Goal: Task Accomplishment & Management: Manage account settings

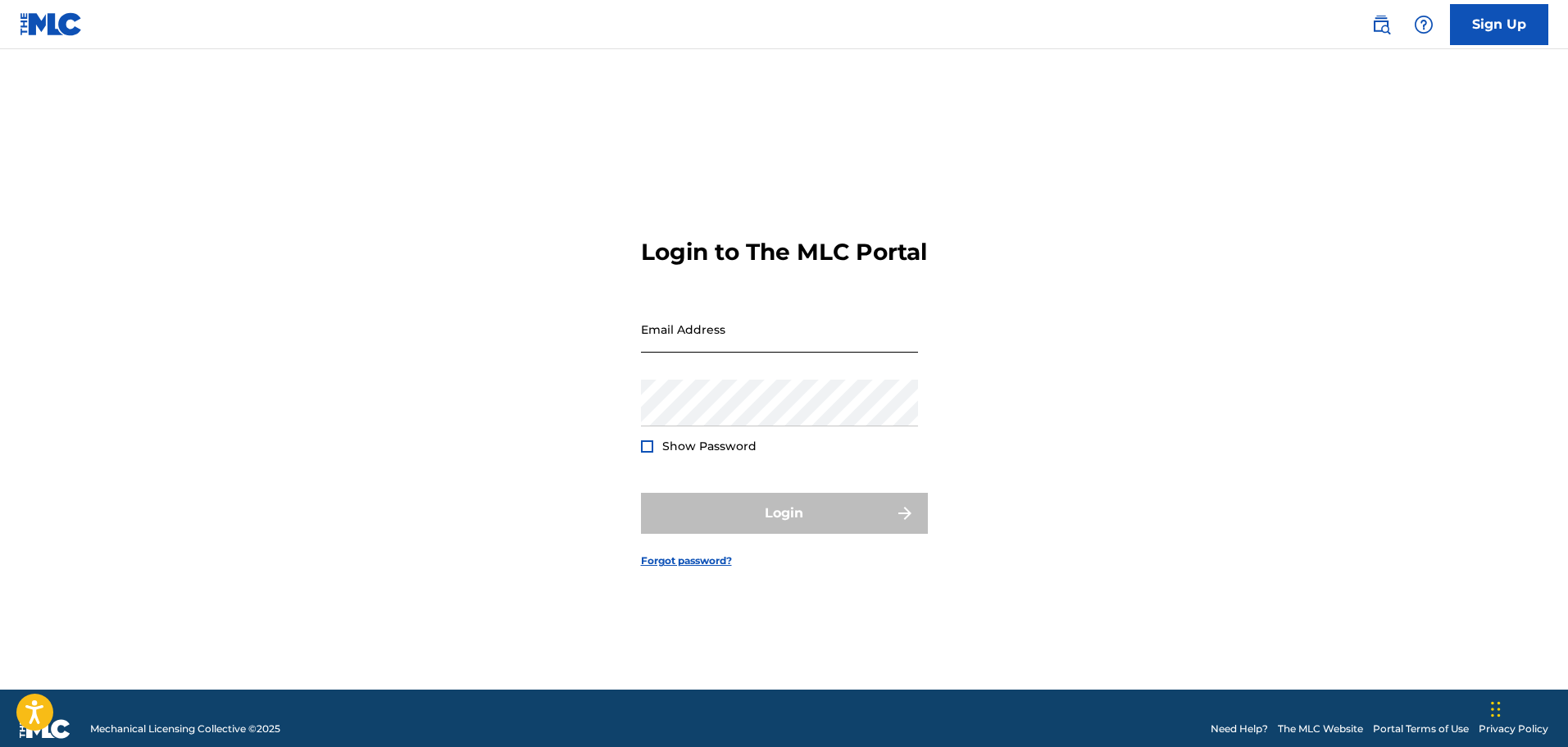
click at [752, 352] on input "Email Address" at bounding box center [780, 329] width 277 height 47
type input "[EMAIL_ADDRESS][DOMAIN_NAME]"
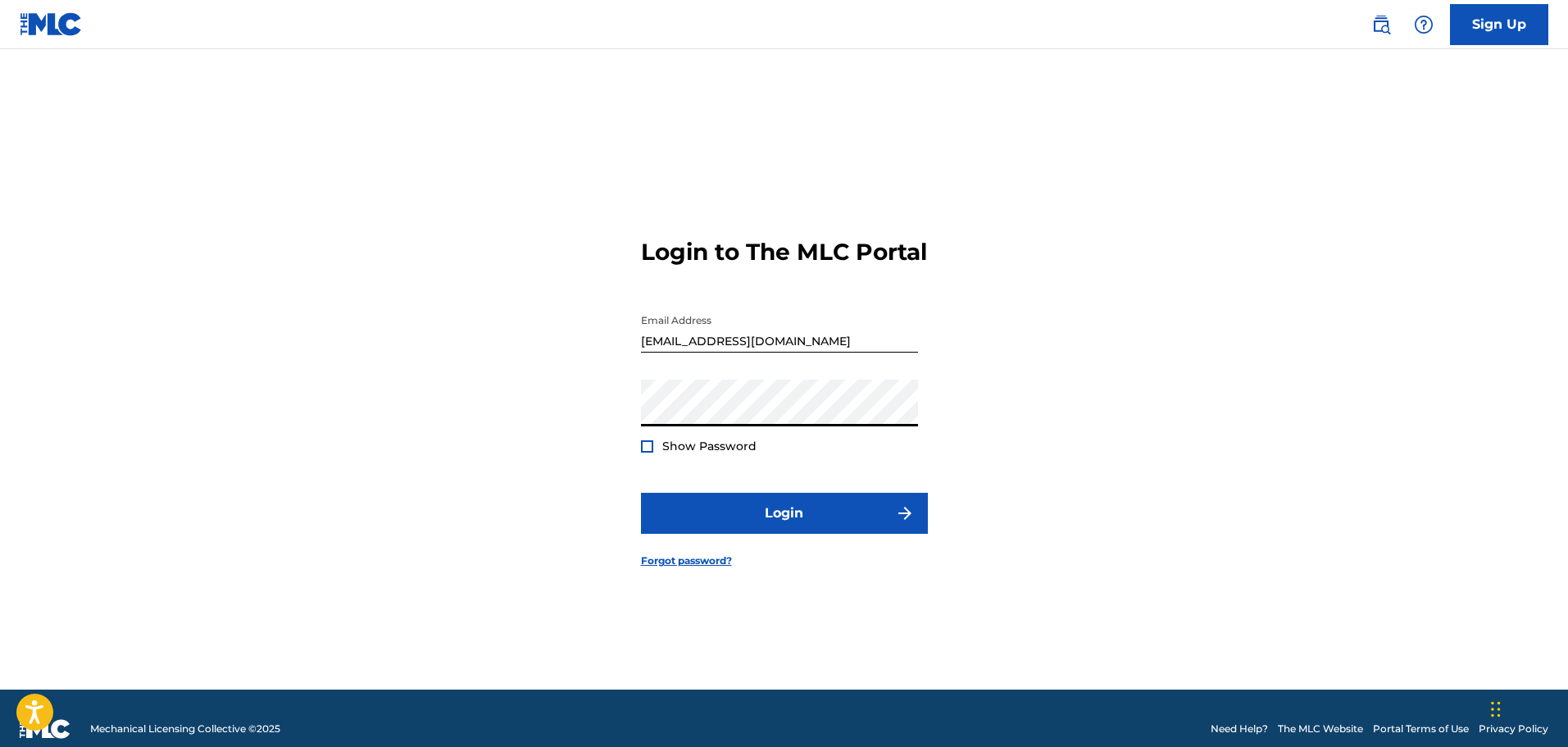
click at [641, 493] on button "Login" at bounding box center [785, 513] width 287 height 41
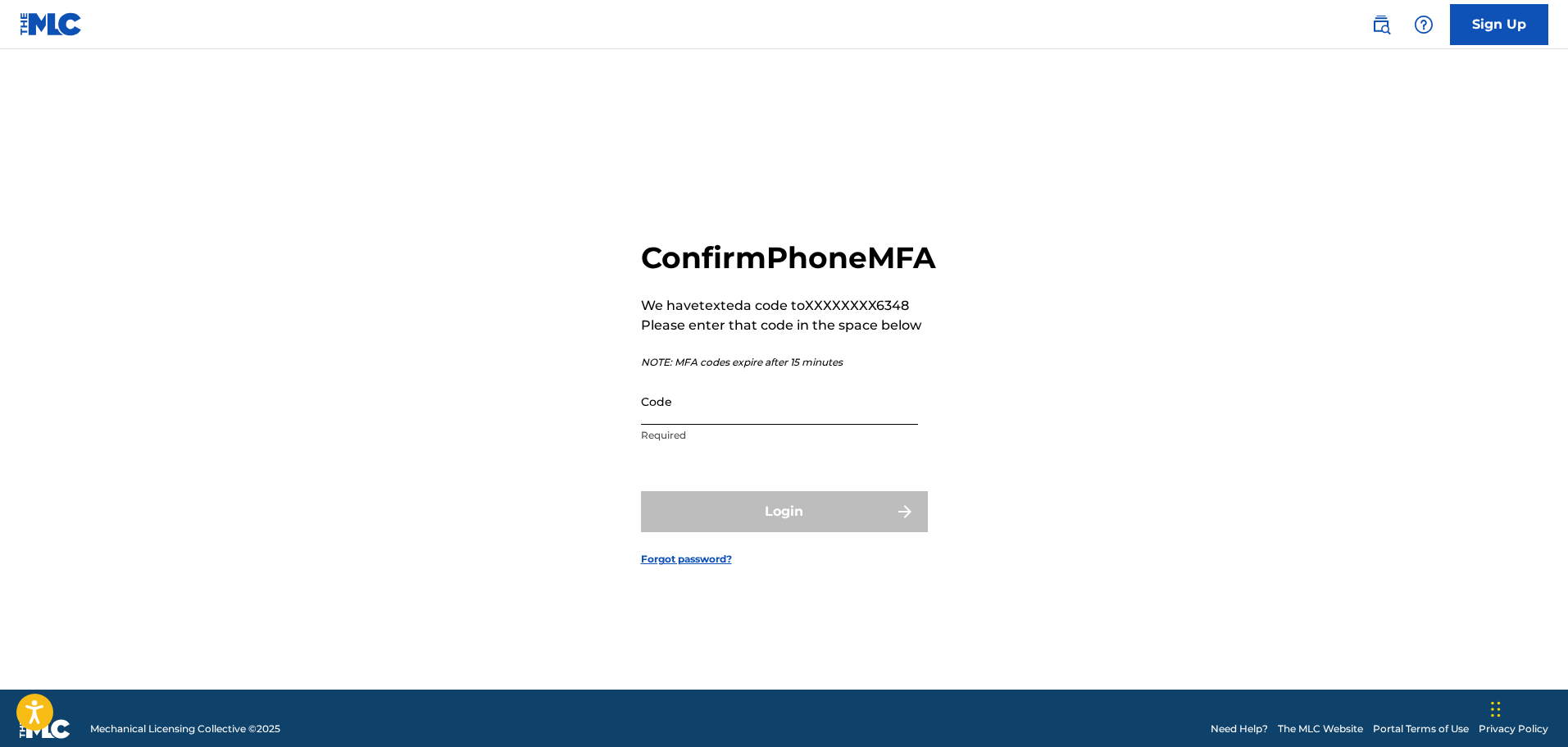
click at [788, 425] on input "Code" at bounding box center [780, 401] width 277 height 47
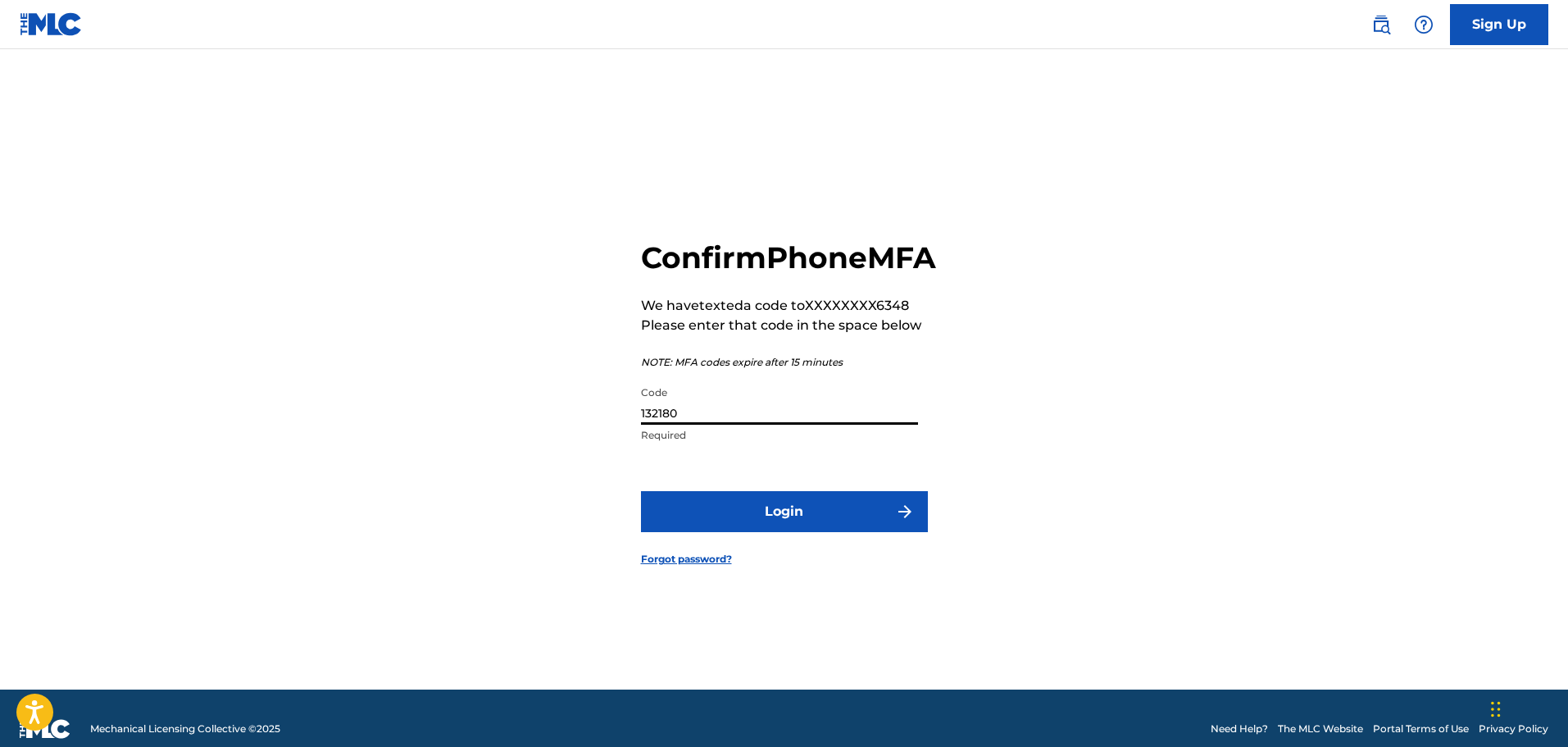
type input "132180"
click at [641, 491] on button "Login" at bounding box center [785, 511] width 287 height 41
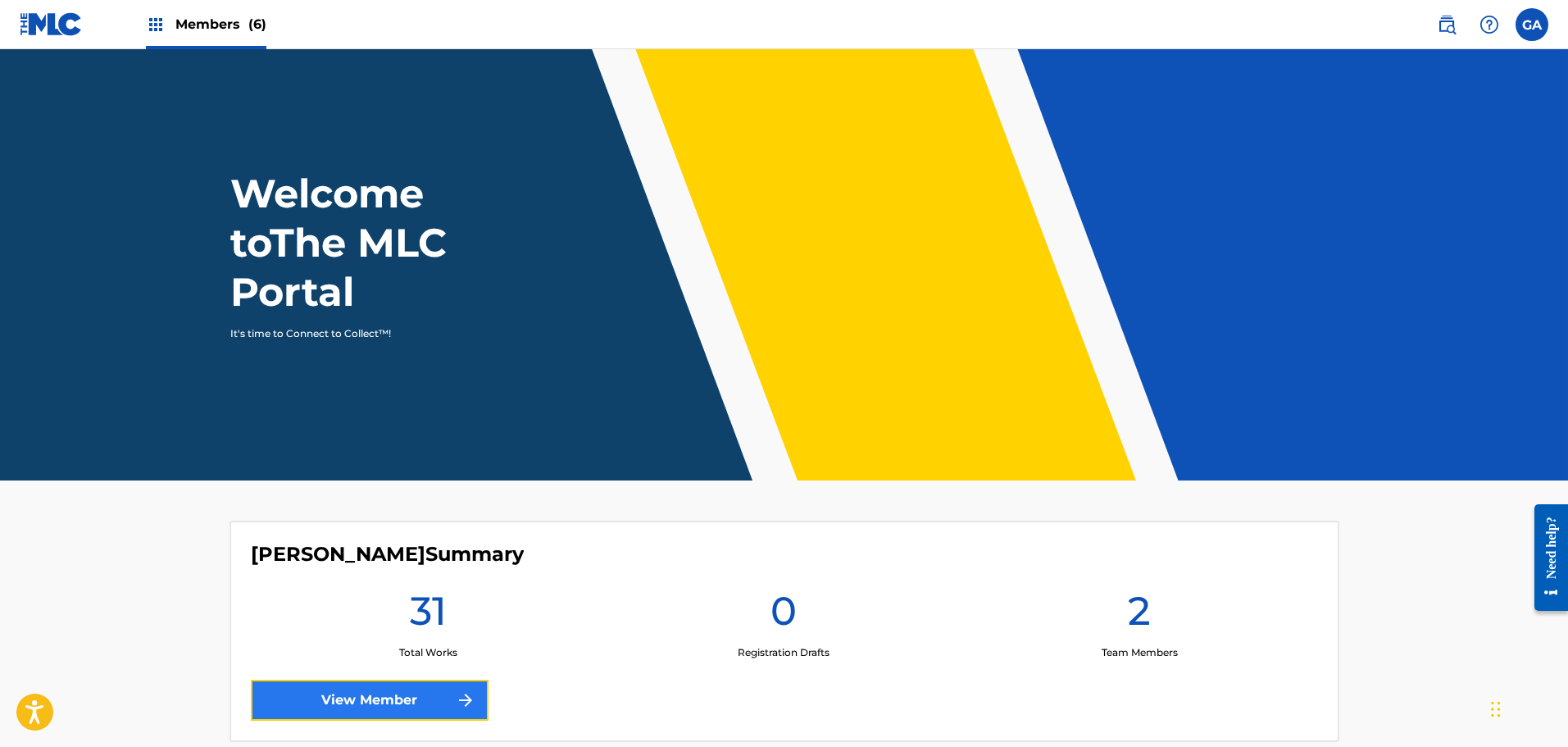
click at [397, 706] on link "View Member" at bounding box center [369, 699] width 237 height 41
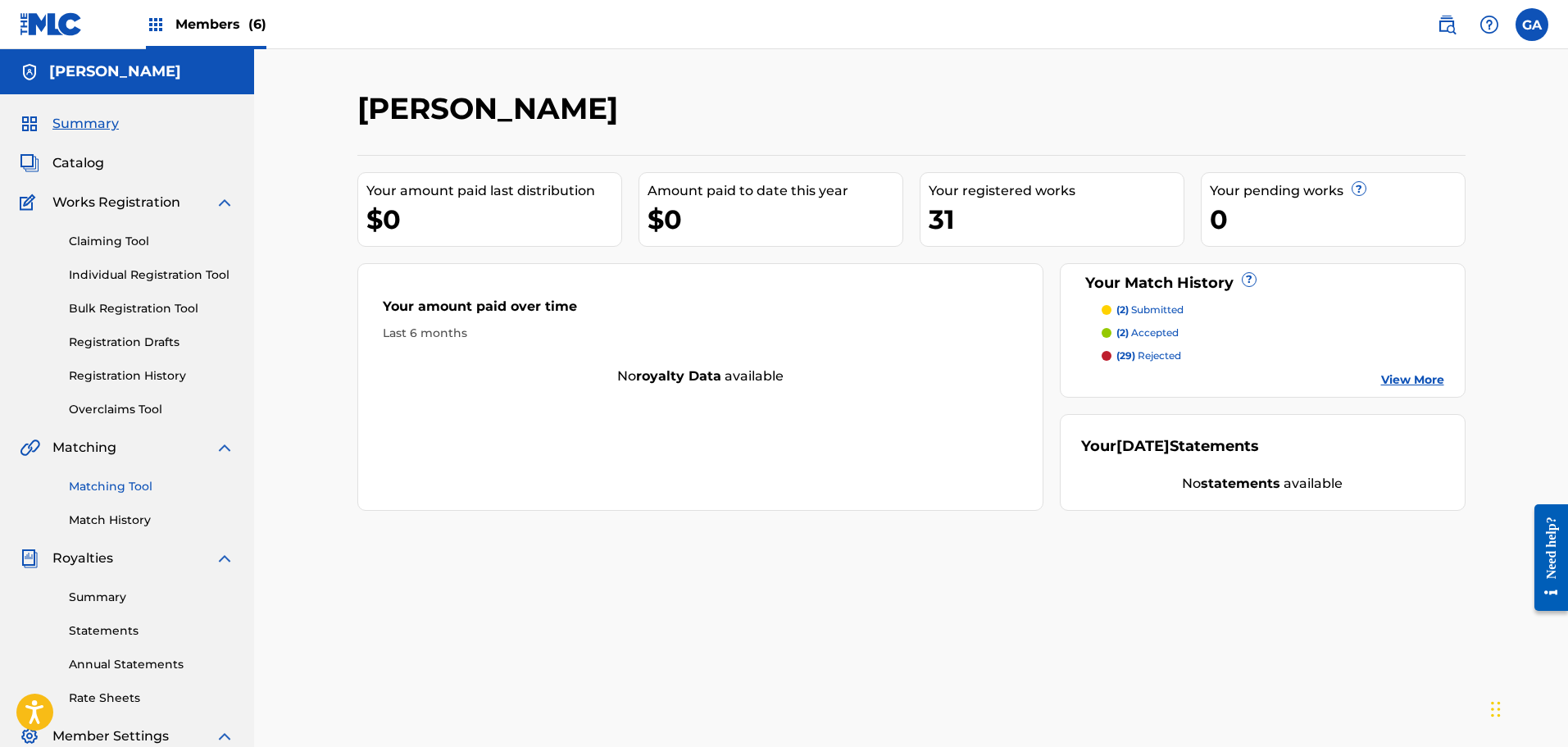
click at [124, 485] on link "Matching Tool" at bounding box center [152, 486] width 166 height 17
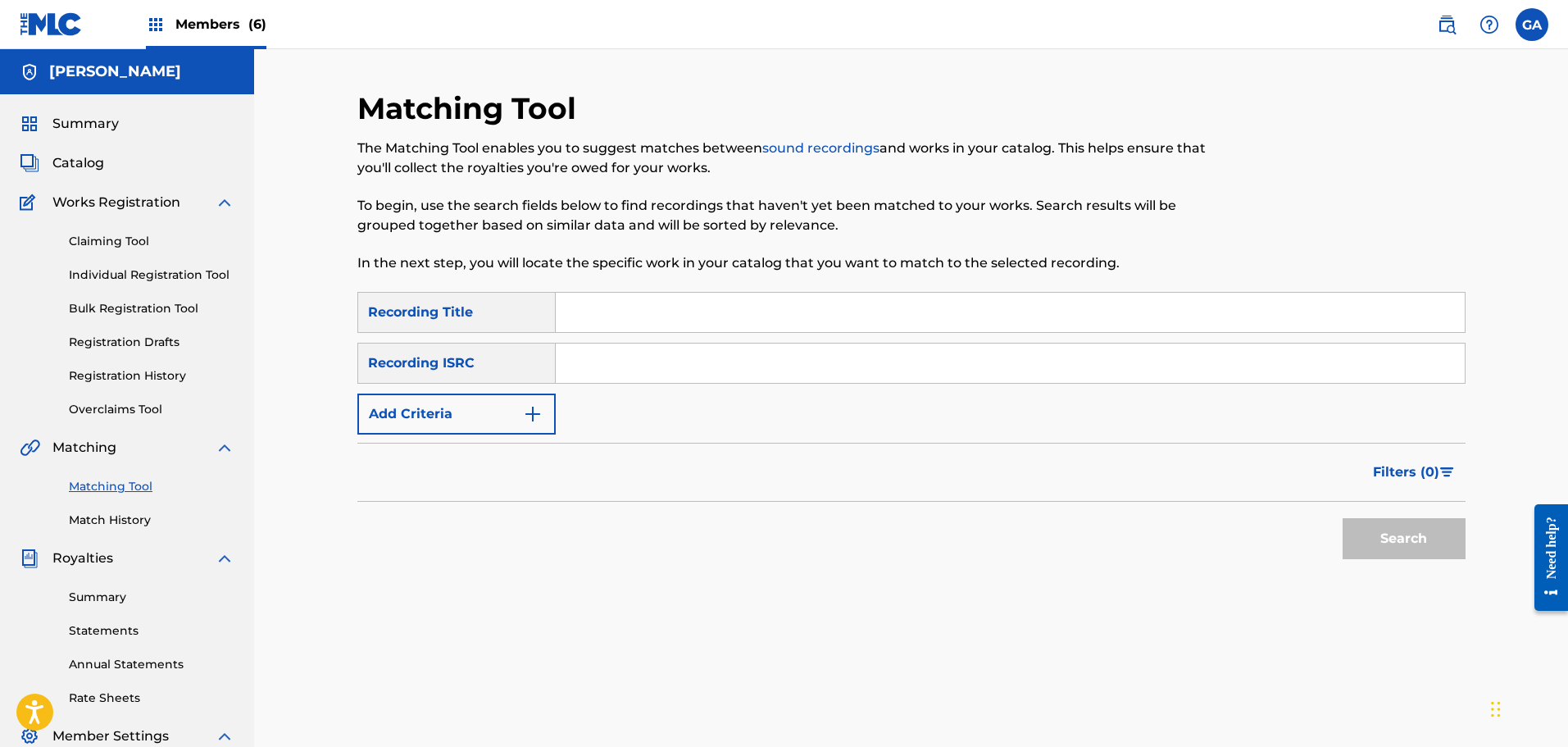
click at [606, 304] on input "Search Form" at bounding box center [1009, 311] width 909 height 39
type input "always remain"
click at [1343, 518] on button "Search" at bounding box center [1403, 538] width 123 height 41
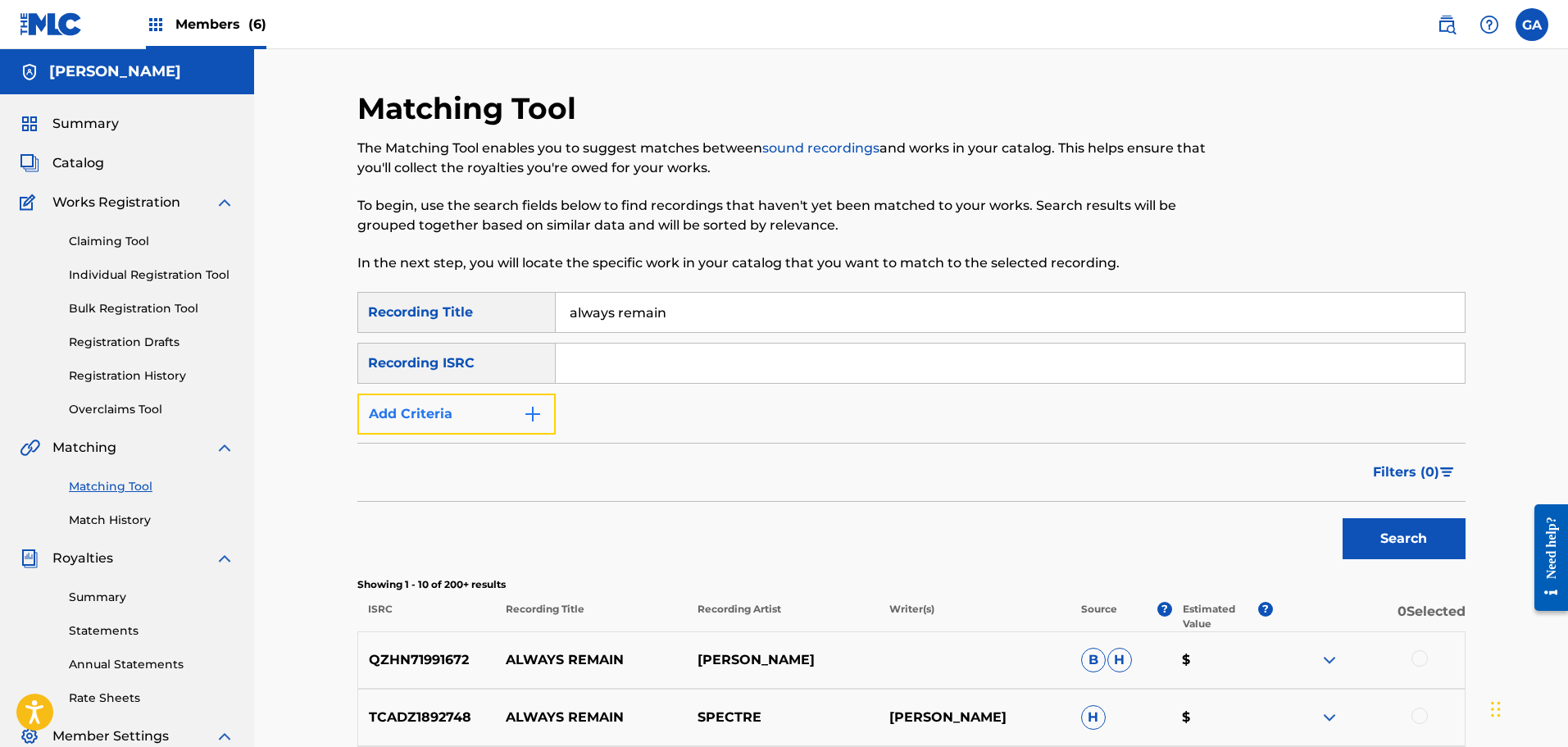
click at [473, 412] on button "Add Criteria" at bounding box center [456, 413] width 198 height 41
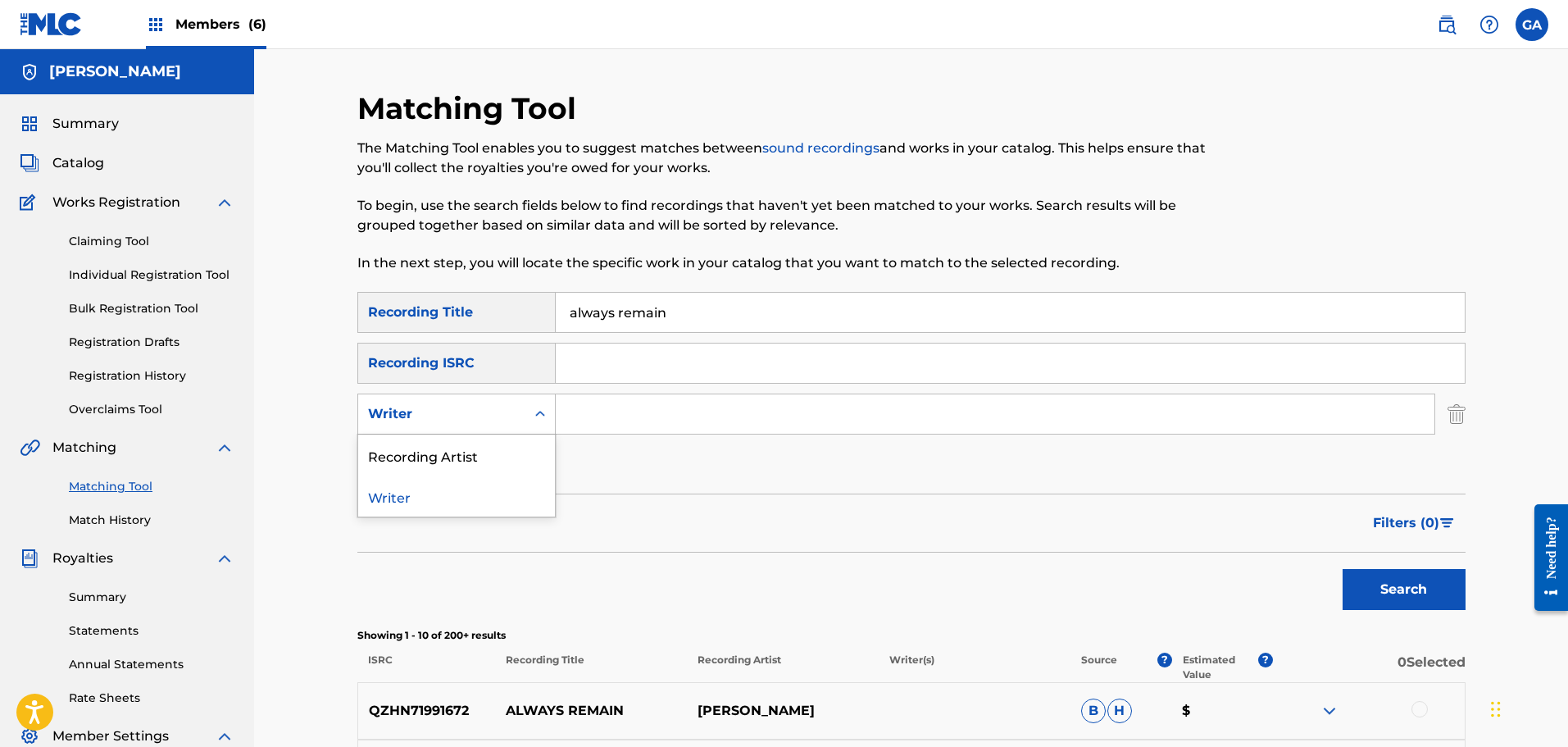
click at [484, 419] on div "Writer" at bounding box center [442, 414] width 148 height 20
click at [472, 445] on div "Recording Artist" at bounding box center [456, 455] width 196 height 41
click at [620, 411] on input "Search Form" at bounding box center [994, 413] width 879 height 39
type input "irate"
click at [1343, 568] on button "Search" at bounding box center [1403, 588] width 123 height 41
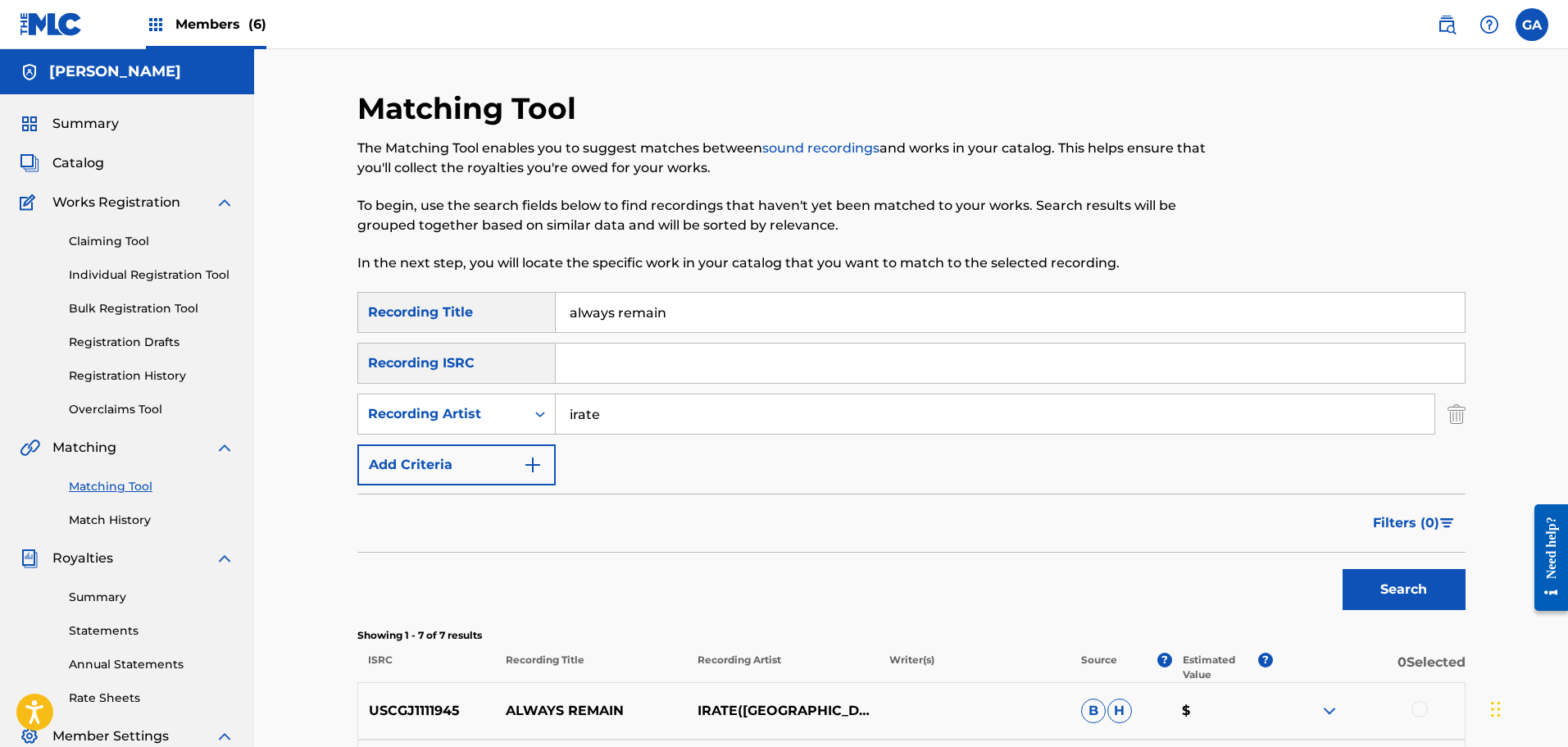
scroll to position [328, 0]
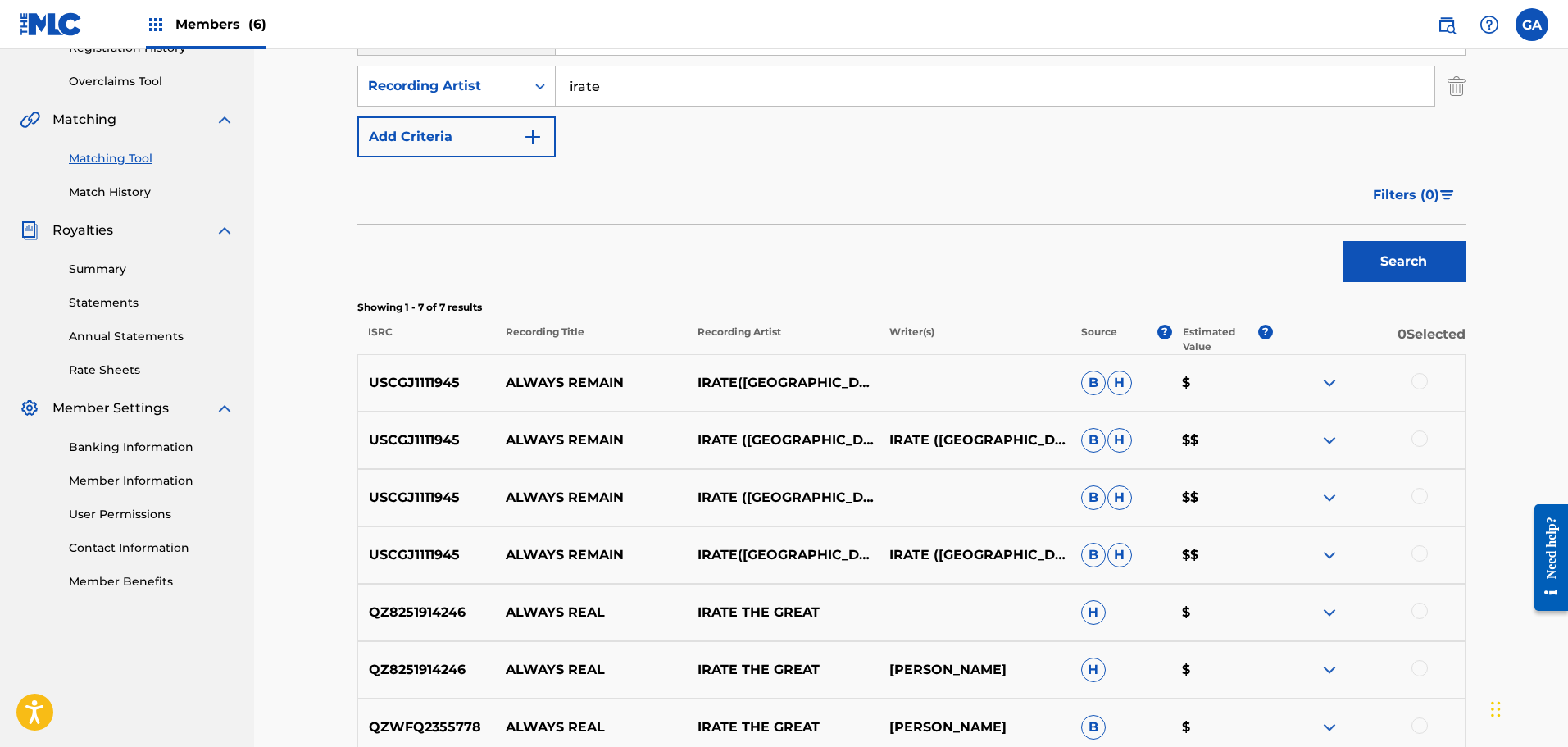
click at [1426, 388] on div at bounding box center [1369, 383] width 192 height 20
click at [1422, 384] on div at bounding box center [1419, 381] width 16 height 16
click at [1417, 443] on div at bounding box center [1419, 438] width 16 height 16
click at [1414, 493] on div at bounding box center [1419, 496] width 16 height 16
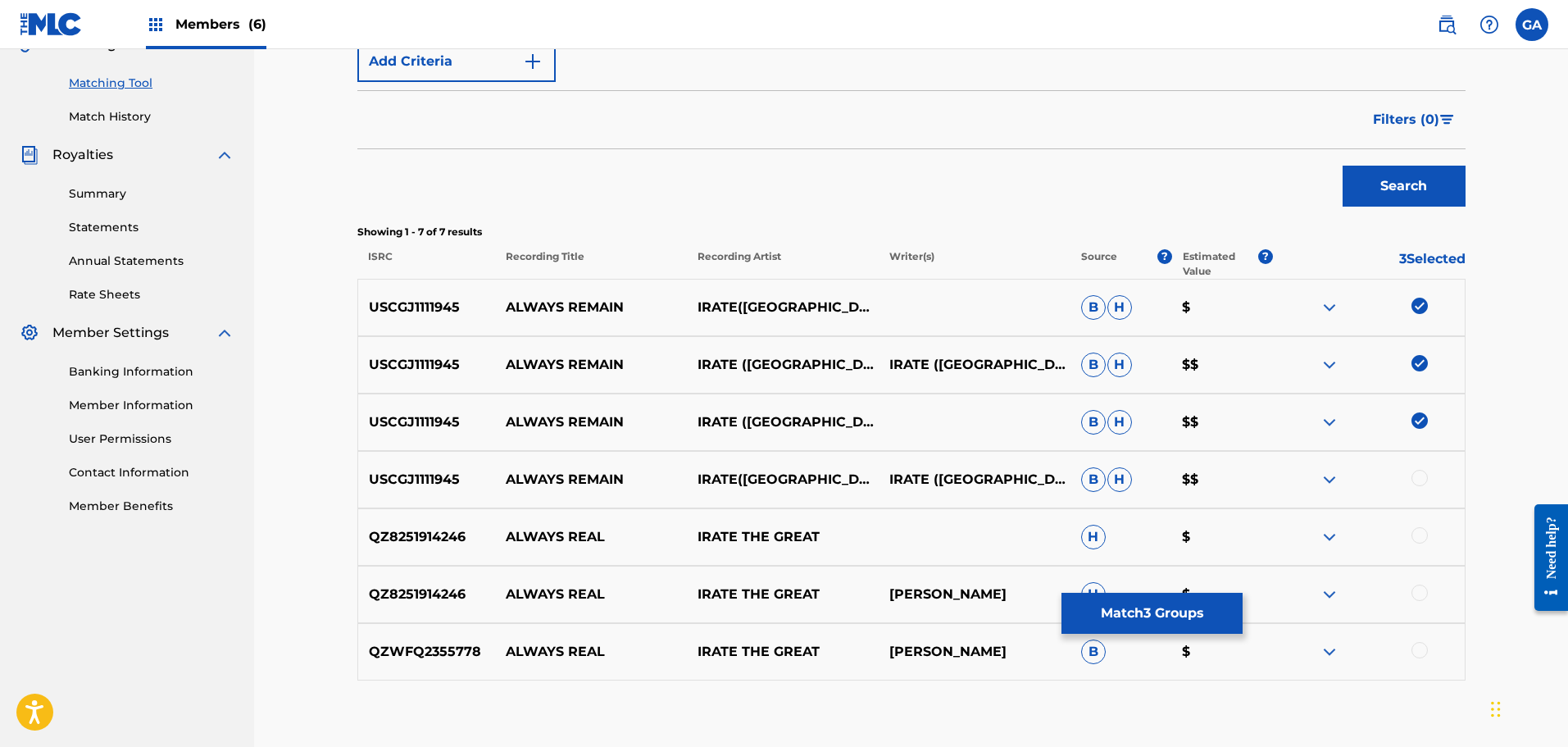
scroll to position [492, 0]
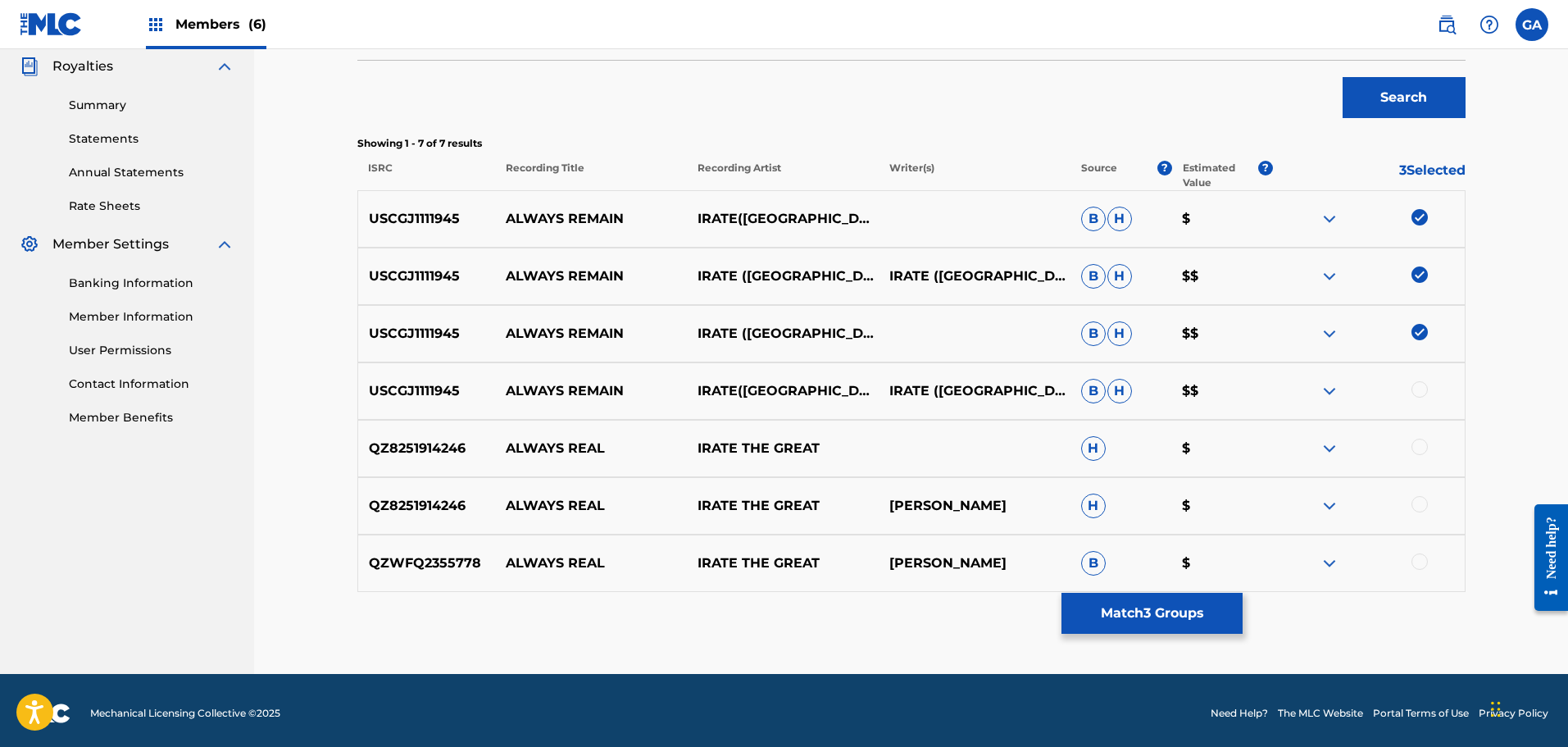
click at [1424, 393] on div at bounding box center [1419, 389] width 16 height 16
click at [1168, 614] on button "Match 4 Groups" at bounding box center [1152, 612] width 182 height 41
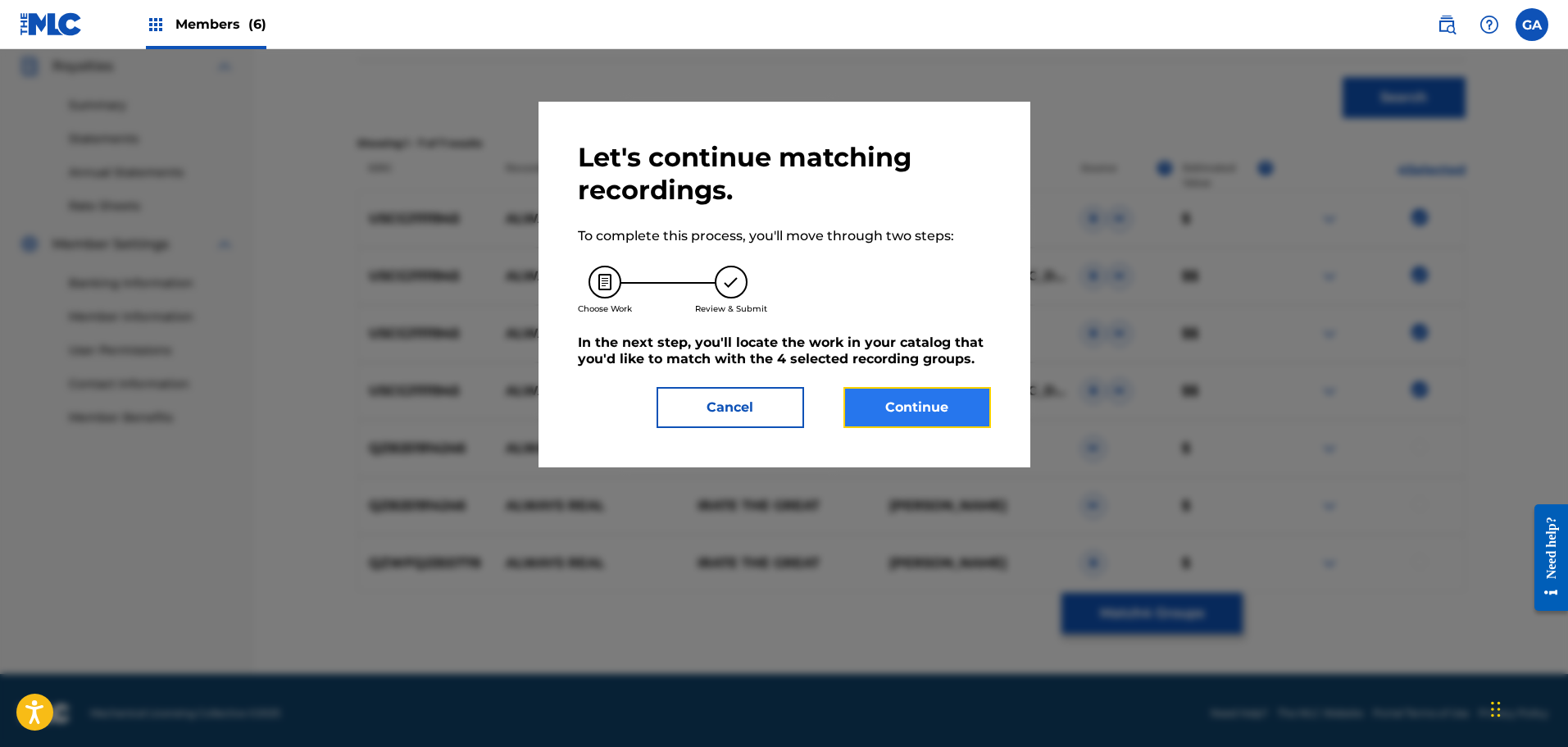
click at [933, 404] on button "Continue" at bounding box center [918, 407] width 148 height 41
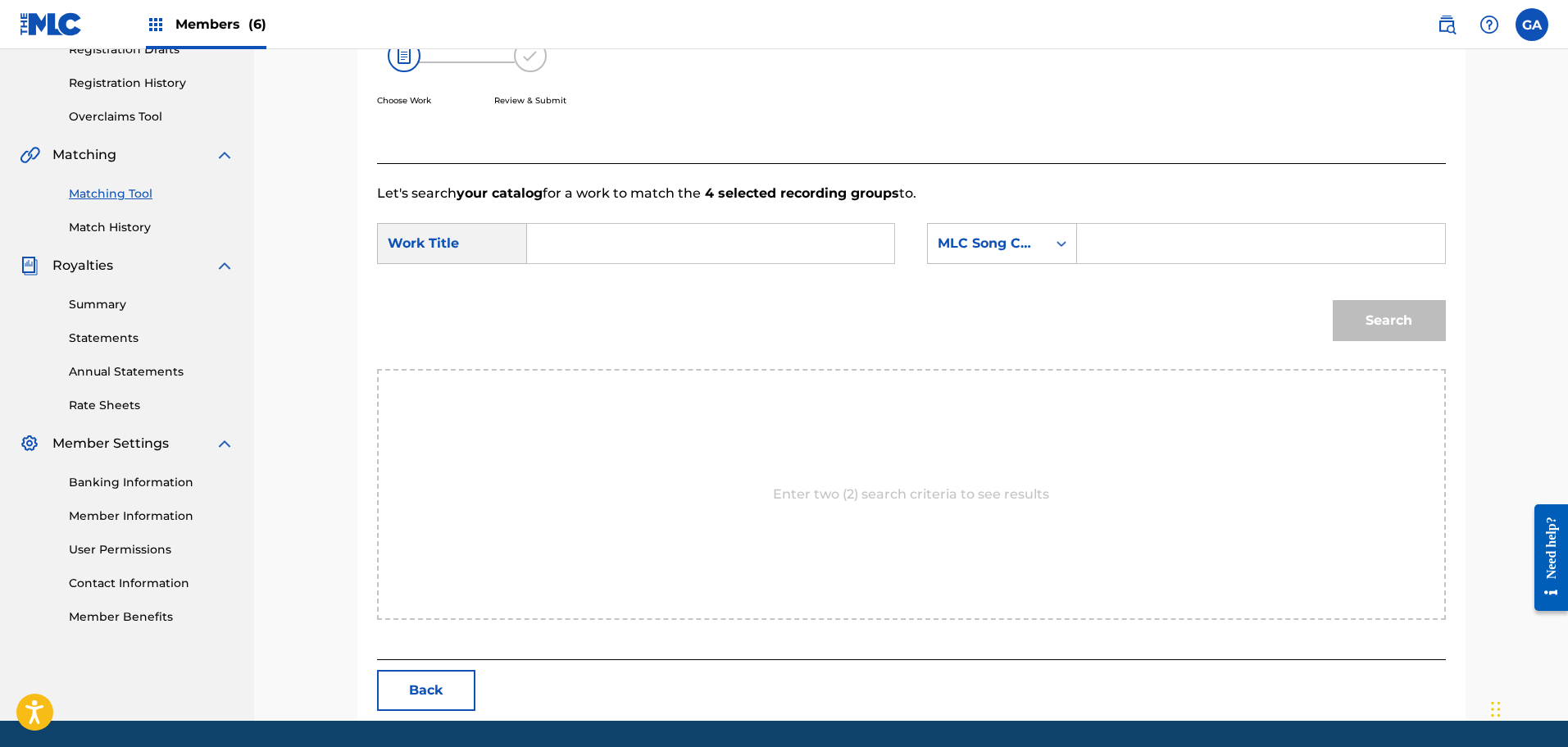
scroll to position [263, 0]
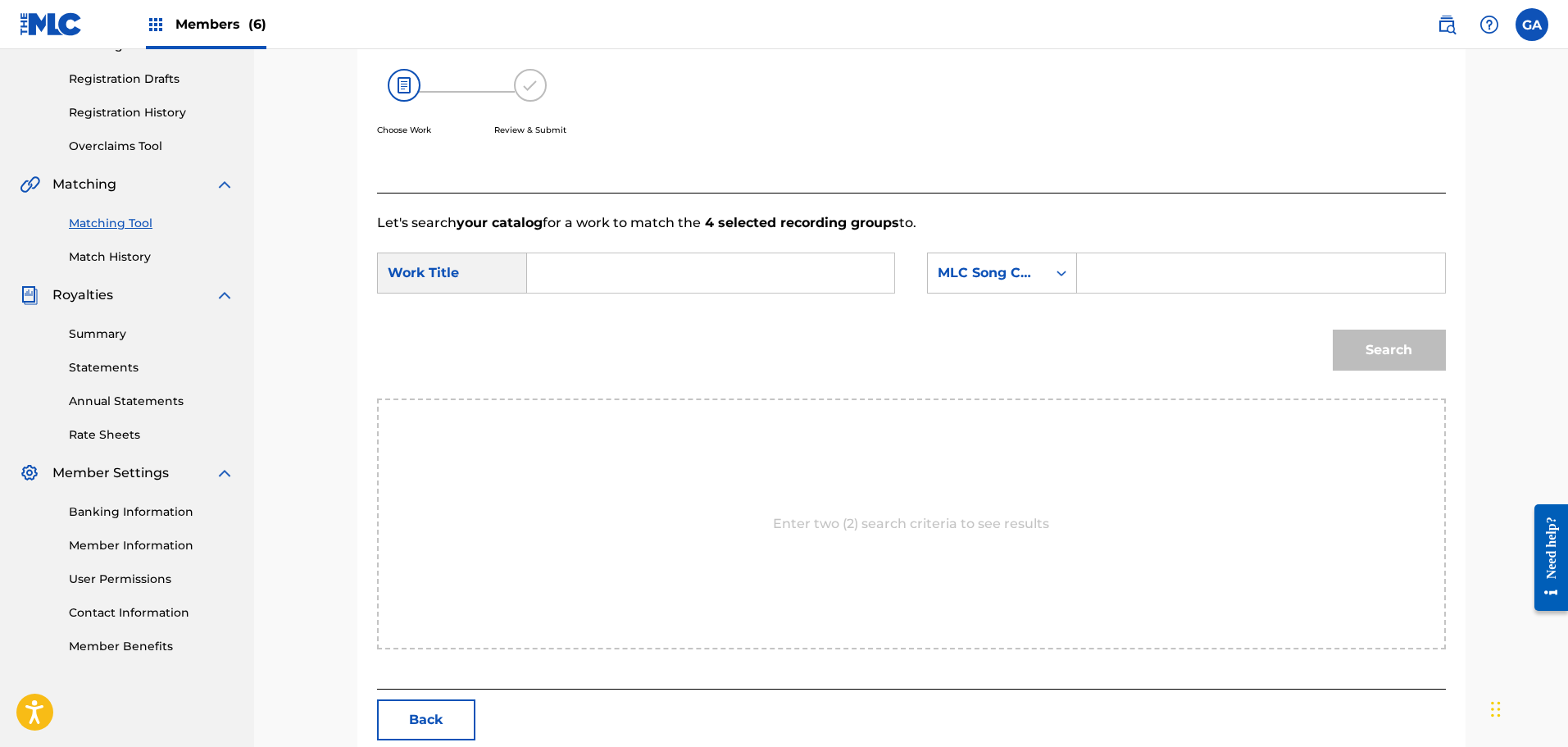
click at [613, 277] on input "Search Form" at bounding box center [710, 272] width 339 height 39
click at [590, 315] on strong "always" at bounding box center [579, 309] width 48 height 16
type input "always remain"
click at [1019, 275] on div "MLC Song Code" at bounding box center [986, 273] width 99 height 20
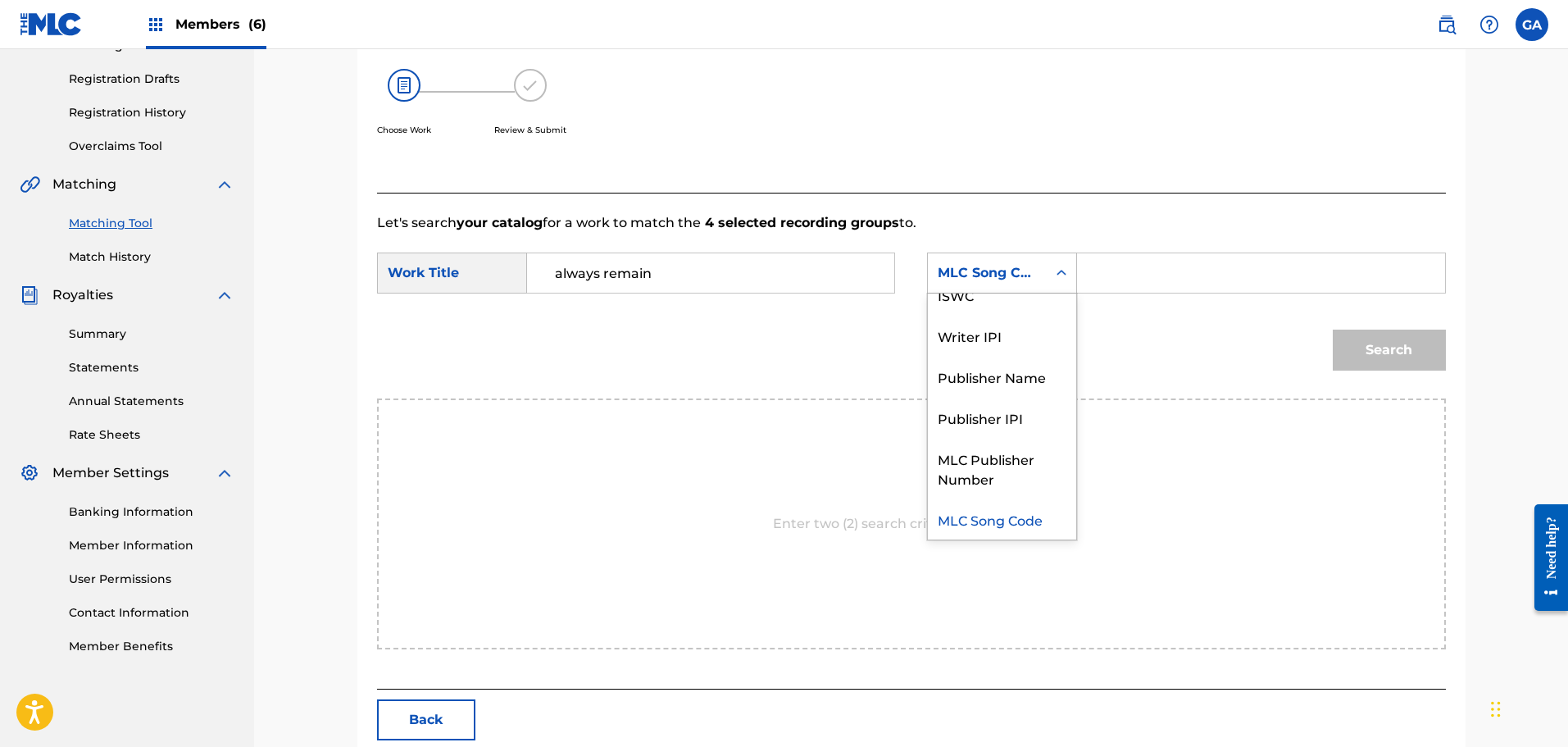
scroll to position [0, 0]
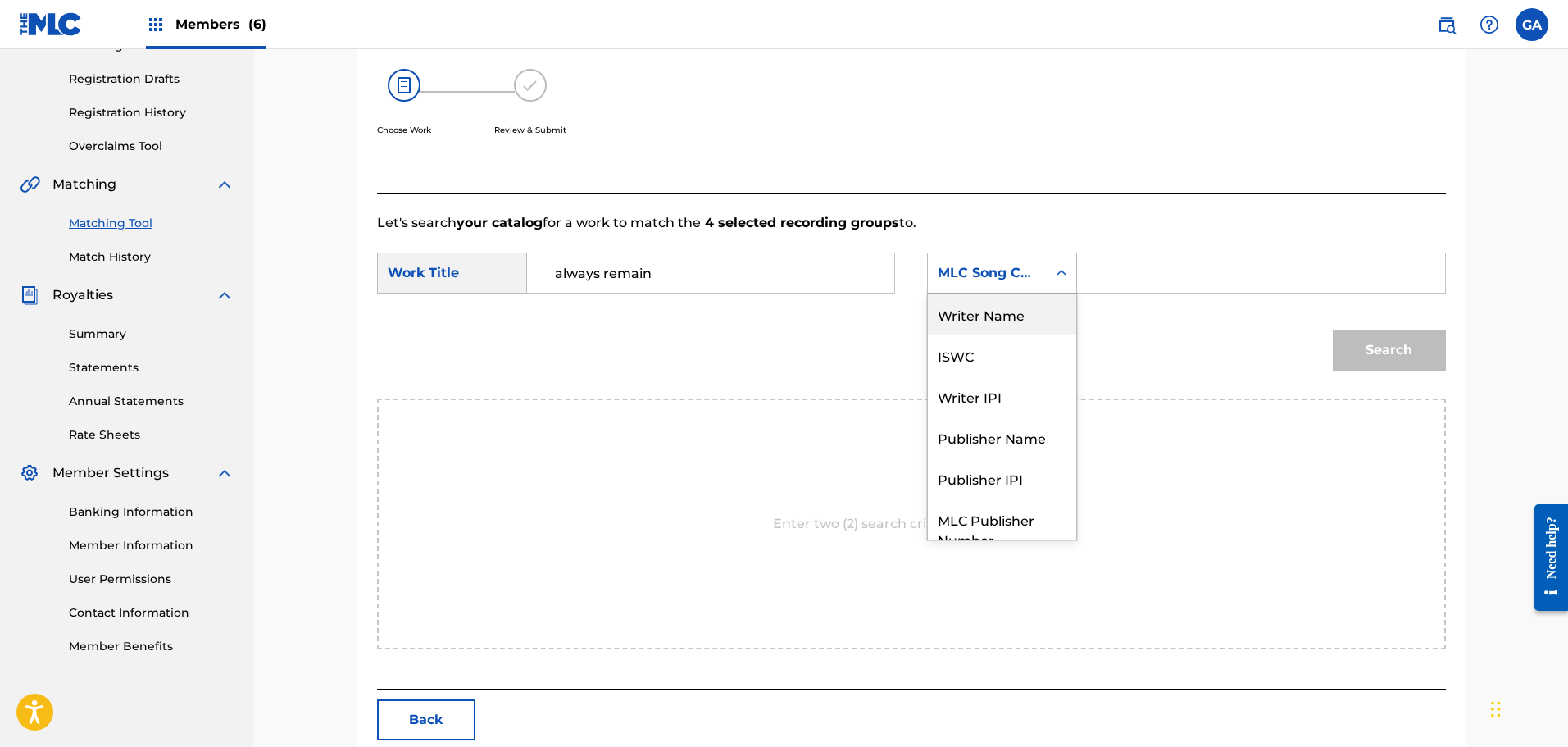
click at [1022, 316] on div "Writer Name" at bounding box center [1001, 313] width 149 height 41
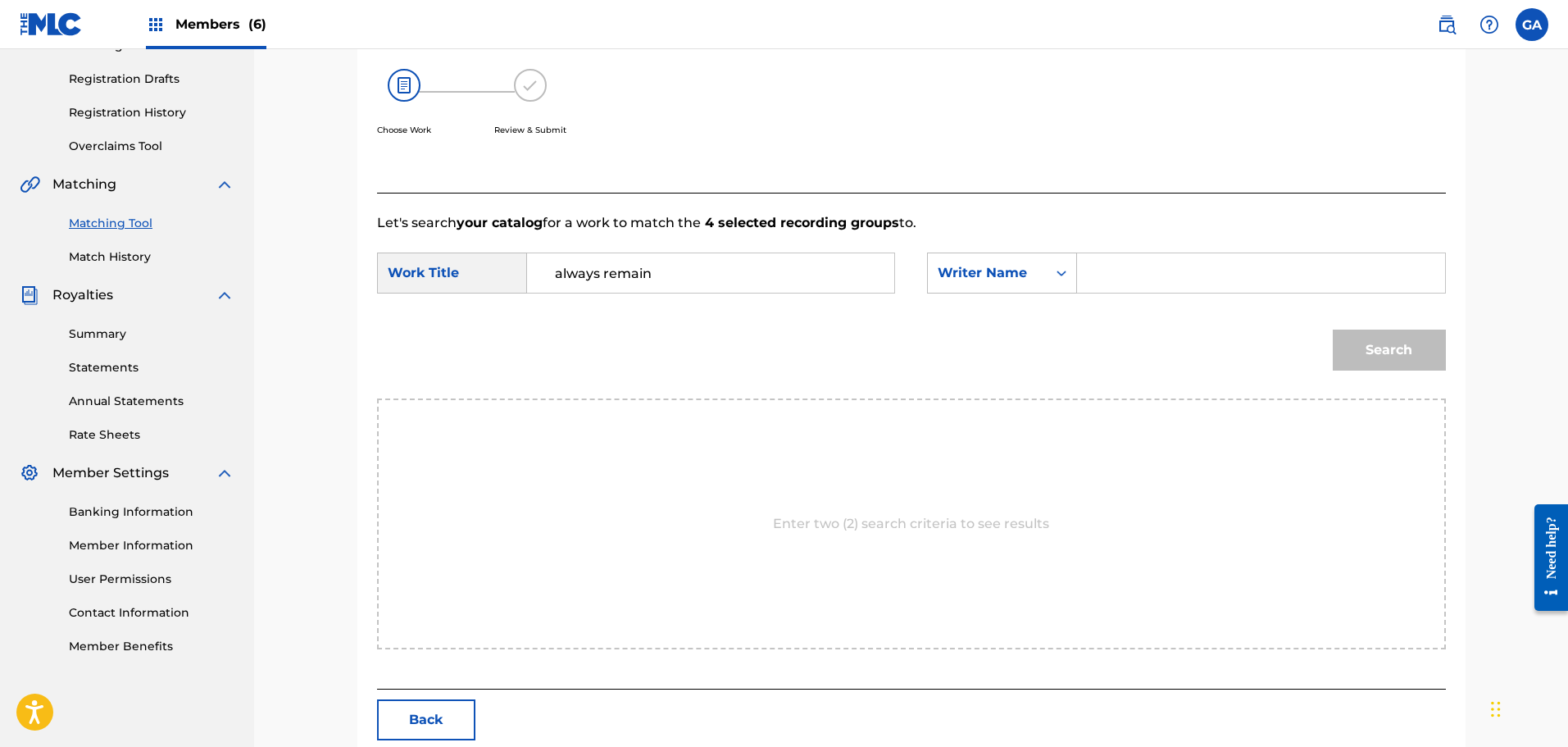
click at [1104, 276] on input "Search Form" at bounding box center [1261, 272] width 339 height 39
type input "sierra"
click at [1333, 329] on button "Search" at bounding box center [1388, 349] width 113 height 41
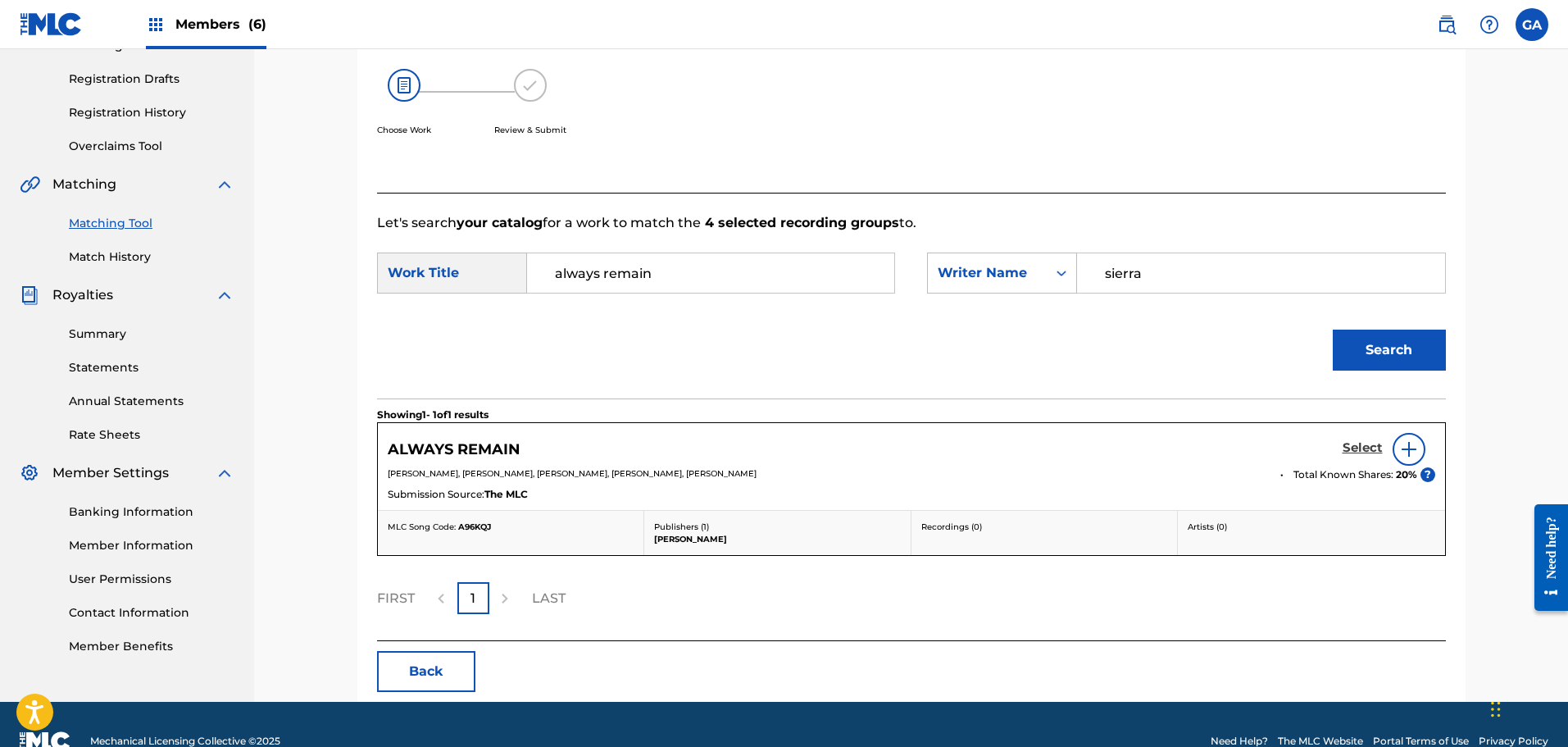
click at [1355, 446] on h5 "Select" at bounding box center [1363, 448] width 40 height 16
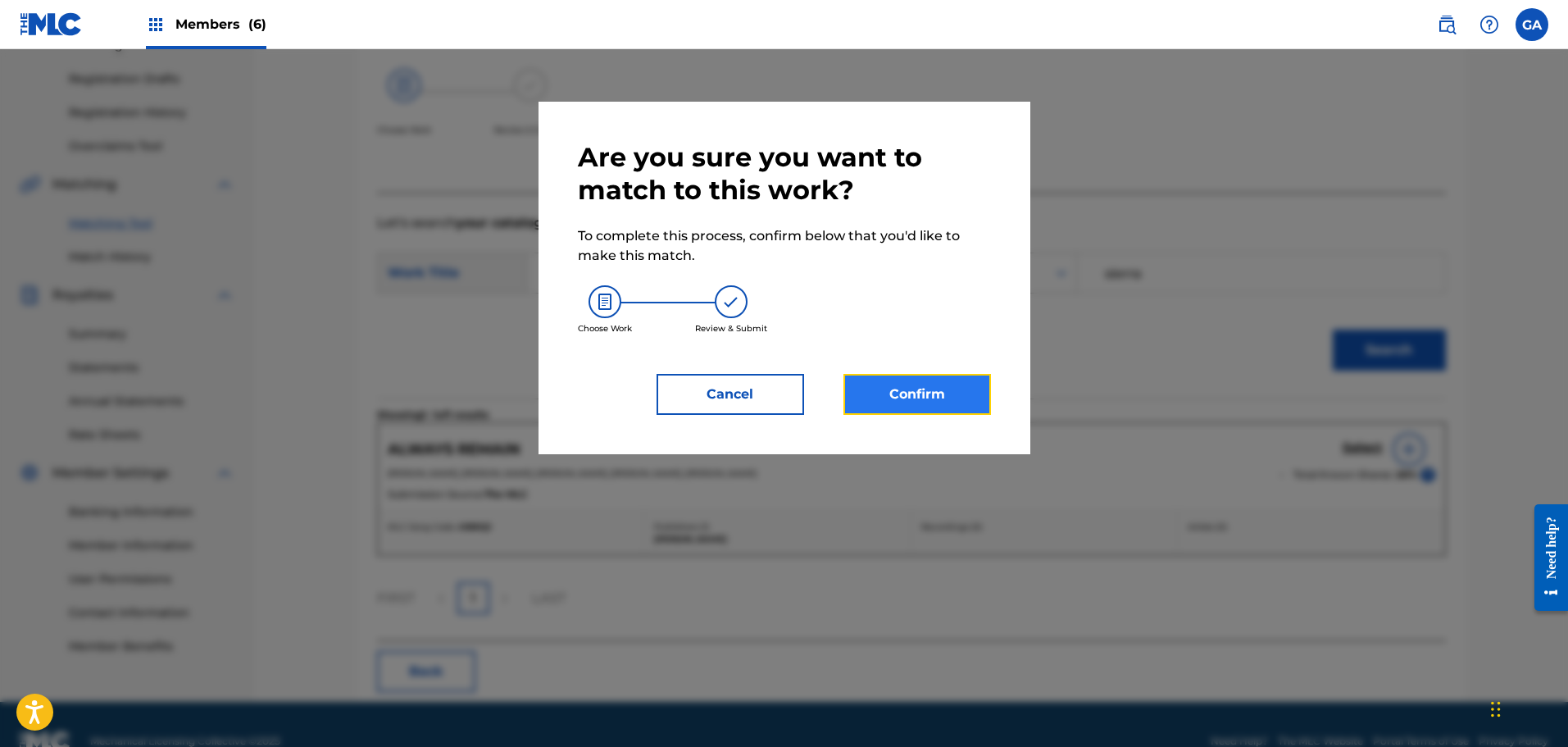
click at [896, 389] on button "Confirm" at bounding box center [918, 394] width 148 height 41
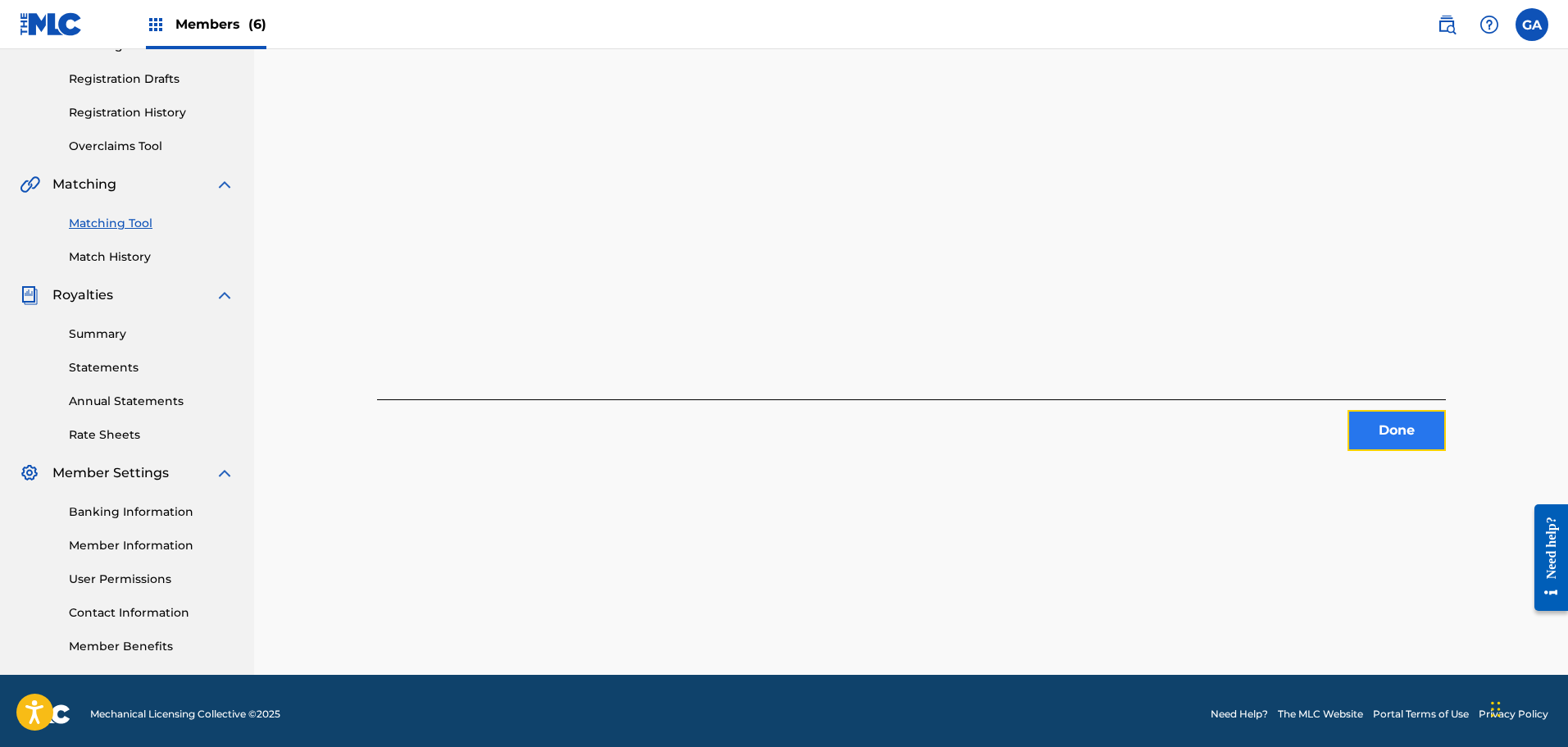
click at [1421, 438] on button "Done" at bounding box center [1396, 430] width 99 height 41
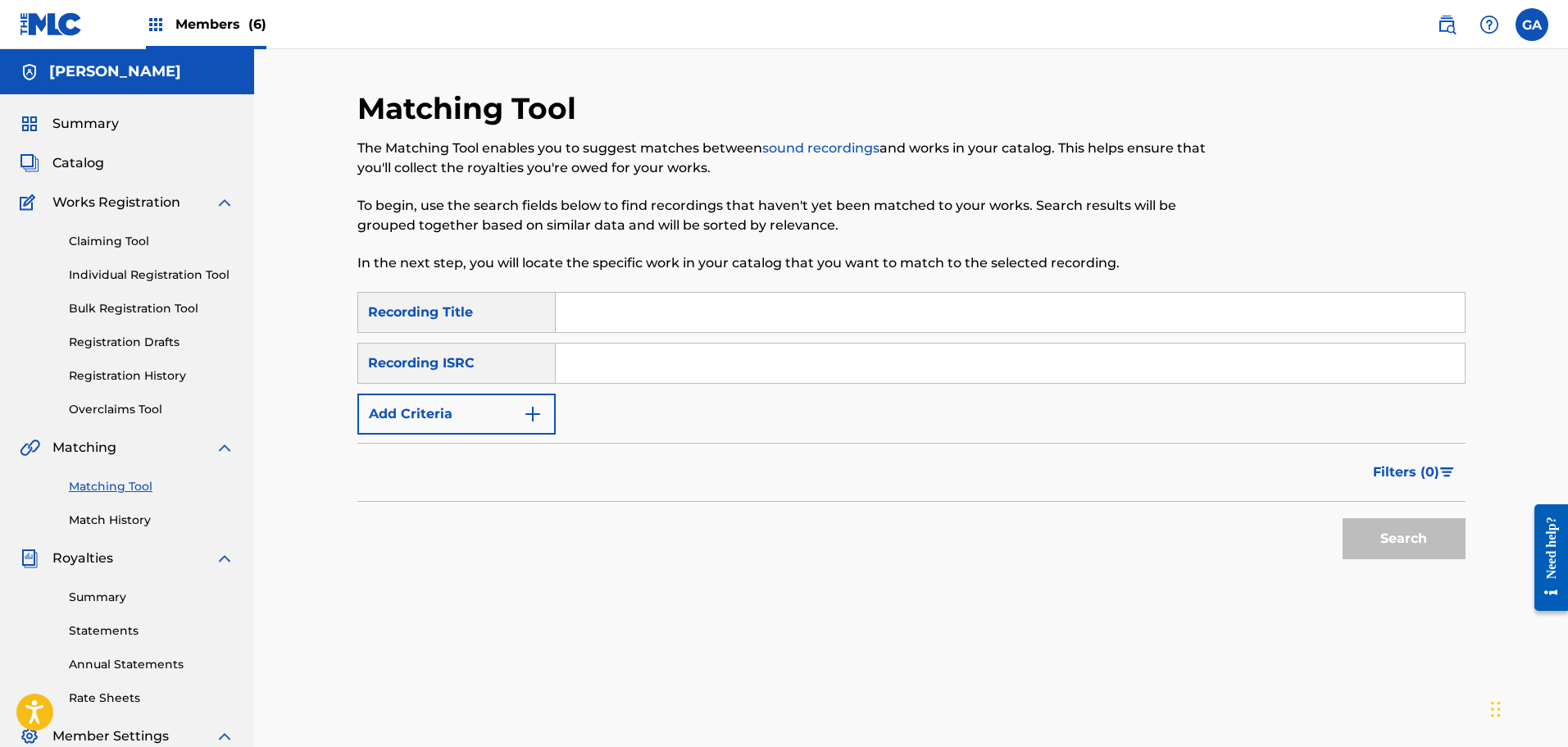
click at [609, 315] on input "Search Form" at bounding box center [1009, 311] width 909 height 39
type input "awakenings"
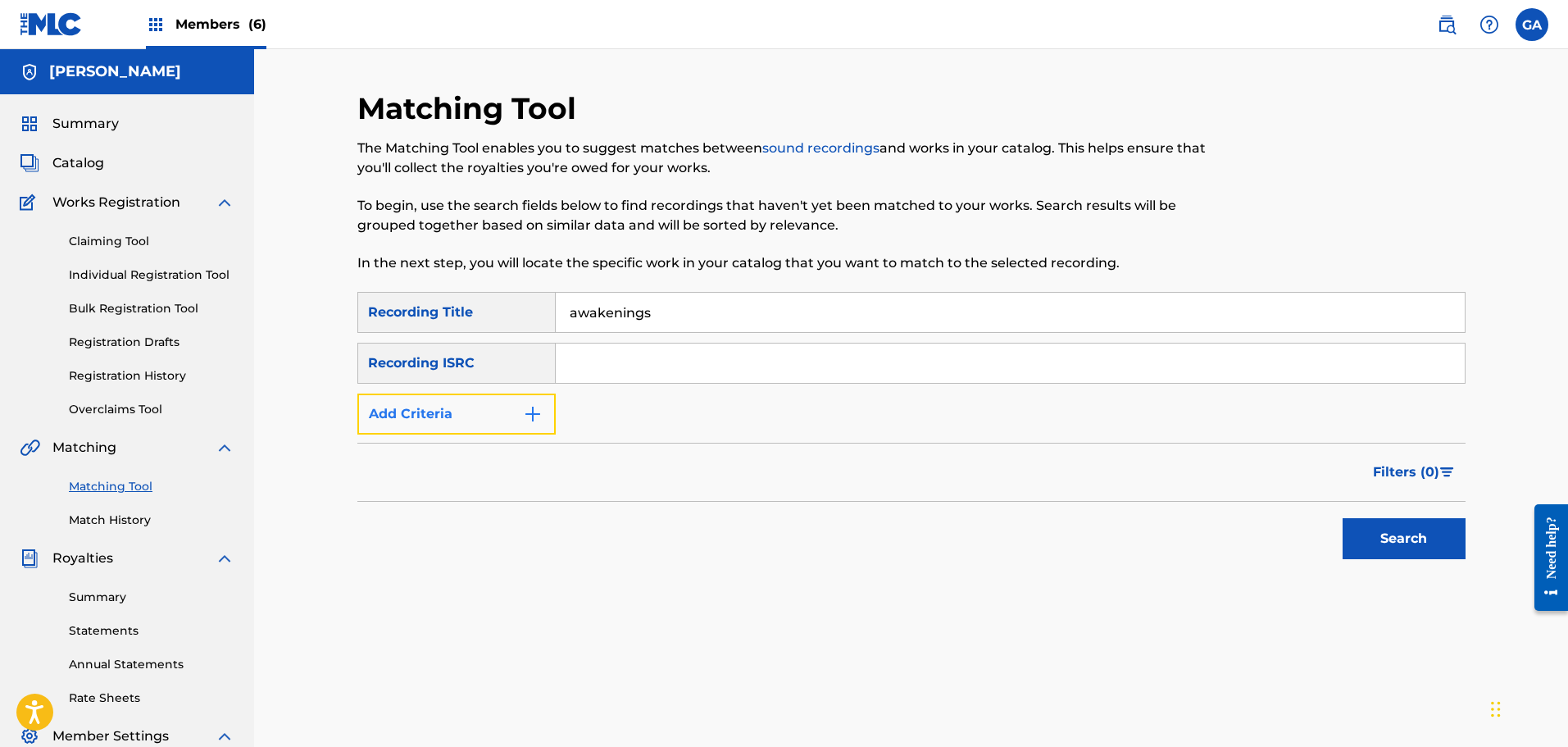
click at [495, 424] on button "Add Criteria" at bounding box center [456, 413] width 198 height 41
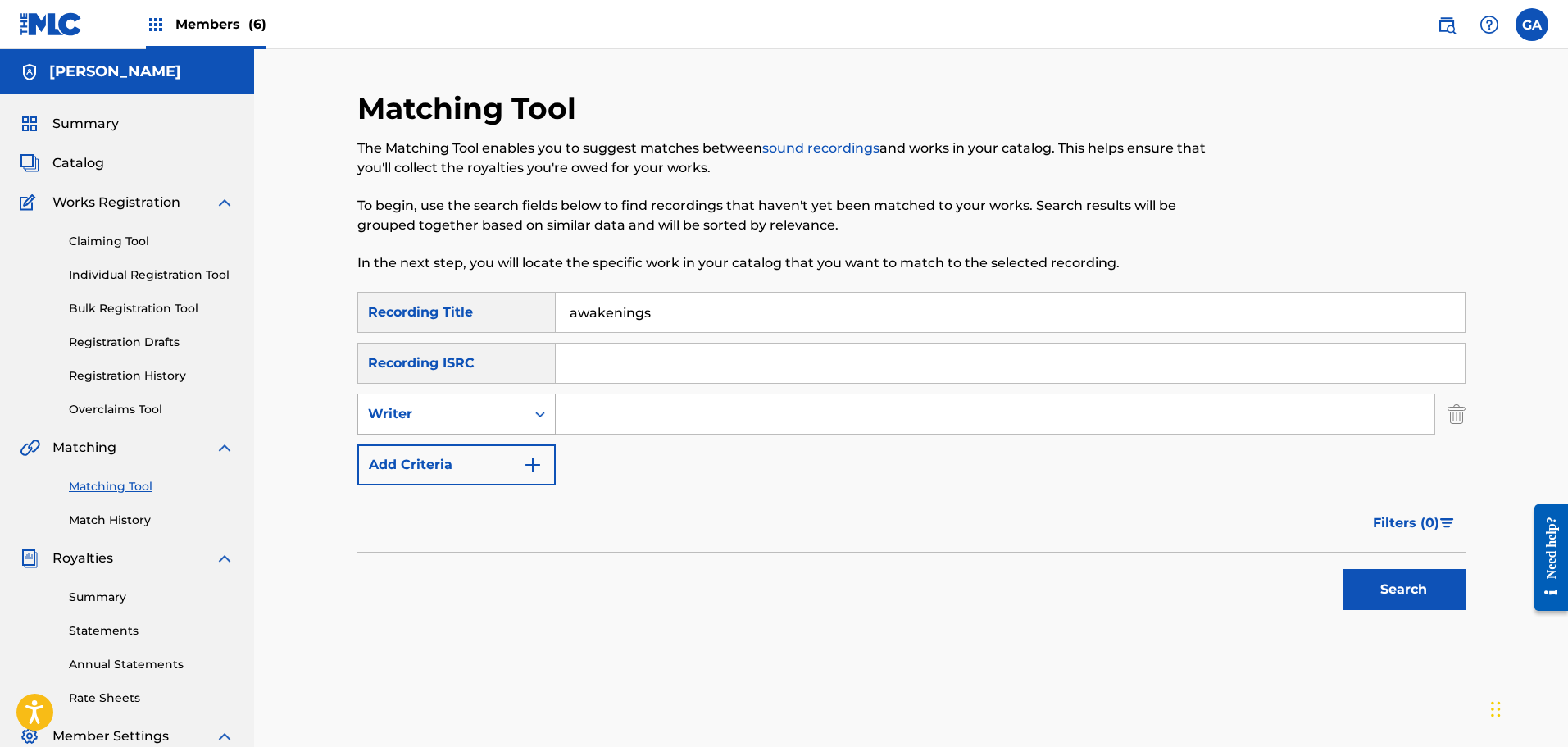
click at [475, 412] on div "Writer" at bounding box center [442, 414] width 148 height 20
click at [462, 452] on div "Recording Artist" at bounding box center [456, 455] width 196 height 41
click at [577, 417] on input "Search Form" at bounding box center [994, 413] width 879 height 39
type input "irate"
click at [1343, 568] on button "Search" at bounding box center [1403, 588] width 123 height 41
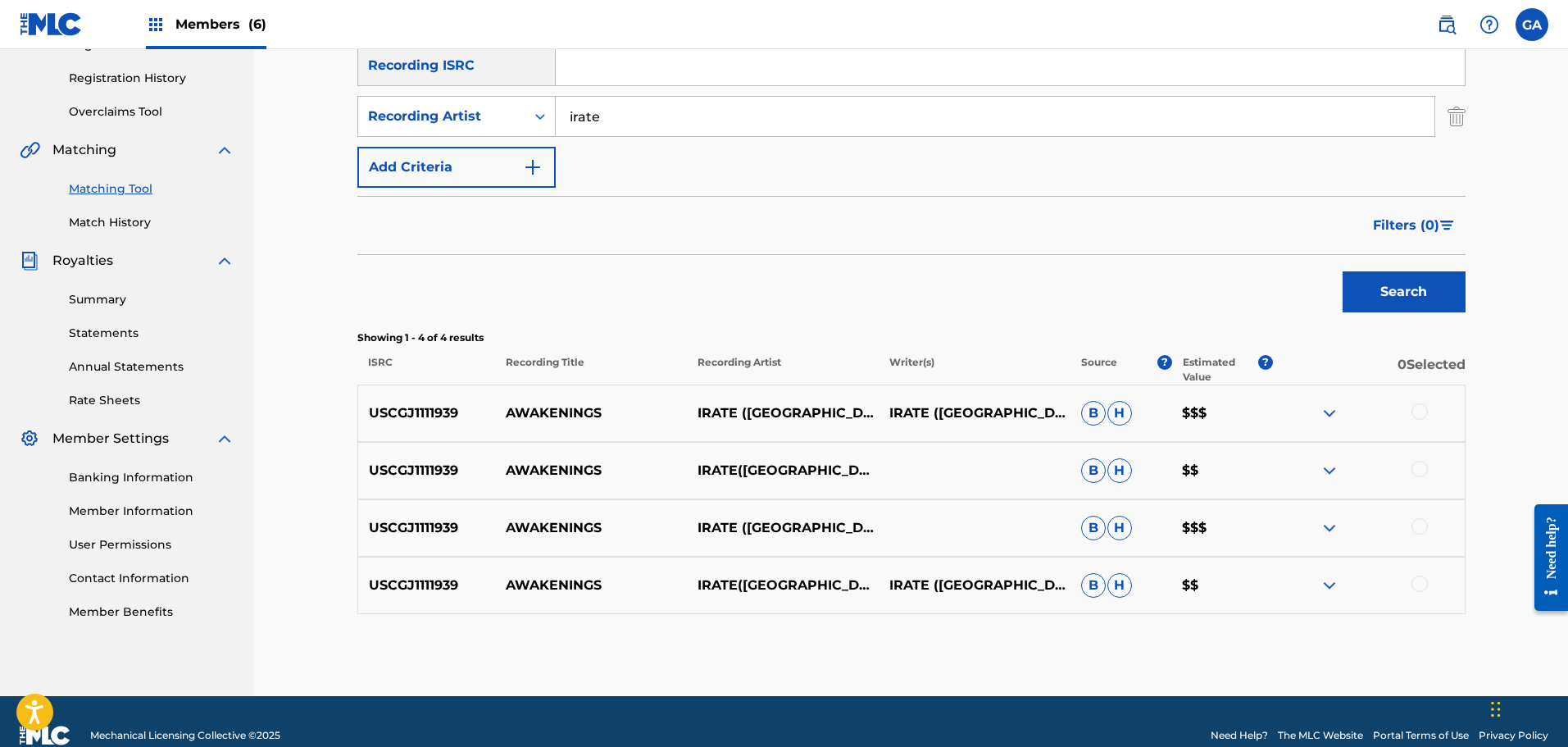
scroll to position [325, 0]
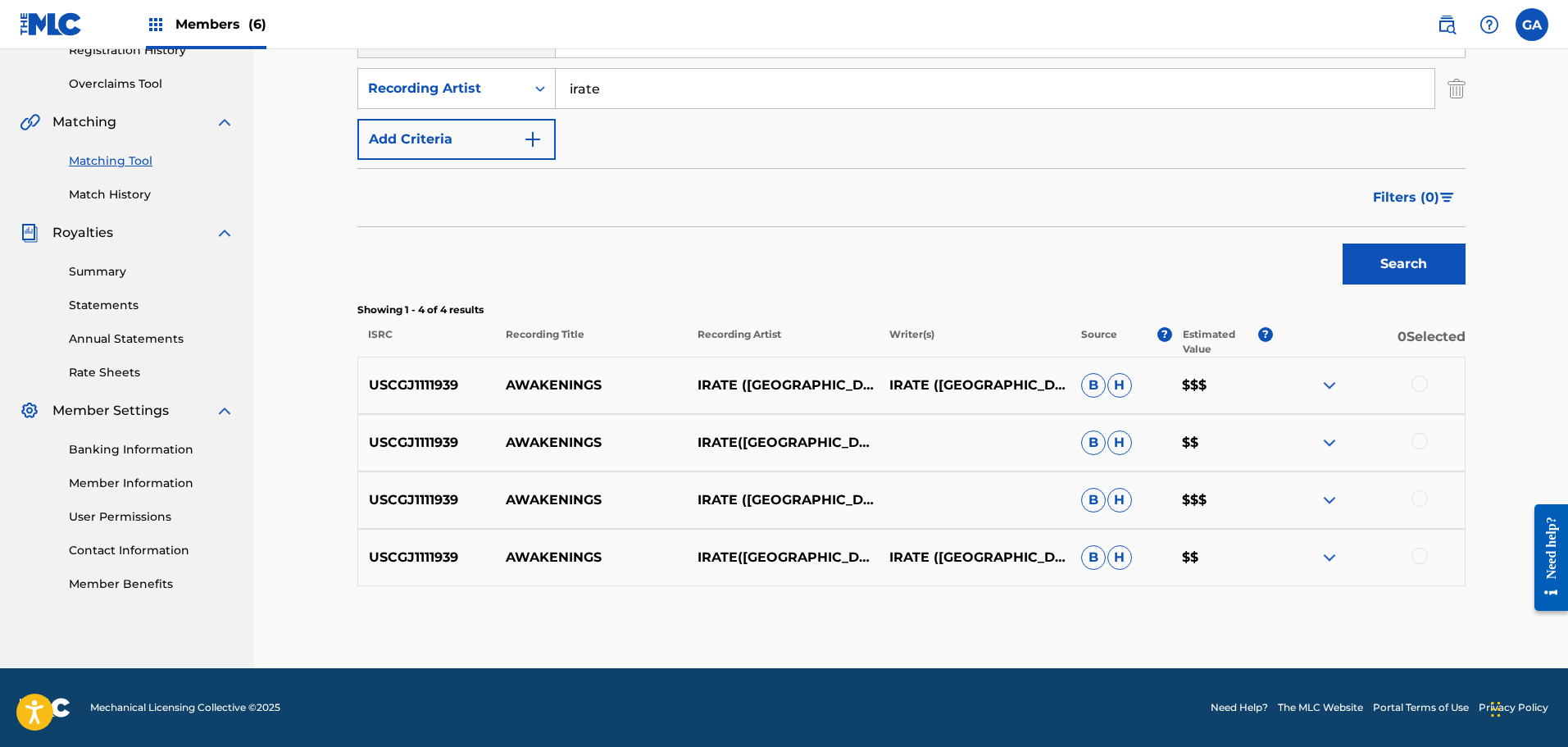
click at [1415, 386] on div at bounding box center [1419, 383] width 16 height 16
click at [1415, 438] on div at bounding box center [1419, 441] width 16 height 16
click at [1419, 499] on div at bounding box center [1419, 498] width 16 height 16
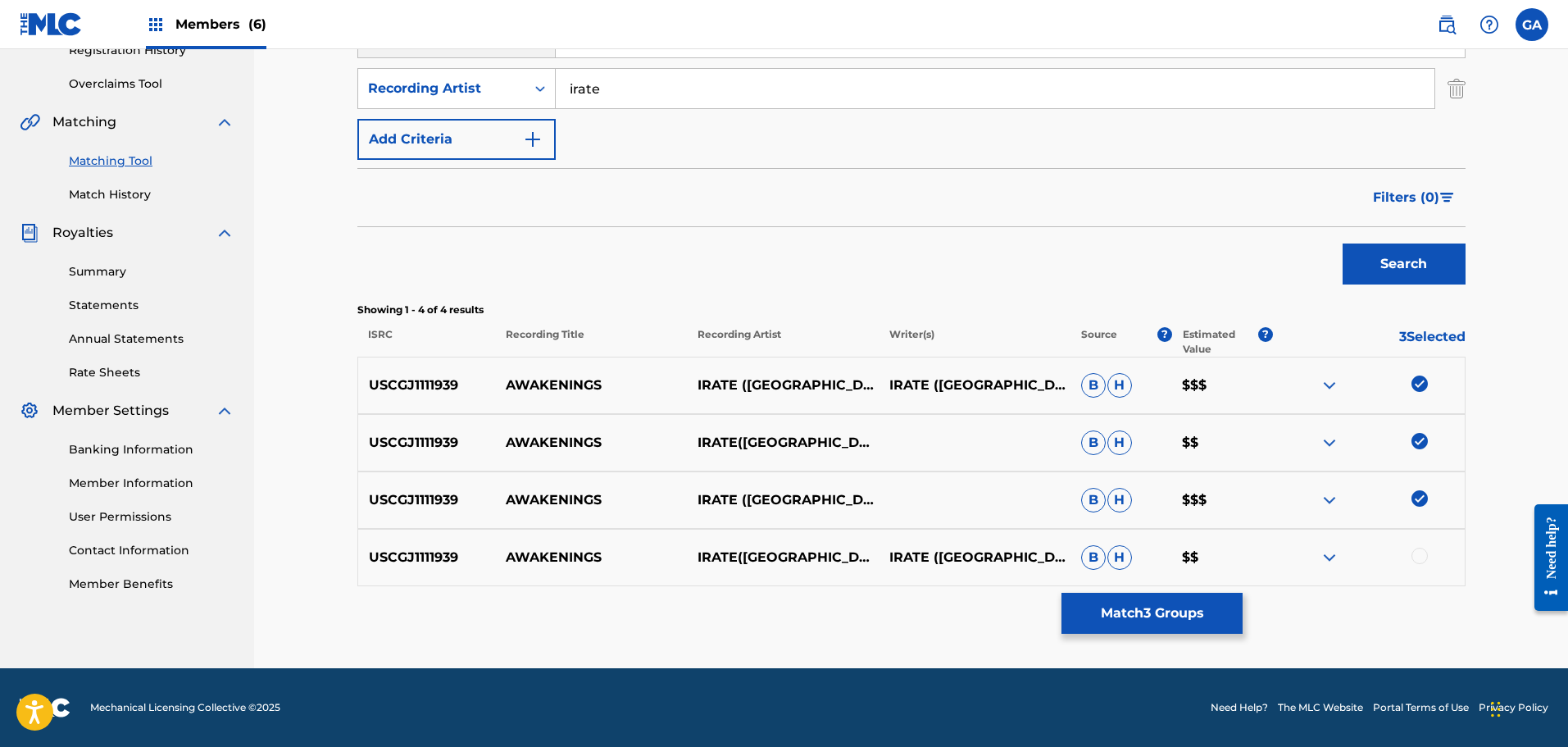
click at [1419, 561] on div at bounding box center [1419, 556] width 16 height 16
click at [1202, 614] on button "Match 4 Groups" at bounding box center [1152, 612] width 182 height 41
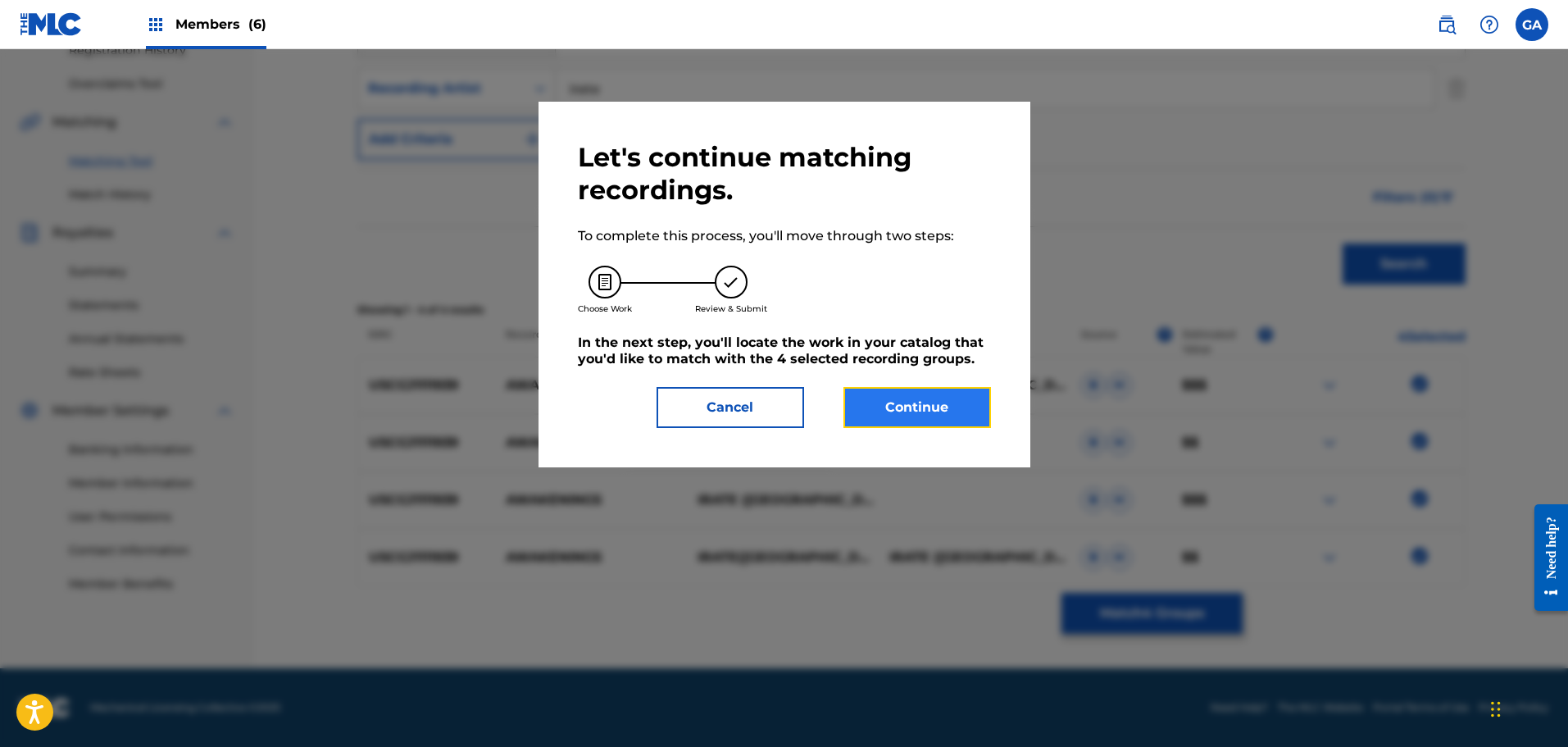
click at [943, 411] on button "Continue" at bounding box center [918, 407] width 148 height 41
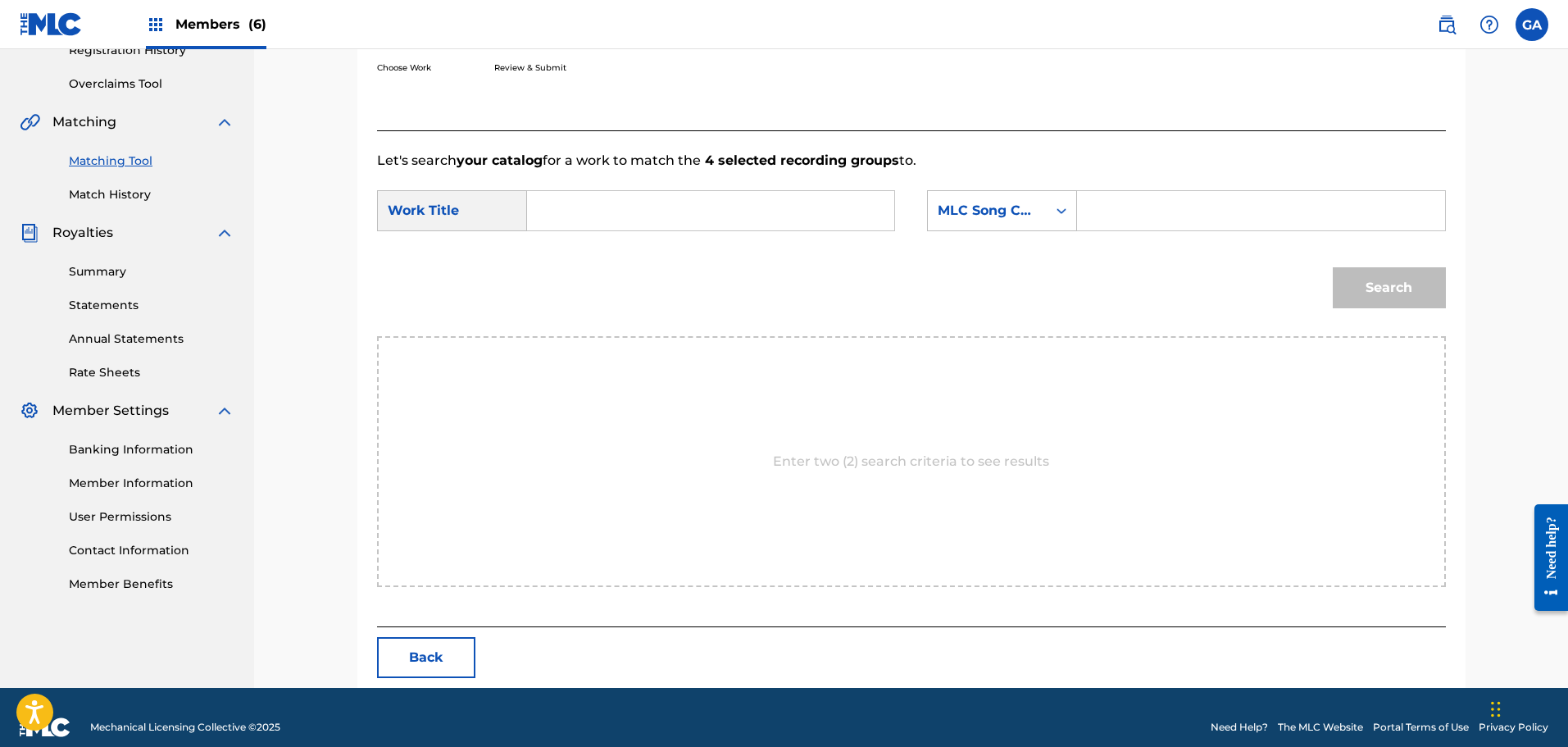
click at [683, 215] on input "Search Form" at bounding box center [710, 209] width 339 height 39
type input "awakenings"
click at [986, 200] on div "MLC Song Code" at bounding box center [986, 210] width 99 height 20
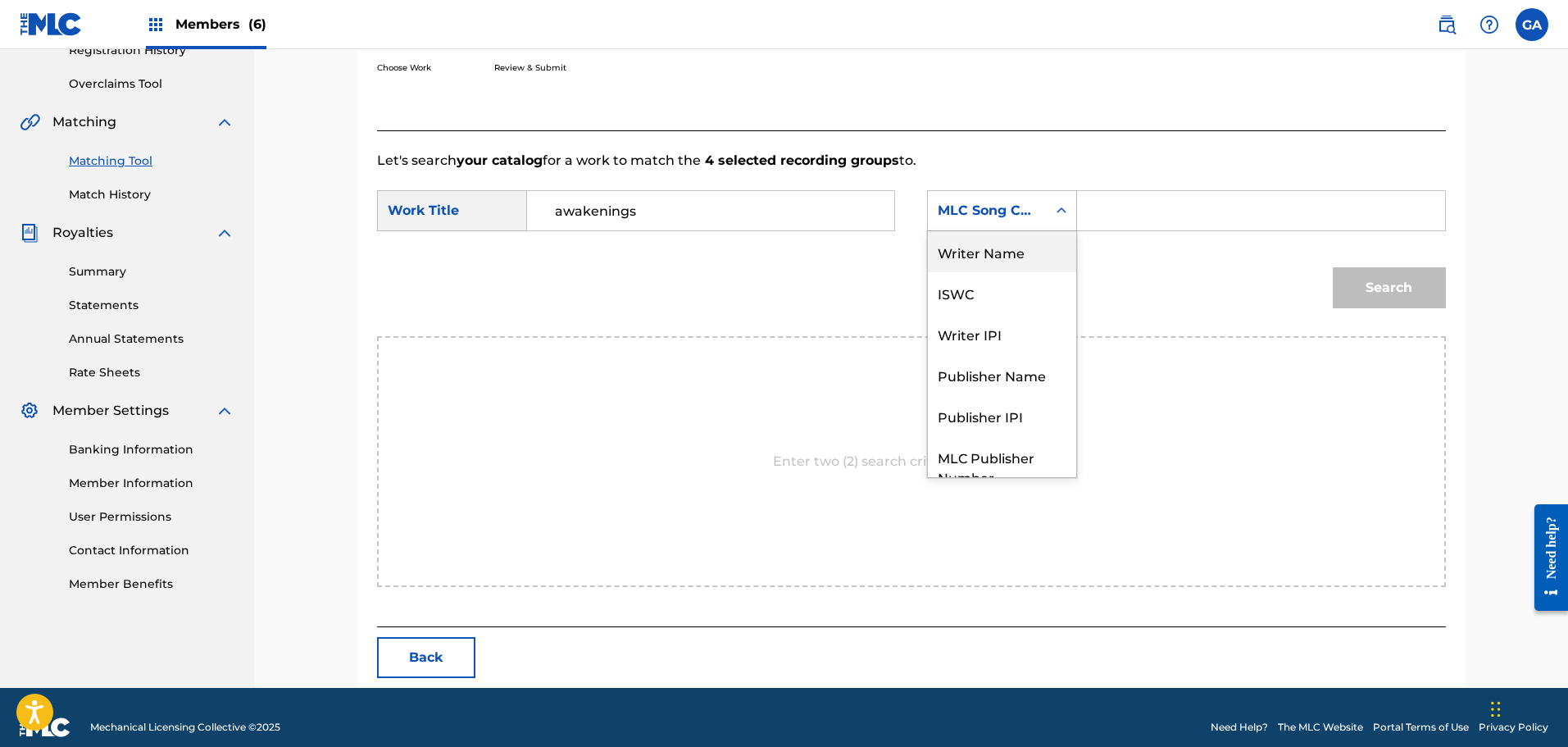
click at [984, 260] on div "Writer Name" at bounding box center [1001, 251] width 149 height 41
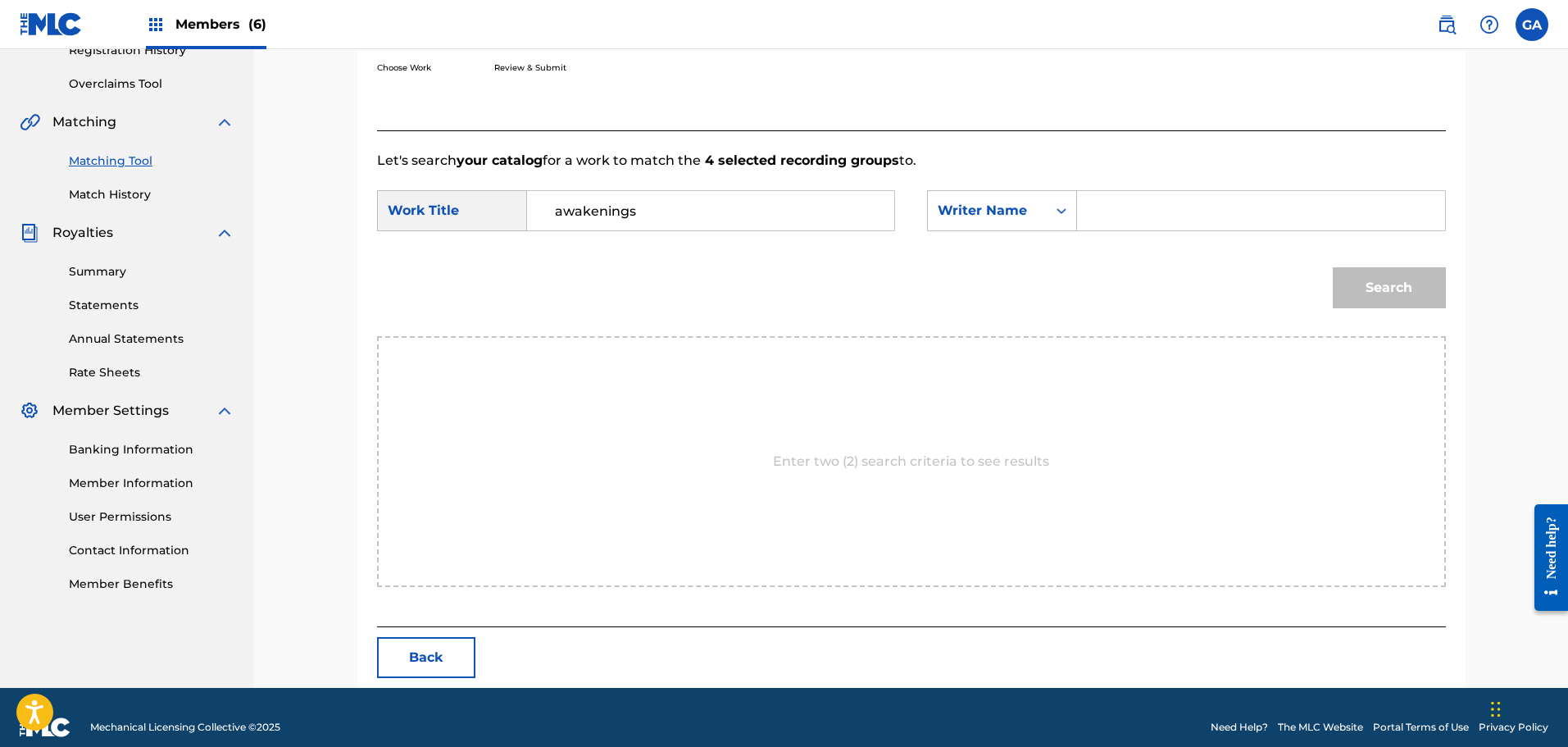
click at [1106, 208] on input "Search Form" at bounding box center [1261, 209] width 339 height 39
type input "sierra"
click at [1333, 267] on button "Search" at bounding box center [1388, 287] width 113 height 41
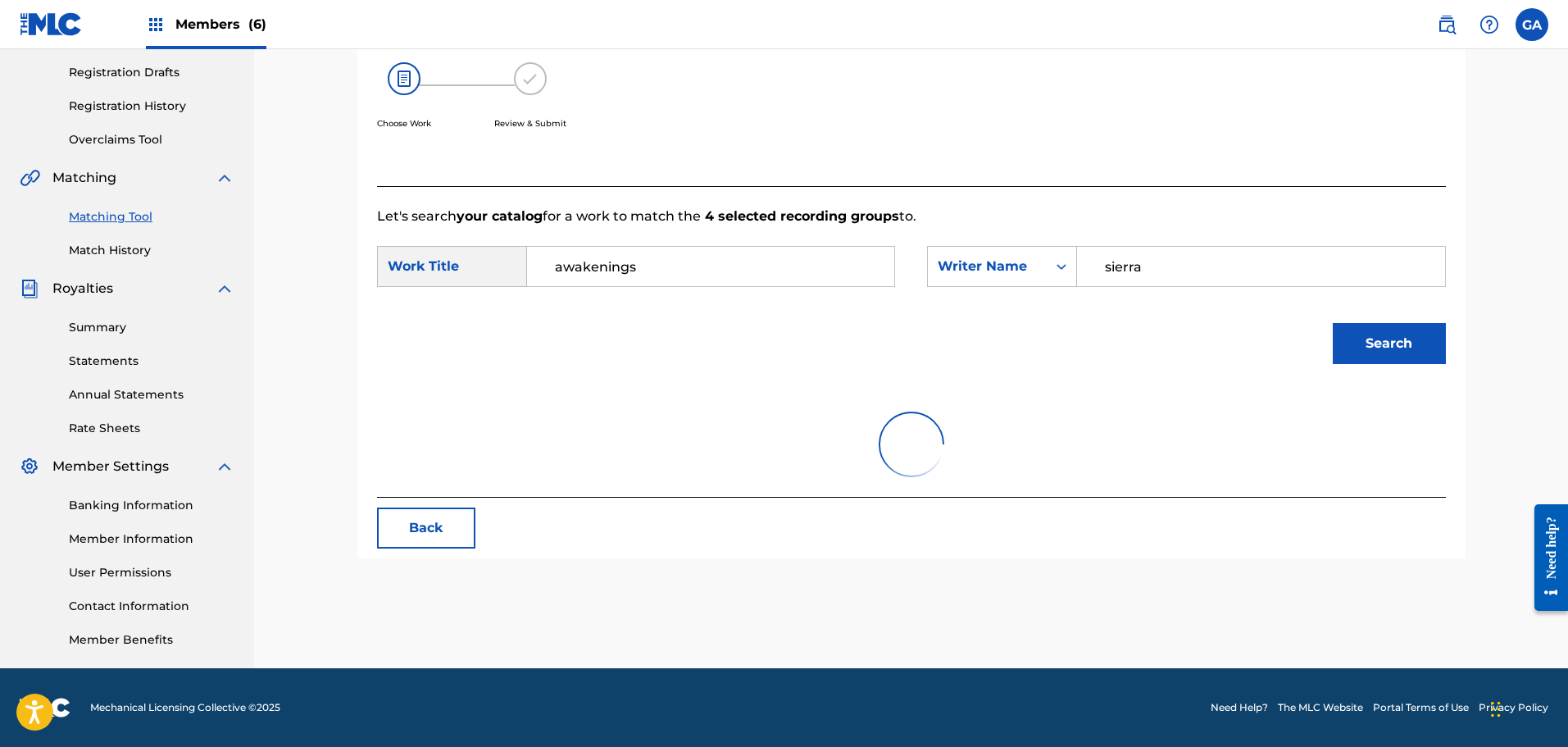
scroll to position [296, 0]
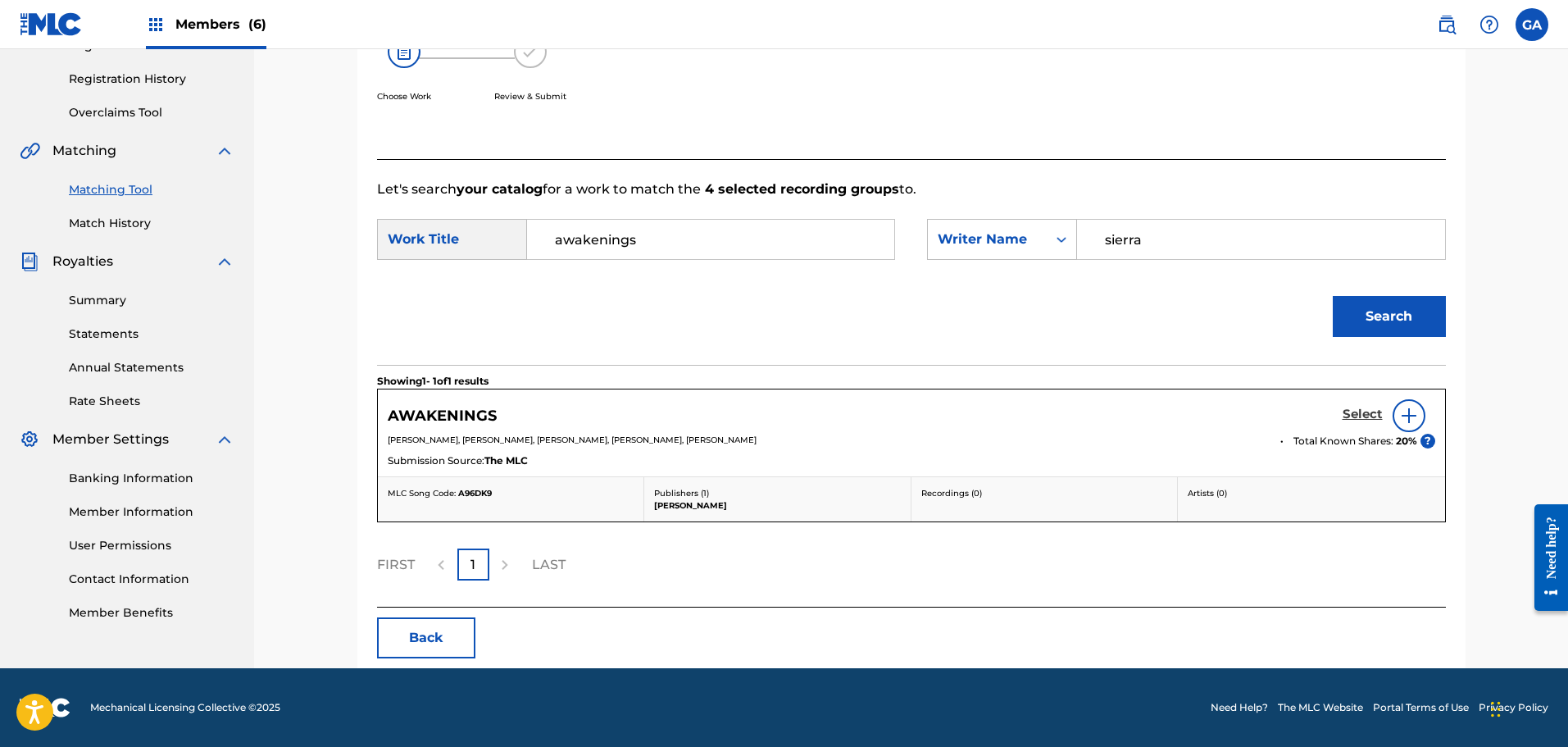
click at [1370, 412] on h5 "Select" at bounding box center [1363, 415] width 40 height 16
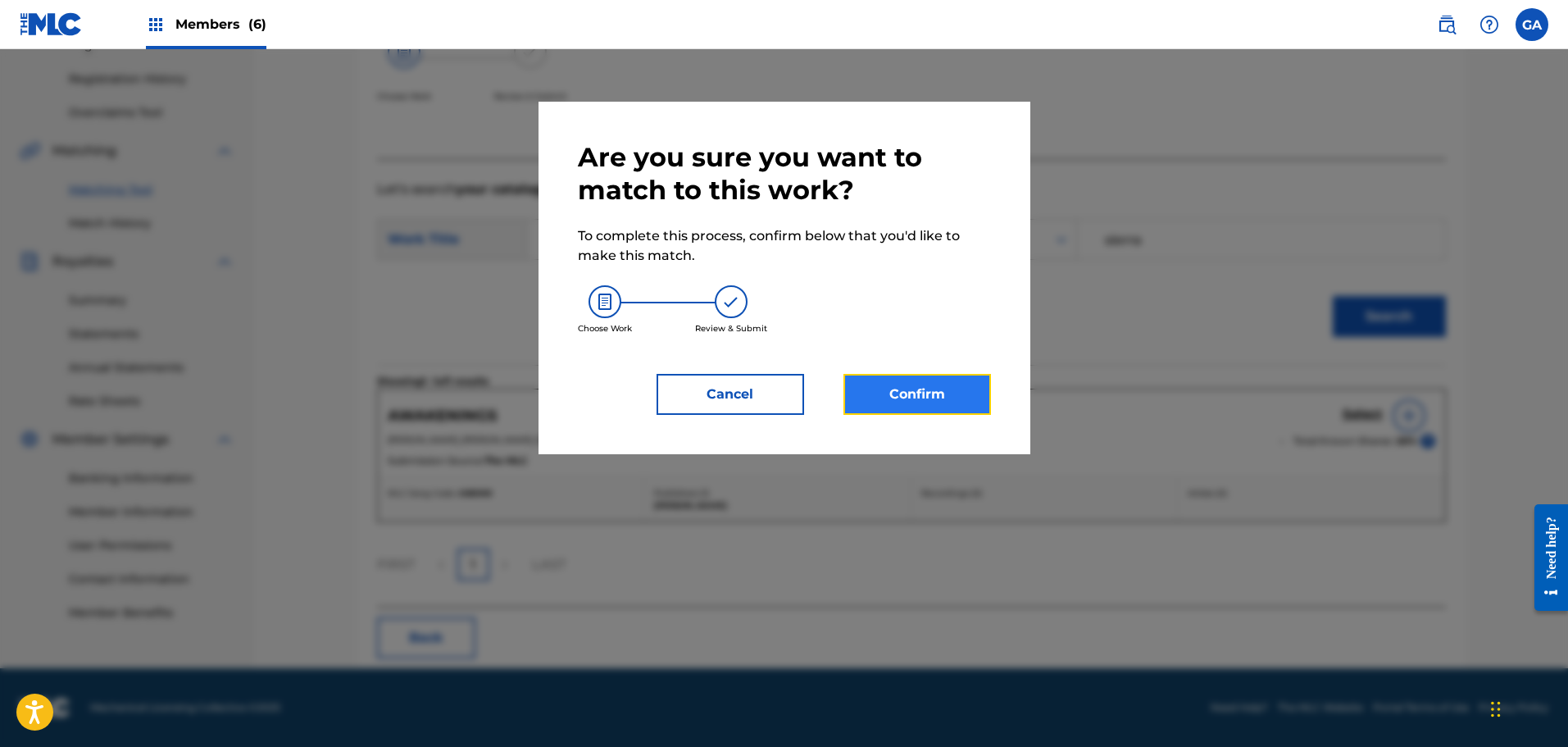
click at [913, 412] on button "Confirm" at bounding box center [918, 394] width 148 height 41
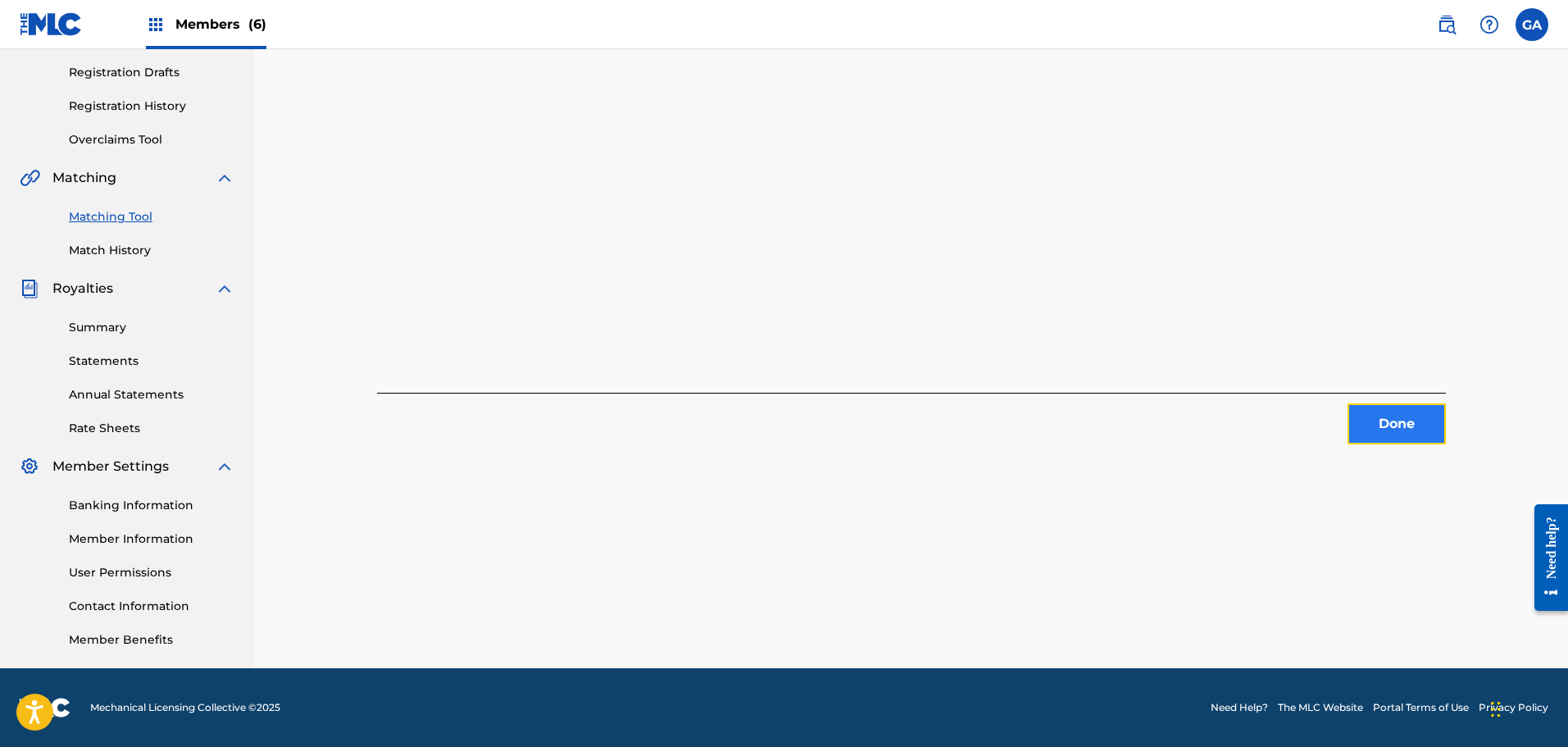
click at [1440, 423] on button "Done" at bounding box center [1396, 423] width 99 height 41
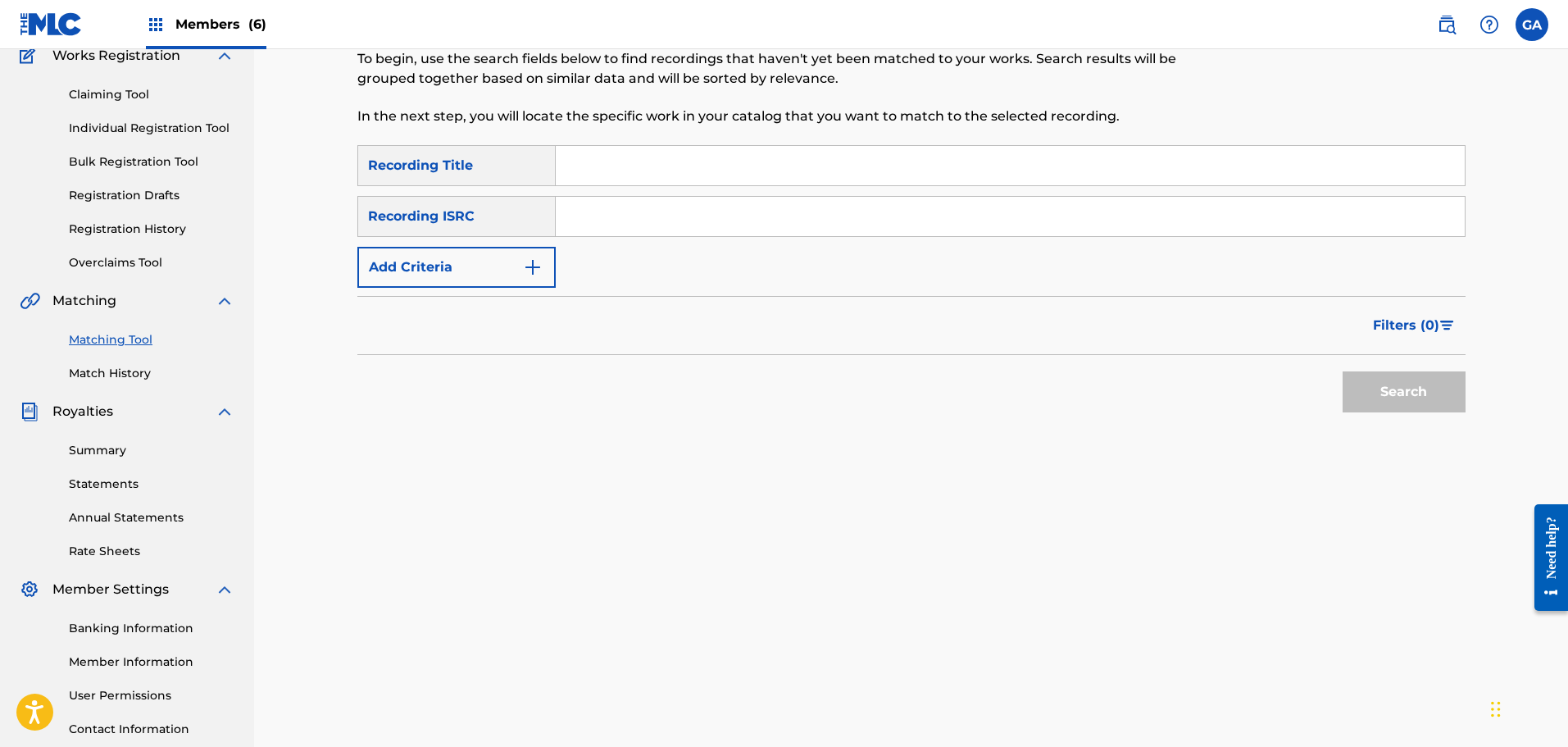
scroll to position [0, 0]
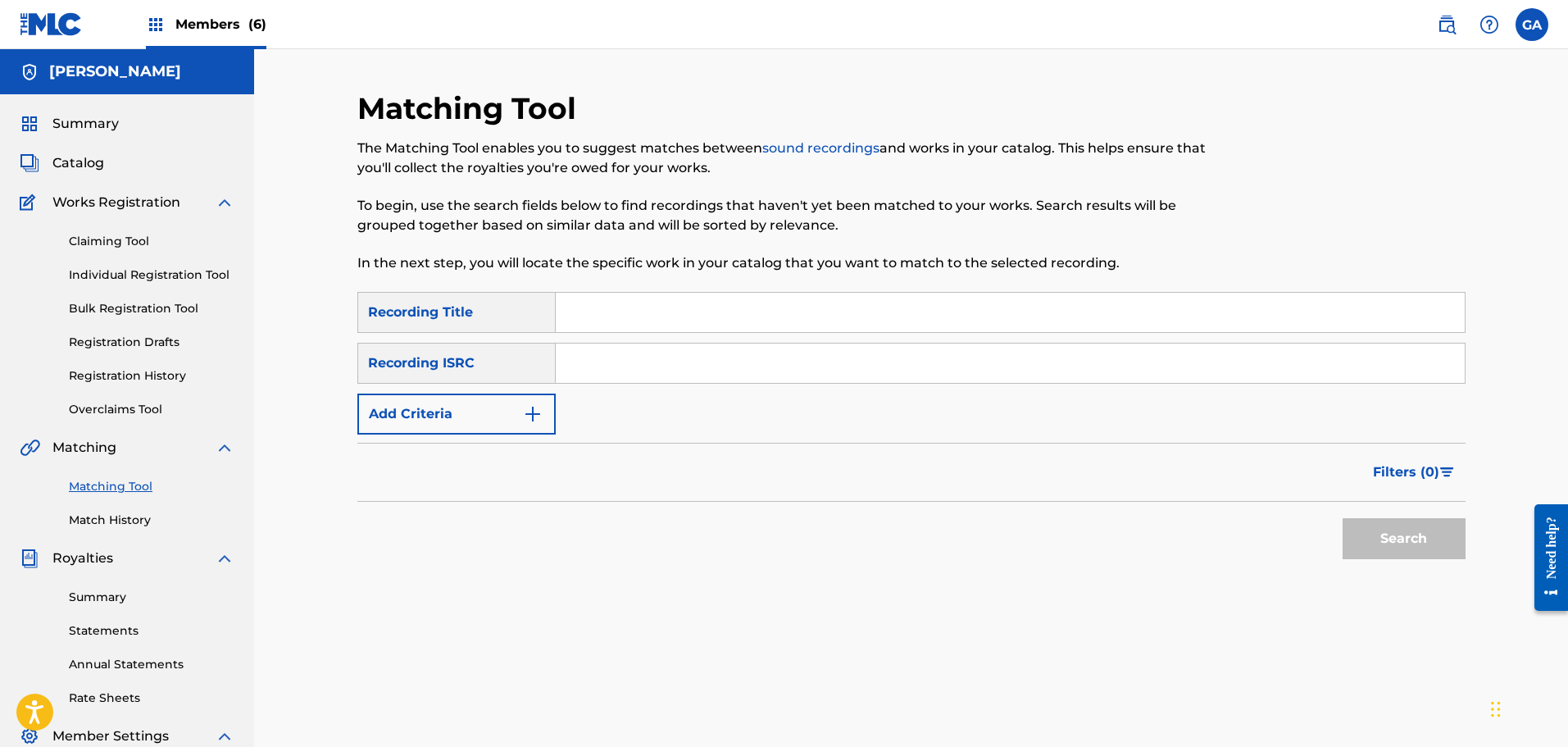
click at [591, 316] on input "Search Form" at bounding box center [1009, 311] width 909 height 39
type input "bad vibes"
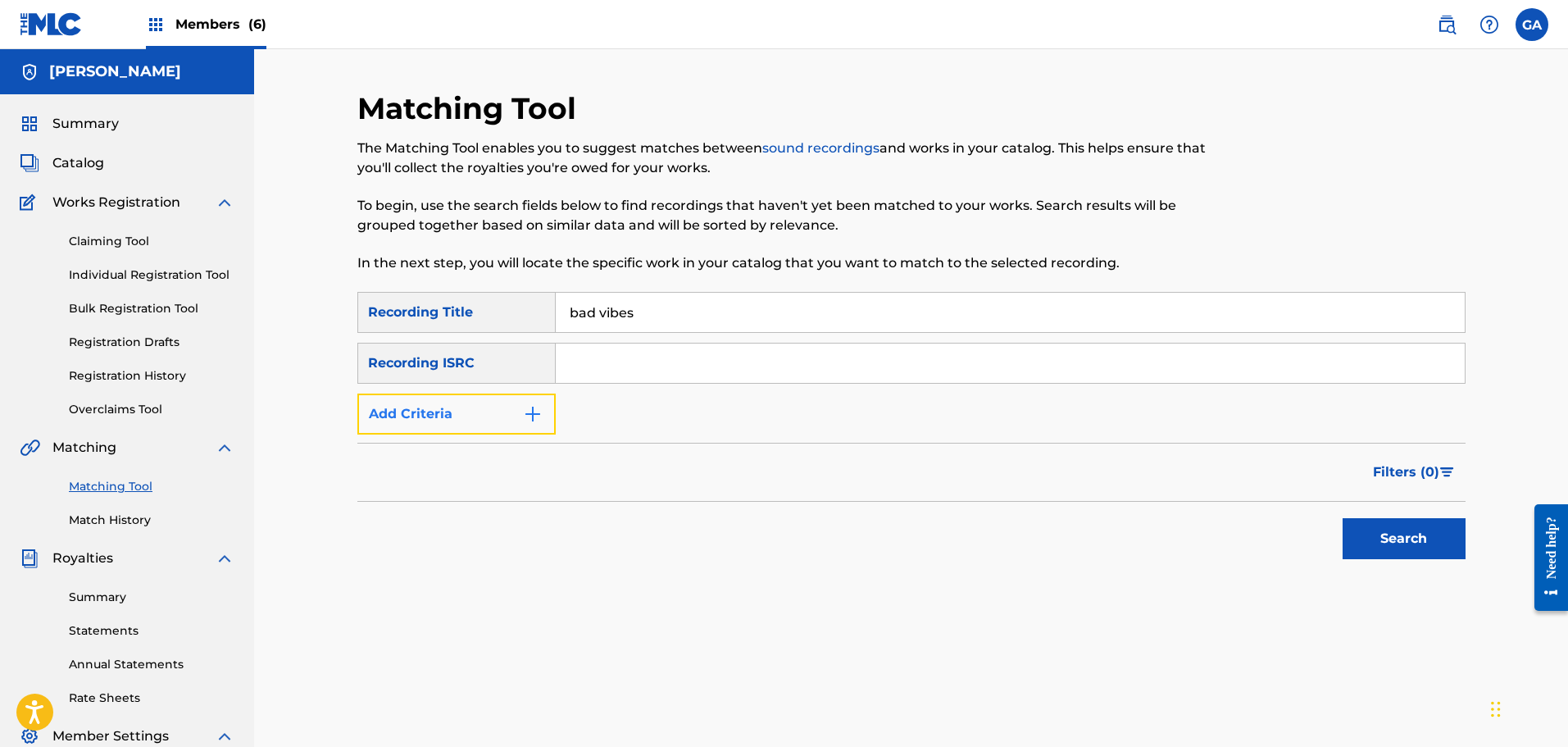
click at [503, 423] on button "Add Criteria" at bounding box center [456, 413] width 198 height 41
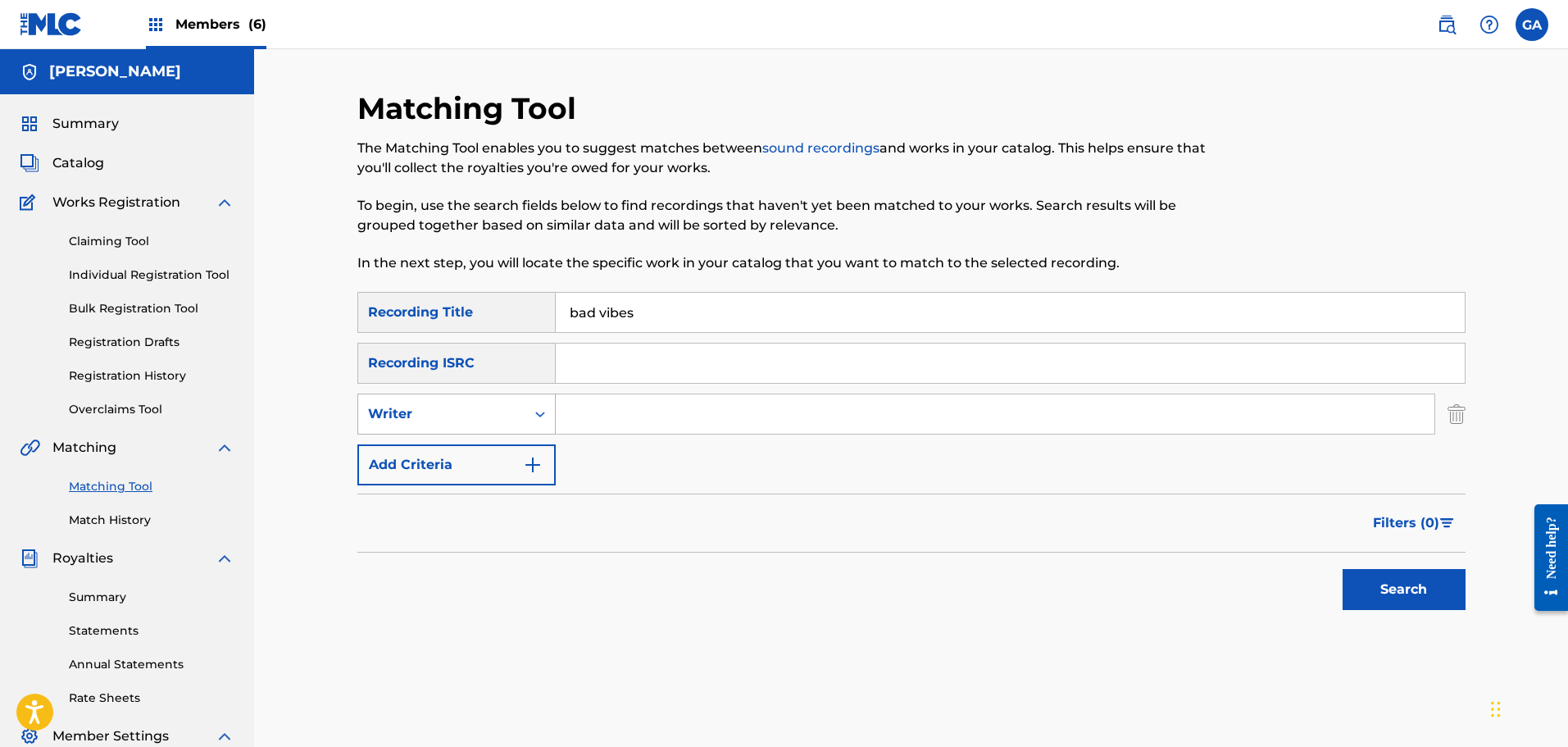
click at [475, 416] on div "Writer" at bounding box center [442, 414] width 148 height 20
click at [462, 449] on div "Recording Artist" at bounding box center [456, 455] width 196 height 41
click at [609, 404] on input "Search Form" at bounding box center [994, 413] width 879 height 39
type input "irate"
click at [1343, 568] on button "Search" at bounding box center [1403, 588] width 123 height 41
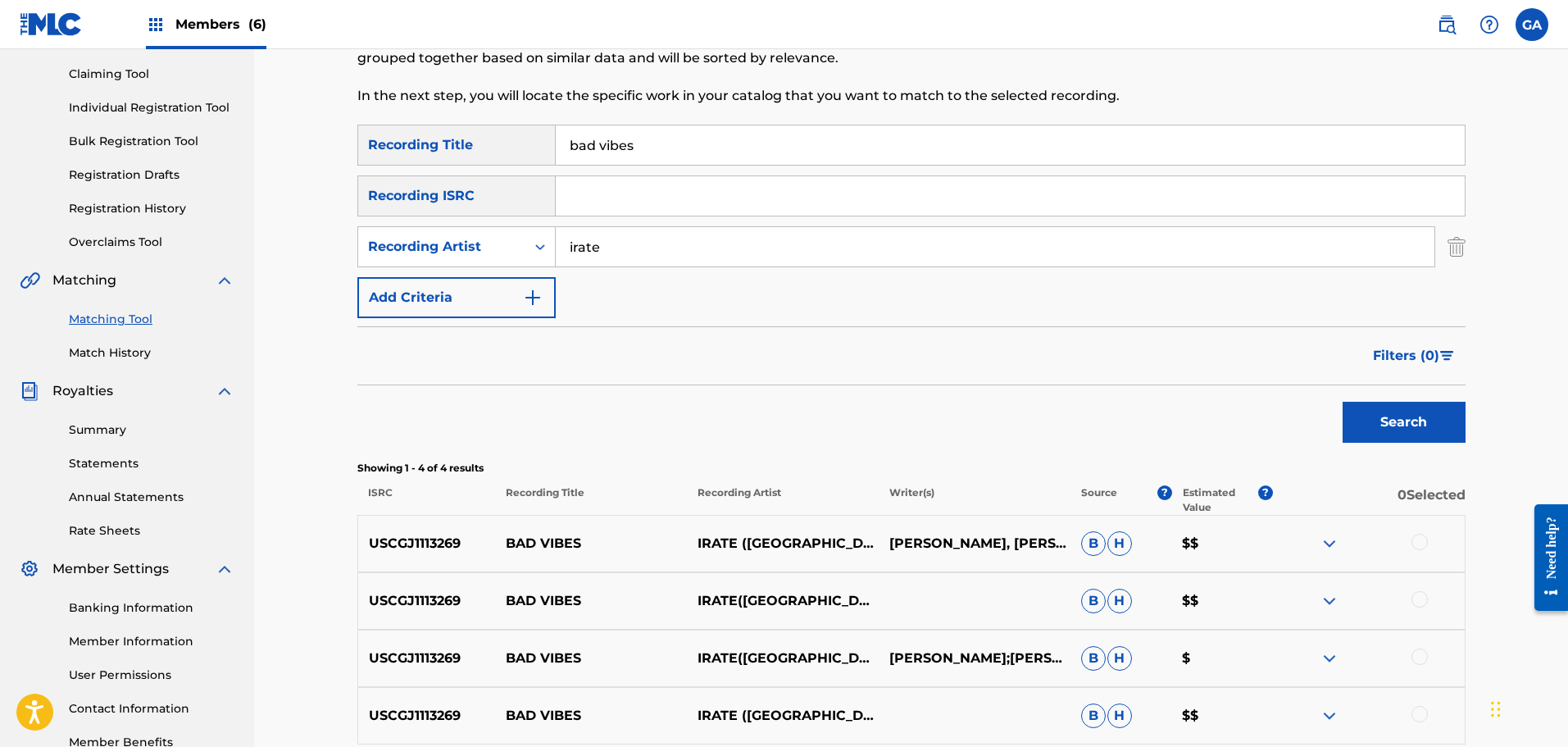
scroll to position [325, 0]
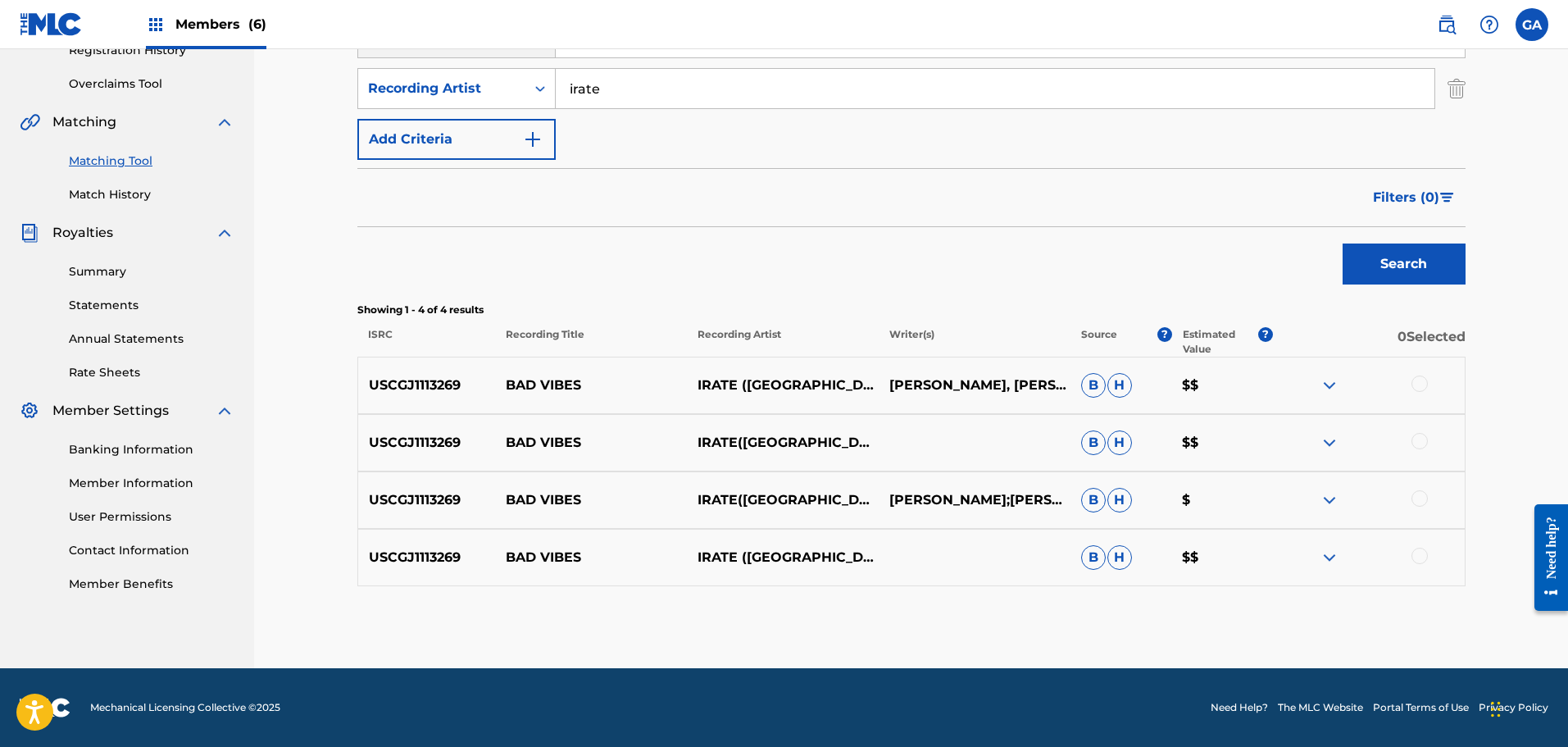
click at [1427, 379] on div at bounding box center [1369, 385] width 192 height 20
click at [1419, 388] on div at bounding box center [1419, 383] width 16 height 16
click at [1425, 441] on div at bounding box center [1419, 441] width 16 height 16
click at [1414, 496] on div at bounding box center [1419, 498] width 16 height 16
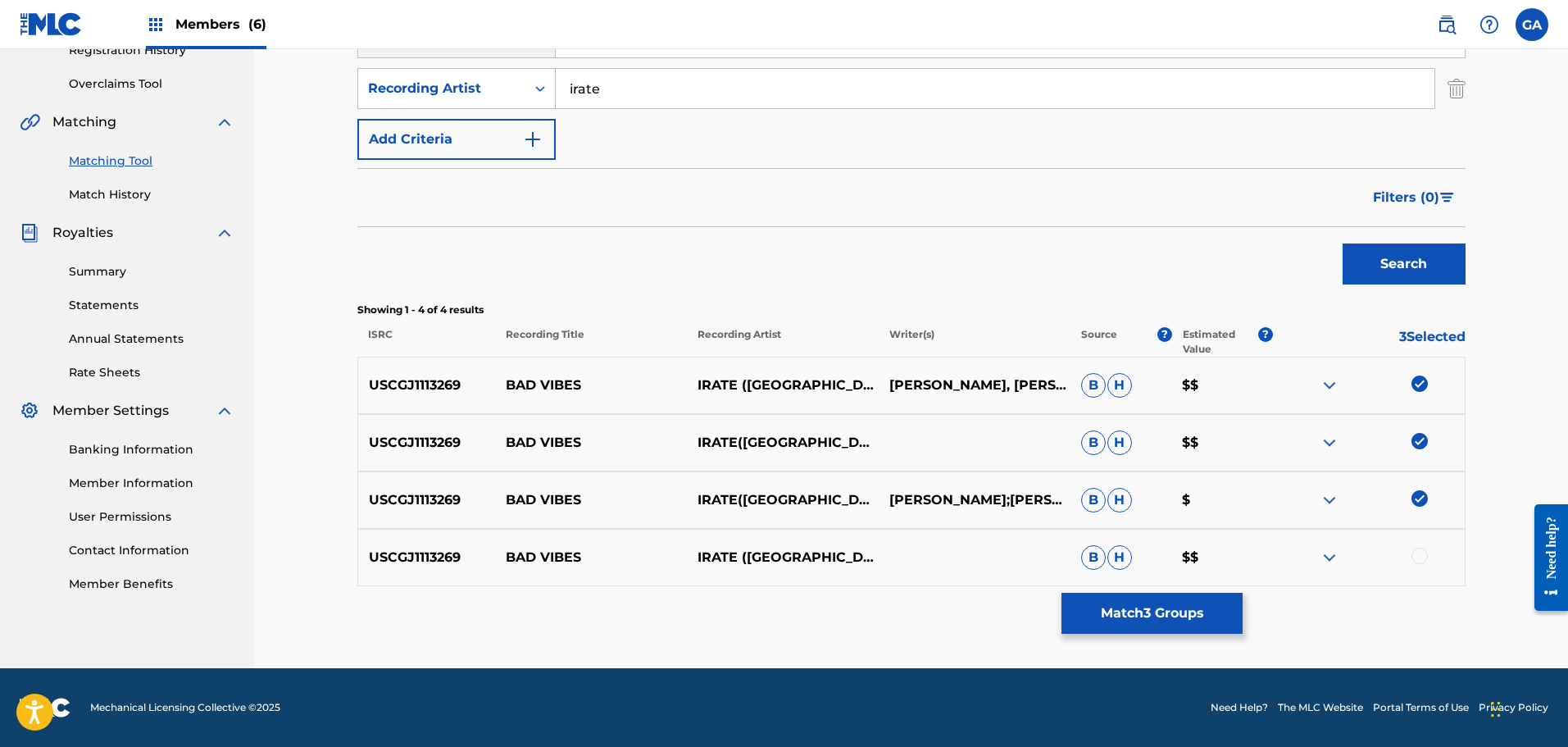
click at [1419, 552] on div at bounding box center [1419, 556] width 16 height 16
click at [1152, 607] on button "Match 4 Groups" at bounding box center [1152, 612] width 182 height 41
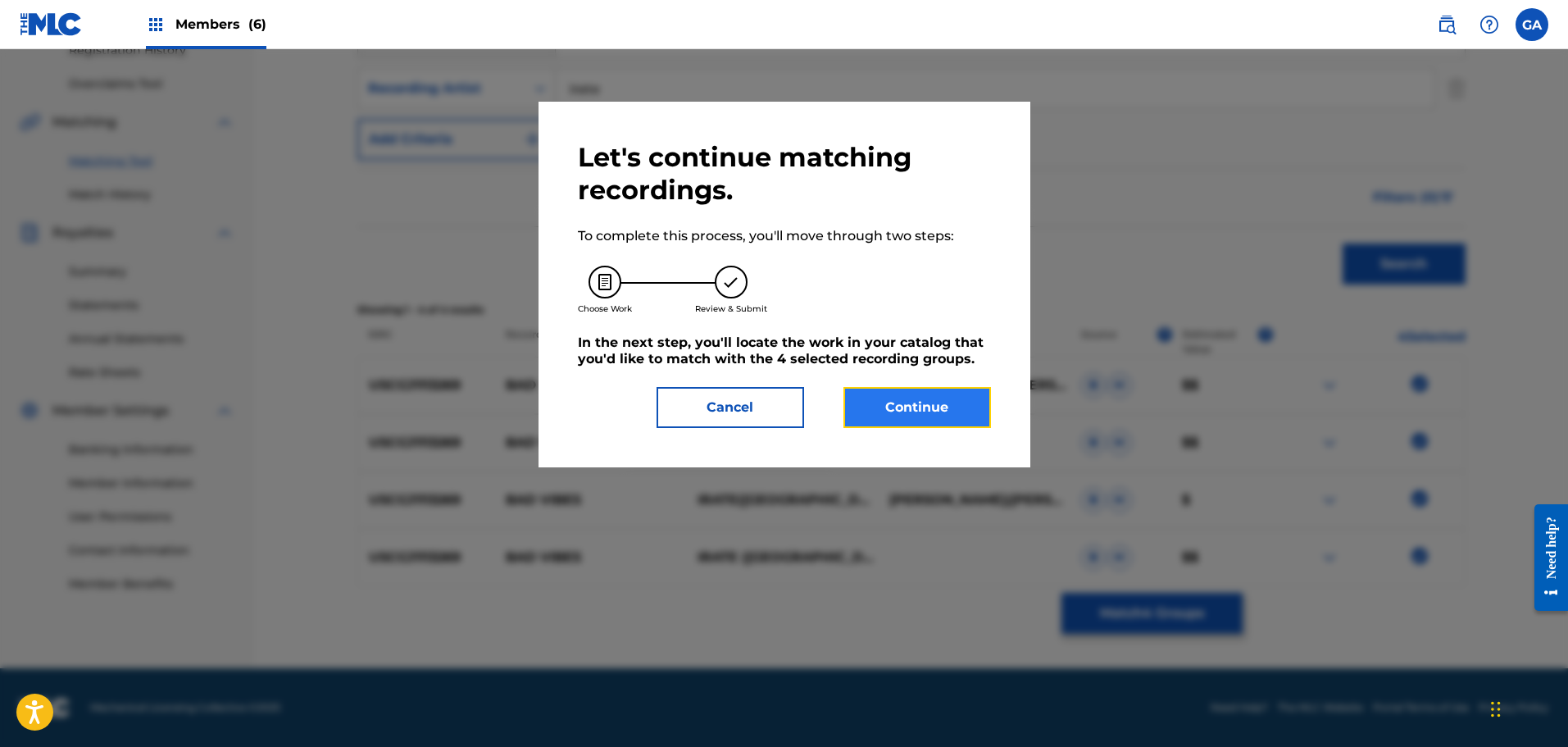
click at [936, 418] on button "Continue" at bounding box center [918, 407] width 148 height 41
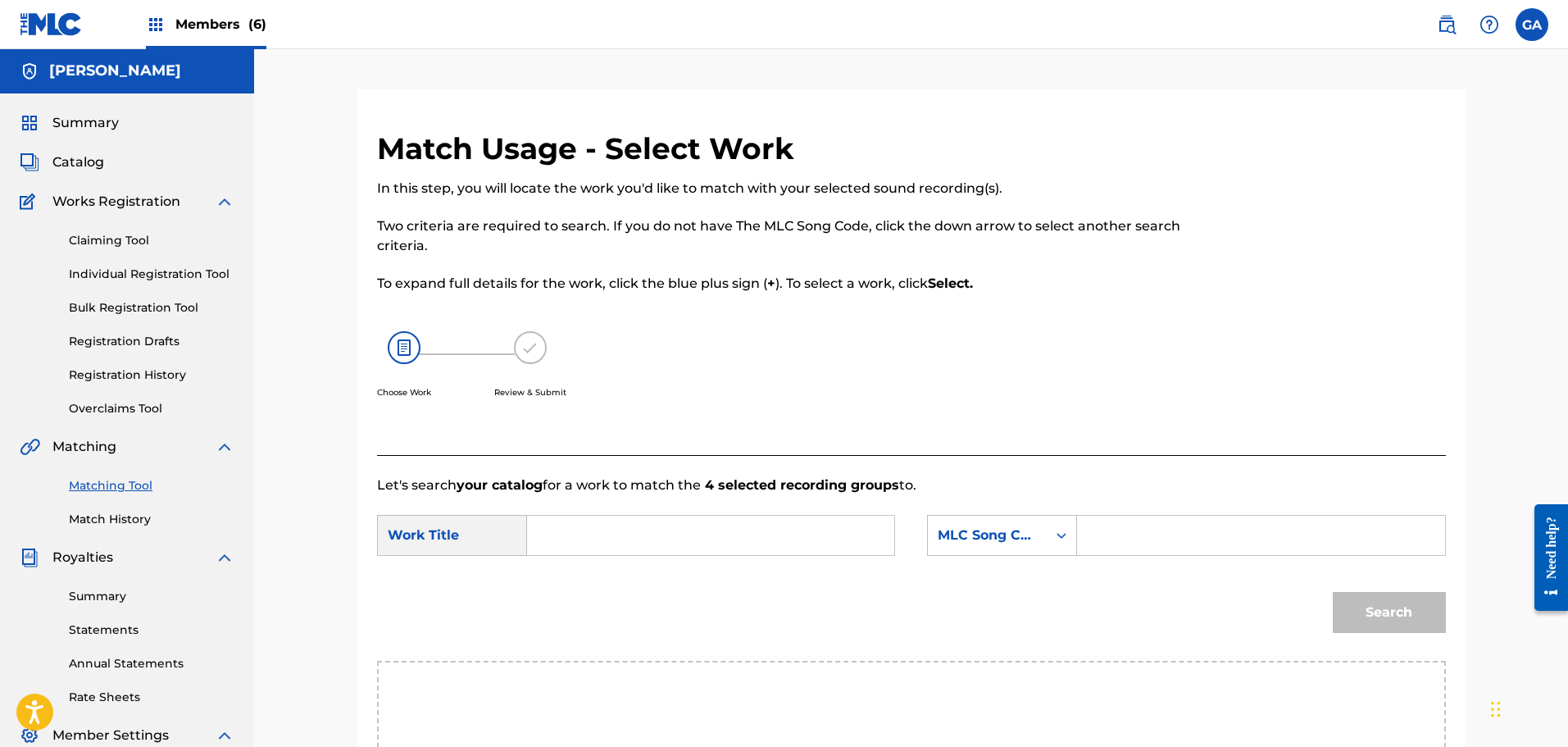
scroll to position [0, 0]
click at [611, 509] on form "SearchWithCriteriad2bf22ee-fa75-4659-b87a-84deb34276c6 Work Title SearchWithCri…" at bounding box center [912, 578] width 1069 height 166
click at [613, 536] on input "Search Form" at bounding box center [710, 536] width 339 height 39
click at [585, 572] on span "vibes" at bounding box center [598, 572] width 35 height 16
type input "bad vibes"
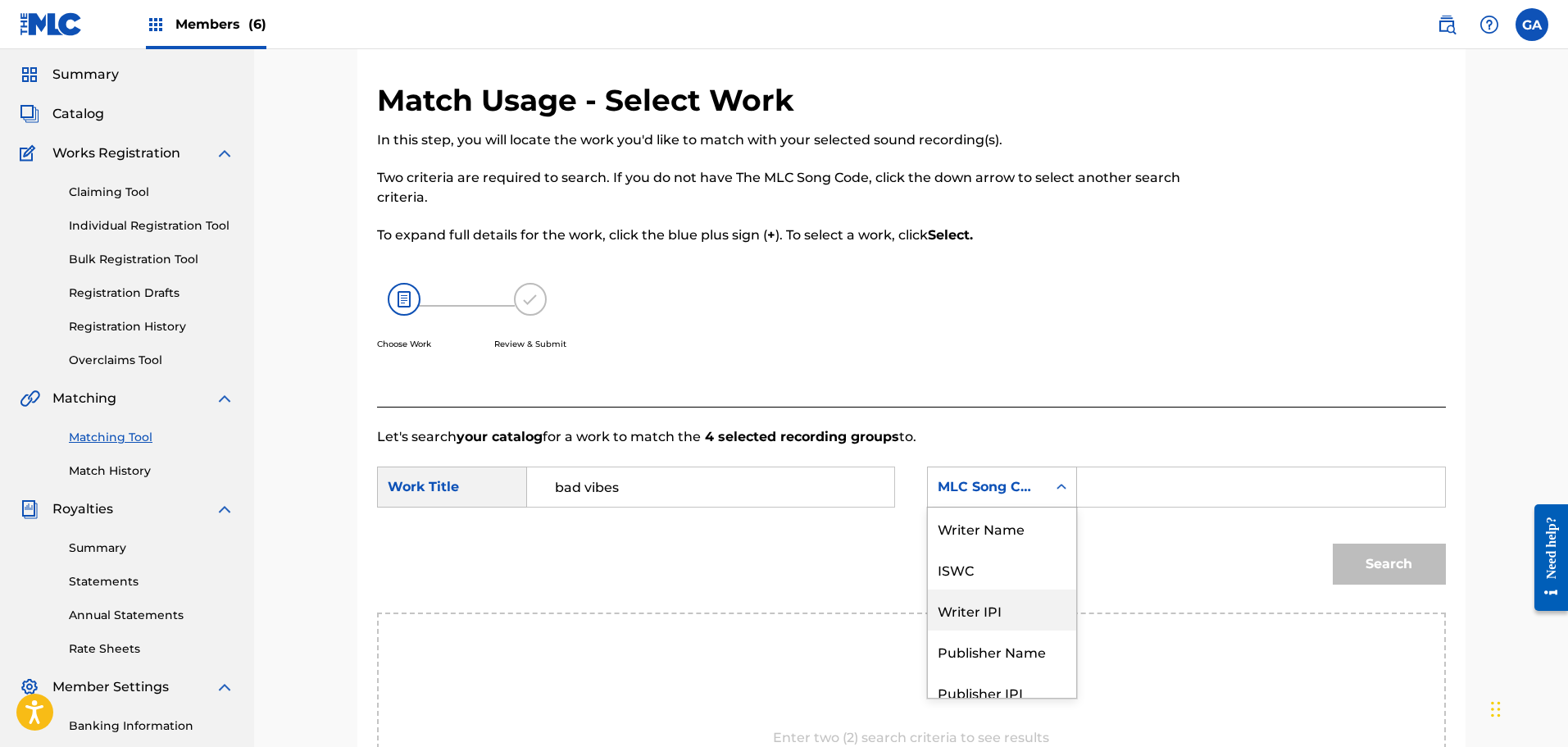
click at [1033, 508] on div "7 results available. Use Up and Down to choose options, press Enter to select t…" at bounding box center [1001, 487] width 150 height 41
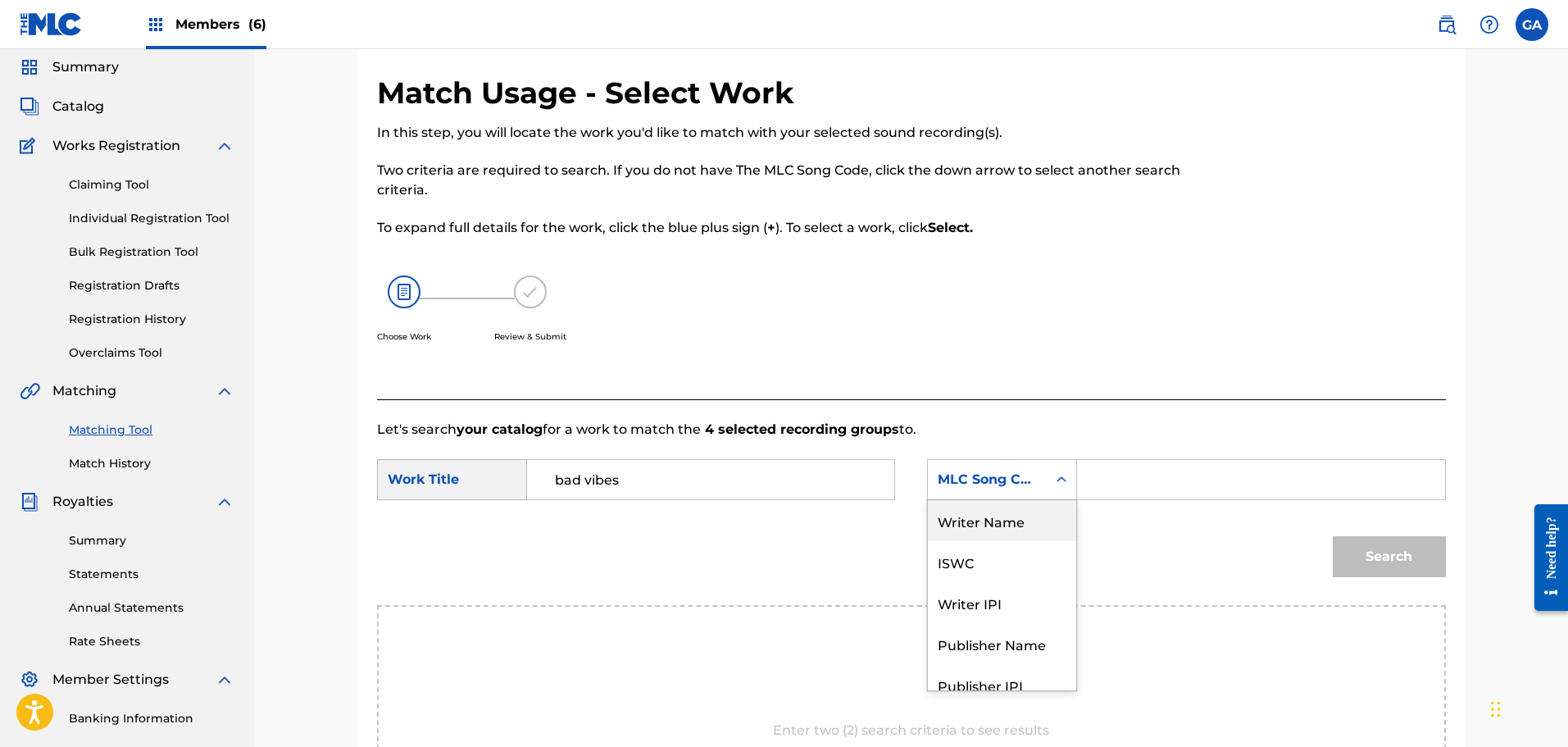
click at [1036, 532] on div "Writer Name" at bounding box center [1001, 520] width 149 height 41
click at [1099, 478] on input "Search Form" at bounding box center [1261, 479] width 339 height 39
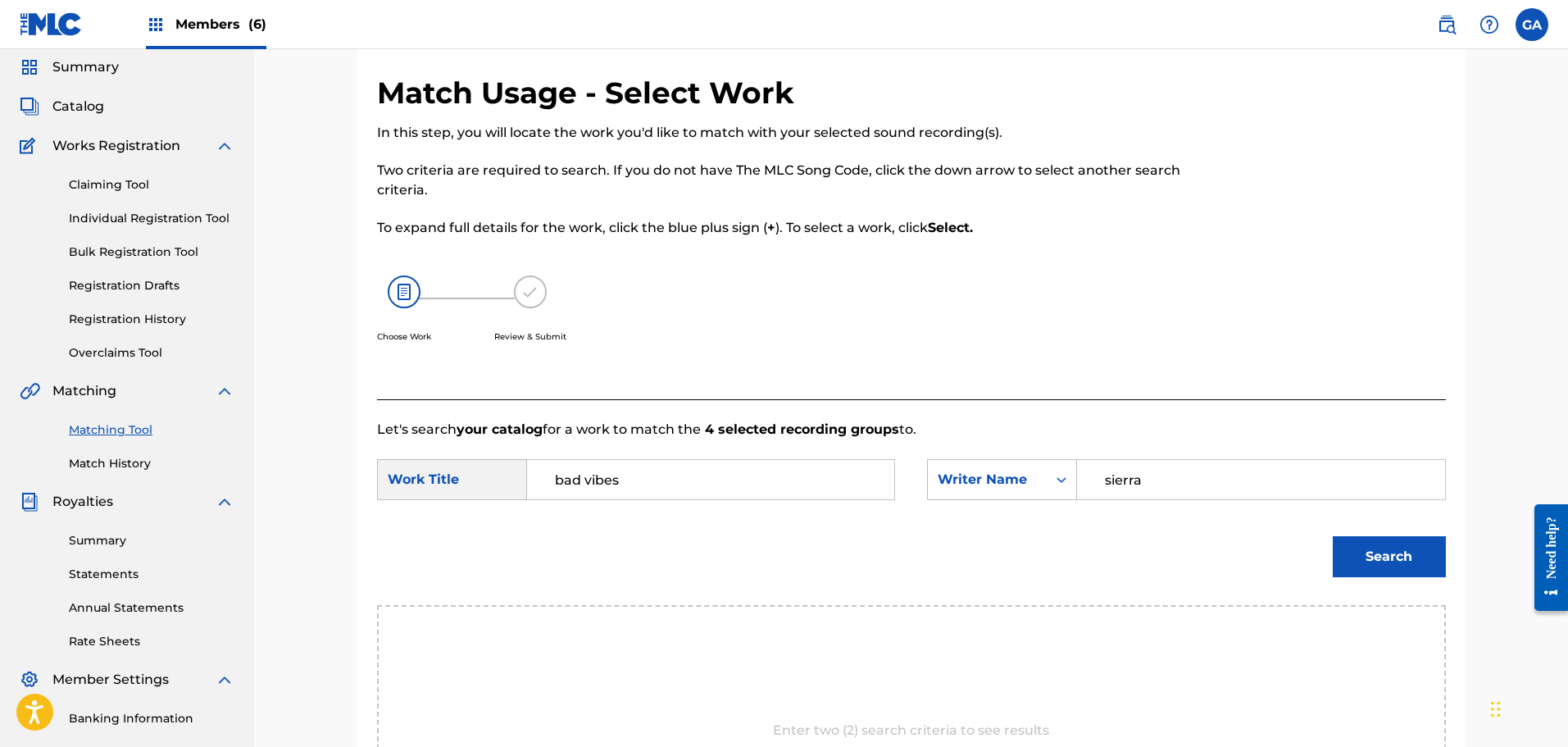
type input "sierra"
click at [1333, 536] on button "Search" at bounding box center [1388, 556] width 113 height 41
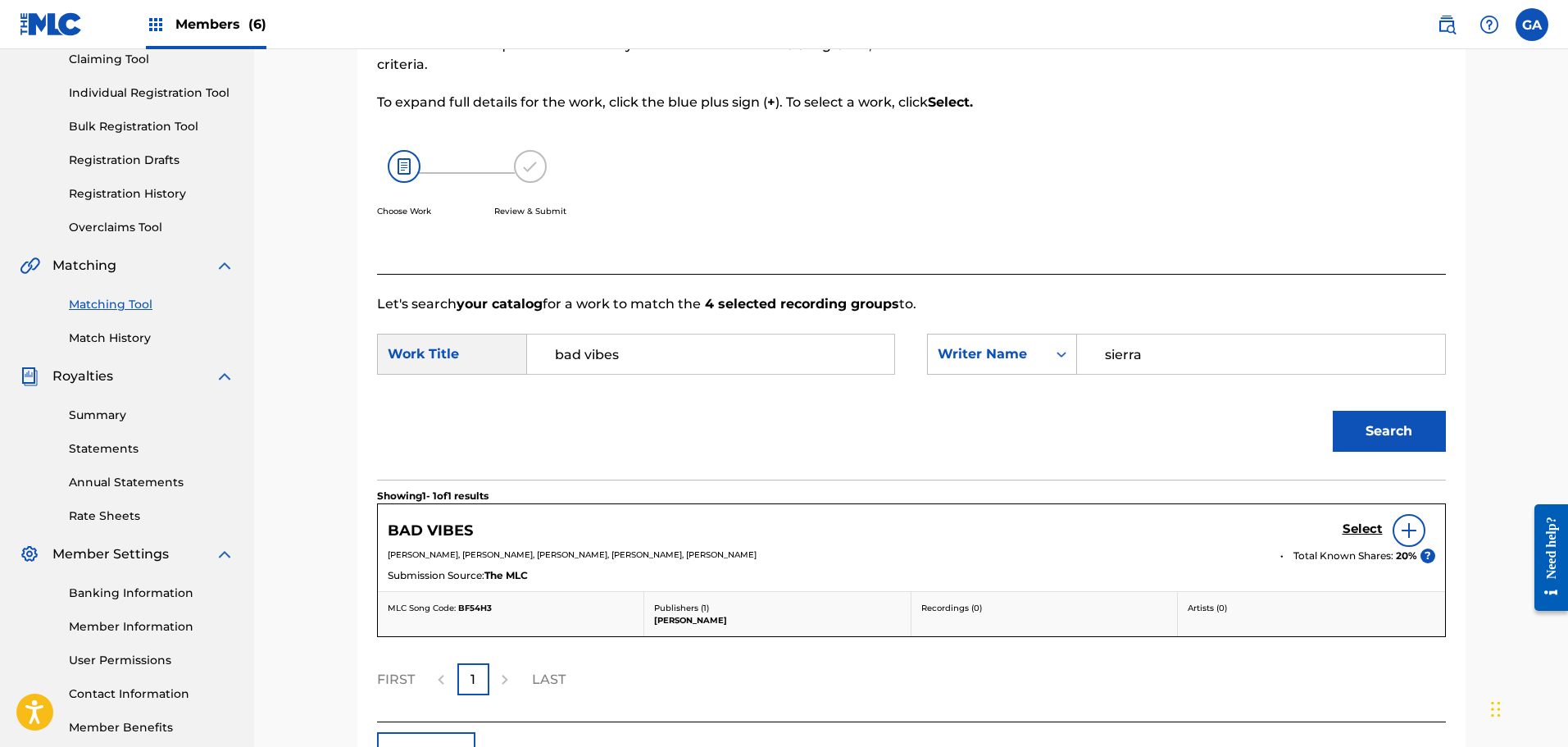
scroll to position [296, 0]
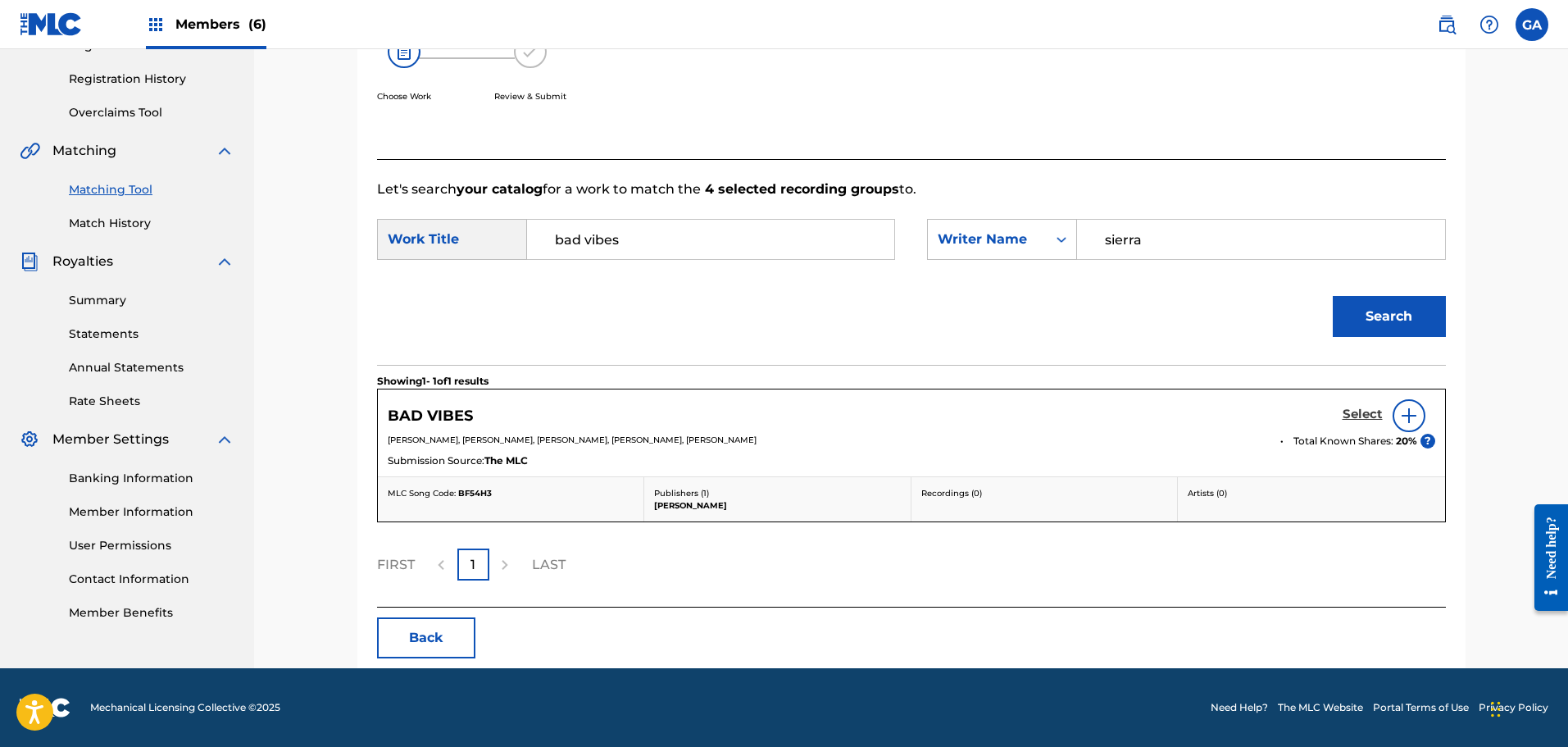
click at [1372, 411] on h5 "Select" at bounding box center [1363, 415] width 40 height 16
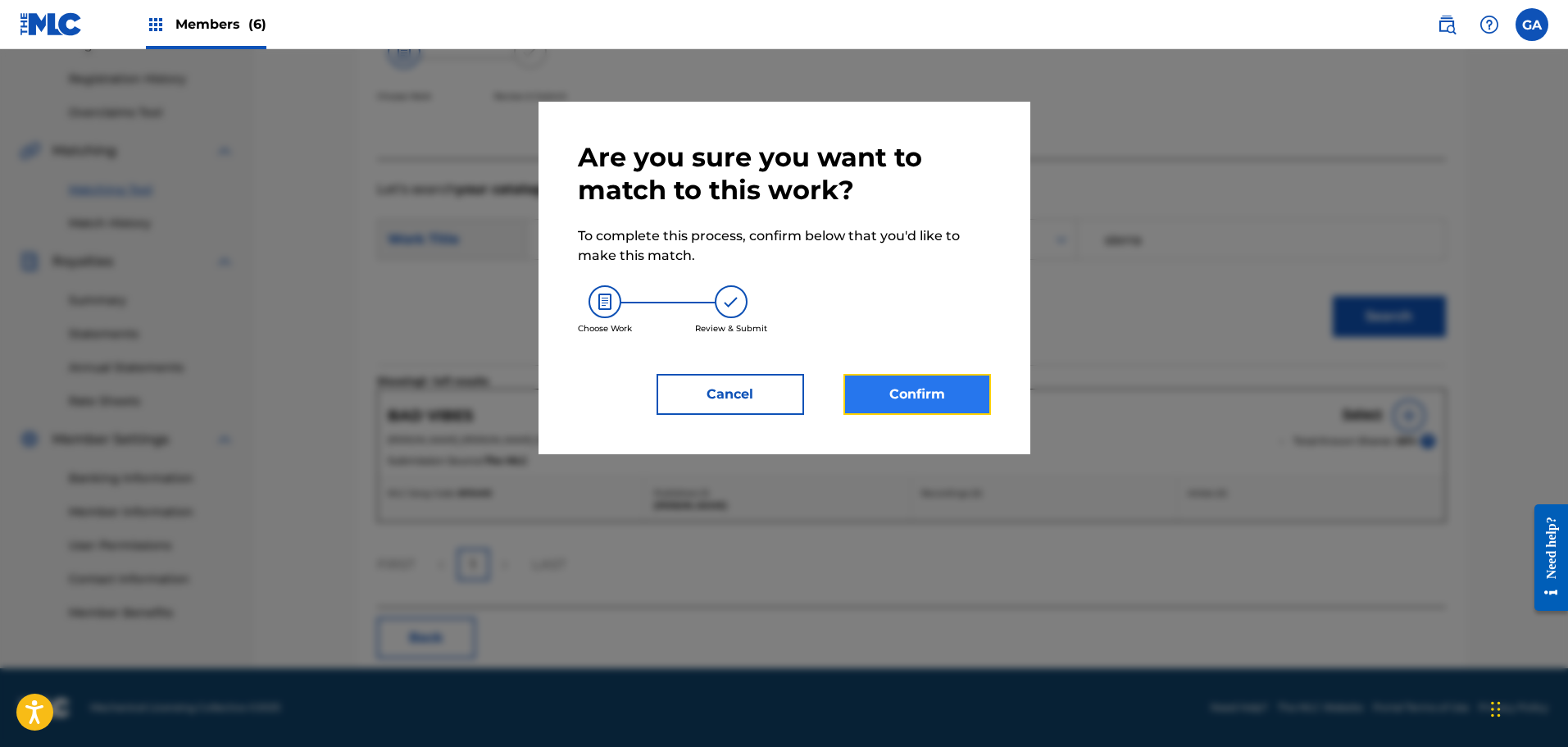
click at [947, 391] on button "Confirm" at bounding box center [918, 394] width 148 height 41
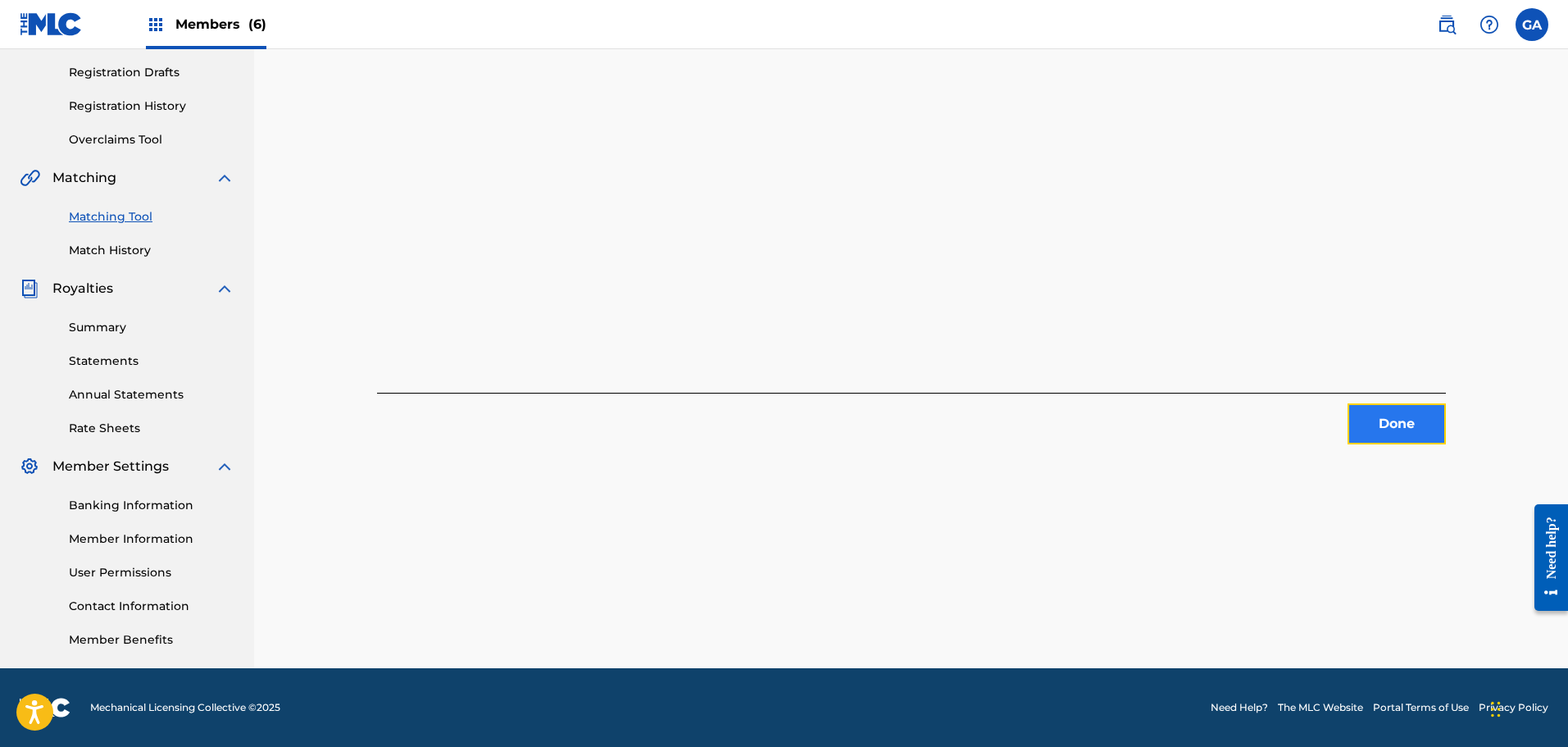
click at [1377, 419] on button "Done" at bounding box center [1396, 423] width 99 height 41
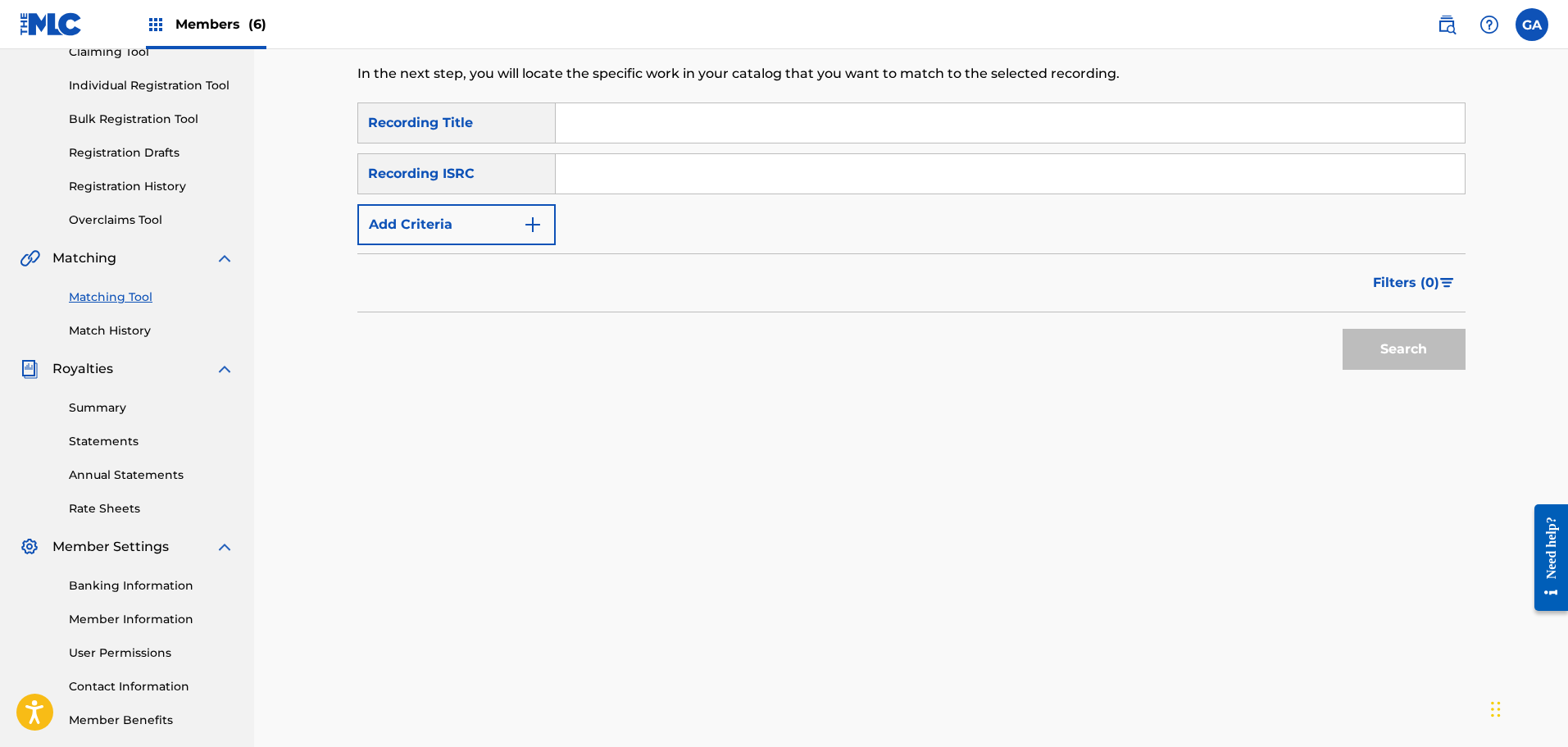
scroll to position [0, 0]
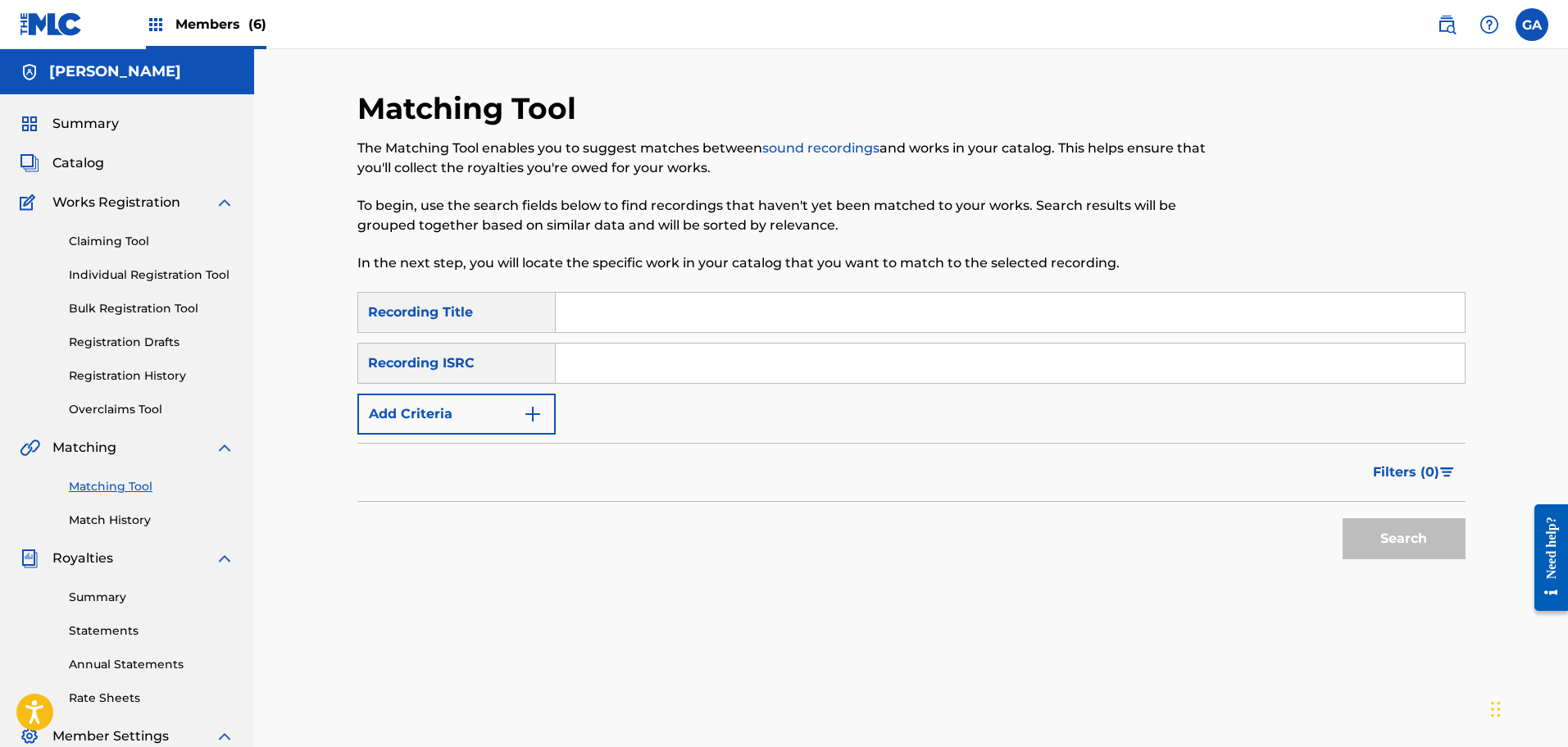
click at [602, 379] on input "Search Form" at bounding box center [1009, 362] width 909 height 39
paste input "USCGH0574792"
type input "USCGH0574792"
click at [1406, 528] on button "Search" at bounding box center [1403, 538] width 123 height 41
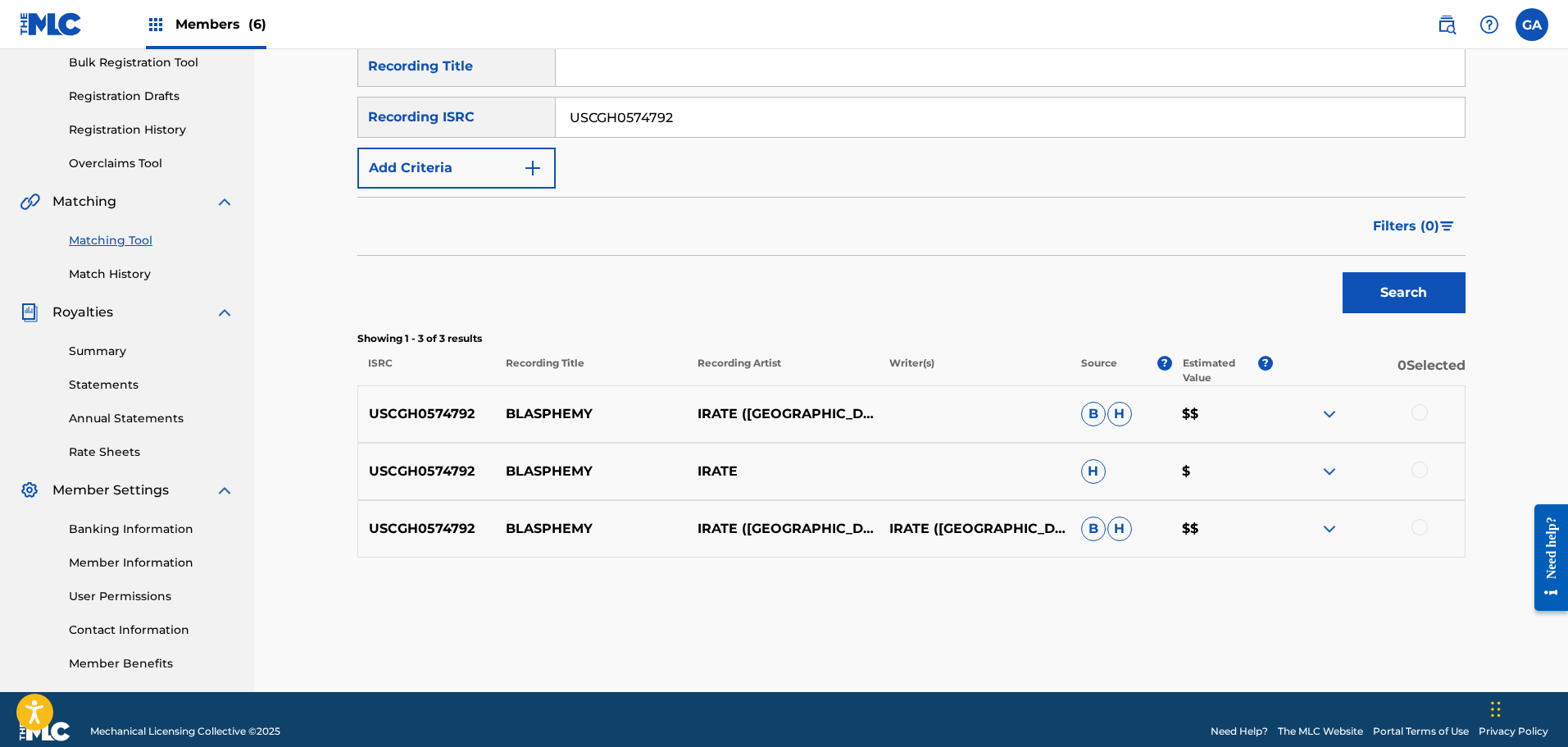
scroll to position [269, 0]
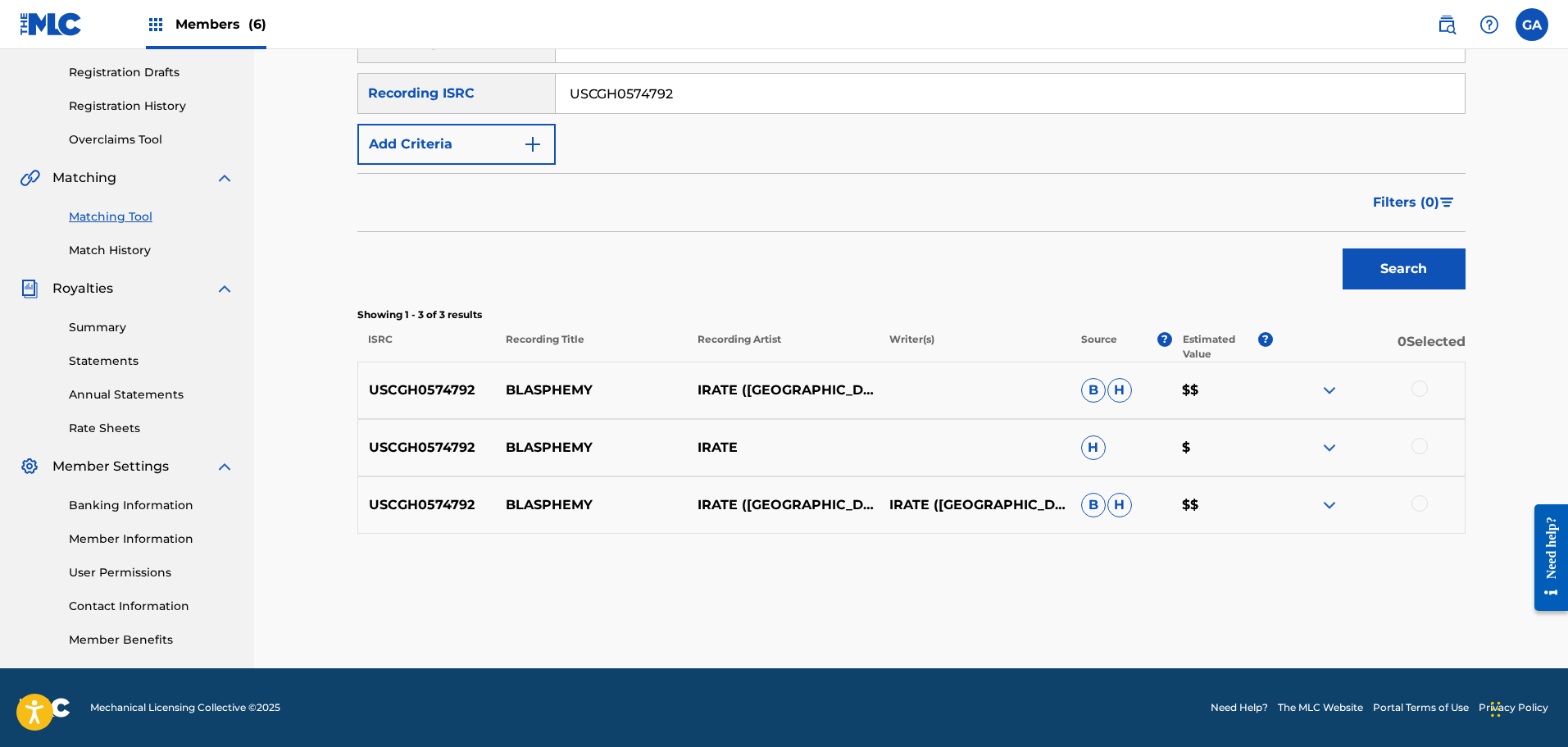
click at [1419, 393] on div at bounding box center [1419, 388] width 16 height 16
click at [1425, 443] on div at bounding box center [1419, 446] width 16 height 16
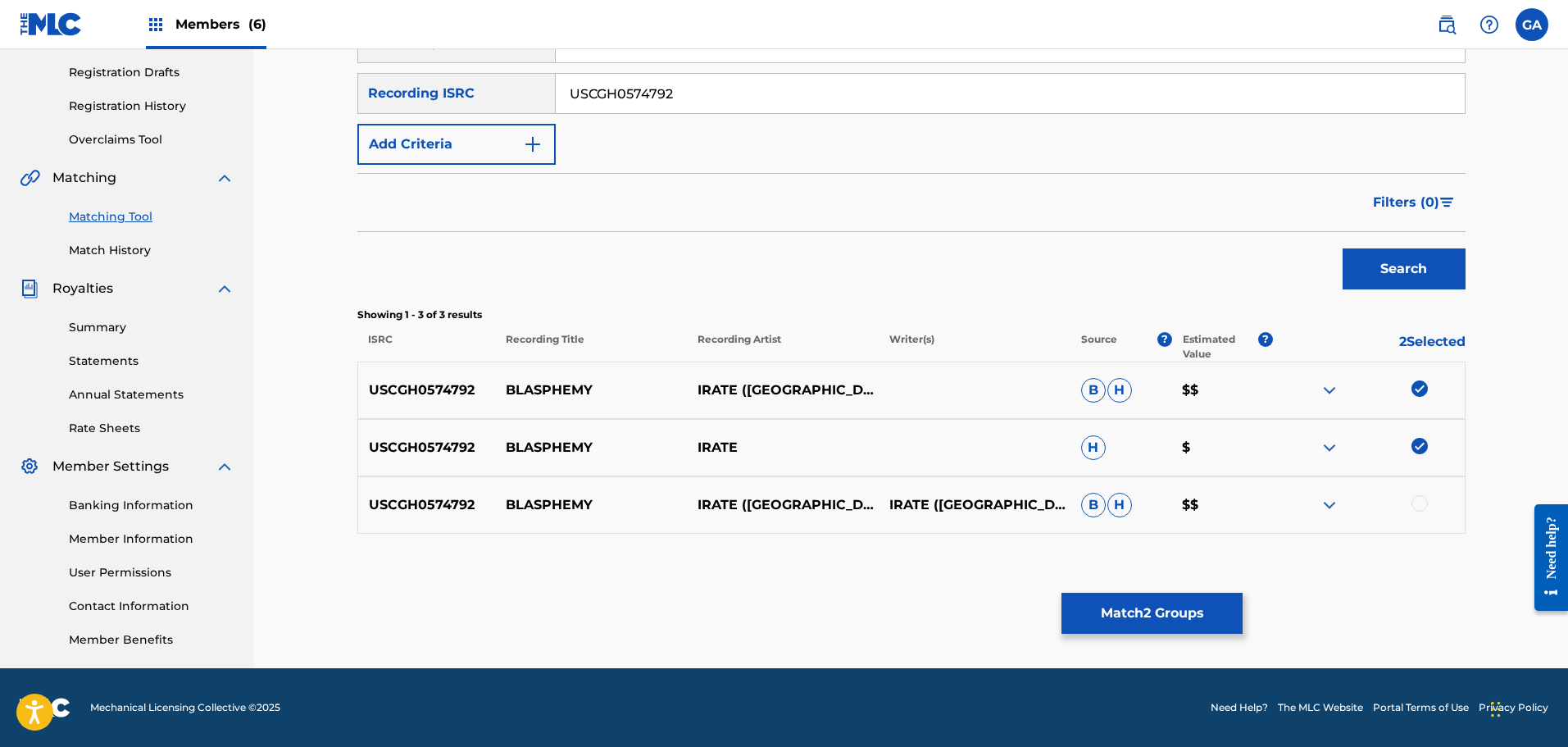
click at [1417, 497] on div at bounding box center [1419, 503] width 16 height 16
click at [1165, 609] on button "Match 3 Groups" at bounding box center [1152, 612] width 182 height 41
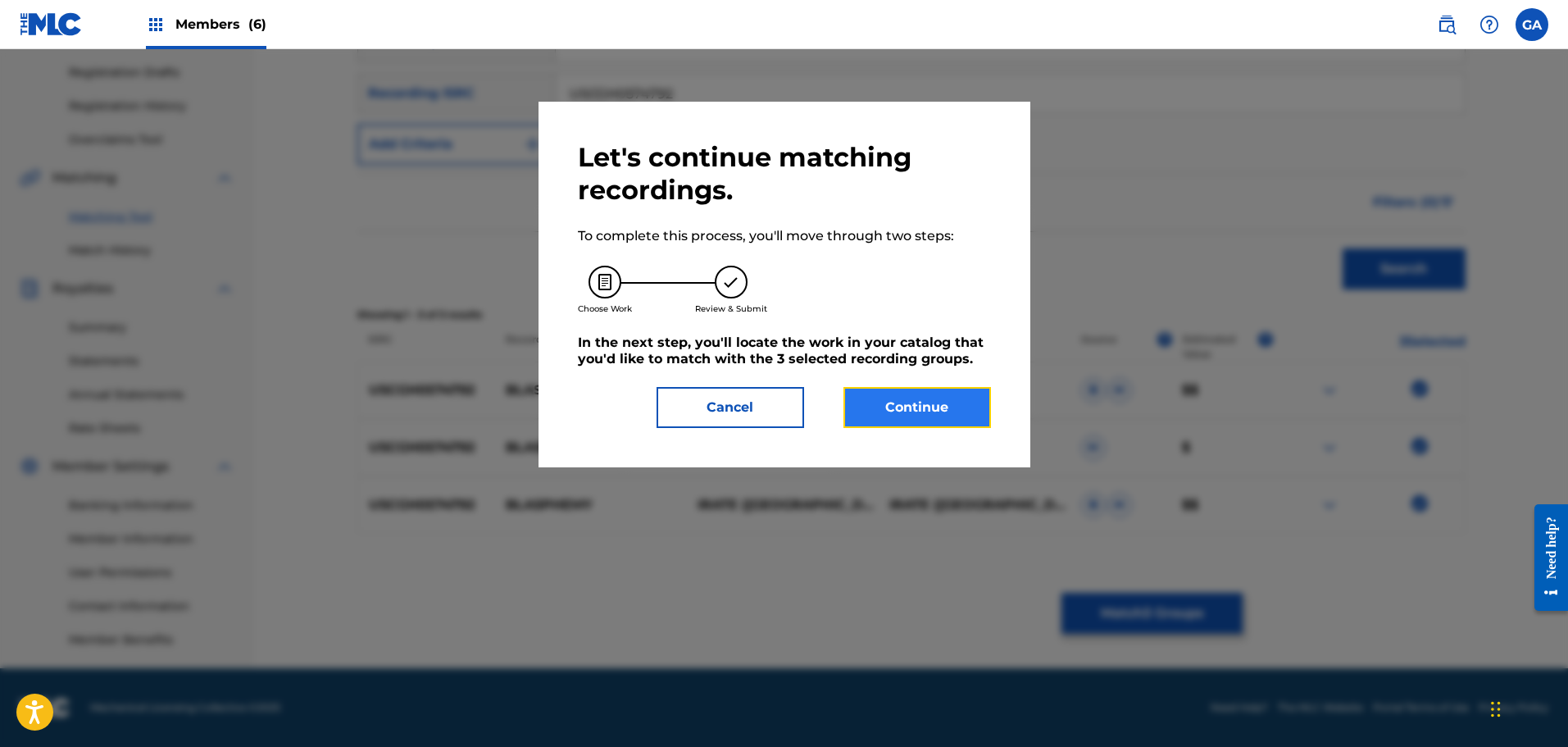
click at [891, 401] on button "Continue" at bounding box center [918, 407] width 148 height 41
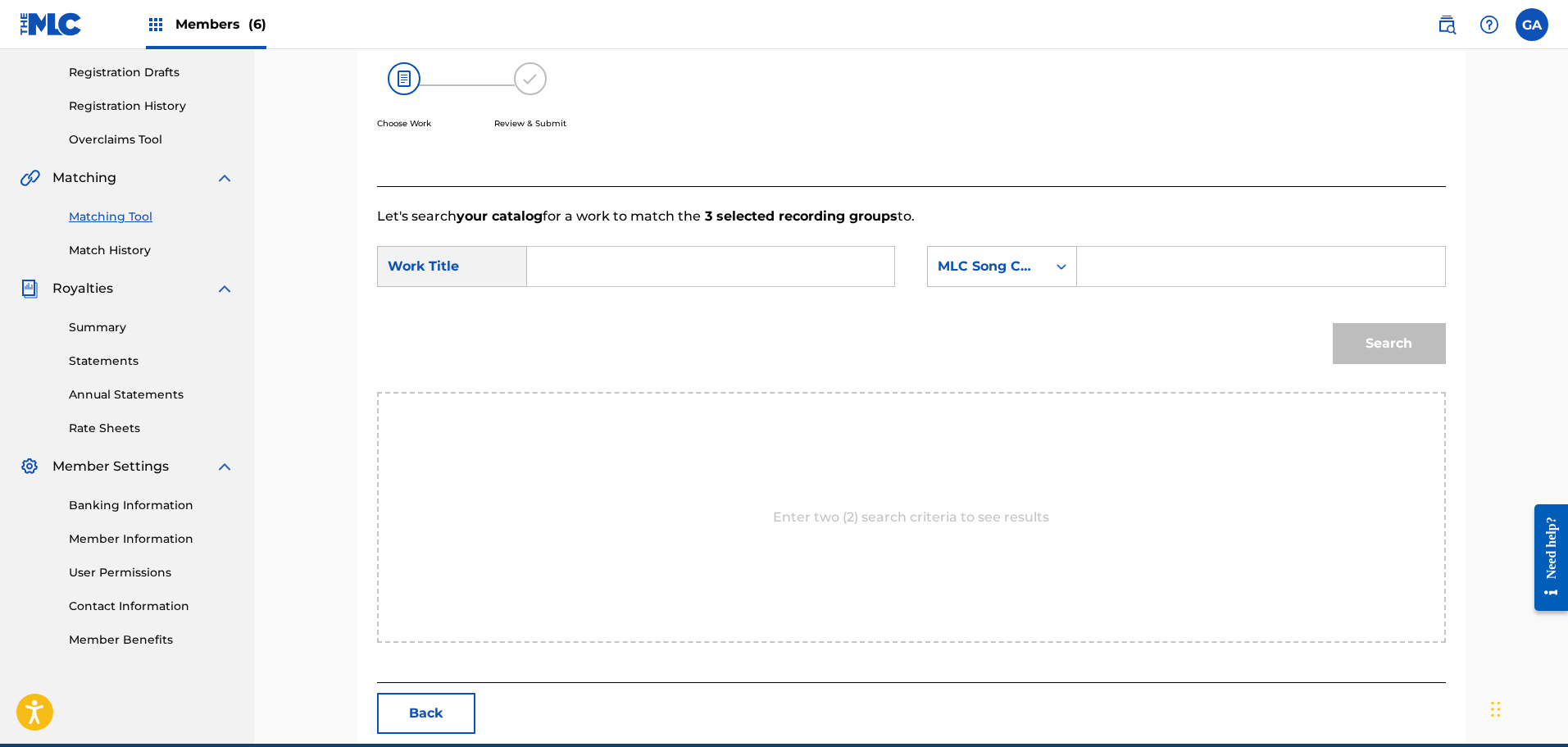
click at [578, 270] on input "Search Form" at bounding box center [710, 265] width 339 height 39
type input "blasphemy"
click at [1068, 260] on icon "Search Form" at bounding box center [1061, 266] width 16 height 16
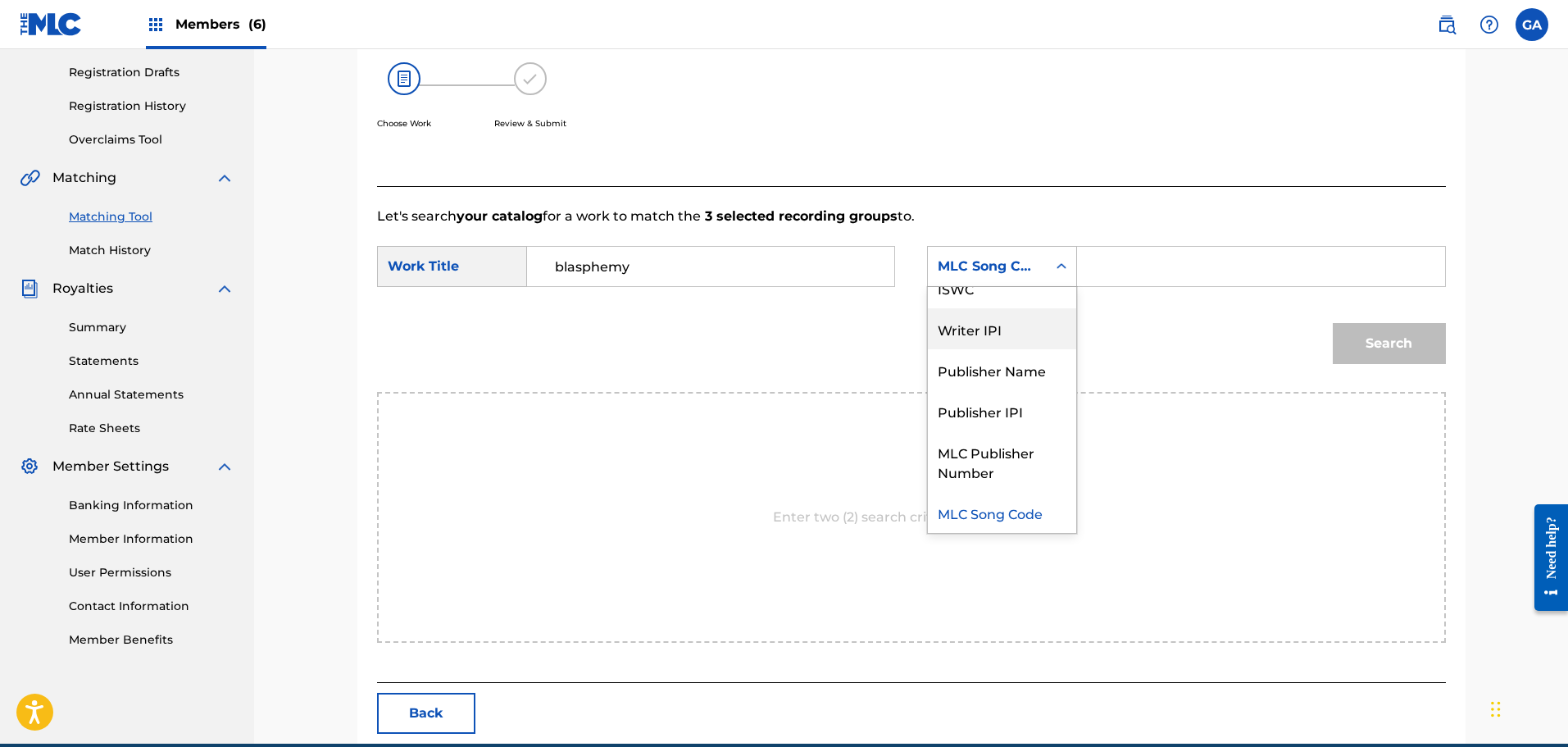
scroll to position [0, 0]
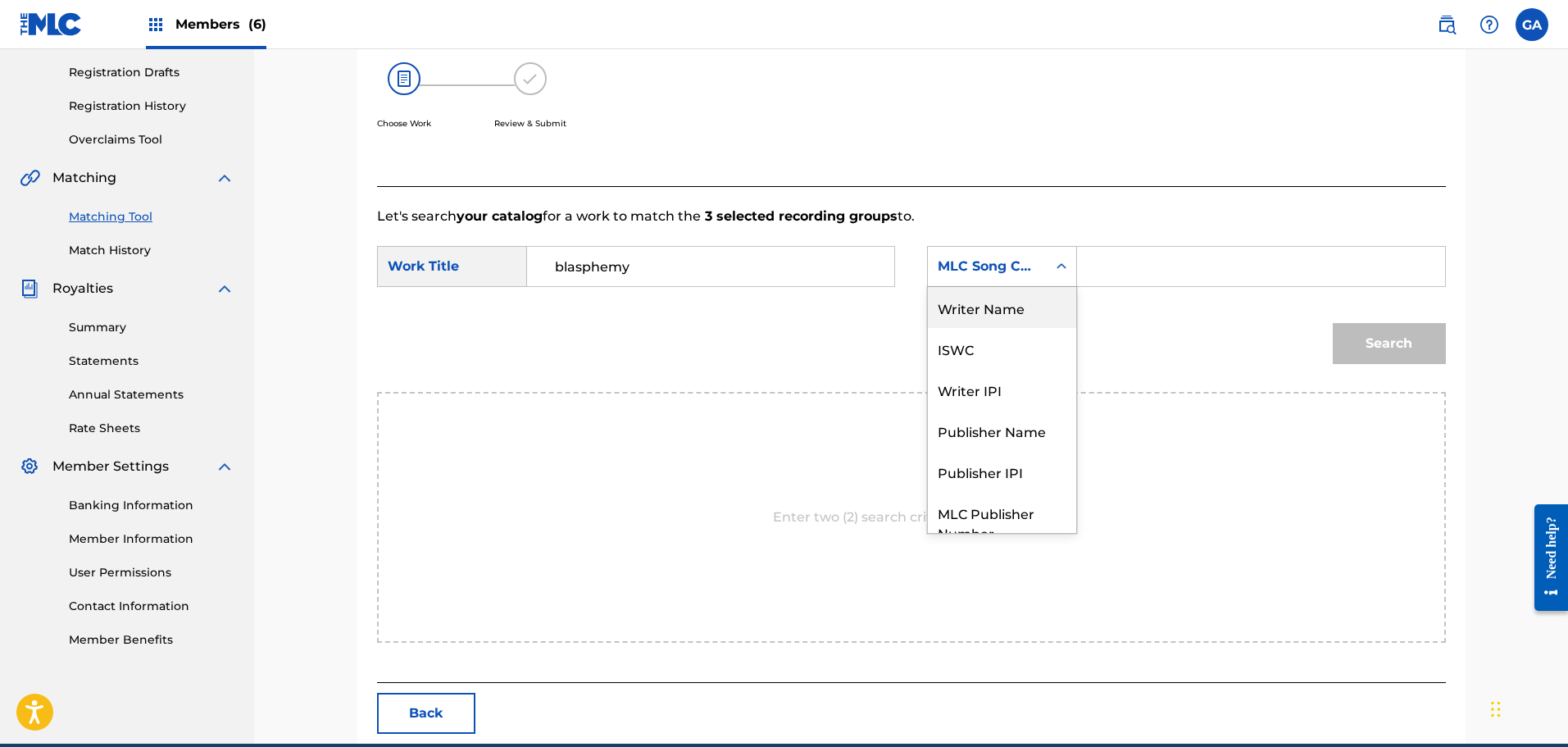
click at [978, 318] on div "Writer Name" at bounding box center [1001, 307] width 149 height 41
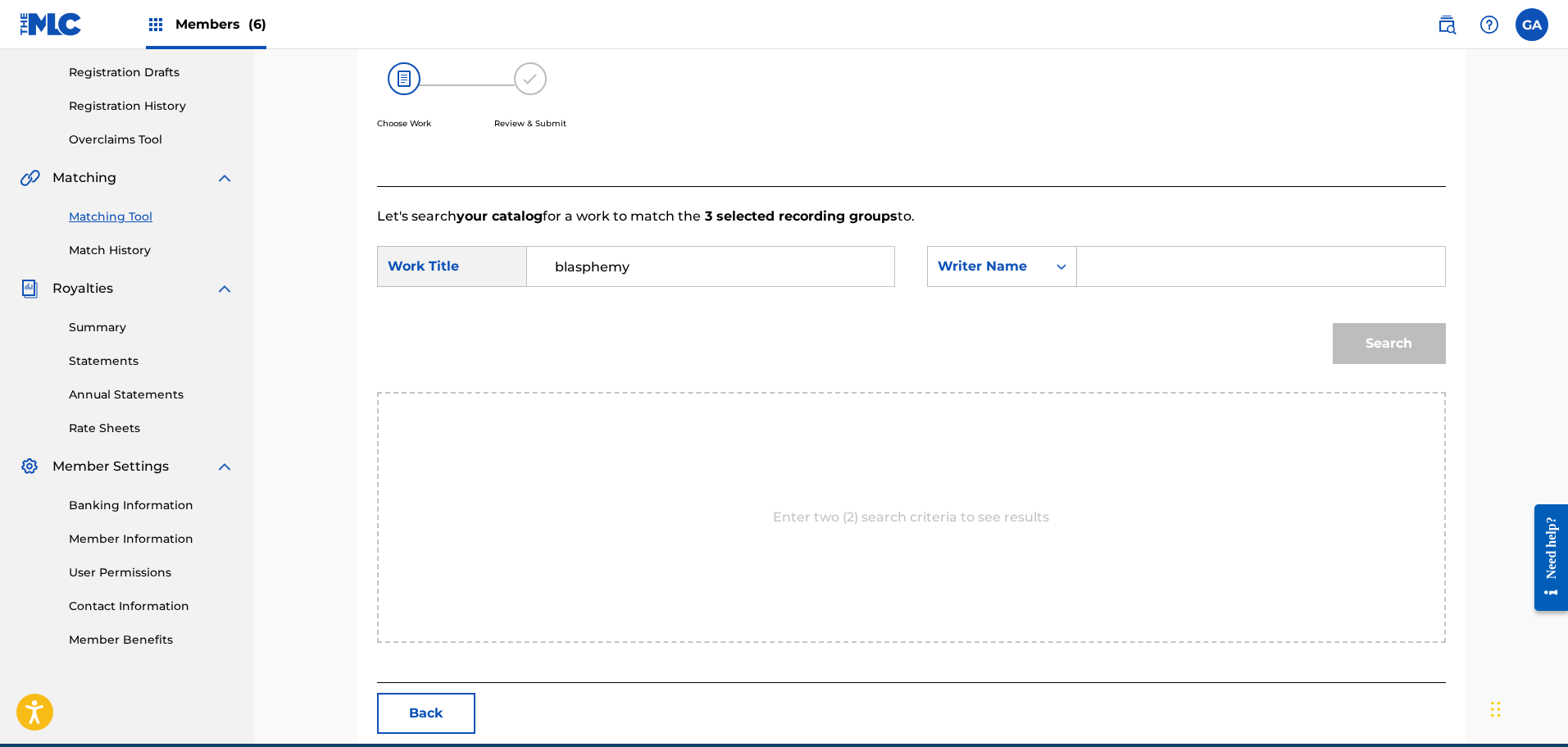
click at [1097, 268] on input "Search Form" at bounding box center [1261, 265] width 339 height 39
type input "sierra"
click at [1392, 338] on button "Search" at bounding box center [1388, 343] width 113 height 41
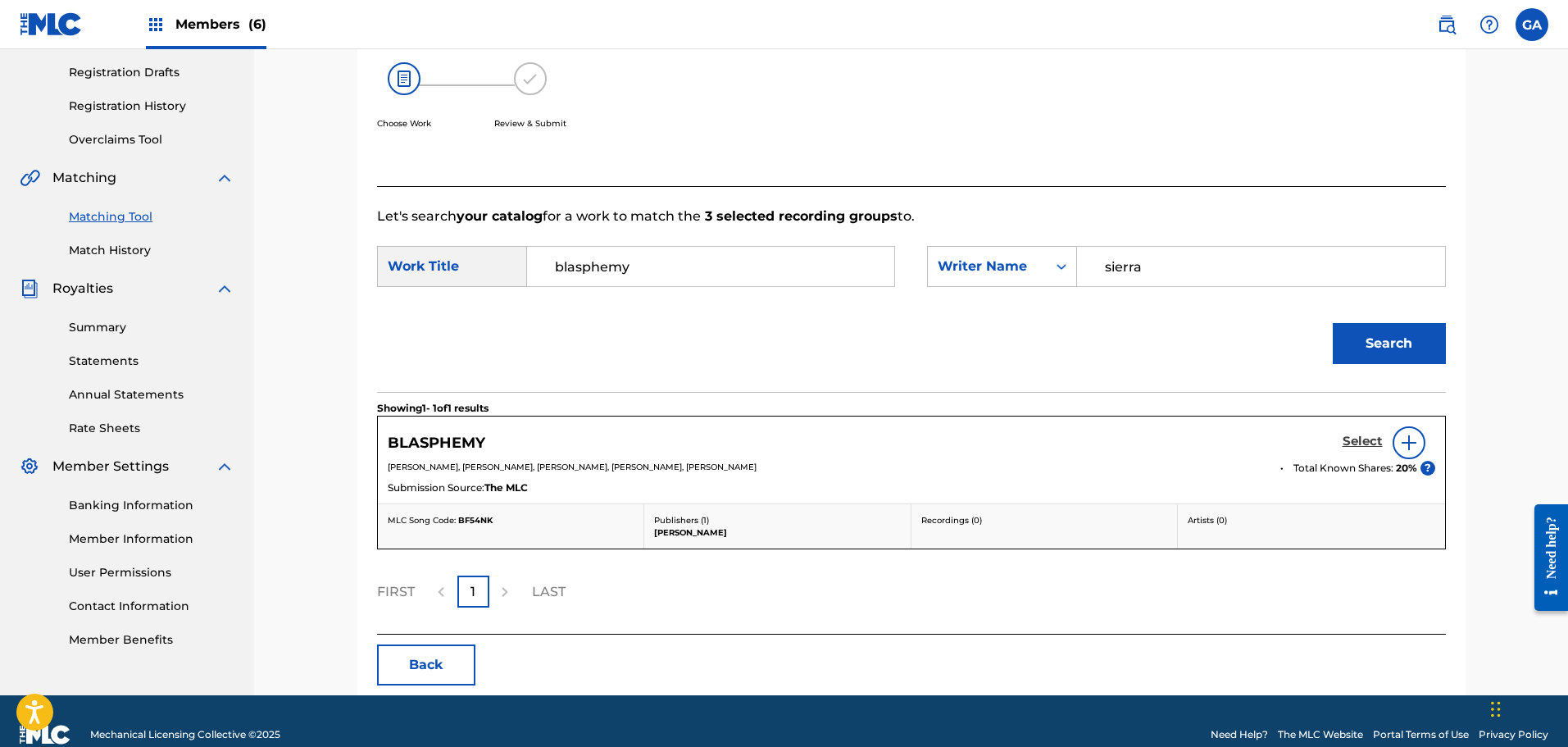
click at [1360, 439] on h5 "Select" at bounding box center [1363, 442] width 40 height 16
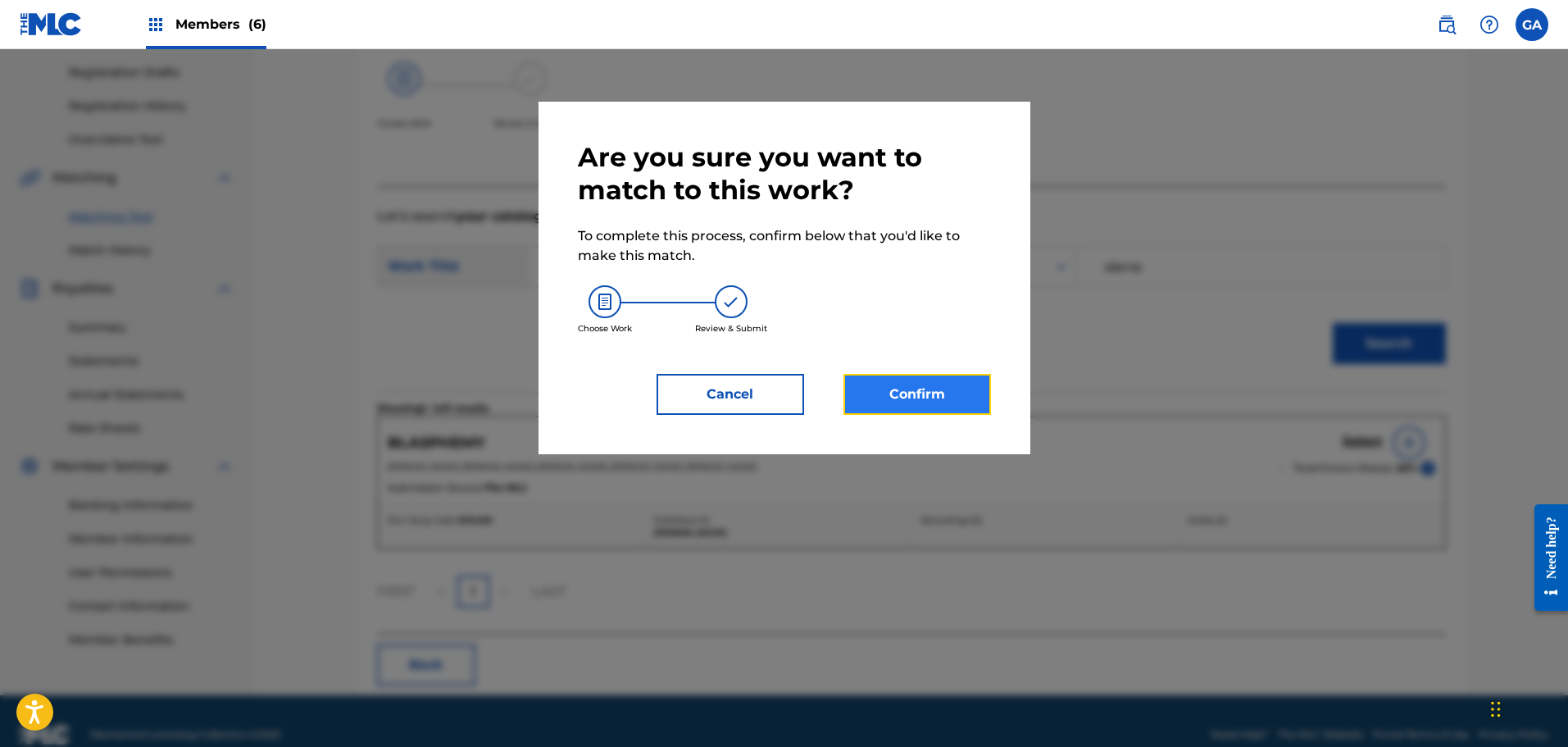
click at [867, 398] on button "Confirm" at bounding box center [918, 394] width 148 height 41
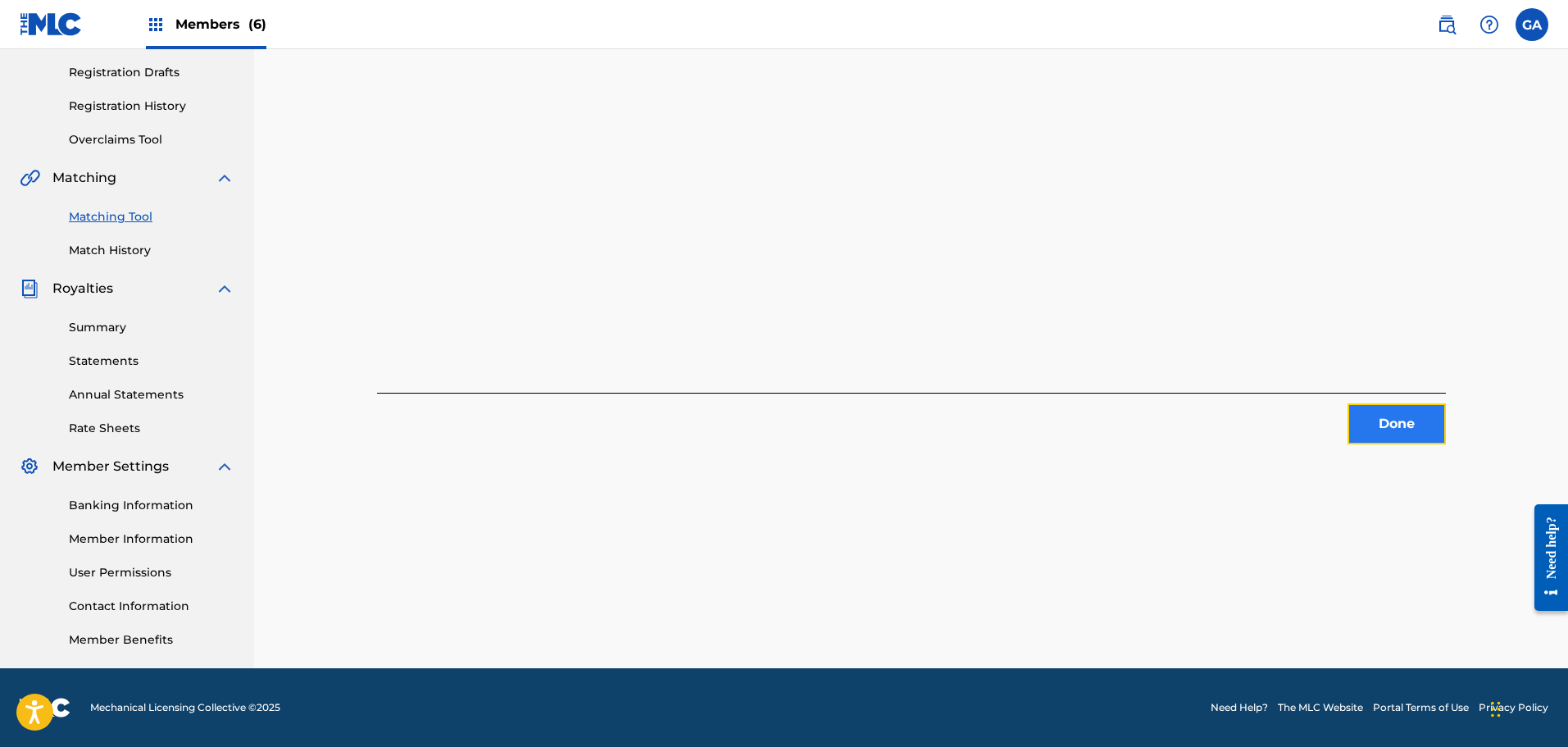
click at [1400, 430] on button "Done" at bounding box center [1396, 423] width 99 height 41
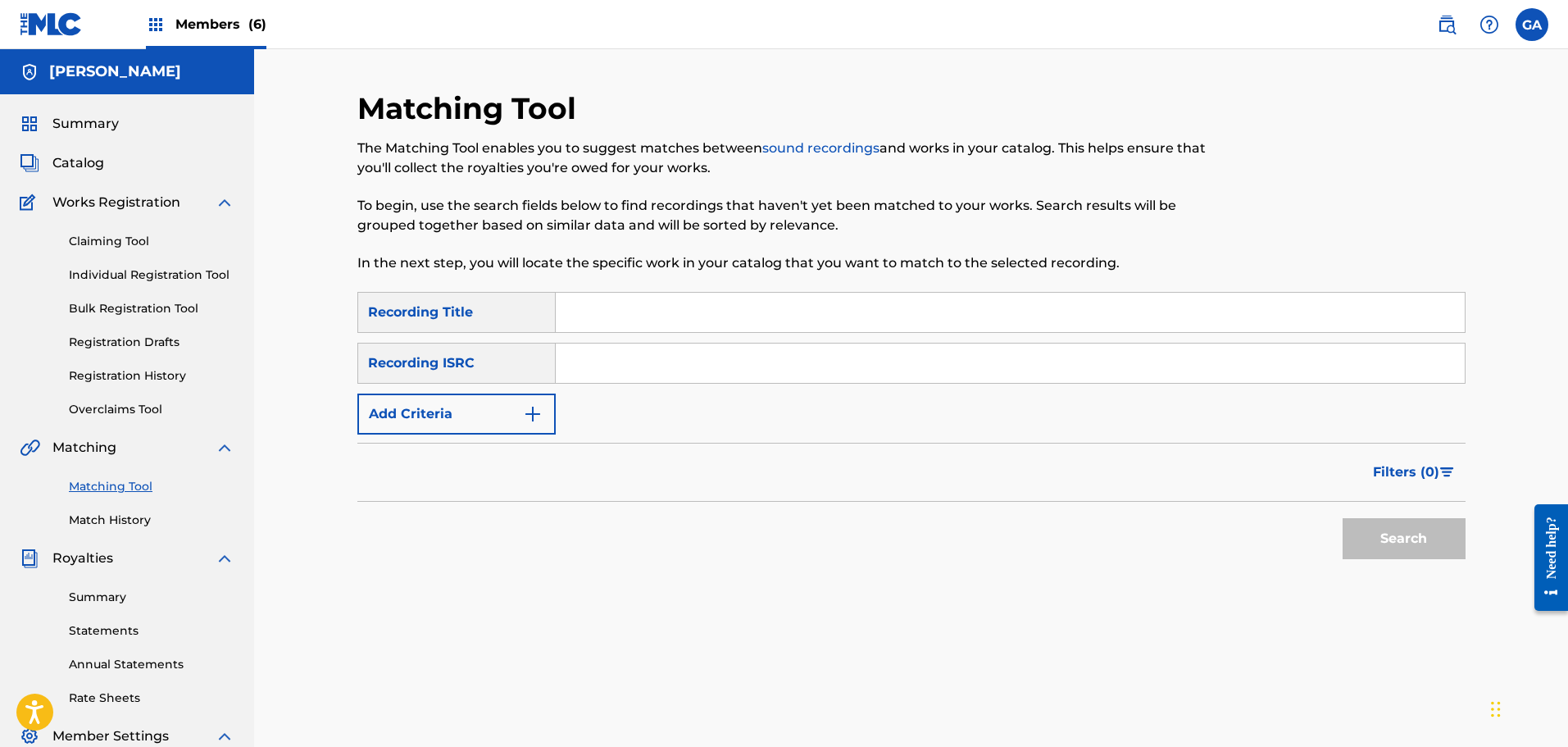
click at [658, 324] on input "Search Form" at bounding box center [1009, 311] width 909 height 39
type input "blasphemy"
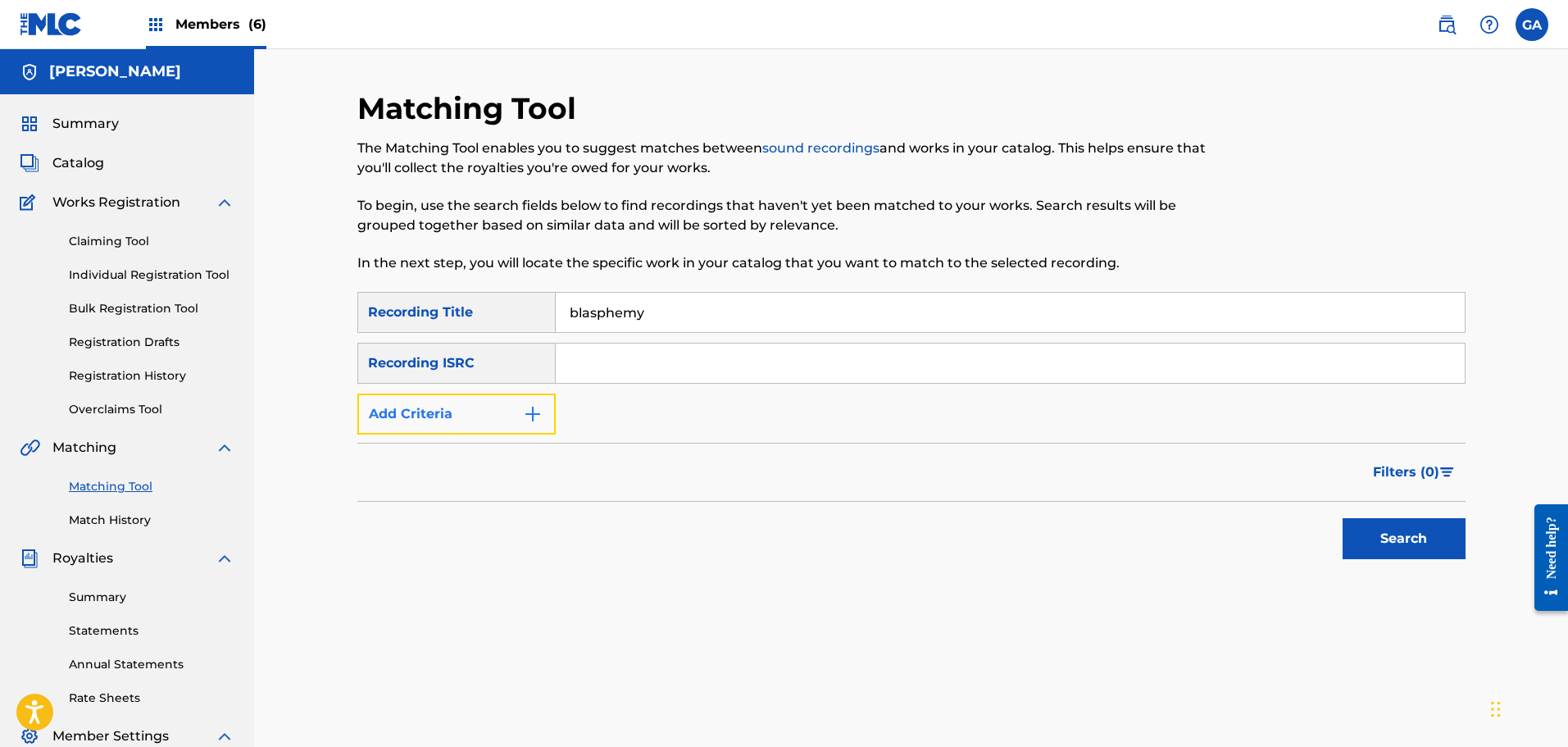
click at [499, 408] on button "Add Criteria" at bounding box center [456, 413] width 198 height 41
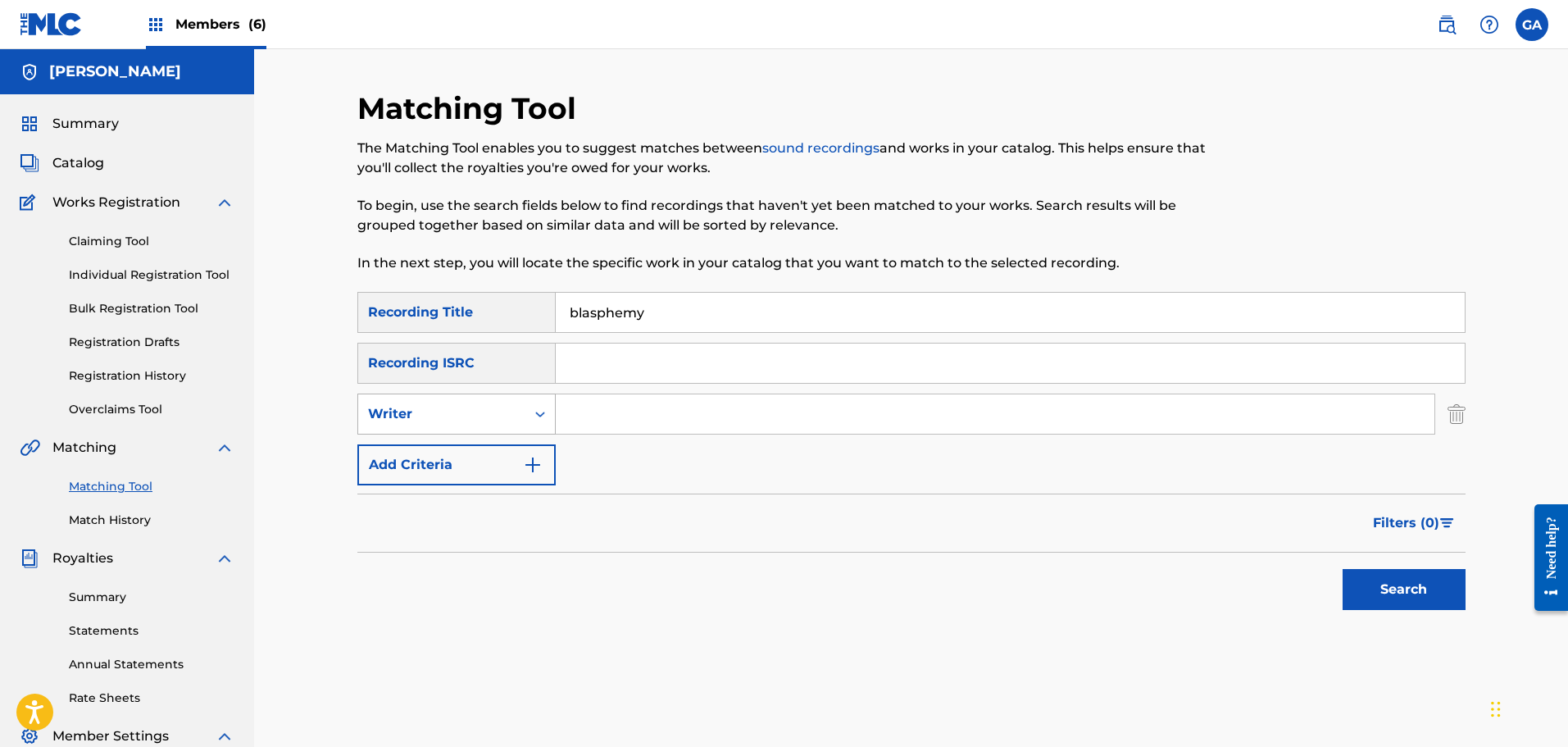
click at [473, 415] on div "Writer" at bounding box center [442, 414] width 148 height 20
click at [449, 449] on div "Recording Artist" at bounding box center [456, 455] width 196 height 41
click at [563, 412] on input "Search Form" at bounding box center [994, 413] width 879 height 39
type input "irate"
click at [1343, 568] on button "Search" at bounding box center [1403, 588] width 123 height 41
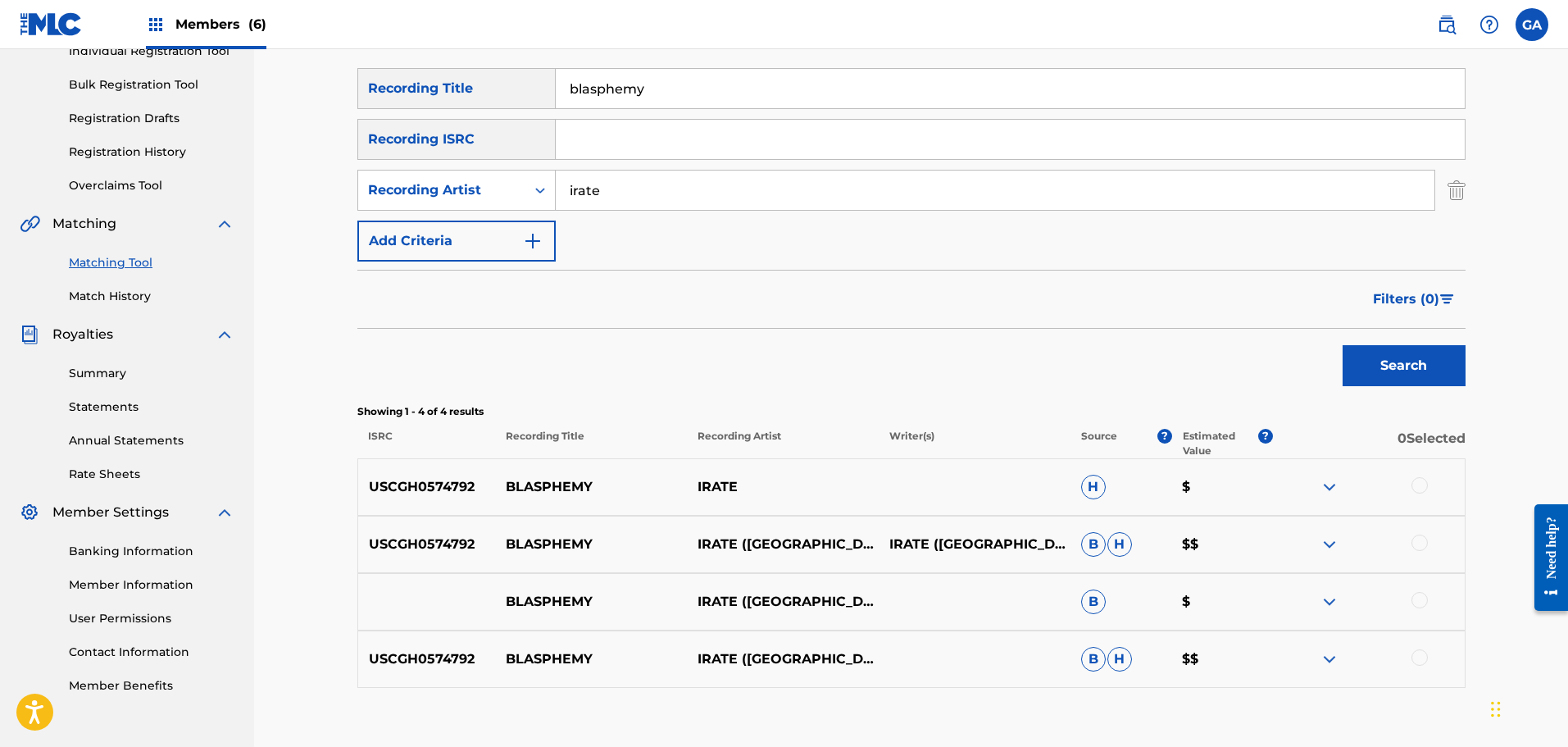
scroll to position [325, 0]
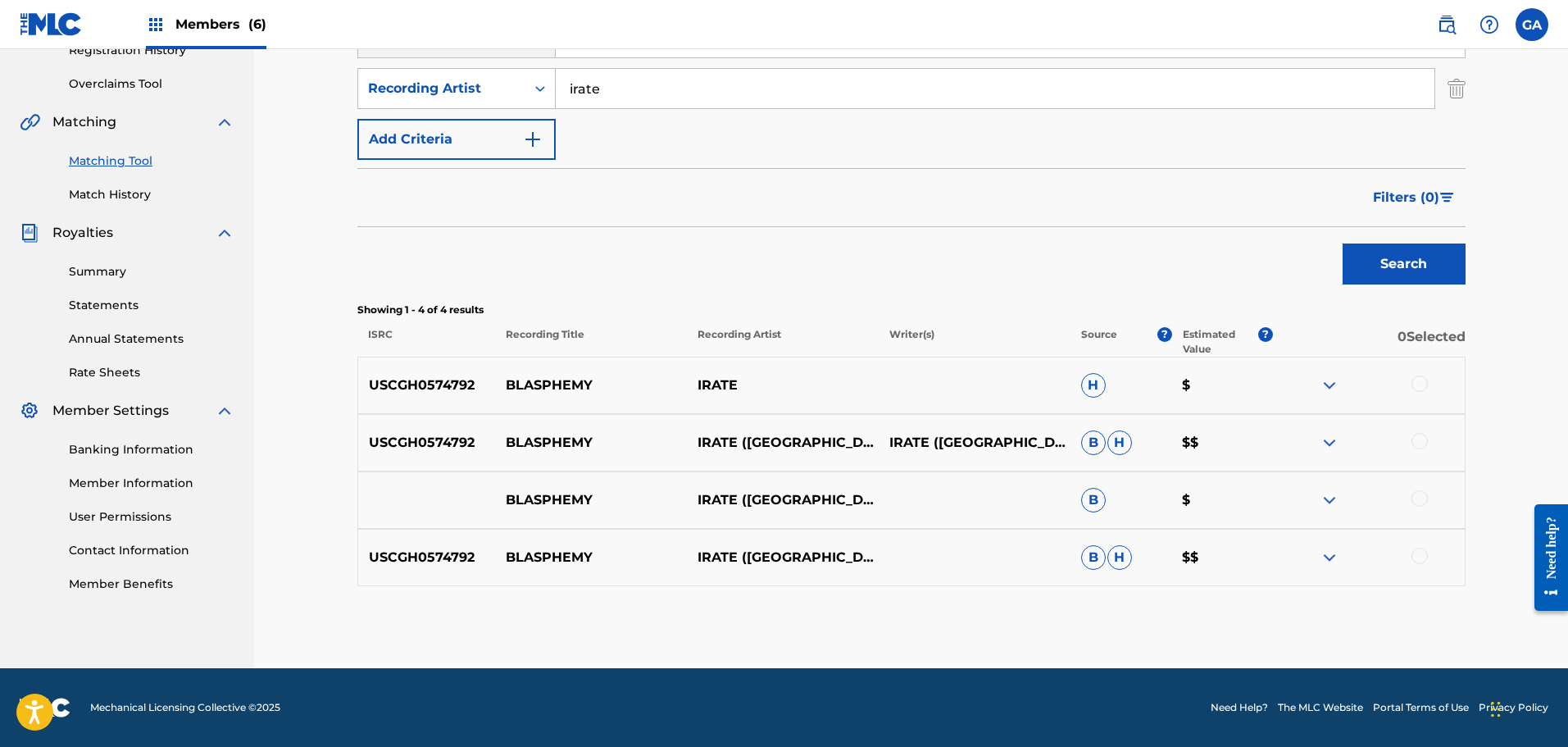
click at [1325, 497] on img at bounding box center [1330, 500] width 20 height 20
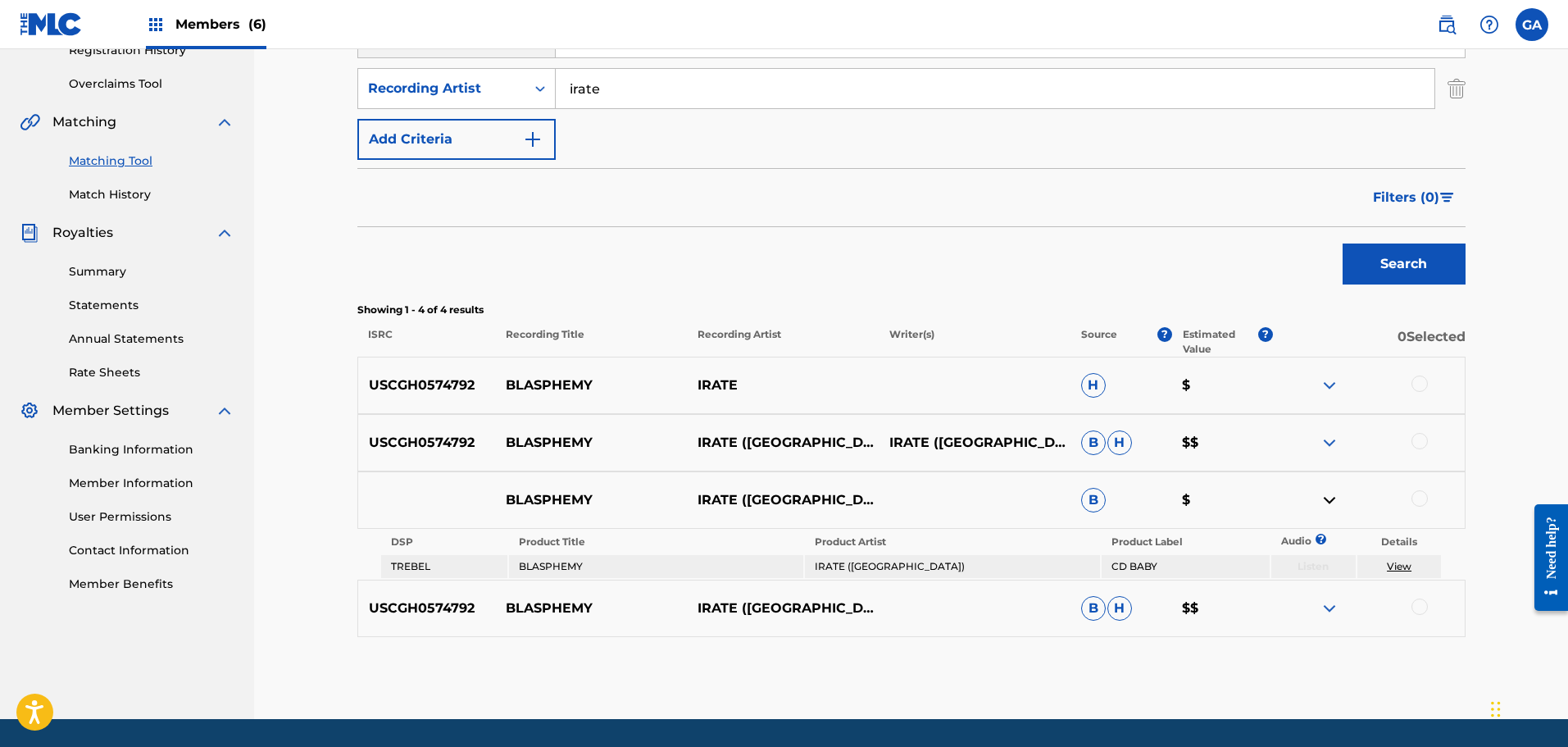
click at [1332, 495] on img at bounding box center [1330, 500] width 20 height 20
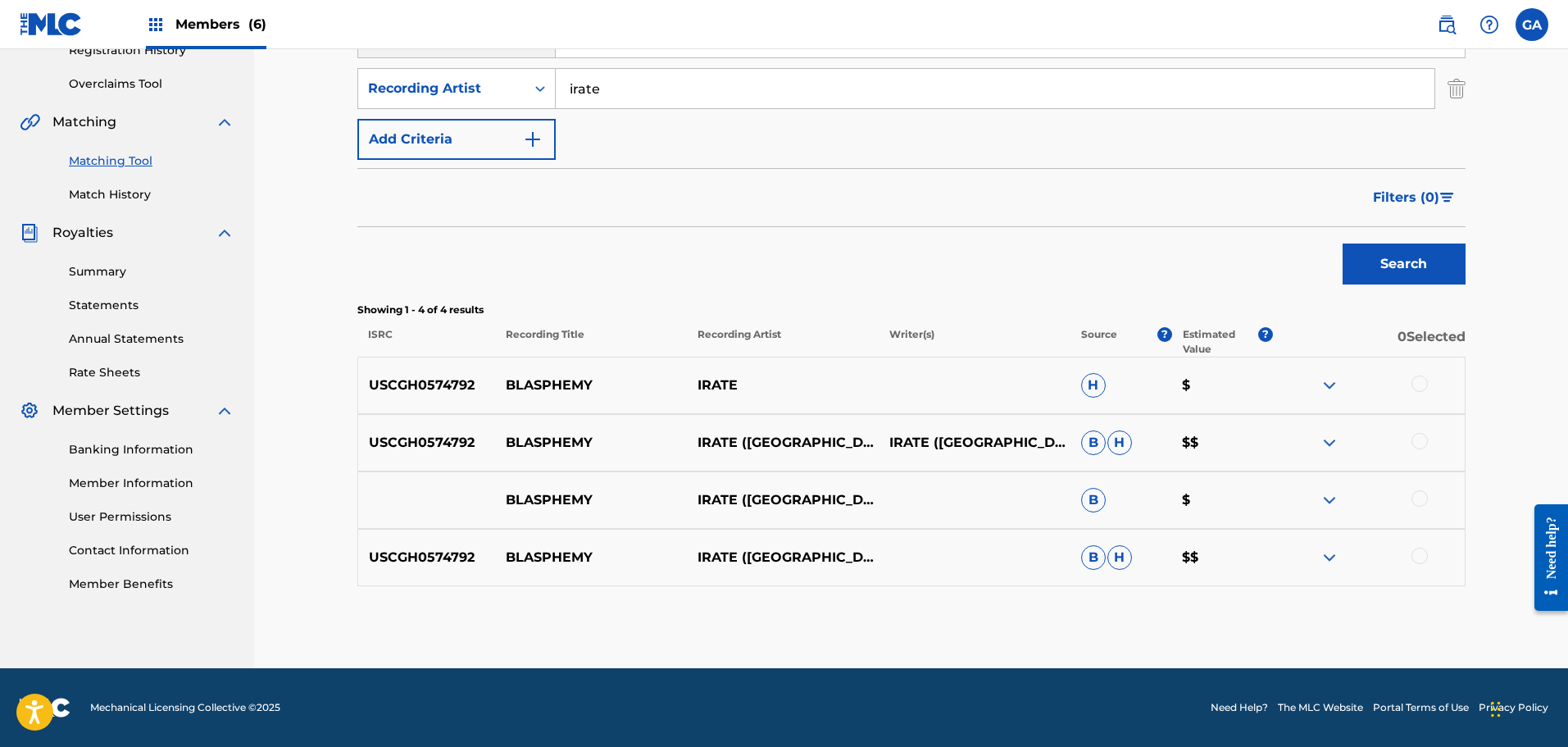
click at [1423, 496] on div at bounding box center [1419, 498] width 16 height 16
click at [1181, 609] on button "Match 1 Group" at bounding box center [1152, 612] width 182 height 41
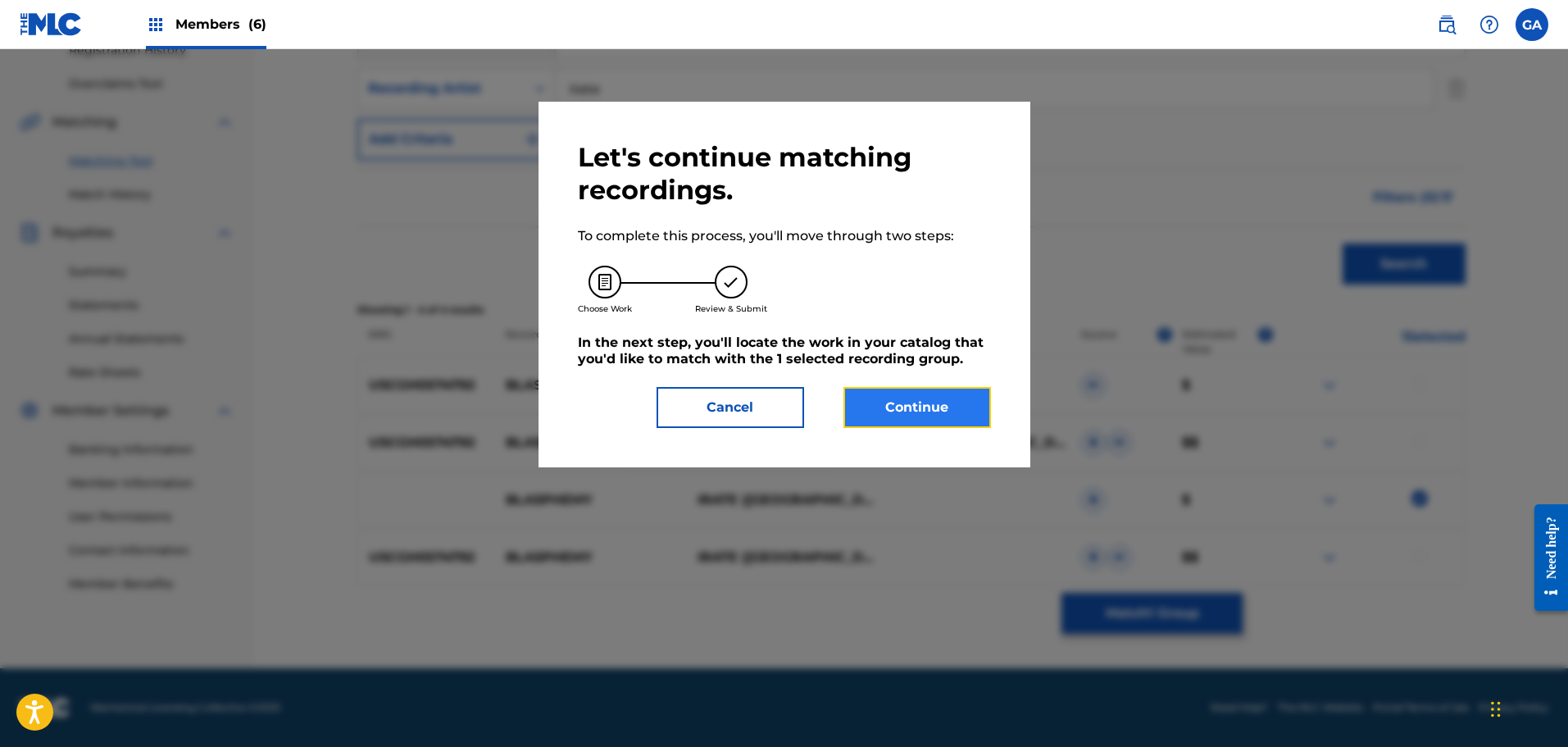
click at [916, 399] on button "Continue" at bounding box center [918, 407] width 148 height 41
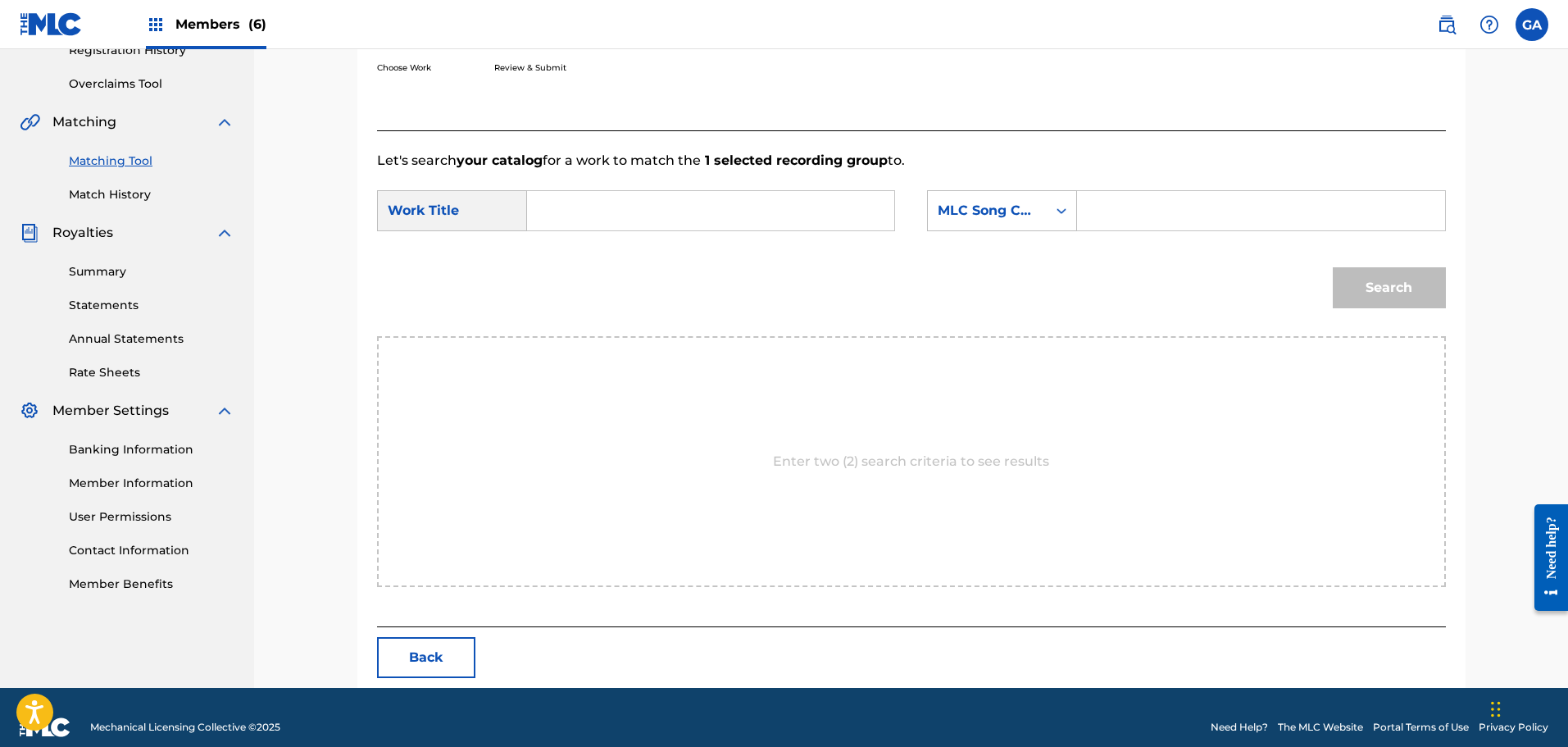
click at [617, 218] on input "Search Form" at bounding box center [710, 209] width 339 height 39
click at [603, 245] on span "phemy" at bounding box center [607, 247] width 48 height 16
type input "blasphemy"
click at [1005, 208] on div "MLC Song Code" at bounding box center [986, 210] width 99 height 20
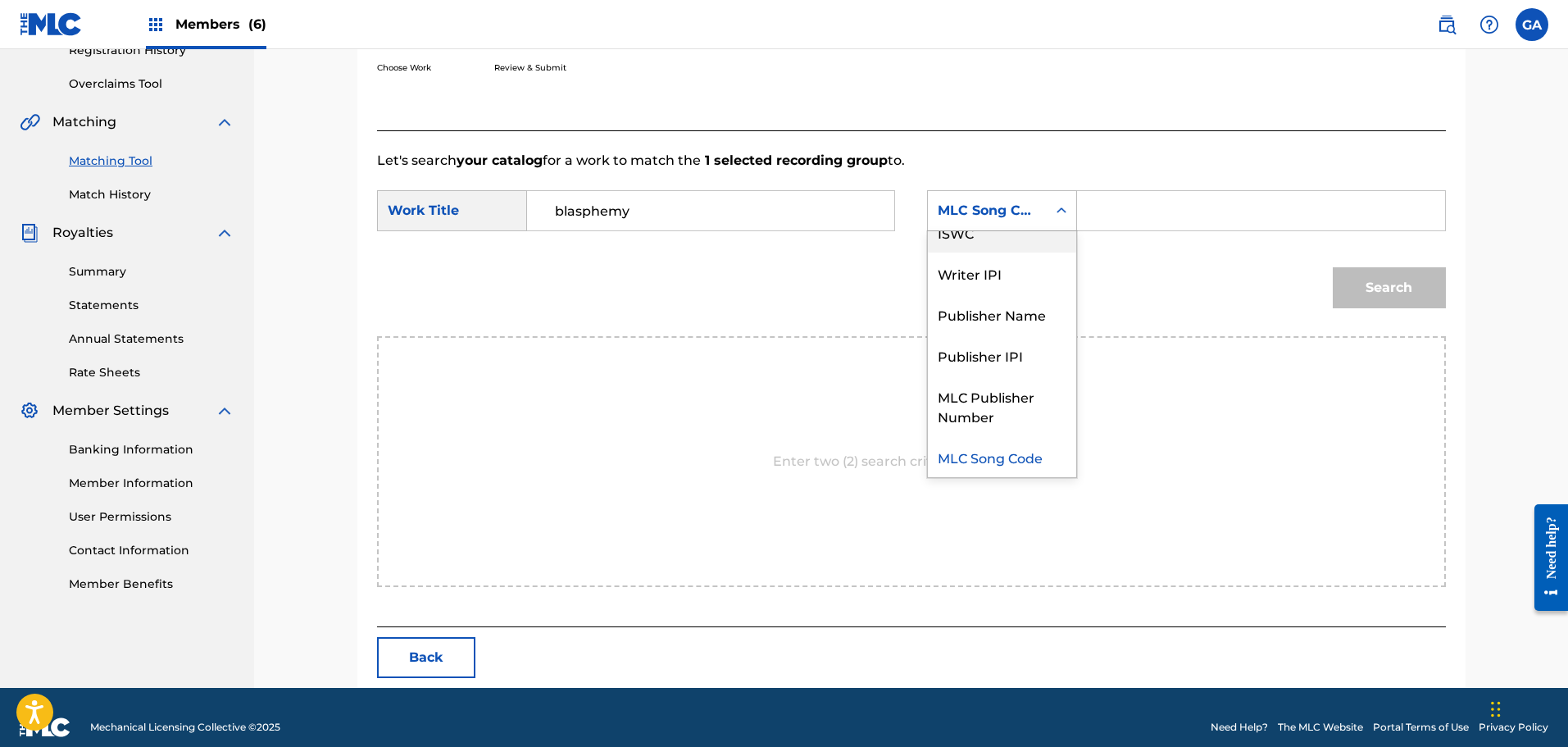
scroll to position [0, 0]
click at [1037, 243] on div "Writer Name" at bounding box center [1001, 251] width 149 height 41
click at [1137, 200] on input "Search Form" at bounding box center [1261, 209] width 339 height 39
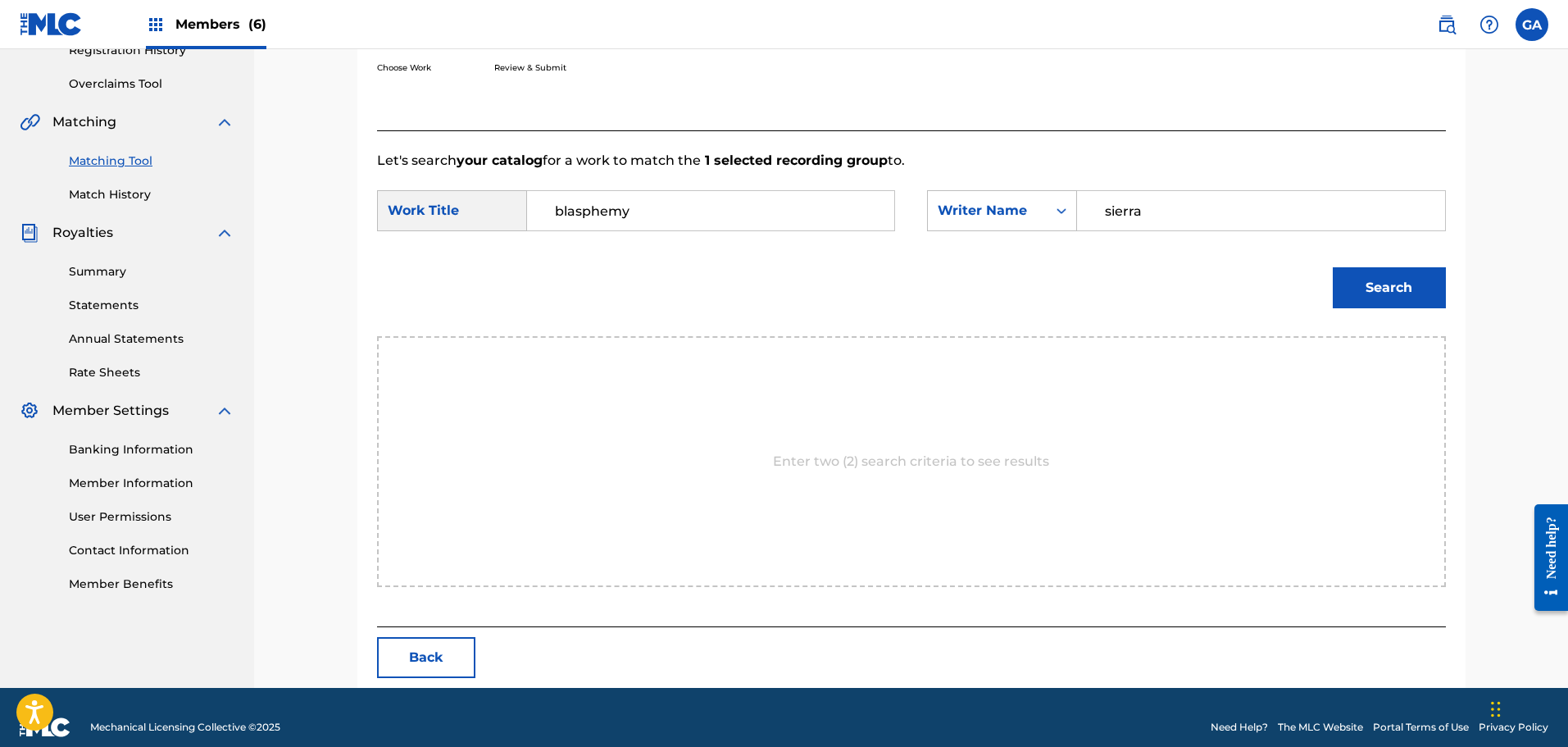
type input "sierra"
click at [1333, 267] on button "Search" at bounding box center [1388, 287] width 113 height 41
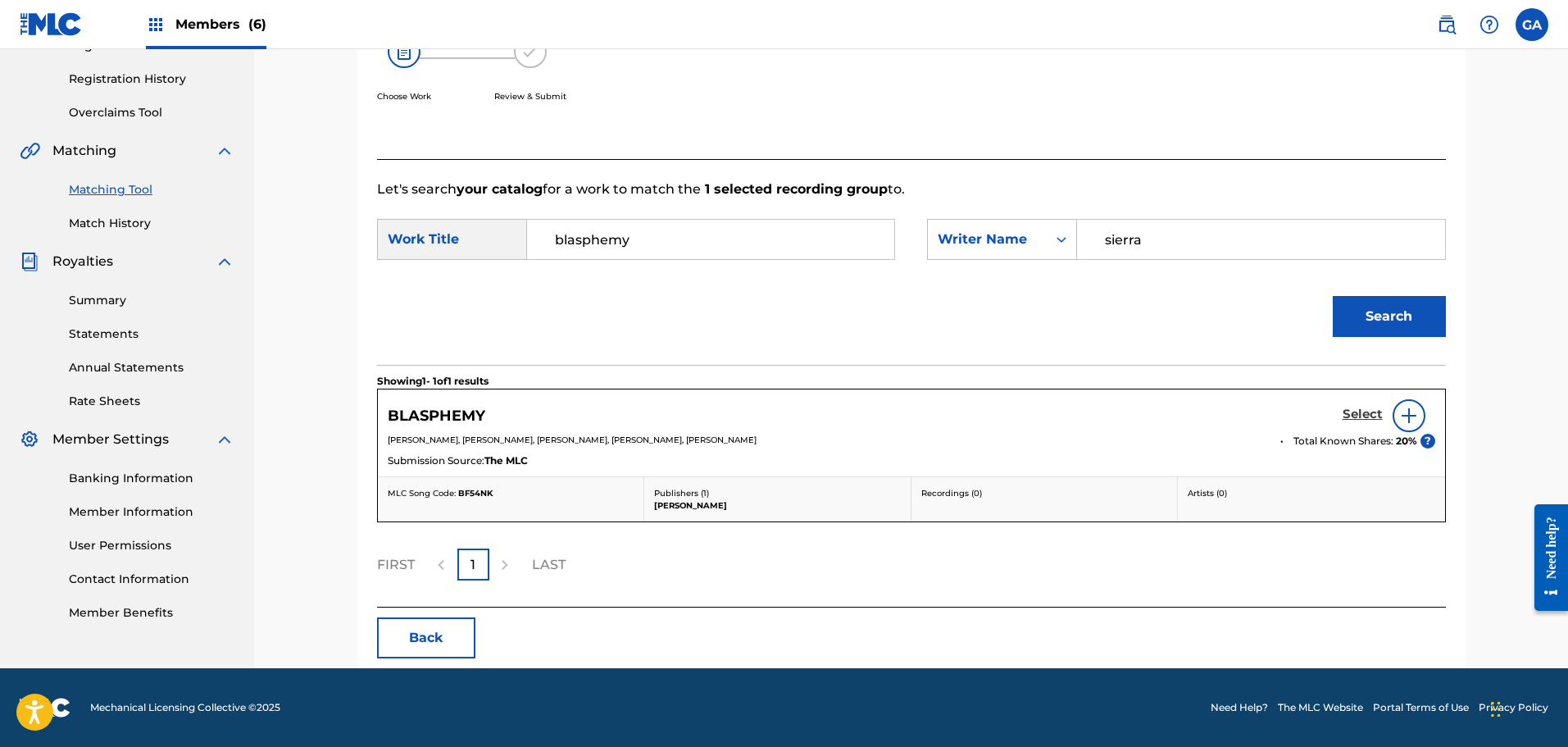
click at [1372, 407] on h5 "Select" at bounding box center [1363, 415] width 40 height 16
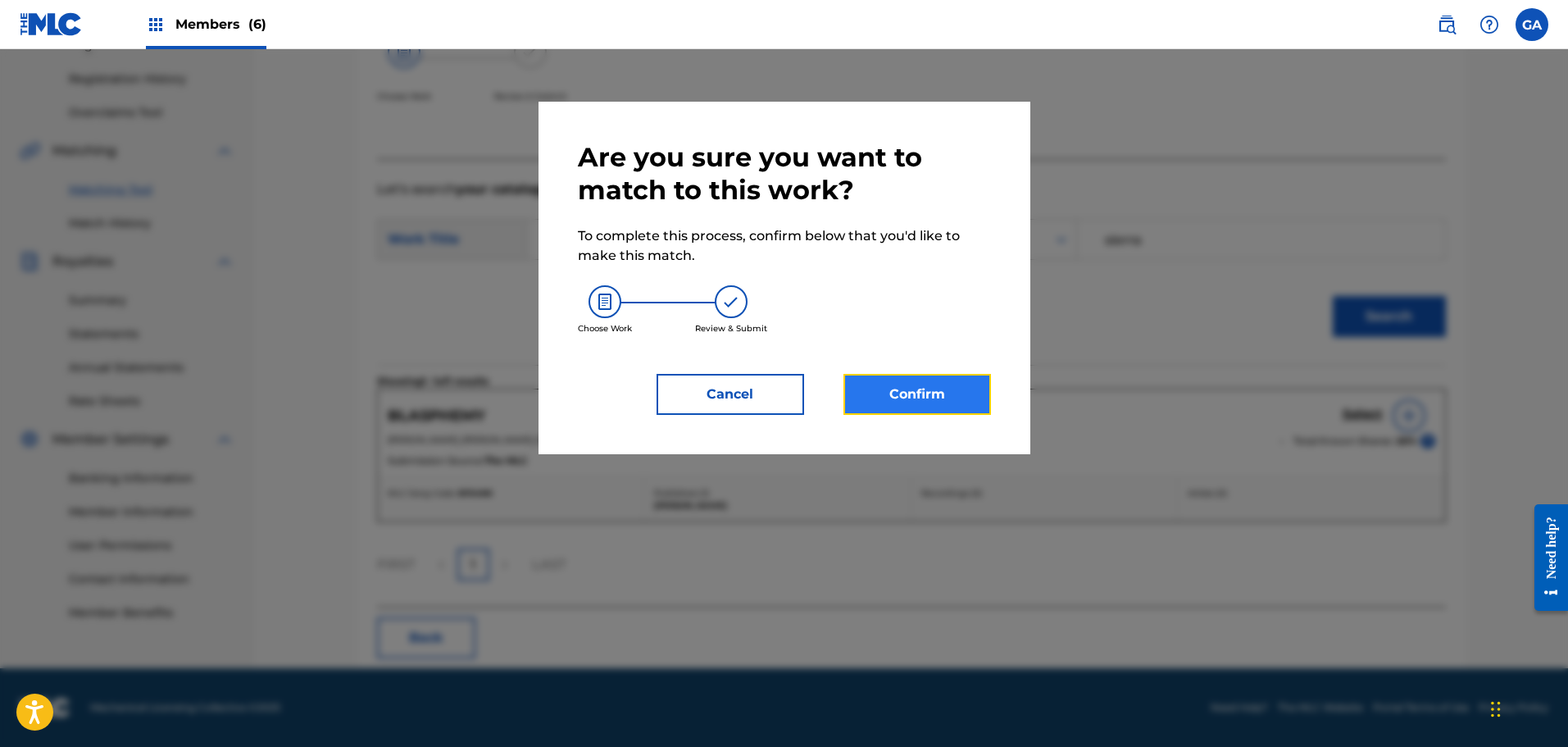
click at [872, 376] on button "Confirm" at bounding box center [918, 394] width 148 height 41
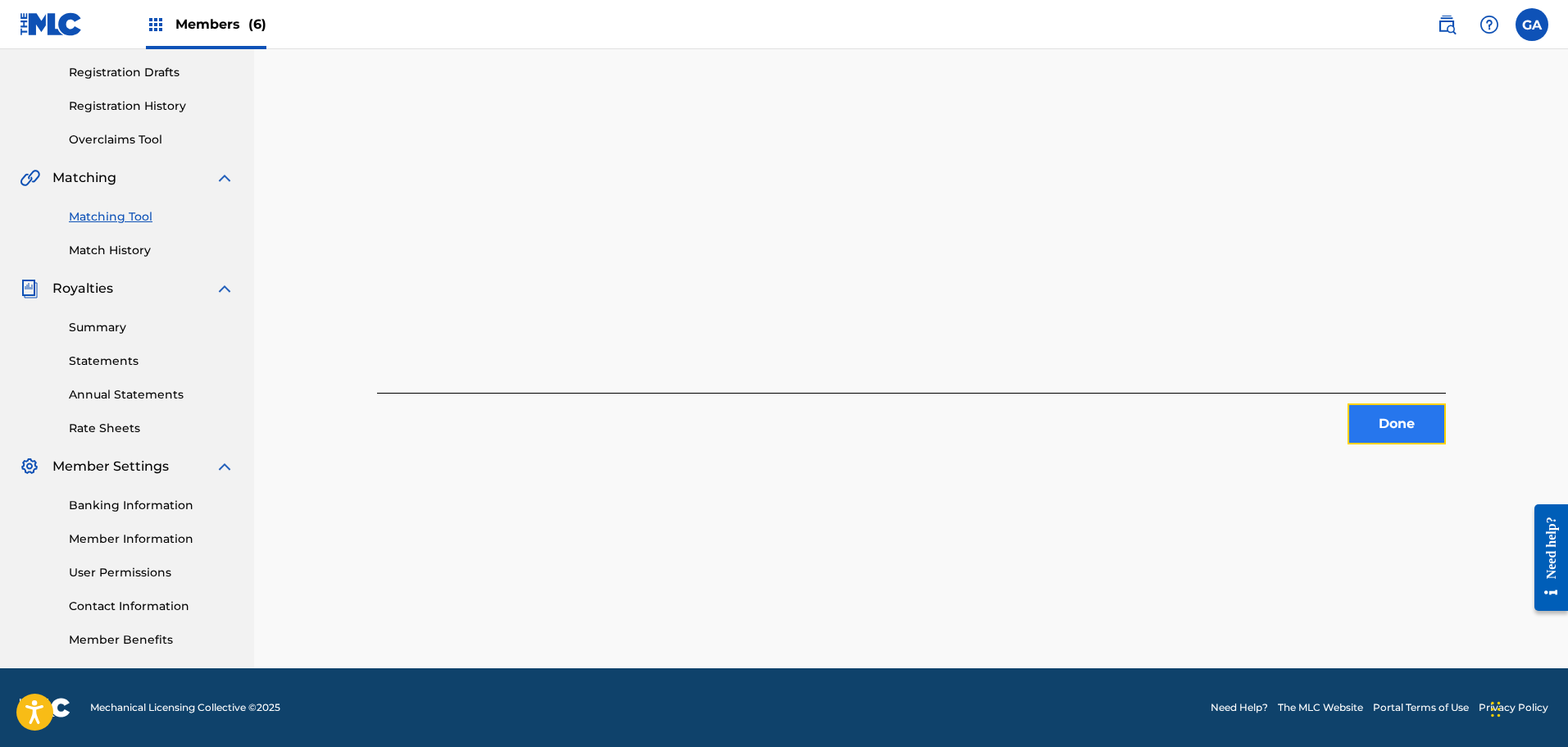
click at [1430, 430] on button "Done" at bounding box center [1396, 423] width 99 height 41
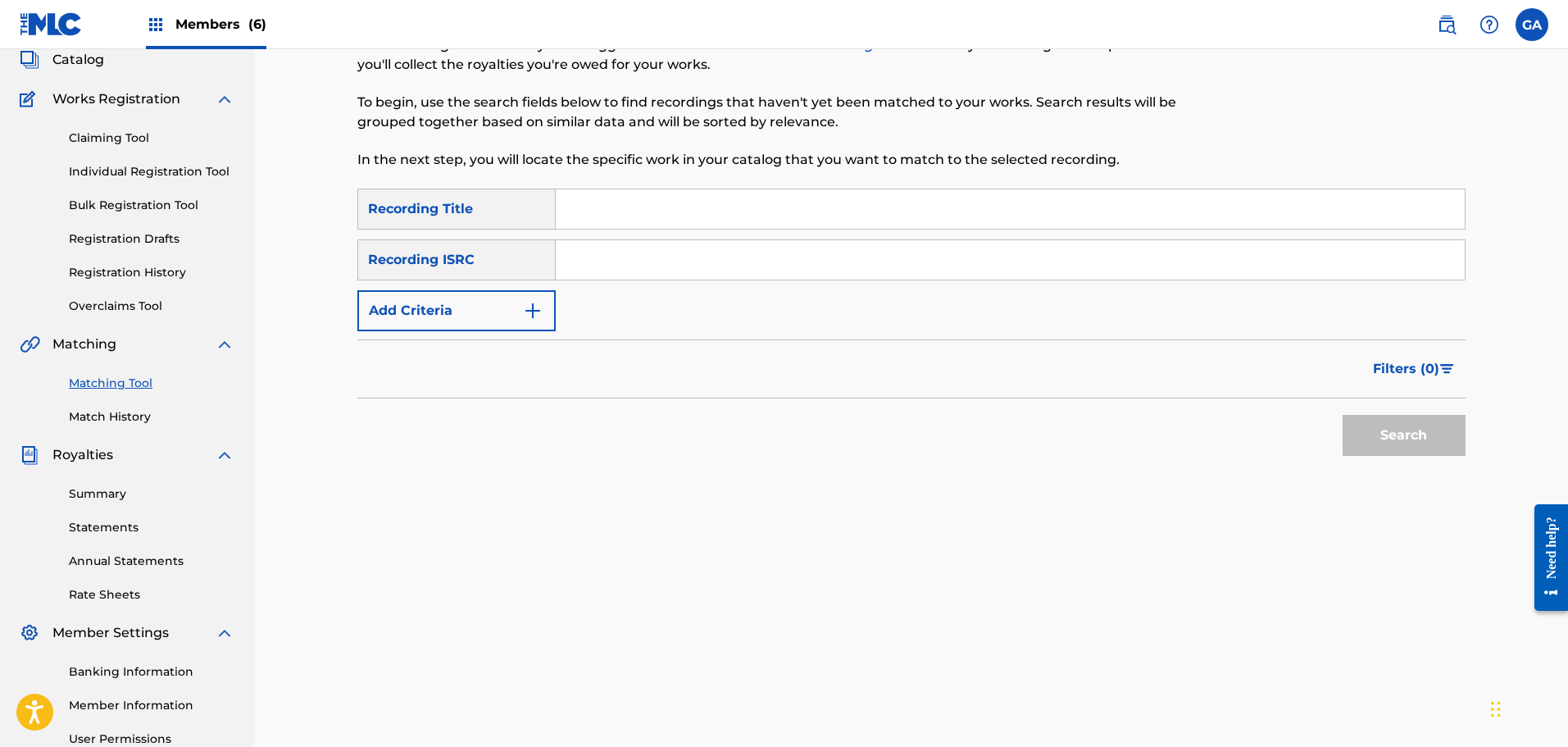
scroll to position [0, 0]
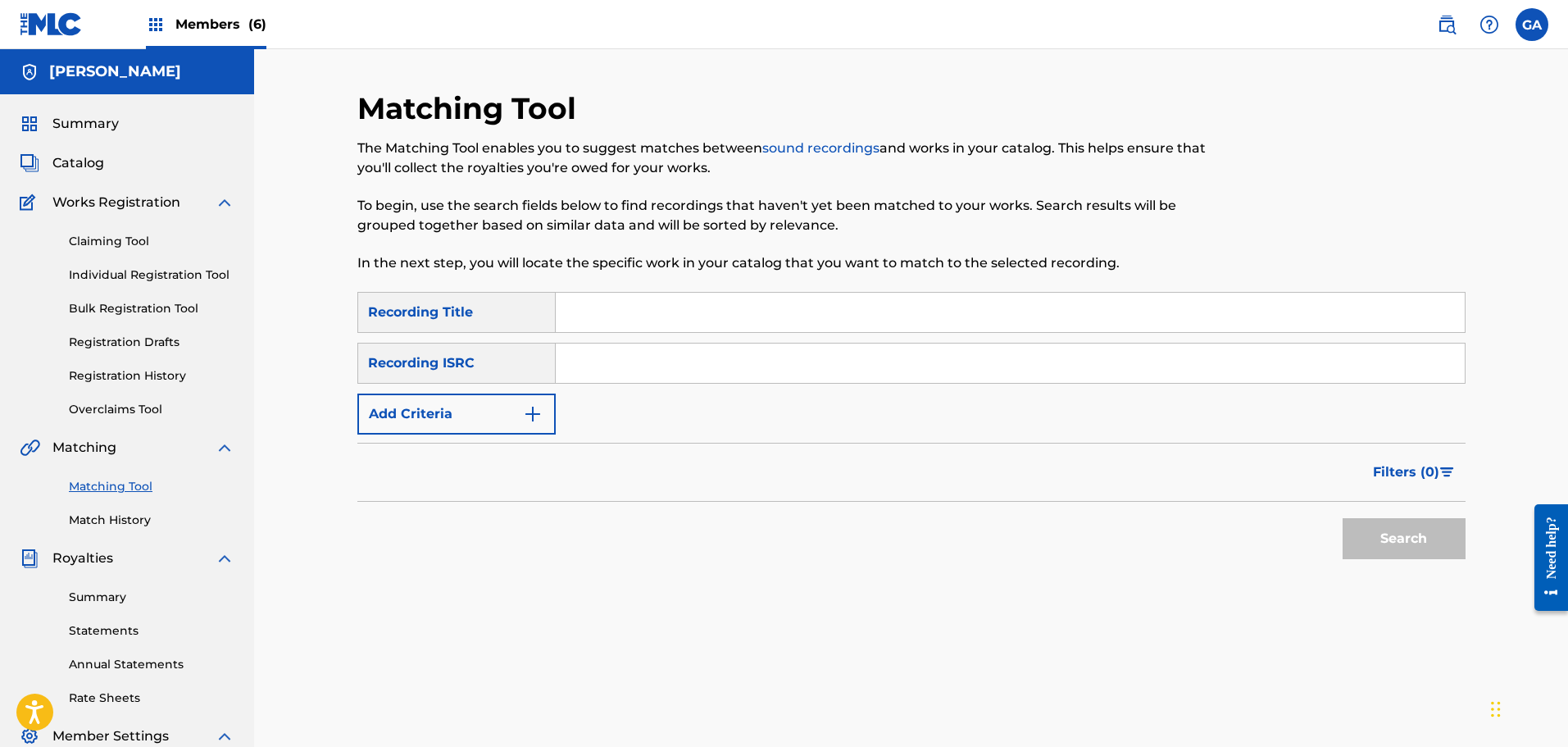
click at [599, 305] on input "Search Form" at bounding box center [1009, 311] width 909 height 39
type input "bronx unity"
click at [1343, 518] on button "Search" at bounding box center [1403, 538] width 123 height 41
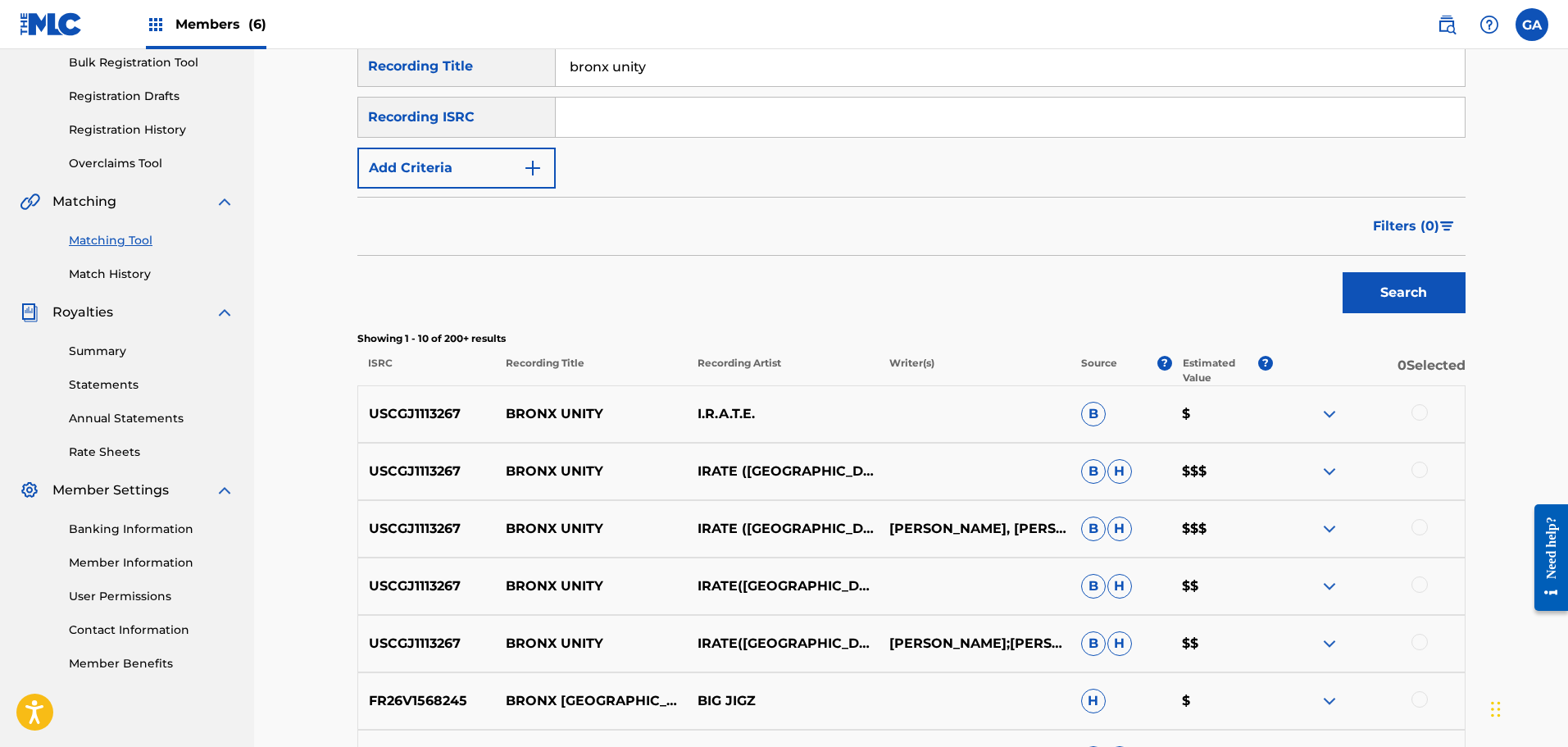
scroll to position [82, 0]
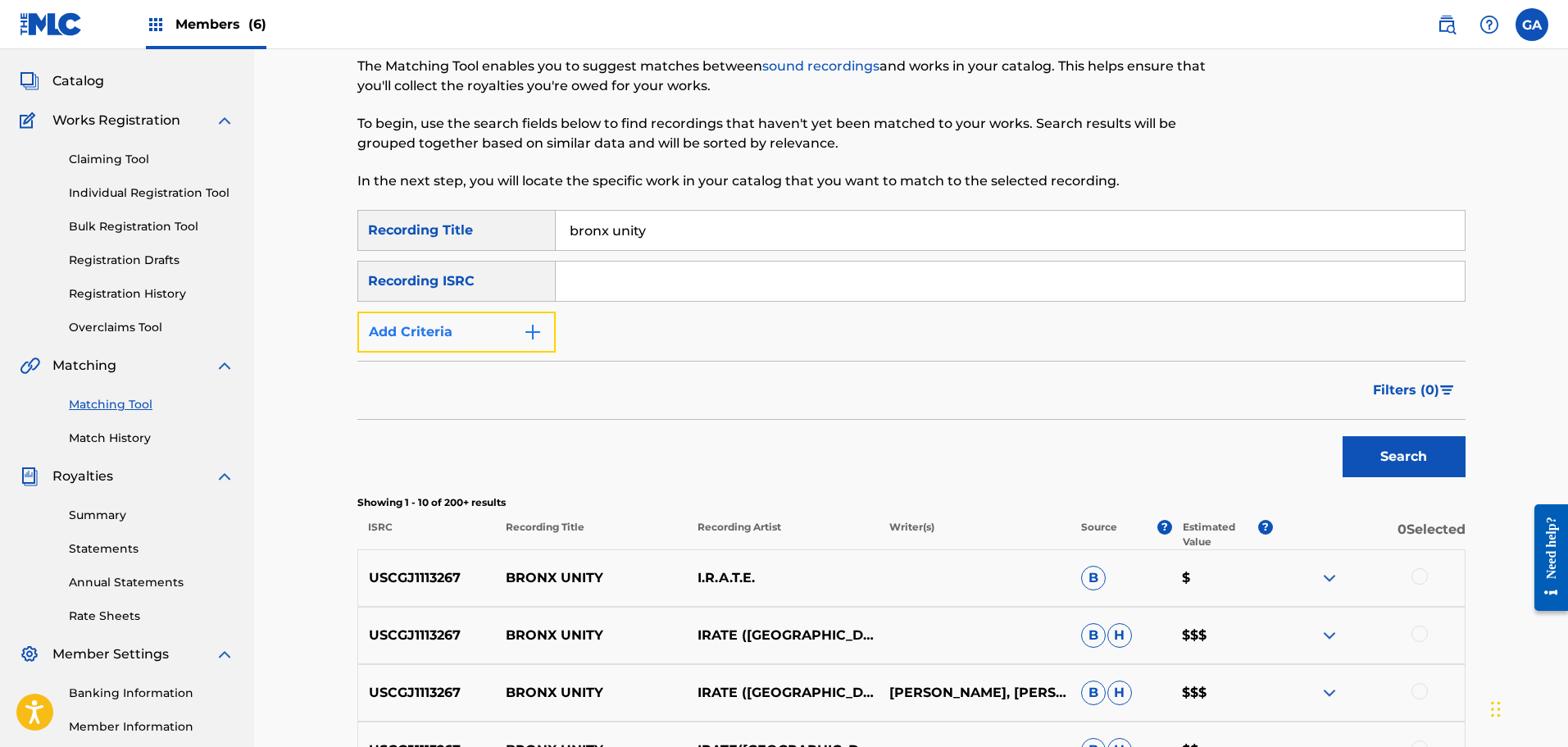
click at [483, 327] on button "Add Criteria" at bounding box center [456, 331] width 198 height 41
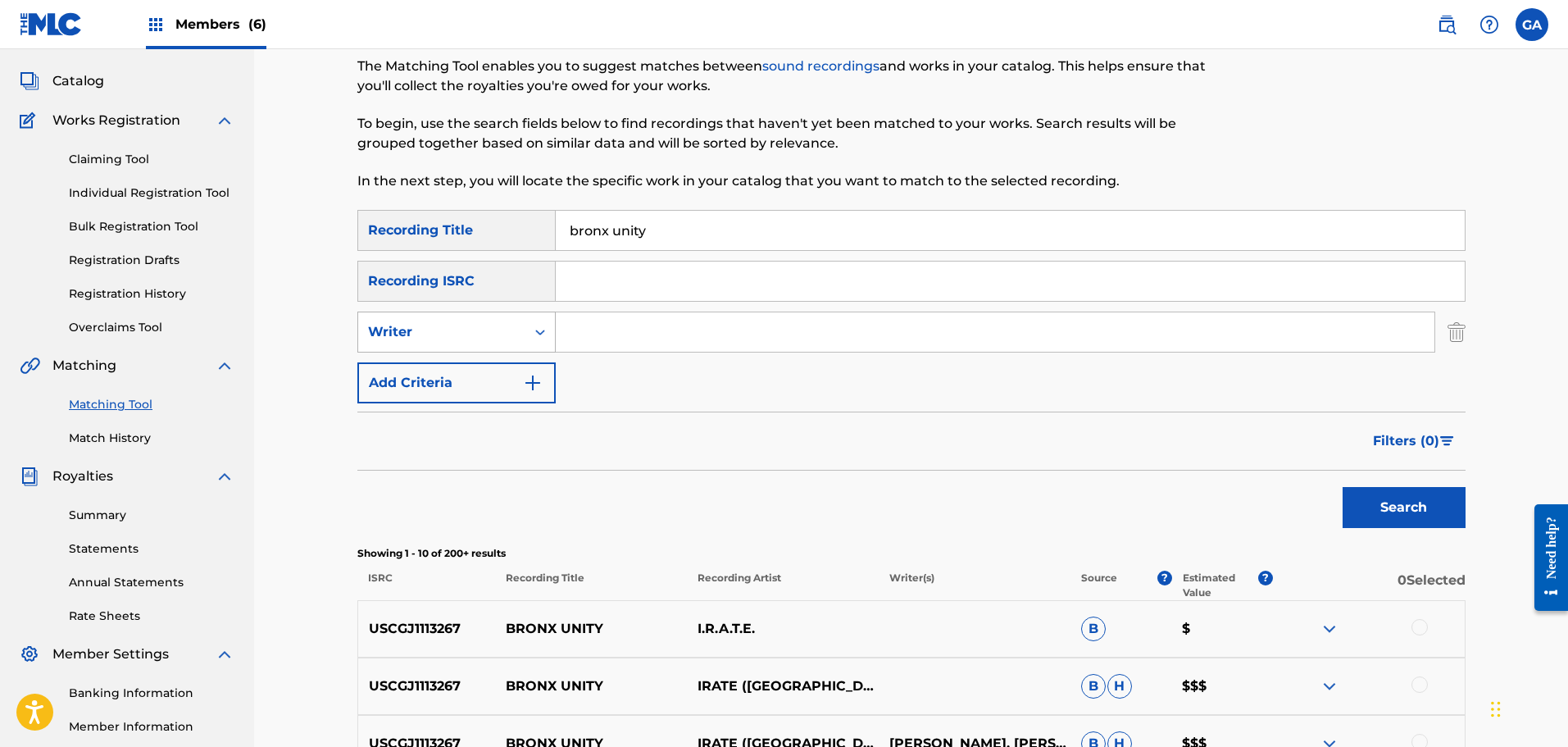
click at [470, 334] on div "Writer" at bounding box center [442, 332] width 148 height 20
click at [452, 379] on div "Recording Artist" at bounding box center [456, 372] width 196 height 41
click at [589, 333] on input "Search Form" at bounding box center [994, 331] width 879 height 39
type input "irate"
click at [1343, 487] on button "Search" at bounding box center [1403, 507] width 123 height 41
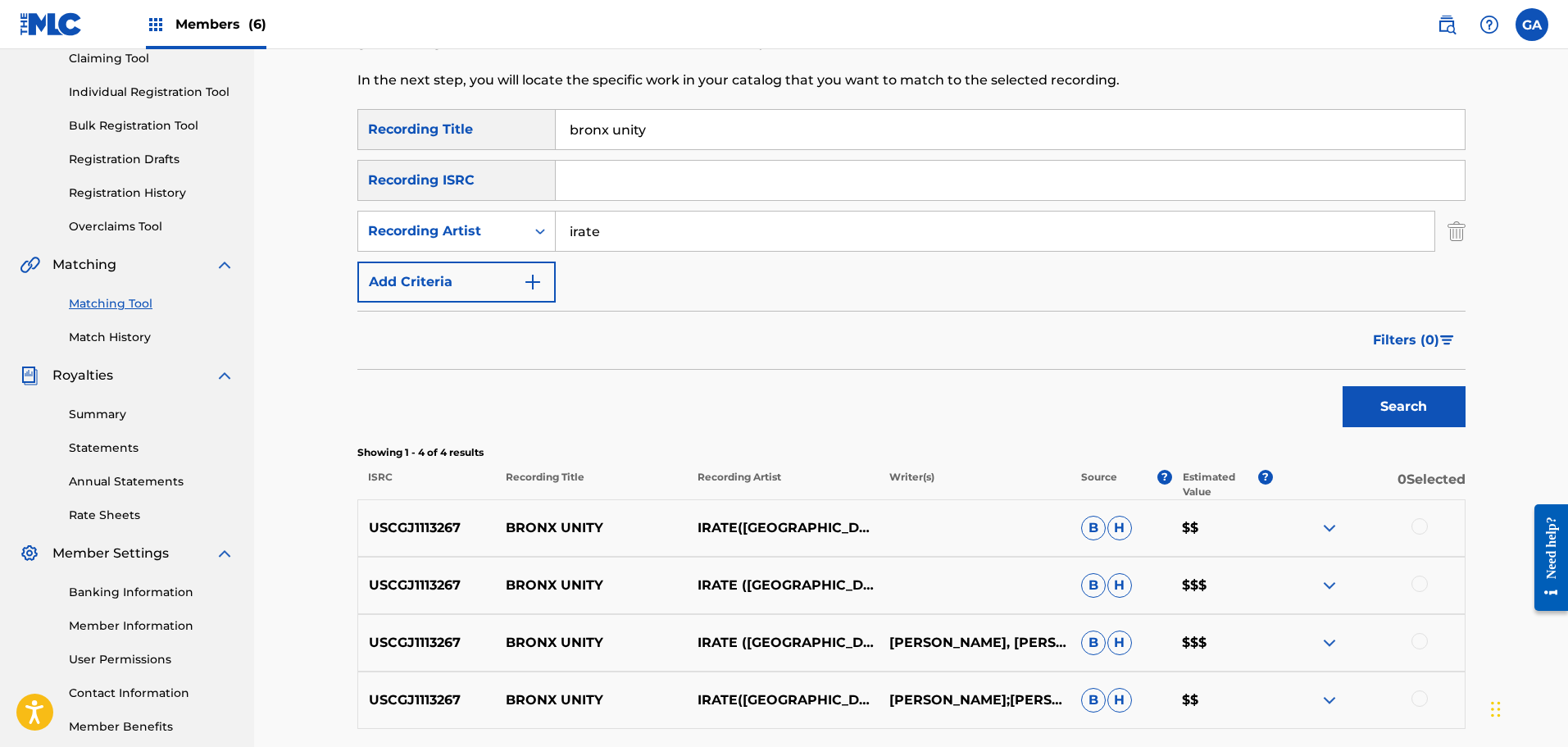
scroll to position [162, 0]
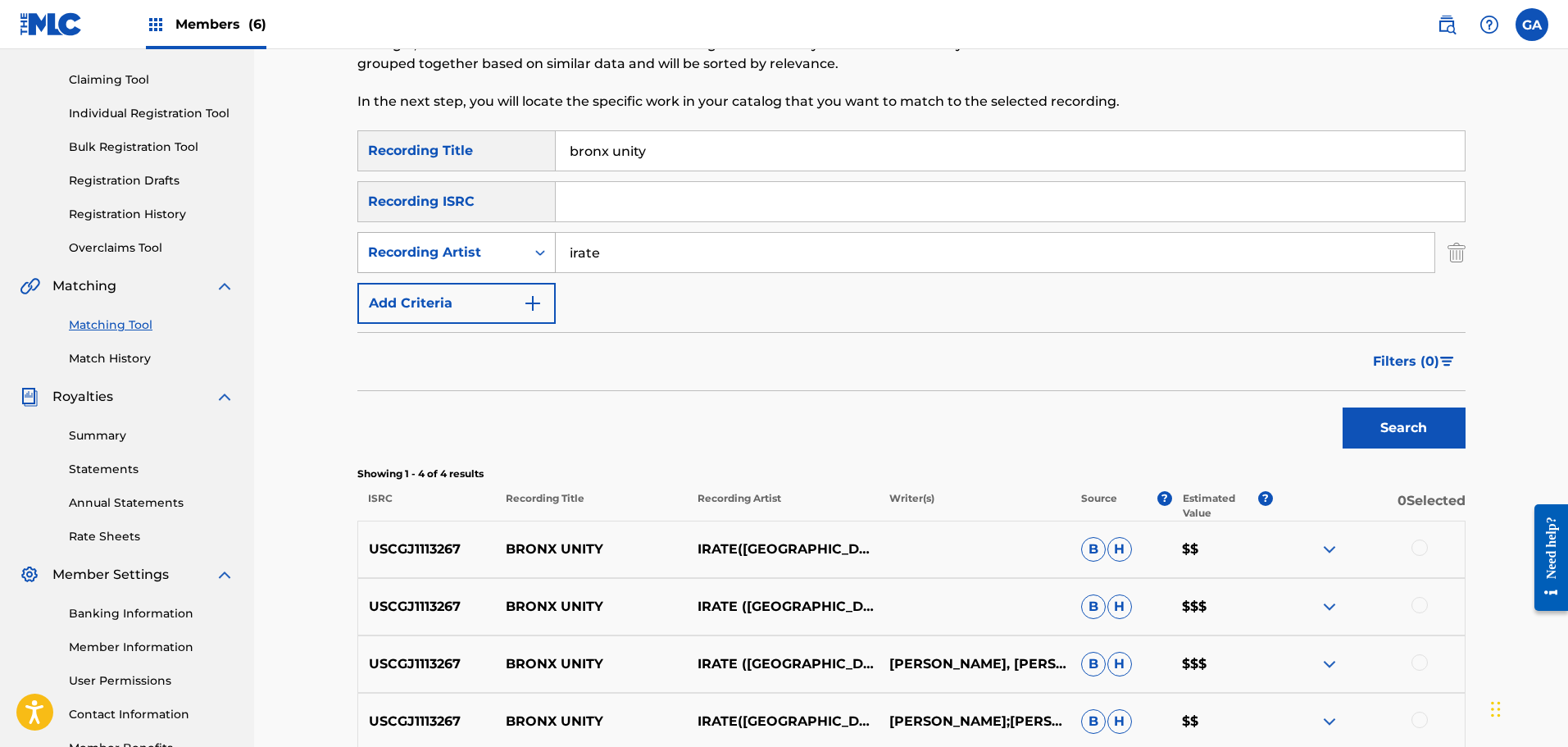
drag, startPoint x: 609, startPoint y: 253, endPoint x: 522, endPoint y: 241, distance: 87.8
click at [522, 241] on div "SearchWithCriteriaf6ddf6e2-170f-4ebf-a3ad-773413c4717e Recording Artist irate" at bounding box center [911, 252] width 1108 height 41
click at [1406, 425] on button "Search" at bounding box center [1403, 427] width 123 height 41
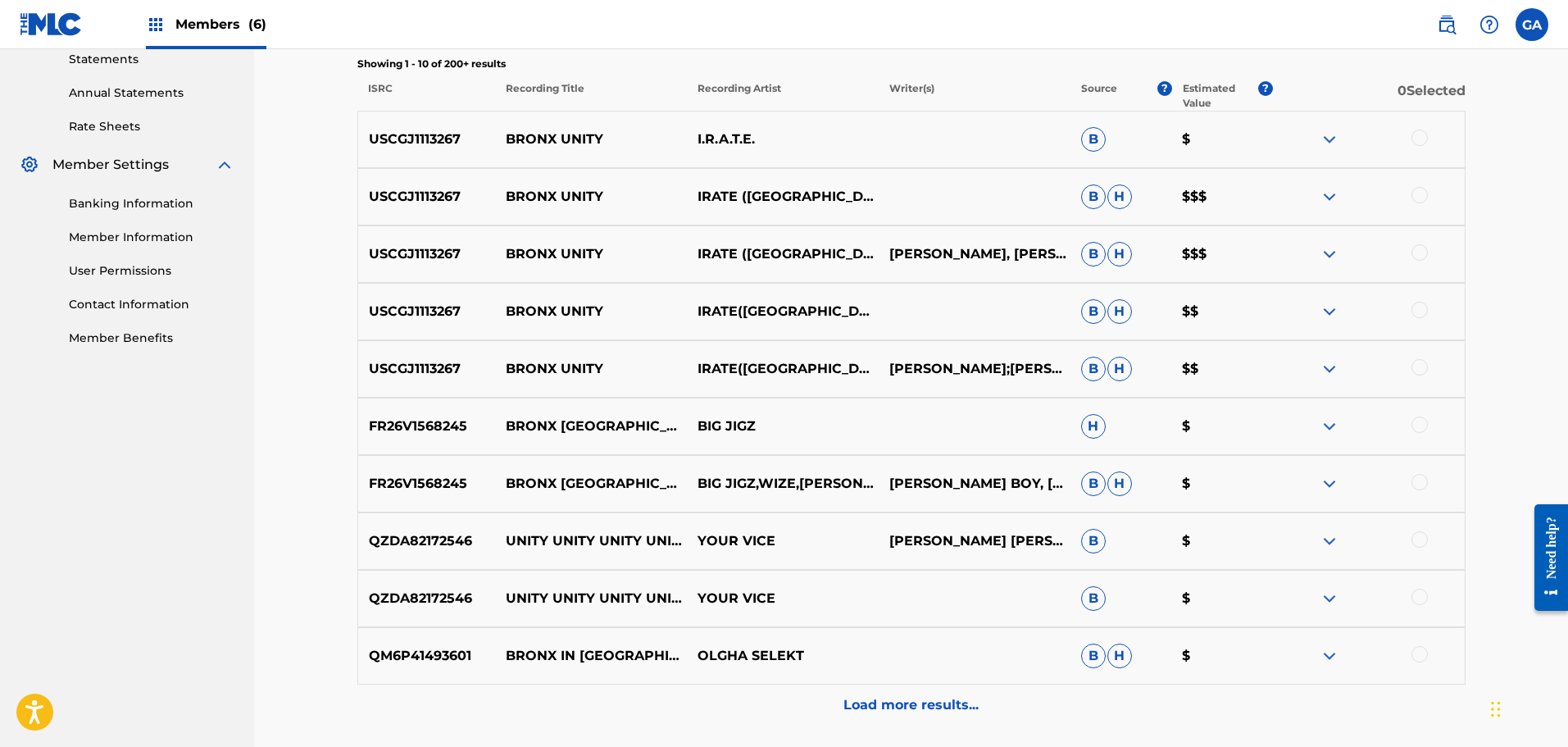
scroll to position [490, 0]
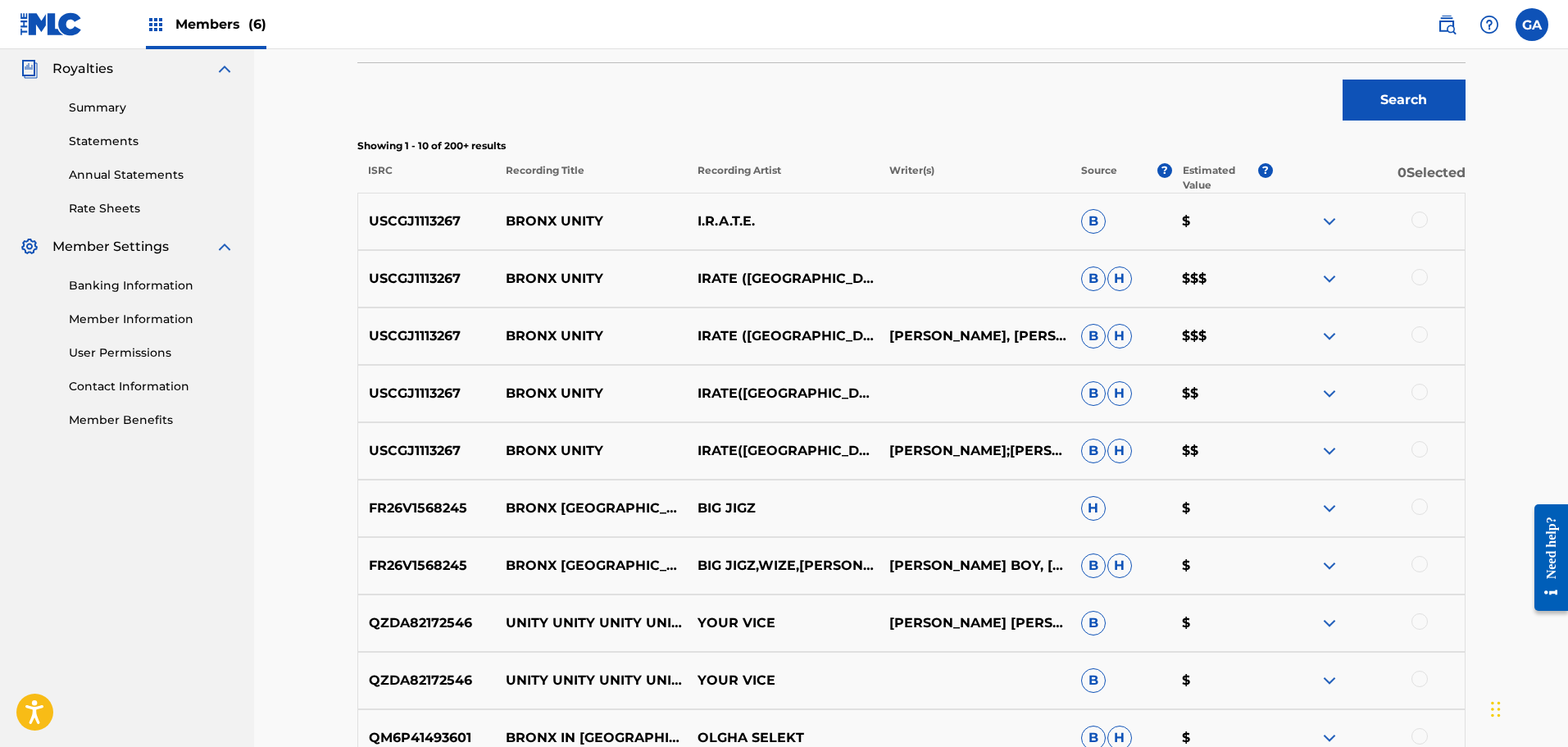
click at [1422, 453] on div at bounding box center [1419, 449] width 16 height 16
click at [1416, 393] on div at bounding box center [1419, 392] width 16 height 16
click at [1420, 333] on div at bounding box center [1419, 334] width 16 height 16
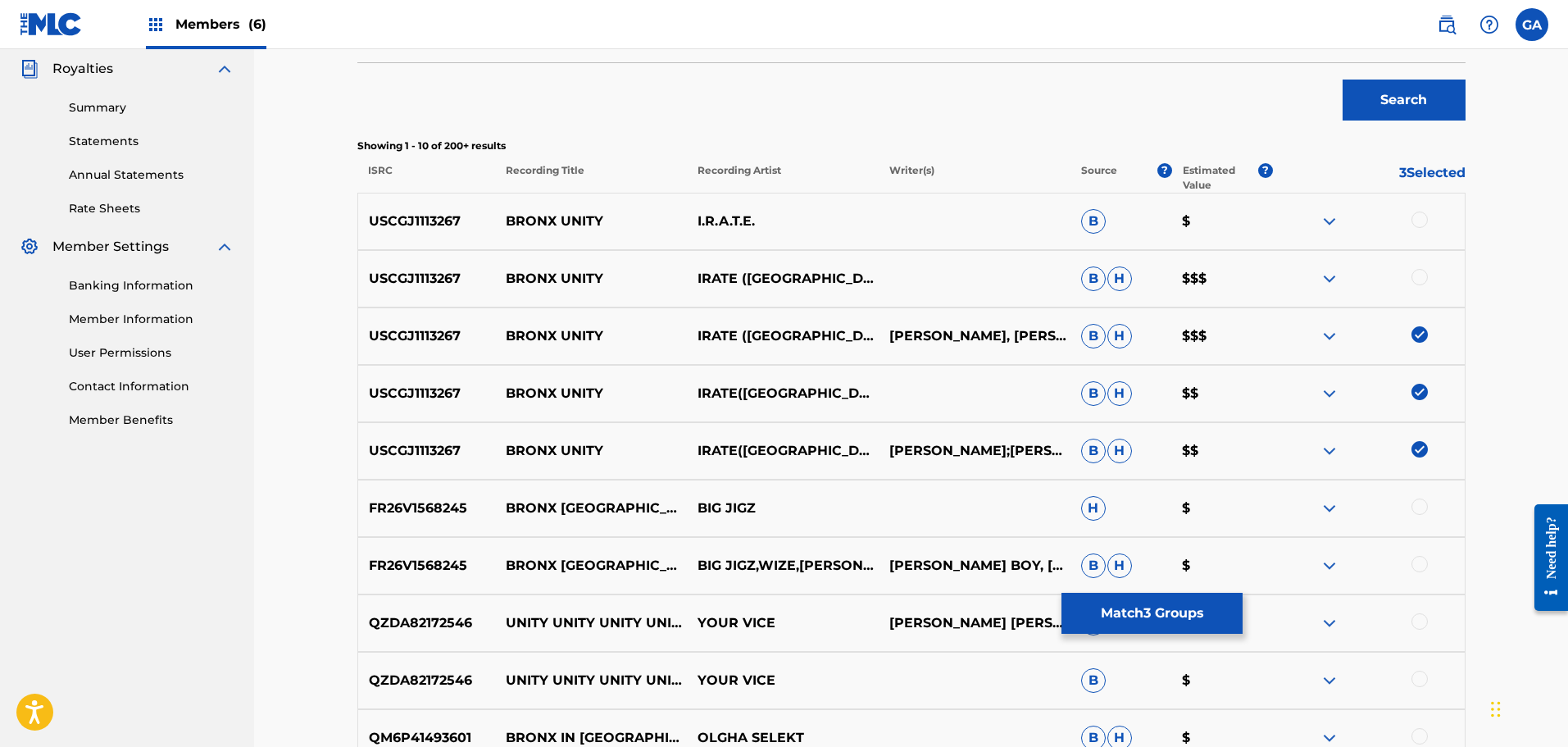
click at [1418, 267] on div "USCGJ1113267 BRONX UNITY IRATE ([GEOGRAPHIC_DATA]) B H $$$" at bounding box center [911, 279] width 1108 height 58
click at [1414, 279] on div at bounding box center [1419, 277] width 16 height 16
click at [1417, 215] on div at bounding box center [1419, 219] width 16 height 16
click at [1172, 607] on button "Match 5 Groups" at bounding box center [1152, 612] width 182 height 41
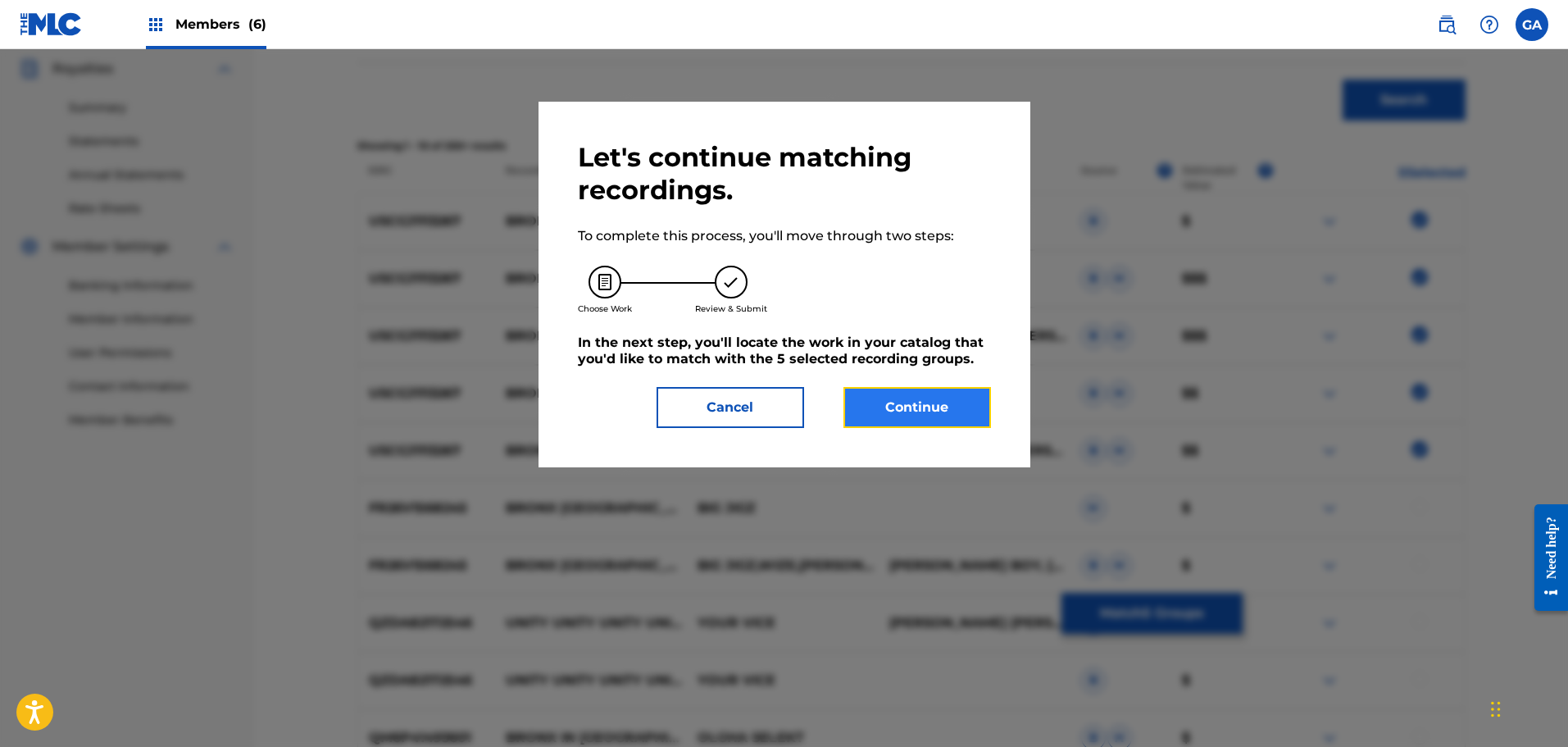
click at [967, 426] on button "Continue" at bounding box center [918, 407] width 148 height 41
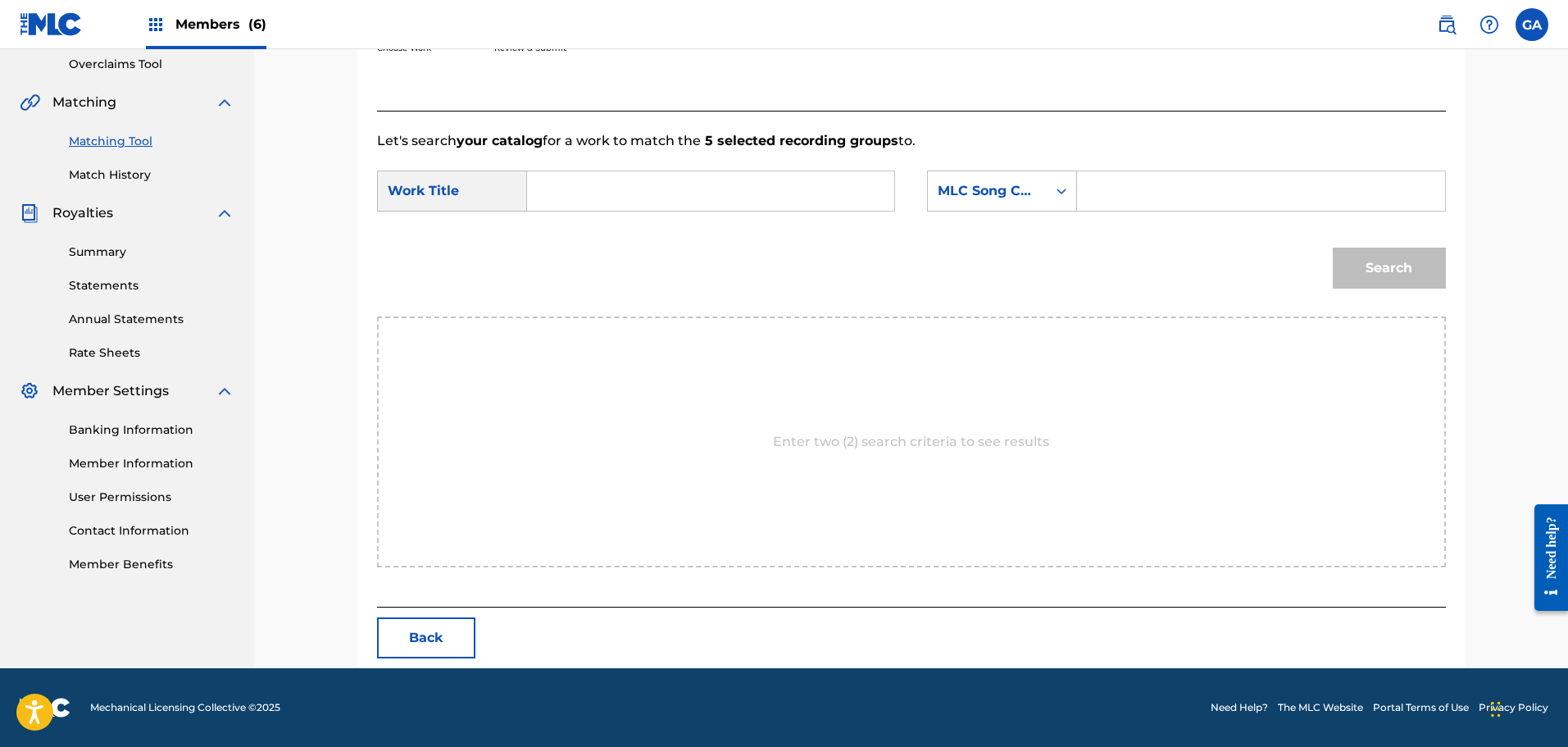
scroll to position [345, 0]
click at [733, 185] on input "Search Form" at bounding box center [710, 190] width 339 height 39
click at [594, 237] on div "bronx unity" at bounding box center [587, 228] width 93 height 30
type input "bronx unity"
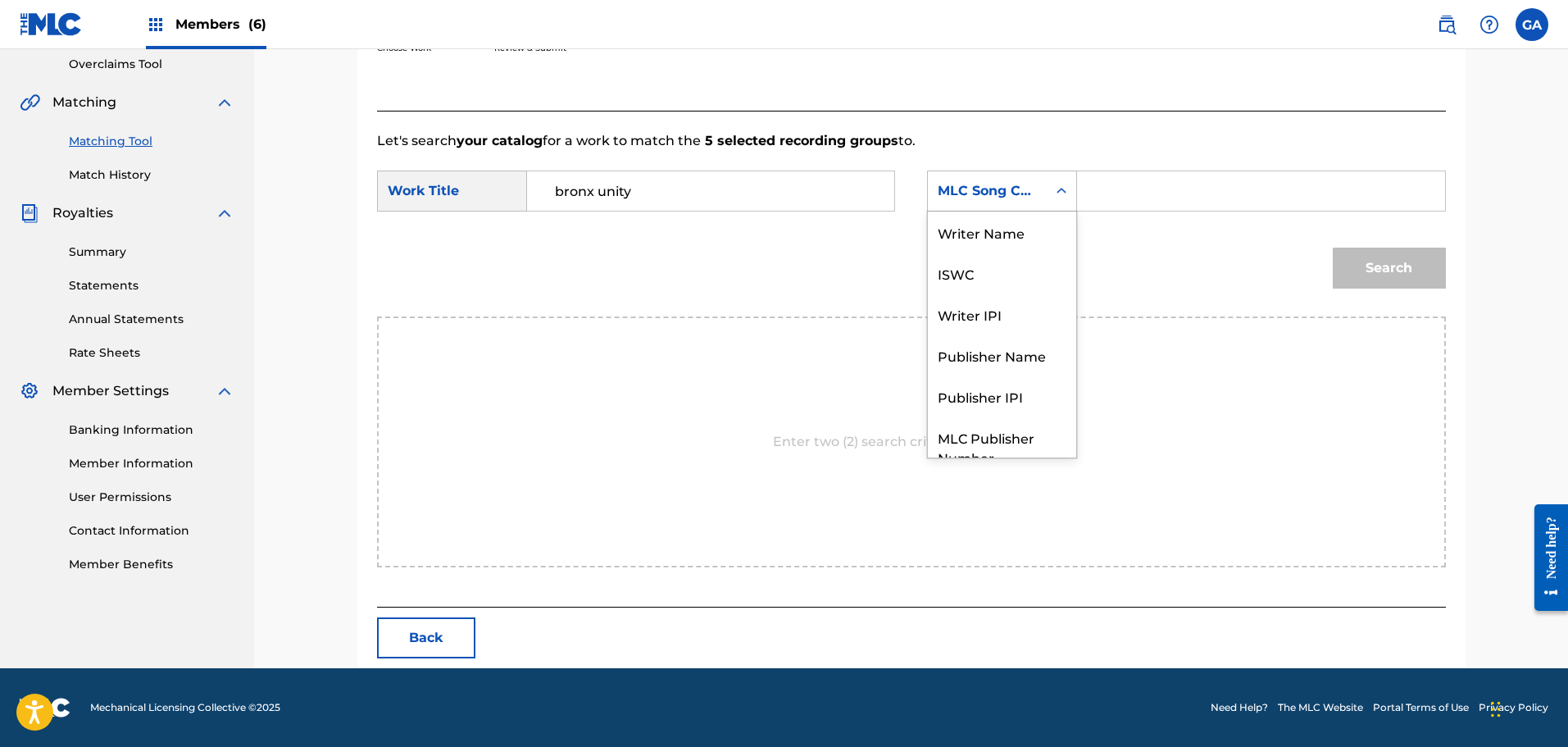
click at [1015, 182] on div "MLC Song Code" at bounding box center [986, 191] width 99 height 20
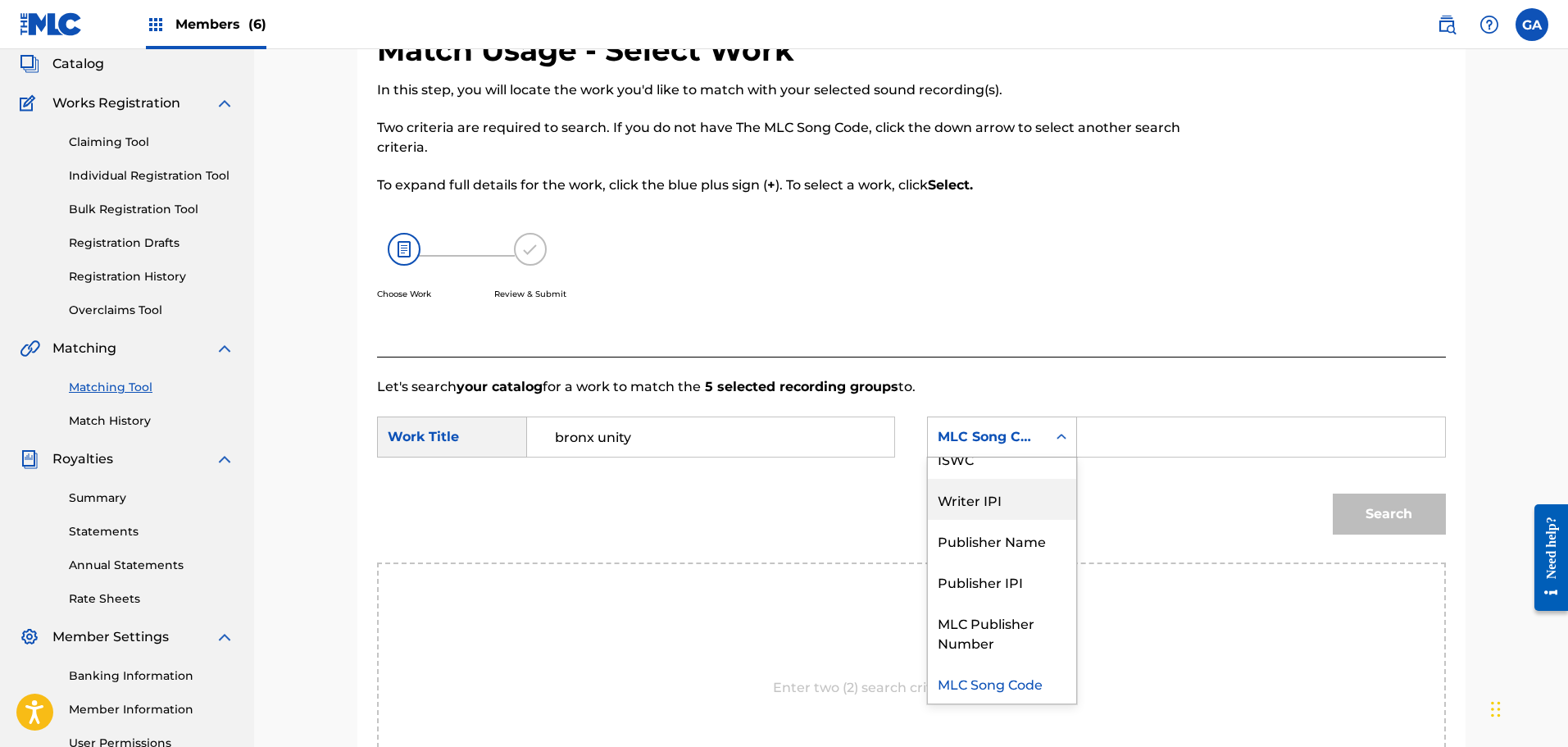
scroll to position [0, 0]
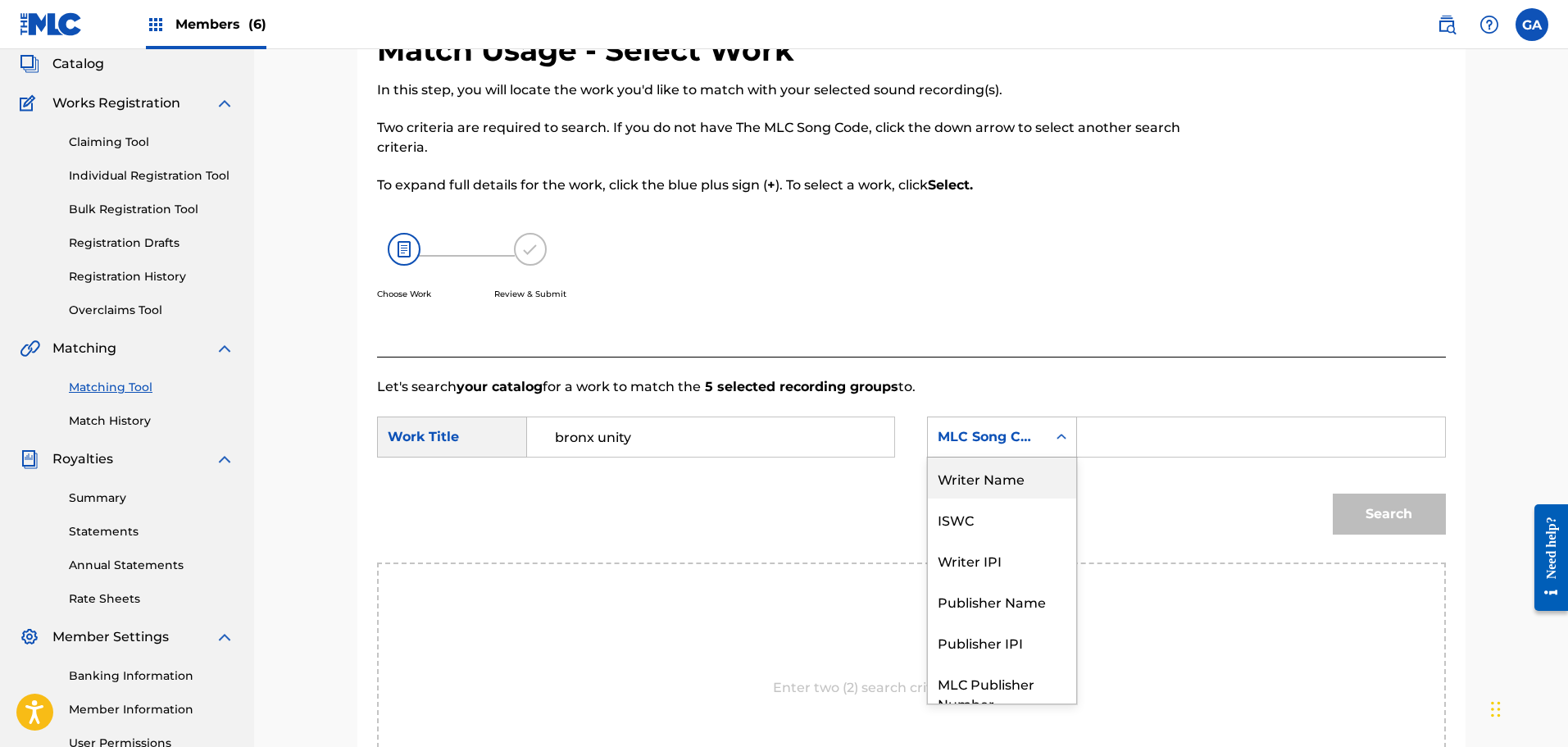
click at [980, 472] on div "Writer Name" at bounding box center [1001, 478] width 149 height 41
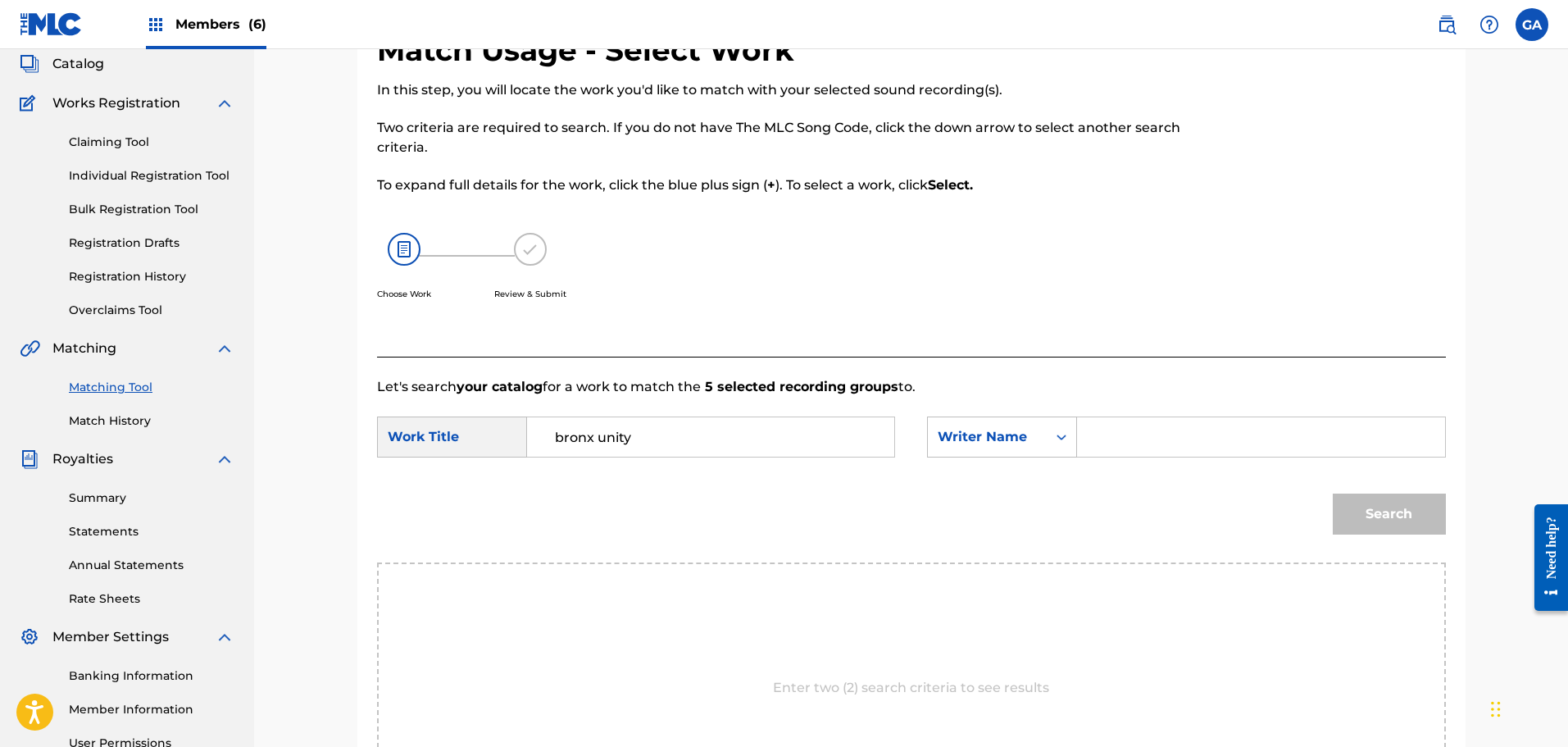
click at [1113, 439] on input "Search Form" at bounding box center [1261, 436] width 339 height 39
type input "sierra"
click at [1333, 494] on button "Search" at bounding box center [1388, 514] width 113 height 41
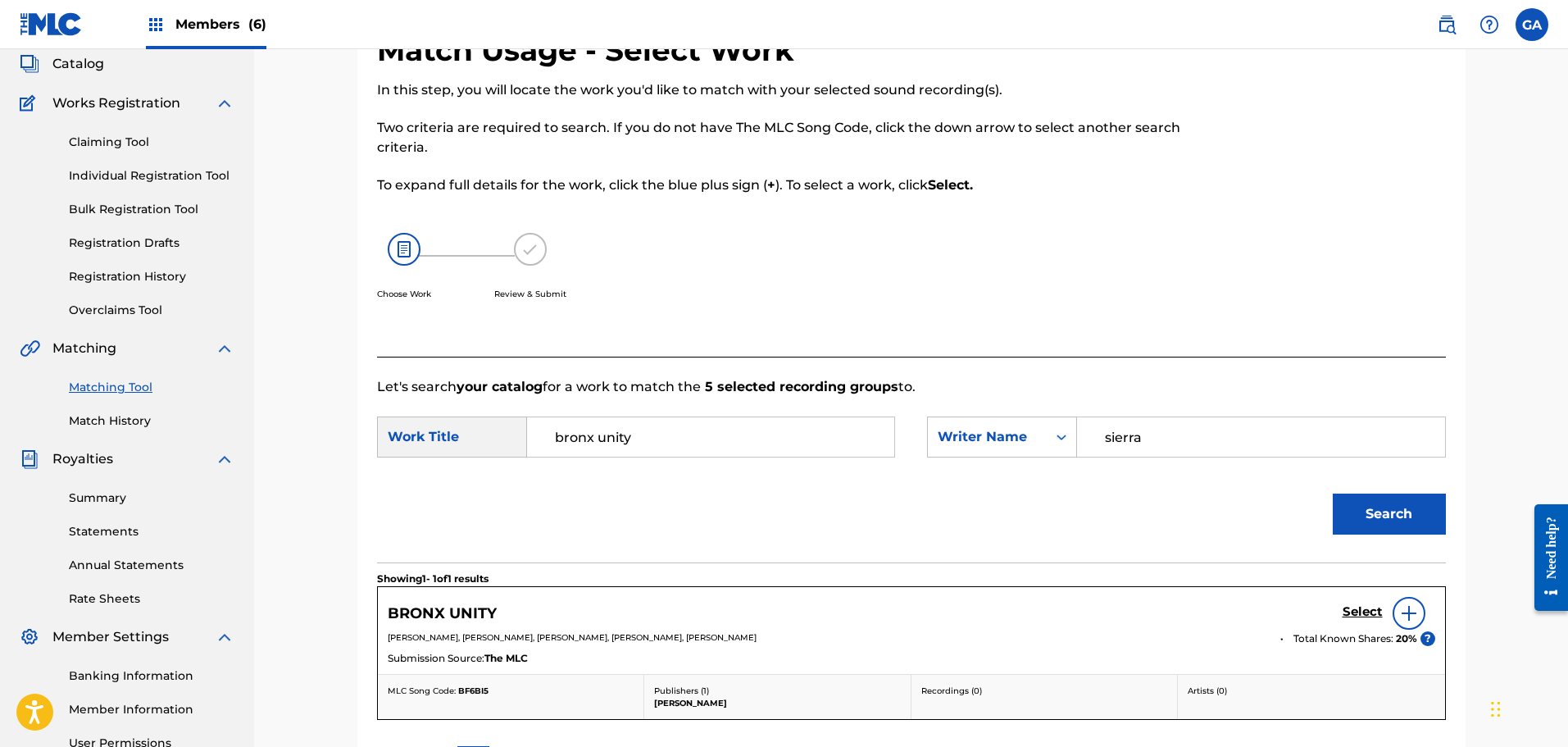
scroll to position [296, 0]
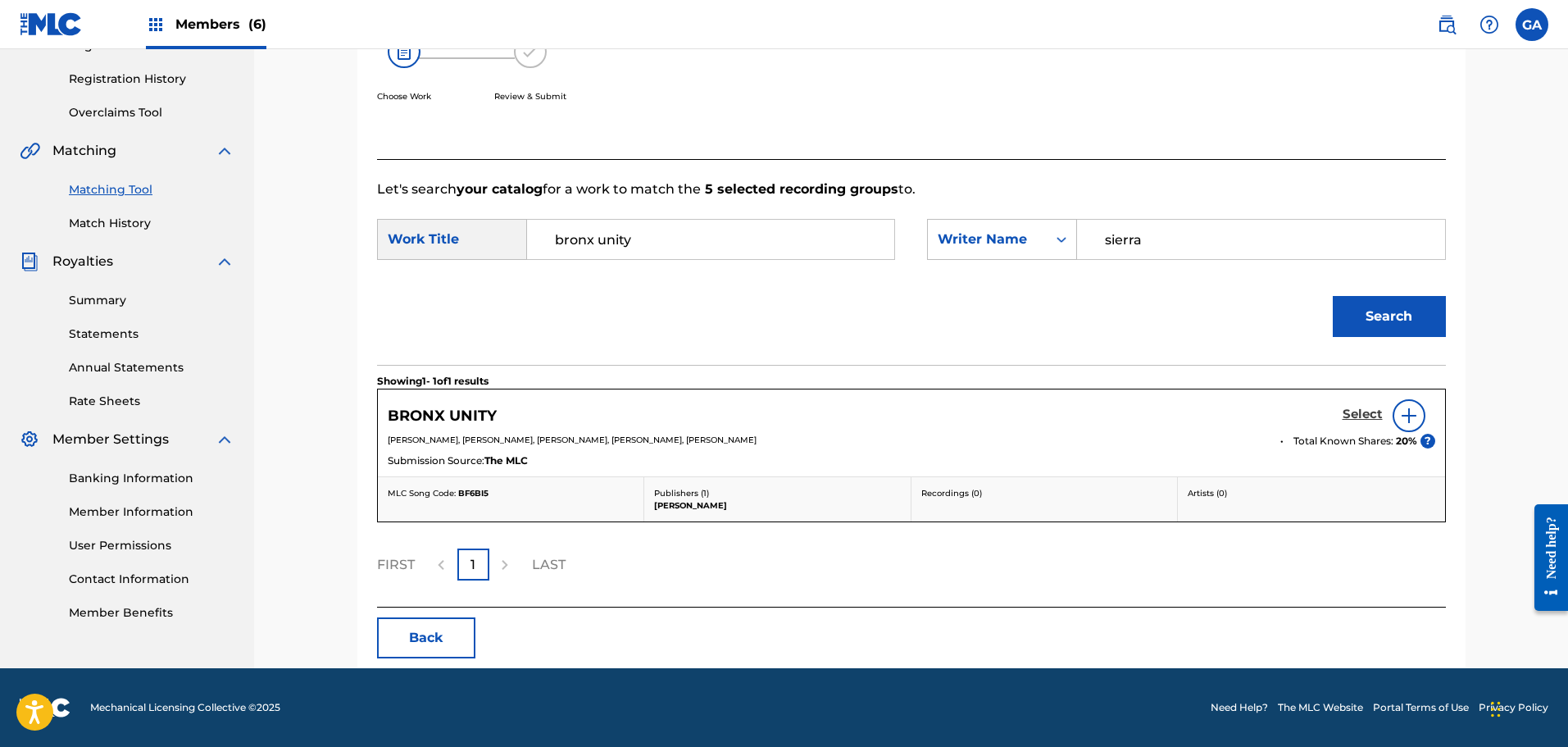
click at [1363, 412] on h5 "Select" at bounding box center [1363, 415] width 40 height 16
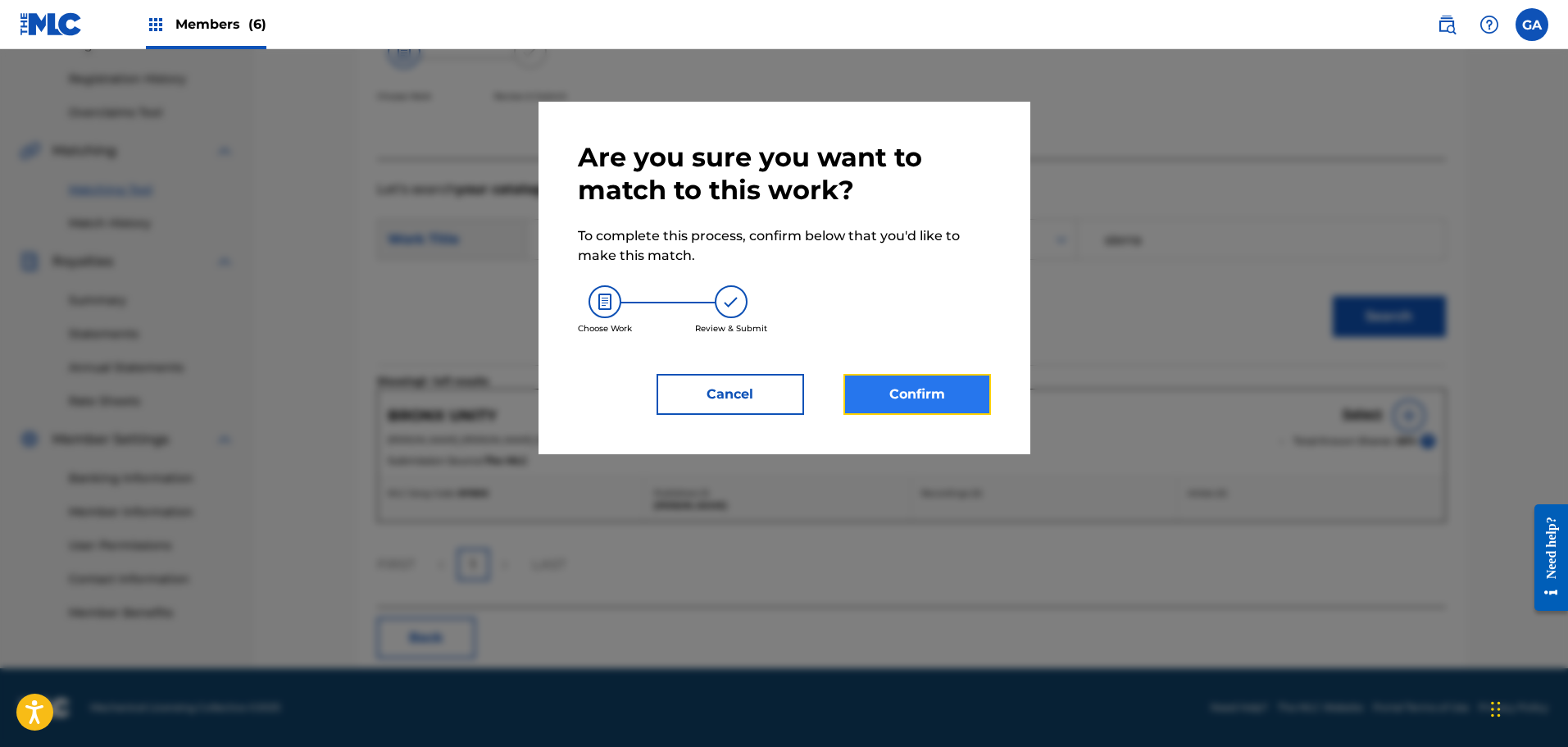
click at [951, 398] on button "Confirm" at bounding box center [918, 394] width 148 height 41
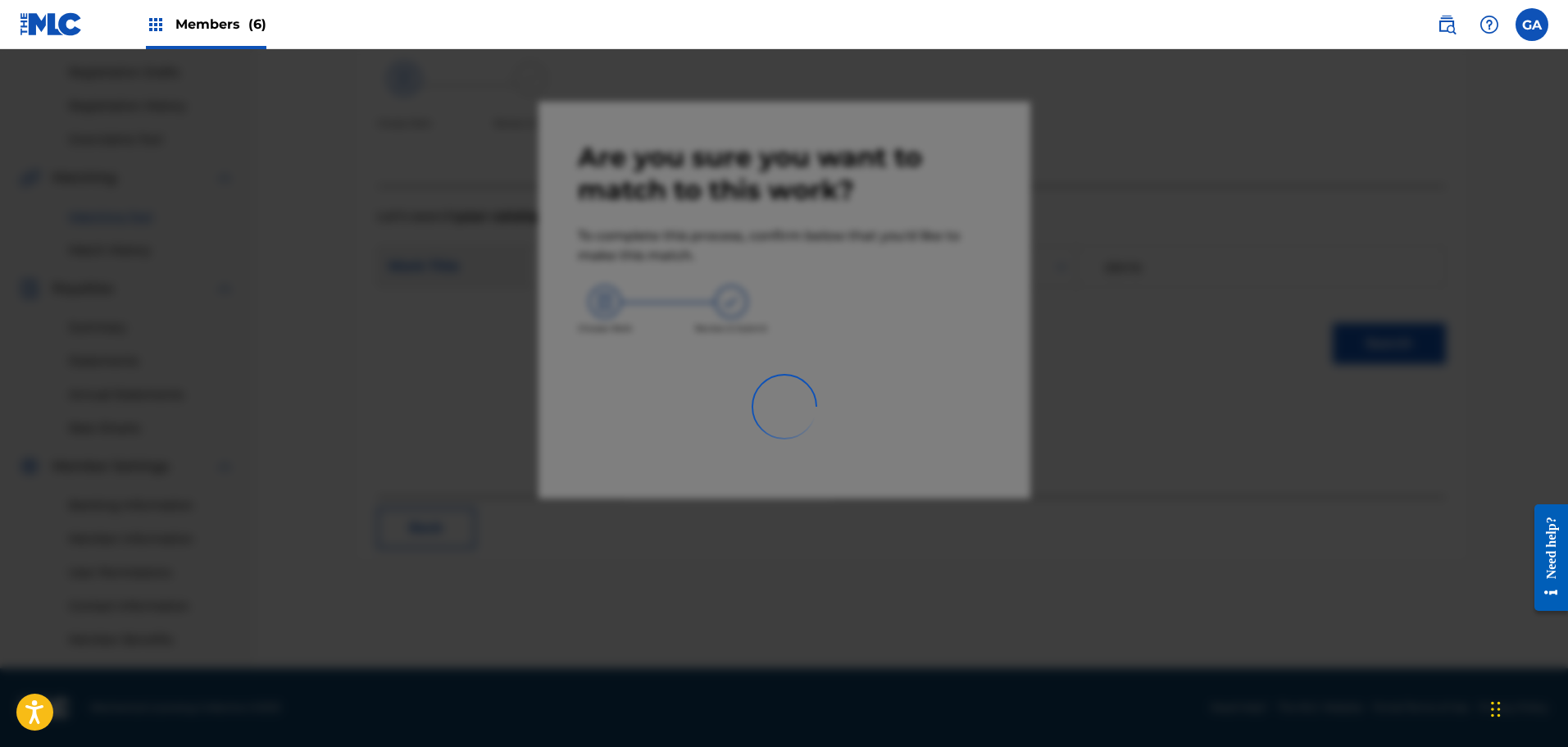
scroll to position [269, 0]
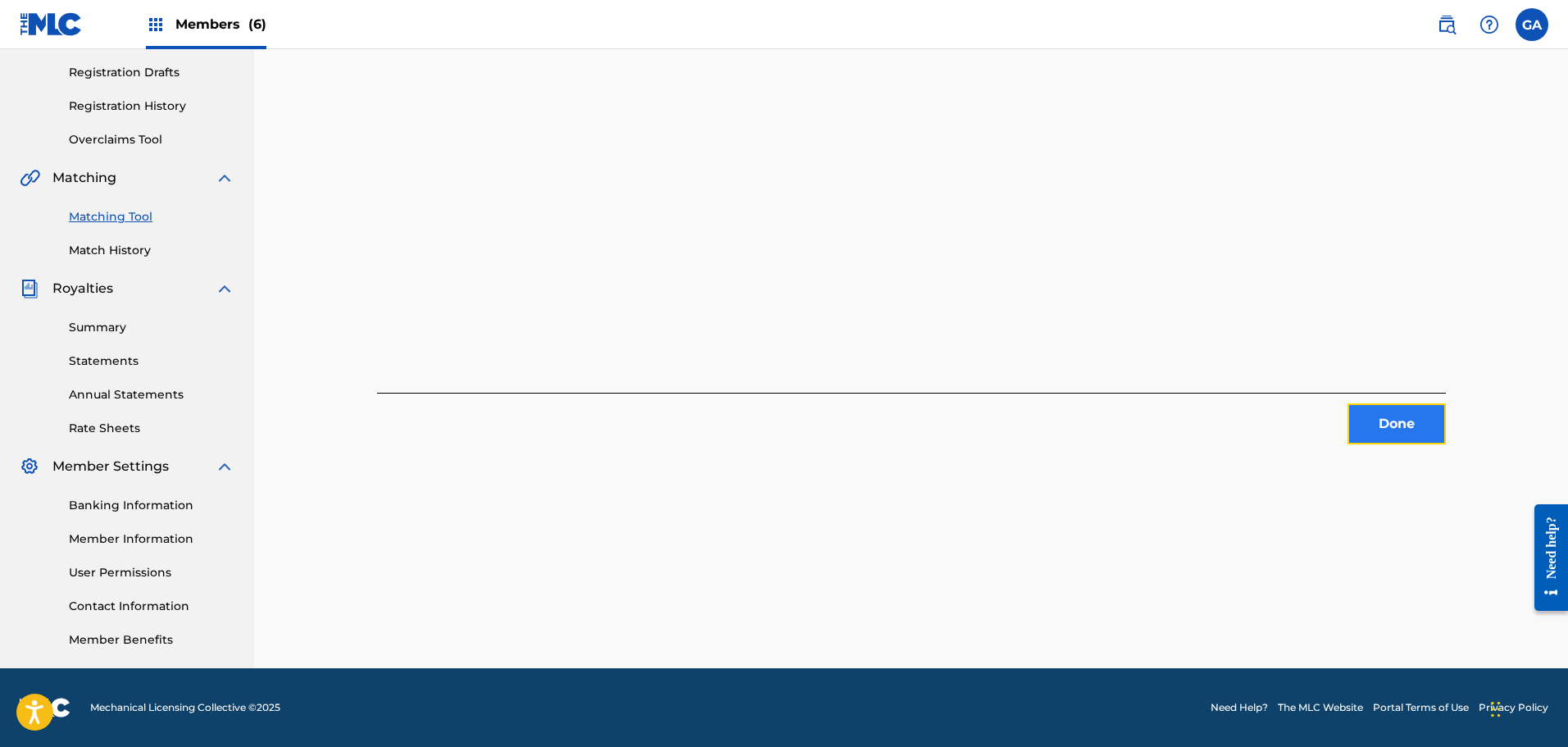
click at [1416, 412] on button "Done" at bounding box center [1396, 423] width 99 height 41
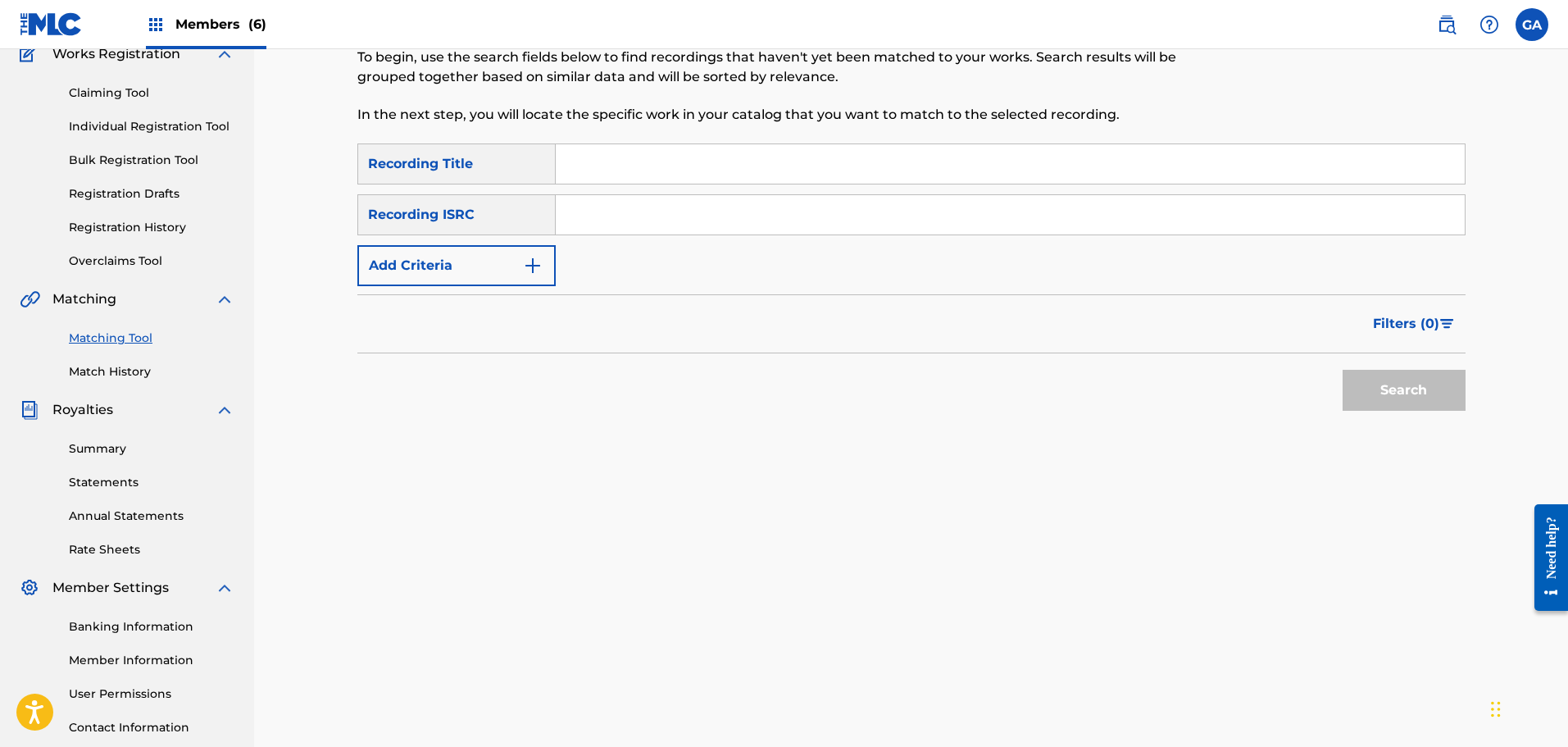
scroll to position [106, 0]
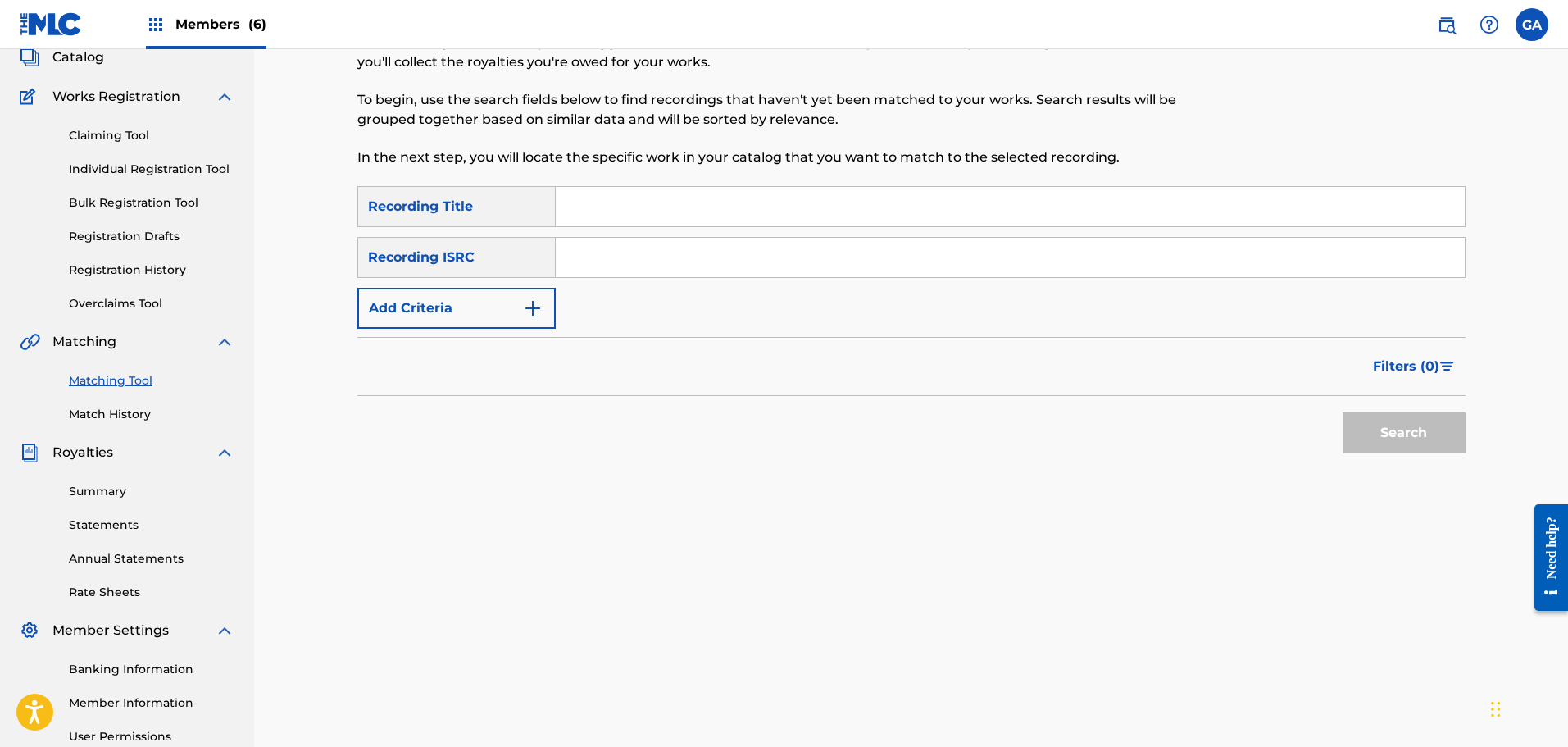
click at [596, 206] on input "Search Form" at bounding box center [1009, 205] width 909 height 39
type input "1134"
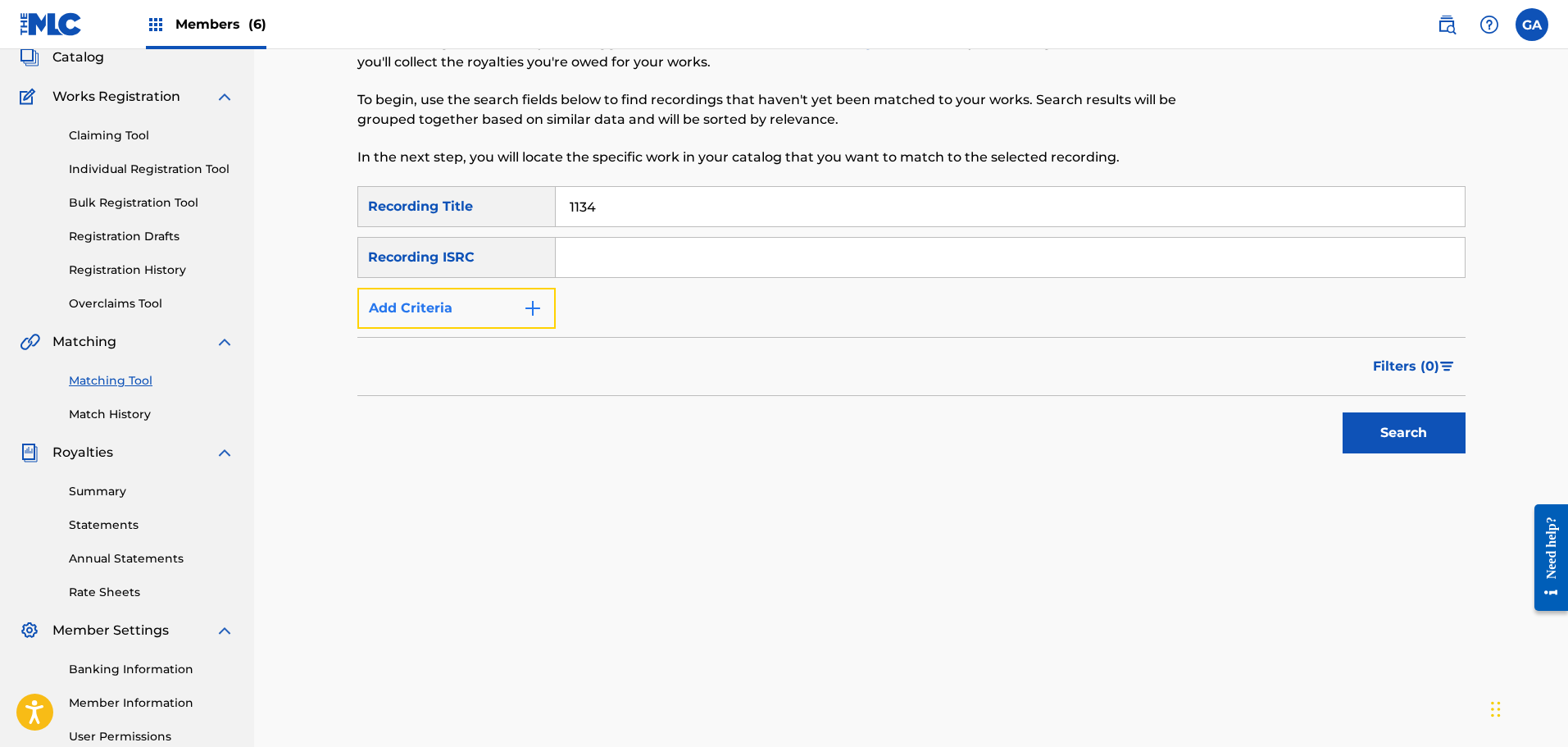
click at [485, 320] on button "Add Criteria" at bounding box center [456, 307] width 198 height 41
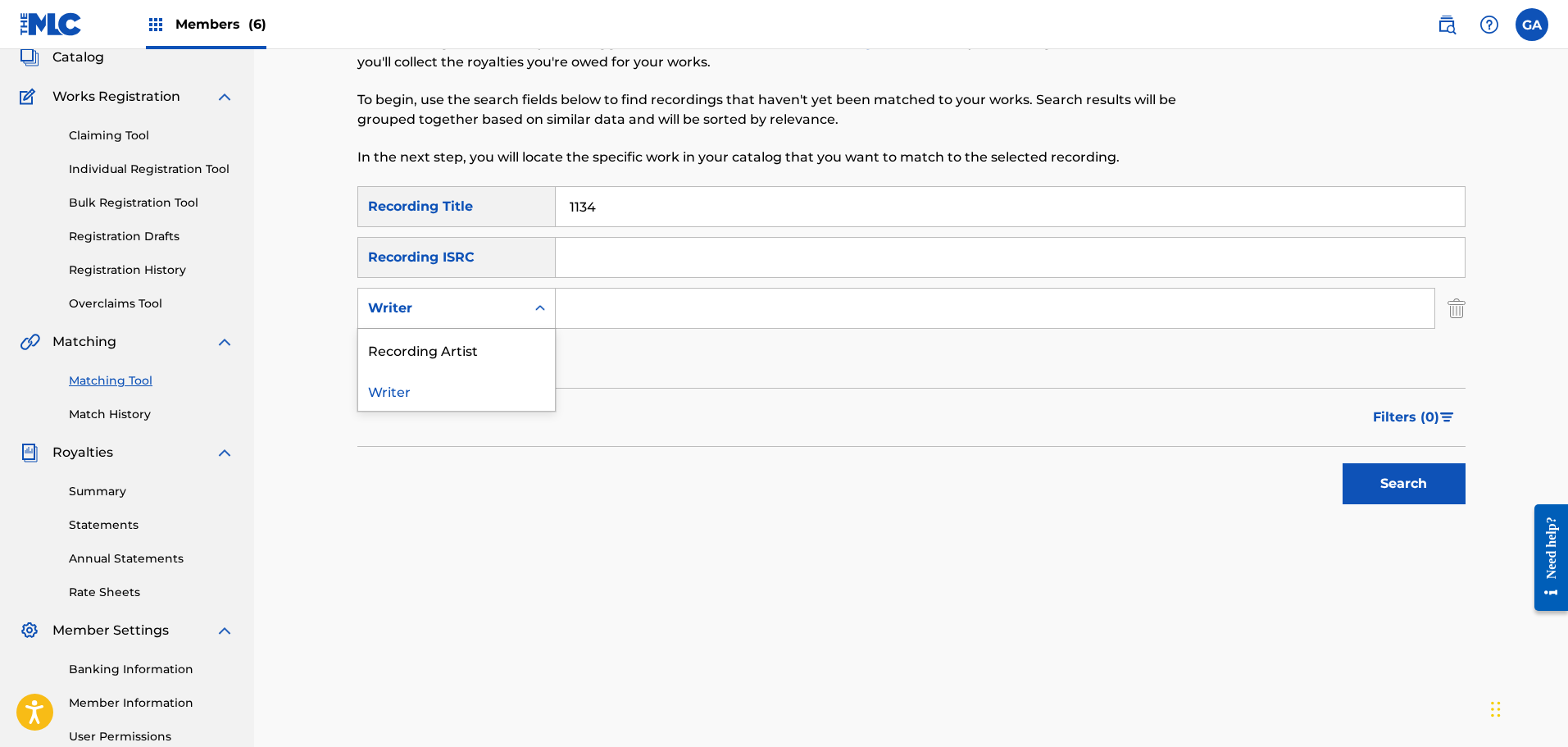
click at [472, 312] on div "Writer" at bounding box center [442, 308] width 148 height 20
click at [463, 347] on div "Recording Artist" at bounding box center [456, 349] width 196 height 41
click at [586, 308] on input "Search Form" at bounding box center [994, 307] width 879 height 39
type input "irate"
click at [1343, 463] on button "Search" at bounding box center [1403, 483] width 123 height 41
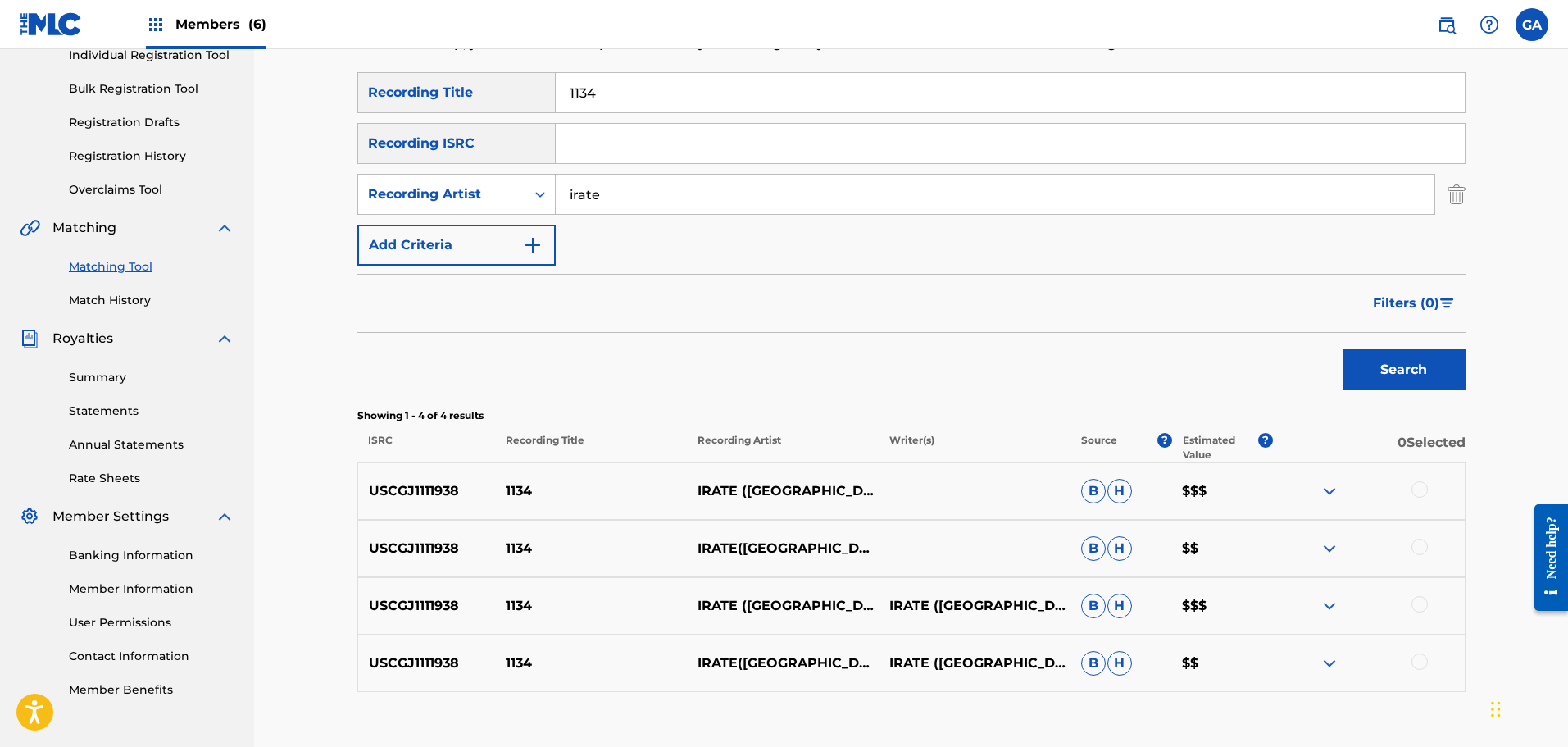
scroll to position [80, 0]
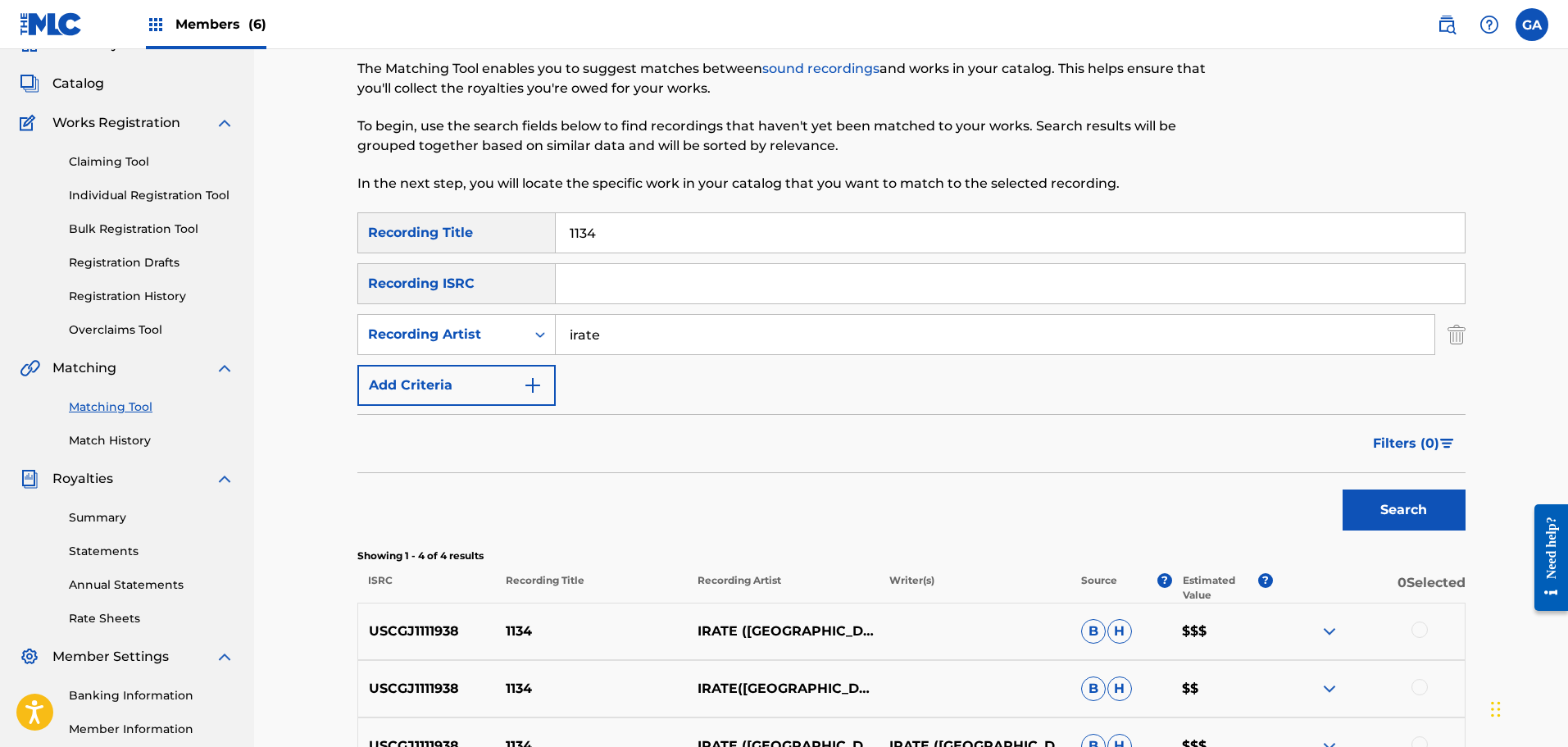
drag, startPoint x: 624, startPoint y: 233, endPoint x: 373, endPoint y: 206, distance: 252.4
click at [373, 206] on div "Matching Tool The Matching Tool enables you to suggest matches between sound re…" at bounding box center [911, 463] width 1108 height 904
click at [1343, 490] on button "Search" at bounding box center [1403, 510] width 123 height 41
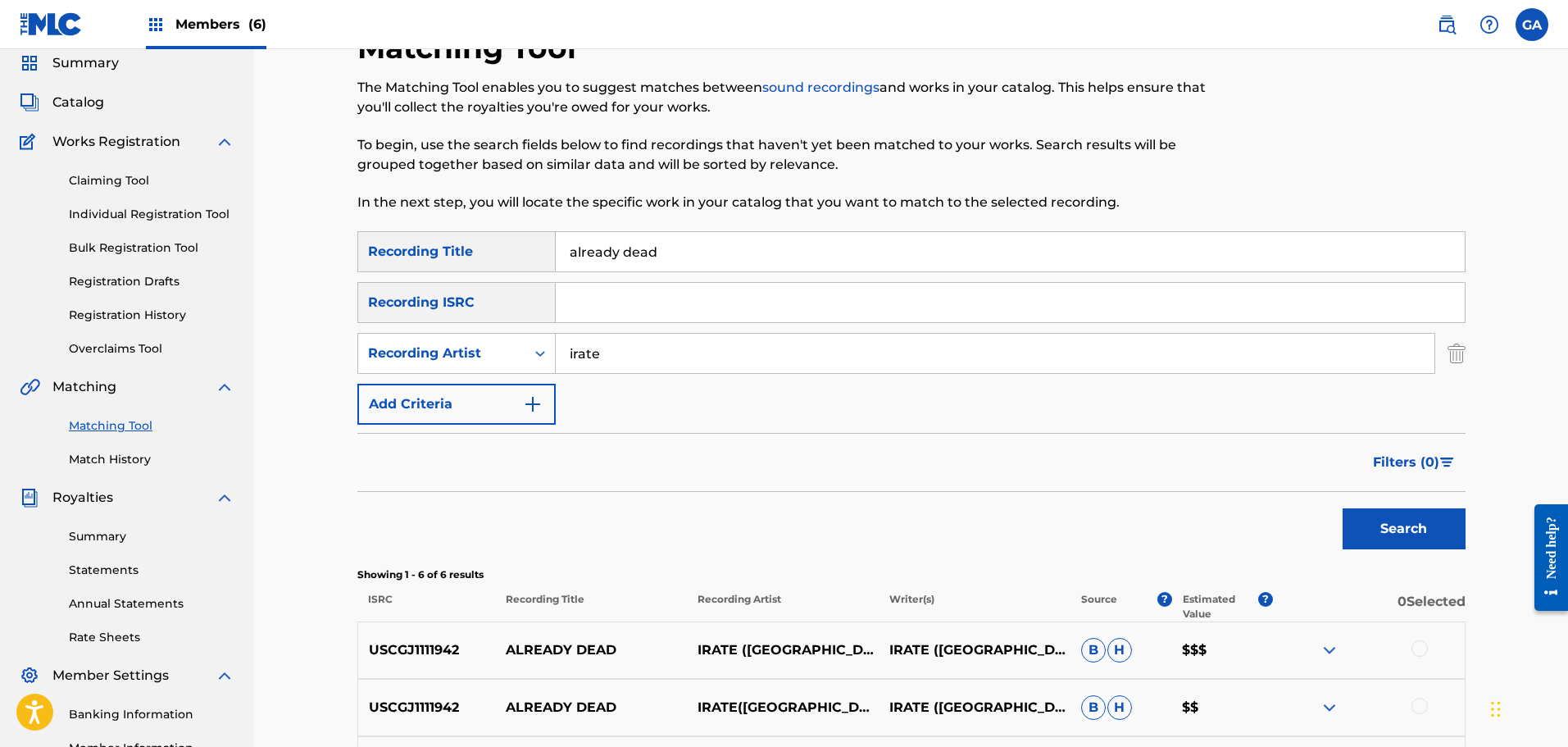
scroll to position [0, 0]
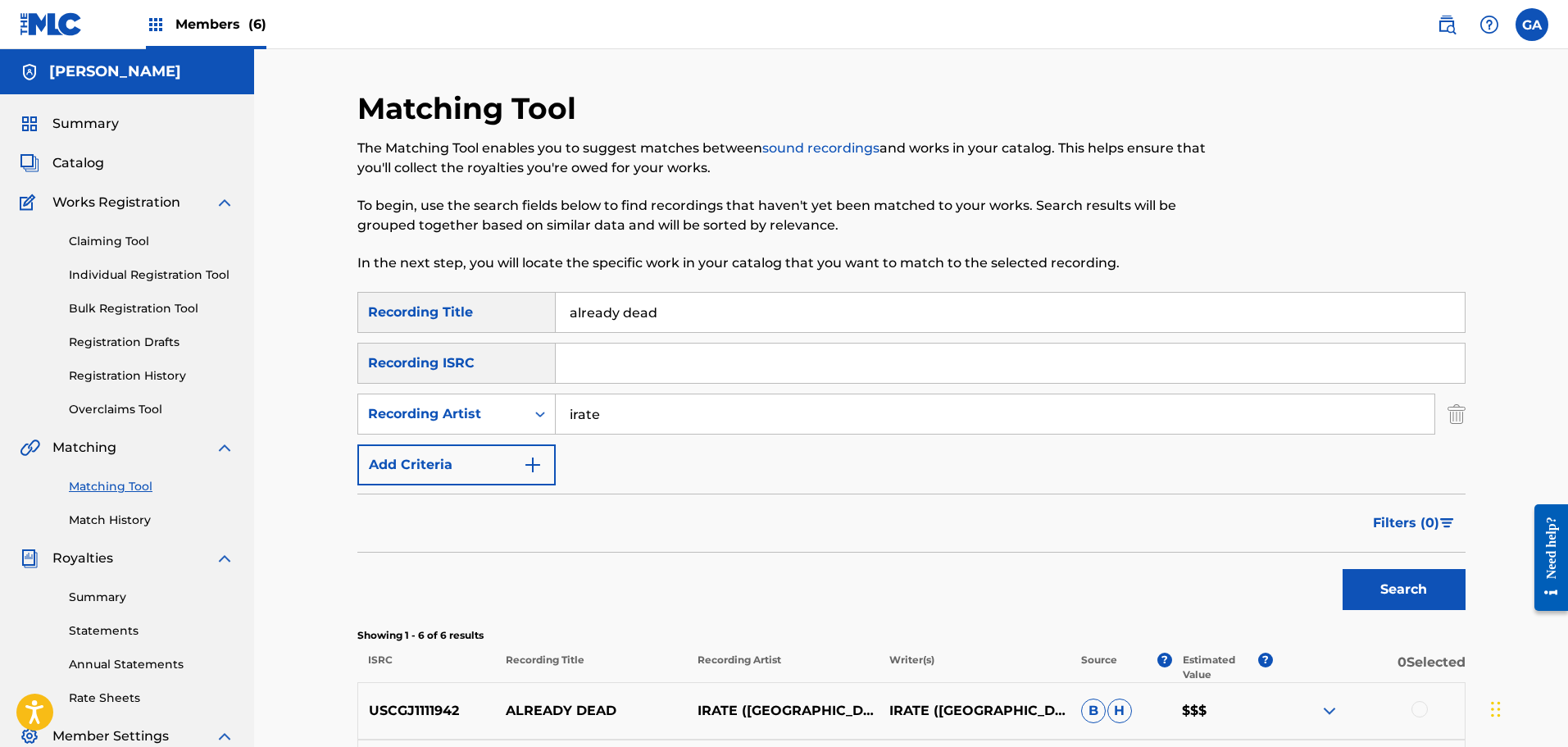
drag, startPoint x: 715, startPoint y: 315, endPoint x: 522, endPoint y: 306, distance: 193.2
click at [522, 306] on div "SearchWithCriteria89aba8e6-e3cf-4e91-9db8-e2ecabe51505 Recording Title already …" at bounding box center [911, 312] width 1108 height 41
click at [1343, 568] on button "Search" at bounding box center [1403, 588] width 123 height 41
drag, startPoint x: 701, startPoint y: 314, endPoint x: 558, endPoint y: 305, distance: 143.3
click at [556, 301] on input "always remain" at bounding box center [1009, 311] width 909 height 39
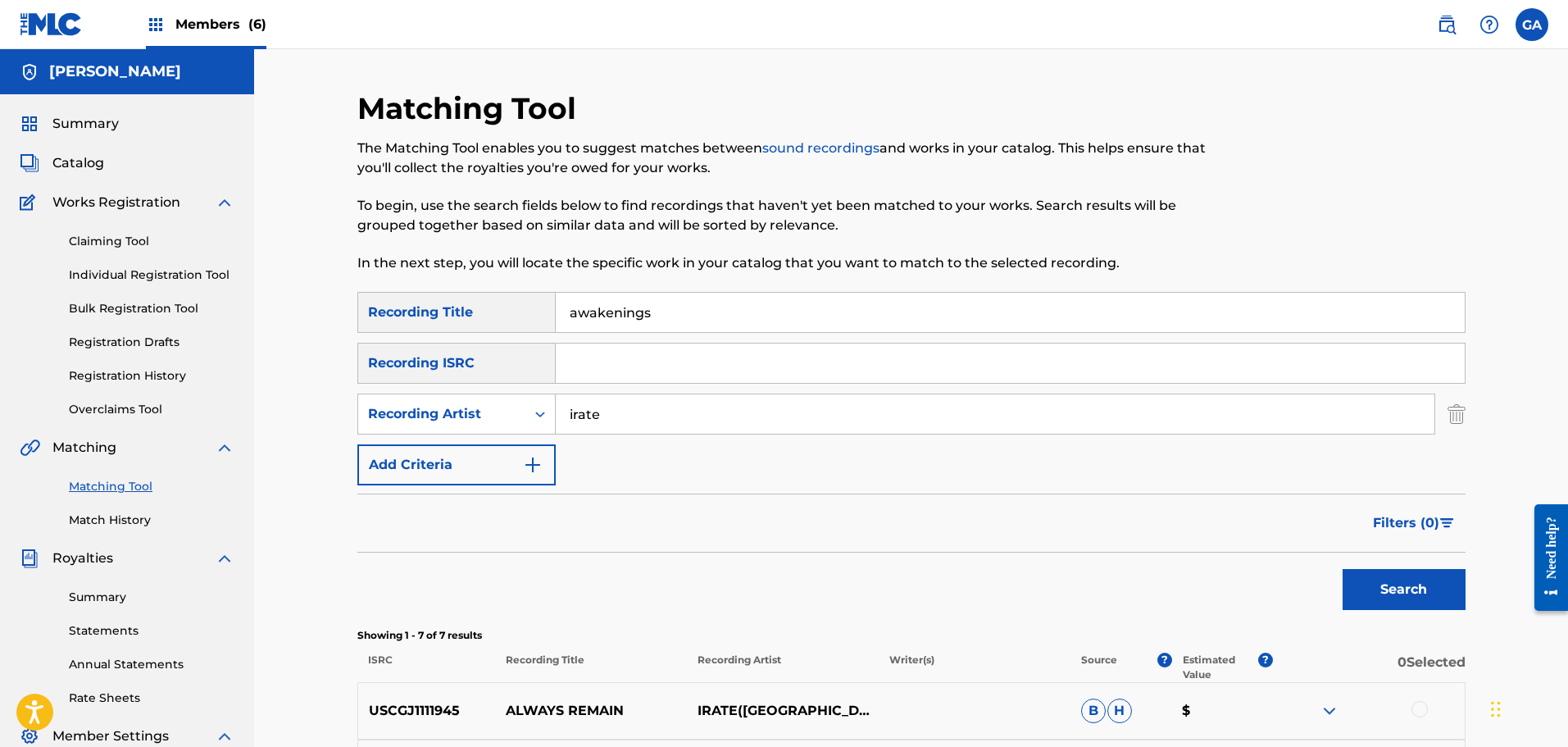
click at [1343, 568] on button "Search" at bounding box center [1403, 588] width 123 height 41
drag, startPoint x: 659, startPoint y: 308, endPoint x: 564, endPoint y: 305, distance: 95.0
click at [564, 305] on input "awakenings" at bounding box center [1009, 311] width 909 height 39
click at [1343, 568] on button "Search" at bounding box center [1403, 588] width 123 height 41
drag, startPoint x: 671, startPoint y: 312, endPoint x: 490, endPoint y: 297, distance: 181.6
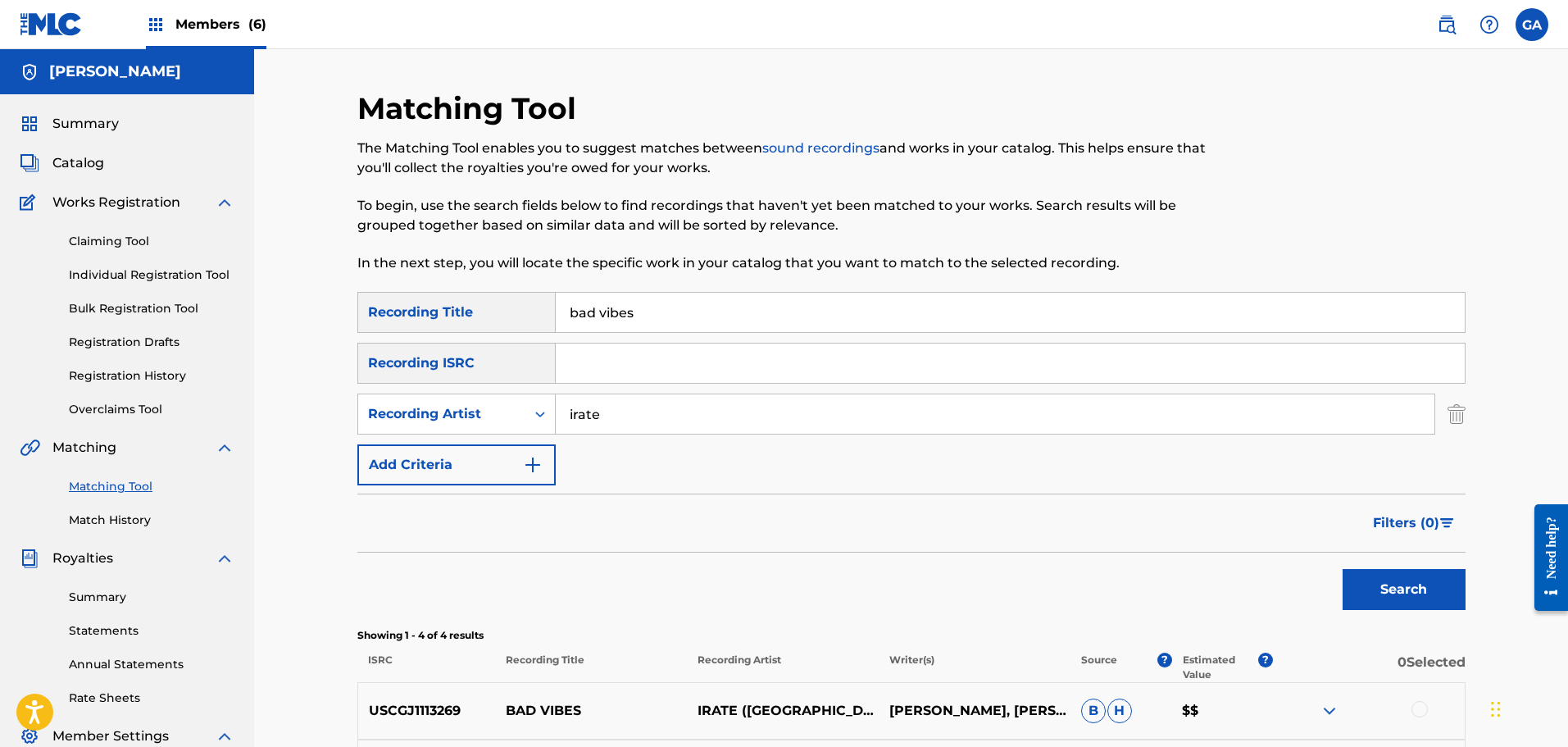
click at [490, 297] on div "SearchWithCriteria89aba8e6-e3cf-4e91-9db8-e2ecabe51505 Recording Title bad vibes" at bounding box center [911, 312] width 1108 height 41
click at [1343, 568] on button "Search" at bounding box center [1403, 588] width 123 height 41
drag, startPoint x: 660, startPoint y: 310, endPoint x: 525, endPoint y: 298, distance: 135.5
click at [525, 298] on div "SearchWithCriteria89aba8e6-e3cf-4e91-9db8-e2ecabe51505 Recording Title blasphemy" at bounding box center [911, 312] width 1108 height 41
type input "bronx unity"
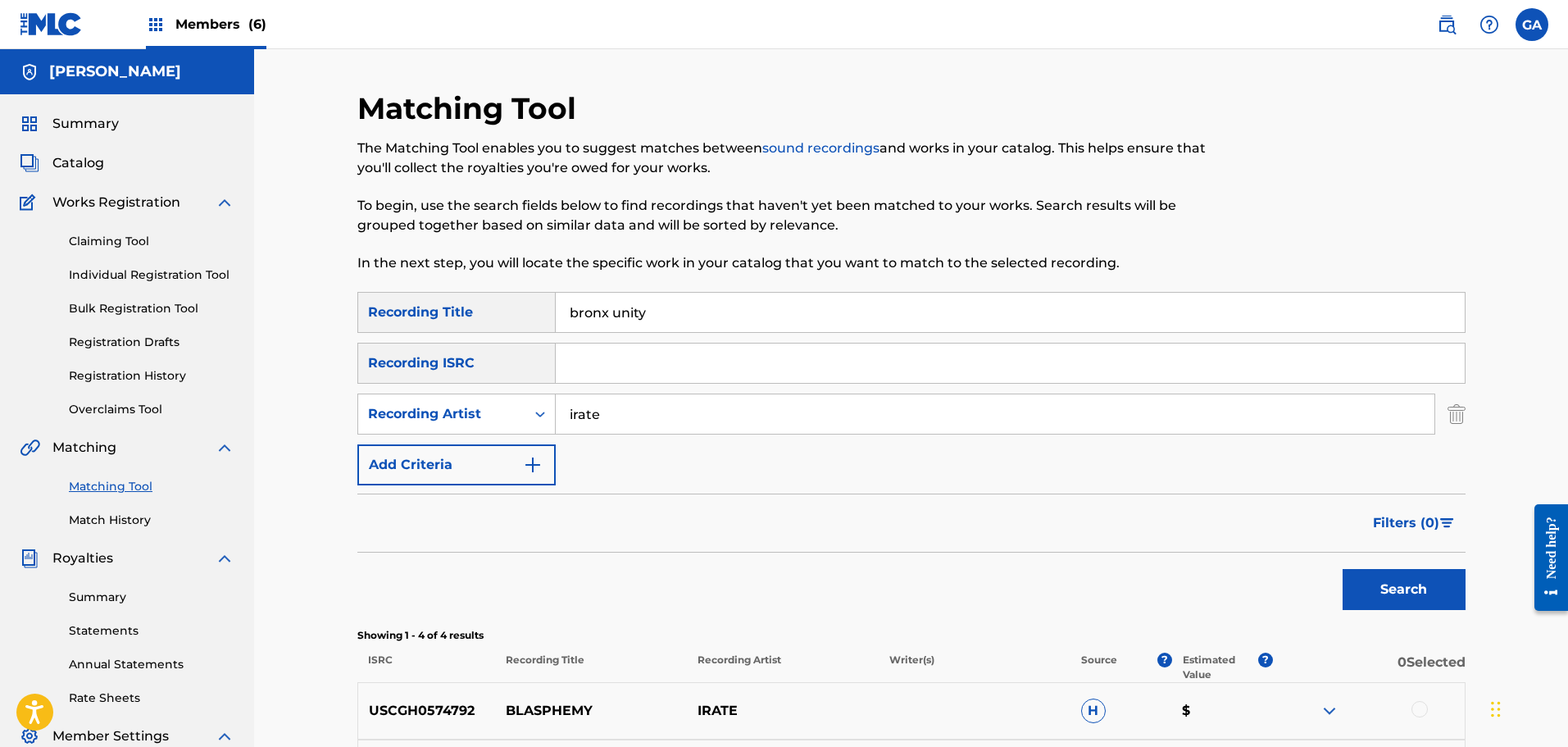
click at [1343, 568] on button "Search" at bounding box center [1403, 588] width 123 height 41
drag, startPoint x: 662, startPoint y: 310, endPoint x: 439, endPoint y: 304, distance: 223.1
click at [439, 304] on div "SearchWithCriteria89aba8e6-e3cf-4e91-9db8-e2ecabe51505 Recording Title bronx un…" at bounding box center [911, 312] width 1108 height 41
drag, startPoint x: 616, startPoint y: 417, endPoint x: 462, endPoint y: 393, distance: 155.9
click at [462, 393] on div "SearchWithCriteria89aba8e6-e3cf-4e91-9db8-e2ecabe51505 Recording Title SearchWi…" at bounding box center [911, 389] width 1108 height 193
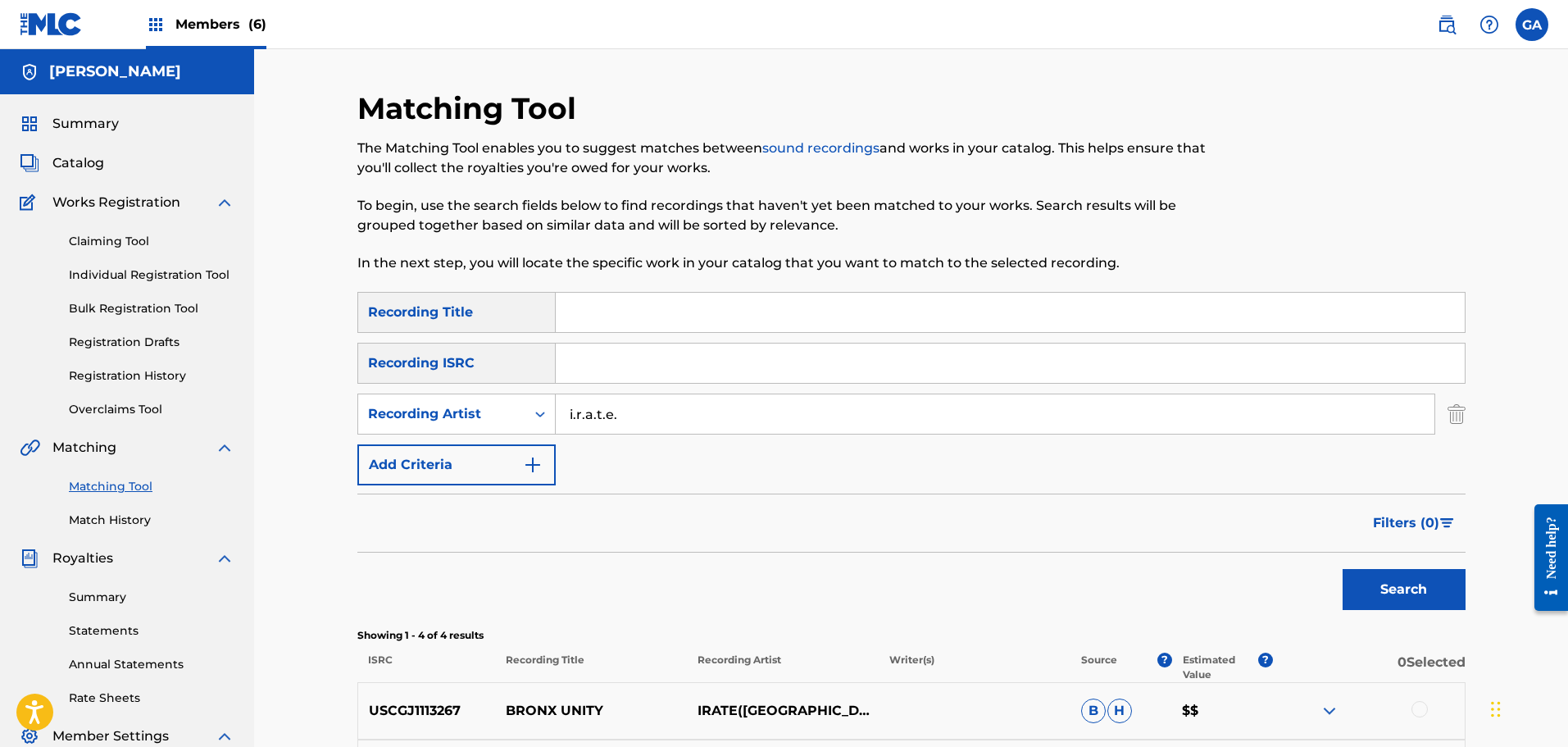
type input "i.r.a.t.e."
click at [1343, 568] on button "Search" at bounding box center [1403, 588] width 123 height 41
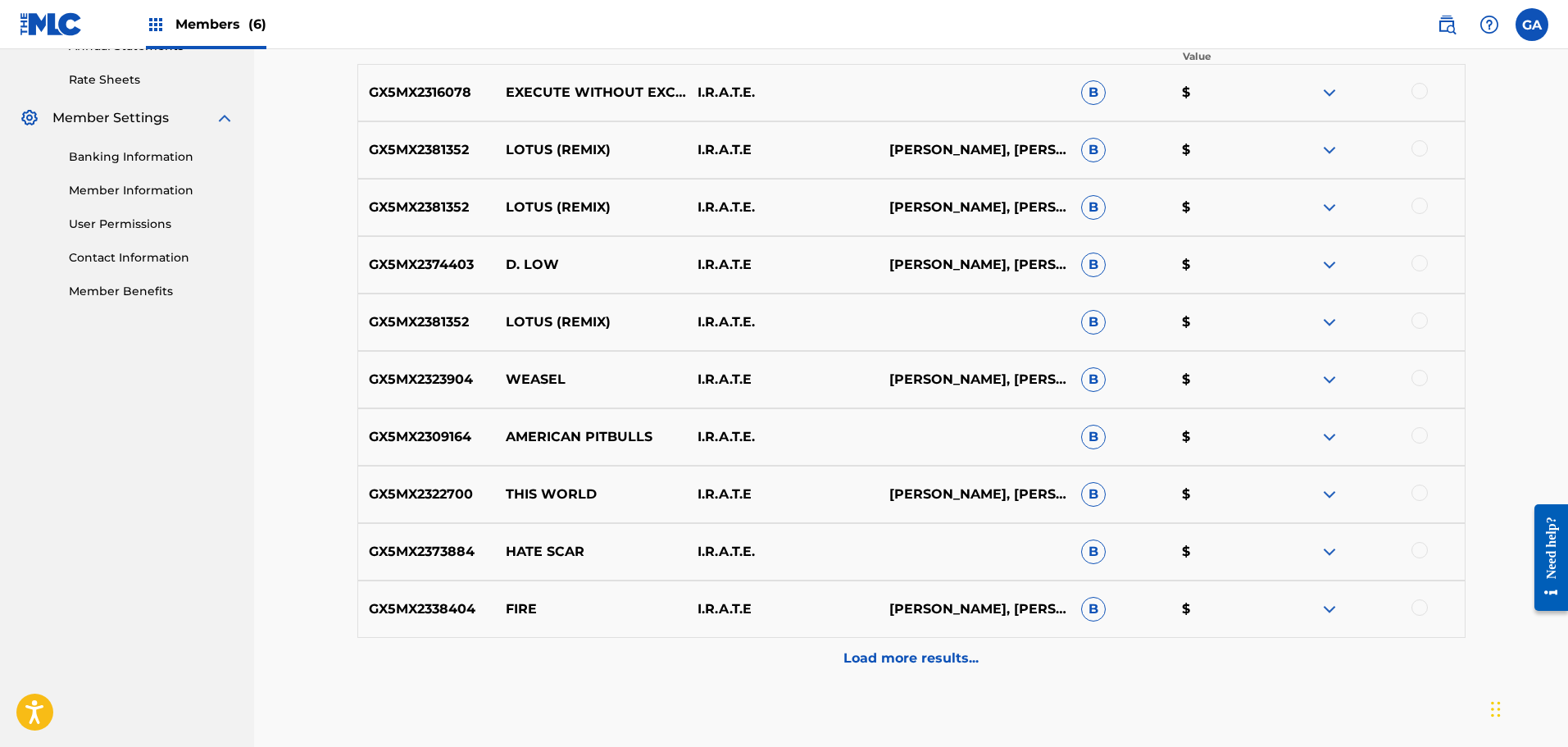
scroll to position [655, 0]
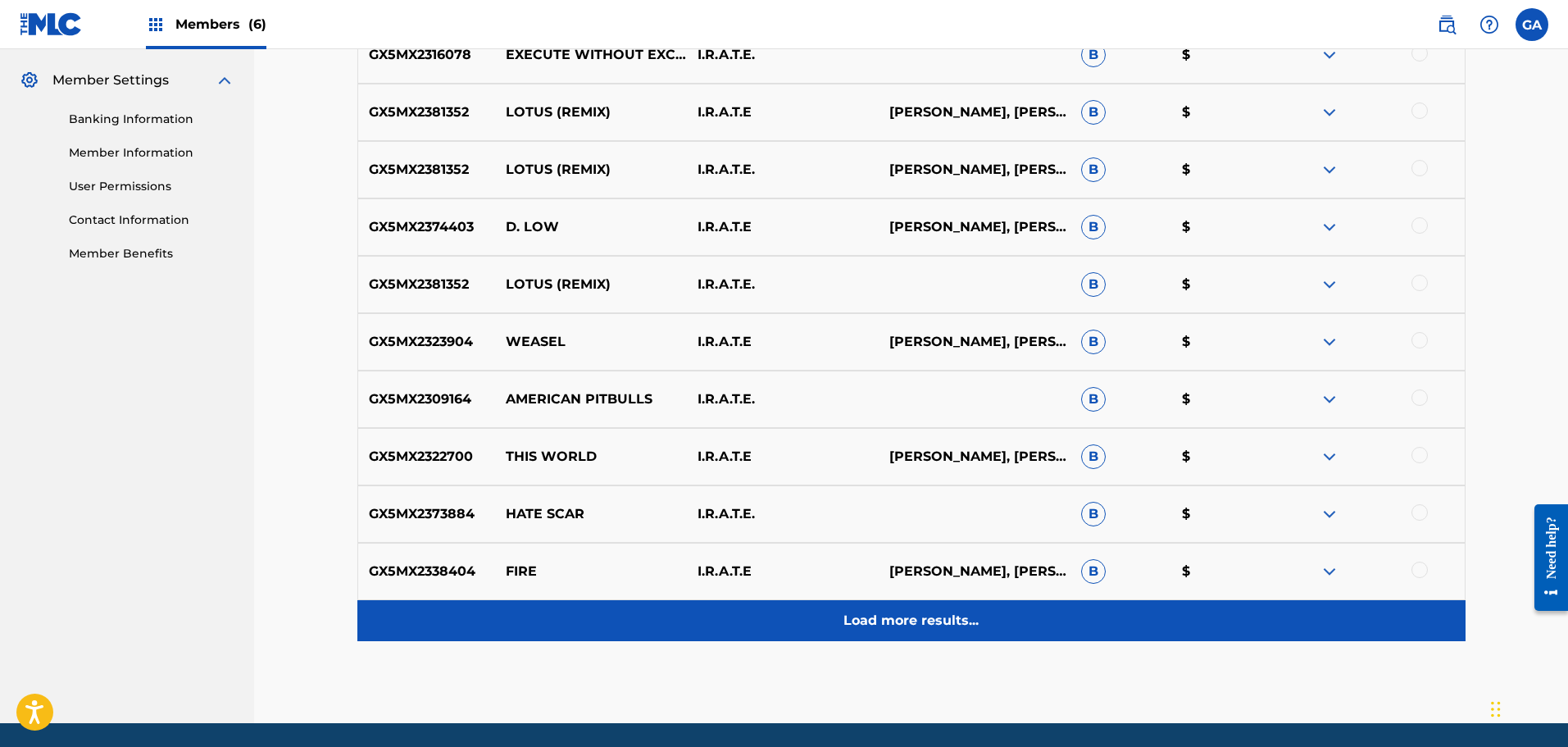
click at [904, 623] on p "Load more results..." at bounding box center [912, 620] width 136 height 20
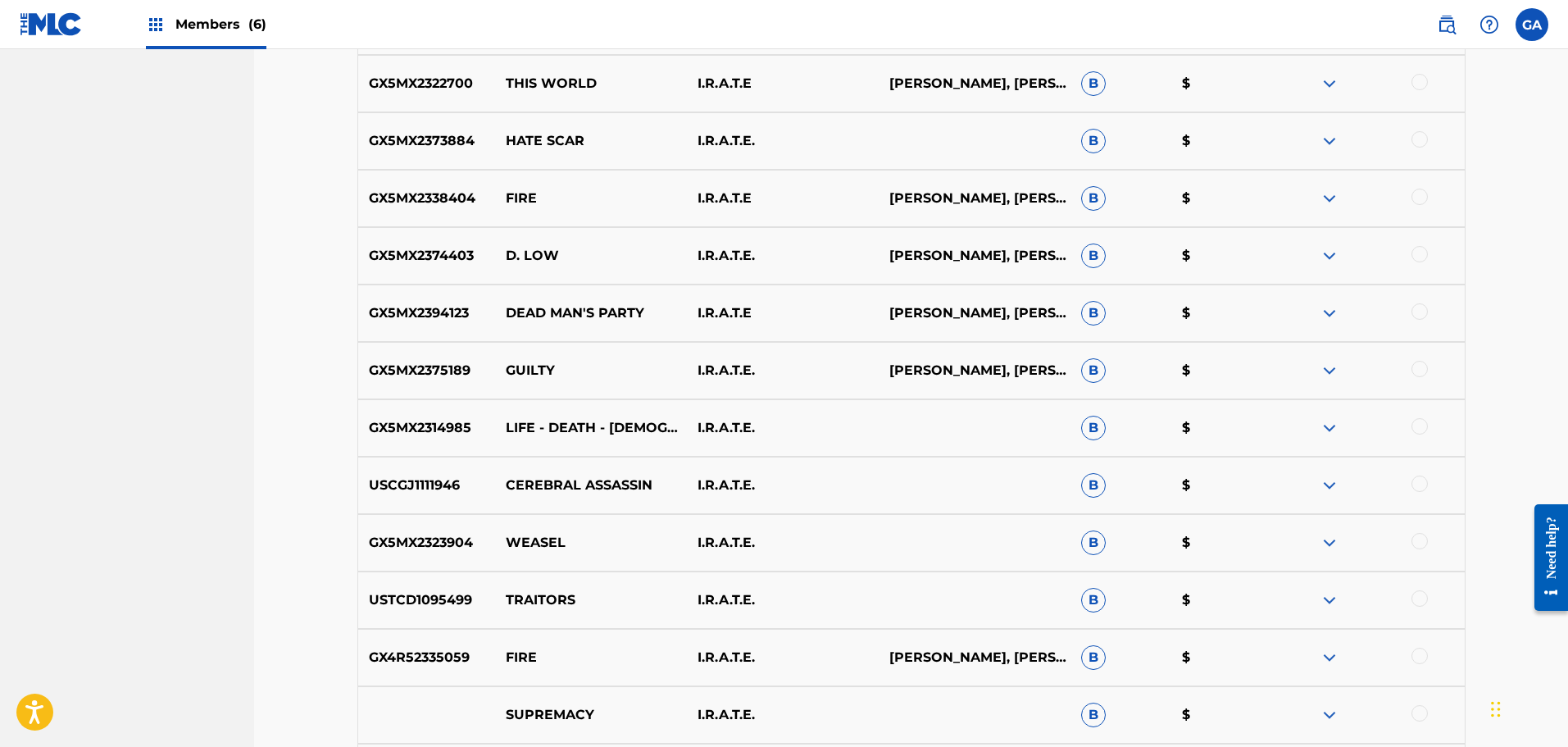
scroll to position [1065, 0]
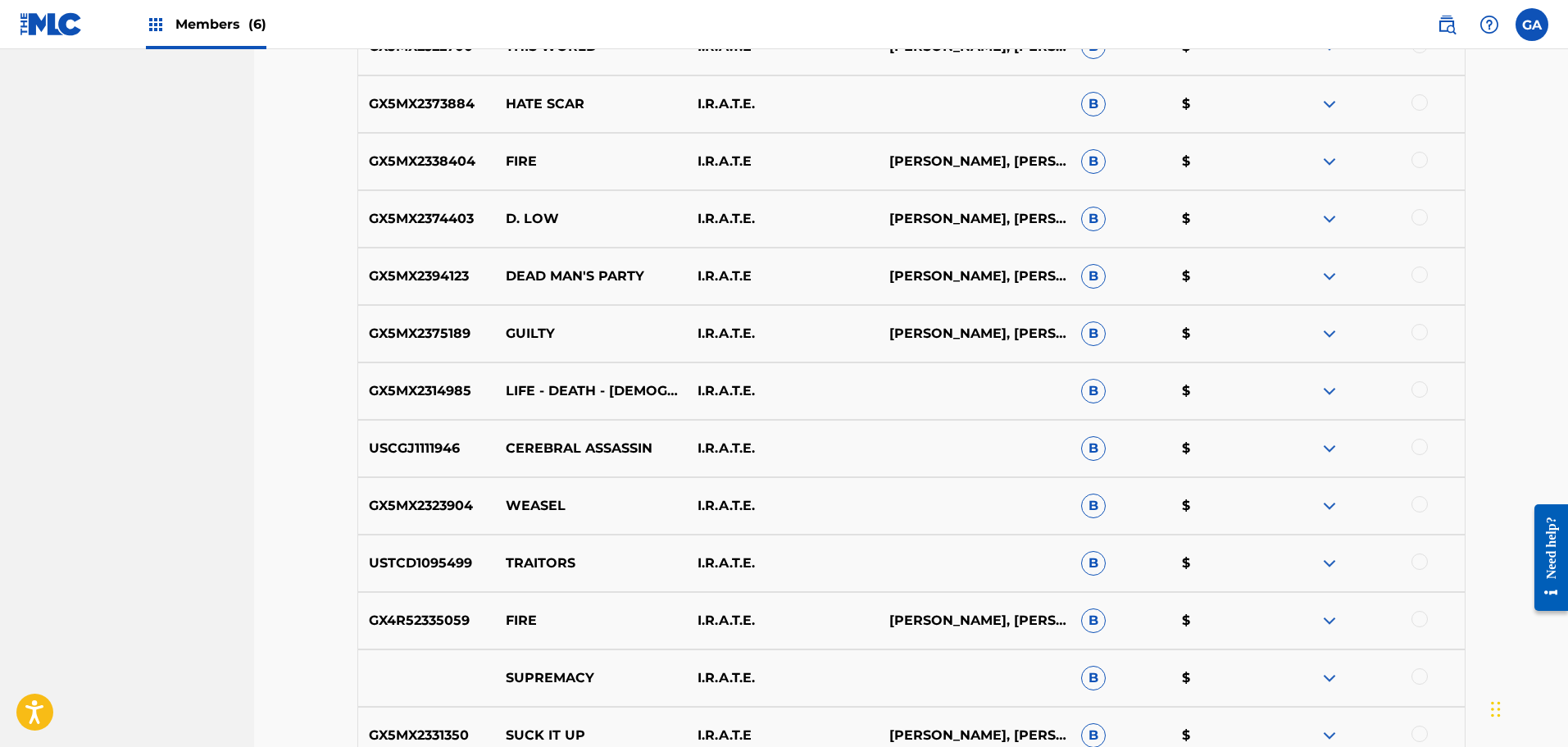
click at [441, 447] on p "USCGJ1111946" at bounding box center [427, 449] width 138 height 20
copy p "USCGJ1111946"
click at [1324, 444] on img at bounding box center [1330, 449] width 20 height 20
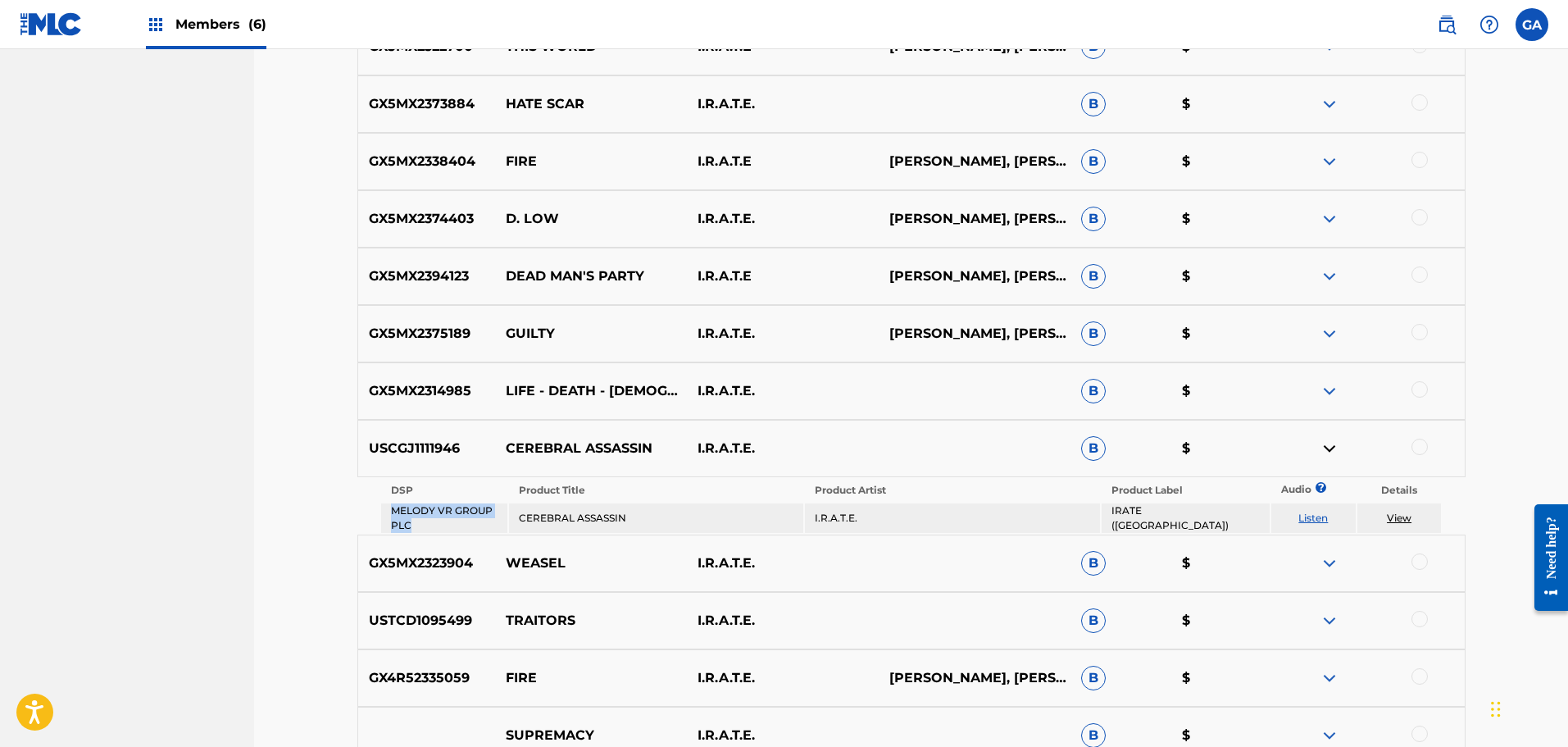
drag, startPoint x: 428, startPoint y: 524, endPoint x: 390, endPoint y: 510, distance: 40.5
click at [390, 510] on td "MELODY VR GROUP PLC" at bounding box center [444, 519] width 127 height 30
copy td "MELODY VR GROUP PLC"
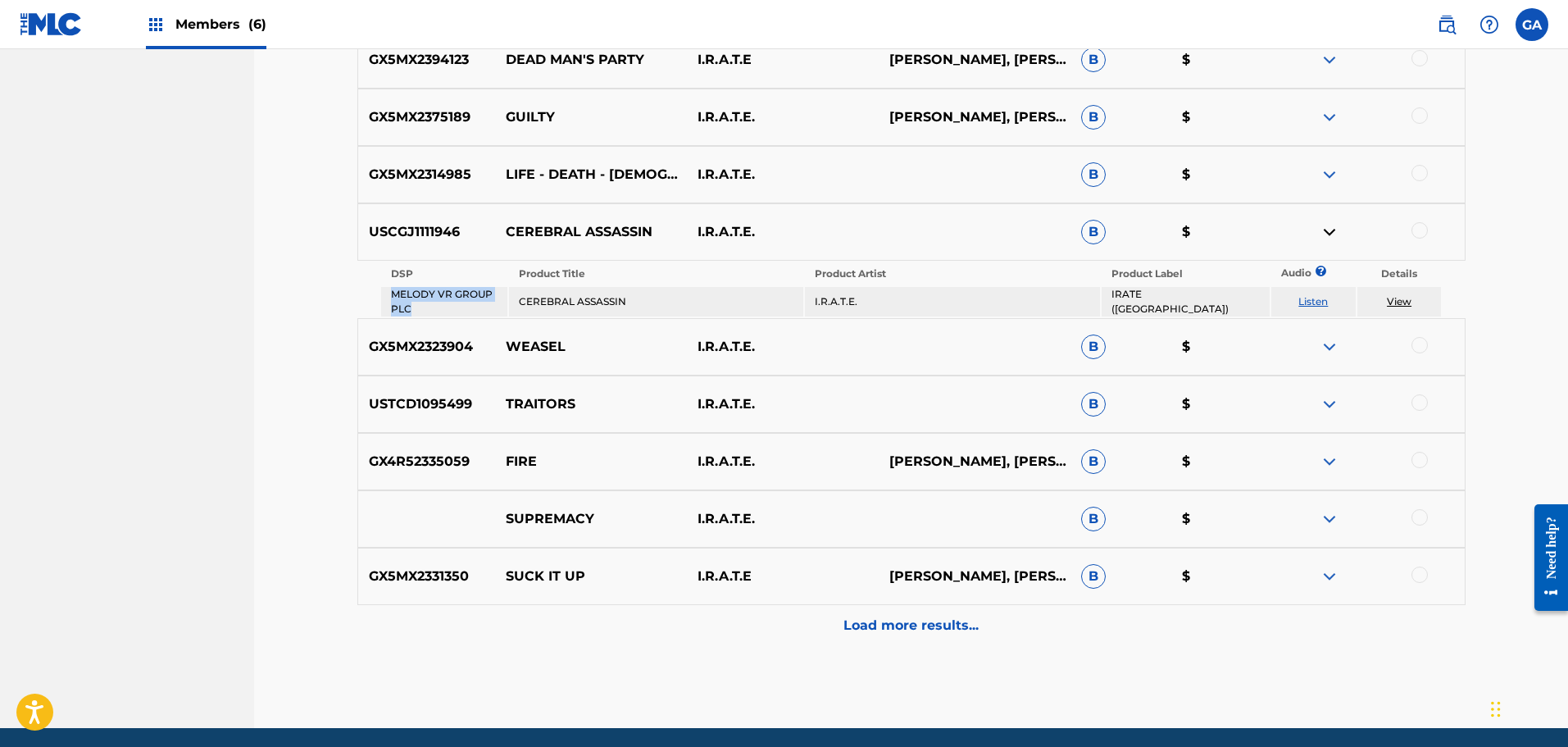
scroll to position [1311, 0]
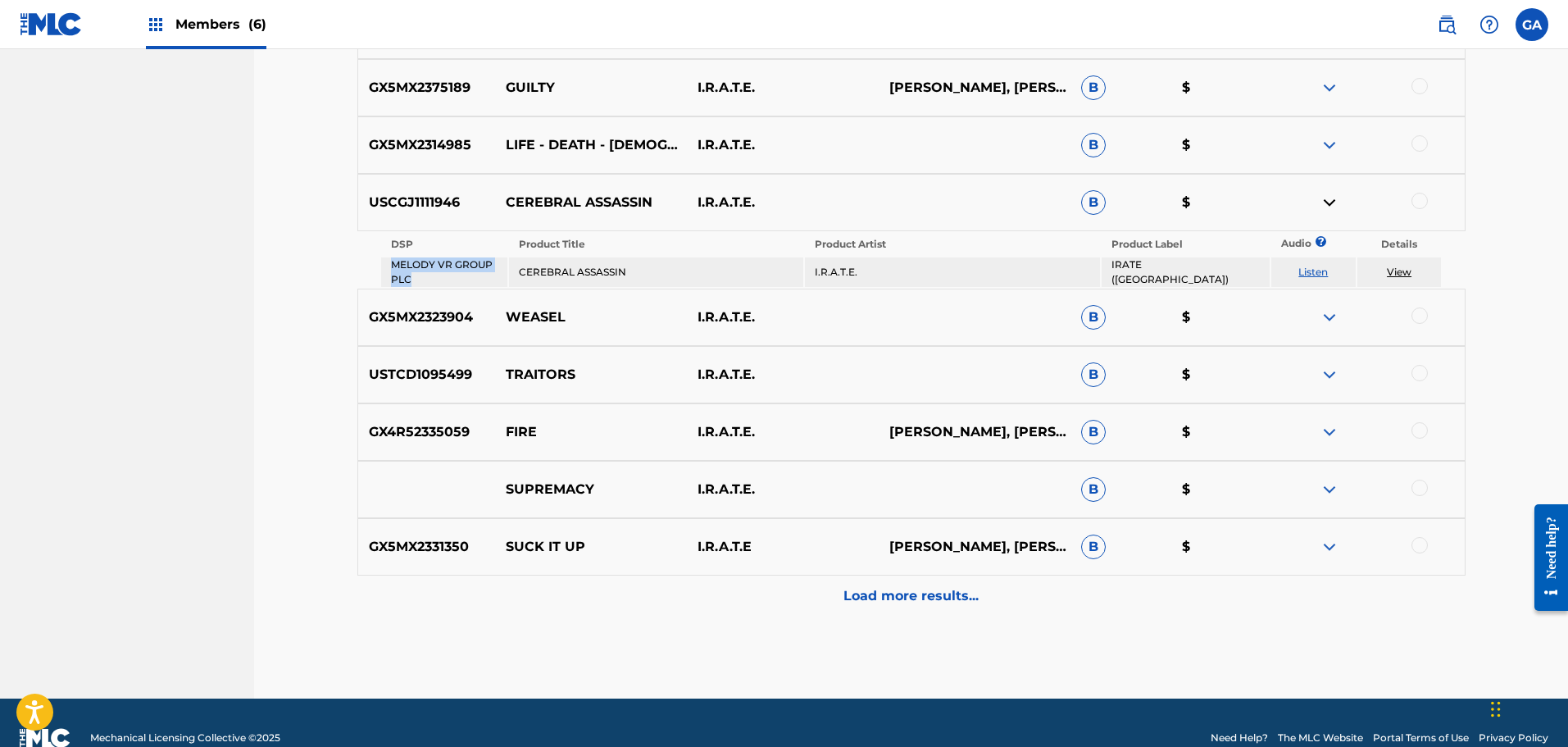
click at [1336, 486] on img at bounding box center [1330, 490] width 20 height 20
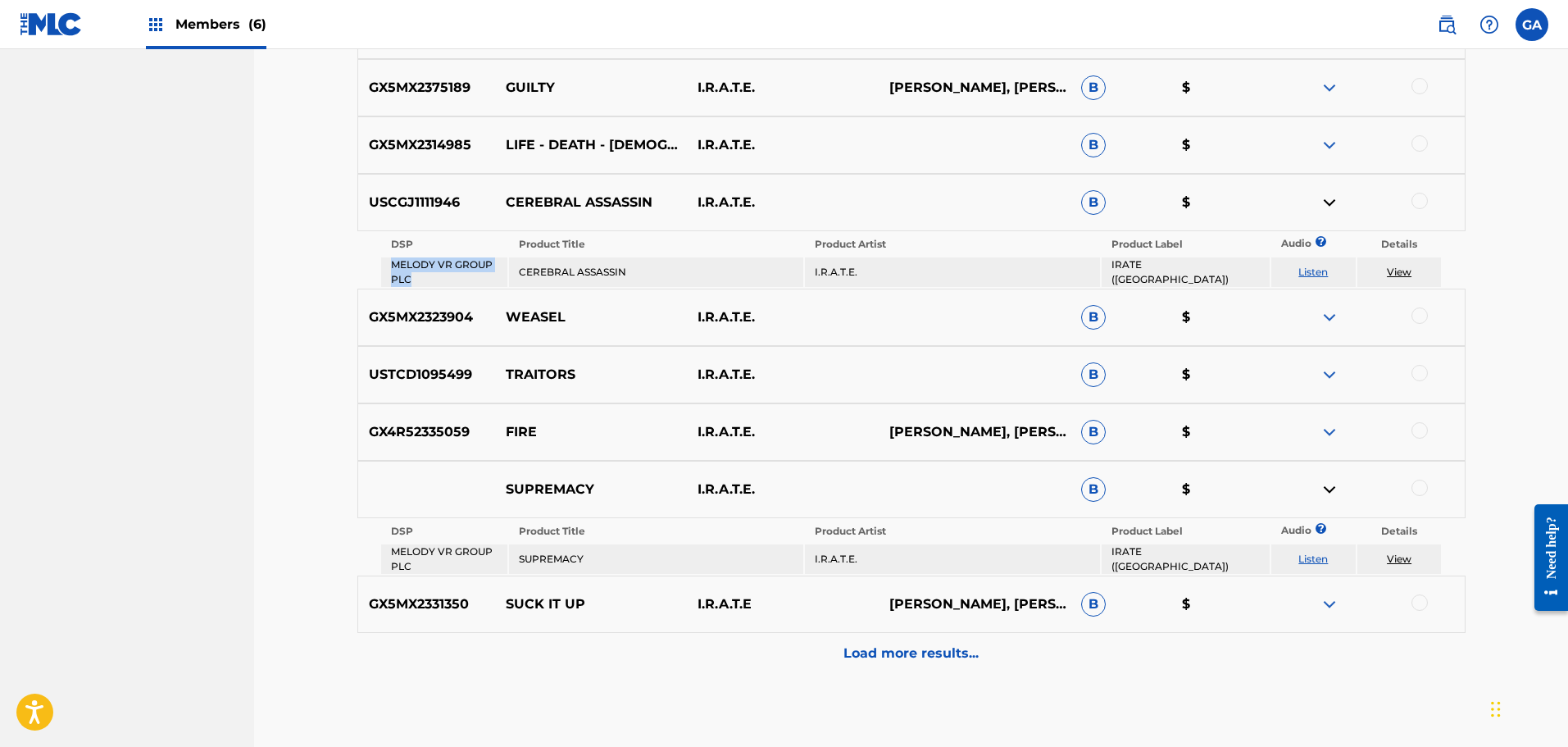
copy td "MELODY VR GROUP PLC"
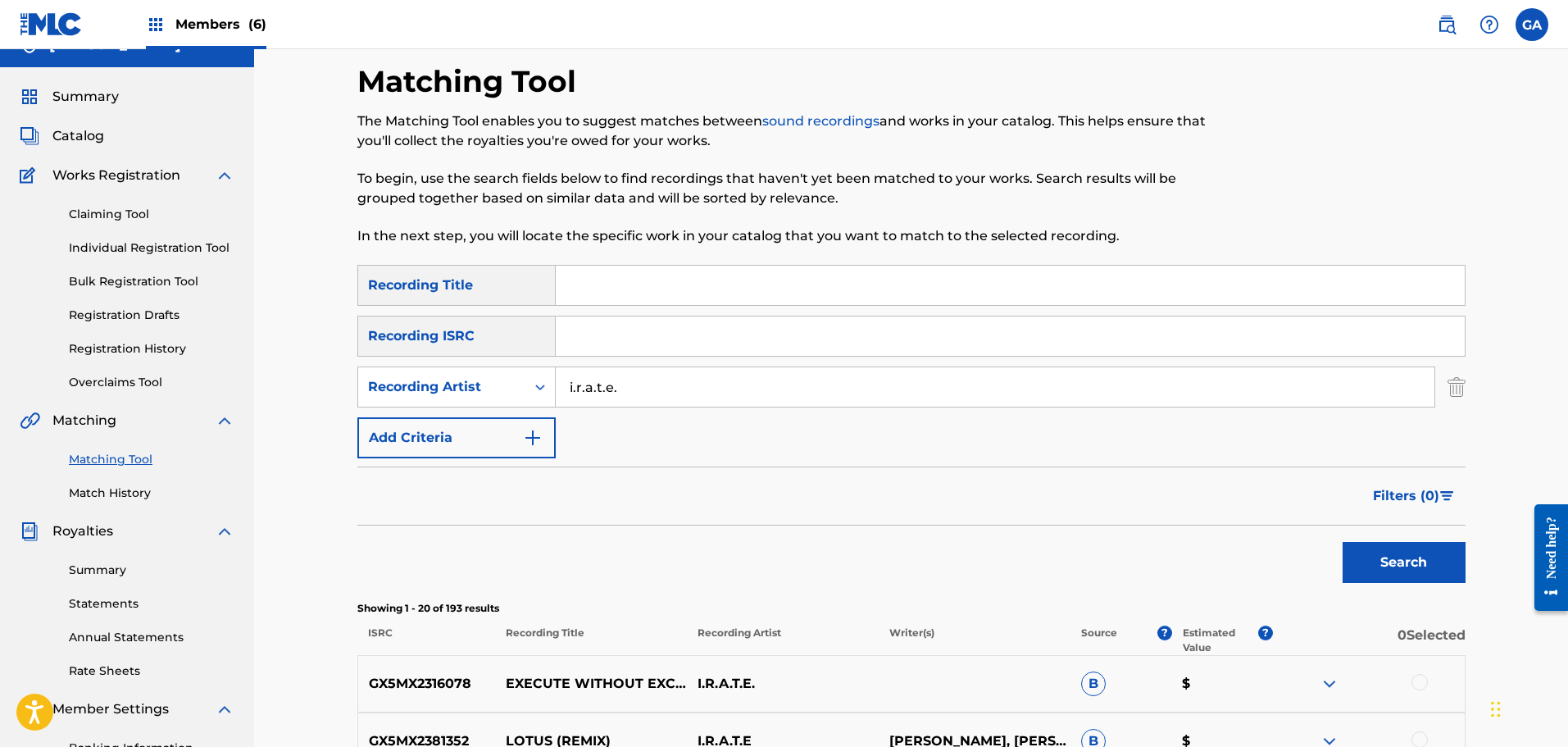
scroll to position [0, 0]
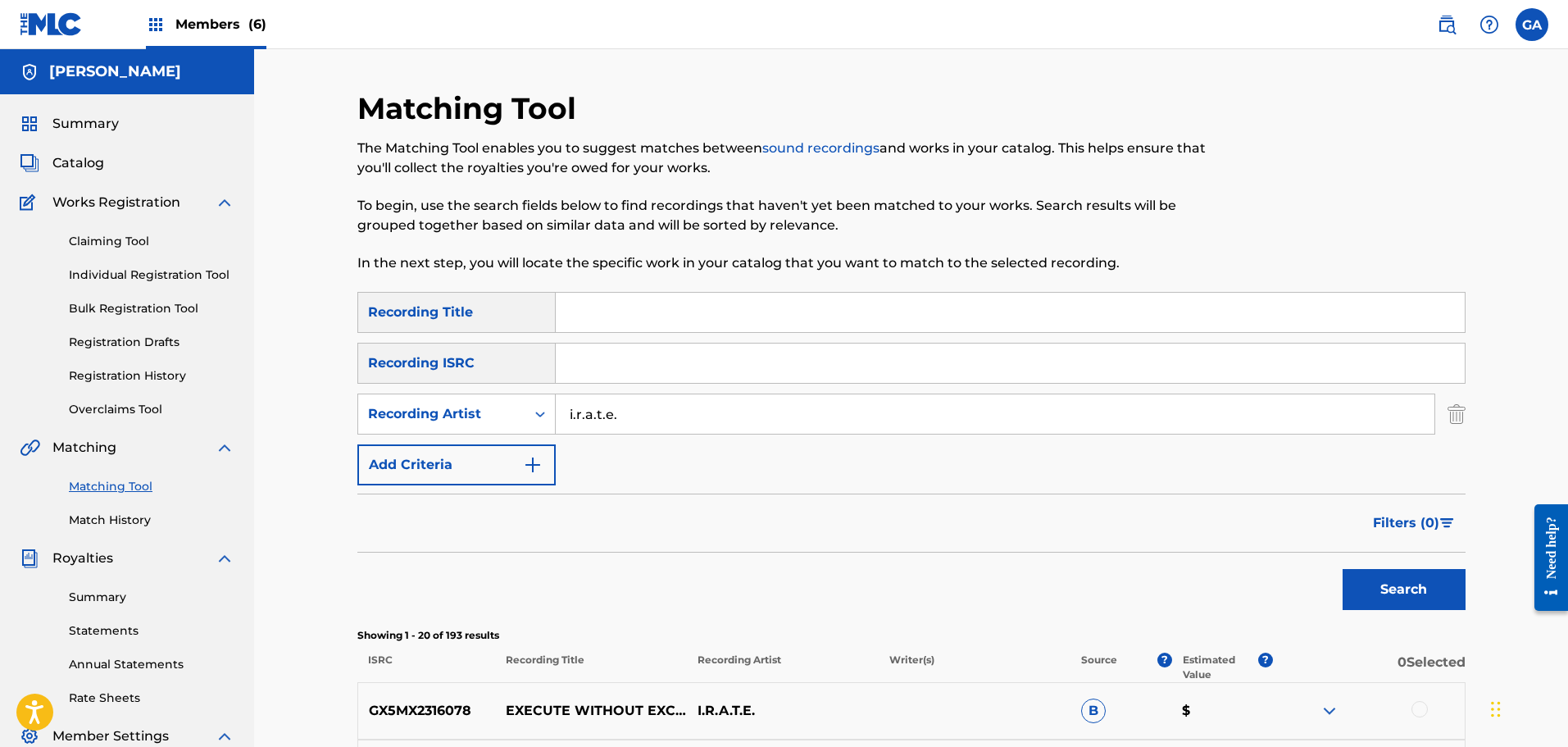
click at [573, 310] on input "Search Form" at bounding box center [1009, 311] width 909 height 39
click at [1343, 568] on button "Search" at bounding box center [1403, 588] width 123 height 41
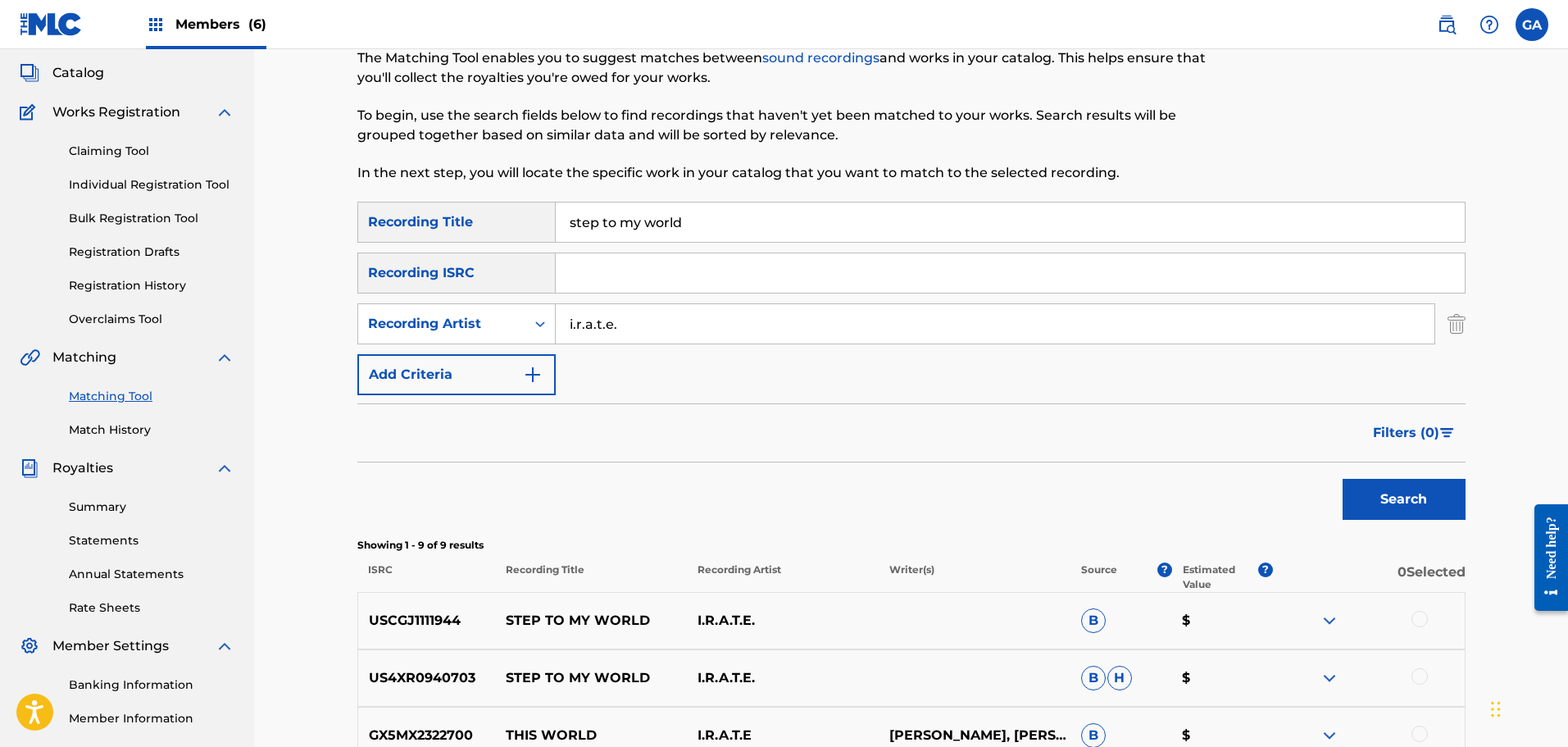
scroll to position [246, 0]
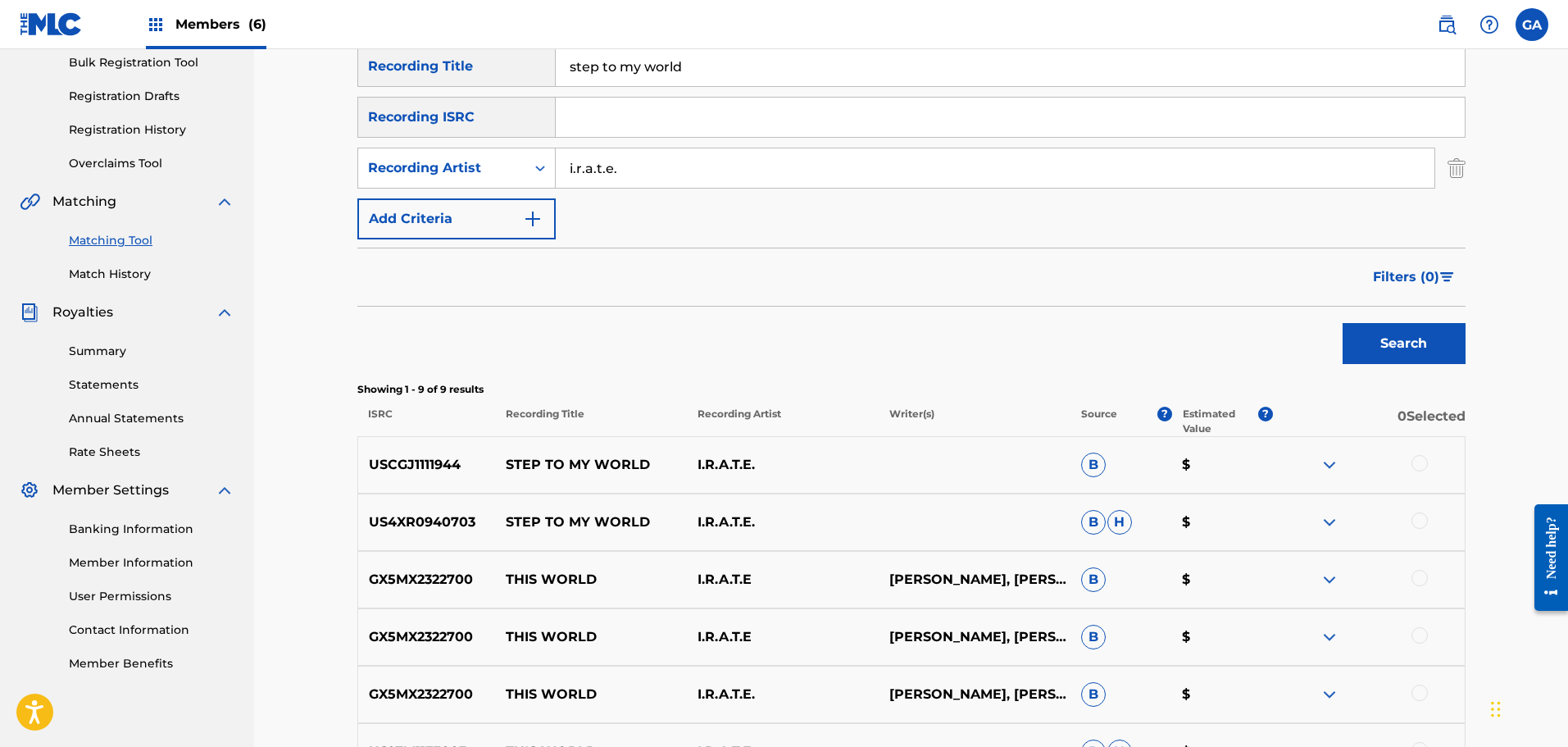
click at [1328, 462] on img at bounding box center [1330, 465] width 20 height 20
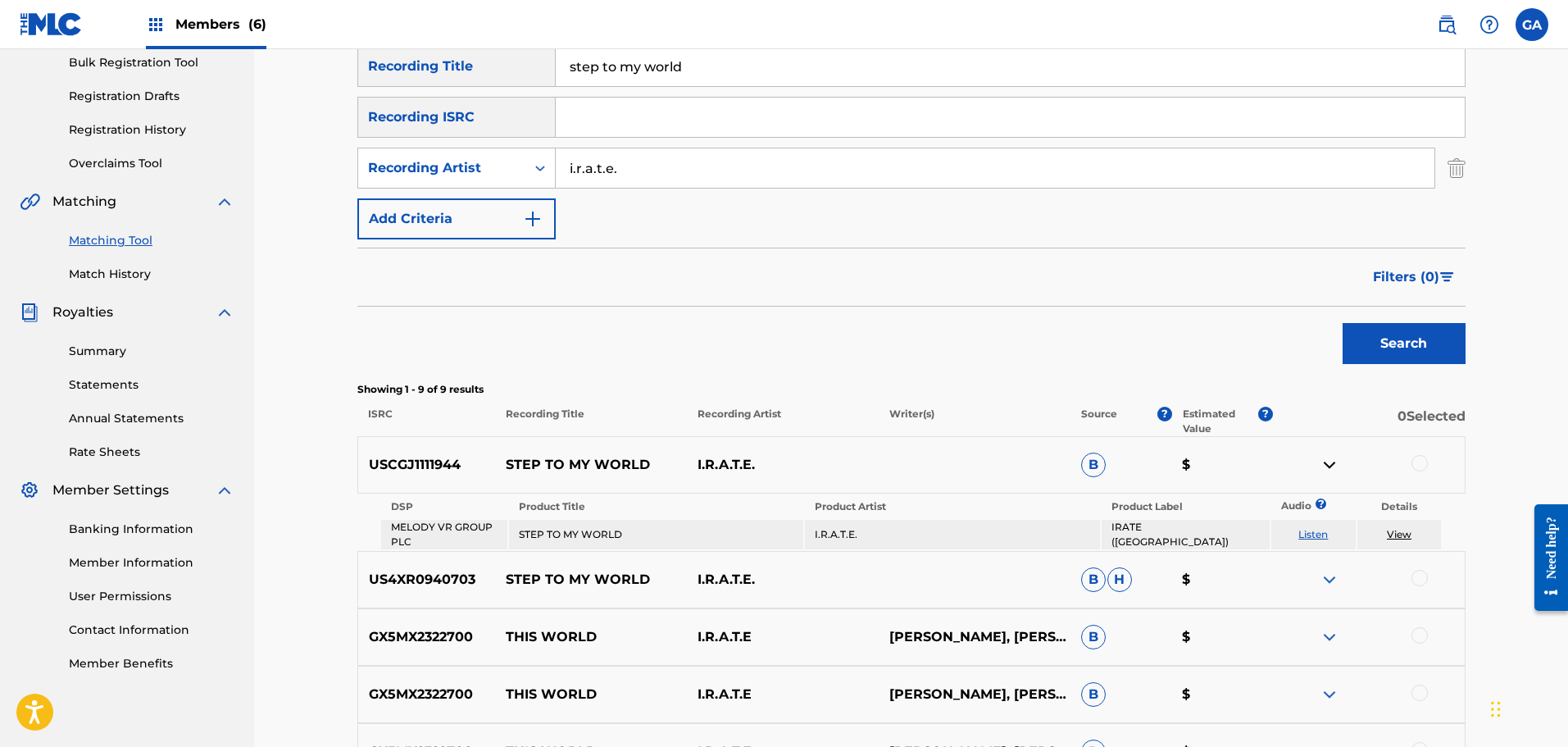
click at [1327, 575] on img at bounding box center [1330, 579] width 20 height 20
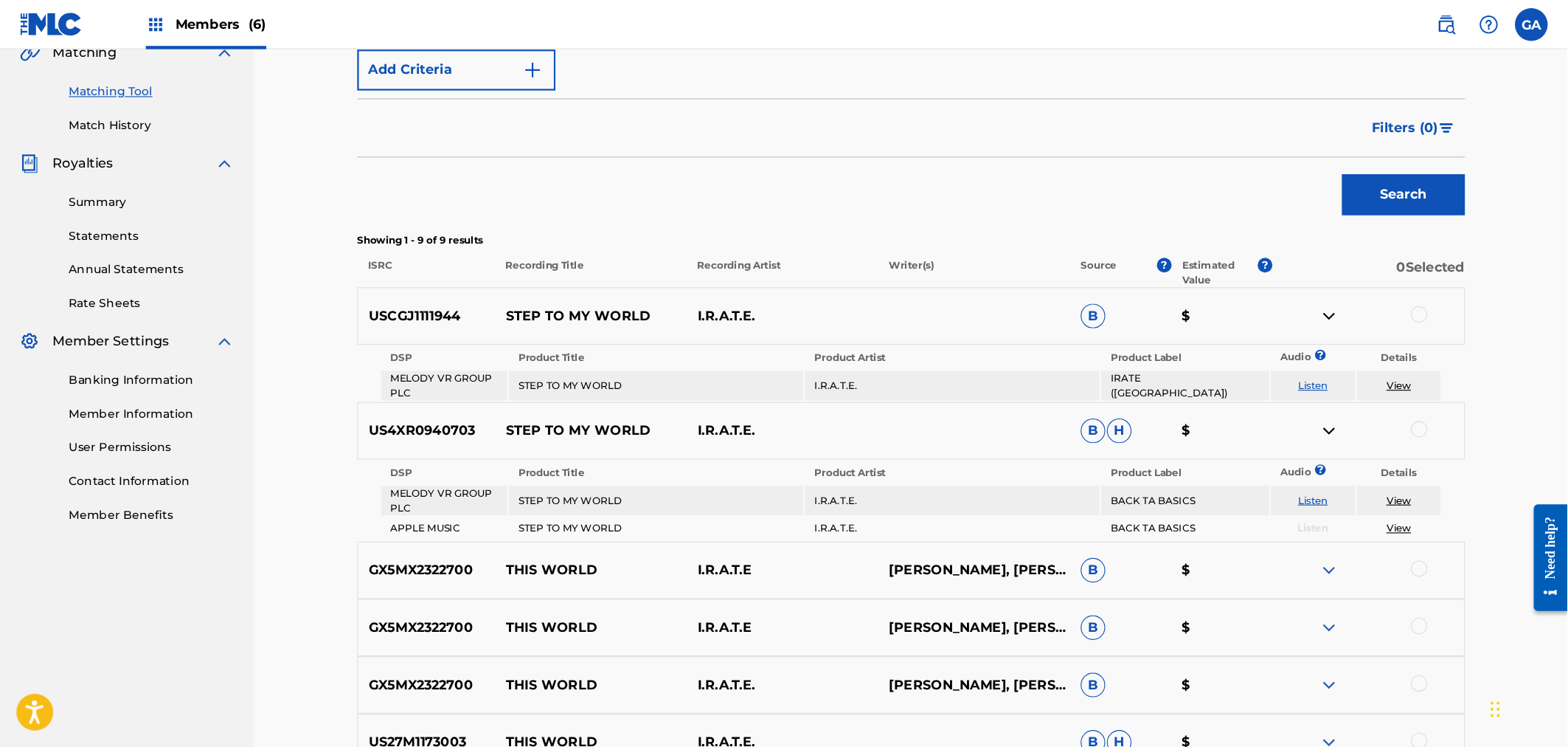
scroll to position [369, 0]
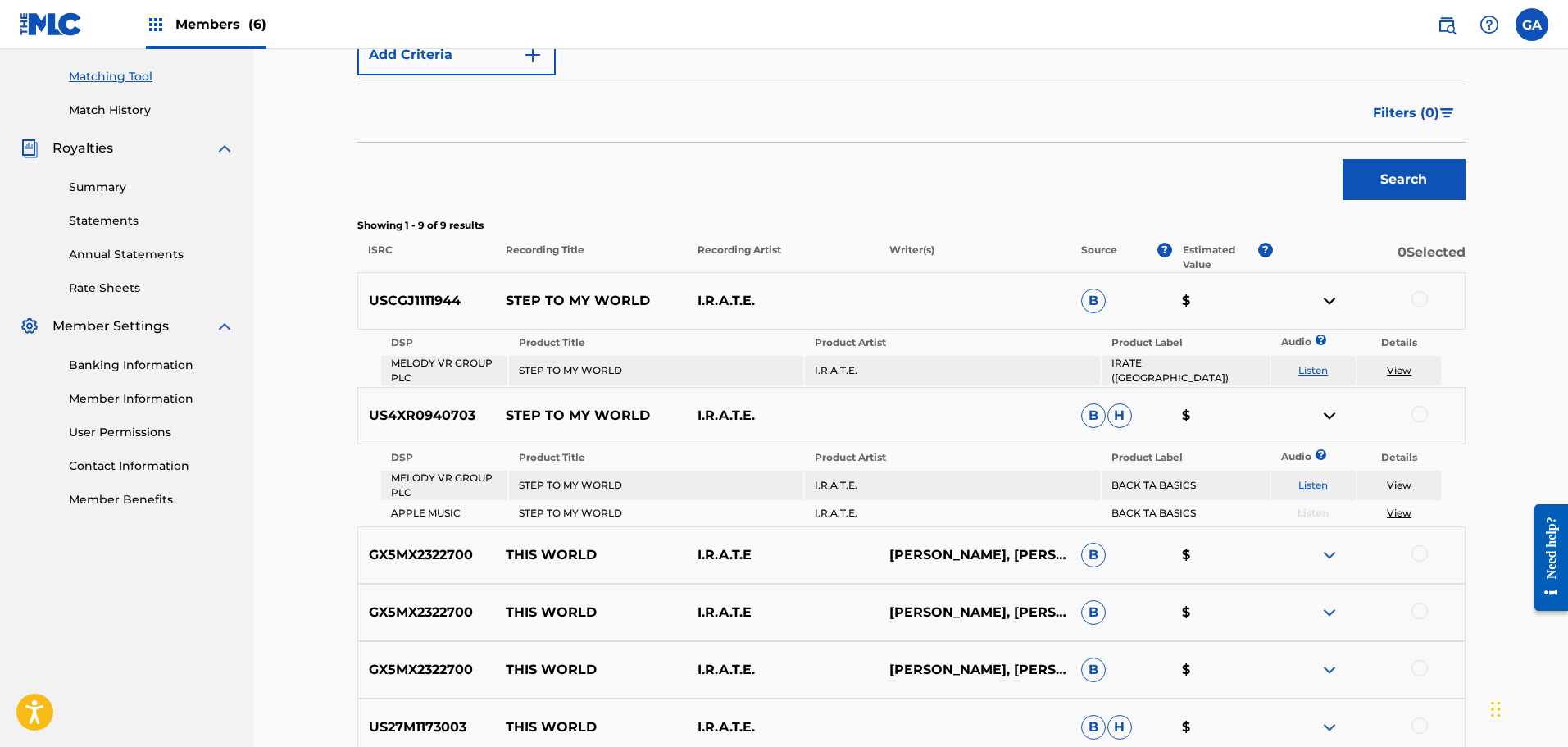
click at [1396, 372] on link "View" at bounding box center [1398, 370] width 25 height 12
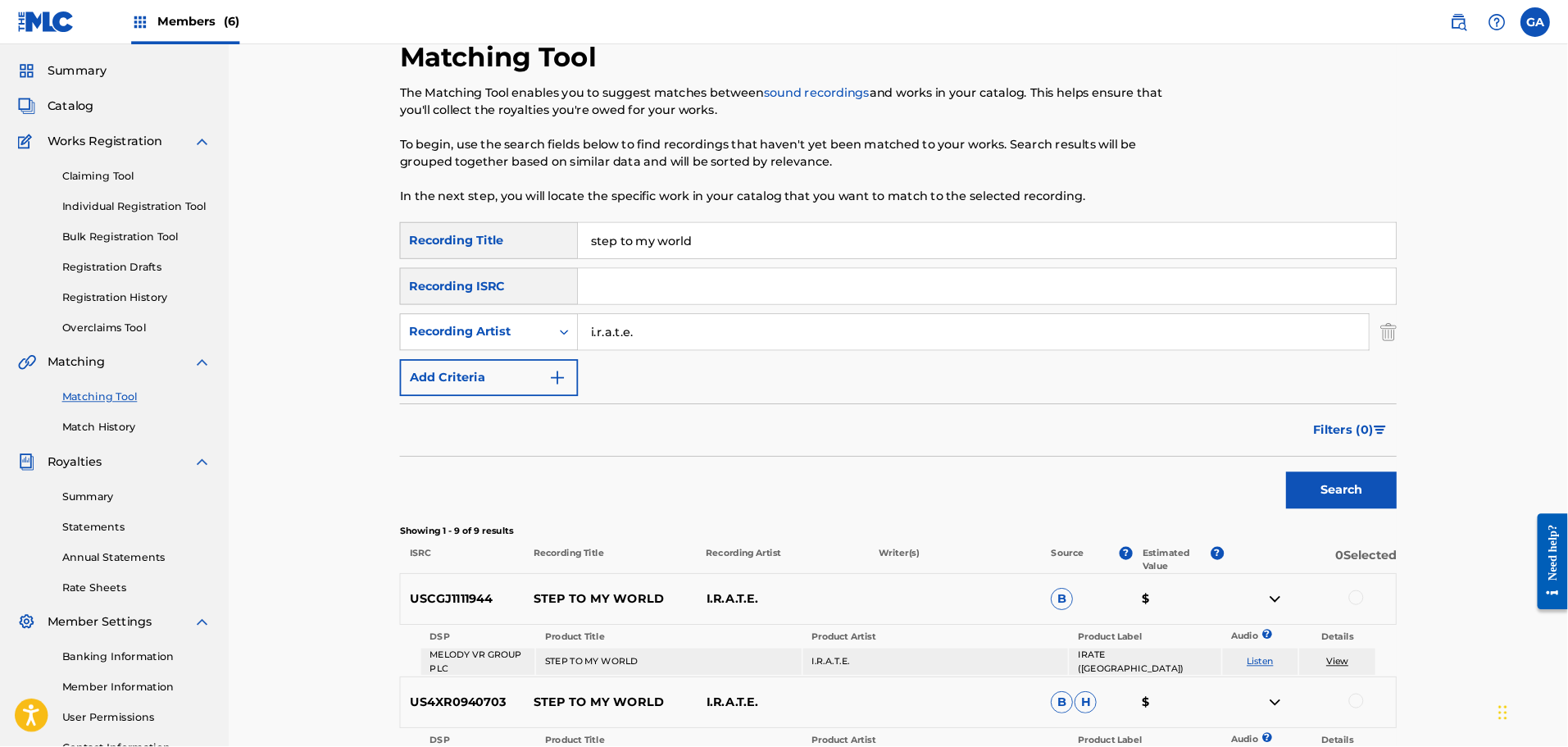
scroll to position [0, 0]
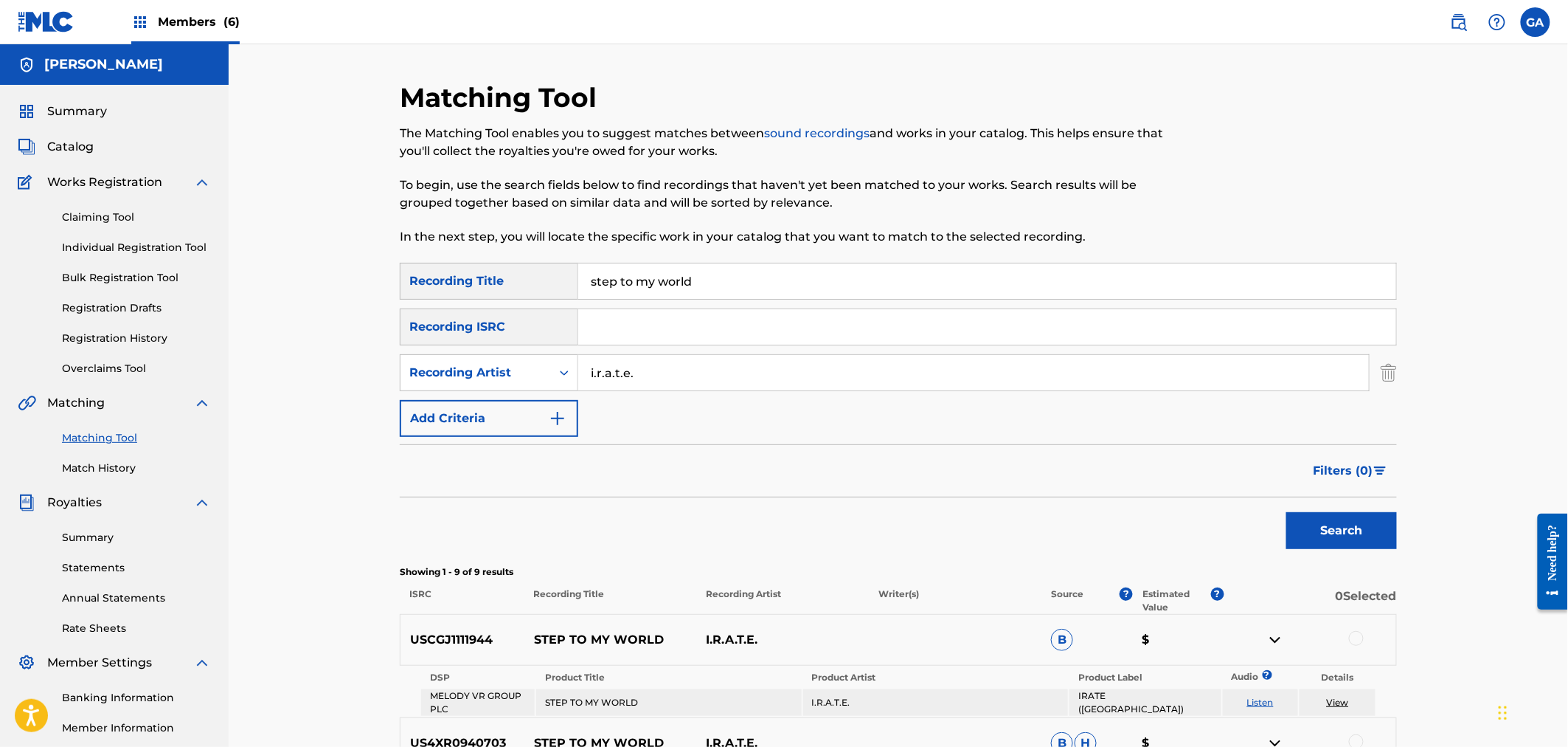
drag, startPoint x: 720, startPoint y: 277, endPoint x: 492, endPoint y: 286, distance: 228.2
click at [492, 286] on div "SearchWithCriteria89aba8e6-e3cf-4e91-9db8-e2ecabe51505 Recording Title step to …" at bounding box center [898, 281] width 997 height 37
type input "[GEOGRAPHIC_DATA]"
click at [116, 467] on link "Match History" at bounding box center [136, 468] width 149 height 15
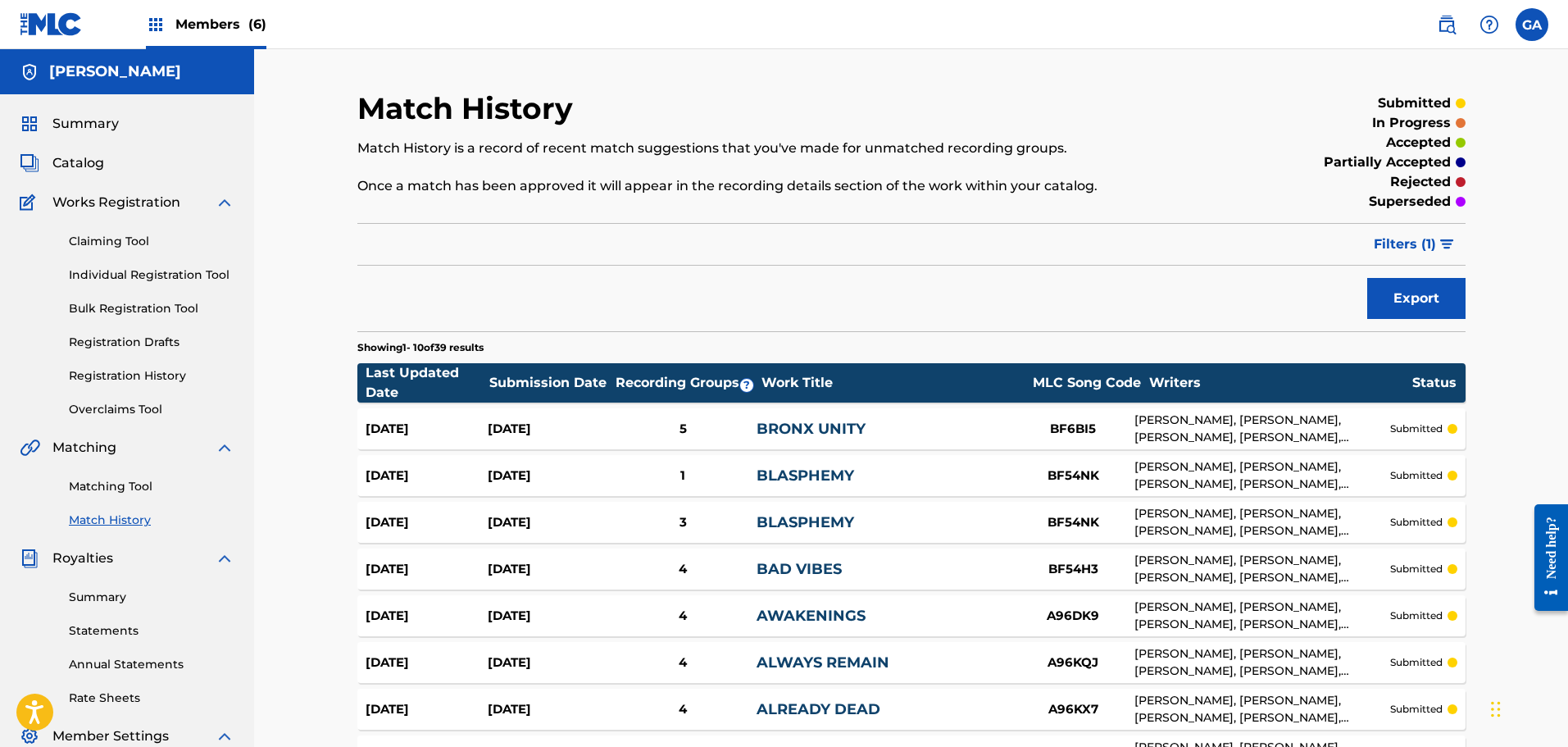
click at [788, 427] on link "BRONX UNITY" at bounding box center [811, 429] width 109 height 18
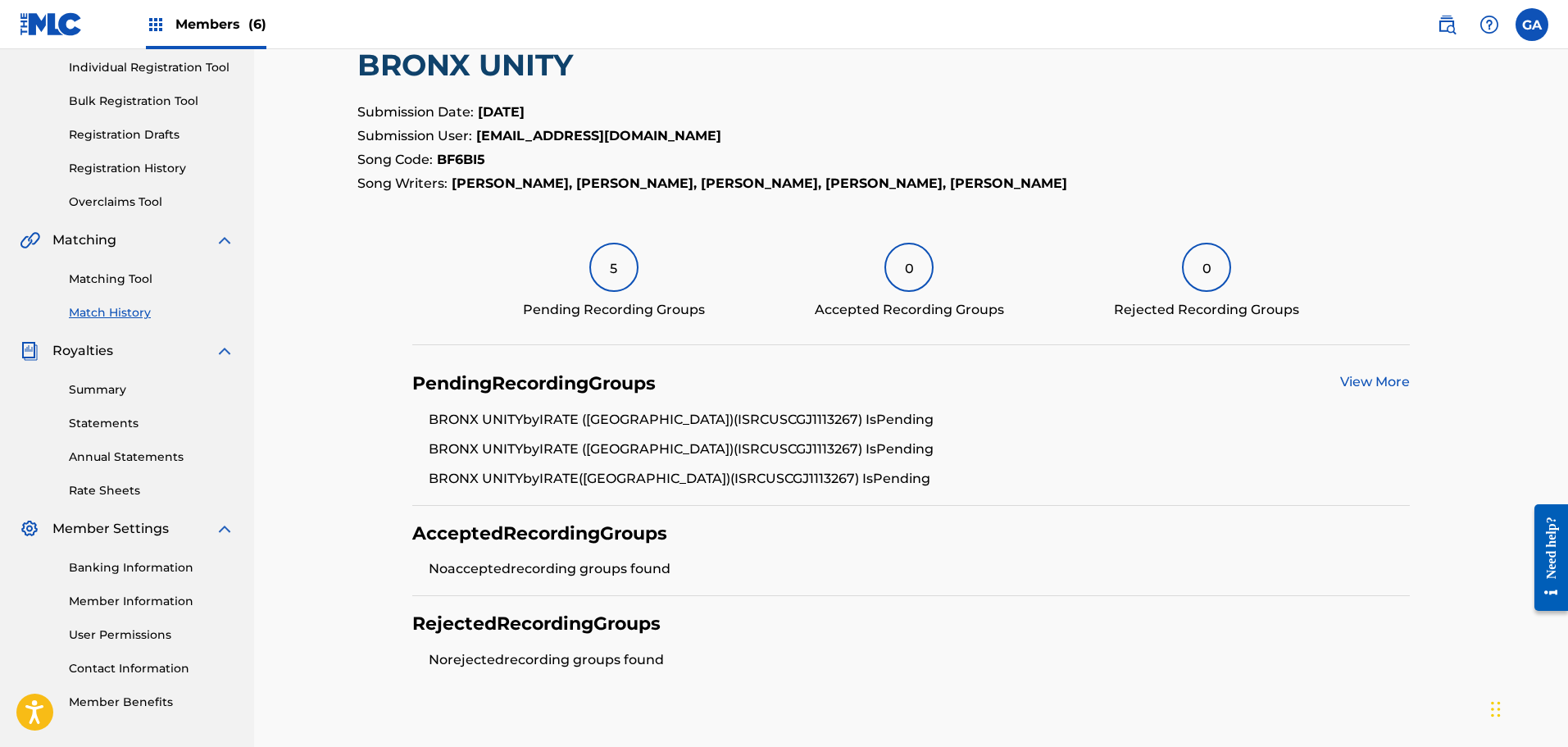
scroll to position [307, 0]
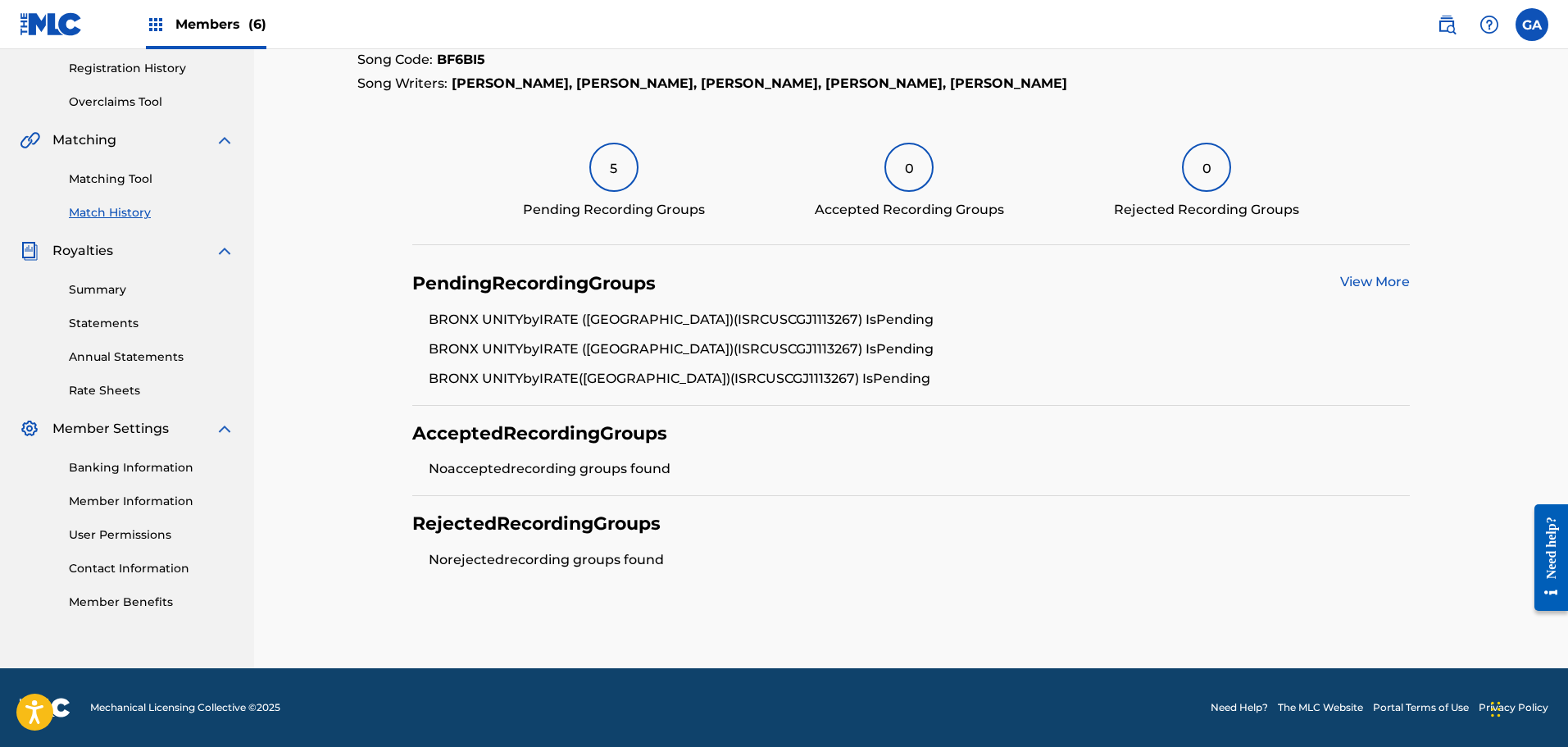
click at [1365, 279] on link "View More" at bounding box center [1375, 281] width 70 height 16
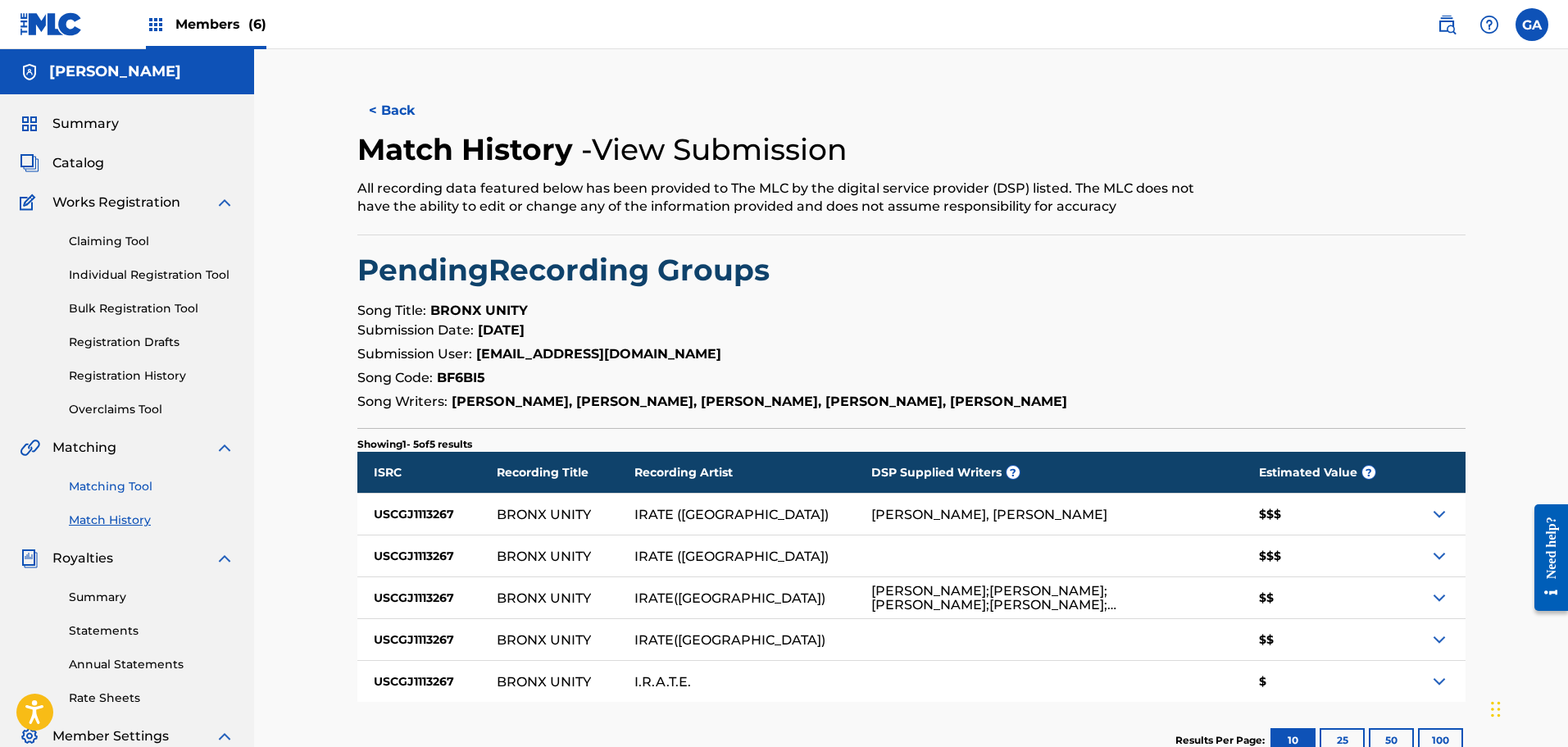
click at [127, 488] on link "Matching Tool" at bounding box center [152, 486] width 166 height 17
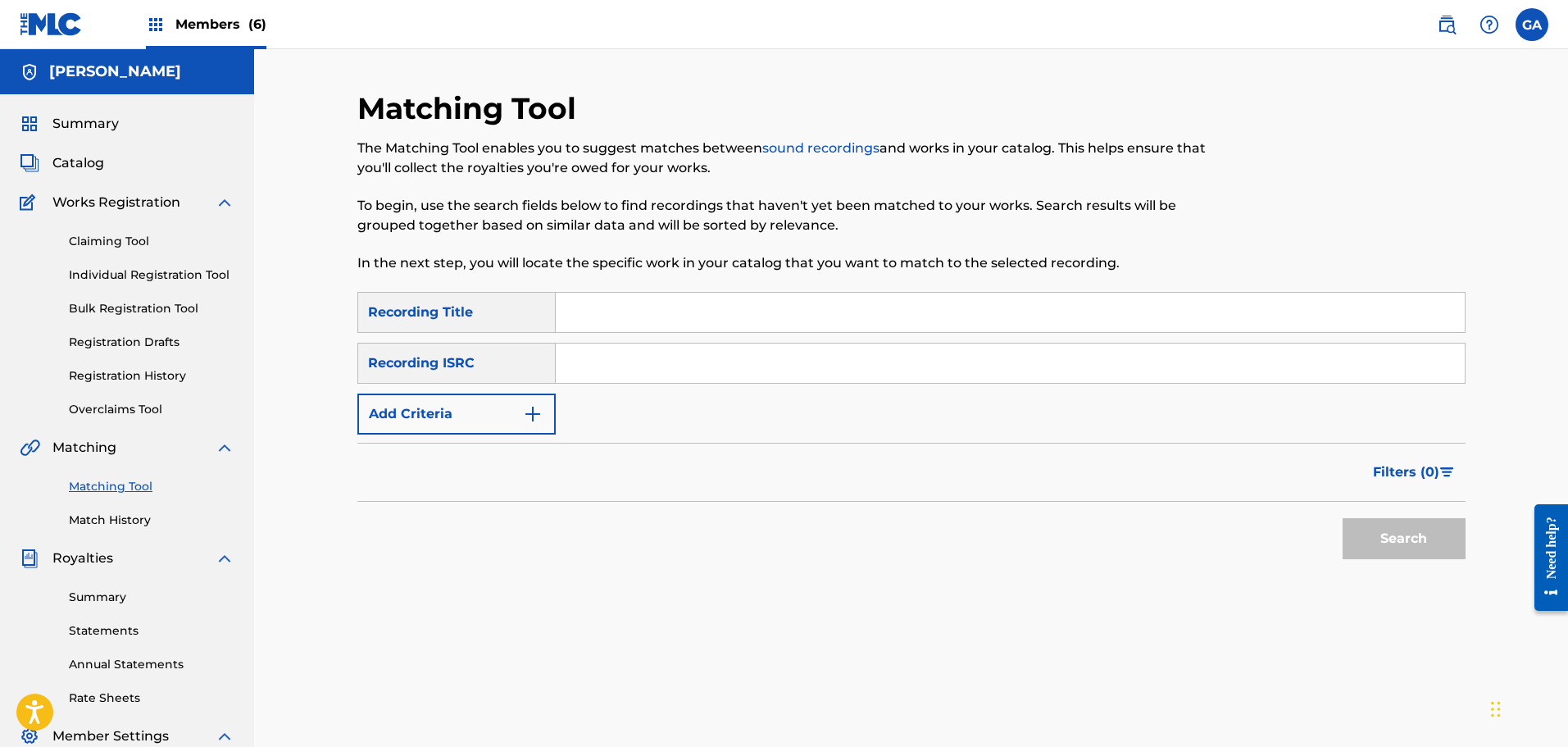
click at [600, 319] on input "Search Form" at bounding box center [1009, 311] width 909 height 39
type input "cpr"
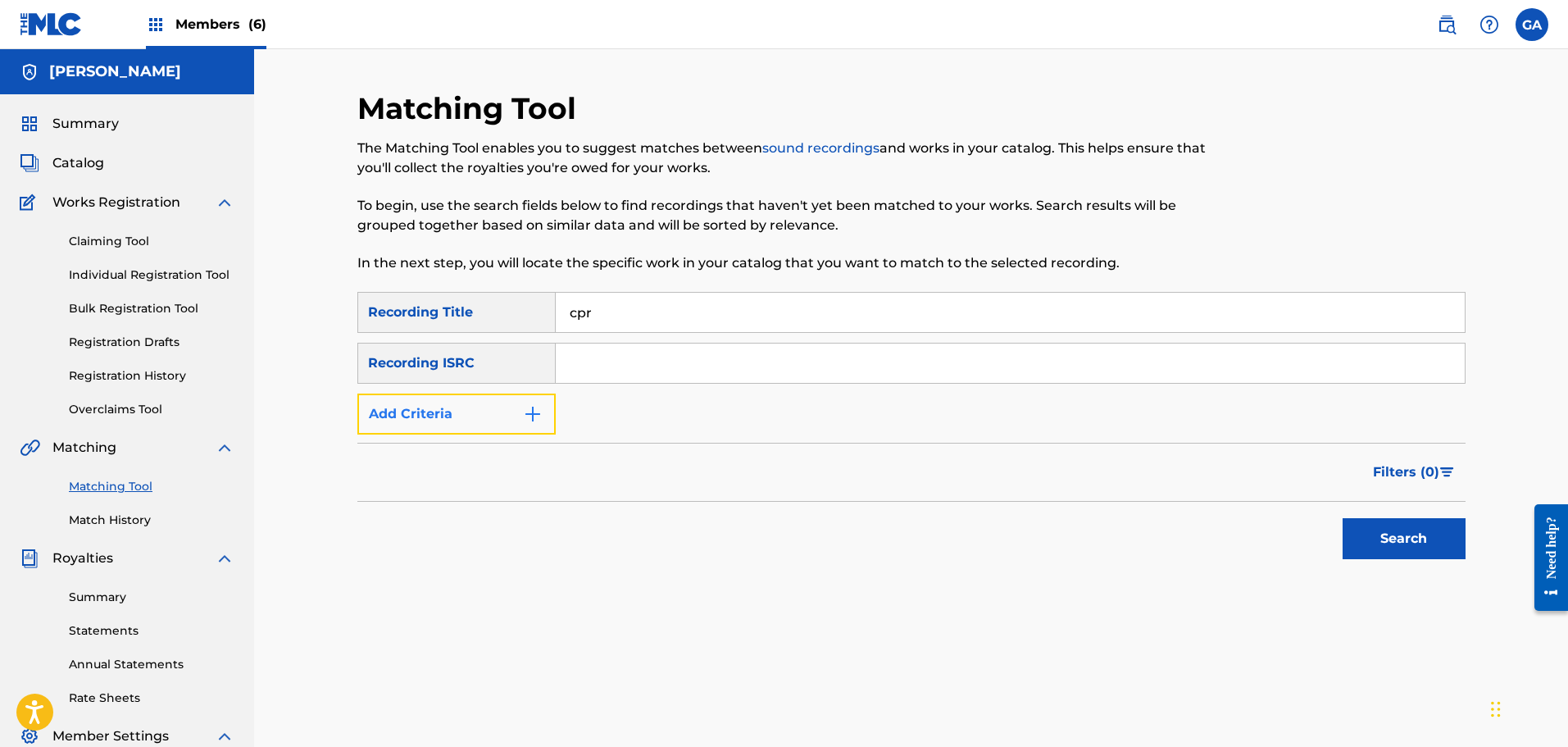
click at [477, 416] on button "Add Criteria" at bounding box center [456, 413] width 198 height 41
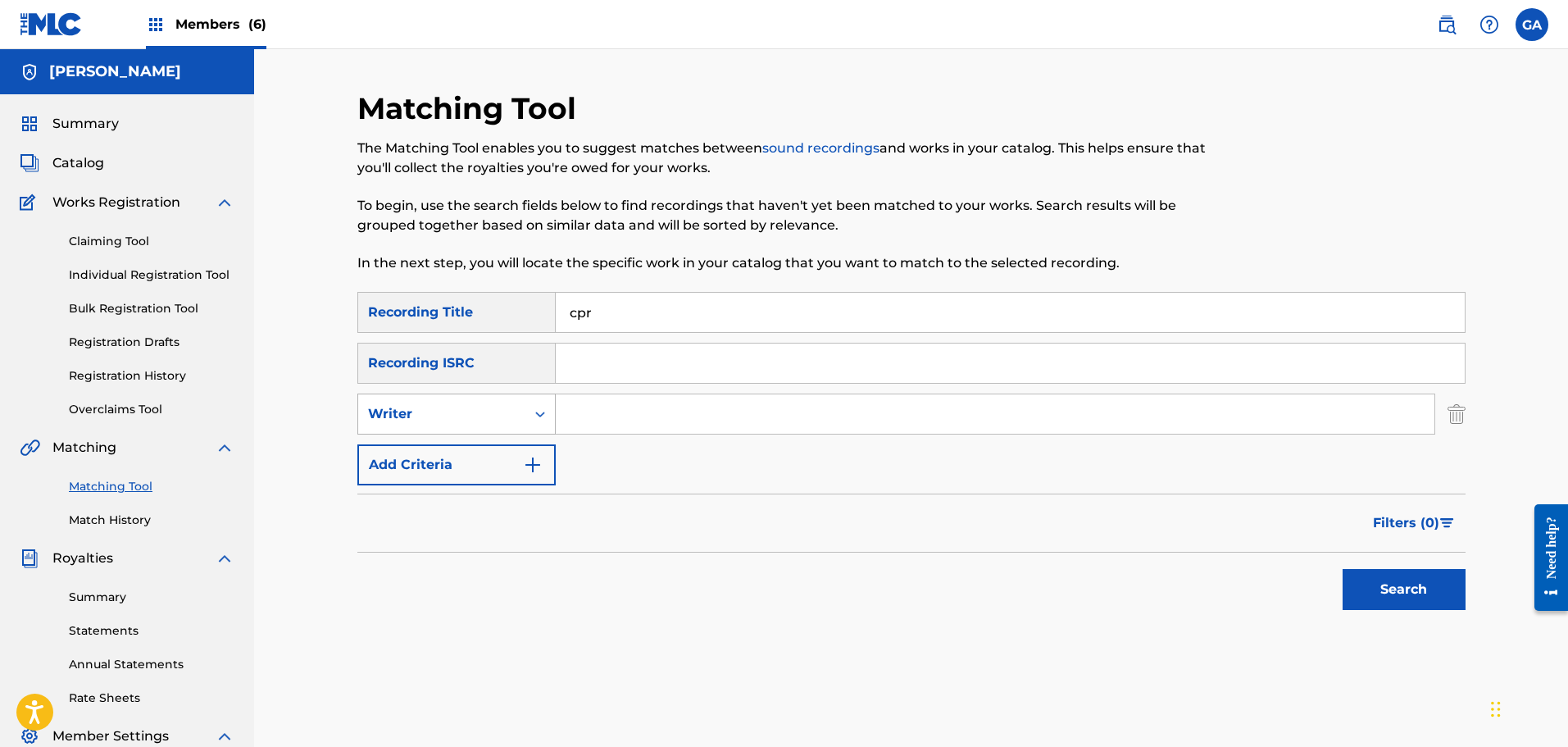
click at [459, 416] on div "Writer" at bounding box center [442, 414] width 148 height 20
click at [443, 443] on div "Recording Artist" at bounding box center [456, 455] width 196 height 41
click at [587, 403] on input "Search Form" at bounding box center [994, 413] width 879 height 39
type input "irate"
click at [1343, 568] on button "Search" at bounding box center [1403, 588] width 123 height 41
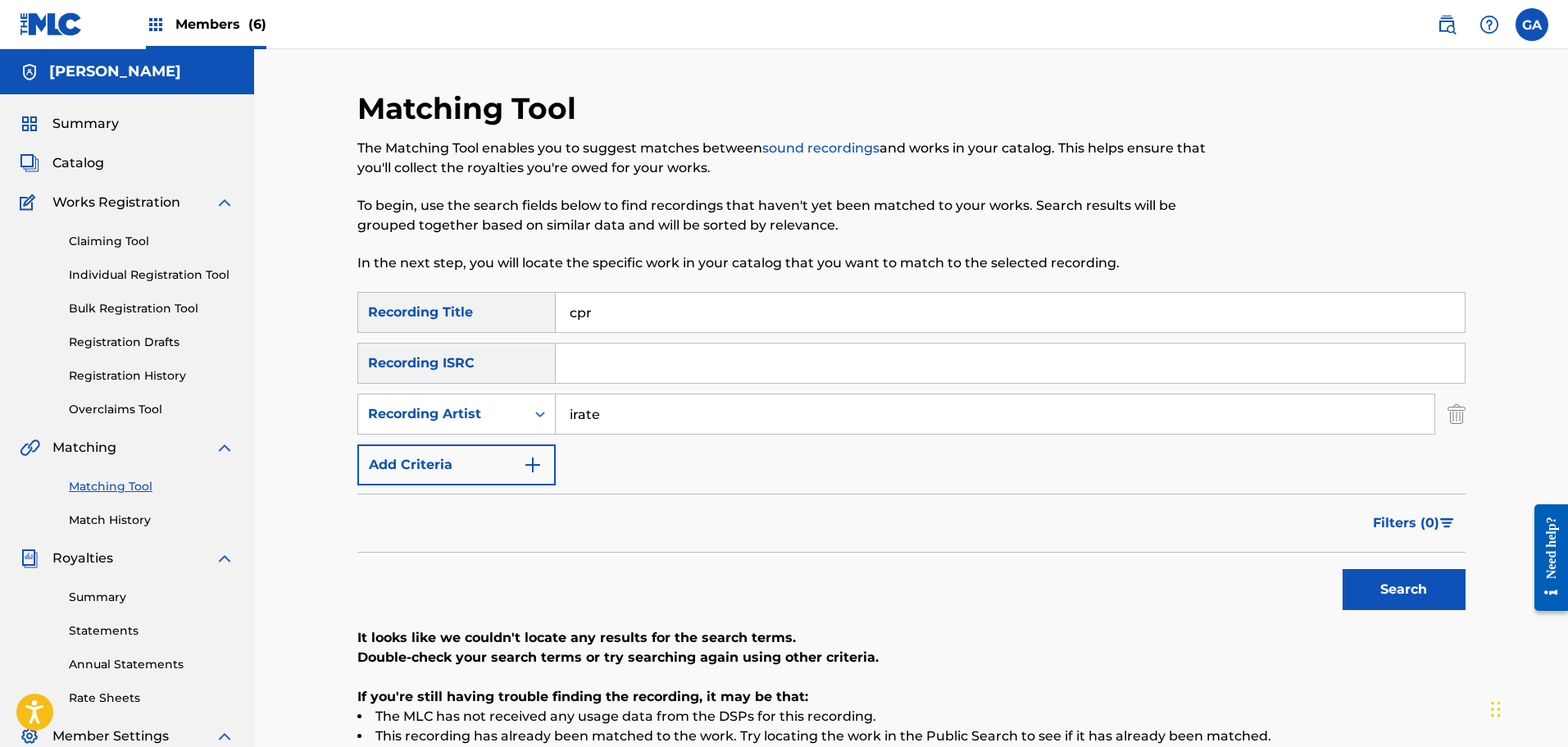
click at [575, 312] on input "cpr" at bounding box center [1009, 311] width 909 height 39
type input "c.p.r."
click at [1343, 568] on button "Search" at bounding box center [1403, 588] width 123 height 41
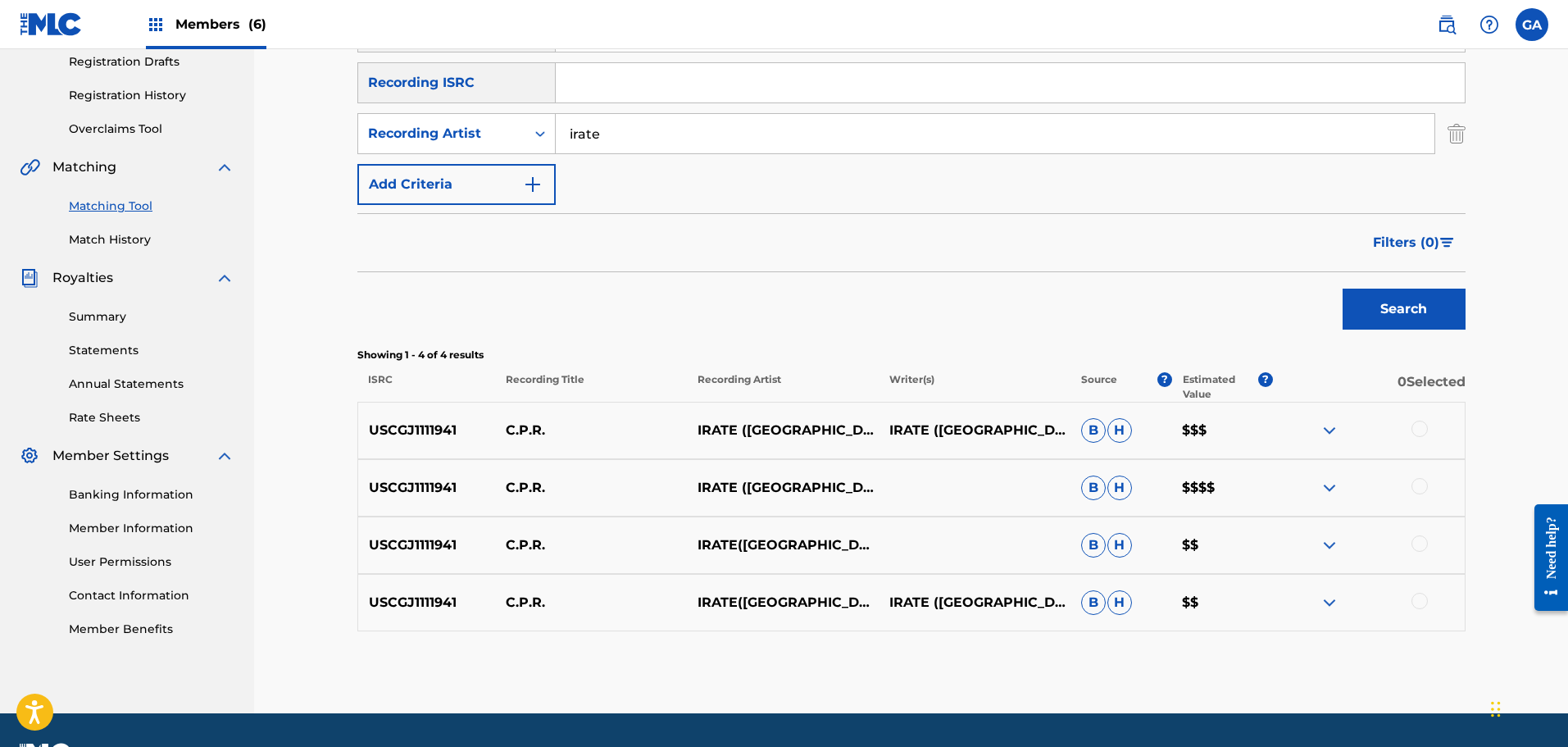
scroll to position [325, 0]
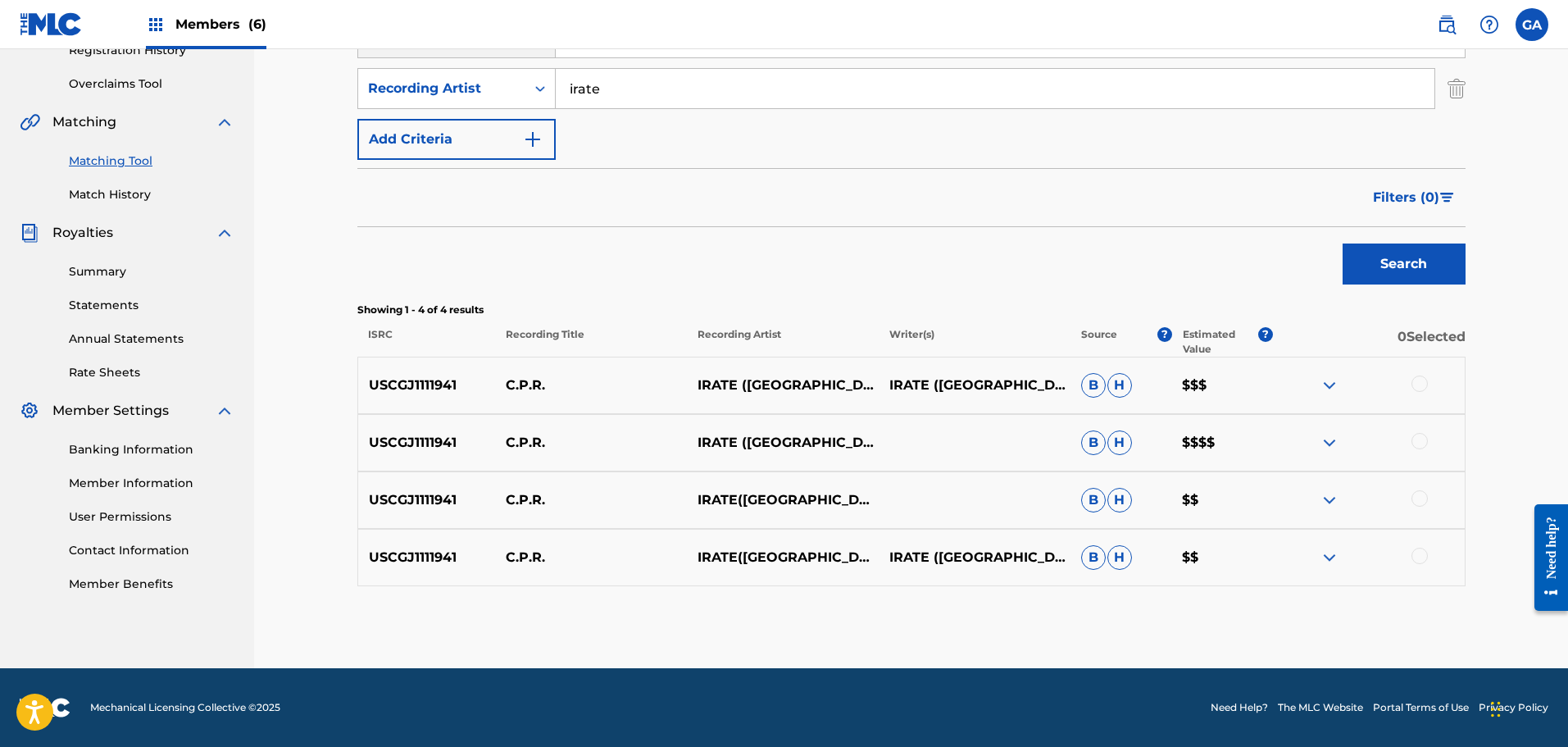
click at [1423, 383] on div at bounding box center [1419, 383] width 16 height 16
click at [1419, 441] on div at bounding box center [1419, 441] width 16 height 16
click at [1423, 497] on div at bounding box center [1419, 498] width 16 height 16
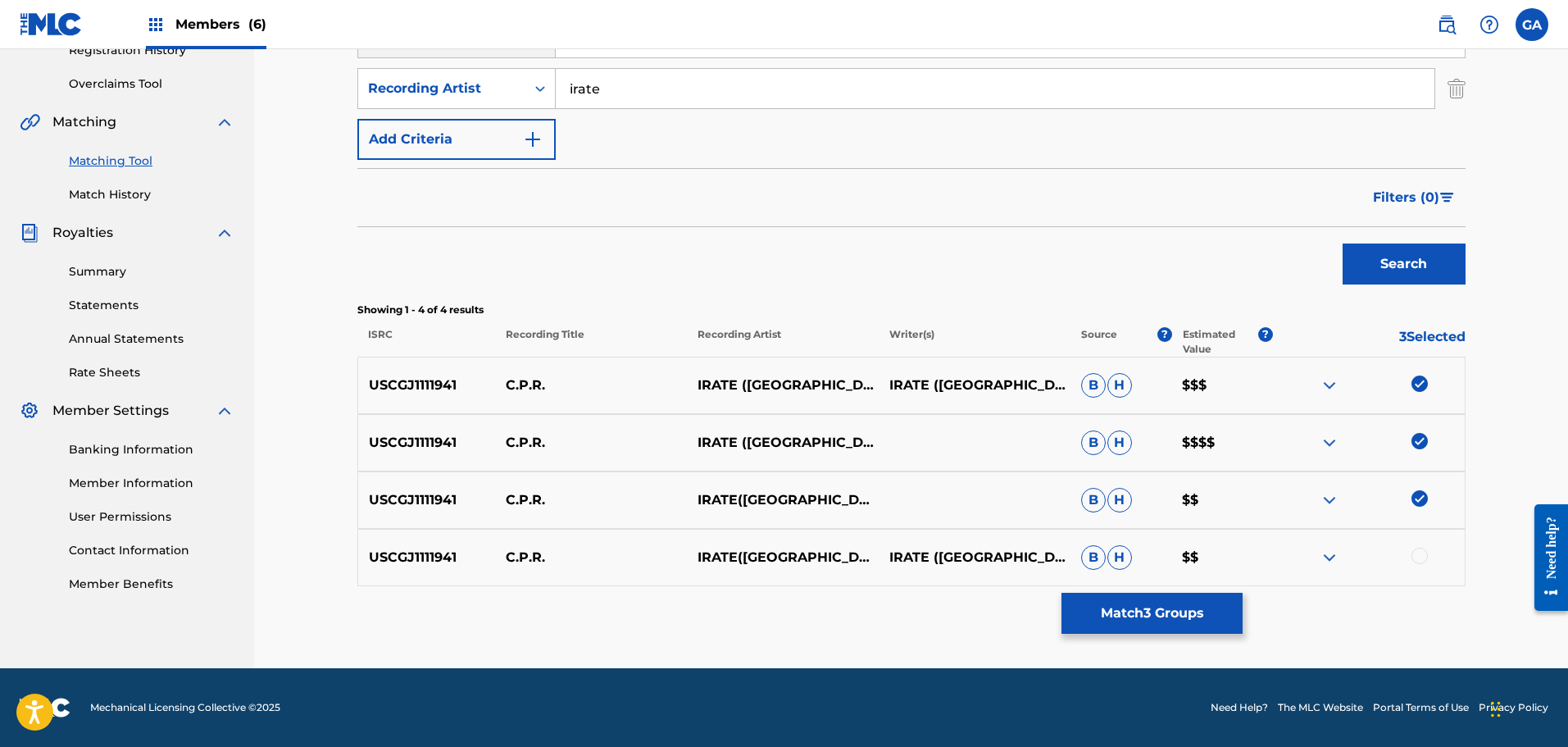
click at [1423, 554] on div at bounding box center [1419, 556] width 16 height 16
click at [1158, 612] on button "Match 4 Groups" at bounding box center [1152, 612] width 182 height 41
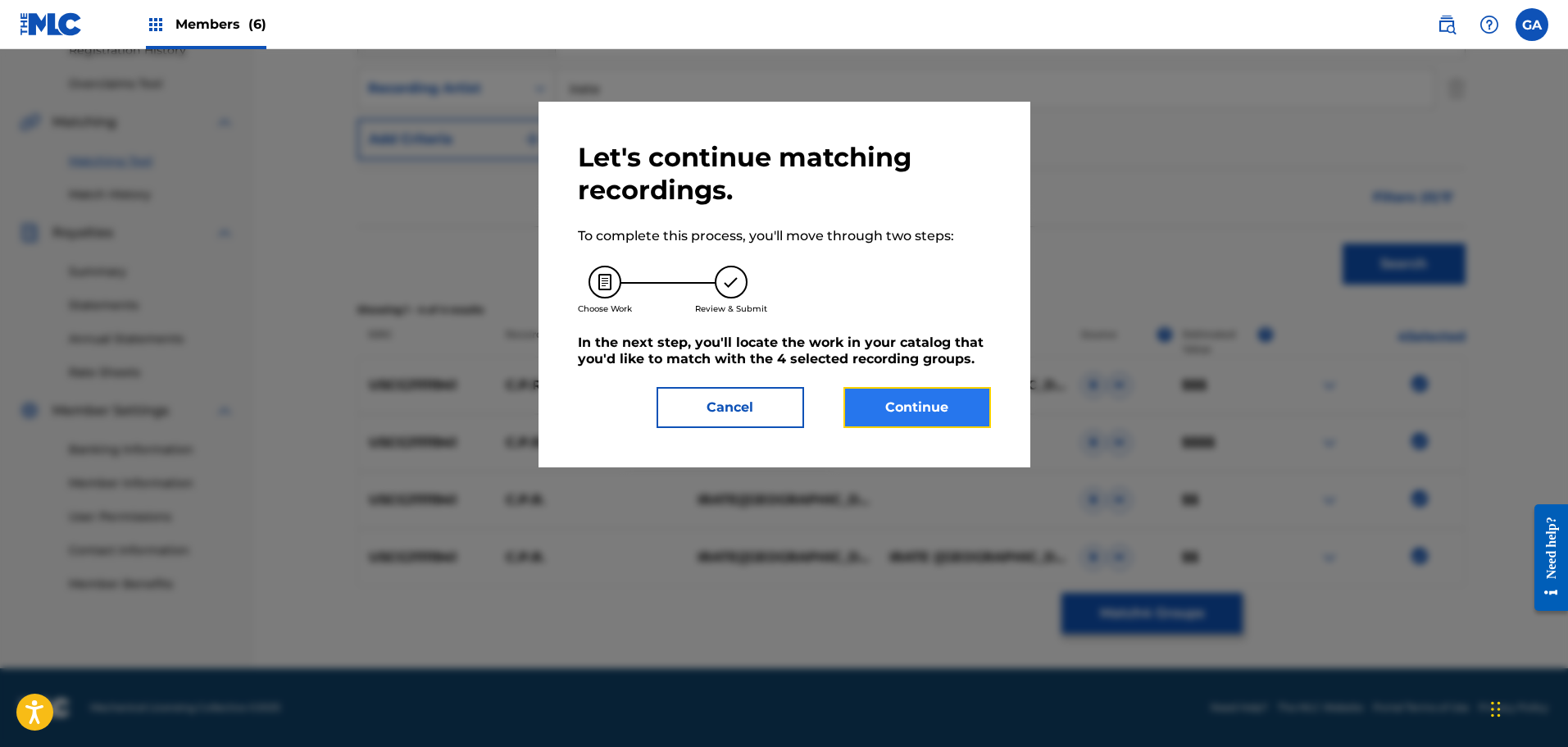
click at [942, 412] on button "Continue" at bounding box center [918, 407] width 148 height 41
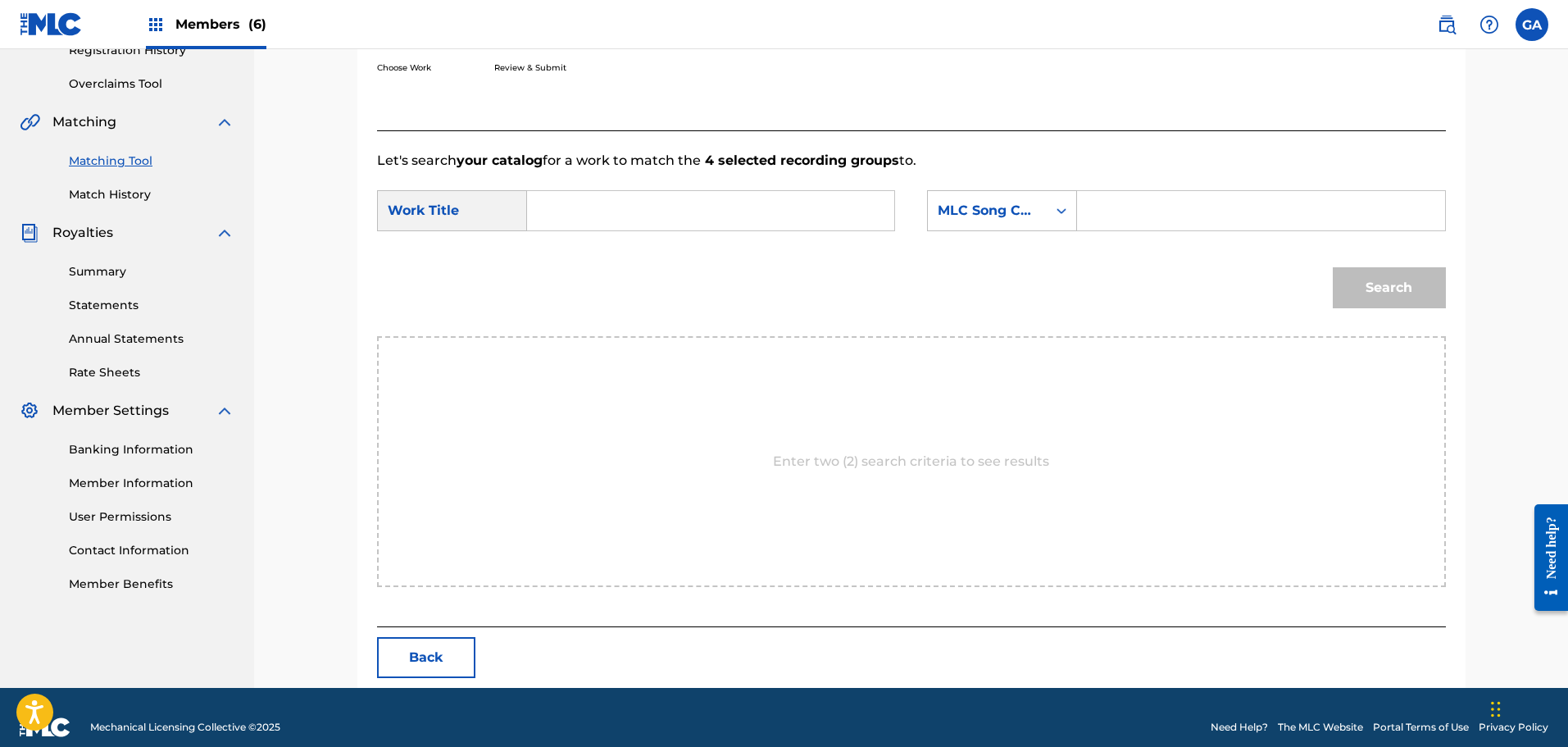
click at [659, 200] on input "Search Form" at bounding box center [710, 209] width 339 height 39
click at [582, 250] on strong "c.p.r" at bounding box center [569, 247] width 29 height 16
type input "c.p.r."
click at [1010, 213] on div "MLC Song Code" at bounding box center [986, 210] width 99 height 20
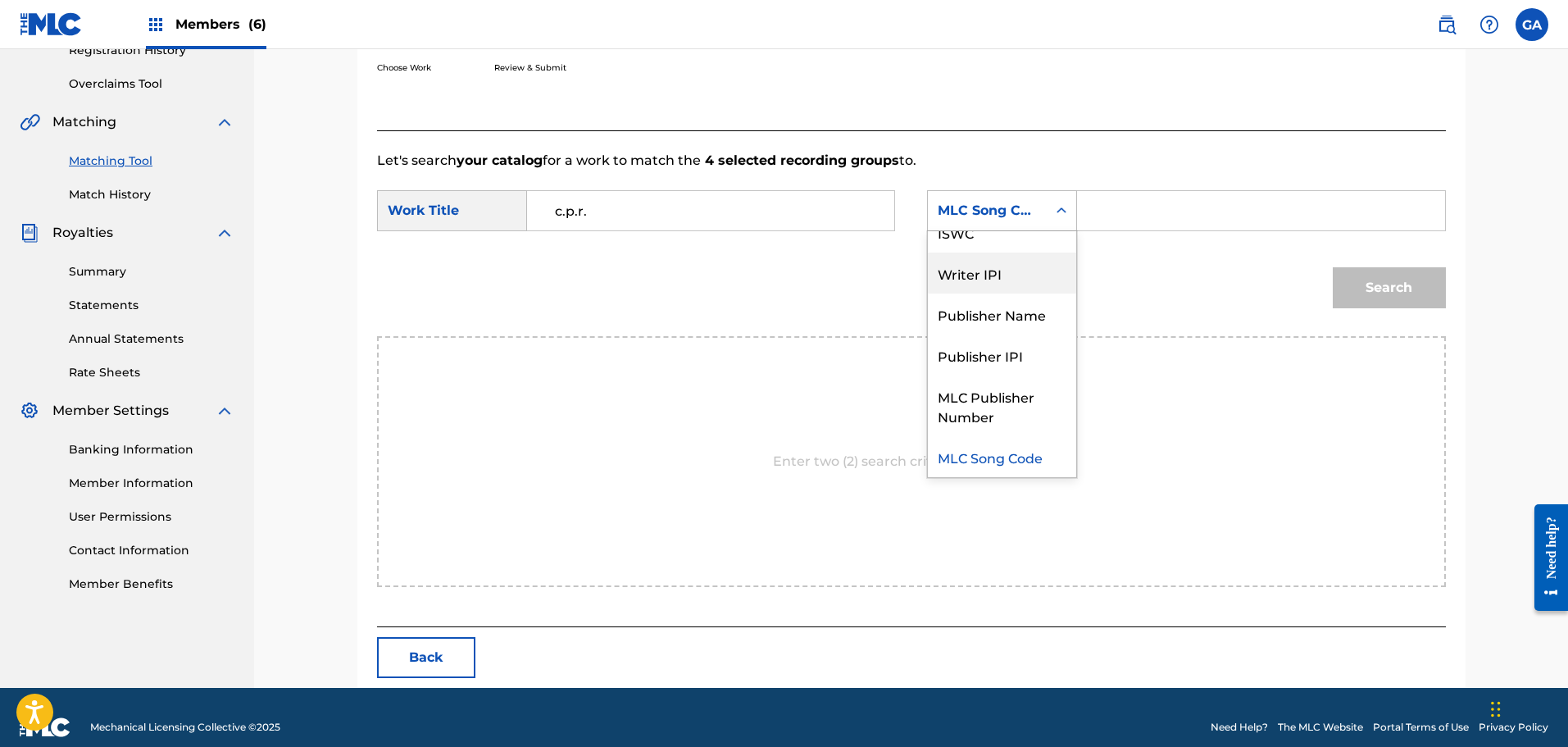
scroll to position [0, 0]
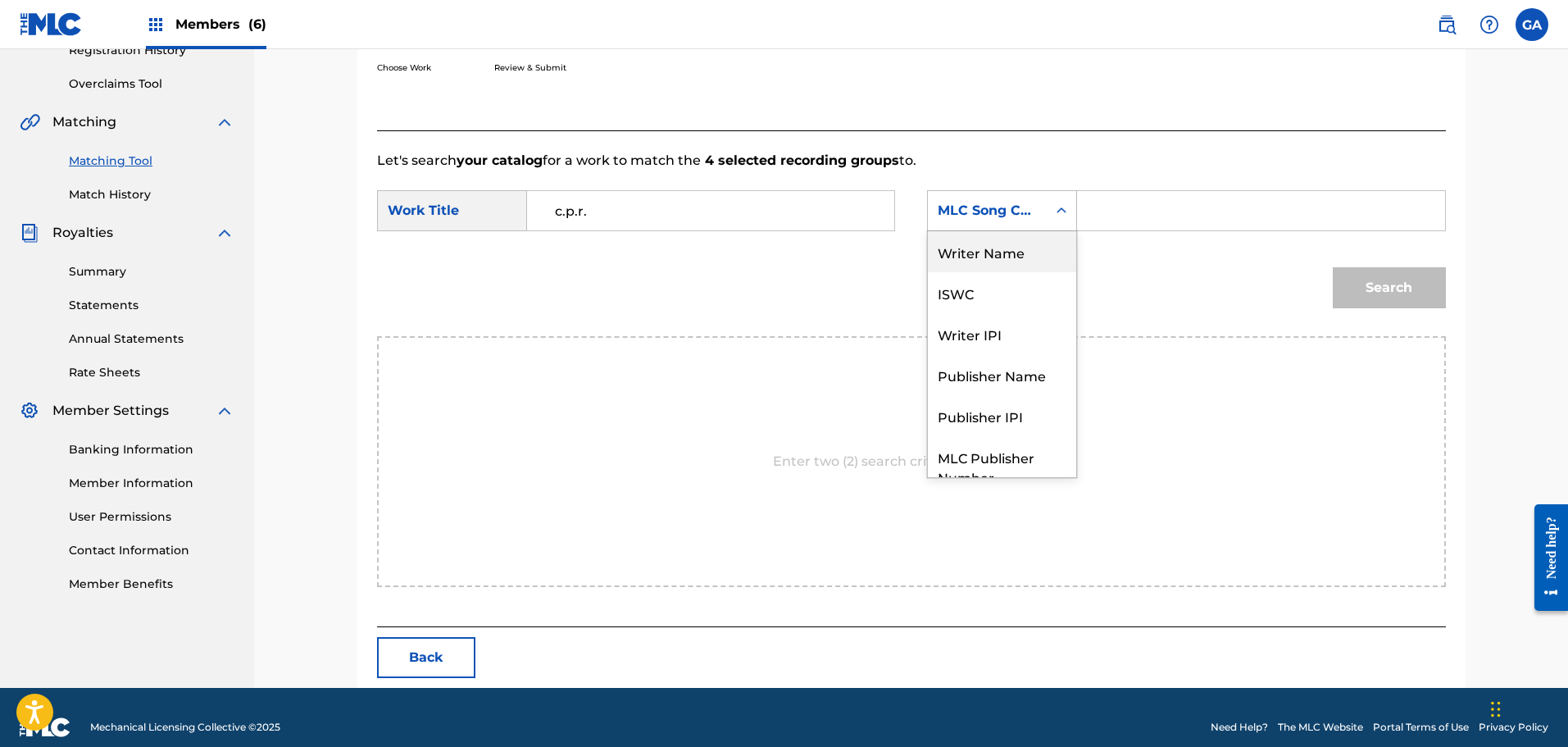
click at [1017, 257] on div "Writer Name" at bounding box center [1001, 251] width 149 height 41
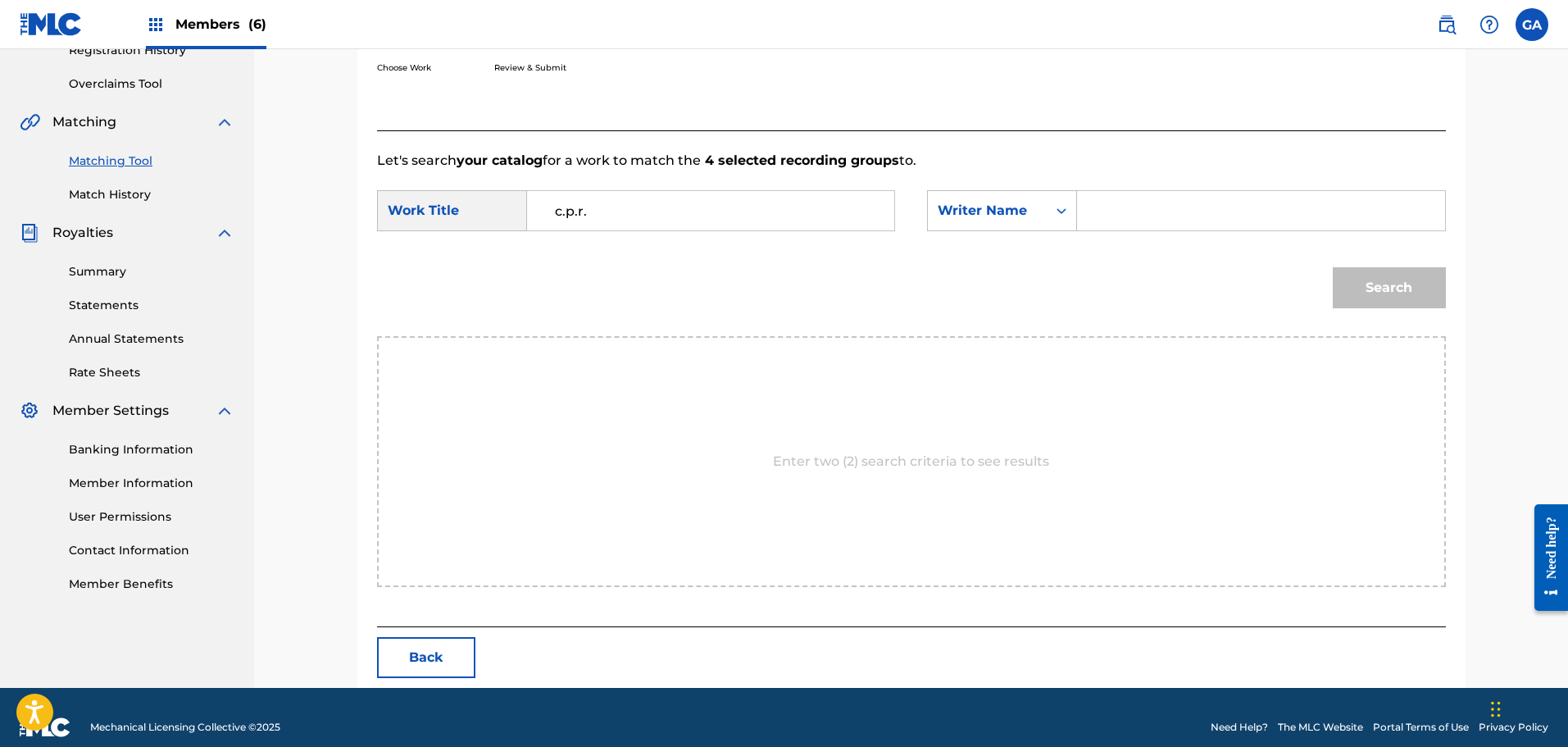
click at [1125, 212] on input "Search Form" at bounding box center [1261, 209] width 339 height 39
type input "sierra"
click at [1333, 267] on button "Search" at bounding box center [1388, 287] width 113 height 41
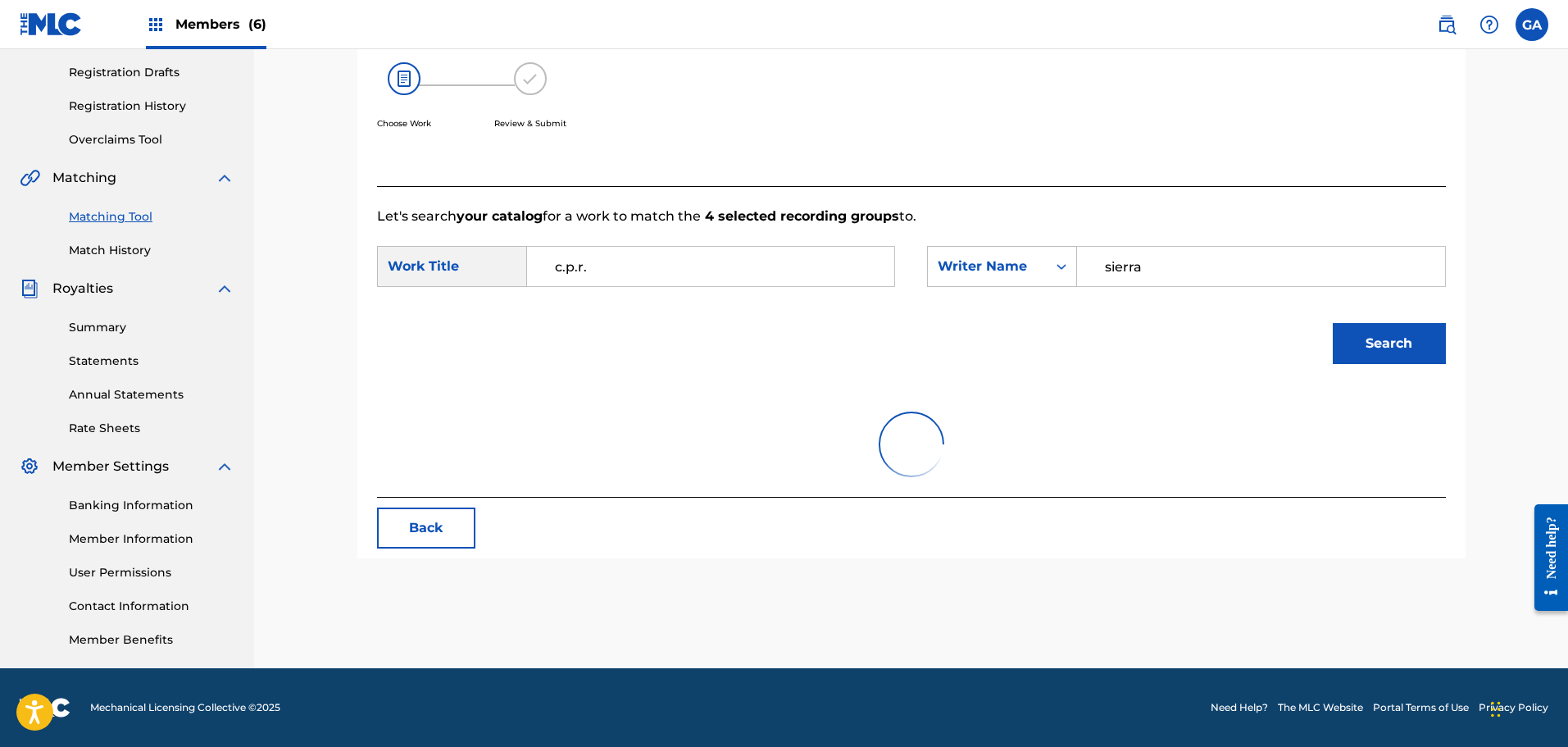
scroll to position [296, 0]
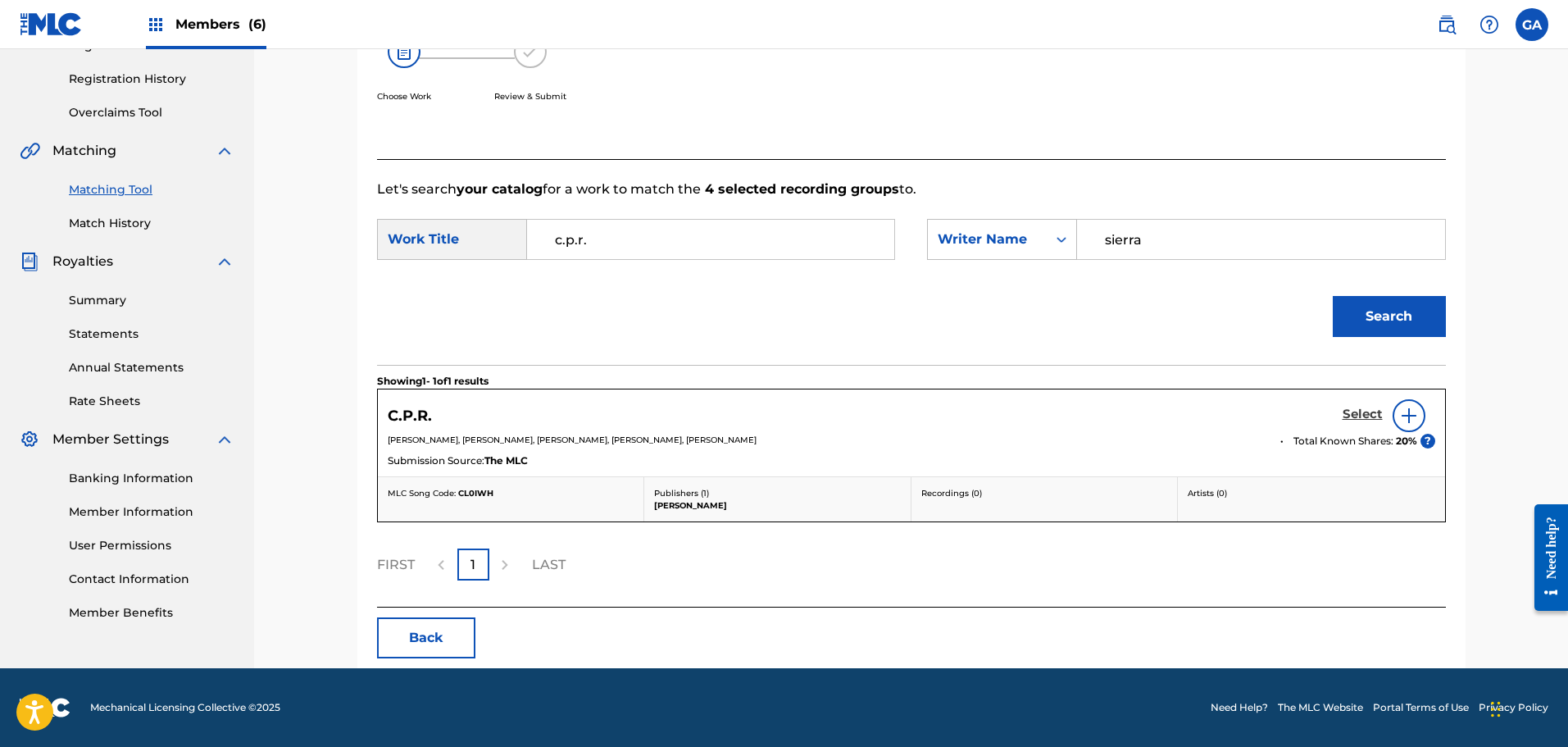
click at [1364, 409] on h5 "Select" at bounding box center [1363, 415] width 40 height 16
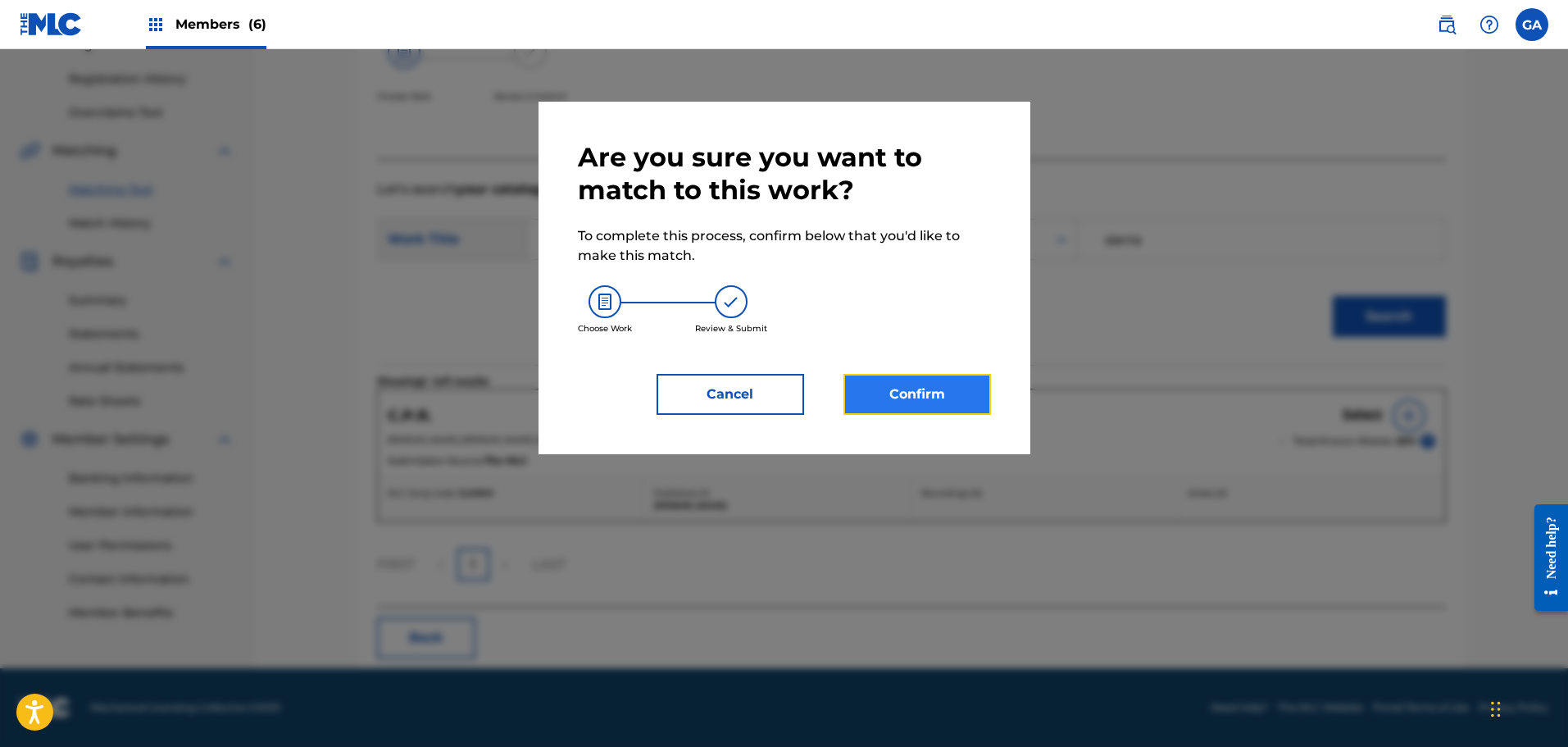
click at [927, 403] on button "Confirm" at bounding box center [918, 394] width 148 height 41
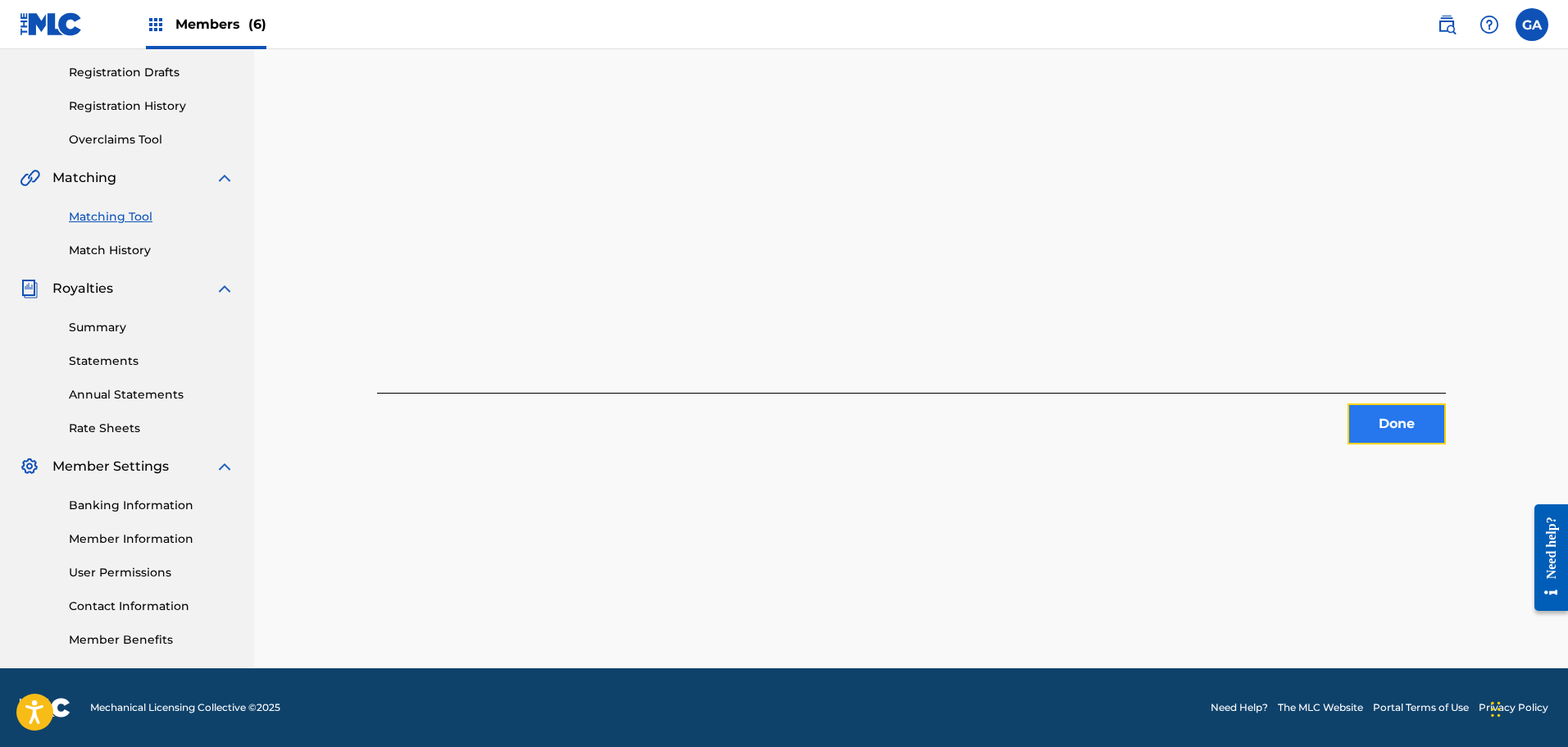
click at [1400, 420] on button "Done" at bounding box center [1396, 423] width 99 height 41
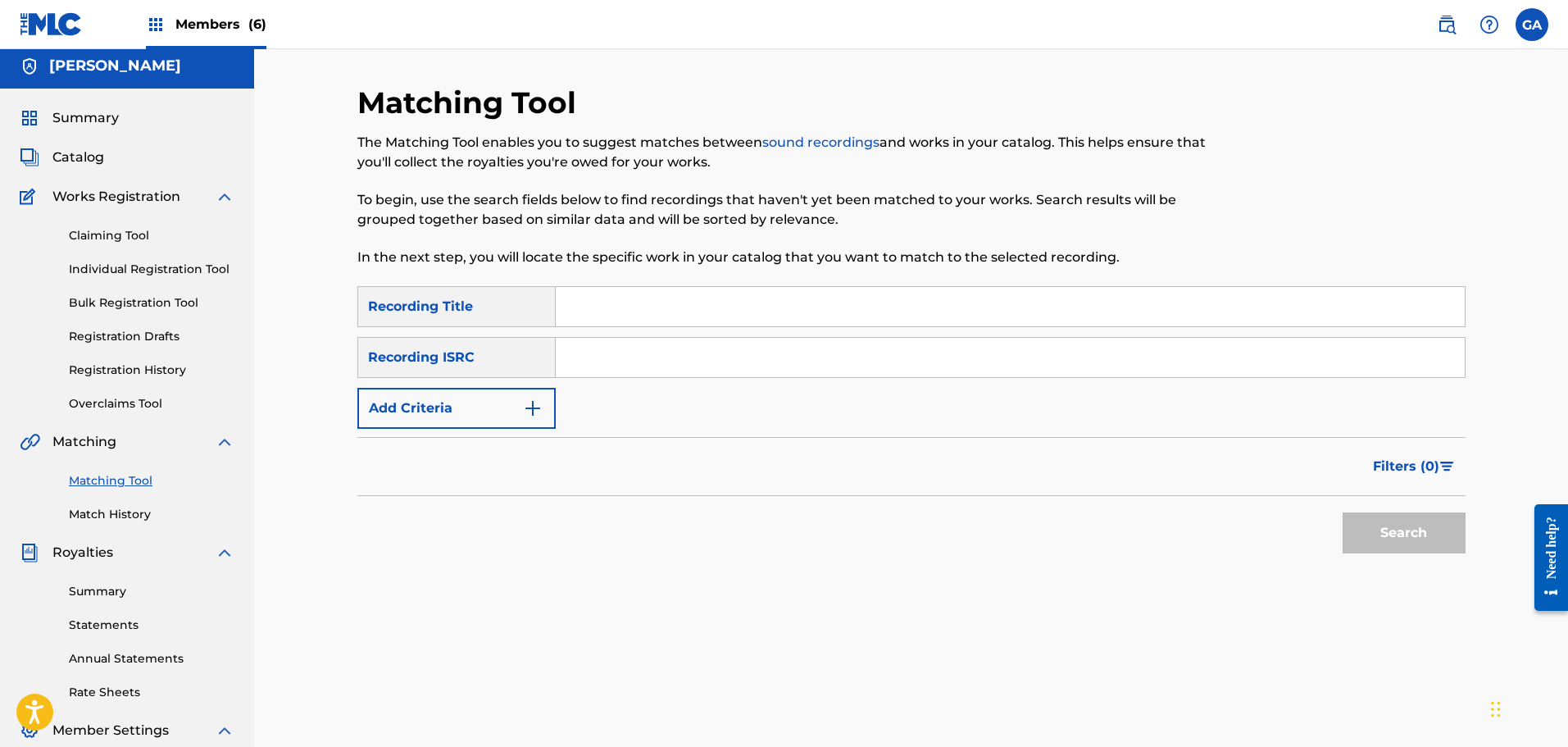
scroll to position [0, 0]
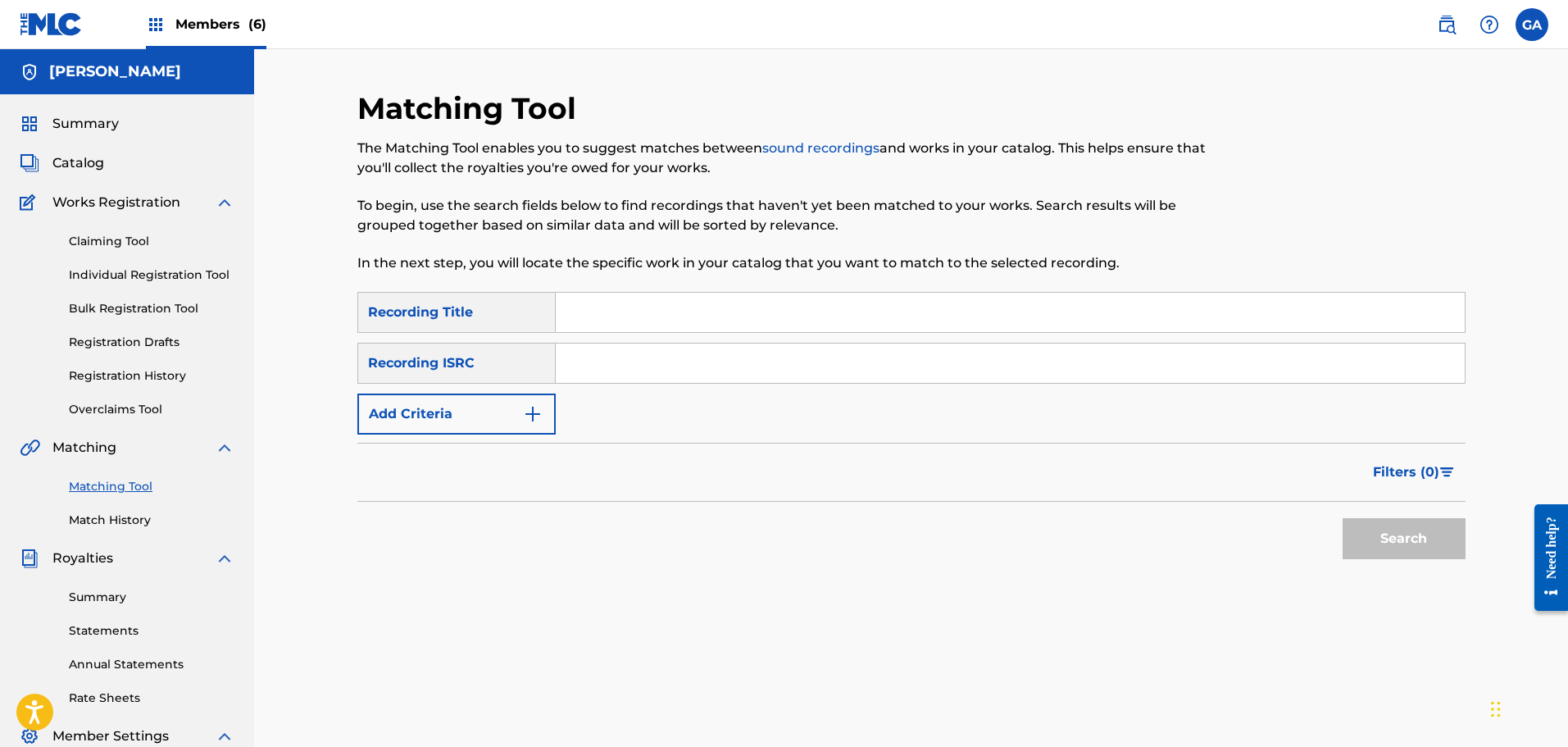
click at [616, 319] on input "Search Form" at bounding box center [1009, 311] width 909 height 39
type input "c.p.r."
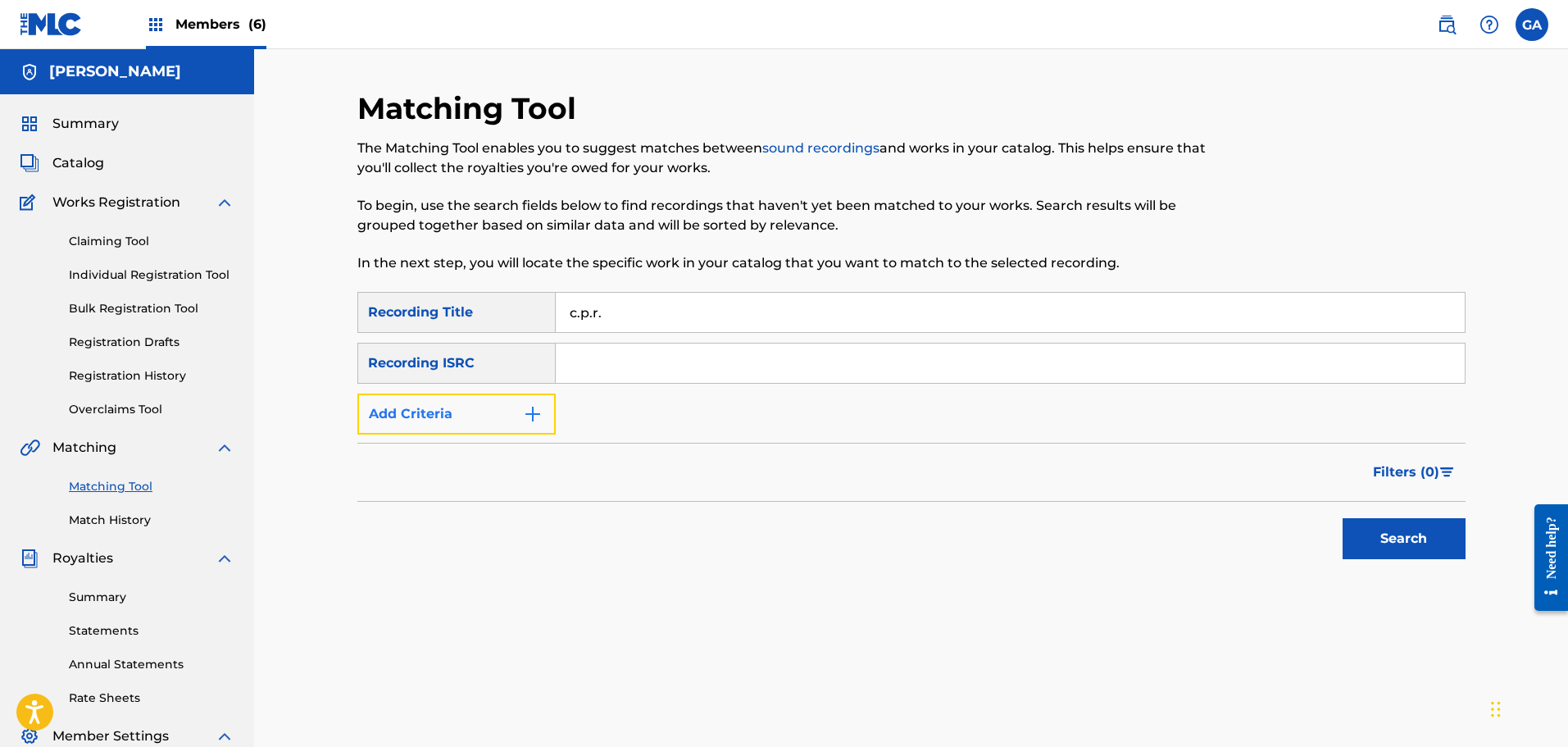
click at [475, 406] on button "Add Criteria" at bounding box center [456, 413] width 198 height 41
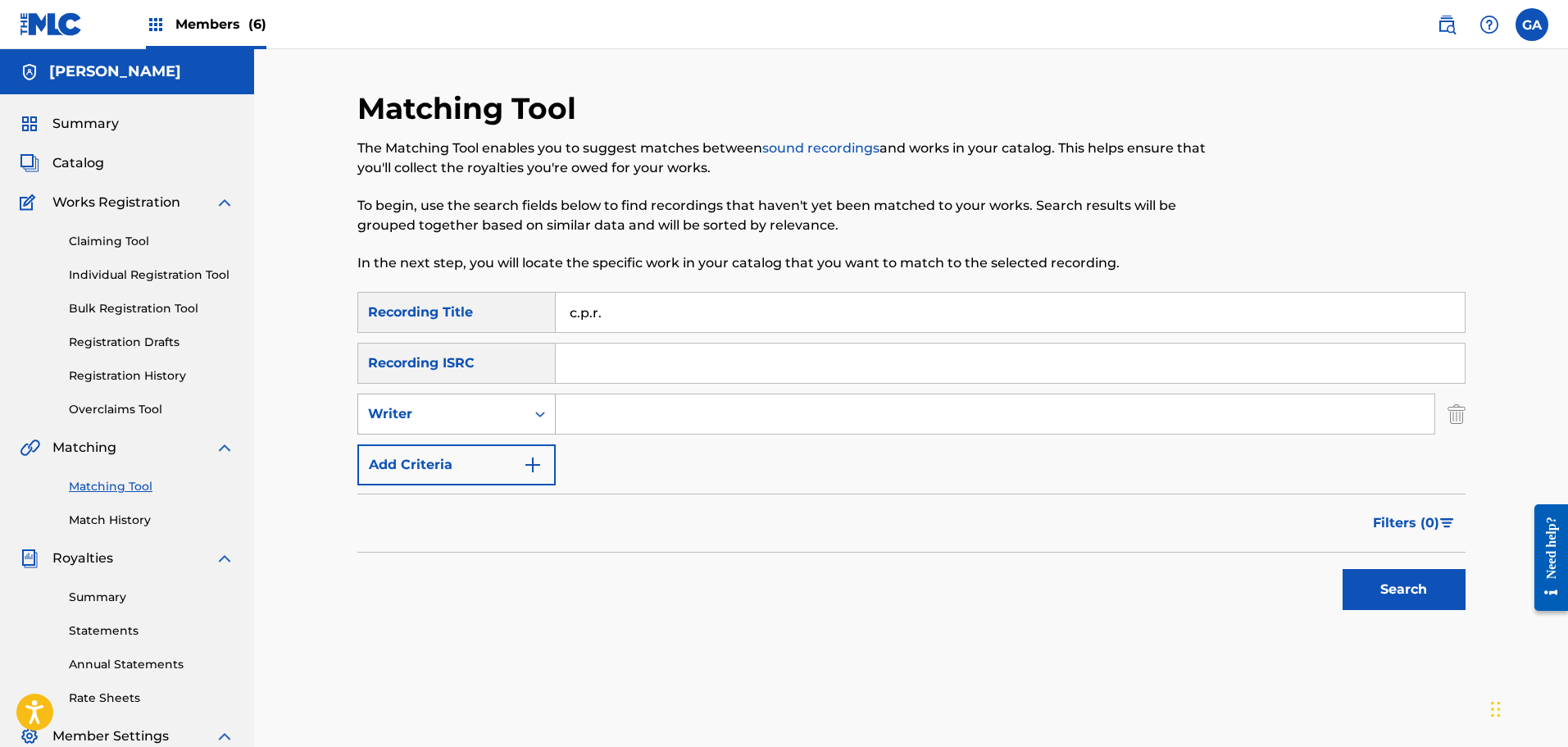
click at [481, 417] on div "Writer" at bounding box center [442, 414] width 148 height 20
click at [480, 458] on div "Recording Artist" at bounding box center [456, 455] width 196 height 41
click at [579, 417] on input "Search Form" at bounding box center [994, 413] width 879 height 39
type input "i.r.a.t.e."
click at [1343, 568] on button "Search" at bounding box center [1403, 588] width 123 height 41
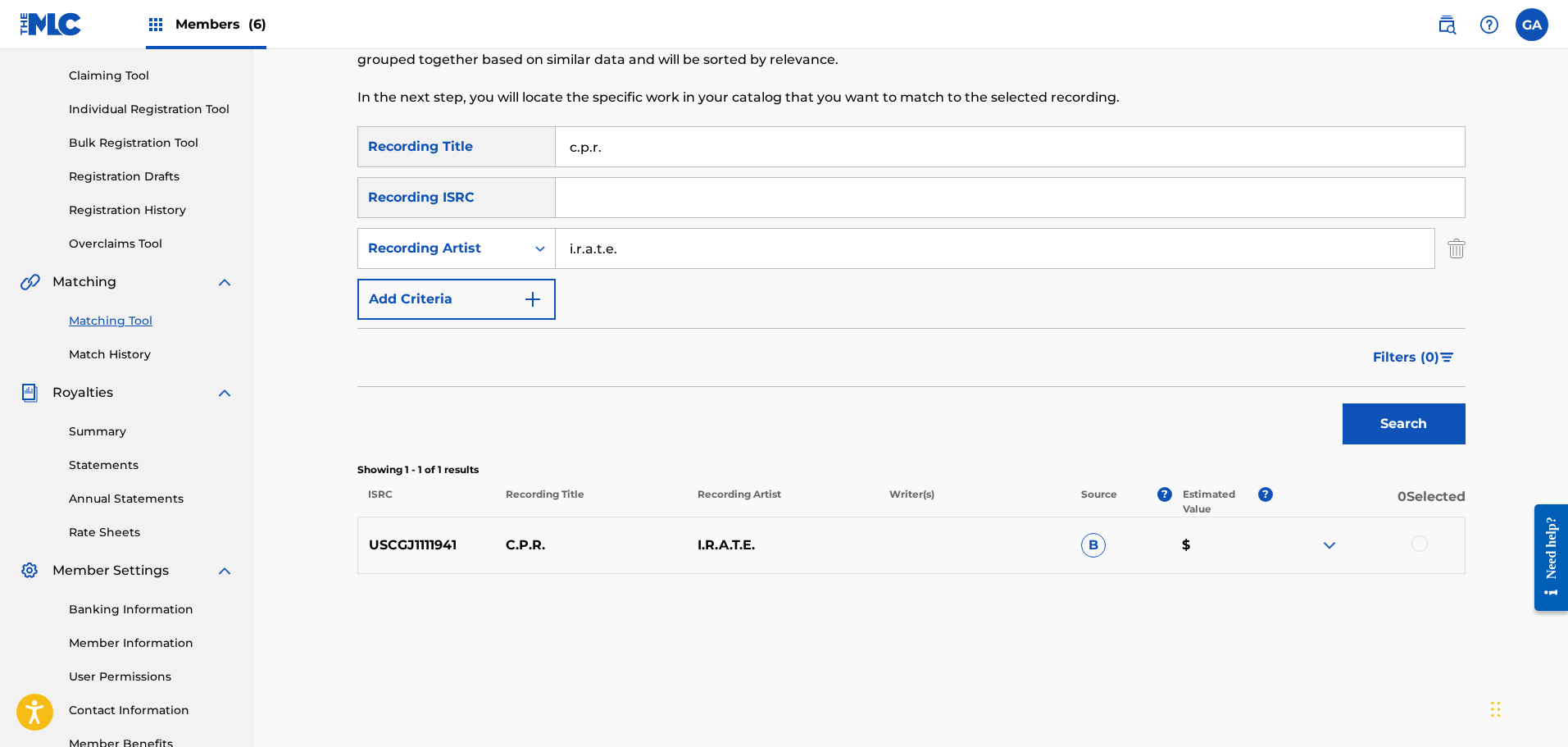
scroll to position [269, 0]
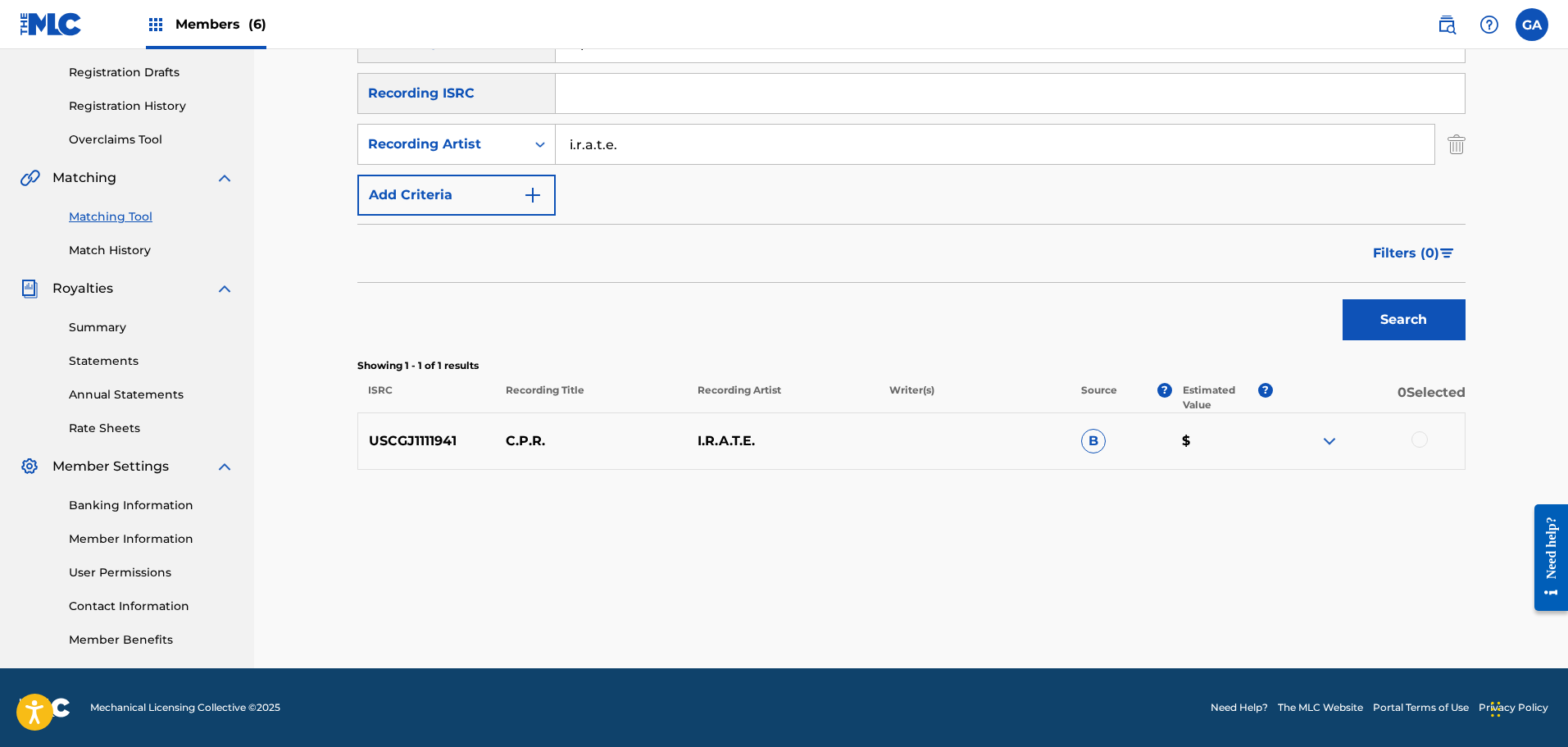
click at [1409, 439] on div at bounding box center [1369, 441] width 192 height 20
click at [1420, 439] on div at bounding box center [1419, 439] width 16 height 16
click at [1198, 608] on button "Match 1 Group" at bounding box center [1152, 612] width 182 height 41
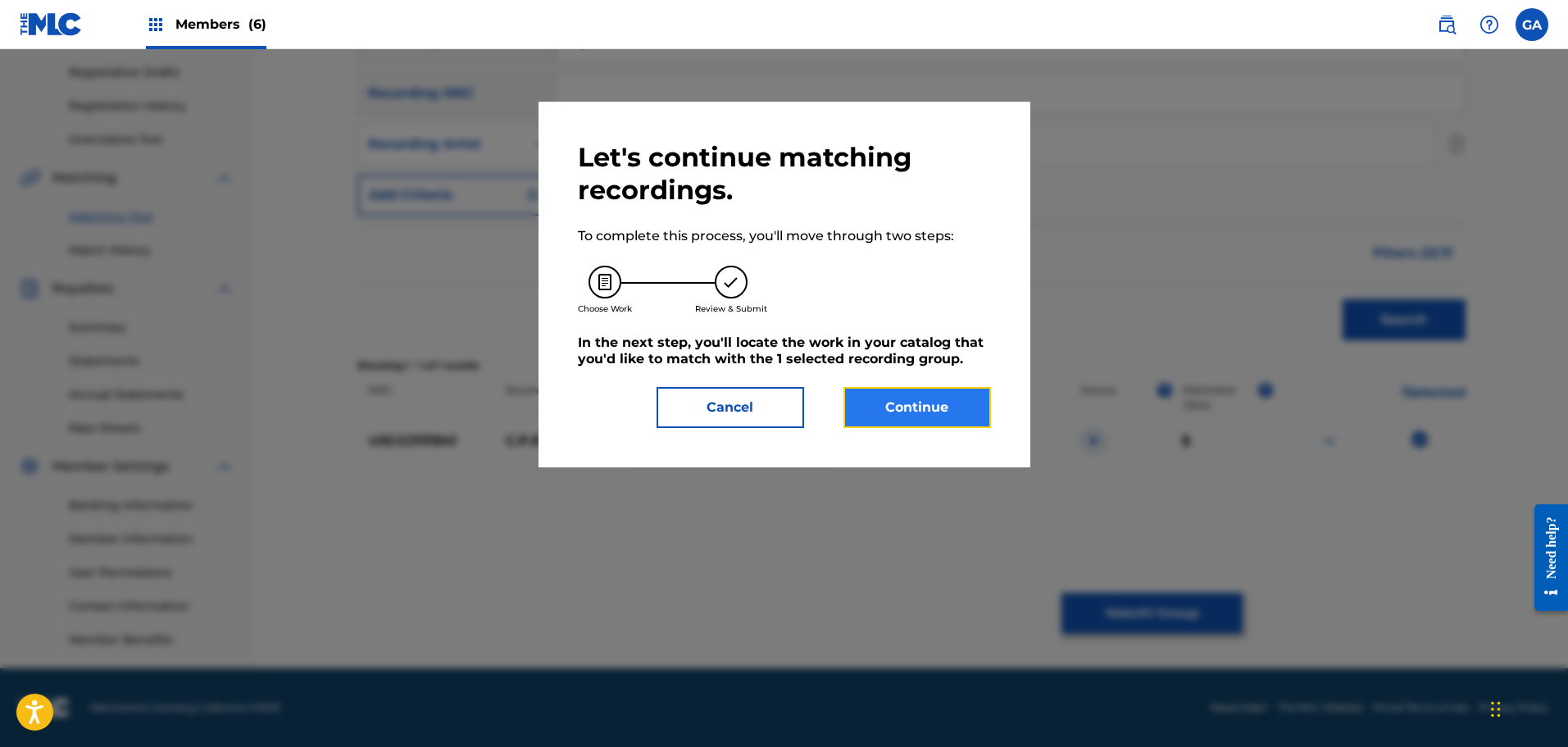
click at [866, 418] on button "Continue" at bounding box center [918, 407] width 148 height 41
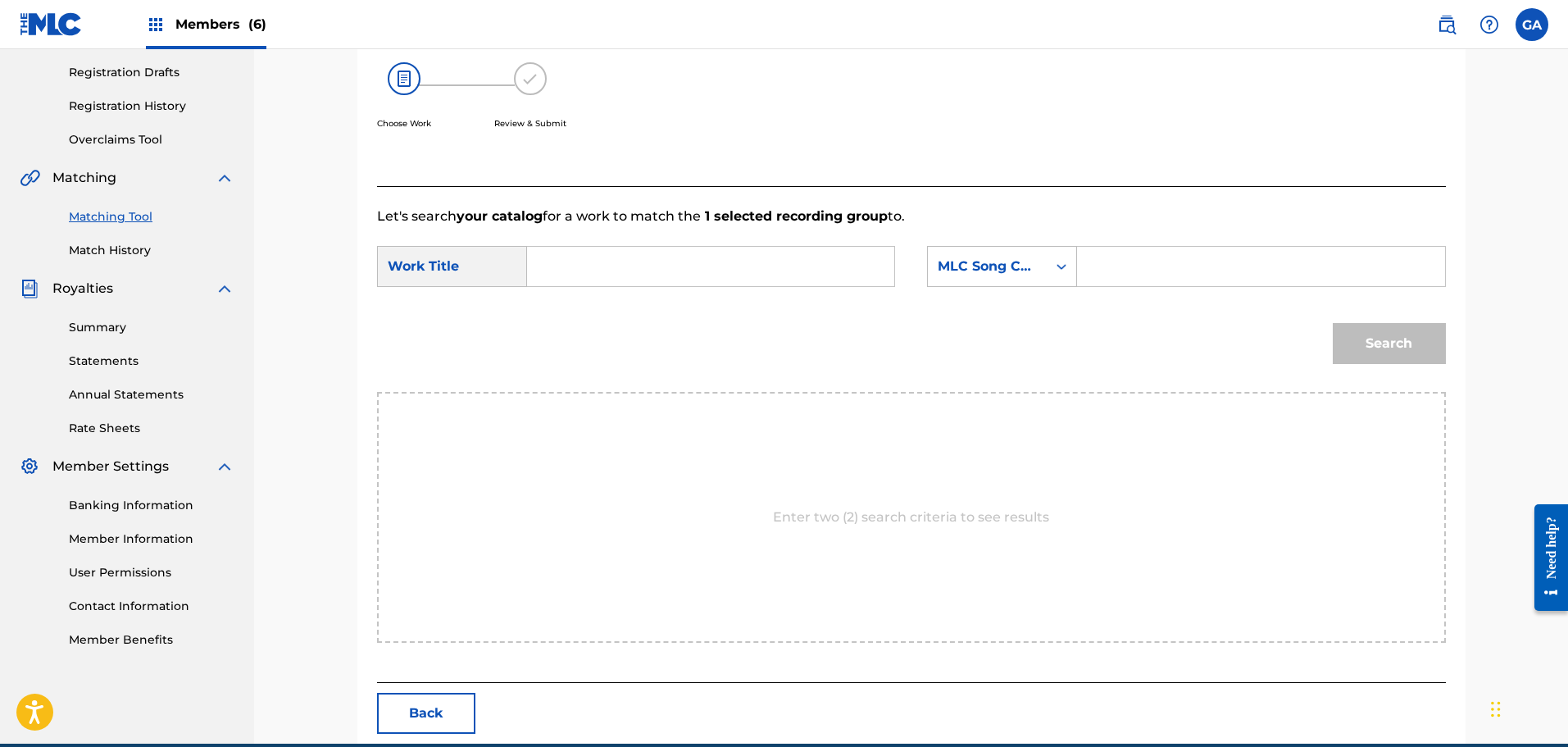
click at [651, 270] on input "Search Form" at bounding box center [710, 265] width 339 height 39
click at [590, 318] on div "c.p.r ." at bounding box center [588, 302] width 95 height 33
click at [595, 303] on div "c.p.r ." at bounding box center [587, 303] width 93 height 30
type input "c.p.r."
click at [1009, 262] on div "MLC Song Code" at bounding box center [986, 266] width 99 height 20
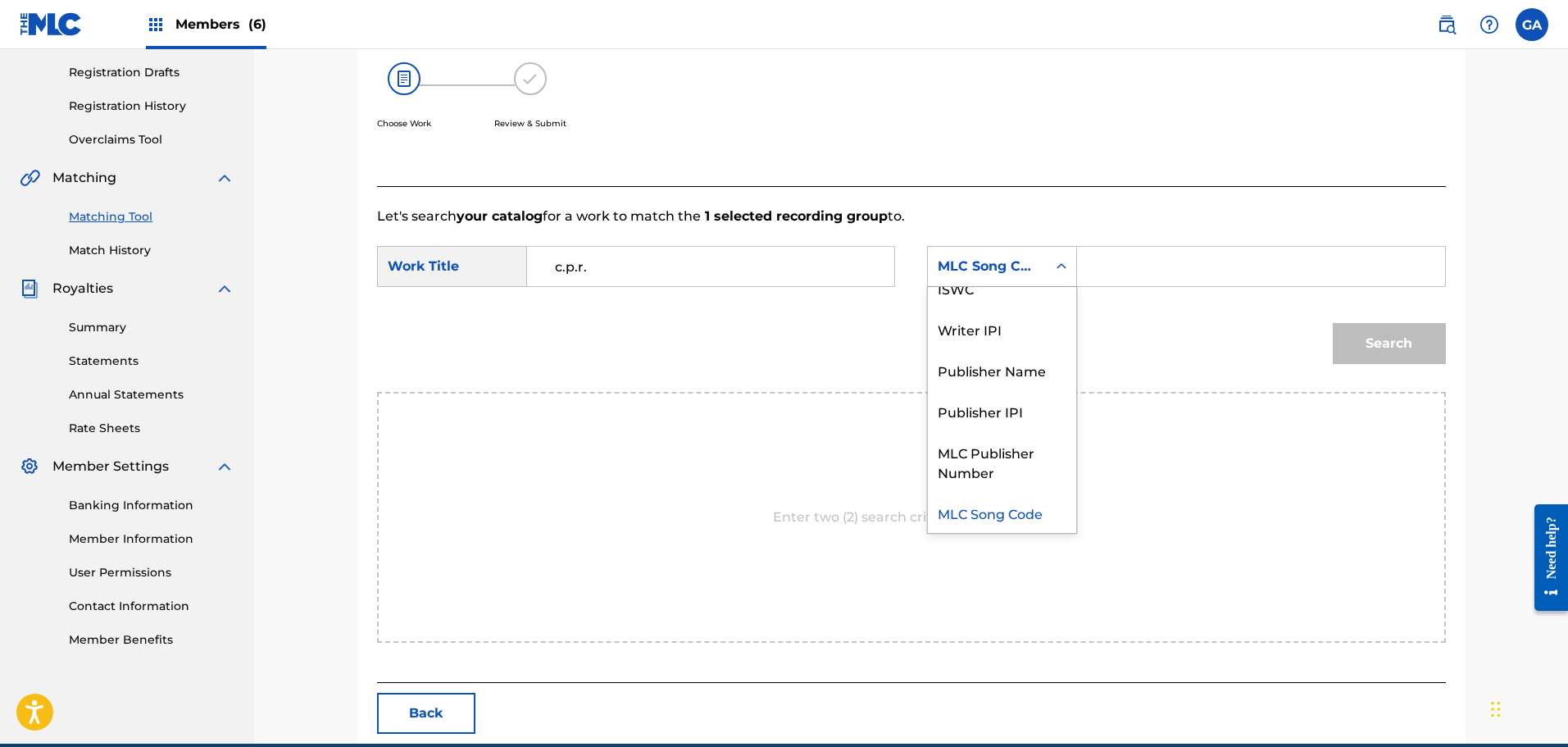
scroll to position [0, 0]
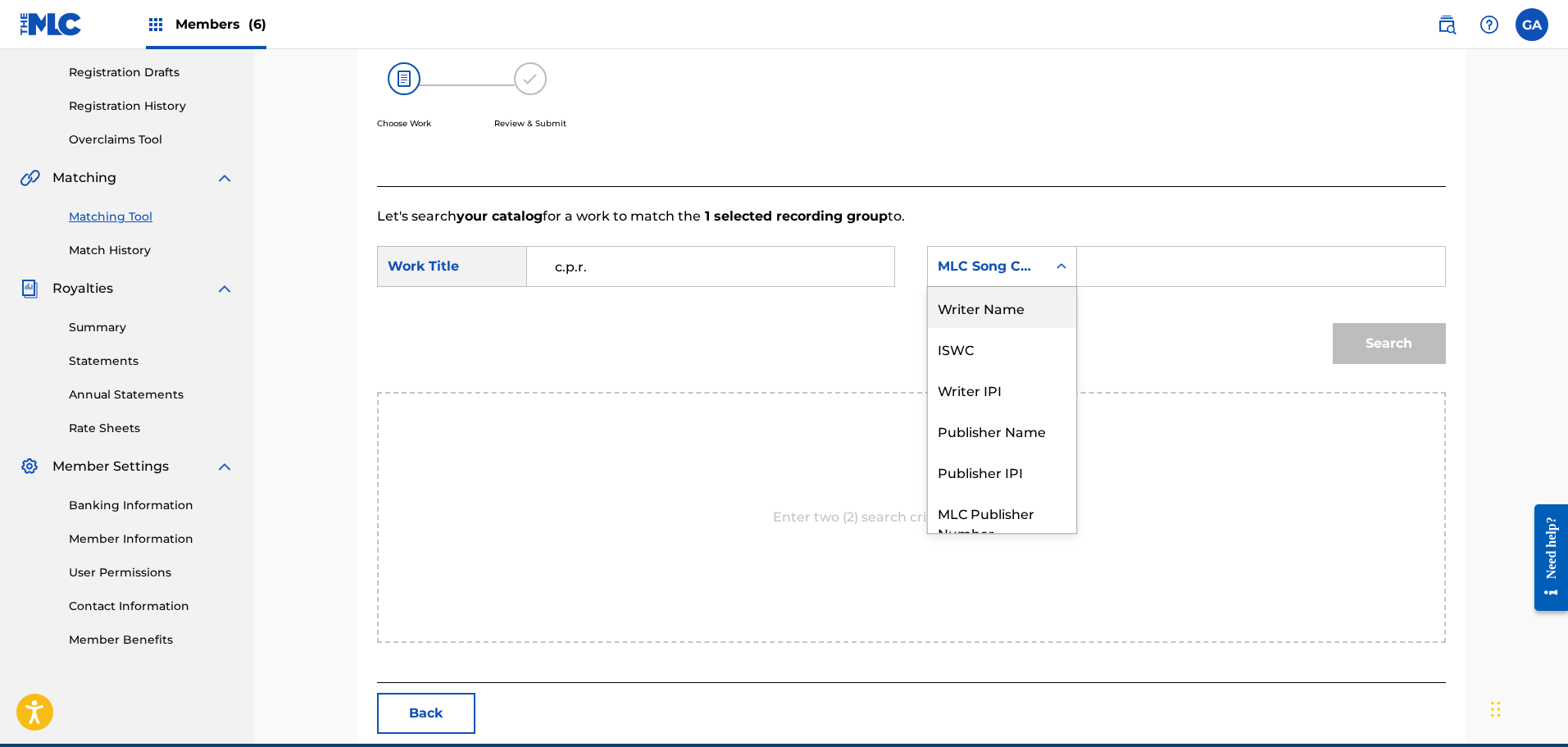
click at [993, 303] on div "Writer Name" at bounding box center [1001, 307] width 149 height 41
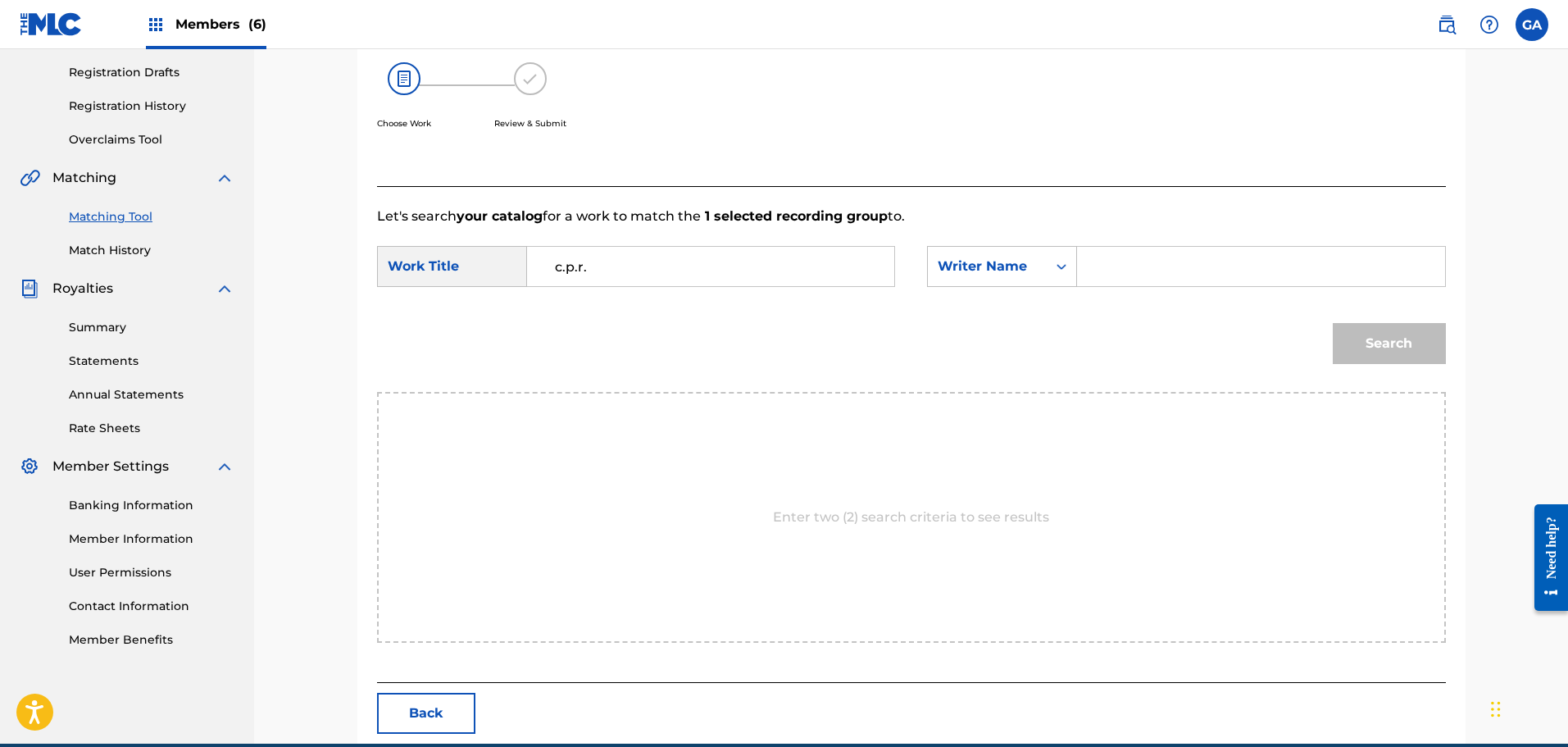
click at [1150, 274] on input "Search Form" at bounding box center [1261, 265] width 339 height 39
type input "sierra"
click at [1333, 323] on button "Search" at bounding box center [1388, 343] width 113 height 41
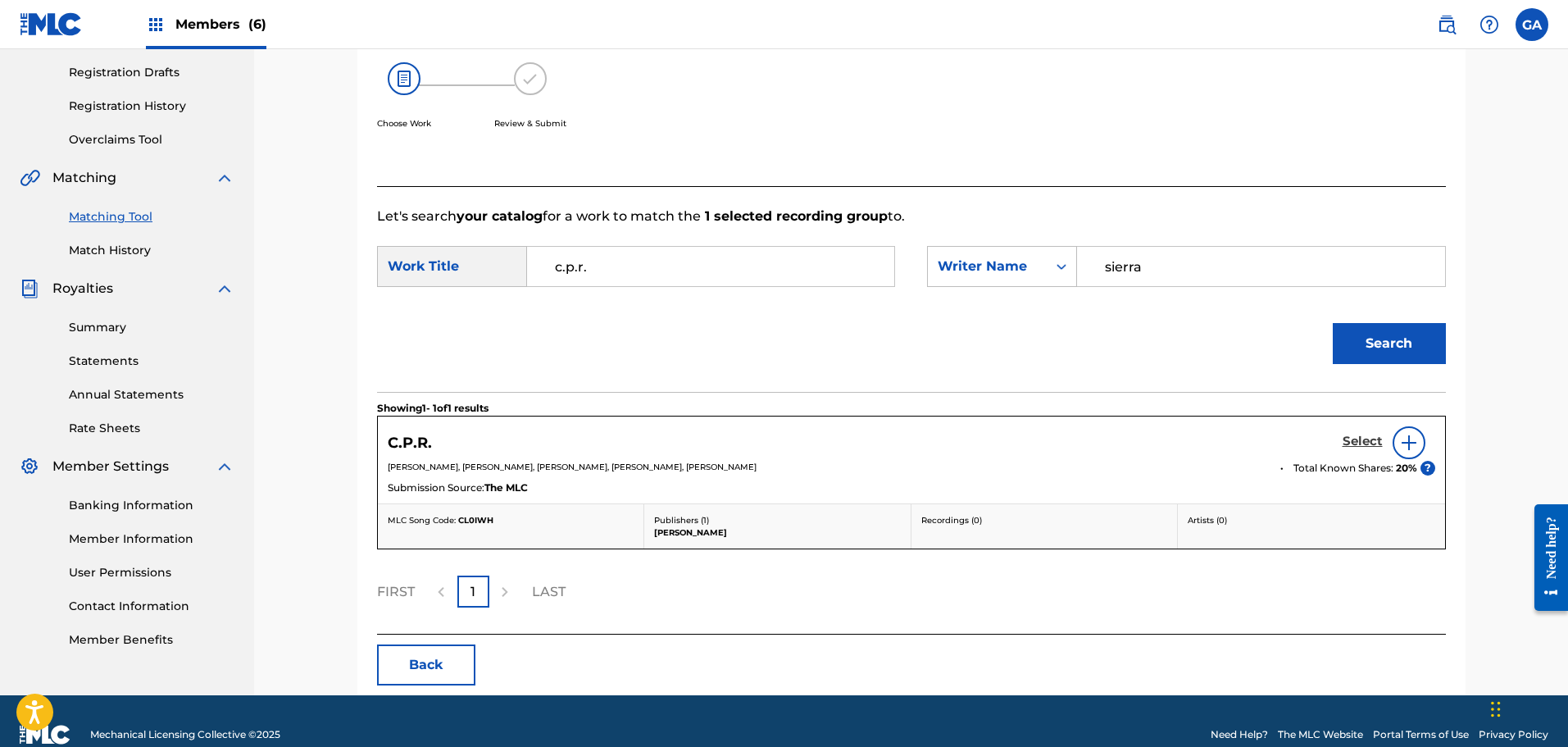
click at [1365, 441] on h5 "Select" at bounding box center [1363, 442] width 40 height 16
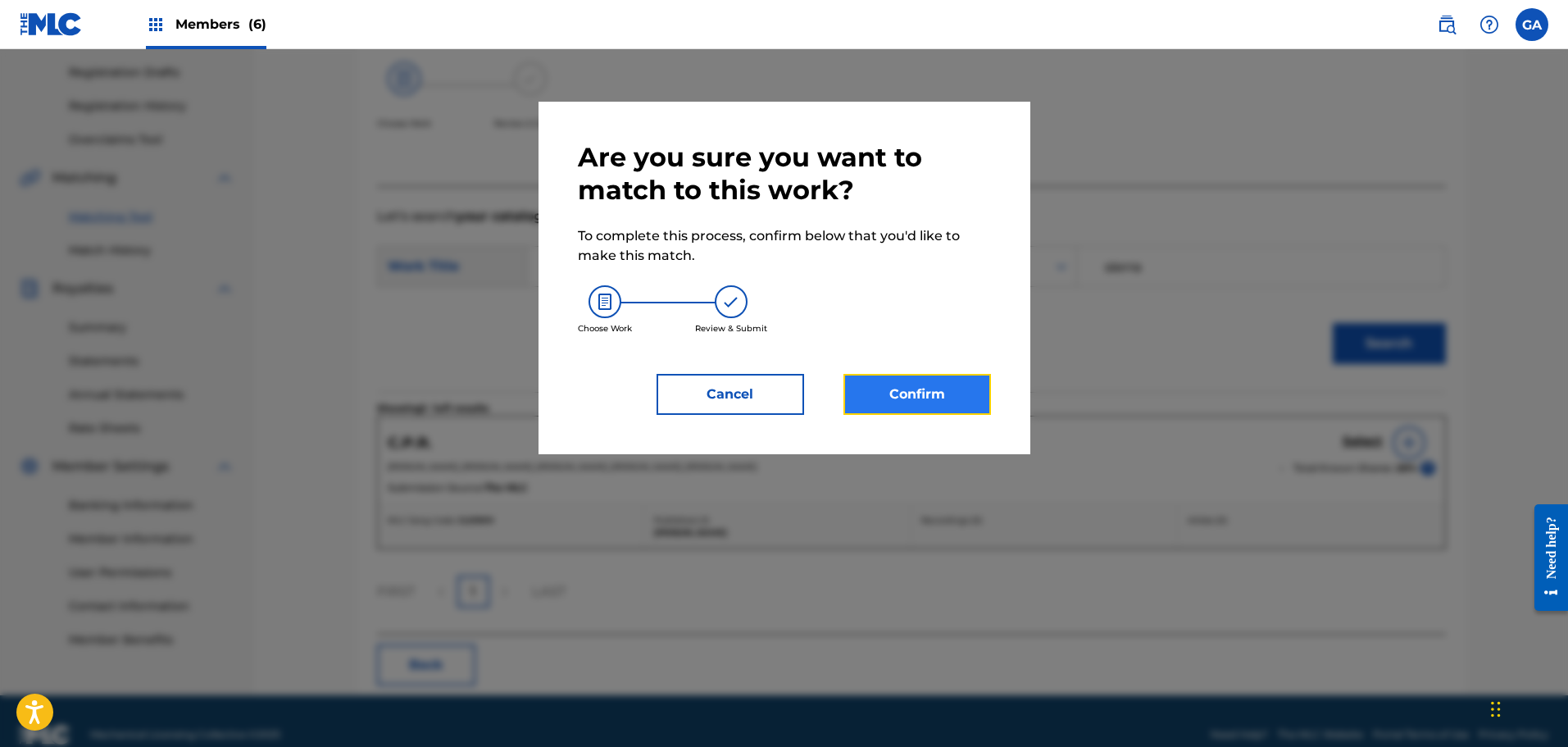
click at [911, 403] on button "Confirm" at bounding box center [918, 394] width 148 height 41
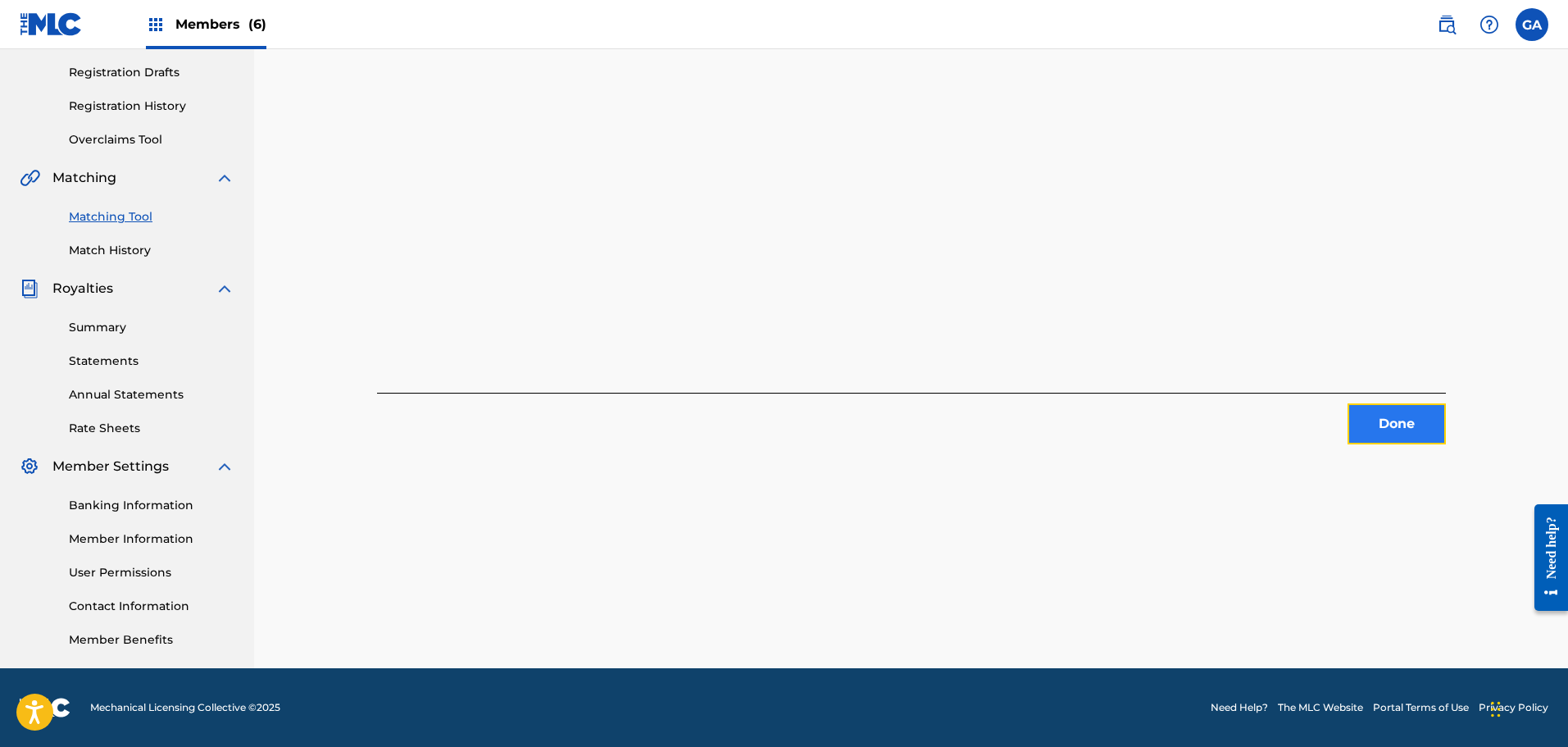
click at [1384, 419] on button "Done" at bounding box center [1396, 423] width 99 height 41
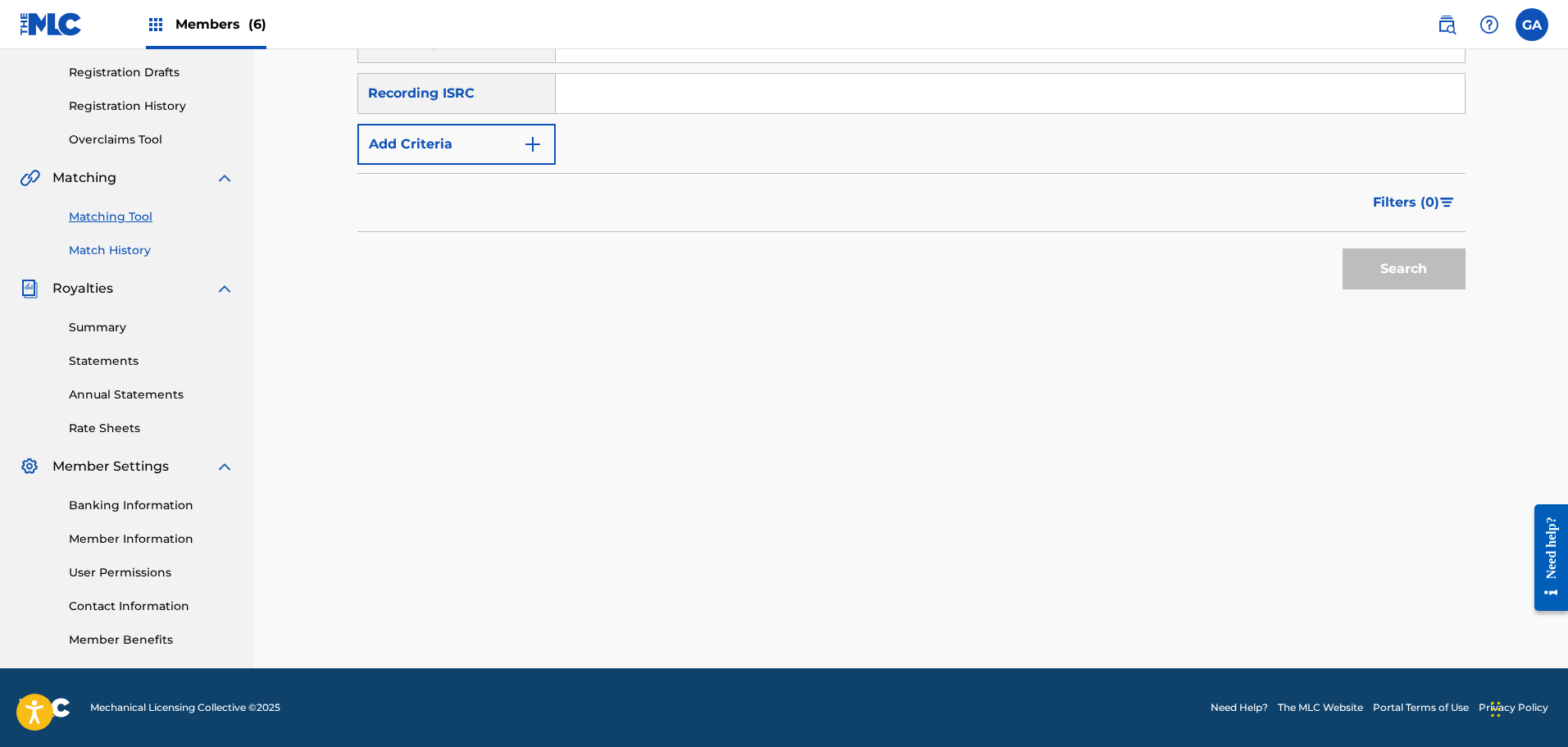
click at [145, 244] on link "Match History" at bounding box center [152, 249] width 166 height 17
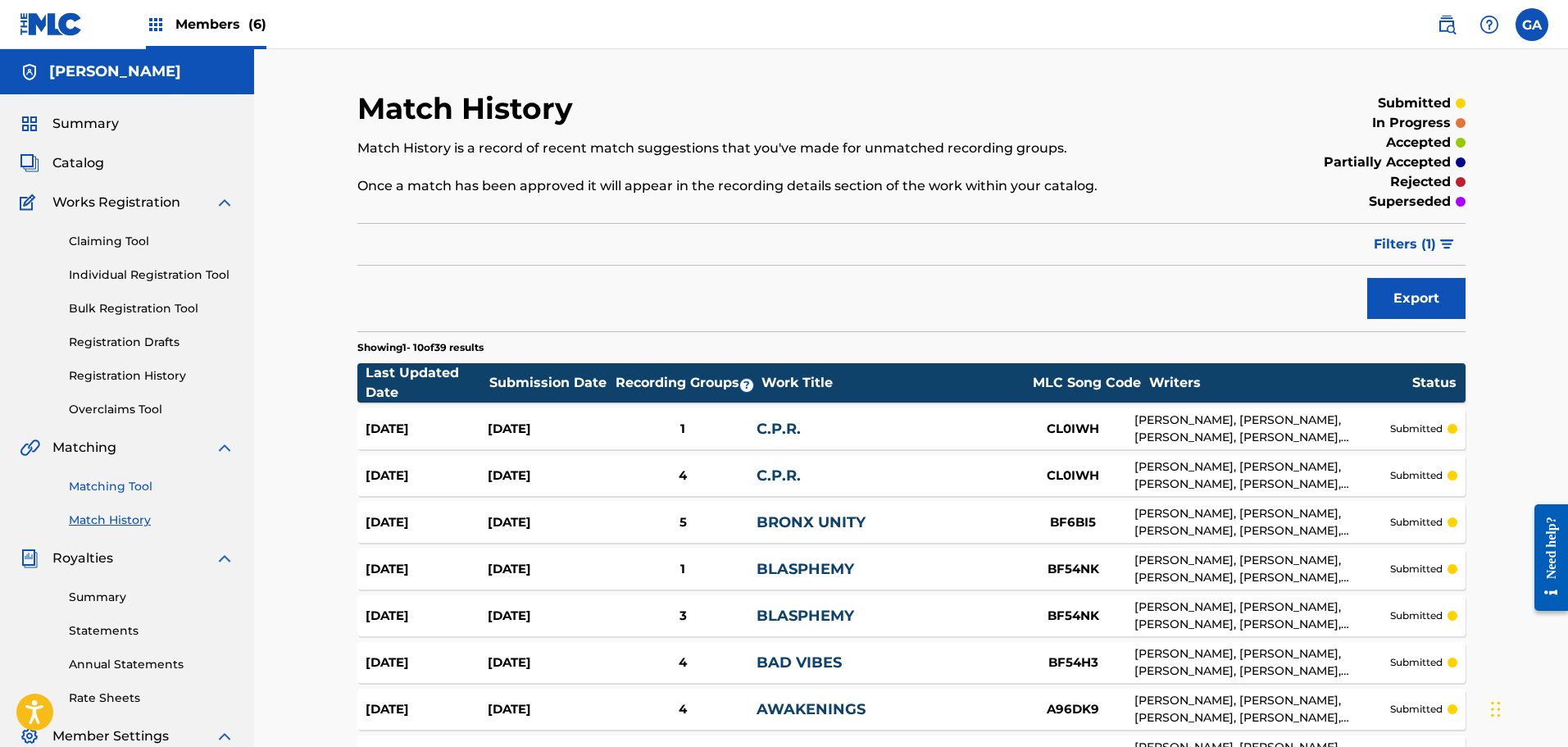
click at [91, 491] on link "Matching Tool" at bounding box center [152, 486] width 166 height 17
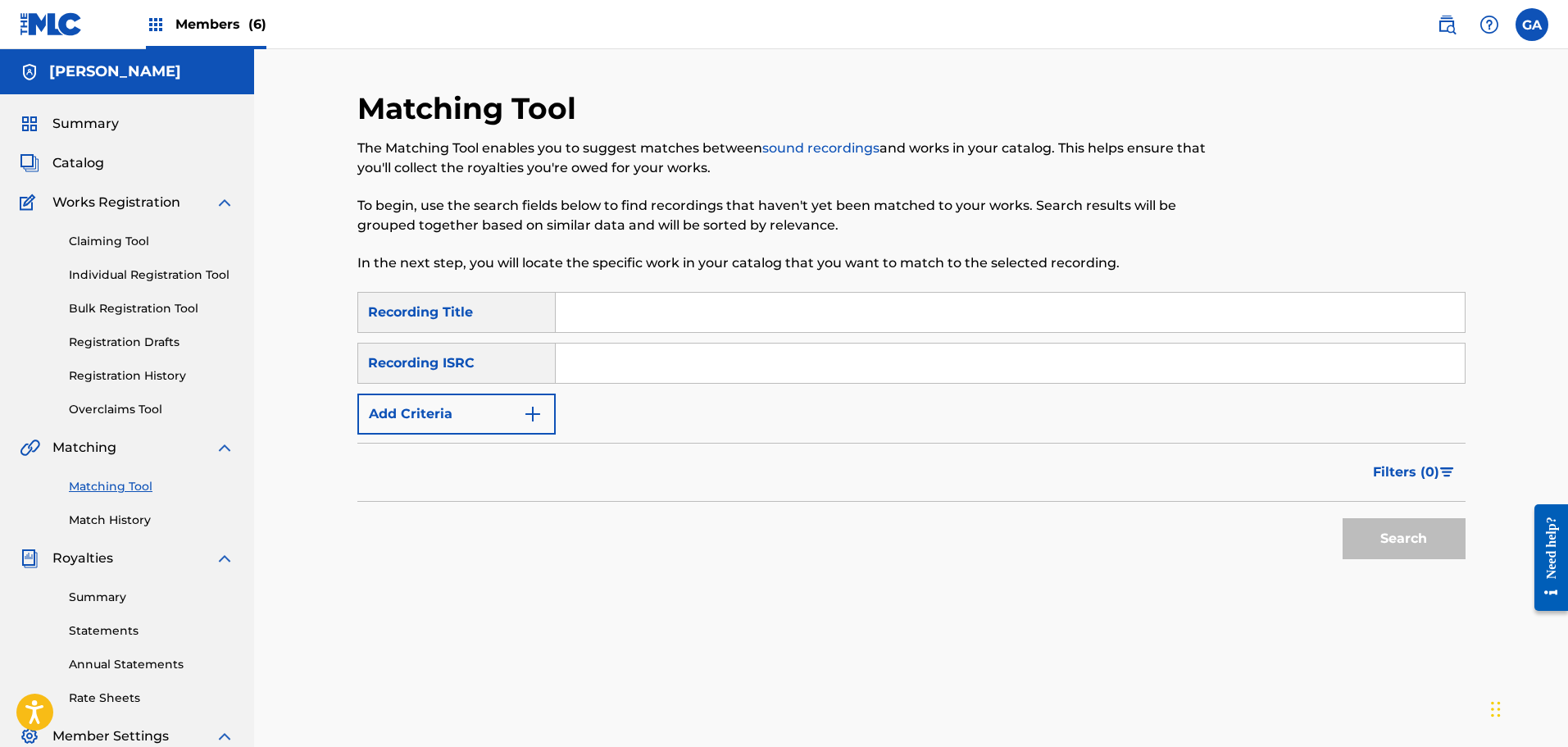
click at [657, 317] on input "Search Form" at bounding box center [1009, 311] width 909 height 39
type input "[GEOGRAPHIC_DATA]"
type input "i.r.a.t.e."
click at [1343, 518] on button "Search" at bounding box center [1403, 538] width 123 height 41
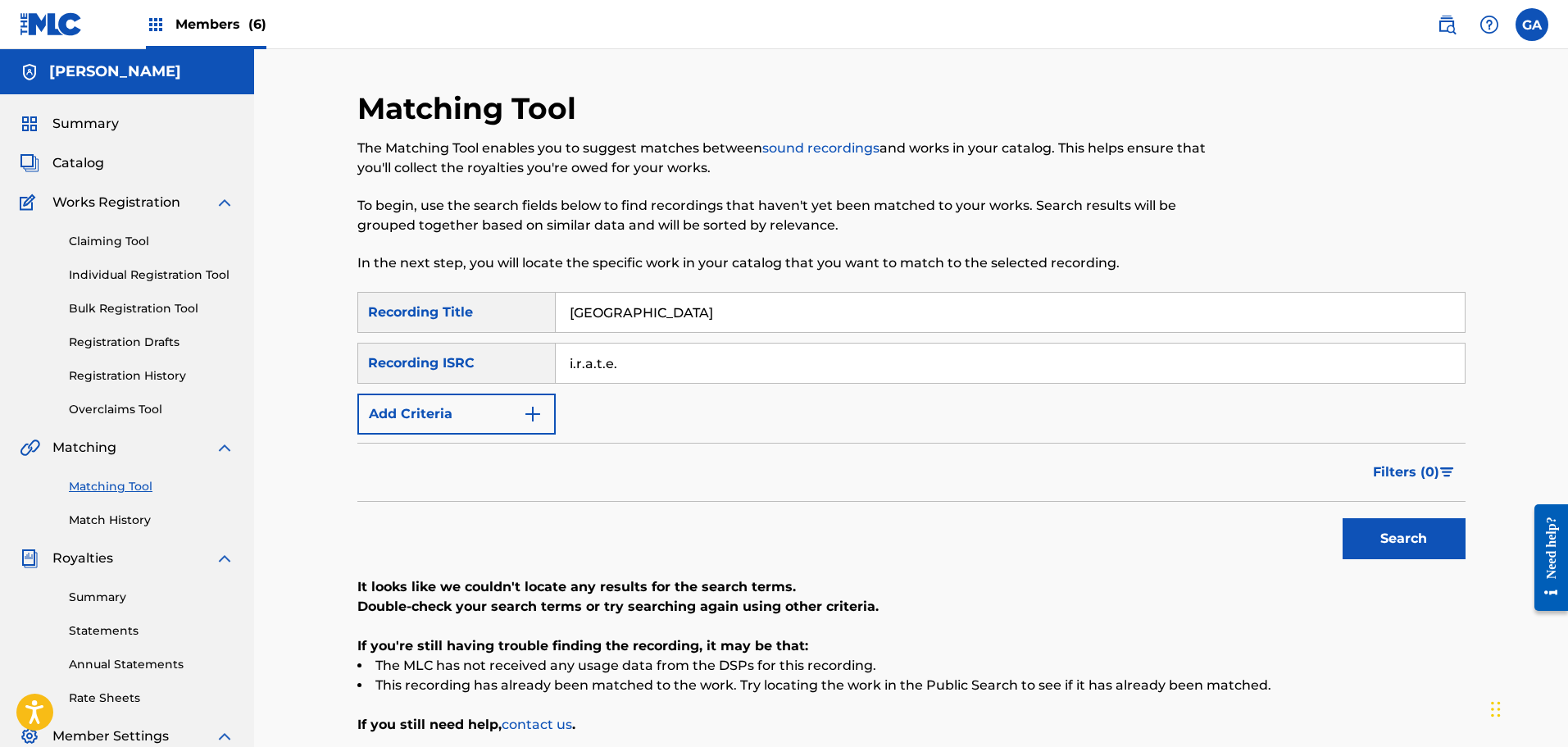
drag, startPoint x: 623, startPoint y: 359, endPoint x: 553, endPoint y: 366, distance: 70.3
click at [553, 366] on div "SearchWithCriteria0453bb9e-2fec-4f5d-bf6f-1278063fba46 Recording ISRC i.r.a.t.e." at bounding box center [911, 363] width 1108 height 41
click at [532, 407] on img "Search Form" at bounding box center [533, 414] width 20 height 20
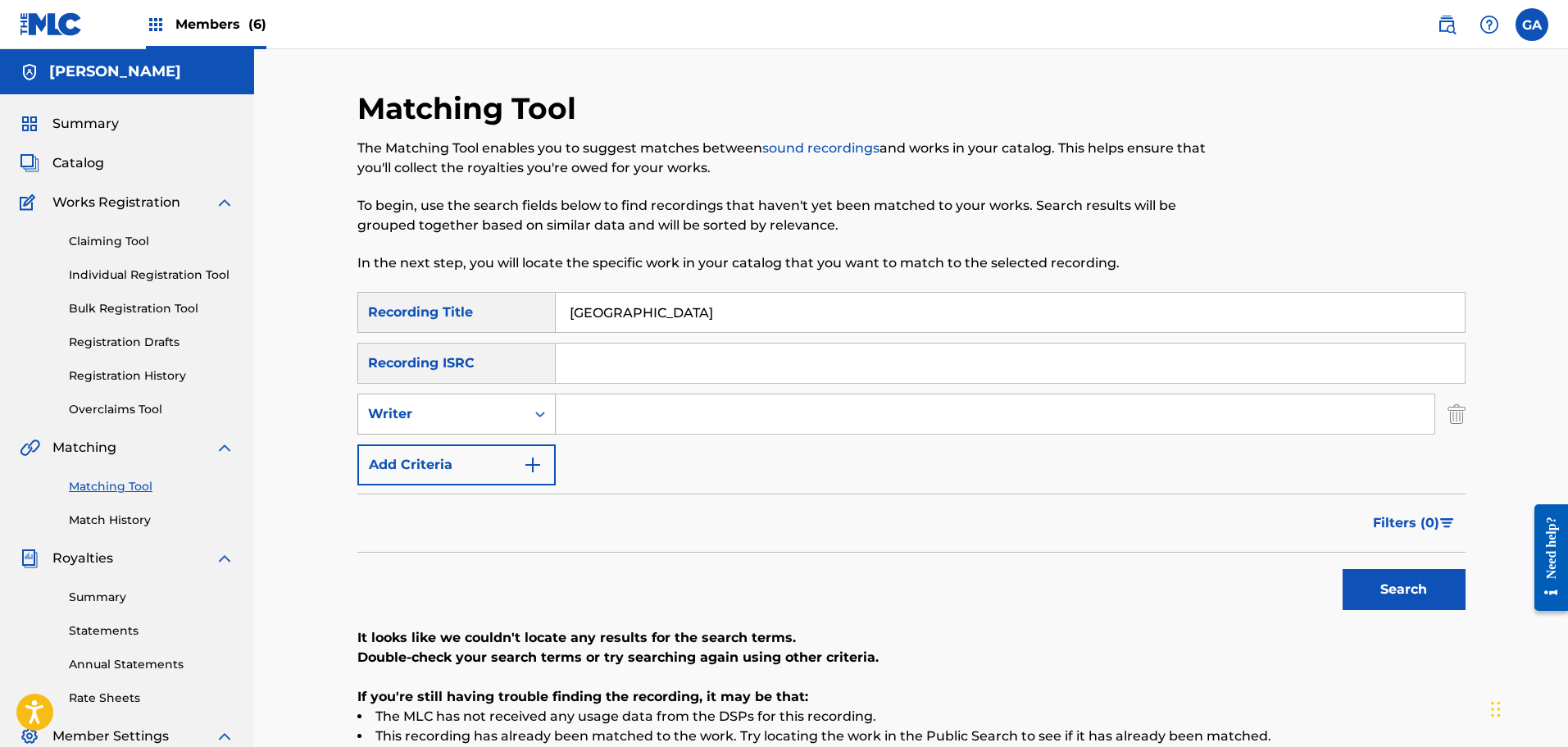
click at [487, 416] on div "Writer" at bounding box center [442, 414] width 148 height 20
click at [470, 447] on div "Recording Artist" at bounding box center [456, 455] width 196 height 41
click at [590, 427] on input "Search Form" at bounding box center [994, 413] width 879 height 39
paste input "i.r.a.t.e."
type input "i.r.a.t.e."
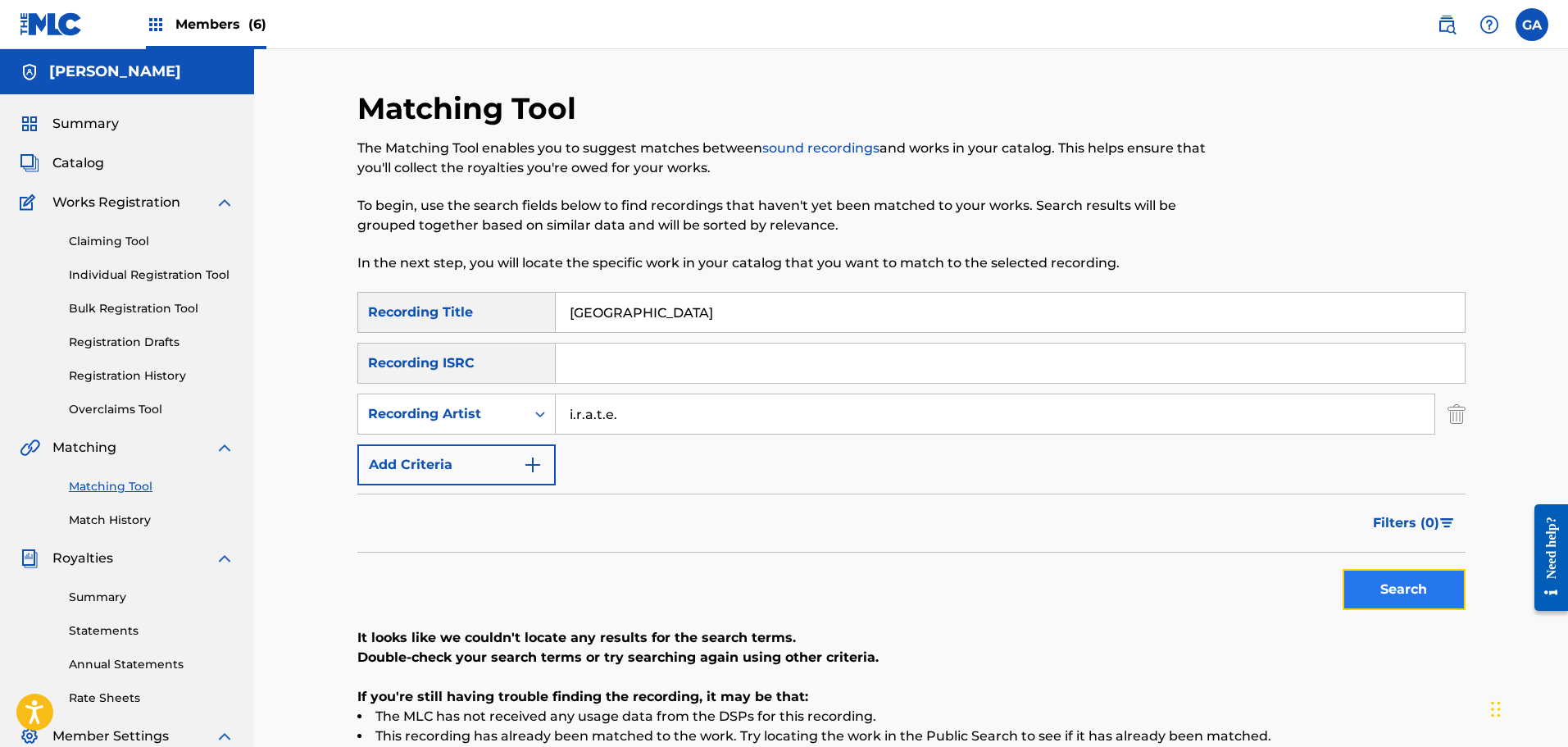
click at [1449, 584] on button "Search" at bounding box center [1403, 588] width 123 height 41
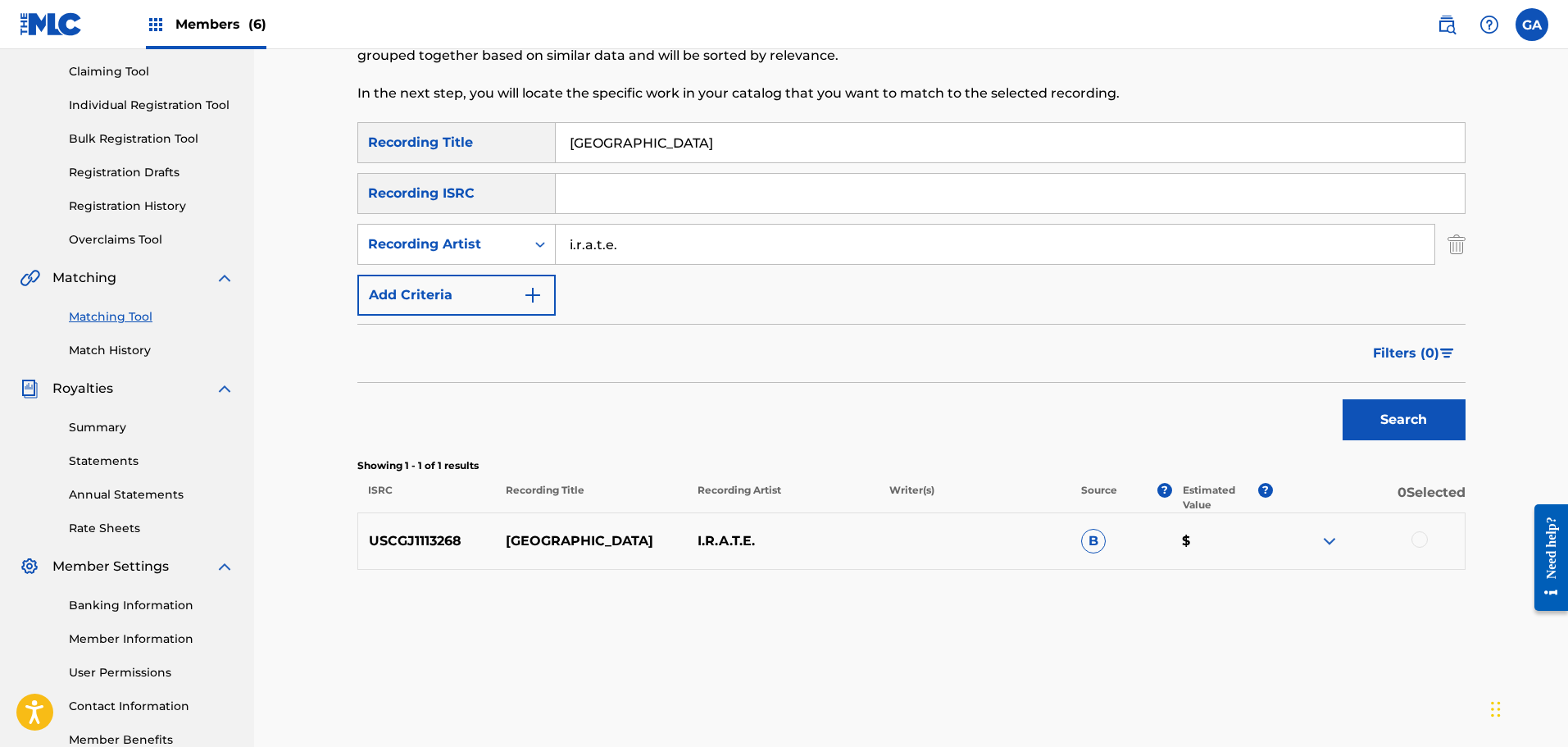
scroll to position [24, 0]
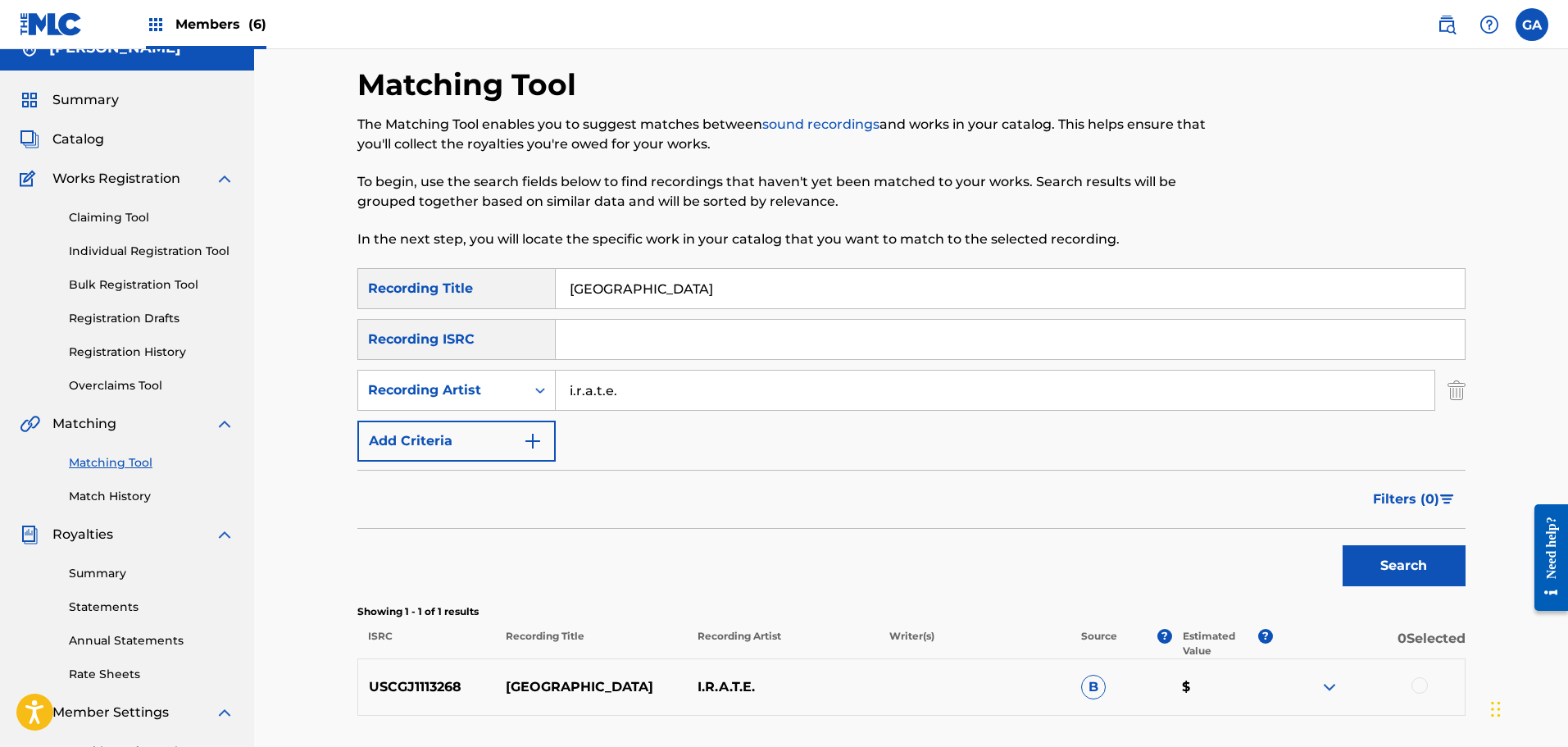
drag, startPoint x: 670, startPoint y: 279, endPoint x: 458, endPoint y: 279, distance: 212.0
click at [458, 279] on div "SearchWithCriteria89aba8e6-e3cf-4e91-9db8-e2ecabe51505 Recording Title central …" at bounding box center [911, 288] width 1108 height 41
click at [1343, 545] on button "Search" at bounding box center [1403, 564] width 123 height 41
drag, startPoint x: 620, startPoint y: 287, endPoint x: 518, endPoint y: 287, distance: 102.0
click at [518, 287] on div "SearchWithCriteria89aba8e6-e3cf-4e91-9db8-e2ecabe51505 Recording Title 1134" at bounding box center [911, 288] width 1108 height 41
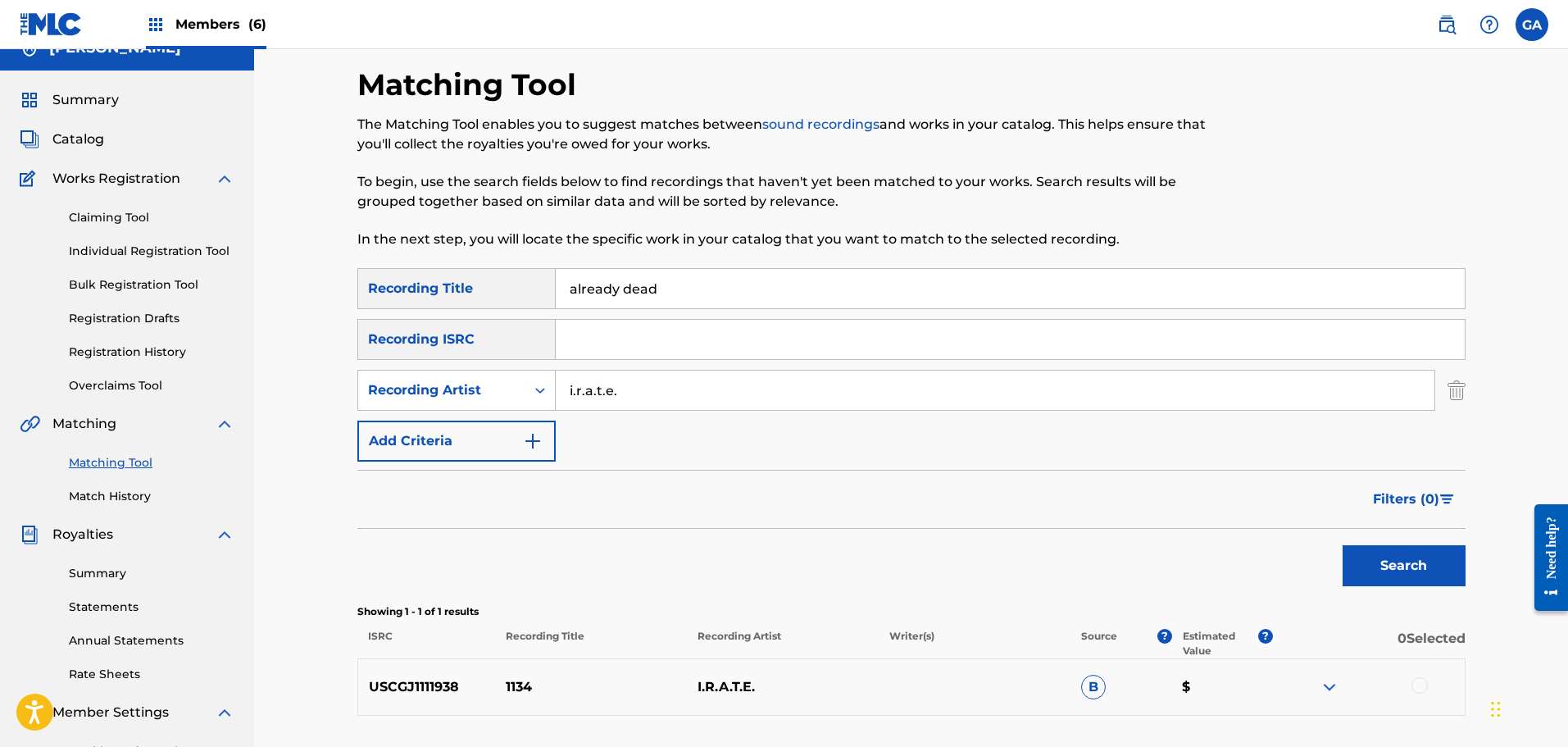
click at [1343, 545] on button "Search" at bounding box center [1403, 564] width 123 height 41
drag, startPoint x: 686, startPoint y: 290, endPoint x: 525, endPoint y: 278, distance: 161.4
click at [525, 278] on div "SearchWithCriteria89aba8e6-e3cf-4e91-9db8-e2ecabe51505 Recording Title already …" at bounding box center [911, 288] width 1108 height 41
click at [1343, 545] on button "Search" at bounding box center [1403, 564] width 123 height 41
click at [673, 305] on input "always remain" at bounding box center [1009, 288] width 909 height 39
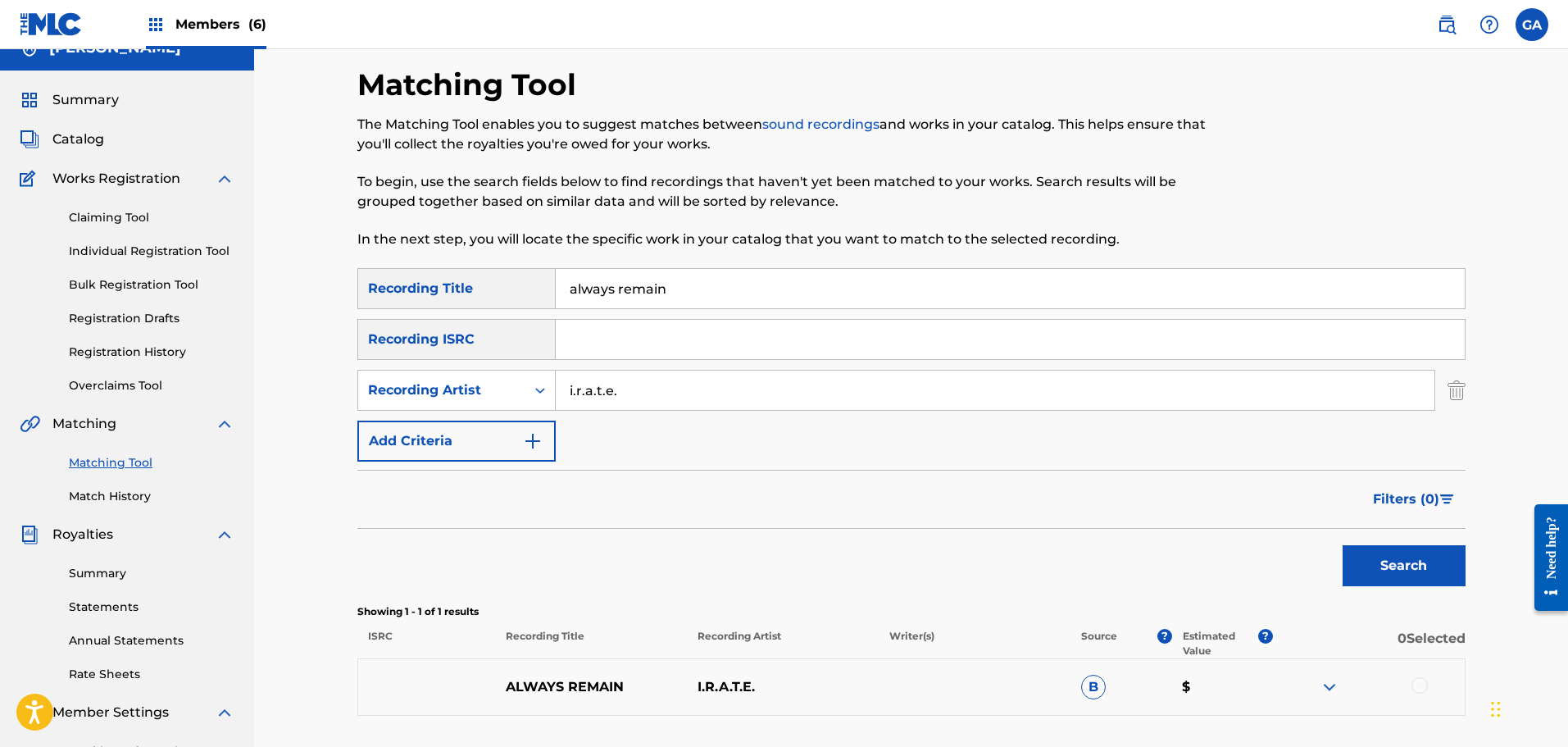
drag, startPoint x: 677, startPoint y: 295, endPoint x: 549, endPoint y: 269, distance: 130.6
click at [549, 269] on div "SearchWithCriteria89aba8e6-e3cf-4e91-9db8-e2ecabe51505 Recording Title always r…" at bounding box center [911, 288] width 1108 height 41
click at [1343, 545] on button "Search" at bounding box center [1403, 564] width 123 height 41
drag, startPoint x: 659, startPoint y: 288, endPoint x: 573, endPoint y: 276, distance: 86.8
click at [573, 276] on input "awakenings" at bounding box center [1009, 288] width 909 height 39
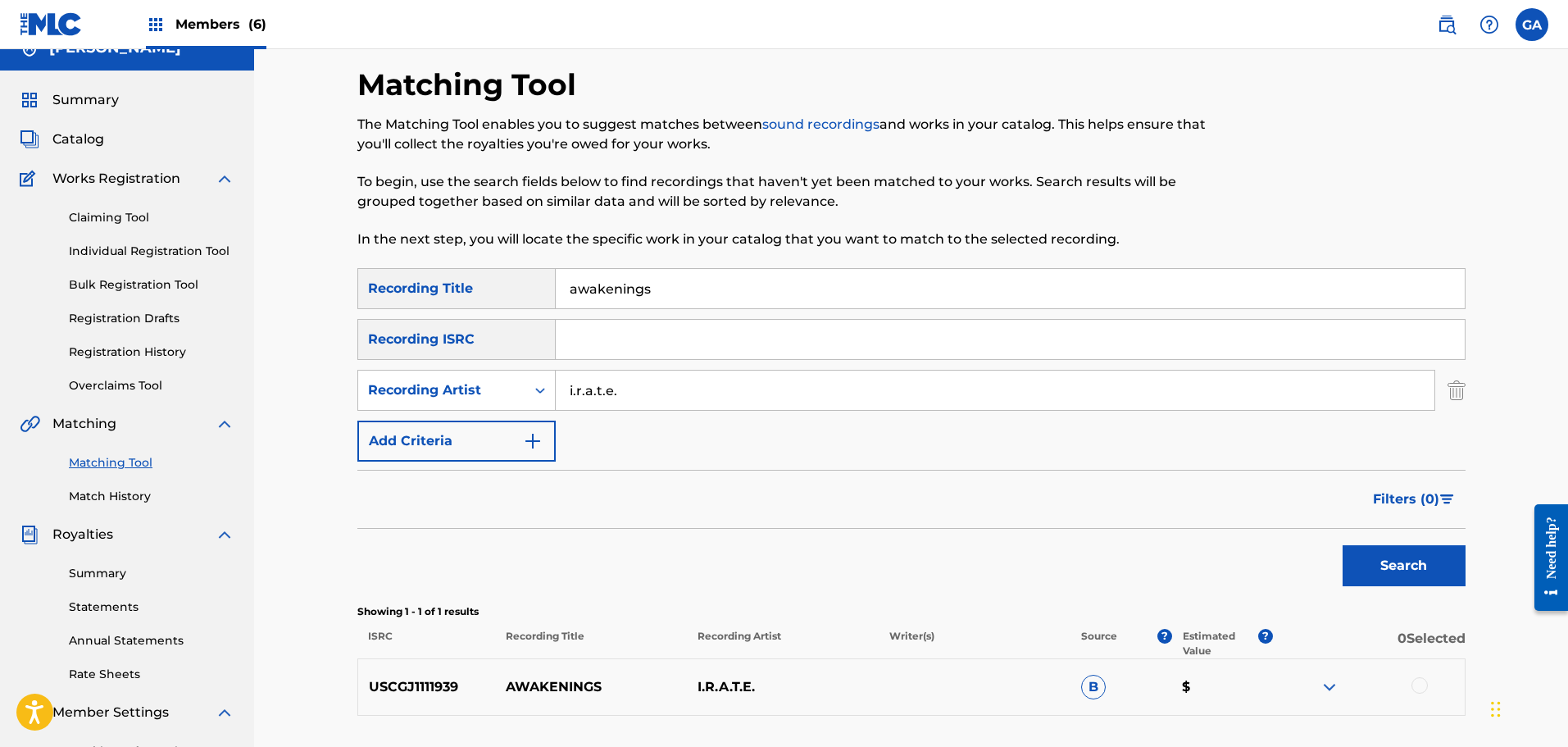
click at [573, 276] on input "awakenings" at bounding box center [1009, 288] width 909 height 39
click at [595, 287] on input "awakenings" at bounding box center [1009, 288] width 909 height 39
click at [1343, 545] on button "Search" at bounding box center [1403, 564] width 123 height 41
drag, startPoint x: 642, startPoint y: 285, endPoint x: 514, endPoint y: 285, distance: 128.0
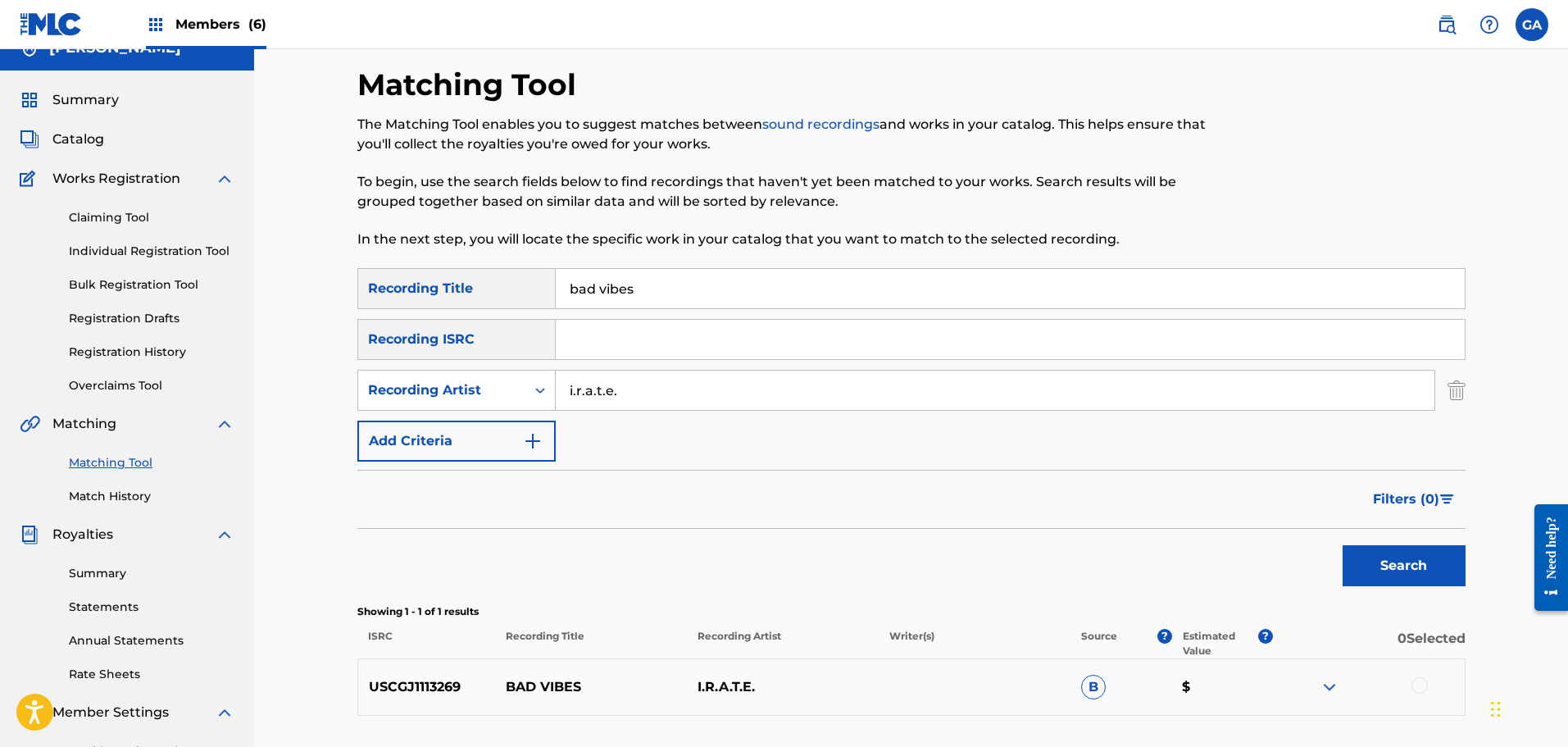
click at [514, 285] on div "SearchWithCriteria89aba8e6-e3cf-4e91-9db8-e2ecabe51505 Recording Title bad vibes" at bounding box center [911, 288] width 1108 height 41
click at [1343, 545] on button "Search" at bounding box center [1403, 564] width 123 height 41
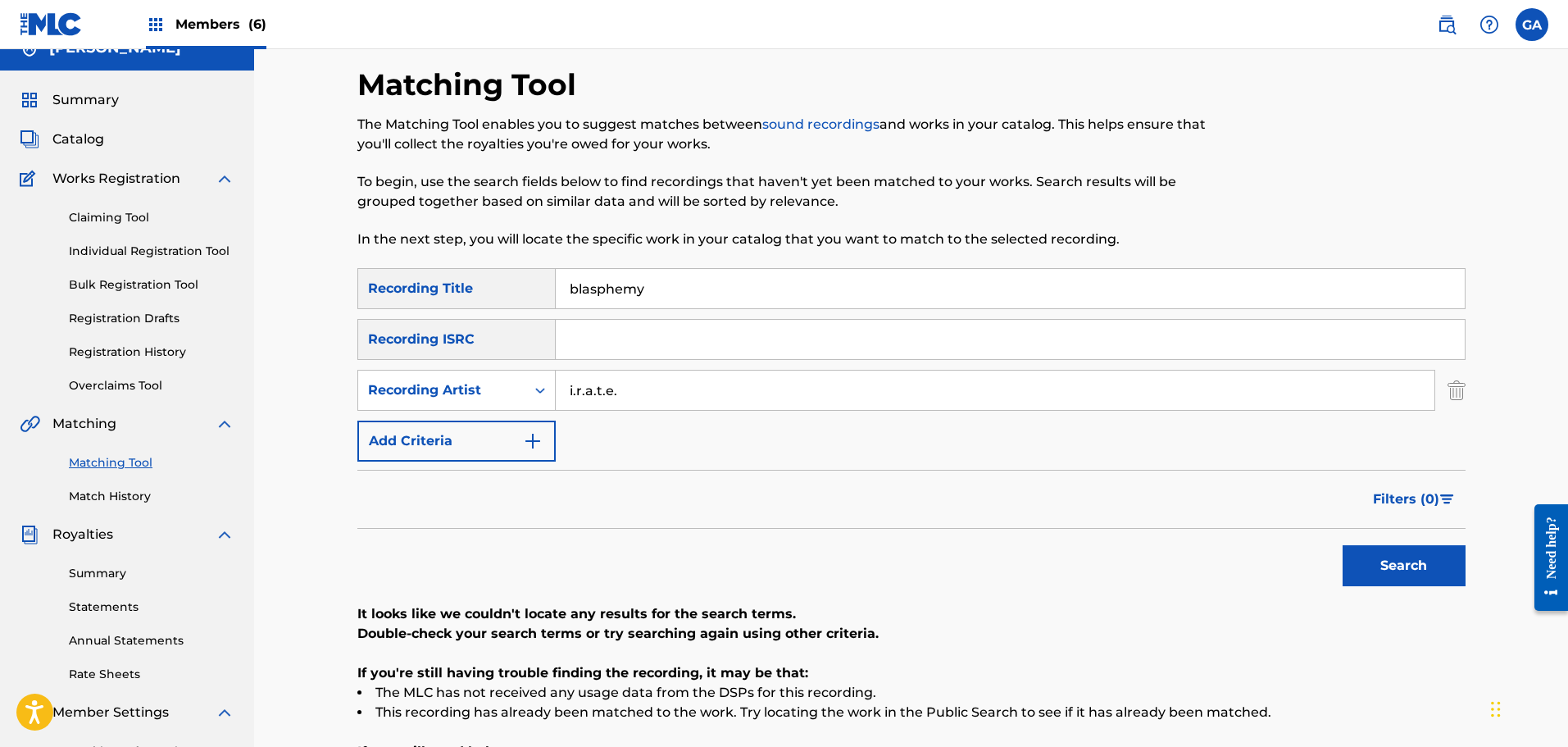
drag, startPoint x: 652, startPoint y: 280, endPoint x: 535, endPoint y: 282, distance: 117.0
click at [535, 282] on div "SearchWithCriteria89aba8e6-e3cf-4e91-9db8-e2ecabe51505 Recording Title blasphemy" at bounding box center [911, 288] width 1108 height 41
click at [1343, 545] on button "Search" at bounding box center [1403, 564] width 123 height 41
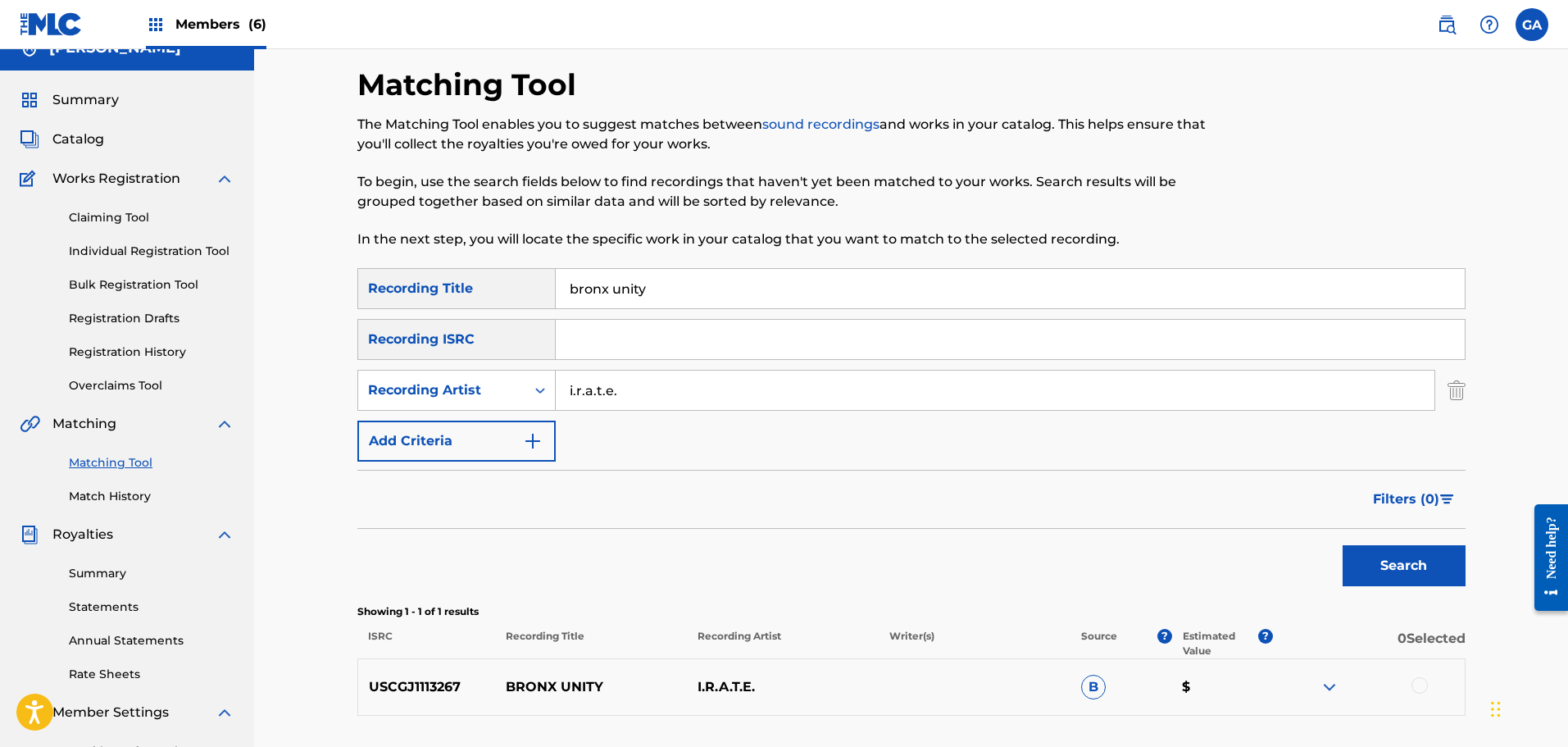
drag, startPoint x: 665, startPoint y: 287, endPoint x: 525, endPoint y: 279, distance: 140.2
click at [525, 279] on div "SearchWithCriteria89aba8e6-e3cf-4e91-9db8-e2ecabe51505 Recording Title bronx un…" at bounding box center [911, 288] width 1108 height 41
click at [1343, 545] on button "Search" at bounding box center [1403, 564] width 123 height 41
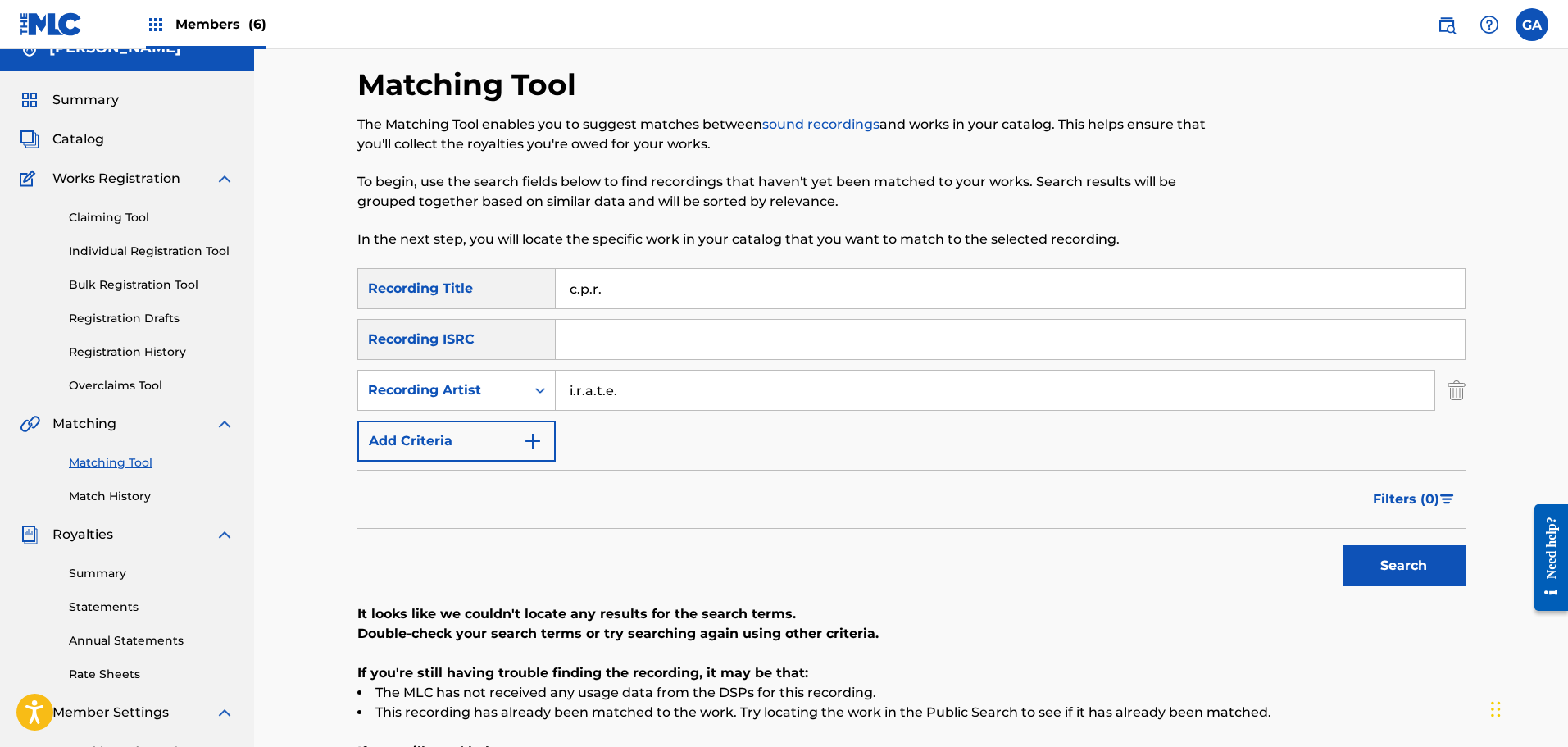
click at [1343, 545] on button "Search" at bounding box center [1403, 564] width 123 height 41
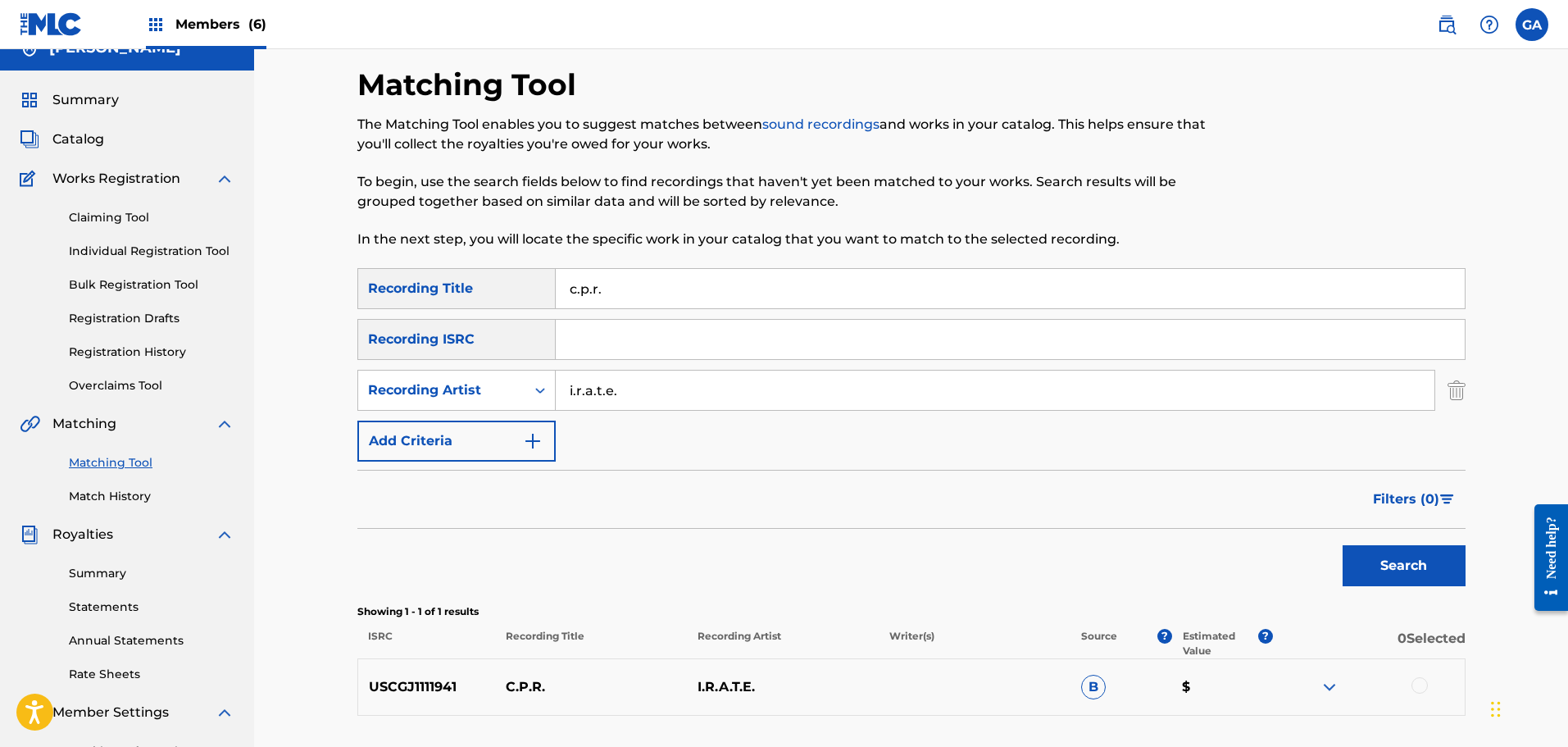
drag, startPoint x: 615, startPoint y: 292, endPoint x: 397, endPoint y: 261, distance: 220.2
click at [397, 261] on div "Matching Tool The Matching Tool enables you to suggest matches between sound re…" at bounding box center [911, 491] width 1108 height 848
click at [1343, 545] on button "Search" at bounding box center [1403, 564] width 123 height 41
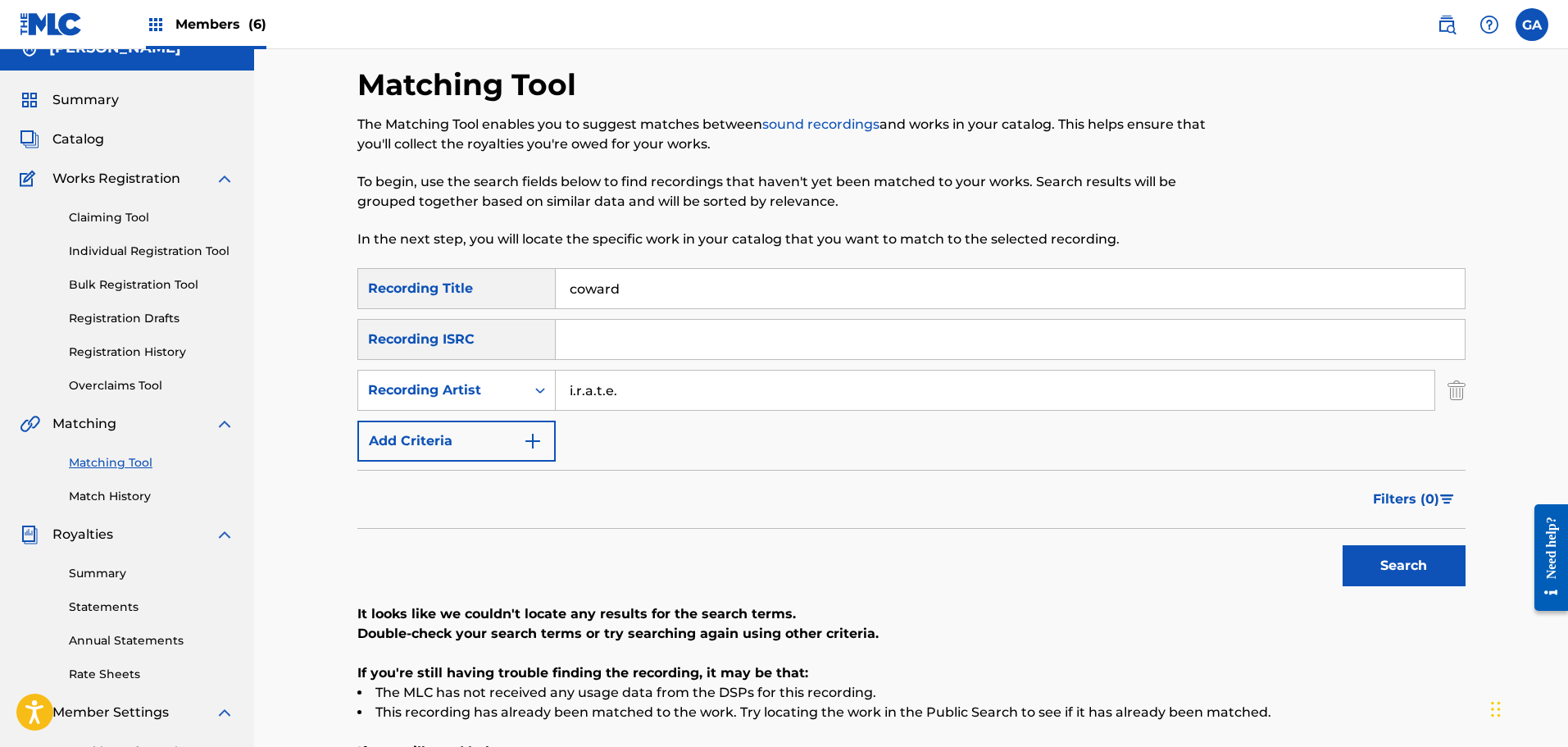
drag, startPoint x: 634, startPoint y: 292, endPoint x: 541, endPoint y: 283, distance: 93.4
click at [541, 283] on div "SearchWithCriteria89aba8e6-e3cf-4e91-9db8-e2ecabe51505 Recording Title coward" at bounding box center [911, 288] width 1108 height 41
click at [1343, 545] on button "Search" at bounding box center [1403, 564] width 123 height 41
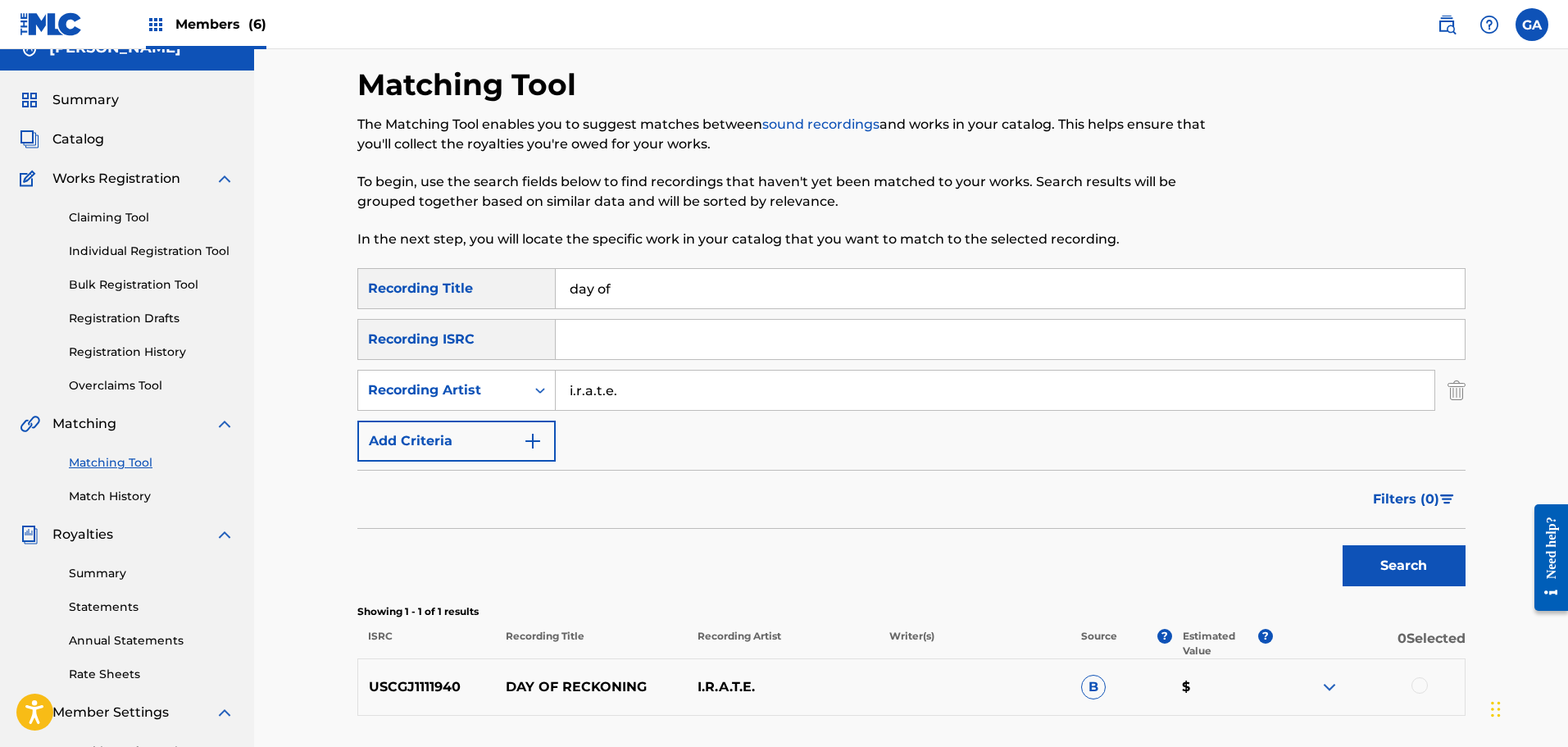
drag, startPoint x: 620, startPoint y: 282, endPoint x: 550, endPoint y: 282, distance: 70.0
click at [550, 282] on div "SearchWithCriteria89aba8e6-e3cf-4e91-9db8-e2ecabe51505 Recording Title day of" at bounding box center [911, 288] width 1108 height 41
click at [1343, 545] on button "Search" at bounding box center [1403, 564] width 123 height 41
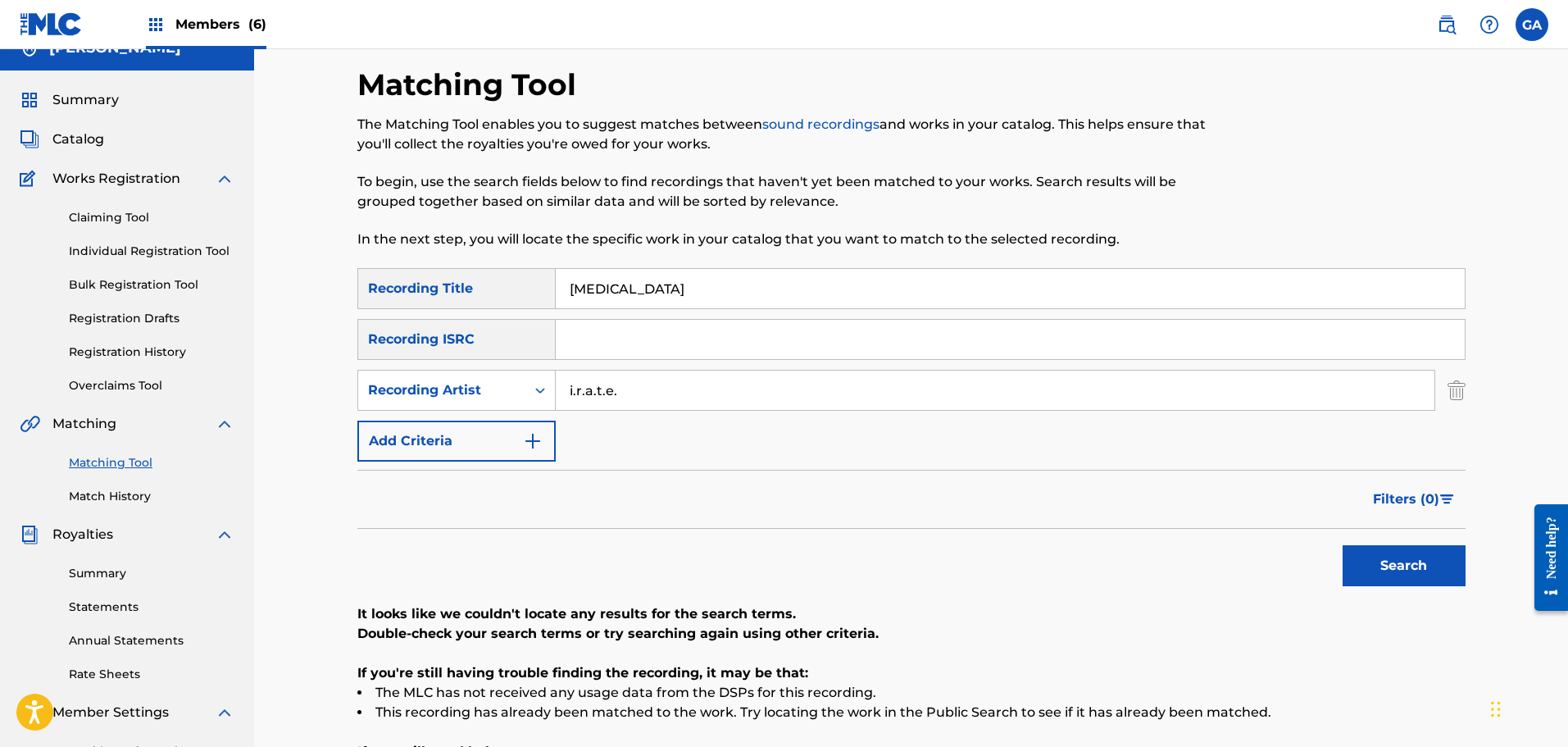
click at [616, 278] on input "[MEDICAL_DATA]" at bounding box center [1009, 288] width 909 height 39
click at [1343, 545] on button "Search" at bounding box center [1403, 564] width 123 height 41
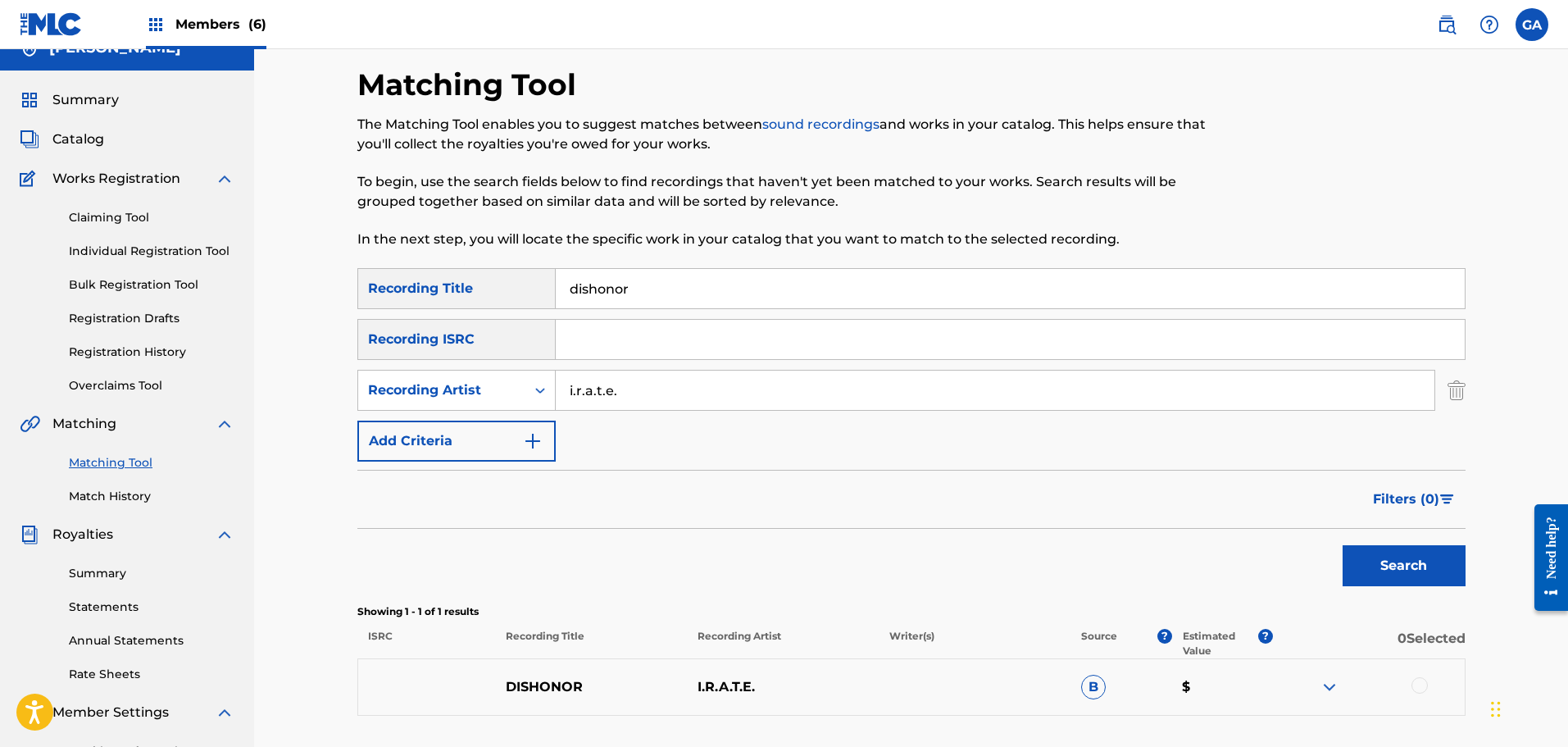
click at [616, 278] on input "dishonor" at bounding box center [1009, 288] width 909 height 39
click at [1343, 545] on button "Search" at bounding box center [1403, 564] width 123 height 41
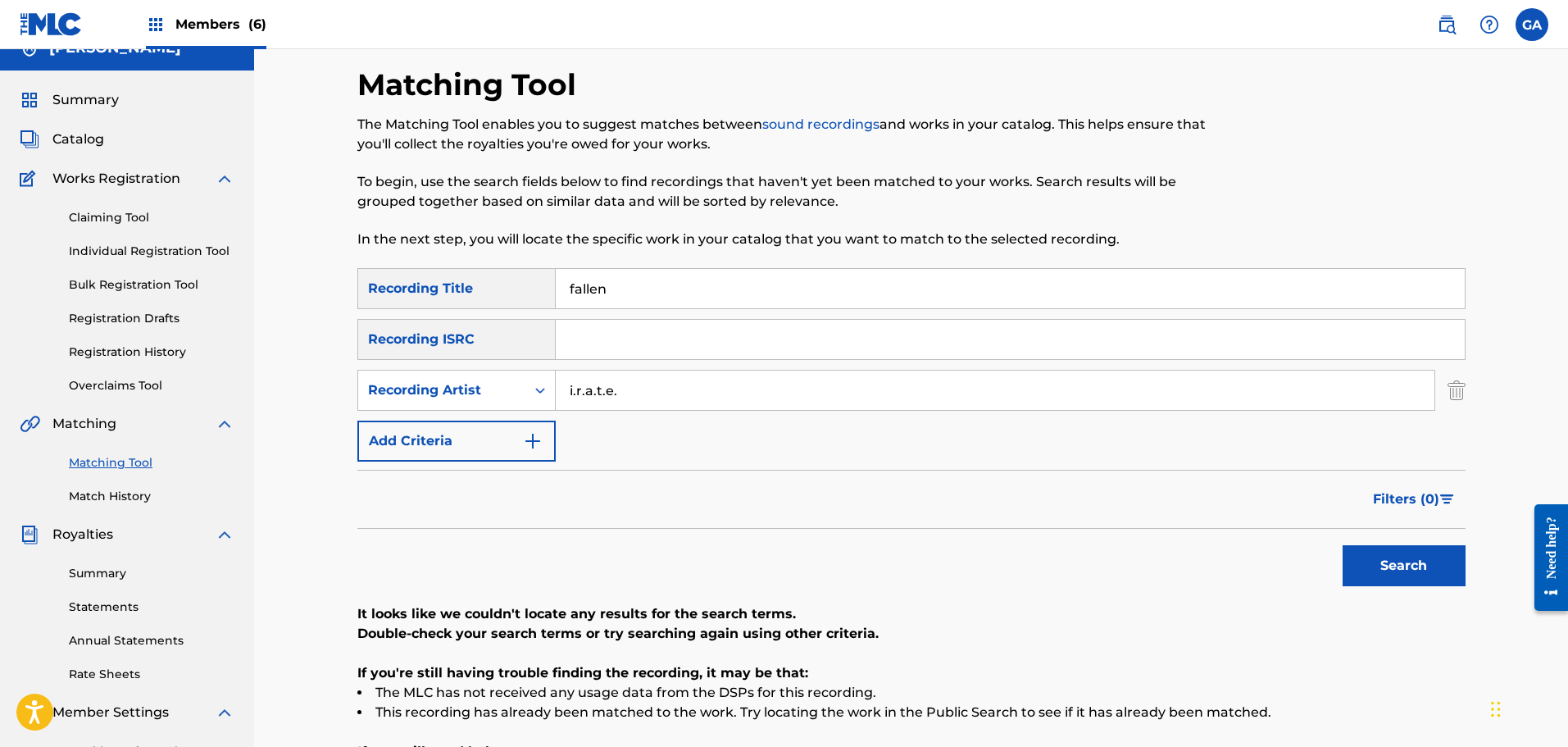
click at [616, 278] on input "fallen" at bounding box center [1009, 288] width 909 height 39
click at [1343, 545] on button "Search" at bounding box center [1403, 564] width 123 height 41
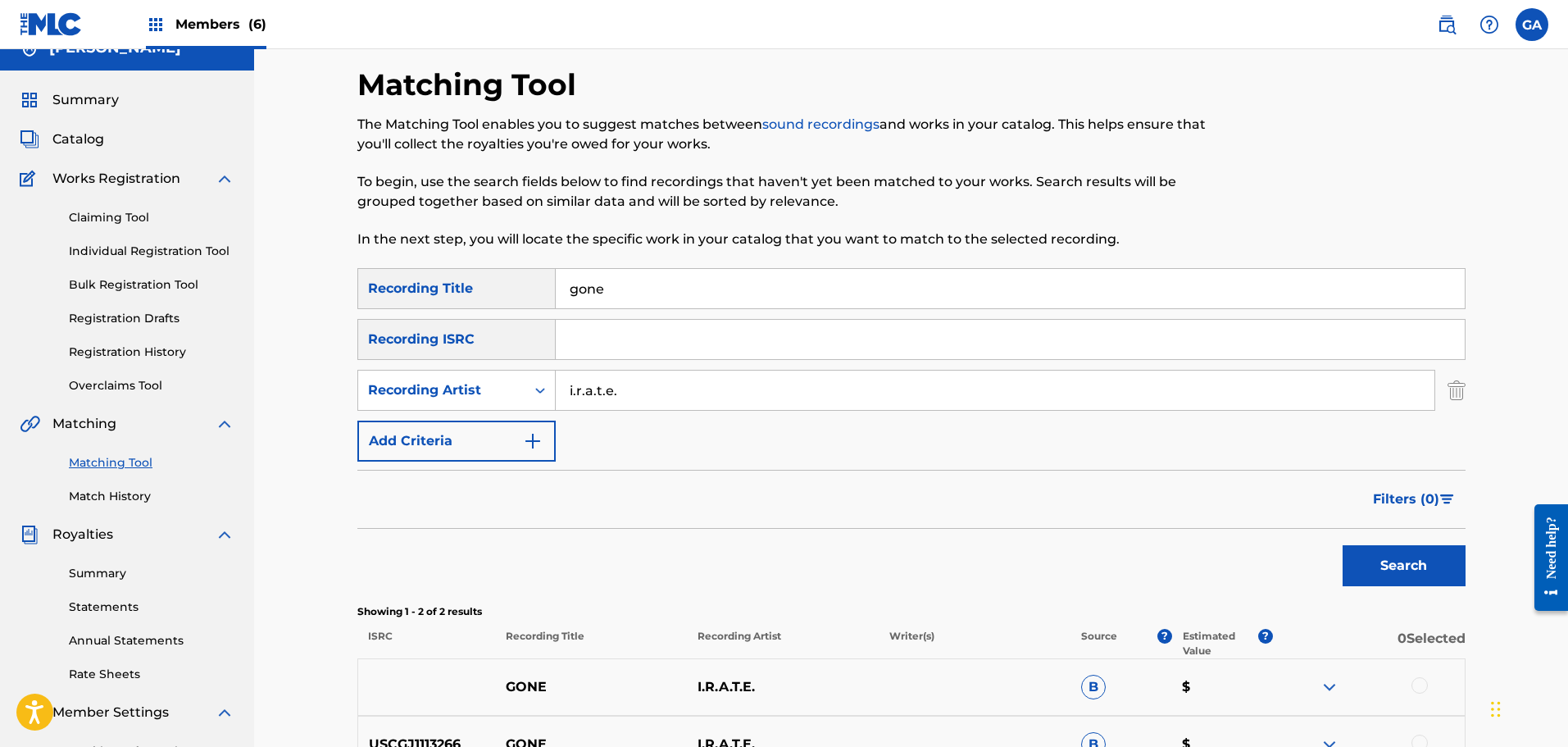
click at [616, 278] on input "gone" at bounding box center [1009, 288] width 909 height 39
click at [1343, 545] on button "Search" at bounding box center [1403, 564] width 123 height 41
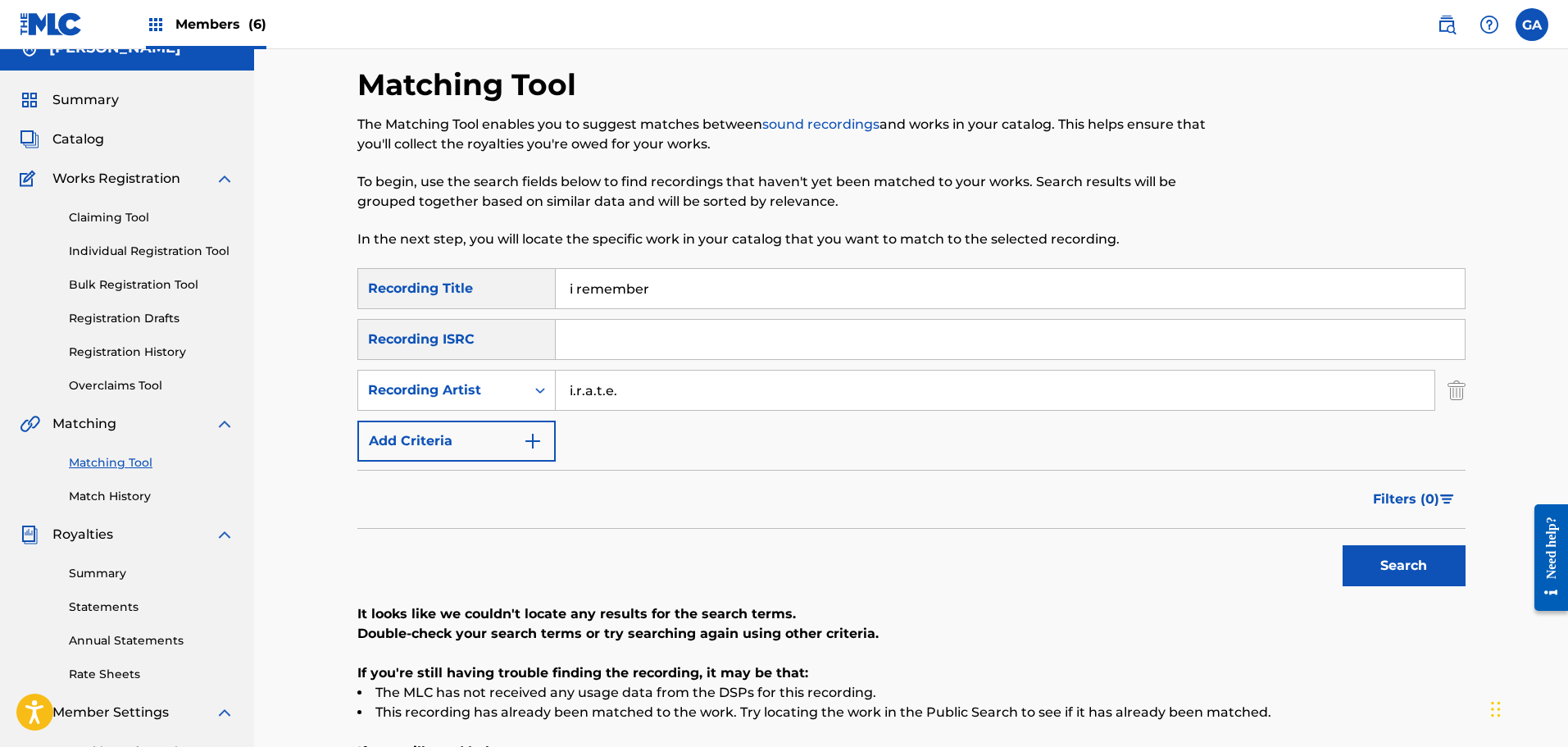
drag, startPoint x: 651, startPoint y: 296, endPoint x: 515, endPoint y: 267, distance: 139.1
click at [515, 267] on div "Matching Tool The Matching Tool enables you to suggest matches between sound re…" at bounding box center [911, 491] width 1108 height 848
click at [1343, 545] on button "Search" at bounding box center [1403, 564] width 123 height 41
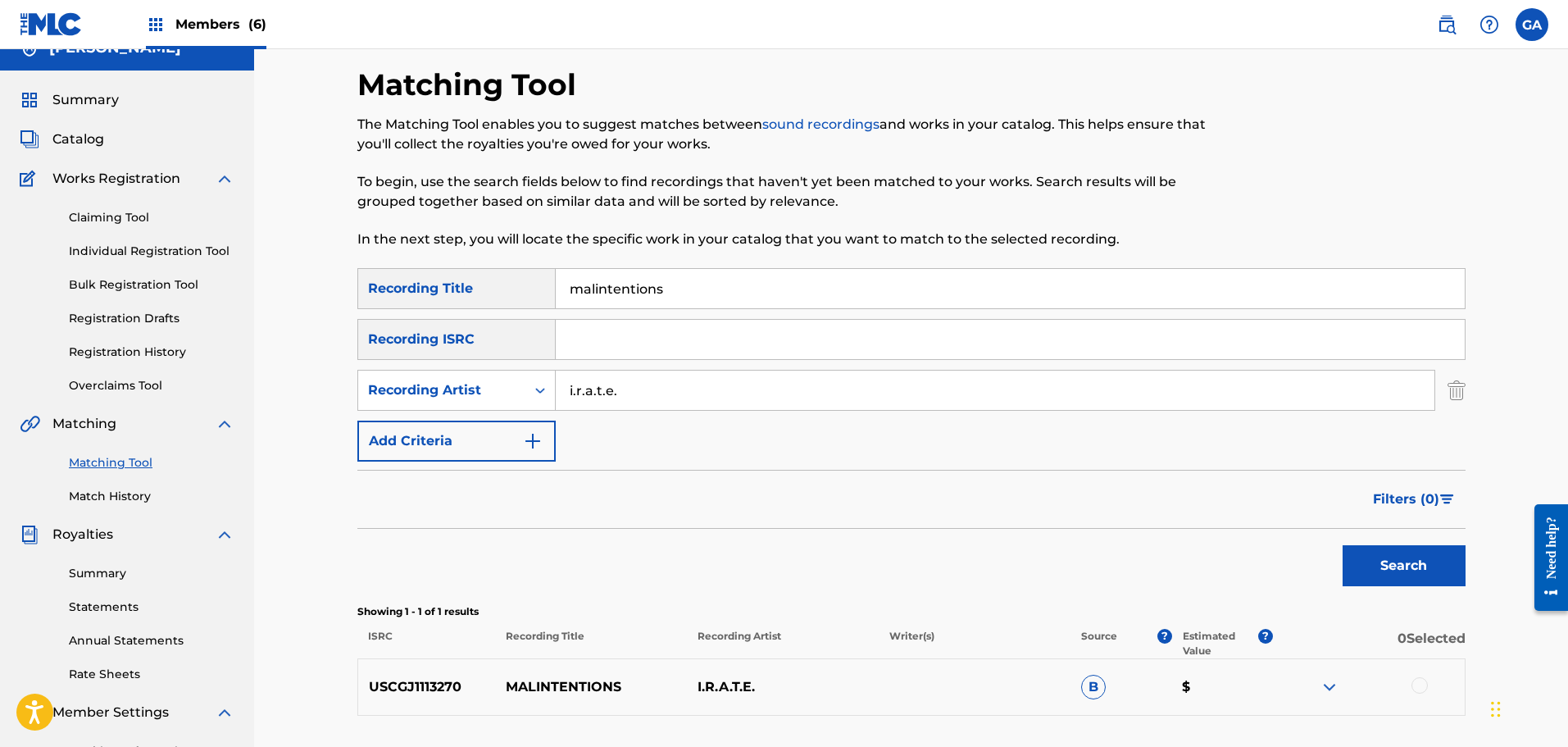
drag, startPoint x: 591, startPoint y: 297, endPoint x: 476, endPoint y: 300, distance: 115.0
click at [476, 300] on div "SearchWithCriteria89aba8e6-e3cf-4e91-9db8-e2ecabe51505 Recording Title malinten…" at bounding box center [911, 288] width 1108 height 41
click at [1343, 545] on button "Search" at bounding box center [1403, 564] width 123 height 41
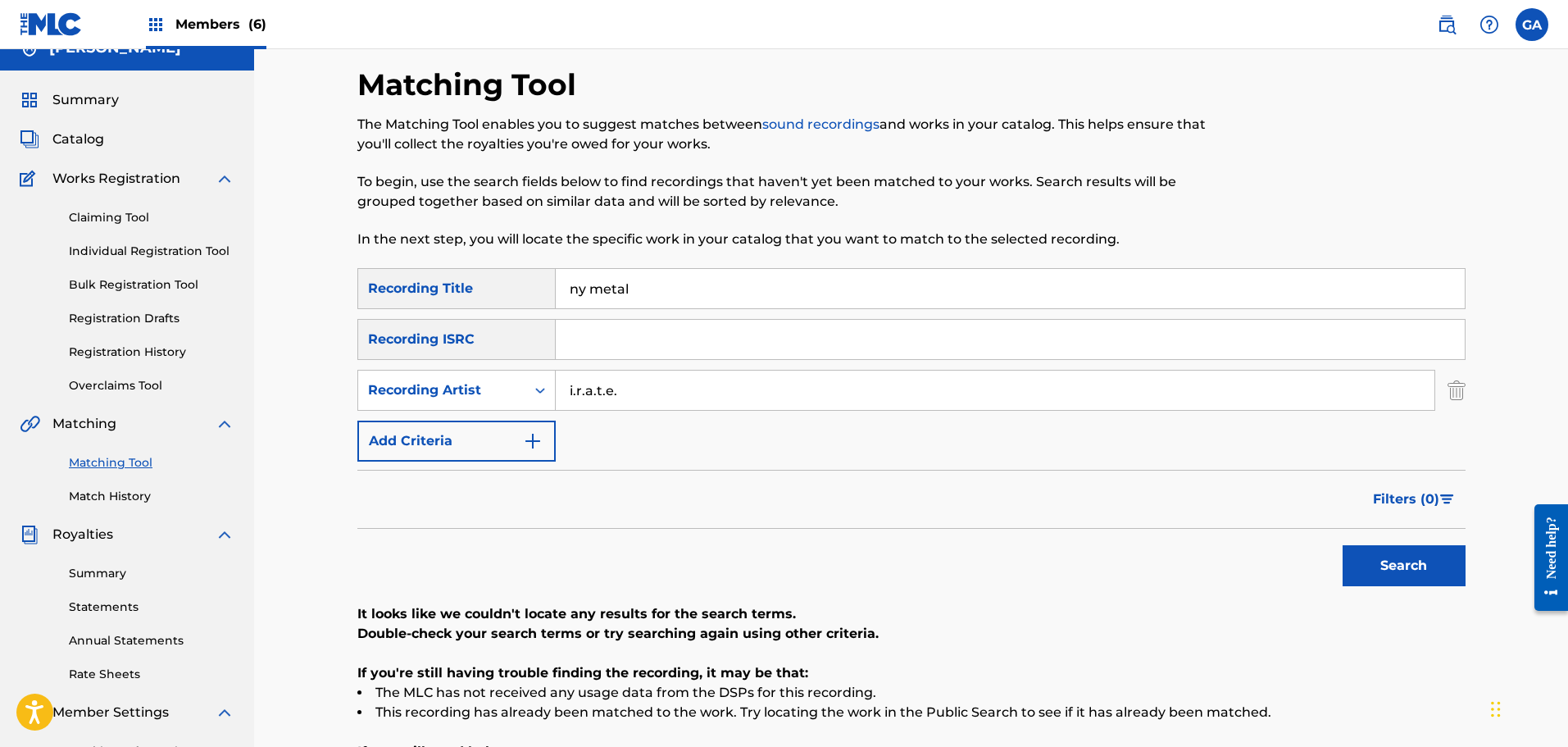
click at [578, 288] on input "ny metal" at bounding box center [1009, 288] width 909 height 39
drag, startPoint x: 589, startPoint y: 286, endPoint x: 450, endPoint y: 299, distance: 139.6
click at [450, 299] on div "SearchWithCriteria89aba8e6-e3cf-4e91-9db8-e2ecabe51505 Recording Title ny metal" at bounding box center [911, 288] width 1108 height 41
click at [1343, 545] on button "Search" at bounding box center [1403, 564] width 123 height 41
drag, startPoint x: 635, startPoint y: 298, endPoint x: 479, endPoint y: 283, distance: 156.7
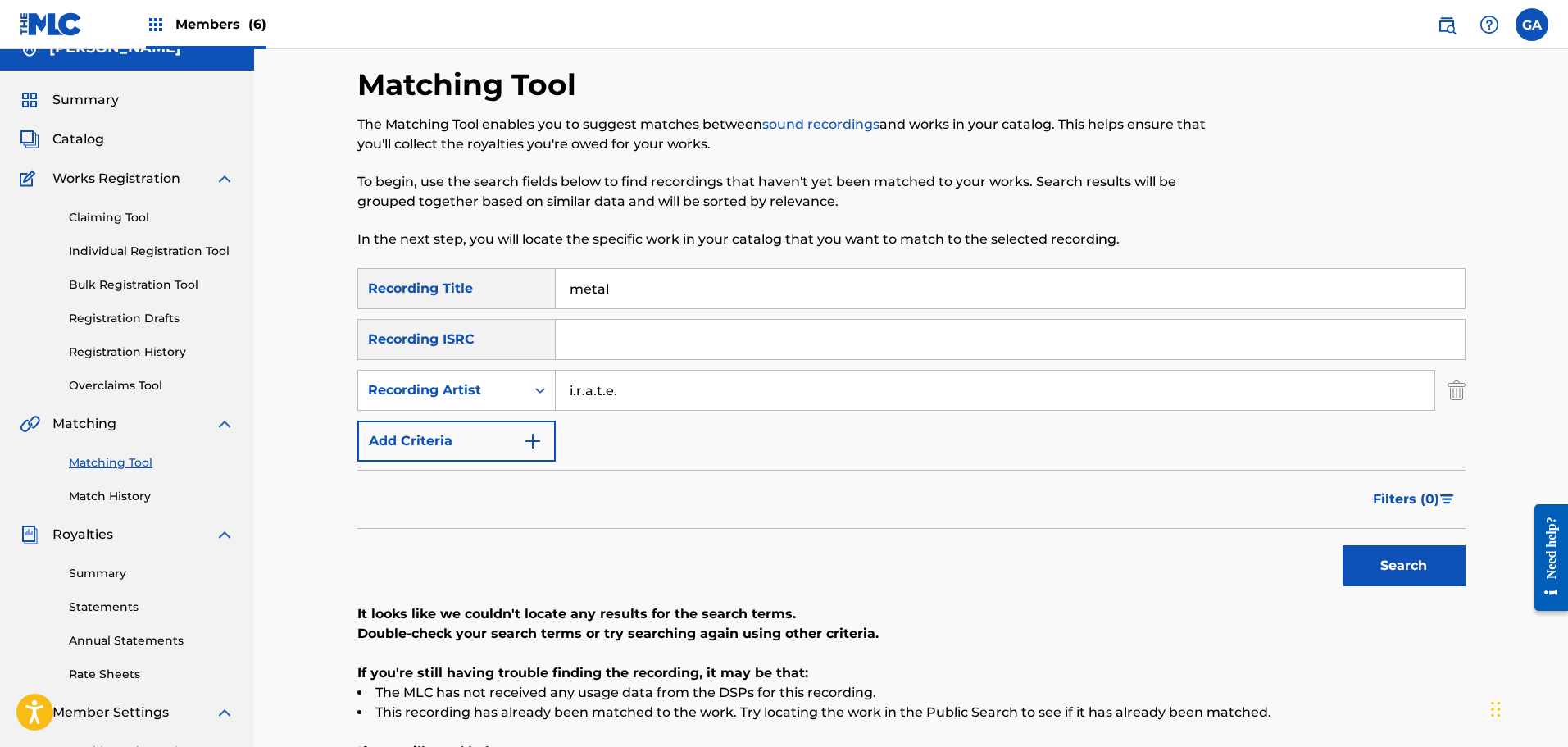
click at [480, 283] on div "SearchWithCriteria89aba8e6-e3cf-4e91-9db8-e2ecabe51505 Recording Title metal" at bounding box center [911, 288] width 1108 height 41
click at [1343, 545] on button "Search" at bounding box center [1403, 564] width 123 height 41
click at [588, 292] on input "nyc" at bounding box center [1009, 288] width 909 height 39
click at [1343, 545] on button "Search" at bounding box center [1403, 564] width 123 height 41
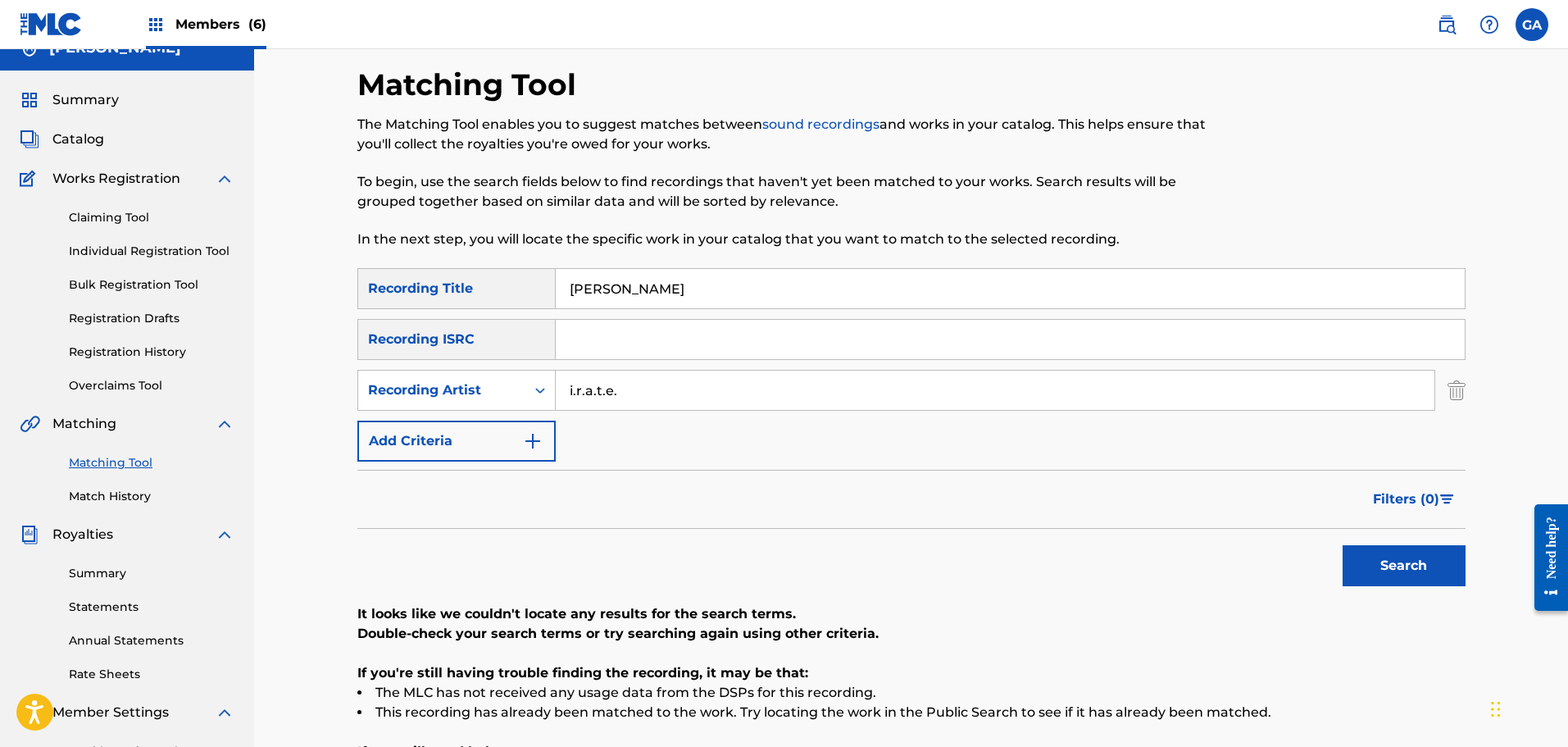
click at [614, 283] on input "[PERSON_NAME]" at bounding box center [1009, 288] width 909 height 39
click at [1343, 545] on button "Search" at bounding box center [1403, 564] width 123 height 41
drag, startPoint x: 657, startPoint y: 293, endPoint x: 411, endPoint y: 272, distance: 246.9
click at [411, 272] on div "SearchWithCriteria89aba8e6-e3cf-4e91-9db8-e2ecabe51505 Recording Title shattered" at bounding box center [911, 288] width 1108 height 41
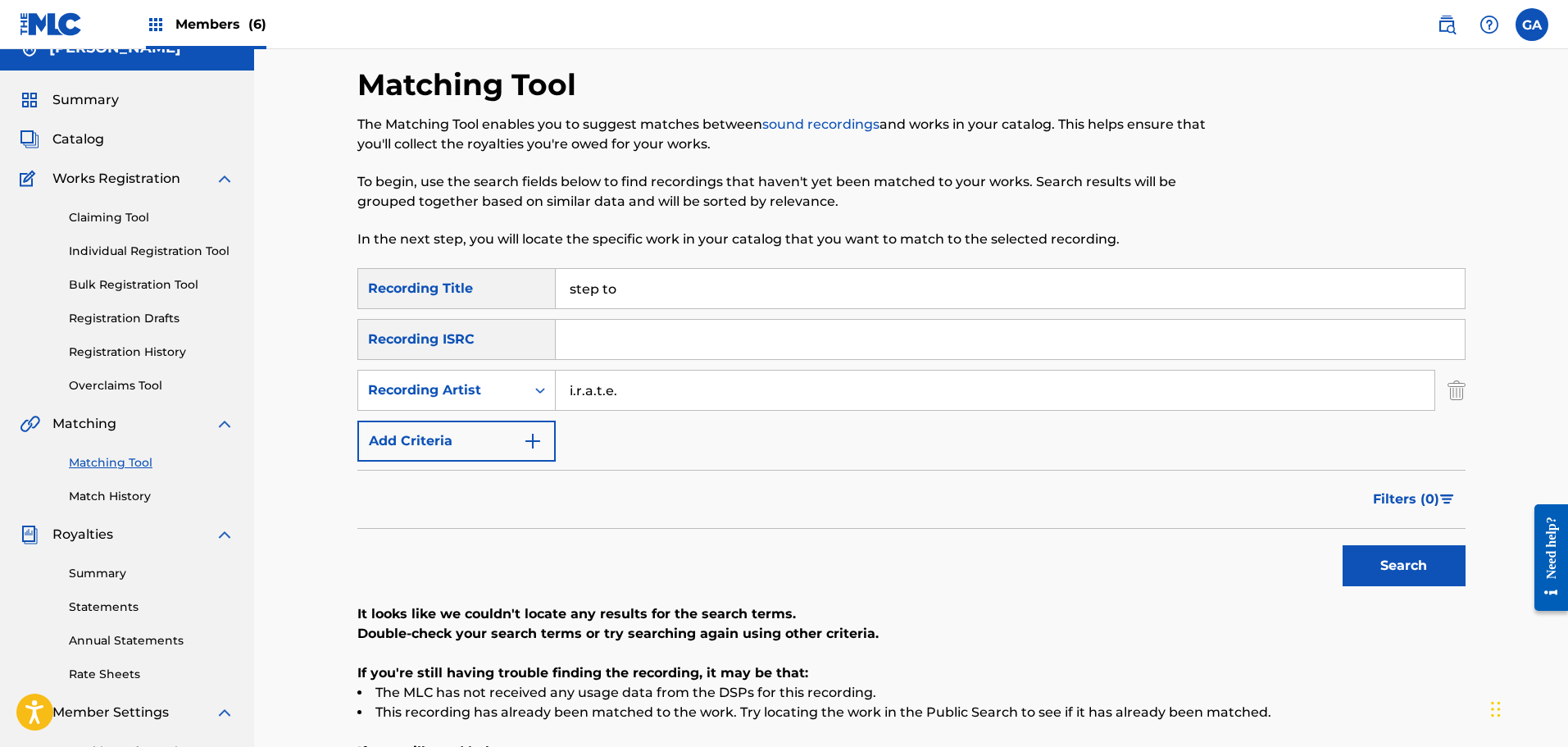
click at [1343, 545] on button "Search" at bounding box center [1403, 564] width 123 height 41
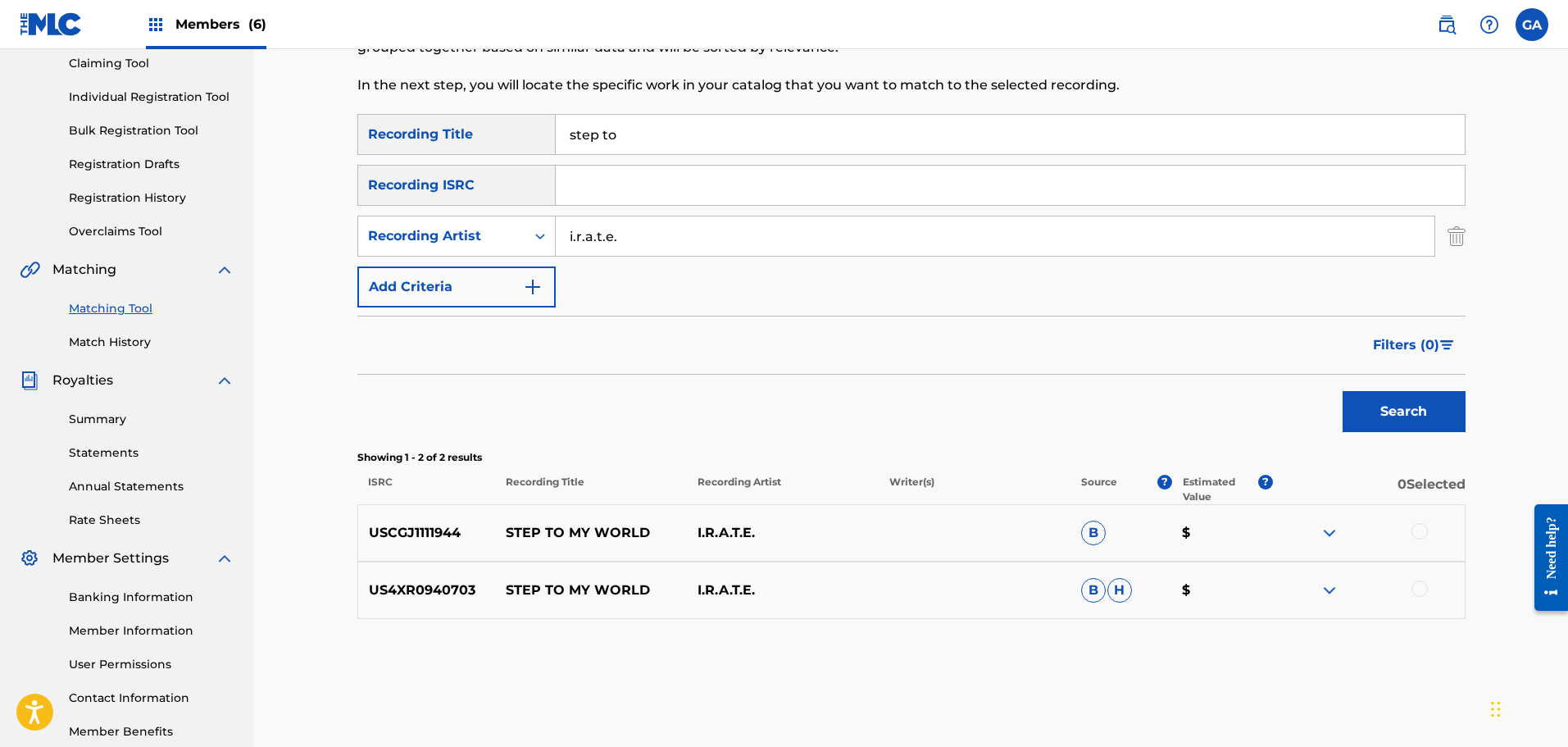
scroll to position [106, 0]
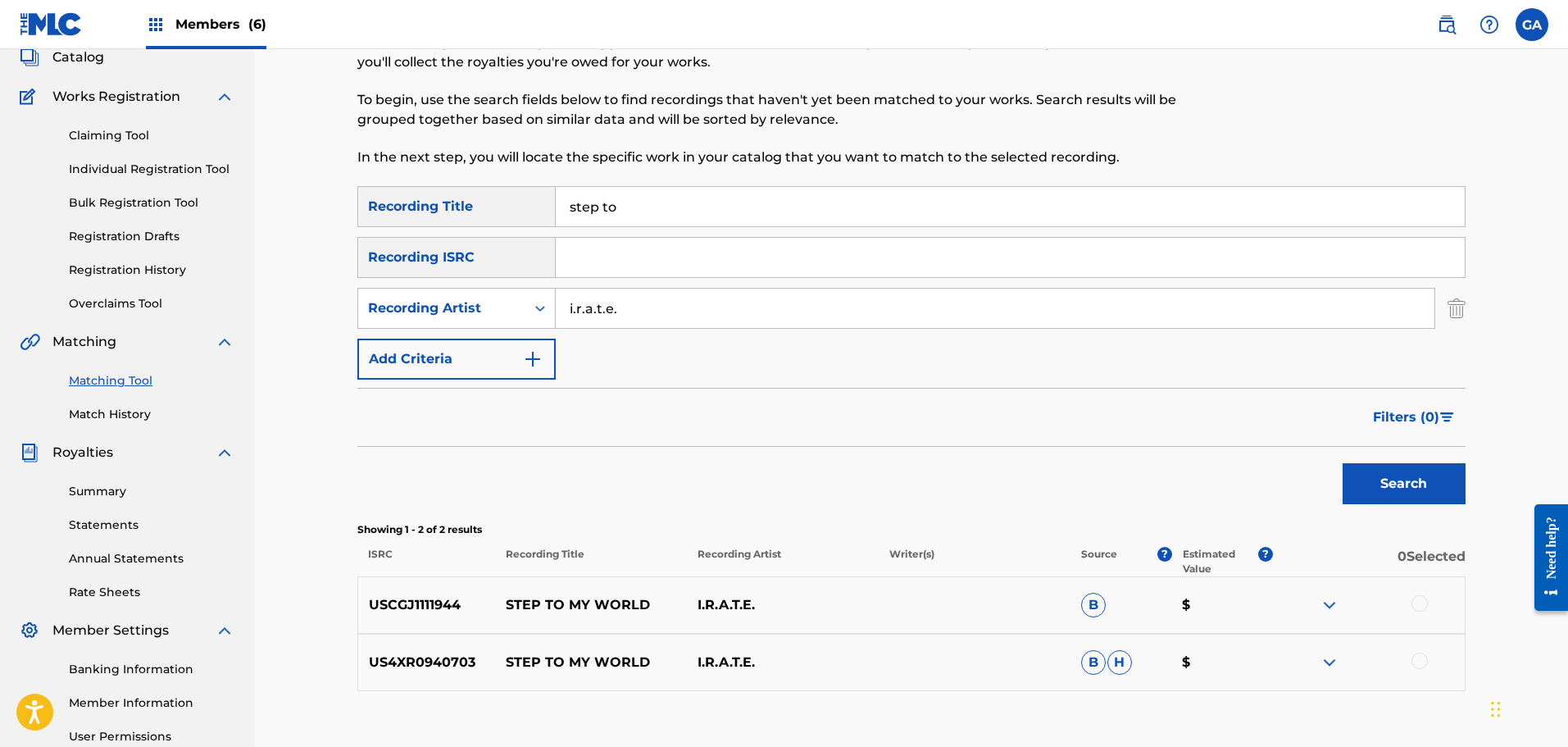
drag, startPoint x: 630, startPoint y: 200, endPoint x: 506, endPoint y: 199, distance: 124.0
click at [506, 199] on div "SearchWithCriteria89aba8e6-e3cf-4e91-9db8-e2ecabe51505 Recording Title step to" at bounding box center [911, 206] width 1108 height 41
click at [1343, 463] on button "Search" at bounding box center [1403, 483] width 123 height 41
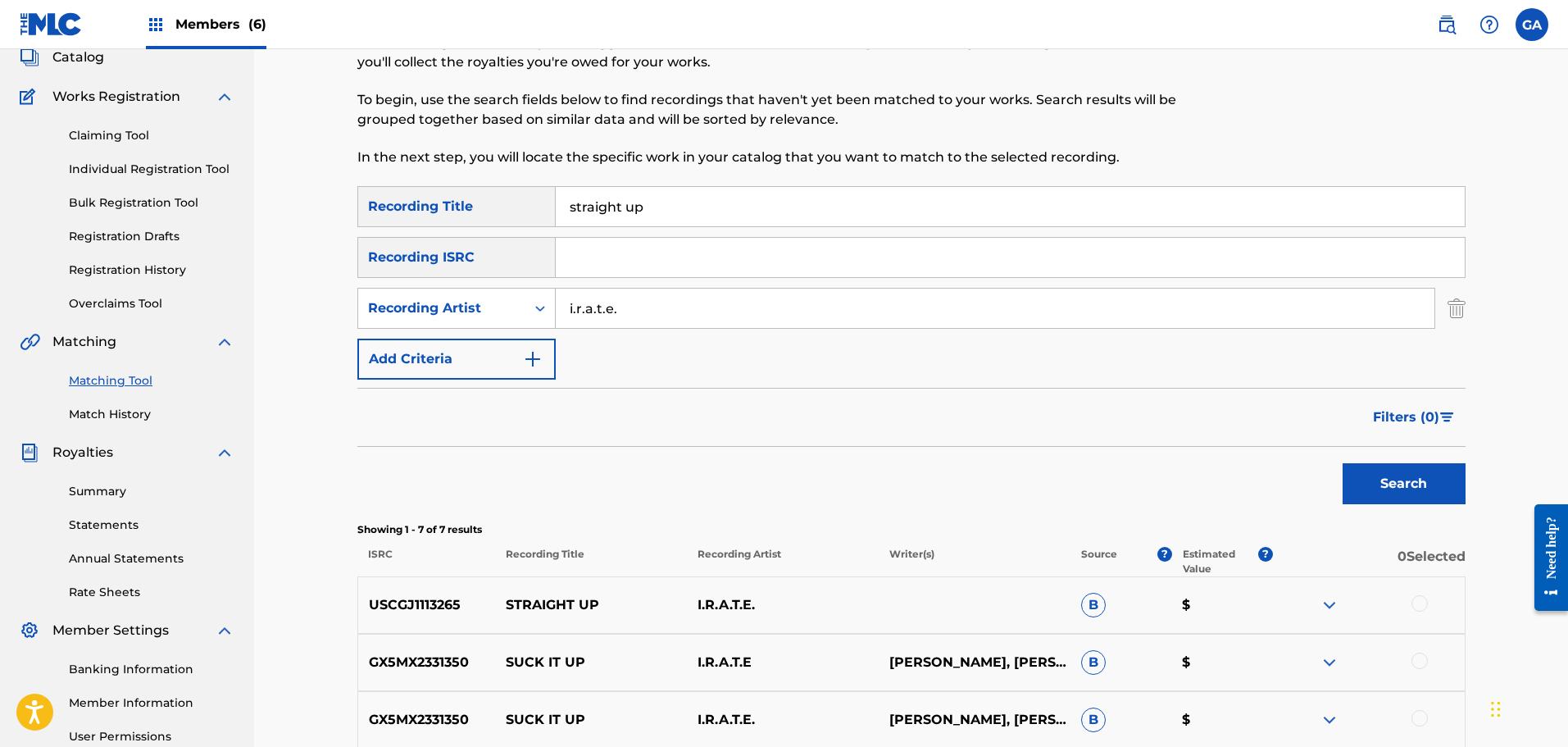
drag, startPoint x: 666, startPoint y: 208, endPoint x: 550, endPoint y: 200, distance: 116.3
click at [551, 200] on div "SearchWithCriteria89aba8e6-e3cf-4e91-9db8-e2ecabe51505 Recording Title straight…" at bounding box center [911, 206] width 1108 height 41
click at [1343, 463] on button "Search" at bounding box center [1403, 483] width 123 height 41
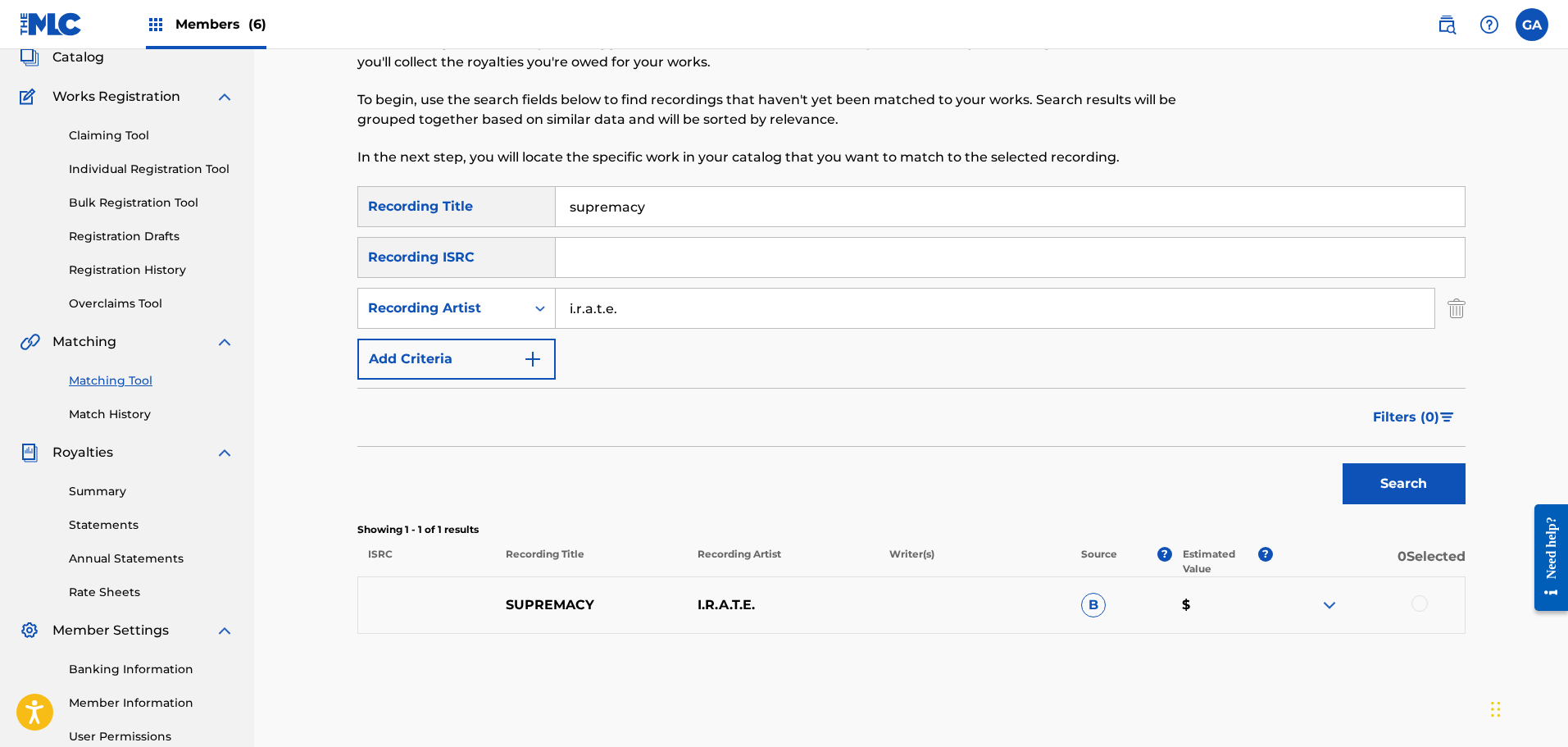
drag, startPoint x: 652, startPoint y: 205, endPoint x: 541, endPoint y: 198, distance: 111.2
click at [541, 198] on div "SearchWithCriteria89aba8e6-e3cf-4e91-9db8-e2ecabe51505 Recording Title supremacy" at bounding box center [911, 206] width 1108 height 41
click at [1343, 463] on button "Search" at bounding box center [1403, 483] width 123 height 41
type input "vendetta"
click at [1343, 463] on button "Search" at bounding box center [1403, 483] width 123 height 41
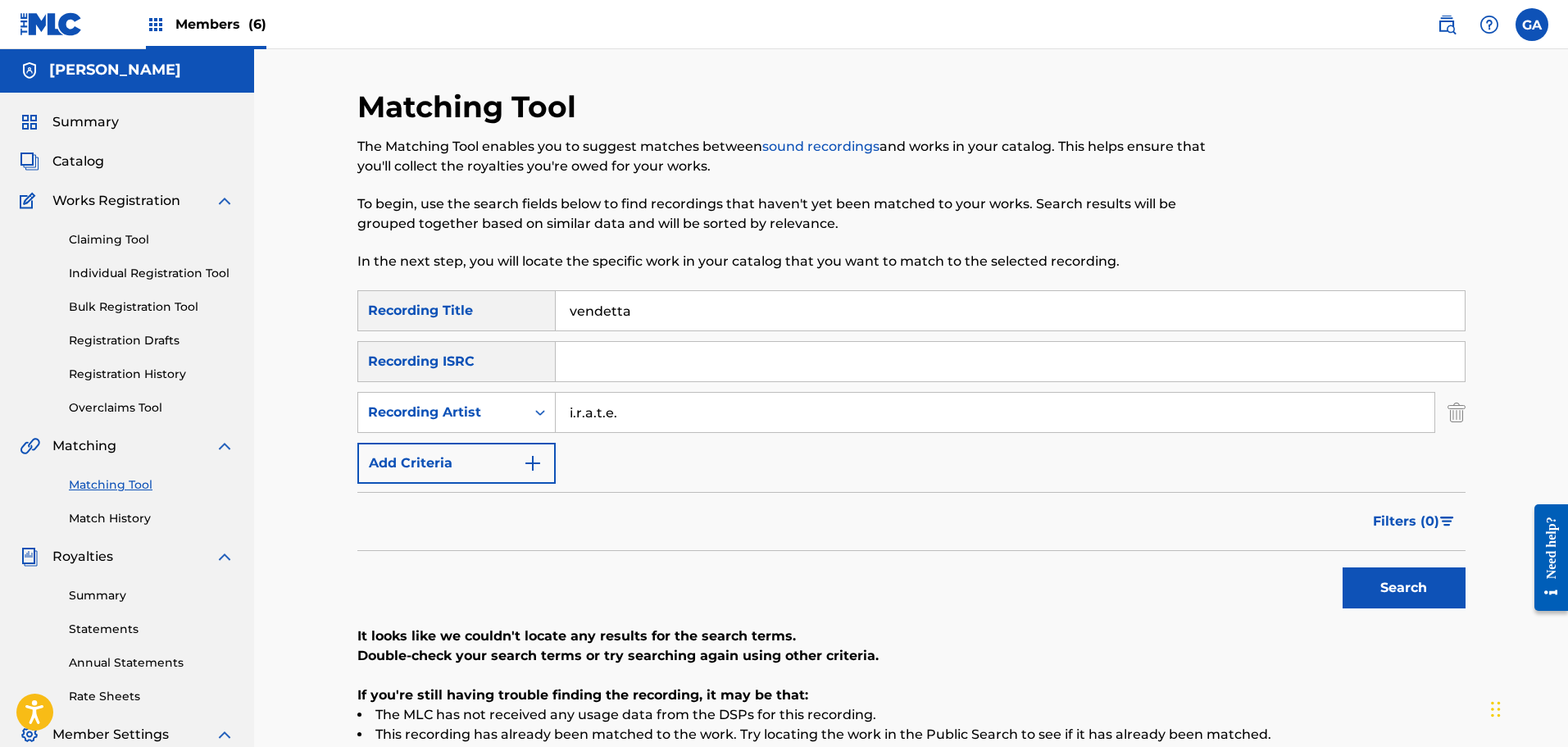
scroll to position [0, 0]
drag, startPoint x: 628, startPoint y: 408, endPoint x: 552, endPoint y: 406, distance: 76.0
click at [552, 406] on div "SearchWithCriteriafb923f61-5d44-4ec6-861a-5552e5e03347 Recording Artist i.r.a.t…" at bounding box center [911, 413] width 1108 height 41
type input "irate"
click at [1343, 568] on button "Search" at bounding box center [1403, 588] width 123 height 41
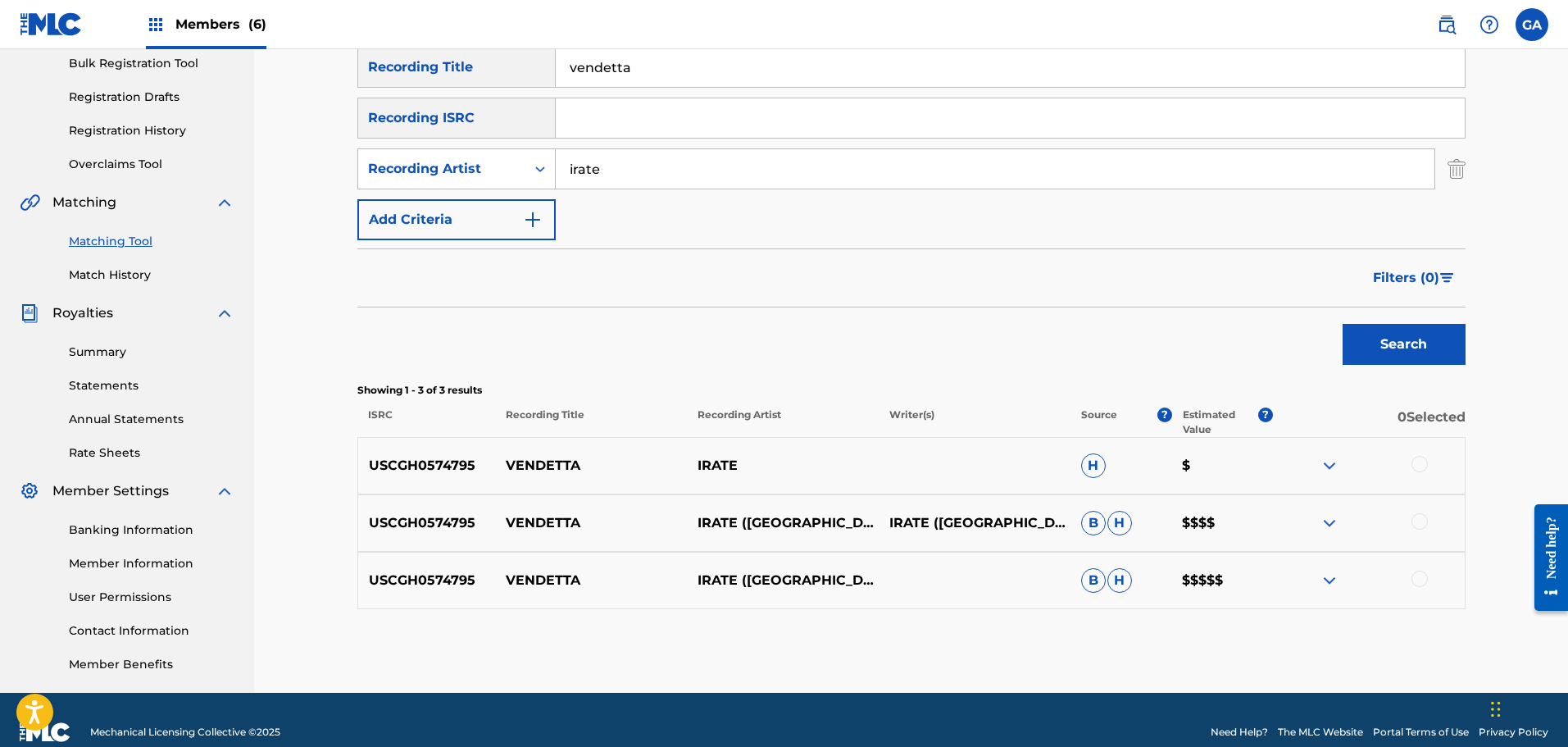
scroll to position [246, 0]
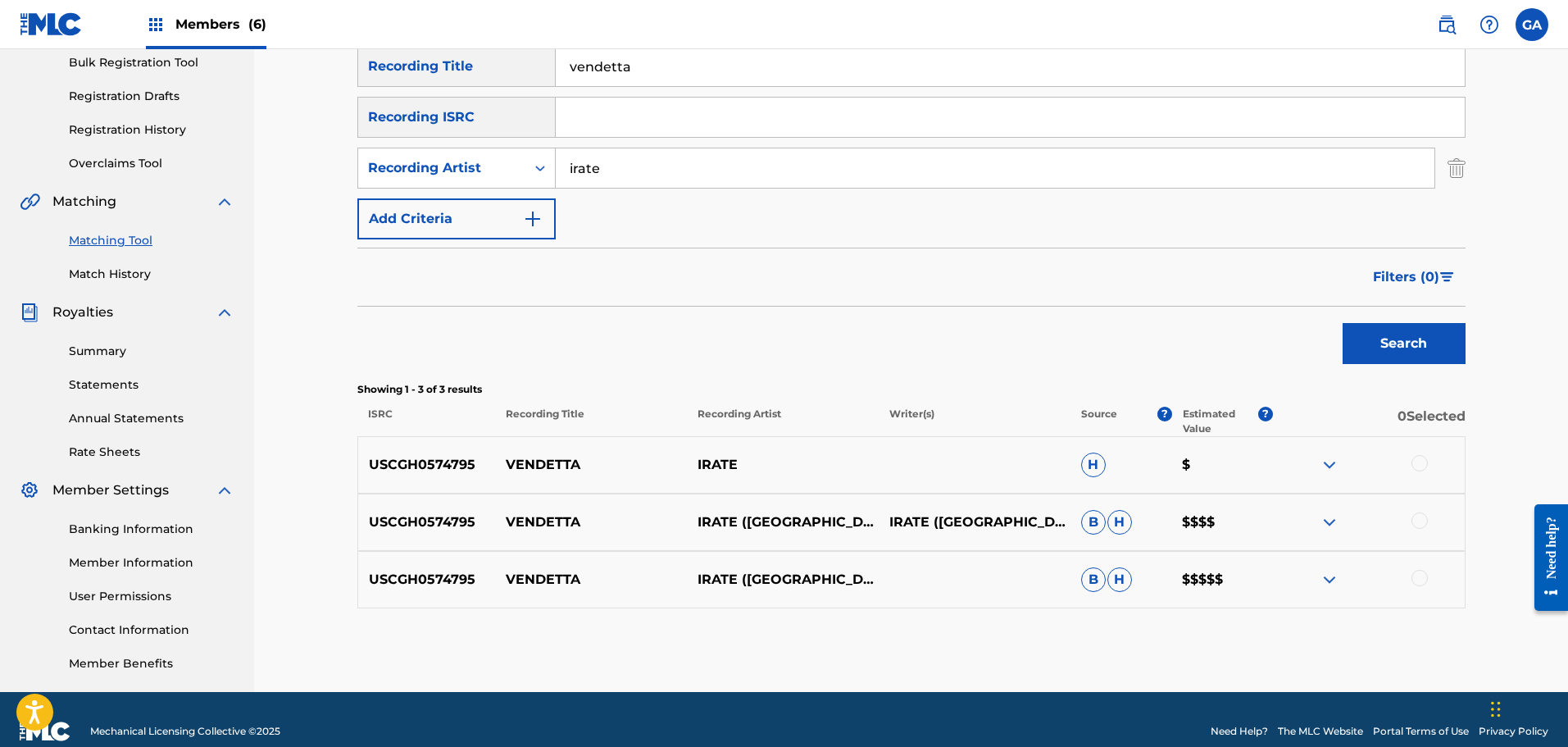
click at [1327, 461] on img at bounding box center [1330, 465] width 20 height 20
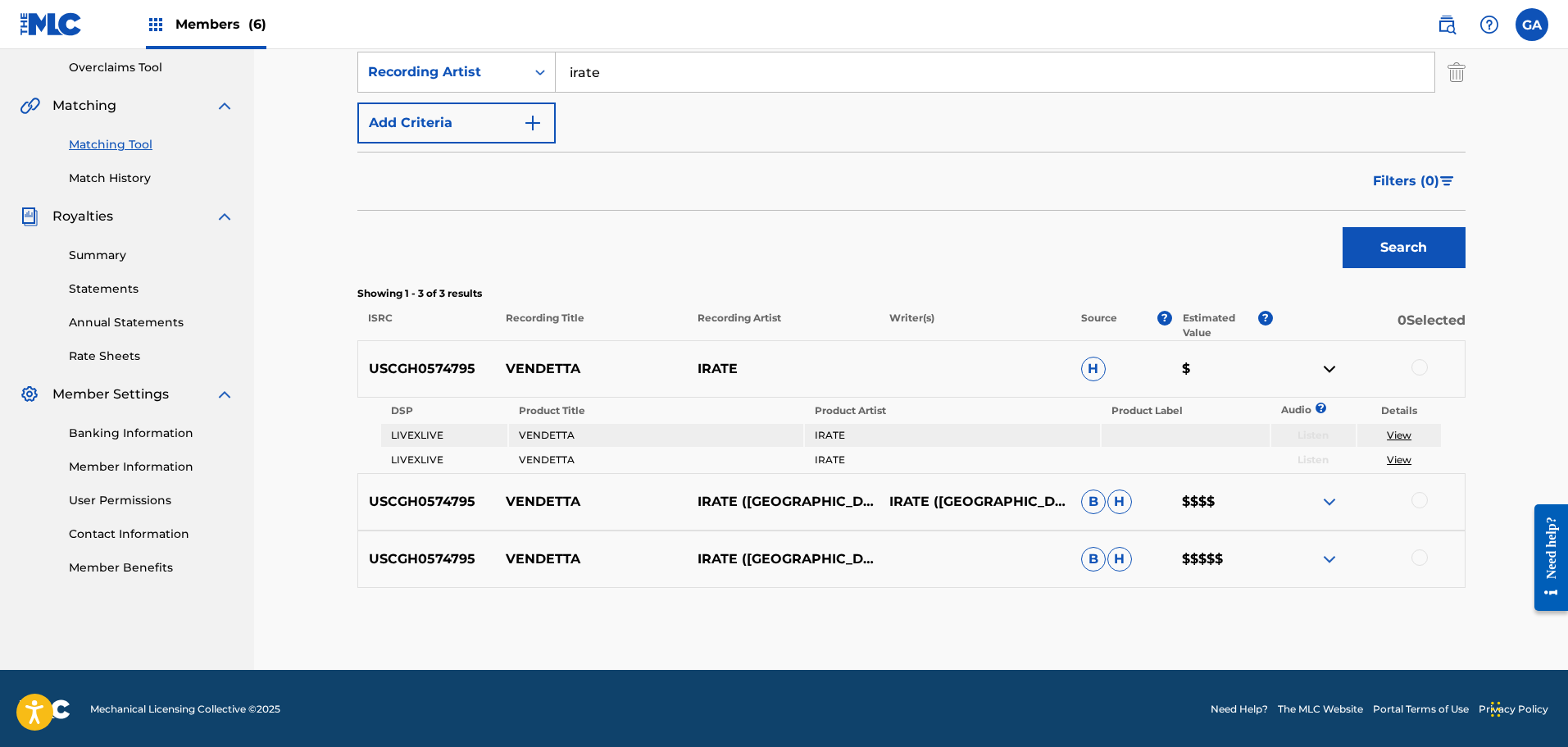
scroll to position [343, 0]
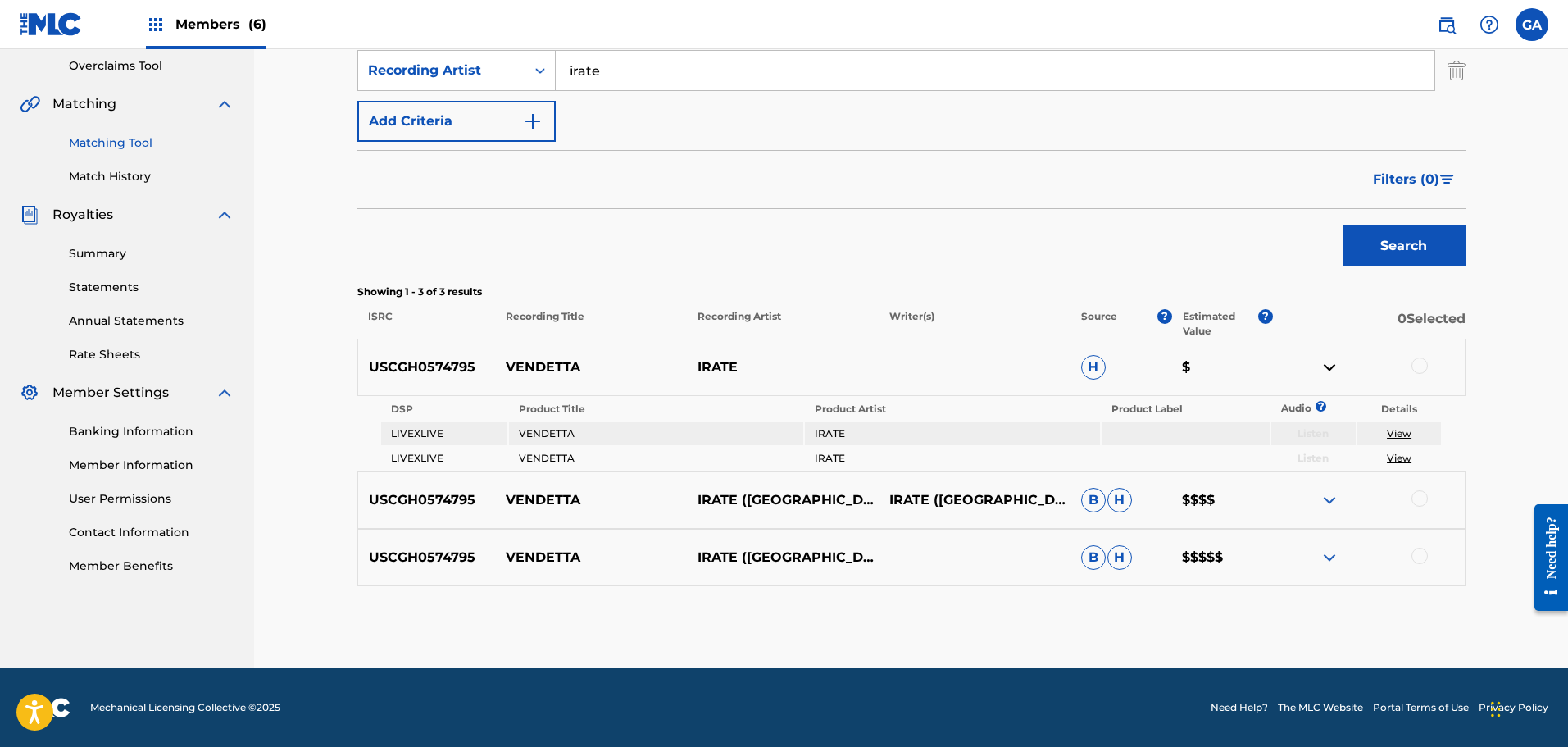
click at [1324, 496] on img at bounding box center [1330, 500] width 20 height 20
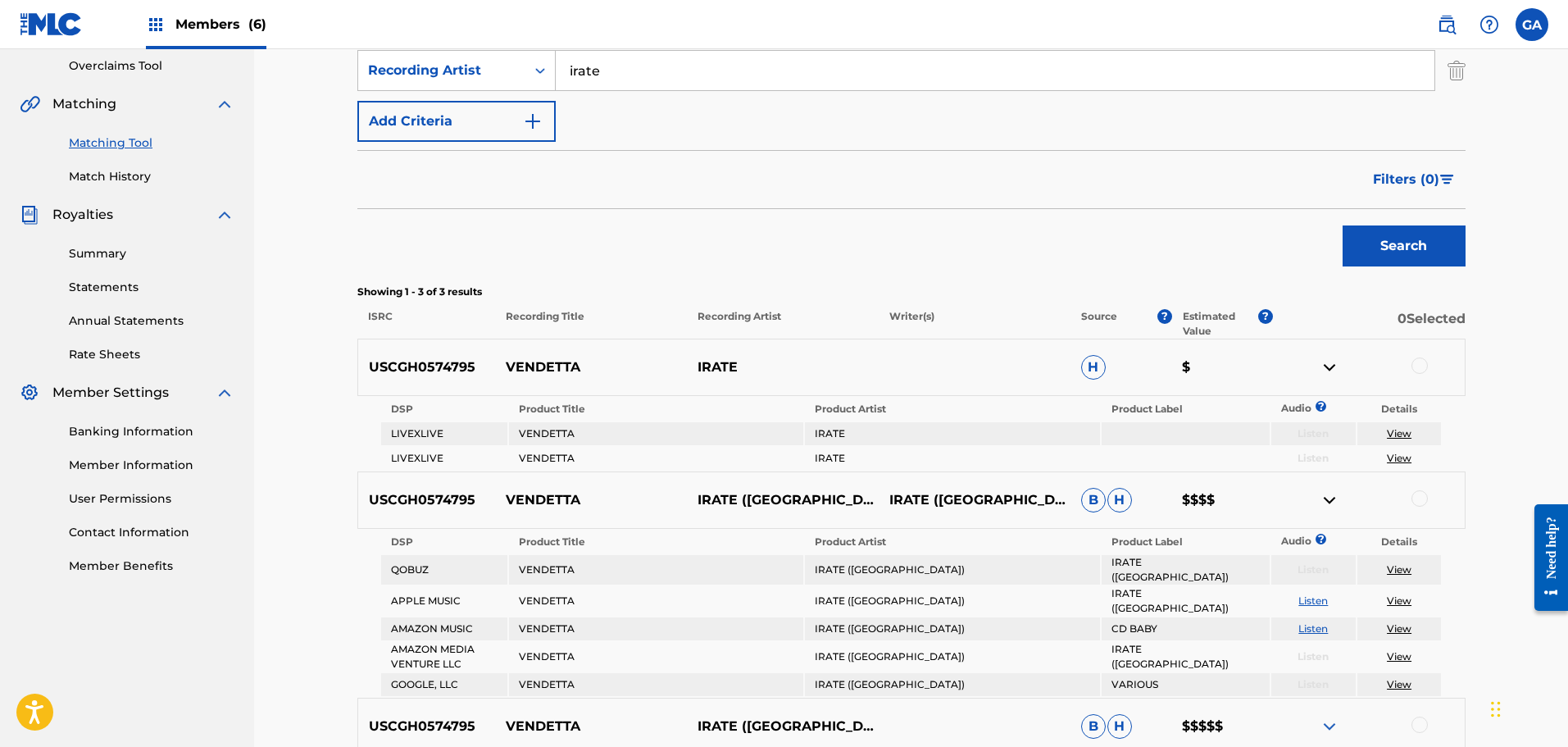
scroll to position [499, 0]
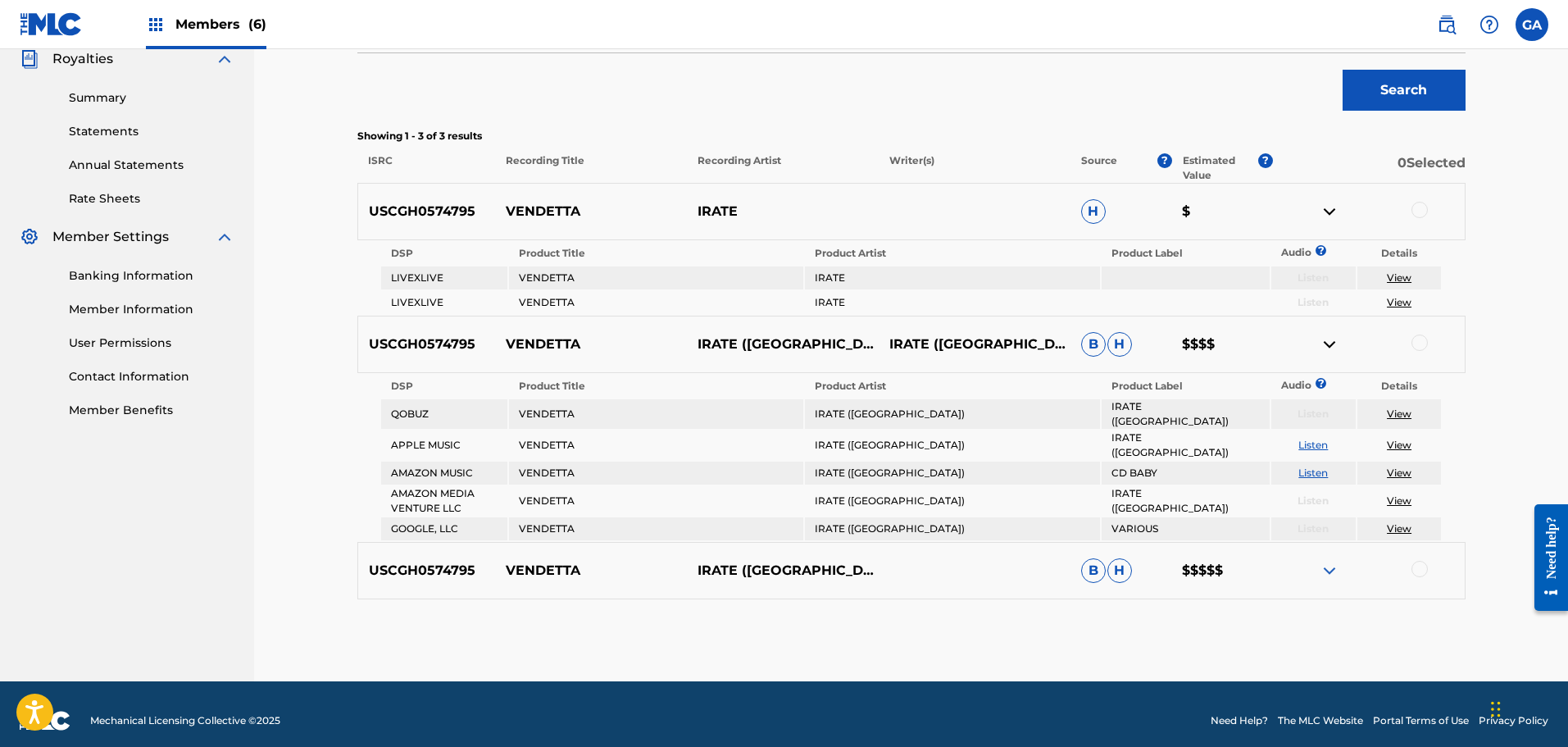
click at [1333, 560] on img at bounding box center [1330, 570] width 20 height 20
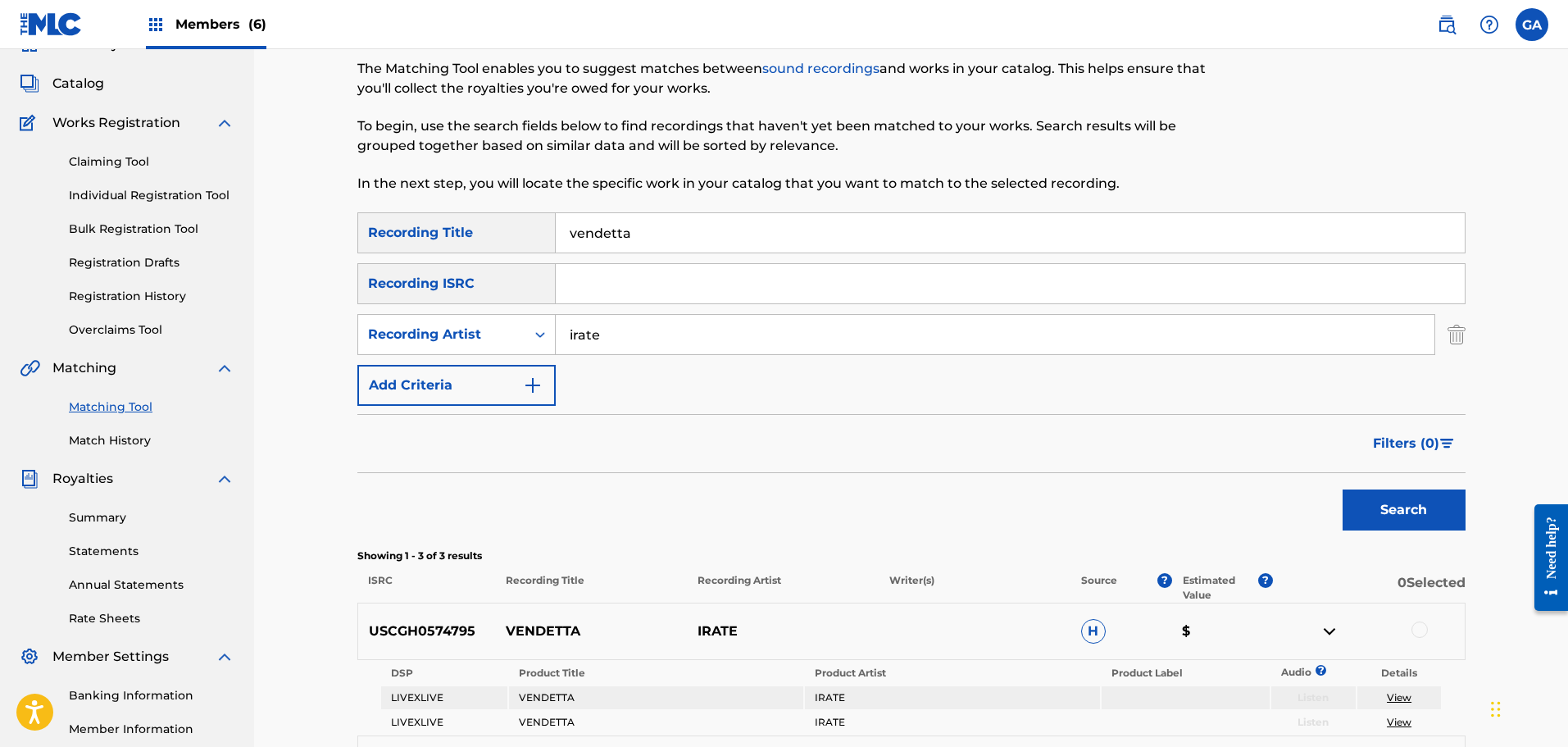
scroll to position [0, 0]
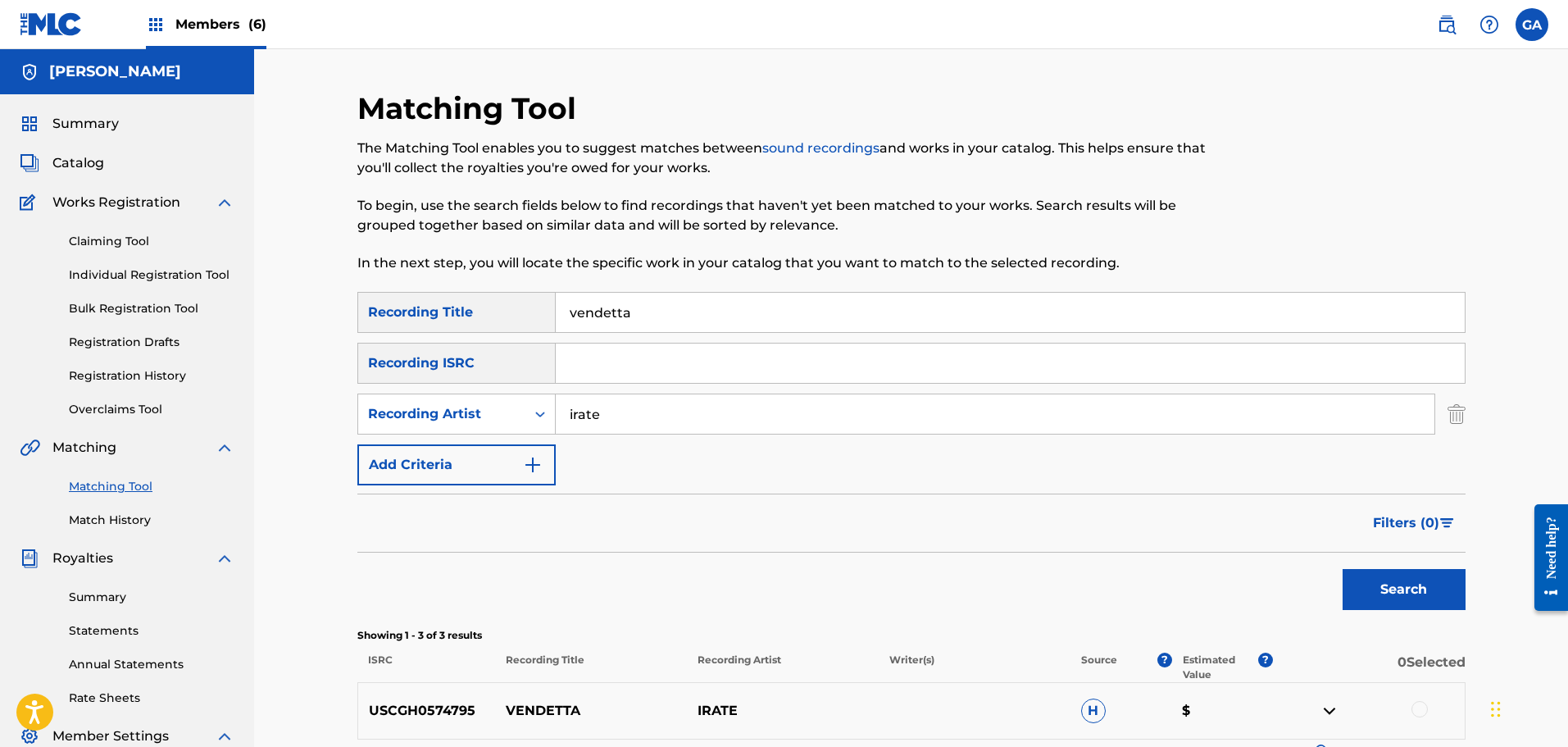
drag, startPoint x: 637, startPoint y: 315, endPoint x: 474, endPoint y: 307, distance: 163.2
click at [474, 307] on div "SearchWithCriteria89aba8e6-e3cf-4e91-9db8-e2ecabe51505 Recording Title vendetta" at bounding box center [911, 312] width 1108 height 41
click at [1343, 568] on button "Search" at bounding box center [1403, 588] width 123 height 41
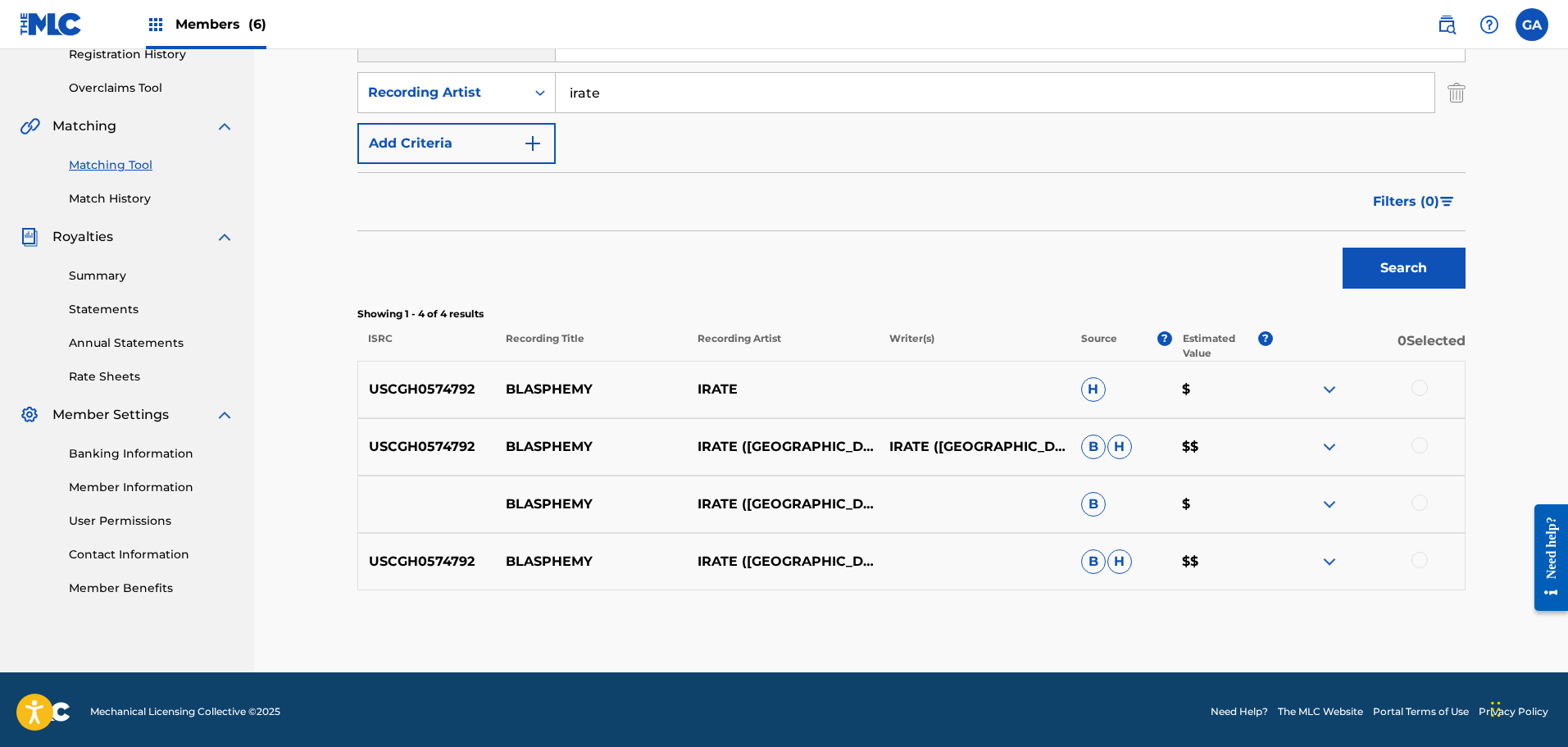
scroll to position [325, 0]
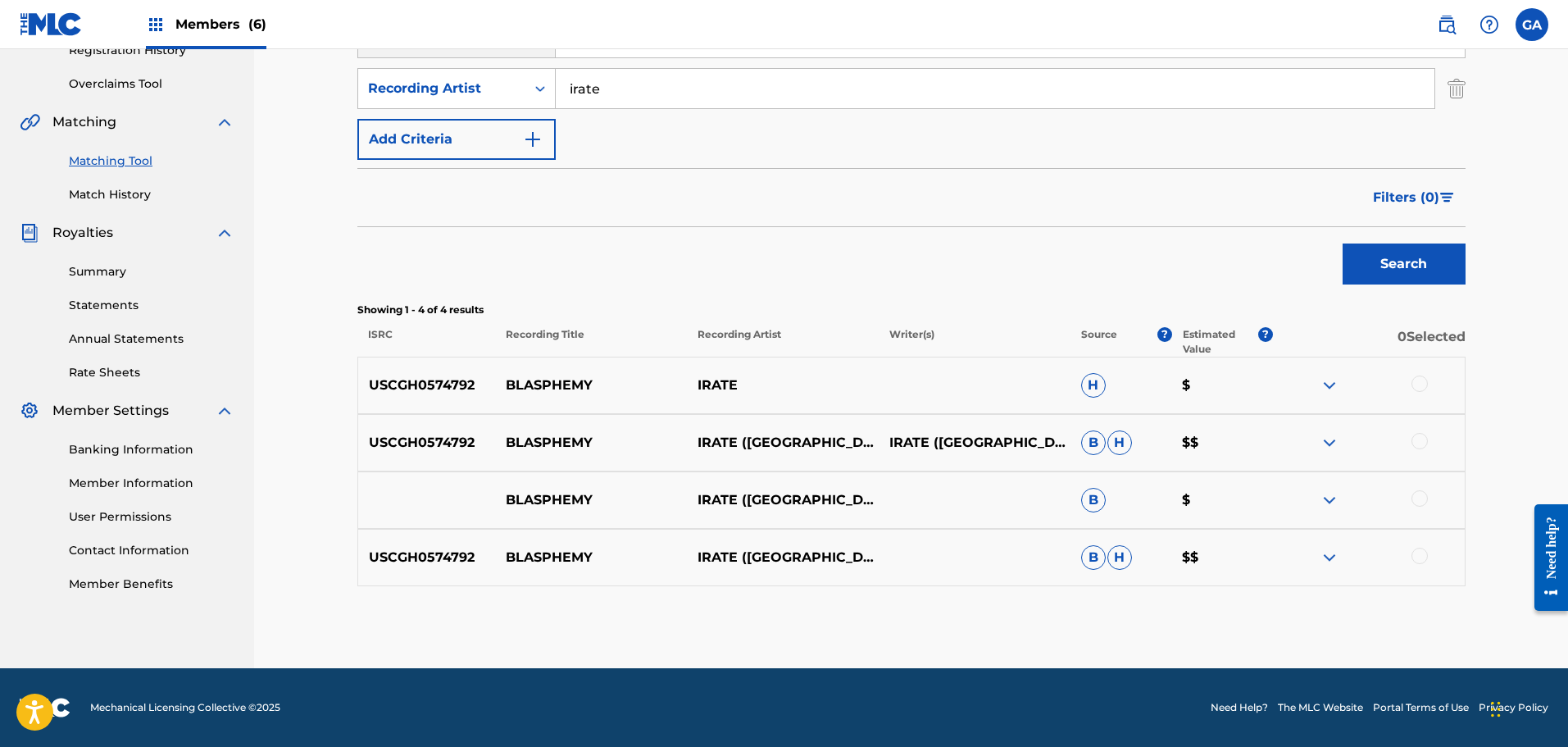
click at [1333, 385] on img at bounding box center [1330, 385] width 20 height 20
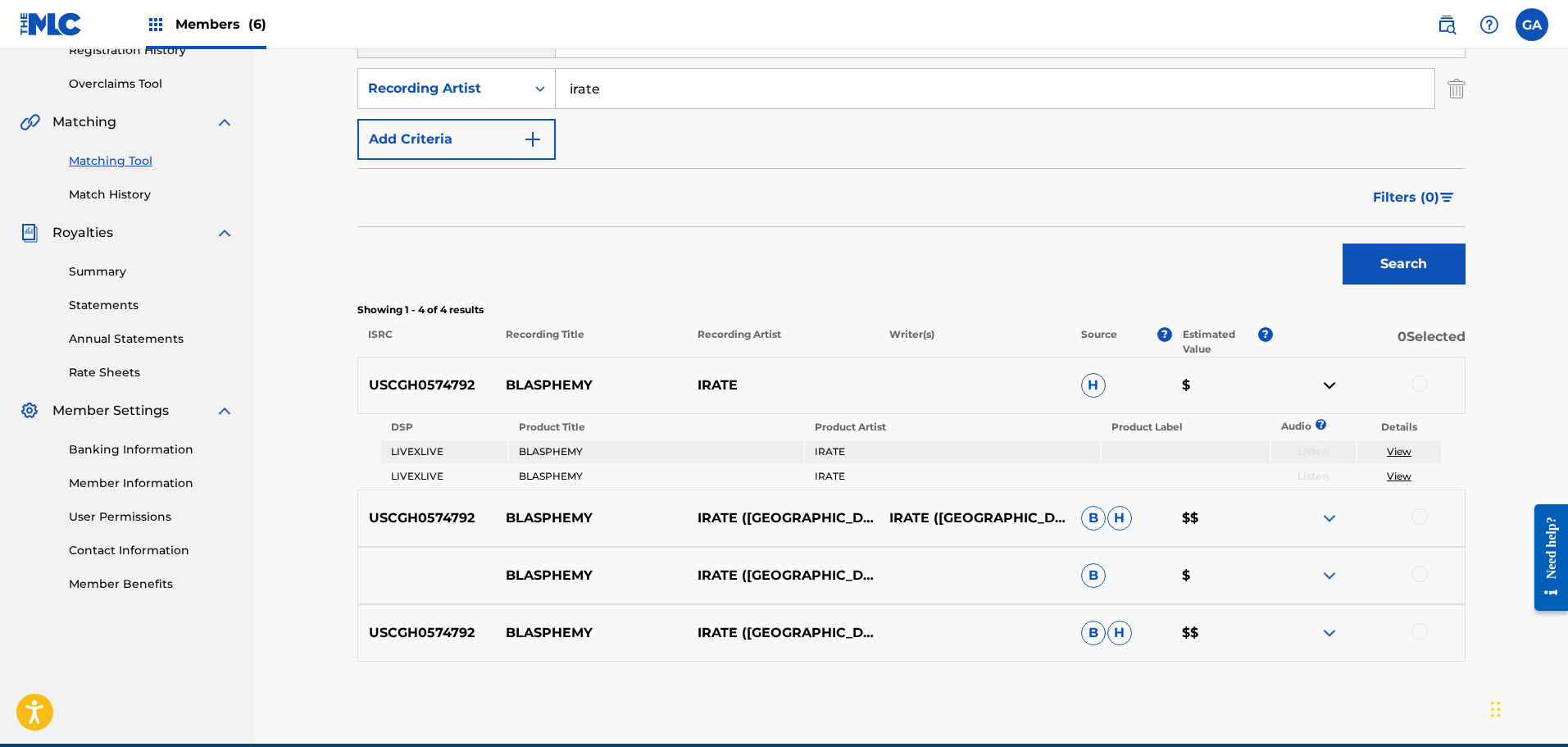
scroll to position [401, 0]
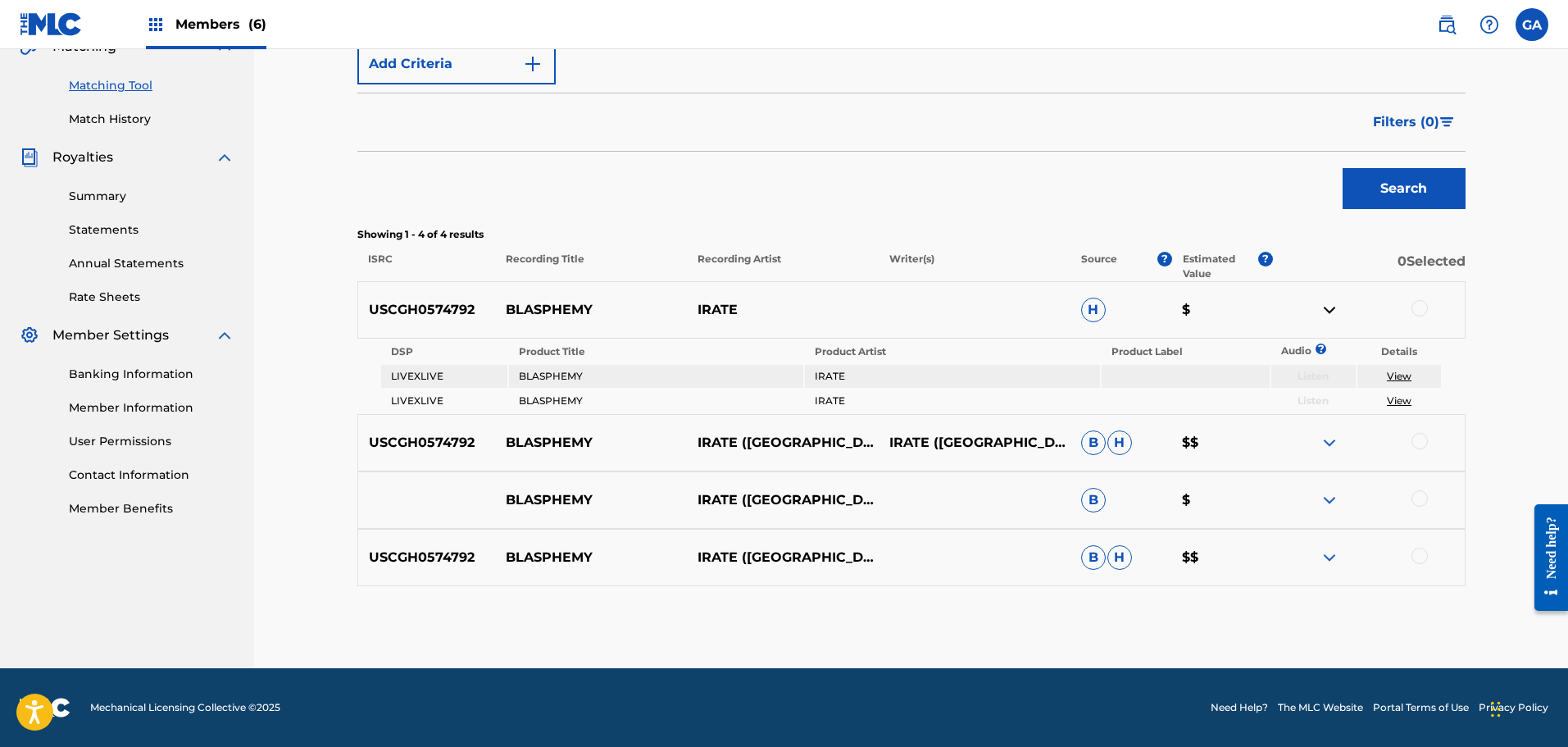
click at [1328, 443] on img at bounding box center [1330, 443] width 20 height 20
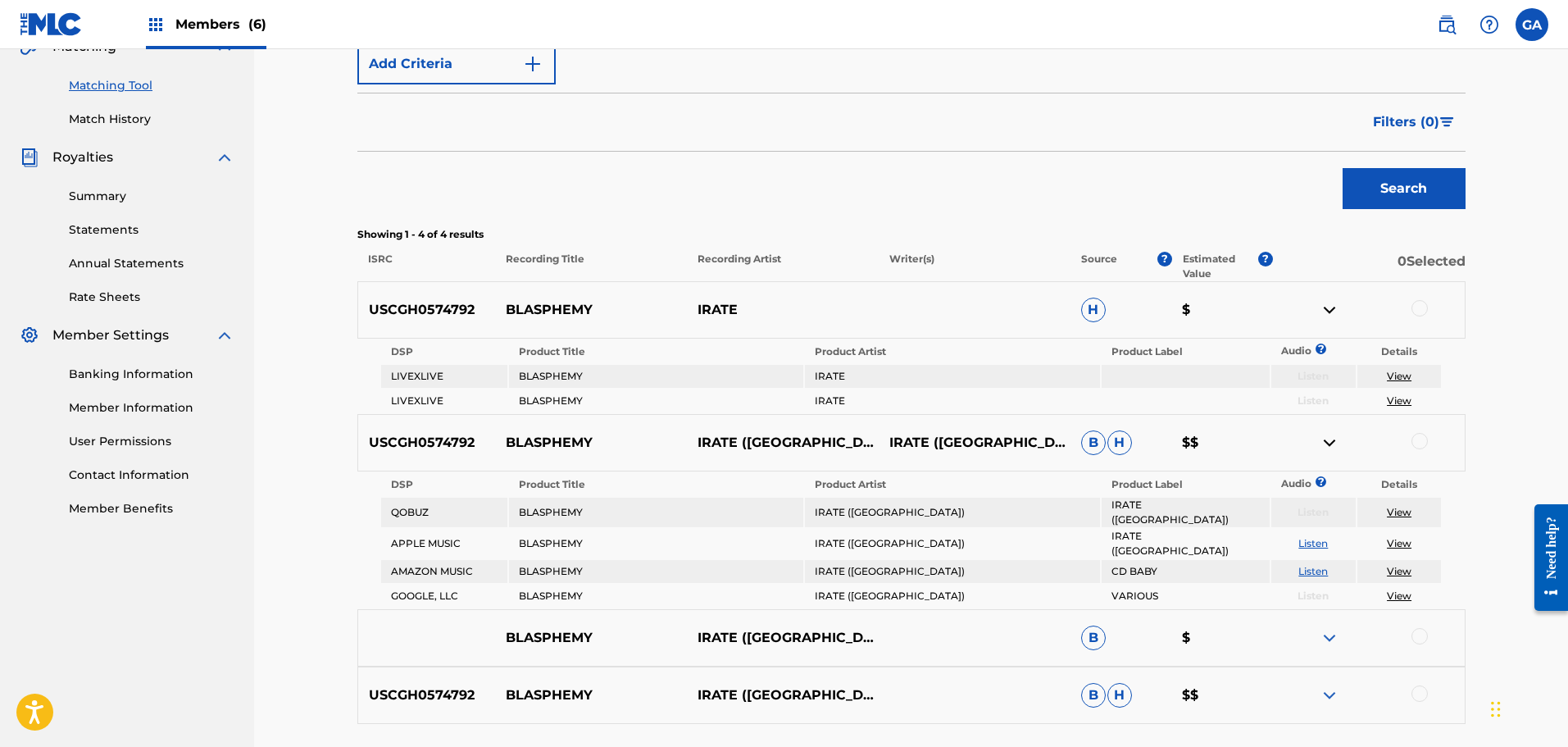
scroll to position [526, 0]
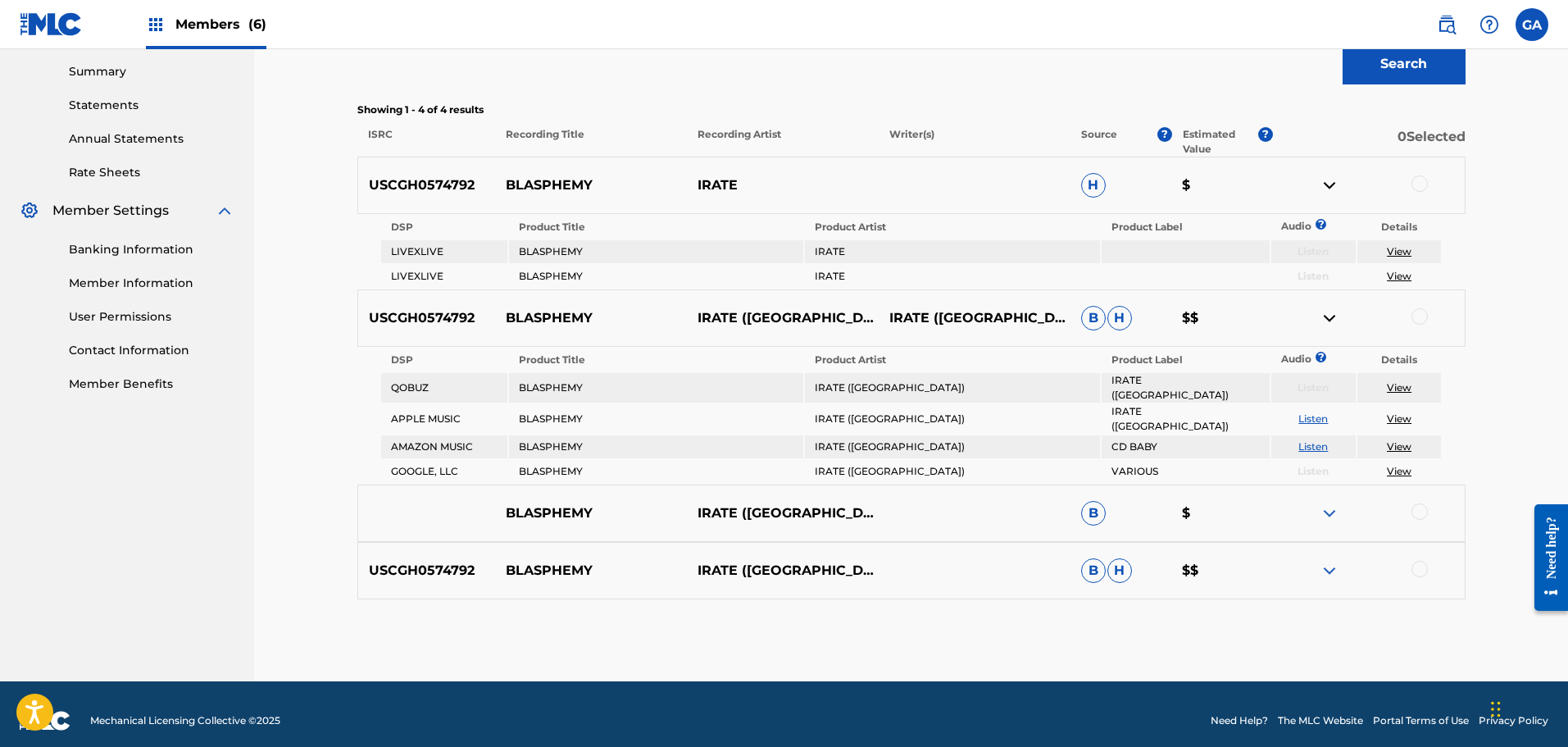
click at [1326, 504] on img at bounding box center [1330, 514] width 20 height 20
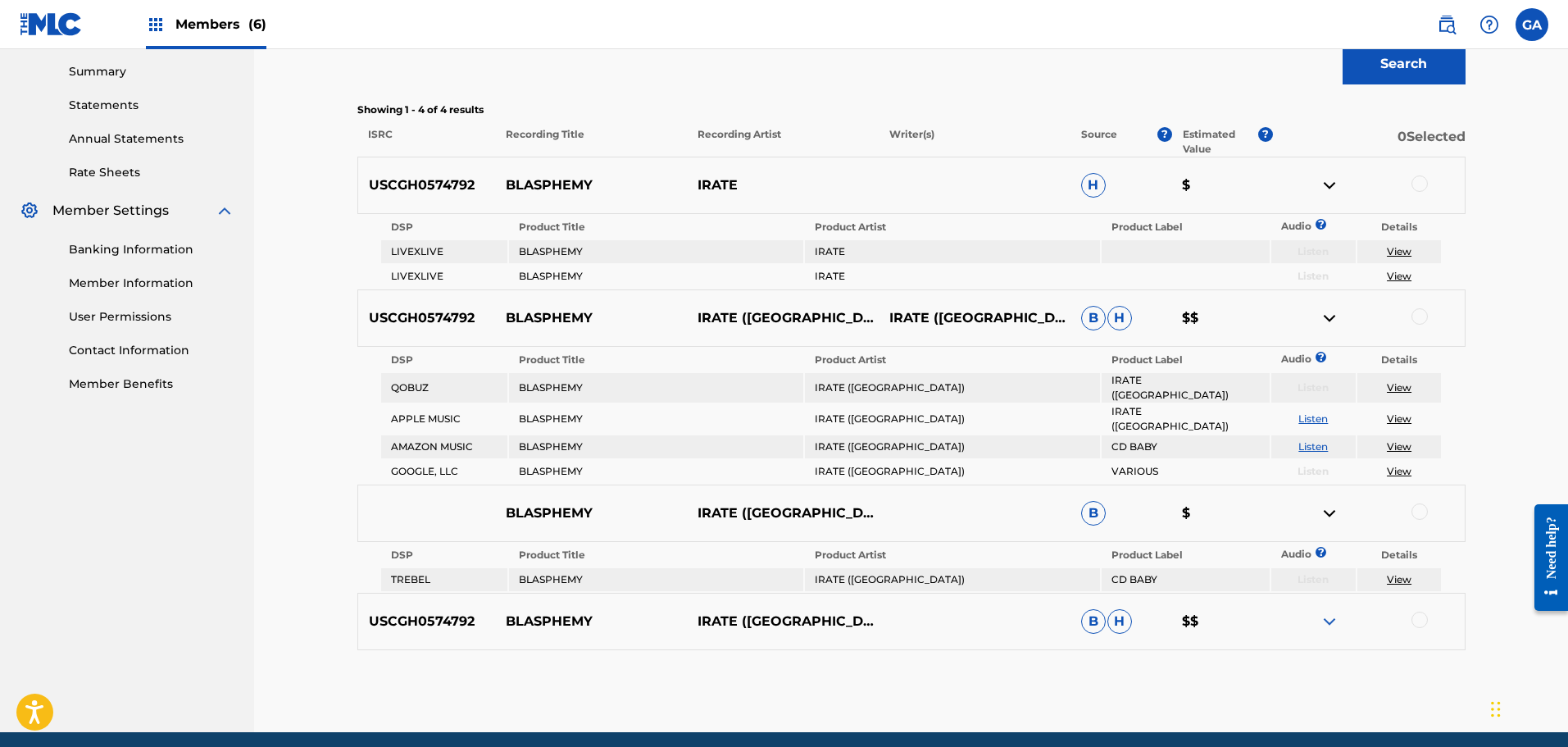
scroll to position [576, 0]
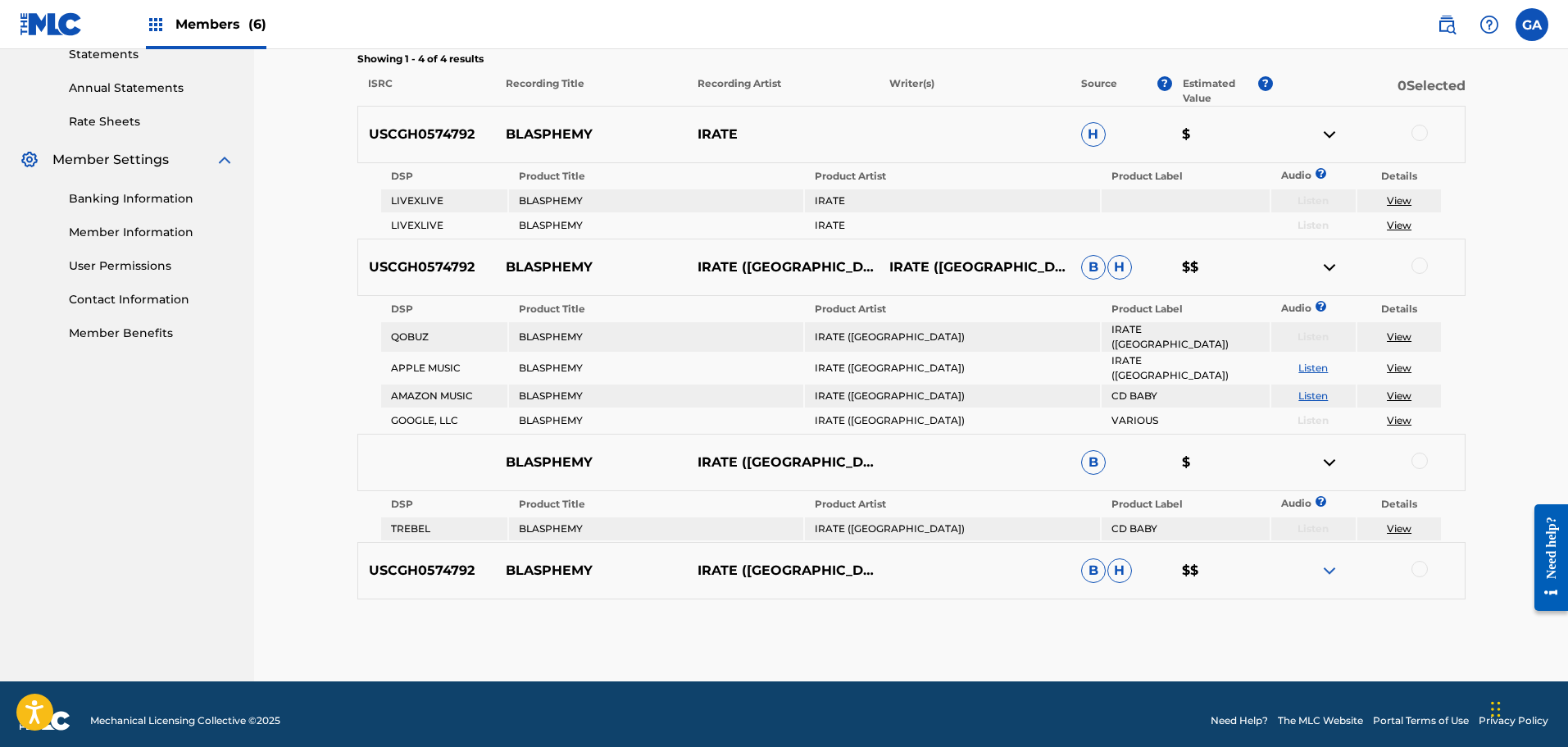
click at [1327, 560] on img at bounding box center [1330, 570] width 20 height 20
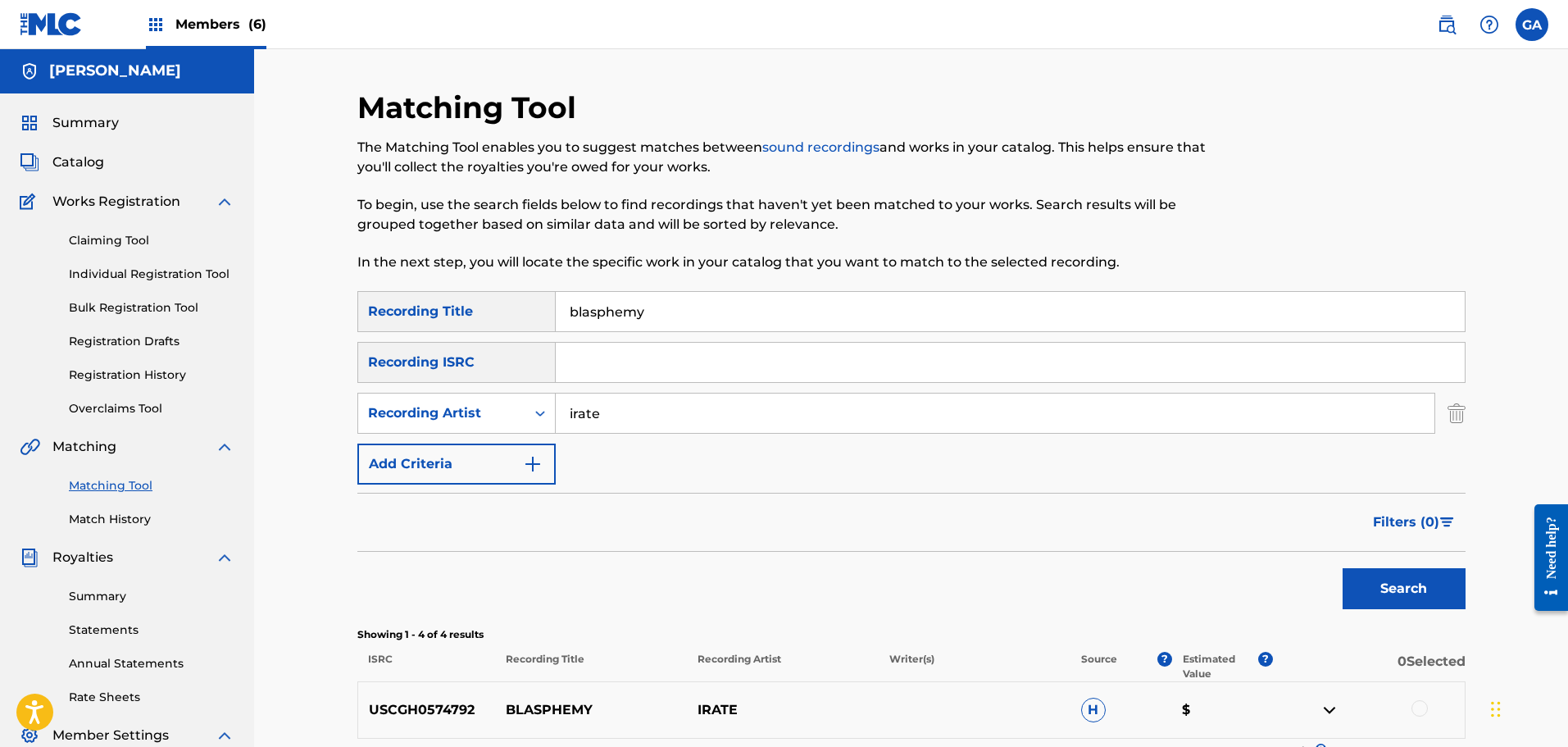
scroll to position [0, 0]
drag, startPoint x: 655, startPoint y: 313, endPoint x: 439, endPoint y: 310, distance: 216.0
click at [439, 310] on div "SearchWithCriteria89aba8e6-e3cf-4e91-9db8-e2ecabe51505 Recording Title blasphemy" at bounding box center [911, 312] width 1108 height 41
type input "[GEOGRAPHIC_DATA]"
click at [1343, 568] on button "Search" at bounding box center [1403, 588] width 123 height 41
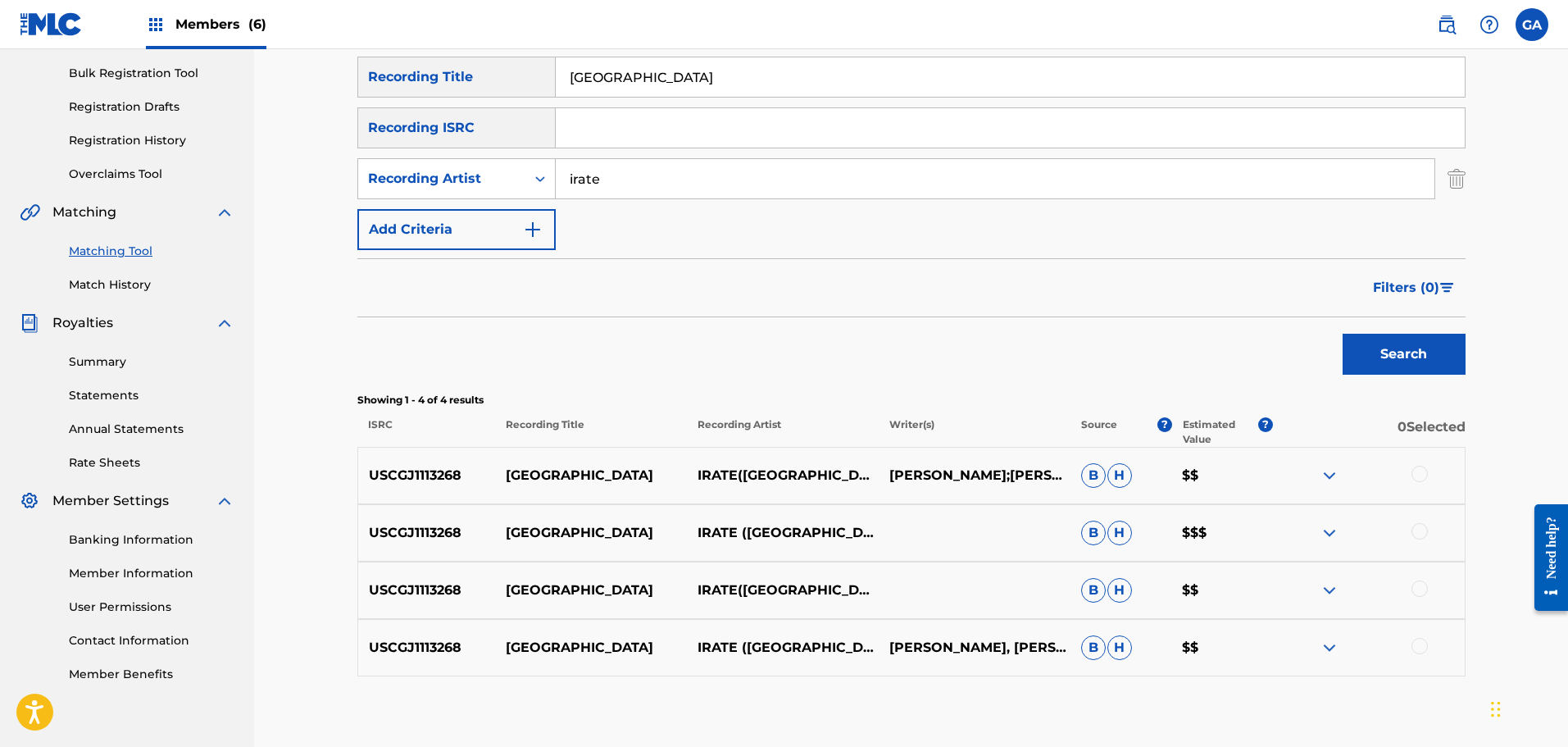
scroll to position [325, 0]
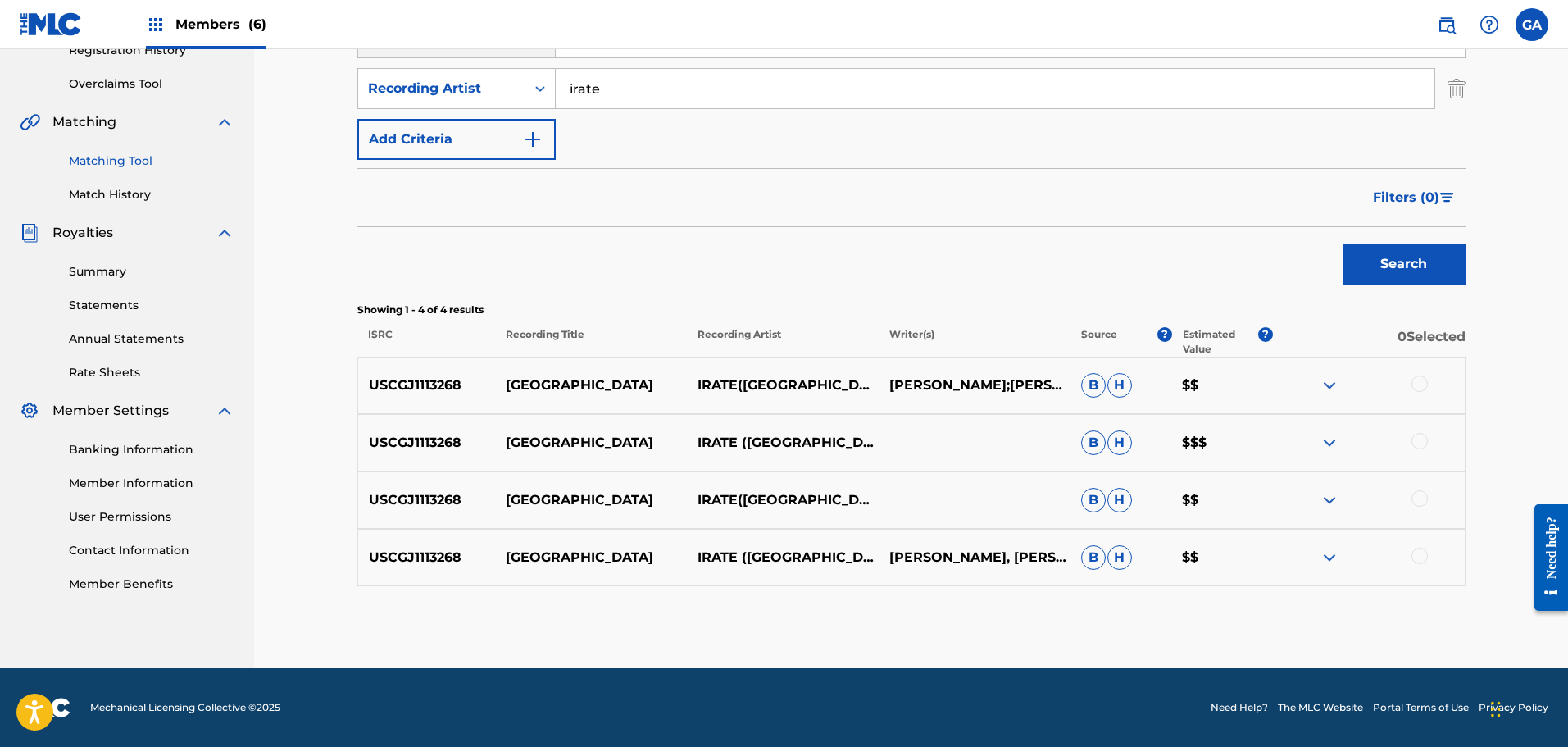
click at [1419, 379] on div at bounding box center [1419, 383] width 16 height 16
click at [1424, 445] on div at bounding box center [1419, 441] width 16 height 16
click at [1420, 491] on div at bounding box center [1419, 498] width 16 height 16
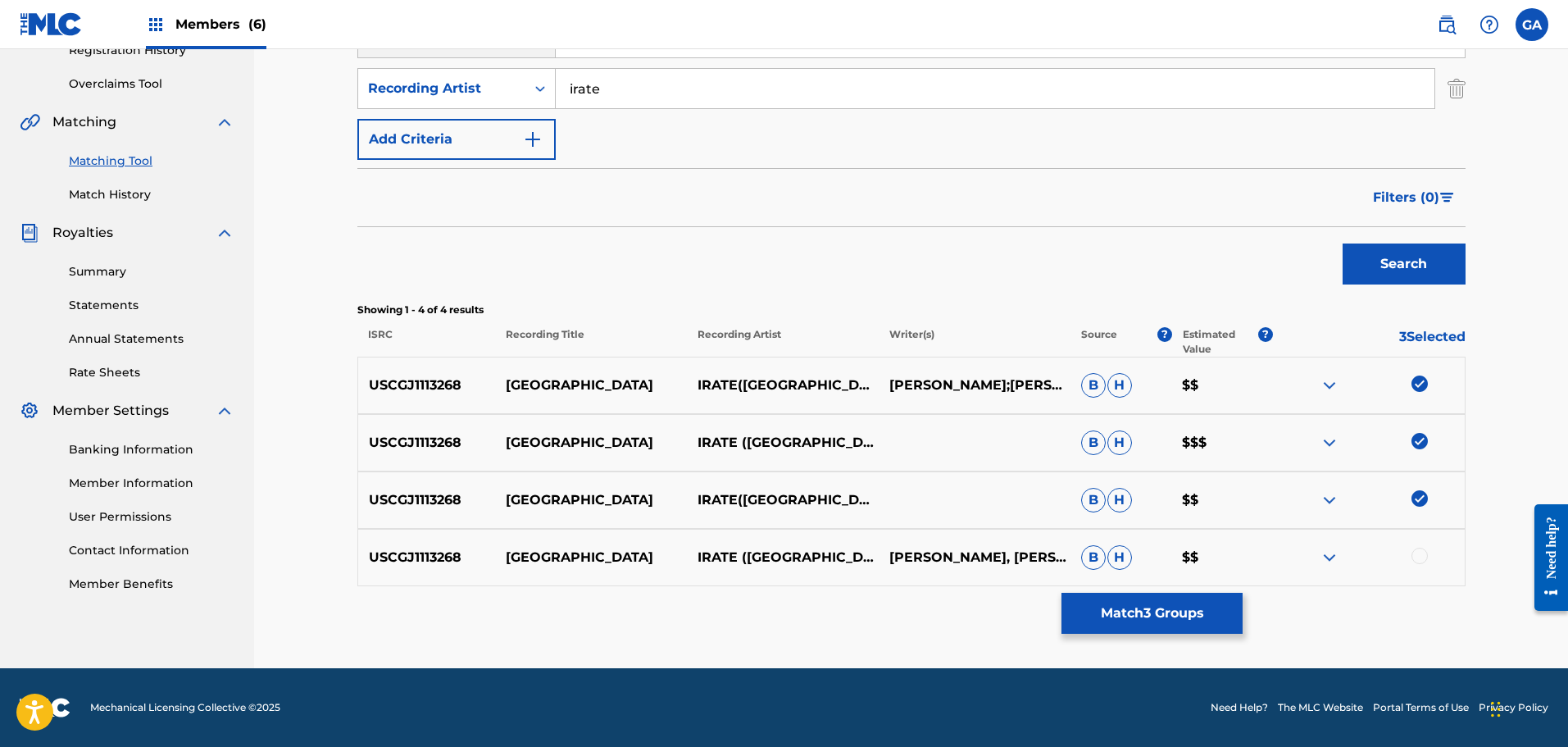
click at [1423, 553] on div at bounding box center [1419, 556] width 16 height 16
drag, startPoint x: 600, startPoint y: 97, endPoint x: 530, endPoint y: 85, distance: 71.0
click at [530, 85] on div "SearchWithCriteriafb923f61-5d44-4ec6-861a-5552e5e03347 Recording Artist irate" at bounding box center [911, 88] width 1108 height 41
type input "i.r.a.t.e."
click at [1343, 243] on button "Search" at bounding box center [1403, 263] width 123 height 41
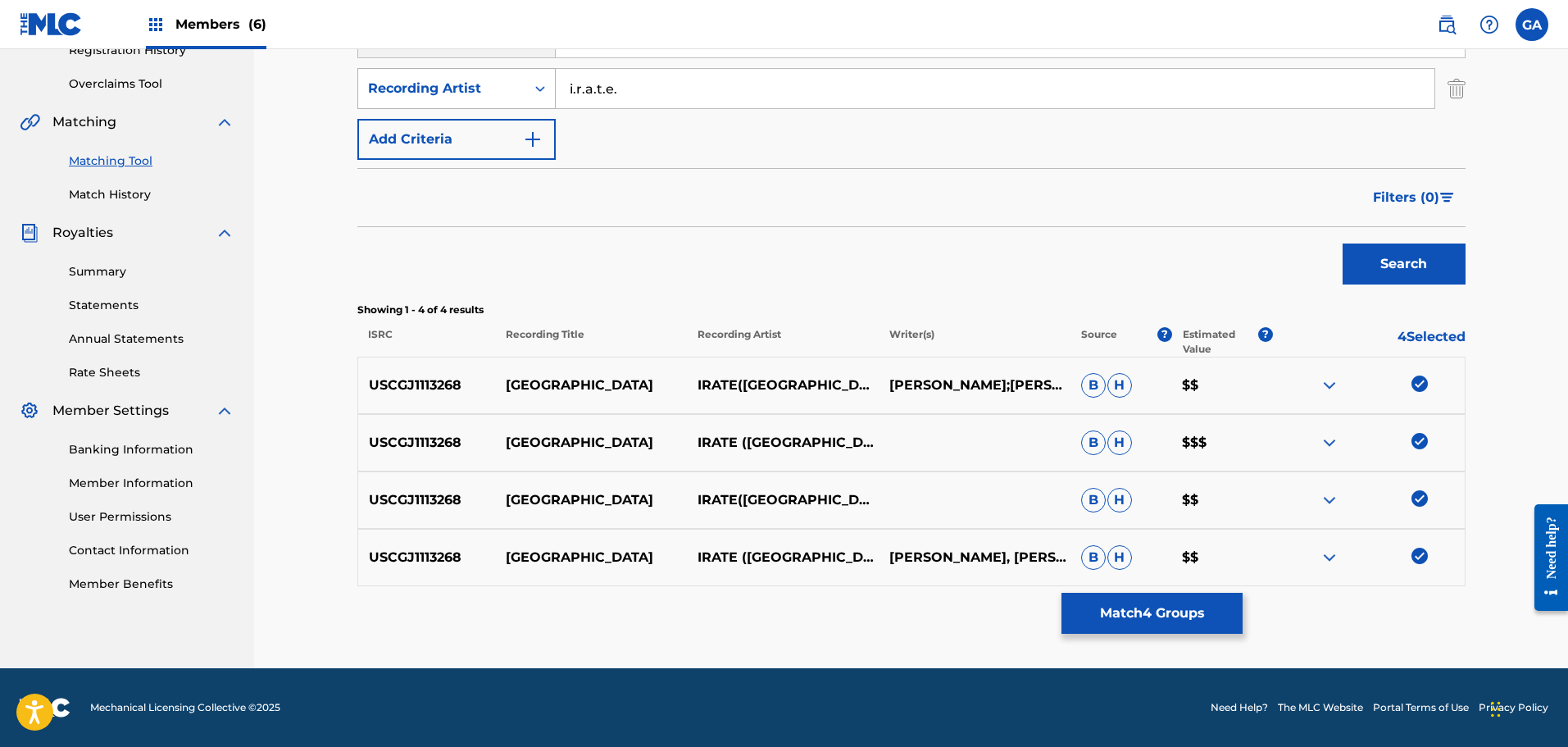
scroll to position [269, 0]
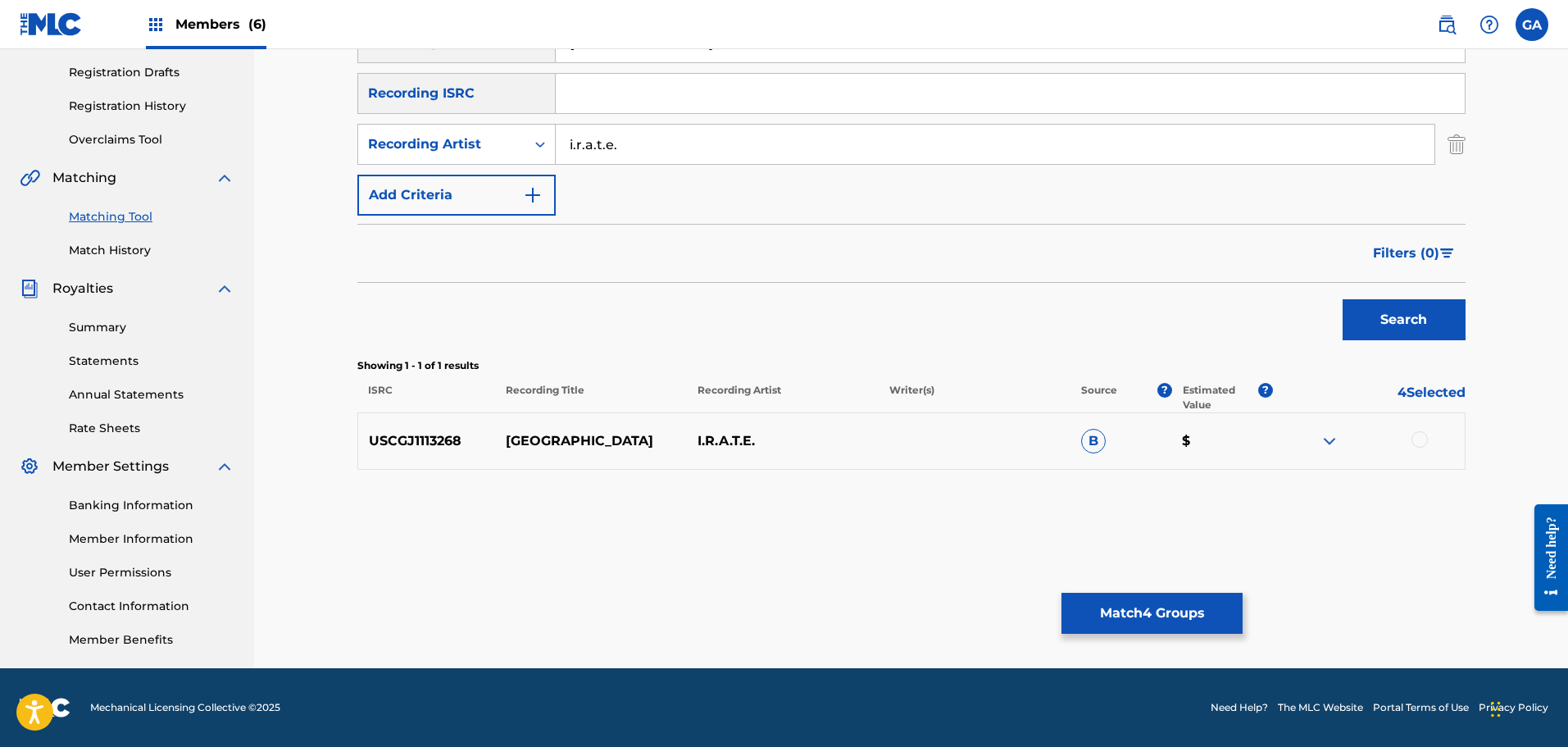
click at [1421, 436] on div at bounding box center [1419, 439] width 16 height 16
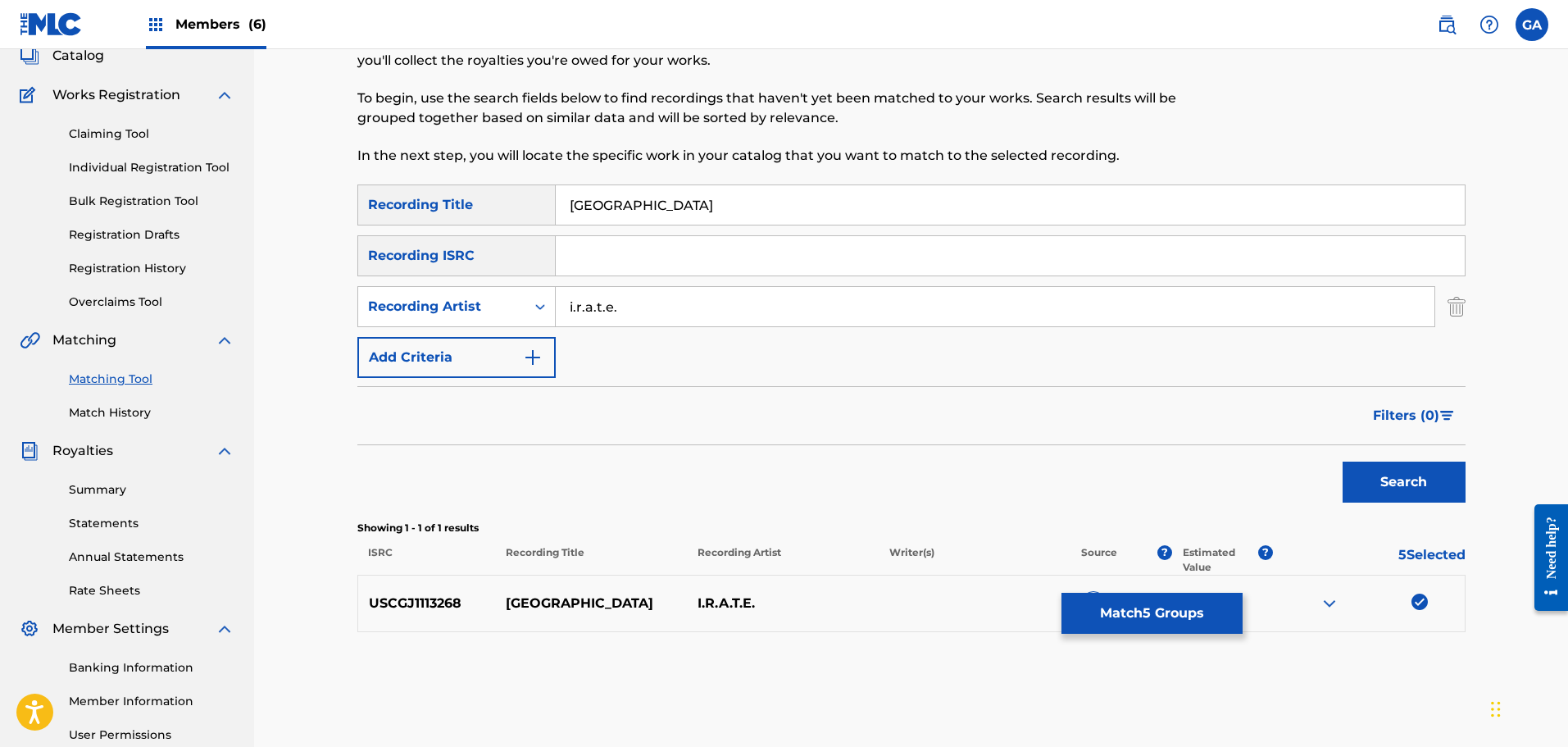
scroll to position [106, 0]
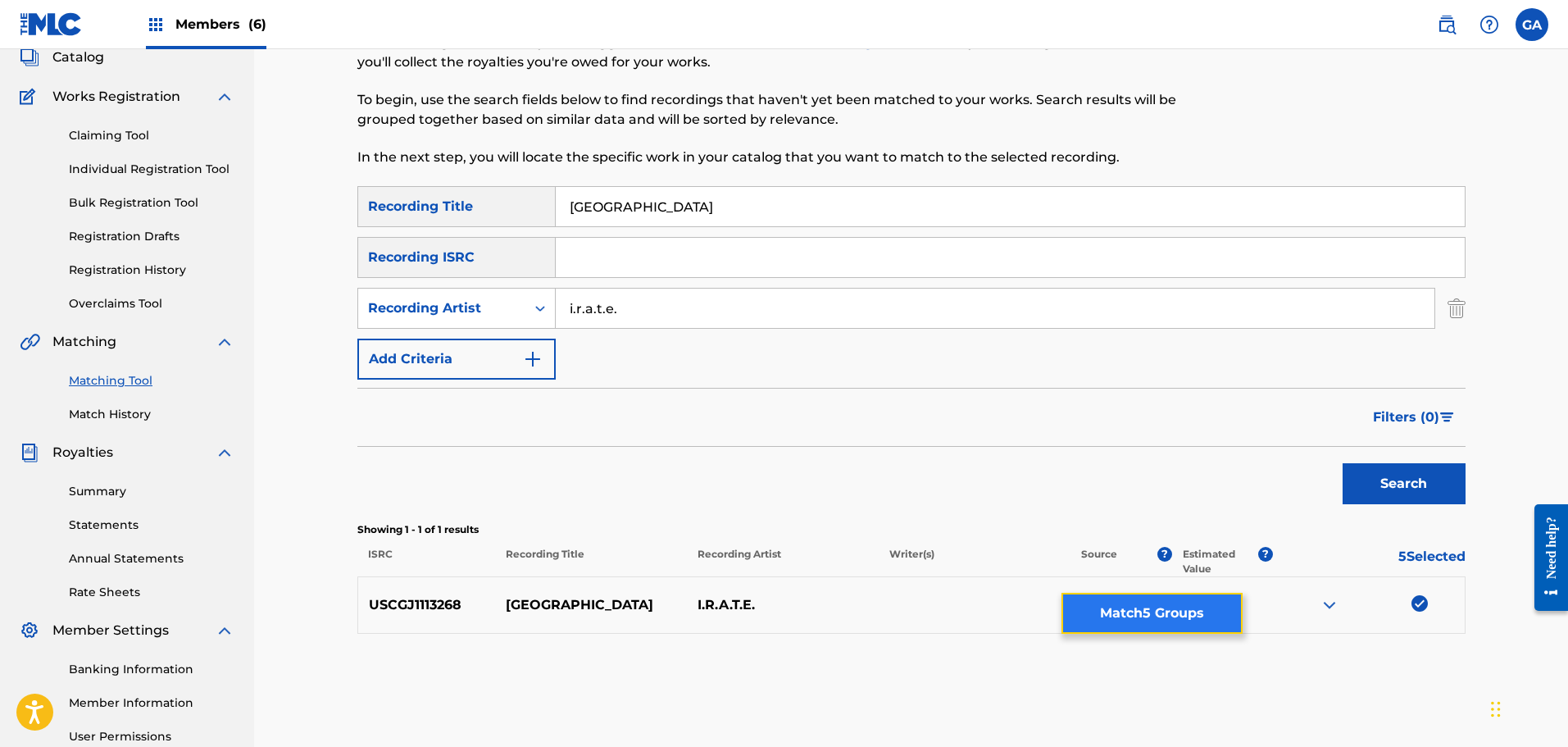
click at [1165, 614] on button "Match 5 Groups" at bounding box center [1152, 612] width 182 height 41
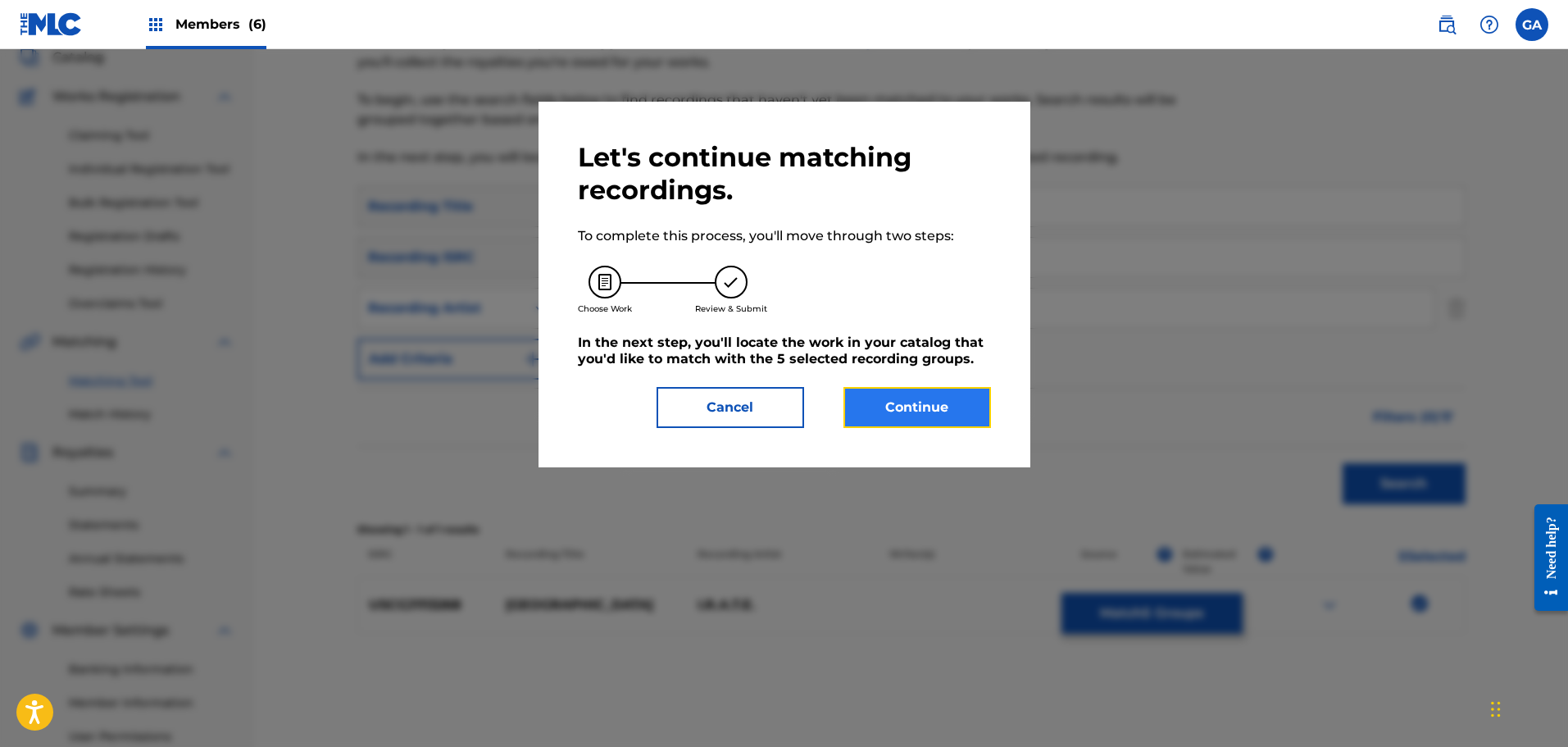
click at [888, 398] on button "Continue" at bounding box center [918, 407] width 148 height 41
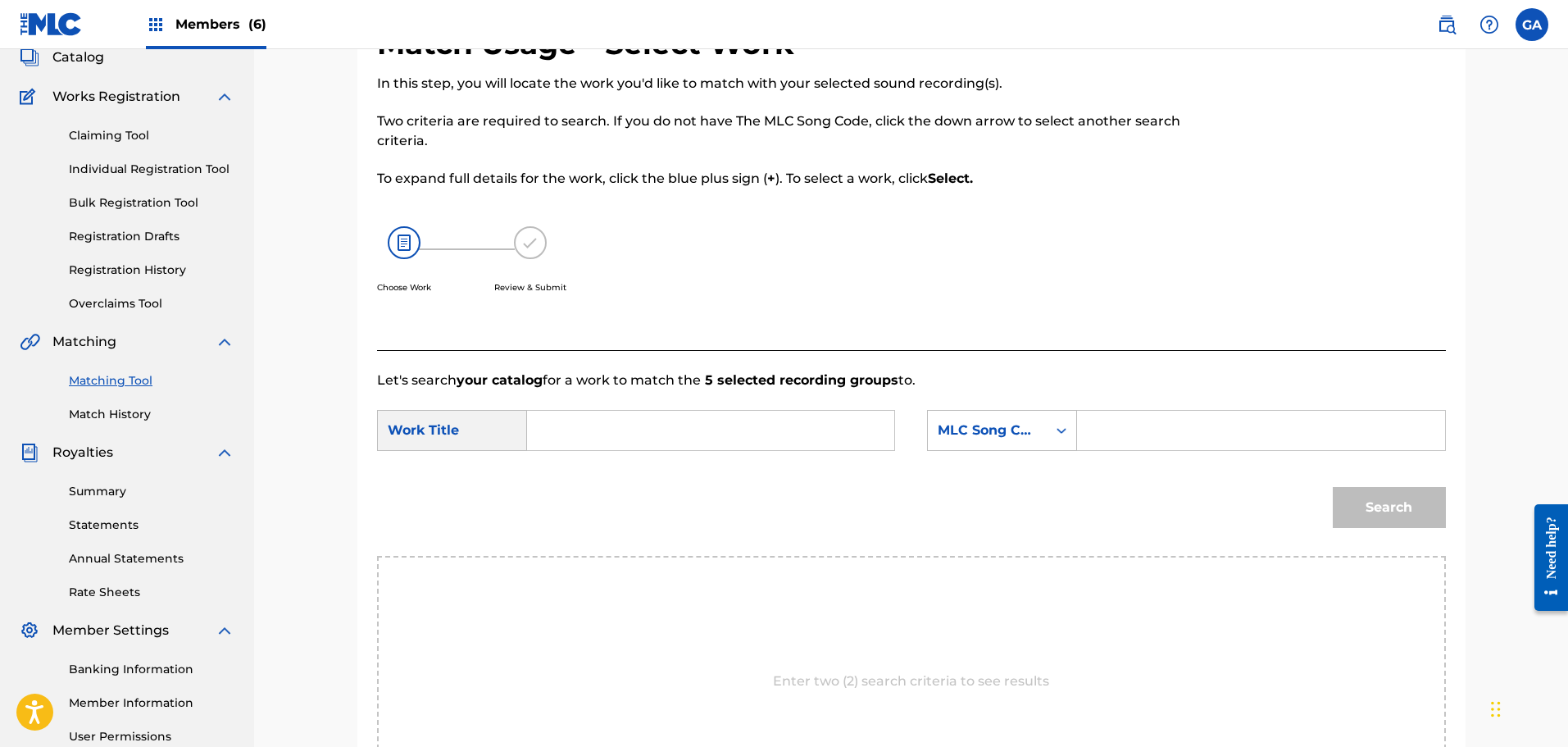
click at [671, 416] on input "Search Form" at bounding box center [710, 430] width 339 height 39
type input "[GEOGRAPHIC_DATA]"
click at [1009, 433] on div "MLC Song Code" at bounding box center [986, 431] width 99 height 20
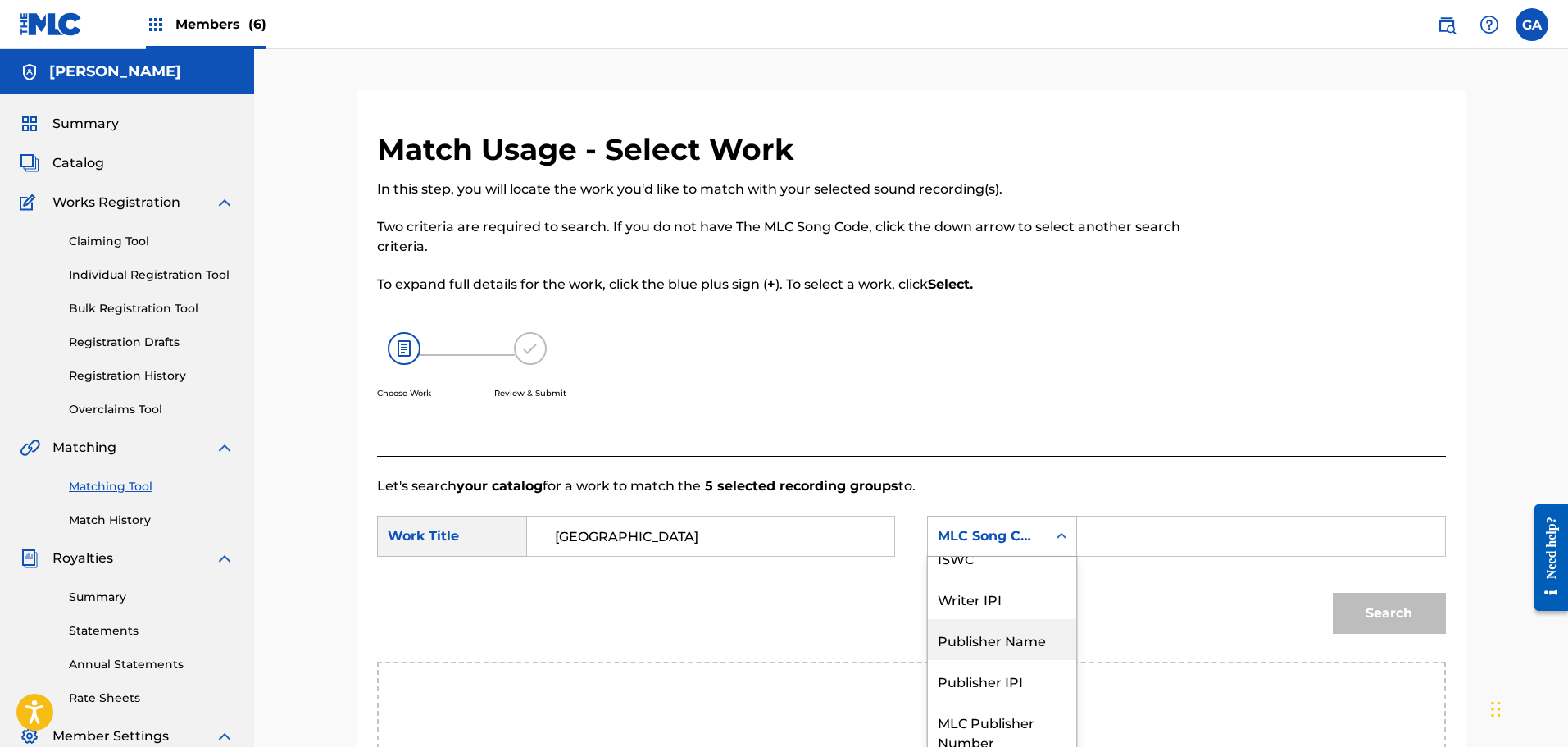
scroll to position [0, 0]
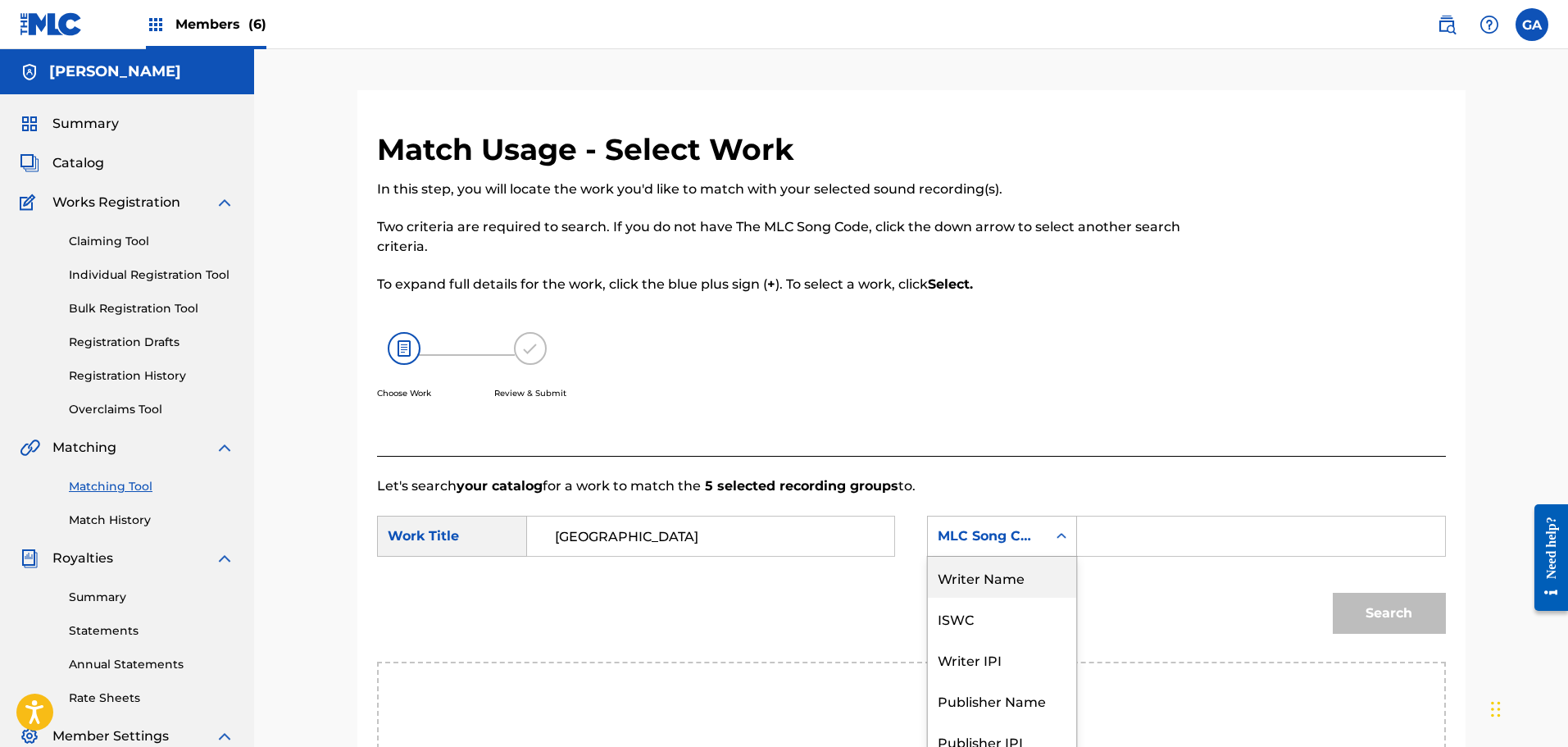
click at [993, 582] on div "Writer Name" at bounding box center [1001, 576] width 149 height 41
click at [1134, 536] on input "Search Form" at bounding box center [1261, 536] width 339 height 39
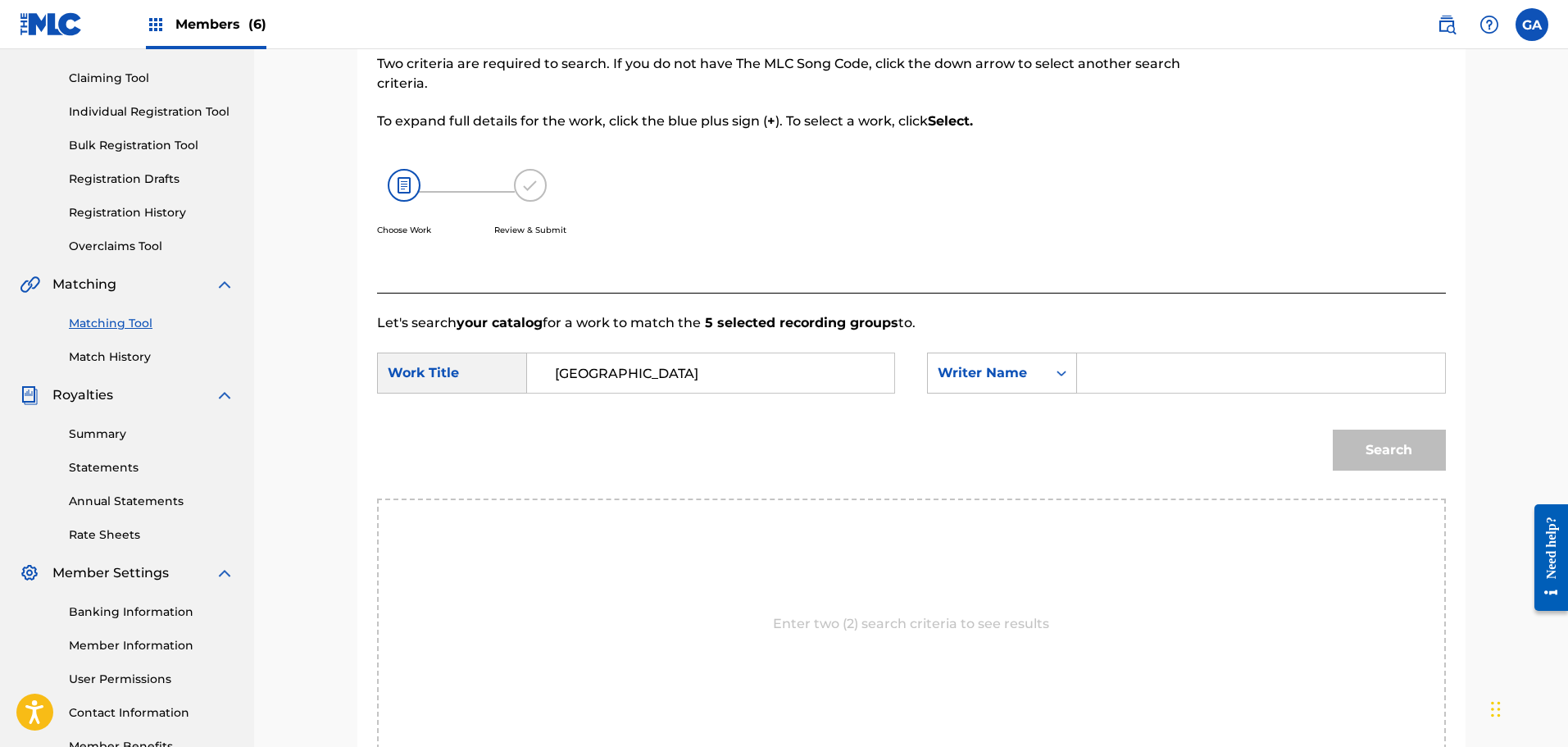
scroll to position [164, 0]
type input "sierra"
click at [1333, 429] on button "Search" at bounding box center [1388, 449] width 113 height 41
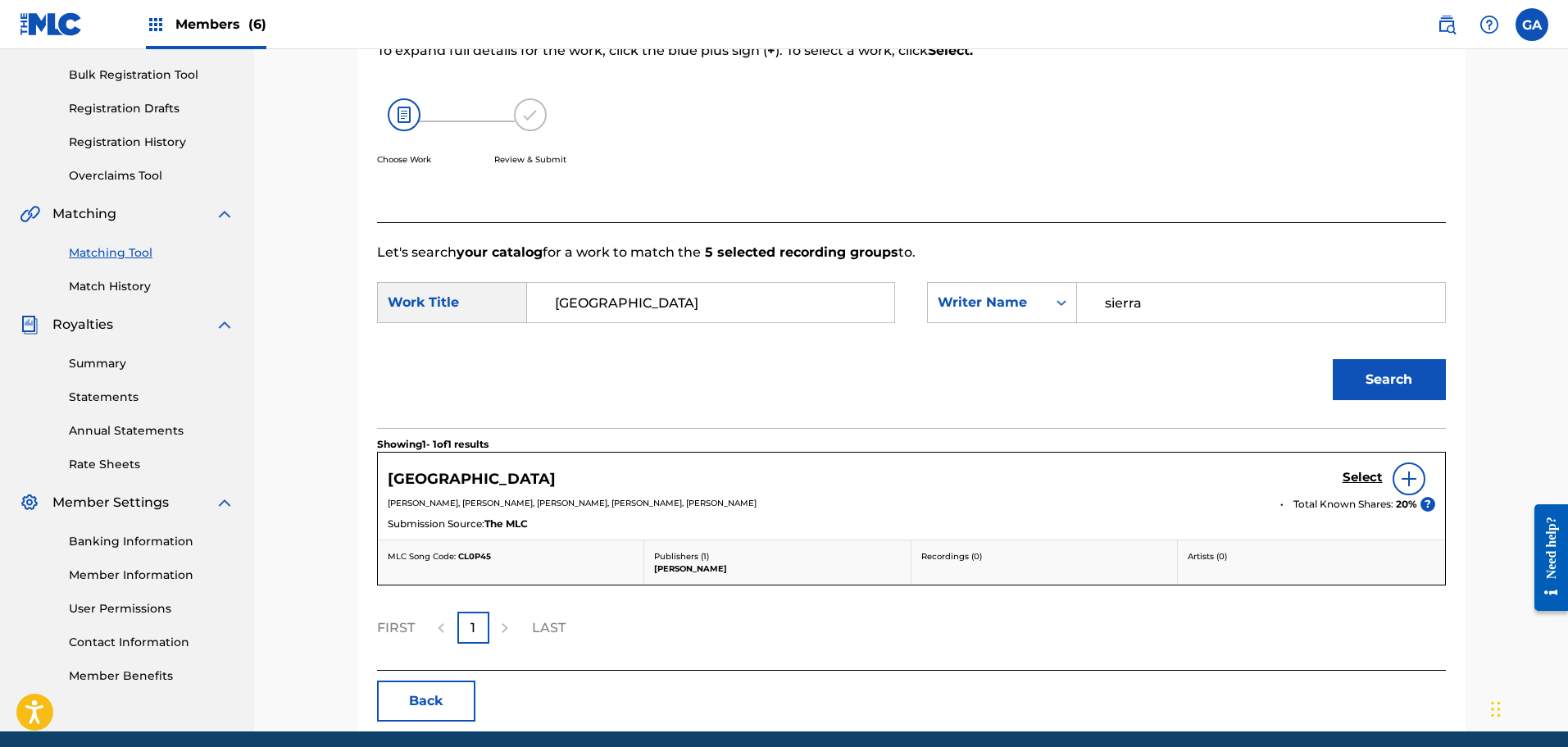
scroll to position [296, 0]
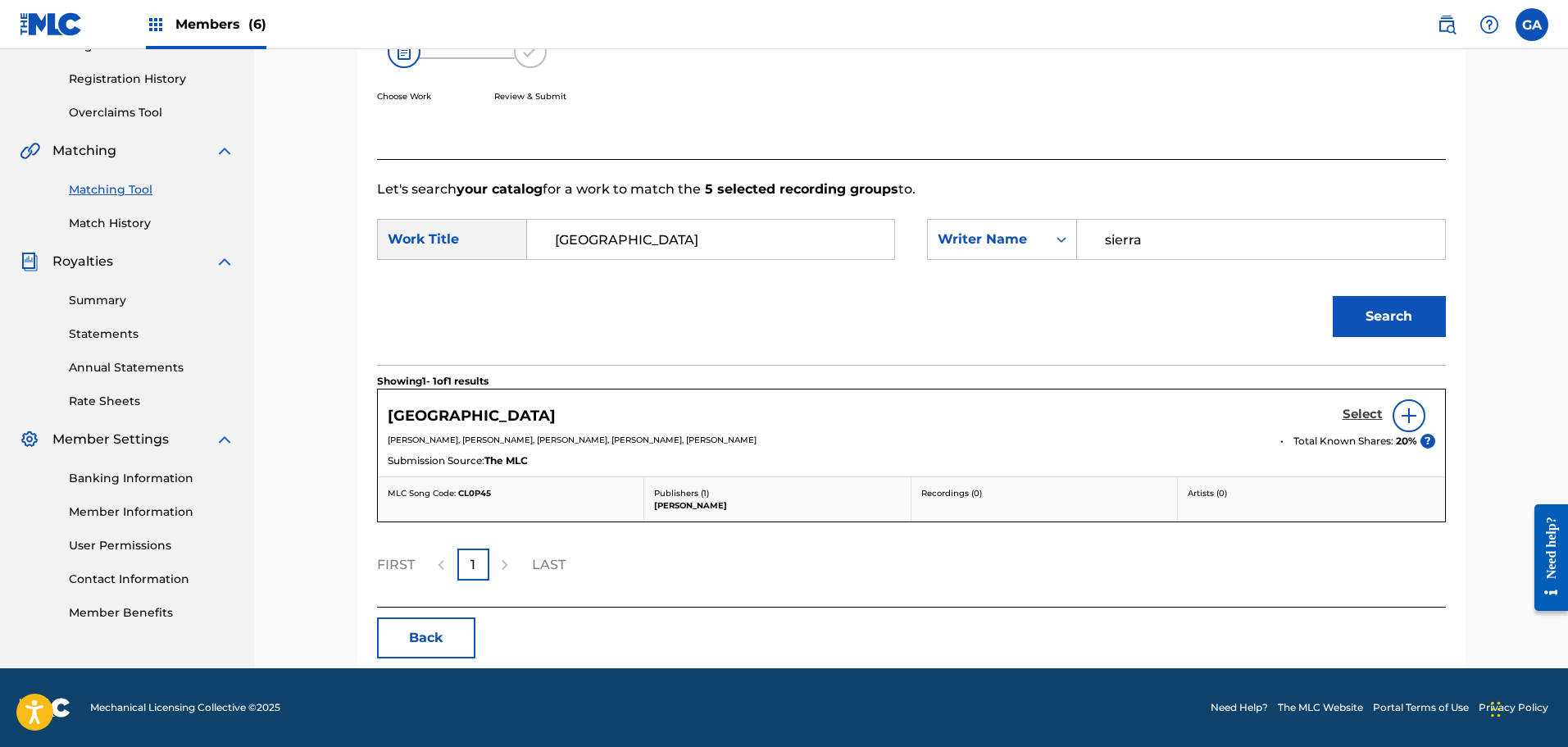
click at [1361, 416] on h5 "Select" at bounding box center [1363, 415] width 40 height 16
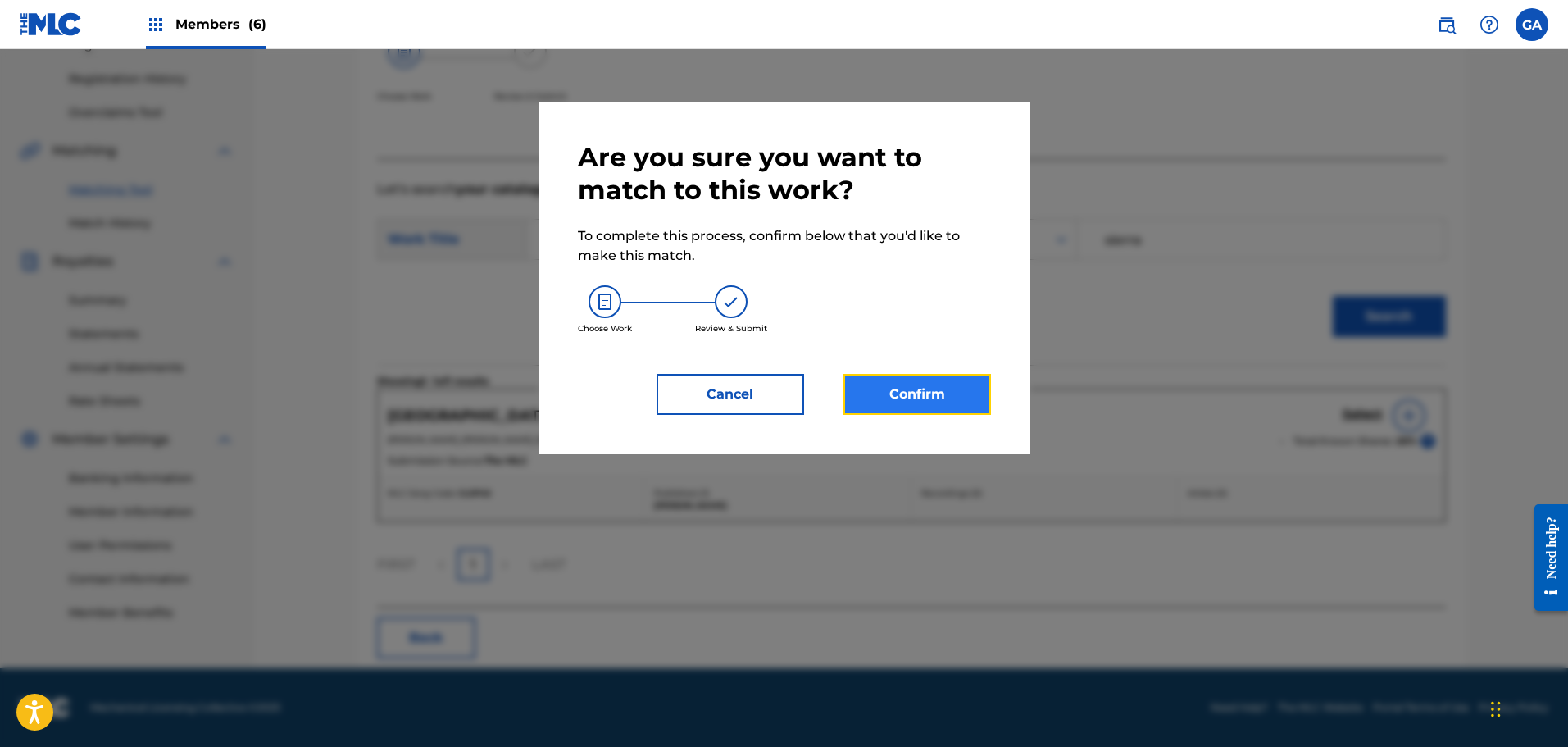
click at [906, 393] on button "Confirm" at bounding box center [918, 394] width 148 height 41
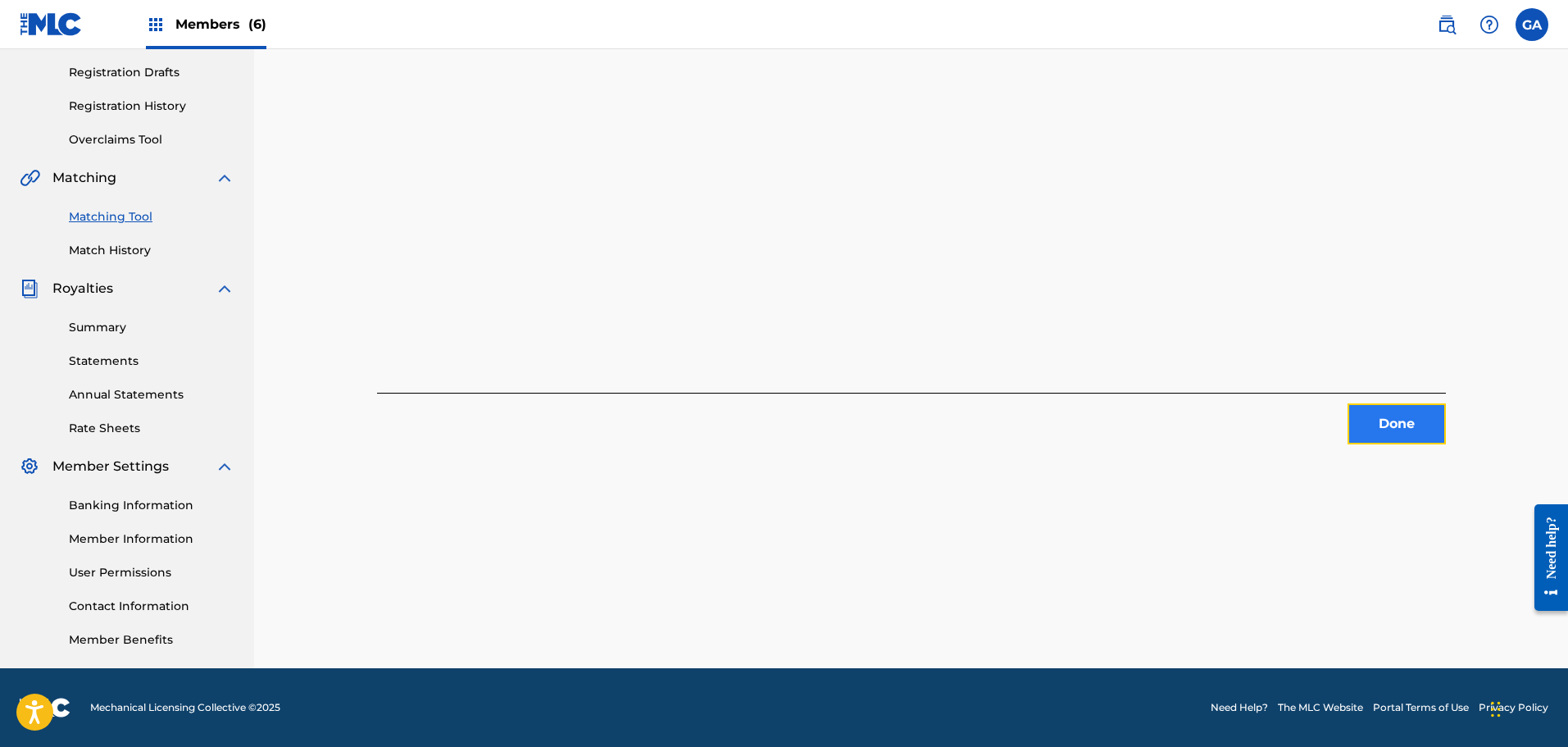
click at [1382, 431] on button "Done" at bounding box center [1396, 423] width 99 height 41
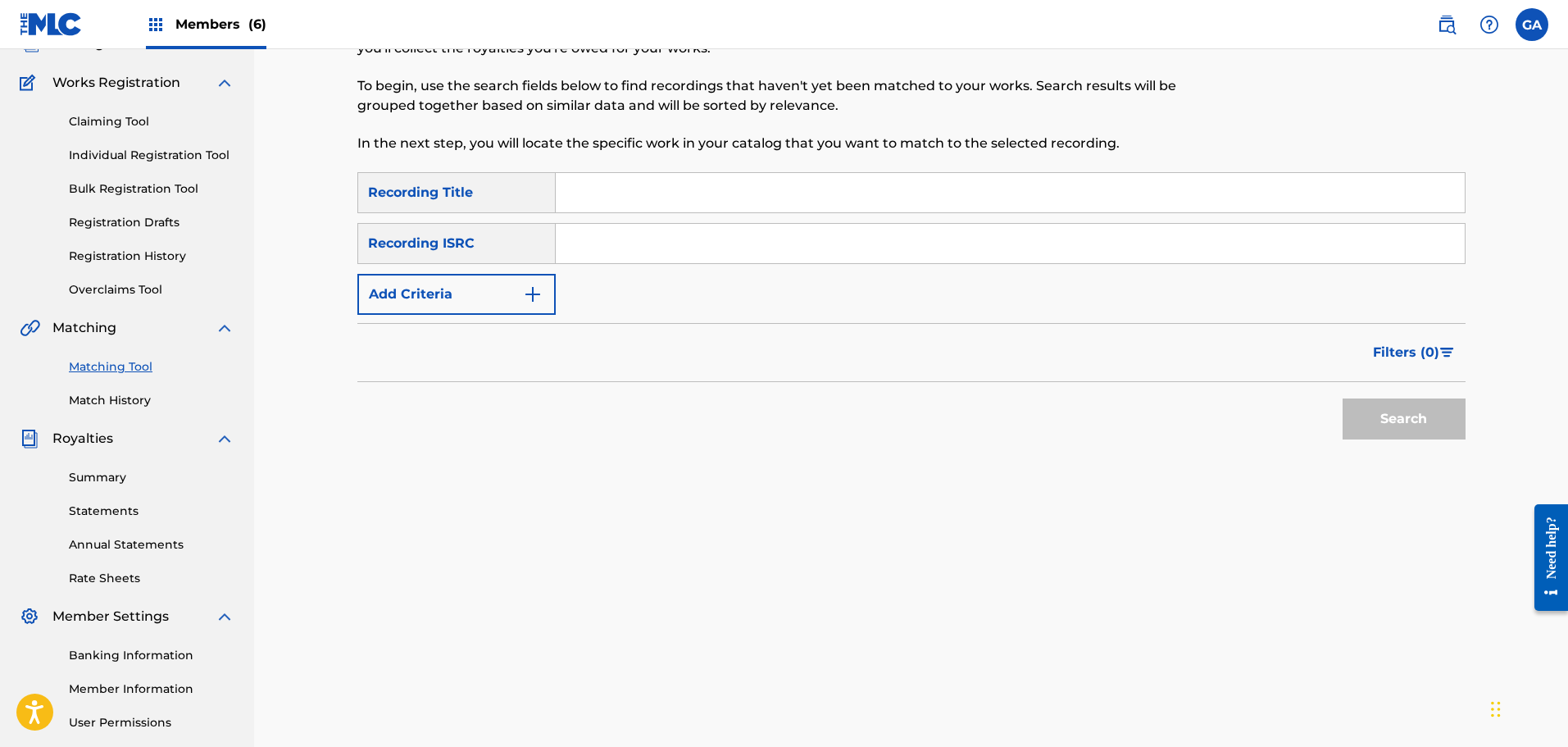
scroll to position [0, 0]
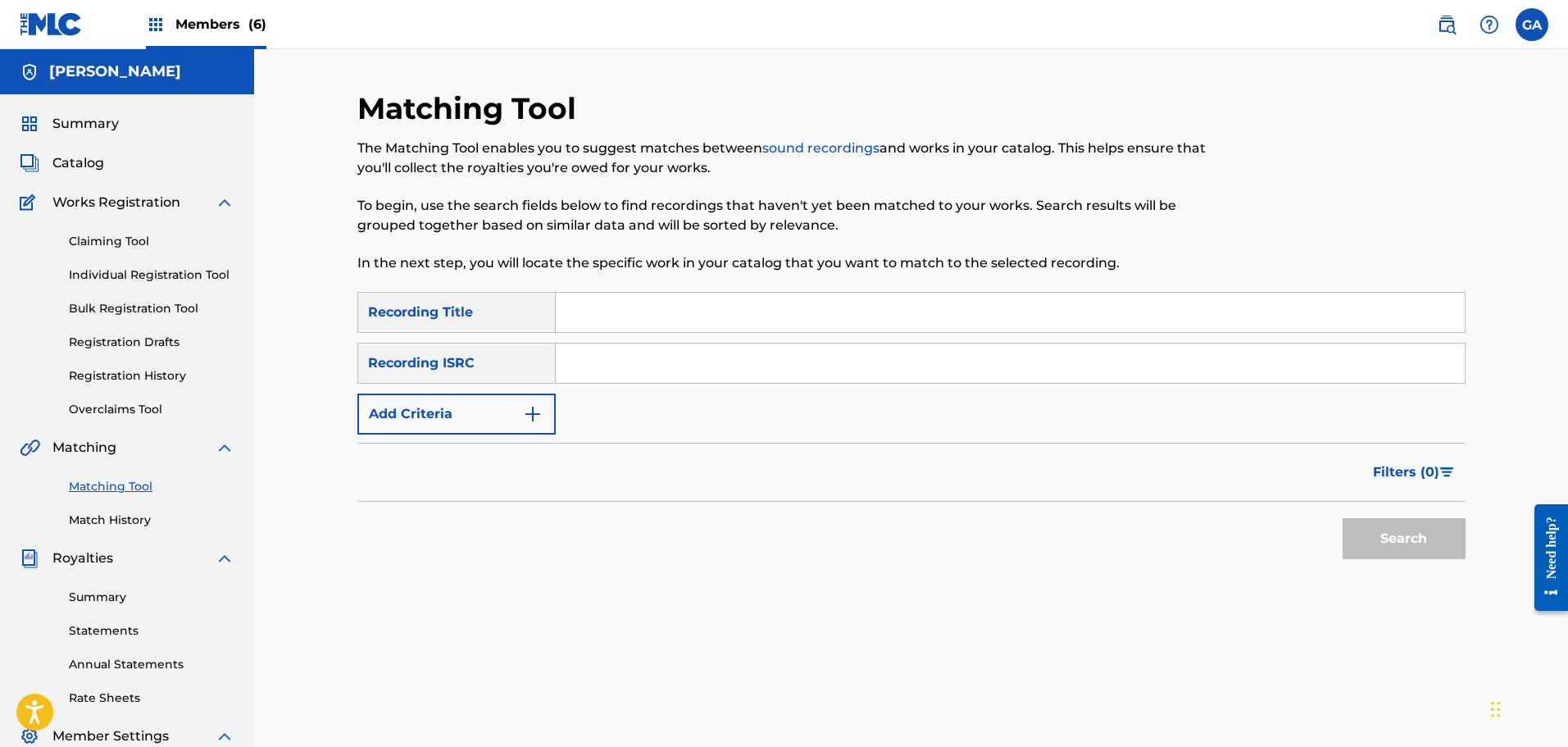
click at [606, 326] on input "Search Form" at bounding box center [1009, 311] width 909 height 39
type input "cerebral assassin"
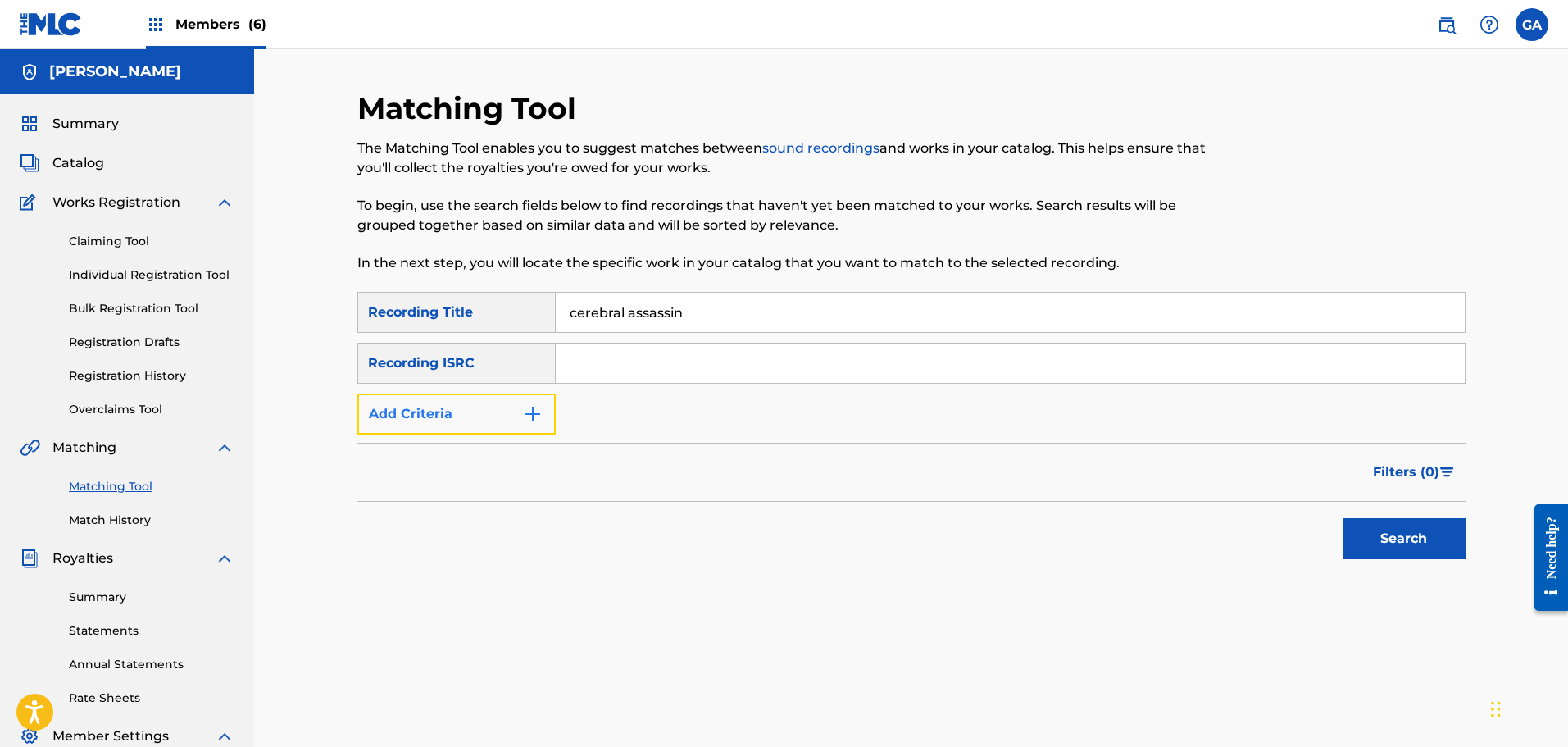
click at [467, 429] on button "Add Criteria" at bounding box center [456, 413] width 198 height 41
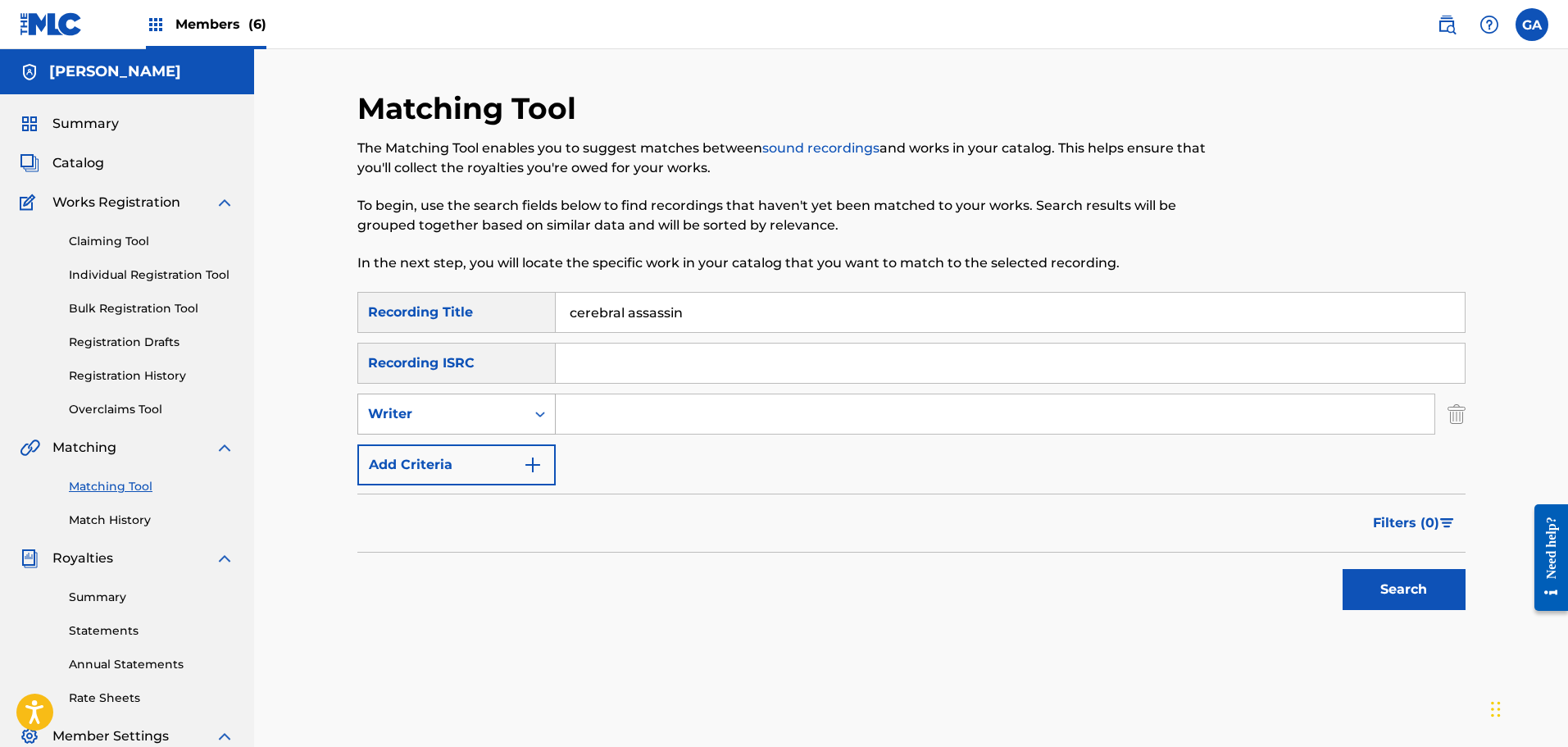
click at [478, 407] on div "Writer" at bounding box center [442, 414] width 148 height 20
click at [476, 456] on div "Recording Artist" at bounding box center [456, 455] width 196 height 41
click at [572, 420] on input "Search Form" at bounding box center [994, 413] width 879 height 39
click at [1343, 568] on button "Search" at bounding box center [1403, 588] width 123 height 41
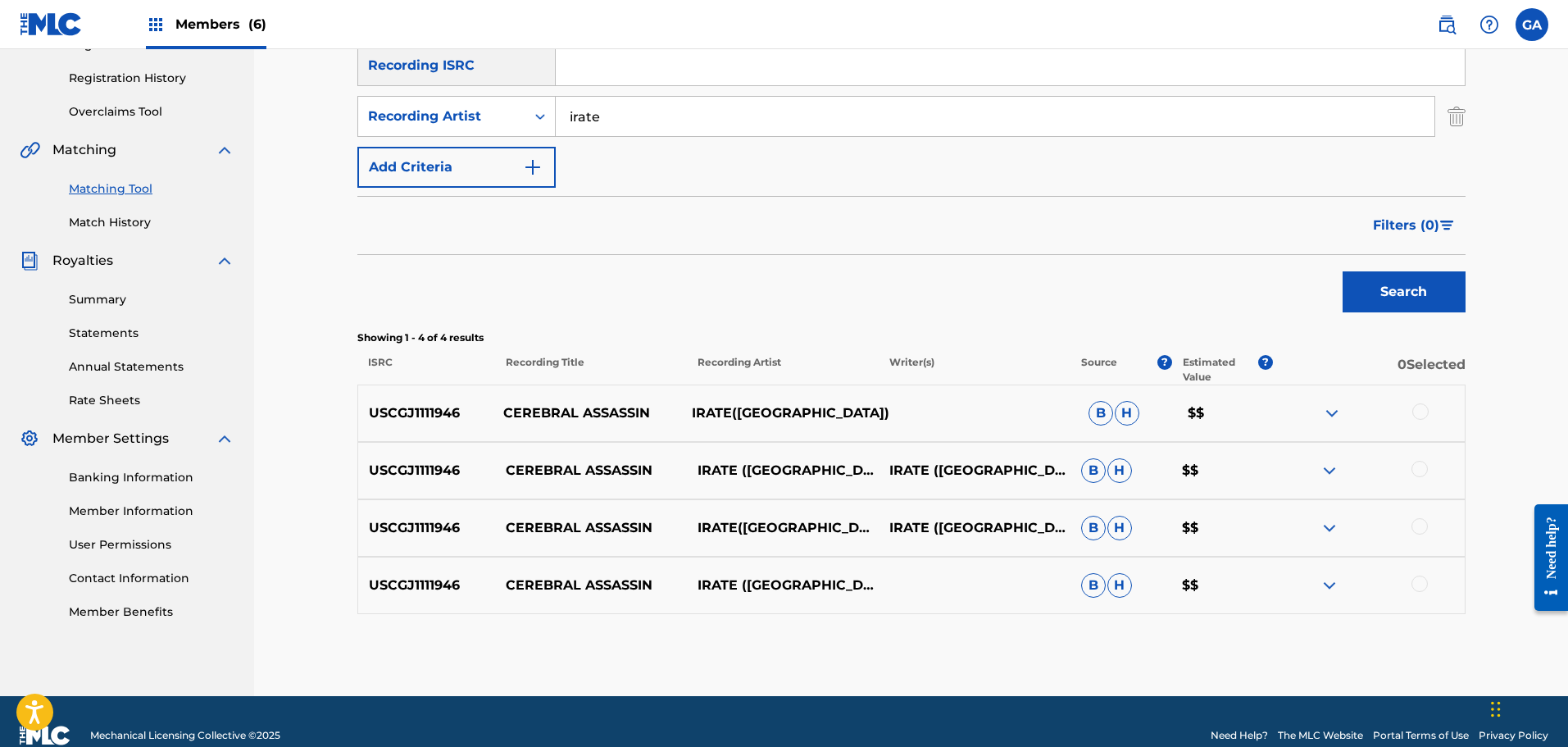
scroll to position [325, 0]
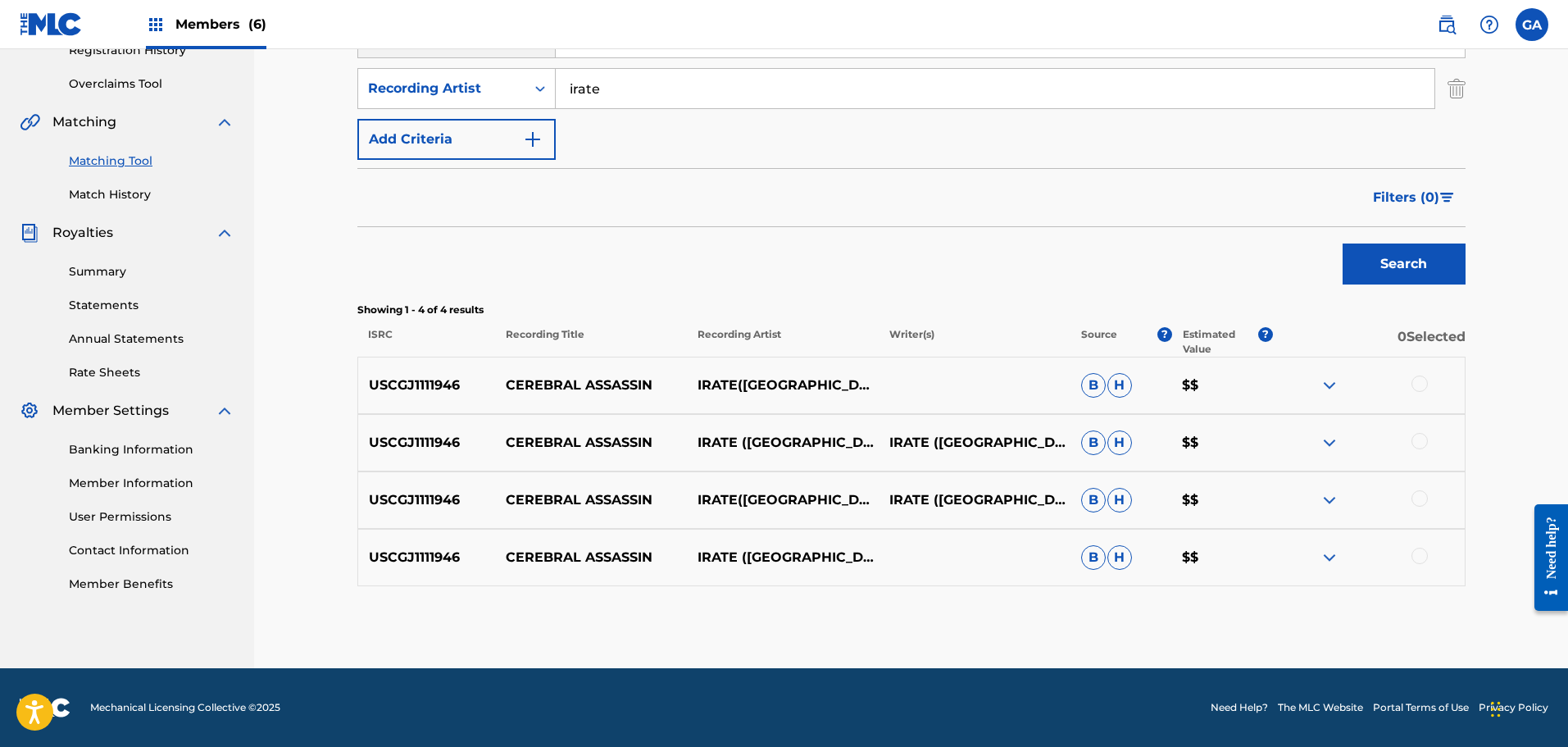
click at [1422, 381] on div at bounding box center [1419, 383] width 16 height 16
click at [1426, 443] on div at bounding box center [1419, 441] width 16 height 16
click at [1427, 491] on div at bounding box center [1369, 500] width 192 height 20
click at [1427, 501] on div at bounding box center [1419, 498] width 16 height 16
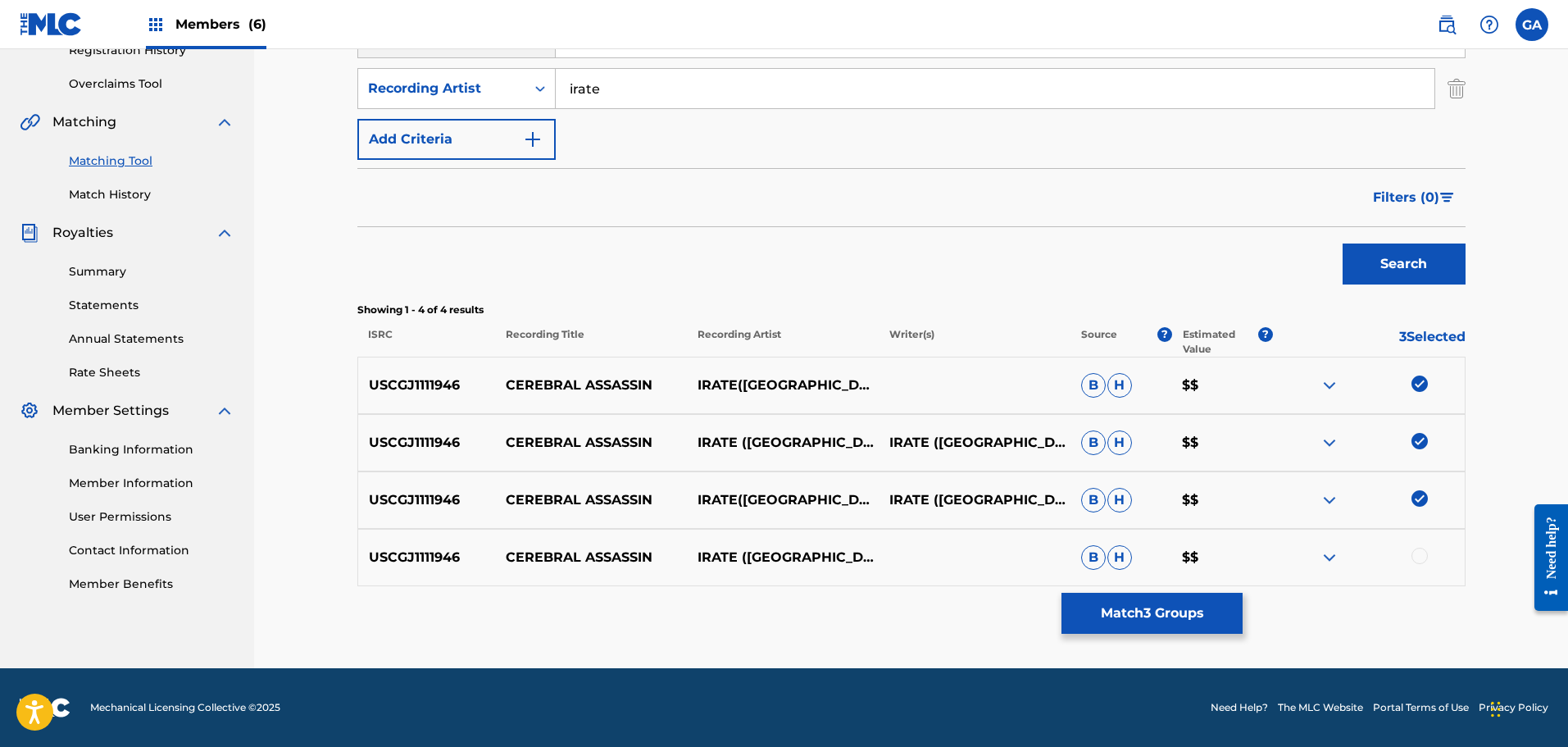
click at [1418, 555] on div at bounding box center [1419, 556] width 16 height 16
click at [606, 85] on input "irate" at bounding box center [994, 88] width 879 height 39
click at [573, 91] on input "irate" at bounding box center [994, 88] width 879 height 39
type input "i.r.a.t.e."
click at [1343, 243] on button "Search" at bounding box center [1403, 263] width 123 height 41
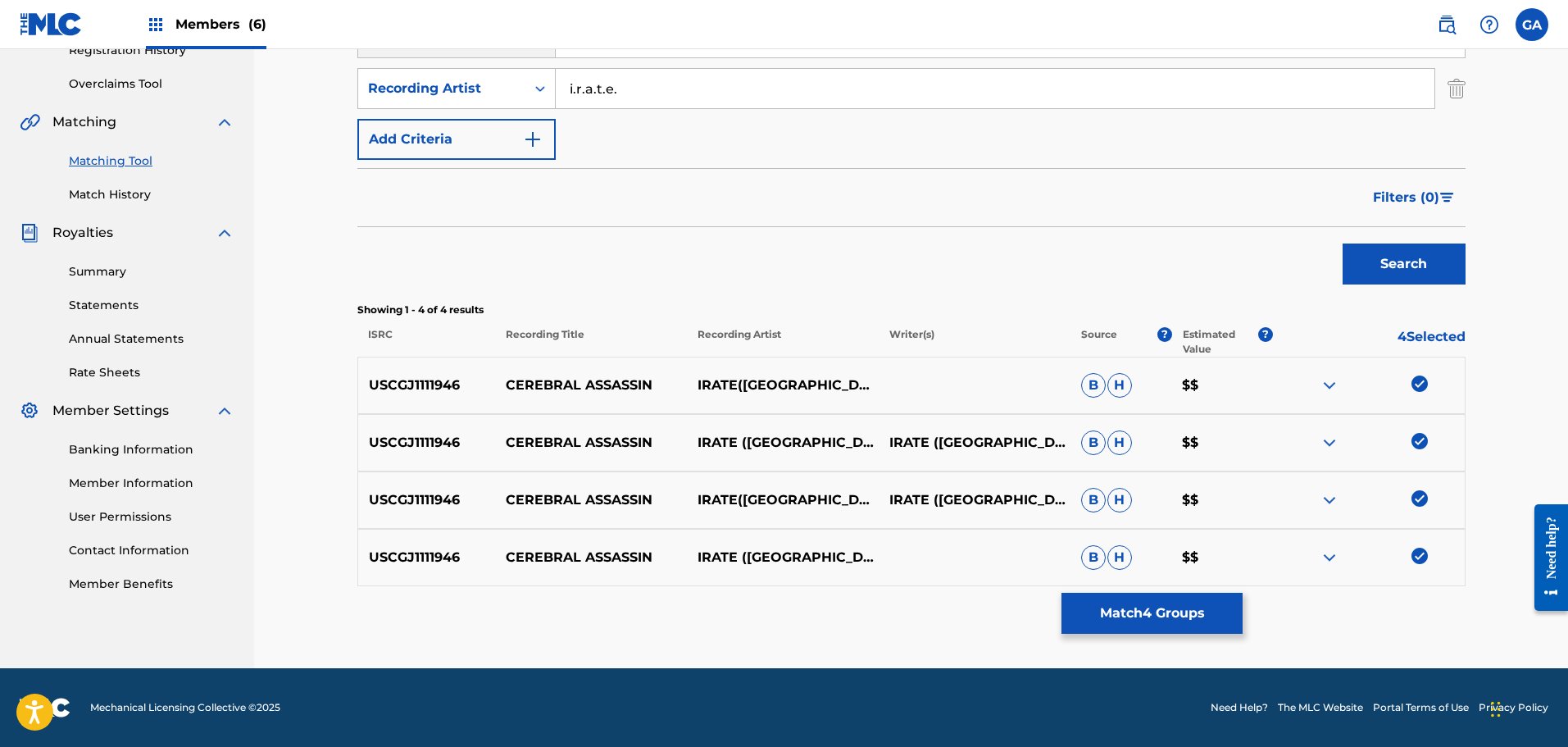
scroll to position [269, 0]
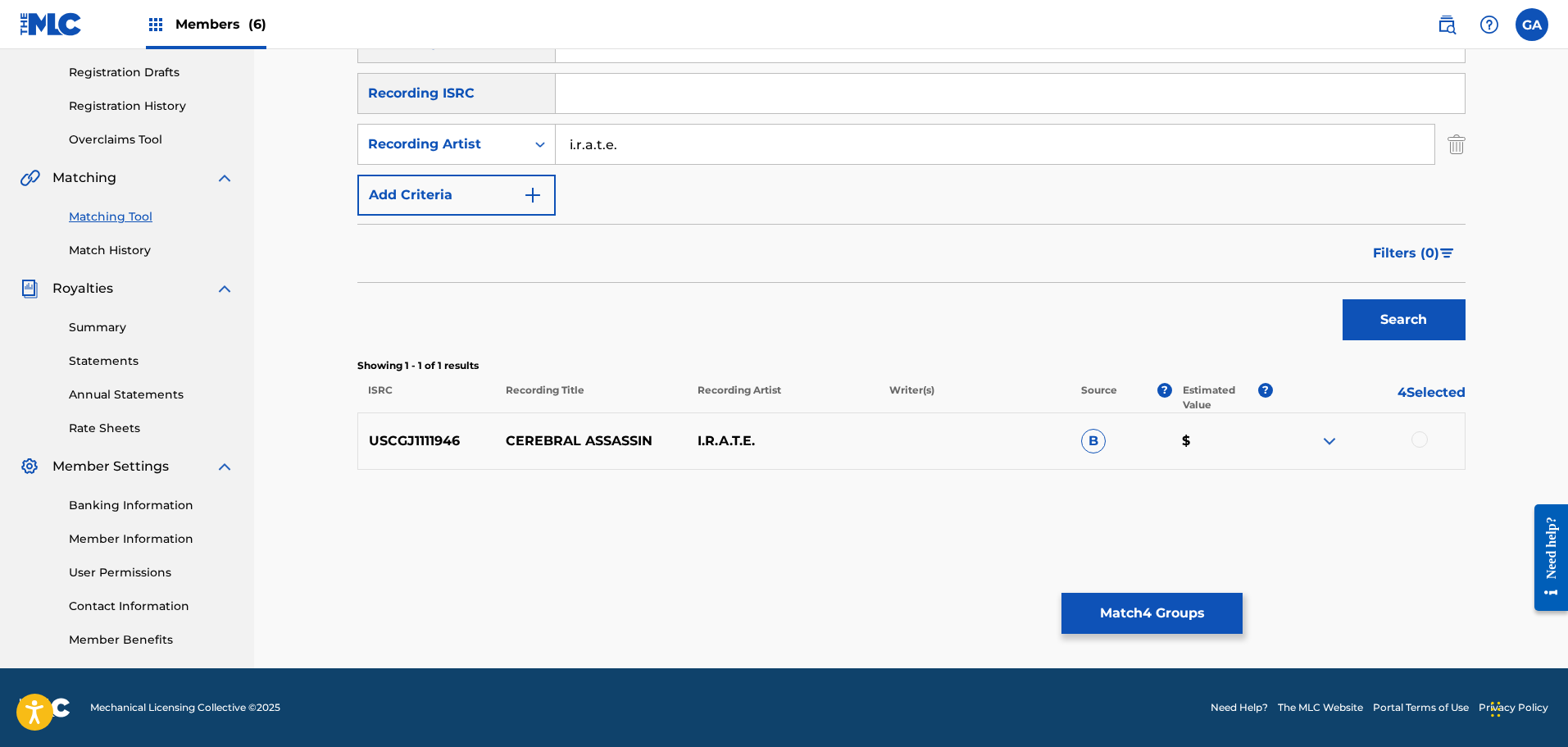
click at [1425, 439] on div at bounding box center [1419, 439] width 16 height 16
click at [1149, 604] on button "Match 5 Groups" at bounding box center [1152, 612] width 182 height 41
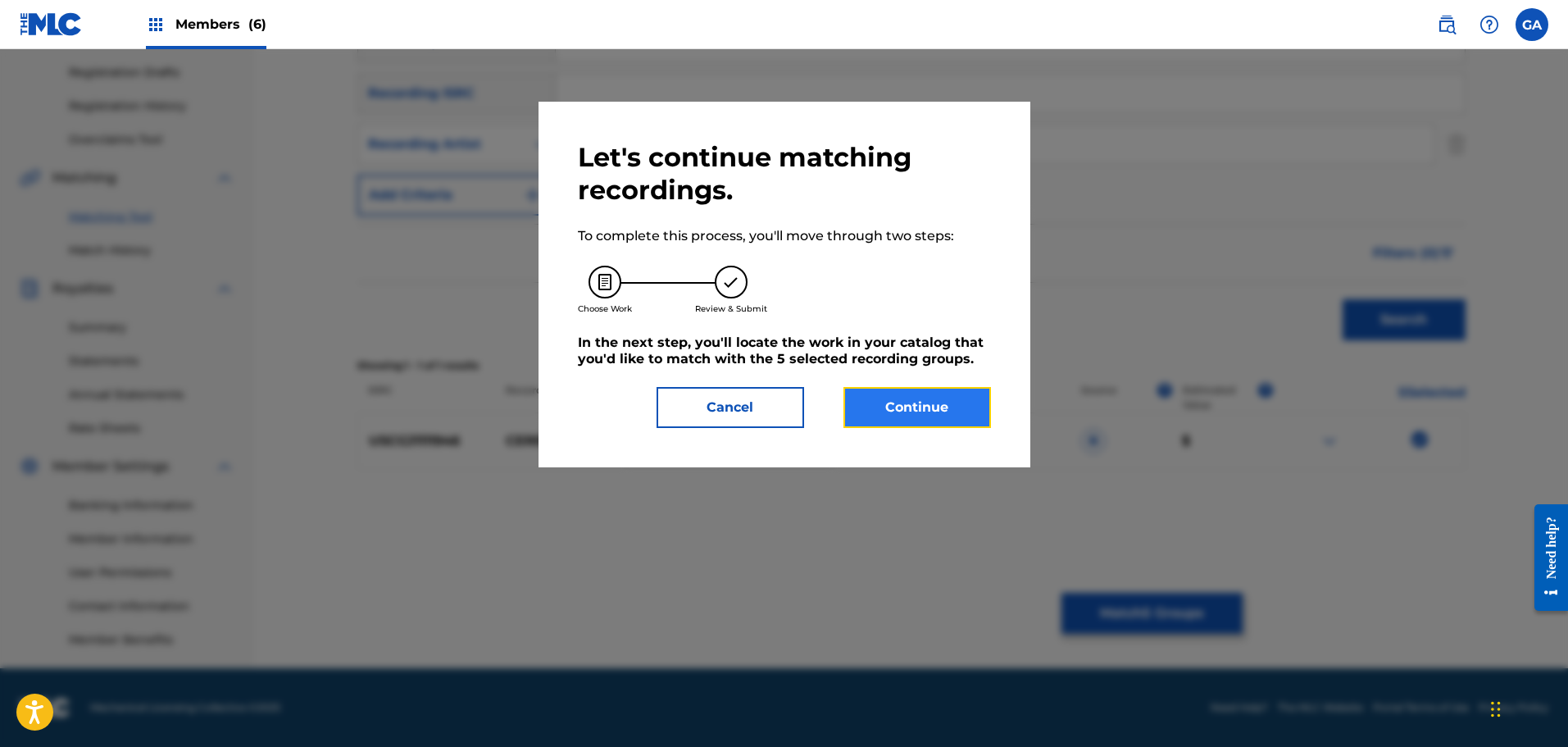
click at [904, 404] on button "Continue" at bounding box center [918, 407] width 148 height 41
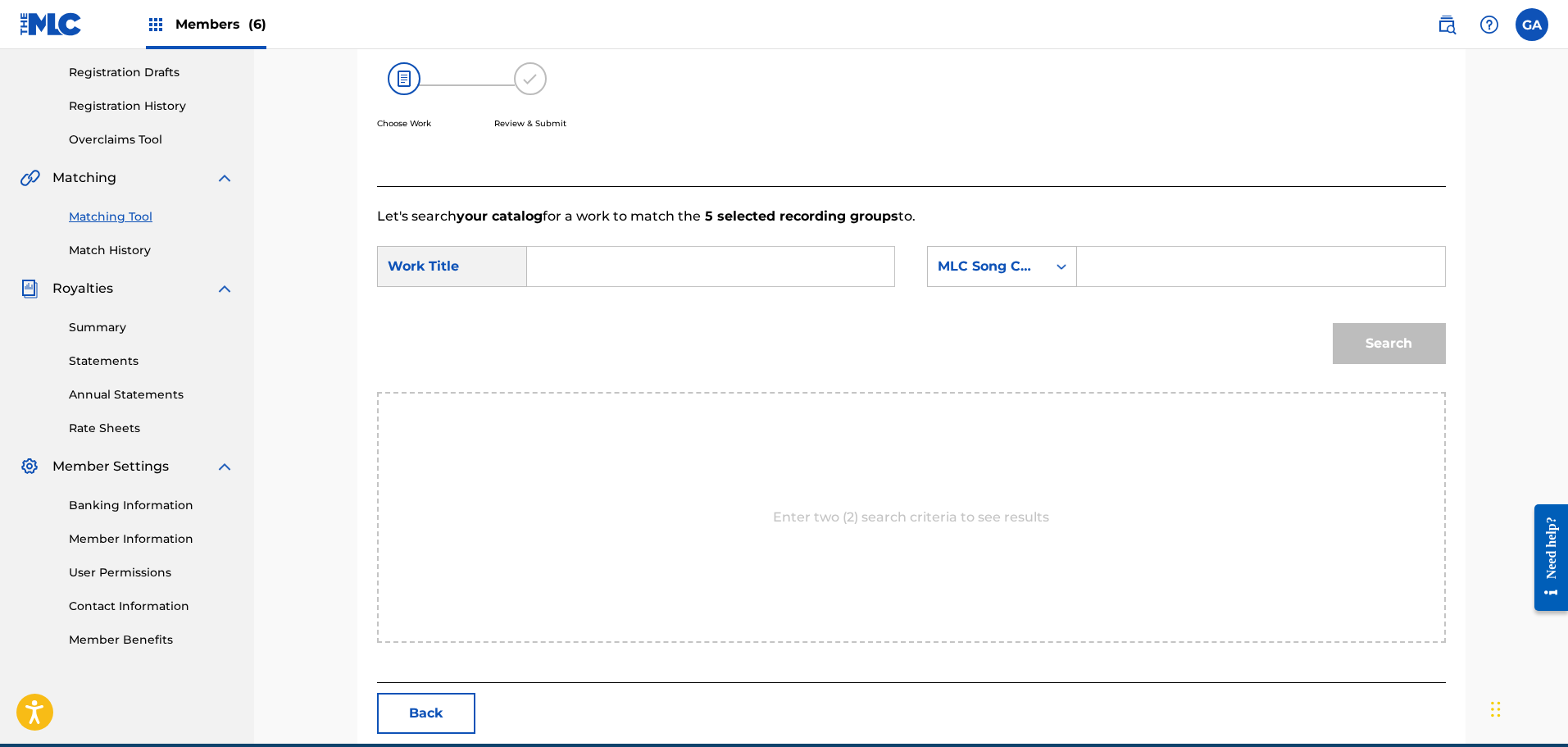
click at [686, 268] on input "Search Form" at bounding box center [710, 265] width 339 height 39
click at [606, 310] on div "[PERSON_NAME] assassin" at bounding box center [587, 312] width 93 height 49
type input "cerebral assassin"
click at [1006, 262] on div "MLC Song Code" at bounding box center [986, 266] width 99 height 20
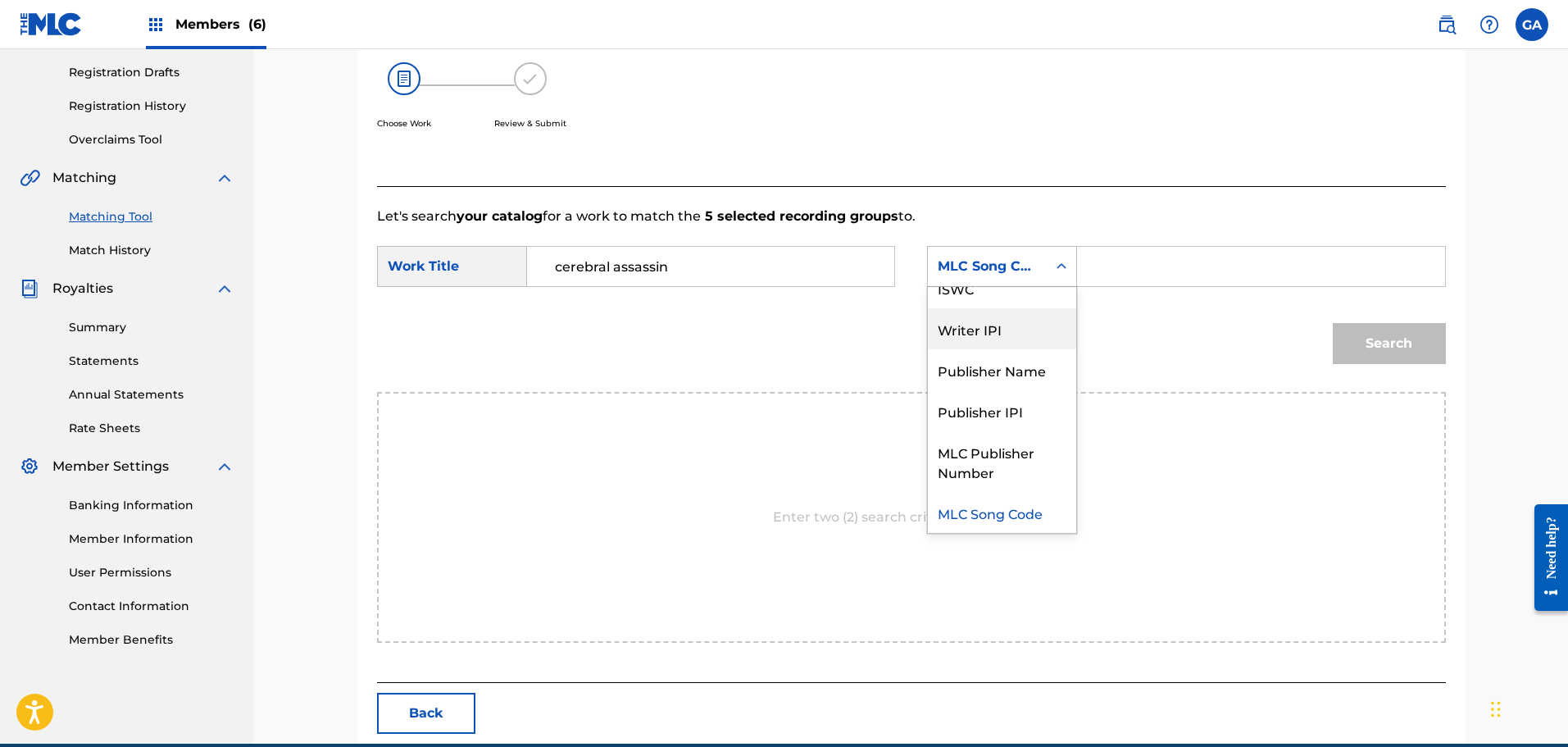
scroll to position [0, 0]
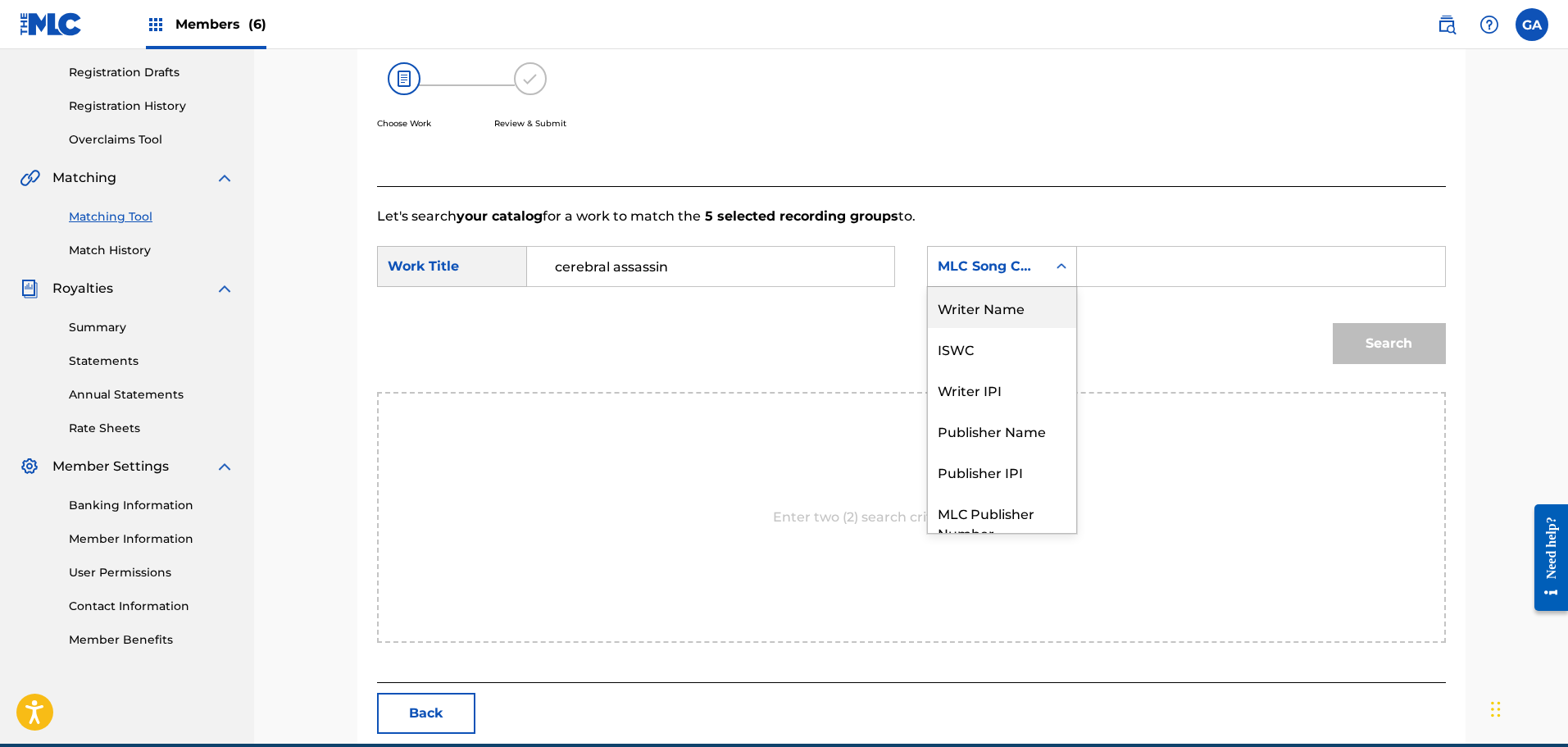
click at [1019, 314] on div "Writer Name" at bounding box center [1001, 307] width 149 height 41
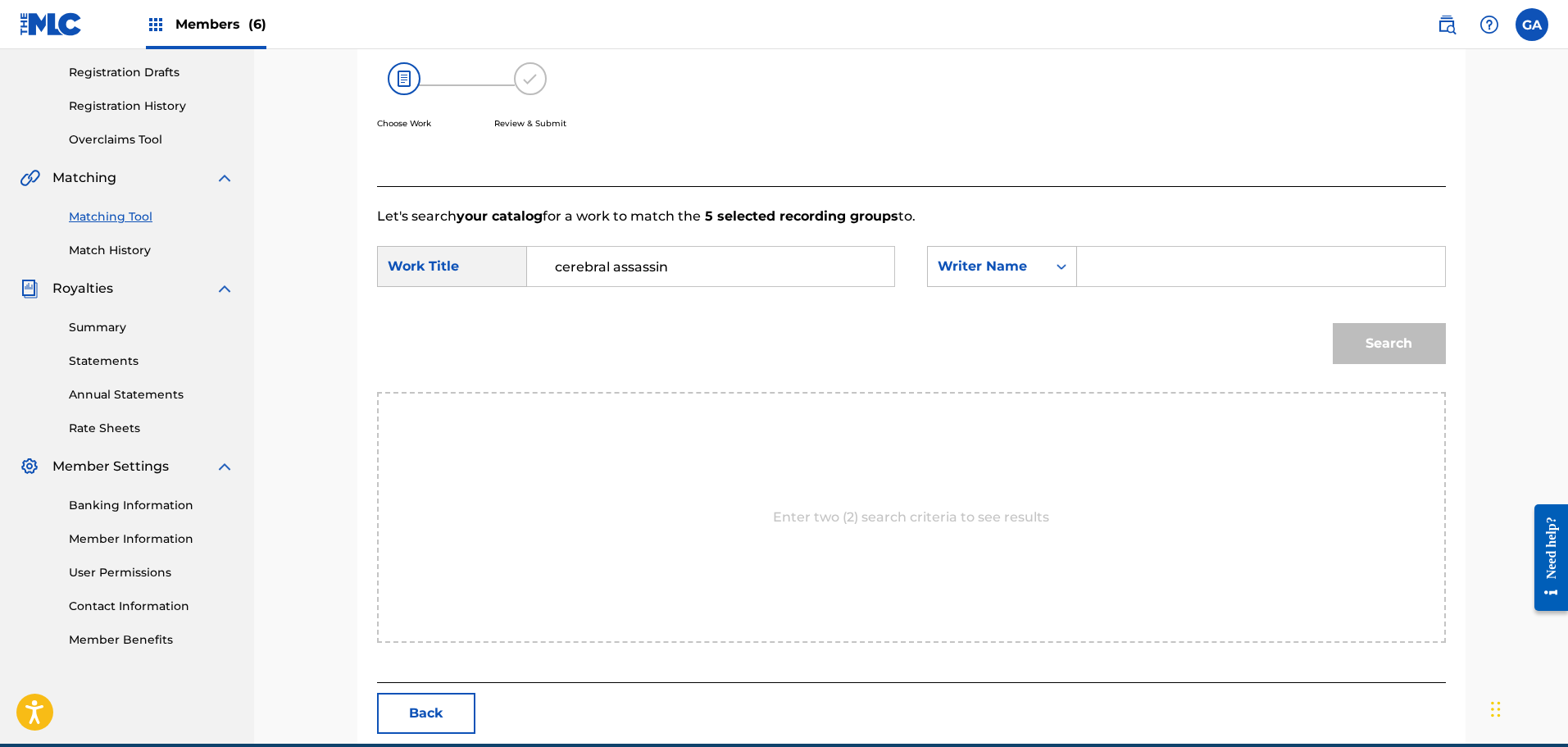
click at [1108, 267] on input "Search Form" at bounding box center [1261, 265] width 339 height 39
type input "sierra"
click at [1333, 323] on button "Search" at bounding box center [1388, 343] width 113 height 41
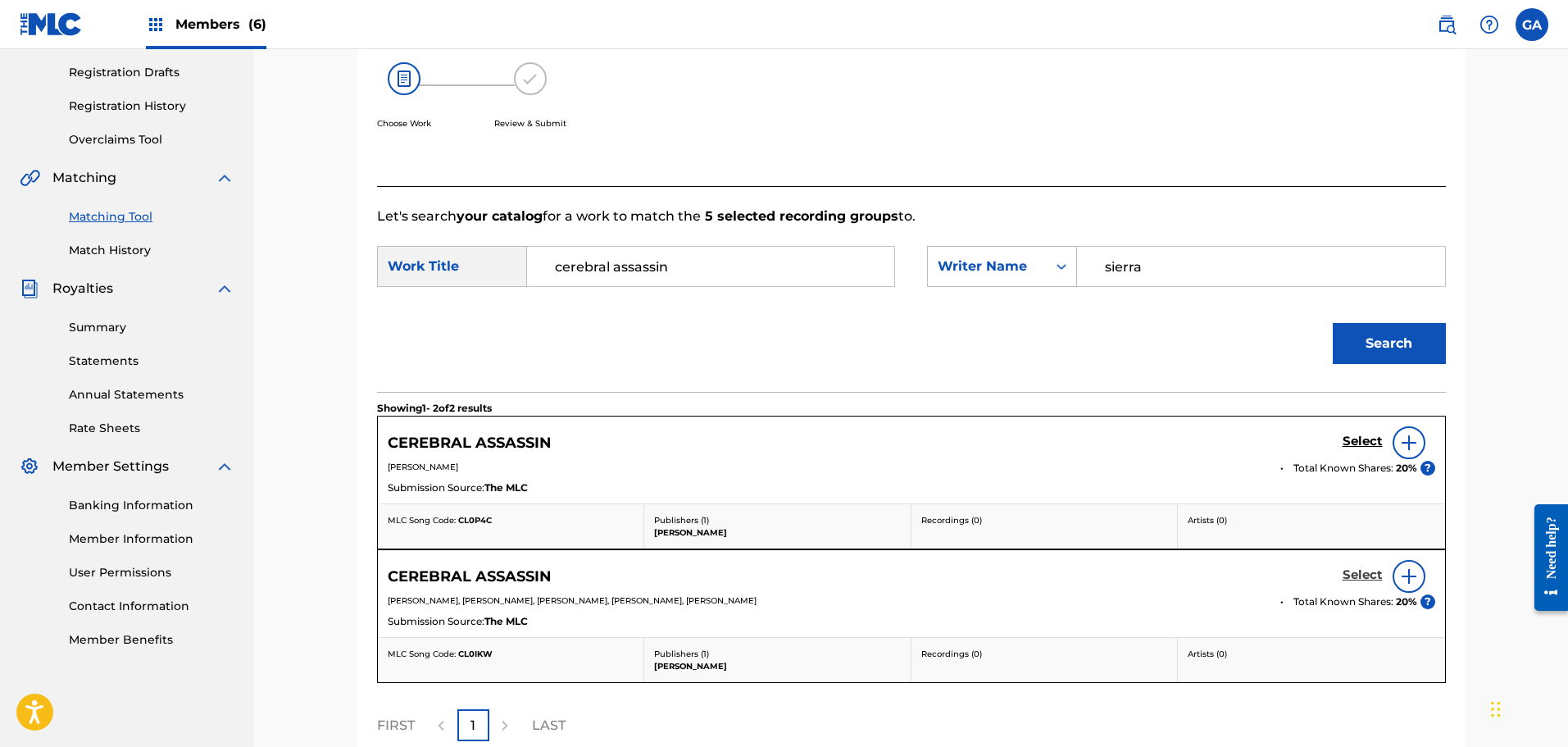
click at [1356, 572] on h5 "Select" at bounding box center [1363, 575] width 40 height 16
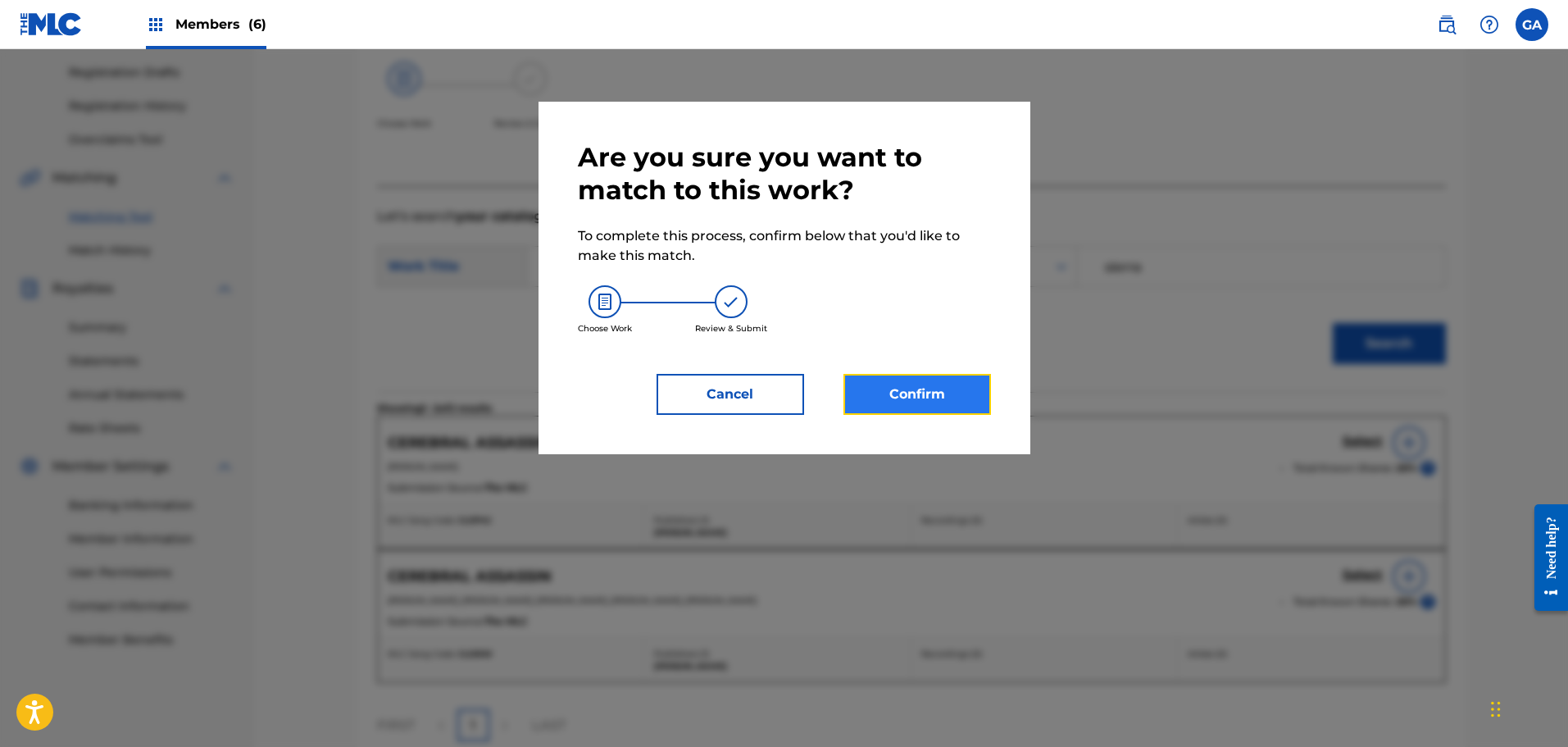
click at [934, 403] on button "Confirm" at bounding box center [918, 394] width 148 height 41
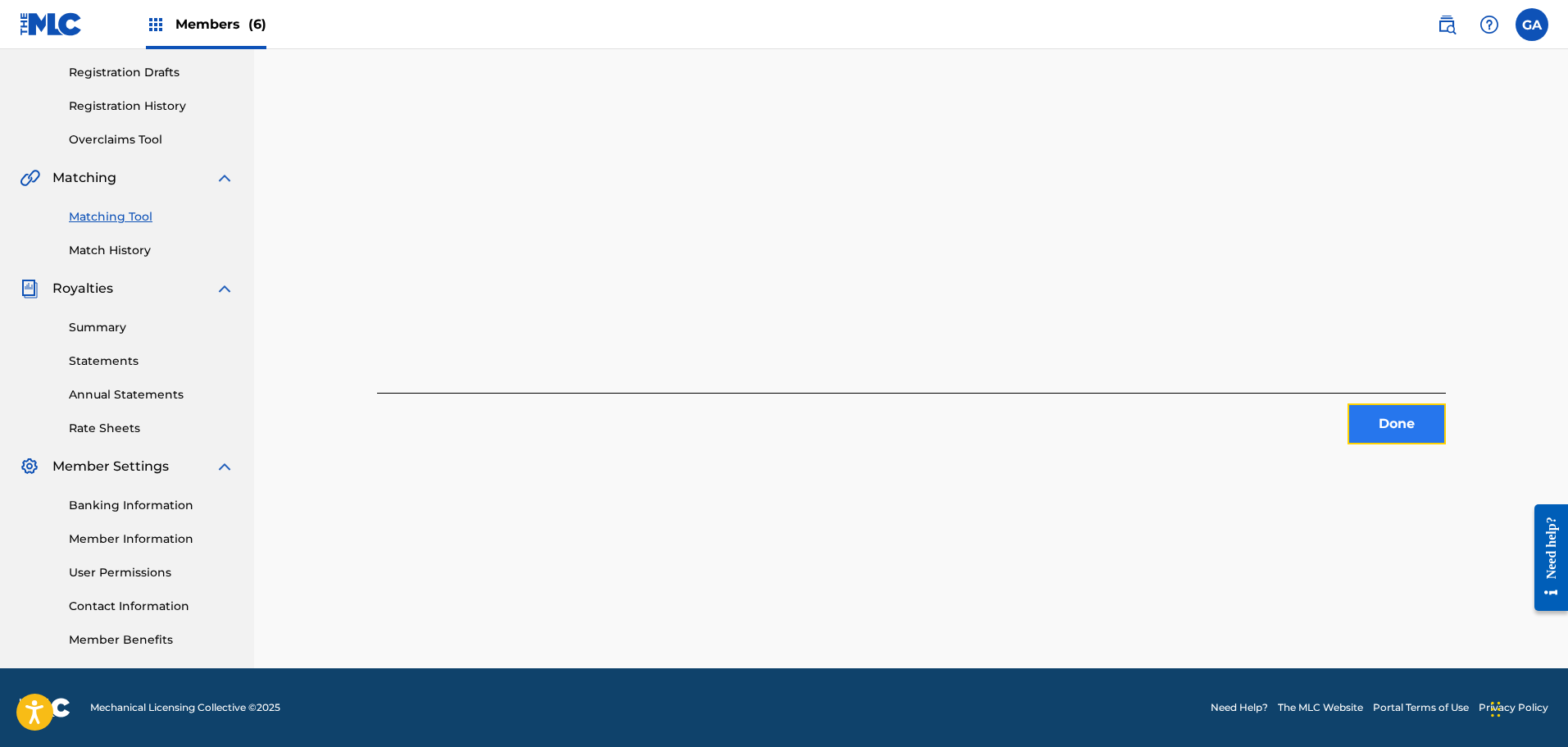
click at [1372, 422] on button "Done" at bounding box center [1396, 423] width 99 height 41
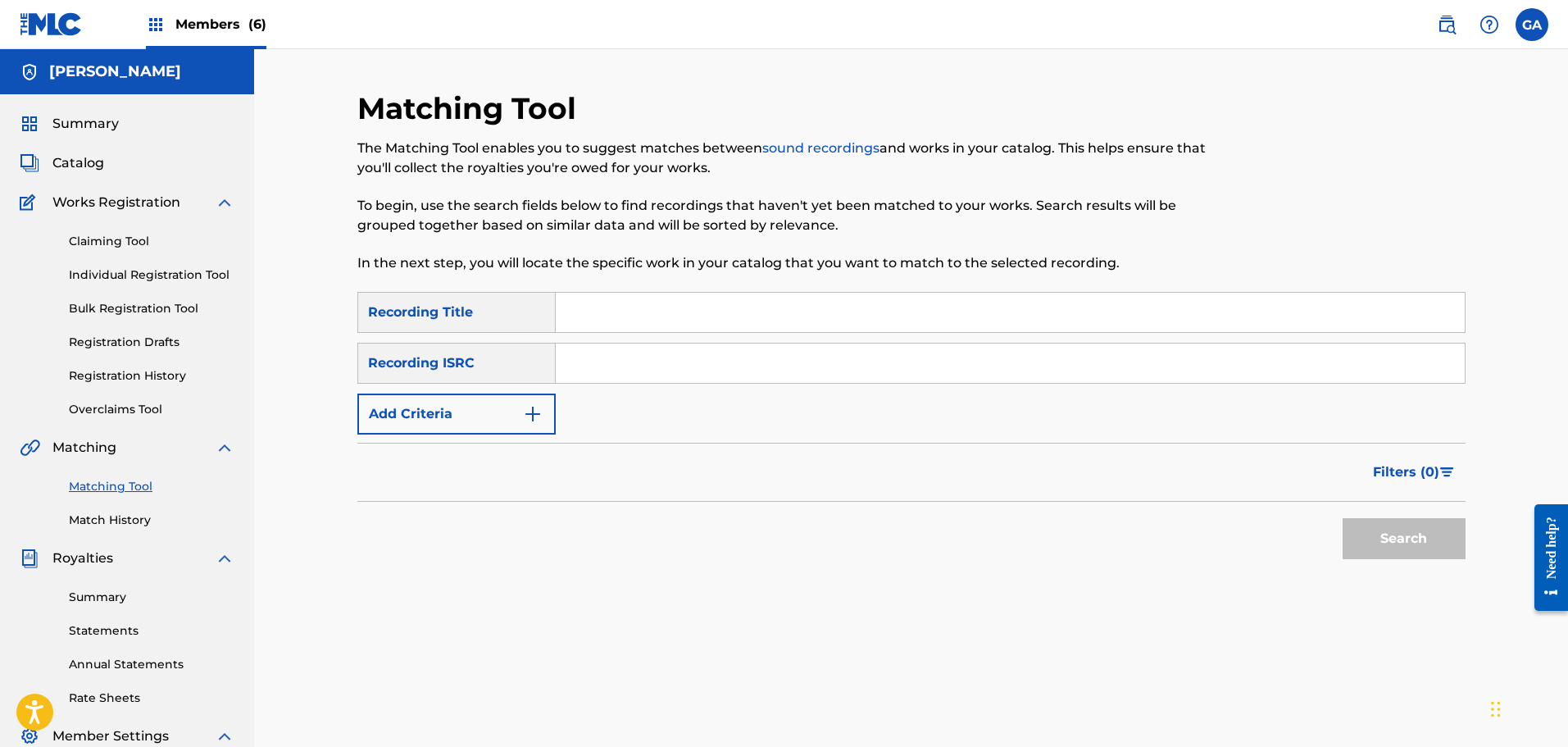
click at [612, 322] on input "Search Form" at bounding box center [1009, 311] width 909 height 39
type input "coward"
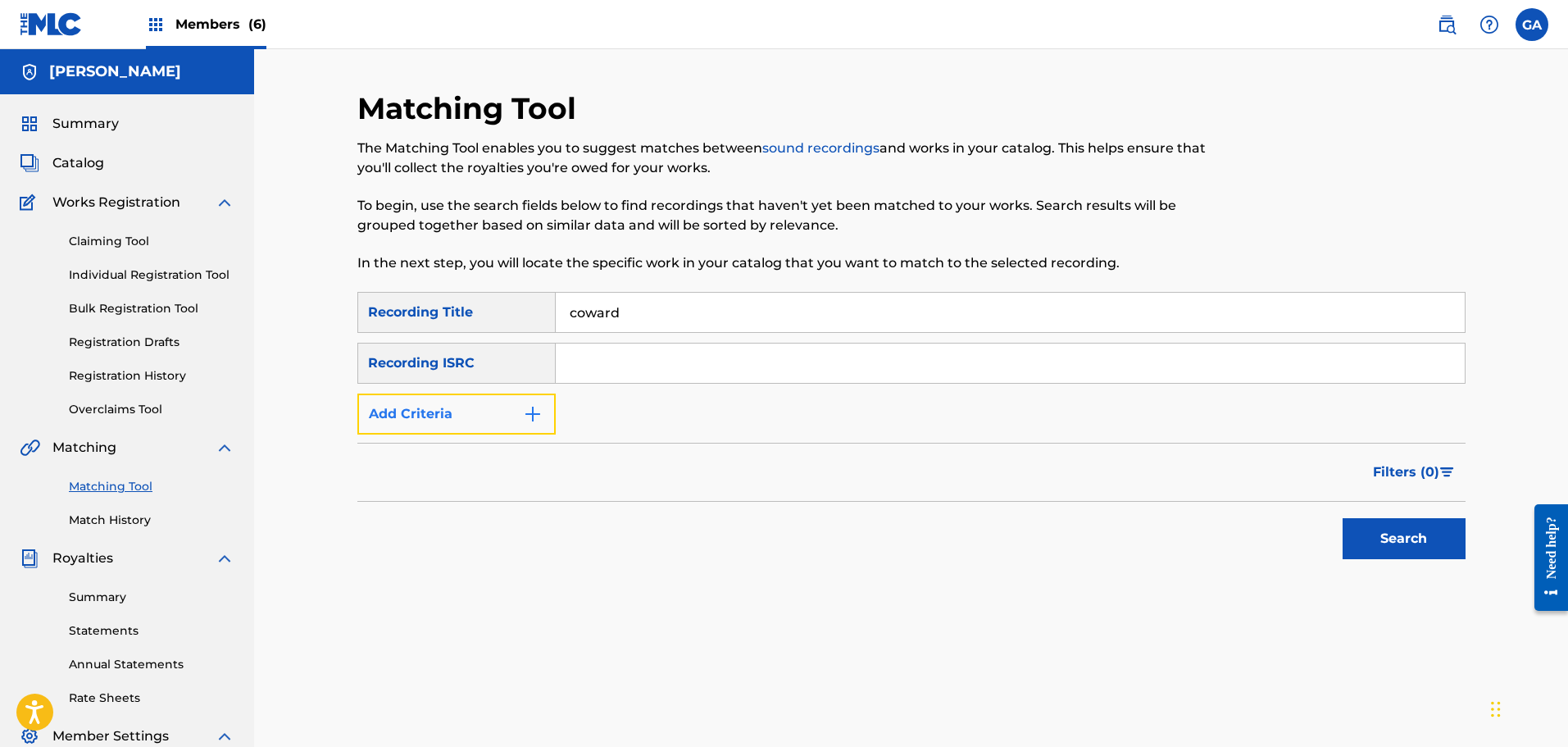
click at [456, 423] on button "Add Criteria" at bounding box center [456, 413] width 198 height 41
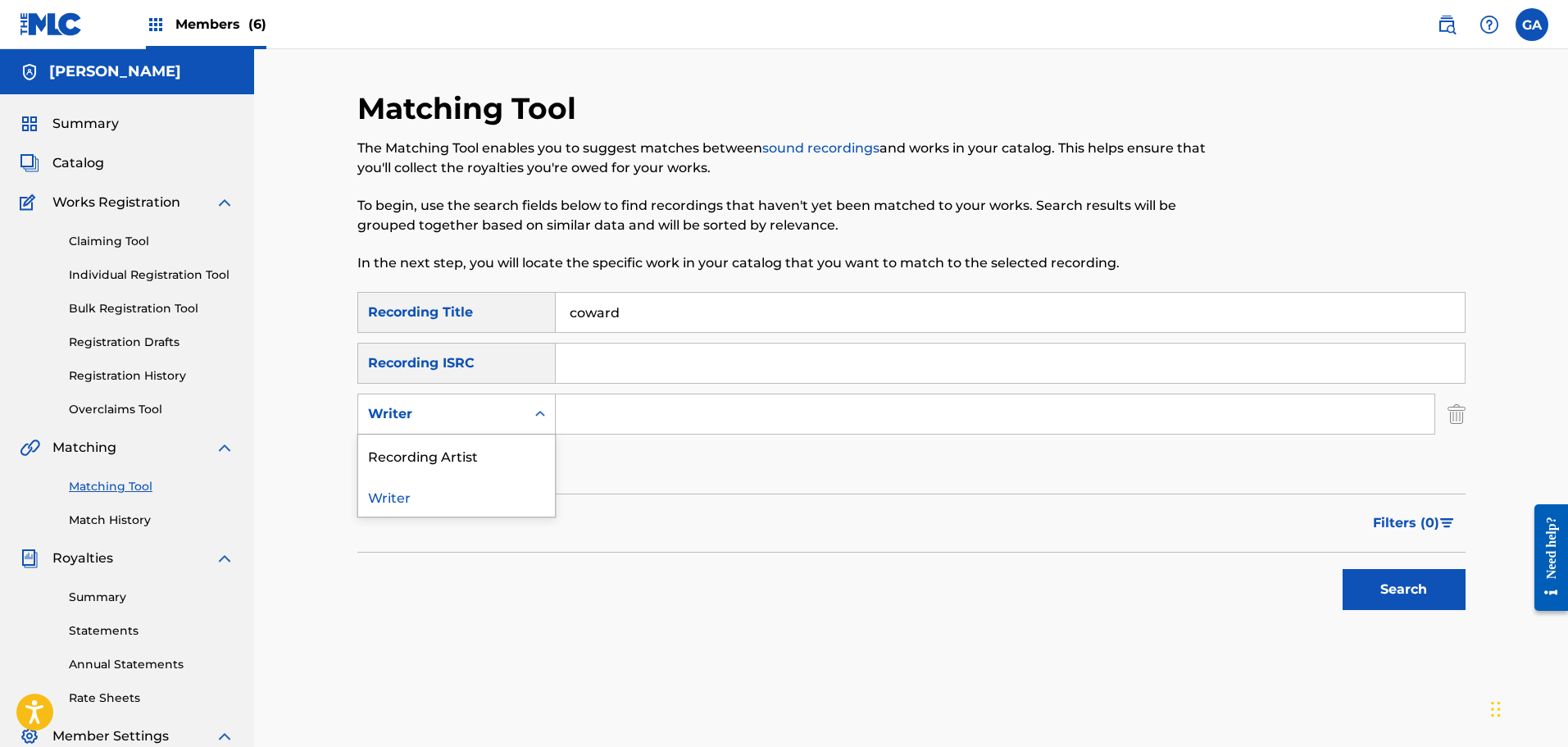
click at [466, 412] on div "Writer" at bounding box center [442, 414] width 148 height 20
click at [473, 457] on div "Recording Artist" at bounding box center [456, 455] width 196 height 41
click at [592, 407] on input "Search Form" at bounding box center [994, 413] width 879 height 39
click at [1343, 568] on button "Search" at bounding box center [1403, 588] width 123 height 41
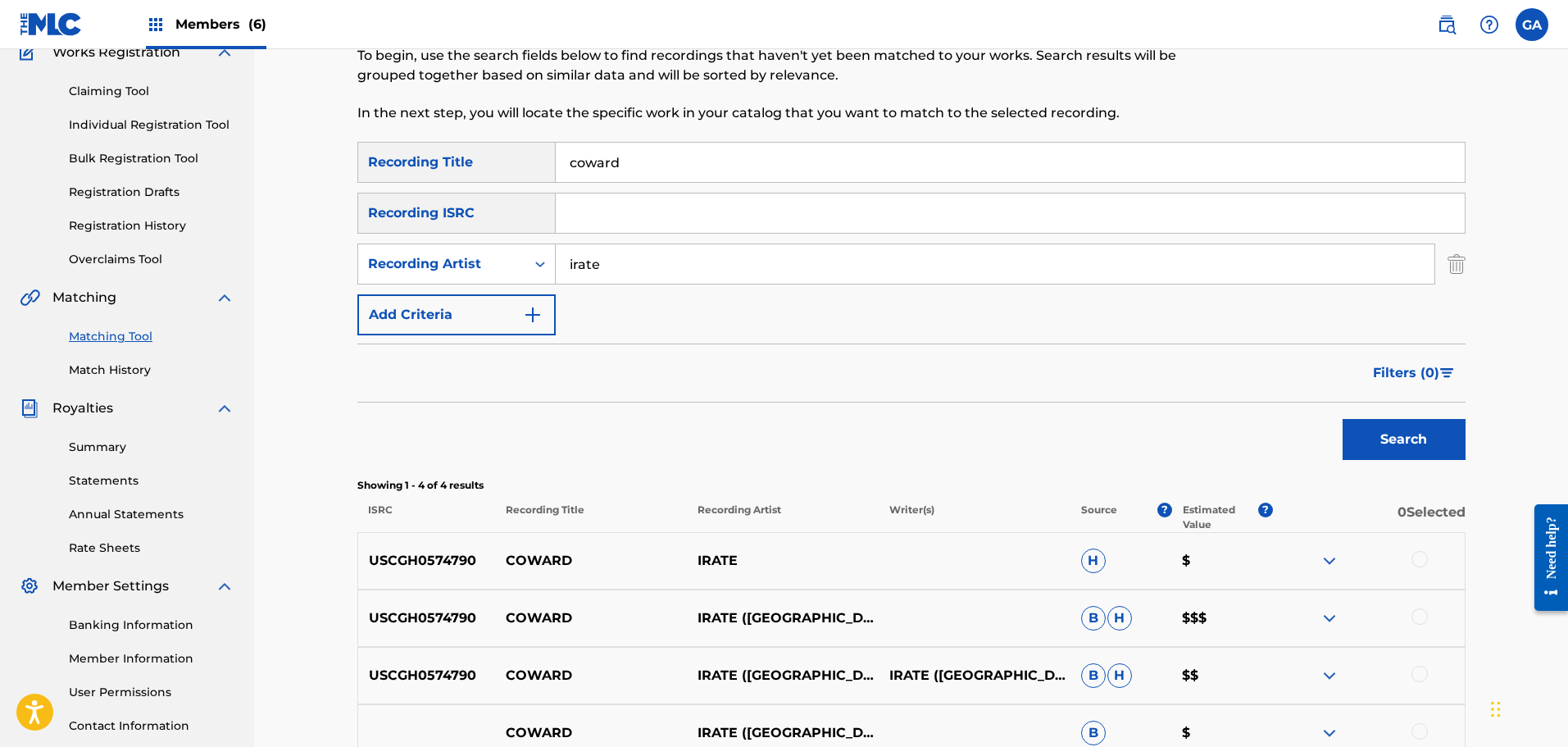
scroll to position [325, 0]
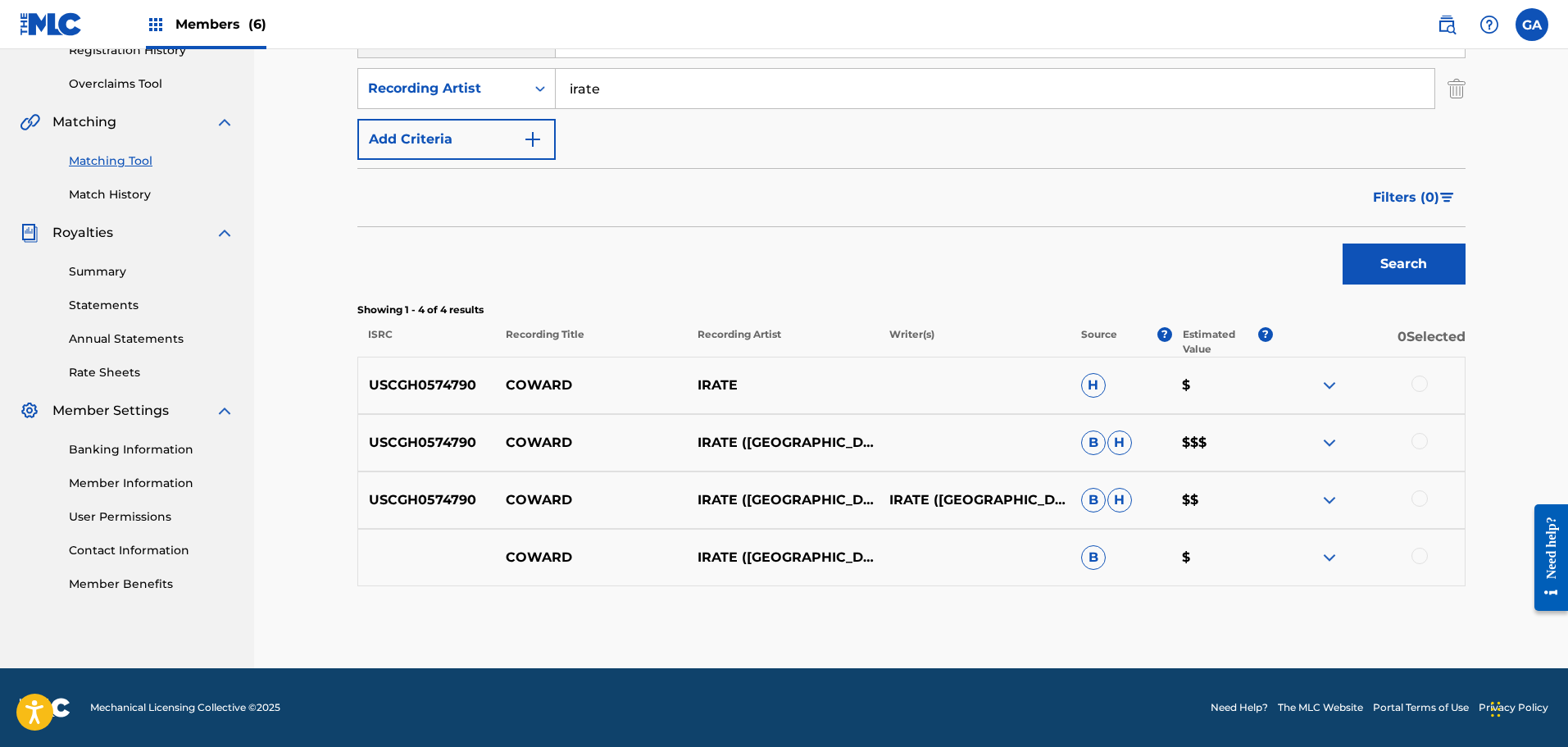
click at [1415, 386] on div at bounding box center [1419, 383] width 16 height 16
click at [1413, 442] on div at bounding box center [1419, 441] width 16 height 16
click at [1416, 503] on div at bounding box center [1419, 498] width 16 height 16
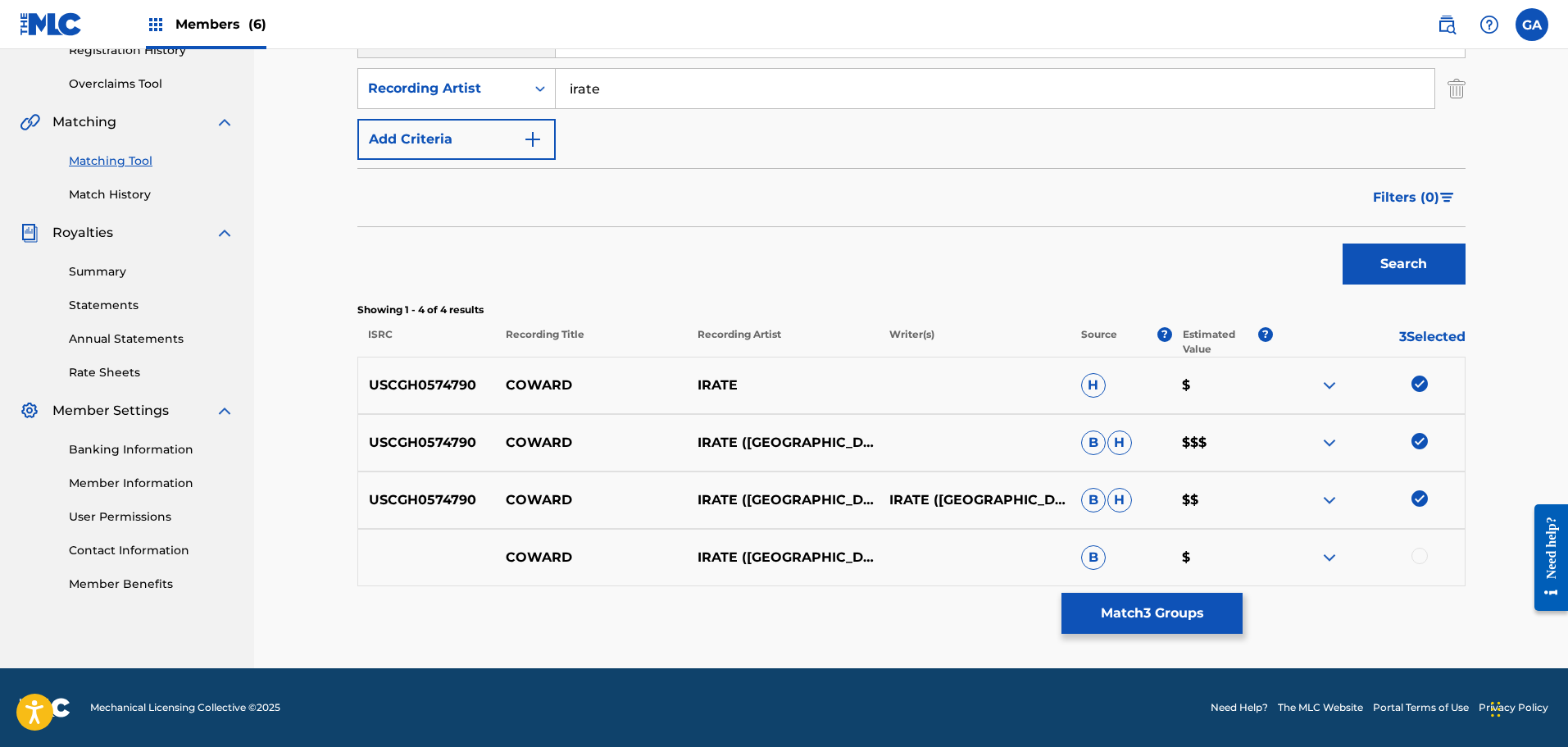
click at [1419, 559] on div at bounding box center [1419, 556] width 16 height 16
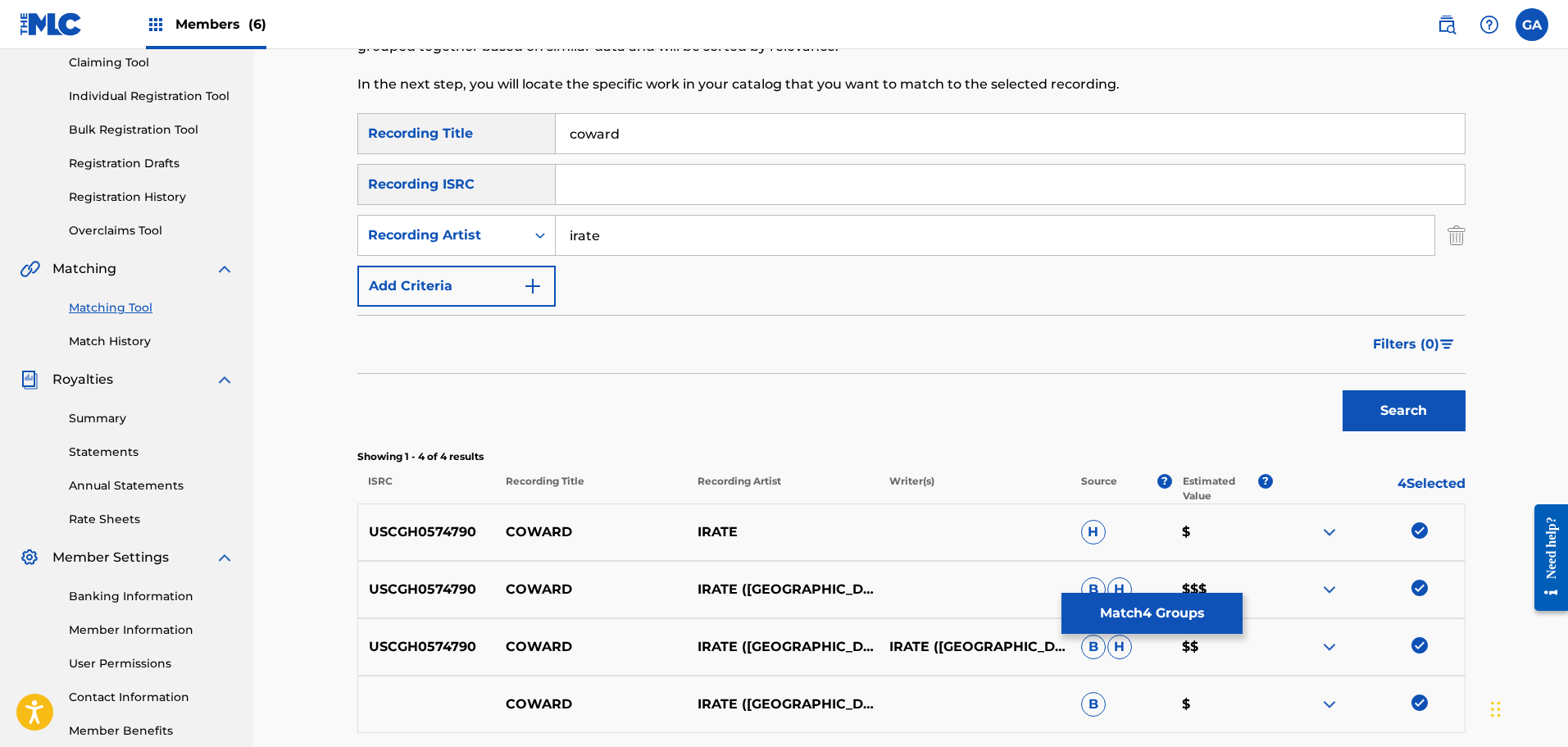
scroll to position [0, 0]
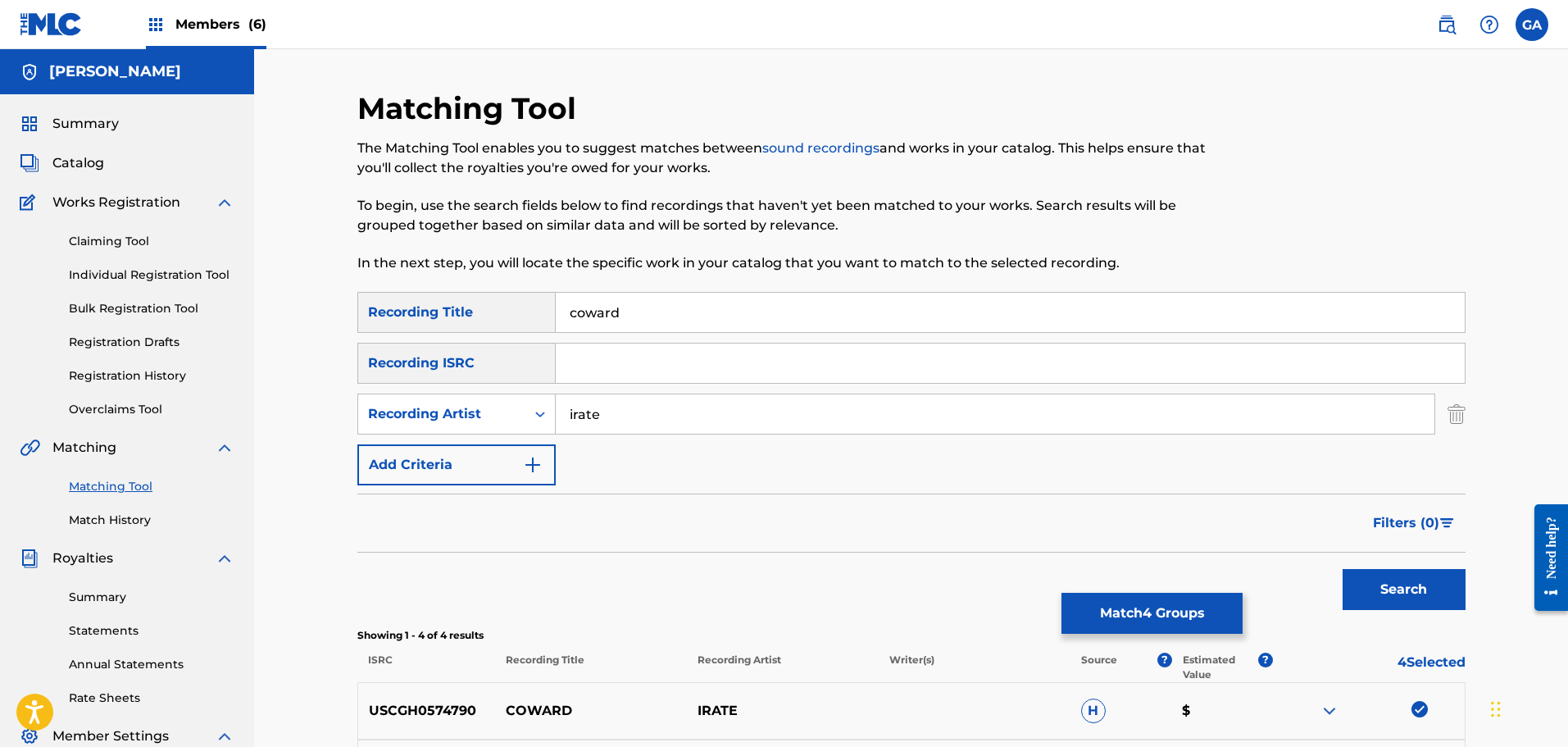
click at [575, 417] on input "irate" at bounding box center [994, 413] width 879 height 39
type input "i.r.a.t.e."
click at [1343, 568] on button "Search" at bounding box center [1403, 588] width 123 height 41
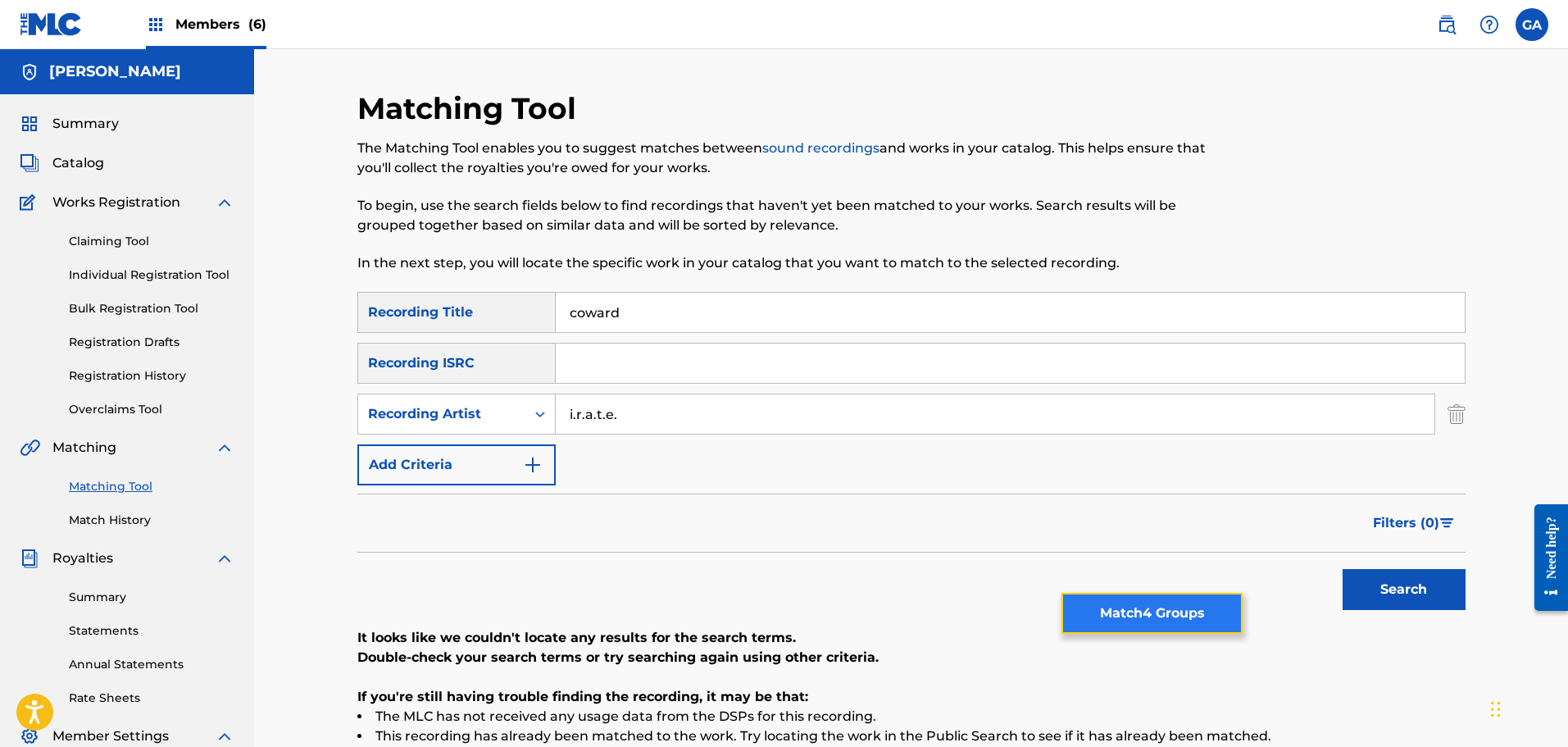
click at [1183, 615] on button "Match 4 Groups" at bounding box center [1152, 612] width 182 height 41
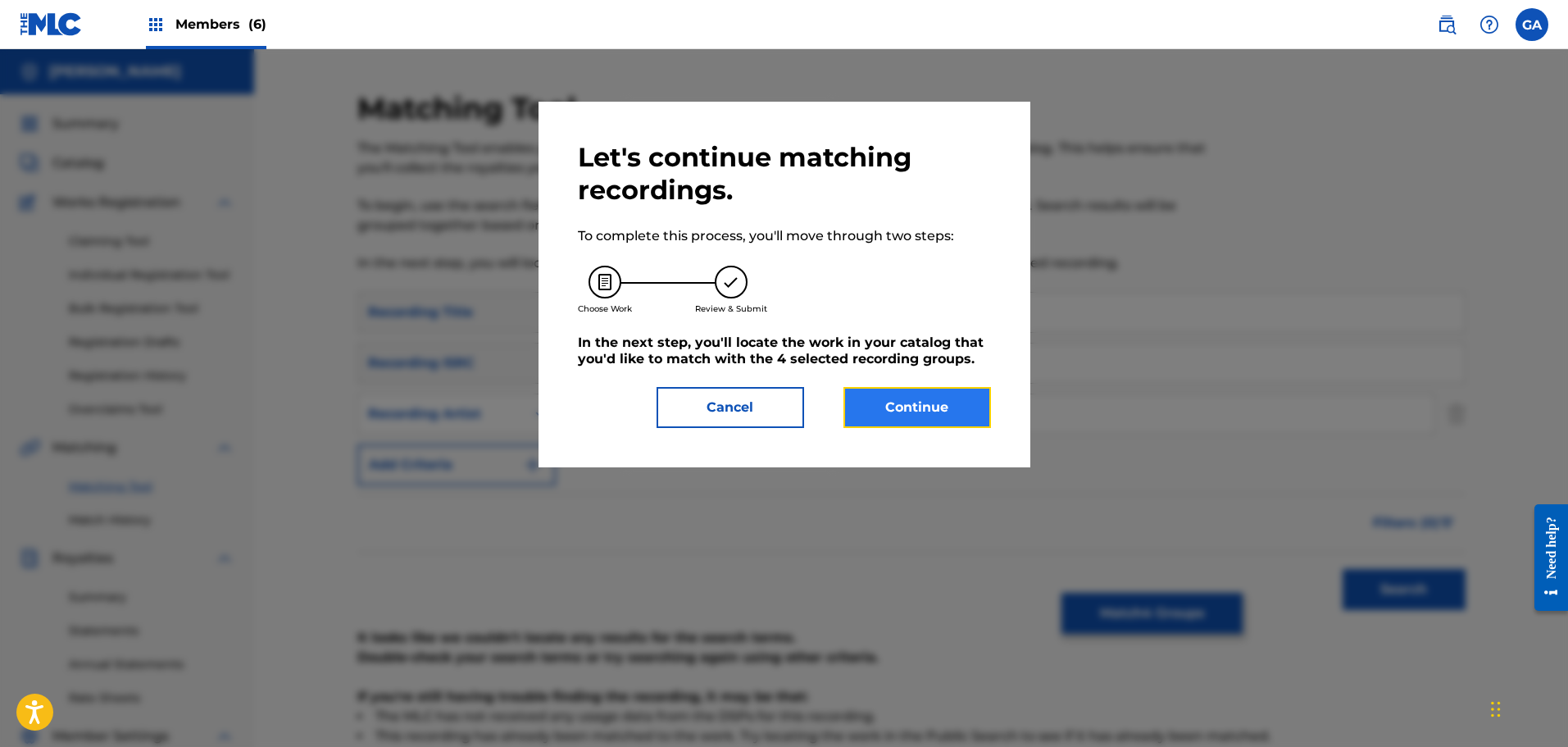
click at [901, 403] on button "Continue" at bounding box center [918, 407] width 148 height 41
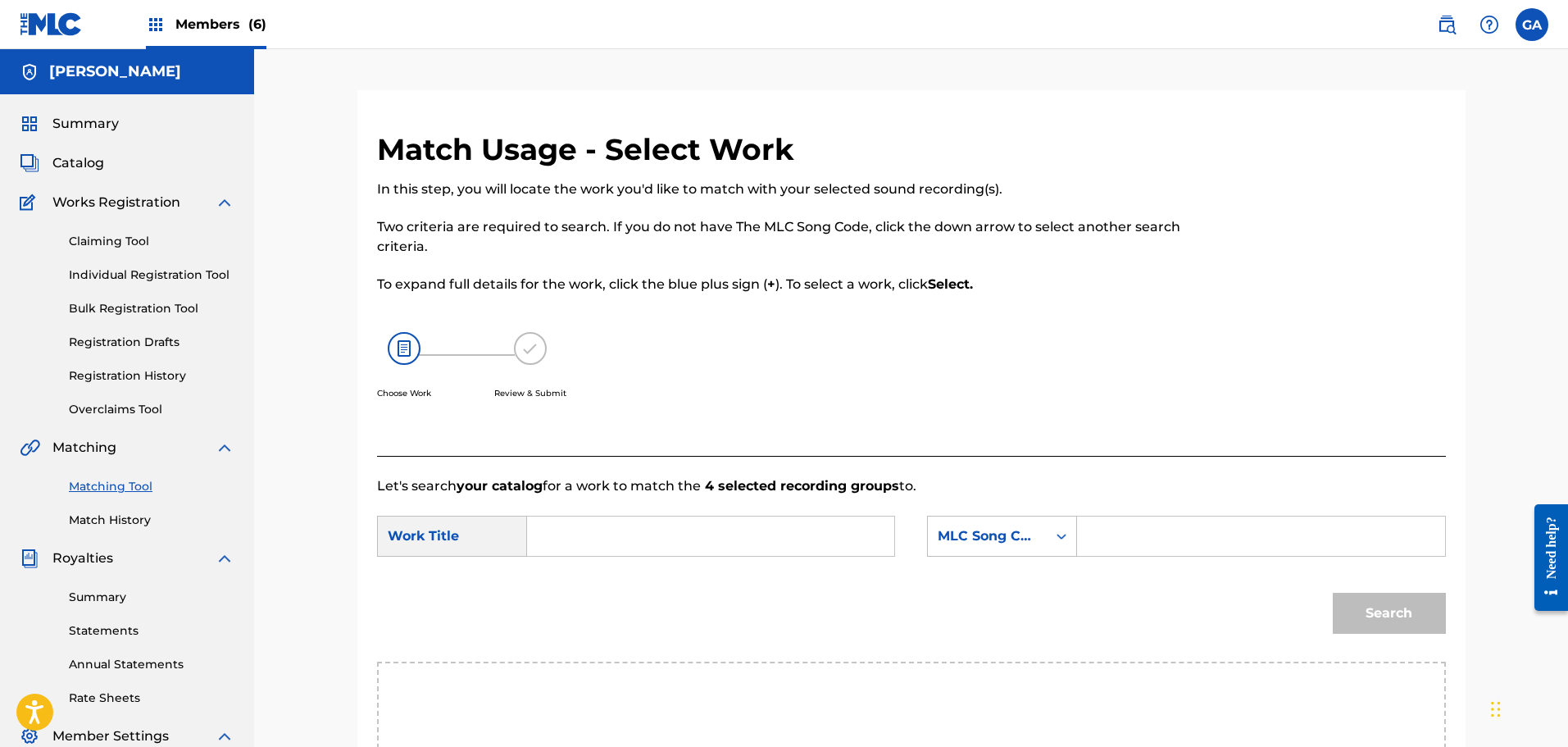
click at [564, 542] on input "Search Form" at bounding box center [710, 536] width 339 height 39
click at [584, 571] on strong "cowar" at bounding box center [576, 572] width 42 height 16
type input "coward"
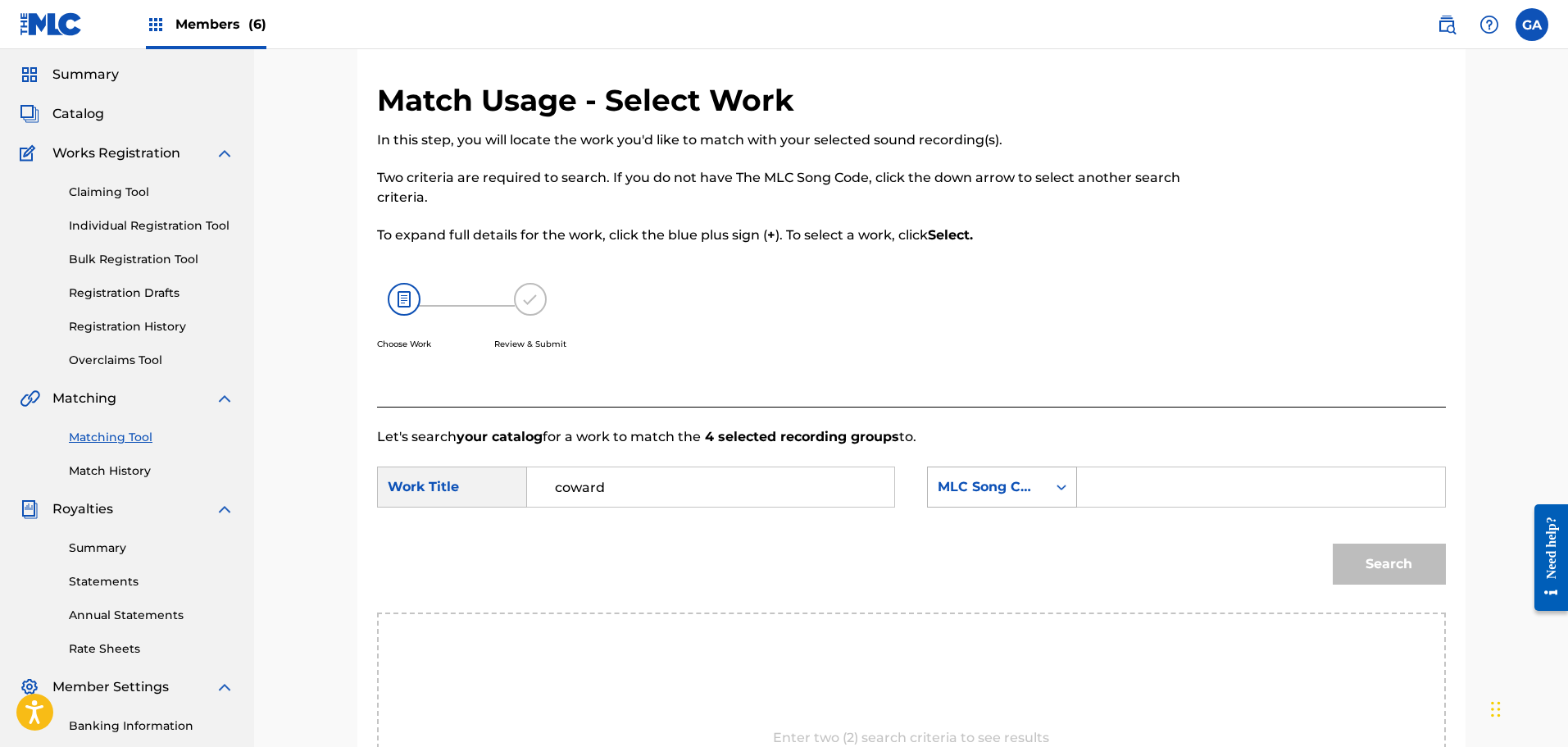
click at [1059, 508] on div "MLC Song Code" at bounding box center [1001, 487] width 150 height 41
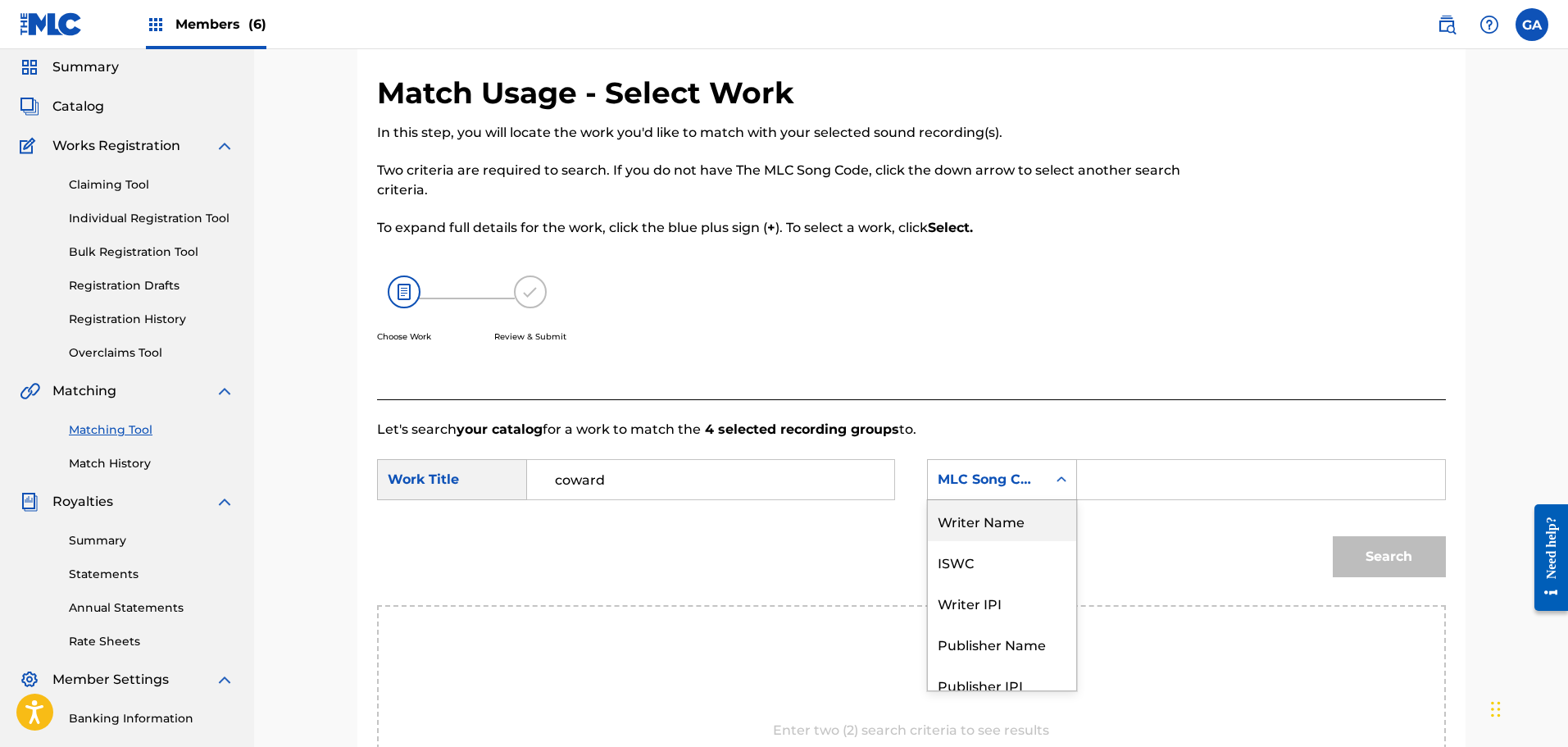
click at [1017, 524] on div "Writer Name" at bounding box center [1001, 520] width 149 height 41
click at [1121, 479] on input "Search Form" at bounding box center [1261, 479] width 339 height 39
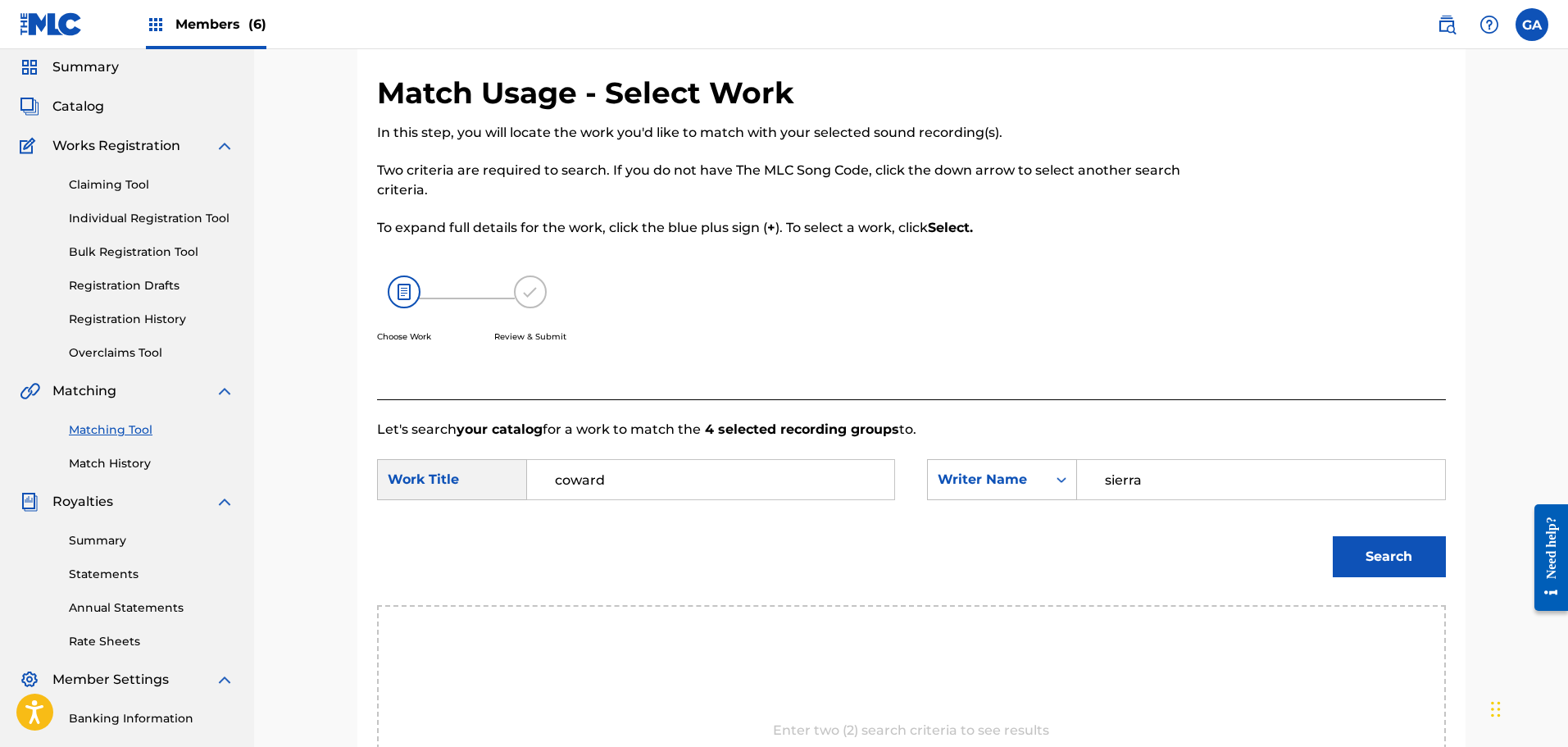
type input "sierra"
click at [1333, 536] on button "Search" at bounding box center [1388, 556] width 113 height 41
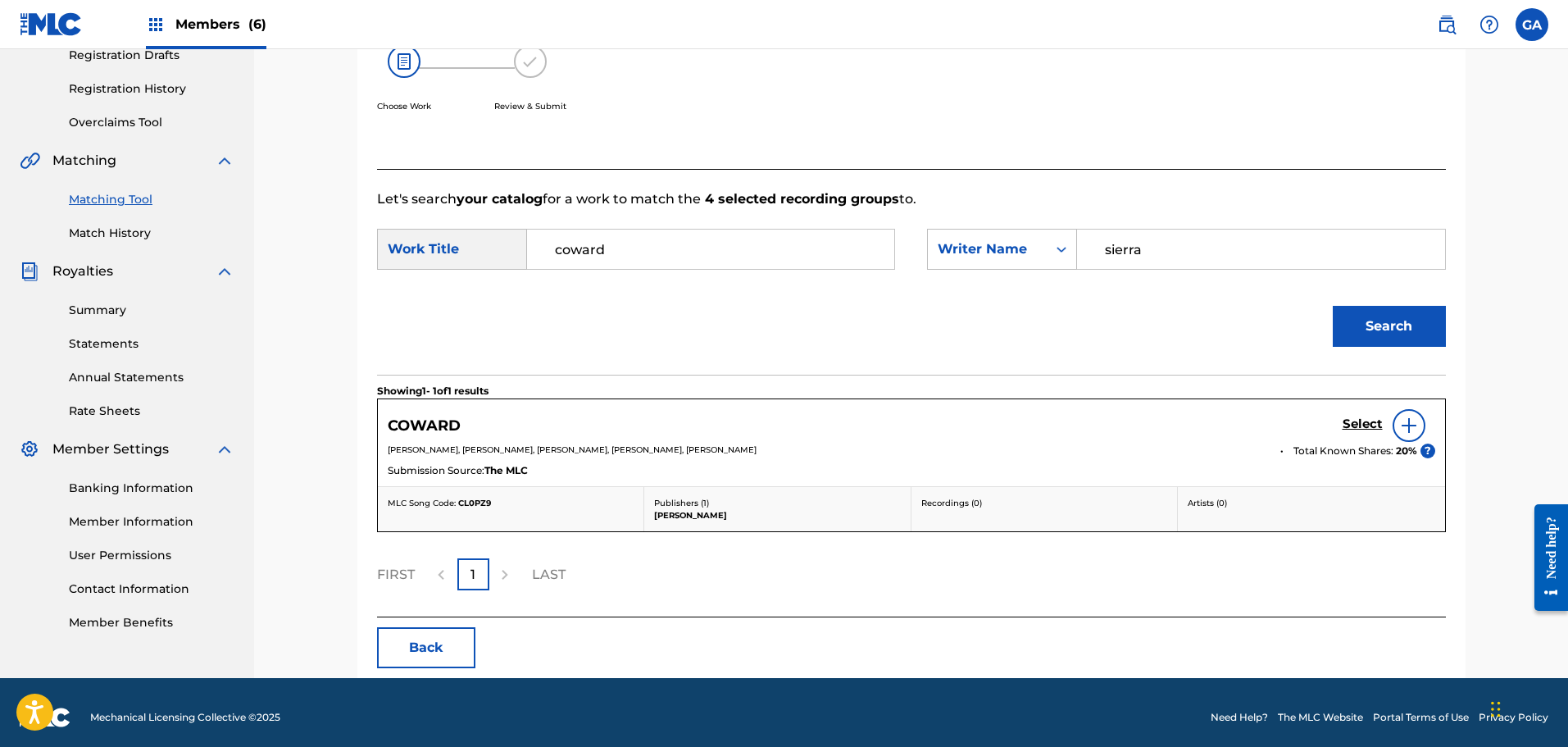
scroll to position [296, 0]
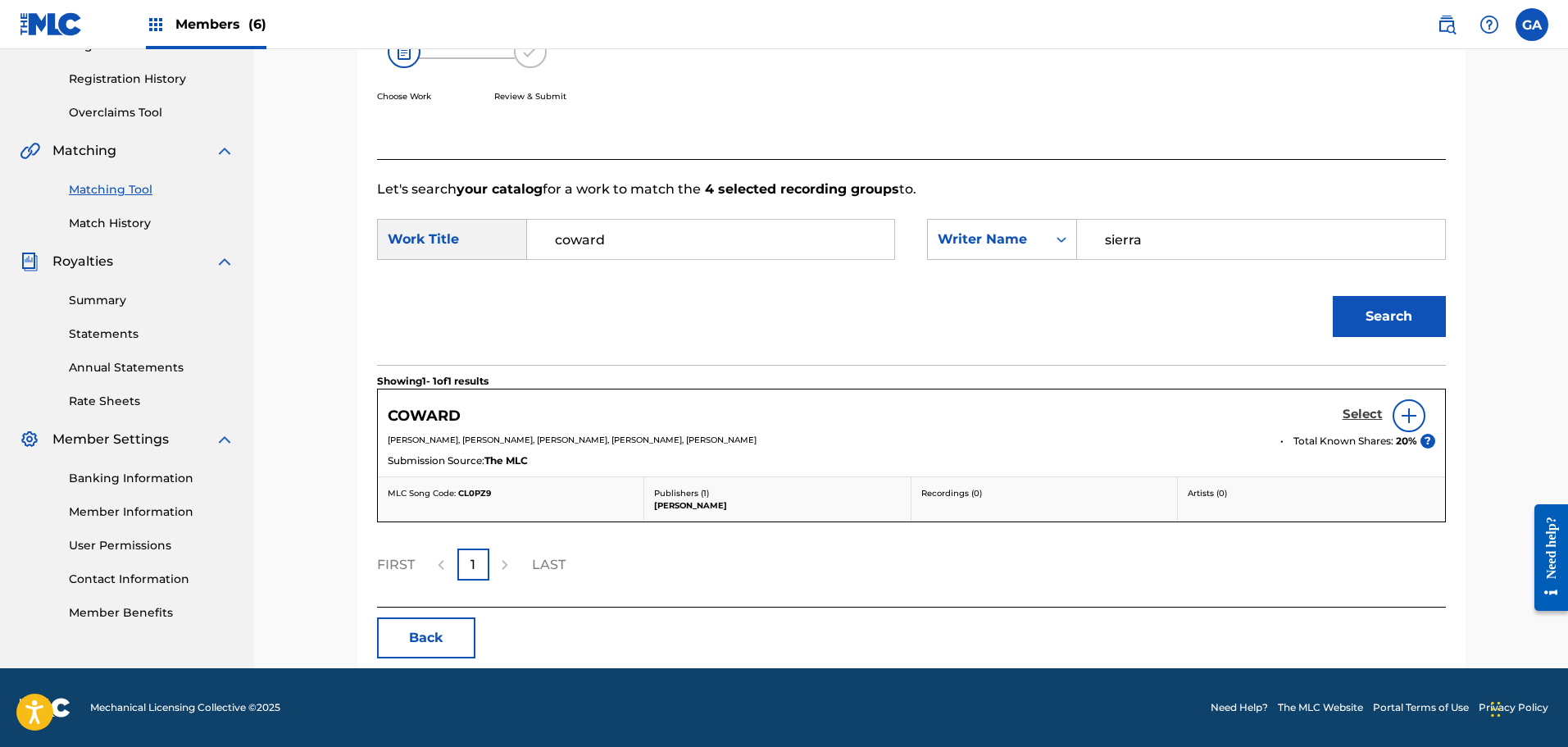
click at [1361, 411] on h5 "Select" at bounding box center [1363, 415] width 40 height 16
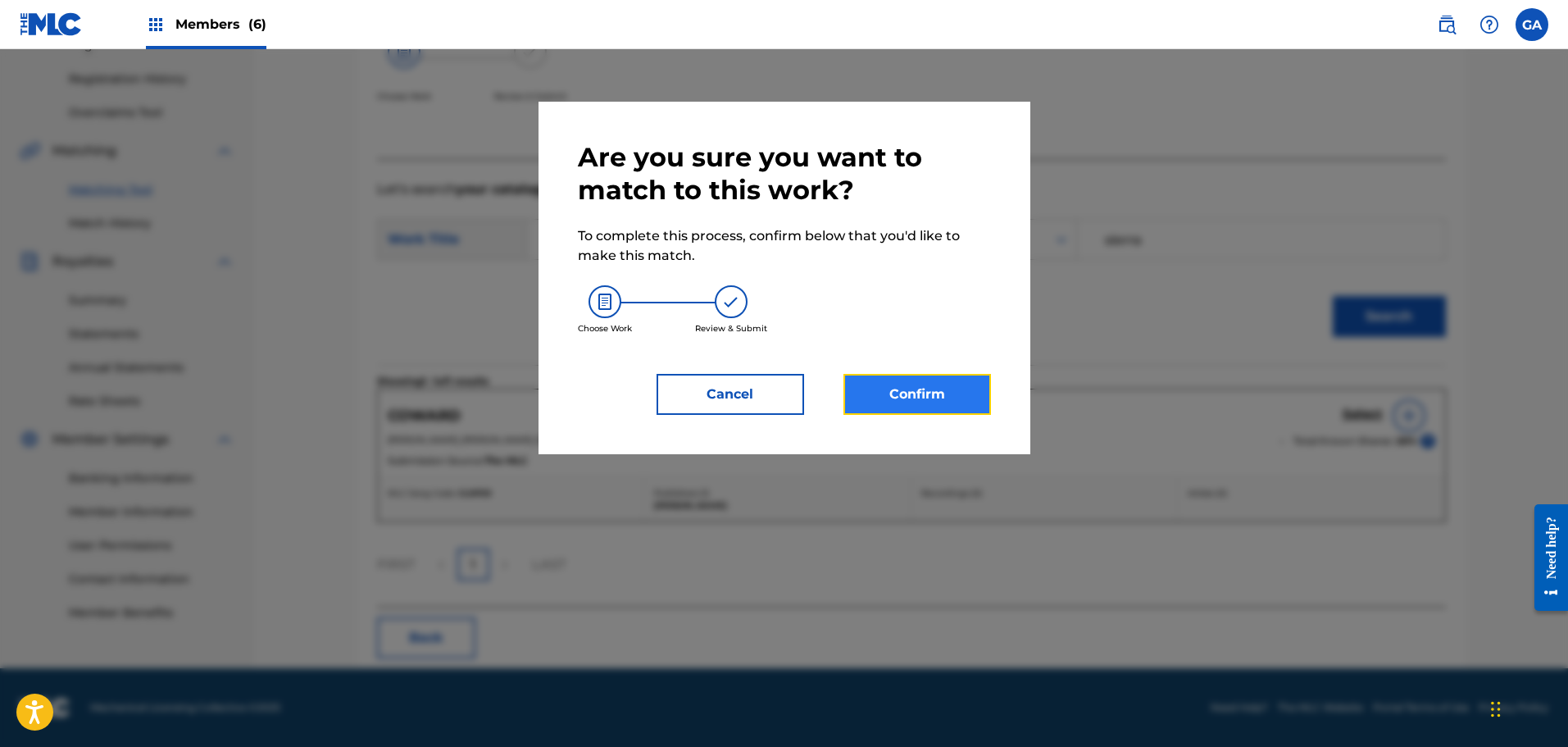
click at [938, 389] on button "Confirm" at bounding box center [918, 394] width 148 height 41
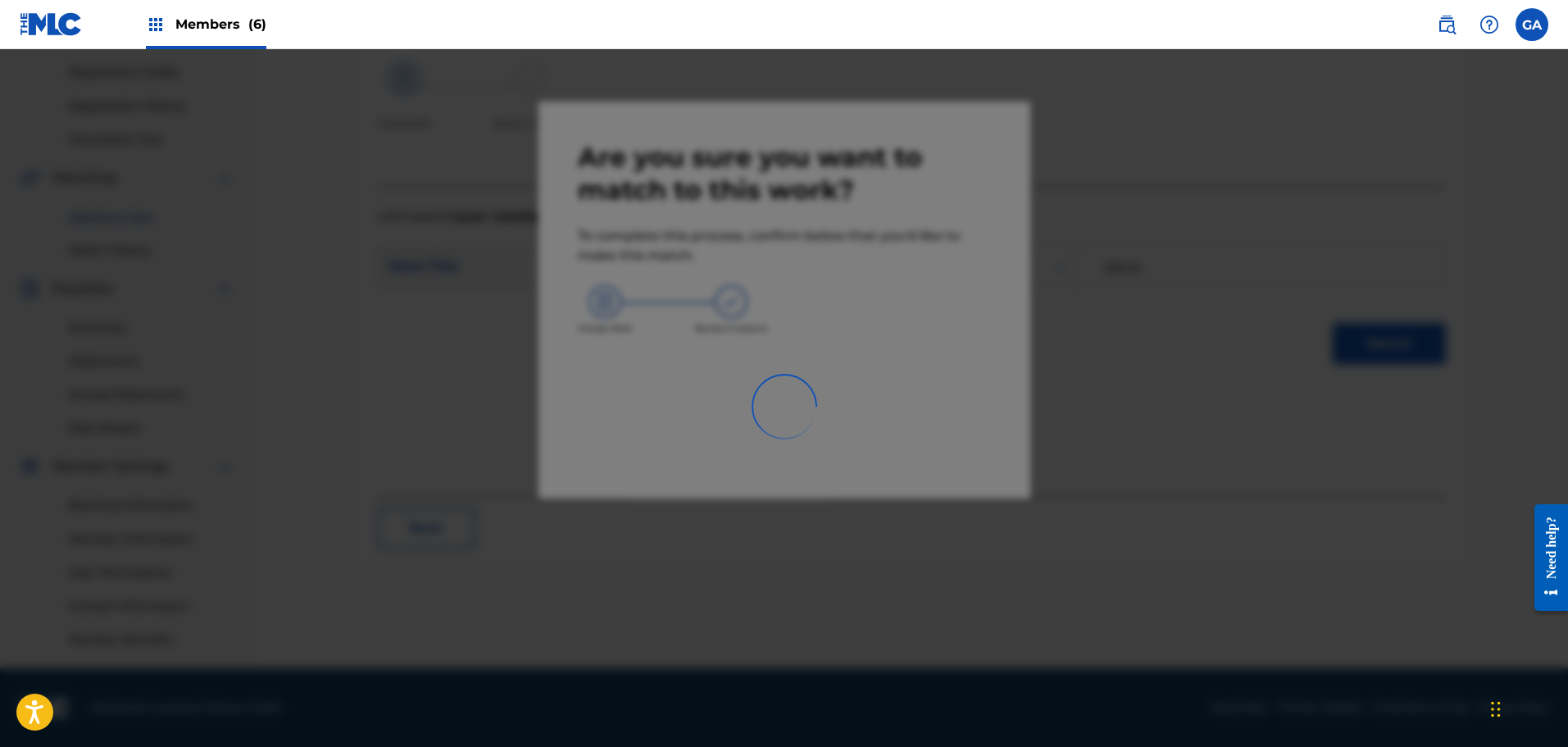
scroll to position [269, 0]
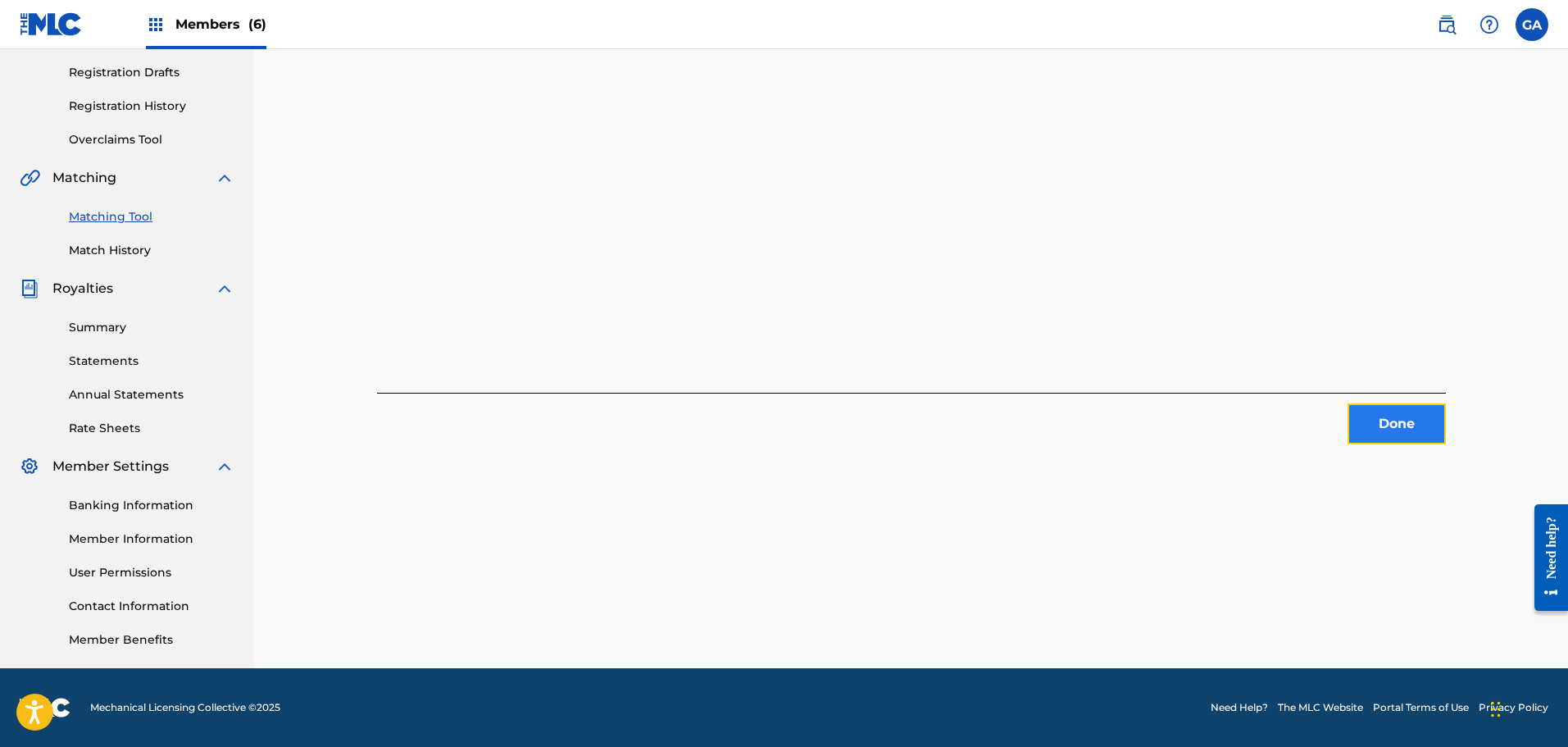
click at [1392, 421] on button "Done" at bounding box center [1396, 423] width 99 height 41
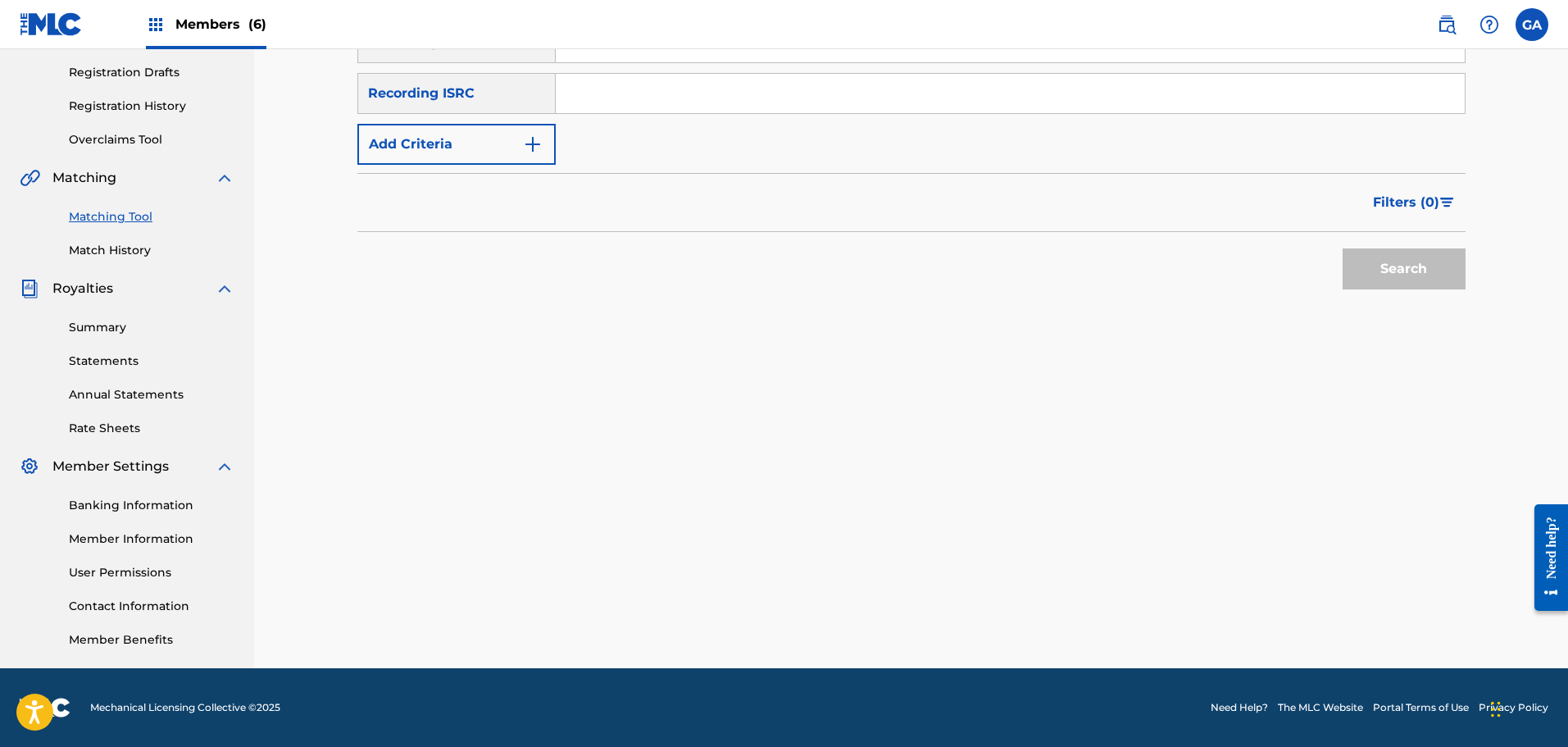
scroll to position [24, 0]
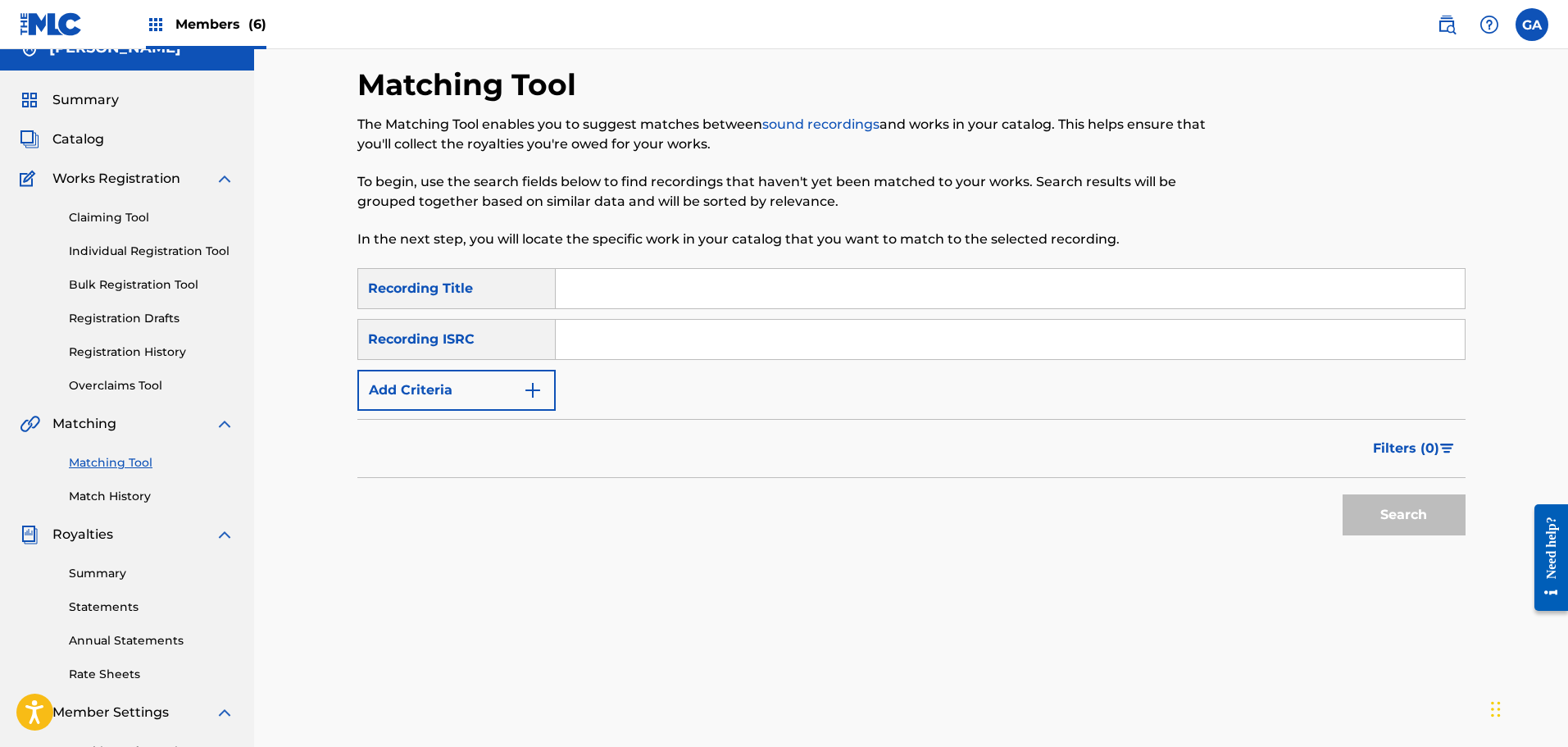
click at [588, 282] on input "Search Form" at bounding box center [1009, 288] width 909 height 39
type input "day of reckoning"
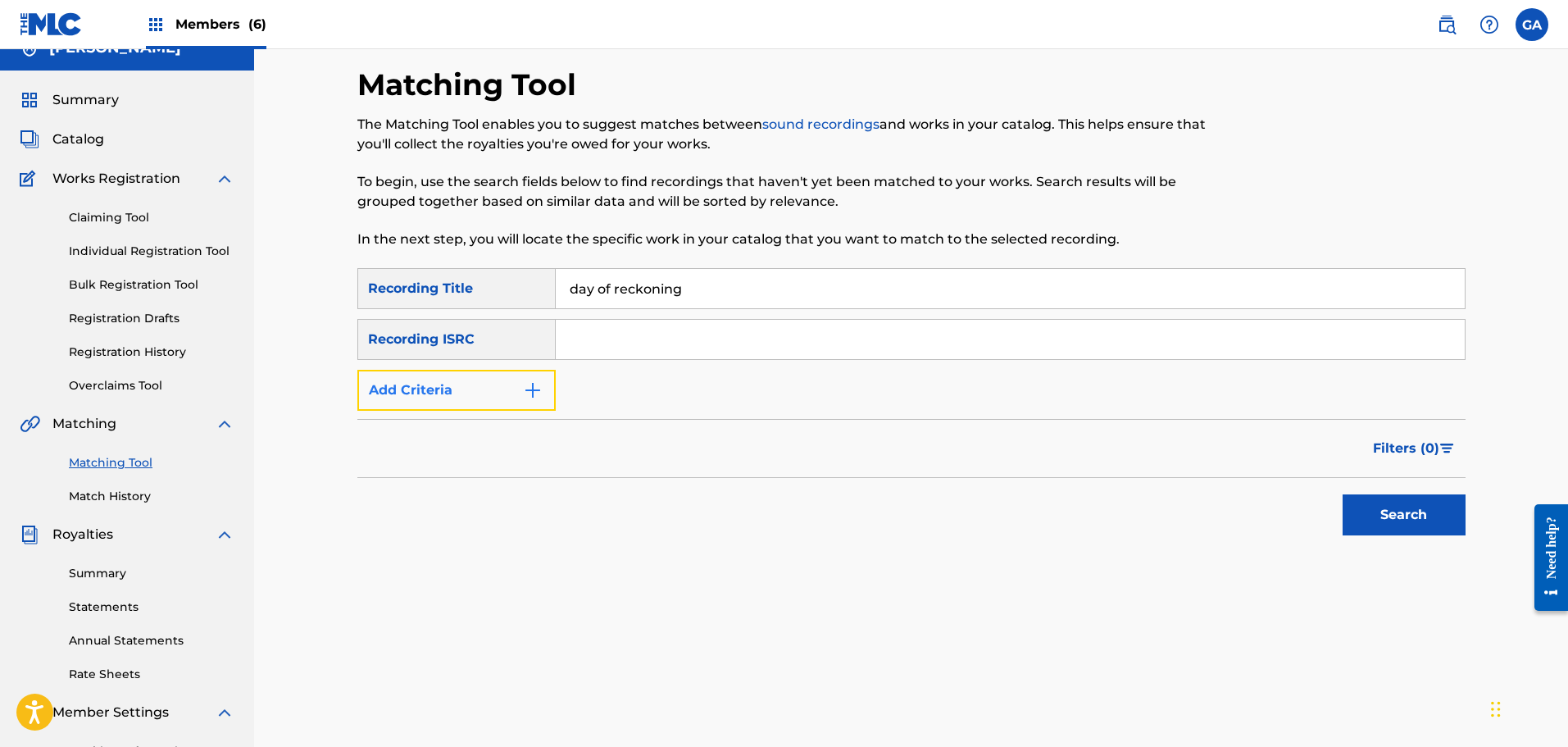
click at [486, 389] on button "Add Criteria" at bounding box center [456, 390] width 198 height 41
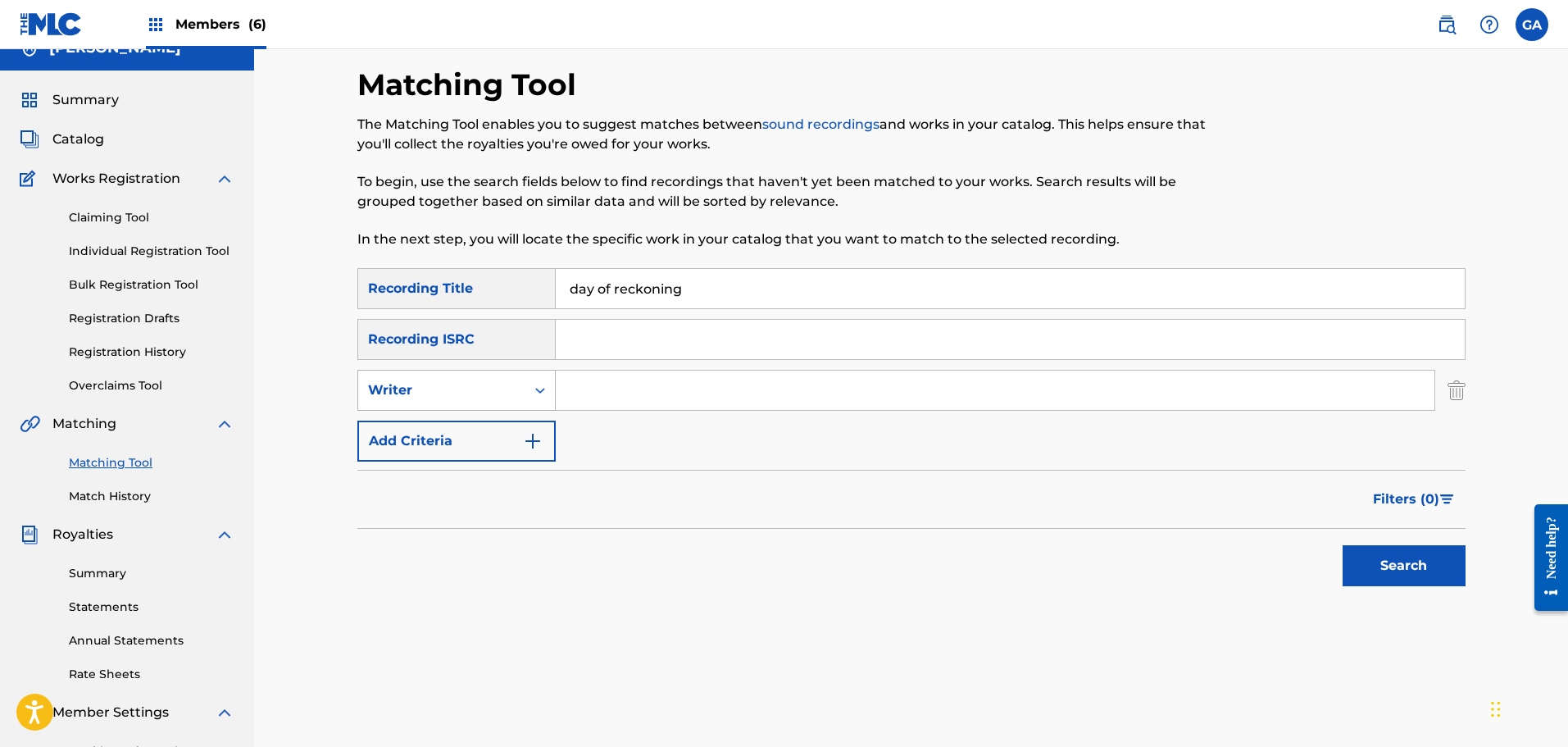
click at [481, 395] on div "Writer" at bounding box center [442, 390] width 148 height 20
click at [449, 441] on div "Recording Artist" at bounding box center [456, 431] width 196 height 41
click at [582, 384] on input "Search Form" at bounding box center [994, 389] width 879 height 39
click at [1343, 545] on button "Search" at bounding box center [1403, 564] width 123 height 41
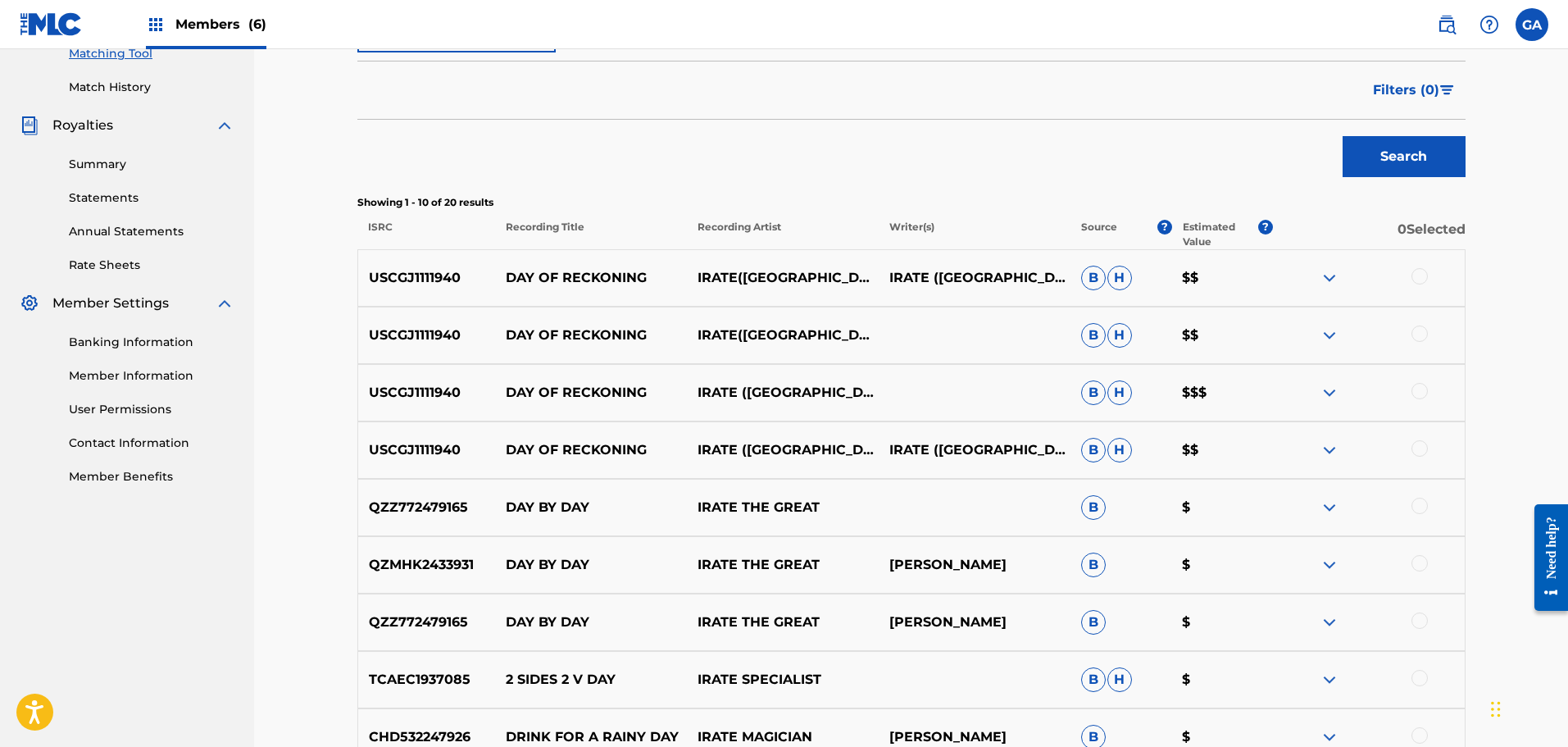
scroll to position [434, 0]
click at [1426, 275] on div at bounding box center [1419, 275] width 16 height 16
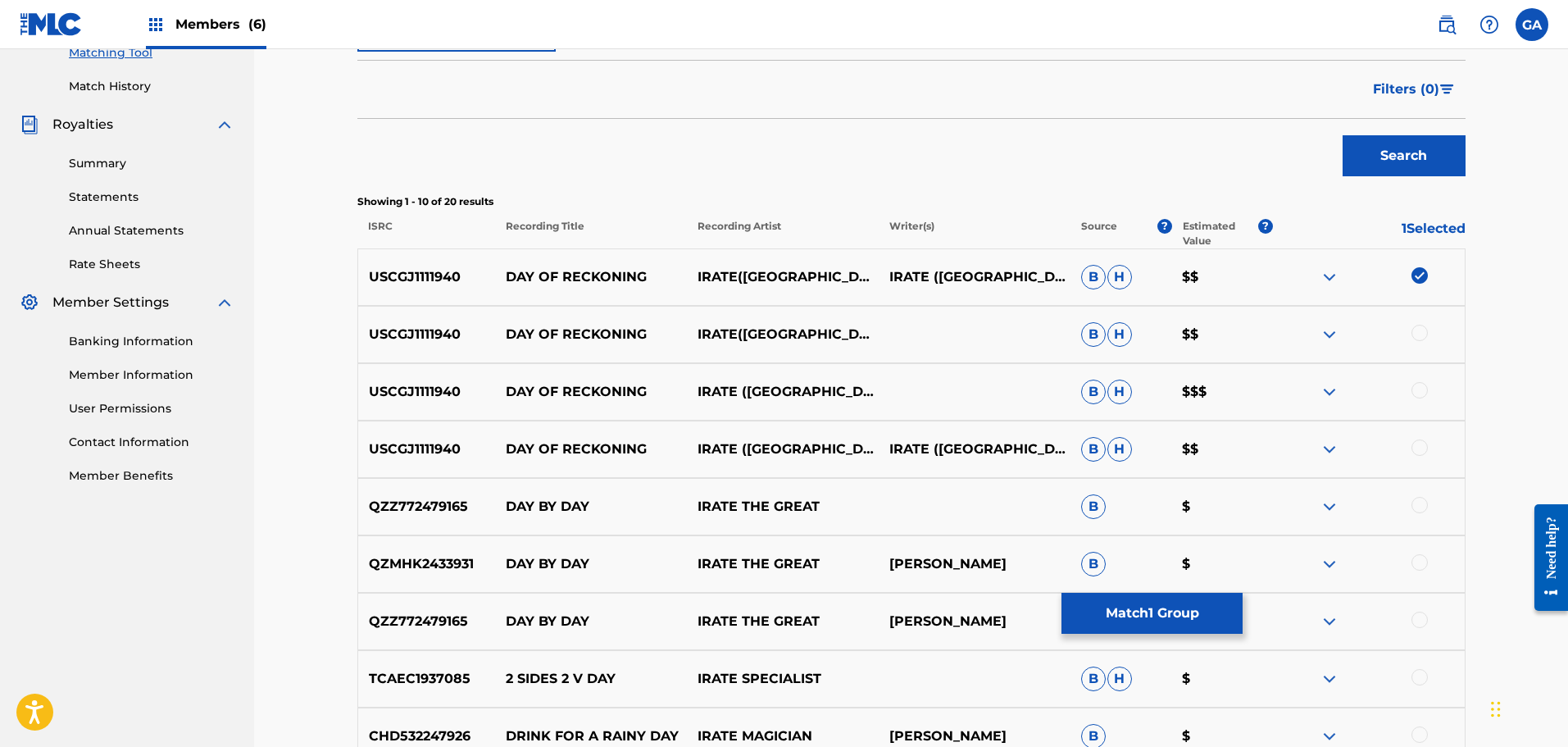
click at [1425, 329] on div at bounding box center [1419, 332] width 16 height 16
click at [1416, 392] on div at bounding box center [1419, 390] width 16 height 16
click at [1419, 446] on div at bounding box center [1419, 447] width 16 height 16
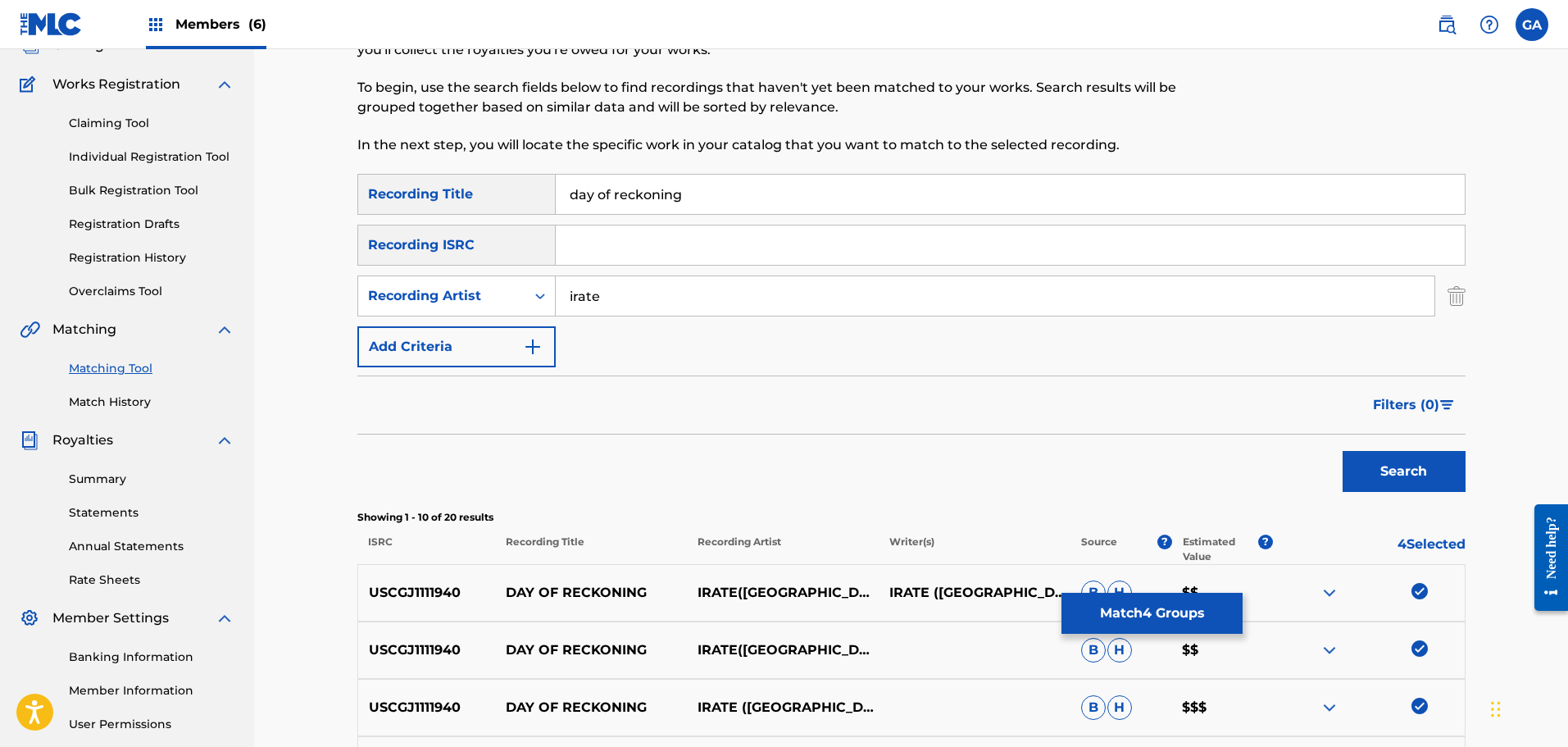
scroll to position [106, 0]
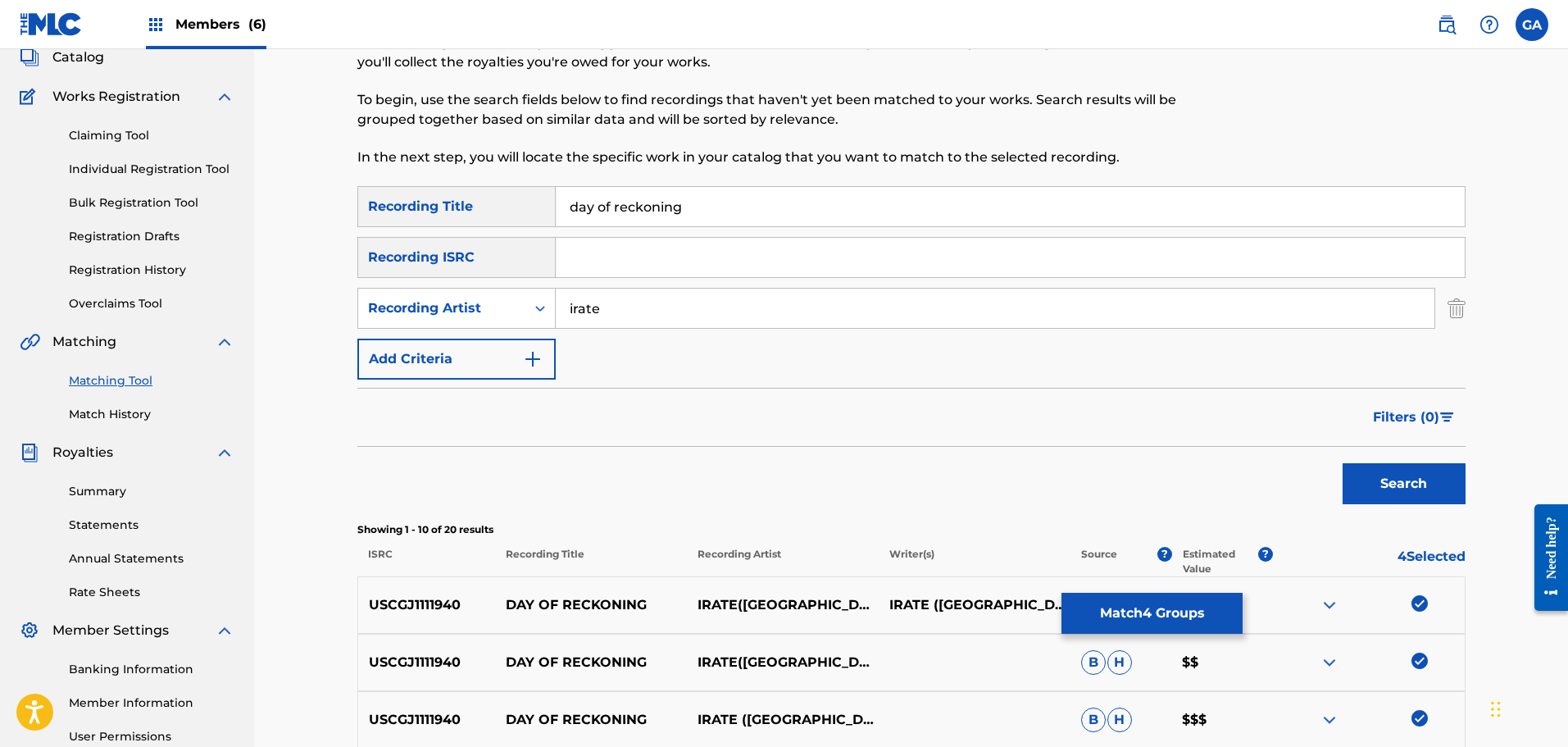
click at [573, 308] on input "irate" at bounding box center [994, 307] width 879 height 39
type input "i.r.a.t.e."
click at [1343, 463] on button "Search" at bounding box center [1403, 483] width 123 height 41
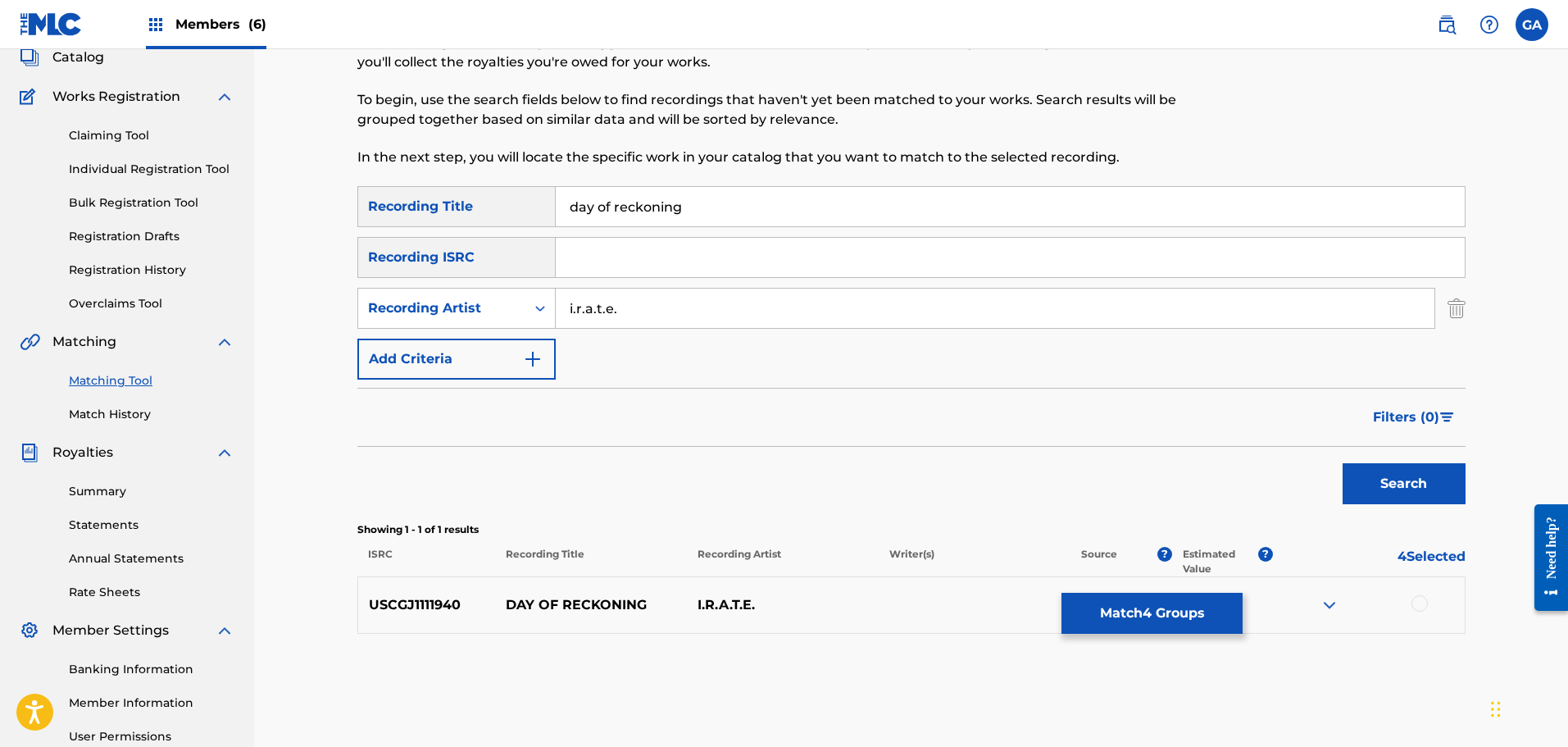
click at [1411, 604] on div at bounding box center [1419, 603] width 16 height 16
click at [1173, 617] on button "Match 5 Groups" at bounding box center [1152, 612] width 182 height 41
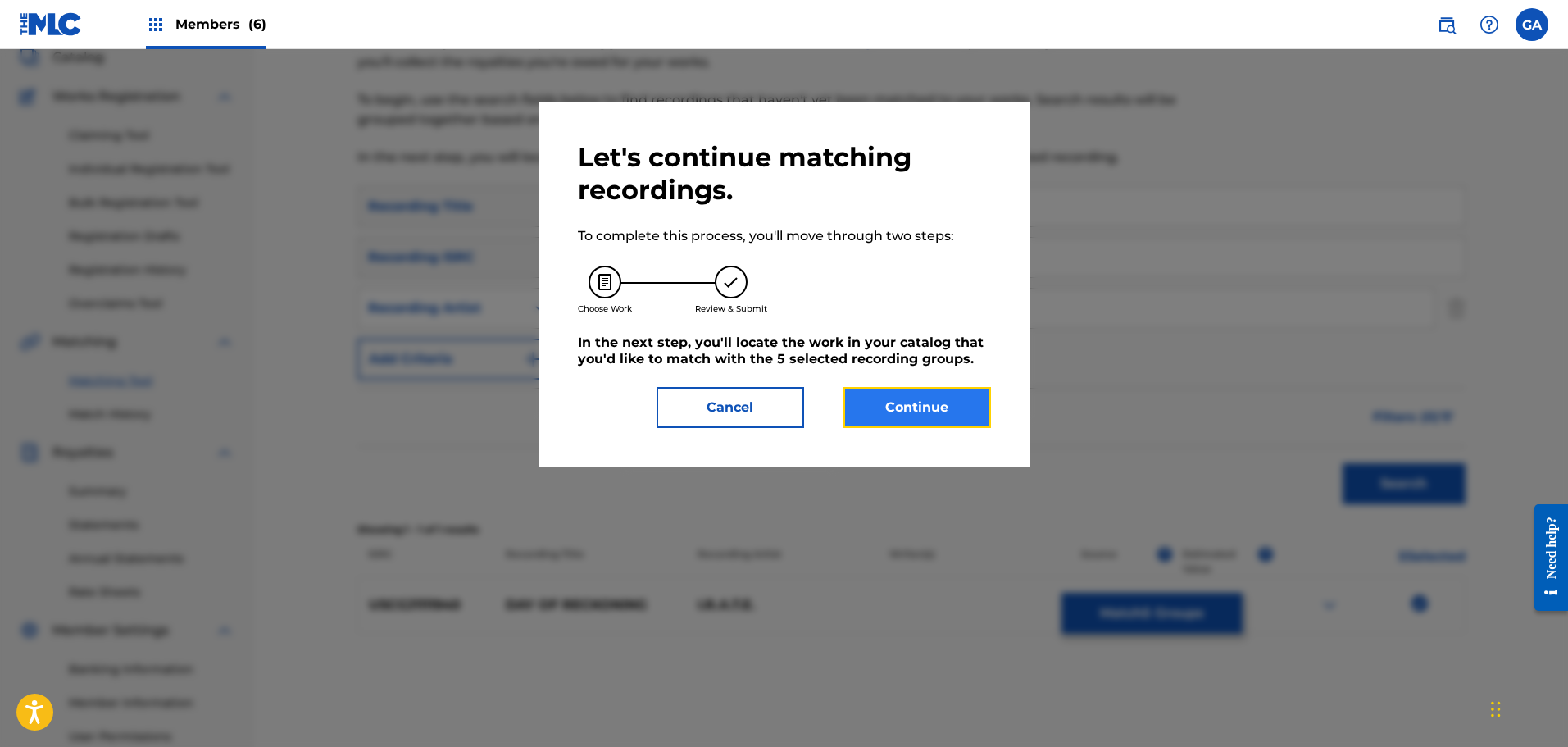
click at [931, 408] on button "Continue" at bounding box center [918, 407] width 148 height 41
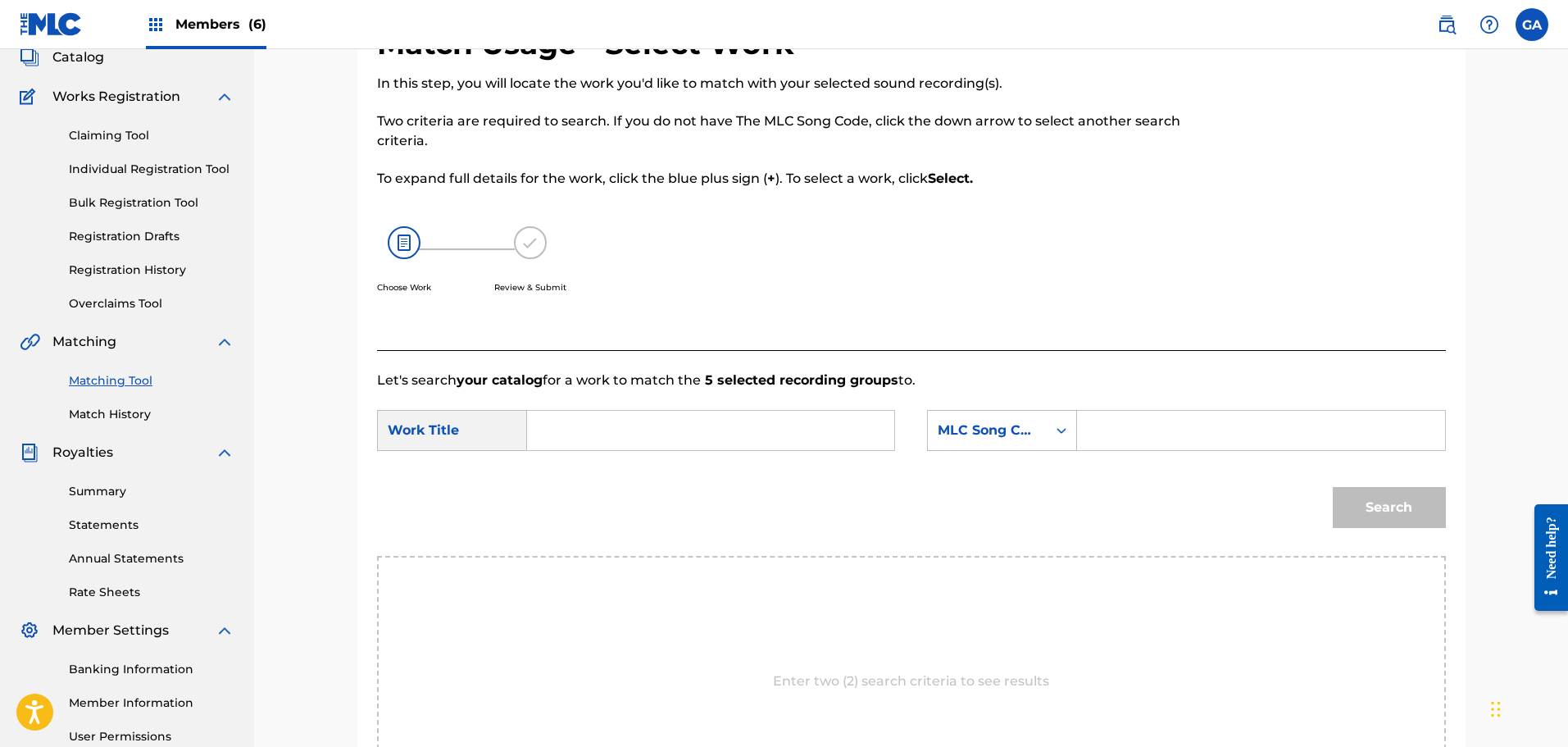
click at [647, 428] on input "Search Form" at bounding box center [710, 430] width 339 height 39
type input "i"
click at [595, 464] on div "day o f reckoning" at bounding box center [587, 477] width 93 height 49
type input "day of reckoning"
click at [1046, 421] on div "MLC Song Code" at bounding box center [986, 430] width 119 height 31
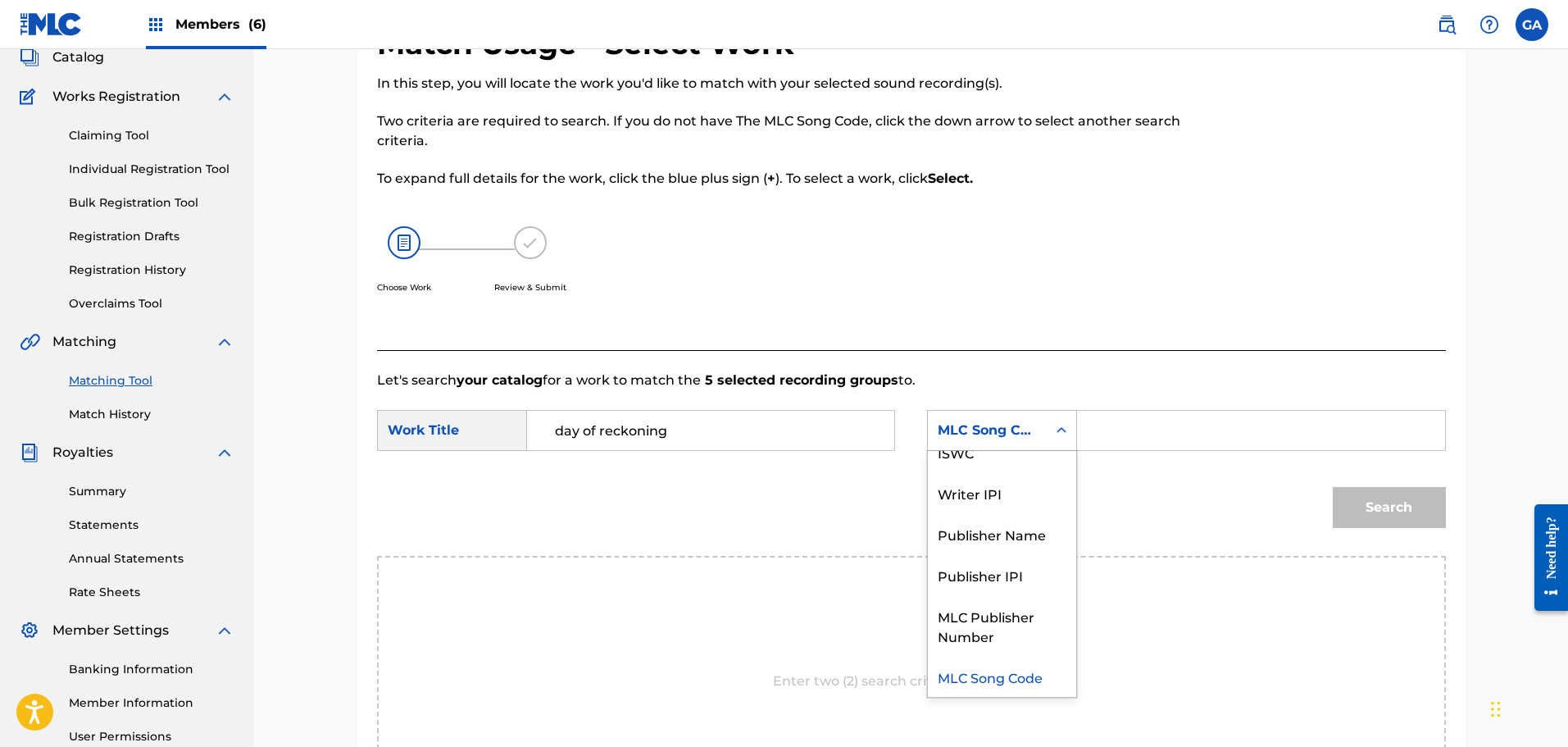
scroll to position [0, 0]
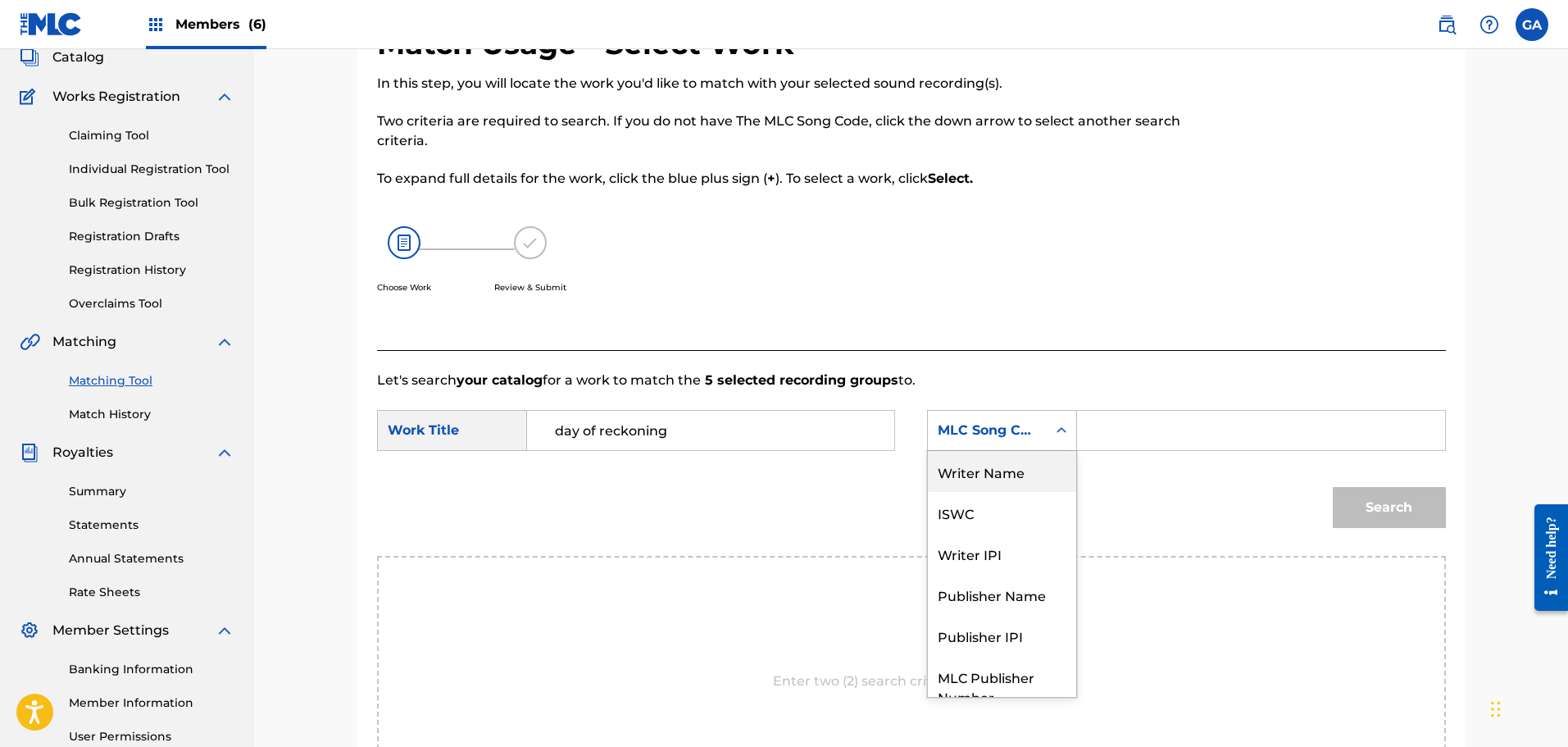
click at [1018, 477] on div "Writer Name" at bounding box center [1001, 471] width 149 height 41
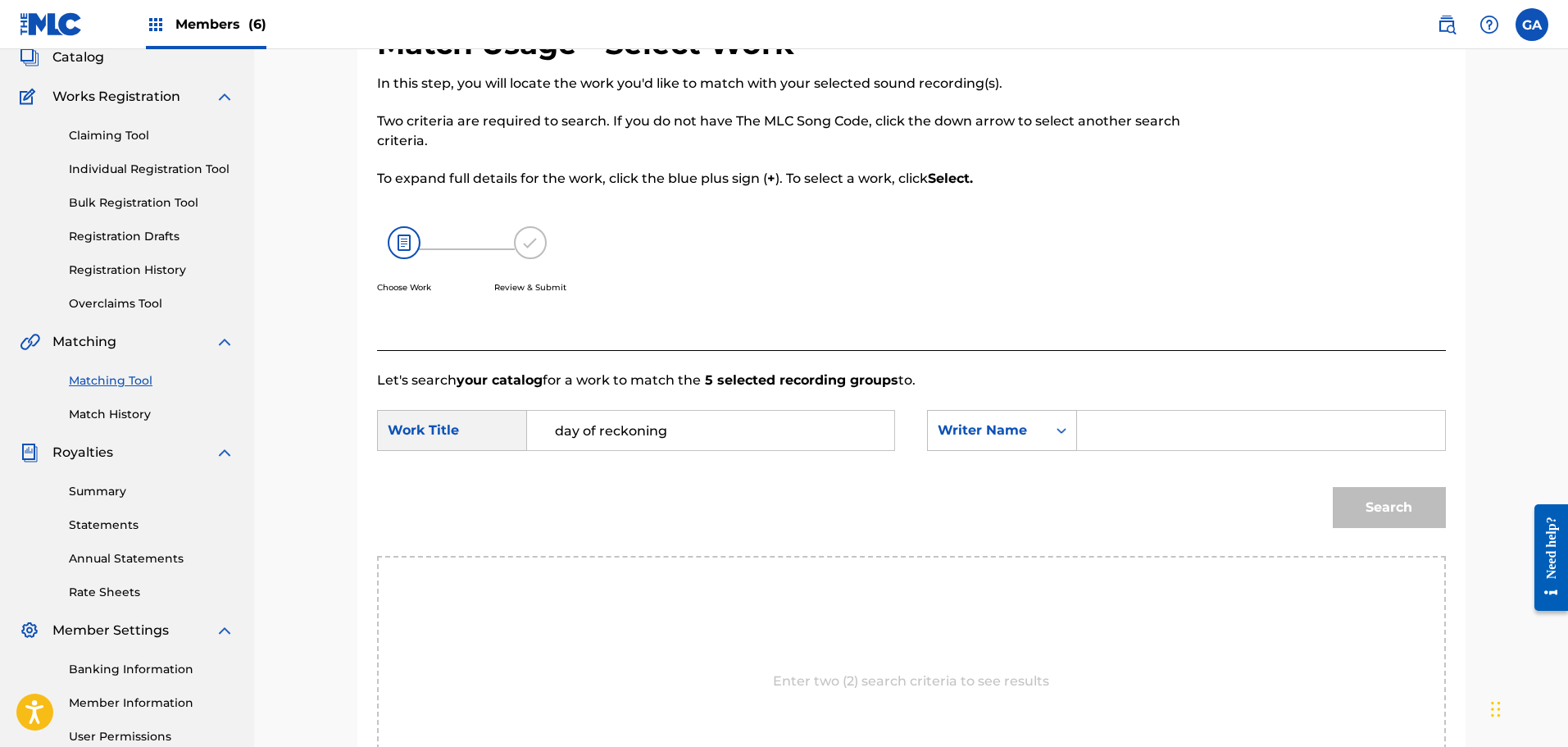
click at [1117, 441] on input "Search Form" at bounding box center [1261, 430] width 339 height 39
type input "sierra"
click at [1333, 487] on button "Search" at bounding box center [1388, 507] width 113 height 41
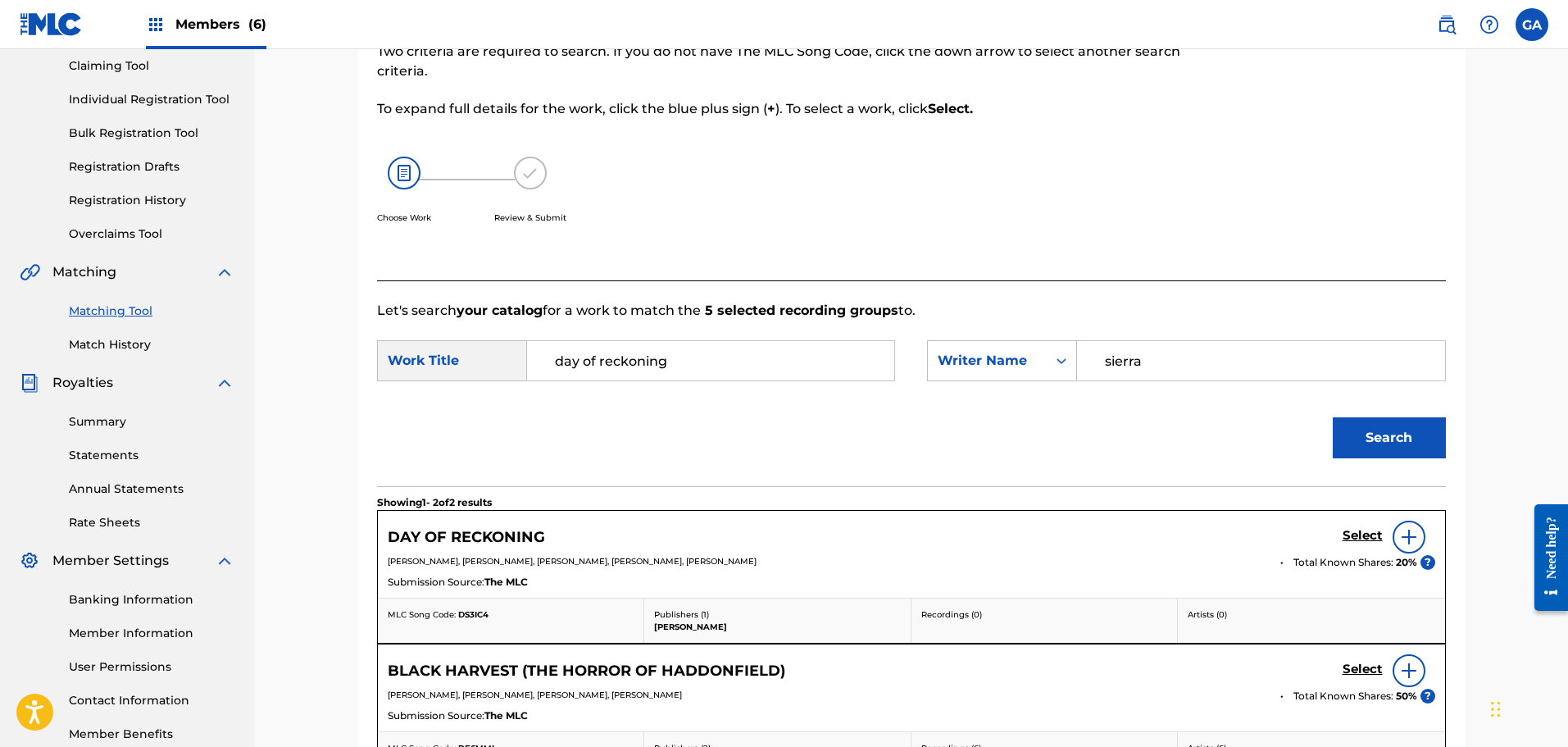
scroll to position [269, 0]
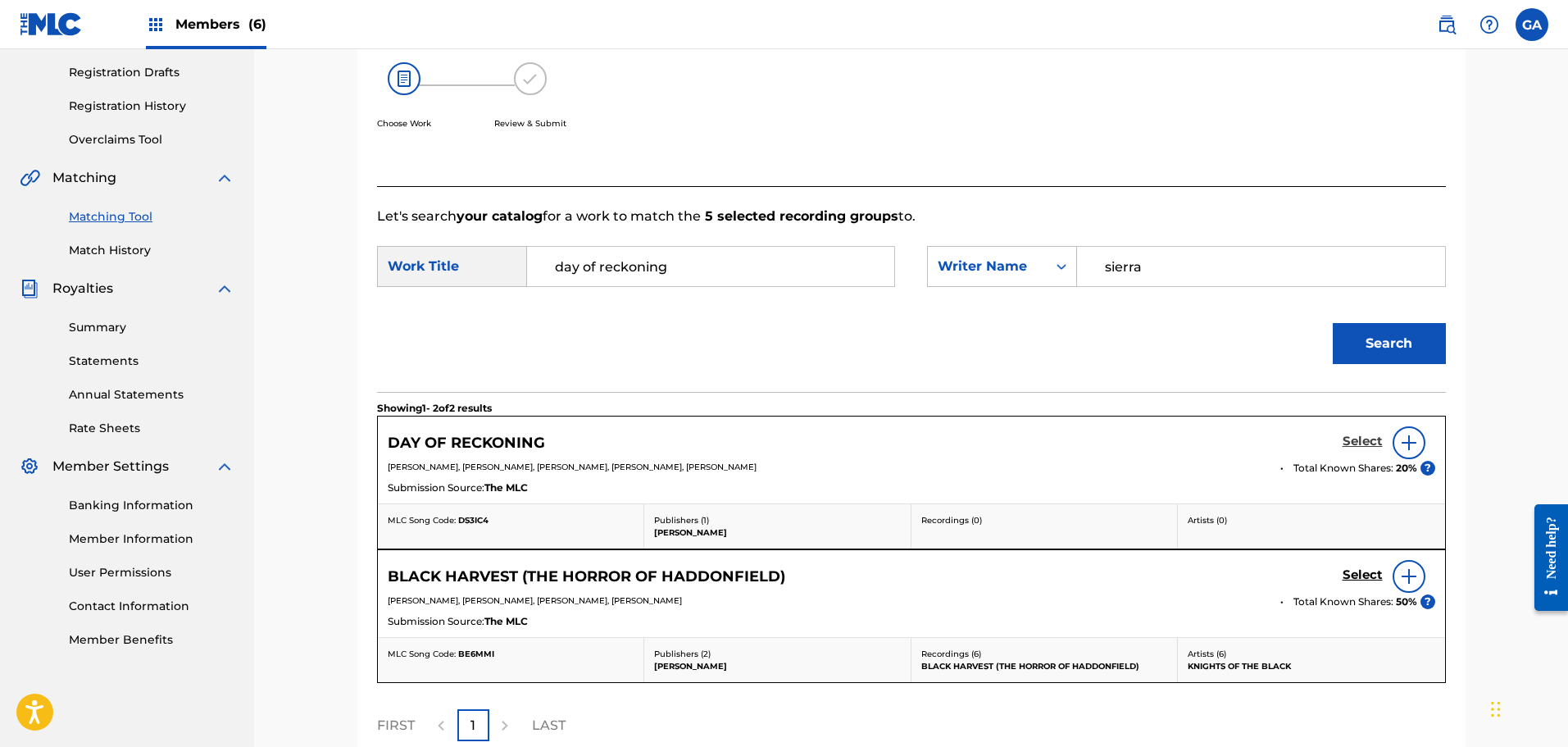
click at [1360, 439] on h5 "Select" at bounding box center [1363, 442] width 40 height 16
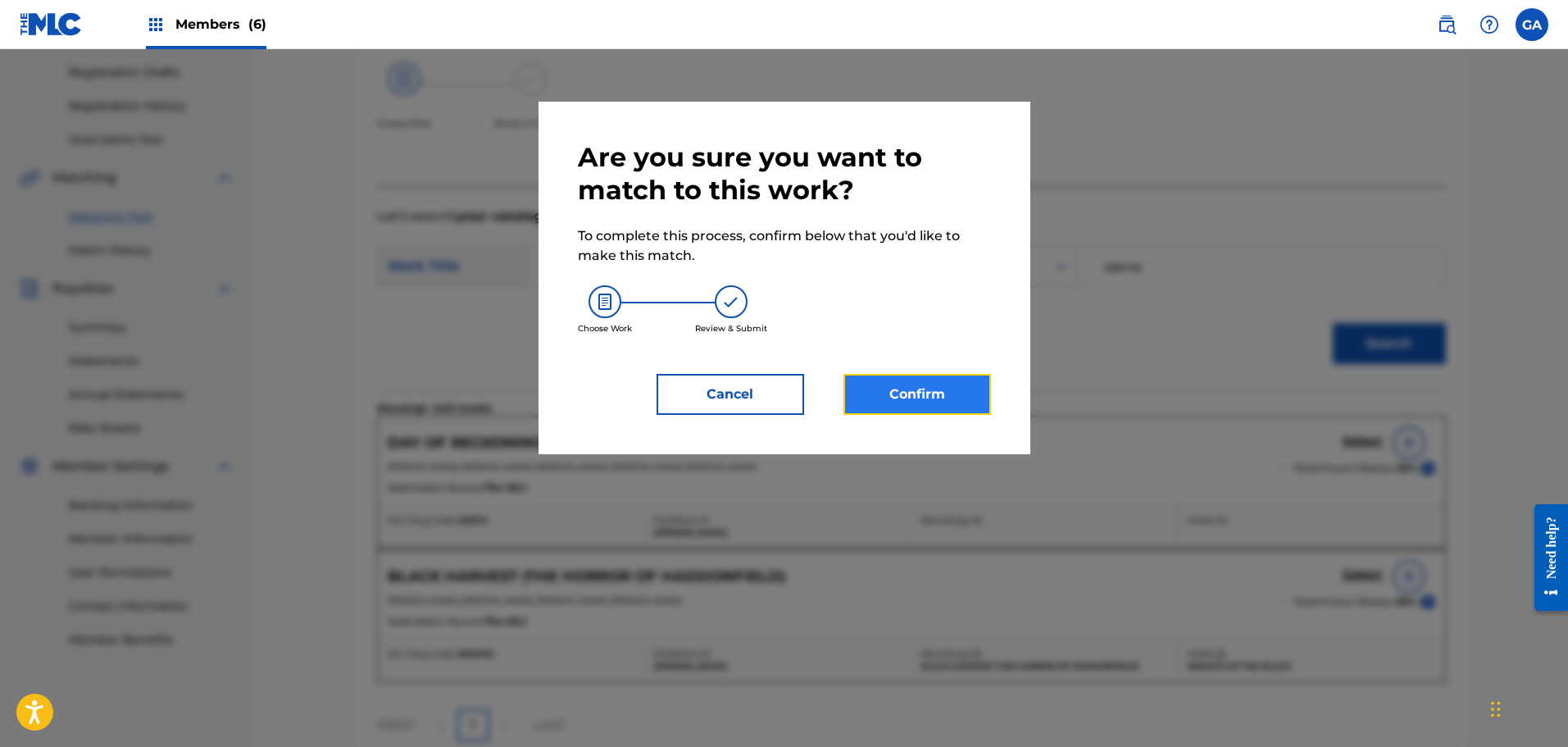
click at [928, 390] on button "Confirm" at bounding box center [918, 394] width 148 height 41
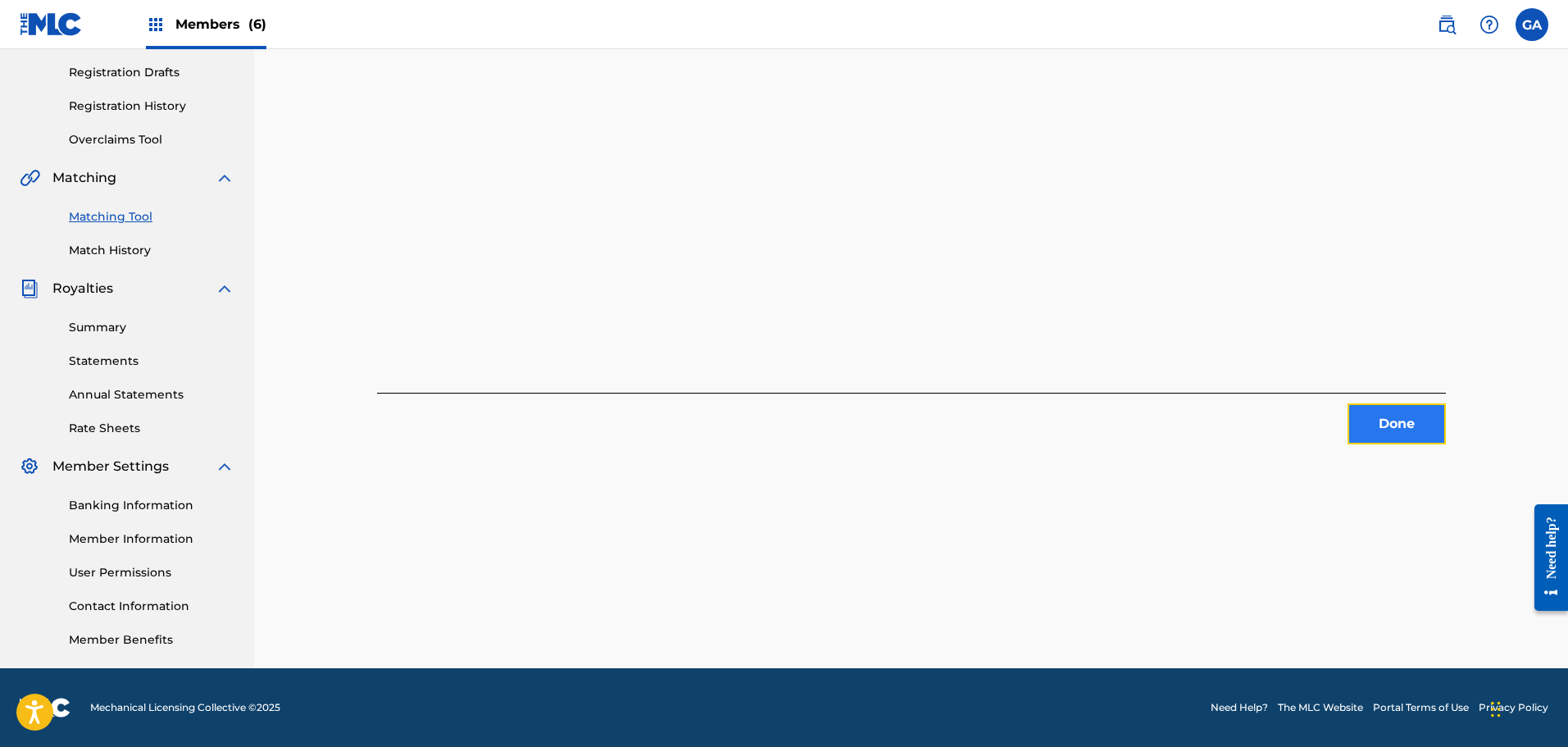
click at [1383, 426] on button "Done" at bounding box center [1396, 423] width 99 height 41
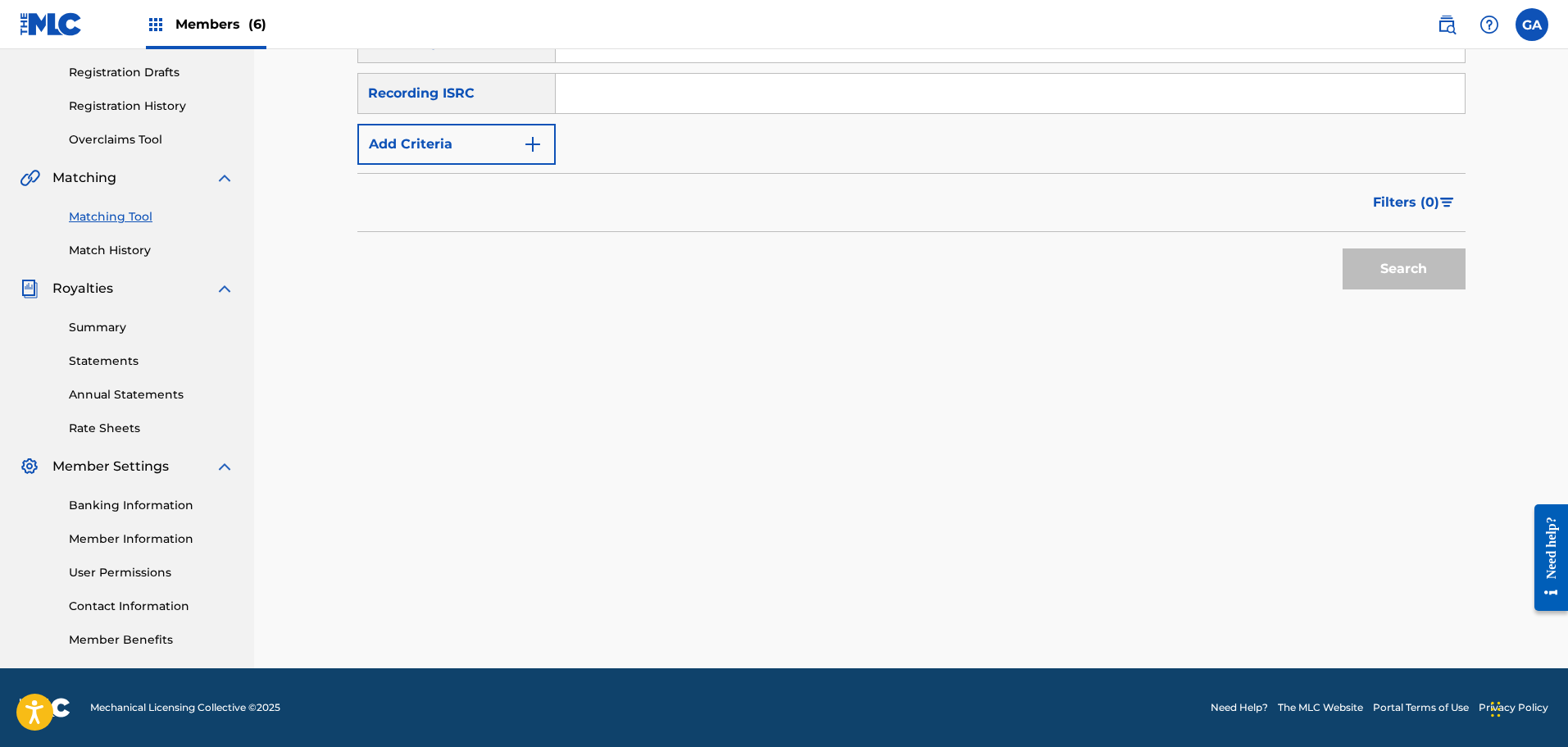
scroll to position [0, 0]
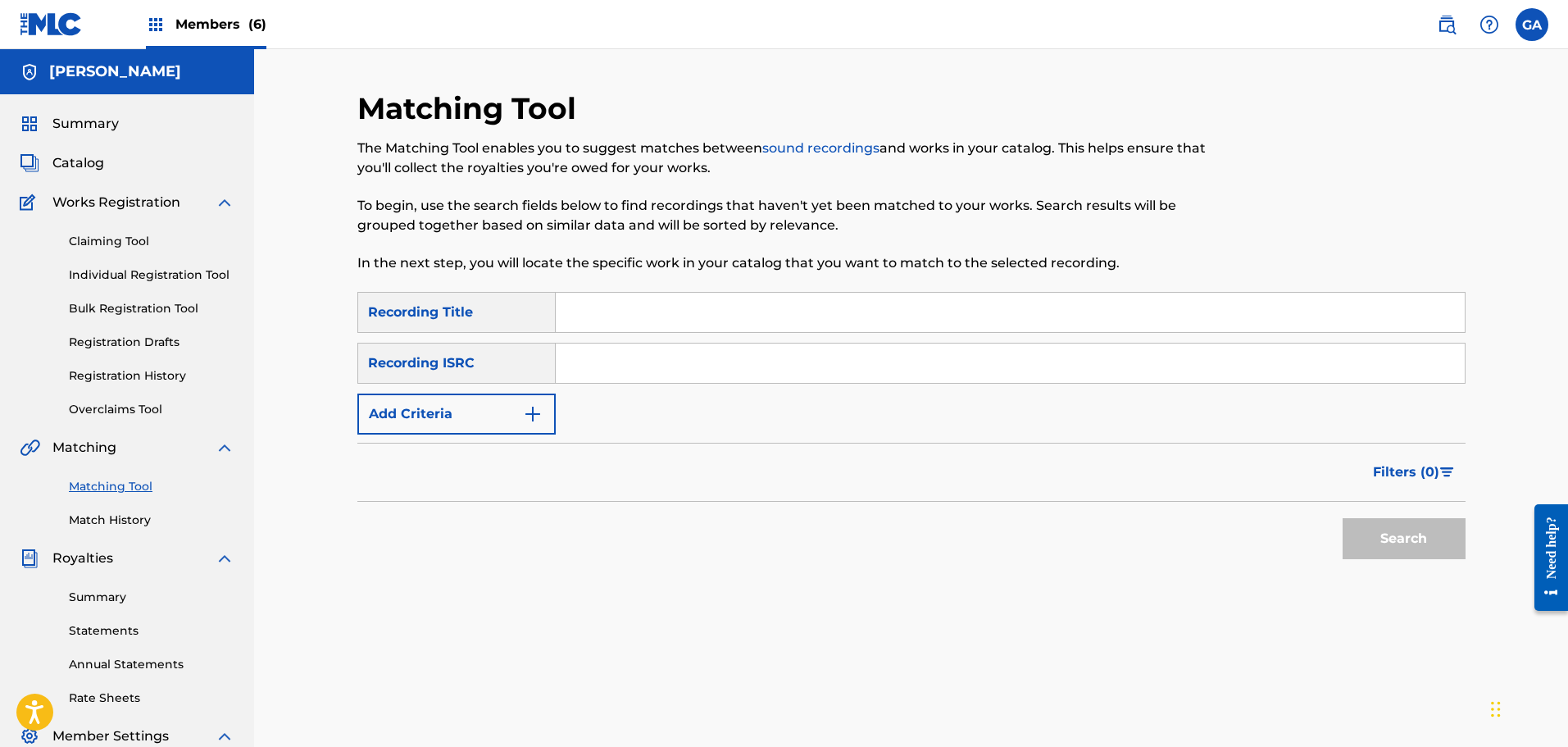
click at [582, 295] on input "Search Form" at bounding box center [1009, 311] width 909 height 39
type input "[MEDICAL_DATA]"
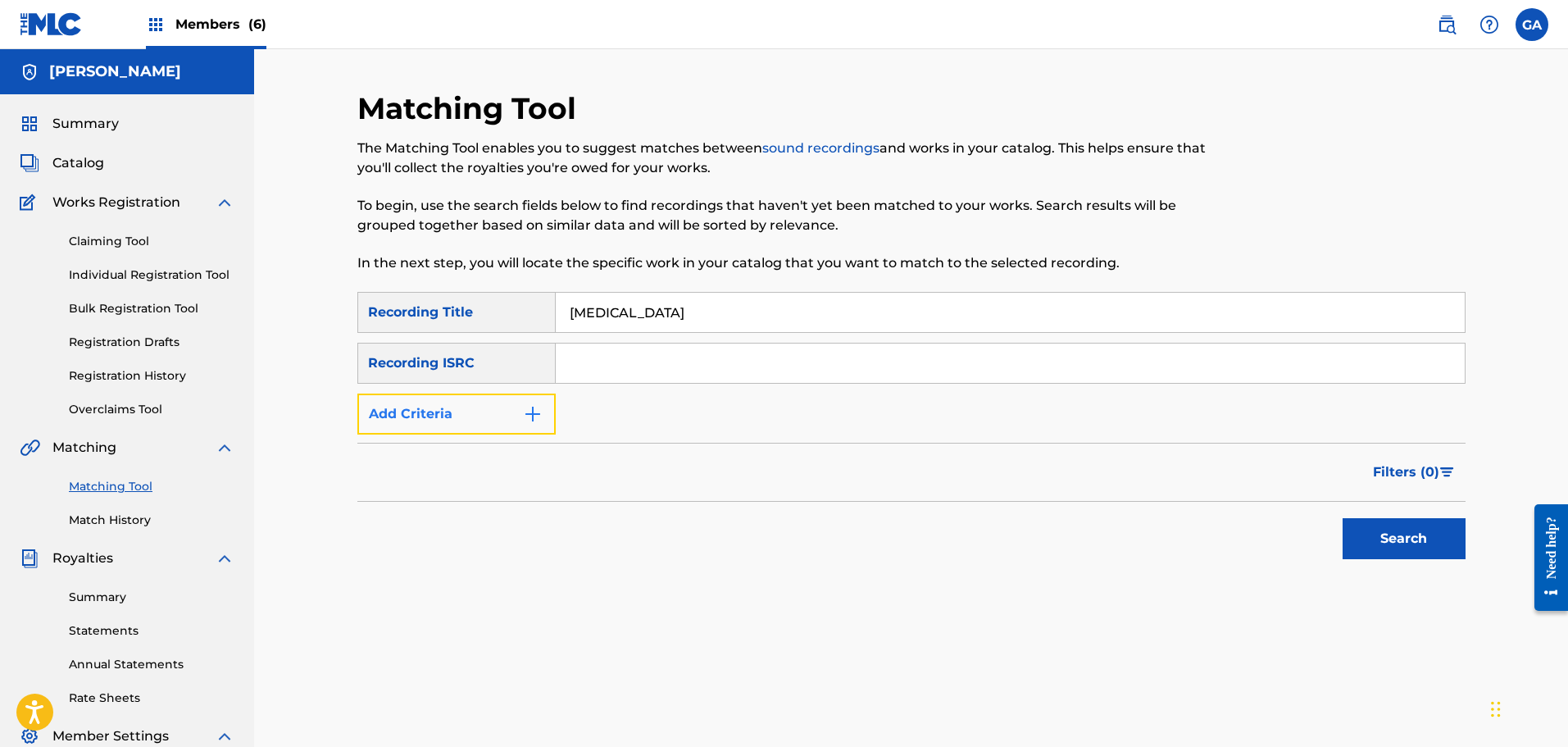
click at [458, 401] on button "Add Criteria" at bounding box center [456, 413] width 198 height 41
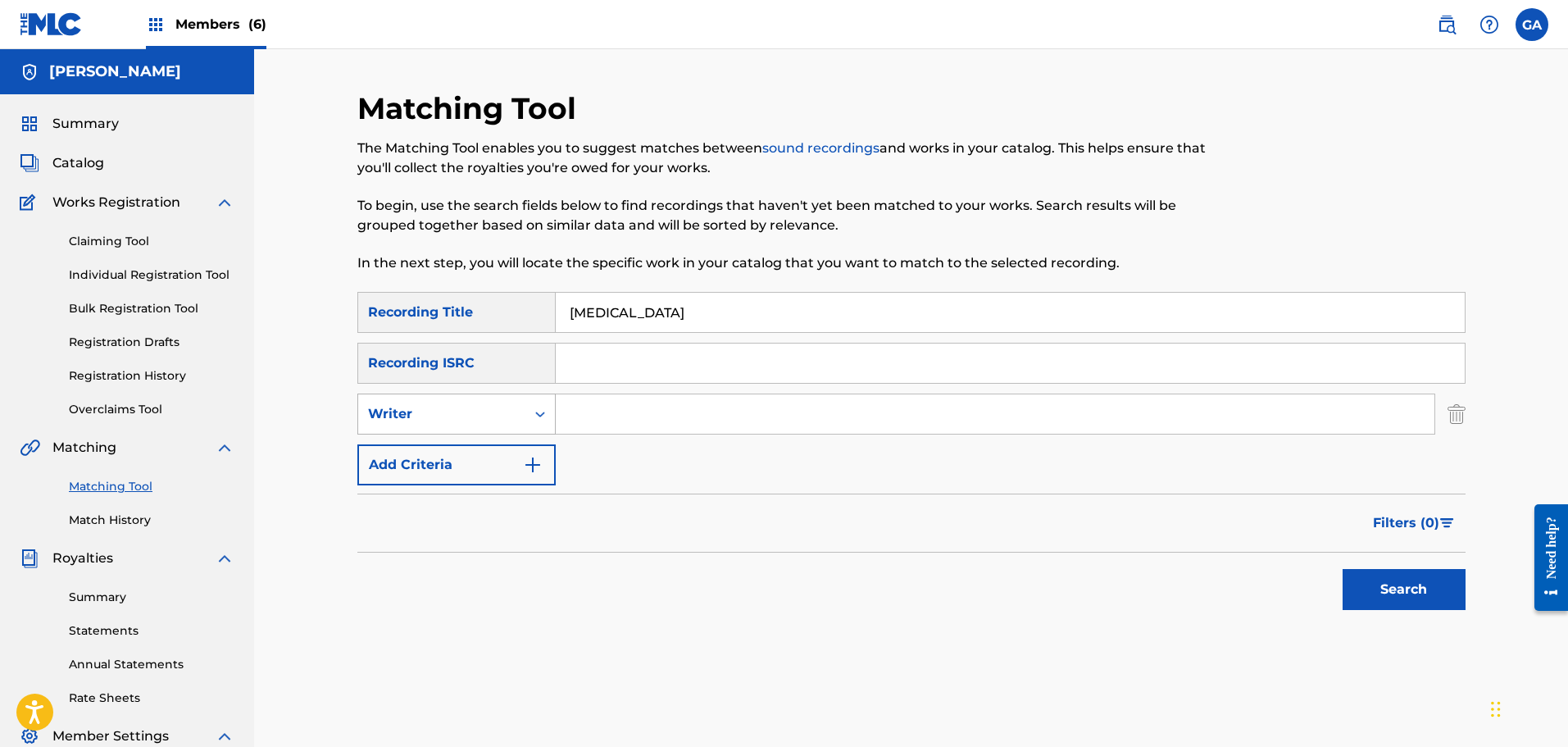
click at [450, 424] on div "Writer" at bounding box center [442, 413] width 168 height 31
click at [426, 452] on div "Recording Artist" at bounding box center [456, 455] width 196 height 41
click at [570, 424] on input "Search Form" at bounding box center [994, 413] width 879 height 39
click at [1343, 568] on button "Search" at bounding box center [1403, 588] width 123 height 41
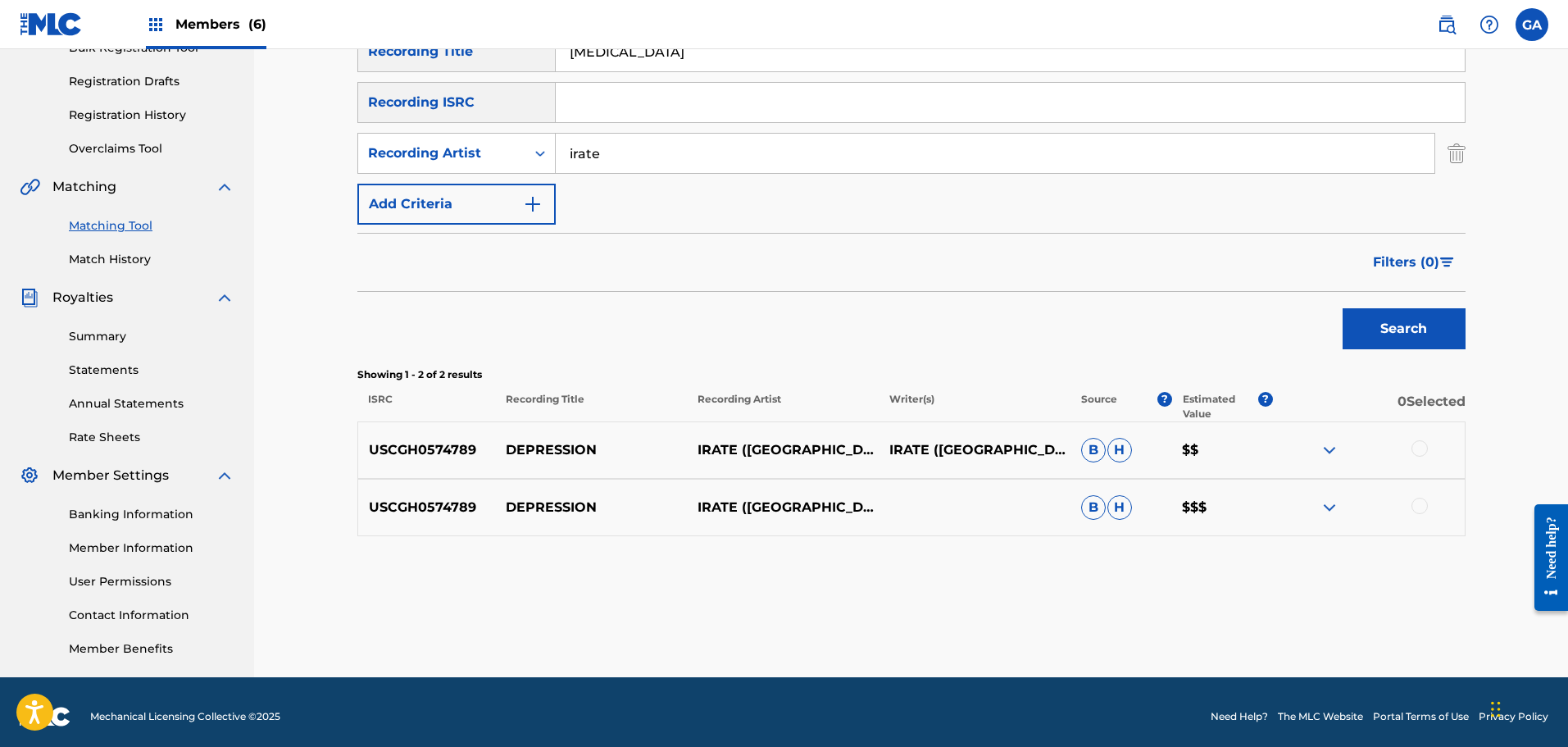
scroll to position [269, 0]
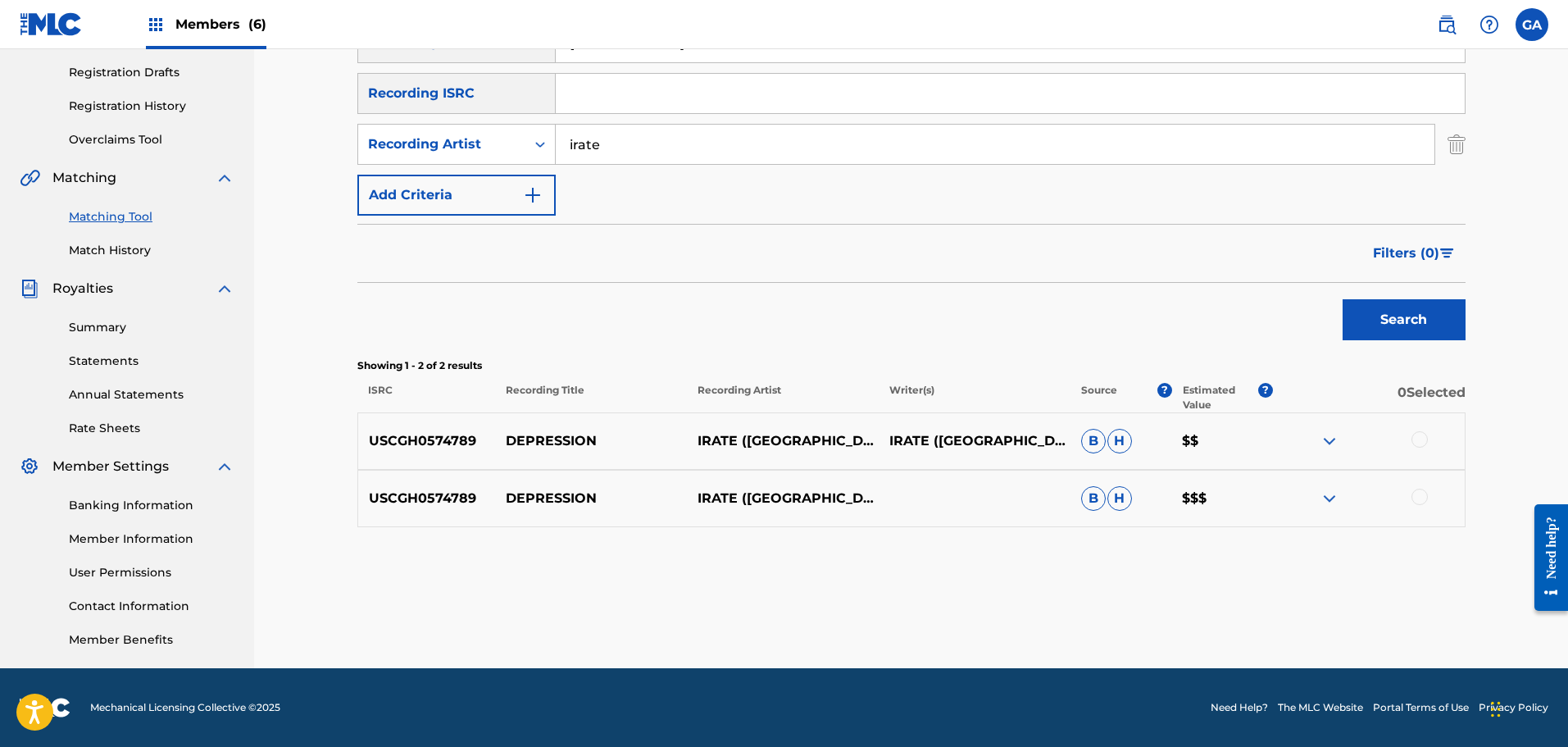
click at [1419, 439] on div at bounding box center [1419, 439] width 16 height 16
click at [1420, 504] on div at bounding box center [1419, 497] width 16 height 16
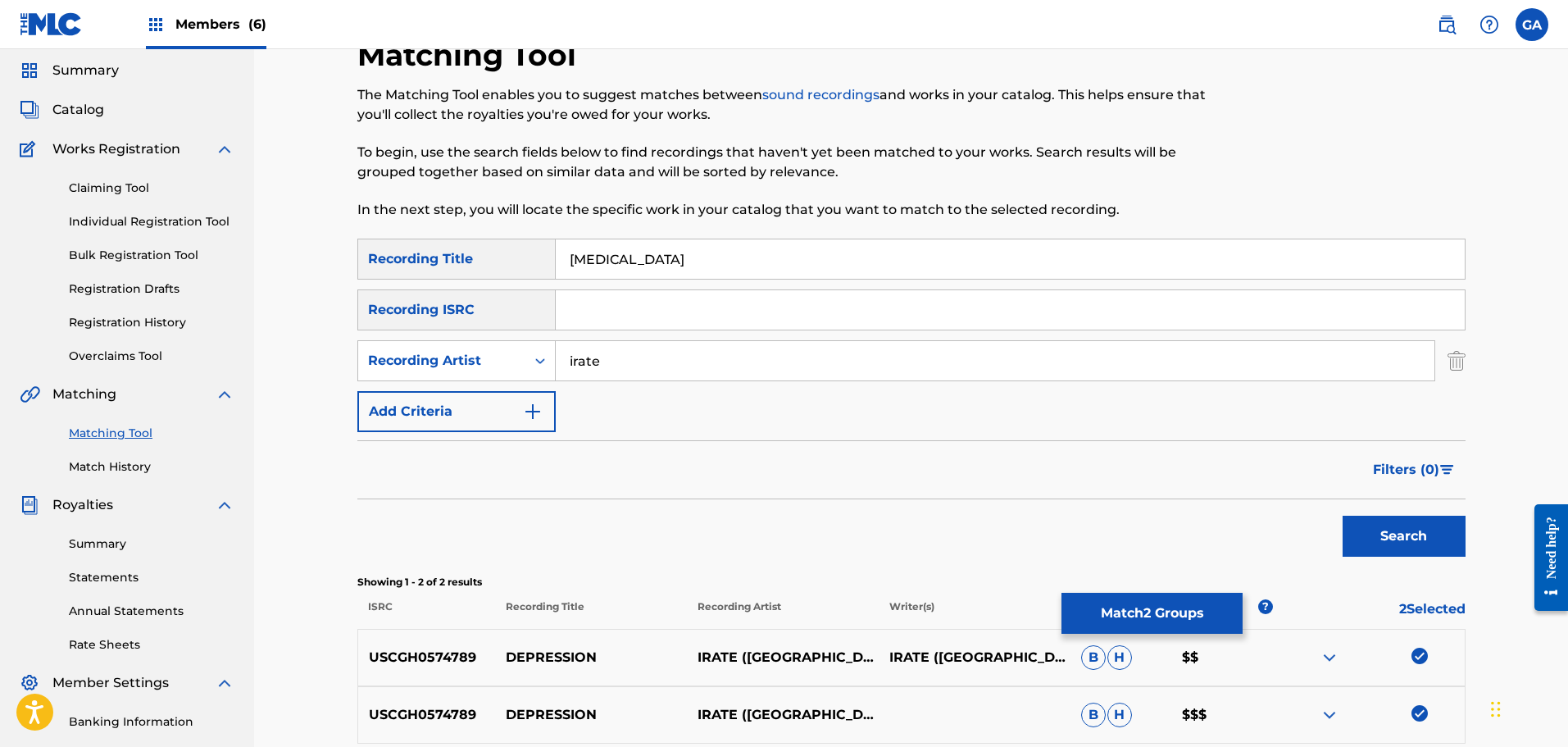
scroll to position [106, 0]
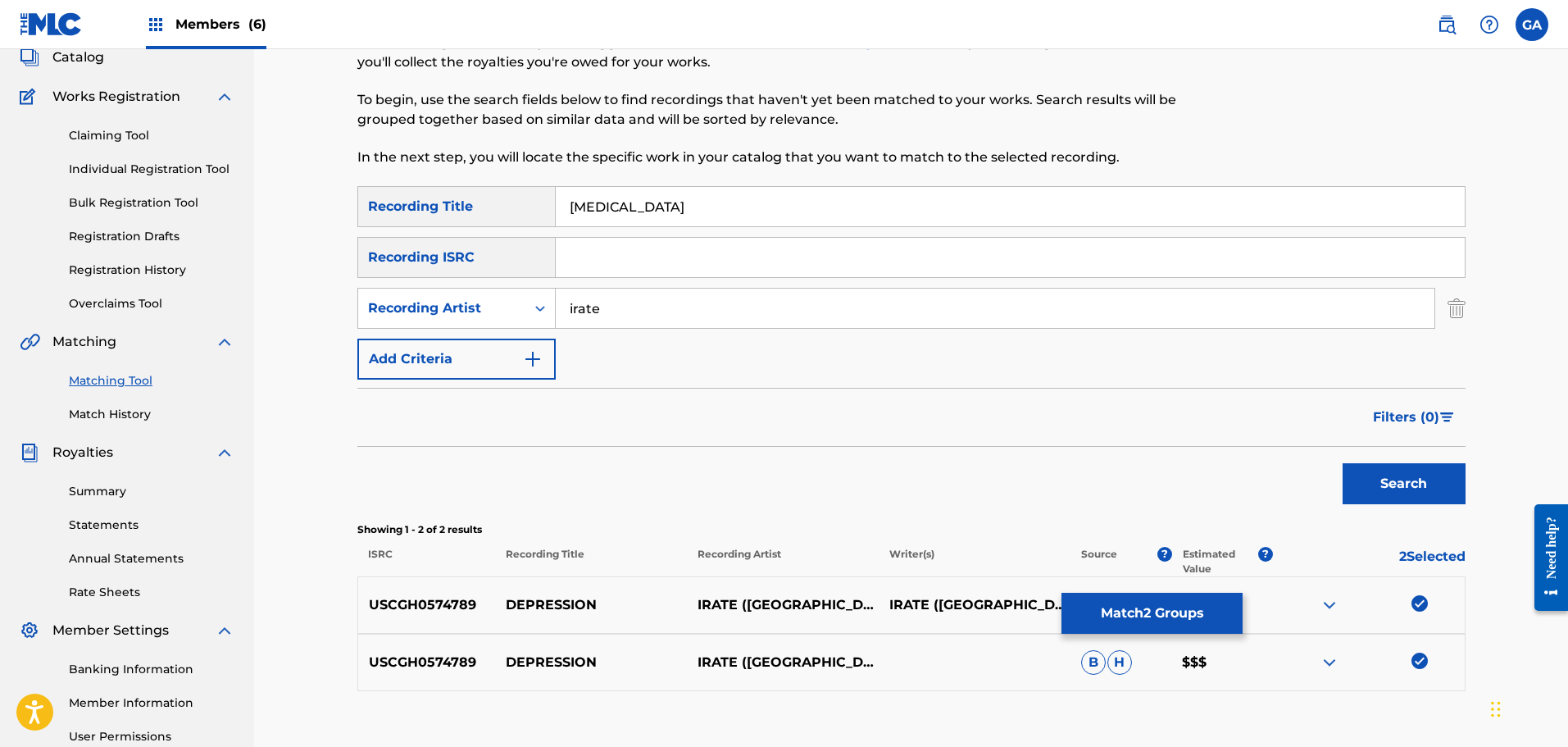
click at [577, 310] on input "irate" at bounding box center [994, 307] width 879 height 39
type input "i.r.a.t.e."
click at [1343, 463] on button "Search" at bounding box center [1403, 483] width 123 height 41
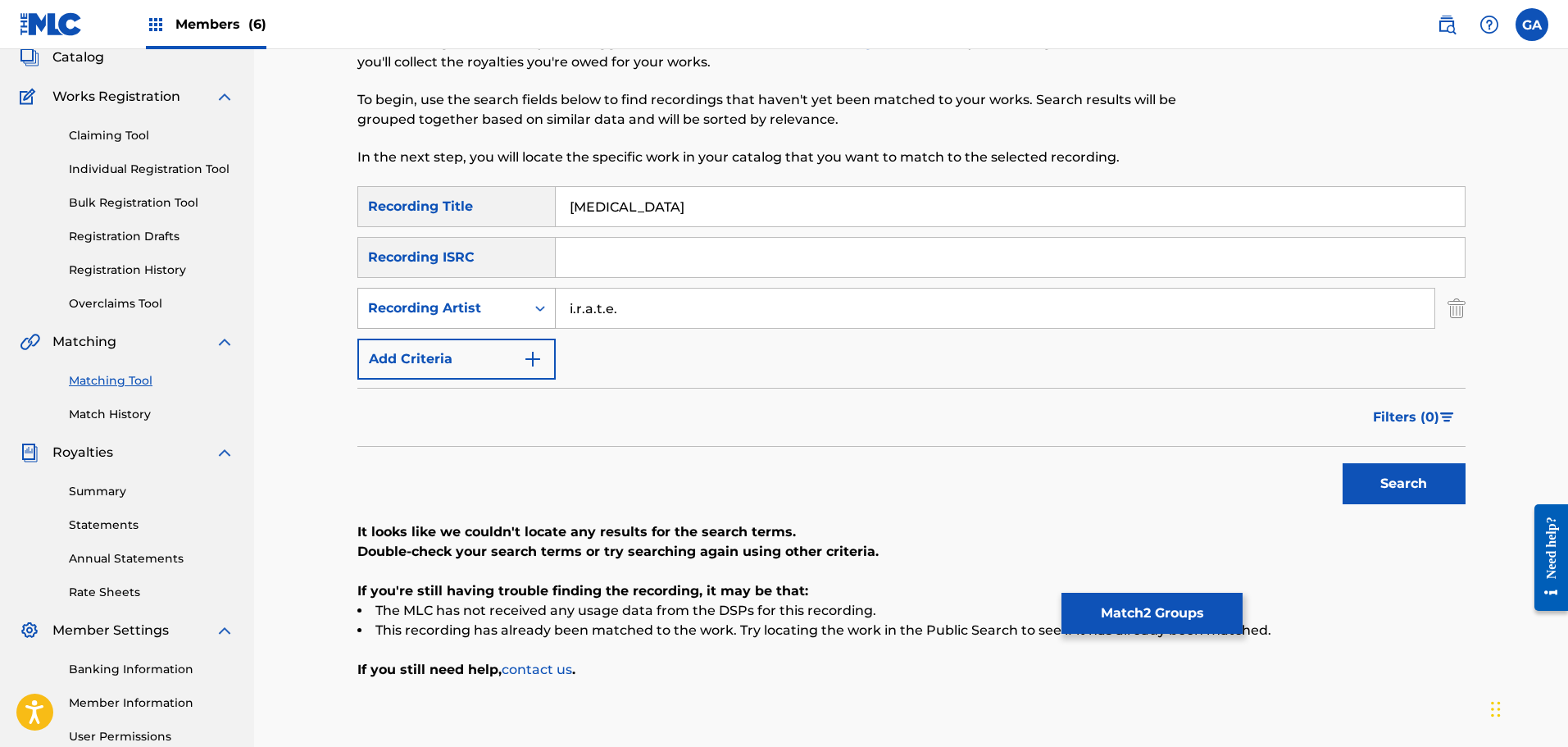
drag, startPoint x: 614, startPoint y: 306, endPoint x: 543, endPoint y: 306, distance: 71.0
click at [543, 306] on div "SearchWithCriteria916958c2-54c7-455d-b3f0-d5a14466ff19 Recording Artist i.r.a.t…" at bounding box center [911, 307] width 1108 height 41
click at [543, 306] on icon "Search Form" at bounding box center [541, 309] width 10 height 6
click at [499, 339] on div "Writer" at bounding box center [456, 349] width 196 height 41
click at [528, 310] on div "Search Form" at bounding box center [541, 308] width 30 height 30
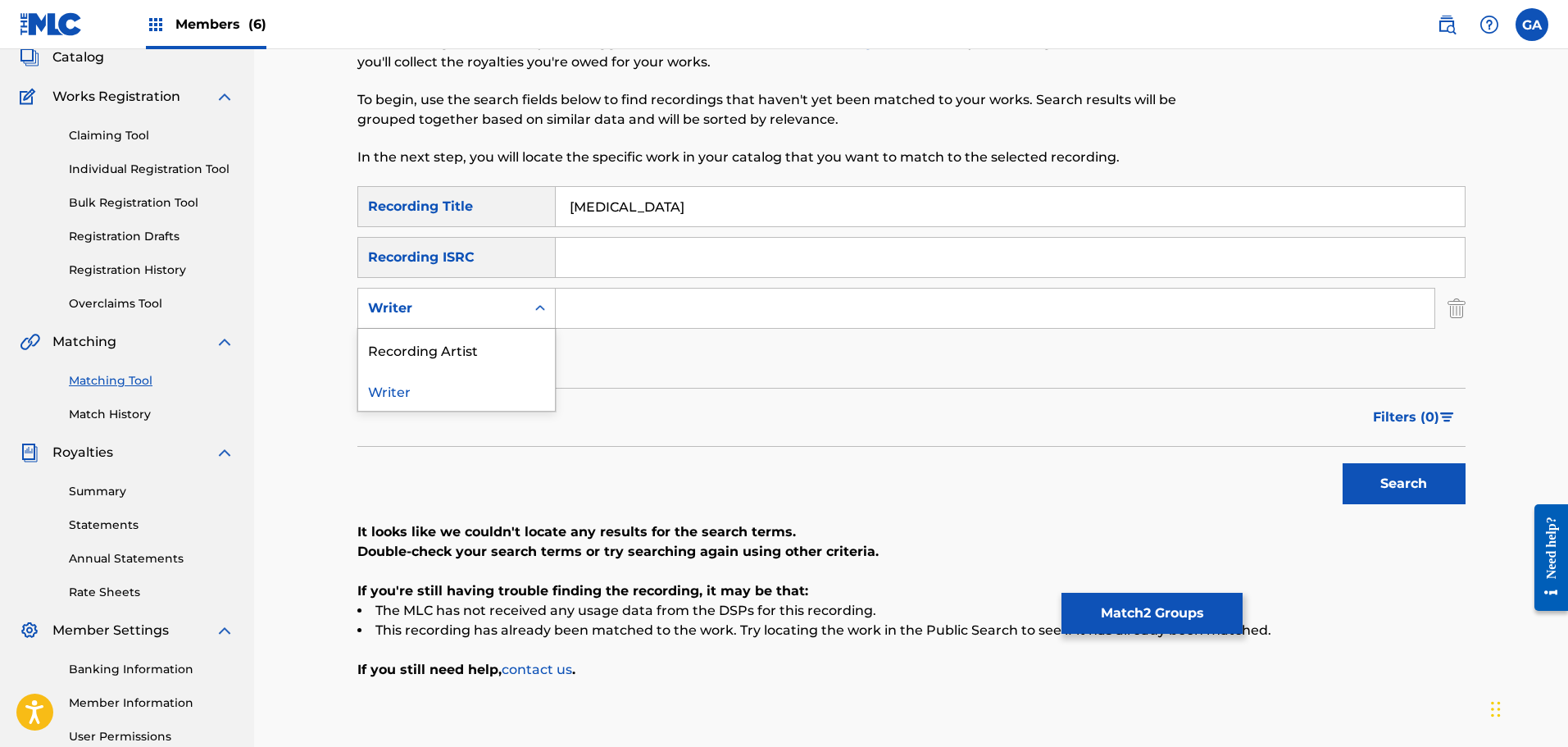
click at [539, 308] on icon "Search Form" at bounding box center [541, 308] width 10 height 6
click at [596, 314] on input "Search Form" at bounding box center [994, 307] width 879 height 39
click at [561, 528] on p "It looks like we couldn't locate any results for the search terms." at bounding box center [911, 532] width 1108 height 20
click at [597, 306] on input "Search Form" at bounding box center [994, 307] width 879 height 39
click at [596, 257] on input "Search Form" at bounding box center [1009, 256] width 909 height 39
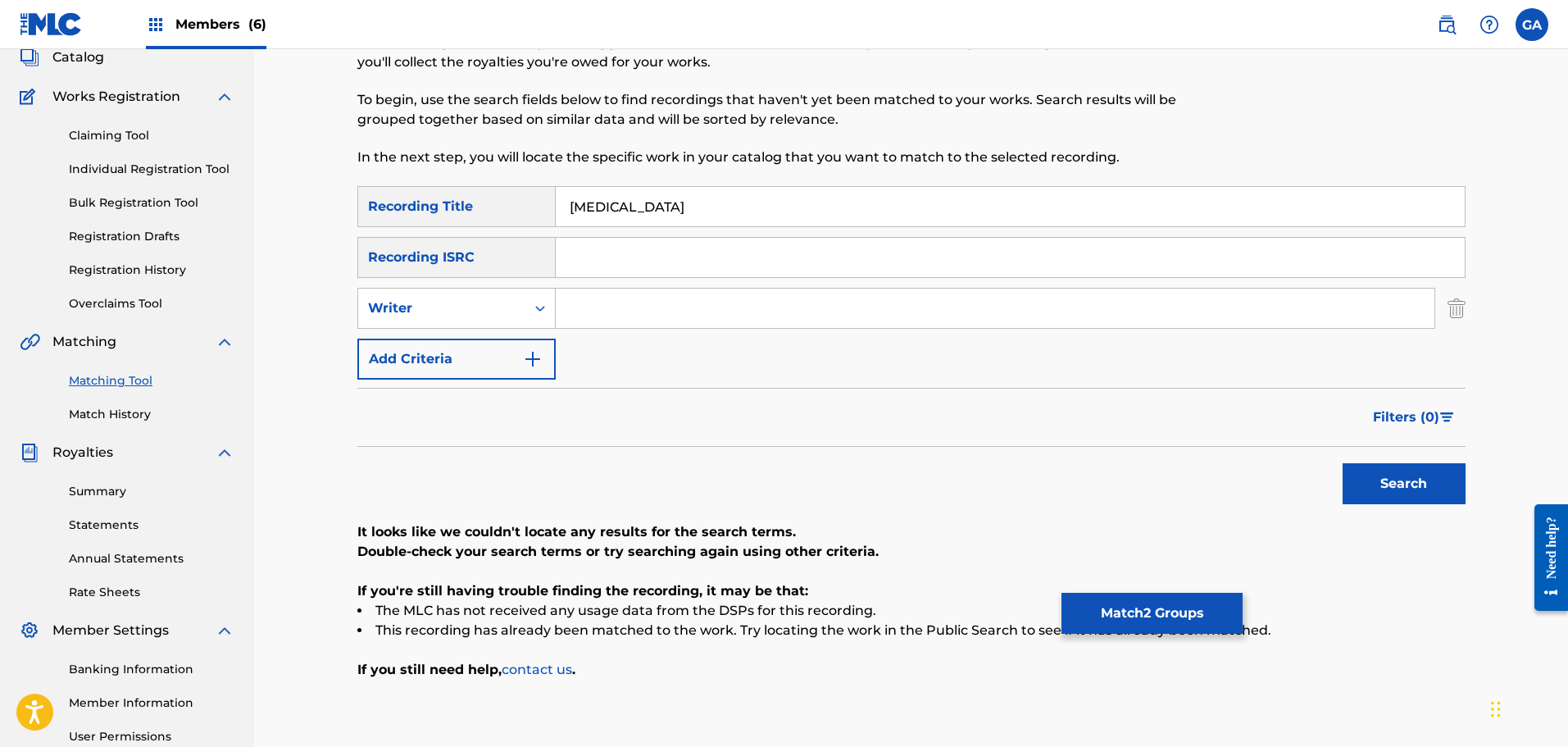
paste input "USCGH0574789"
type input "USCGH0574789"
click at [1382, 480] on button "Search" at bounding box center [1403, 483] width 123 height 41
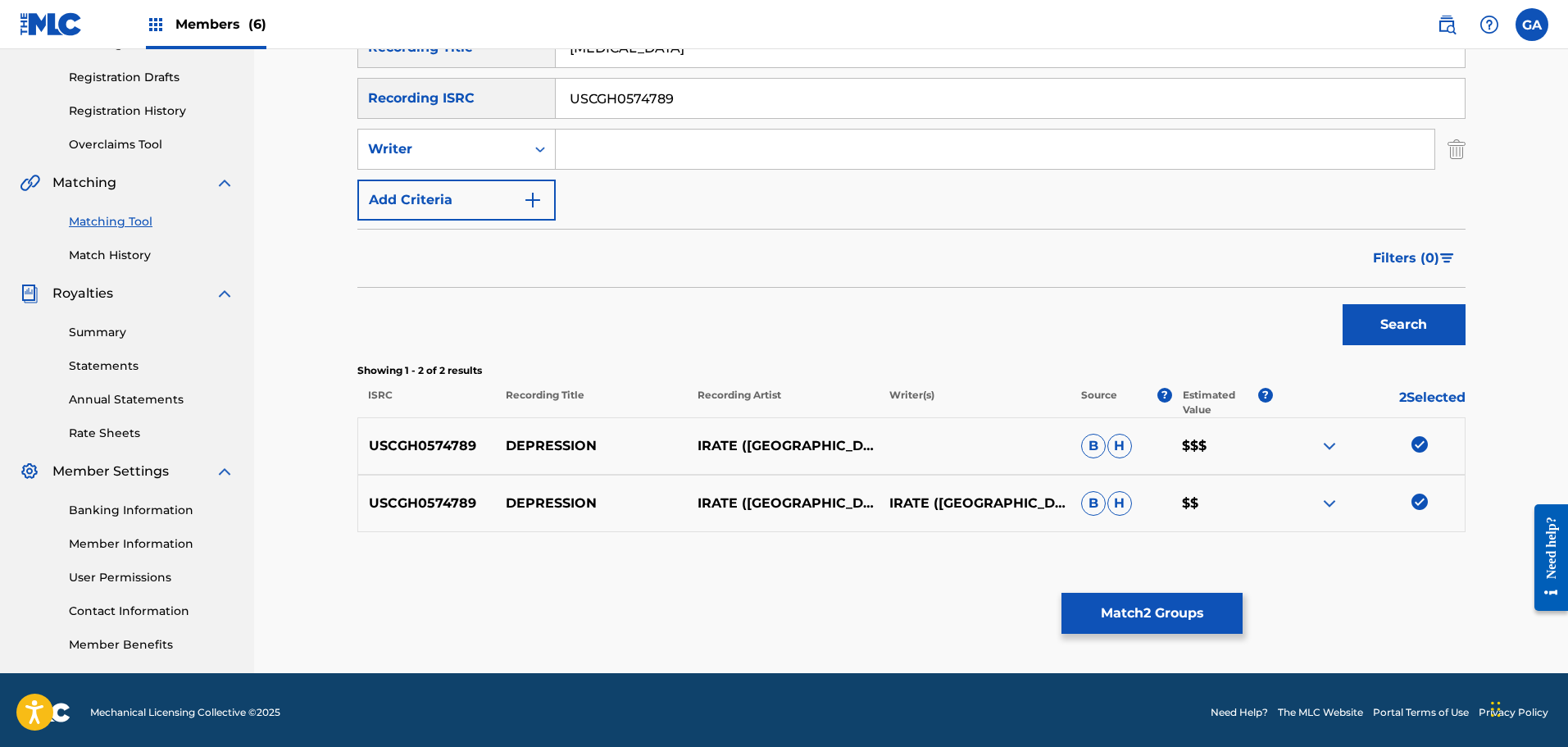
scroll to position [269, 0]
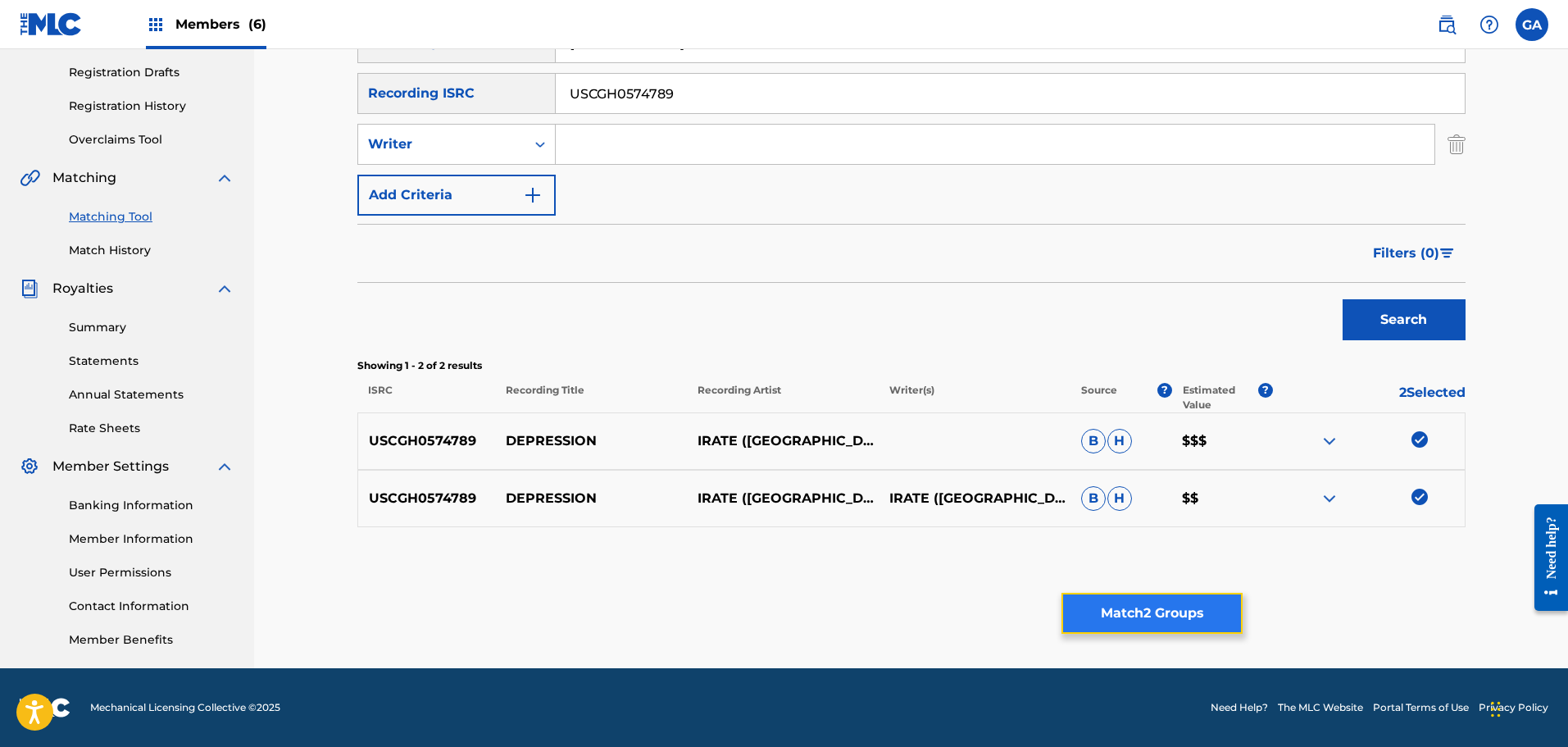
click at [1131, 617] on button "Match 2 Groups" at bounding box center [1152, 612] width 182 height 41
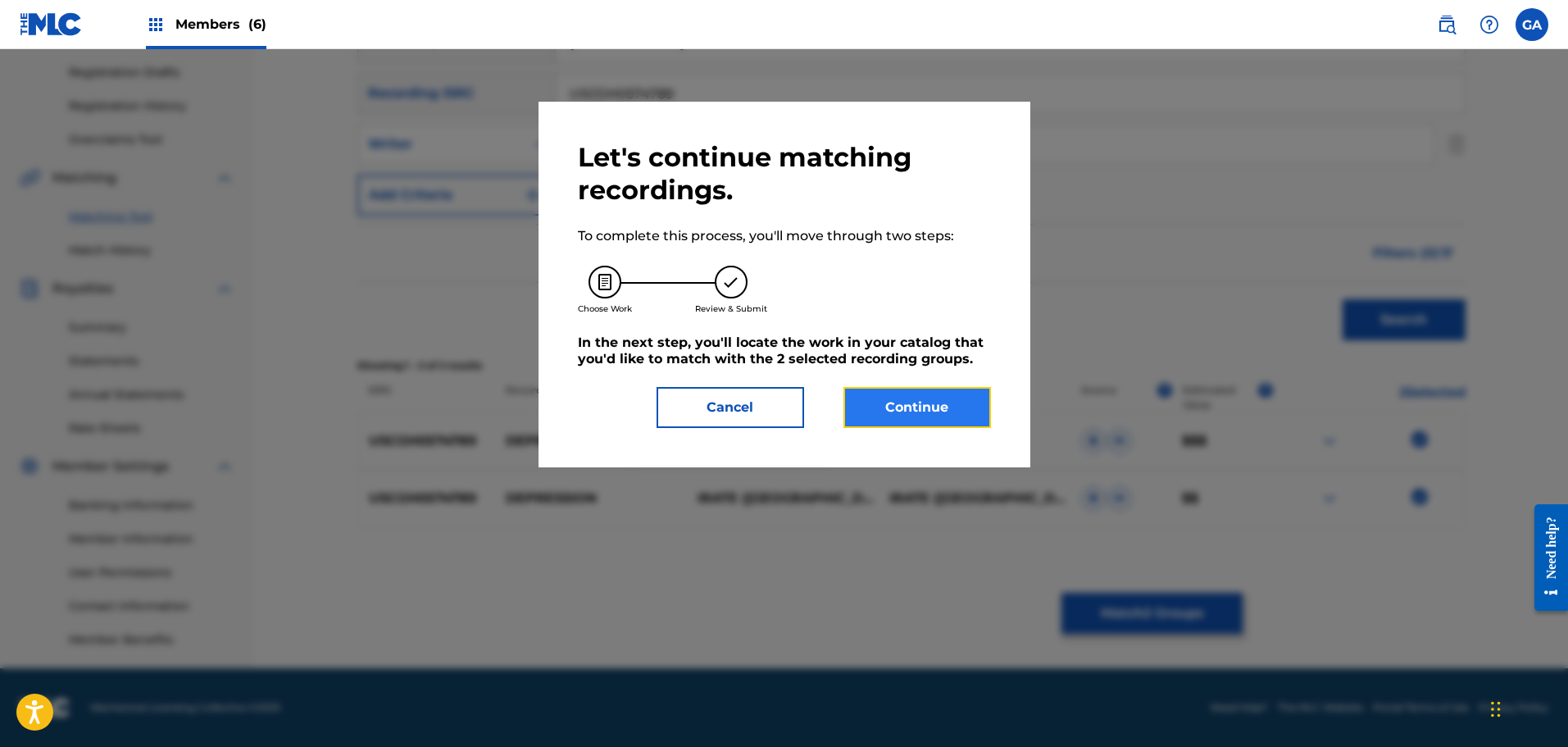
click at [906, 400] on button "Continue" at bounding box center [918, 407] width 148 height 41
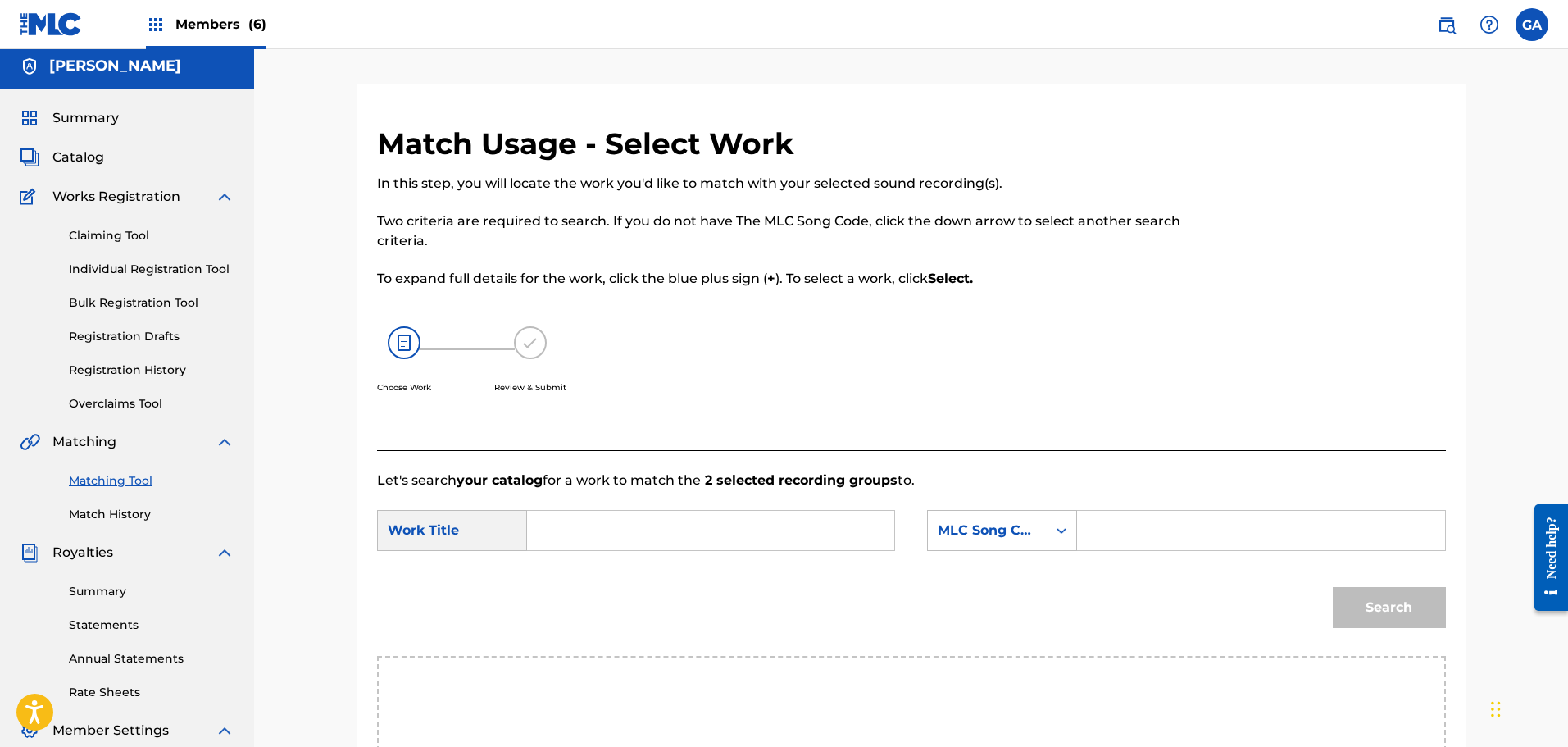
scroll to position [0, 0]
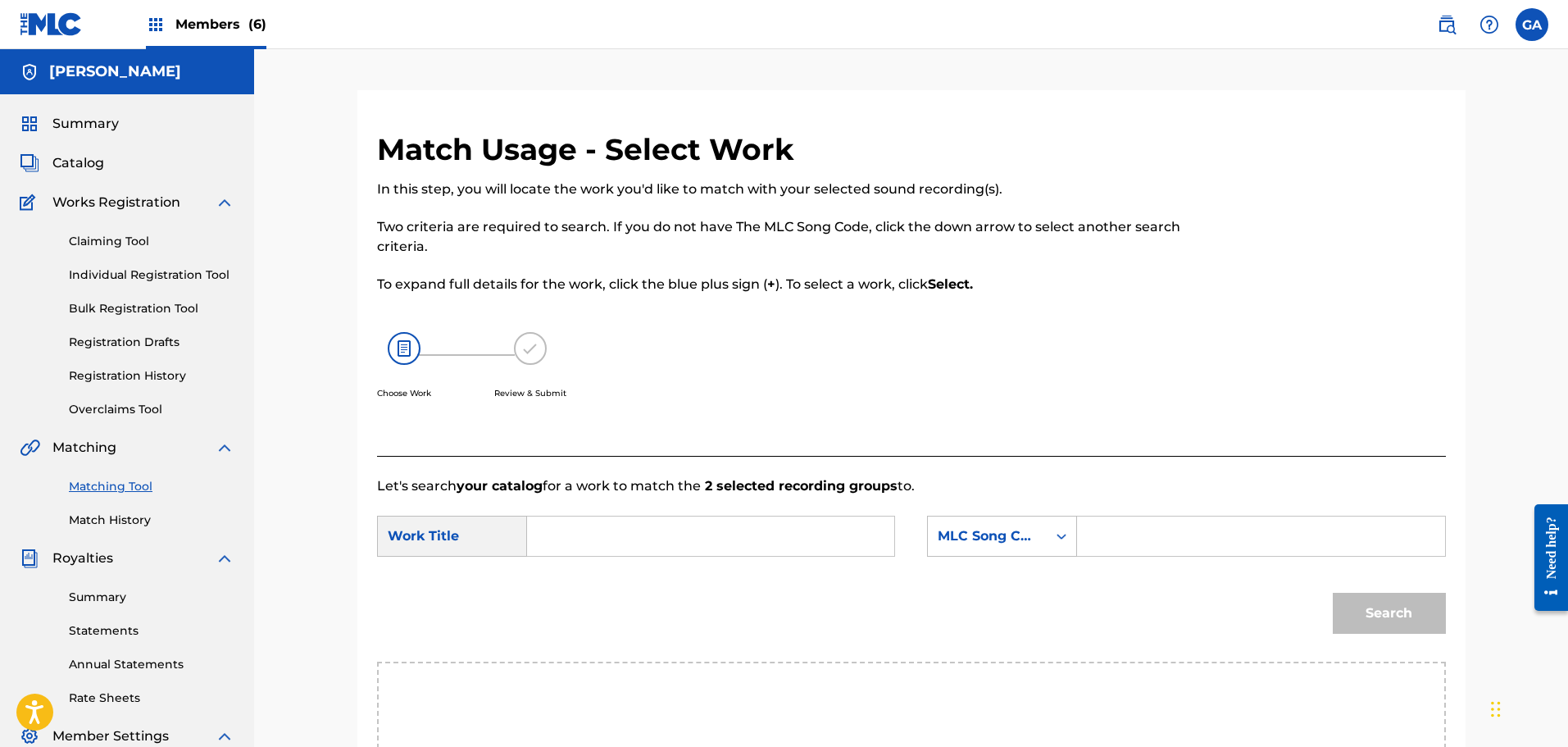
click at [714, 525] on input "Search Form" at bounding box center [710, 536] width 339 height 39
click at [596, 579] on span "ssion" at bounding box center [612, 572] width 34 height 16
type input "[MEDICAL_DATA]"
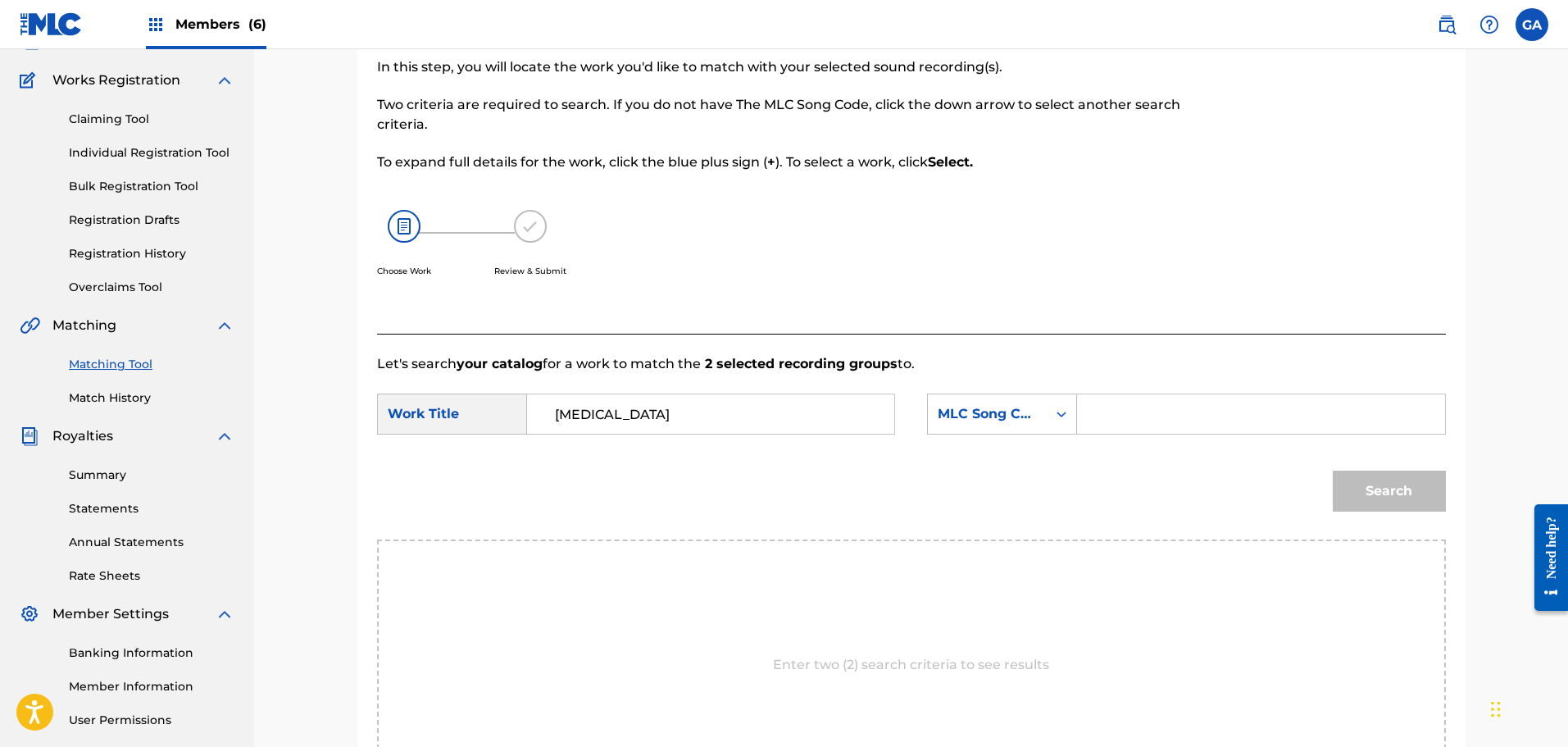
scroll to position [246, 0]
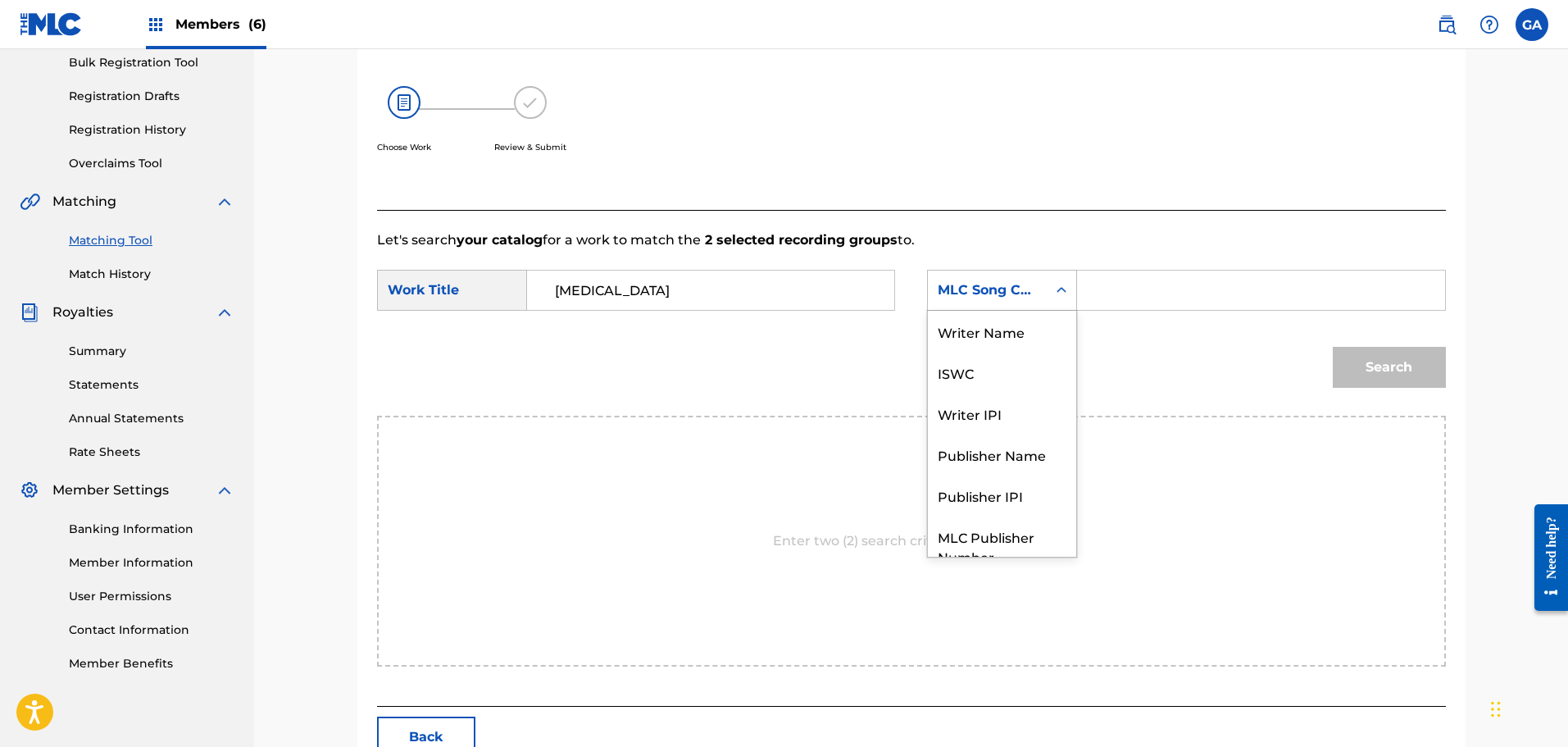
click at [986, 306] on div "MLC Song Code" at bounding box center [1001, 289] width 150 height 41
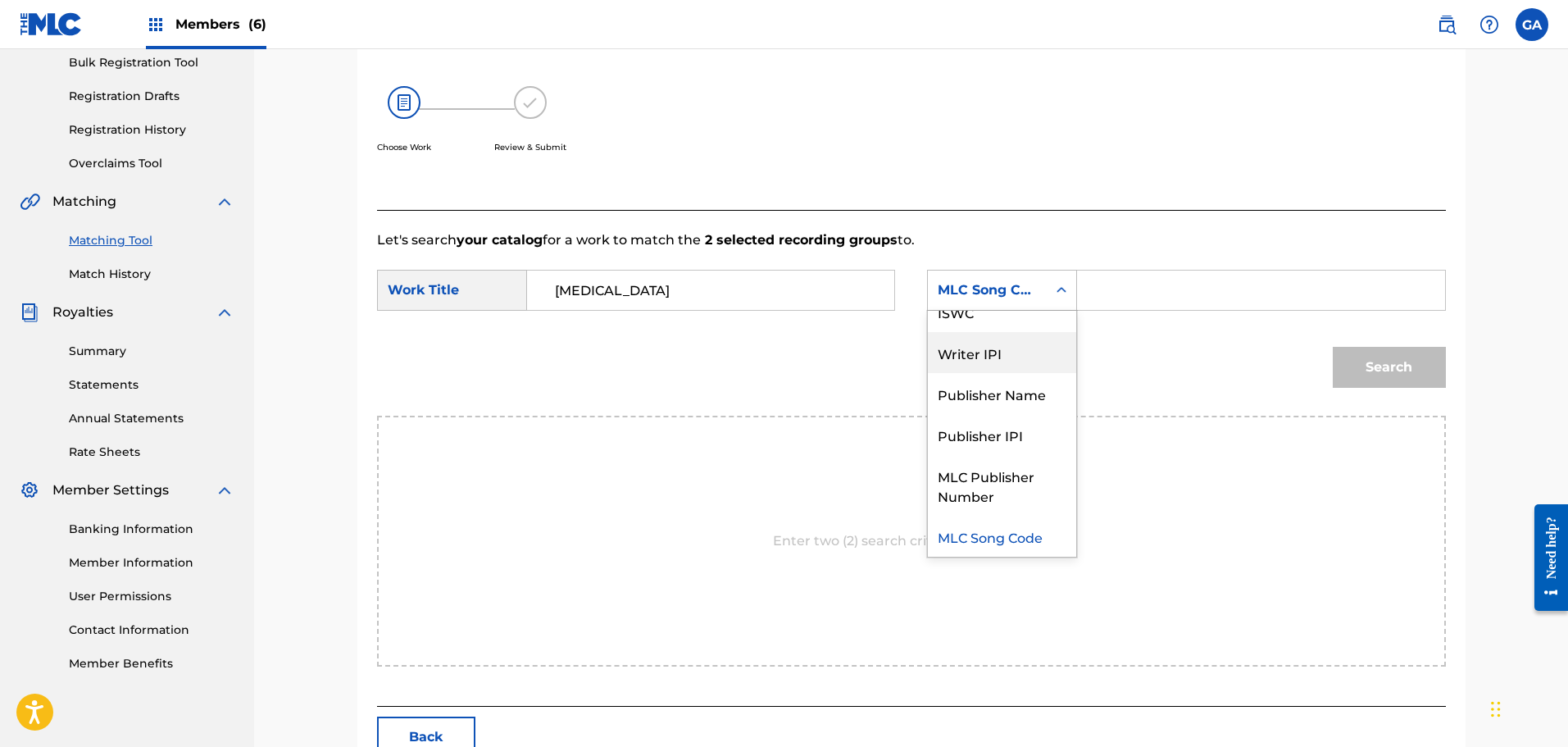
scroll to position [0, 0]
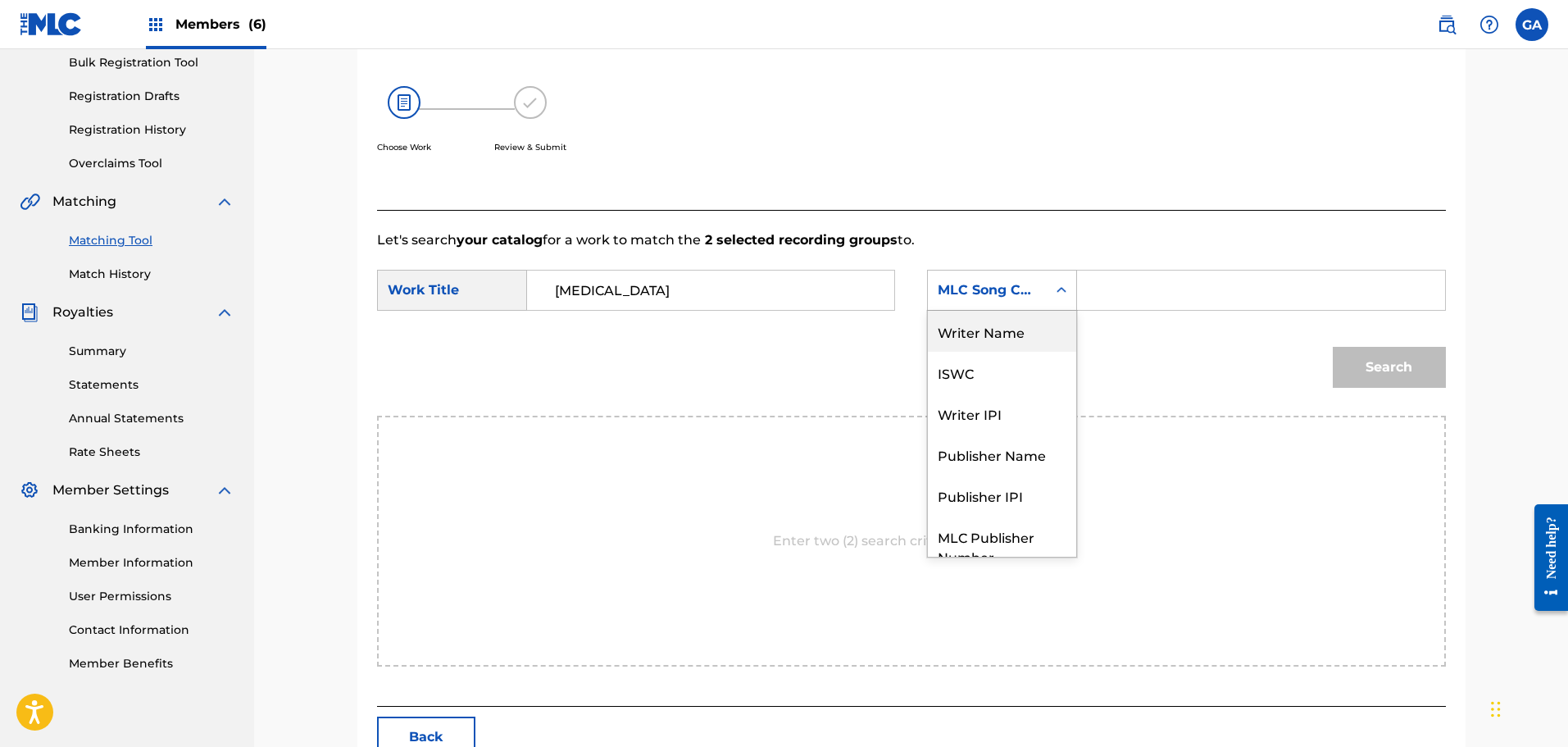
click at [992, 340] on div "Writer Name" at bounding box center [1001, 330] width 149 height 41
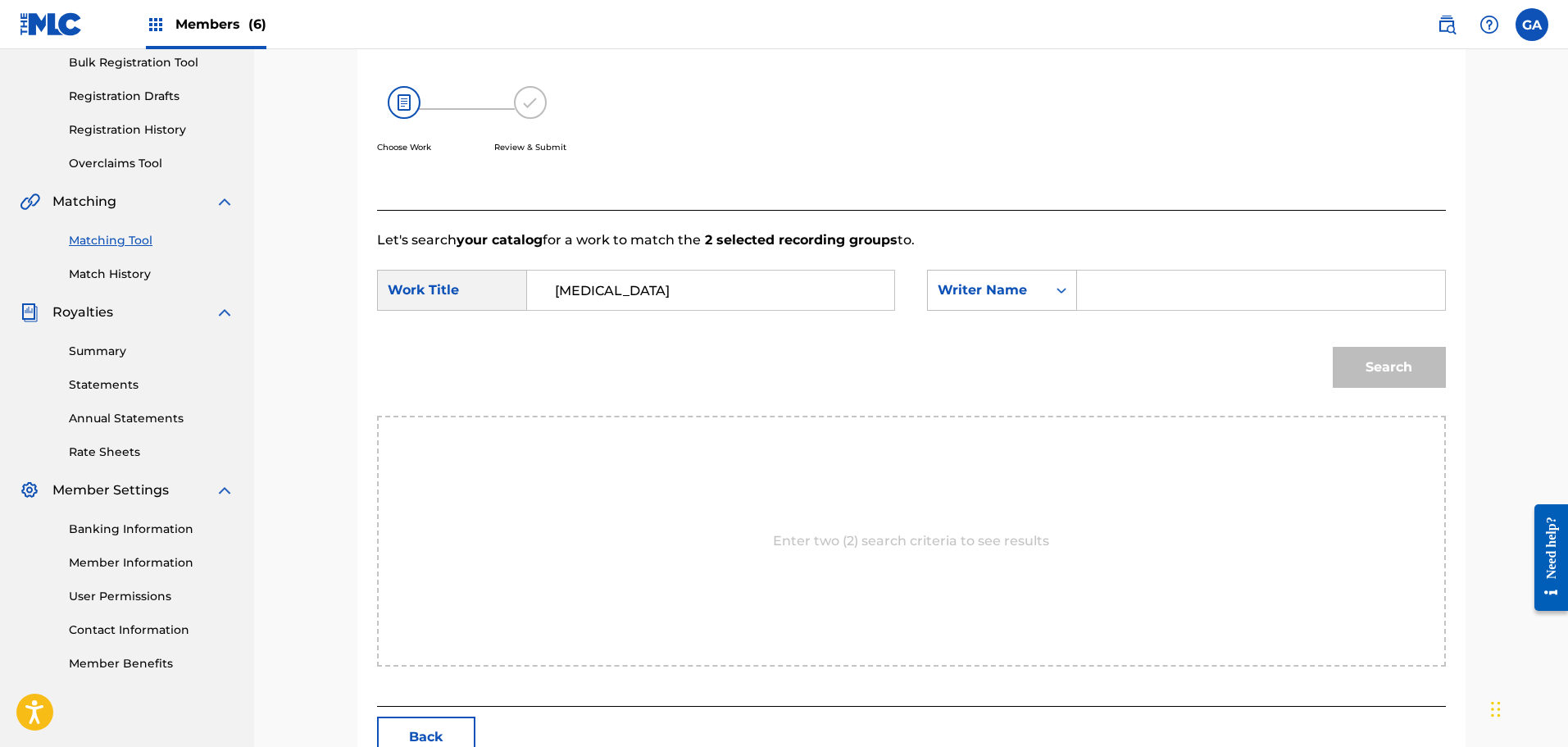
click at [1114, 293] on input "Search Form" at bounding box center [1261, 289] width 339 height 39
type input "sierra"
click at [1333, 347] on button "Search" at bounding box center [1388, 367] width 113 height 41
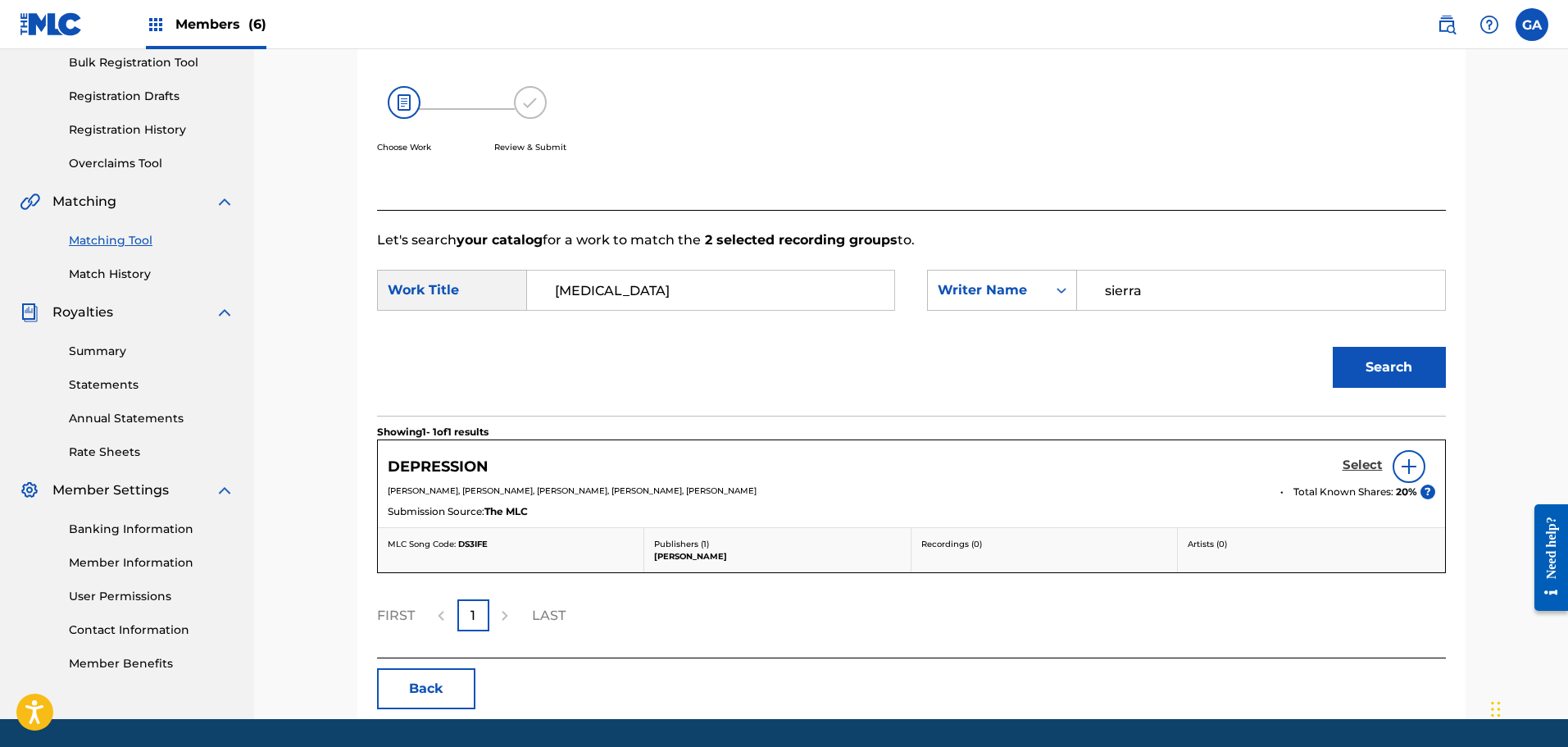
click at [1364, 460] on h5 "Select" at bounding box center [1363, 466] width 40 height 16
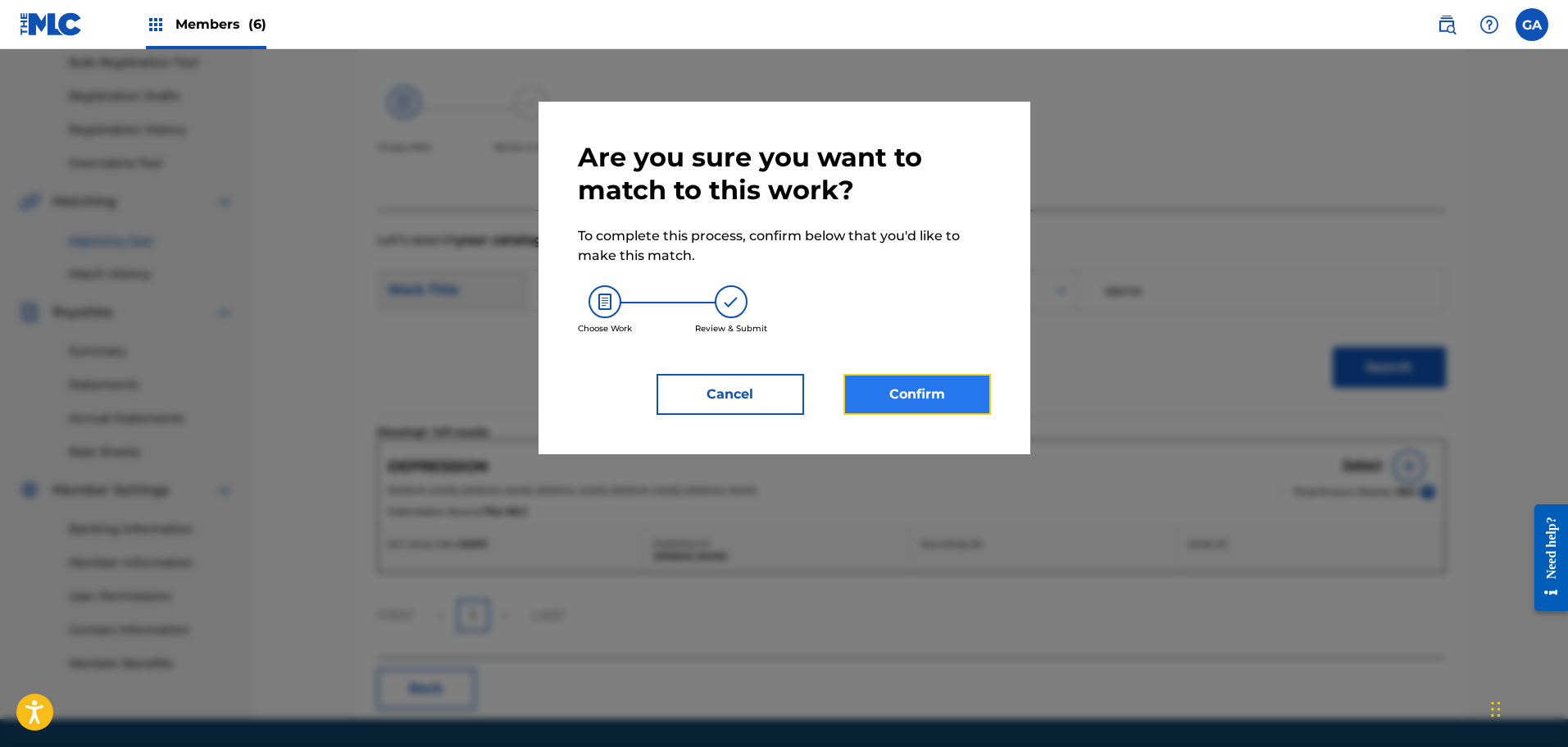
click at [927, 391] on button "Confirm" at bounding box center [918, 394] width 148 height 41
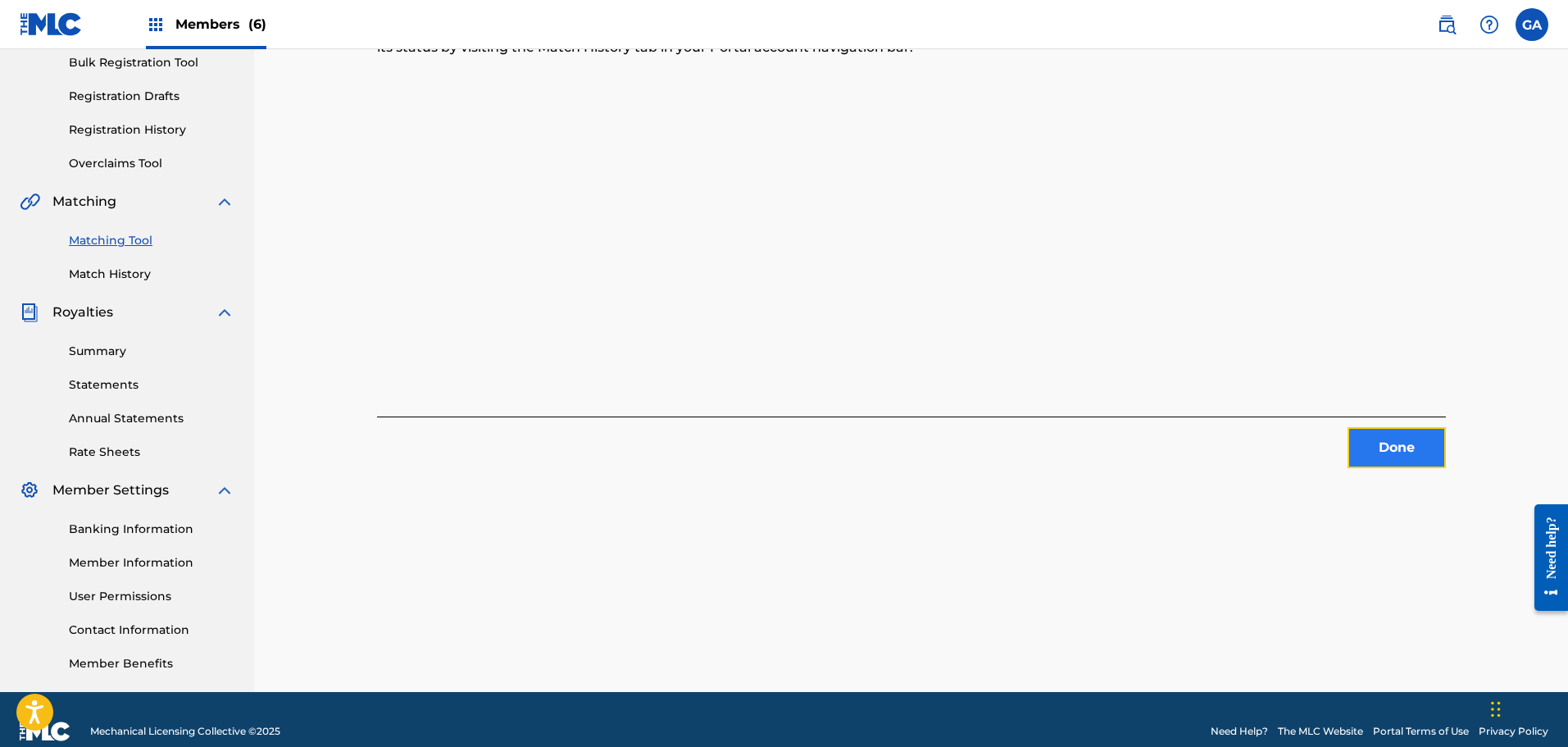
click at [1394, 450] on button "Done" at bounding box center [1396, 447] width 99 height 41
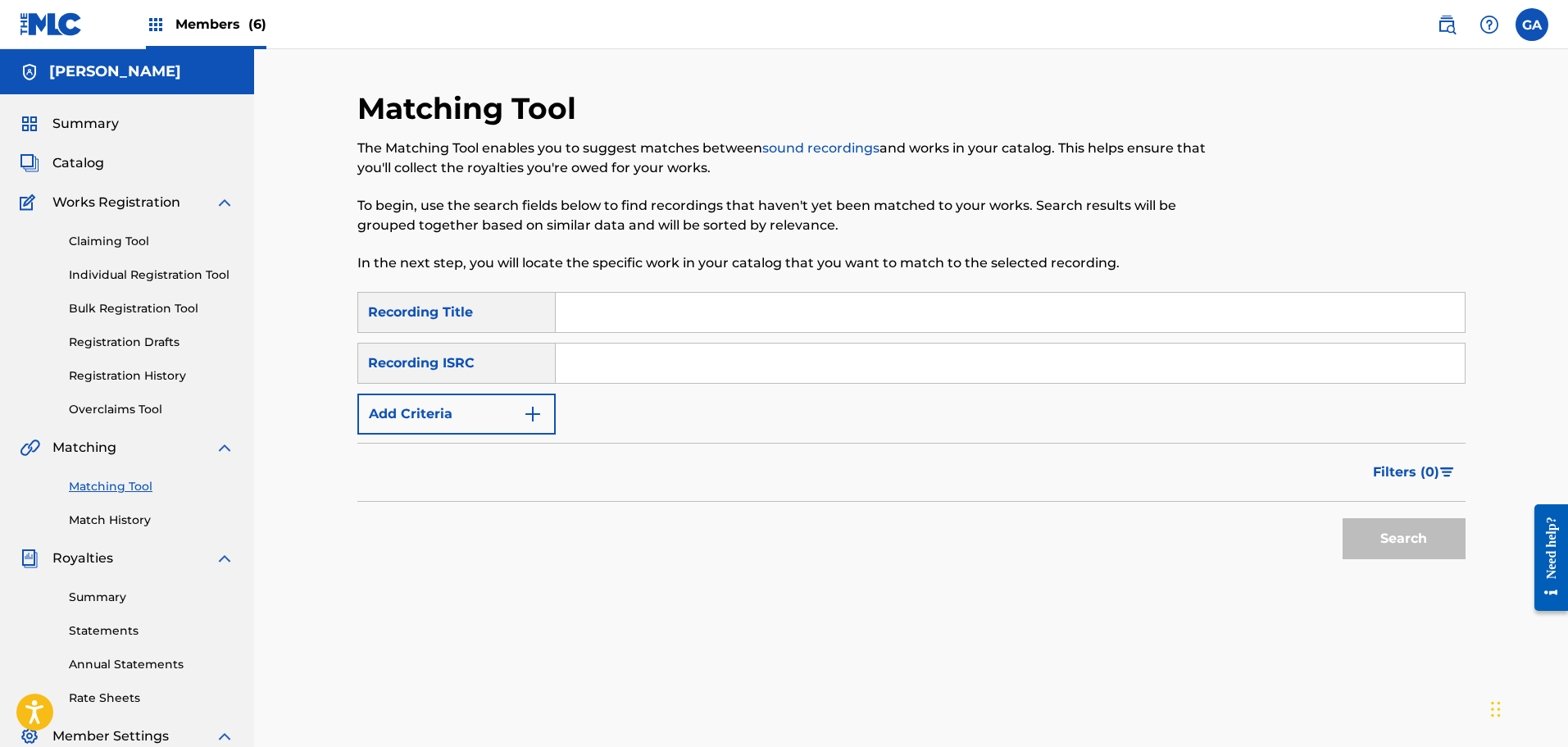
click at [617, 330] on input "Search Form" at bounding box center [1009, 311] width 909 height 39
type input "dishonor"
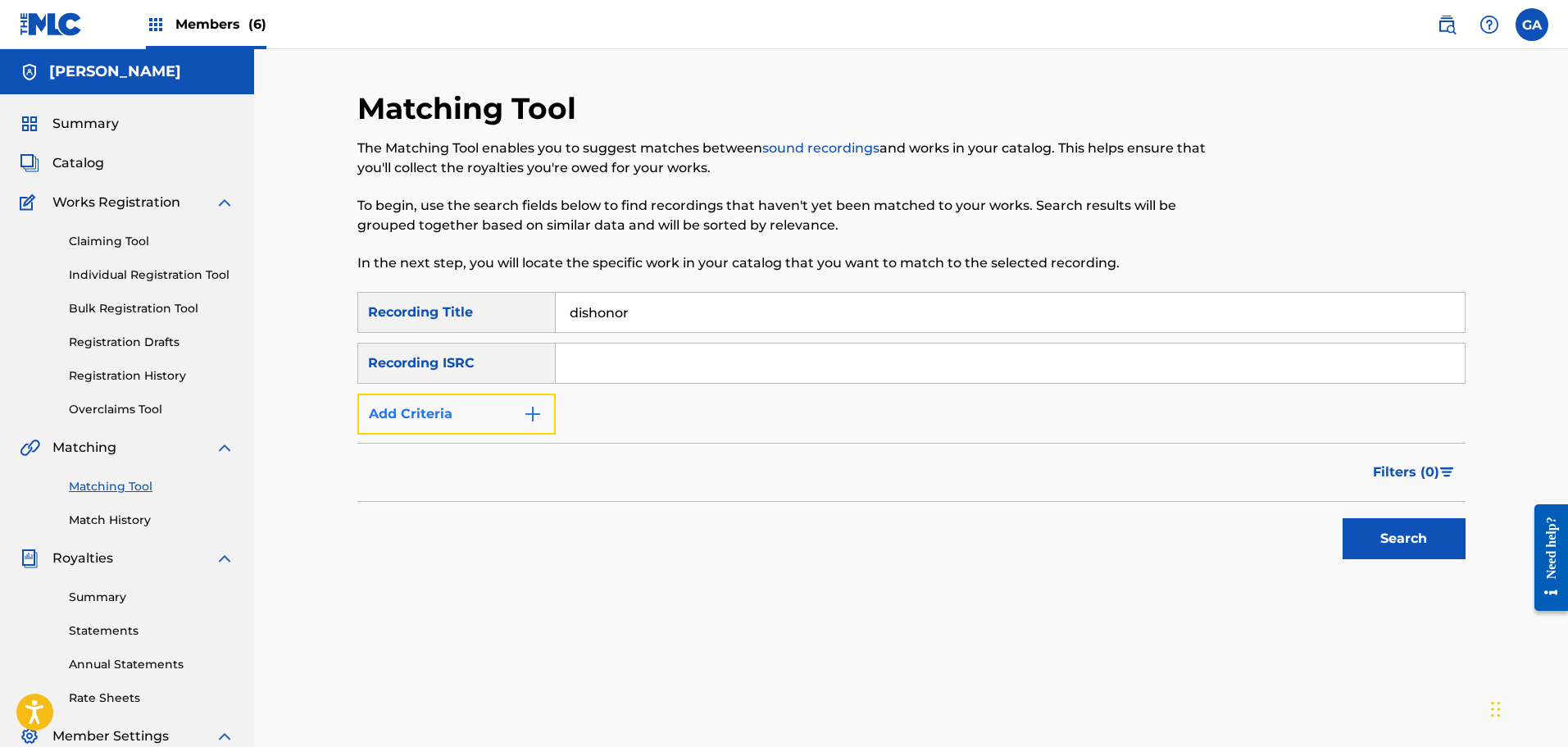
click at [421, 419] on button "Add Criteria" at bounding box center [456, 413] width 198 height 41
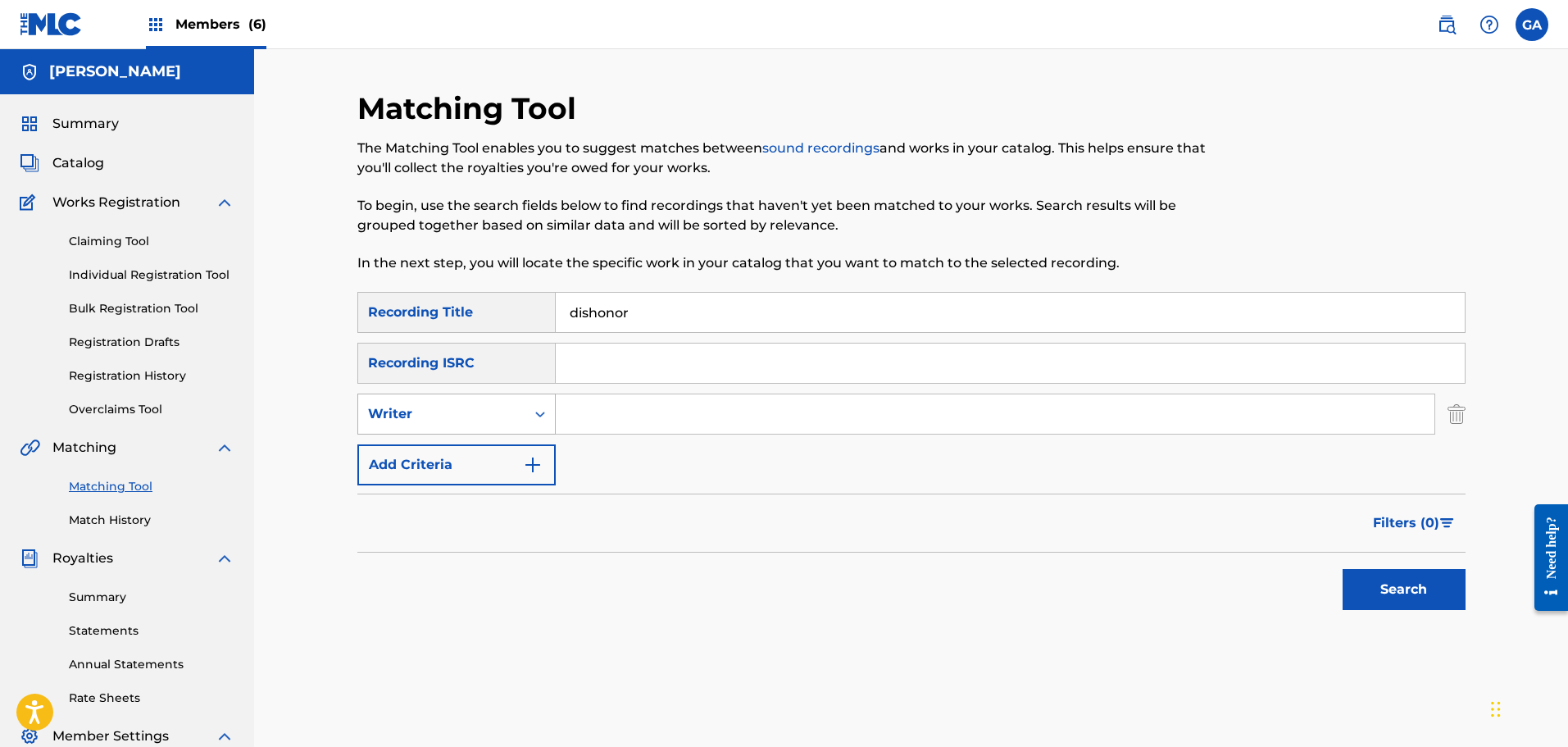
click at [481, 405] on div "Writer" at bounding box center [442, 414] width 148 height 20
click at [476, 453] on div "Recording Artist" at bounding box center [456, 455] width 196 height 41
click at [598, 410] on input "Search Form" at bounding box center [994, 413] width 879 height 39
click at [1343, 568] on button "Search" at bounding box center [1403, 588] width 123 height 41
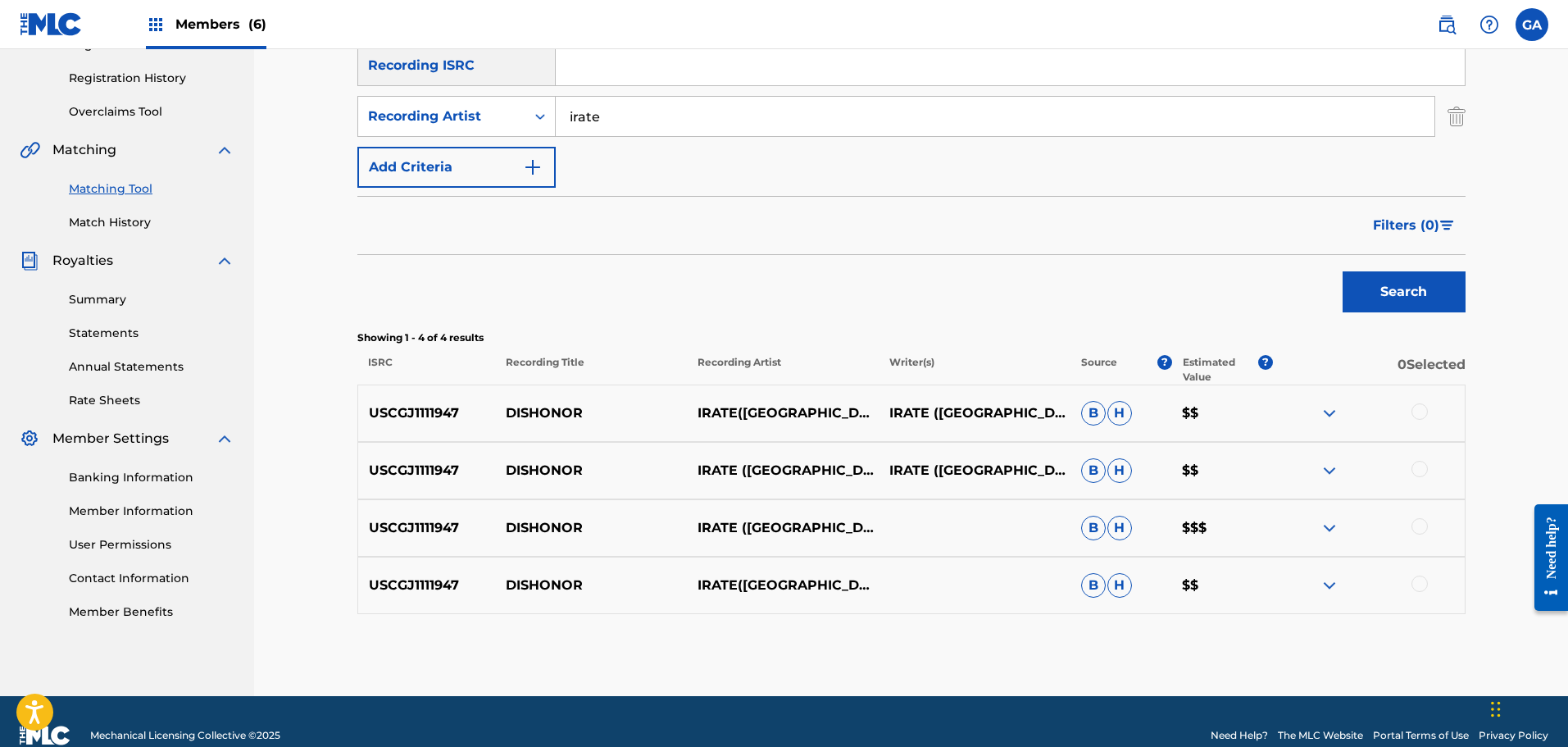
scroll to position [325, 0]
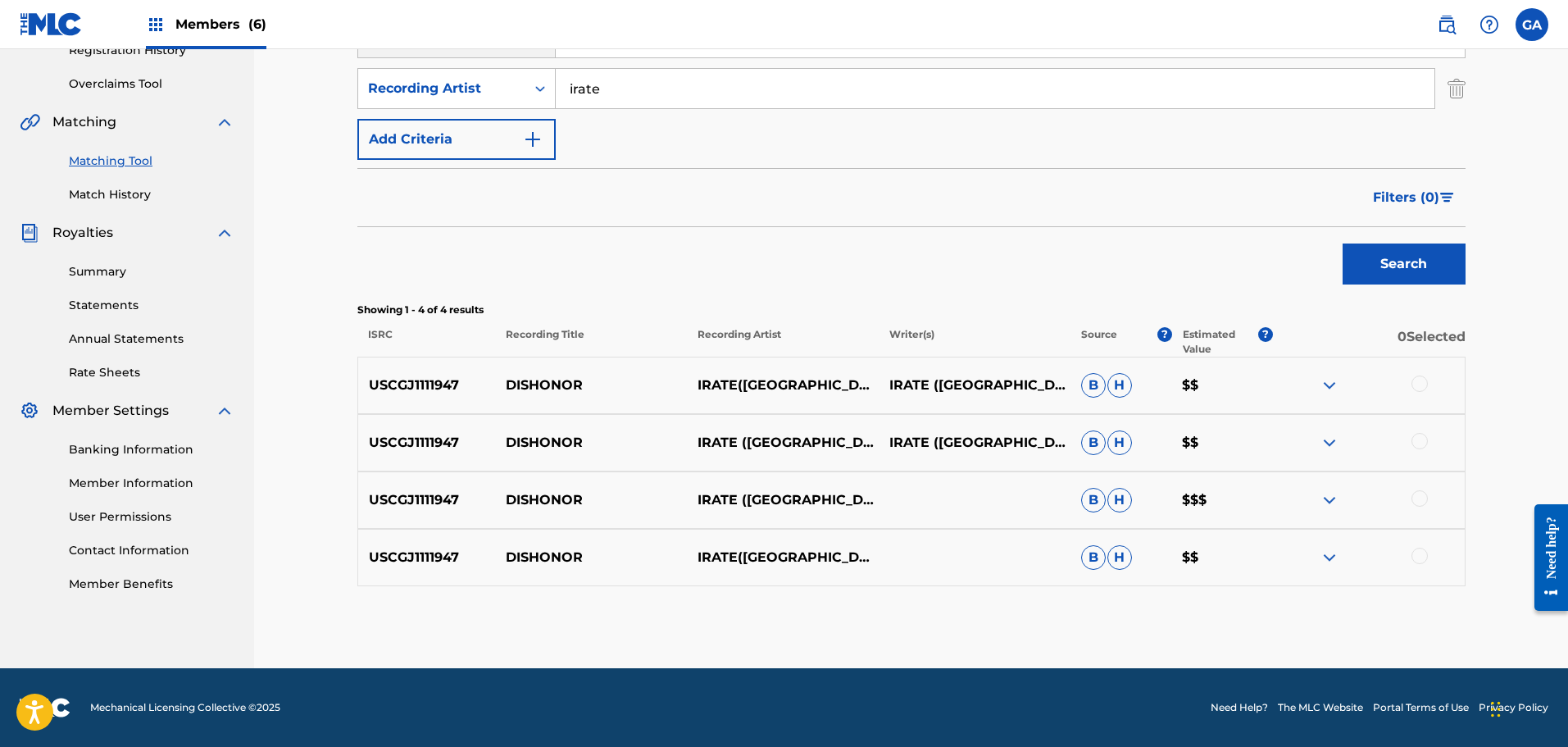
click at [1422, 385] on div at bounding box center [1419, 383] width 16 height 16
click at [1420, 435] on div at bounding box center [1419, 441] width 16 height 16
click at [1419, 486] on div "USCGJ1111947 DISHONOR IRATE ([GEOGRAPHIC_DATA]) B H $$$" at bounding box center [911, 501] width 1108 height 58
click at [1422, 495] on div at bounding box center [1419, 498] width 16 height 16
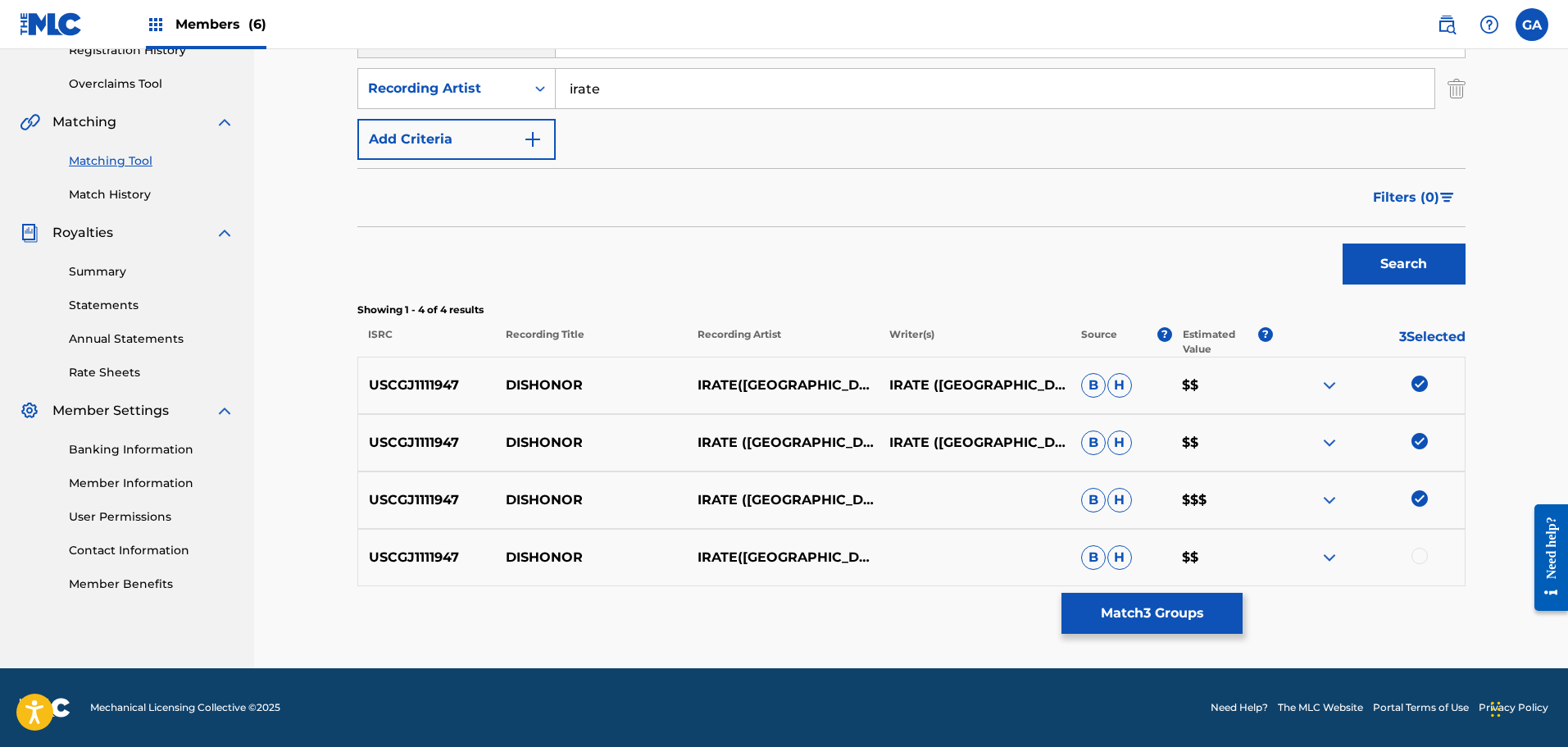
click at [1422, 563] on div at bounding box center [1419, 556] width 16 height 16
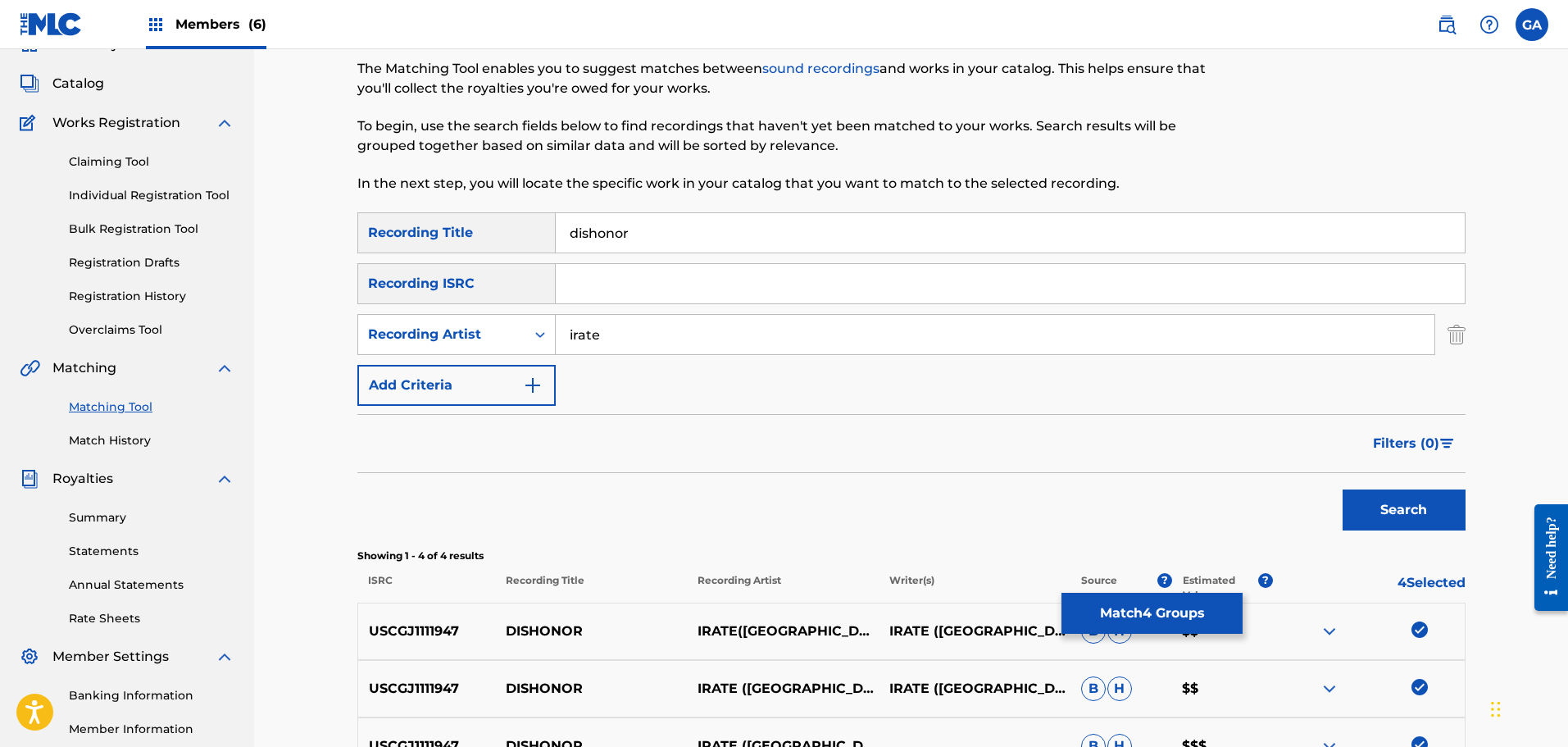
click at [574, 337] on input "irate" at bounding box center [994, 334] width 879 height 39
type input "i.r.a.t.e."
click at [1343, 490] on button "Search" at bounding box center [1403, 510] width 123 height 41
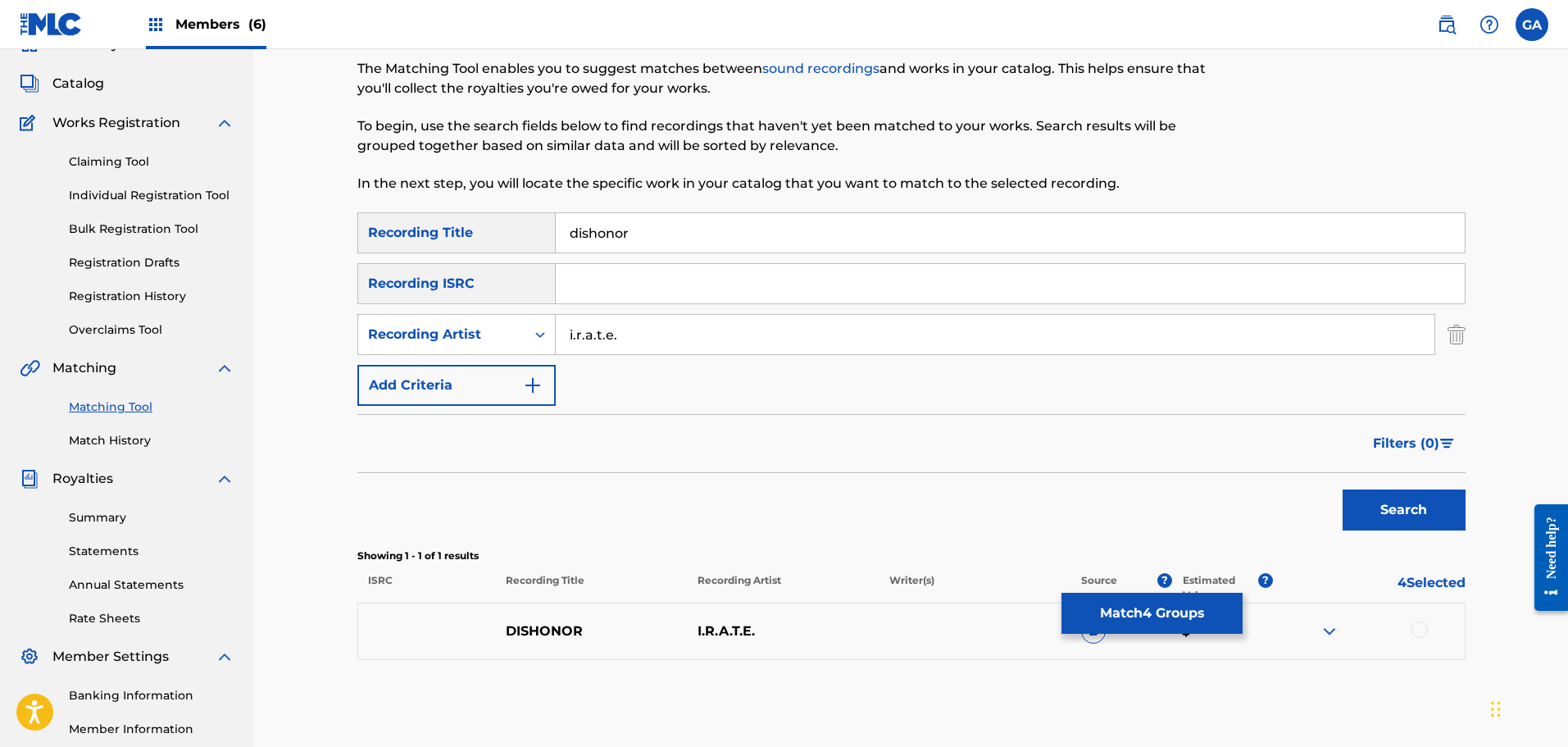
click at [1416, 631] on div at bounding box center [1419, 629] width 16 height 16
click at [1171, 603] on button "Match 5 Groups" at bounding box center [1152, 612] width 182 height 41
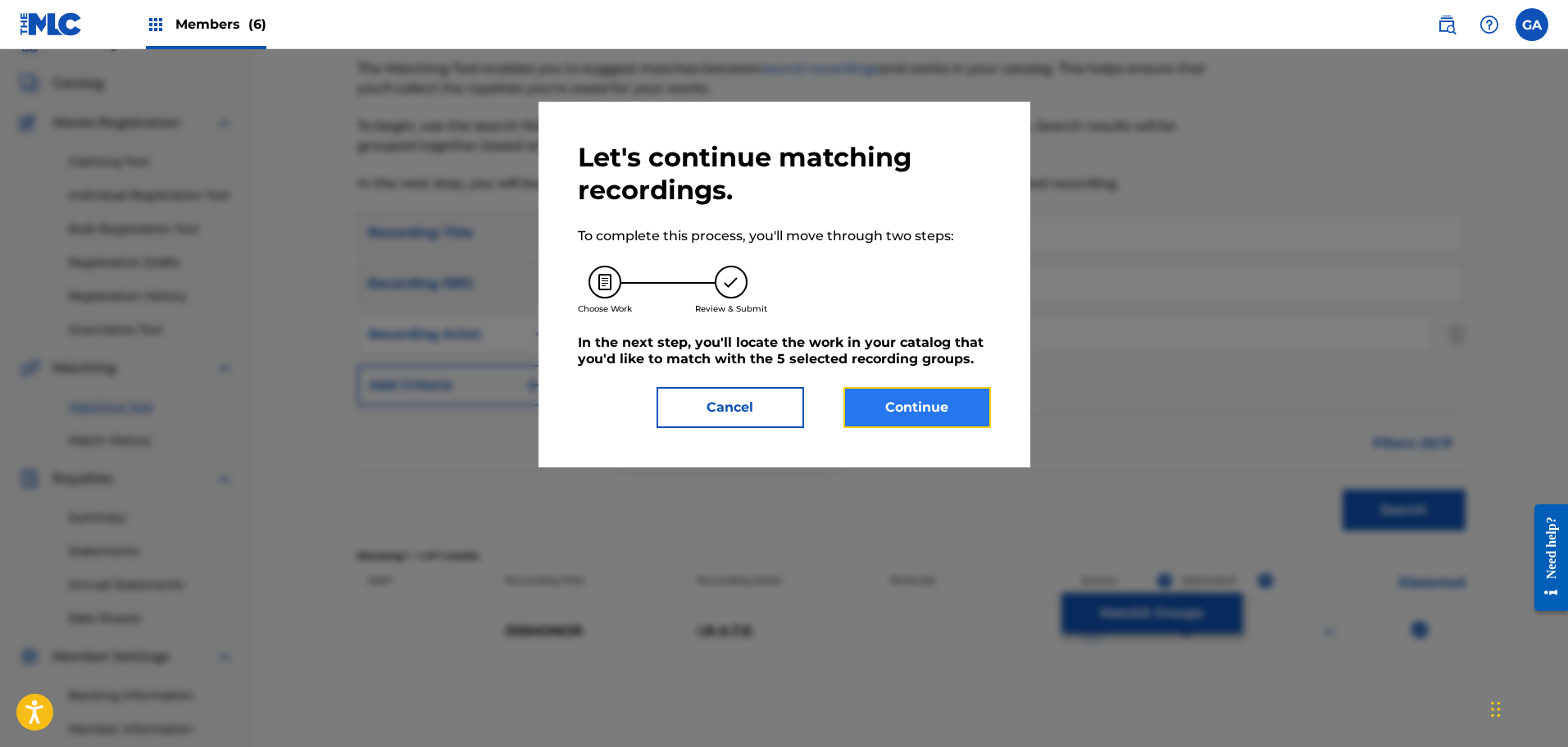
click at [904, 412] on button "Continue" at bounding box center [918, 407] width 148 height 41
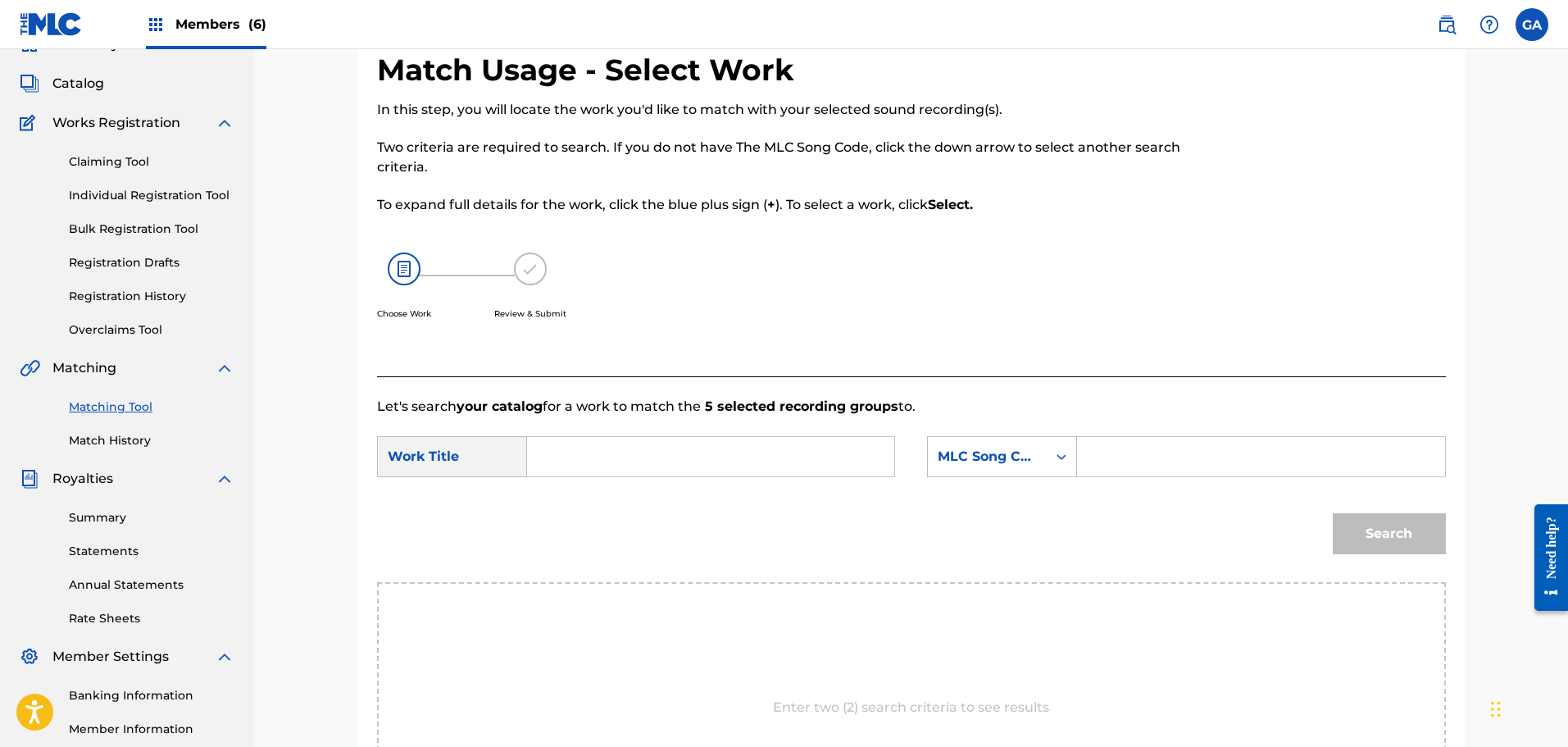
click at [669, 447] on input "Search Form" at bounding box center [710, 456] width 339 height 39
type input "dishonor"
click at [999, 470] on div "MLC Song Code" at bounding box center [986, 456] width 119 height 31
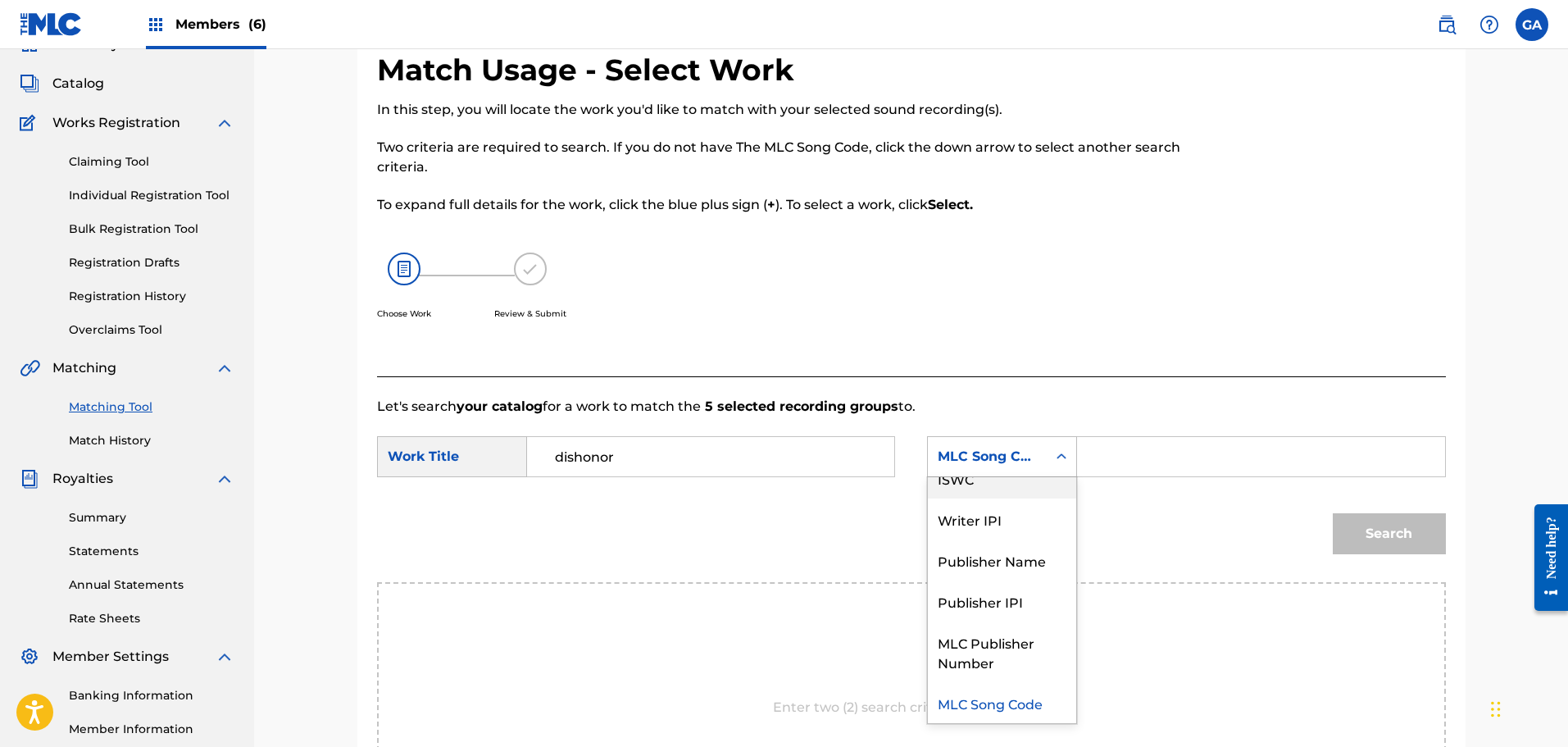
scroll to position [0, 0]
click at [1018, 494] on div "Writer Name" at bounding box center [1001, 497] width 149 height 41
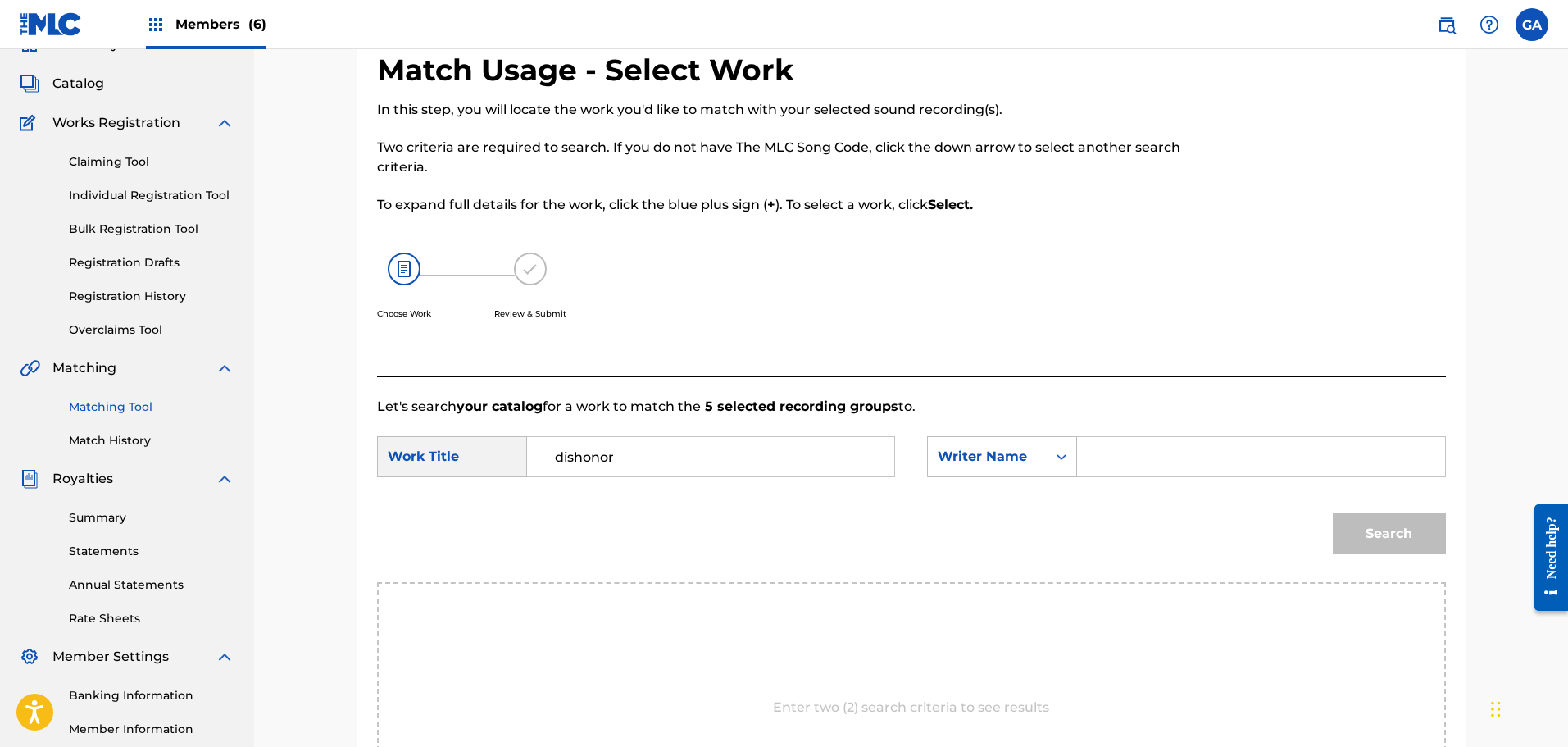
click at [1111, 452] on input "Search Form" at bounding box center [1261, 456] width 339 height 39
type input "sierra"
click at [1333, 513] on button "Search" at bounding box center [1388, 533] width 113 height 41
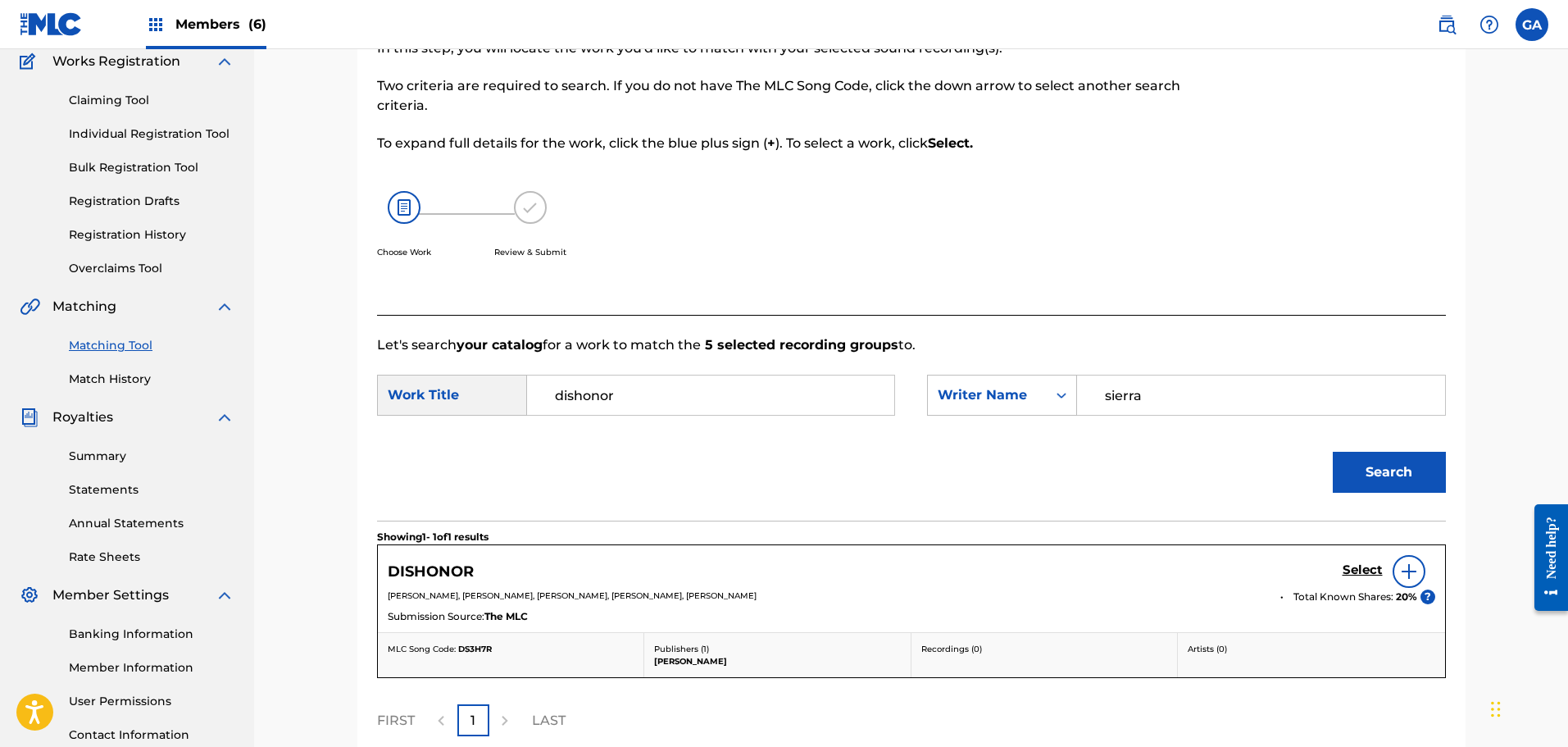
scroll to position [243, 0]
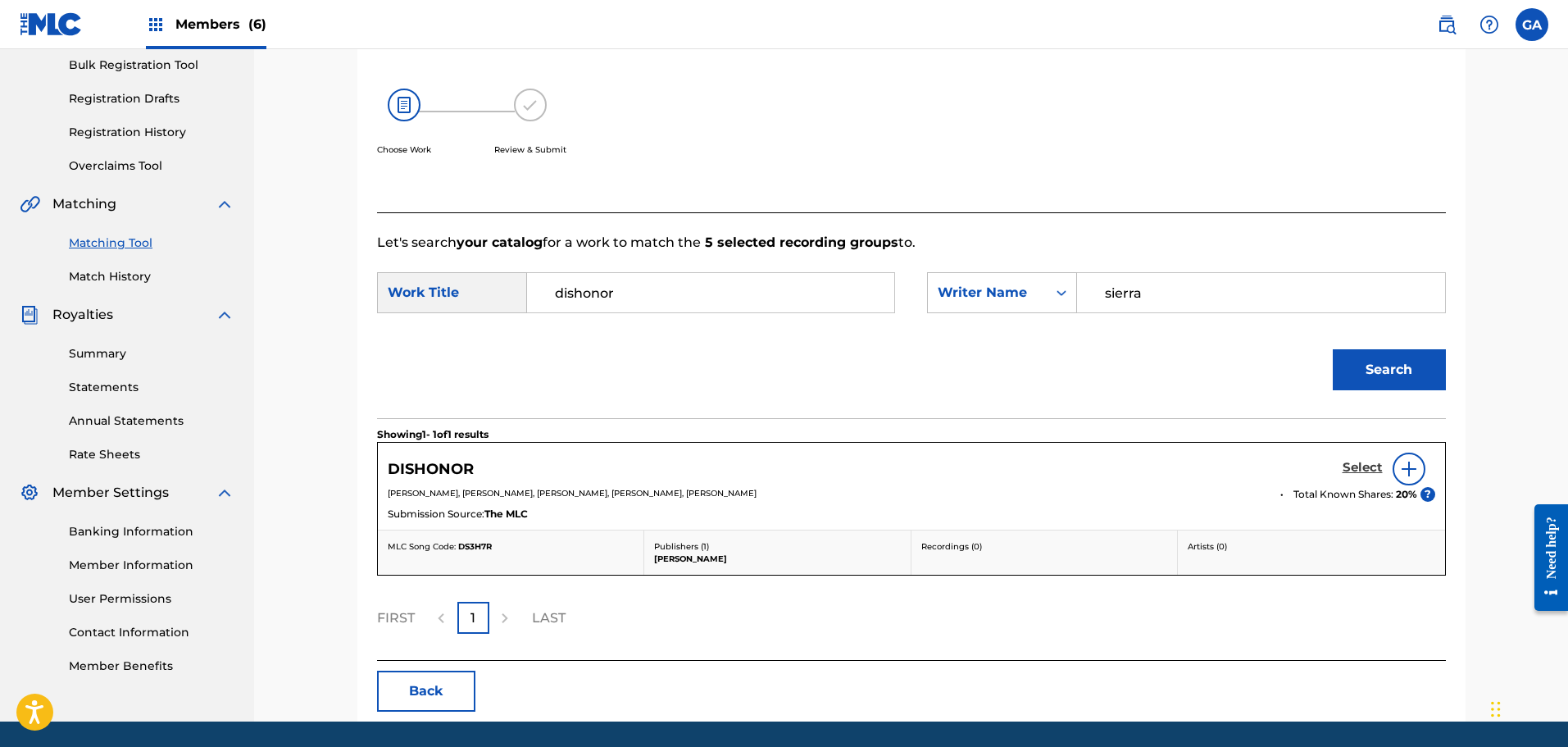
click at [1360, 469] on h5 "Select" at bounding box center [1363, 468] width 40 height 16
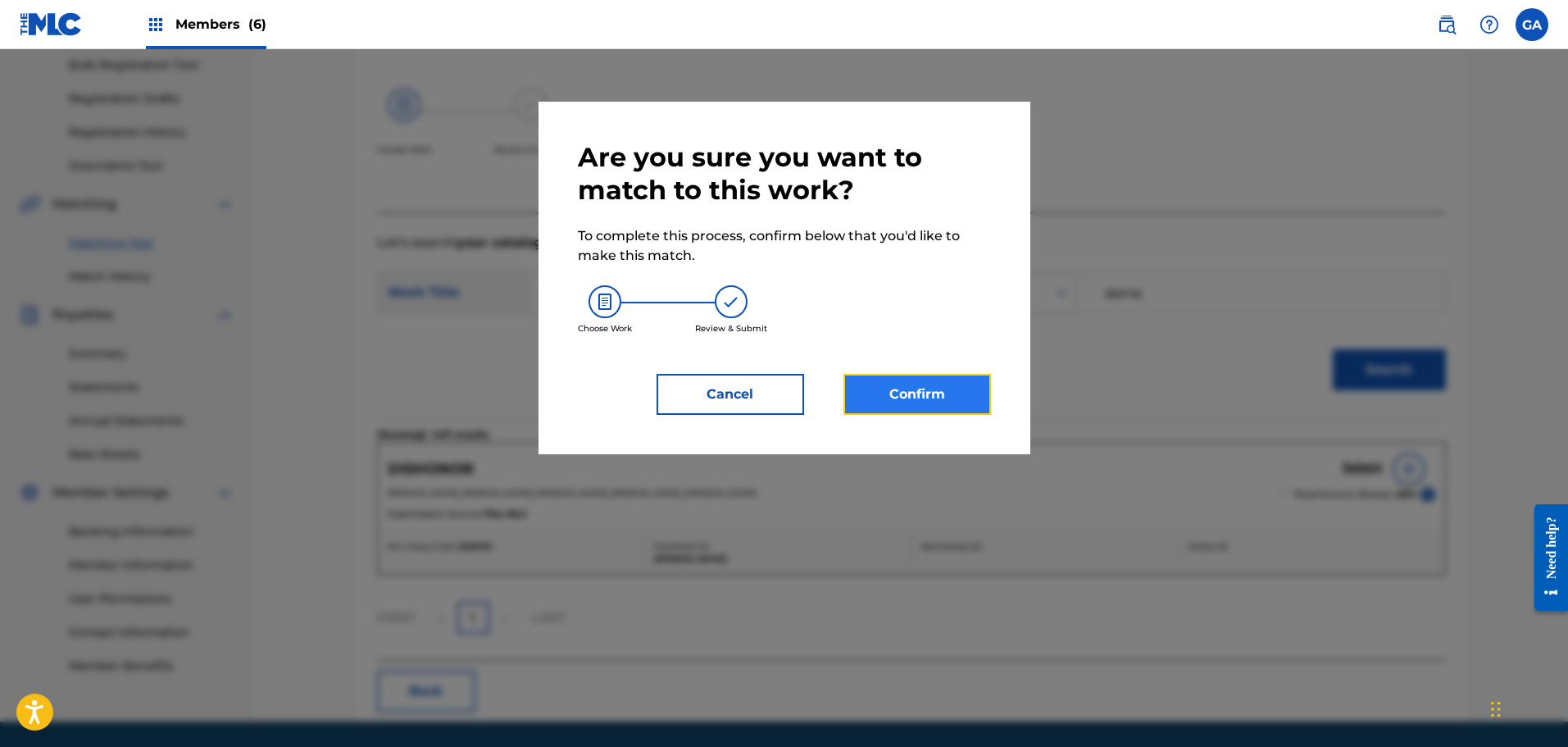
click at [936, 396] on button "Confirm" at bounding box center [918, 394] width 148 height 41
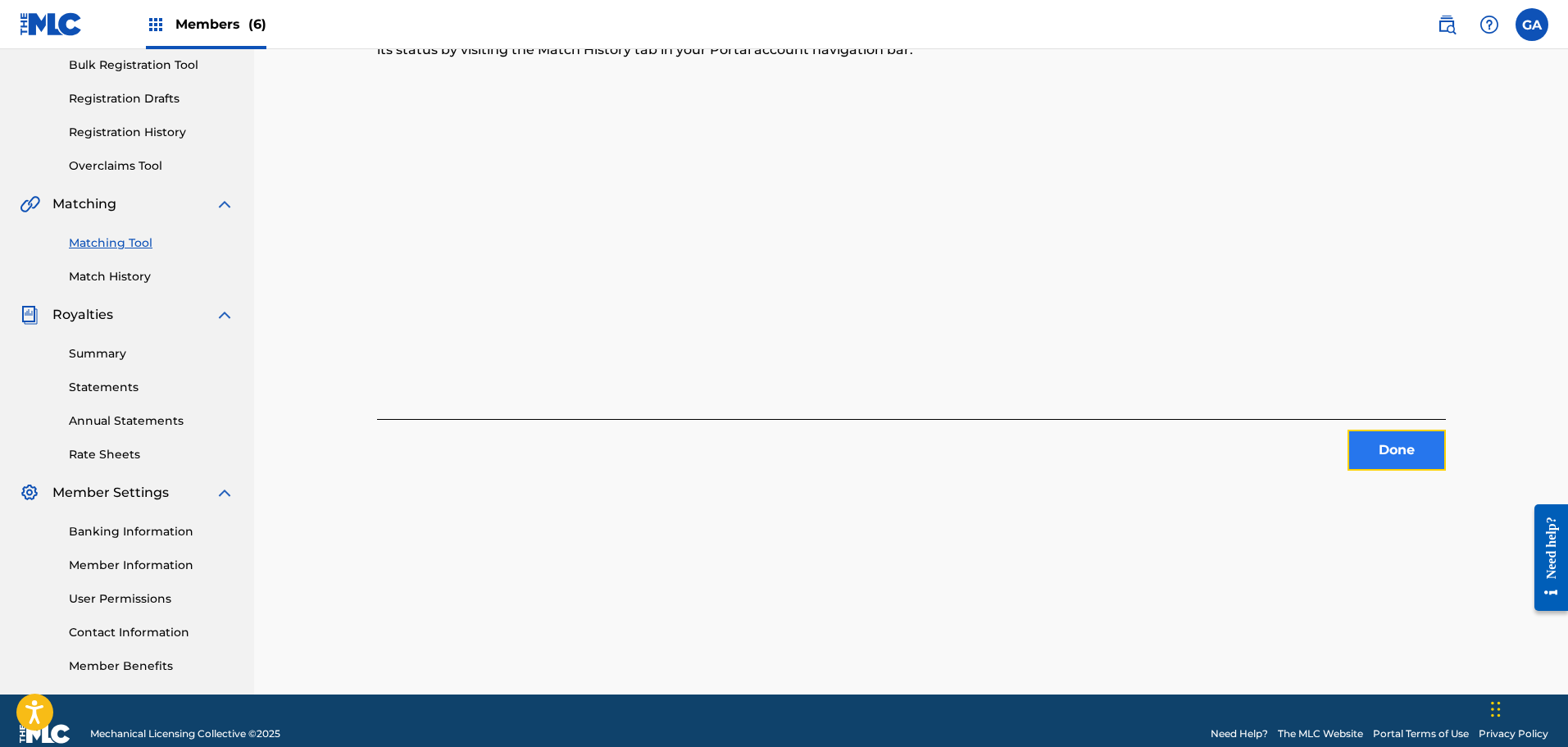
click at [1410, 452] on button "Done" at bounding box center [1396, 450] width 99 height 41
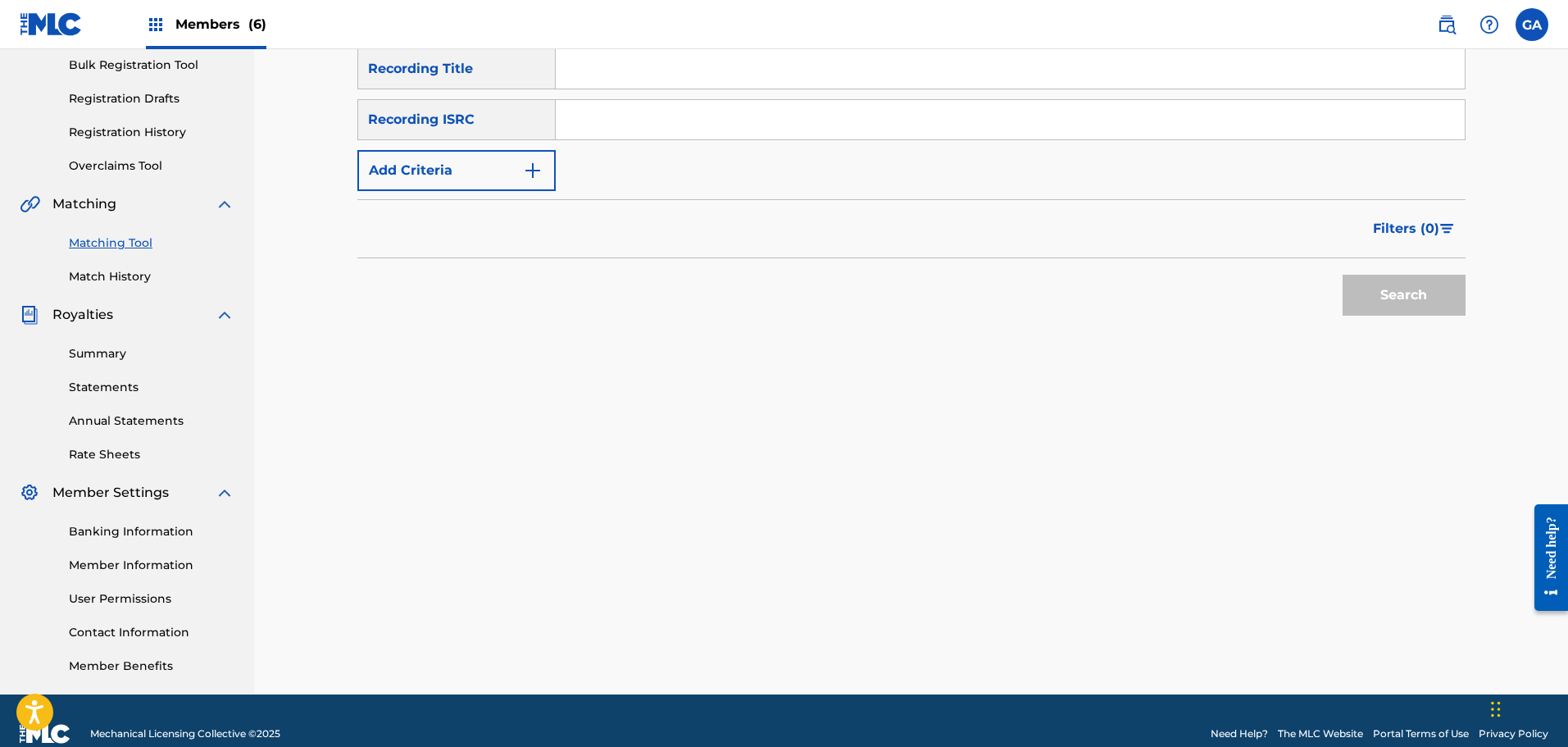
scroll to position [0, 0]
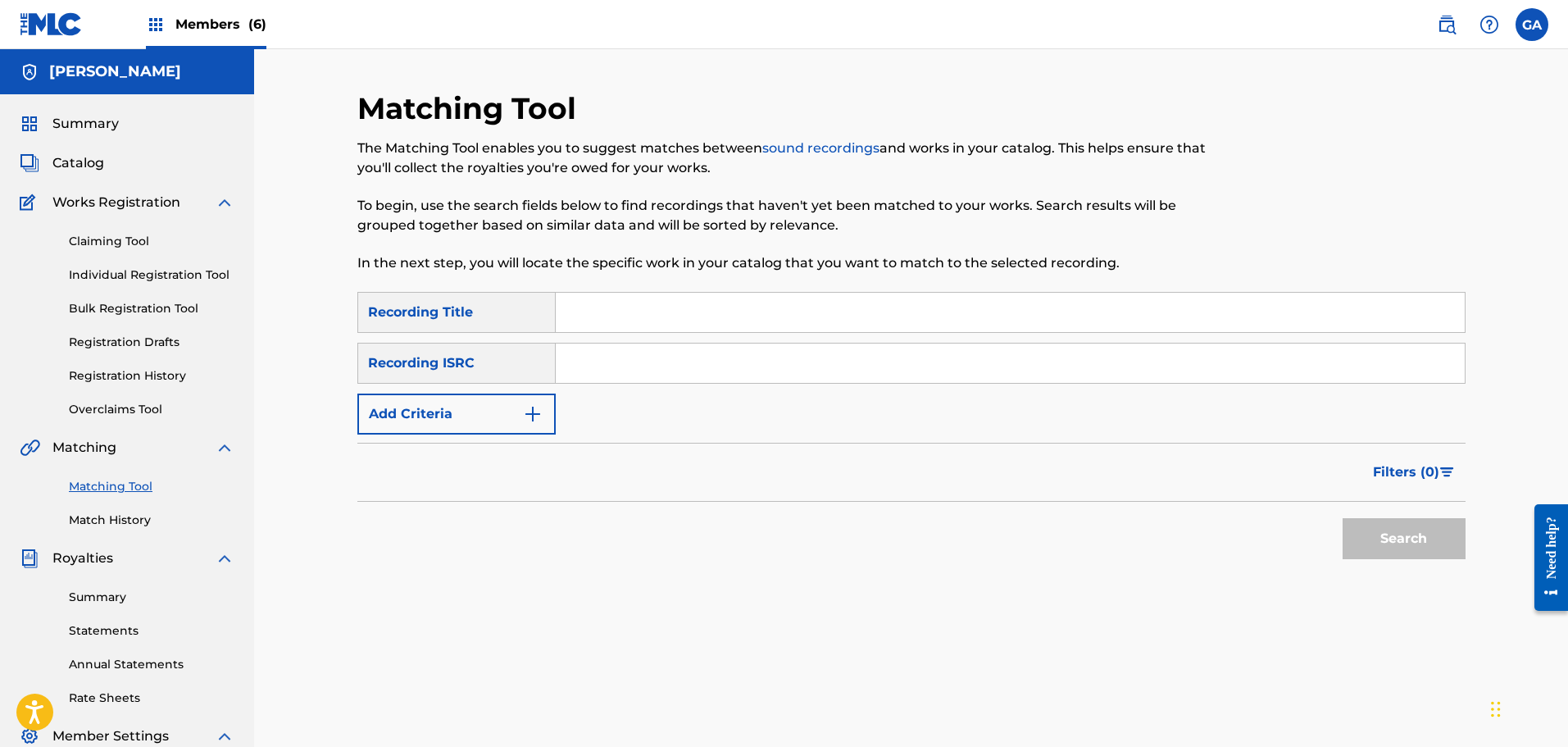
click at [780, 321] on input "Search Form" at bounding box center [1009, 311] width 909 height 39
type input "fallen"
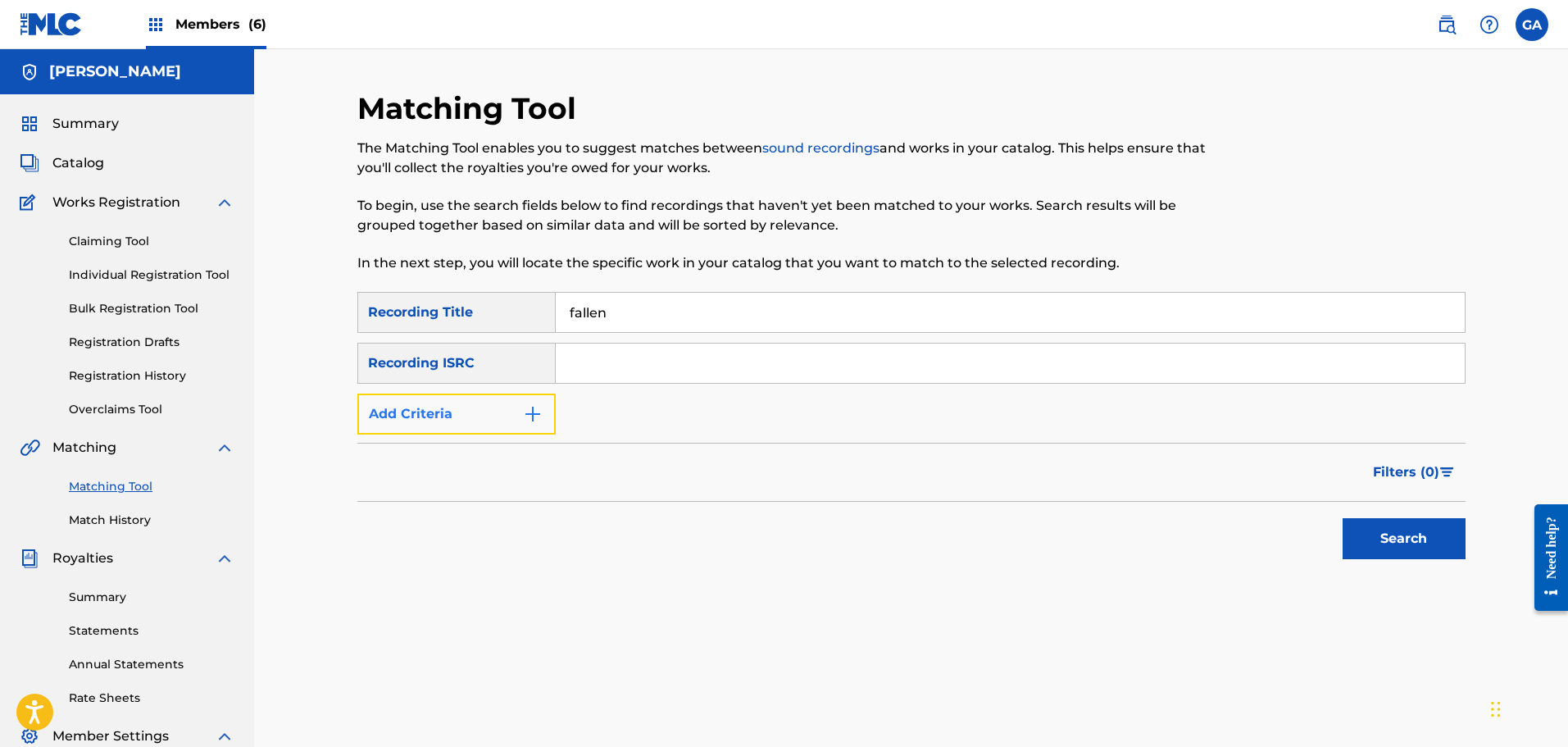
click at [506, 427] on button "Add Criteria" at bounding box center [456, 413] width 198 height 41
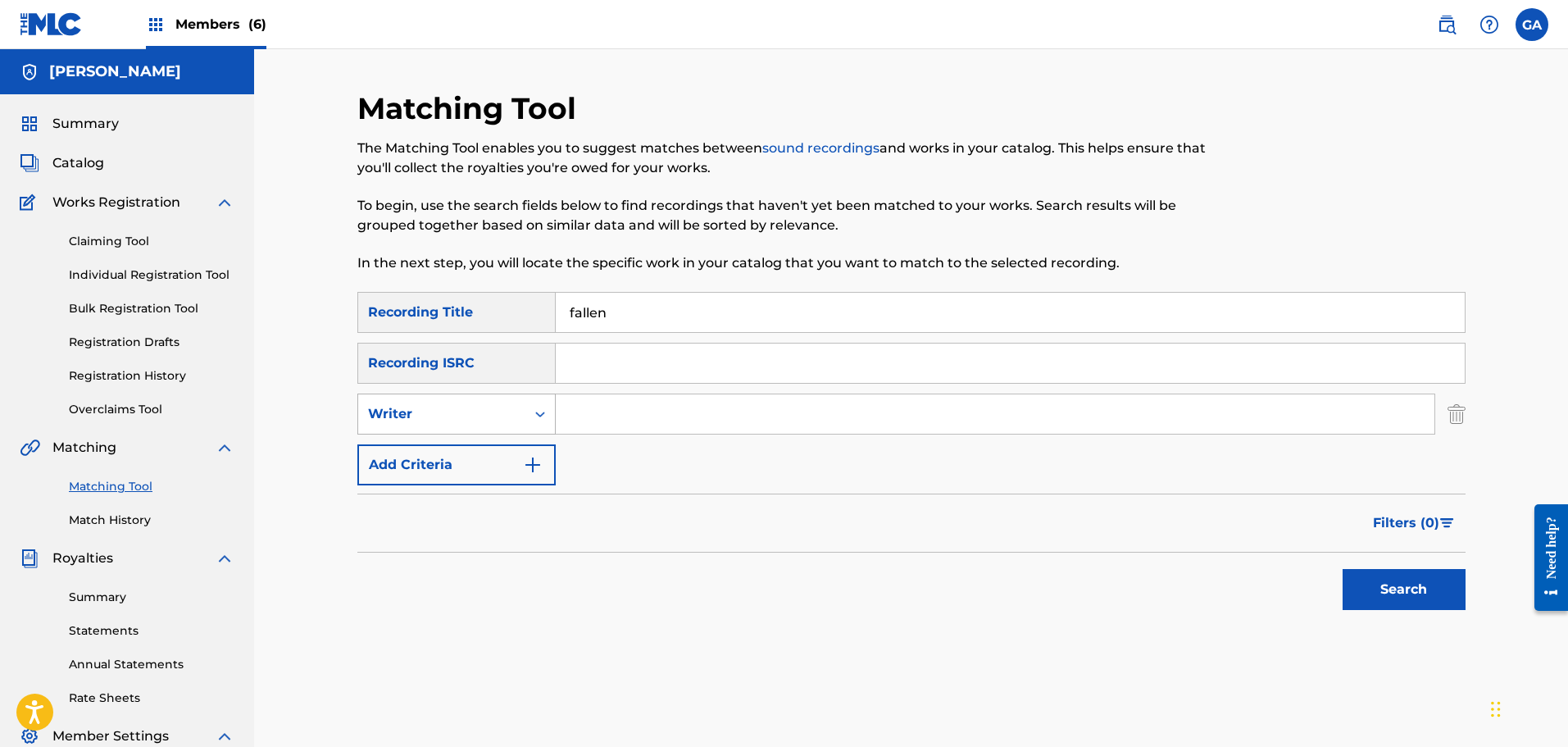
click at [458, 409] on div "Writer" at bounding box center [442, 414] width 148 height 20
click at [458, 455] on div "Recording Artist" at bounding box center [456, 455] width 196 height 41
click at [604, 406] on input "Search Form" at bounding box center [994, 413] width 879 height 39
click at [1343, 568] on button "Search" at bounding box center [1403, 588] width 123 height 41
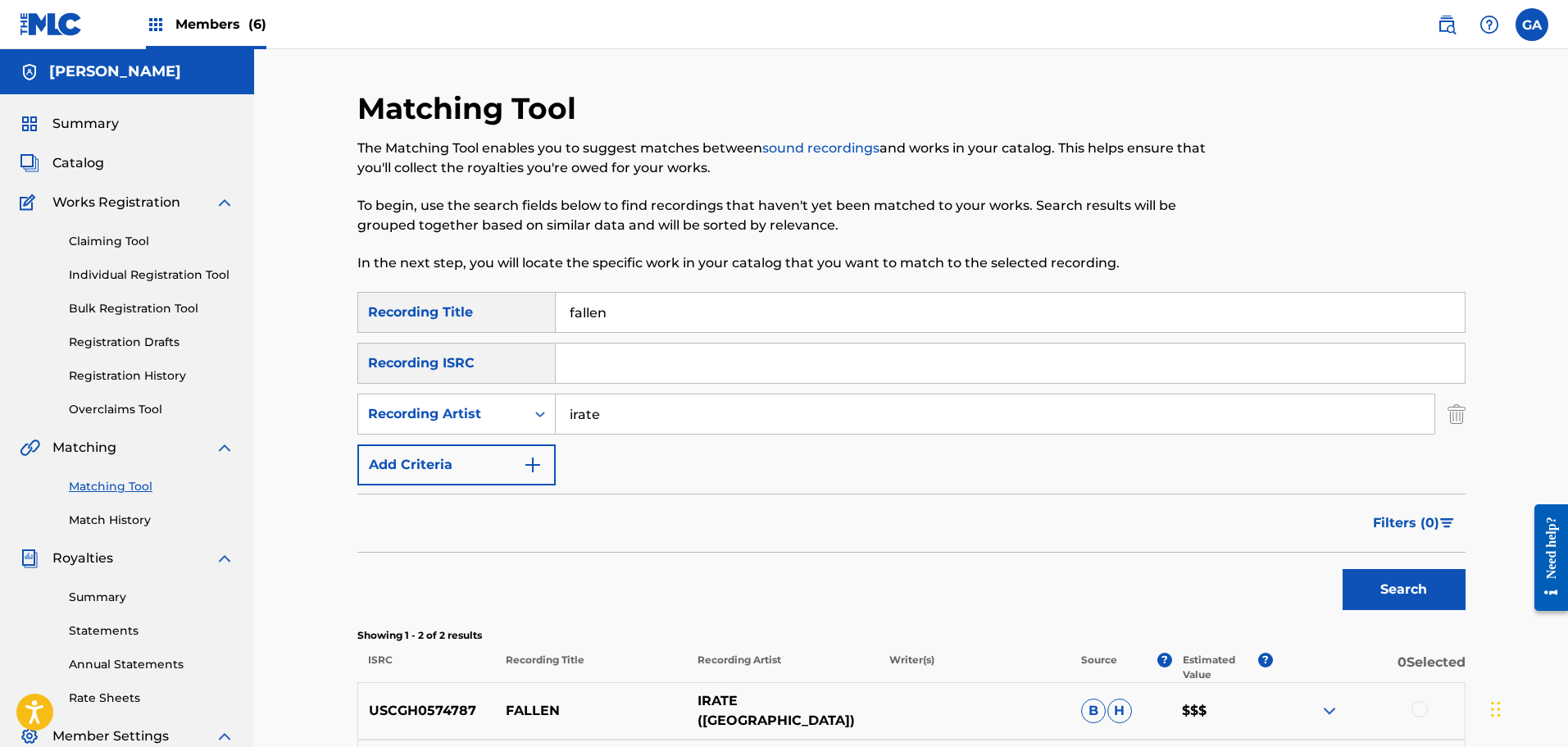
scroll to position [269, 0]
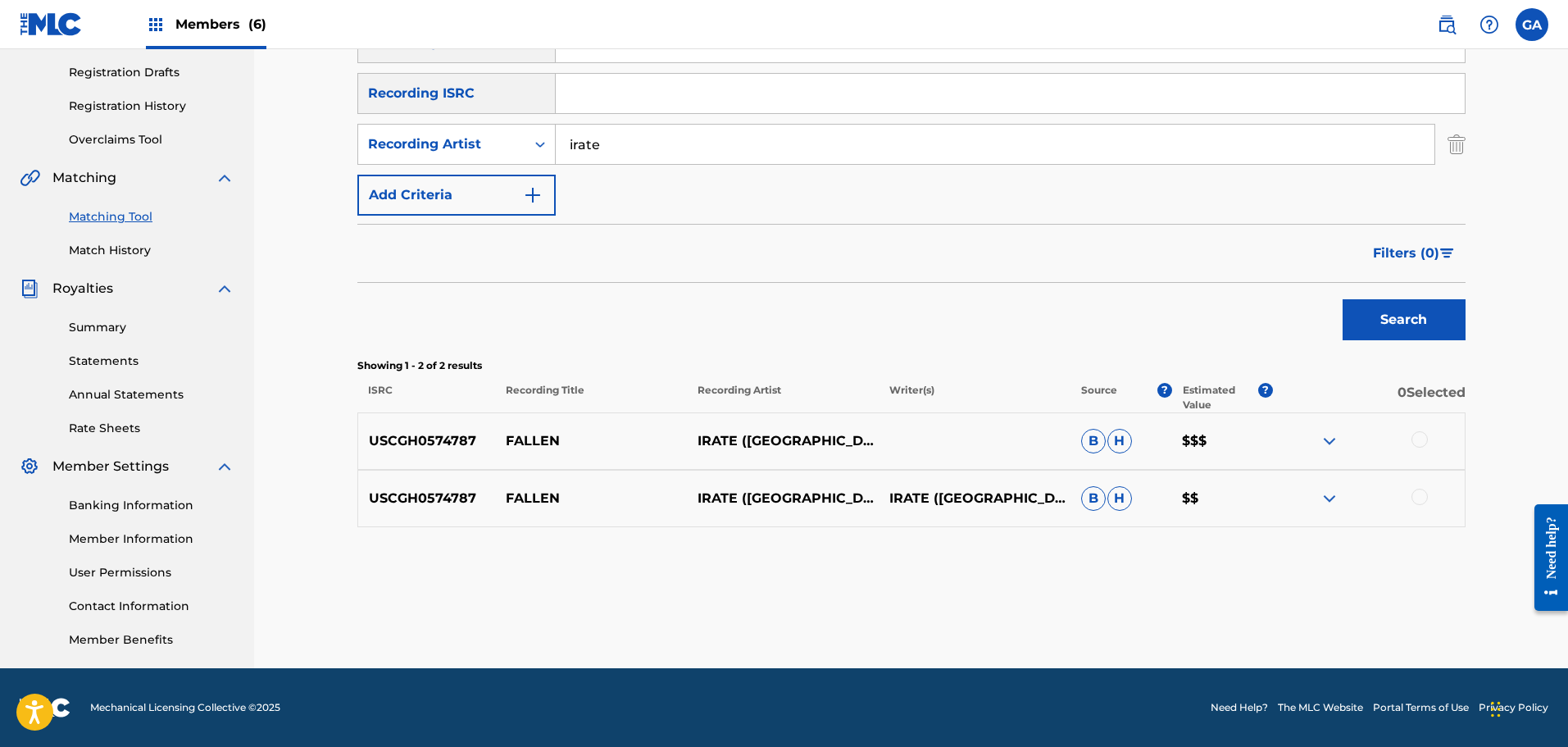
click at [1423, 431] on div at bounding box center [1419, 439] width 16 height 16
click at [1423, 497] on div at bounding box center [1419, 497] width 16 height 16
click at [575, 146] on input "irate" at bounding box center [994, 144] width 879 height 39
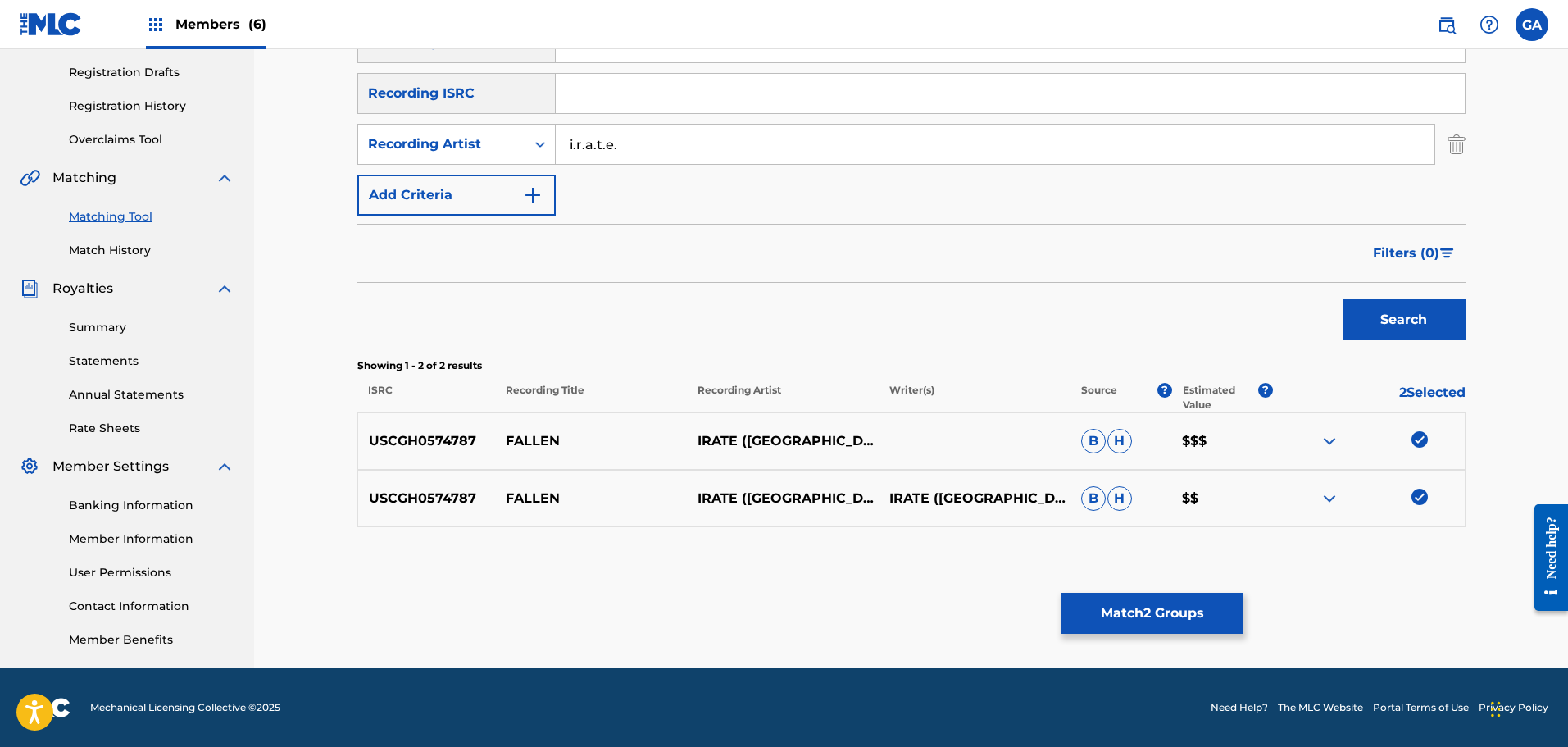
type input "i.r.a.t.e."
click at [1343, 299] on button "Search" at bounding box center [1403, 319] width 123 height 41
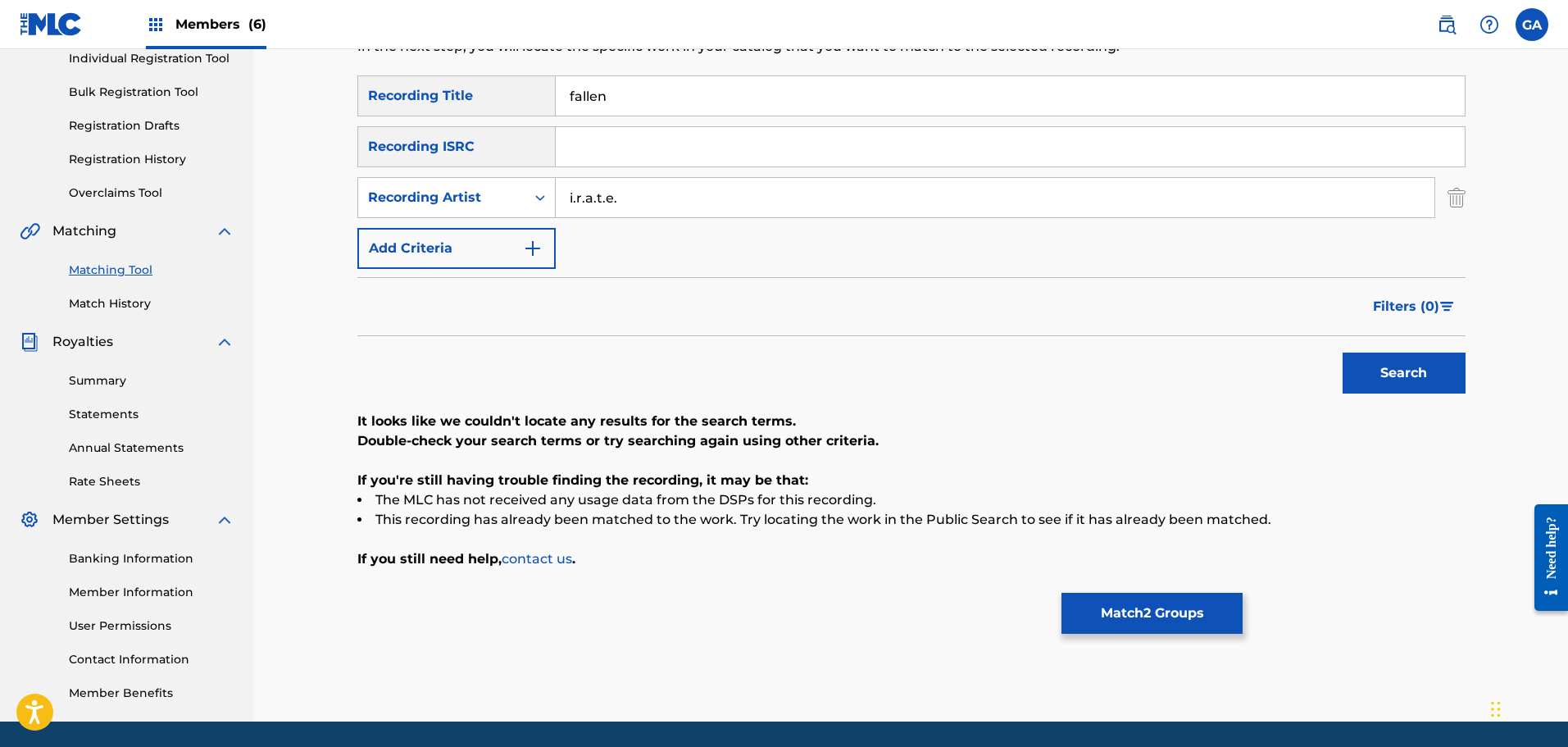
scroll to position [187, 0]
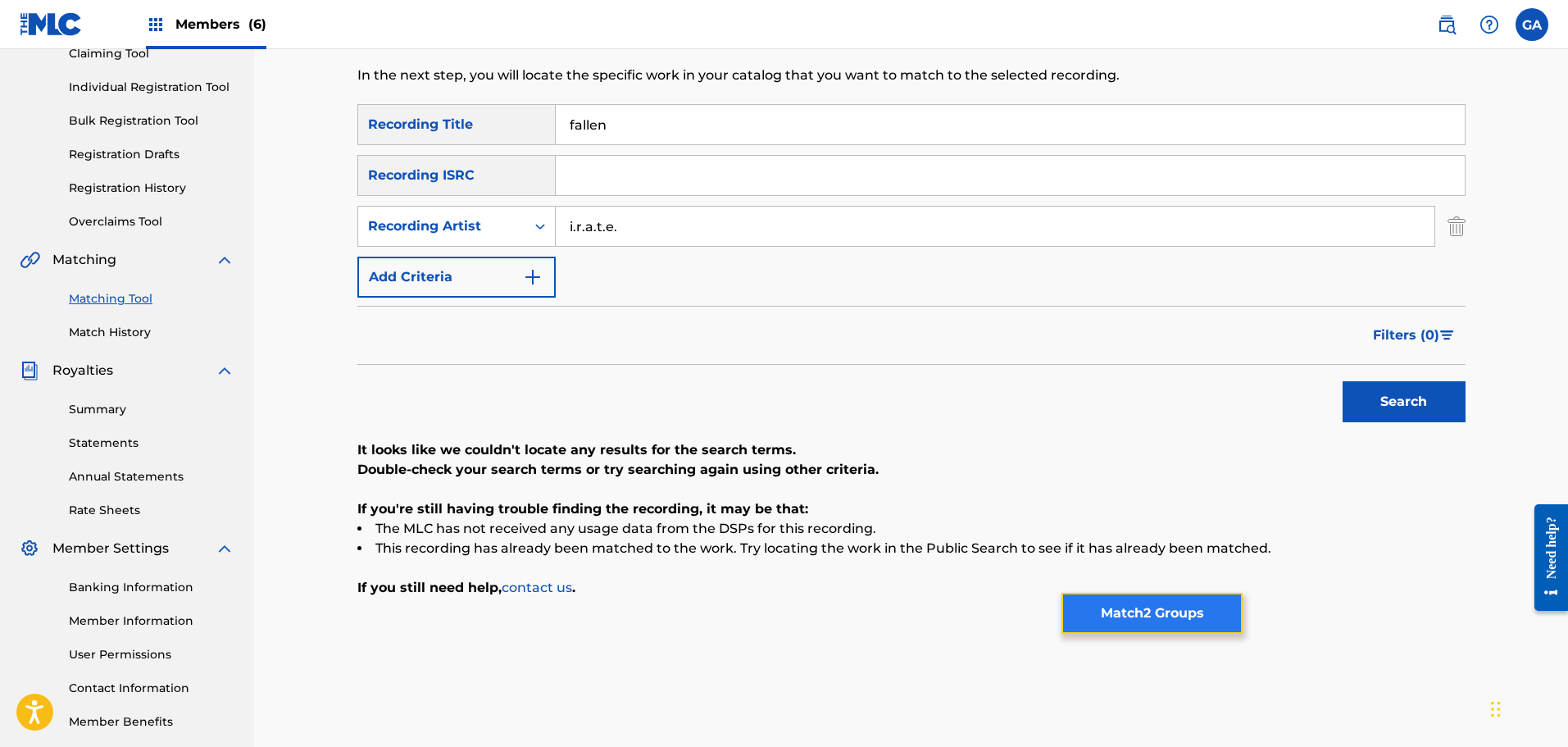
click at [1147, 617] on button "Match 2 Groups" at bounding box center [1152, 612] width 182 height 41
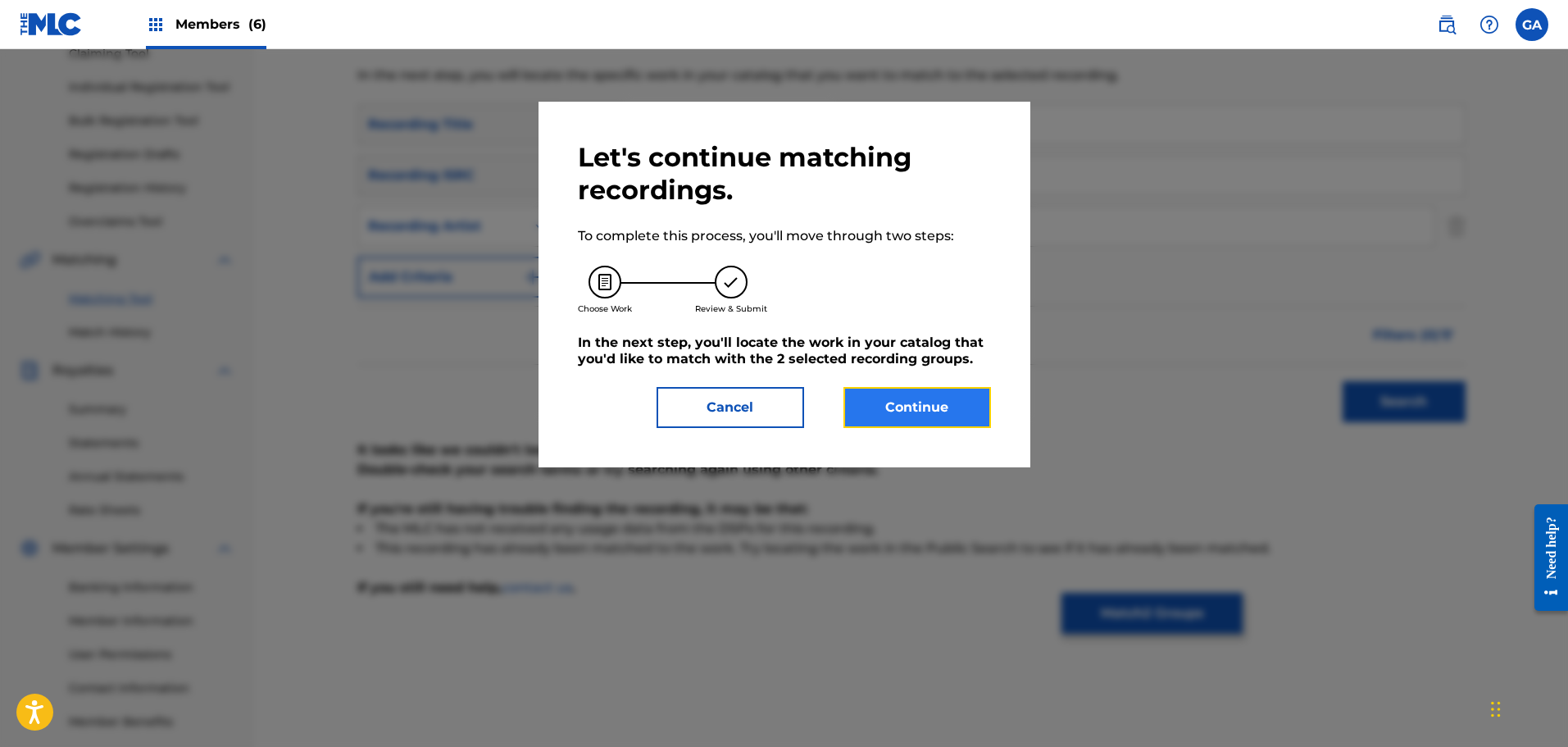
click at [886, 398] on button "Continue" at bounding box center [918, 407] width 148 height 41
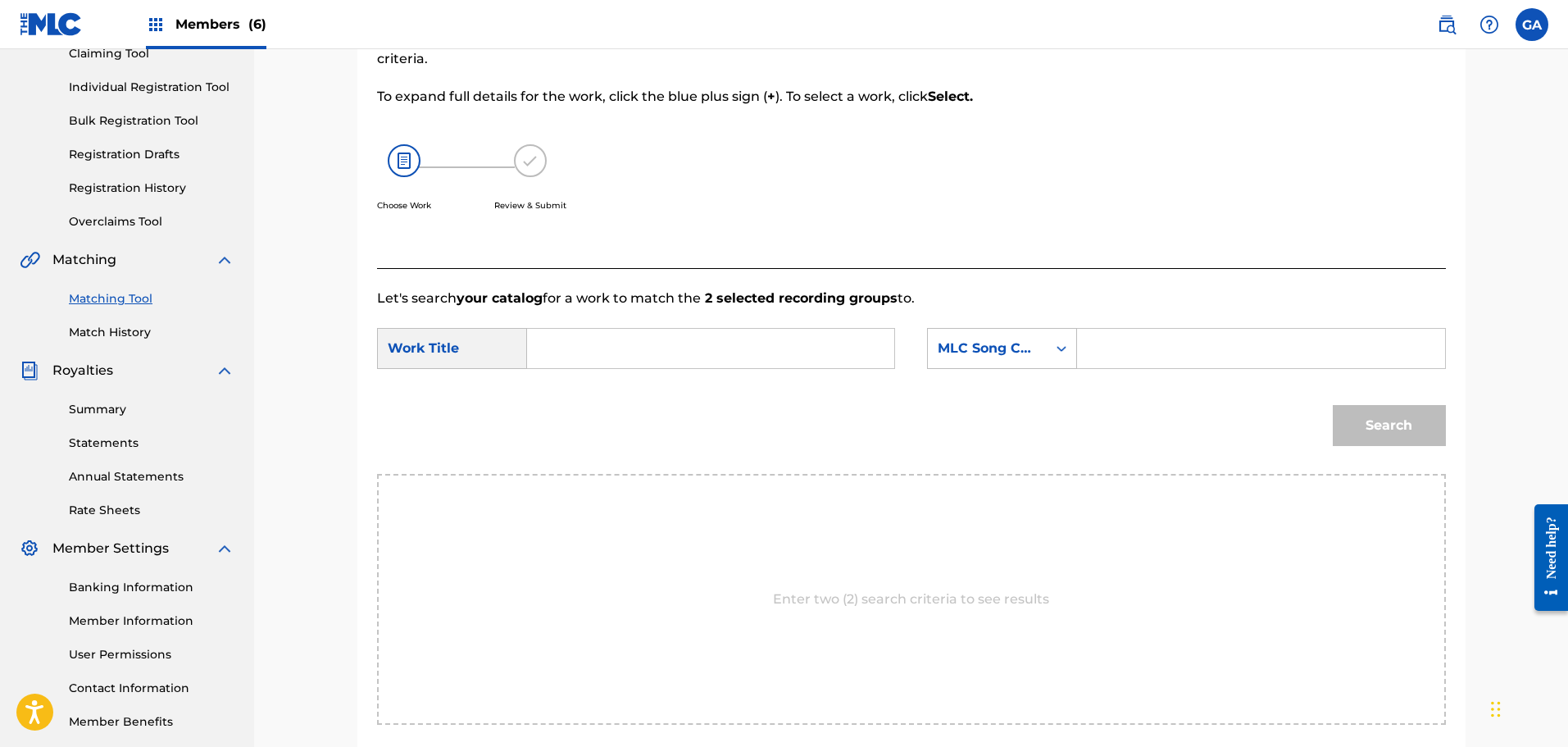
click at [627, 356] on input "Search Form" at bounding box center [710, 348] width 339 height 39
click at [610, 389] on div "fall en" at bounding box center [587, 385] width 93 height 30
type input "fallen"
click at [1010, 343] on div "MLC Song Code" at bounding box center [986, 348] width 99 height 20
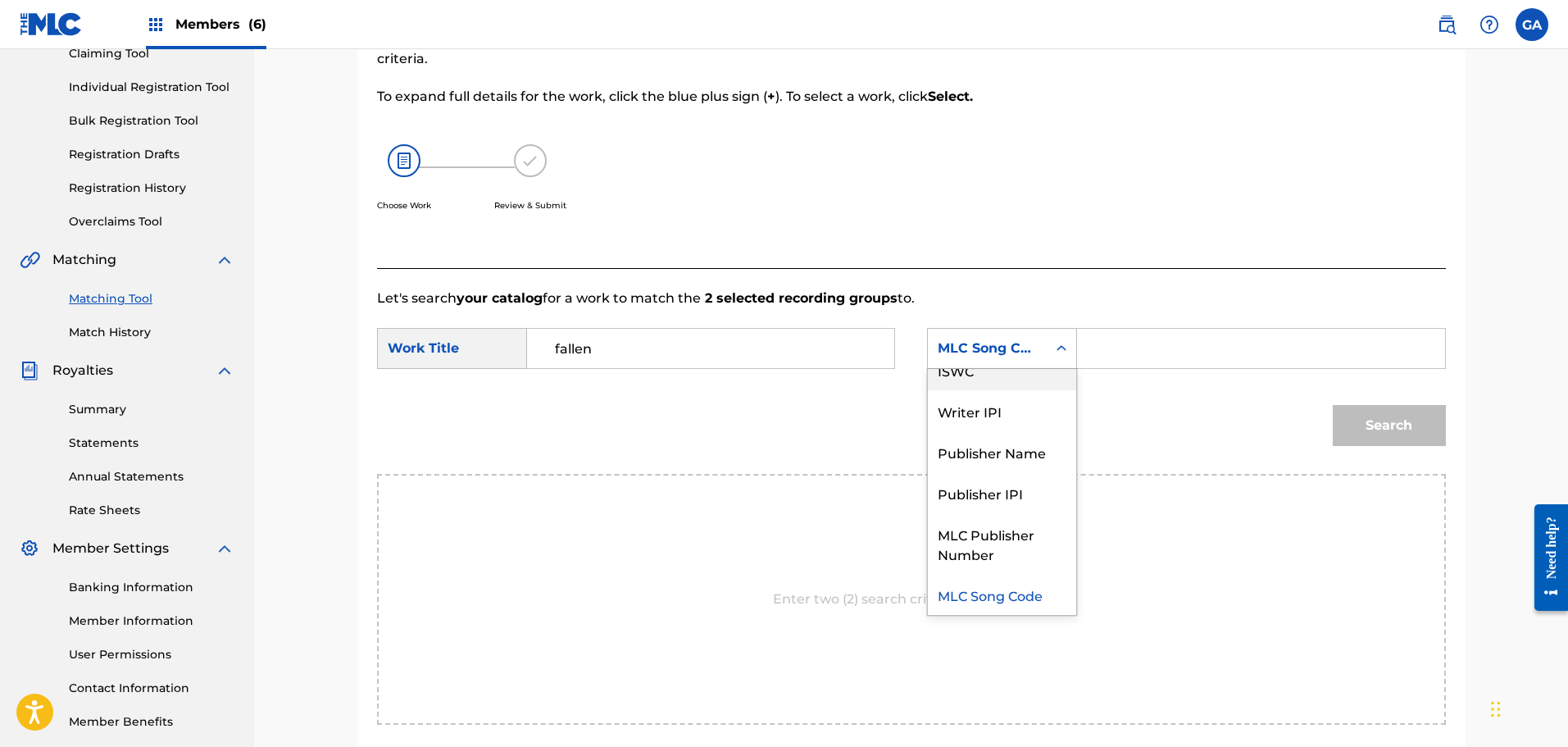
scroll to position [0, 0]
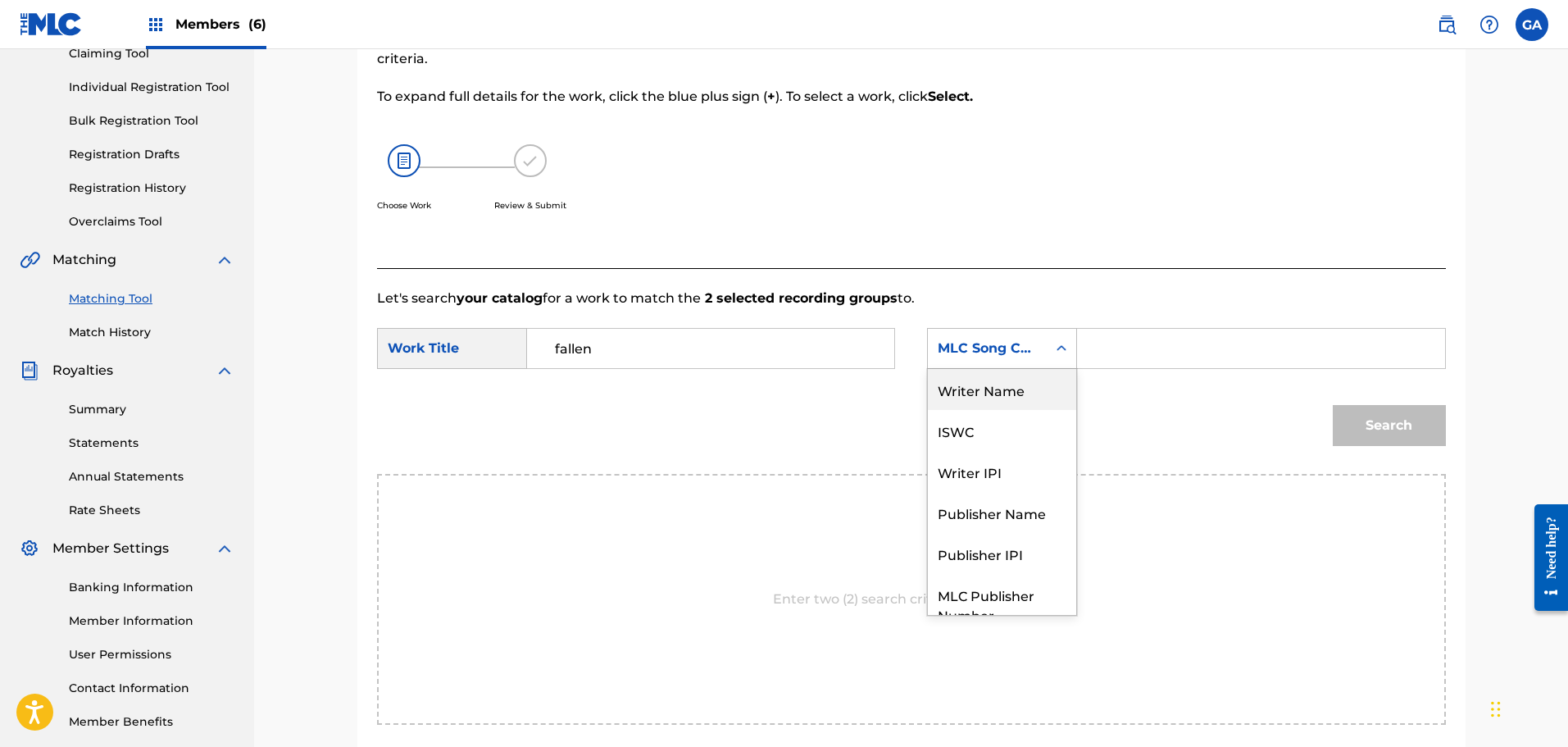
click at [999, 390] on div "Writer Name" at bounding box center [1001, 389] width 149 height 41
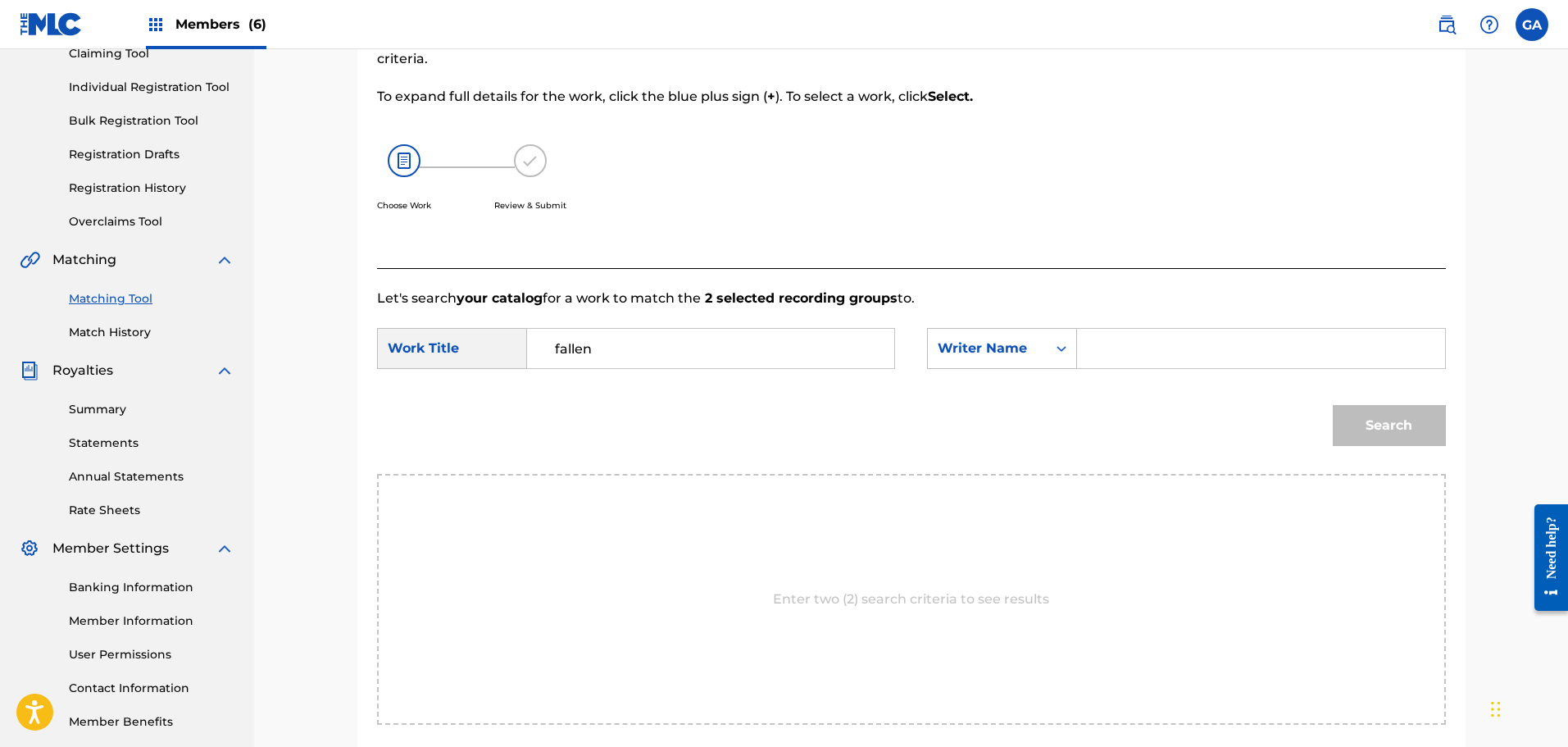
click at [1105, 340] on input "Search Form" at bounding box center [1261, 348] width 339 height 39
type input "sierra"
click at [1333, 405] on button "Search" at bounding box center [1388, 425] width 113 height 41
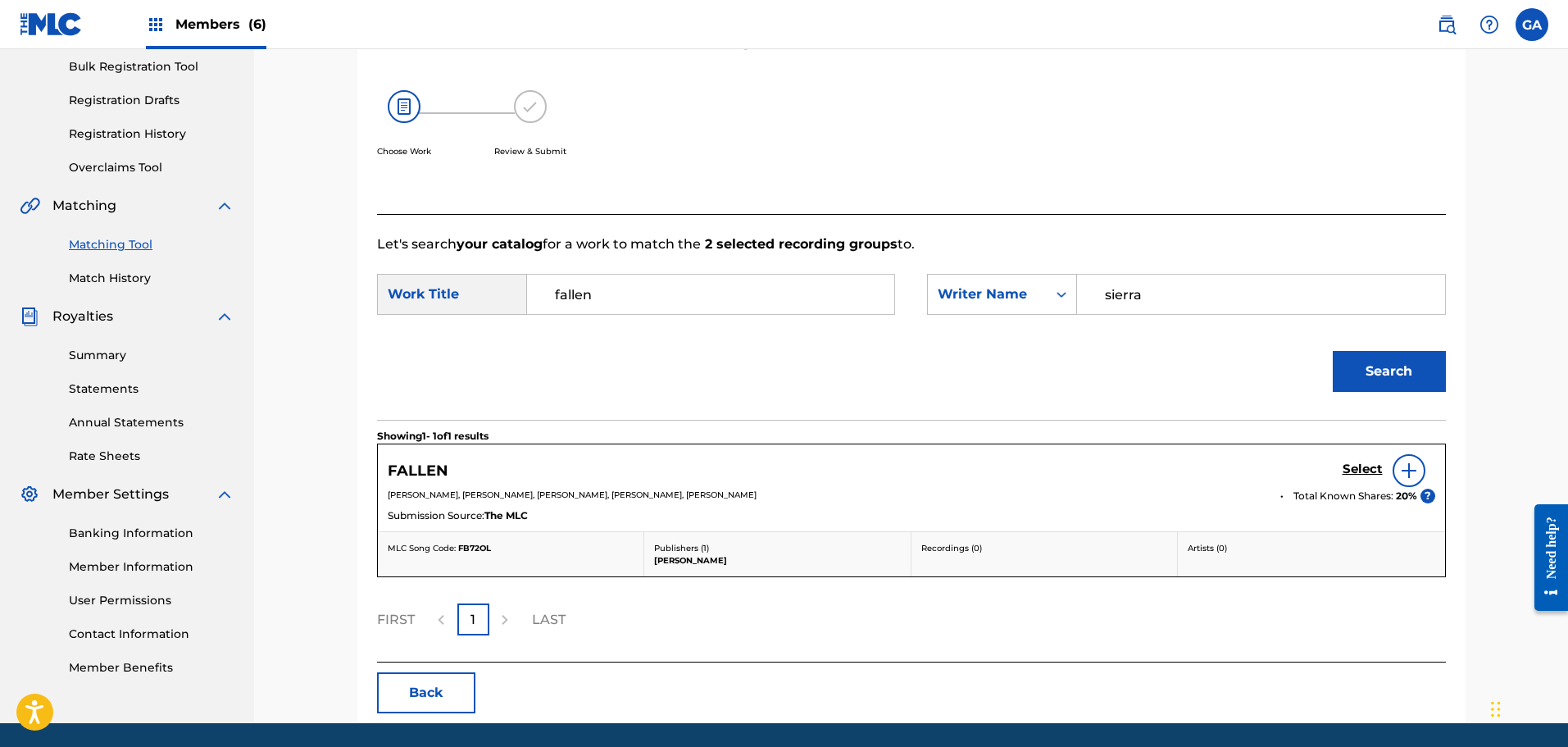
scroll to position [296, 0]
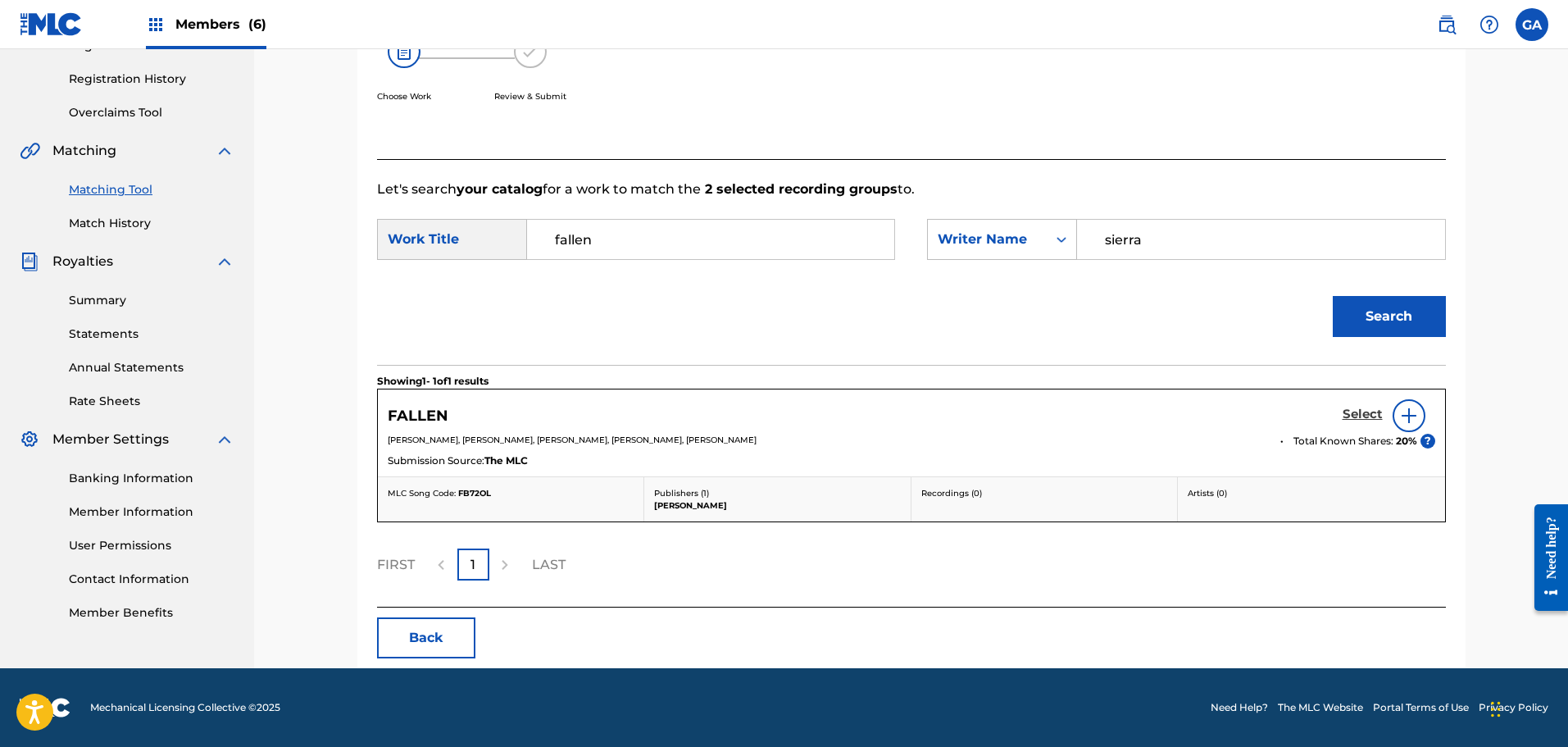
click at [1360, 409] on h5 "Select" at bounding box center [1363, 415] width 40 height 16
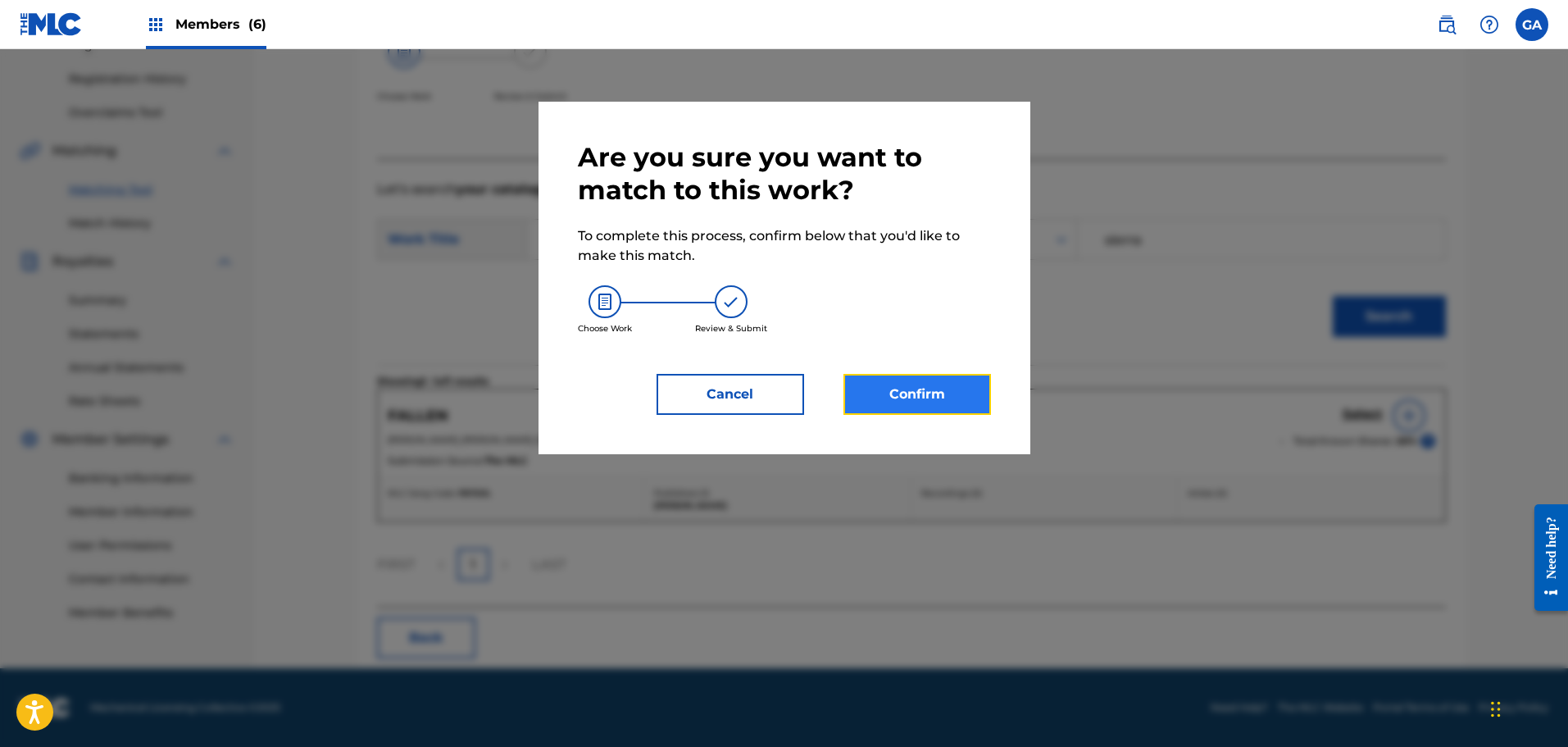
click at [923, 395] on button "Confirm" at bounding box center [918, 394] width 148 height 41
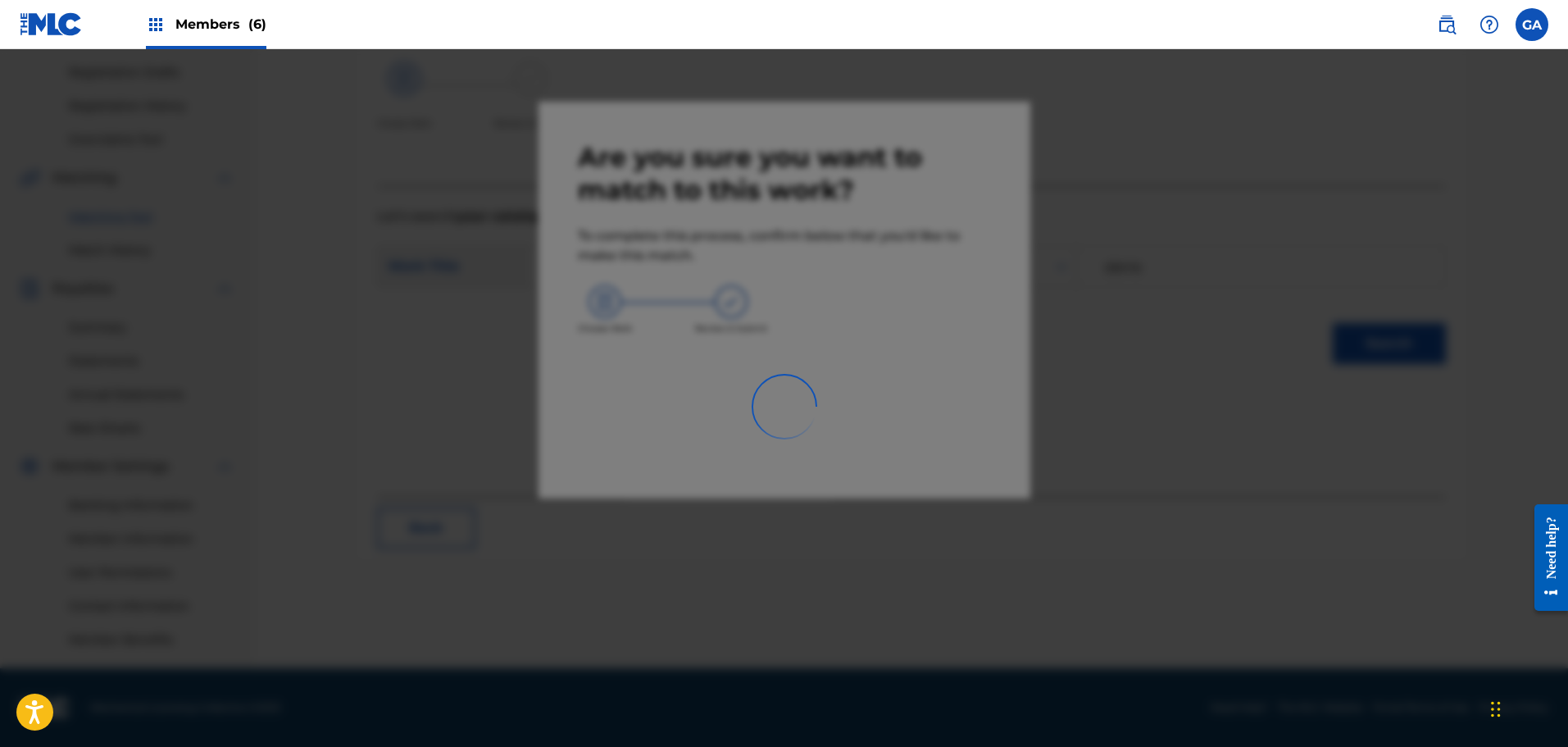
scroll to position [269, 0]
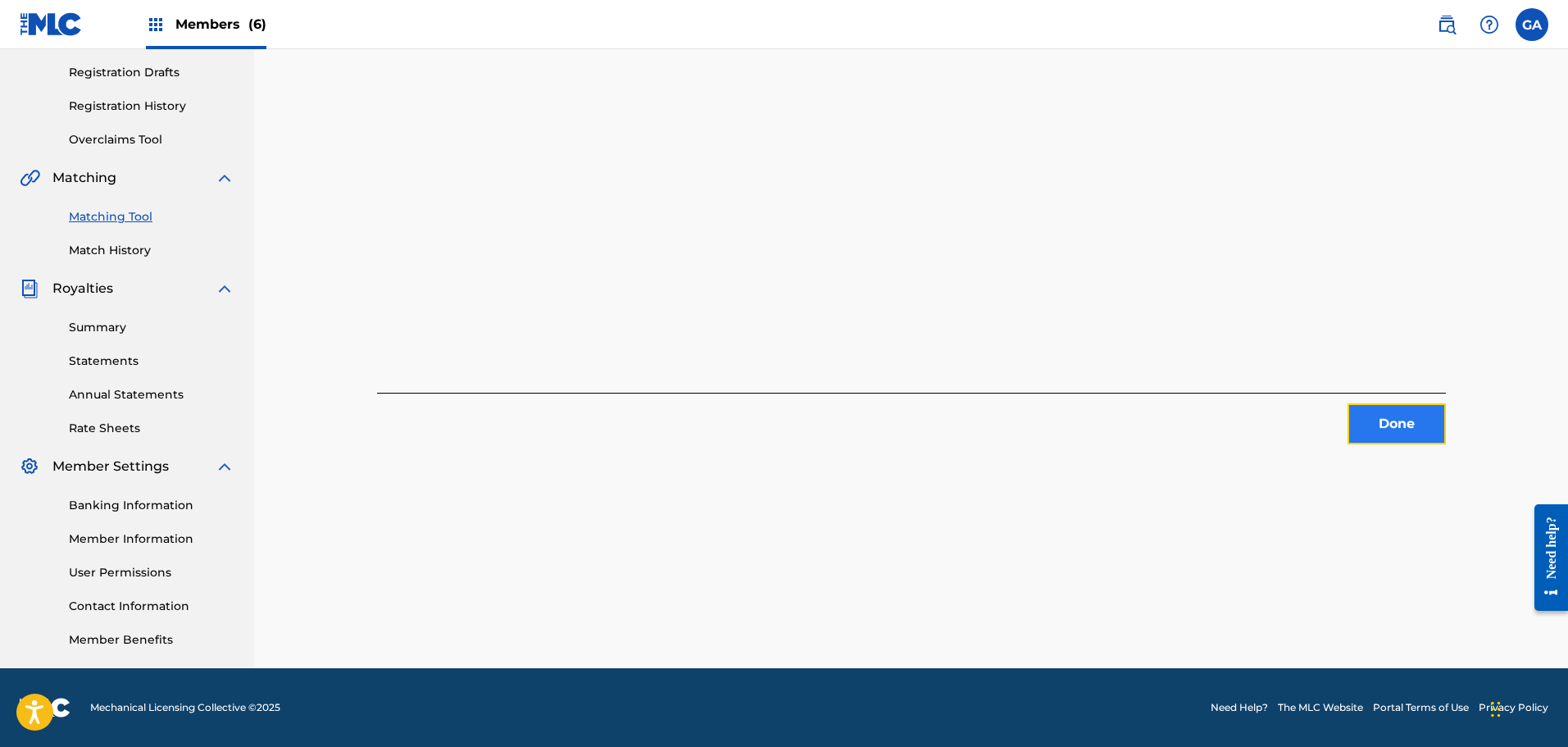
click at [1418, 418] on button "Done" at bounding box center [1396, 423] width 99 height 41
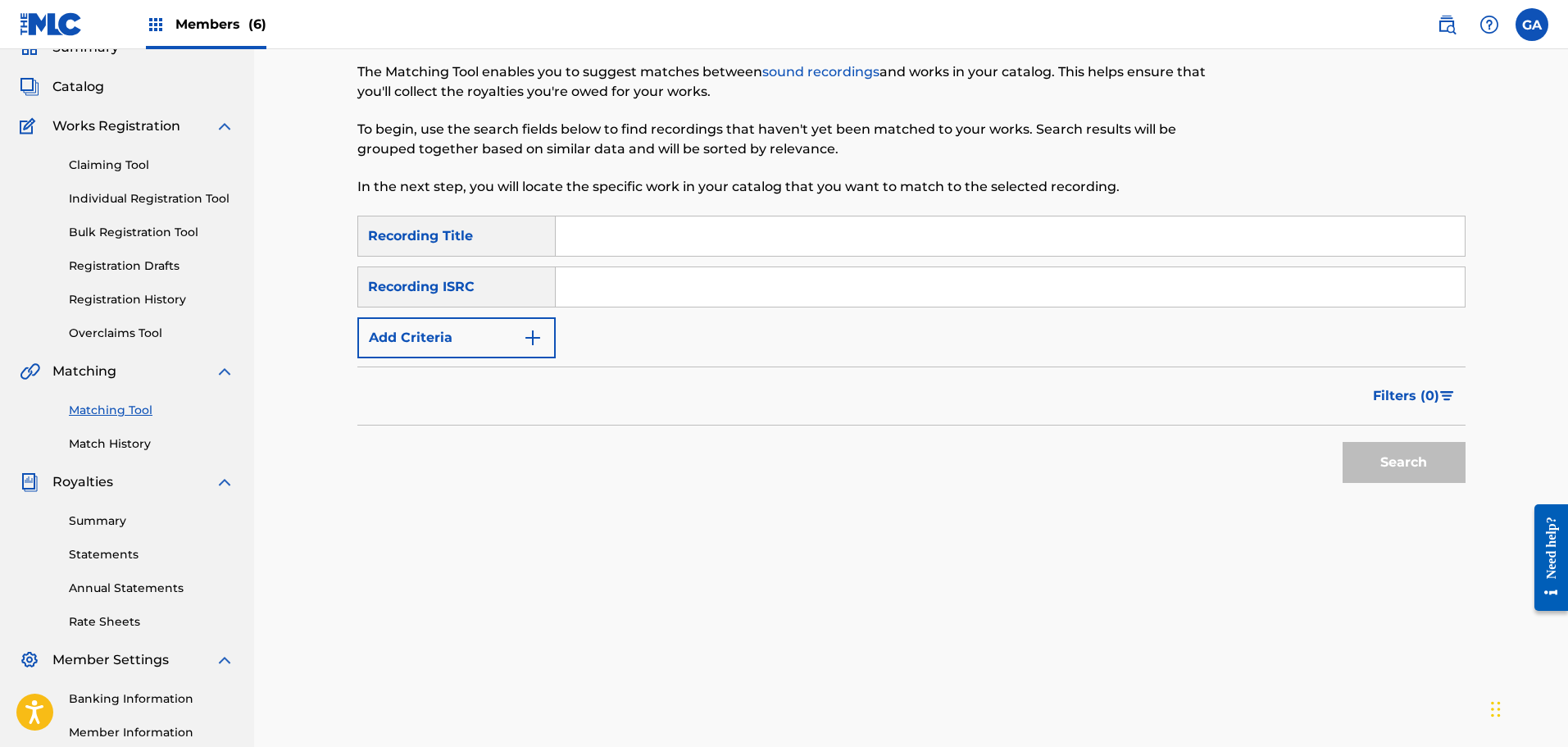
scroll to position [106, 0]
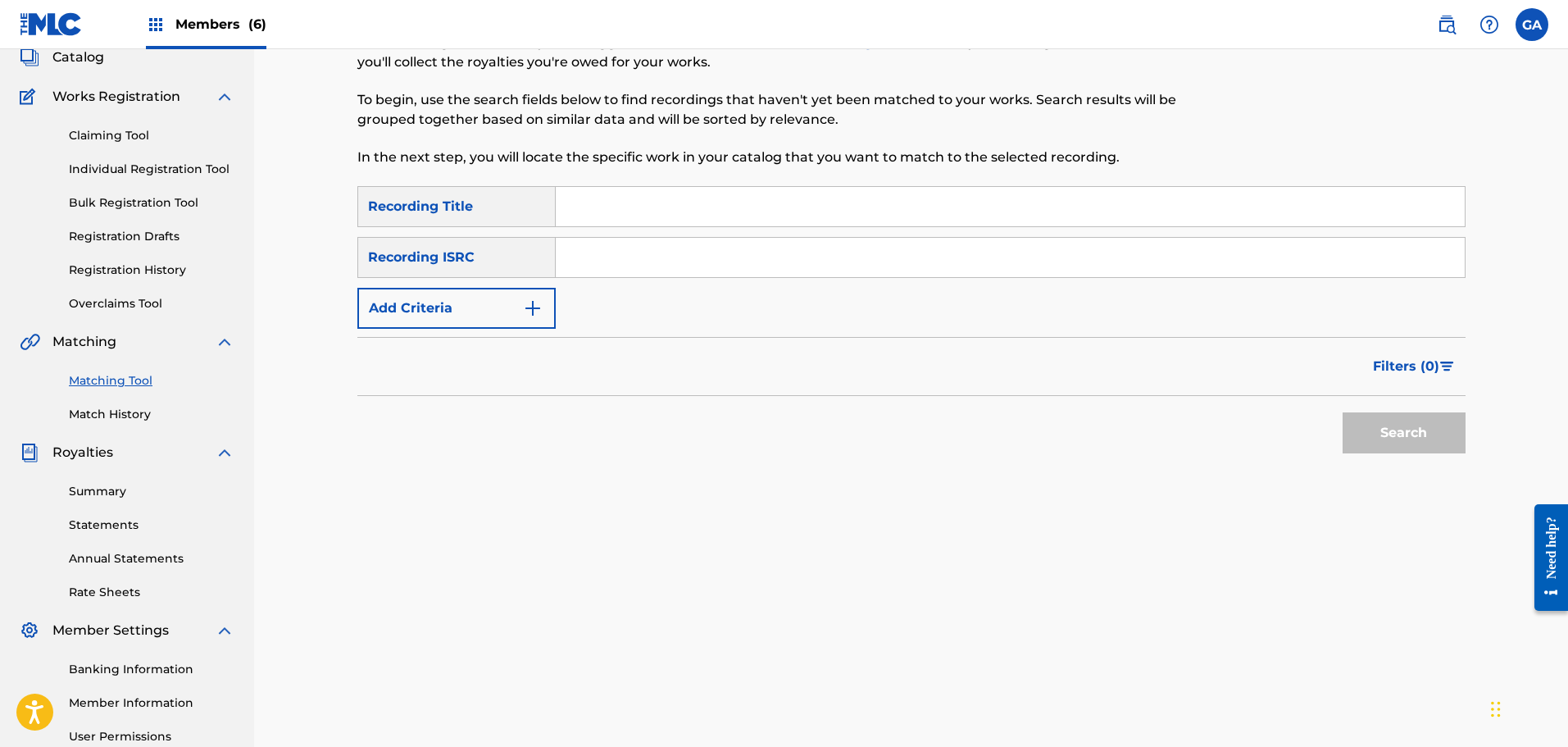
click at [580, 208] on input "Search Form" at bounding box center [1009, 205] width 909 height 39
type input "gone"
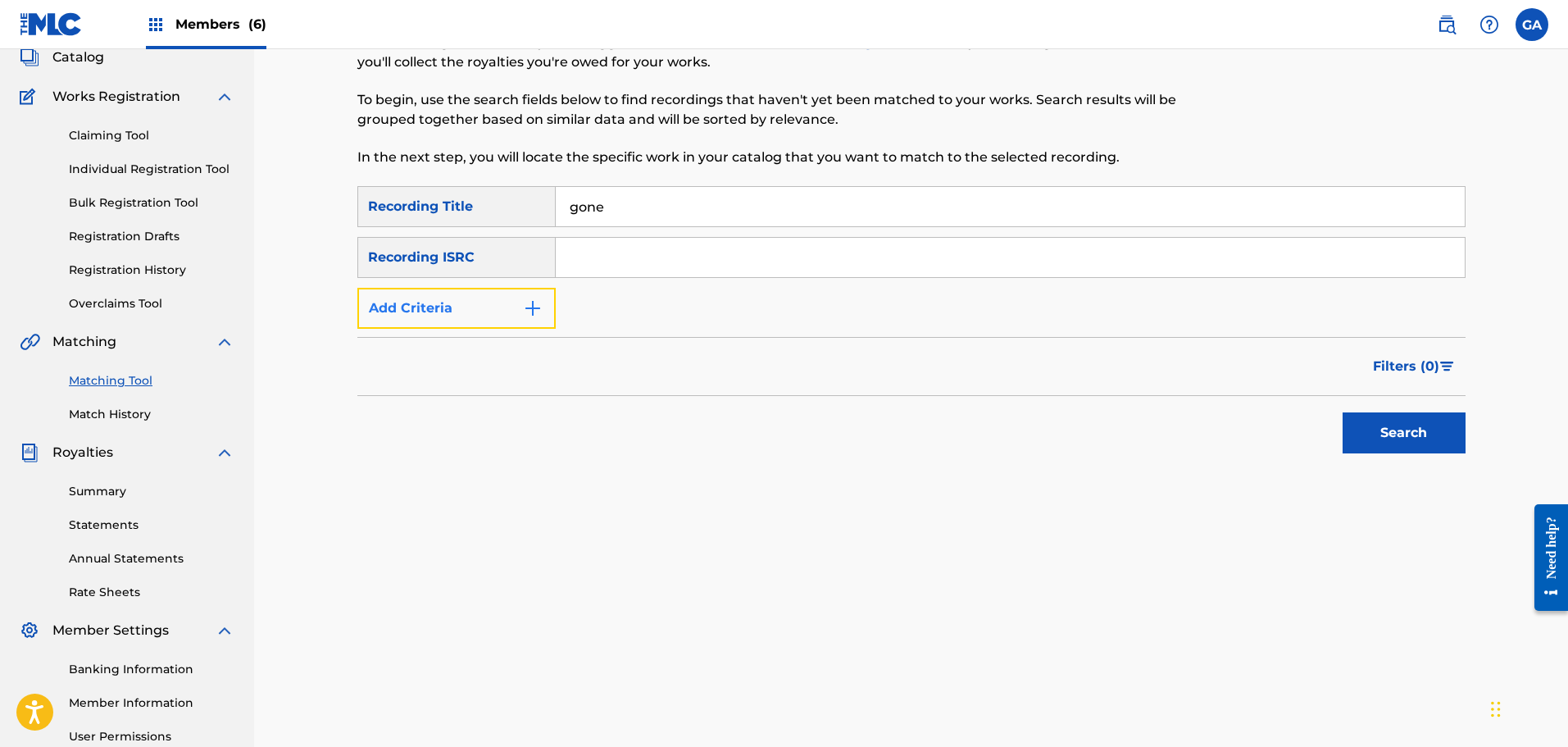
click at [481, 297] on button "Add Criteria" at bounding box center [456, 307] width 198 height 41
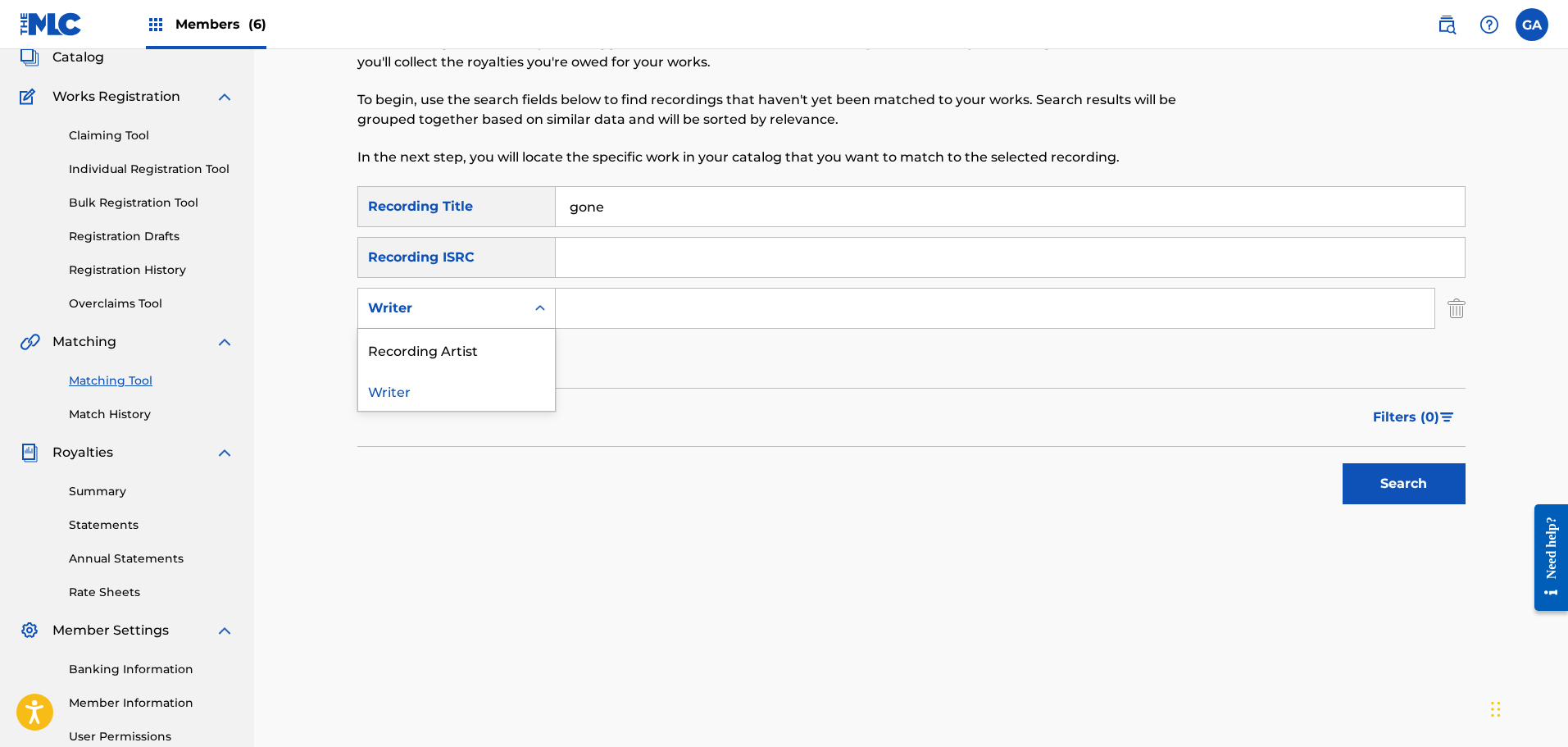
click at [479, 317] on div "Writer" at bounding box center [442, 308] width 148 height 20
click at [472, 351] on div "Recording Artist" at bounding box center [456, 349] width 196 height 41
click at [634, 283] on div "SearchWithCriteria89aba8e6-e3cf-4e91-9db8-e2ecabe51505 Recording Title gone Sea…" at bounding box center [911, 283] width 1108 height 193
click at [626, 306] on input "Search Form" at bounding box center [994, 307] width 879 height 39
click at [1343, 463] on button "Search" at bounding box center [1403, 483] width 123 height 41
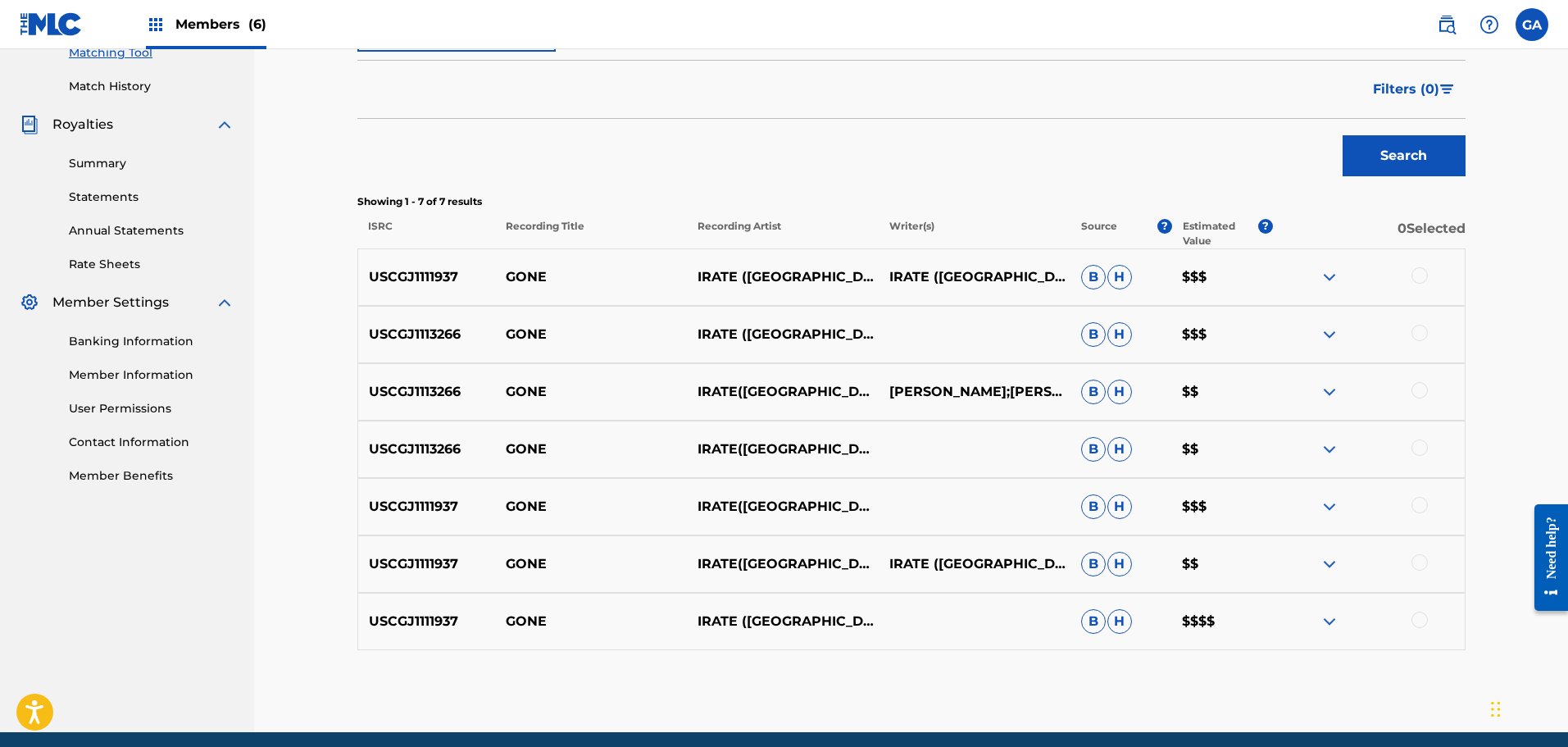
scroll to position [498, 0]
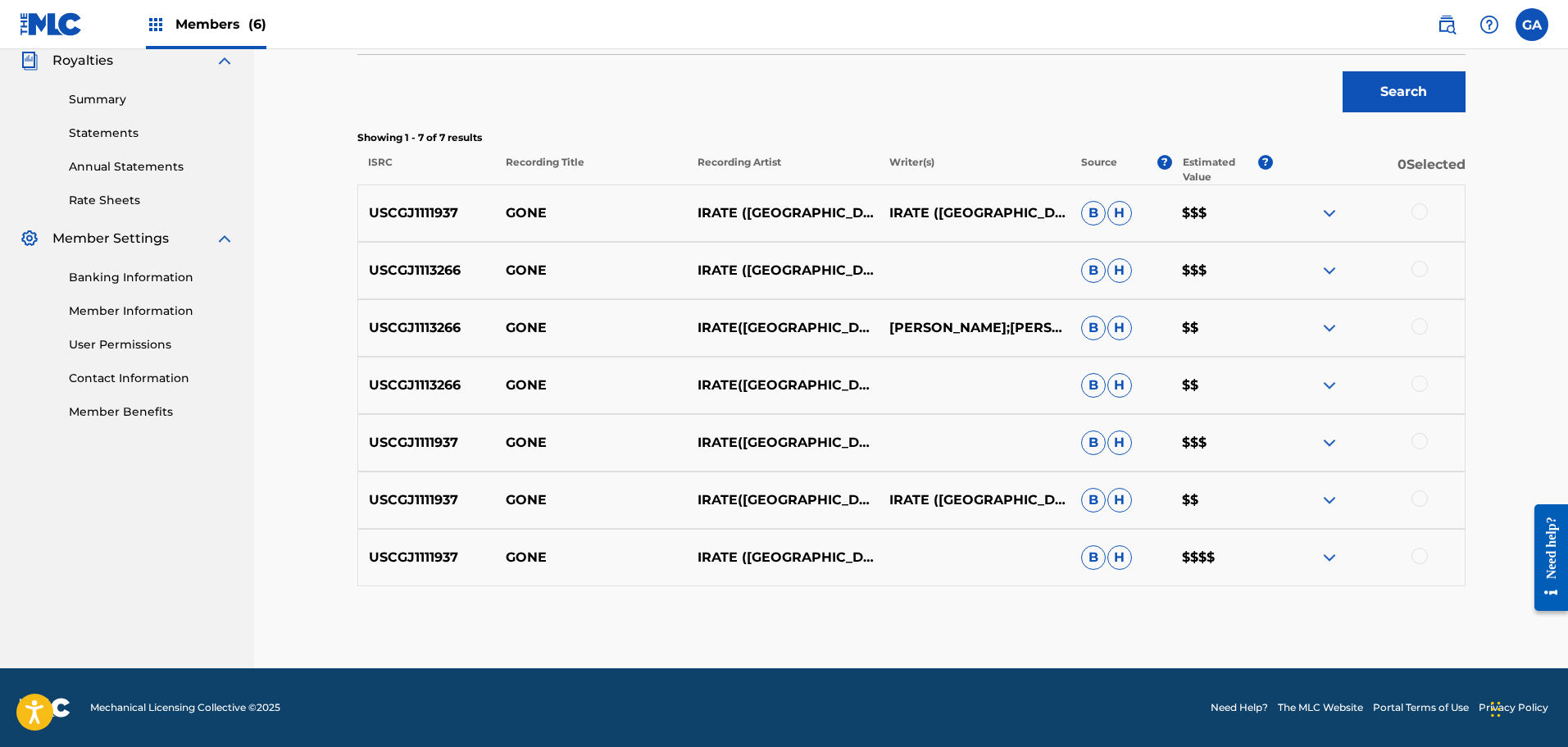
click at [1416, 213] on div at bounding box center [1419, 211] width 16 height 16
click at [1418, 269] on div at bounding box center [1419, 268] width 16 height 16
click at [1421, 328] on div at bounding box center [1419, 326] width 16 height 16
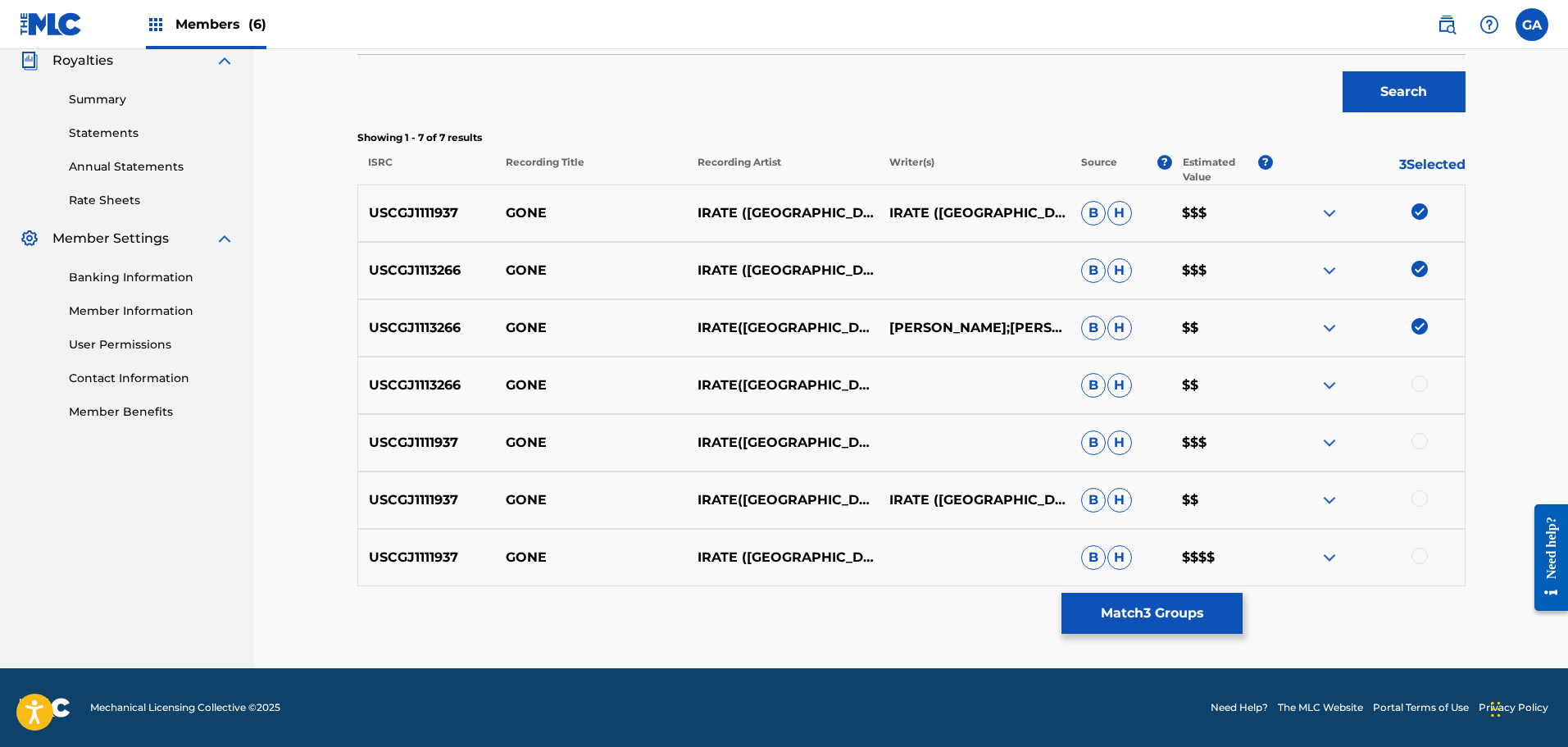
click at [1424, 379] on div at bounding box center [1419, 383] width 16 height 16
click at [1422, 443] on div at bounding box center [1419, 441] width 16 height 16
click at [1419, 488] on div "USCGJ1111937 GONE IRATE([GEOGRAPHIC_DATA]) IRATE ([GEOGRAPHIC_DATA]) B H $$" at bounding box center [911, 501] width 1108 height 58
click at [1423, 504] on div at bounding box center [1419, 498] width 16 height 16
click at [1419, 556] on div at bounding box center [1419, 556] width 16 height 16
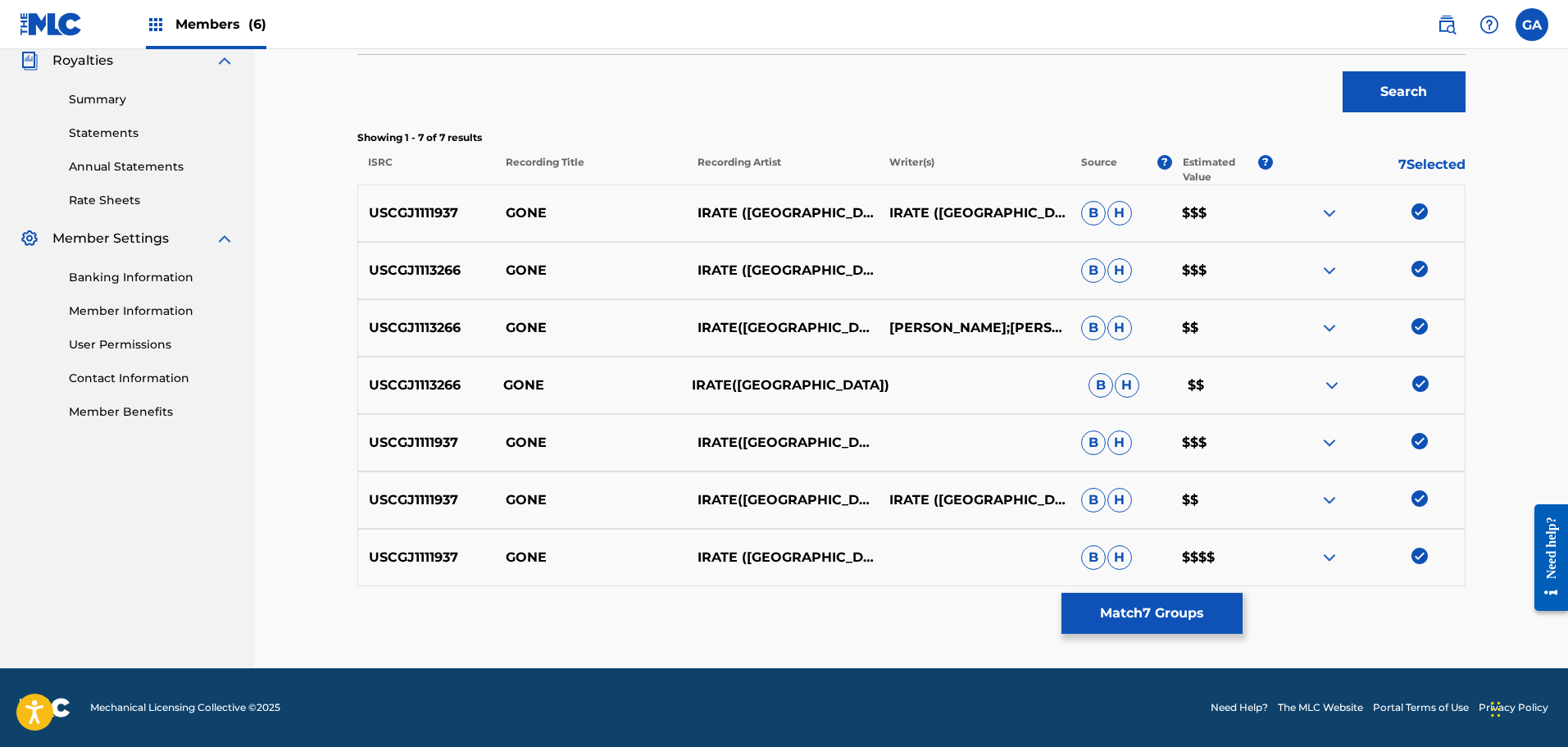
scroll to position [170, 0]
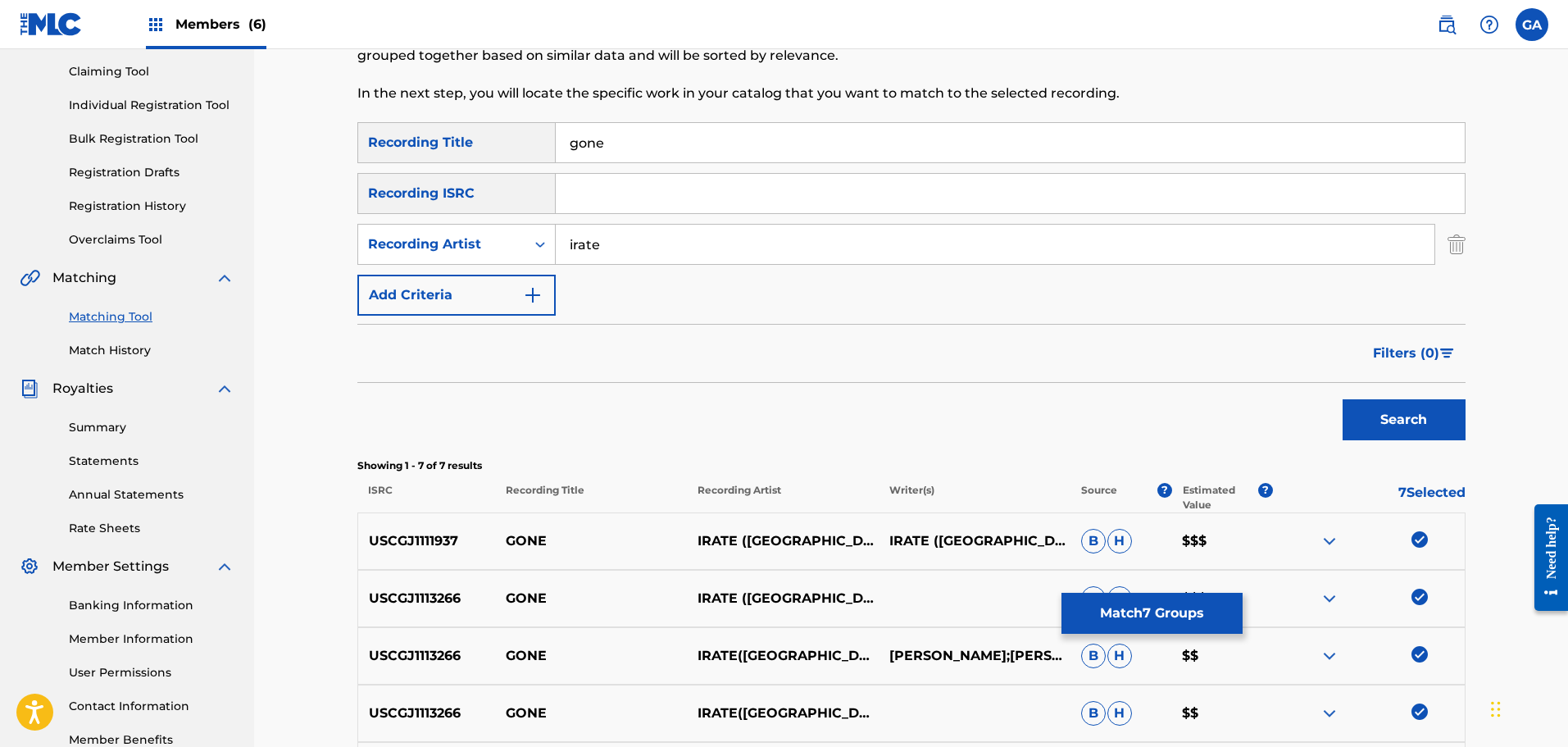
click at [574, 246] on input "irate" at bounding box center [994, 243] width 879 height 39
type input "i.r.a.t.e."
click at [1343, 399] on button "Search" at bounding box center [1403, 419] width 123 height 41
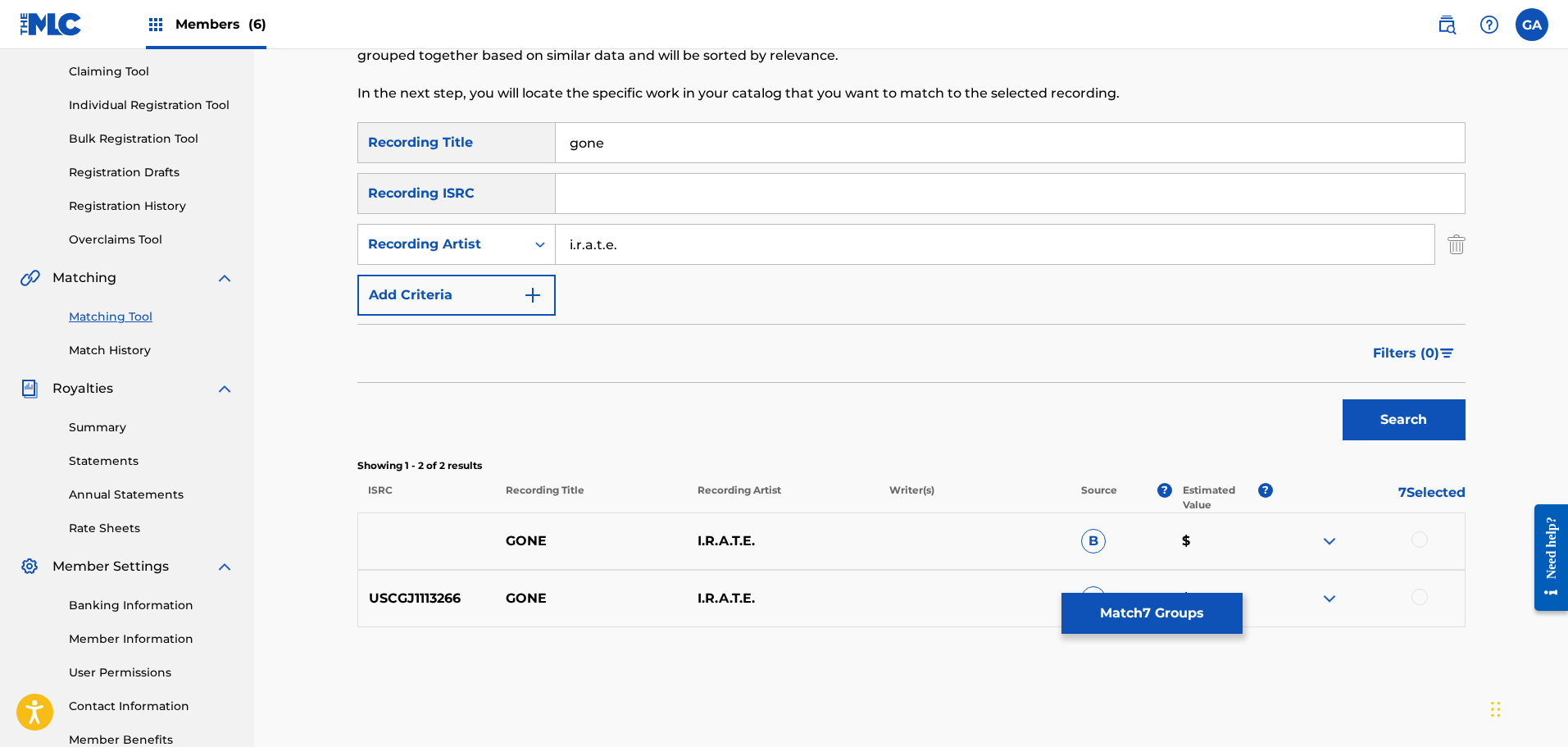
click at [1422, 536] on div at bounding box center [1419, 540] width 16 height 16
click at [1425, 601] on div at bounding box center [1419, 596] width 16 height 16
click at [1179, 613] on button "Match 9 Groups" at bounding box center [1152, 612] width 182 height 41
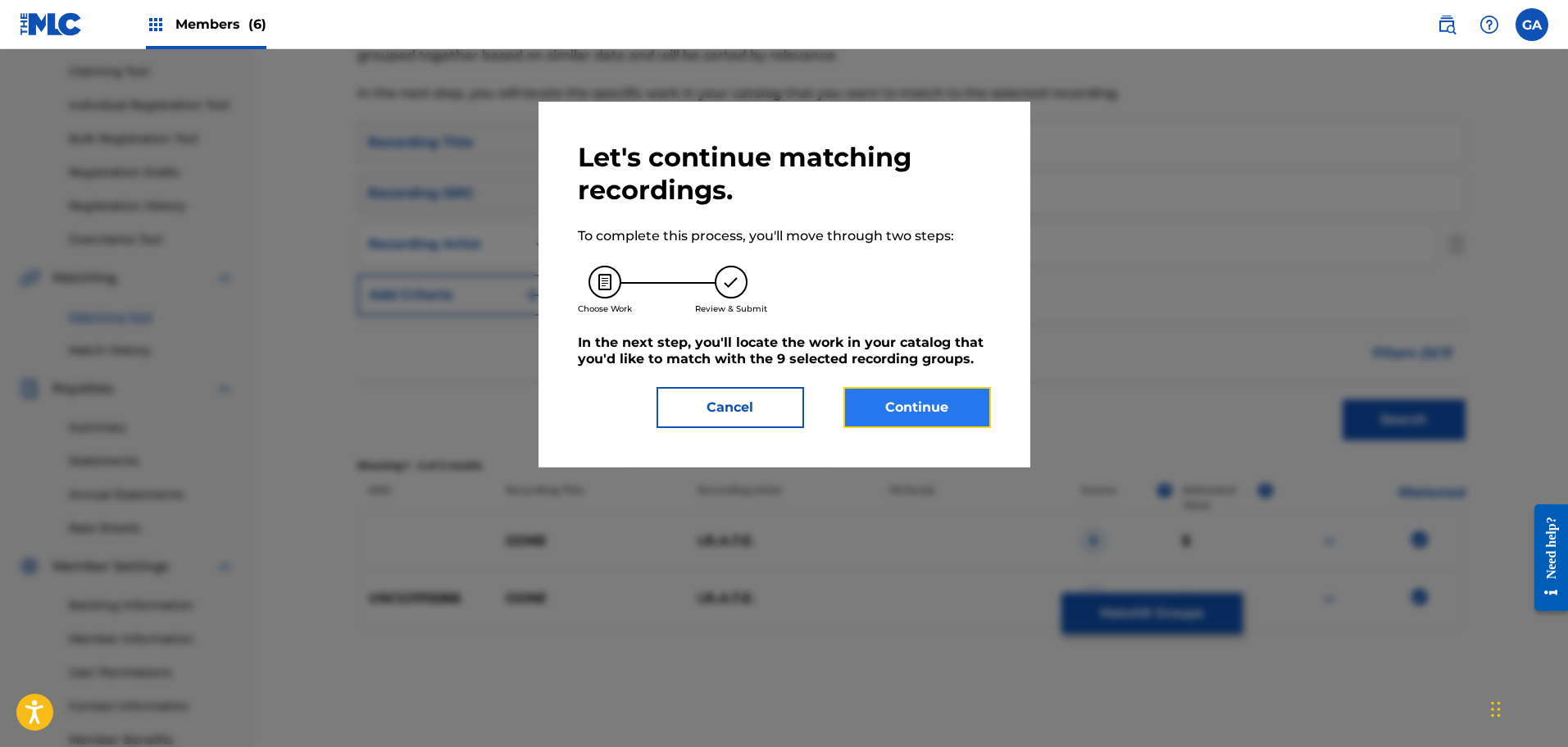
click at [904, 412] on button "Continue" at bounding box center [918, 407] width 148 height 41
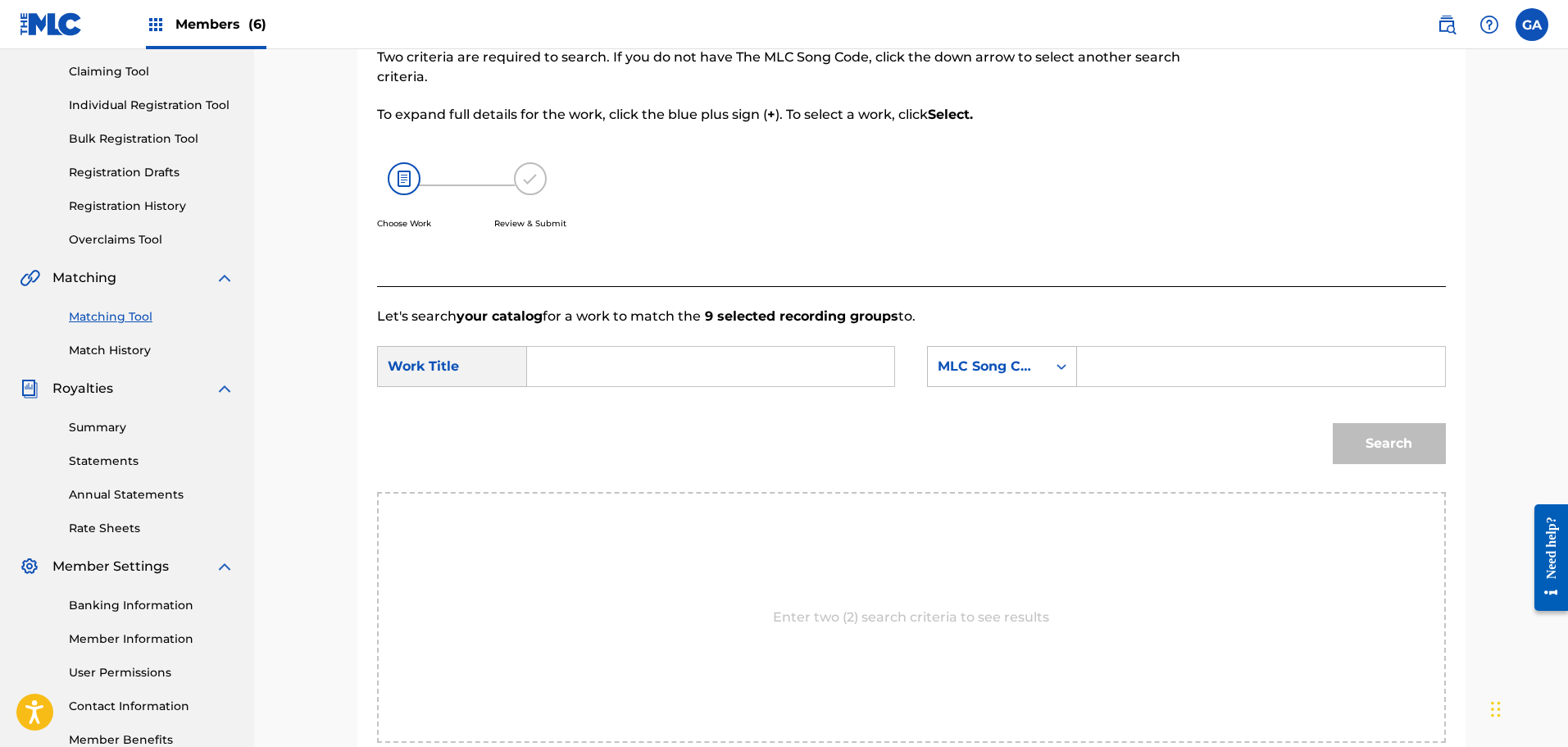
click at [564, 364] on input "Search Form" at bounding box center [710, 366] width 339 height 39
type input "gone"
click at [587, 406] on strong "gone" at bounding box center [572, 403] width 35 height 16
click at [1018, 362] on div "MLC Song Code" at bounding box center [986, 366] width 99 height 20
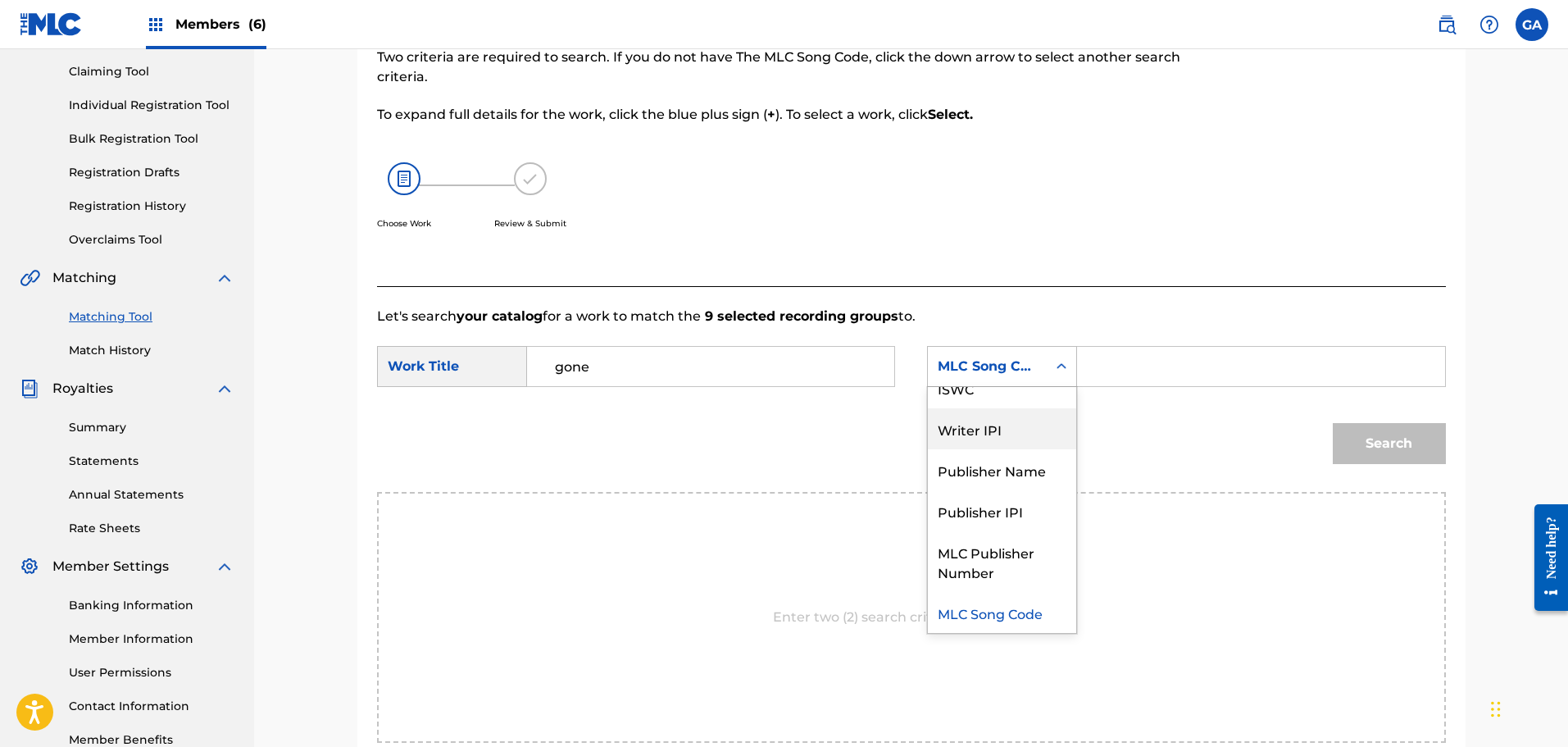
scroll to position [0, 0]
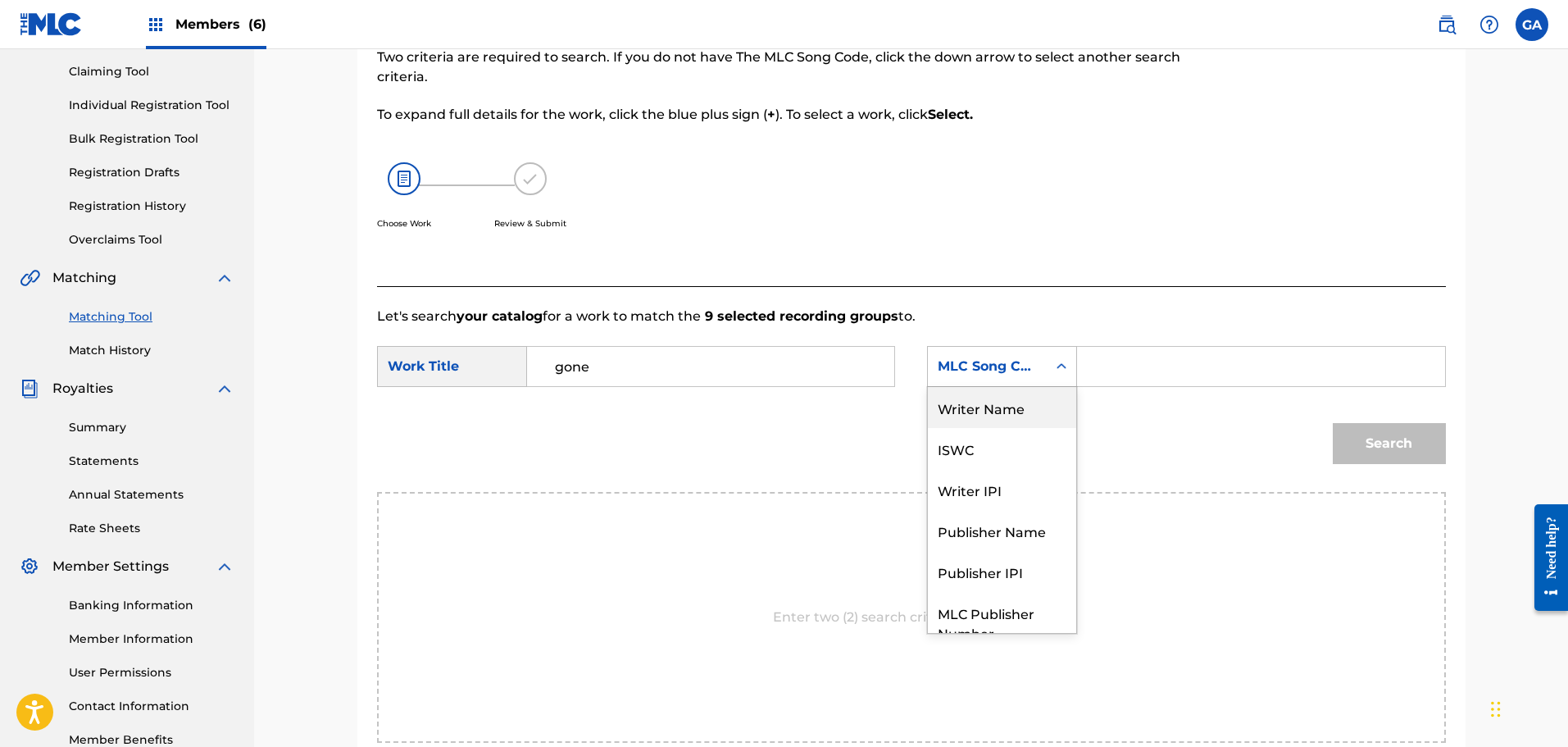
click at [1023, 413] on div "Writer Name" at bounding box center [1001, 407] width 149 height 41
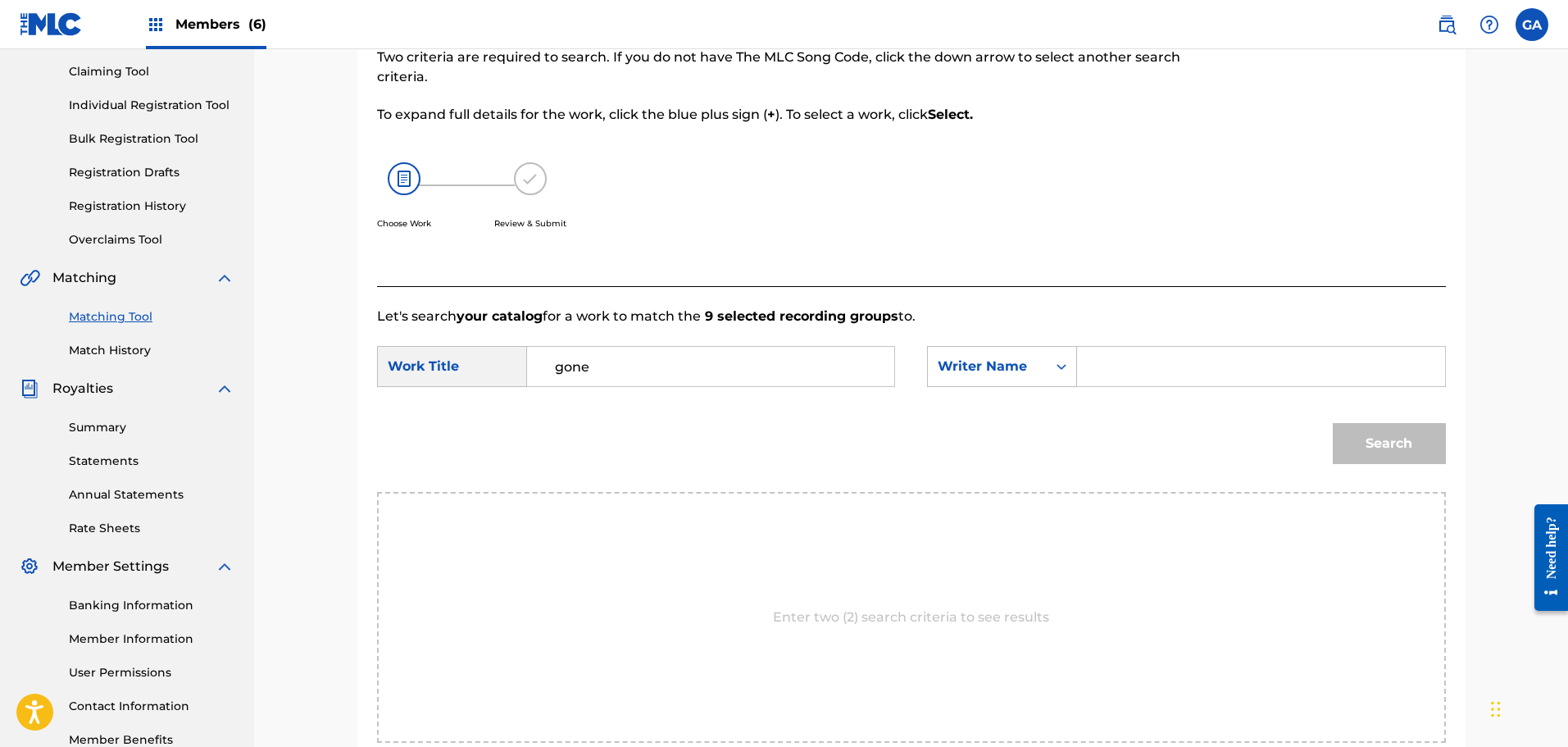
click at [1097, 378] on input "Search Form" at bounding box center [1261, 366] width 339 height 39
type input "sierra"
click at [1333, 423] on button "Search" at bounding box center [1388, 443] width 113 height 41
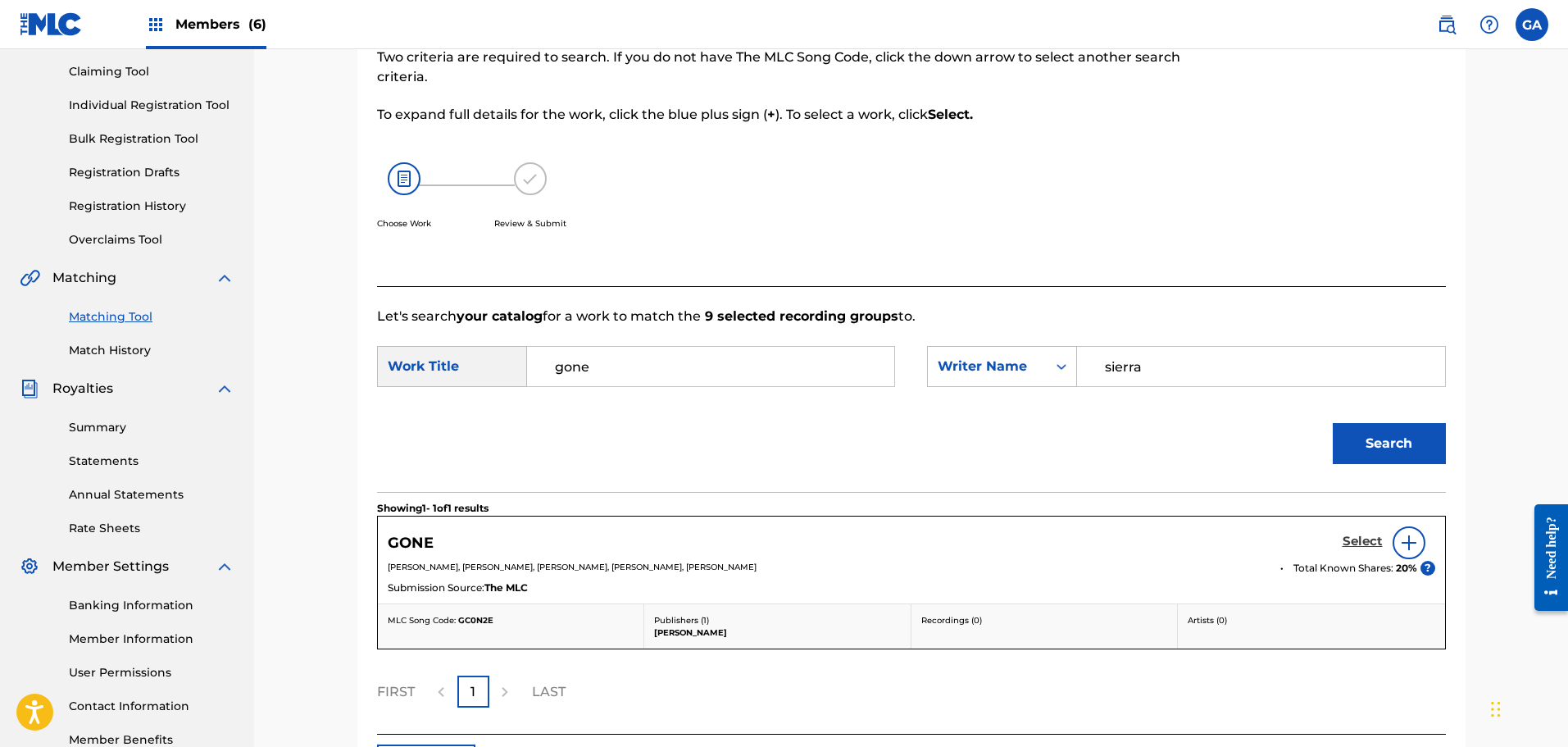
click at [1372, 543] on h5 "Select" at bounding box center [1363, 542] width 40 height 16
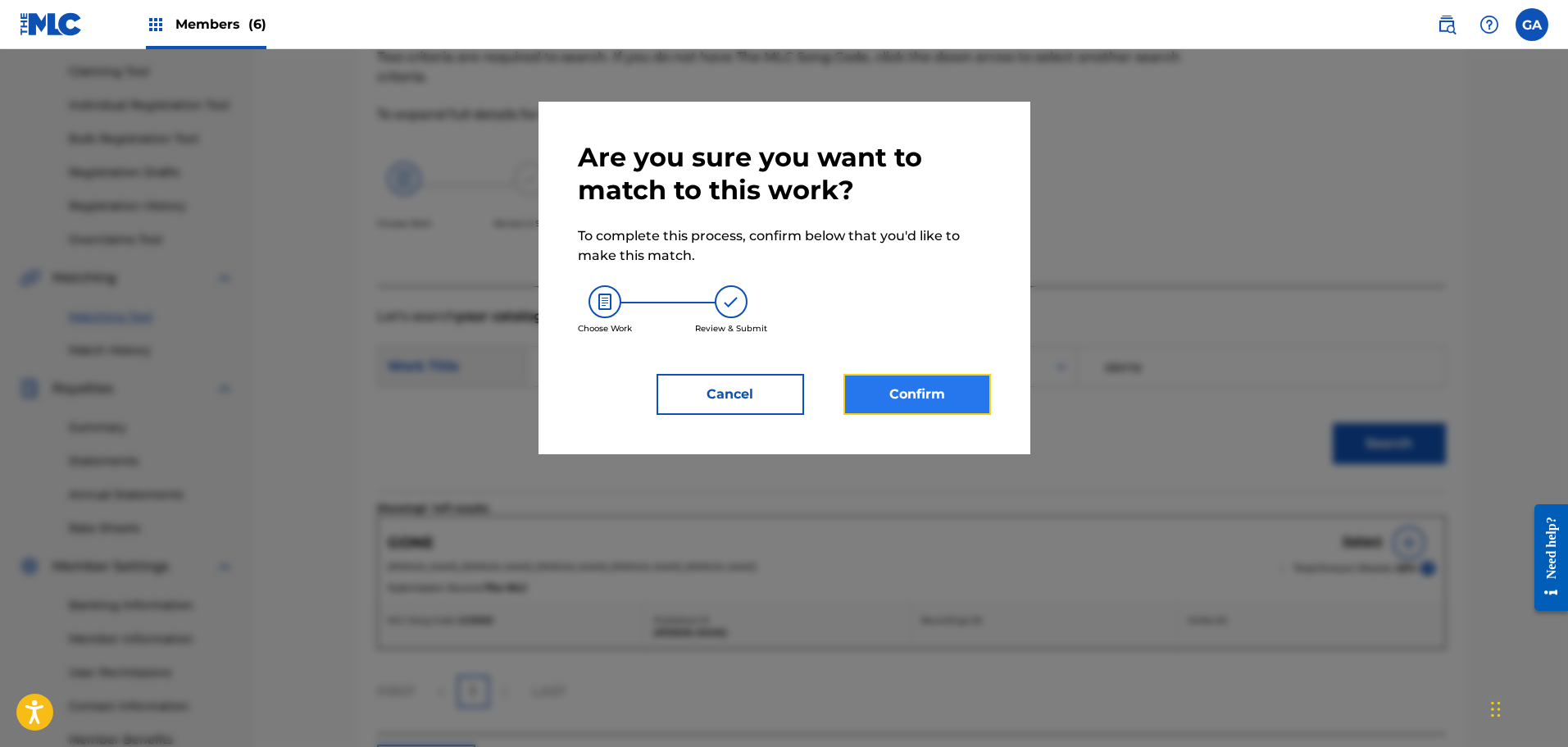
click at [911, 392] on button "Confirm" at bounding box center [918, 394] width 148 height 41
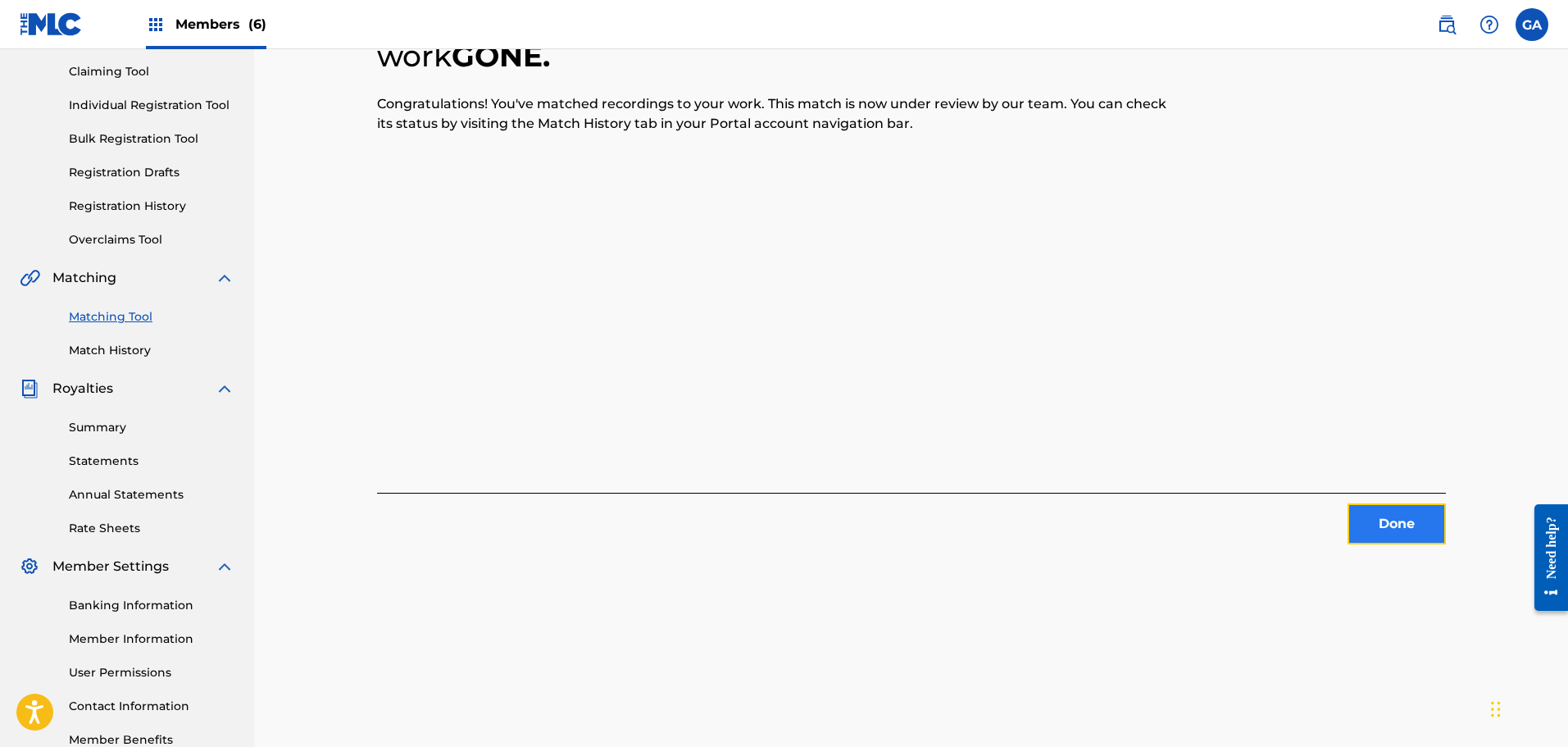
click at [1400, 507] on button "Done" at bounding box center [1396, 524] width 99 height 41
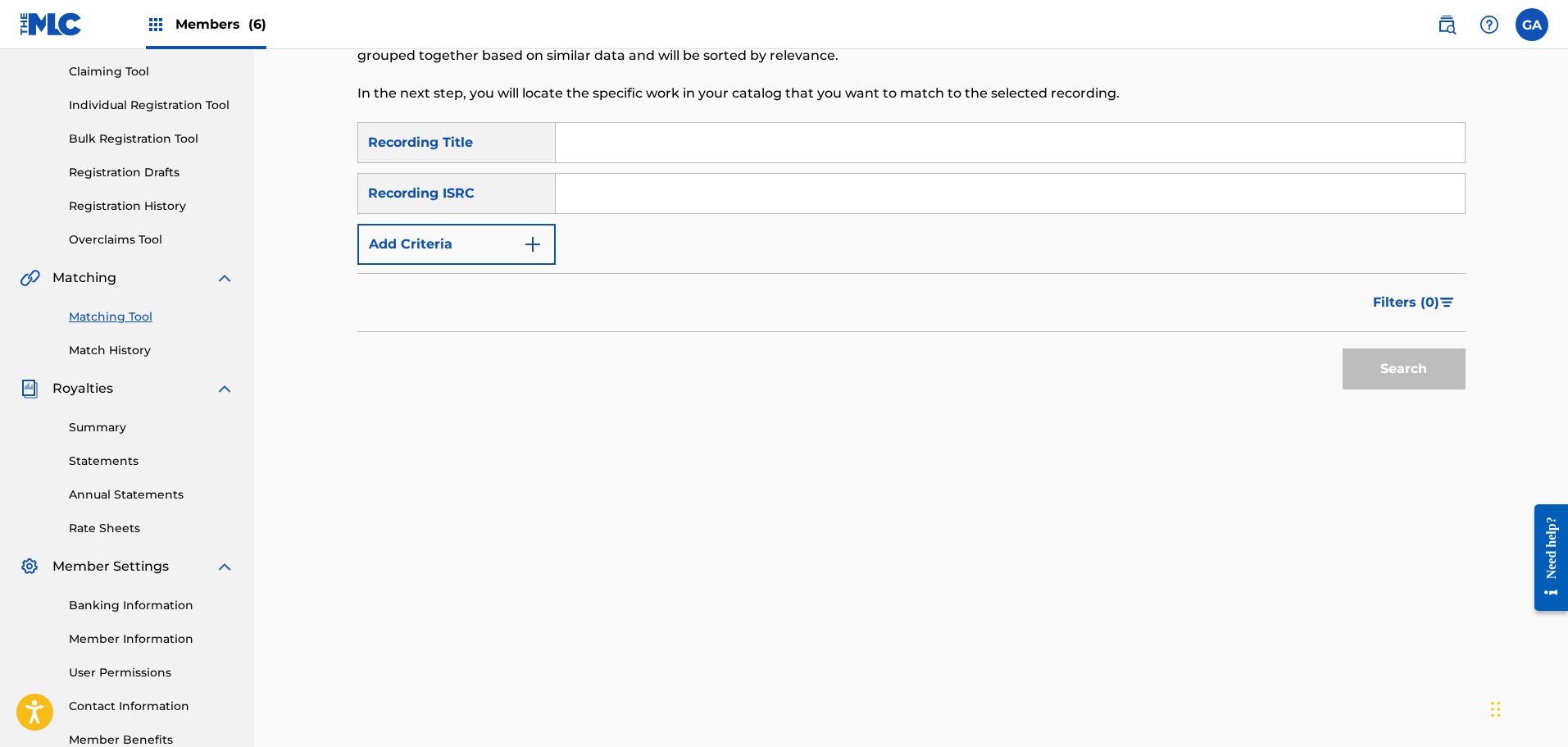
click at [701, 118] on div "Matching Tool The Matching Tool enables you to suggest matches between sound re…" at bounding box center [783, 21] width 853 height 201
click at [708, 165] on div "SearchWithCriteria89aba8e6-e3cf-4e91-9db8-e2ecabe51505 Recording Title SearchWi…" at bounding box center [911, 192] width 1108 height 143
click at [706, 145] on input "Search Form" at bounding box center [1009, 142] width 909 height 39
type input "i remember"
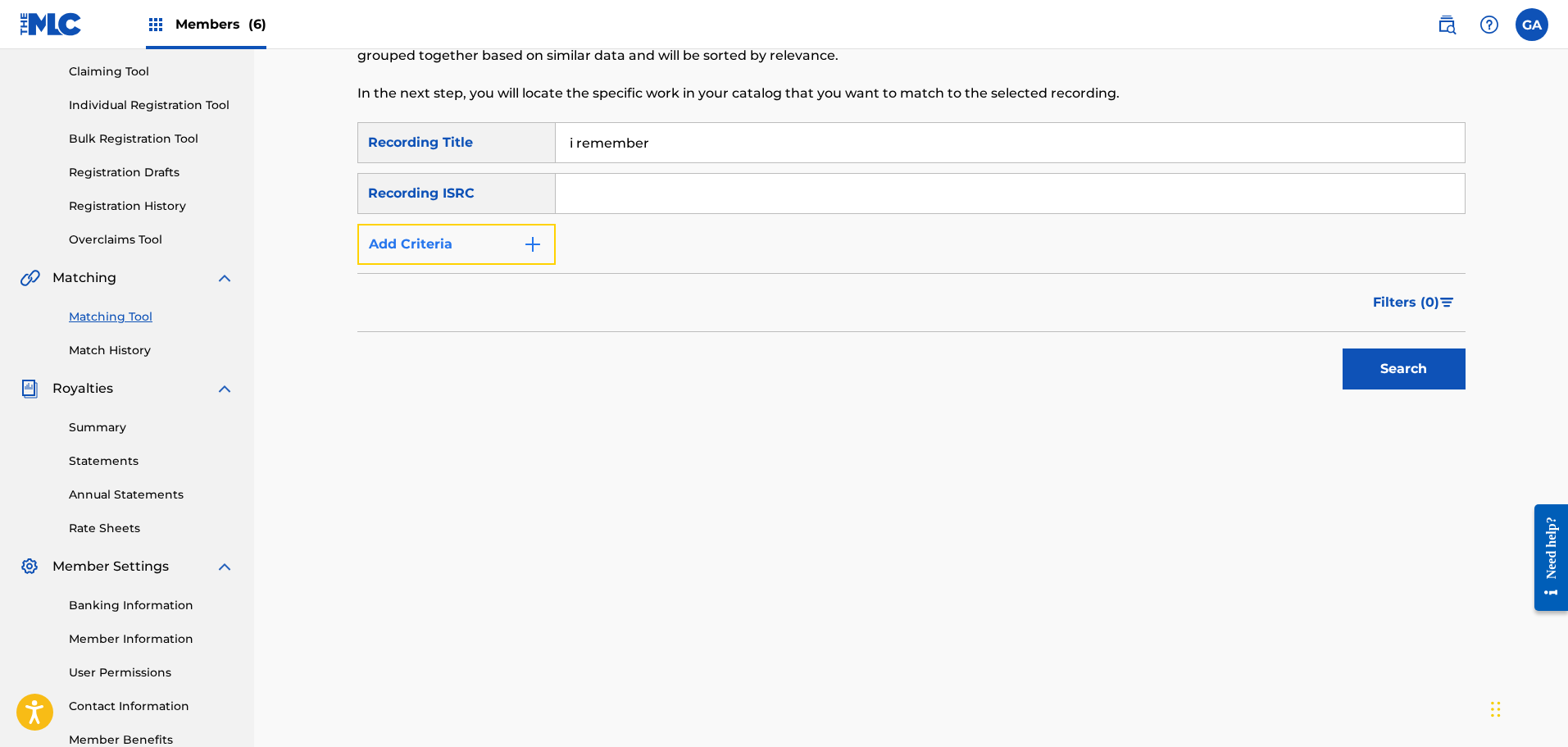
click at [479, 243] on button "Add Criteria" at bounding box center [456, 243] width 198 height 41
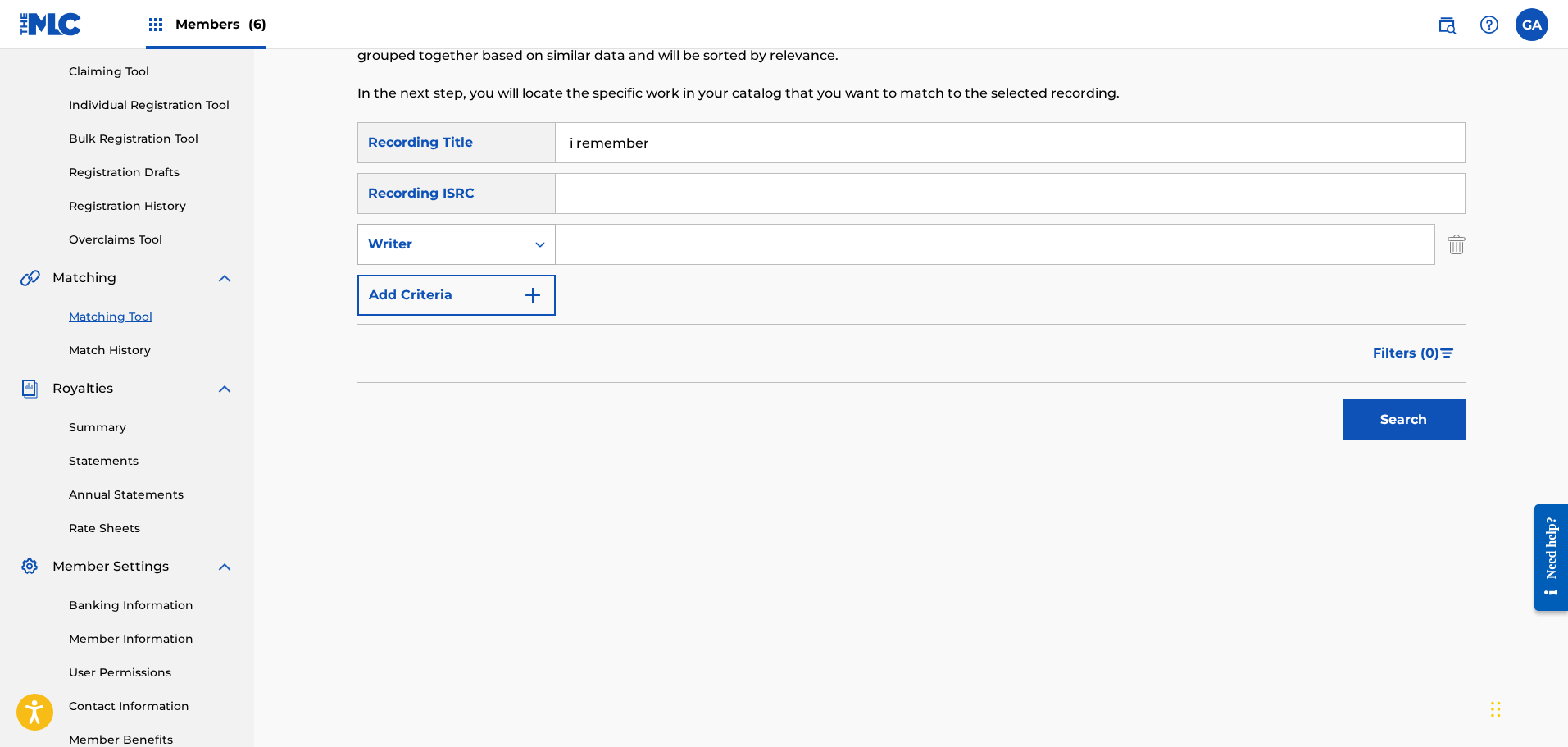
click at [461, 236] on div "Writer" at bounding box center [442, 244] width 148 height 20
click at [431, 287] on div "Recording Artist" at bounding box center [456, 284] width 196 height 41
click at [581, 245] on input "Search Form" at bounding box center [994, 243] width 879 height 39
click at [1343, 399] on button "Search" at bounding box center [1403, 419] width 123 height 41
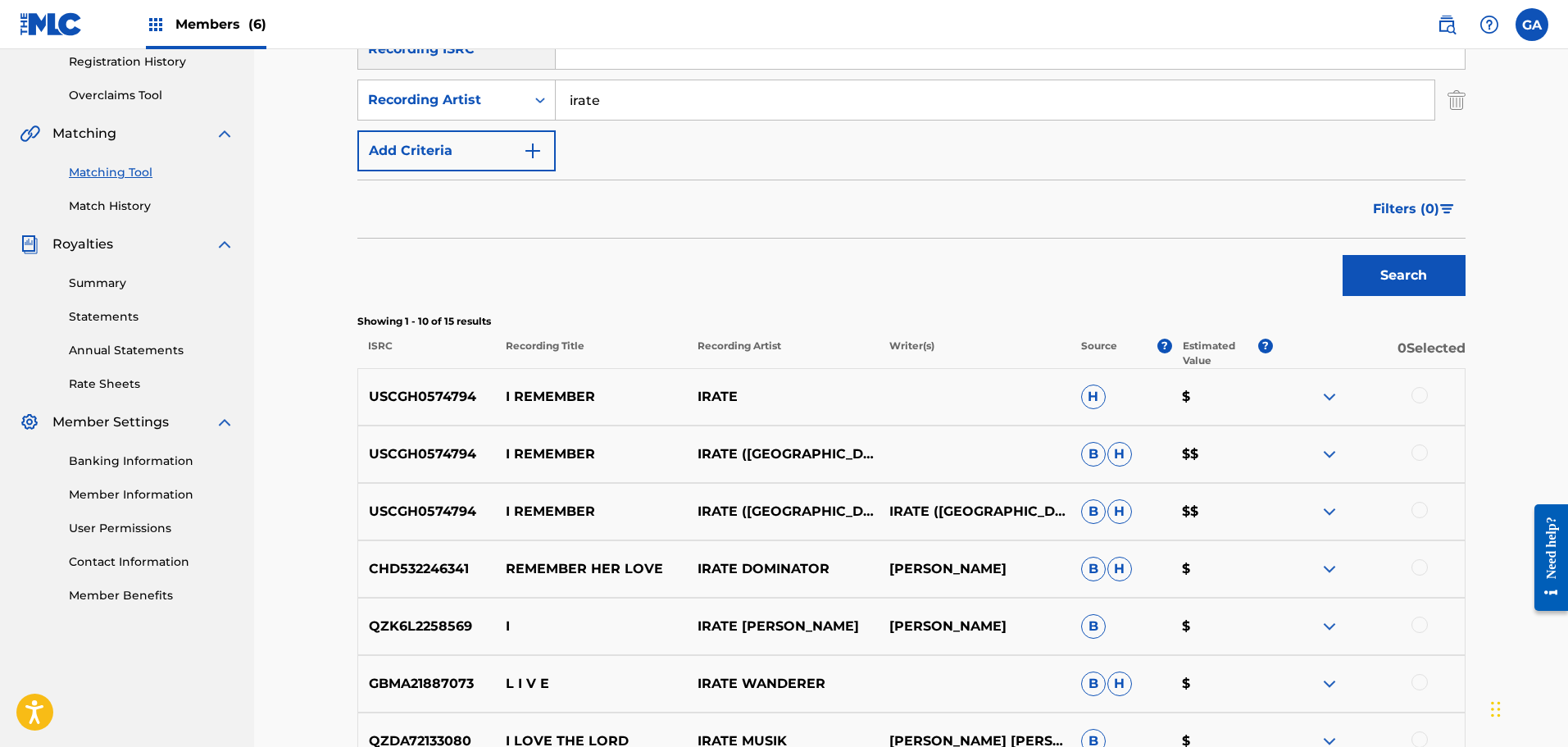
scroll to position [498, 0]
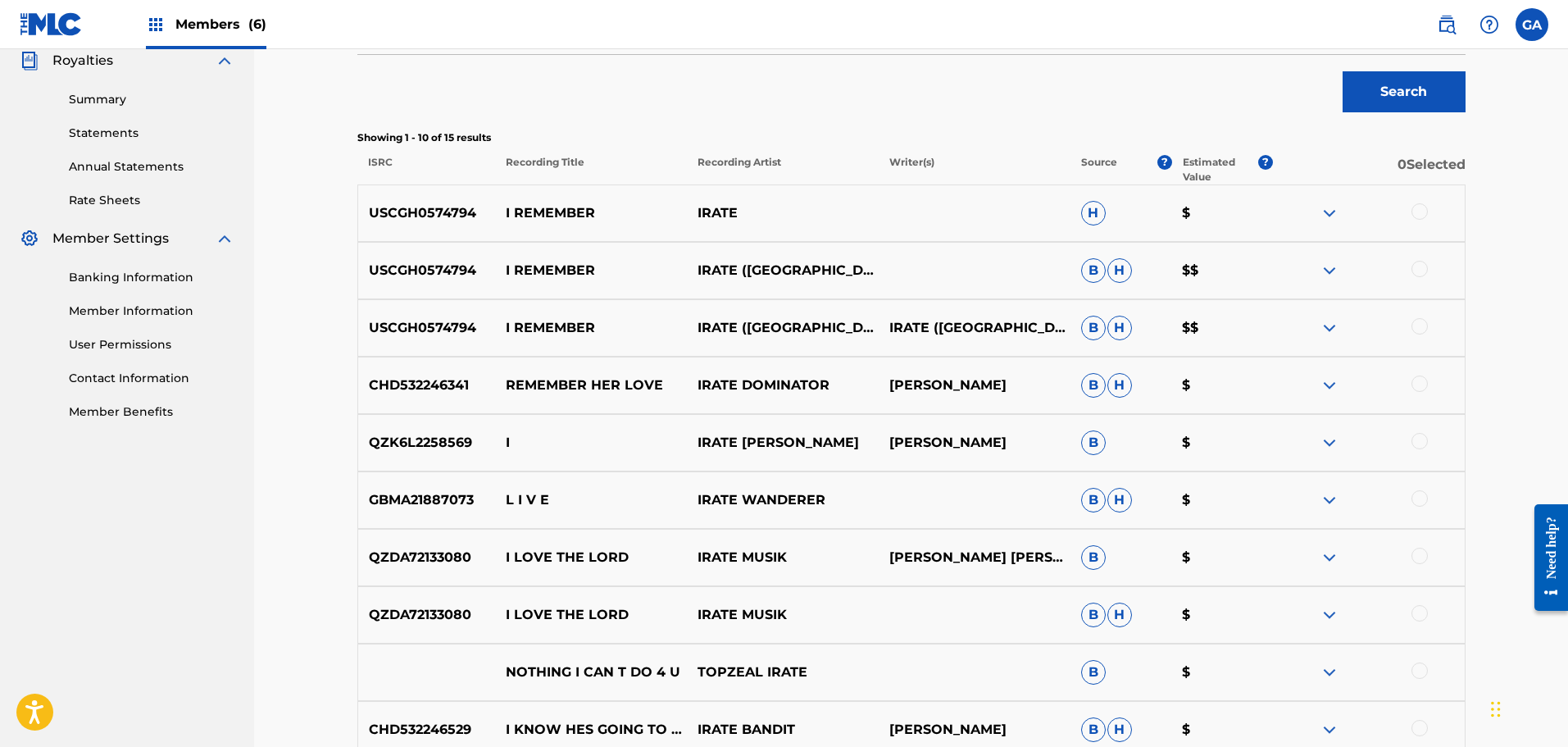
click at [1429, 327] on div at bounding box center [1369, 328] width 192 height 20
click at [1416, 324] on div at bounding box center [1419, 326] width 16 height 16
click at [1423, 269] on div at bounding box center [1419, 268] width 16 height 16
click at [1421, 213] on div at bounding box center [1419, 211] width 16 height 16
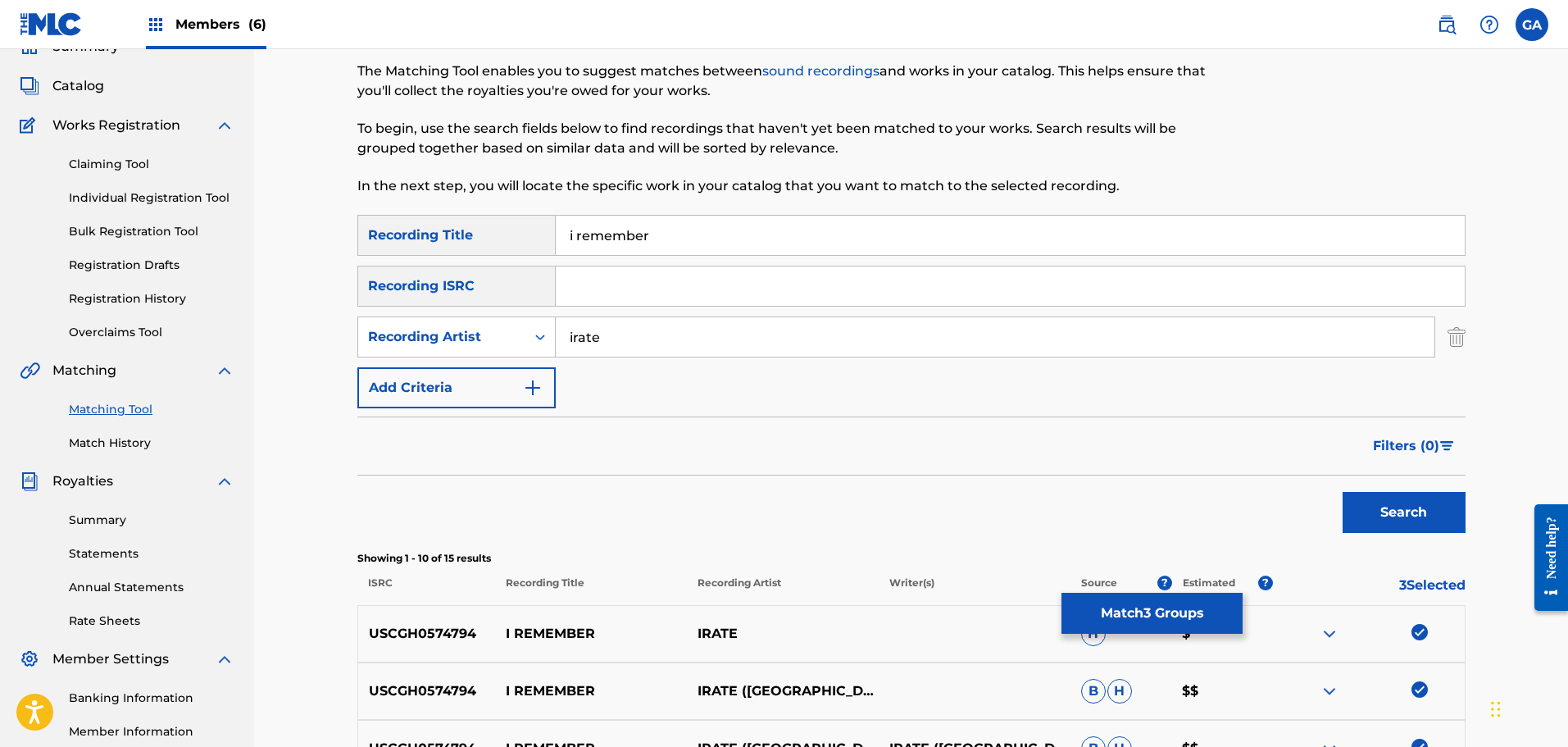
scroll to position [6, 0]
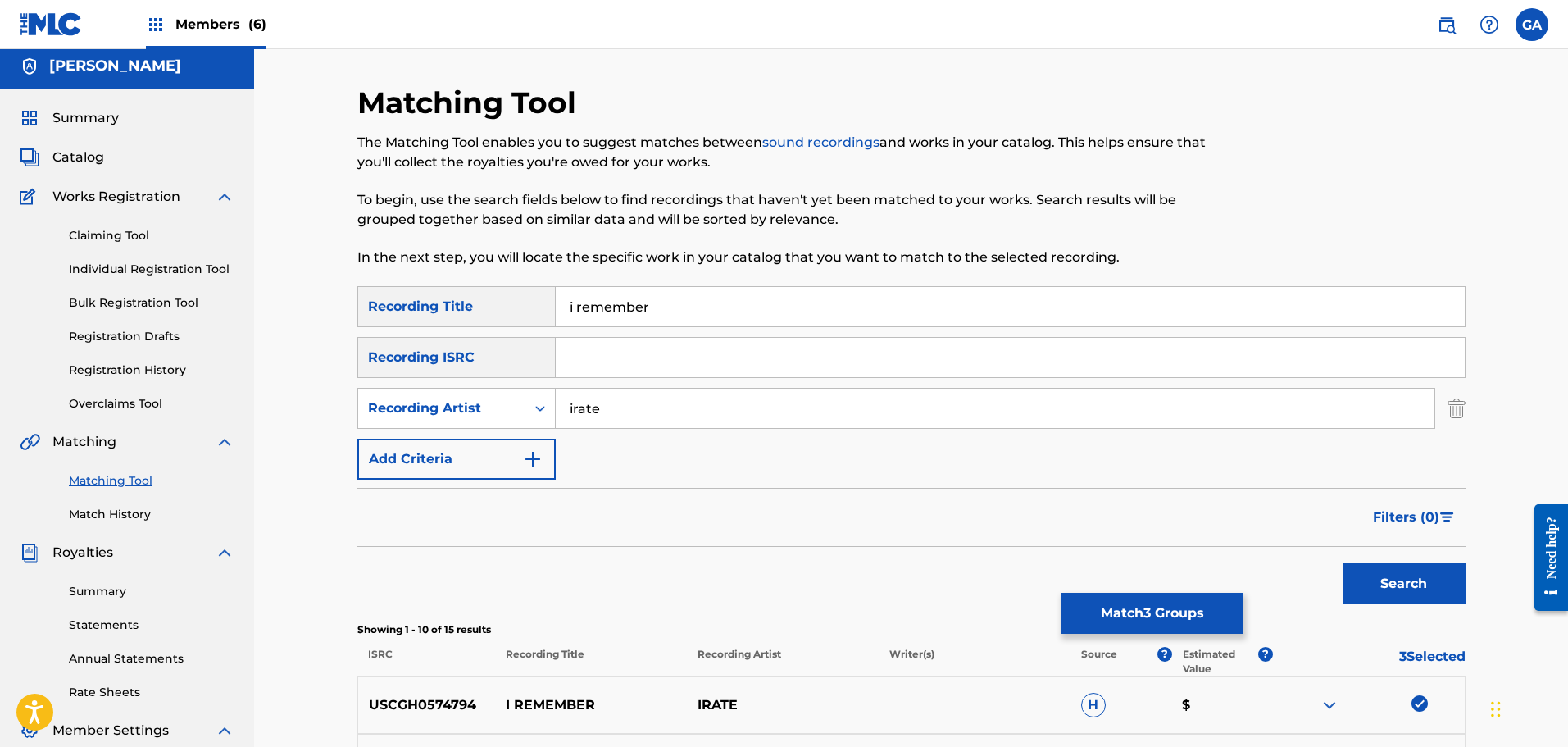
click at [572, 413] on input "irate" at bounding box center [994, 408] width 879 height 39
type input "i.r.a.t.e."
click at [1343, 563] on button "Search" at bounding box center [1403, 583] width 123 height 41
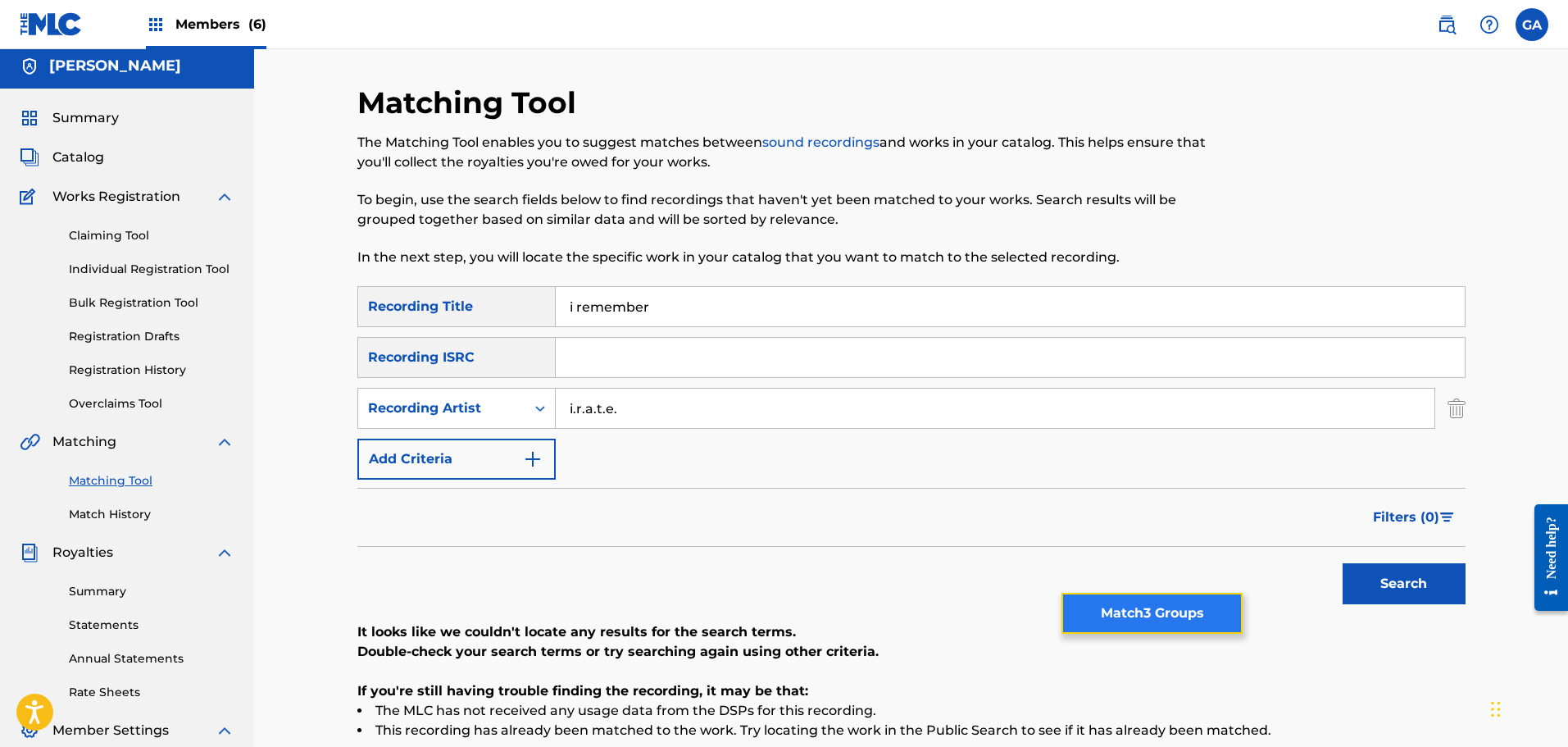
click at [1198, 617] on button "Match 3 Groups" at bounding box center [1152, 612] width 182 height 41
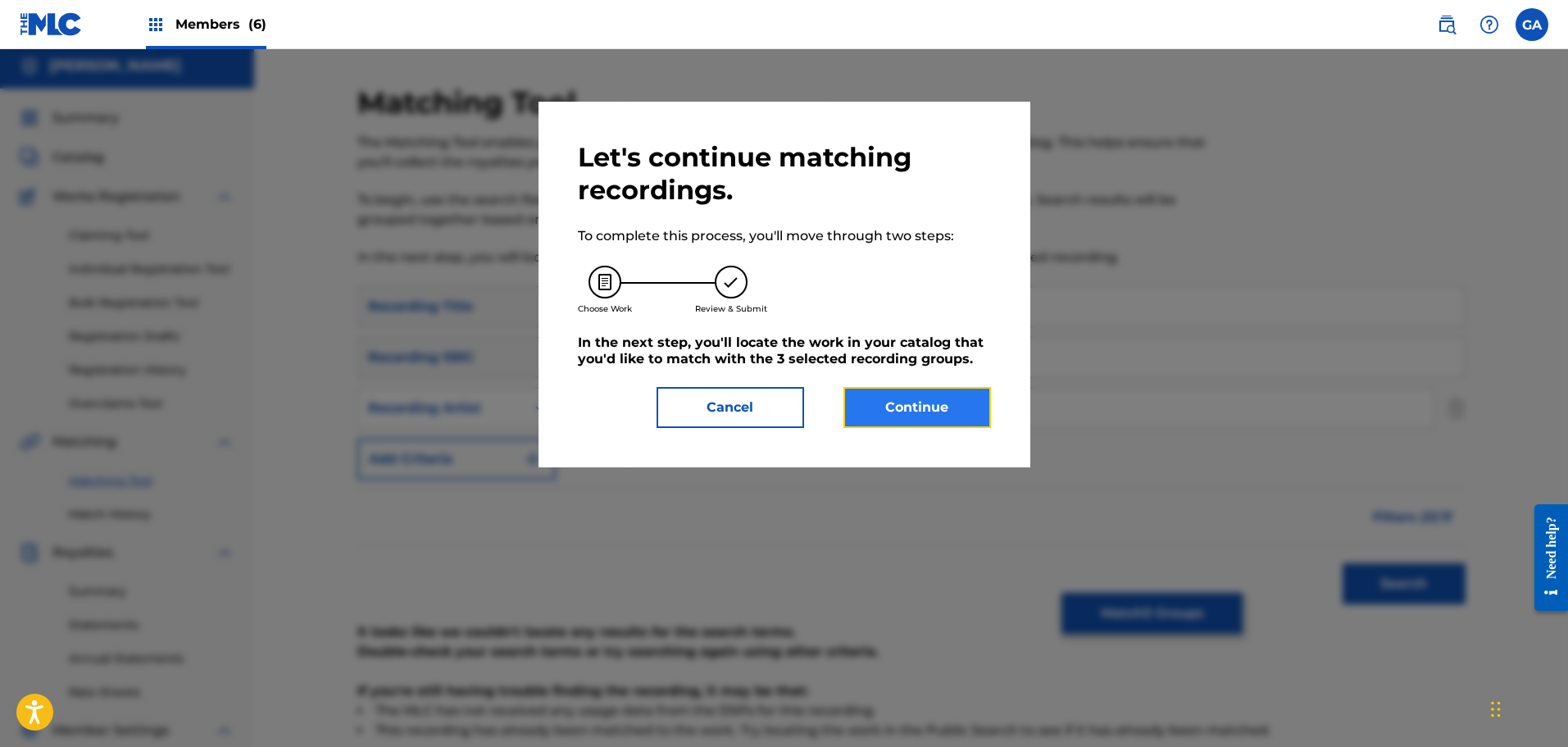
click at [914, 405] on button "Continue" at bounding box center [918, 407] width 148 height 41
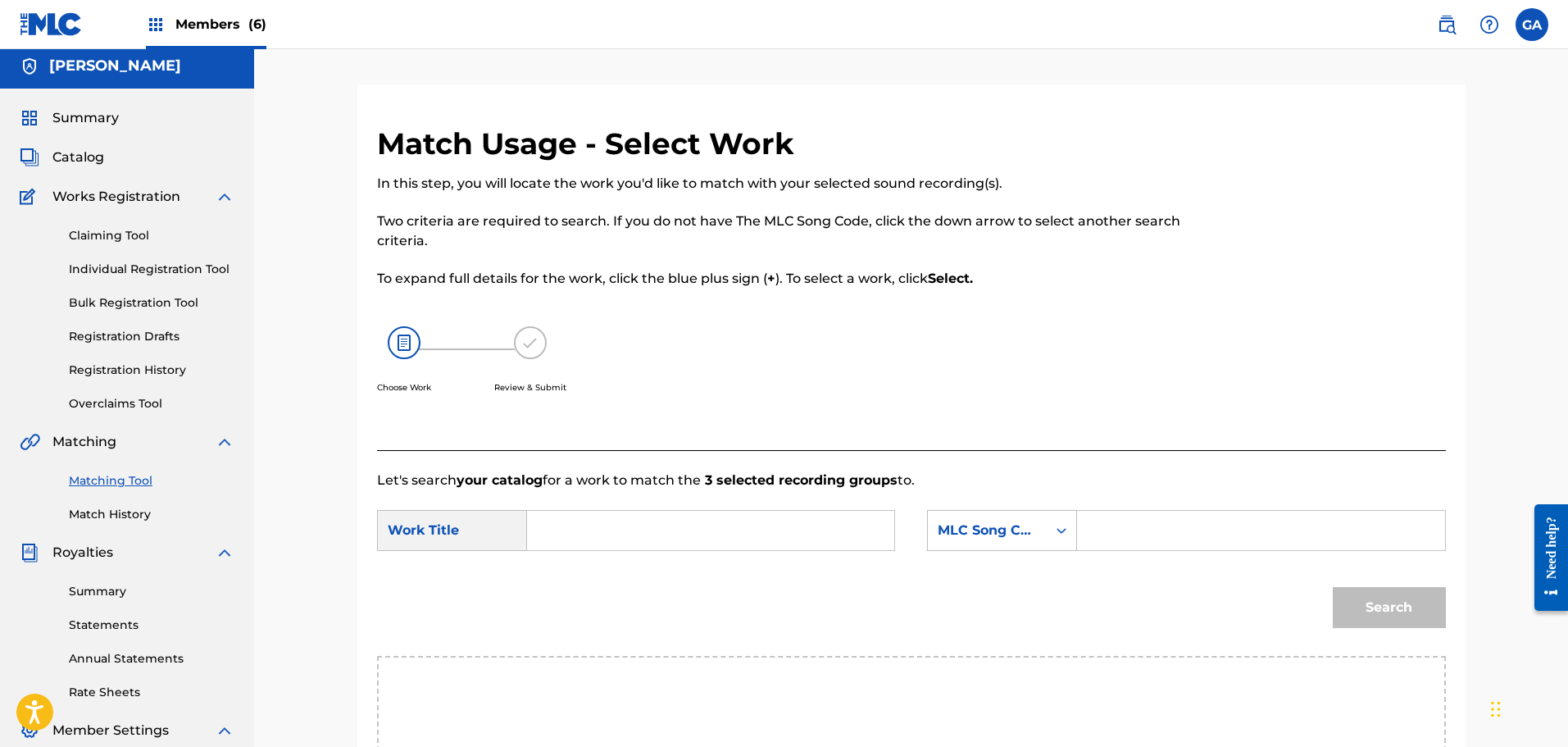
click at [707, 532] on input "Search Form" at bounding box center [710, 530] width 339 height 39
click at [573, 568] on div "i rem ember" at bounding box center [587, 576] width 93 height 49
type input "i remember"
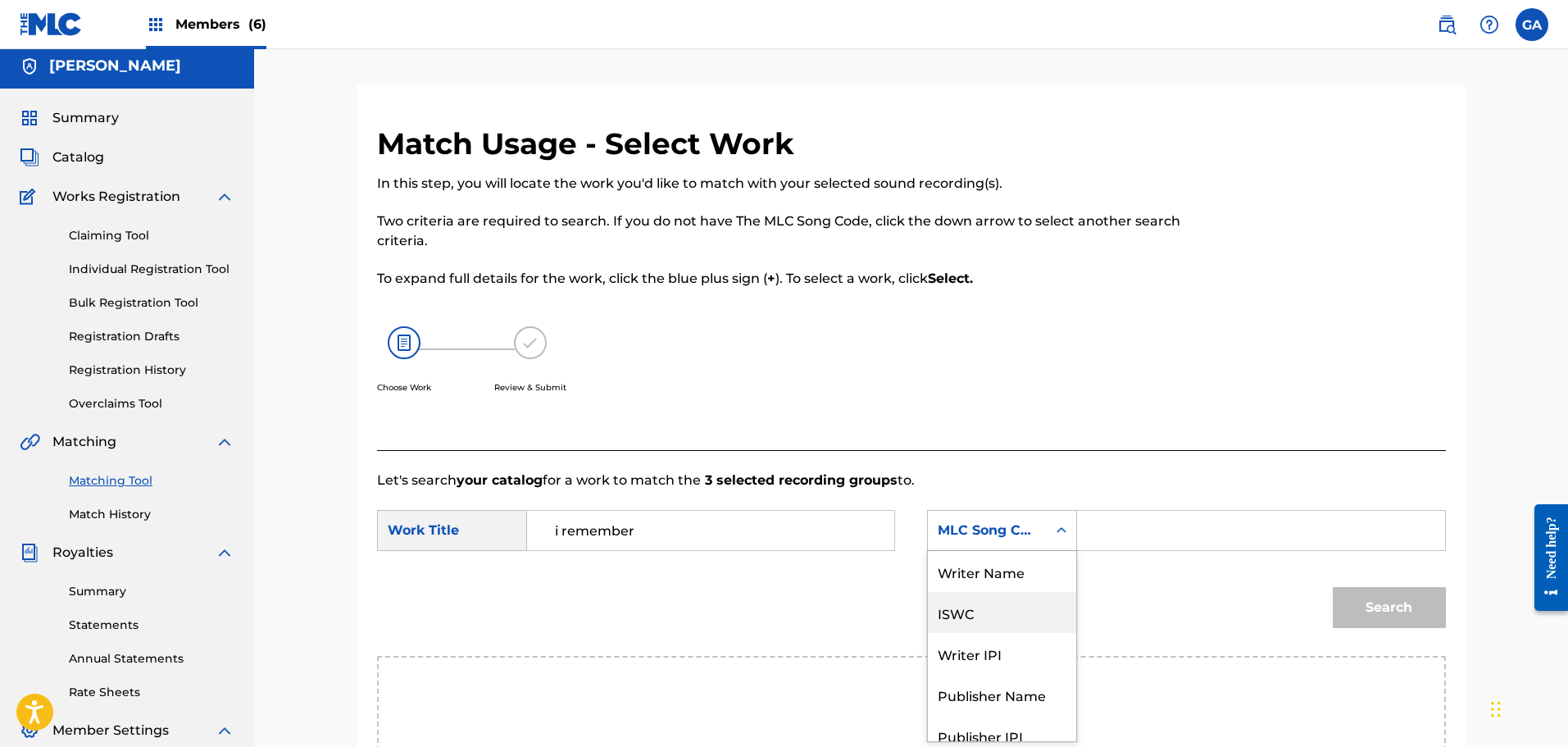
scroll to position [57, 0]
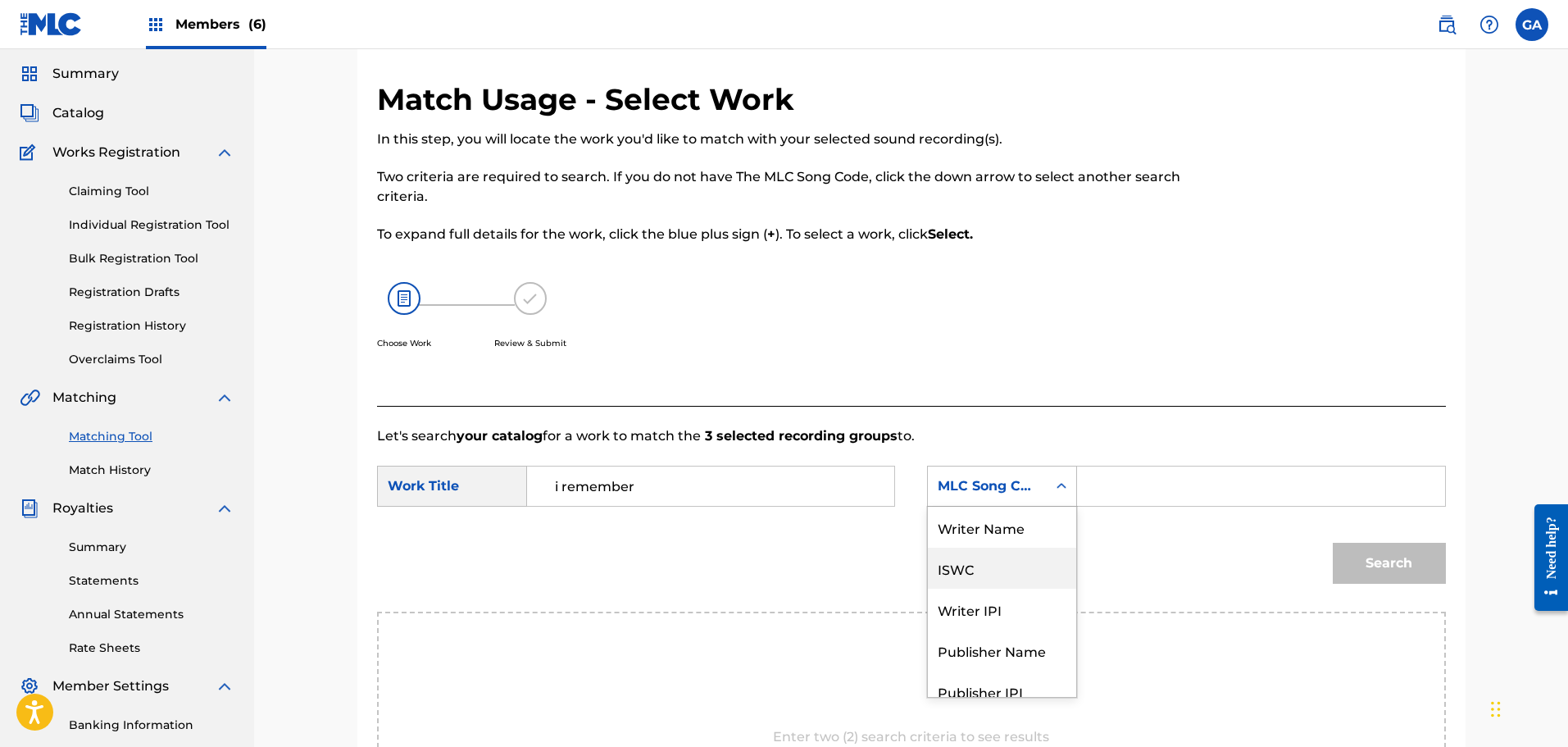
click at [1007, 507] on div "7 results available. Use Up and Down to choose options, press Enter to select t…" at bounding box center [1001, 486] width 150 height 41
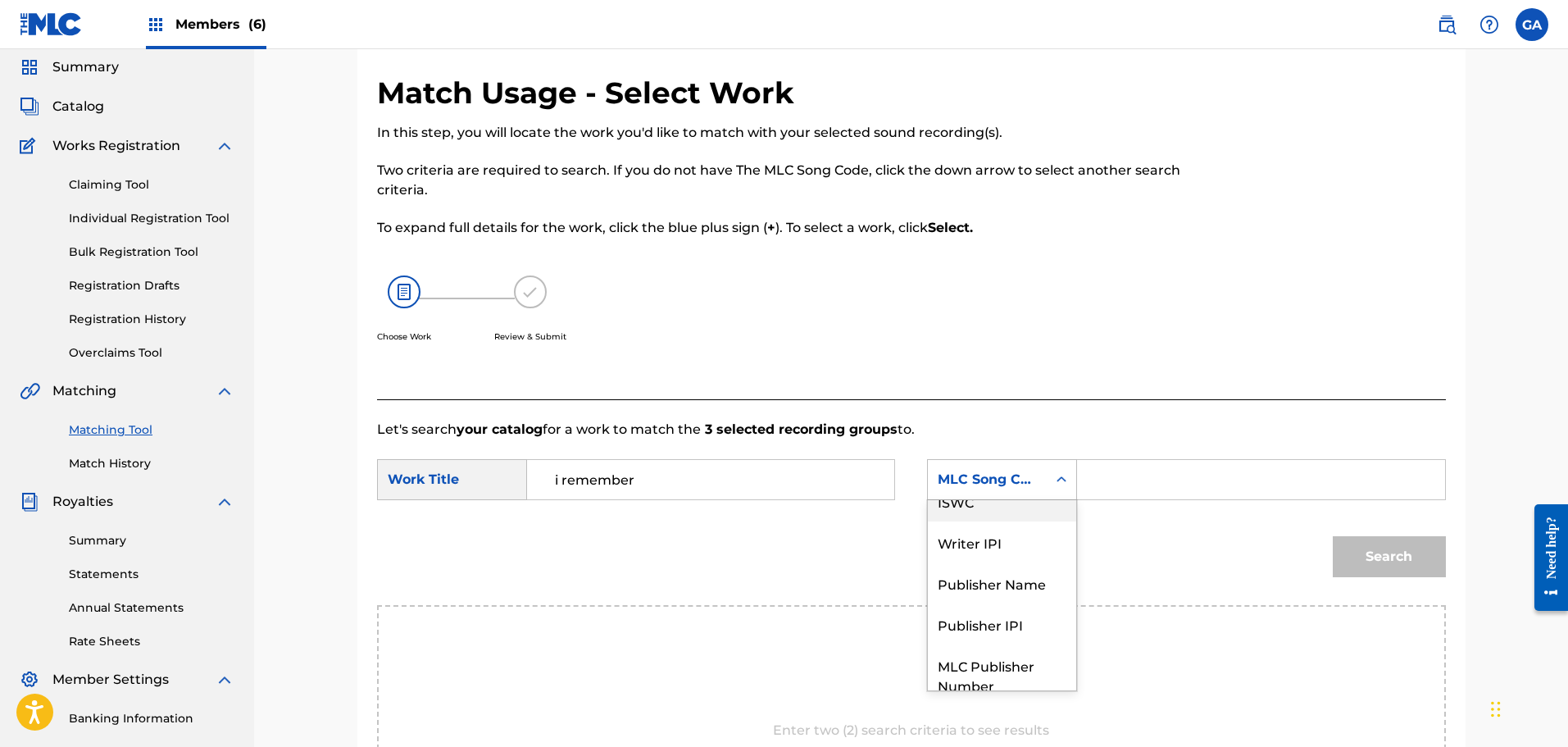
scroll to position [0, 0]
click at [1003, 519] on div "Writer Name" at bounding box center [1001, 520] width 149 height 41
click at [1127, 484] on input "Search Form" at bounding box center [1261, 479] width 339 height 39
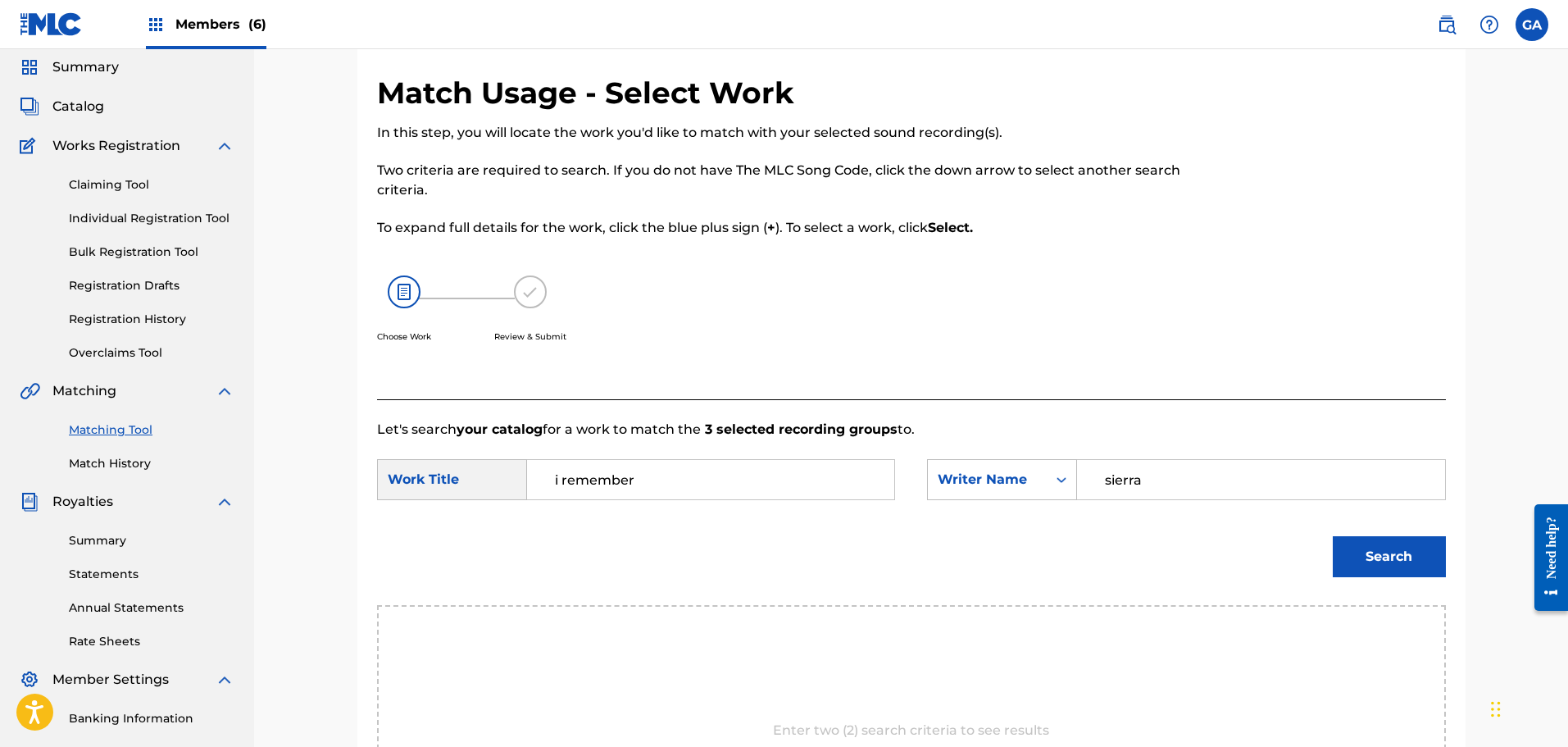
type input "sierra"
click at [1333, 536] on button "Search" at bounding box center [1388, 556] width 113 height 41
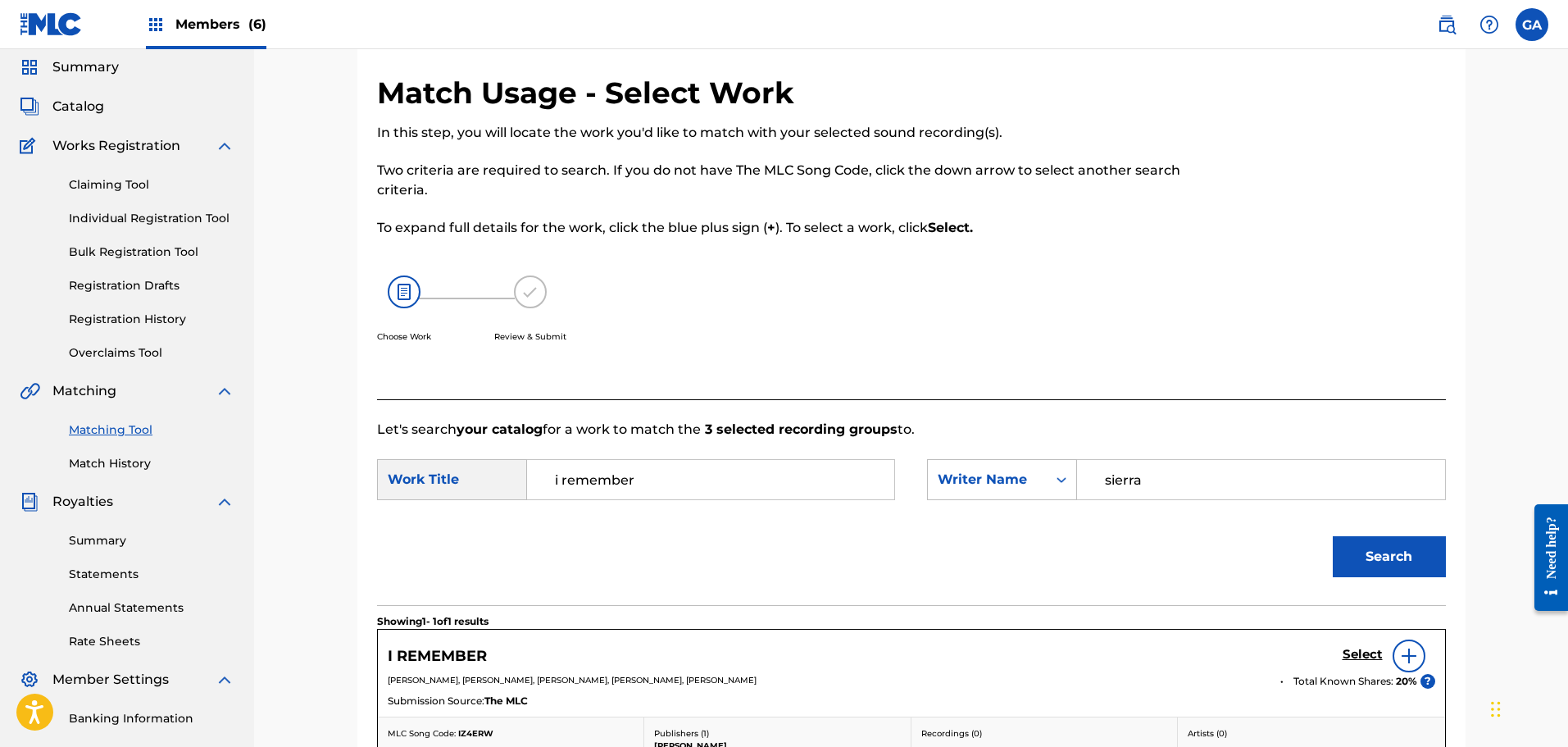
scroll to position [296, 0]
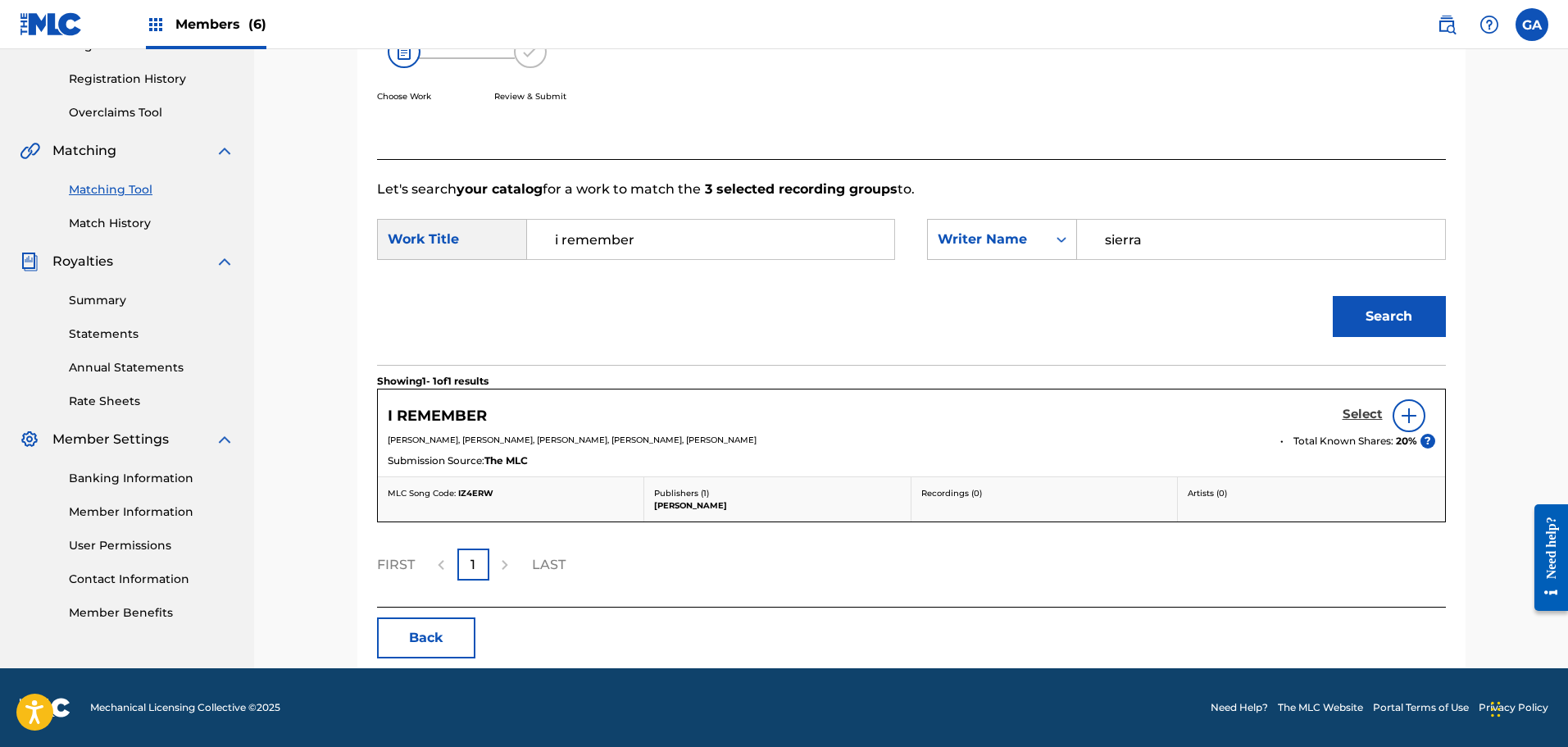
click at [1365, 411] on h5 "Select" at bounding box center [1363, 415] width 40 height 16
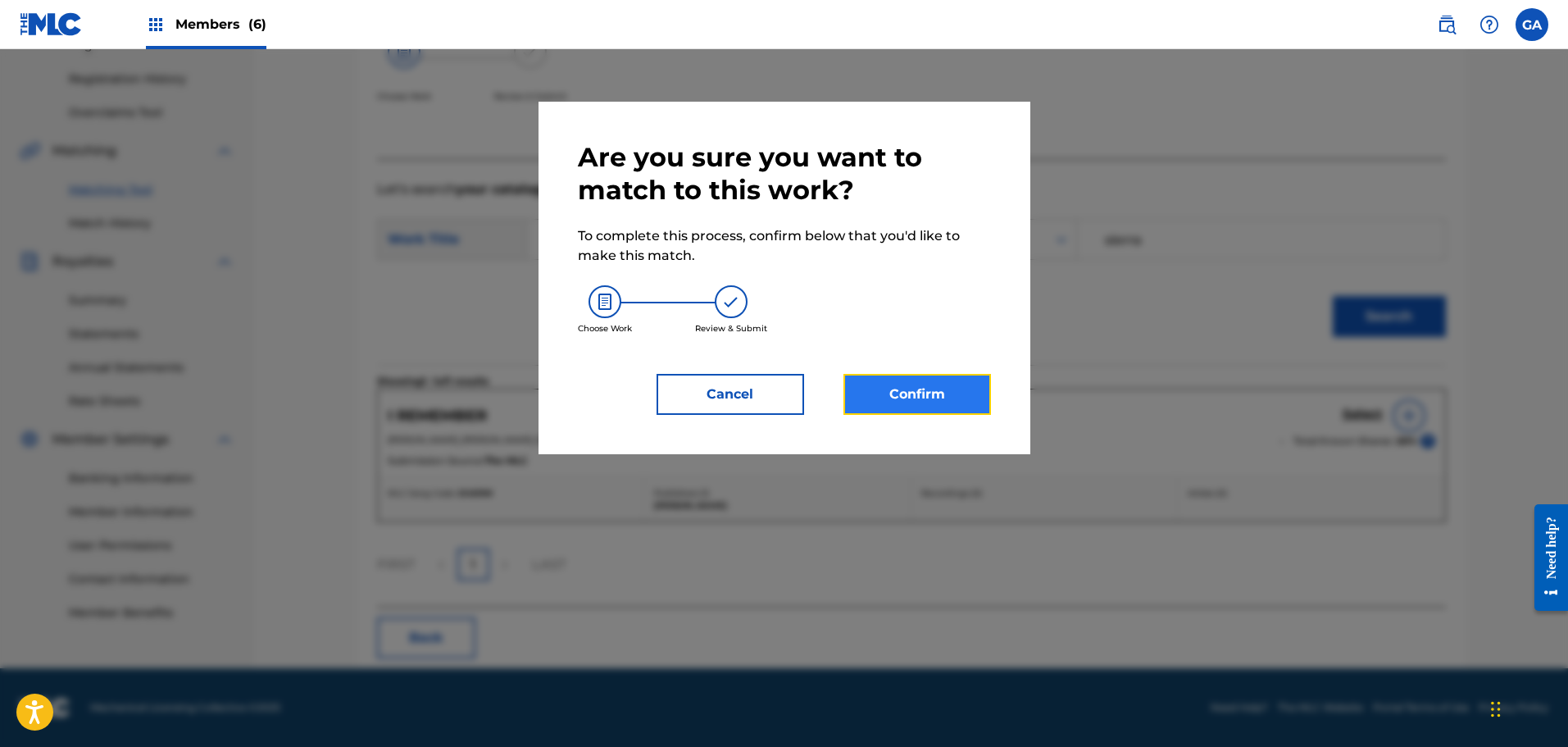
click at [929, 393] on button "Confirm" at bounding box center [918, 394] width 148 height 41
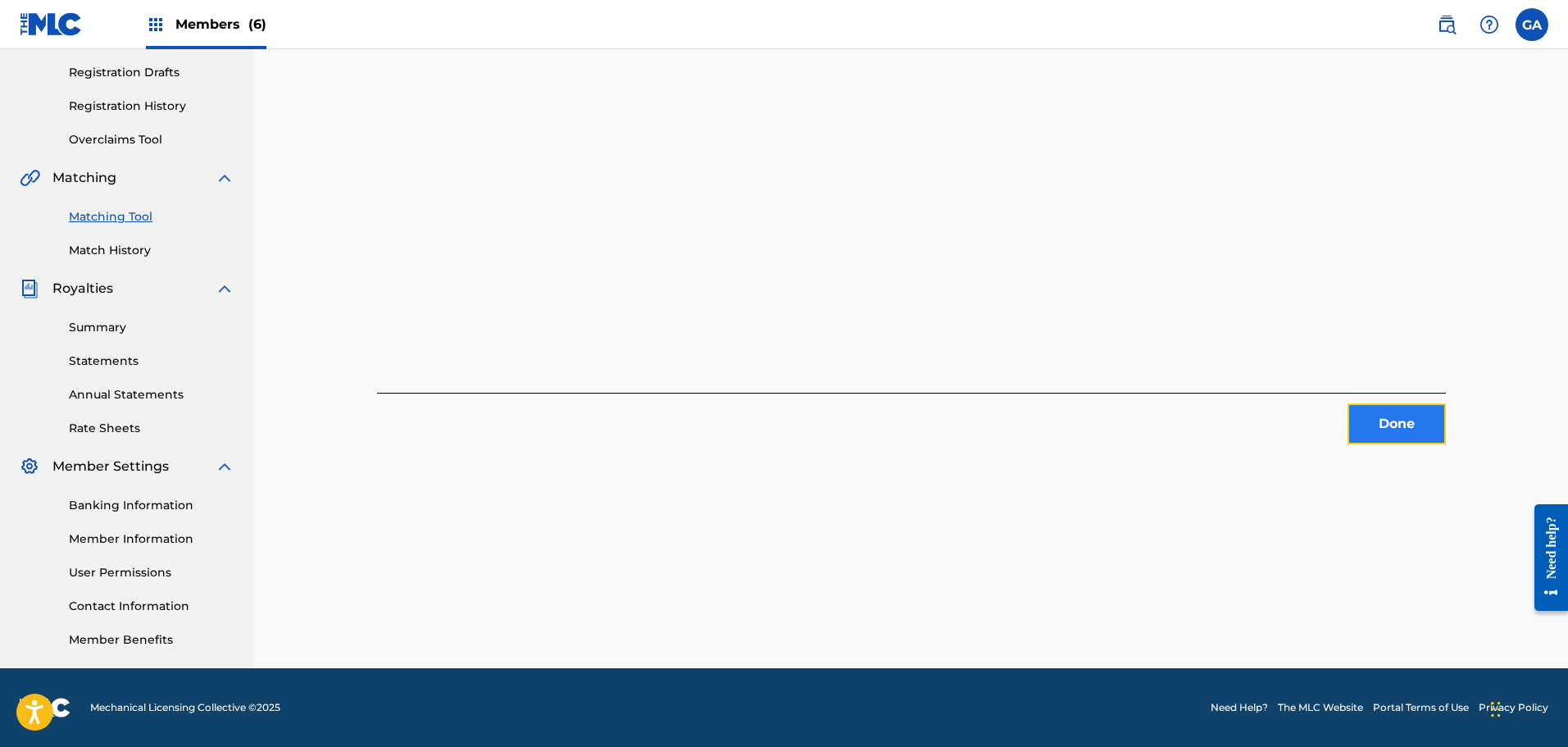
click at [1377, 431] on button "Done" at bounding box center [1396, 423] width 99 height 41
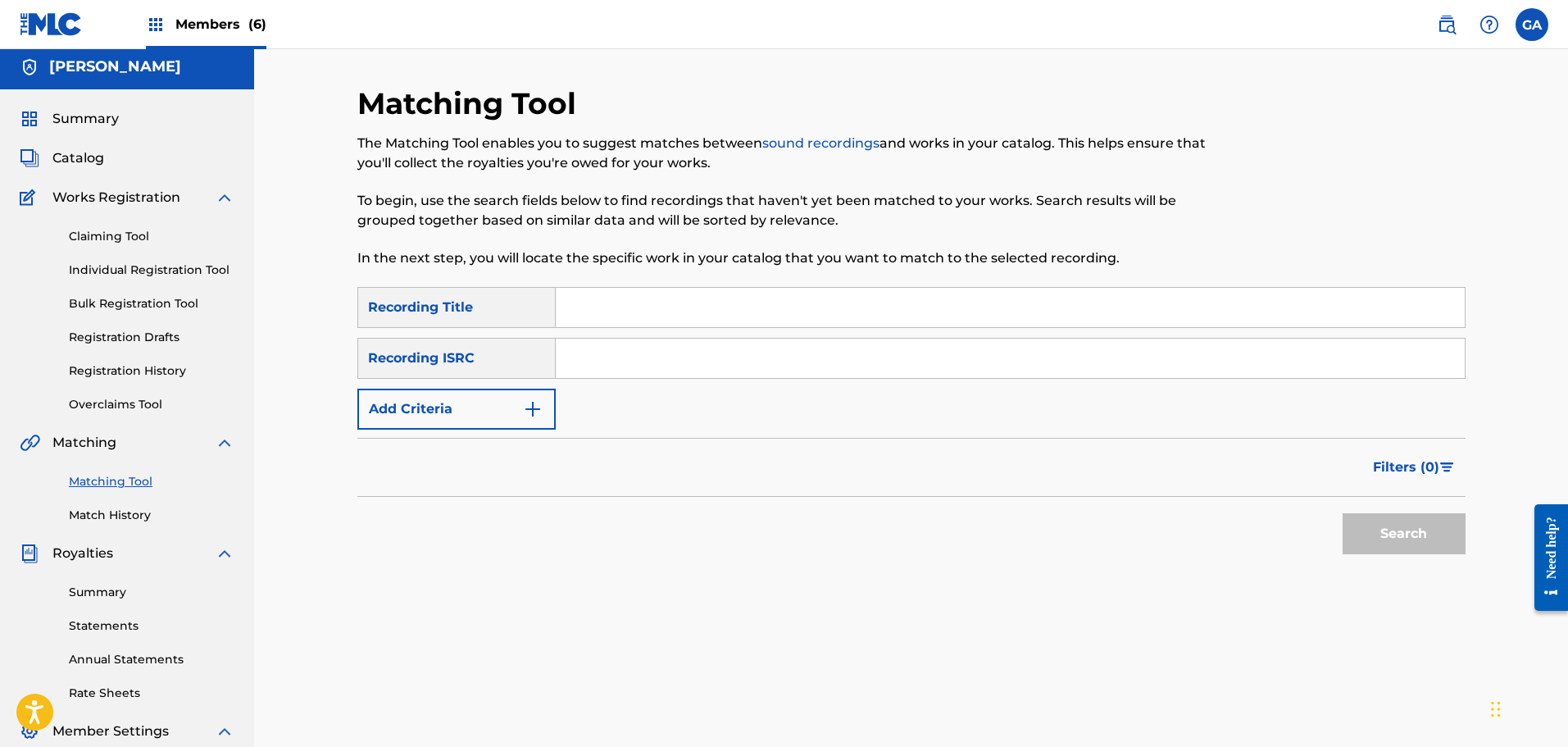
scroll to position [0, 0]
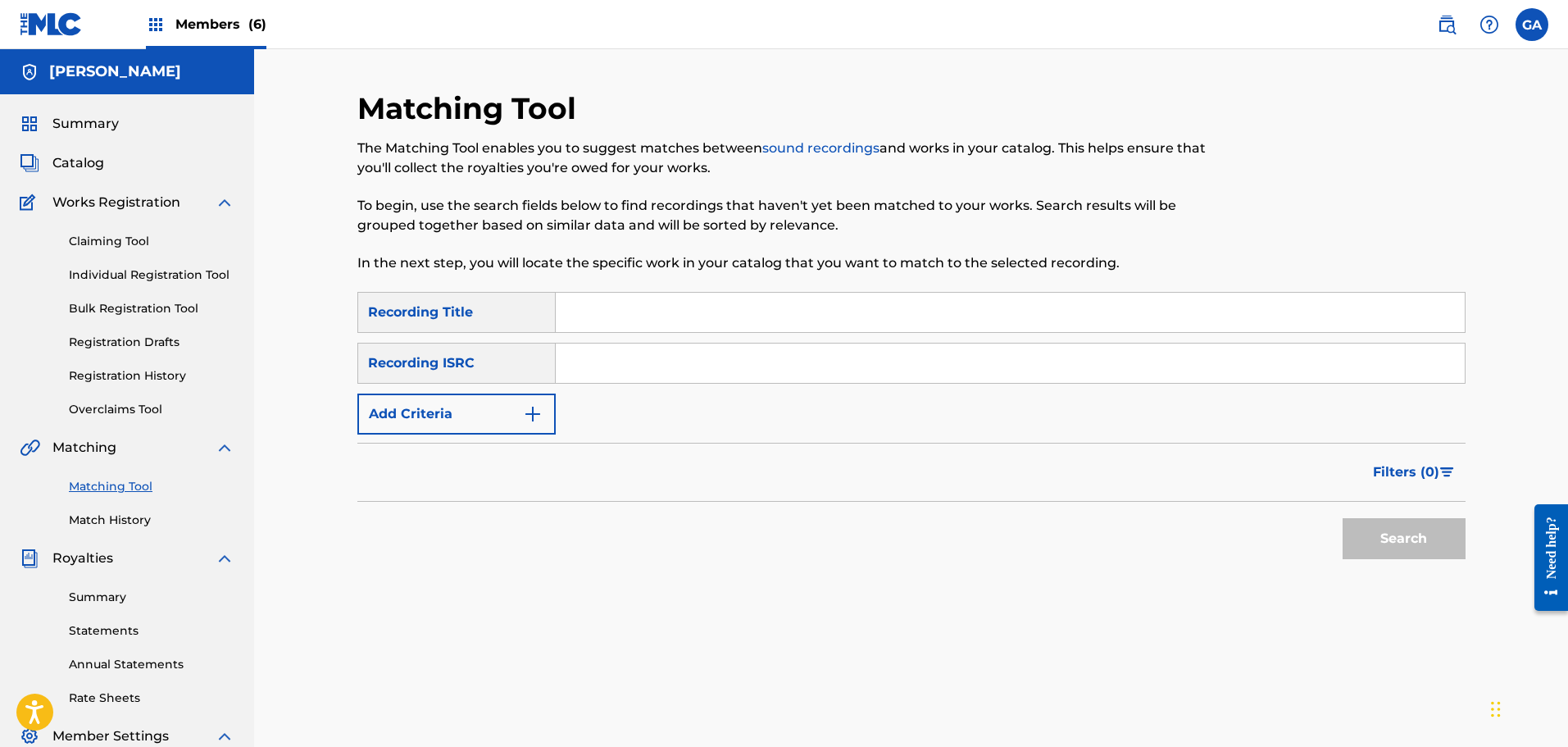
click at [587, 313] on input "Search Form" at bounding box center [1009, 311] width 909 height 39
type input "malintentions"
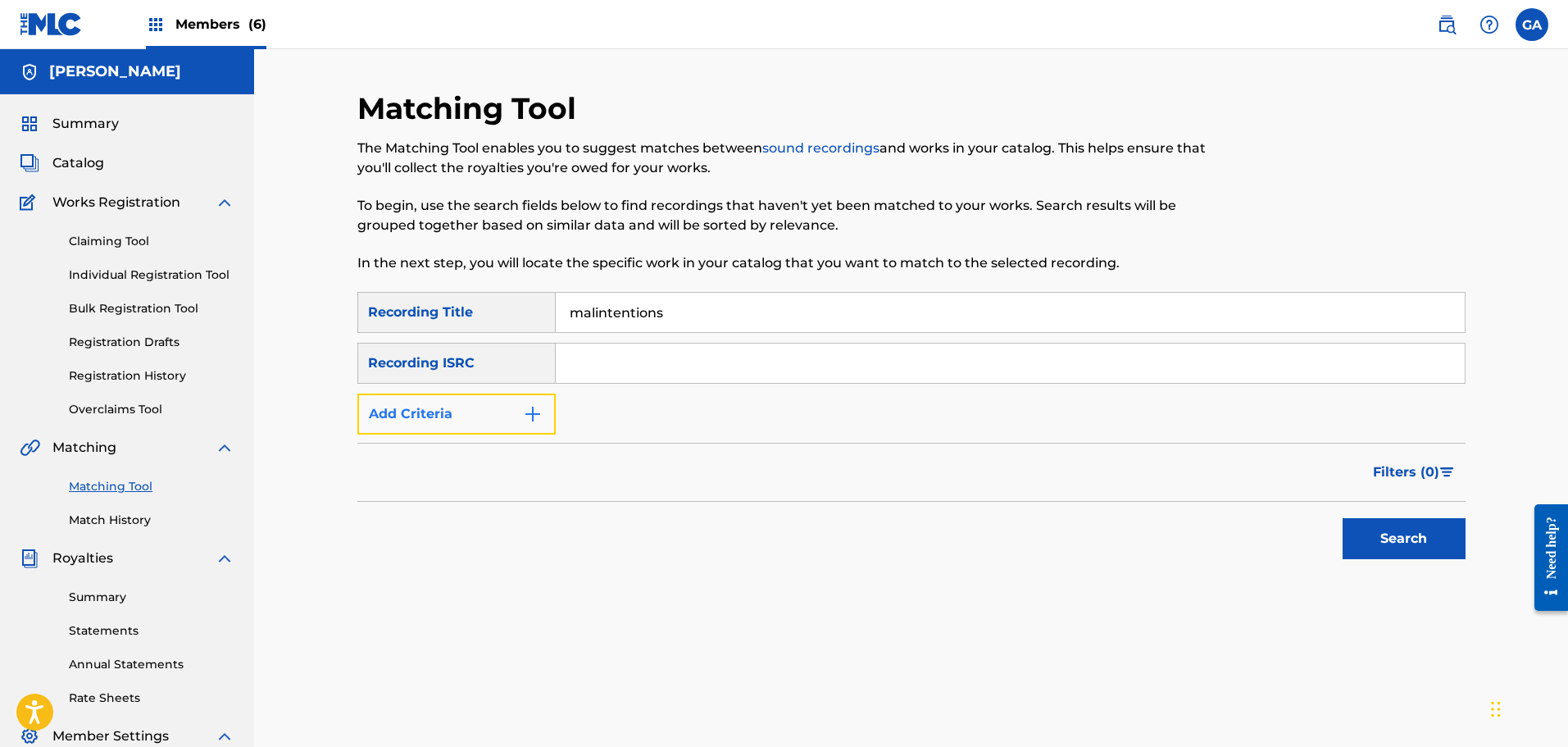
click at [491, 417] on button "Add Criteria" at bounding box center [456, 413] width 198 height 41
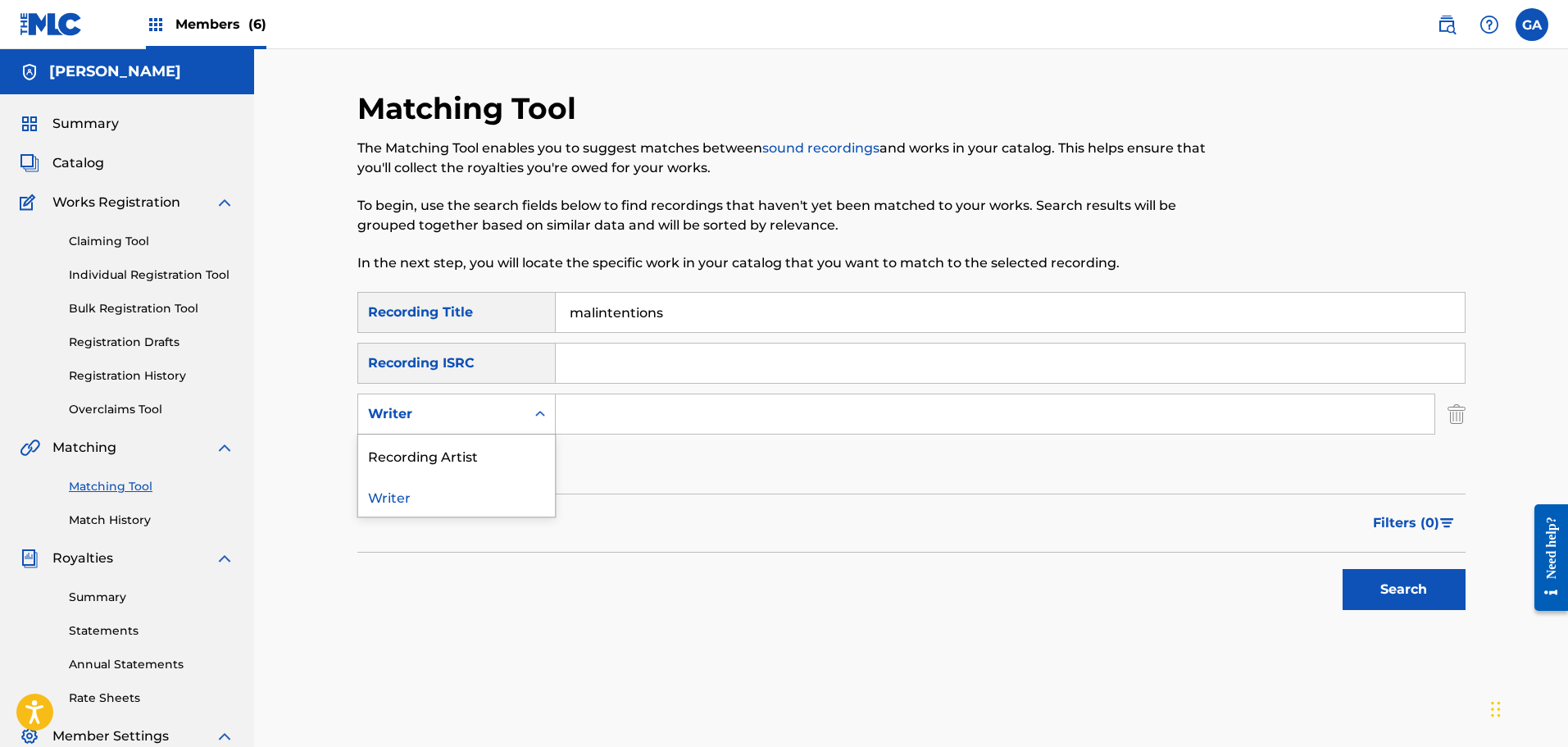
click at [500, 423] on div "Writer" at bounding box center [442, 414] width 148 height 20
click at [453, 452] on div "Recording Artist" at bounding box center [456, 455] width 196 height 41
click at [608, 412] on input "Search Form" at bounding box center [994, 413] width 879 height 39
click at [1343, 568] on button "Search" at bounding box center [1403, 588] width 123 height 41
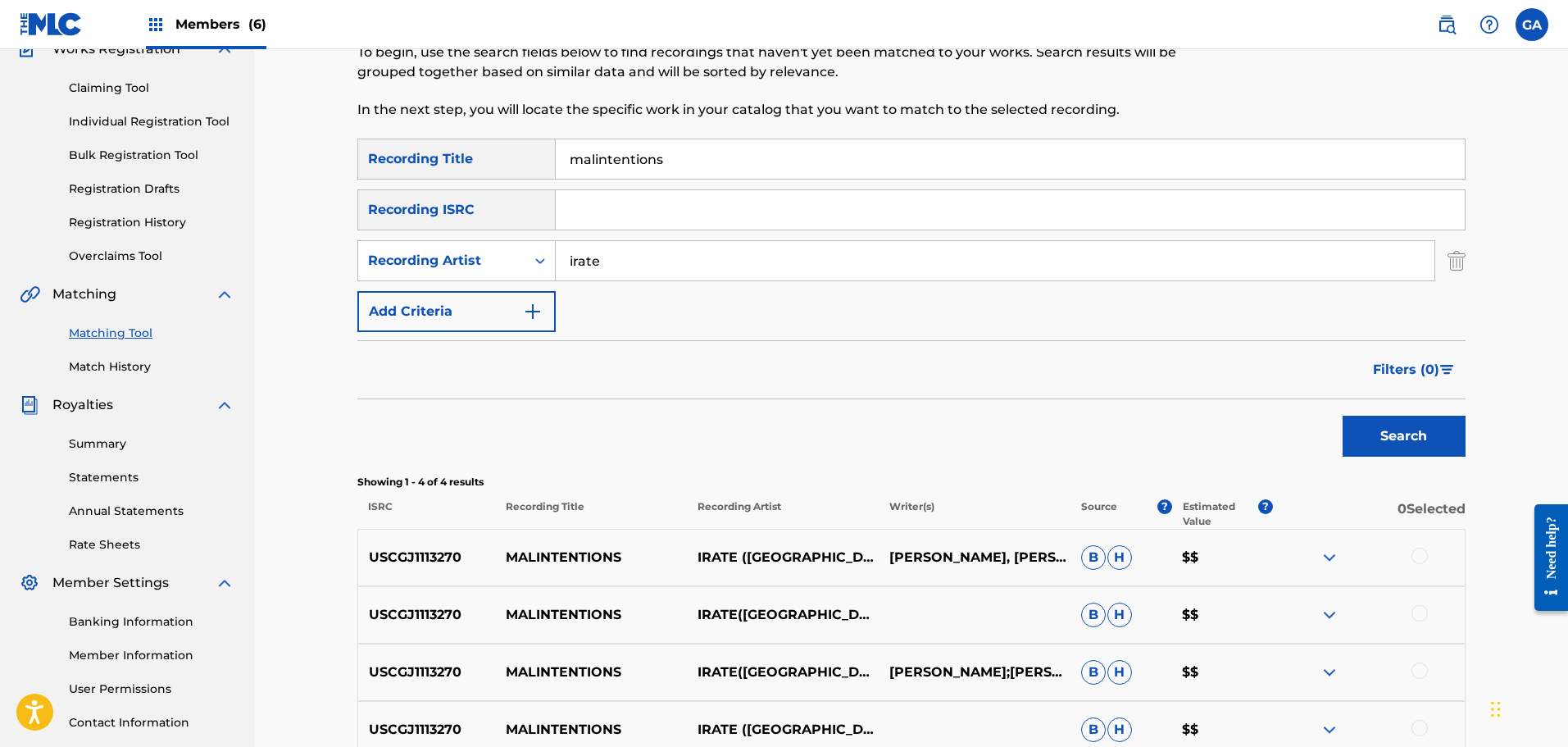
scroll to position [325, 0]
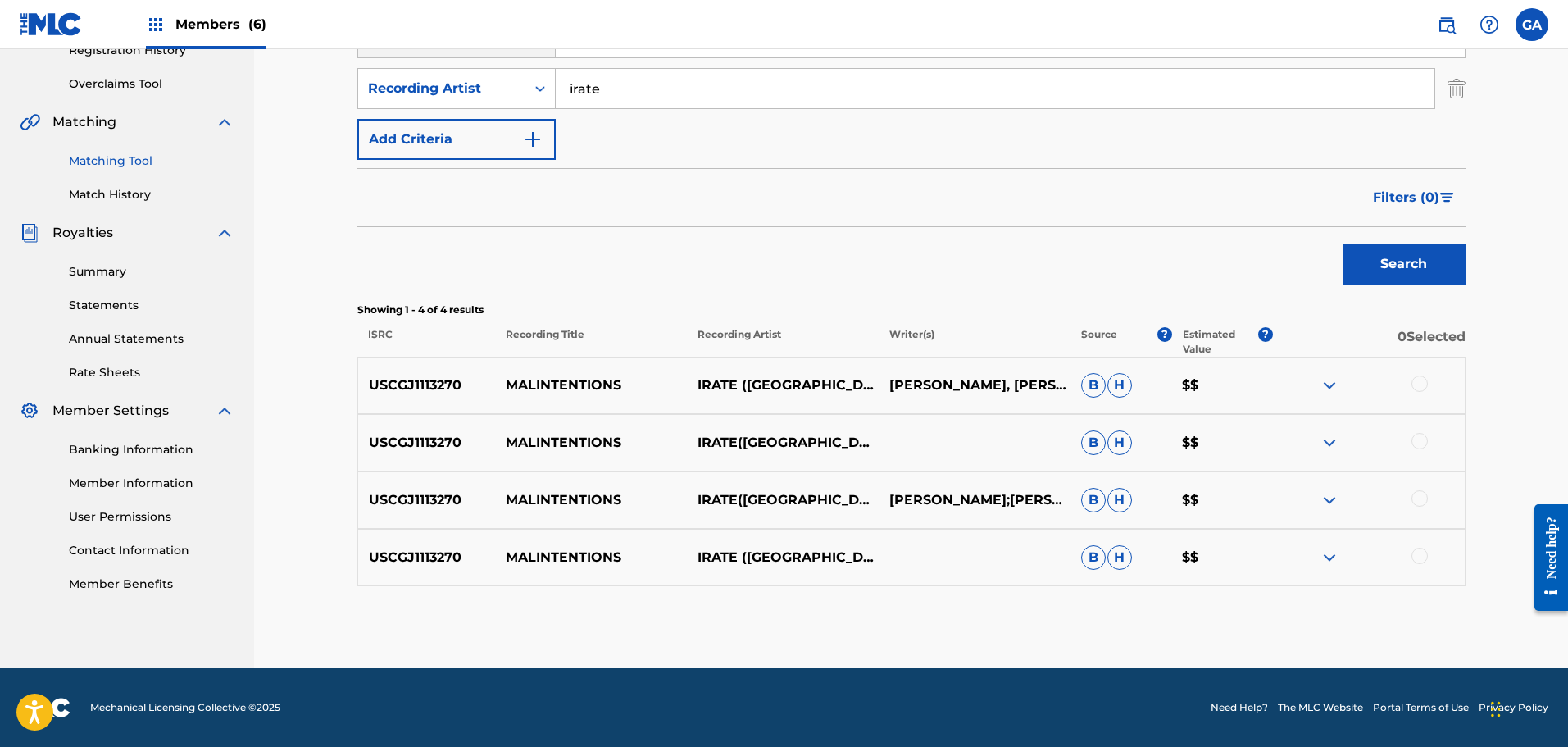
click at [1418, 386] on div at bounding box center [1419, 383] width 16 height 16
click at [1426, 425] on div "USCGJ1113270 MALINTENTIONS IRATE([GEOGRAPHIC_DATA]) B H $$" at bounding box center [911, 443] width 1108 height 58
click at [1427, 438] on div at bounding box center [1419, 441] width 16 height 16
click at [1412, 501] on div at bounding box center [1419, 498] width 16 height 16
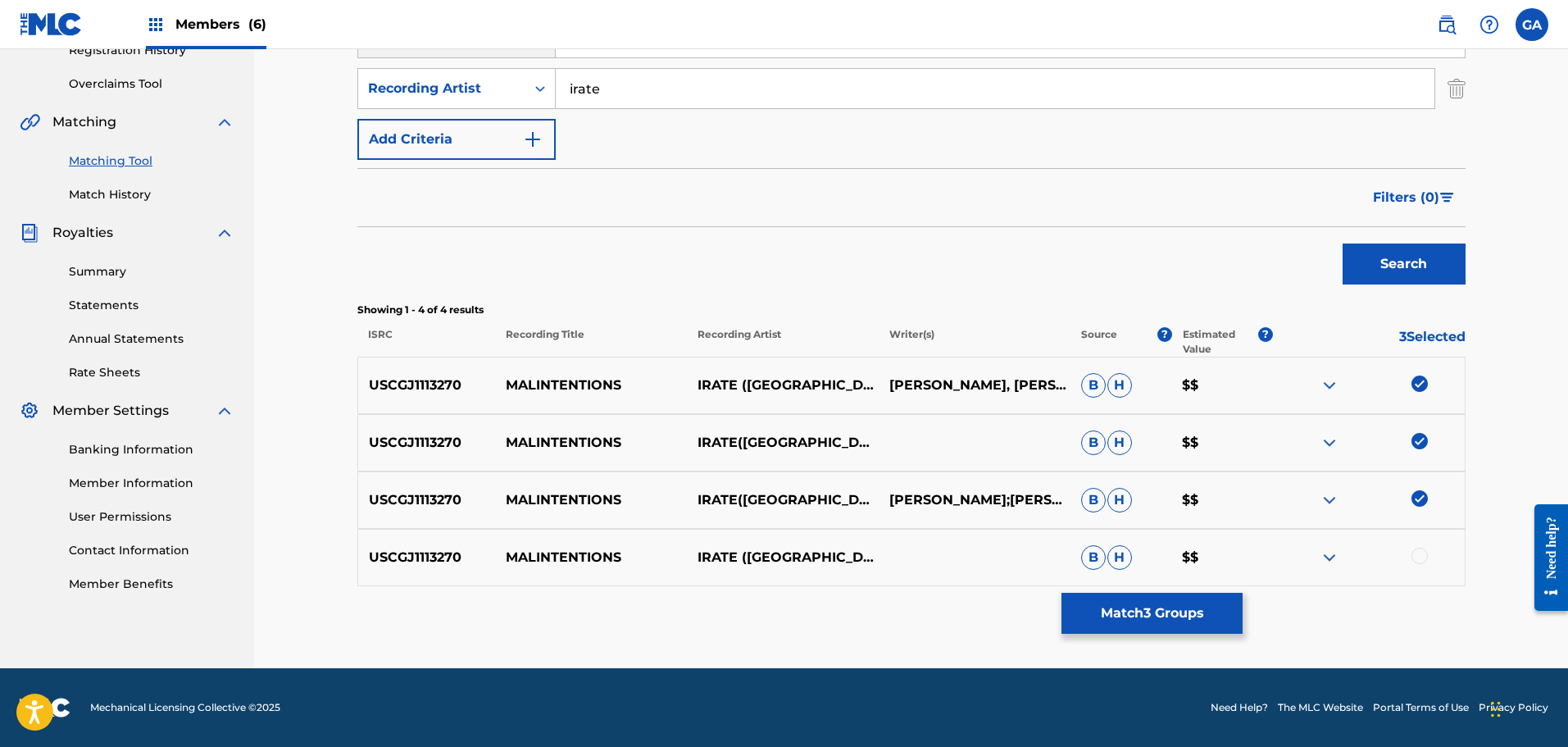
click at [1420, 554] on div at bounding box center [1419, 556] width 16 height 16
click at [573, 93] on input "irate" at bounding box center [994, 88] width 879 height 39
type input "i.r.a.t.e."
click at [1343, 243] on button "Search" at bounding box center [1403, 263] width 123 height 41
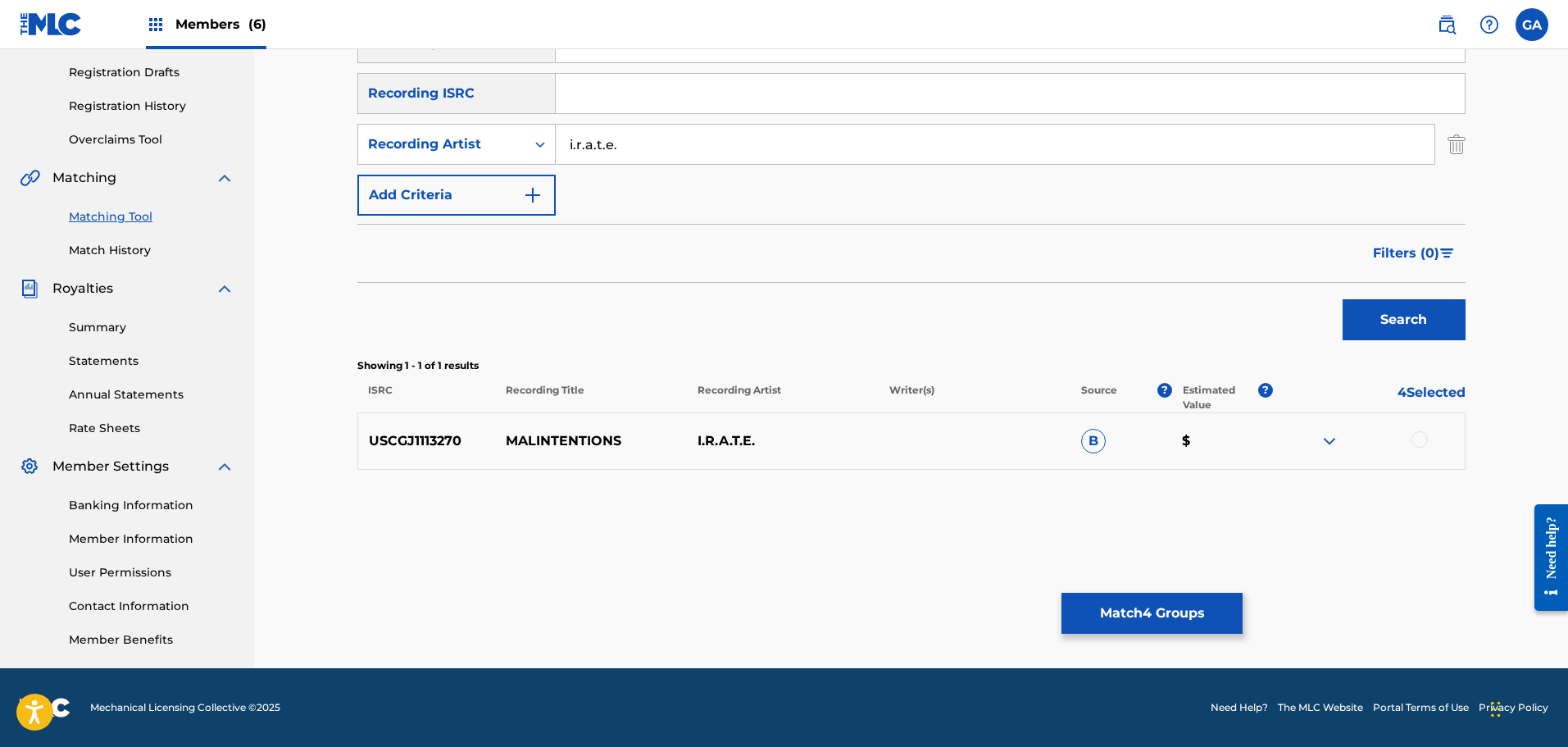
click at [1419, 437] on div at bounding box center [1419, 439] width 16 height 16
click at [1129, 621] on button "Match 5 Groups" at bounding box center [1152, 612] width 182 height 41
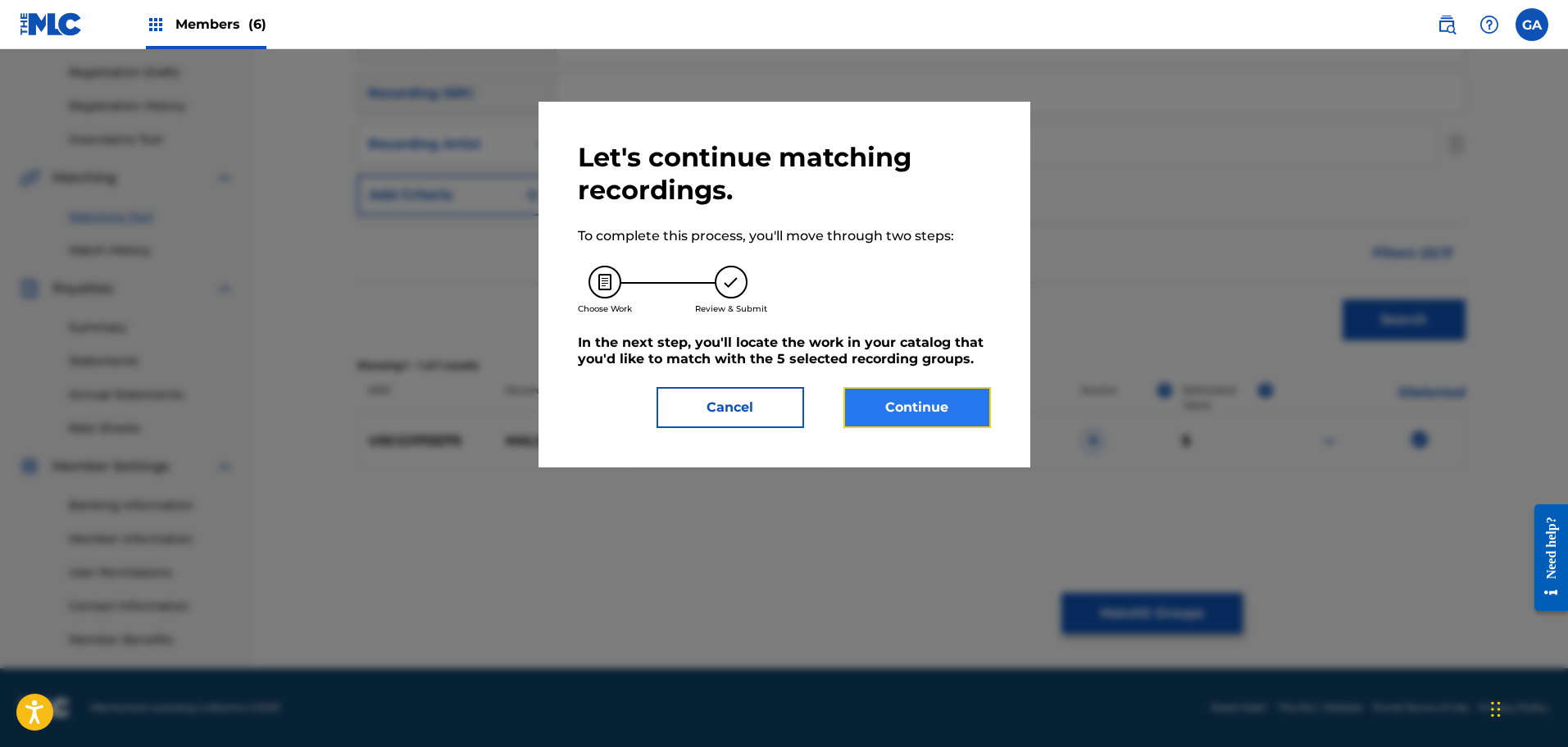
click at [887, 392] on button "Continue" at bounding box center [918, 407] width 148 height 41
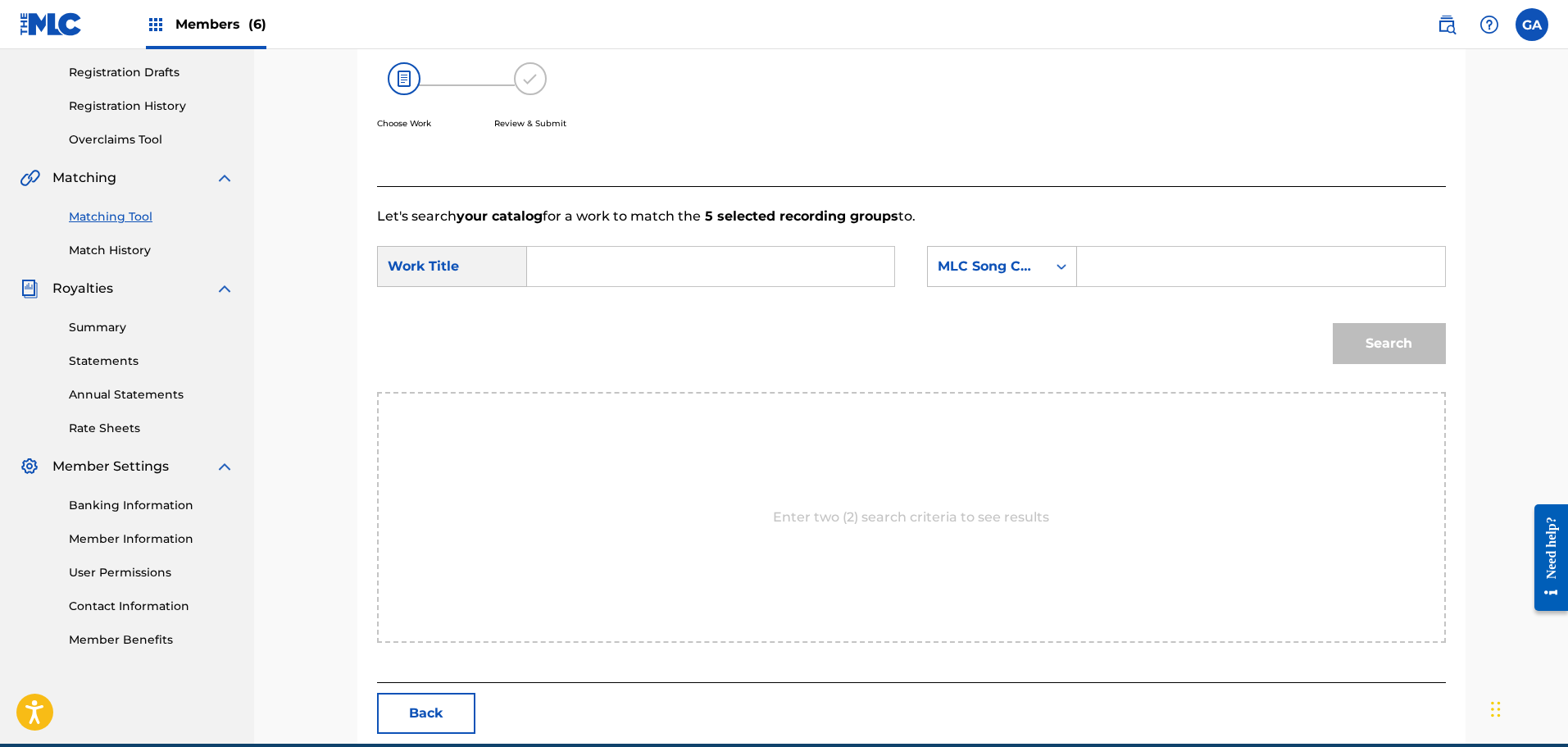
click at [715, 255] on input "Search Form" at bounding box center [710, 265] width 339 height 39
click at [609, 312] on div "mal intentions" at bounding box center [587, 303] width 93 height 30
type input "malintentions"
click at [1017, 261] on div "MLC Song Code" at bounding box center [986, 266] width 99 height 20
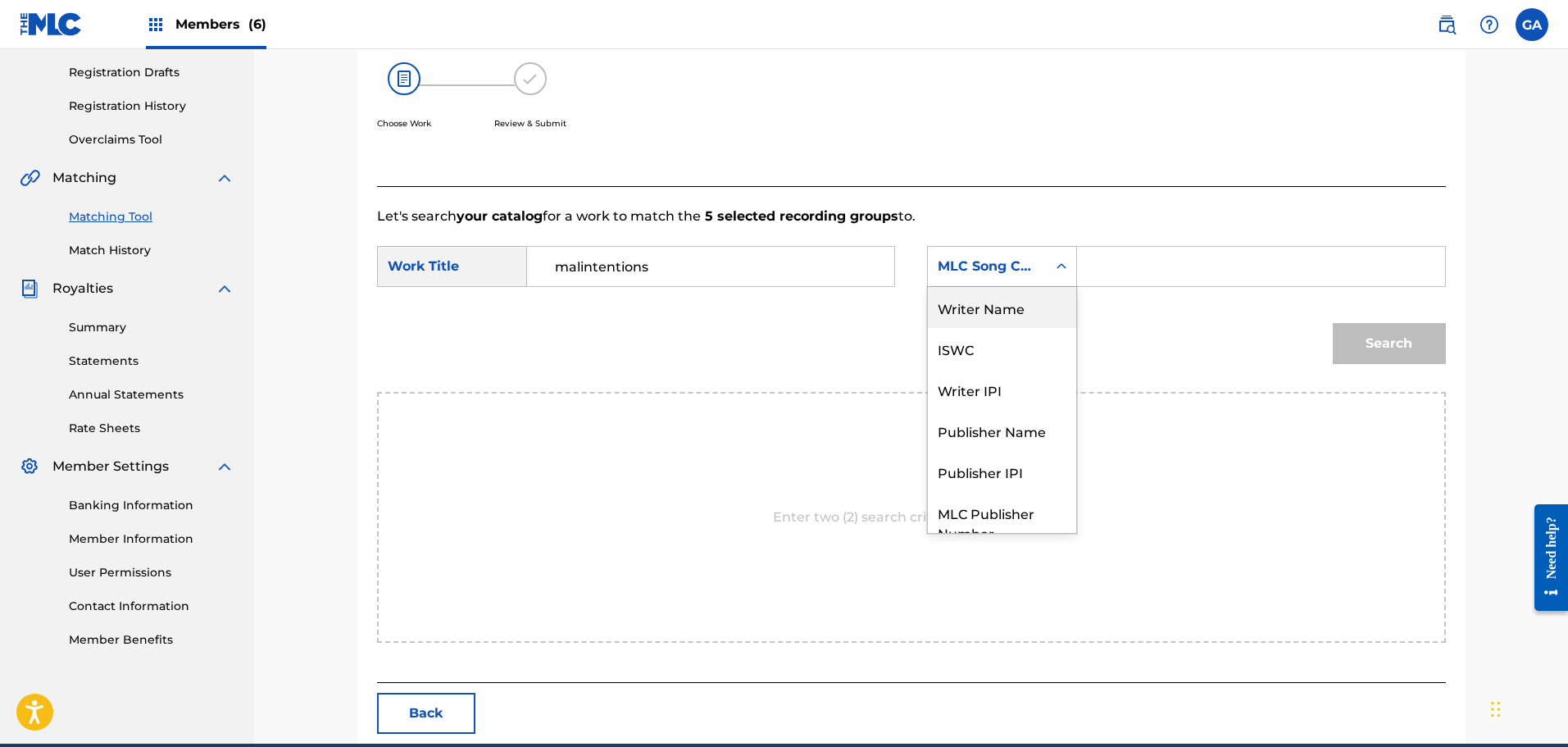
click at [1021, 316] on div "Writer Name" at bounding box center [1001, 307] width 149 height 41
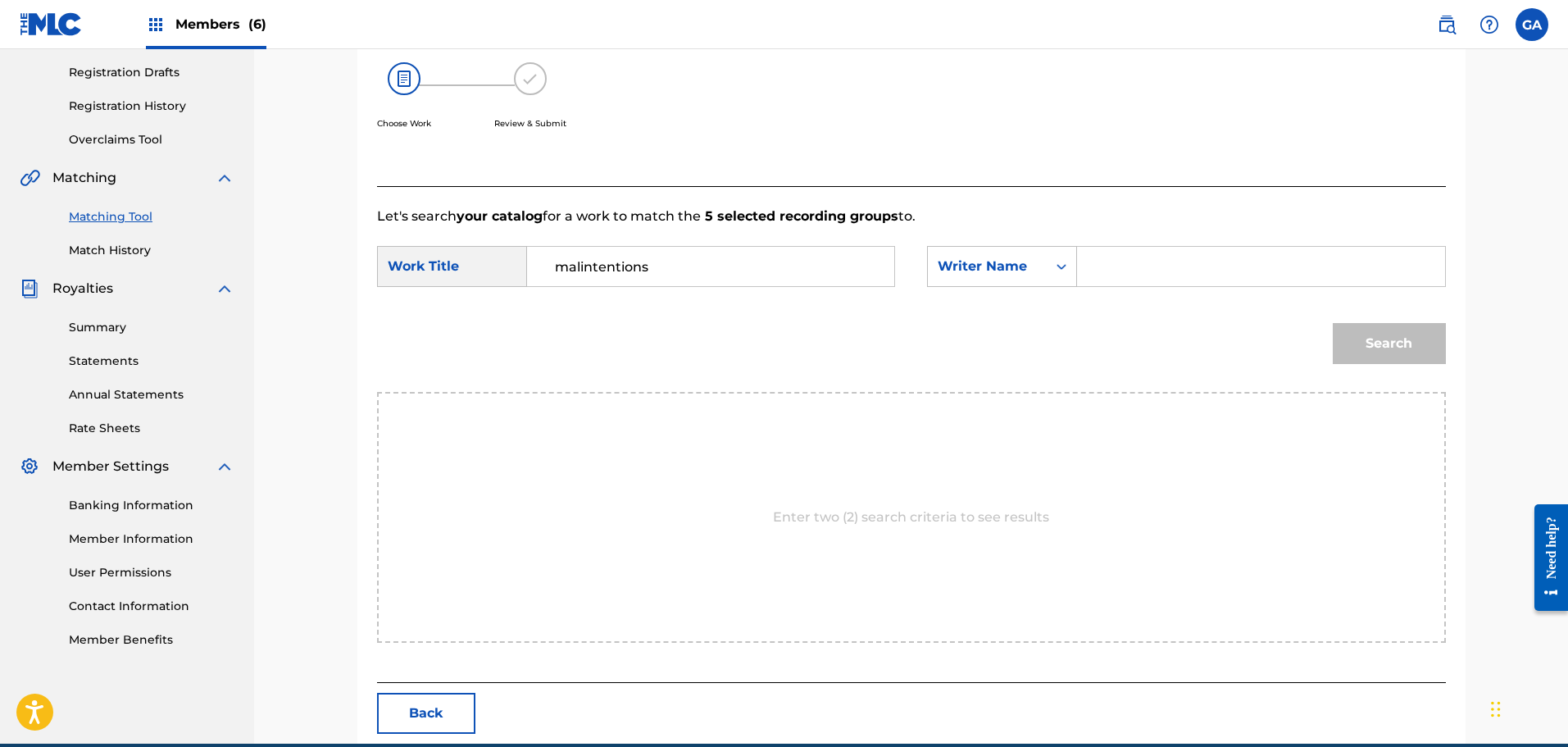
click at [1105, 279] on input "Search Form" at bounding box center [1261, 265] width 339 height 39
type input "sierra"
click at [1333, 323] on button "Search" at bounding box center [1388, 343] width 113 height 41
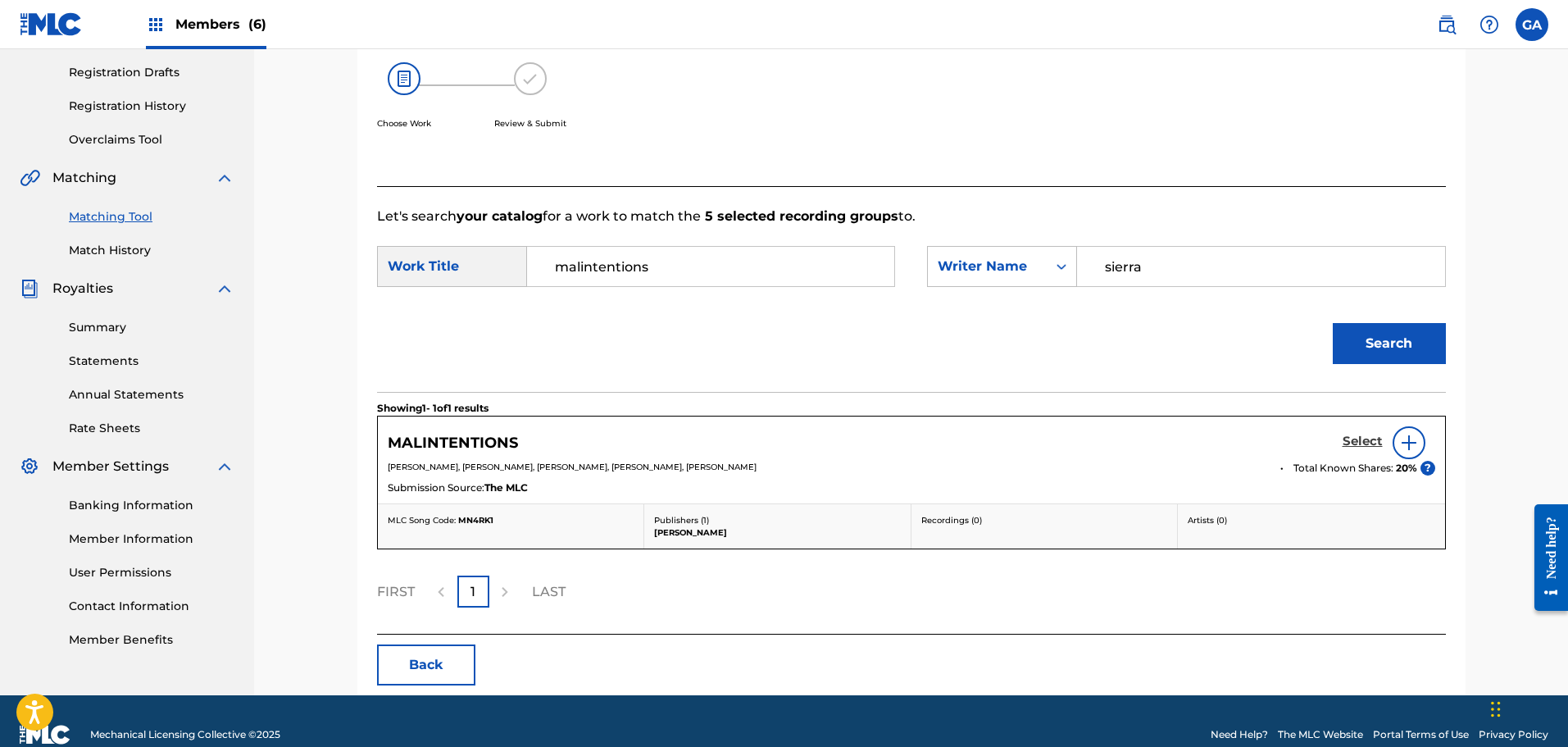
click at [1360, 437] on h5 "Select" at bounding box center [1363, 442] width 40 height 16
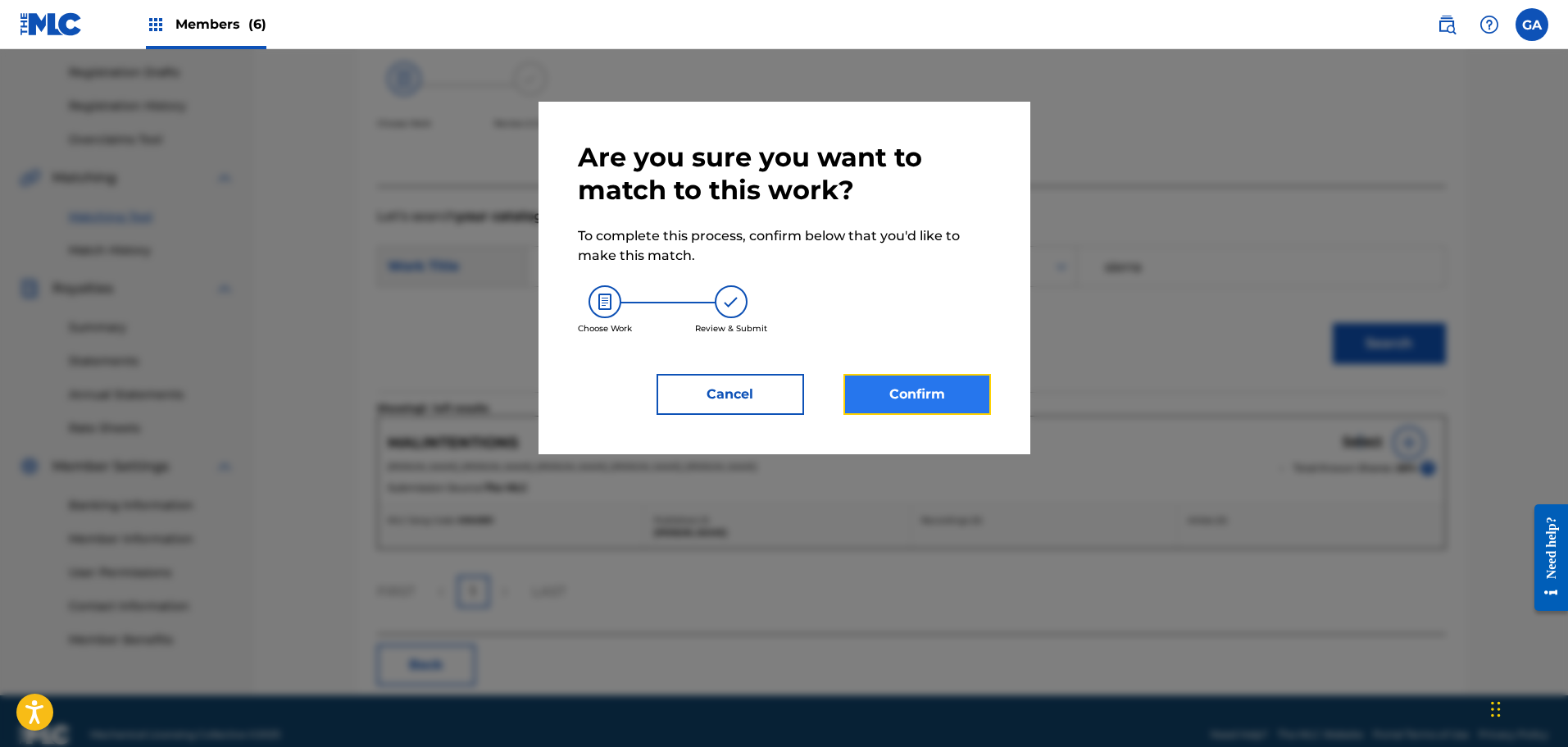
click at [924, 398] on button "Confirm" at bounding box center [918, 394] width 148 height 41
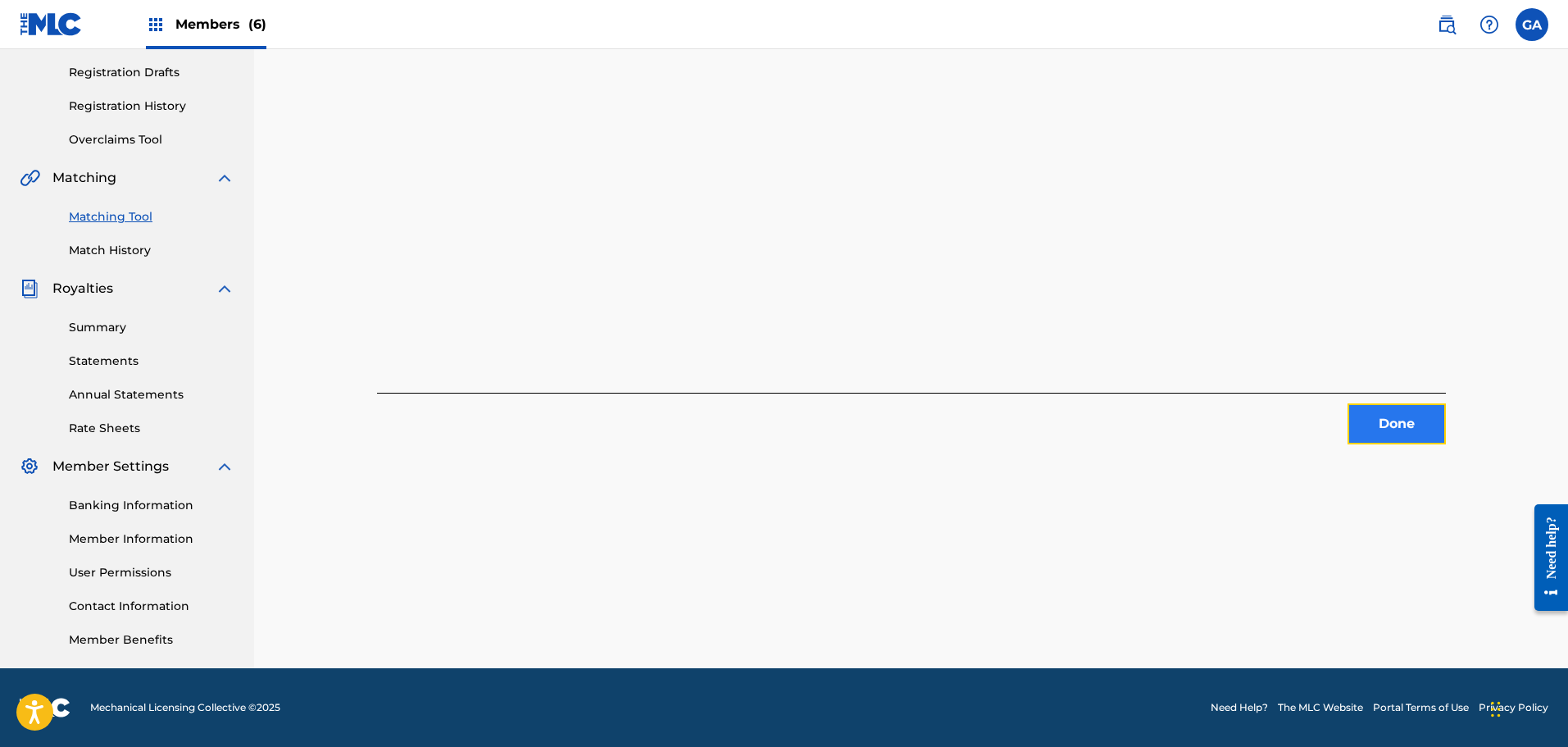
click at [1385, 404] on button "Done" at bounding box center [1396, 423] width 99 height 41
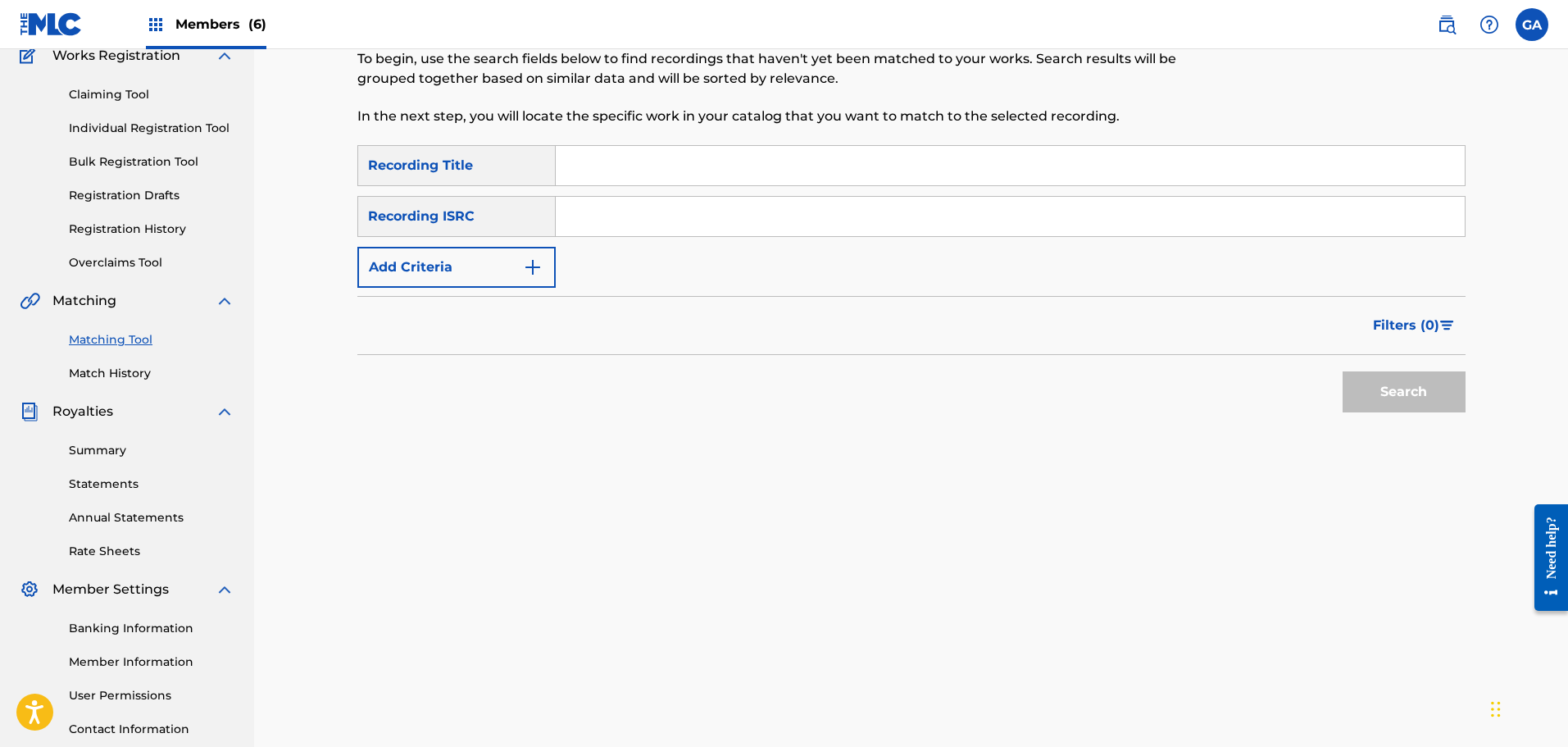
scroll to position [24, 0]
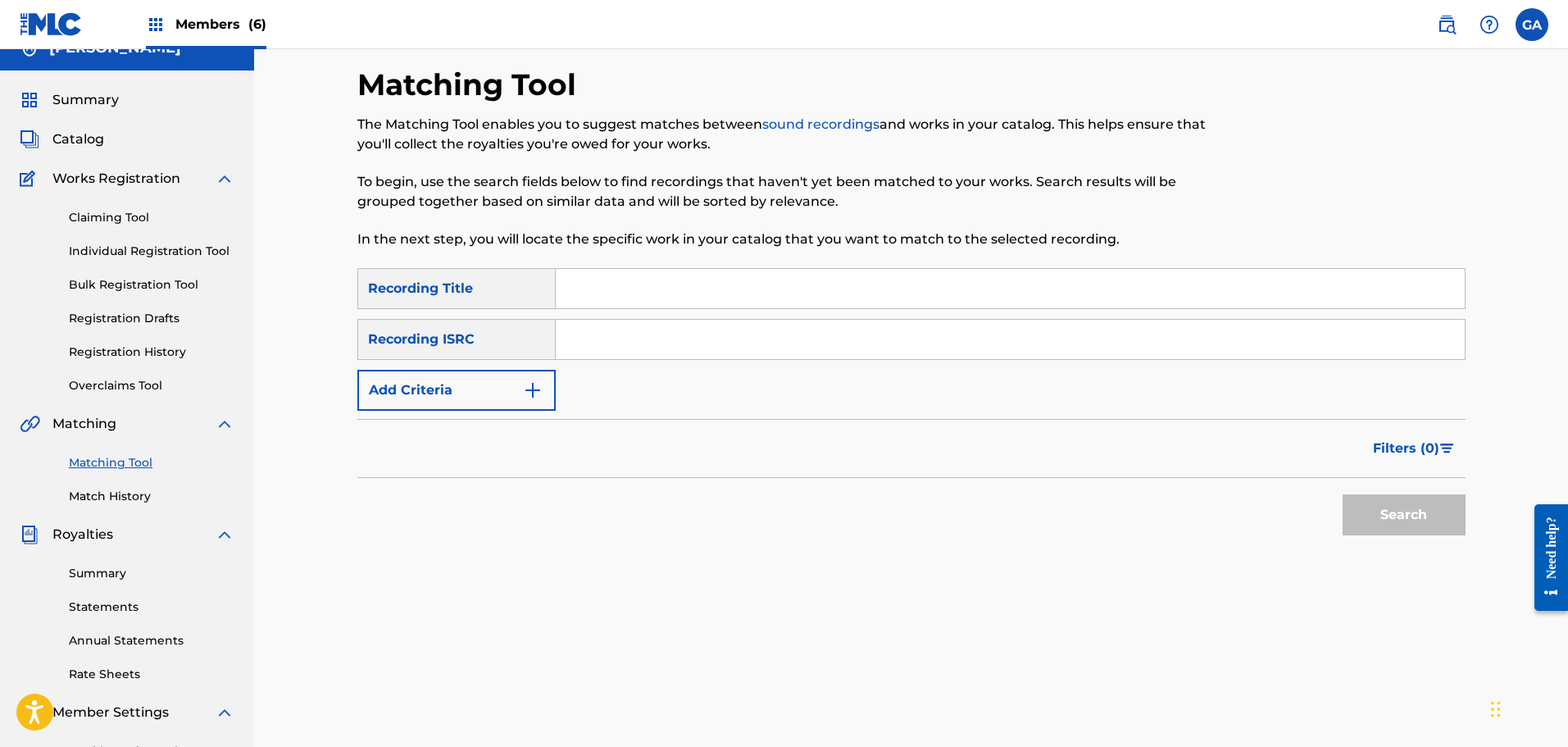
click at [641, 305] on input "Search Form" at bounding box center [1009, 288] width 909 height 39
type input "ny metal"
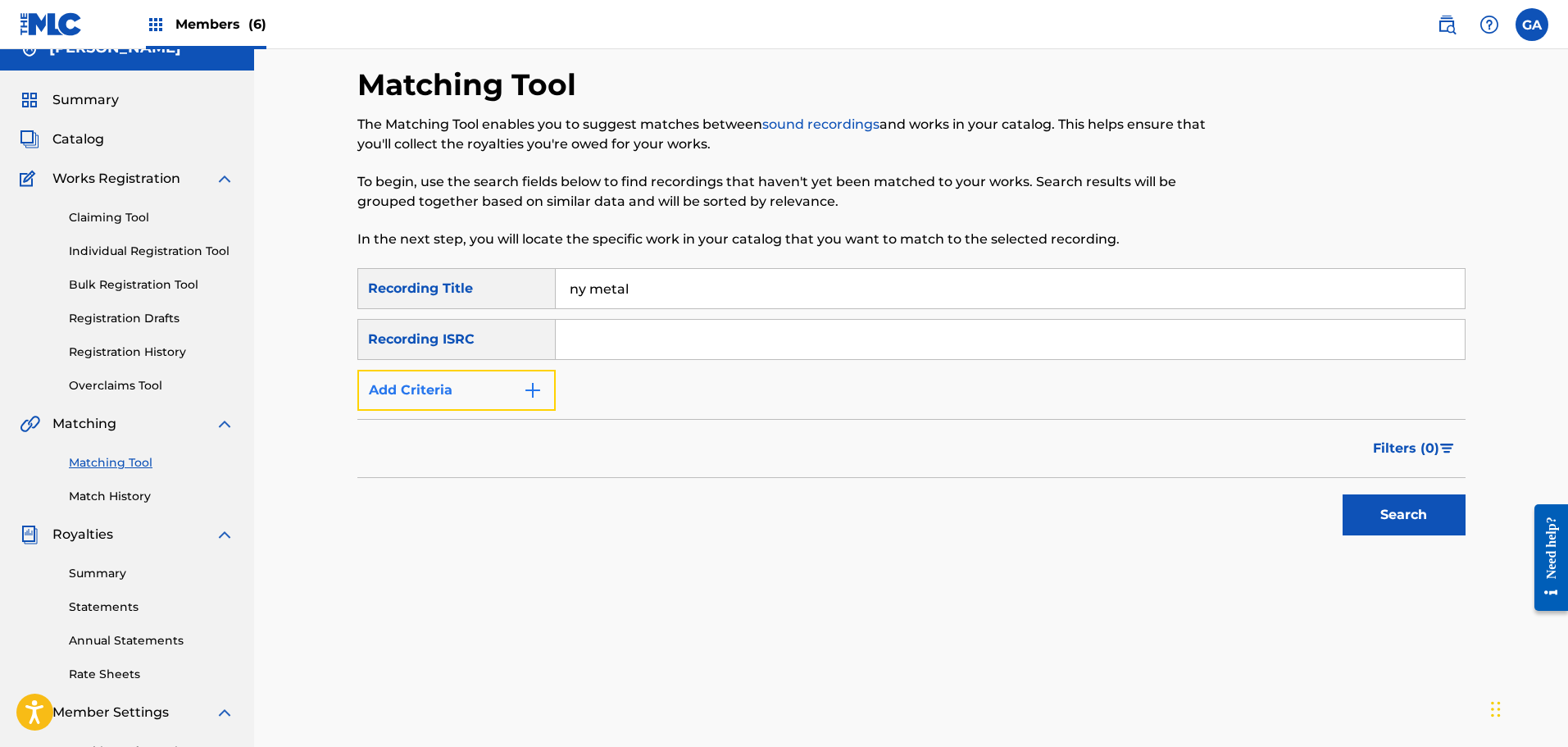
click at [457, 379] on button "Add Criteria" at bounding box center [456, 390] width 198 height 41
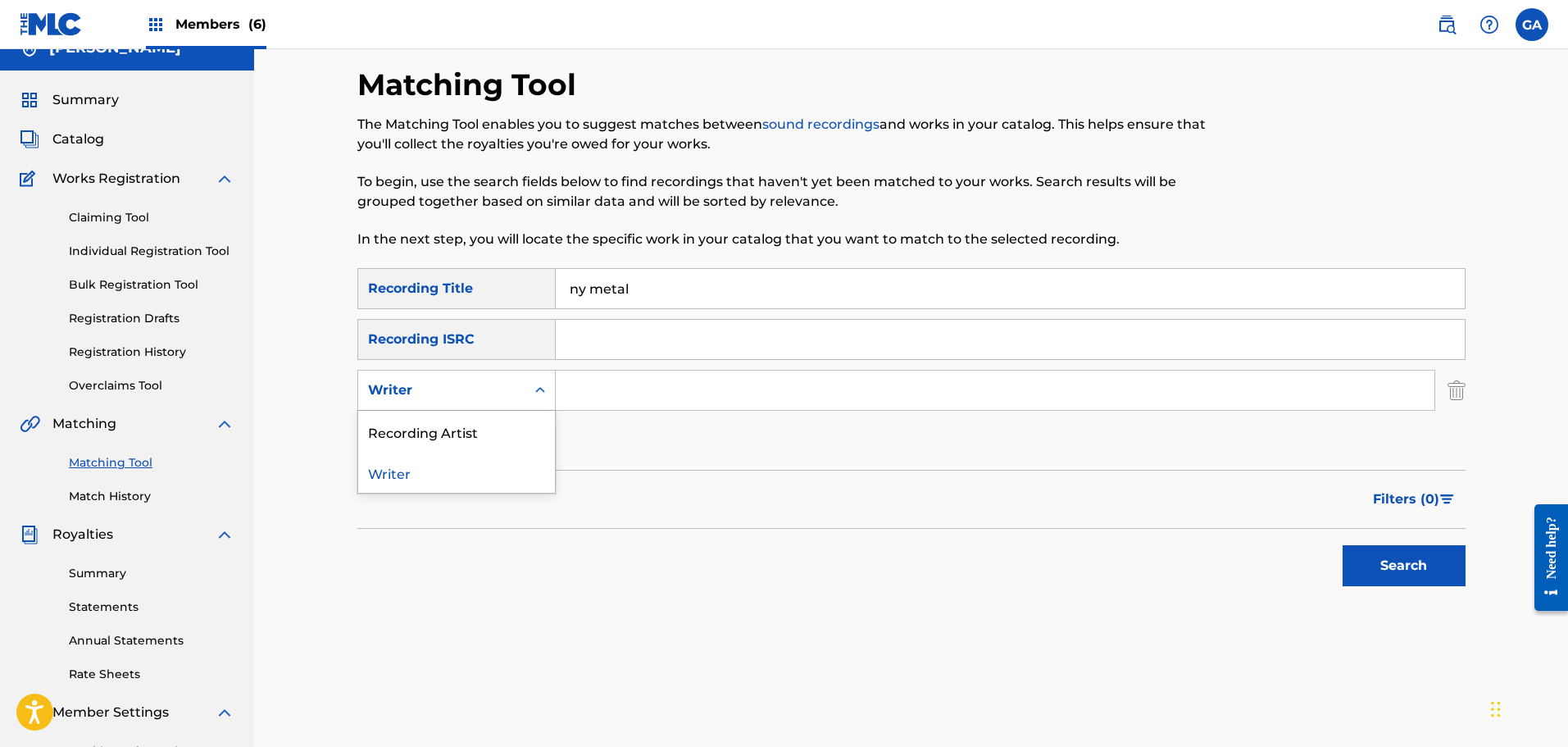
click at [451, 394] on div "Writer" at bounding box center [442, 390] width 148 height 20
click at [453, 421] on div "Recording Artist" at bounding box center [456, 431] width 196 height 41
click at [604, 383] on input "Search Form" at bounding box center [994, 389] width 879 height 39
click at [1343, 545] on button "Search" at bounding box center [1403, 564] width 123 height 41
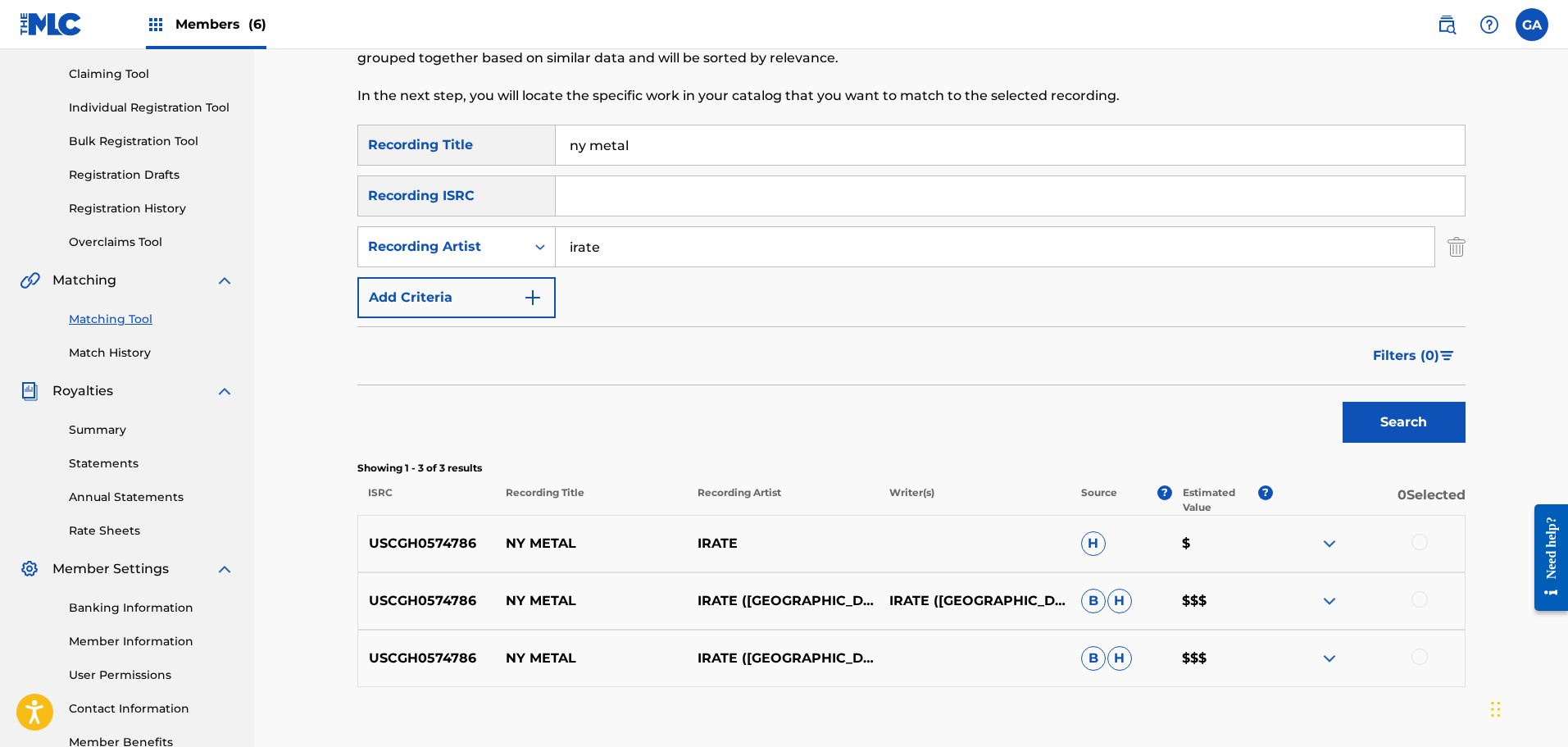
scroll to position [269, 0]
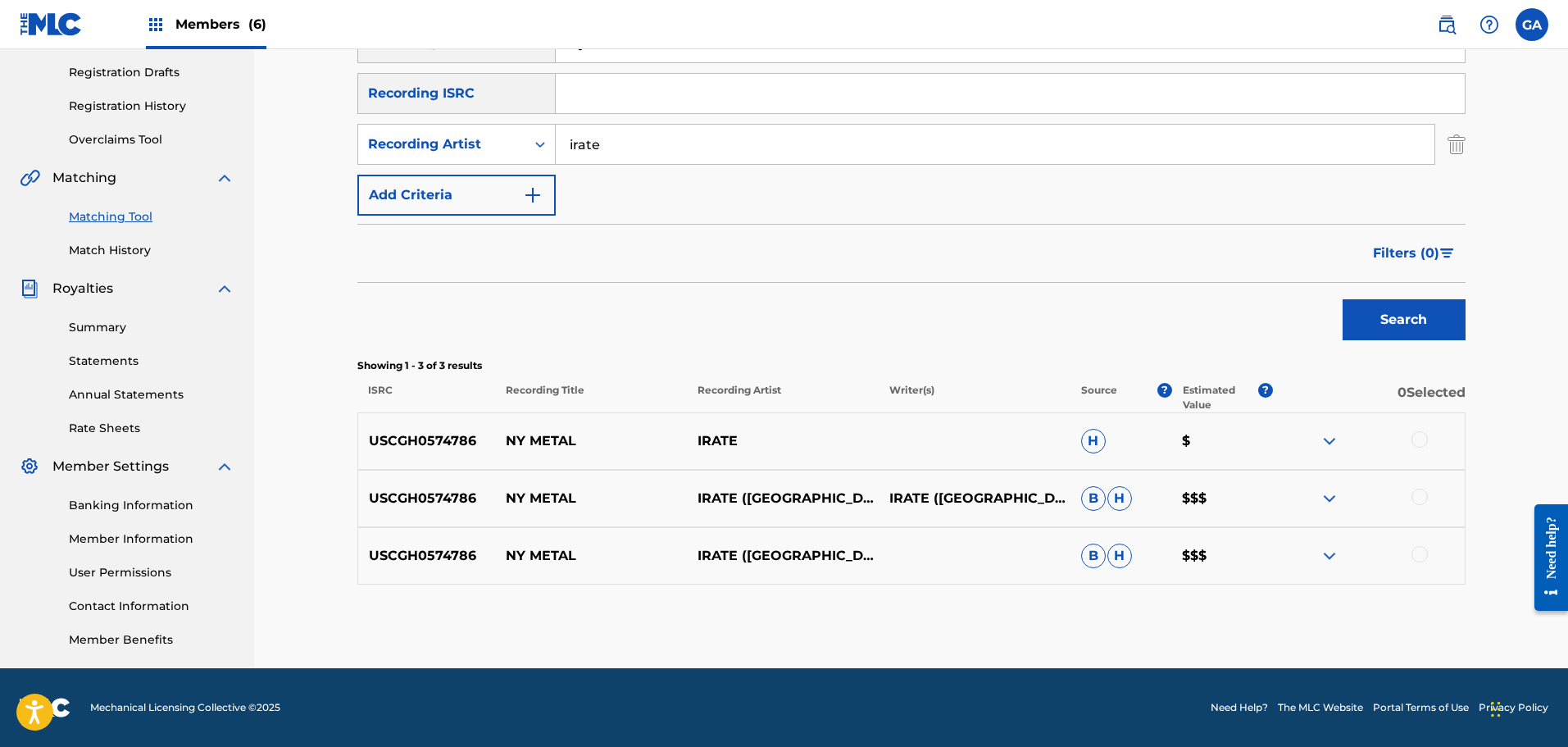
click at [1419, 439] on div at bounding box center [1419, 439] width 16 height 16
click at [1424, 498] on div at bounding box center [1419, 497] width 16 height 16
click at [1422, 549] on div at bounding box center [1419, 554] width 16 height 16
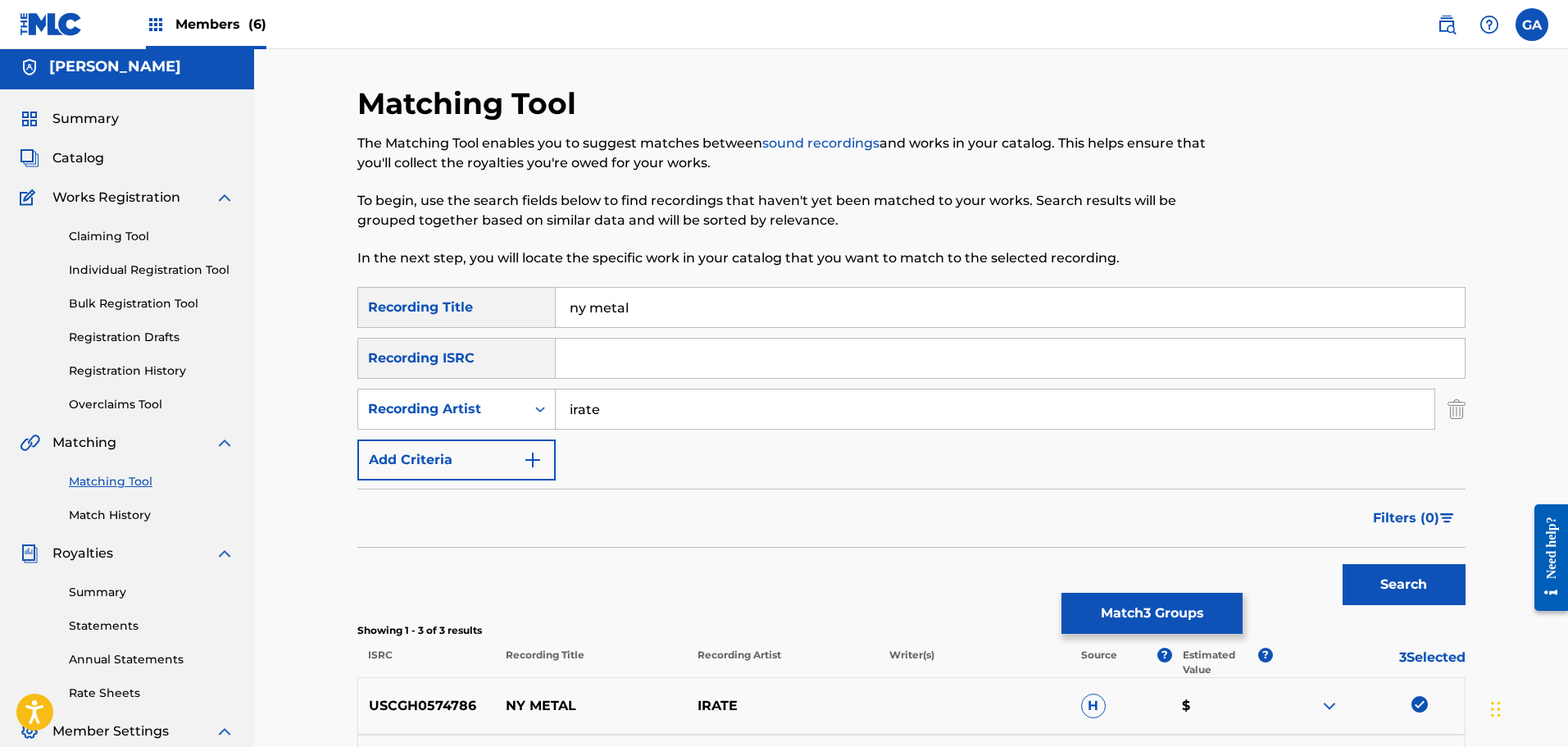
scroll to position [0, 0]
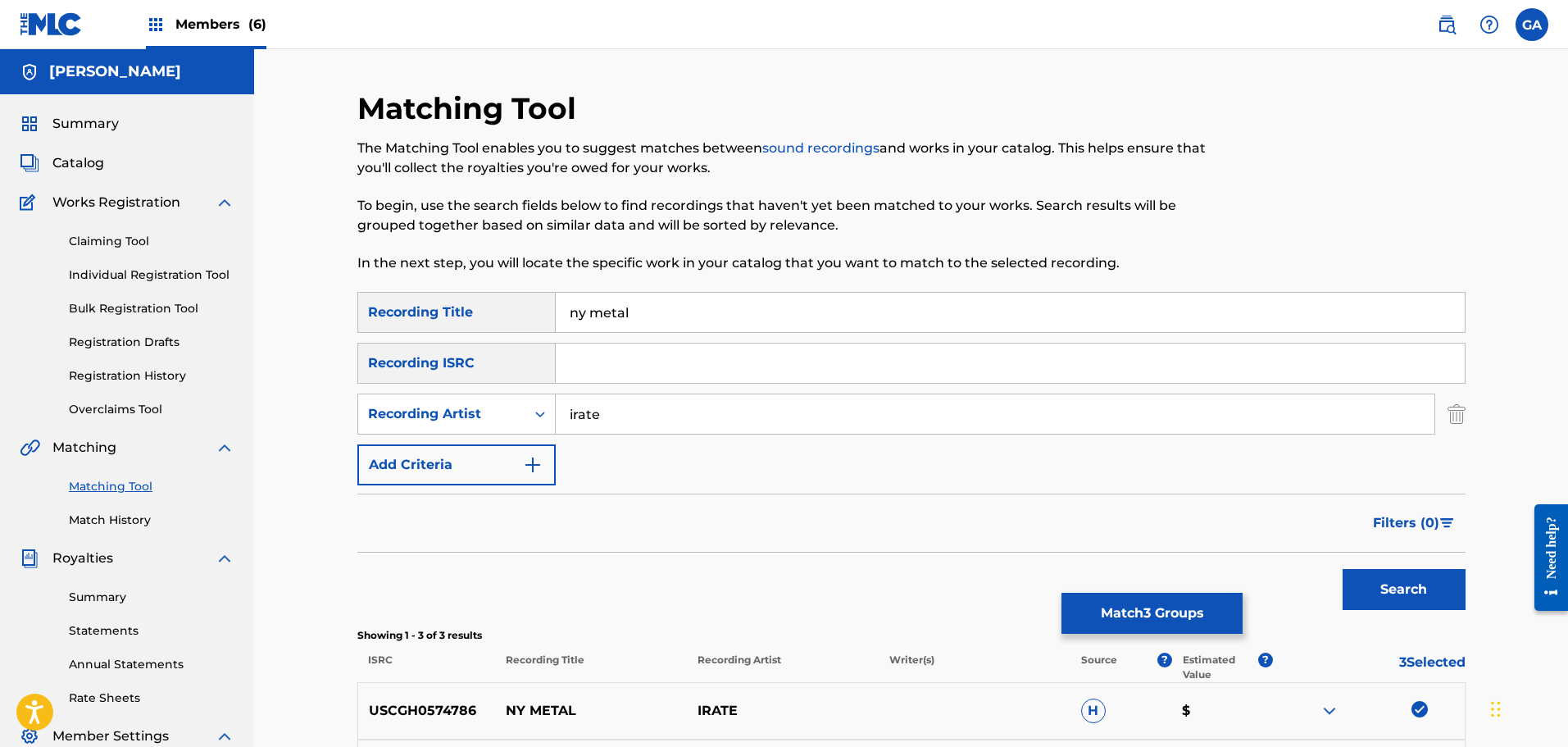
click at [573, 416] on input "irate" at bounding box center [994, 413] width 879 height 39
type input "i.r.a.t.e."
click at [1343, 568] on button "Search" at bounding box center [1403, 588] width 123 height 41
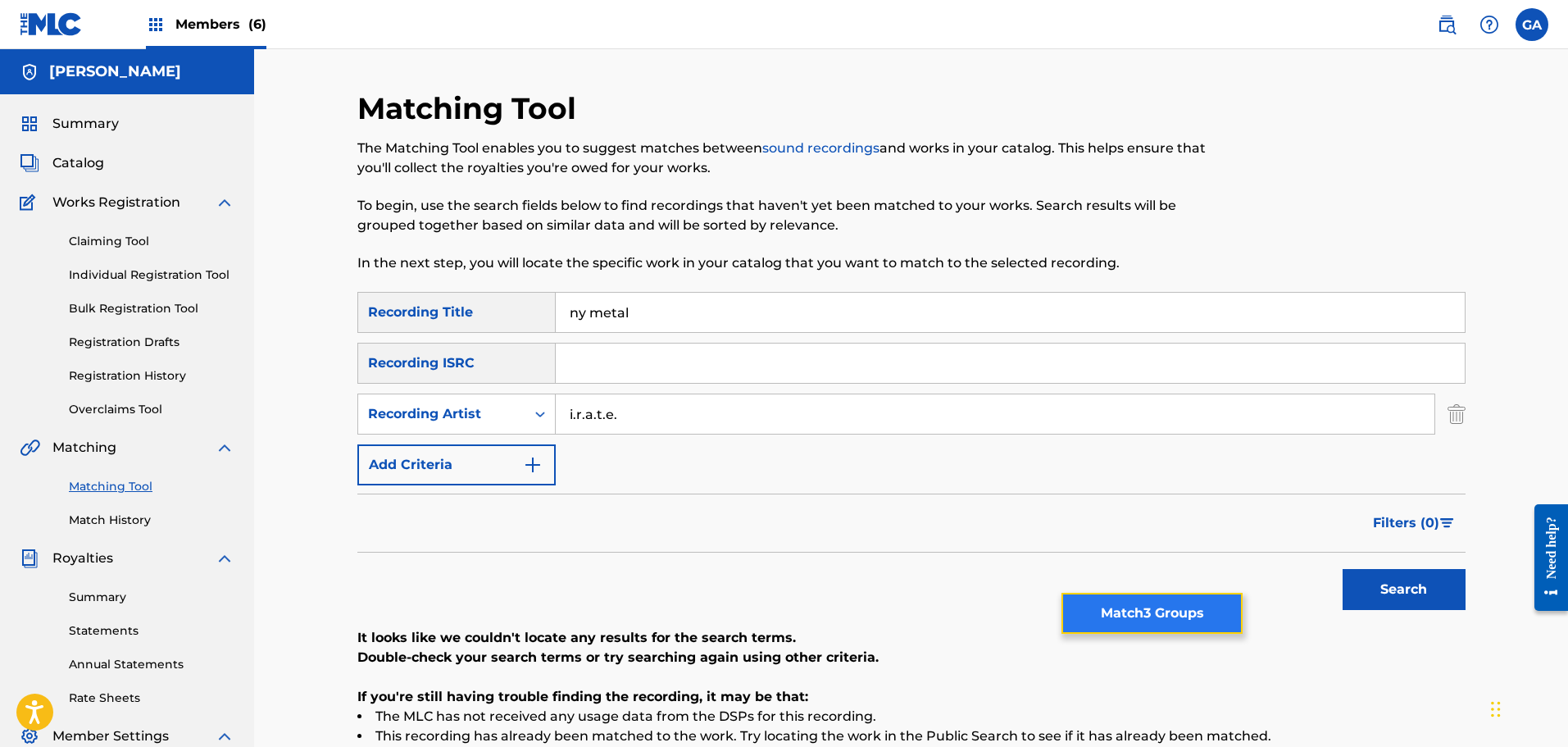
click at [1143, 616] on button "Match 3 Groups" at bounding box center [1152, 612] width 182 height 41
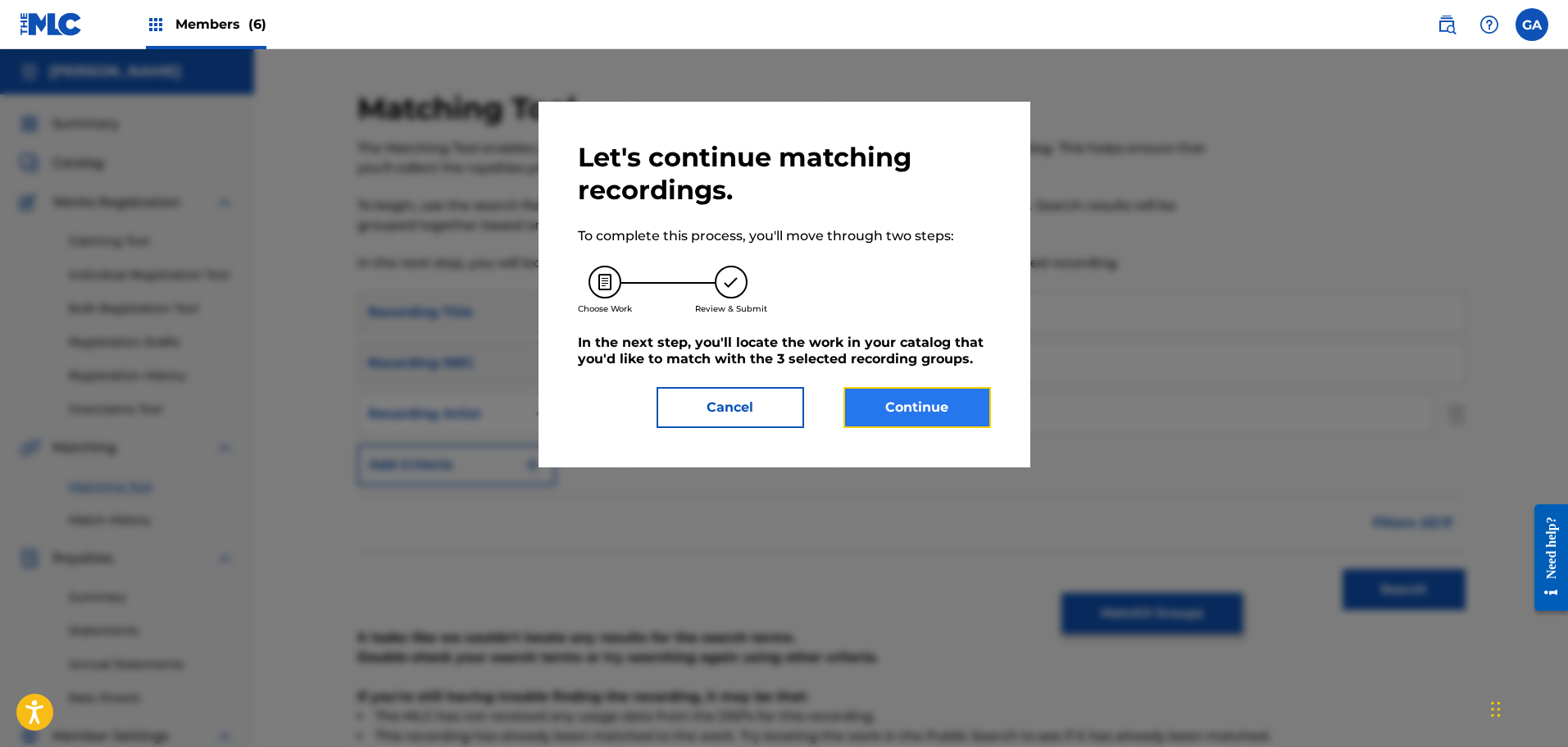
click at [913, 421] on button "Continue" at bounding box center [918, 407] width 148 height 41
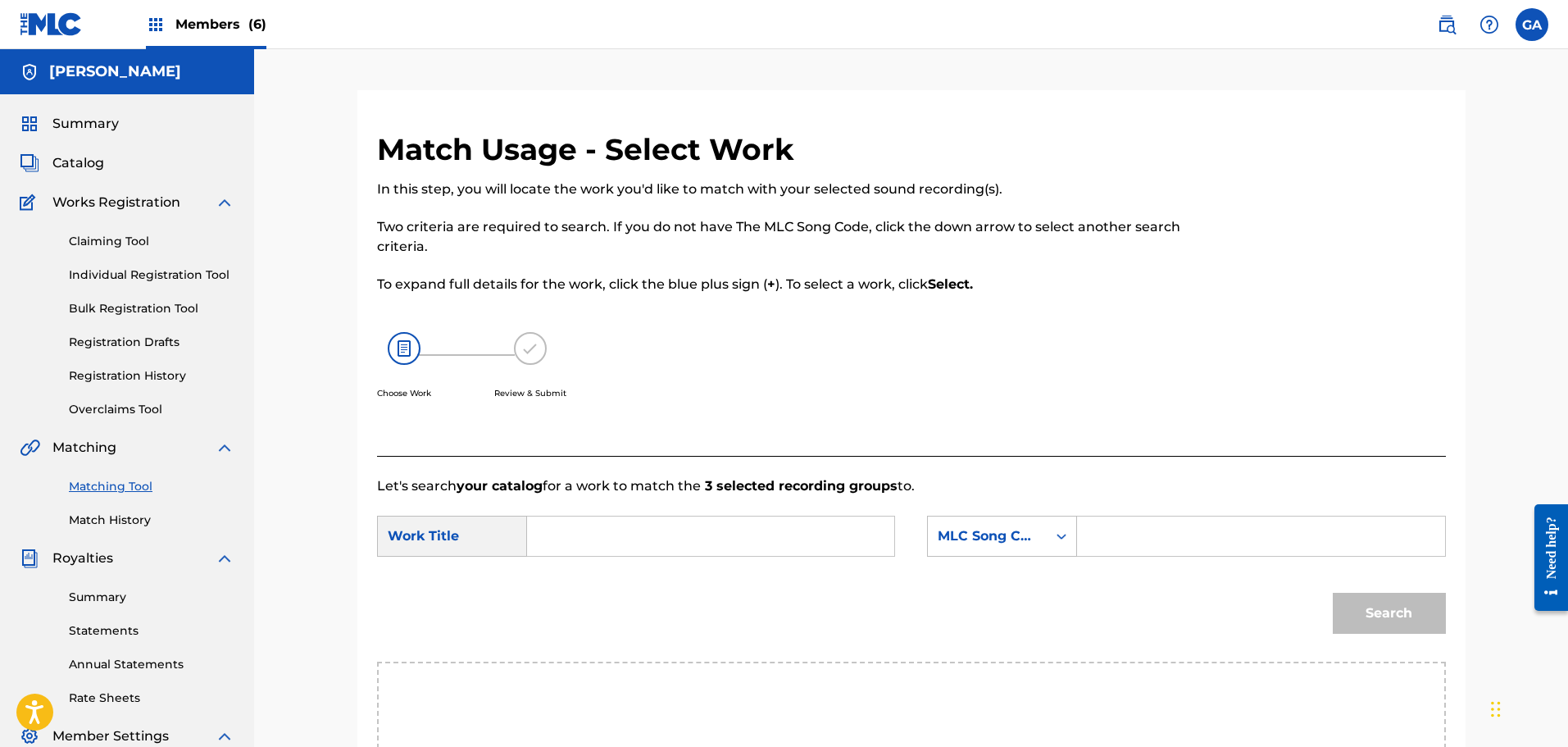
click at [575, 536] on input "Search Form" at bounding box center [710, 536] width 339 height 39
click at [589, 572] on span "etal" at bounding box center [601, 572] width 25 height 16
type input "ny metal"
click at [1034, 537] on div "MLC Song Code" at bounding box center [1001, 536] width 150 height 41
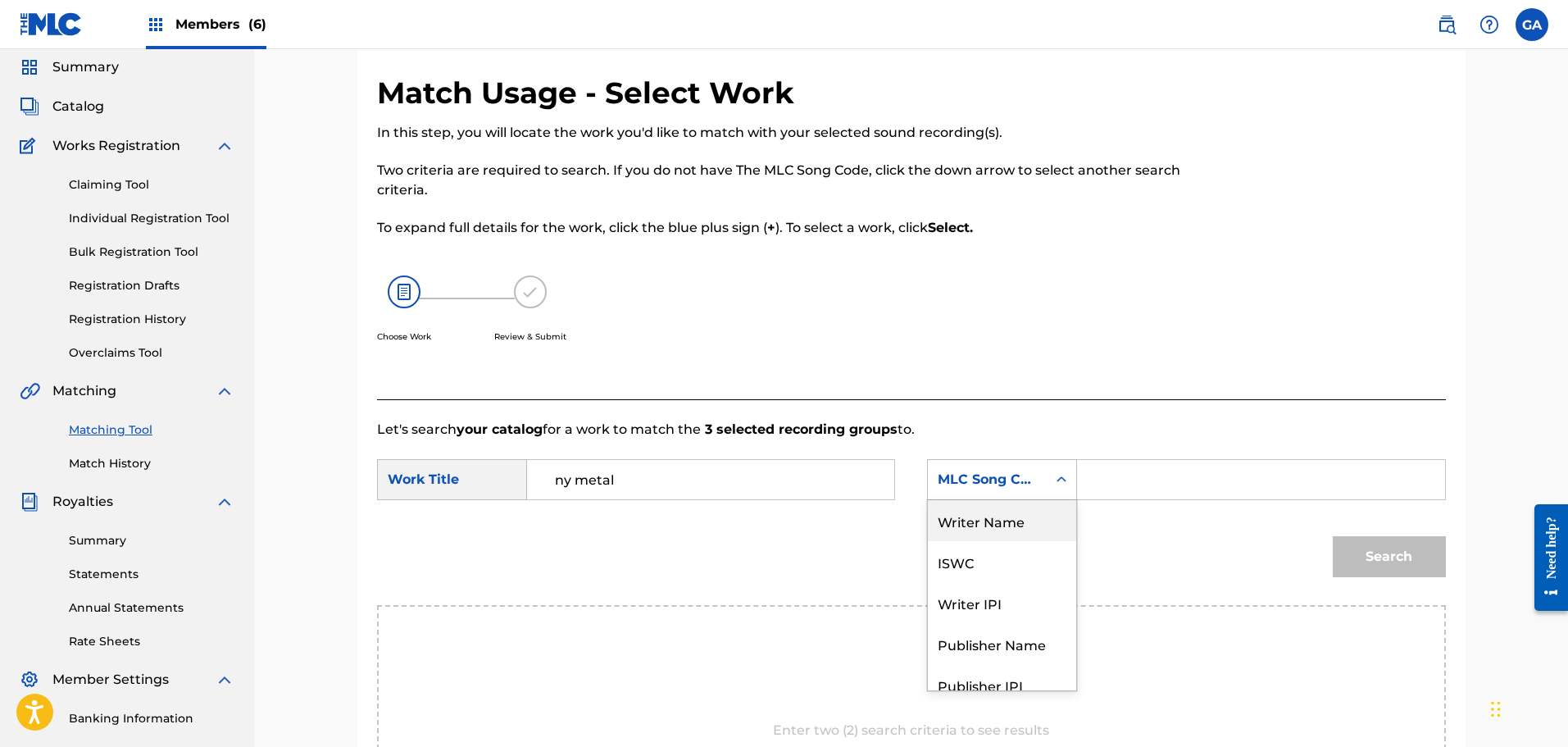
click at [1051, 520] on div "Writer Name" at bounding box center [1001, 520] width 149 height 41
click at [1131, 475] on input "Search Form" at bounding box center [1261, 479] width 339 height 39
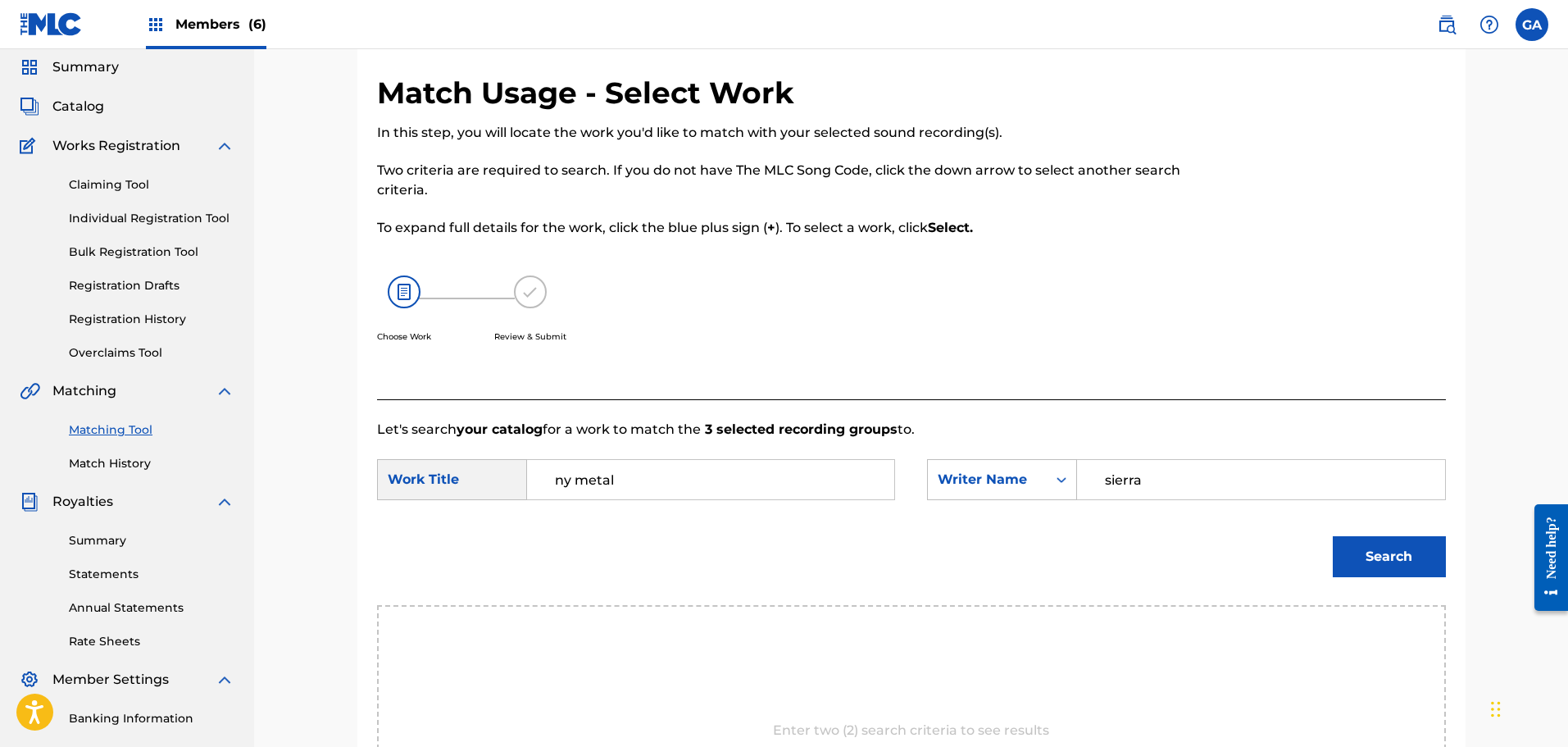
type input "sierra"
click at [1333, 536] on button "Search" at bounding box center [1388, 556] width 113 height 41
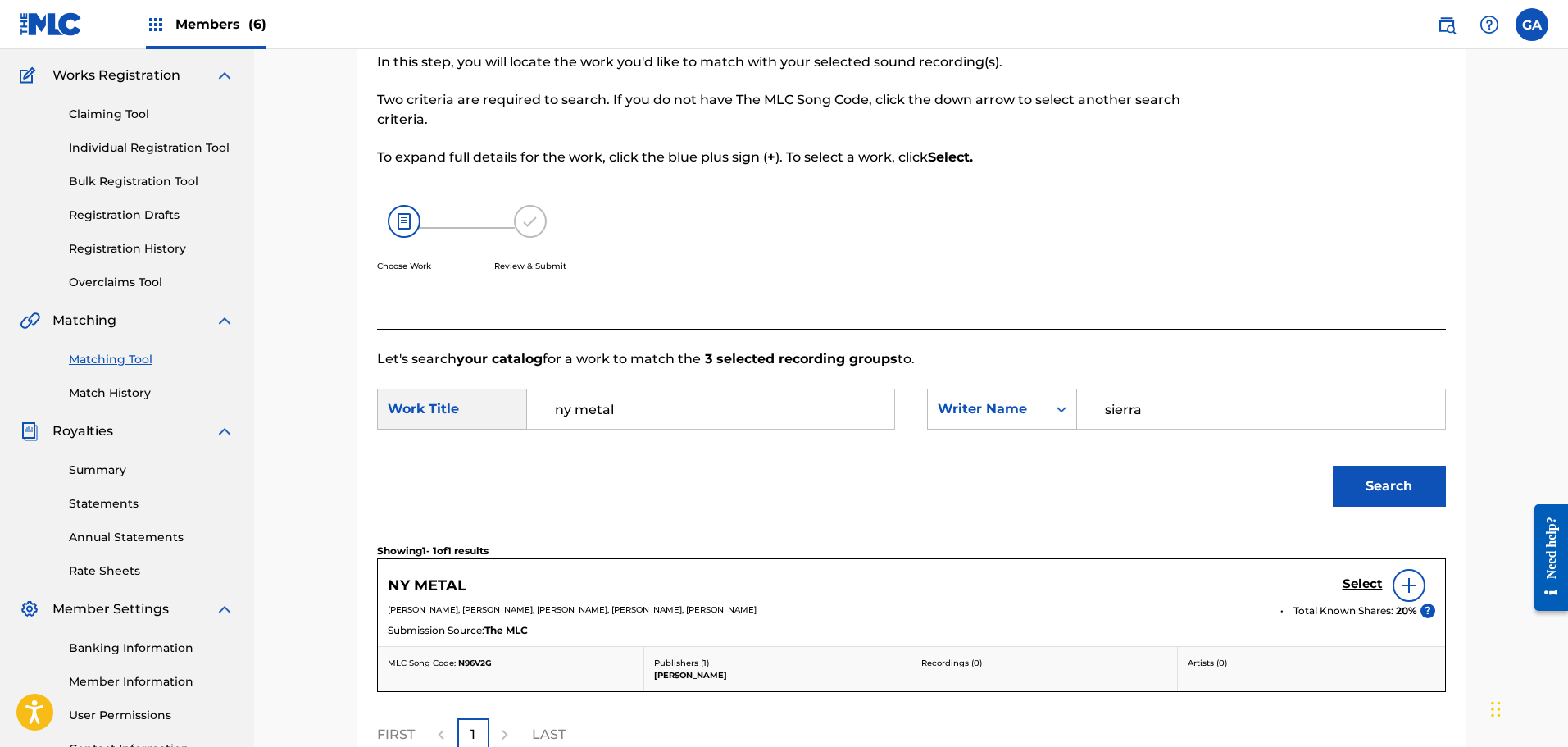
scroll to position [296, 0]
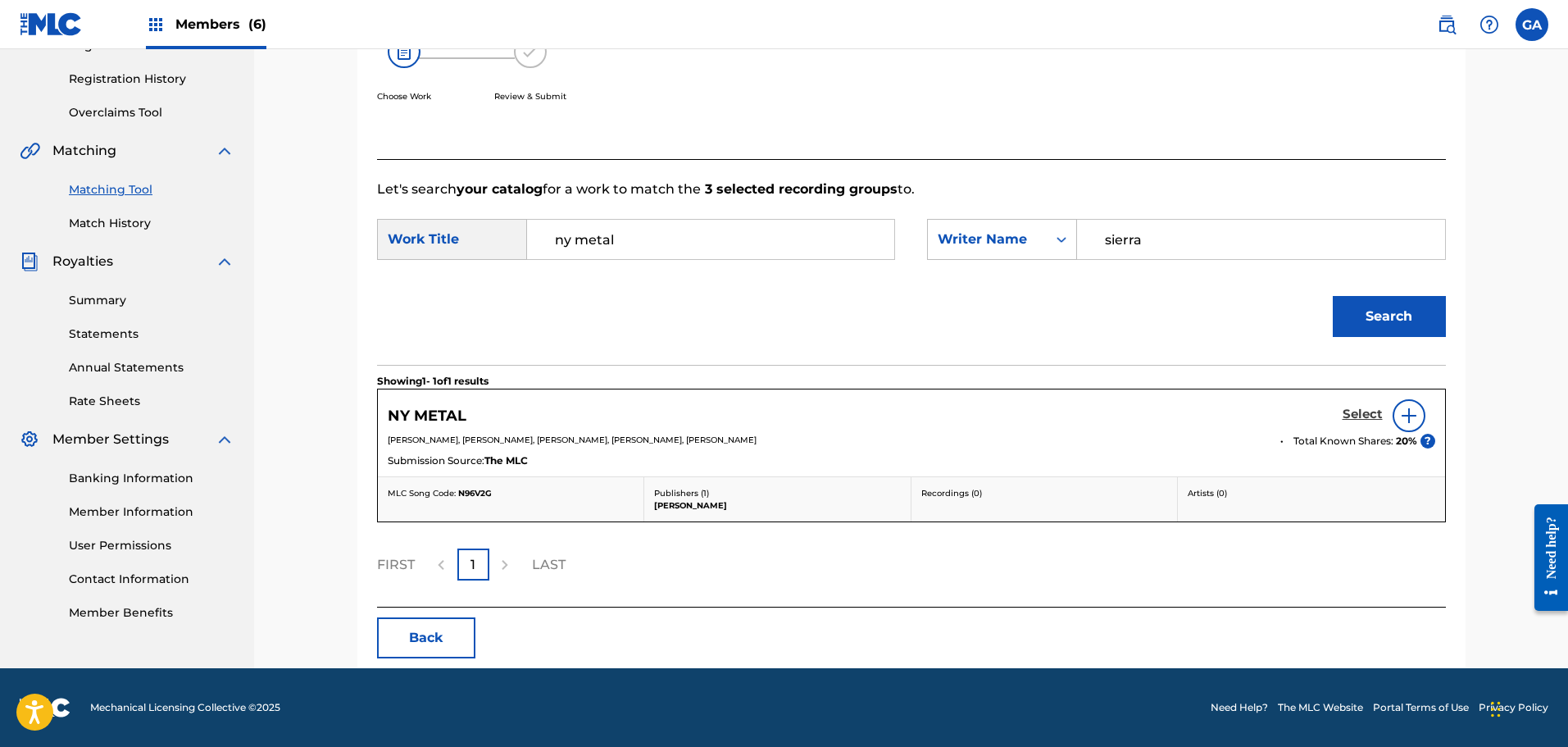
click at [1358, 412] on h5 "Select" at bounding box center [1363, 415] width 40 height 16
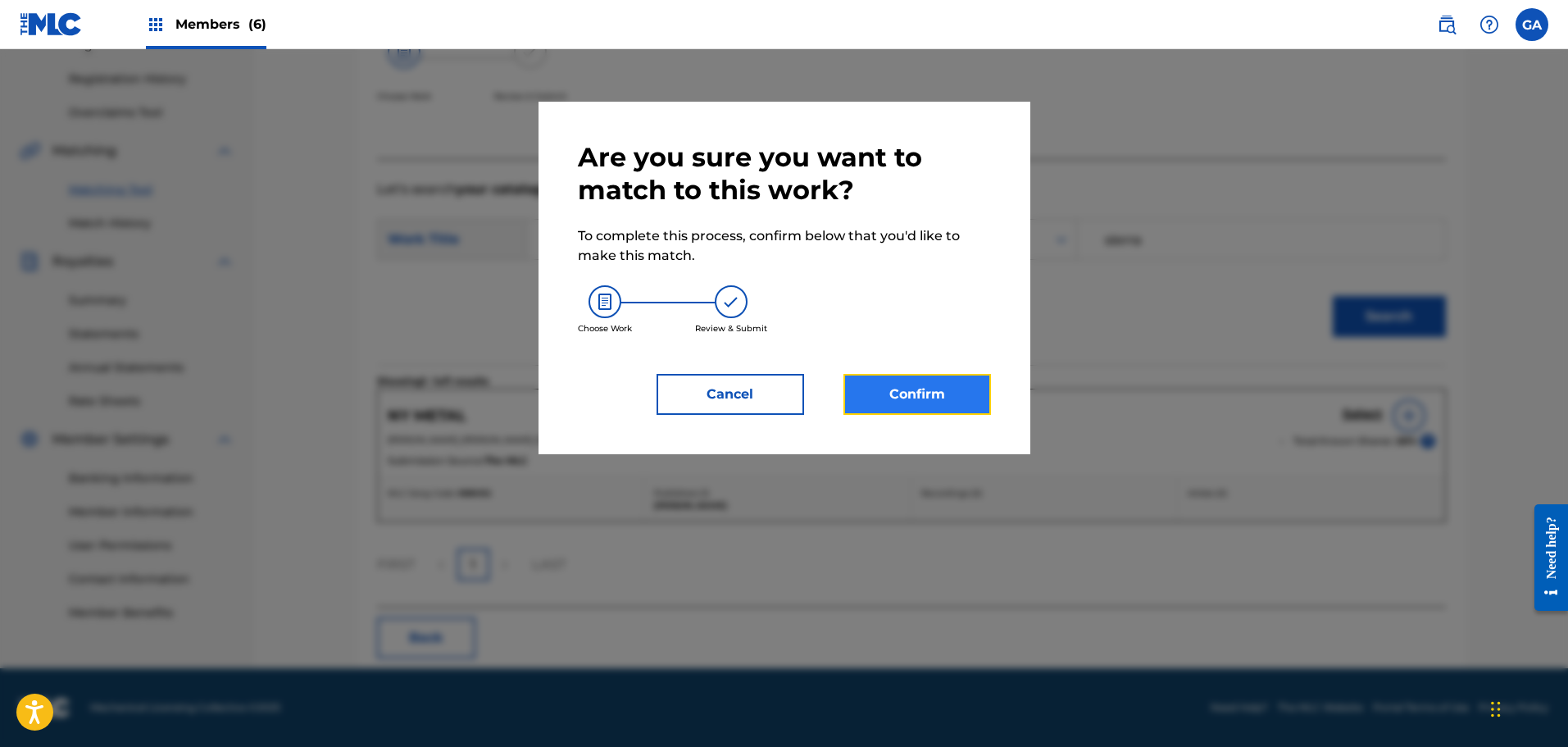
click at [941, 403] on button "Confirm" at bounding box center [918, 394] width 148 height 41
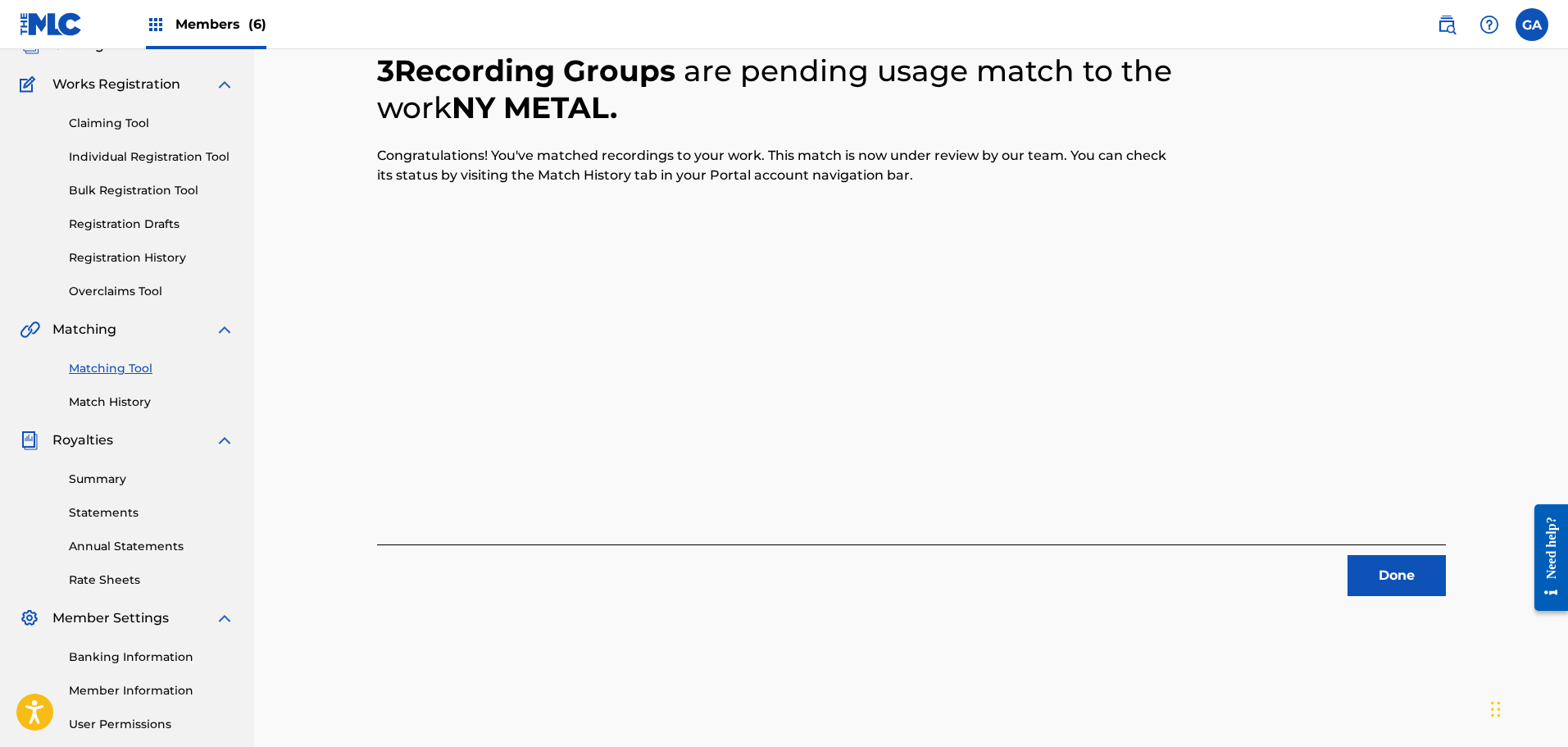
scroll to position [246, 0]
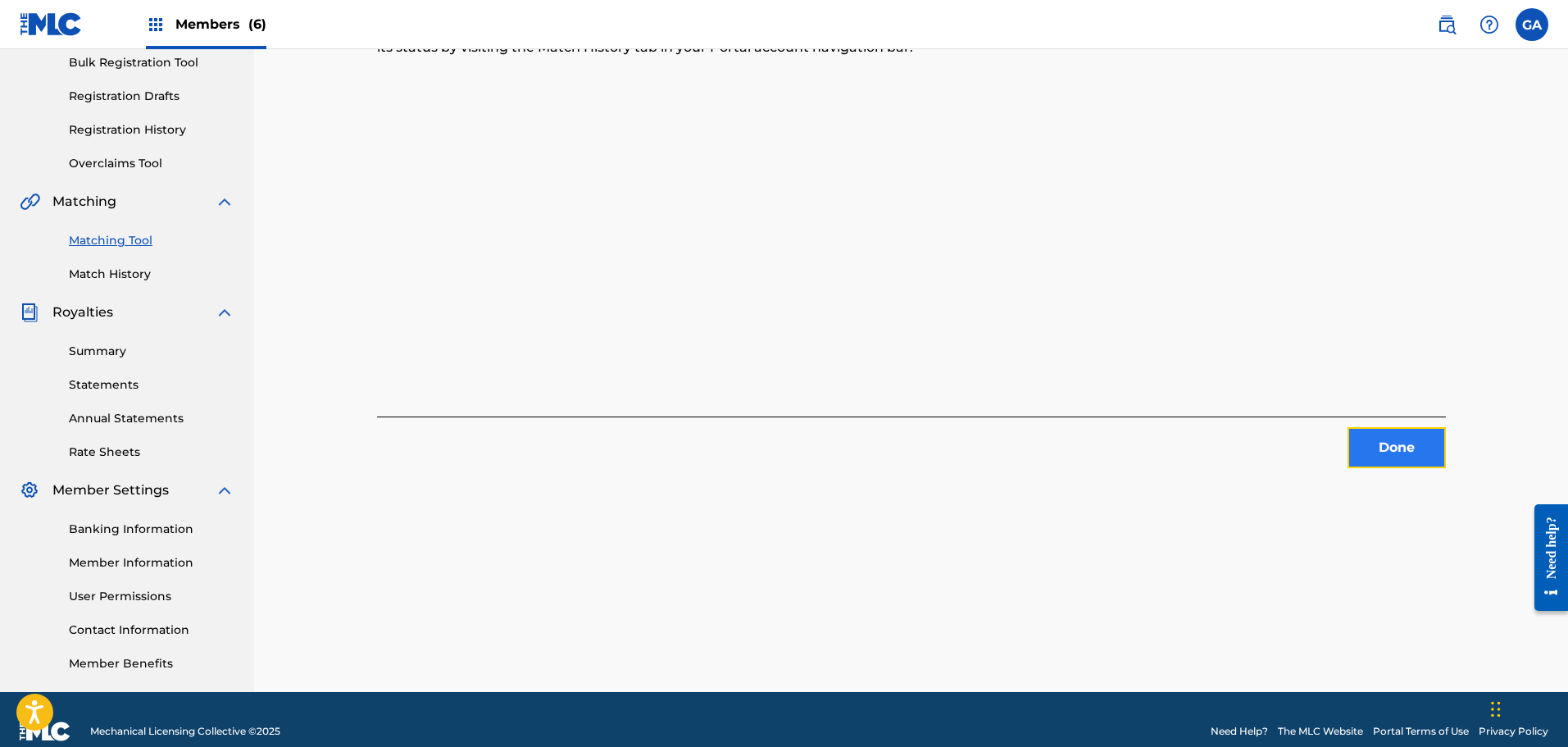
click at [1427, 437] on button "Done" at bounding box center [1396, 447] width 99 height 41
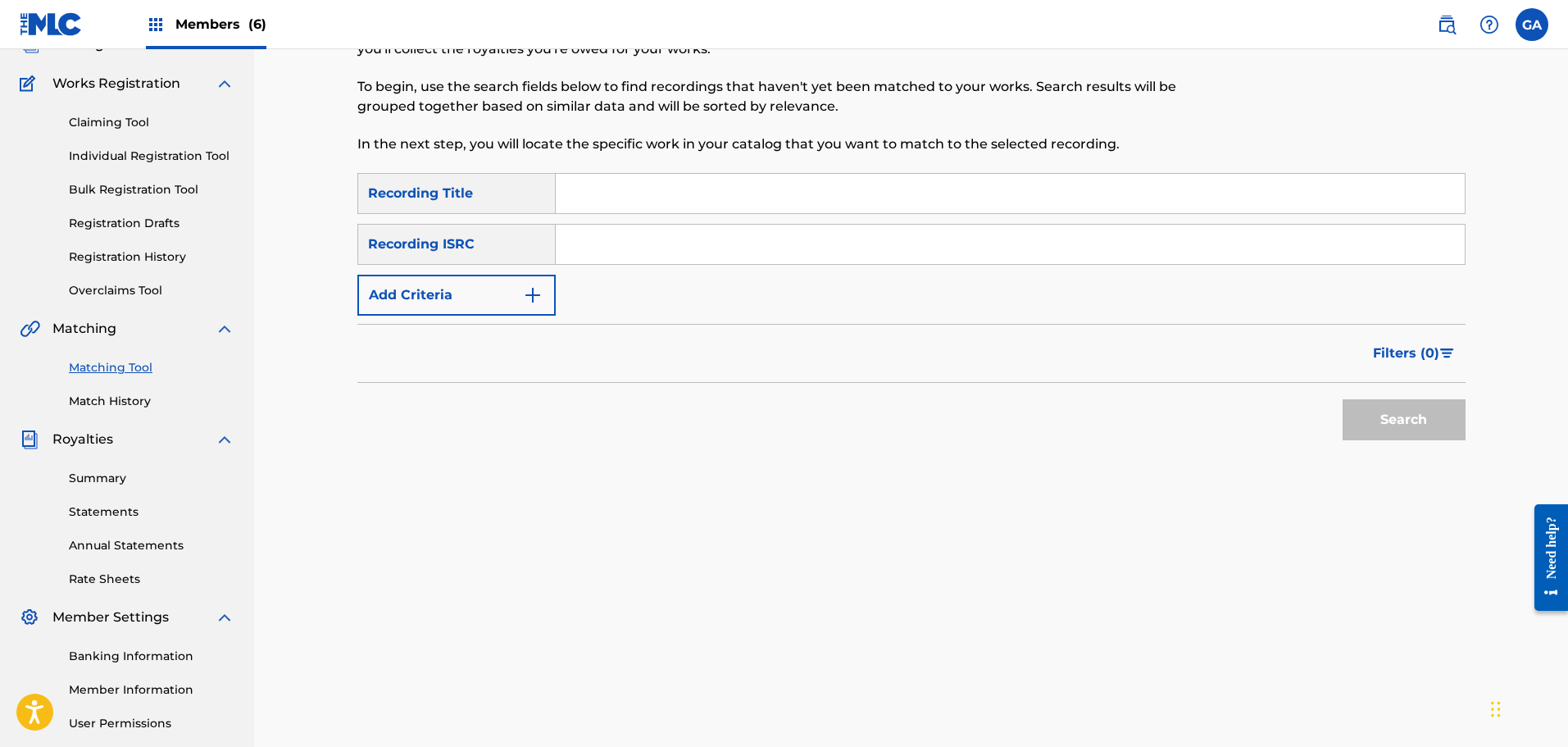
scroll to position [0, 0]
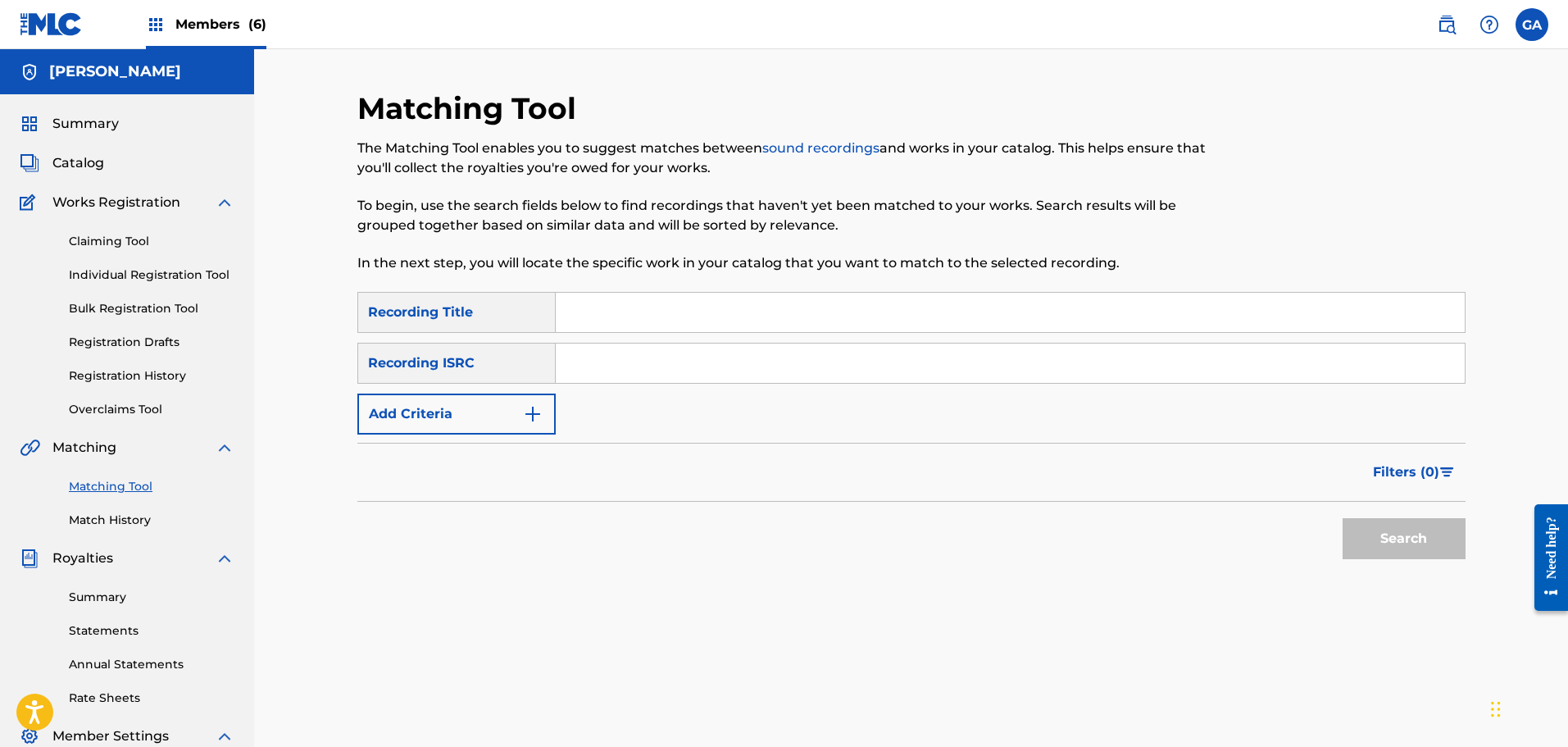
click at [638, 319] on input "Search Form" at bounding box center [1009, 311] width 909 height 39
type input "nyc march"
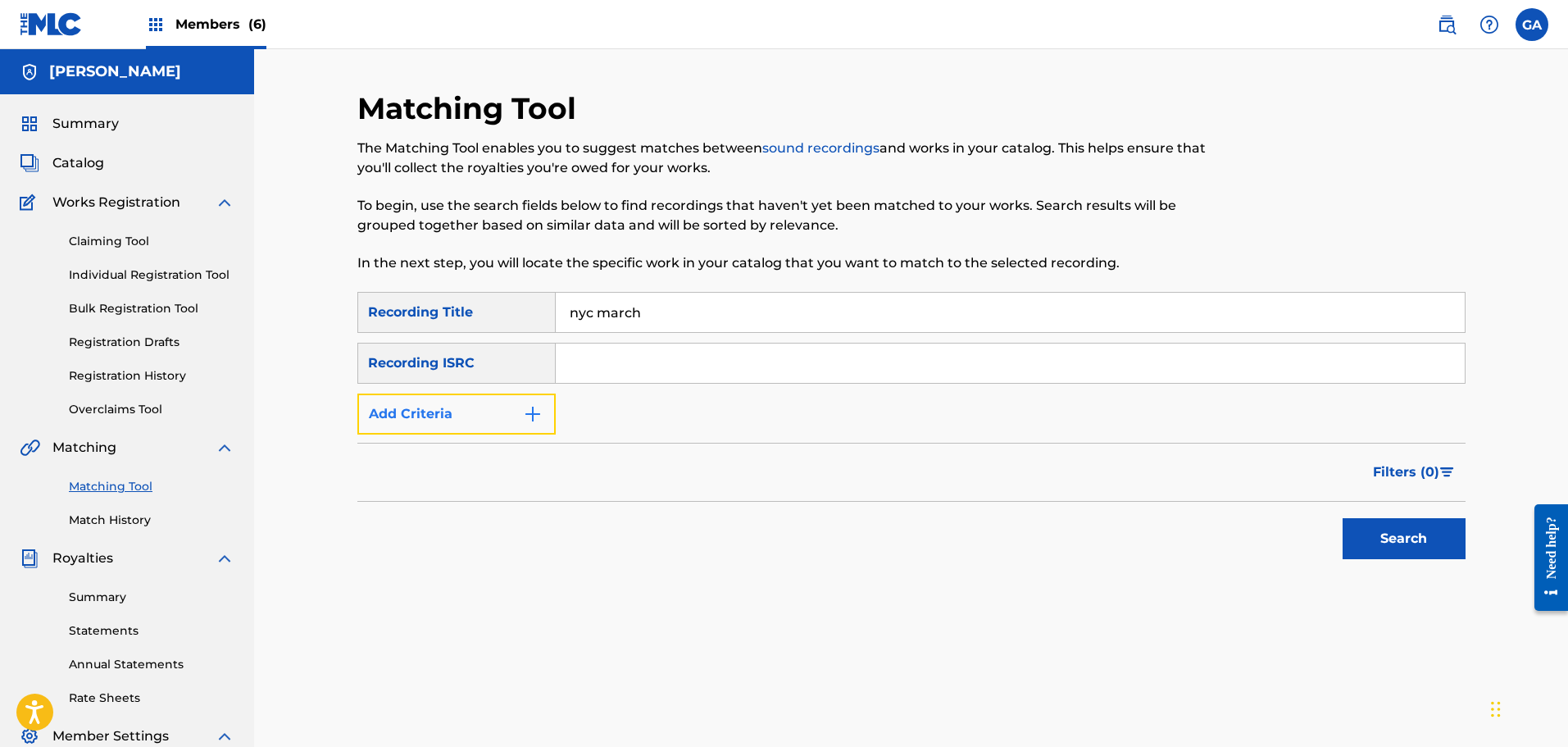
click at [467, 428] on button "Add Criteria" at bounding box center [456, 413] width 198 height 41
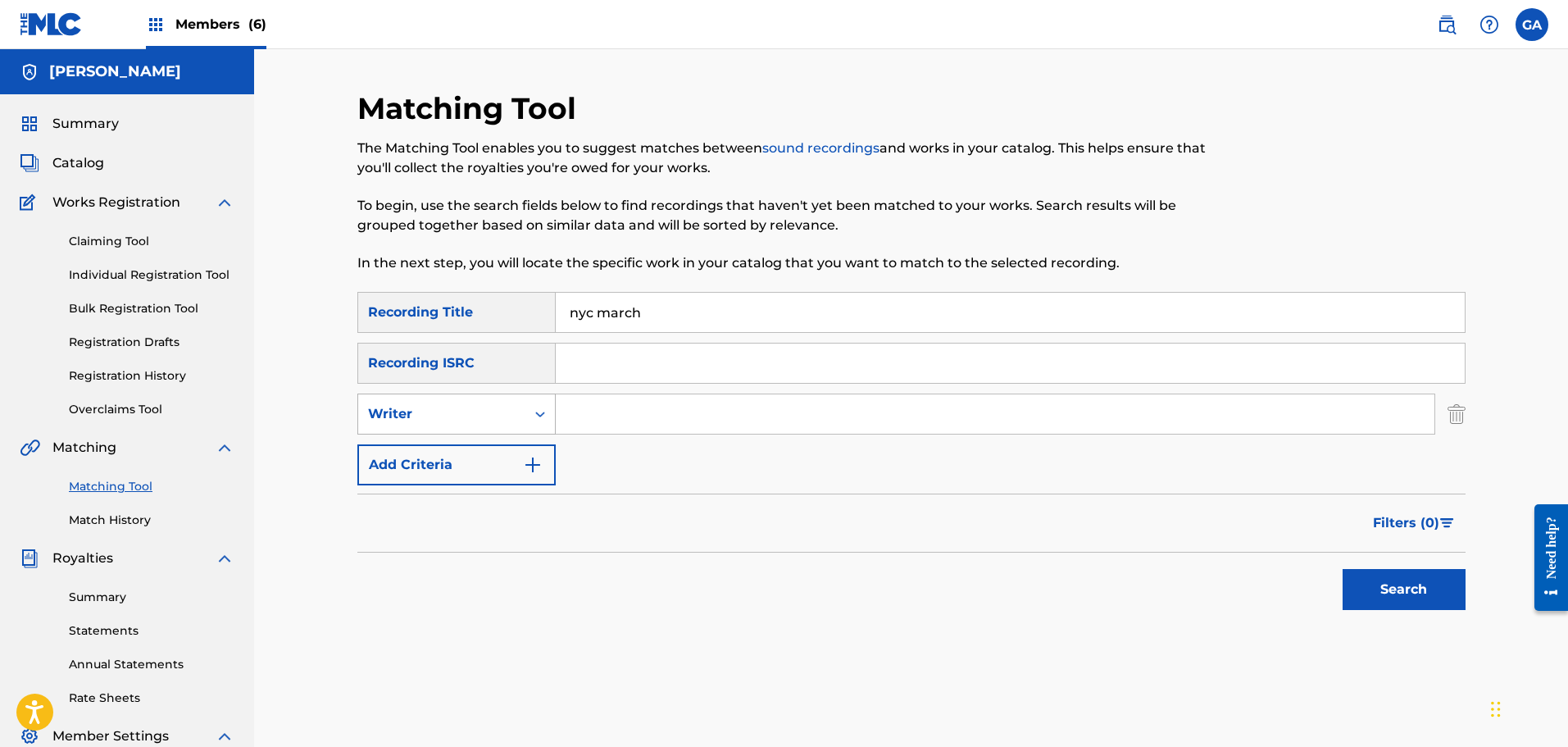
click at [477, 409] on div "Writer" at bounding box center [442, 414] width 148 height 20
click at [463, 450] on div "Recording Artist" at bounding box center [456, 455] width 196 height 41
click at [587, 408] on input "Search Form" at bounding box center [994, 413] width 879 height 39
type input "irate"
click at [1343, 568] on button "Search" at bounding box center [1403, 588] width 123 height 41
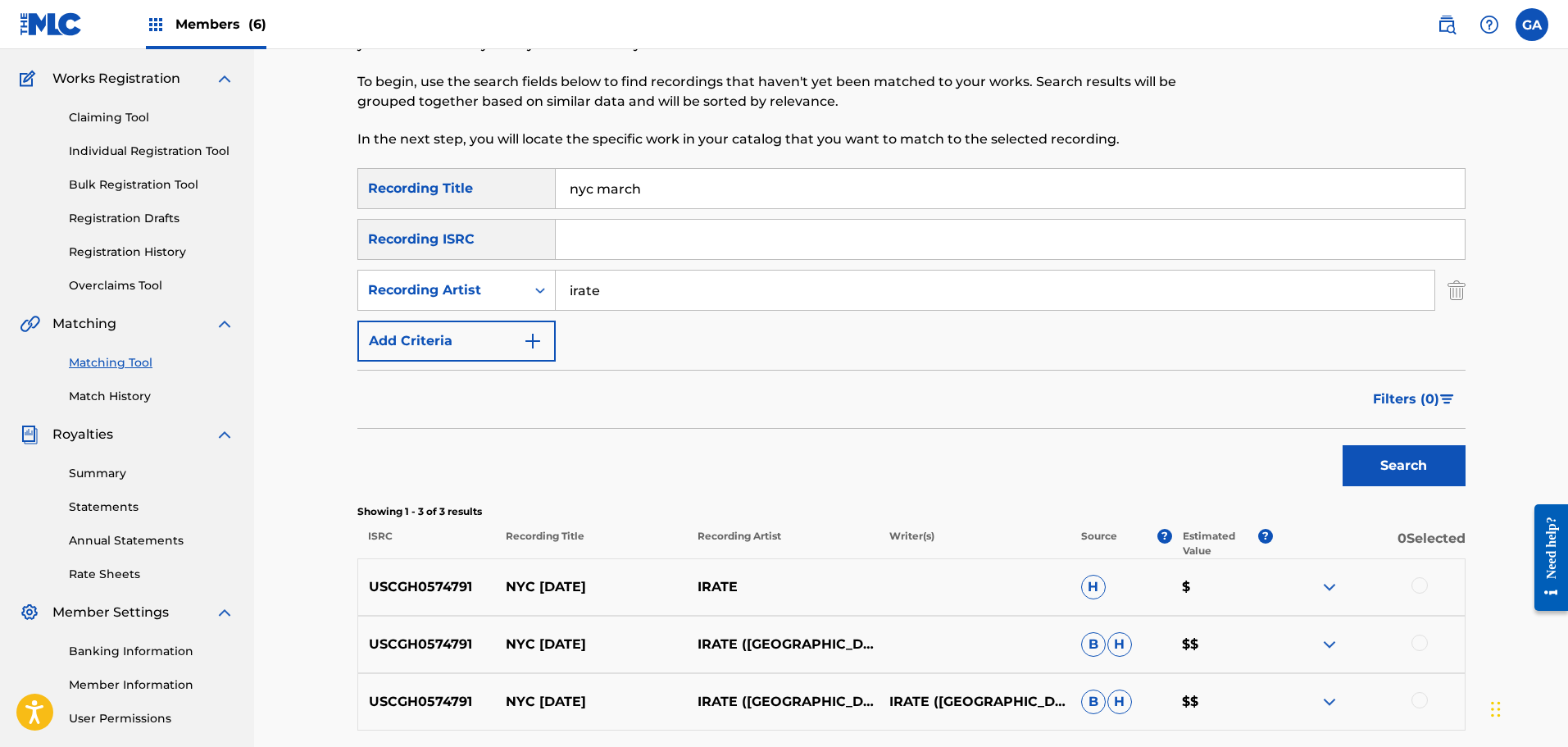
scroll to position [269, 0]
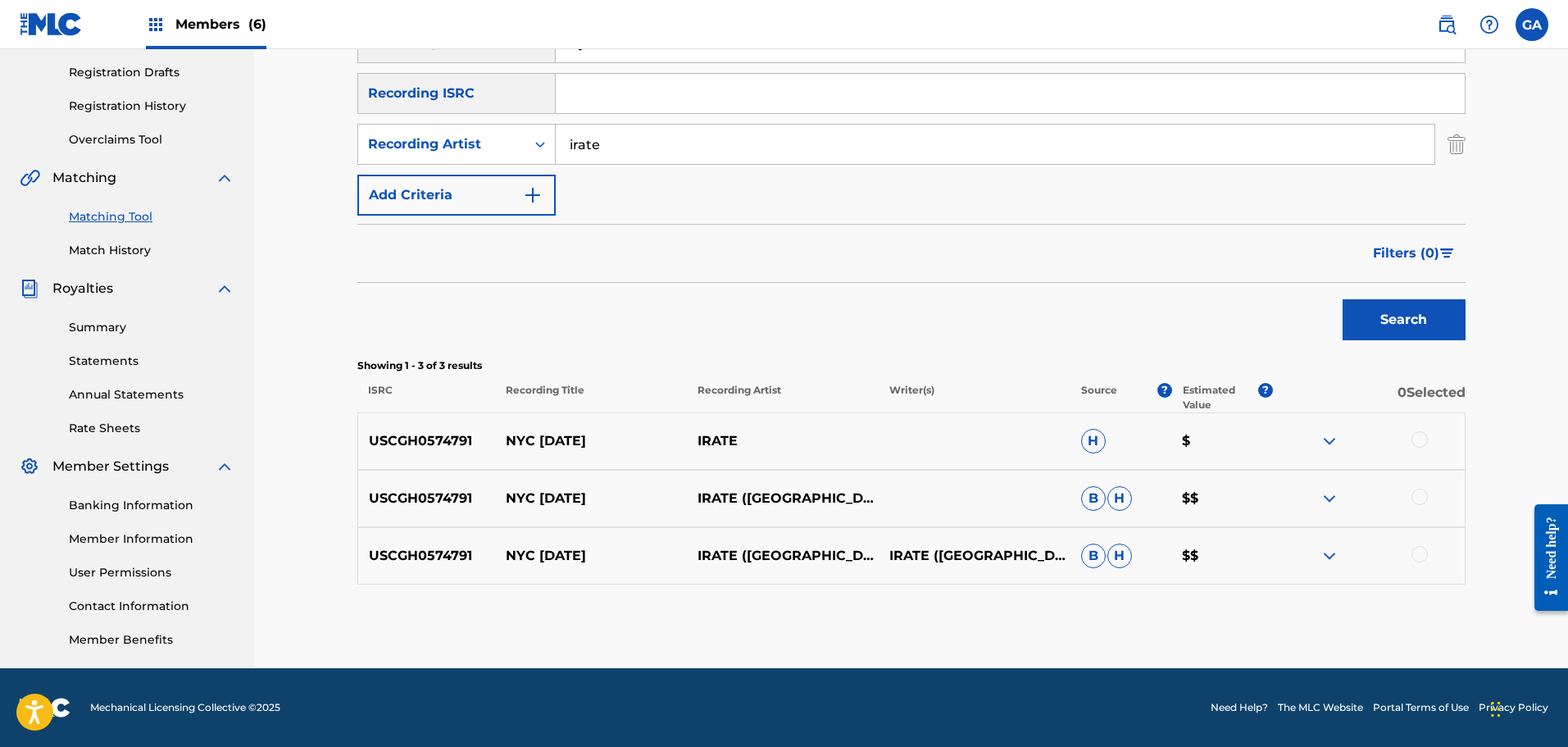
click at [1419, 443] on div at bounding box center [1419, 439] width 16 height 16
click at [1421, 480] on div "USCGH0574791 NYC [DATE] IRATE ([GEOGRAPHIC_DATA]) B H $$" at bounding box center [911, 499] width 1108 height 58
click at [1423, 499] on div at bounding box center [1419, 497] width 16 height 16
click at [1419, 561] on div at bounding box center [1419, 554] width 16 height 16
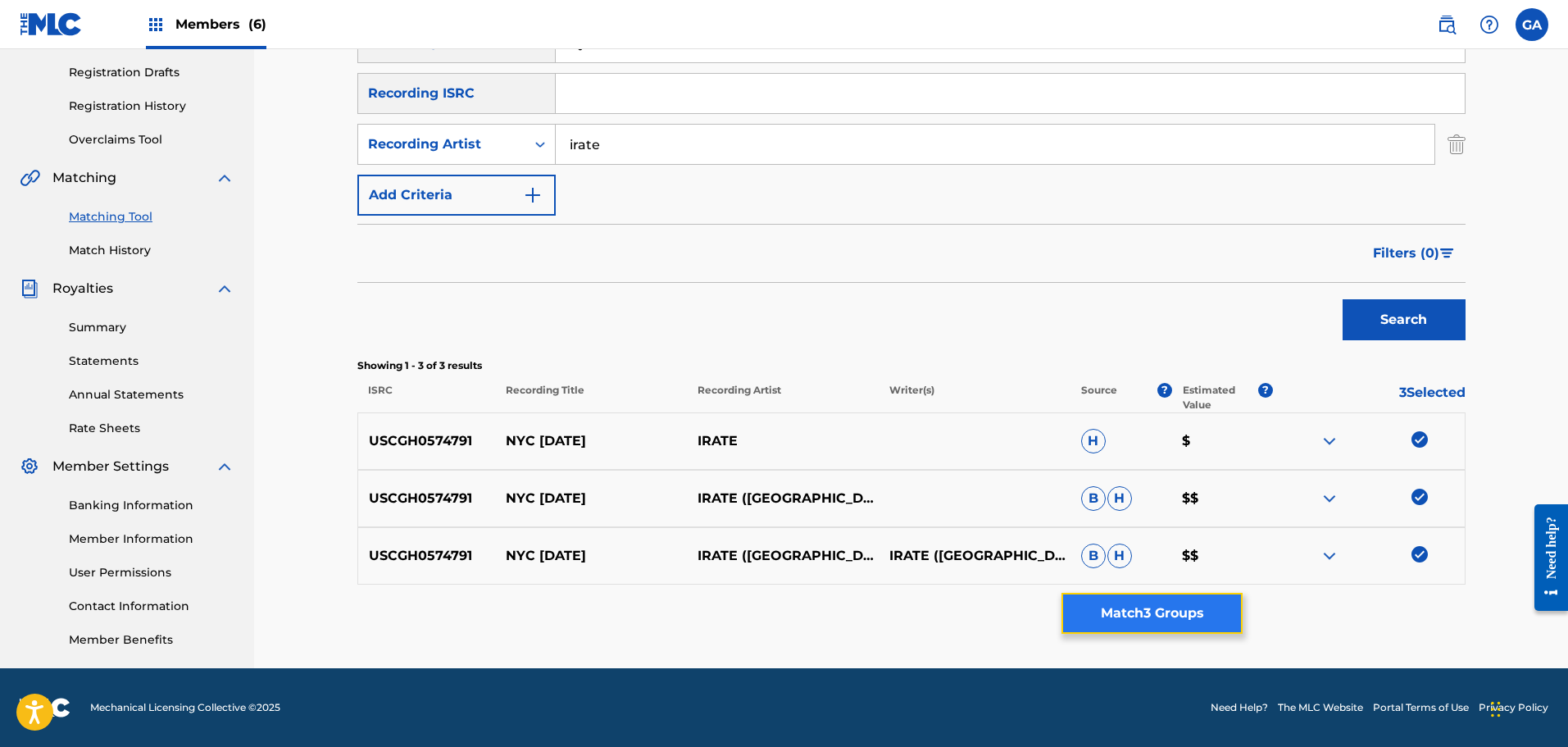
click at [1207, 604] on button "Match 3 Groups" at bounding box center [1152, 612] width 182 height 41
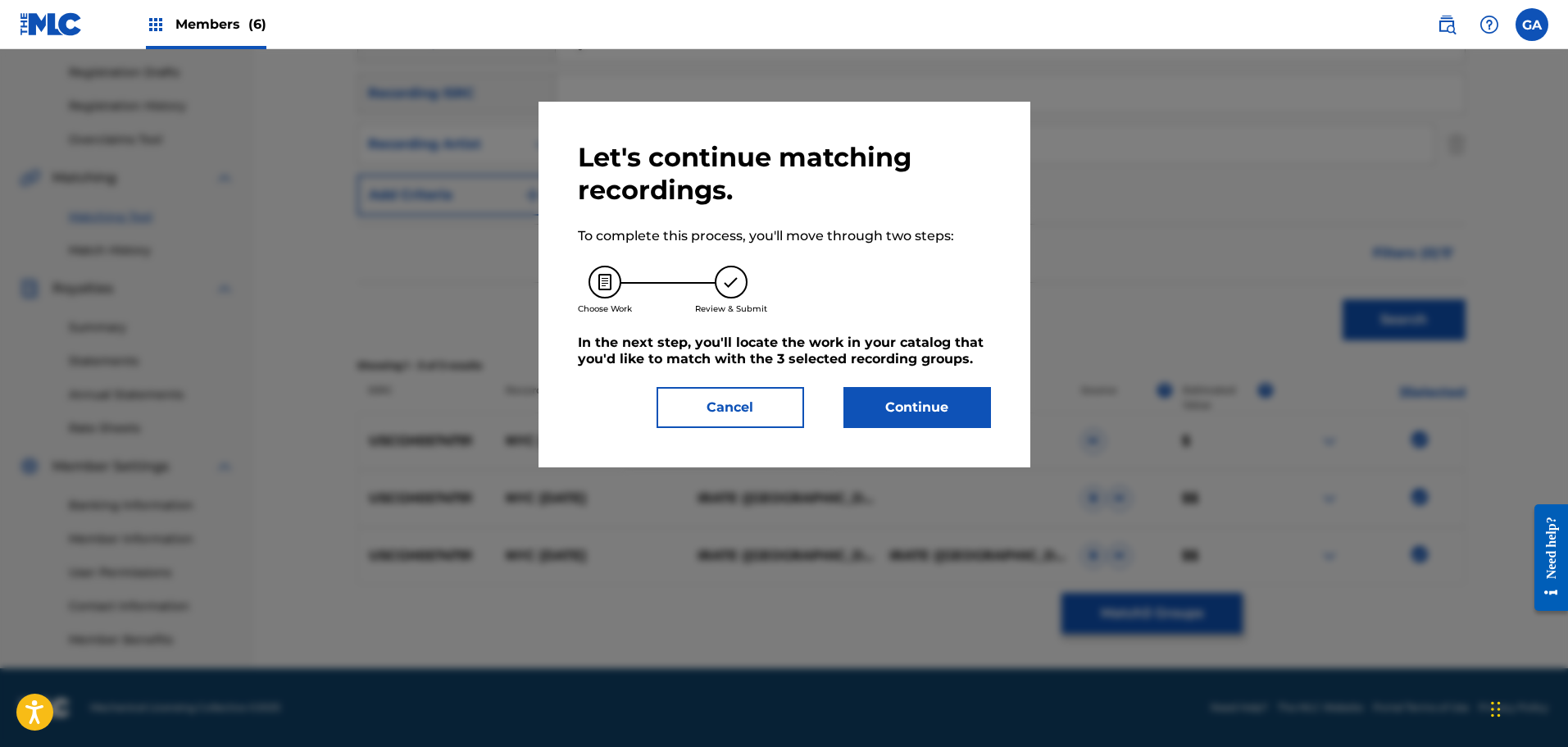
click at [846, 381] on div "Let's continue matching recordings. To complete this process, you'll move throu…" at bounding box center [784, 284] width 413 height 287
click at [904, 411] on button "Continue" at bounding box center [918, 407] width 148 height 41
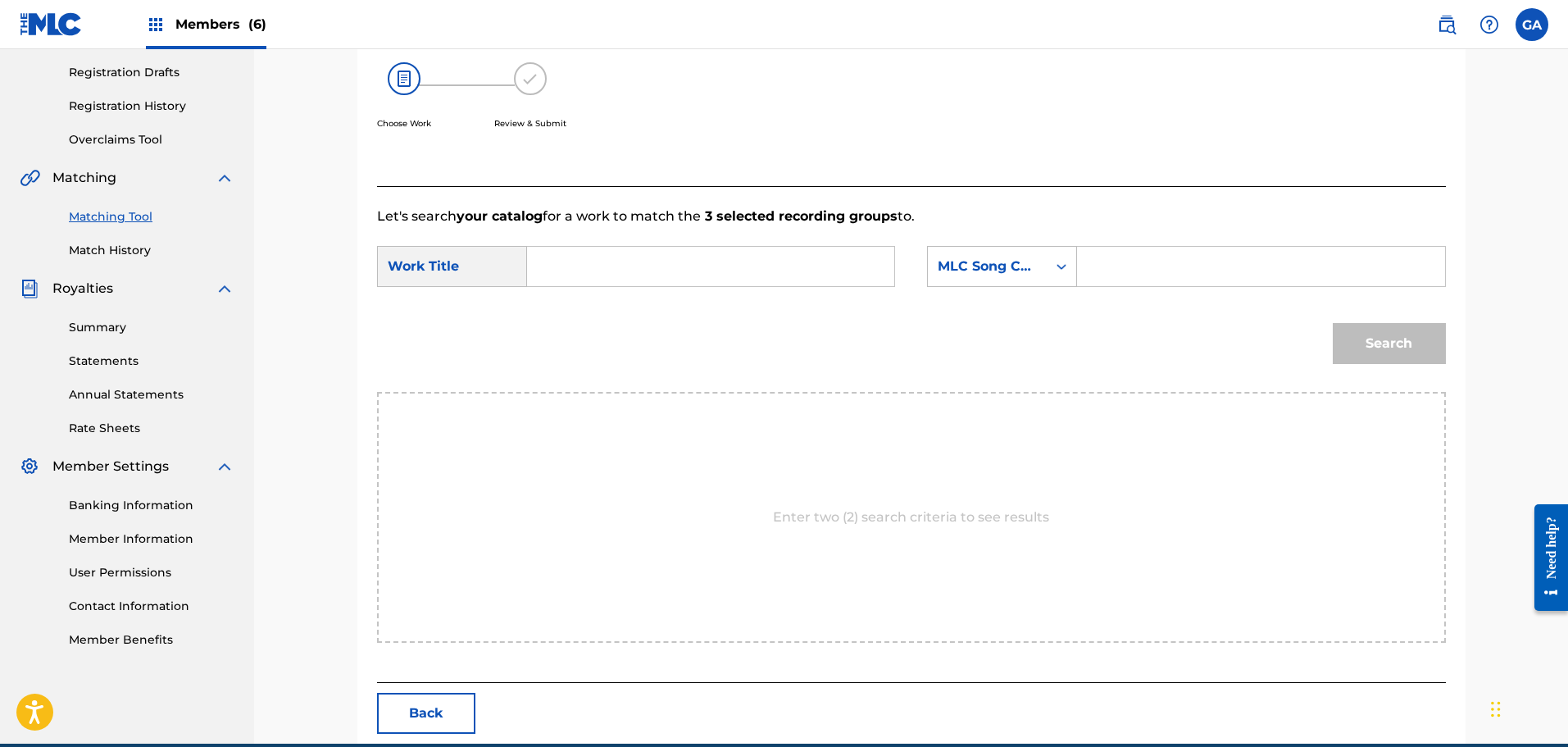
click at [566, 273] on input "Search Form" at bounding box center [710, 265] width 339 height 39
click at [580, 310] on span "[DATE]" at bounding box center [601, 303] width 44 height 16
type input "nyc [DATE]"
click at [1043, 264] on div "MLC Song Code" at bounding box center [986, 265] width 119 height 31
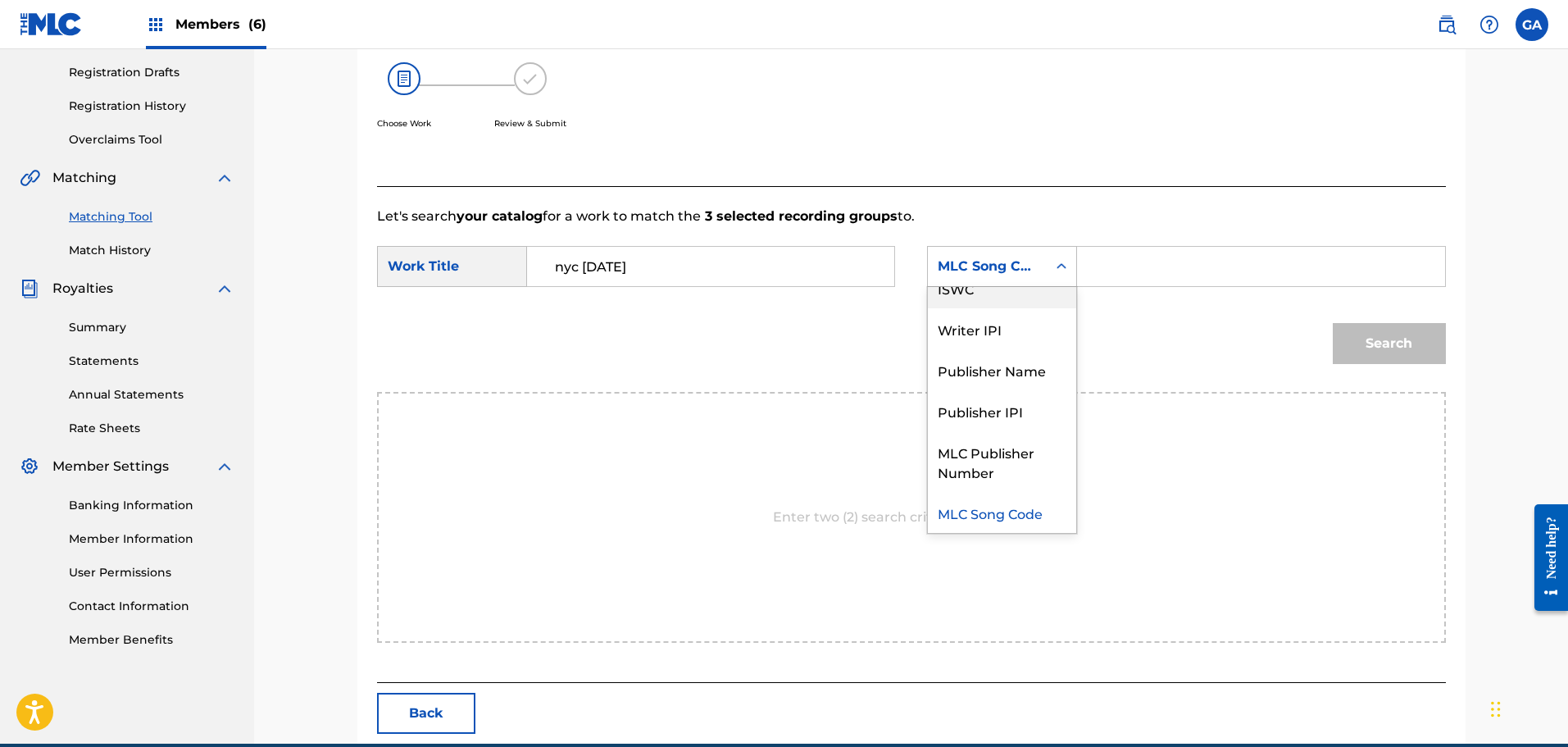
scroll to position [0, 0]
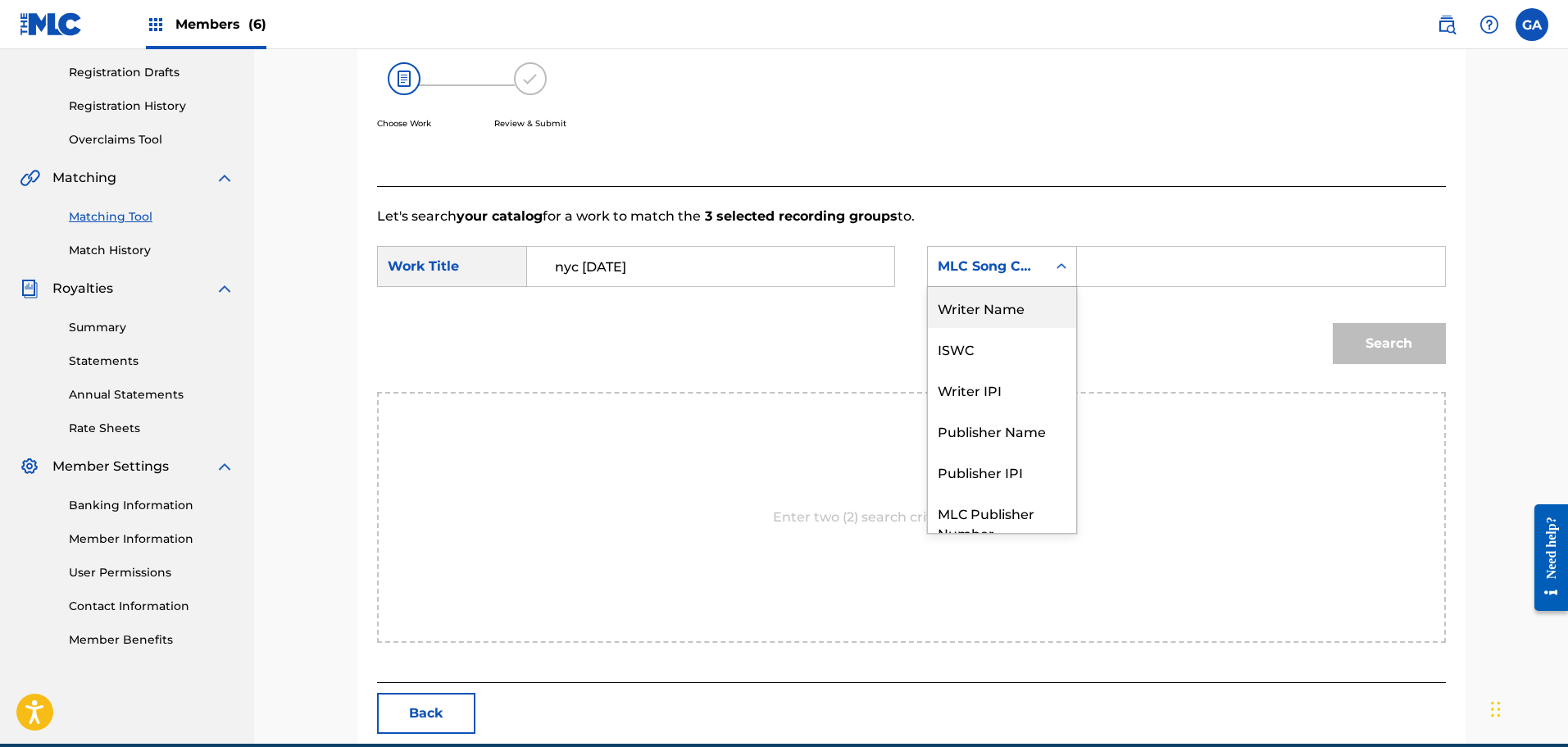
click at [1023, 306] on div "Writer Name" at bounding box center [1001, 307] width 149 height 41
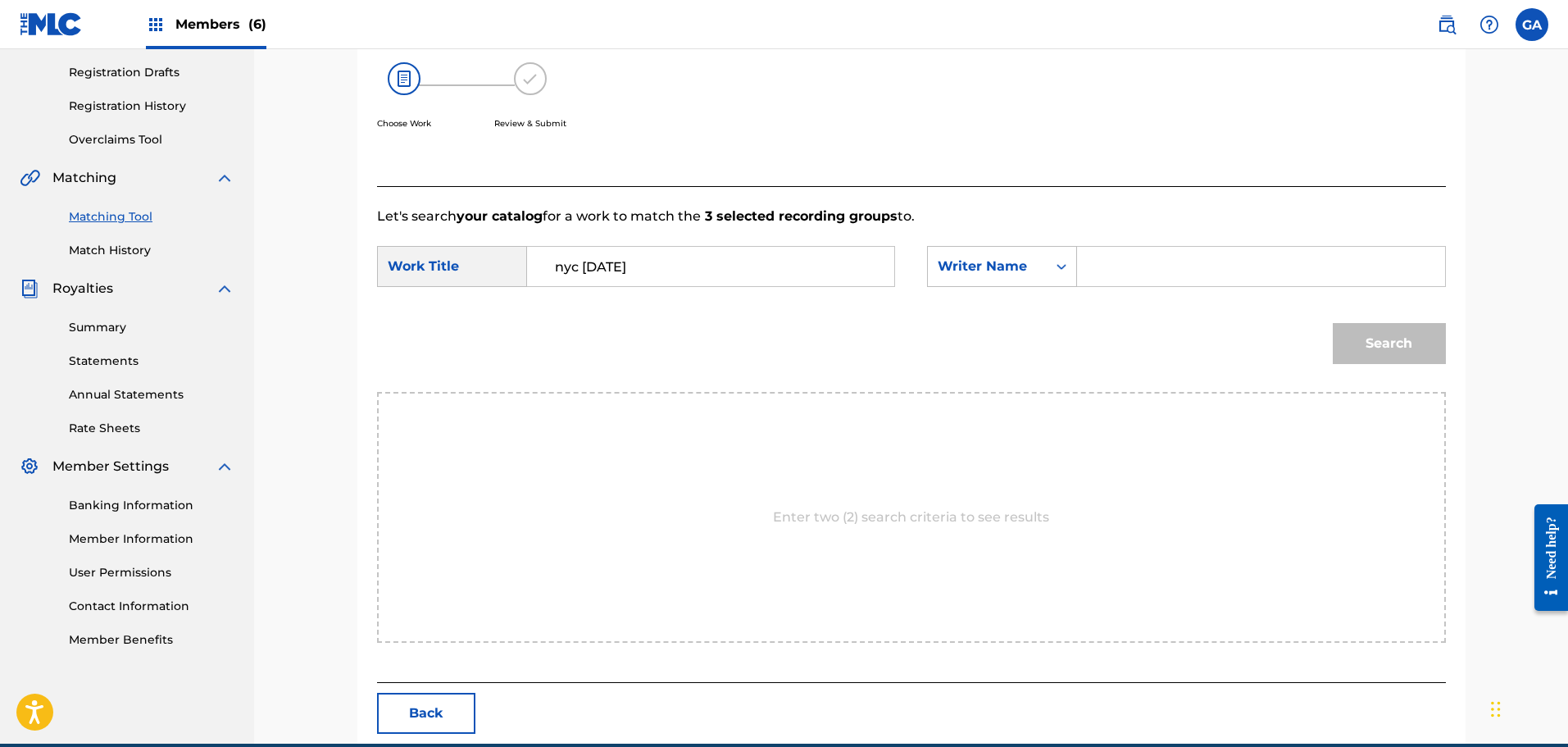
click at [1130, 268] on input "Search Form" at bounding box center [1261, 265] width 339 height 39
type input "sierra"
click at [1333, 323] on button "Search" at bounding box center [1388, 343] width 113 height 41
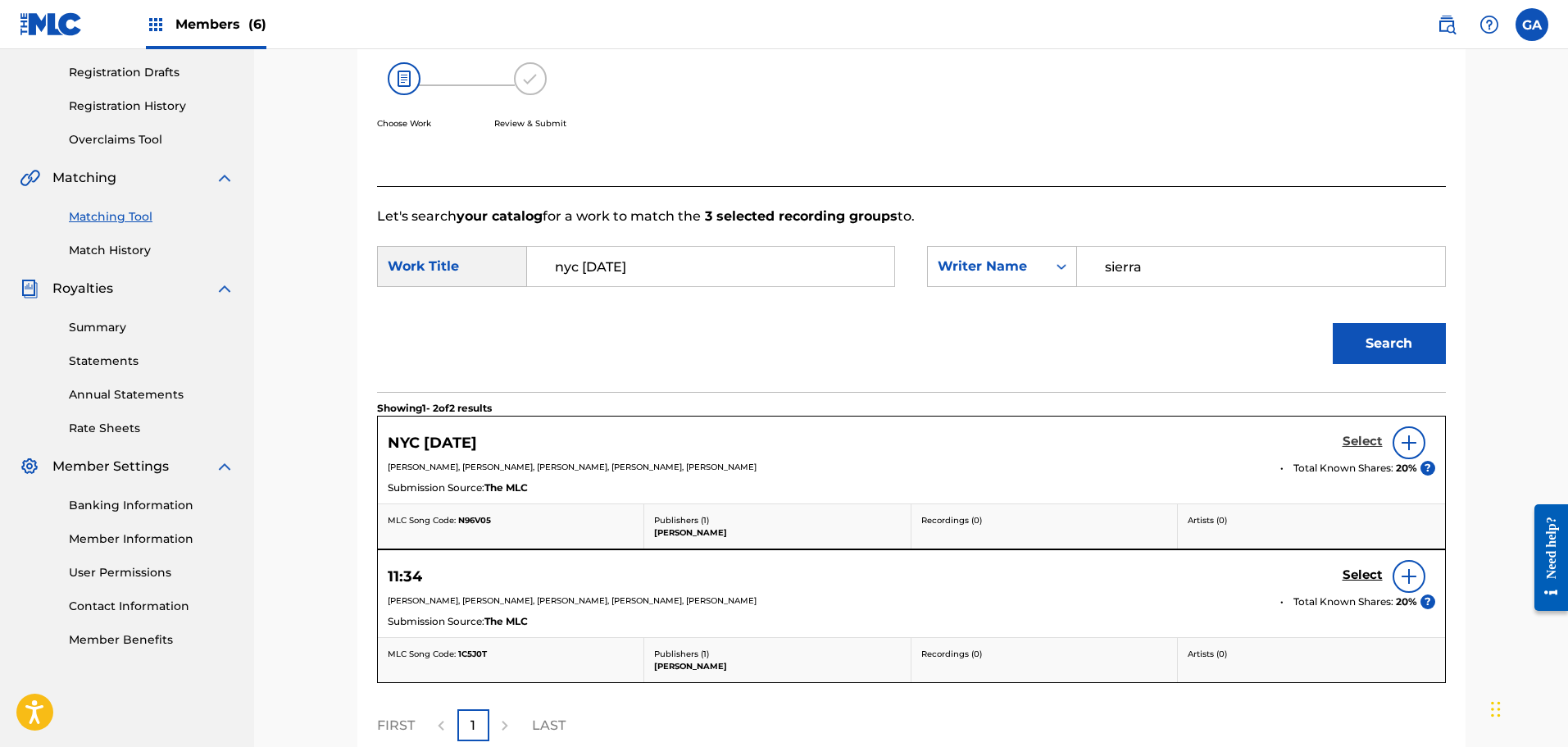
click at [1363, 440] on h5 "Select" at bounding box center [1363, 442] width 40 height 16
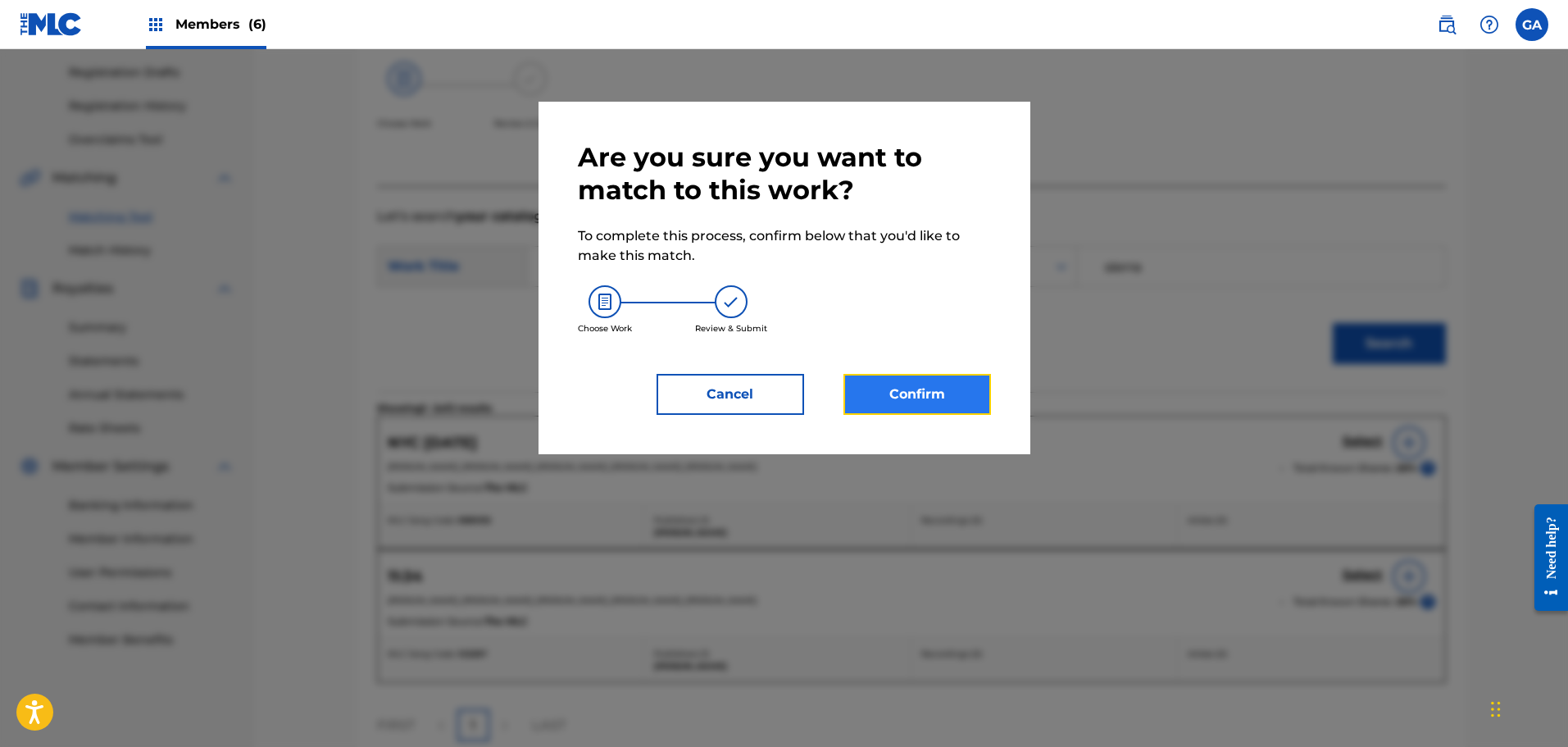
click at [960, 405] on button "Confirm" at bounding box center [918, 394] width 148 height 41
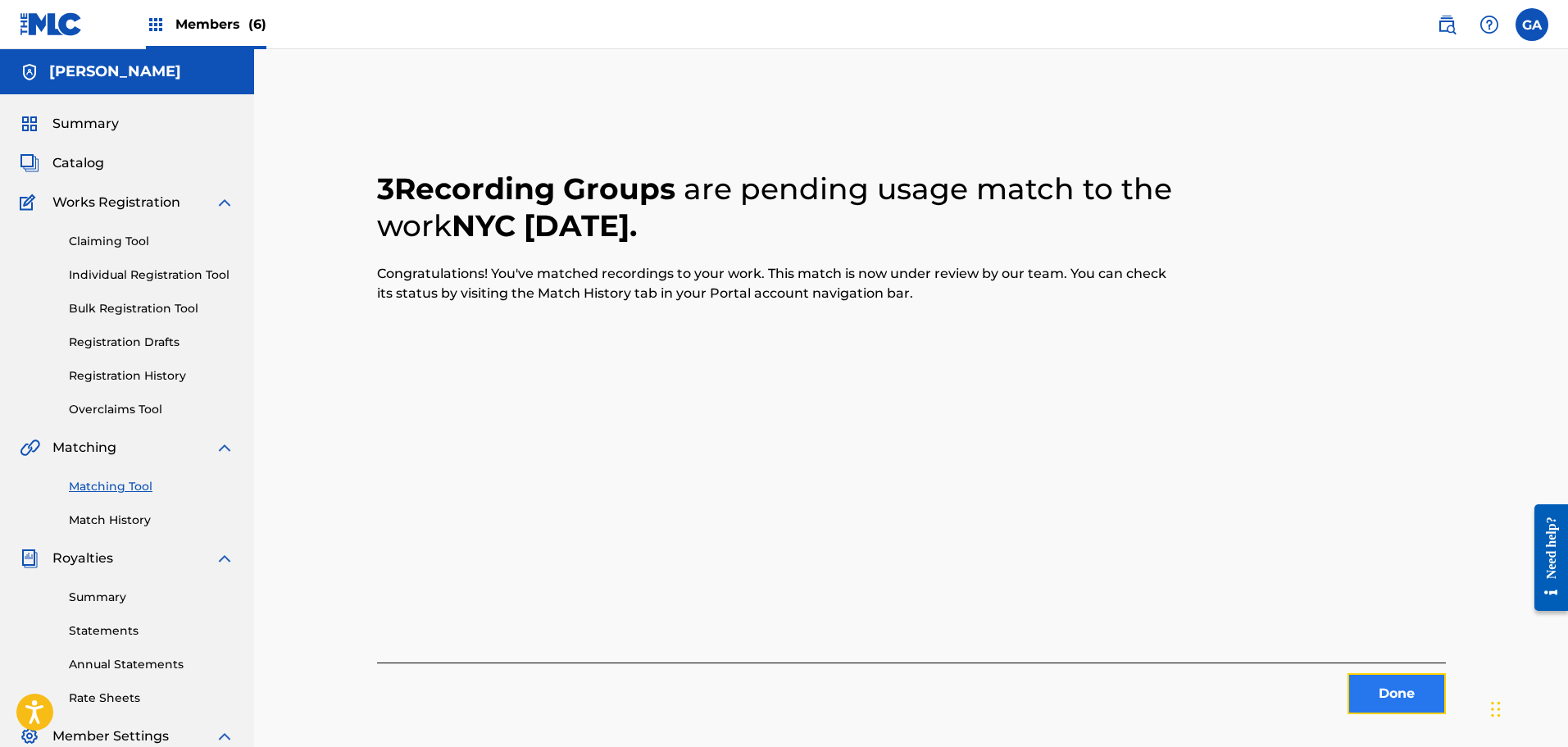
click at [1414, 701] on button "Done" at bounding box center [1396, 693] width 99 height 41
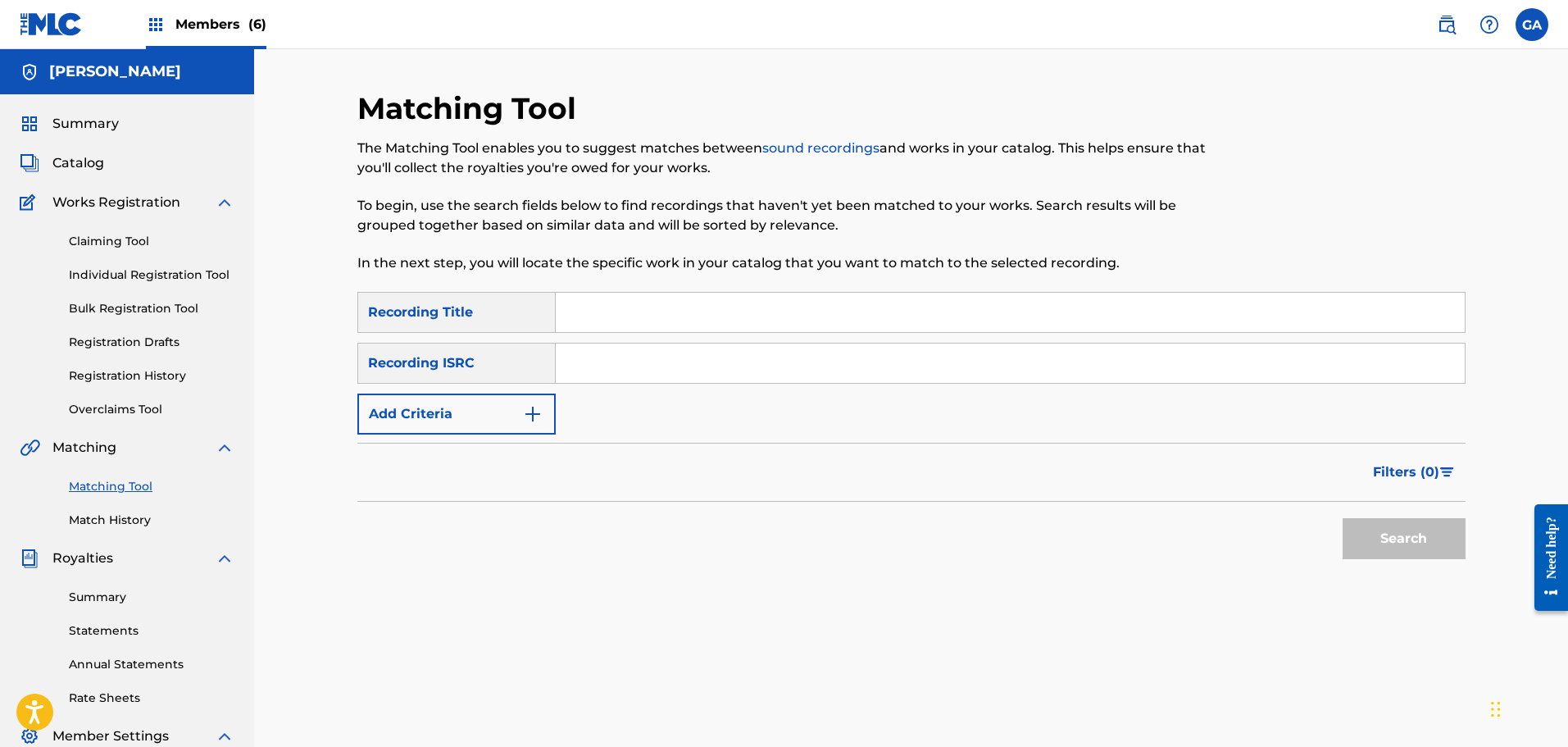
click at [666, 311] on input "Search Form" at bounding box center [1009, 311] width 909 height 39
type input "nyc march"
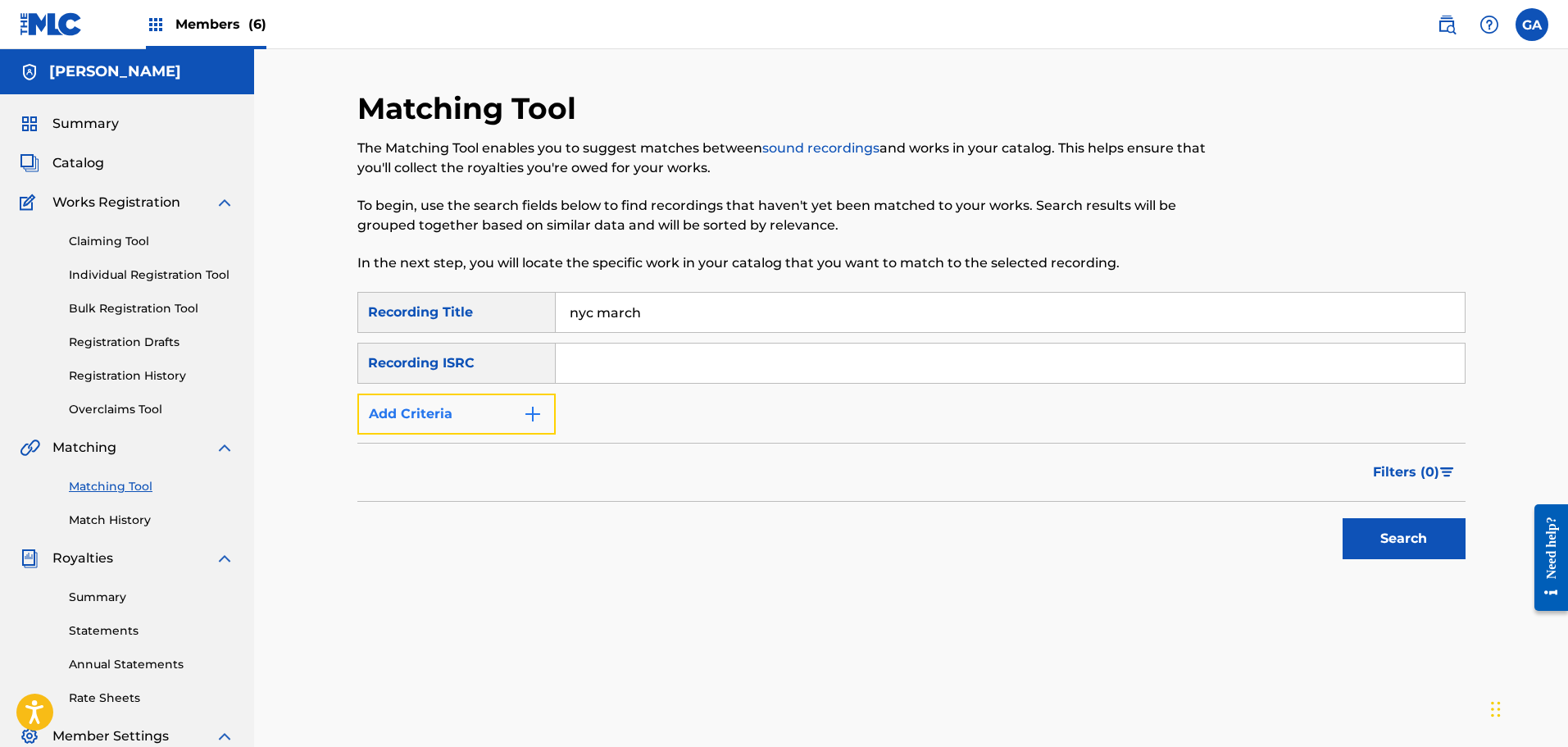
click at [492, 403] on button "Add Criteria" at bounding box center [456, 413] width 198 height 41
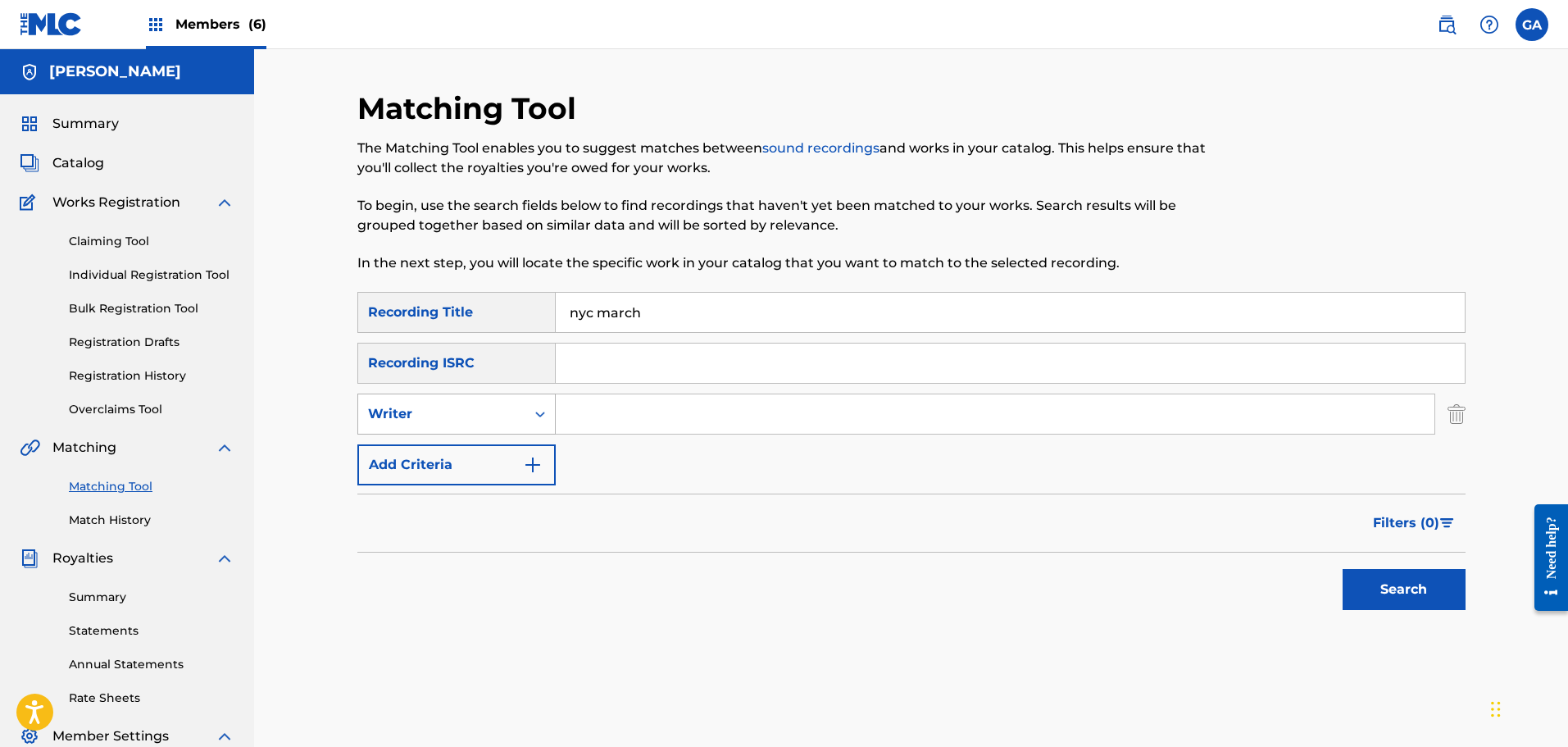
drag, startPoint x: 476, startPoint y: 417, endPoint x: 477, endPoint y: 430, distance: 13.0
click at [476, 418] on div "Writer" at bounding box center [442, 414] width 148 height 20
click at [462, 449] on div "Recording Artist" at bounding box center [456, 455] width 196 height 41
click at [560, 419] on input "Search Form" at bounding box center [994, 413] width 879 height 39
type input "i.r.a.t.e."
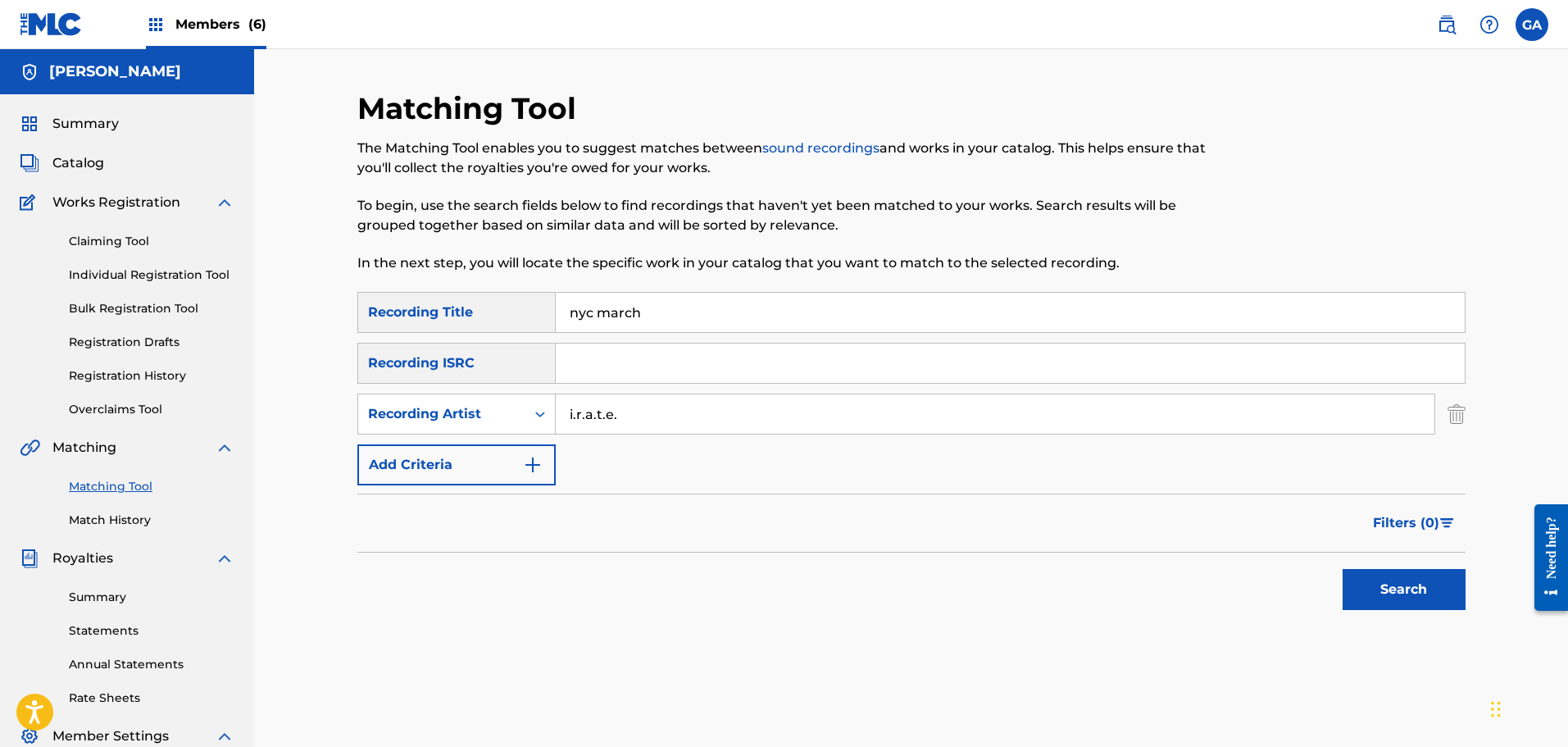
click at [1343, 568] on button "Search" at bounding box center [1403, 588] width 123 height 41
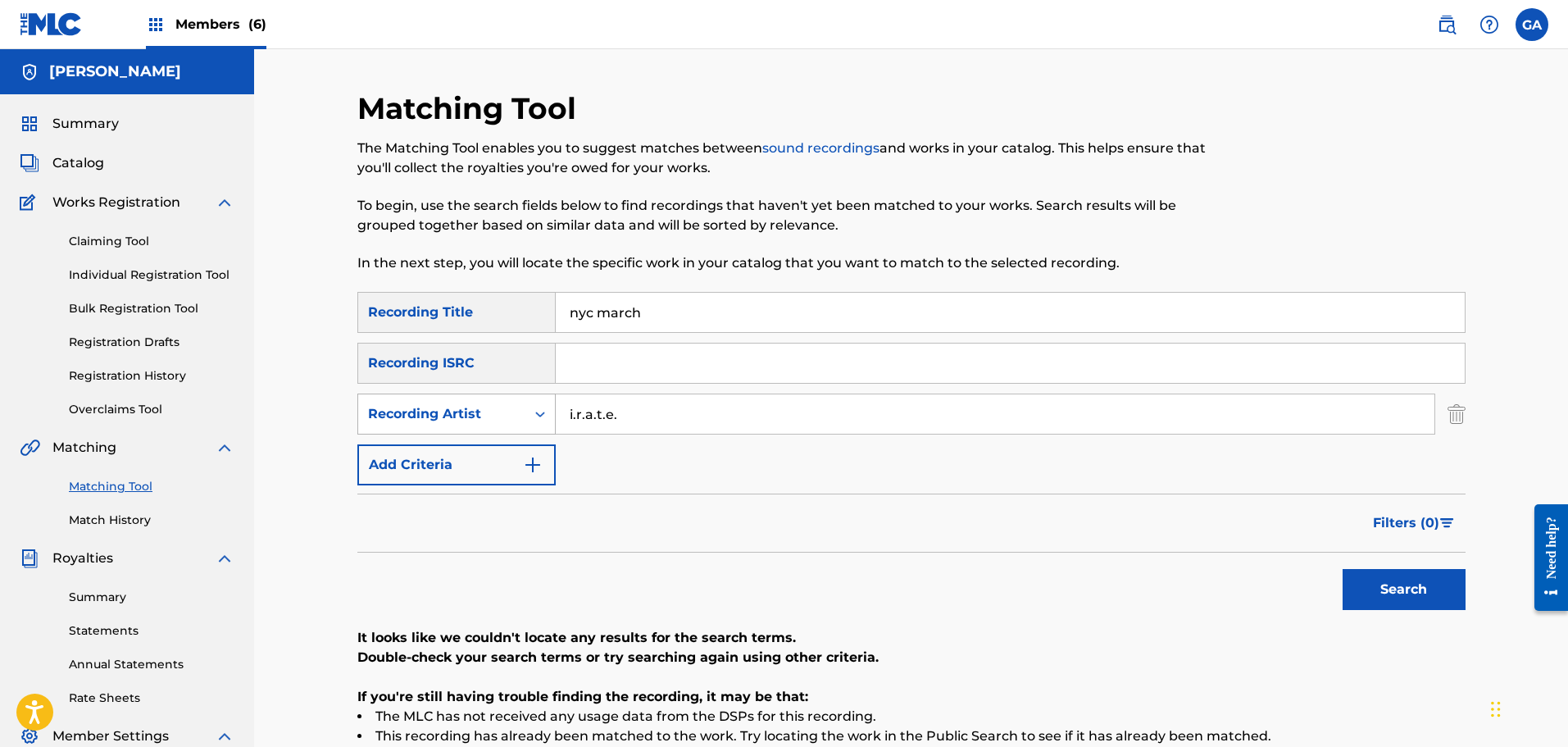
drag, startPoint x: 637, startPoint y: 422, endPoint x: 538, endPoint y: 394, distance: 102.9
click at [538, 394] on div "SearchWithCriteria0ba02dd9-194e-4fcd-8328-50422d2733cc Recording Artist i.r.a.t…" at bounding box center [911, 413] width 1108 height 41
type input "irate"
type input "[PERSON_NAME]"
click at [1343, 568] on button "Search" at bounding box center [1403, 588] width 123 height 41
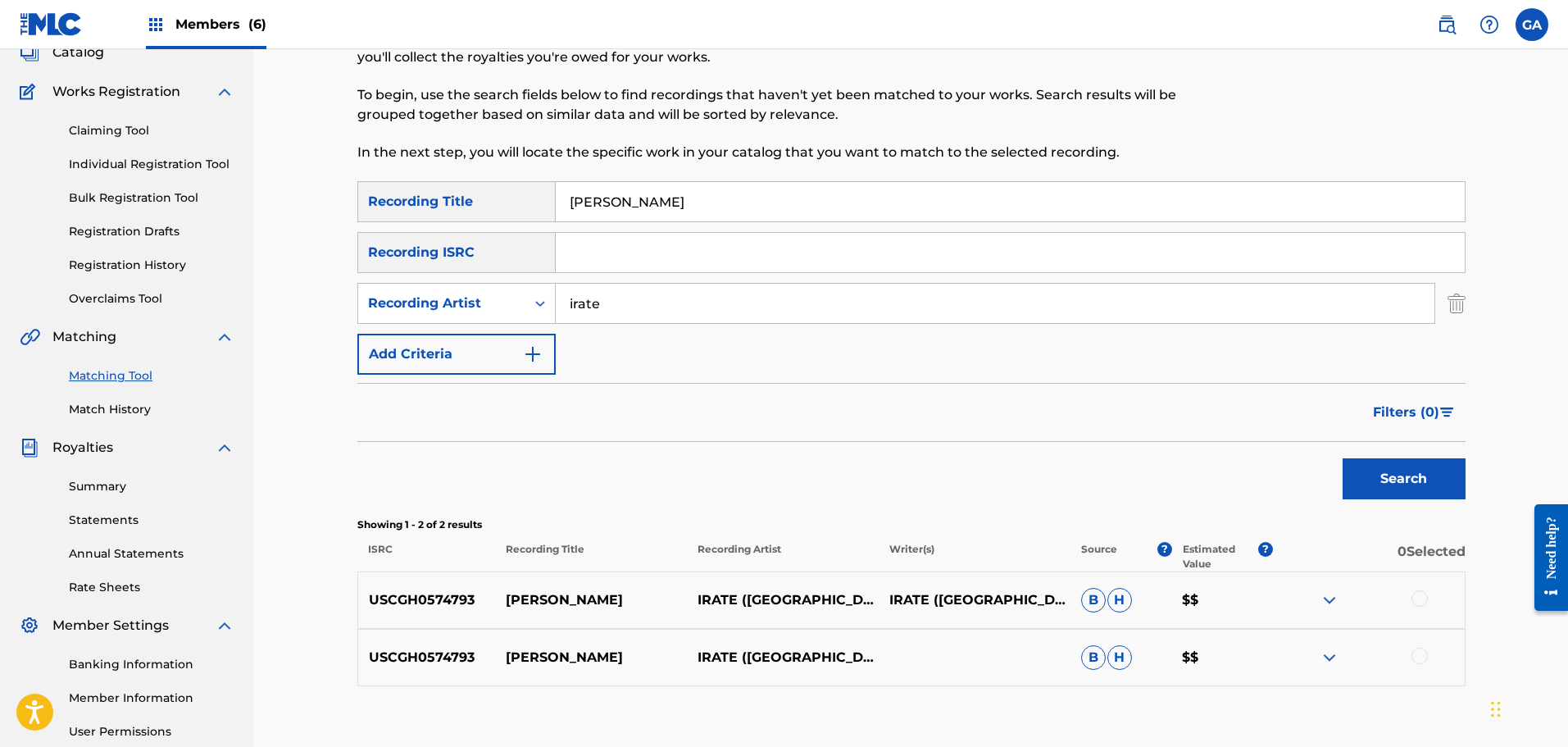
scroll to position [269, 0]
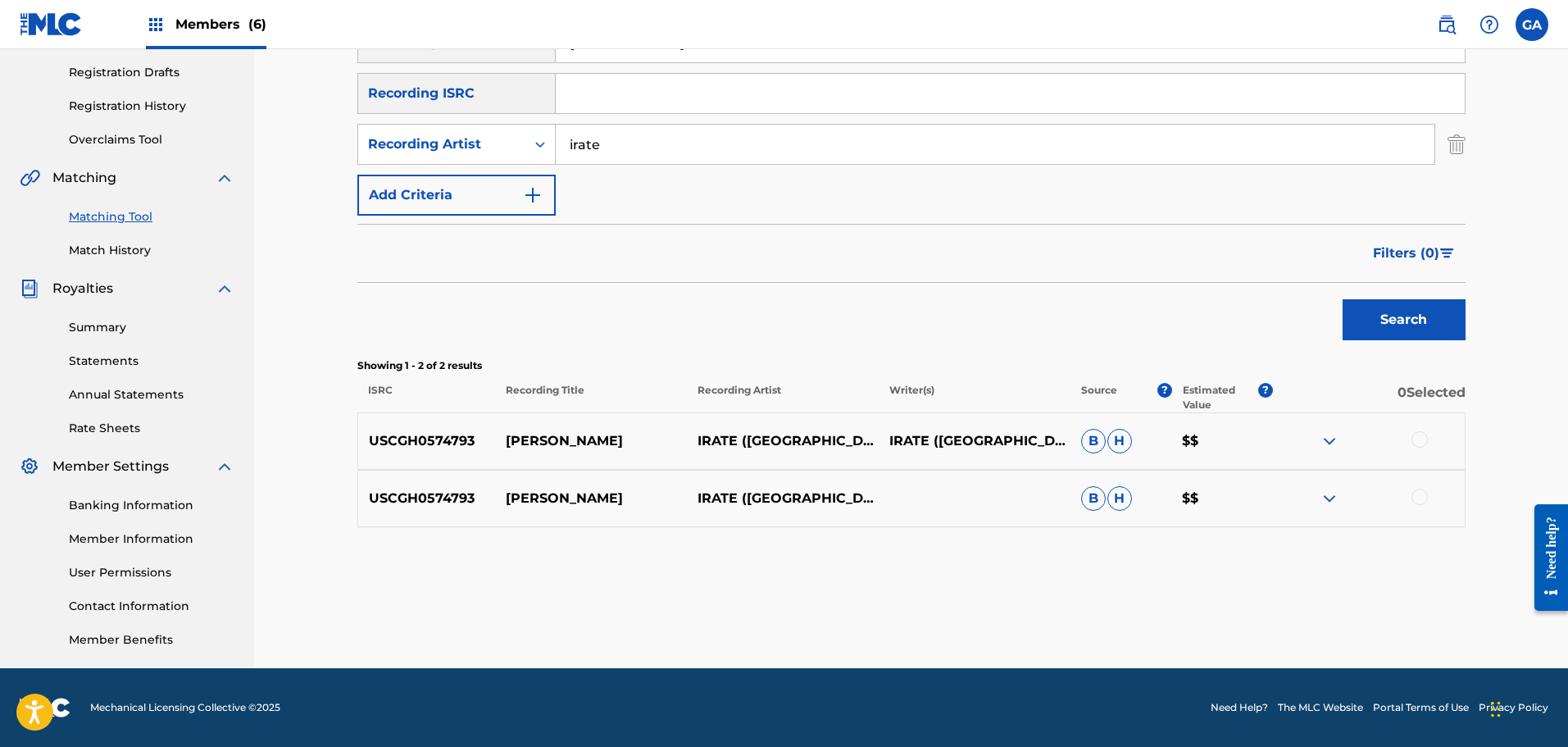
click at [1434, 434] on div at bounding box center [1369, 441] width 192 height 20
click at [1424, 436] on div at bounding box center [1419, 439] width 16 height 16
click at [1423, 499] on div at bounding box center [1419, 497] width 16 height 16
click at [572, 147] on input "irate" at bounding box center [994, 144] width 879 height 39
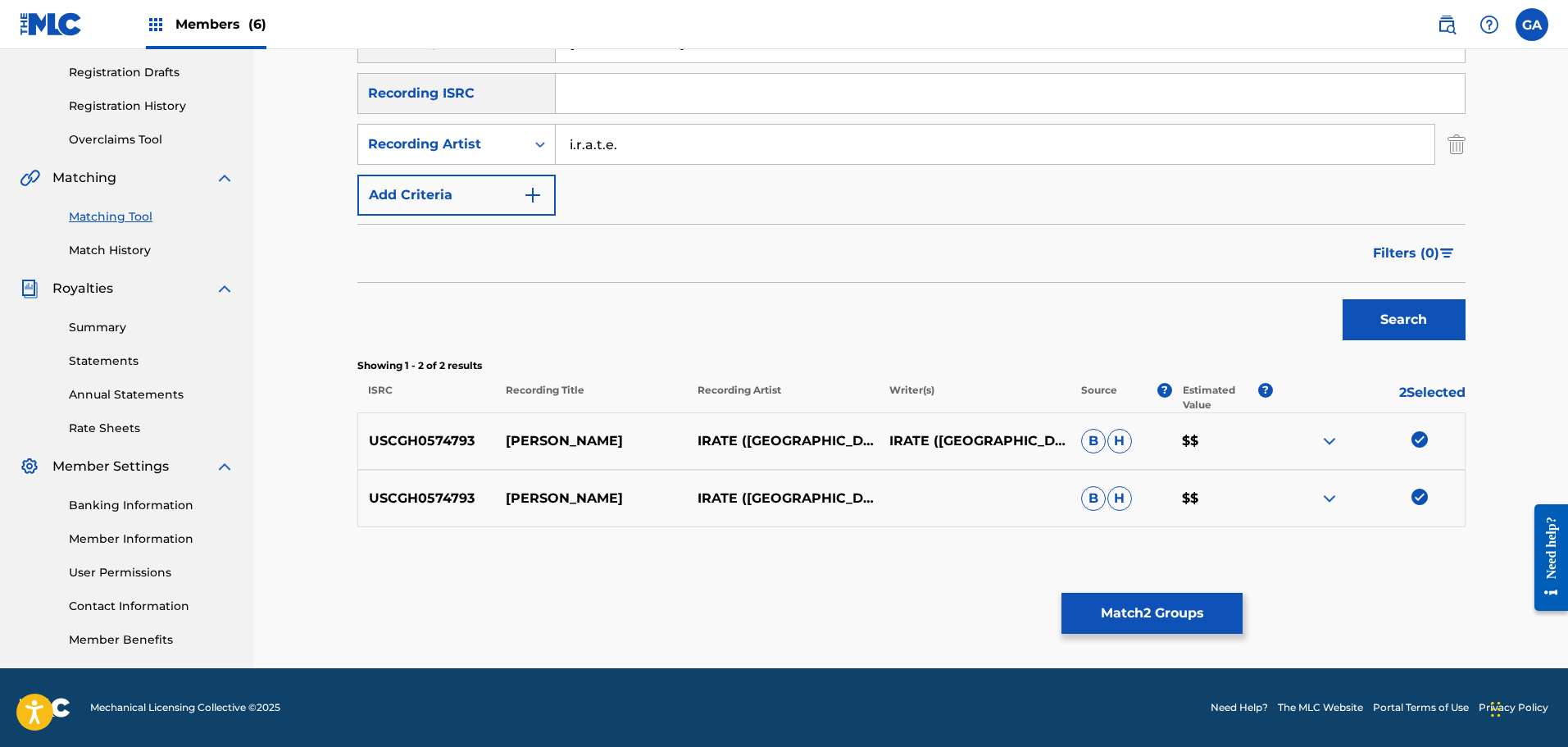
type input "i.r.a.t.e."
click at [1343, 299] on button "Search" at bounding box center [1403, 319] width 123 height 41
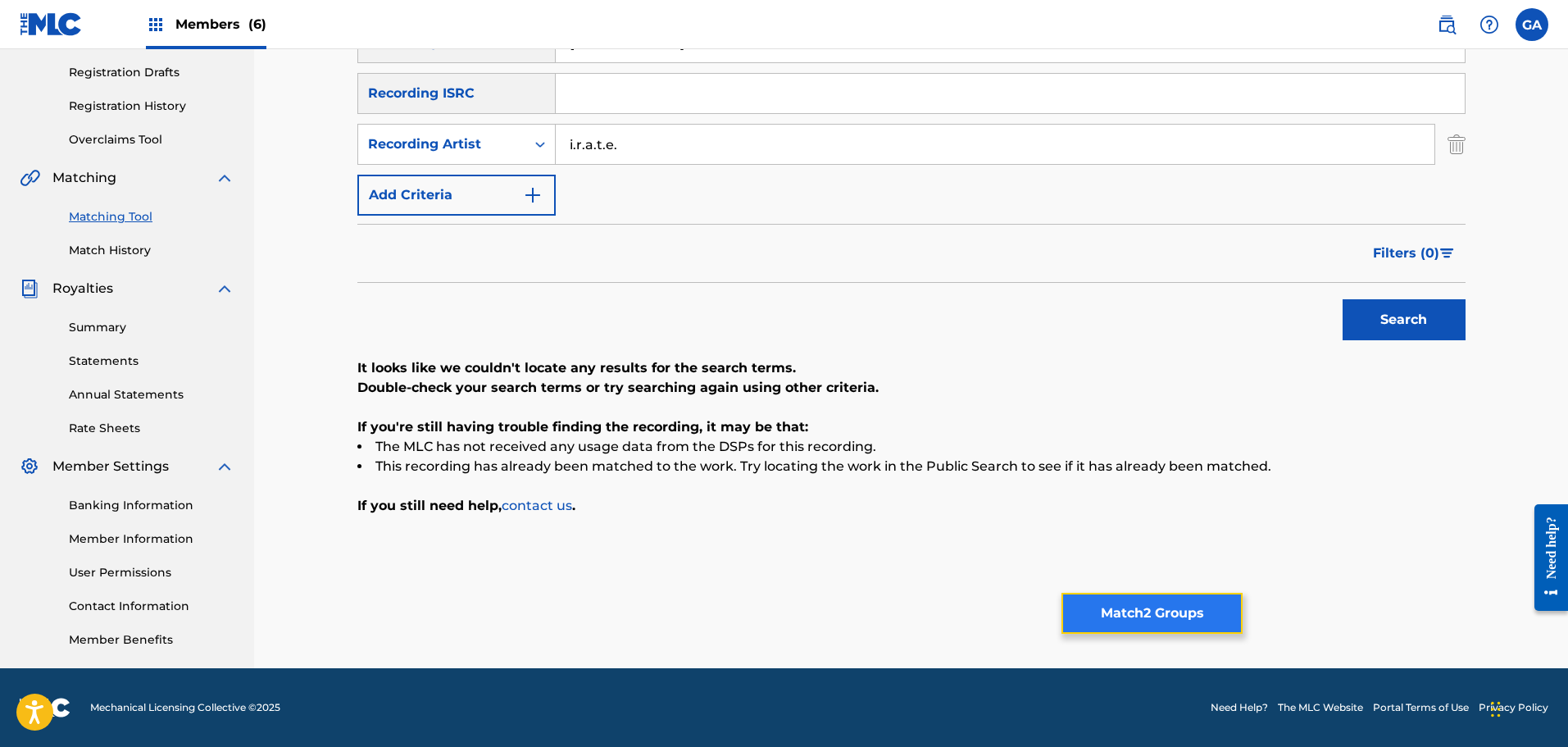
click at [1153, 607] on button "Match 2 Groups" at bounding box center [1152, 612] width 182 height 41
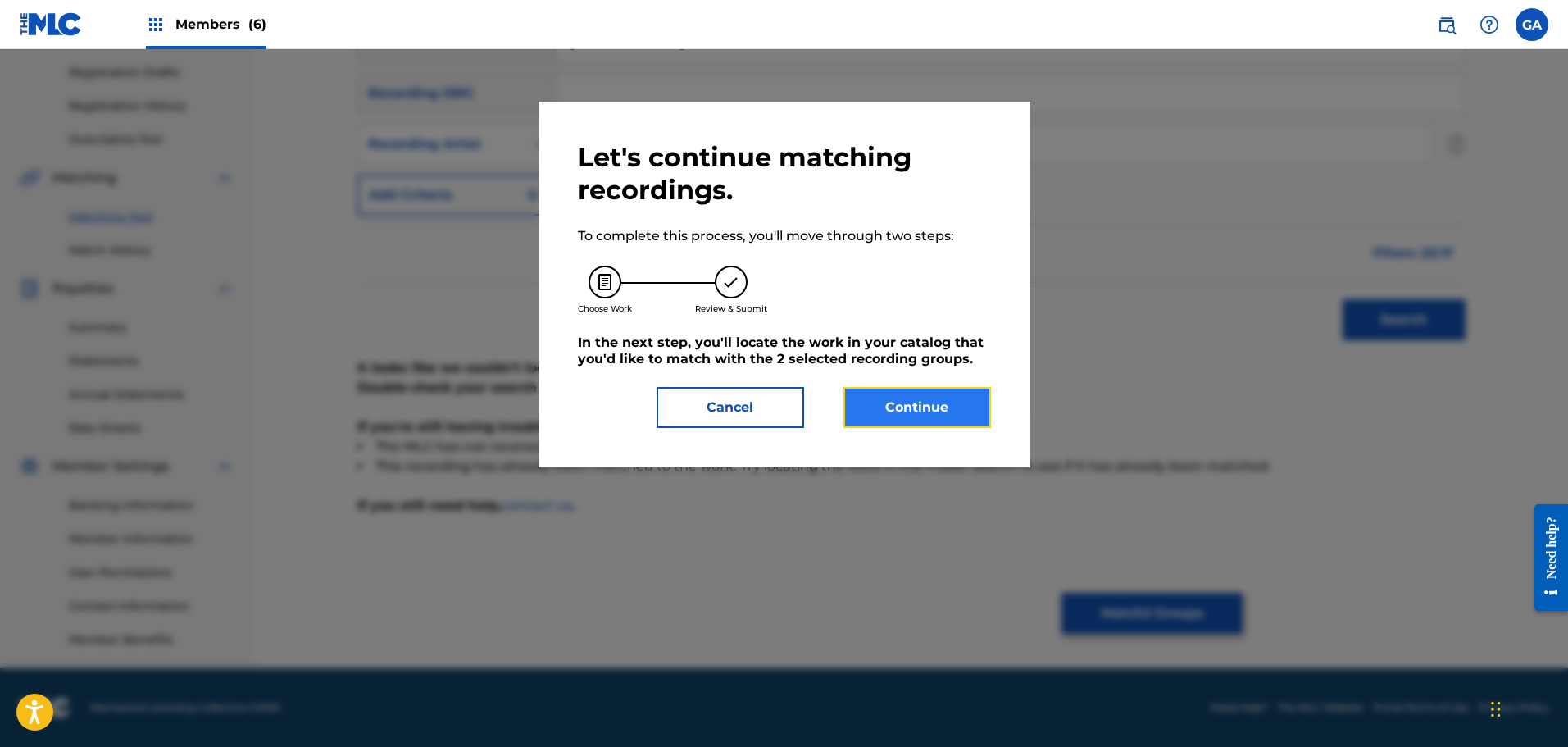
click at [904, 406] on button "Continue" at bounding box center [918, 407] width 148 height 41
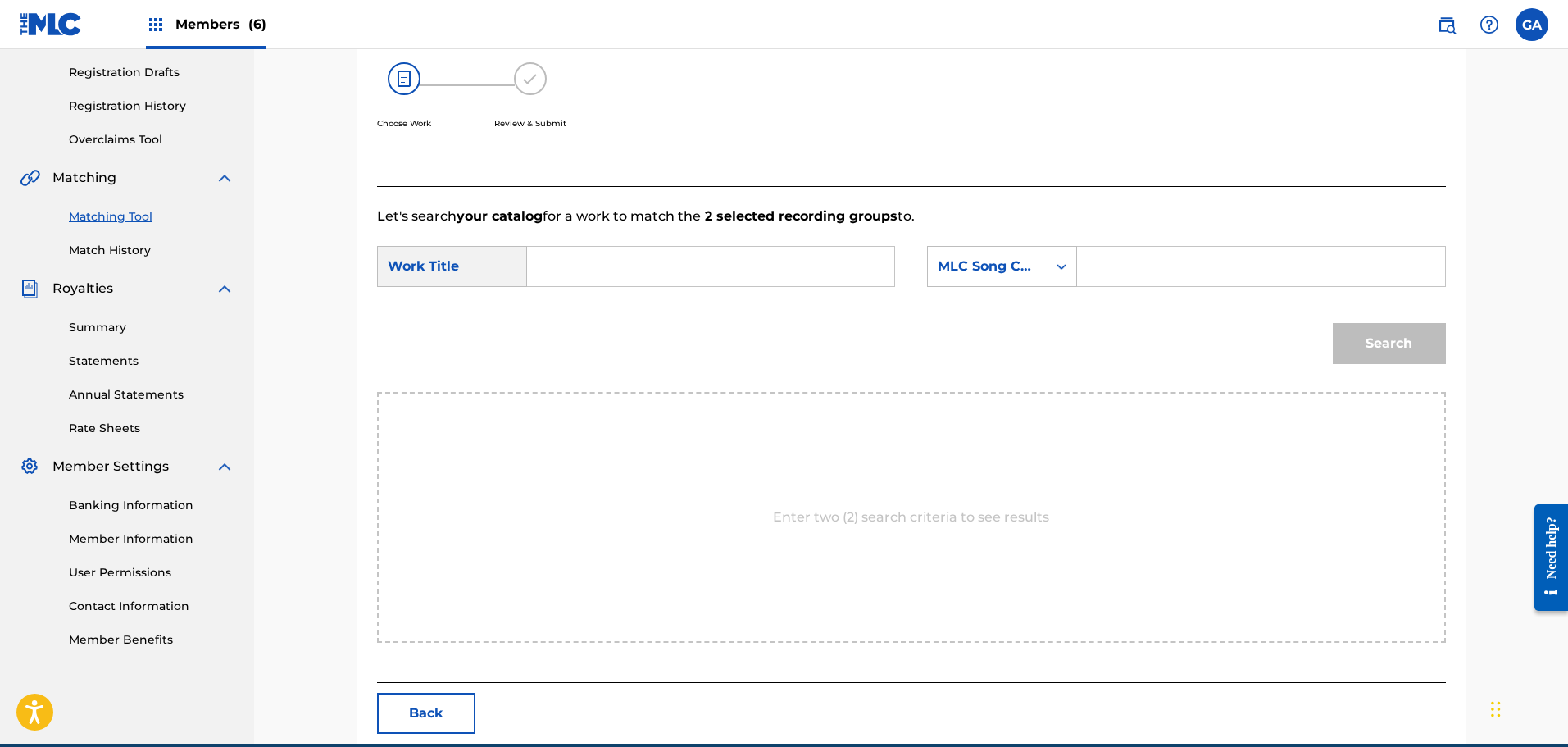
click at [652, 264] on input "Search Form" at bounding box center [710, 265] width 339 height 39
click at [588, 308] on strong "[PERSON_NAME]" at bounding box center [613, 303] width 118 height 16
type input "[PERSON_NAME]"
click at [995, 266] on div "MLC Song Code" at bounding box center [986, 266] width 99 height 20
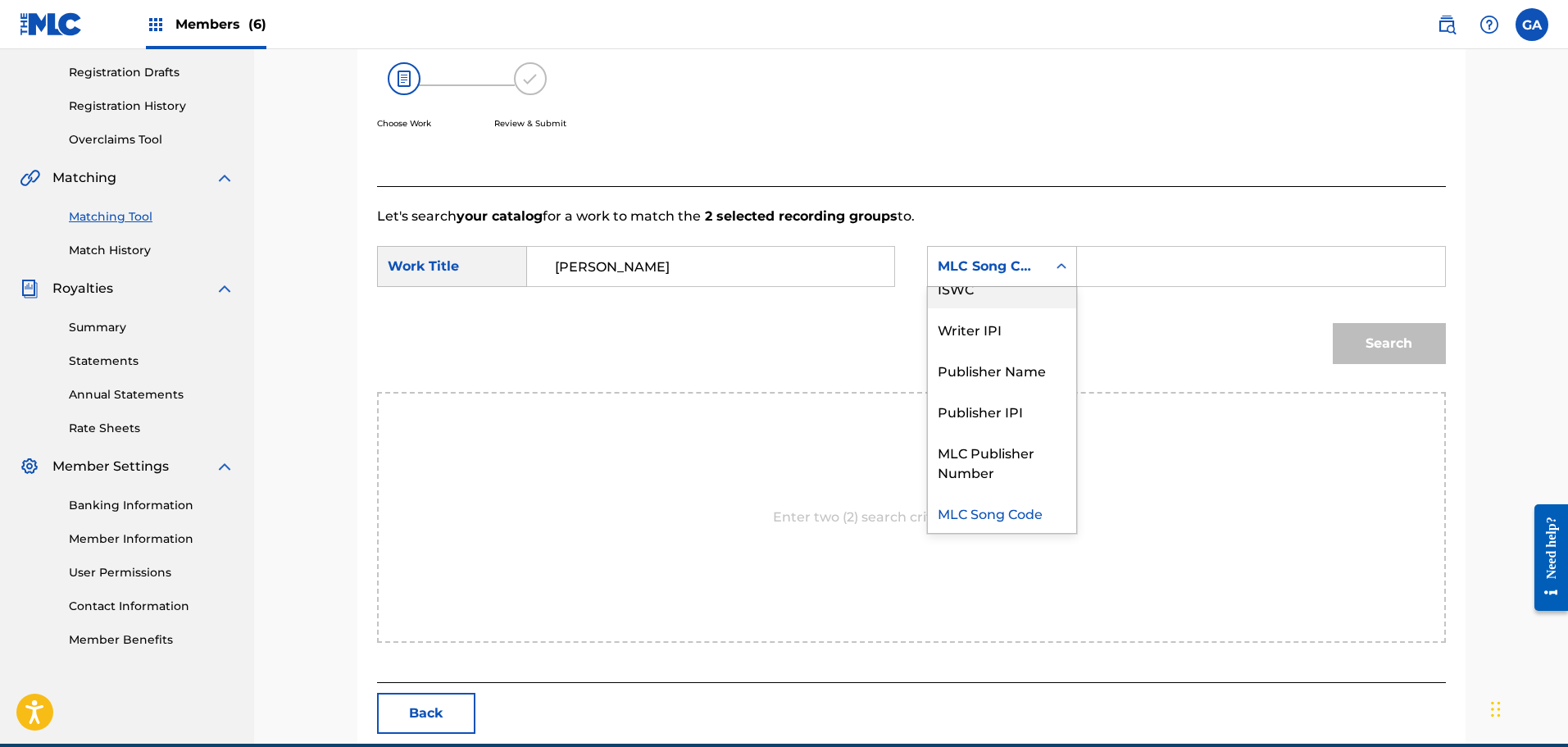
scroll to position [0, 0]
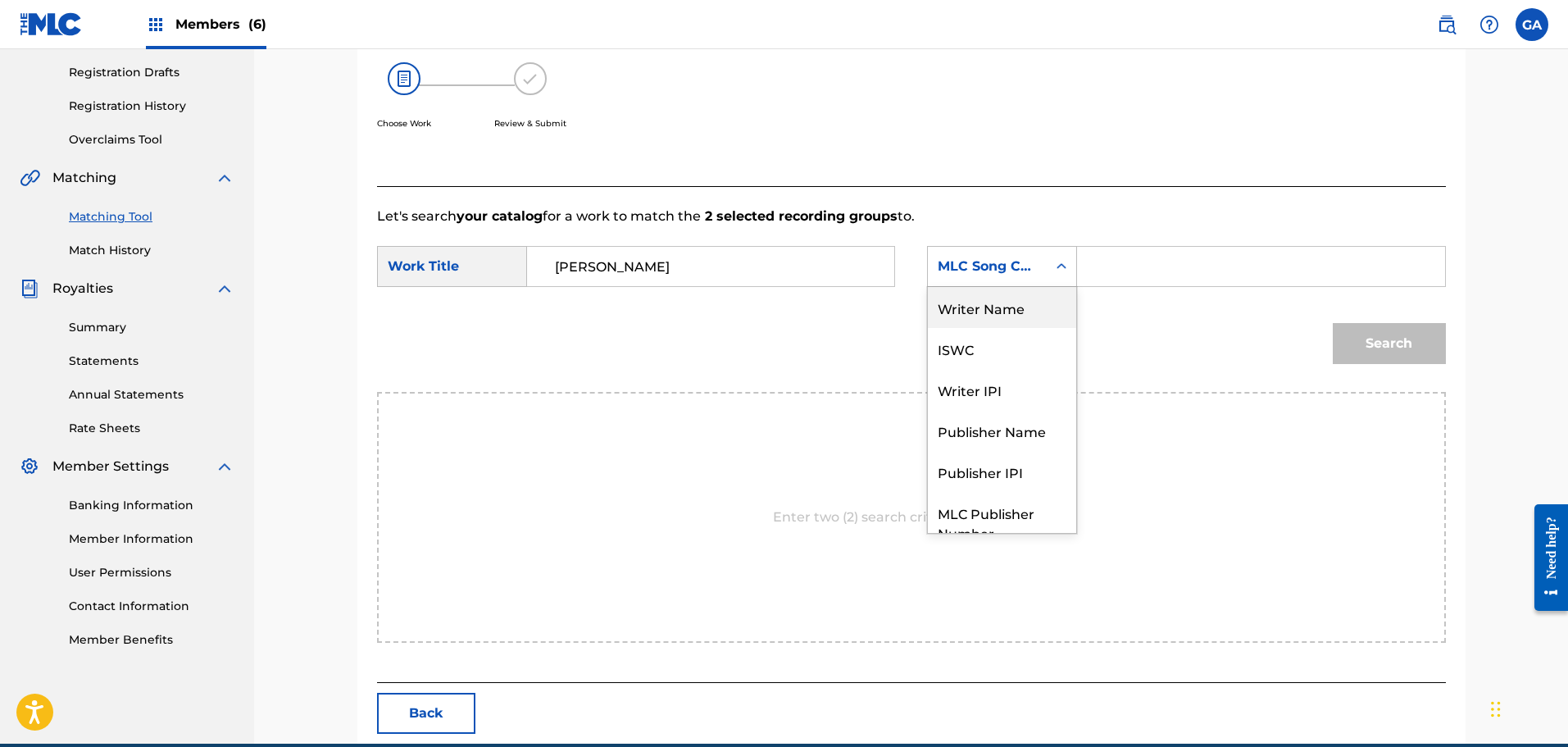
click at [991, 299] on div "Writer Name" at bounding box center [1001, 307] width 149 height 41
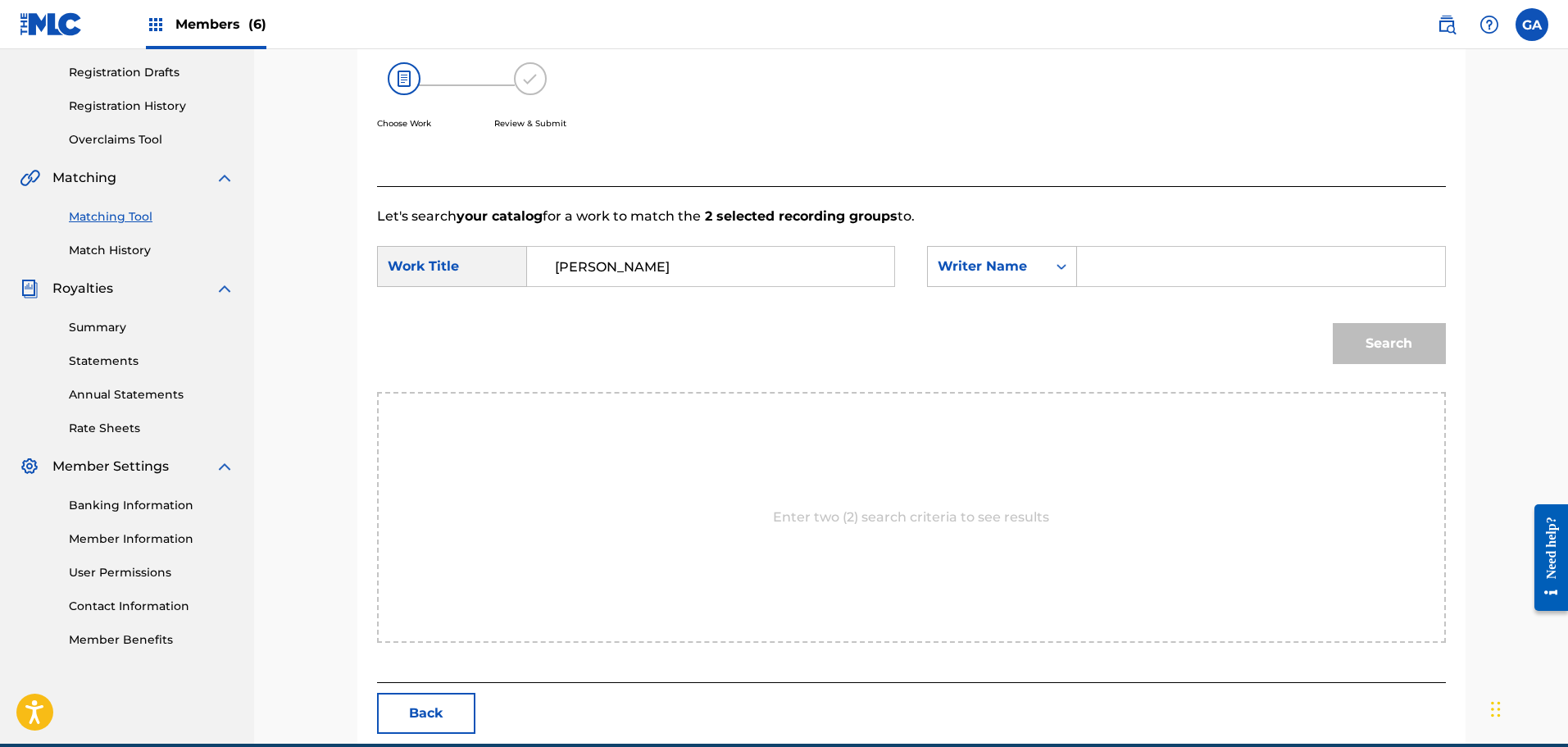
click at [1109, 266] on input "Search Form" at bounding box center [1261, 265] width 339 height 39
type input "sierra"
click at [1333, 323] on button "Search" at bounding box center [1388, 343] width 113 height 41
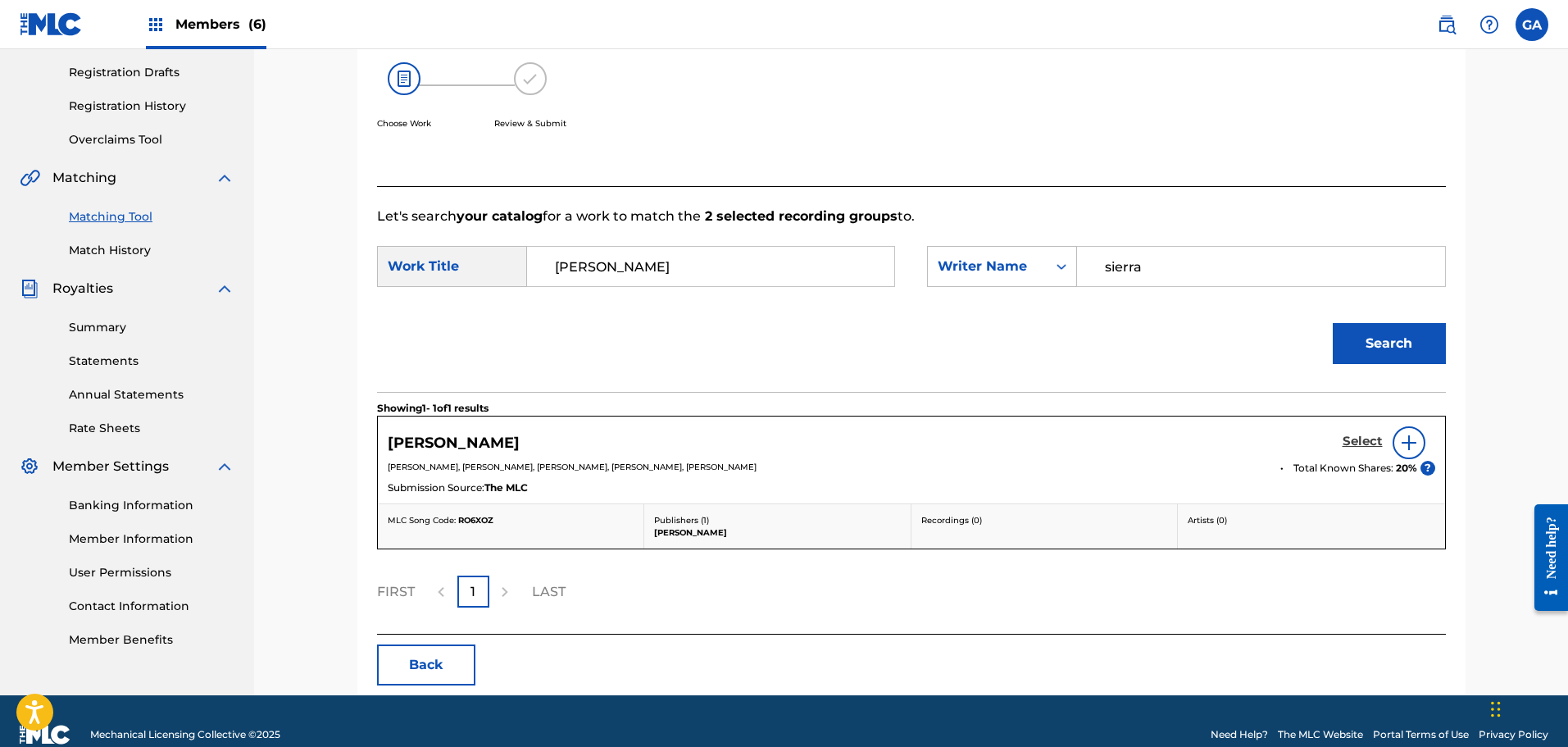
click at [1363, 437] on h5 "Select" at bounding box center [1363, 442] width 40 height 16
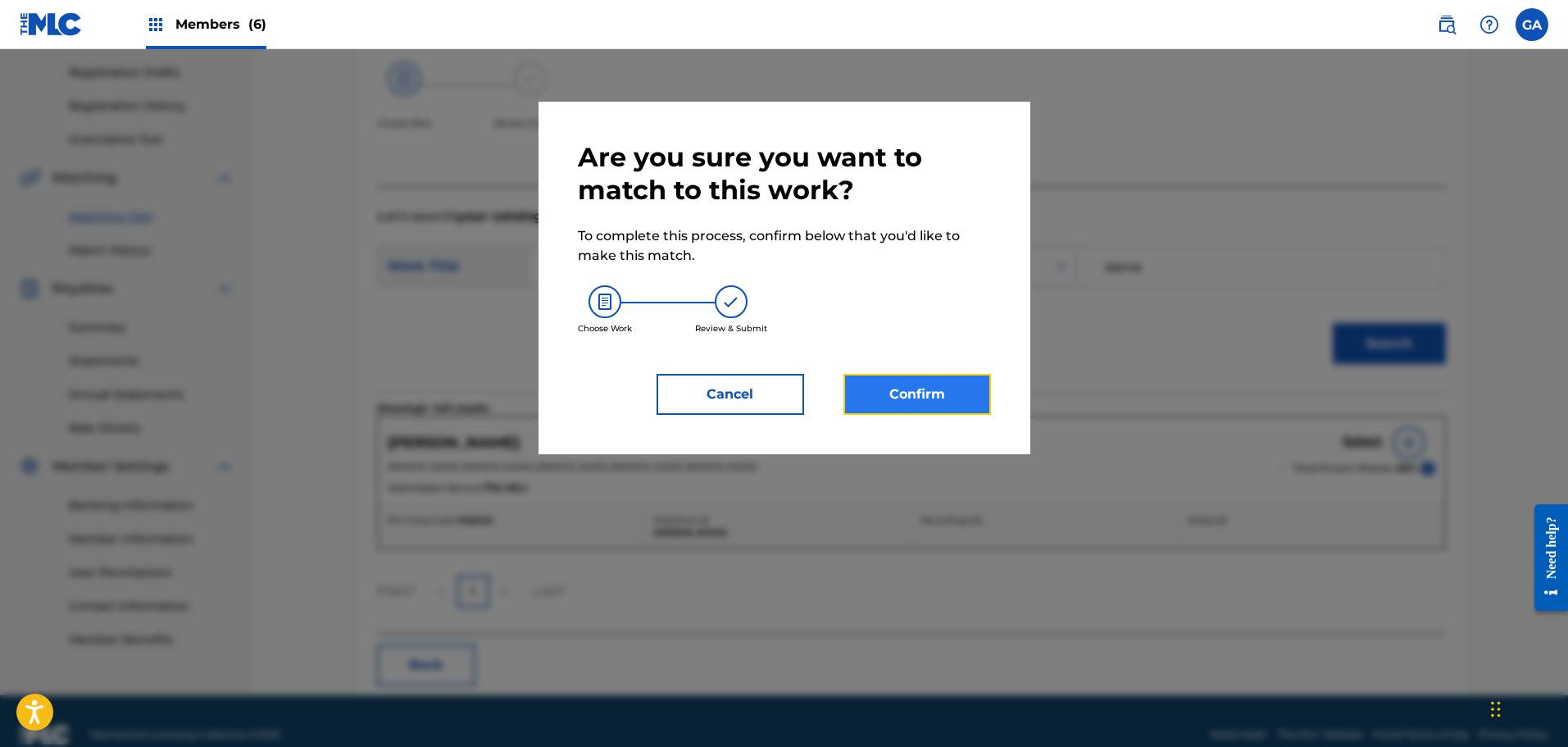
click at [946, 389] on button "Confirm" at bounding box center [918, 394] width 148 height 41
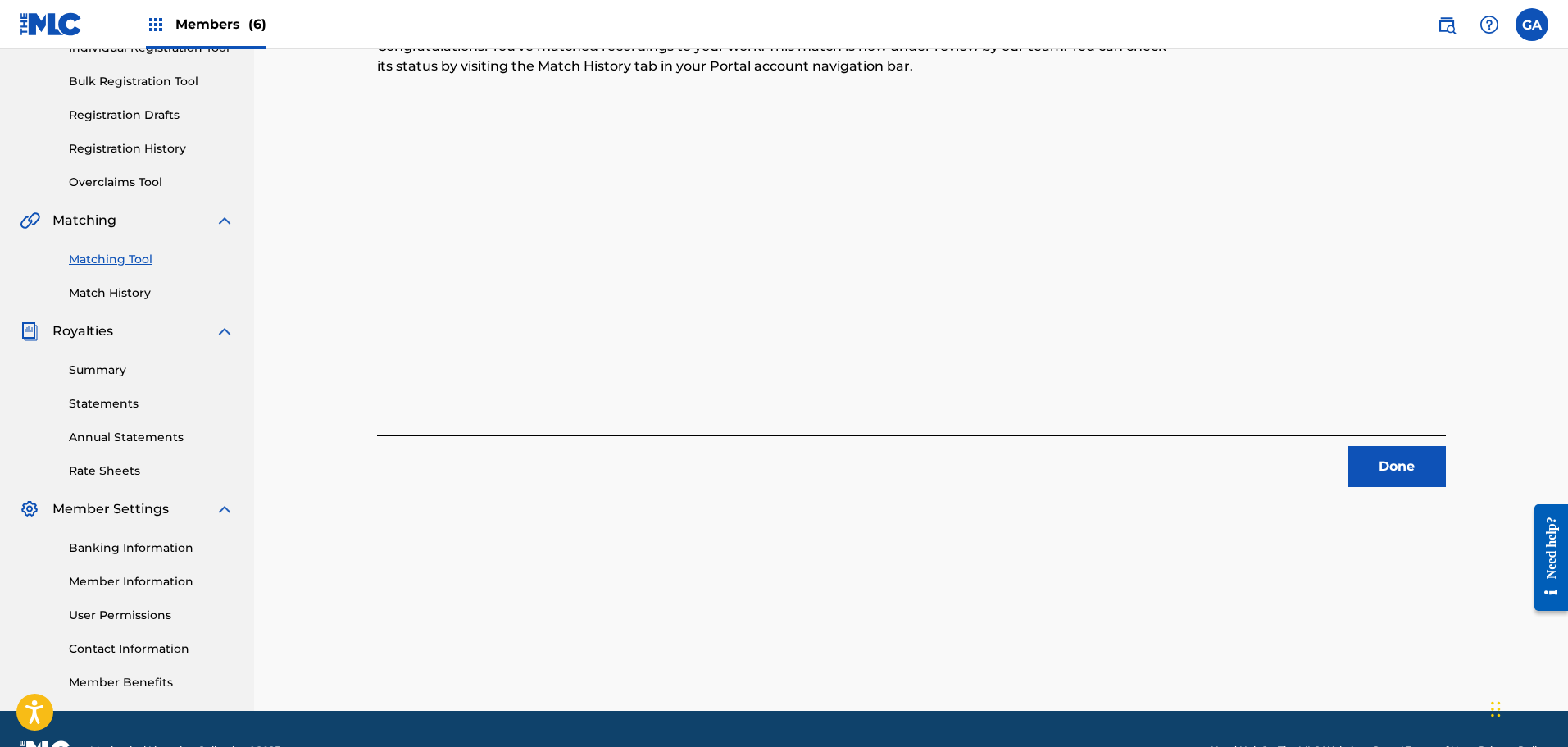
scroll to position [187, 0]
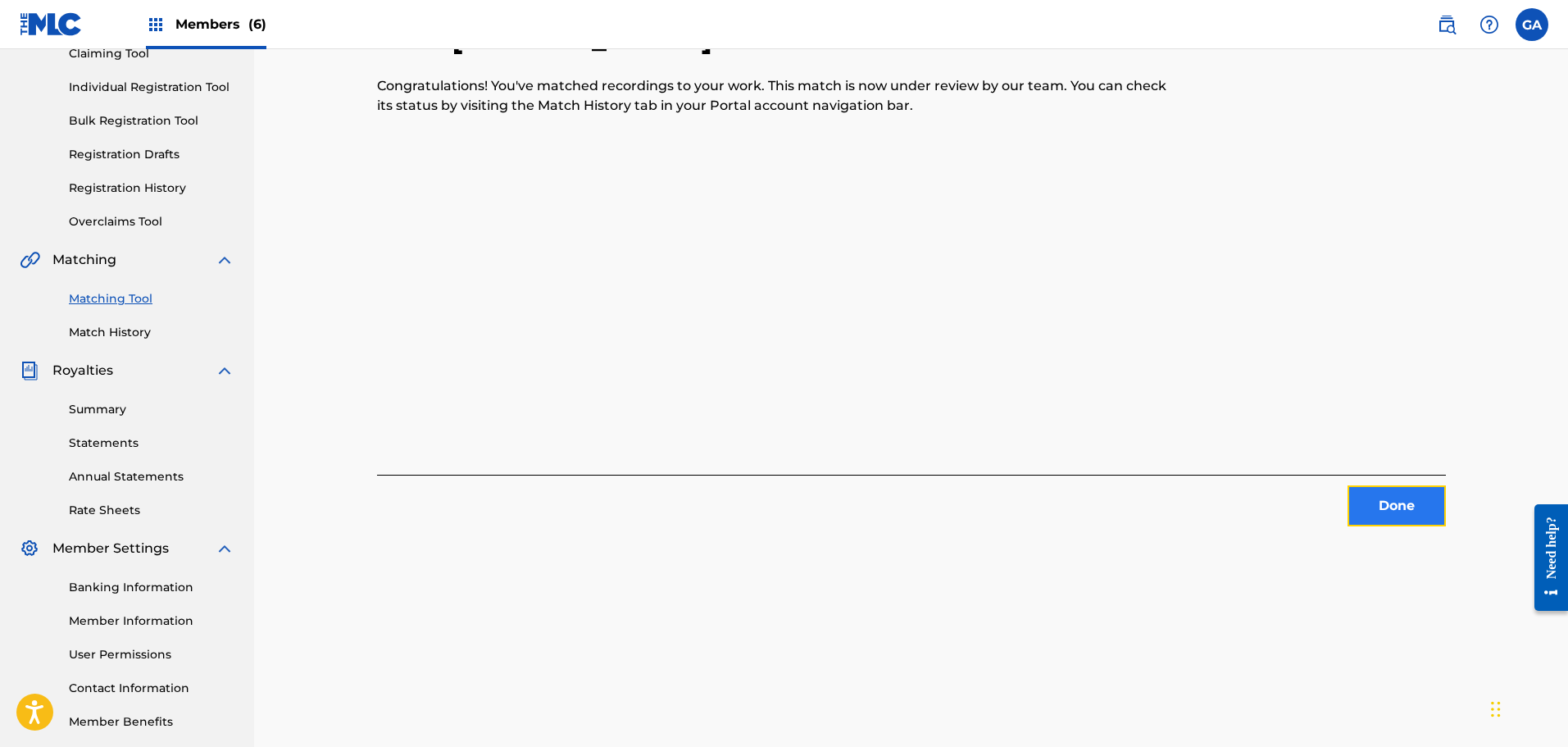
click at [1374, 498] on button "Done" at bounding box center [1396, 506] width 99 height 41
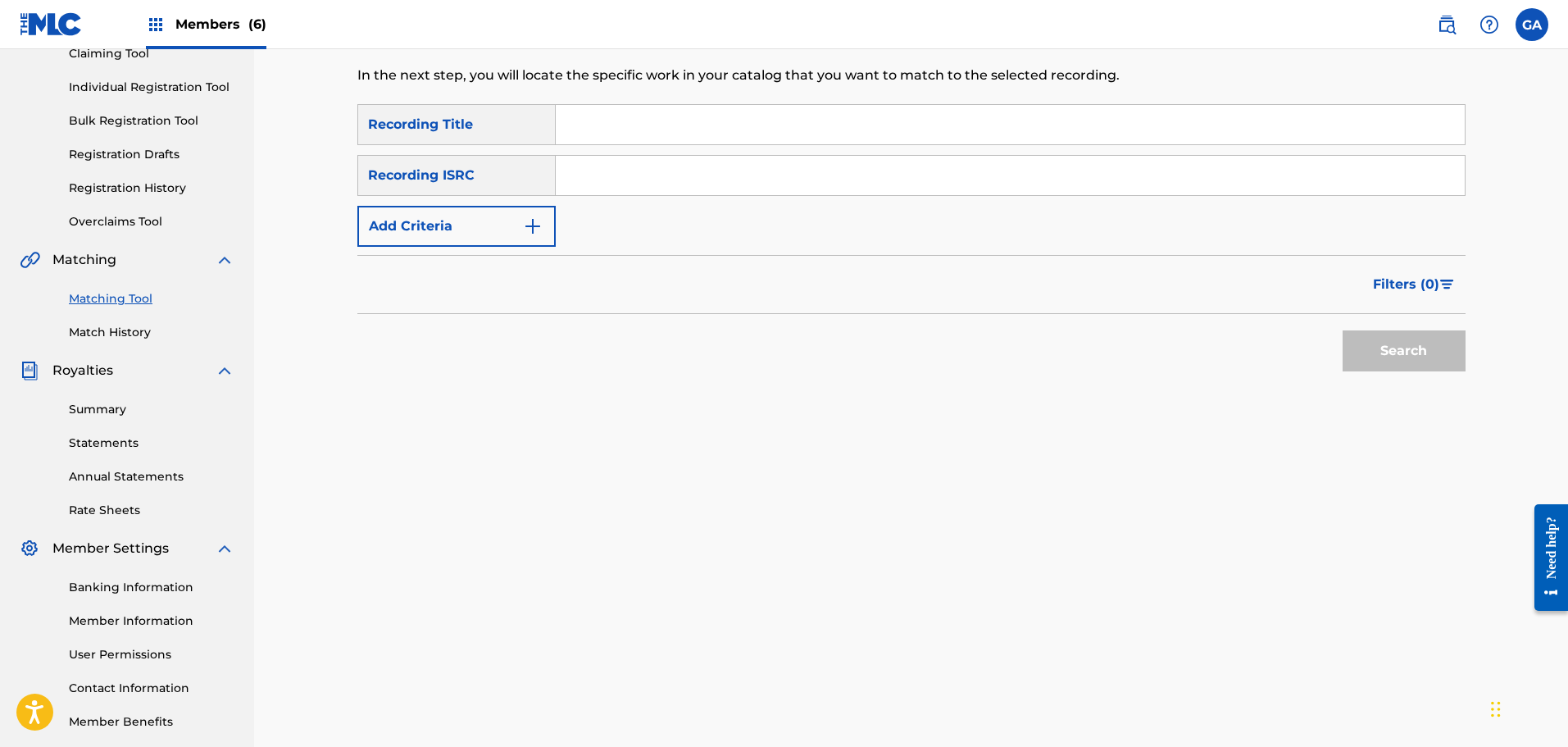
click at [662, 122] on input "Search Form" at bounding box center [1009, 124] width 909 height 39
type input "shattered"
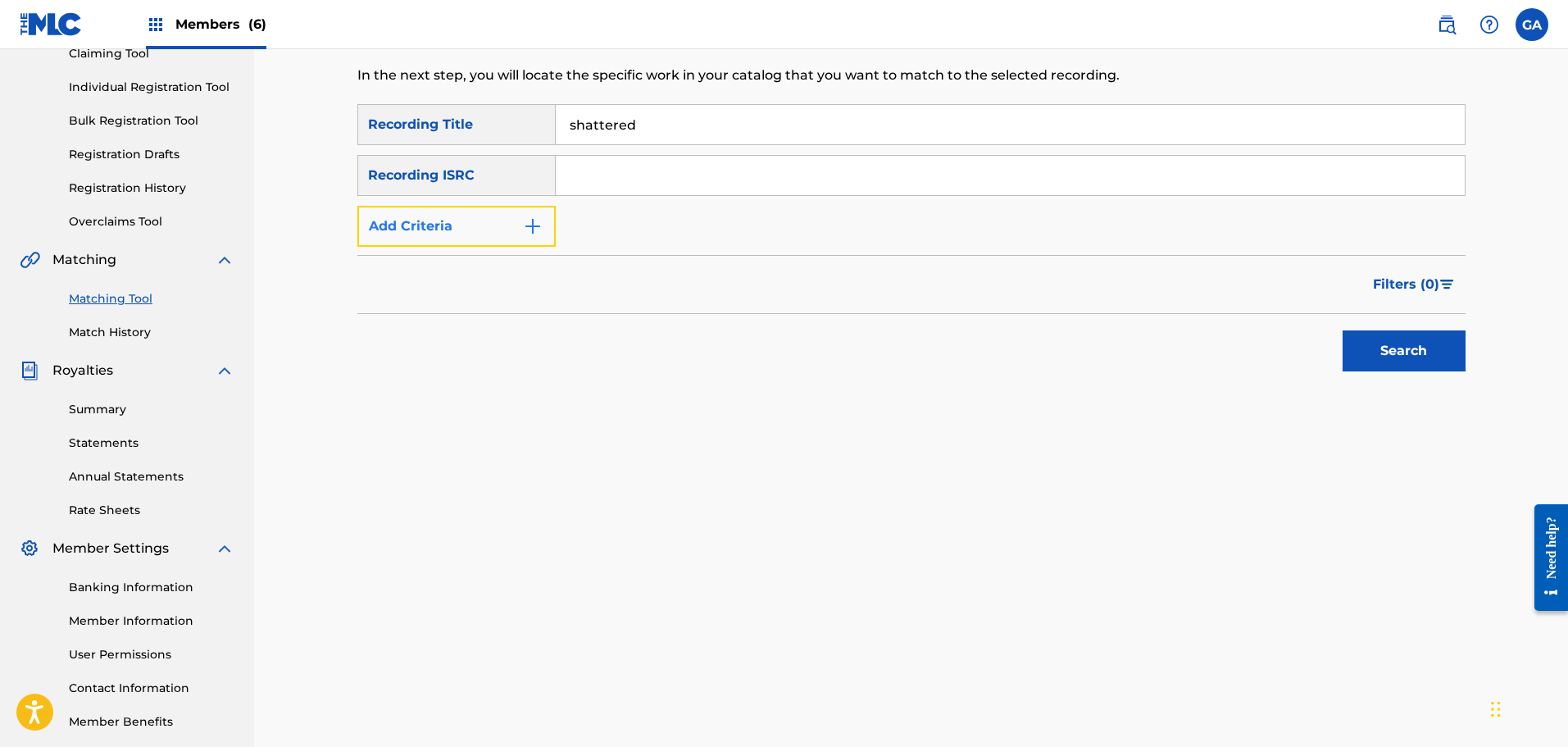
click at [416, 222] on button "Add Criteria" at bounding box center [456, 225] width 198 height 41
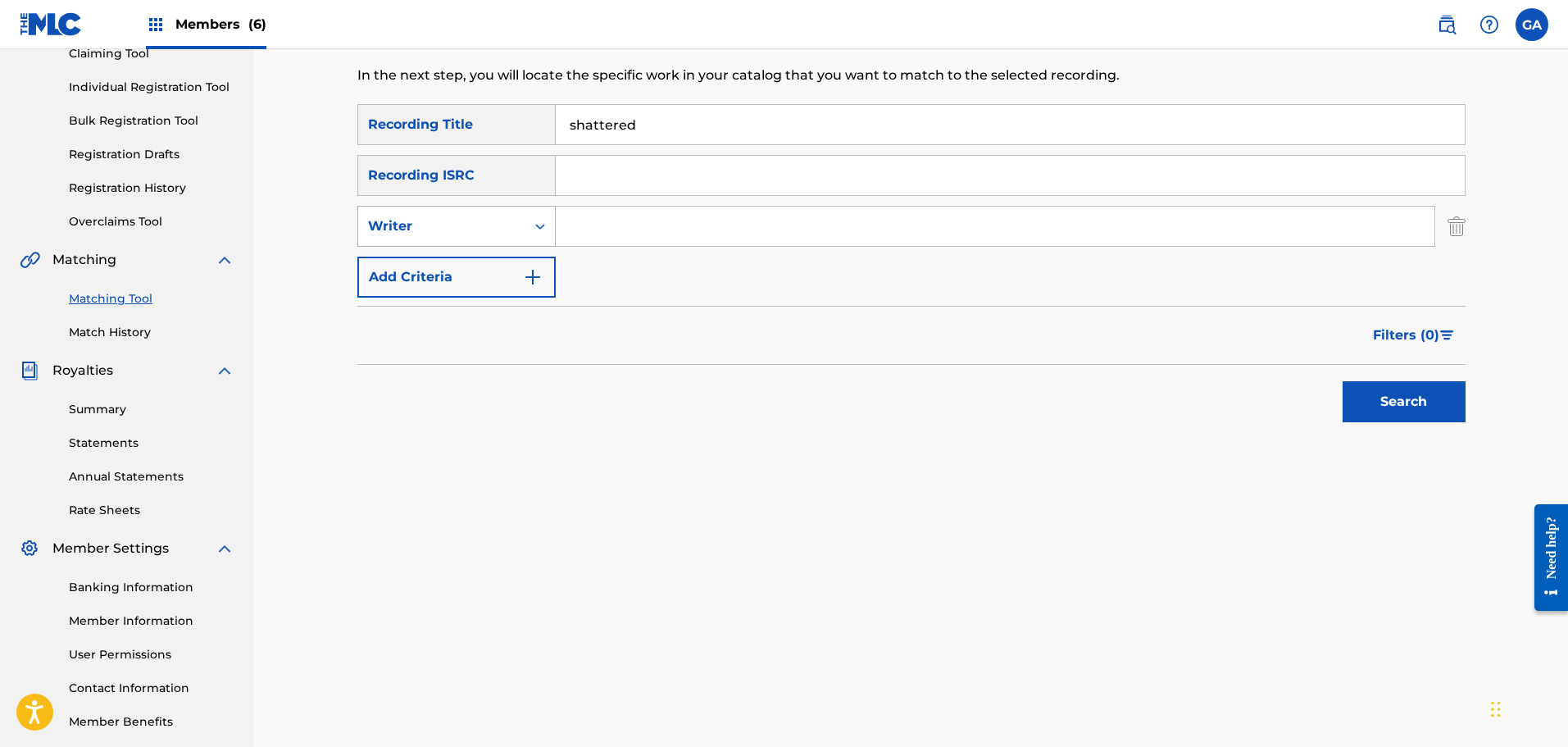
click at [447, 223] on div "Writer" at bounding box center [442, 226] width 148 height 20
click at [428, 264] on div "Recording Artist" at bounding box center [456, 266] width 196 height 41
click at [584, 228] on input "Search Form" at bounding box center [994, 225] width 879 height 39
click at [1343, 381] on button "Search" at bounding box center [1403, 401] width 123 height 41
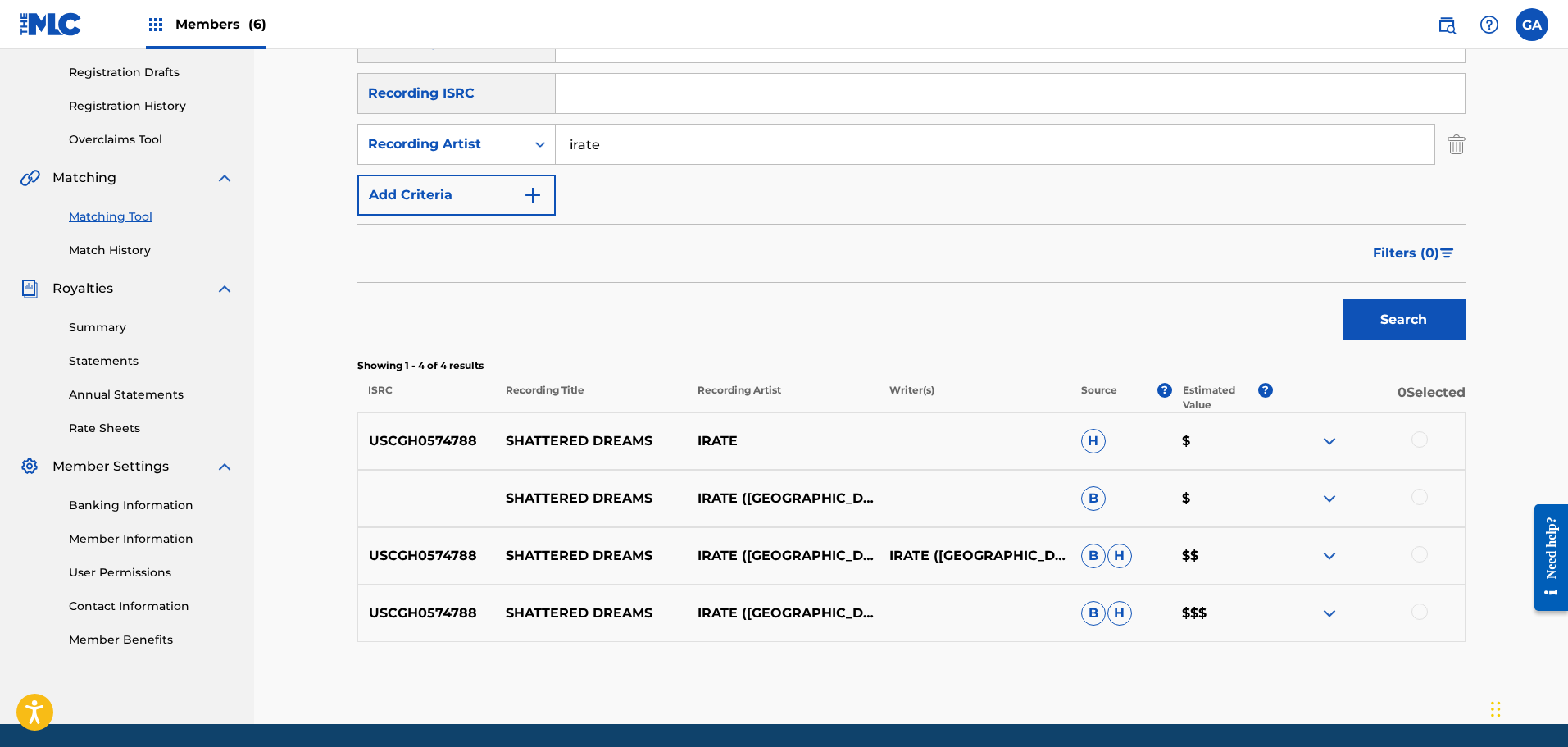
scroll to position [325, 0]
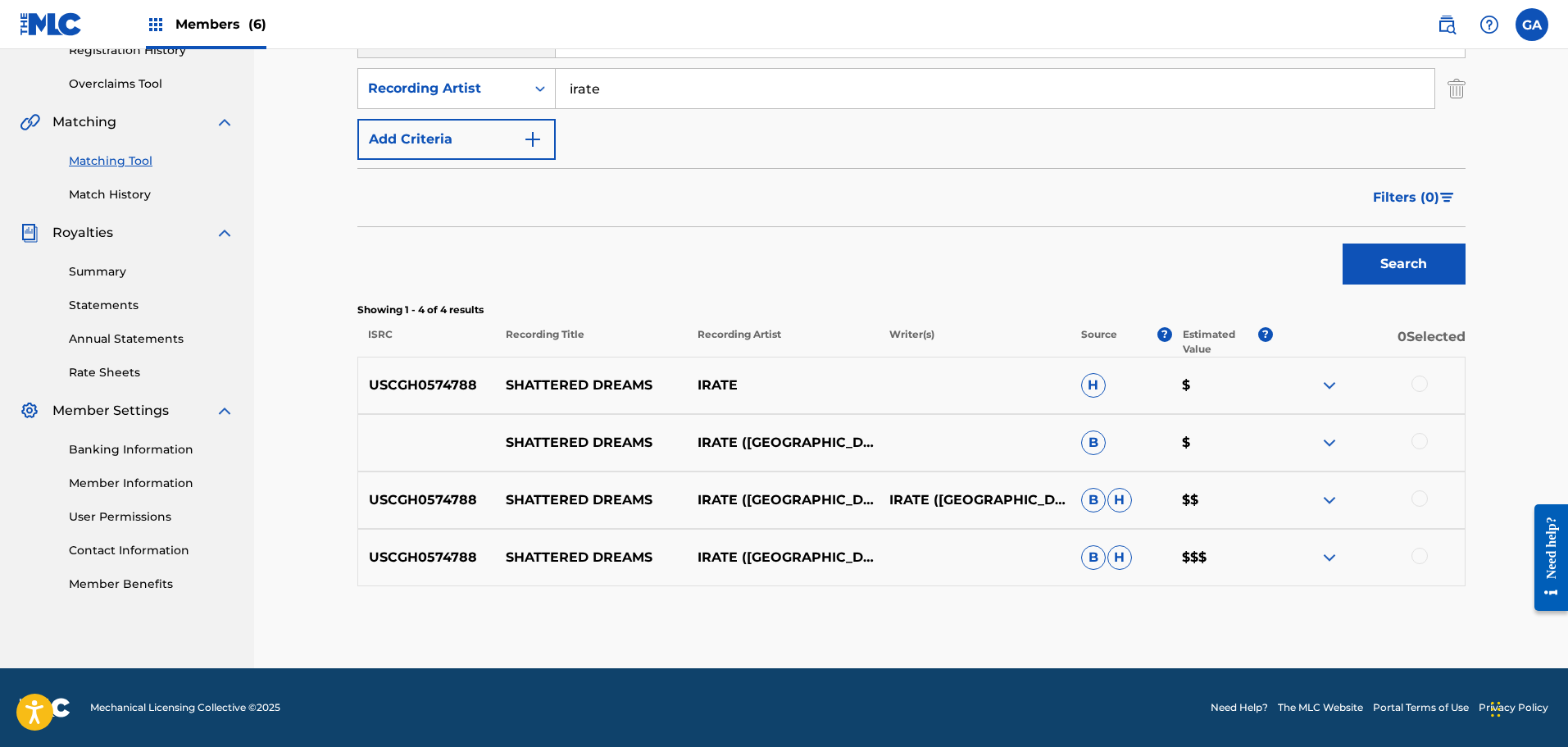
click at [1414, 386] on div at bounding box center [1419, 383] width 16 height 16
click at [1416, 446] on div at bounding box center [1419, 441] width 16 height 16
click at [1416, 496] on div at bounding box center [1419, 498] width 16 height 16
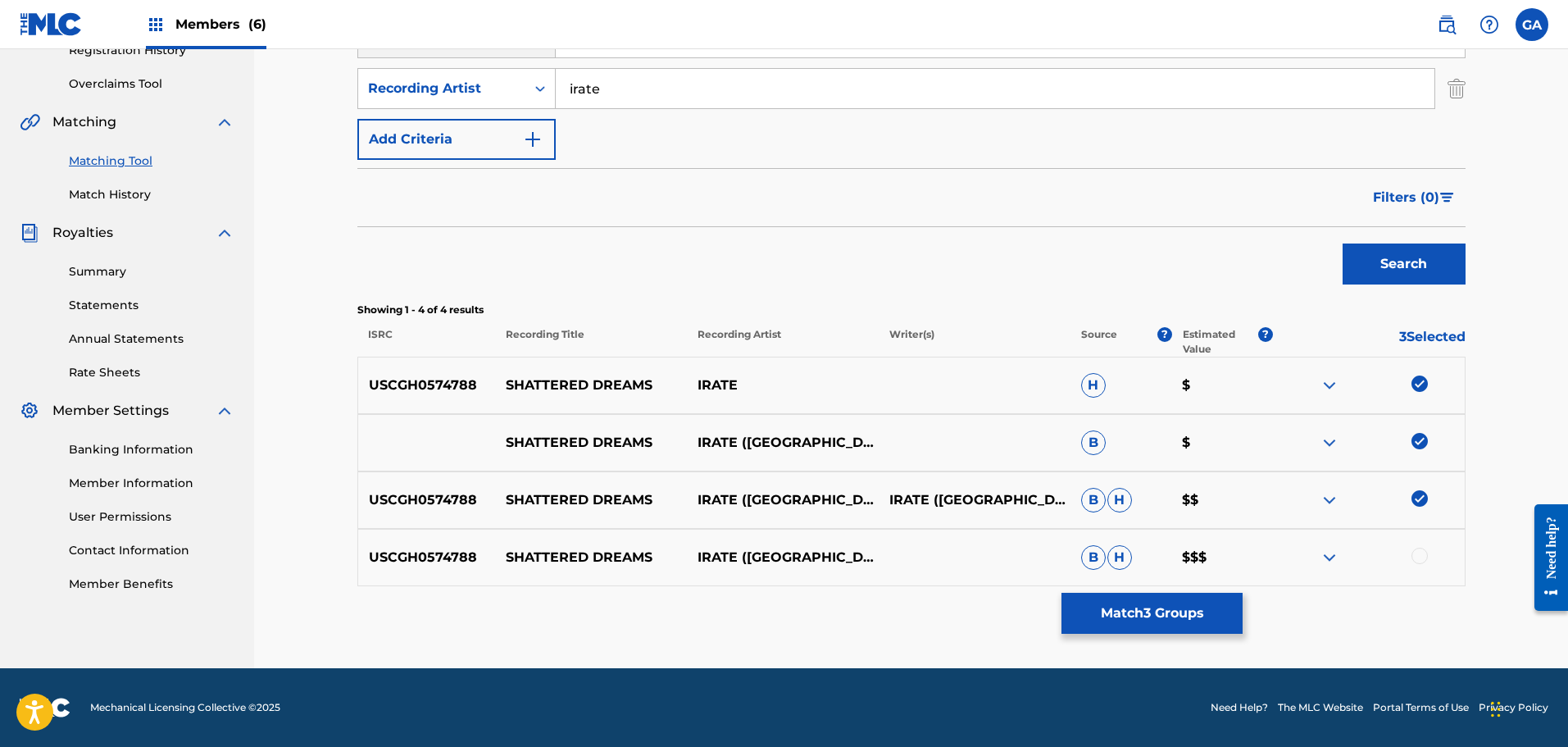
click at [1428, 559] on div at bounding box center [1369, 558] width 192 height 20
click at [1423, 556] on div at bounding box center [1419, 556] width 16 height 16
click at [1152, 615] on button "Match 4 Groups" at bounding box center [1152, 612] width 182 height 41
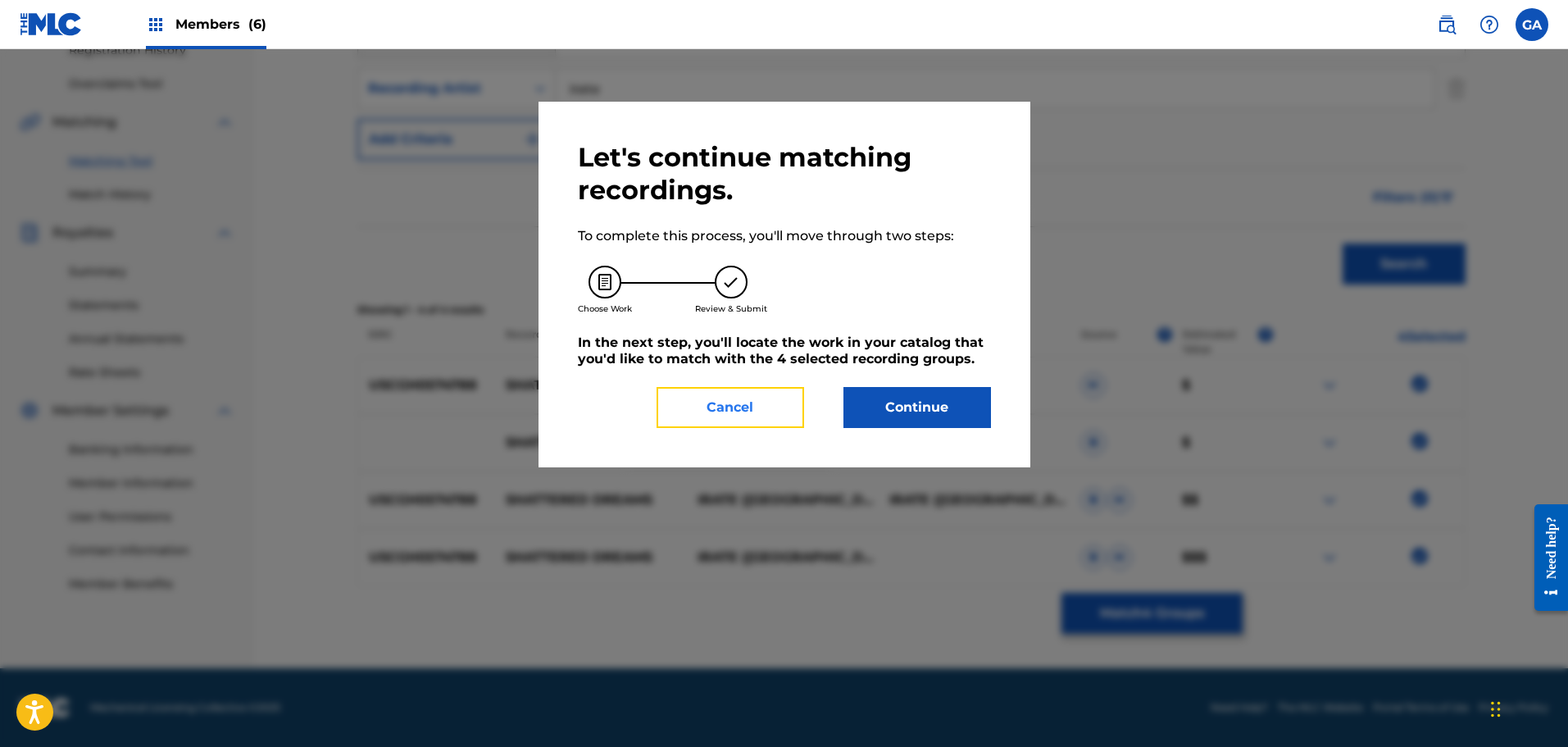
click at [722, 421] on button "Cancel" at bounding box center [730, 407] width 148 height 41
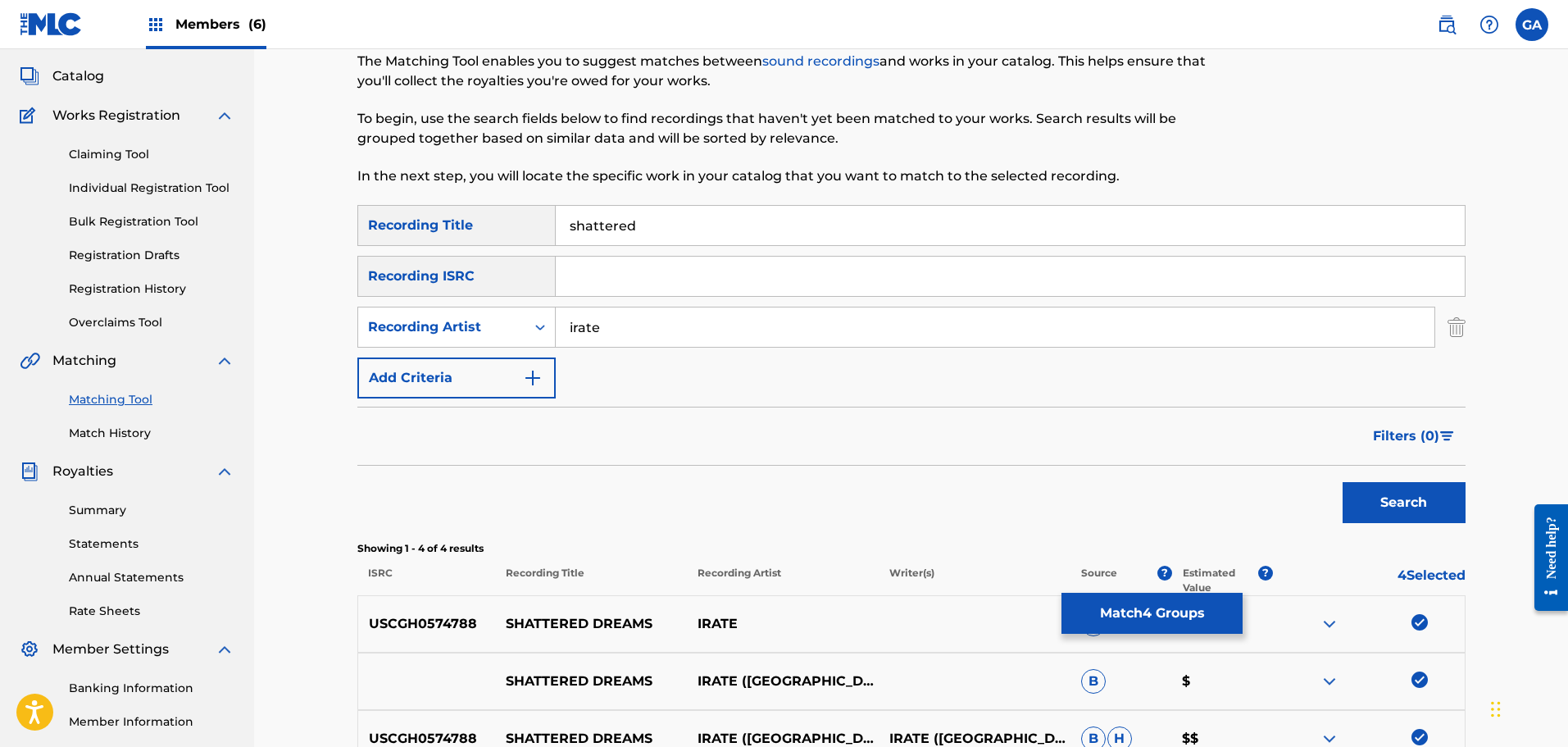
scroll to position [80, 0]
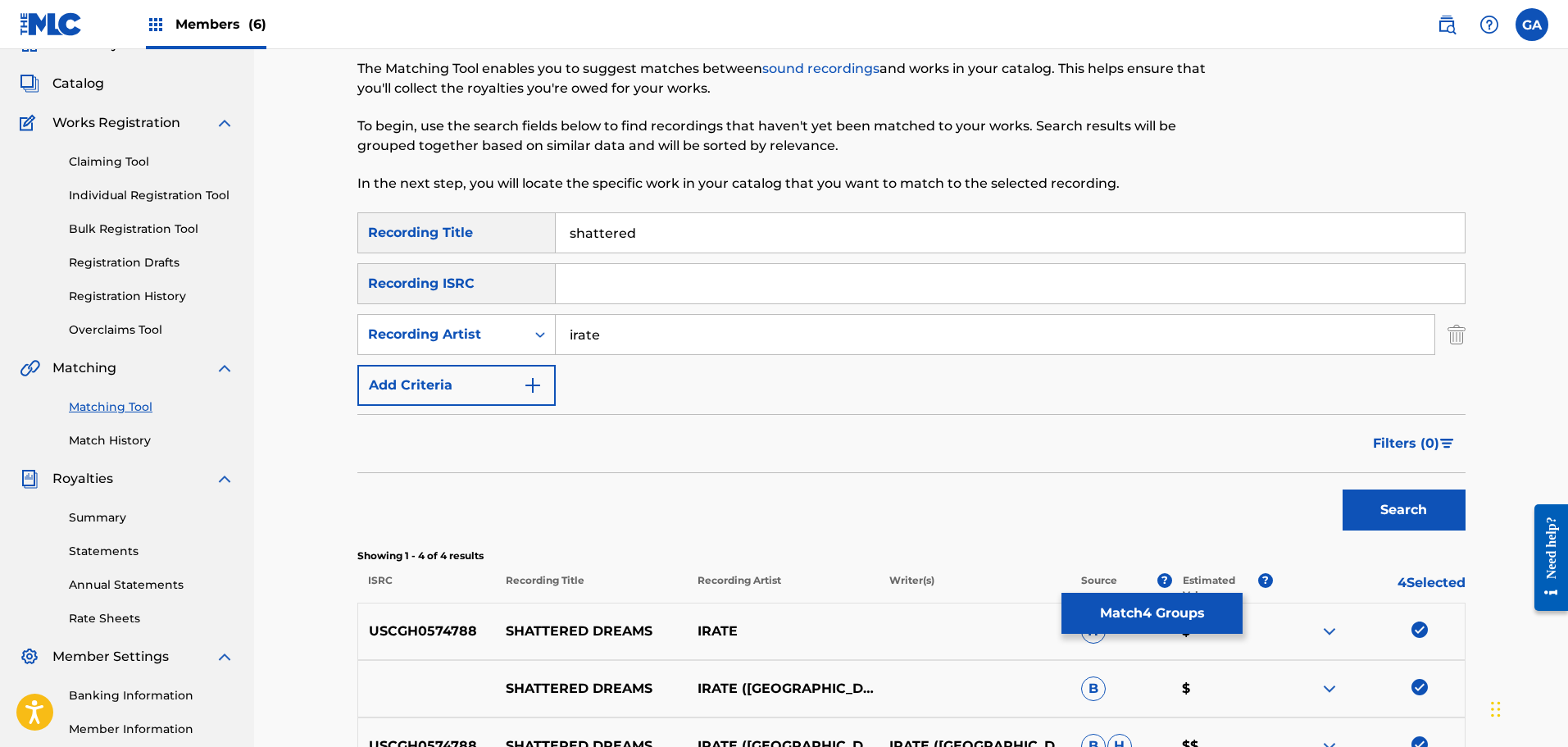
click at [573, 334] on input "irate" at bounding box center [994, 334] width 879 height 39
type input "i.r.a.t.e."
click at [1343, 490] on button "Search" at bounding box center [1403, 510] width 123 height 41
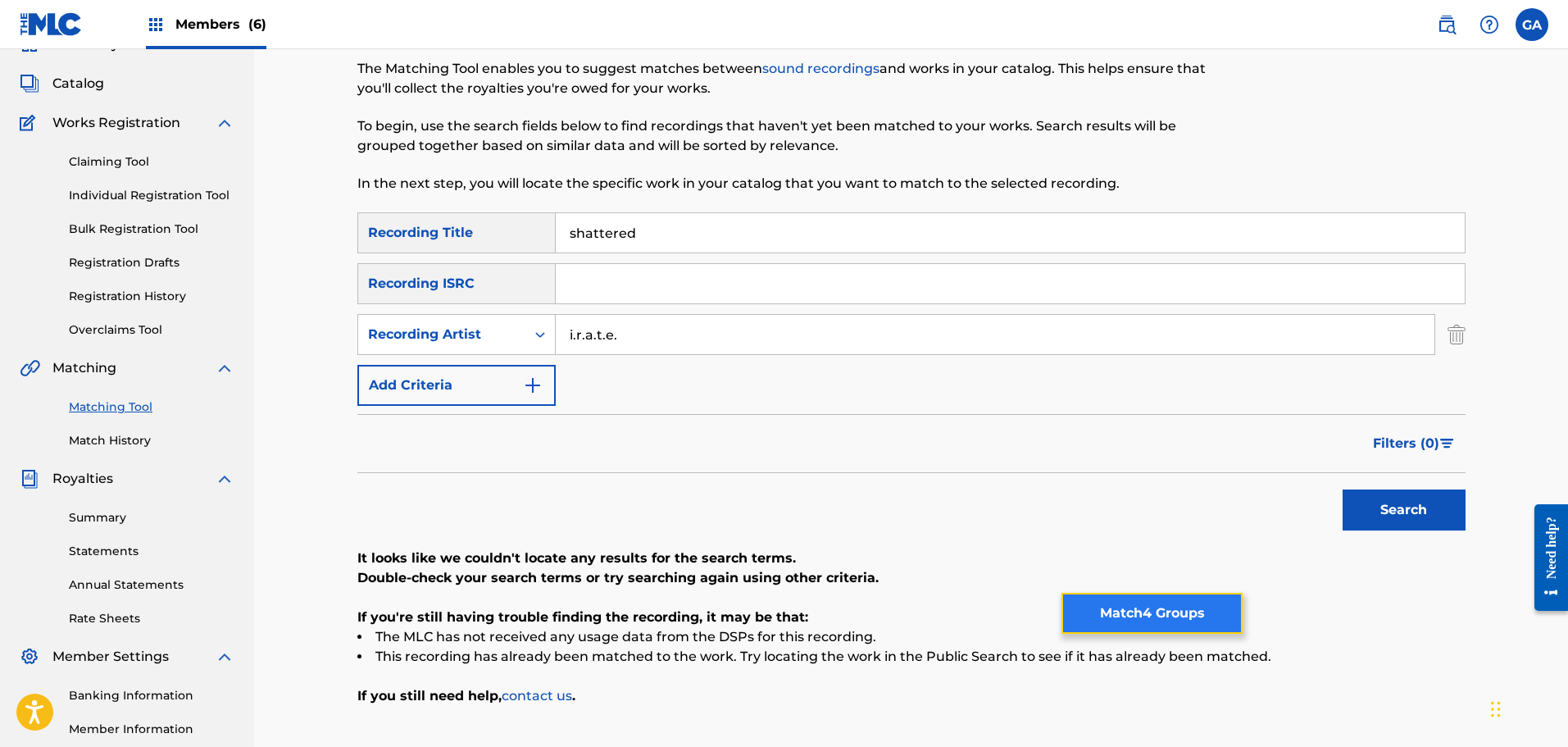
click at [1163, 614] on button "Match 4 Groups" at bounding box center [1152, 612] width 182 height 41
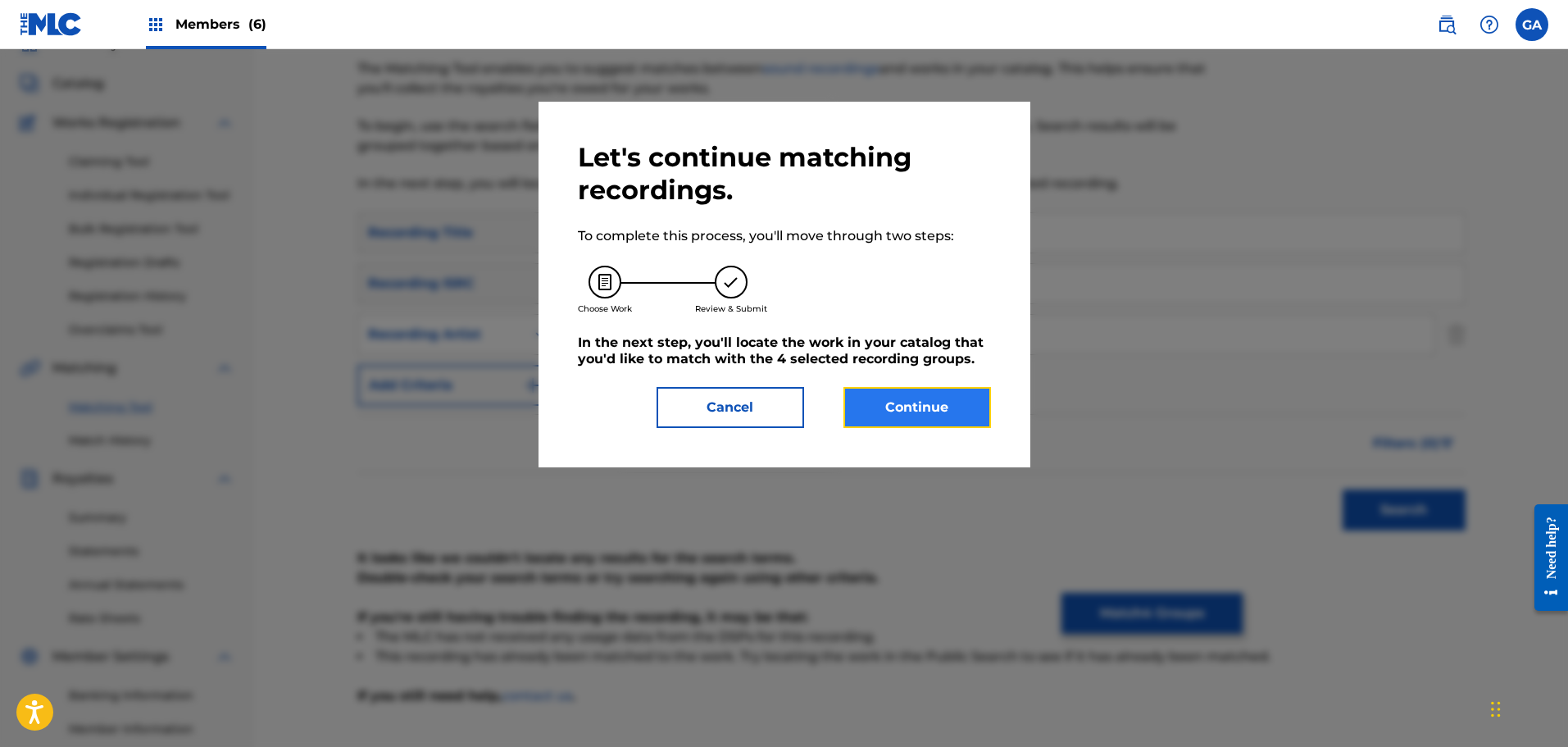
click at [879, 398] on button "Continue" at bounding box center [918, 407] width 148 height 41
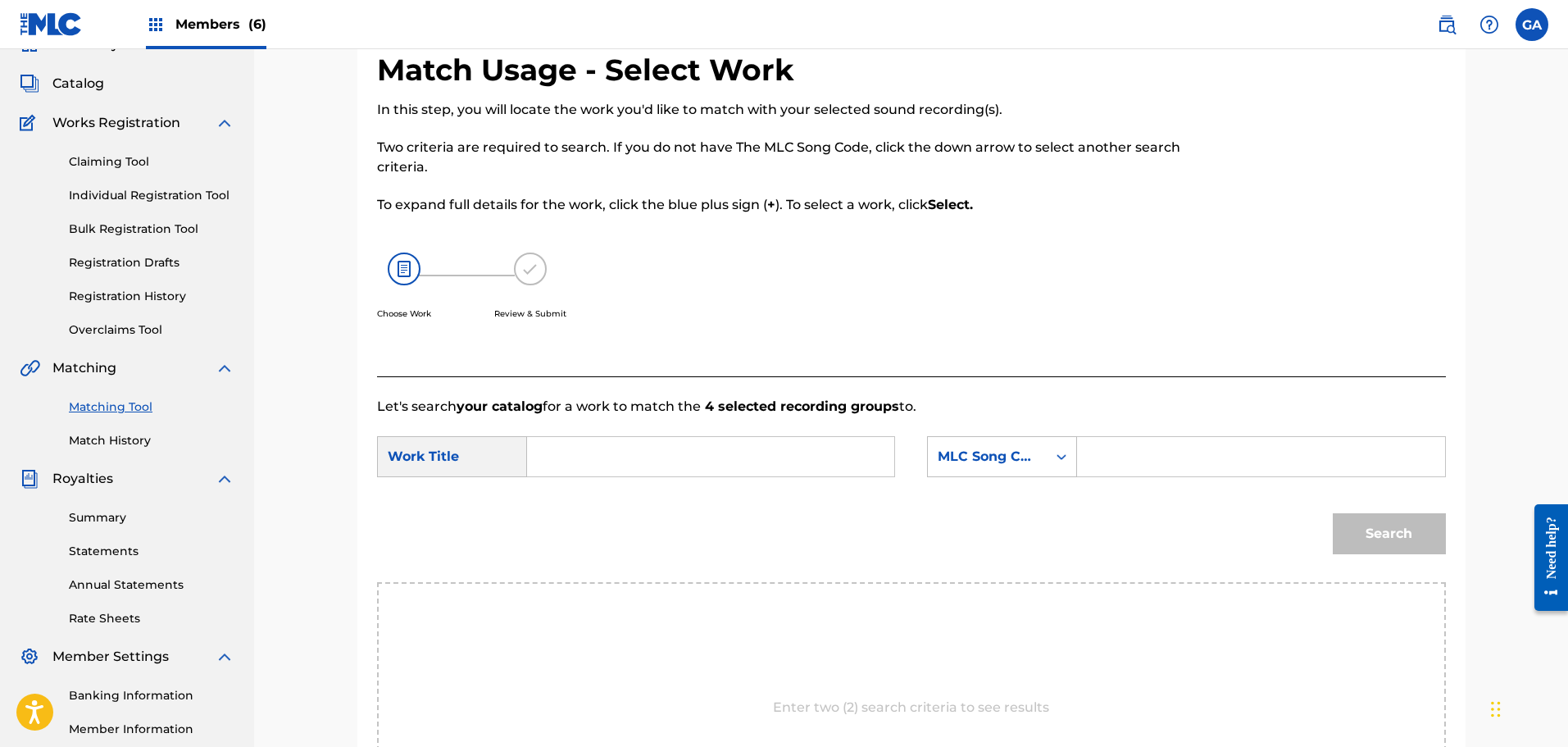
click at [559, 465] on input "Search Form" at bounding box center [710, 456] width 339 height 39
click at [567, 500] on strong "sha" at bounding box center [567, 494] width 25 height 16
type input "shattered dreams"
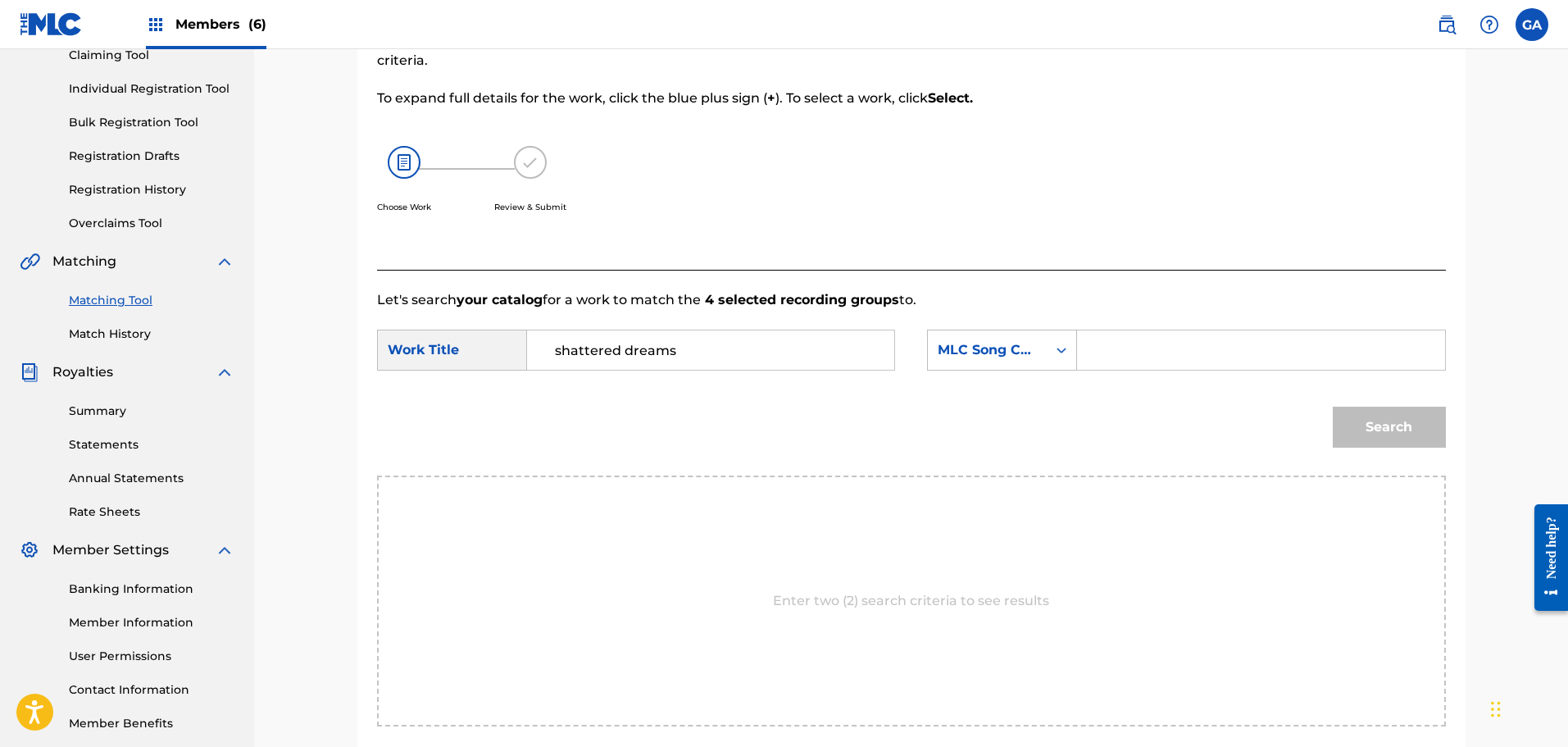
scroll to position [325, 0]
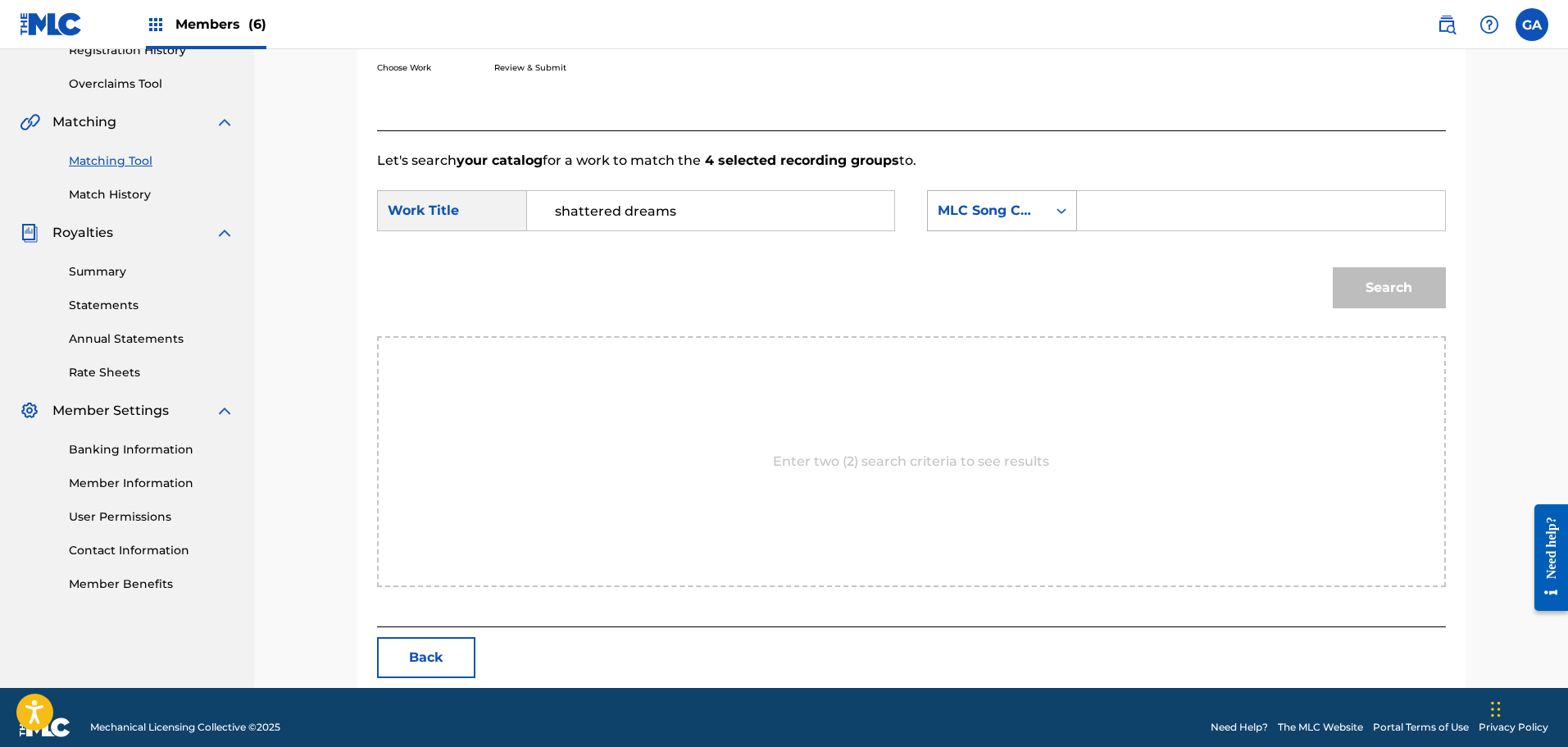
click at [1027, 205] on div "MLC Song Code" at bounding box center [986, 210] width 99 height 20
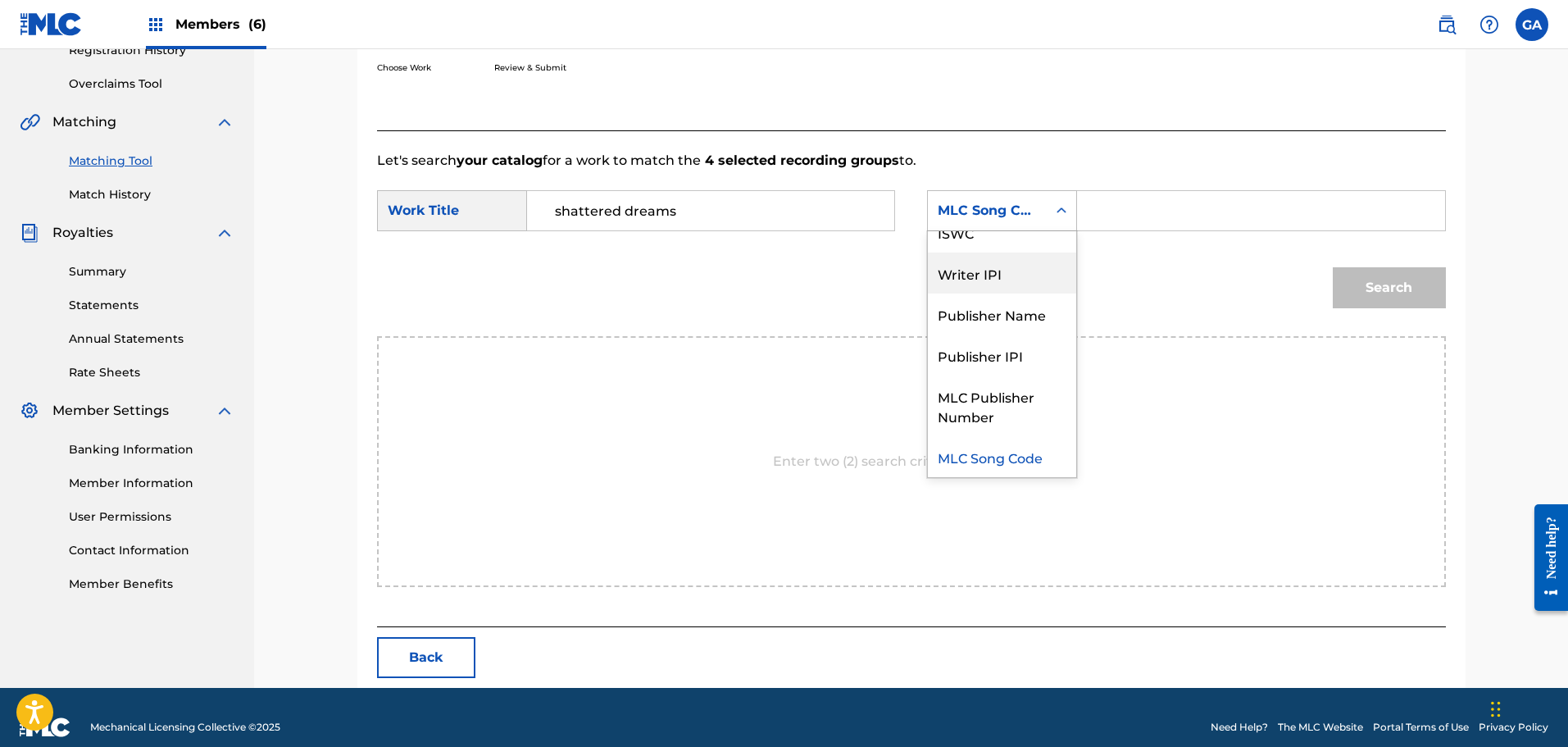
scroll to position [0, 0]
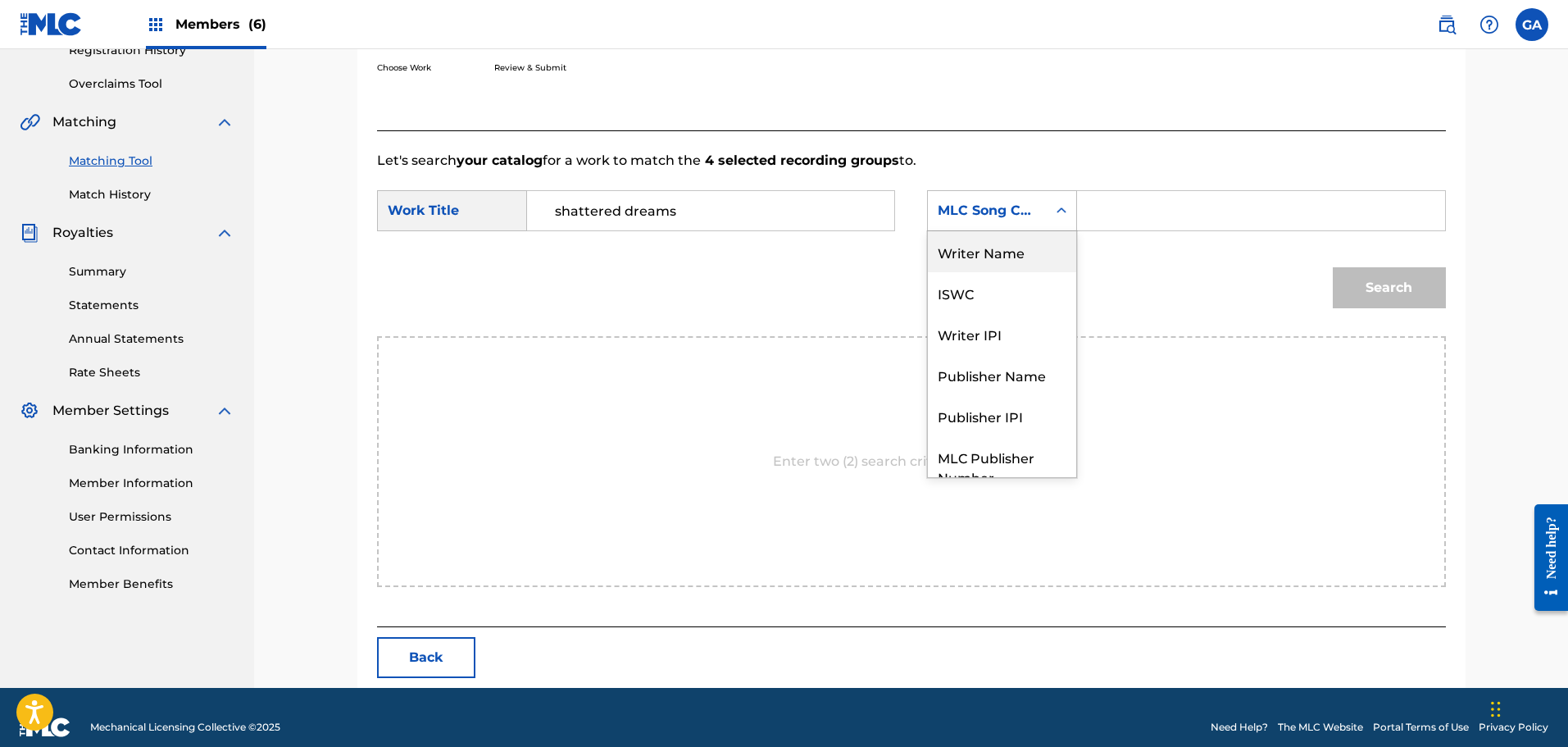
click at [1006, 261] on div "Writer Name" at bounding box center [1001, 251] width 149 height 41
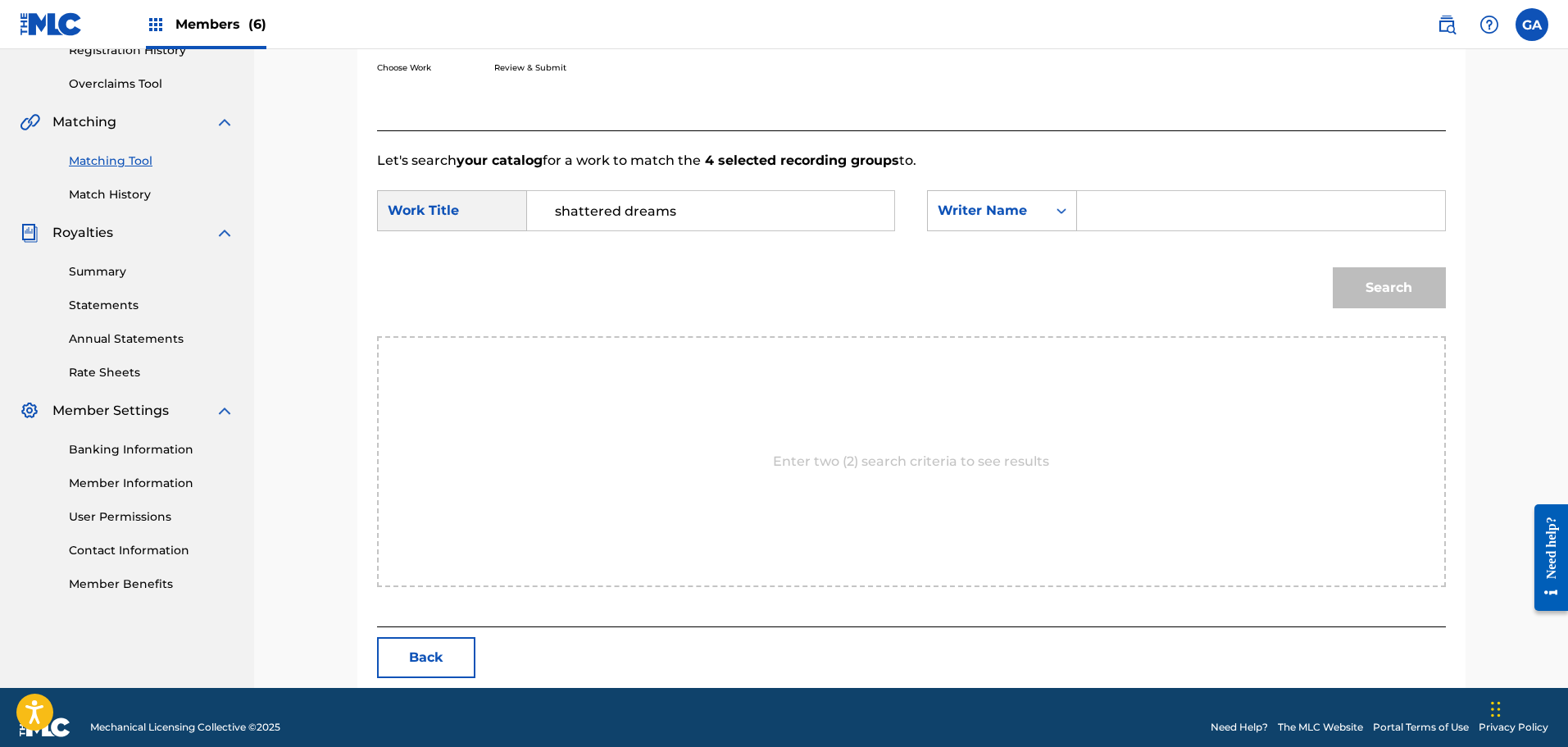
click at [1115, 213] on input "Search Form" at bounding box center [1261, 209] width 339 height 39
type input "sierra"
click at [1333, 267] on button "Search" at bounding box center [1388, 287] width 113 height 41
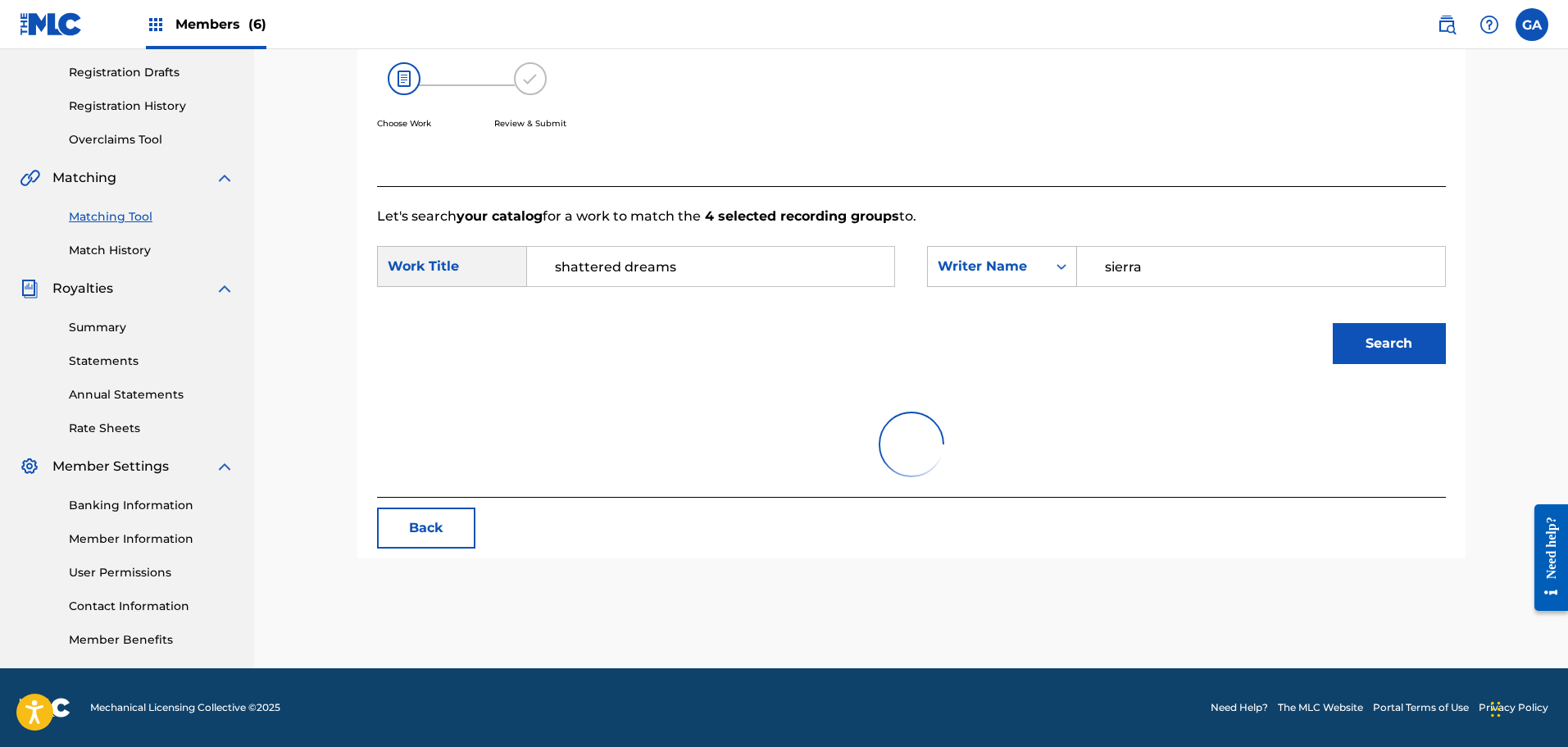
scroll to position [296, 0]
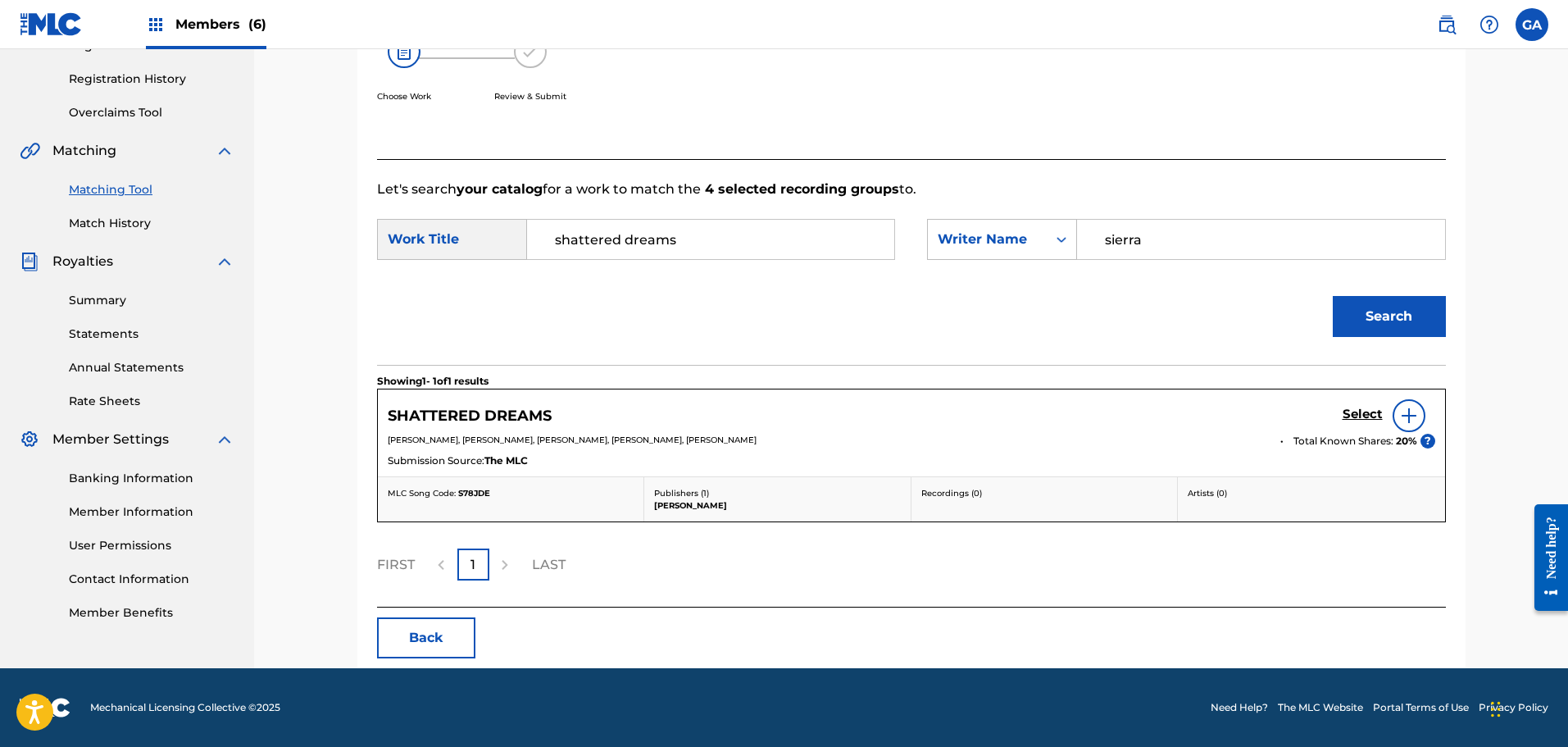
click at [1360, 404] on div "Select" at bounding box center [1388, 415] width 93 height 33
click at [1360, 425] on div "Select" at bounding box center [1388, 415] width 93 height 33
click at [1361, 411] on h5 "Select" at bounding box center [1363, 415] width 40 height 16
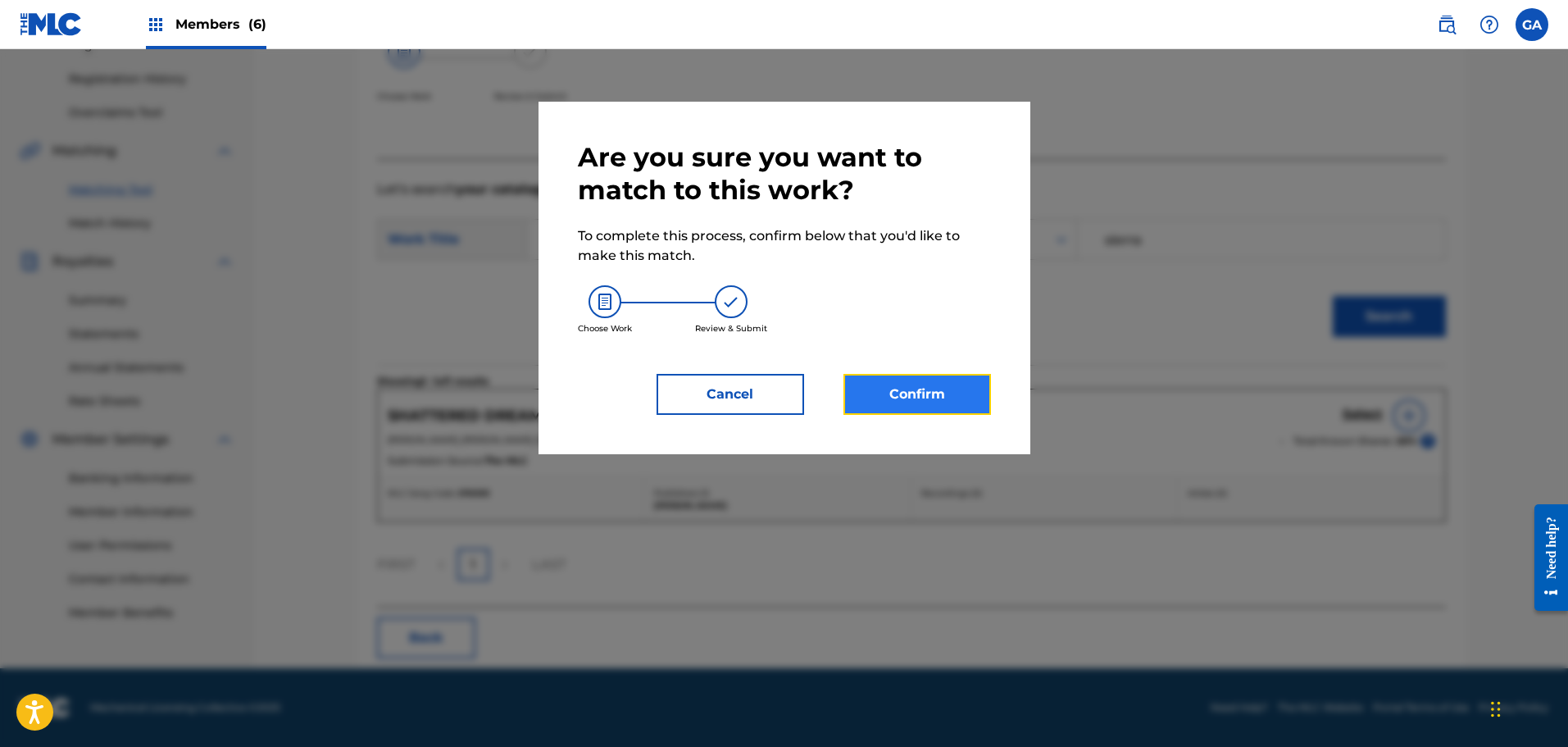
click at [932, 393] on button "Confirm" at bounding box center [918, 394] width 148 height 41
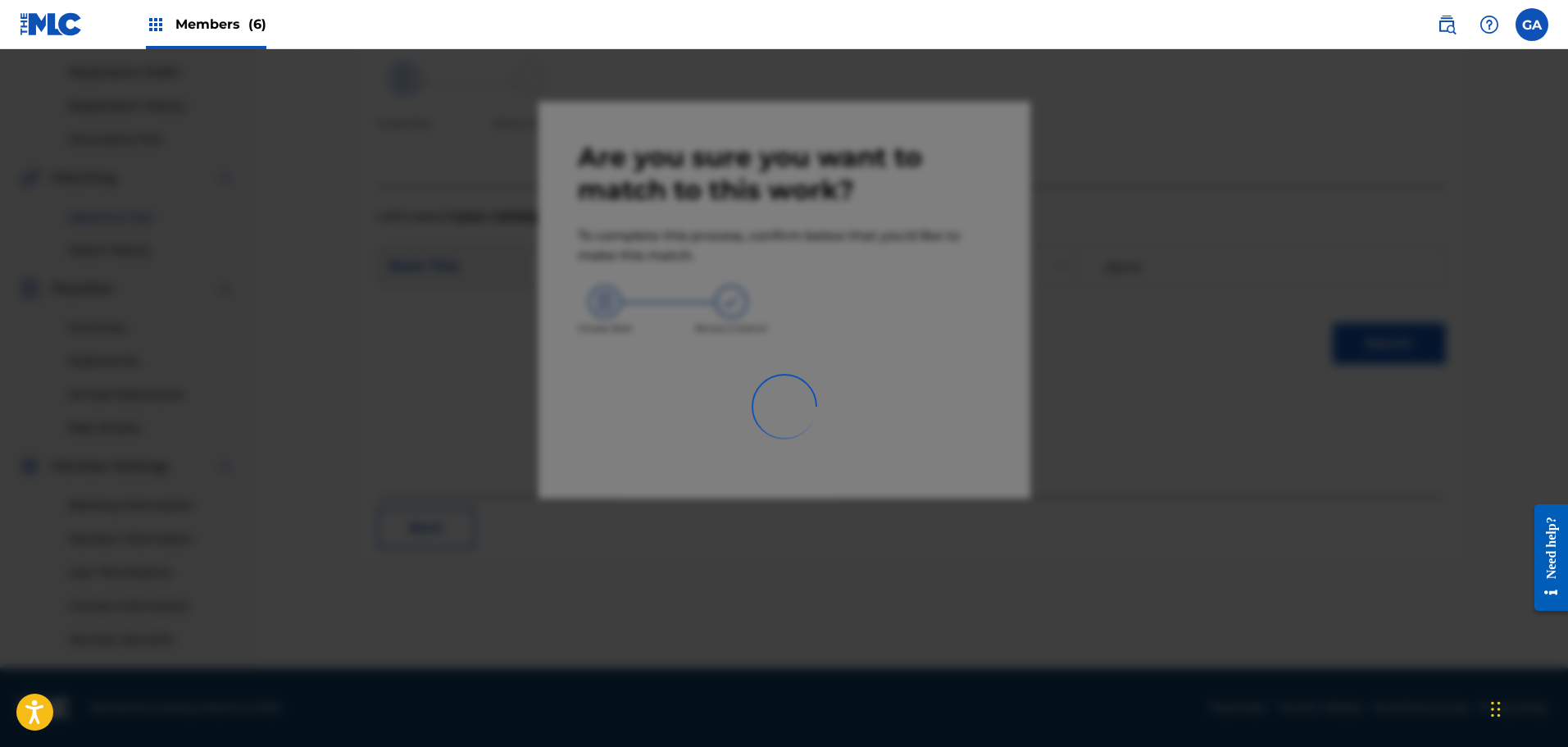
scroll to position [269, 0]
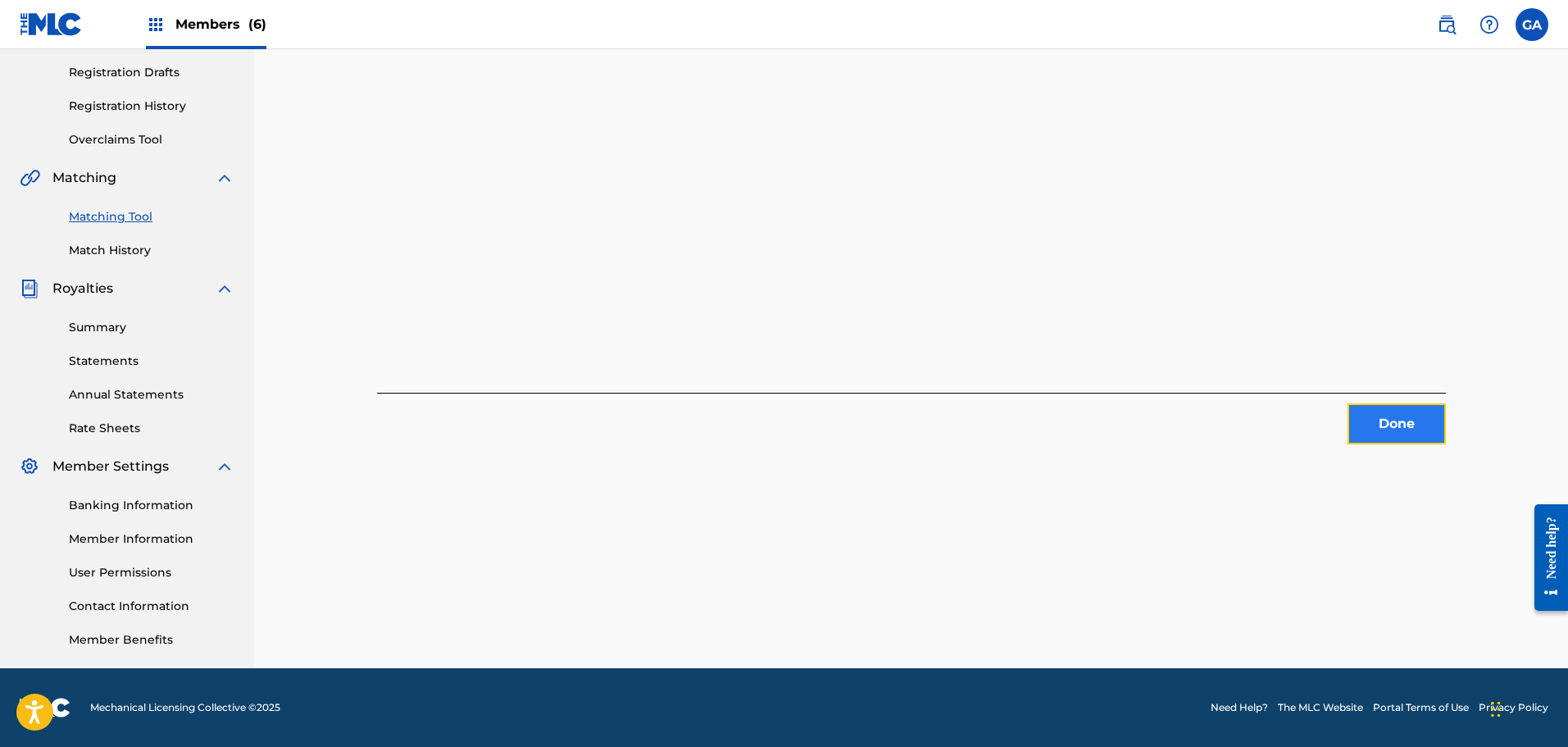
click at [1382, 425] on button "Done" at bounding box center [1396, 423] width 99 height 41
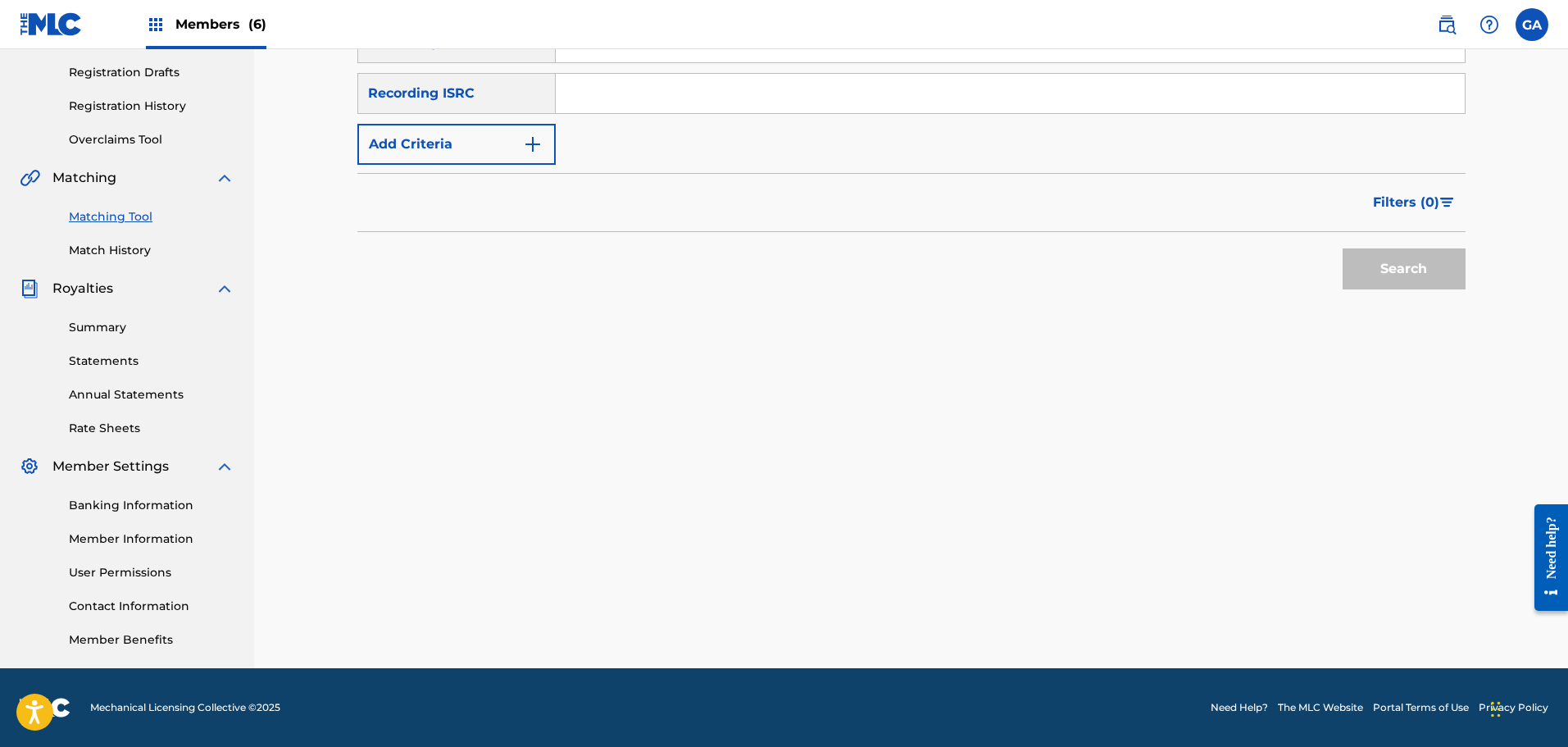
scroll to position [0, 0]
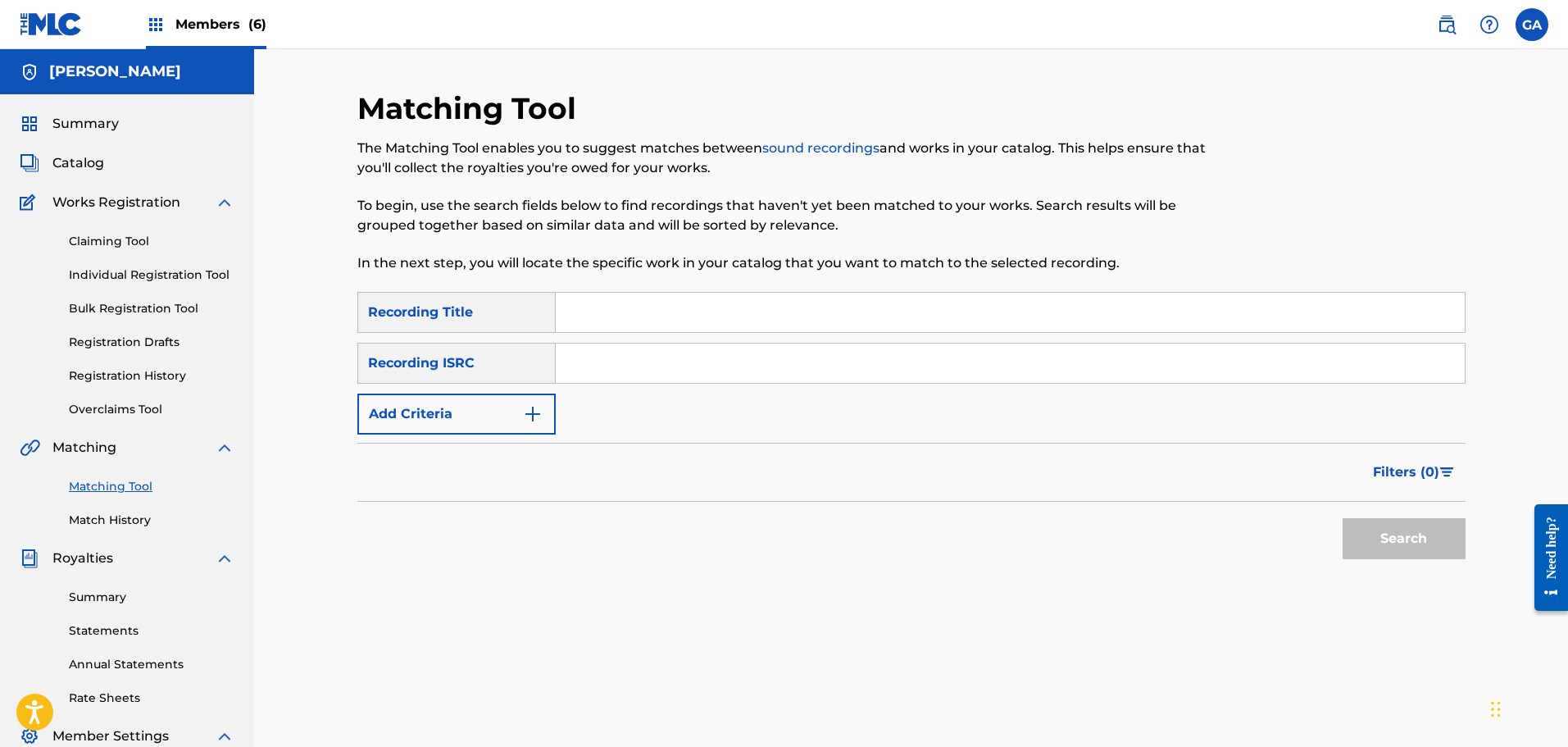
click at [594, 307] on input "Search Form" at bounding box center [1009, 311] width 909 height 39
type input "step to my world"
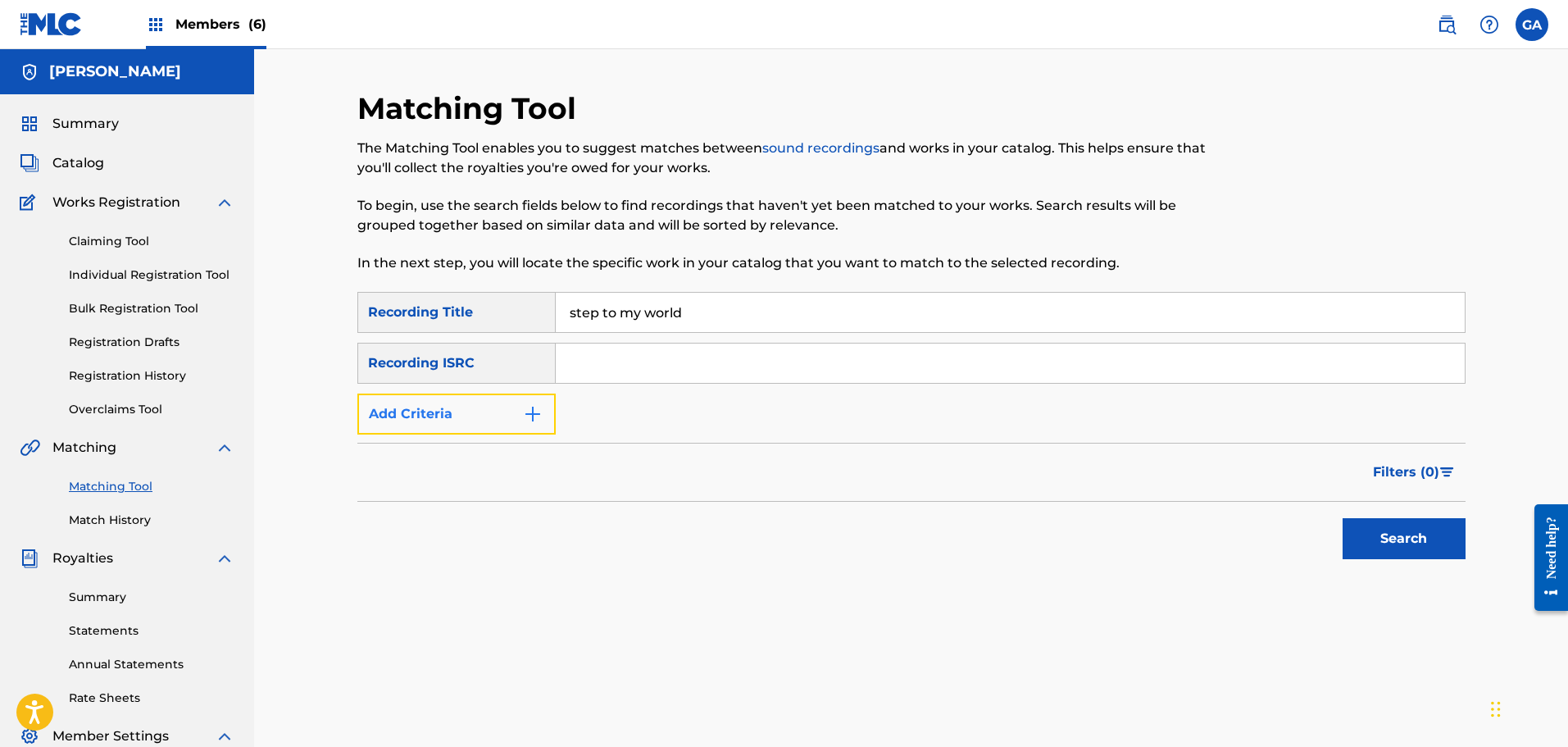
click at [483, 416] on button "Add Criteria" at bounding box center [456, 413] width 198 height 41
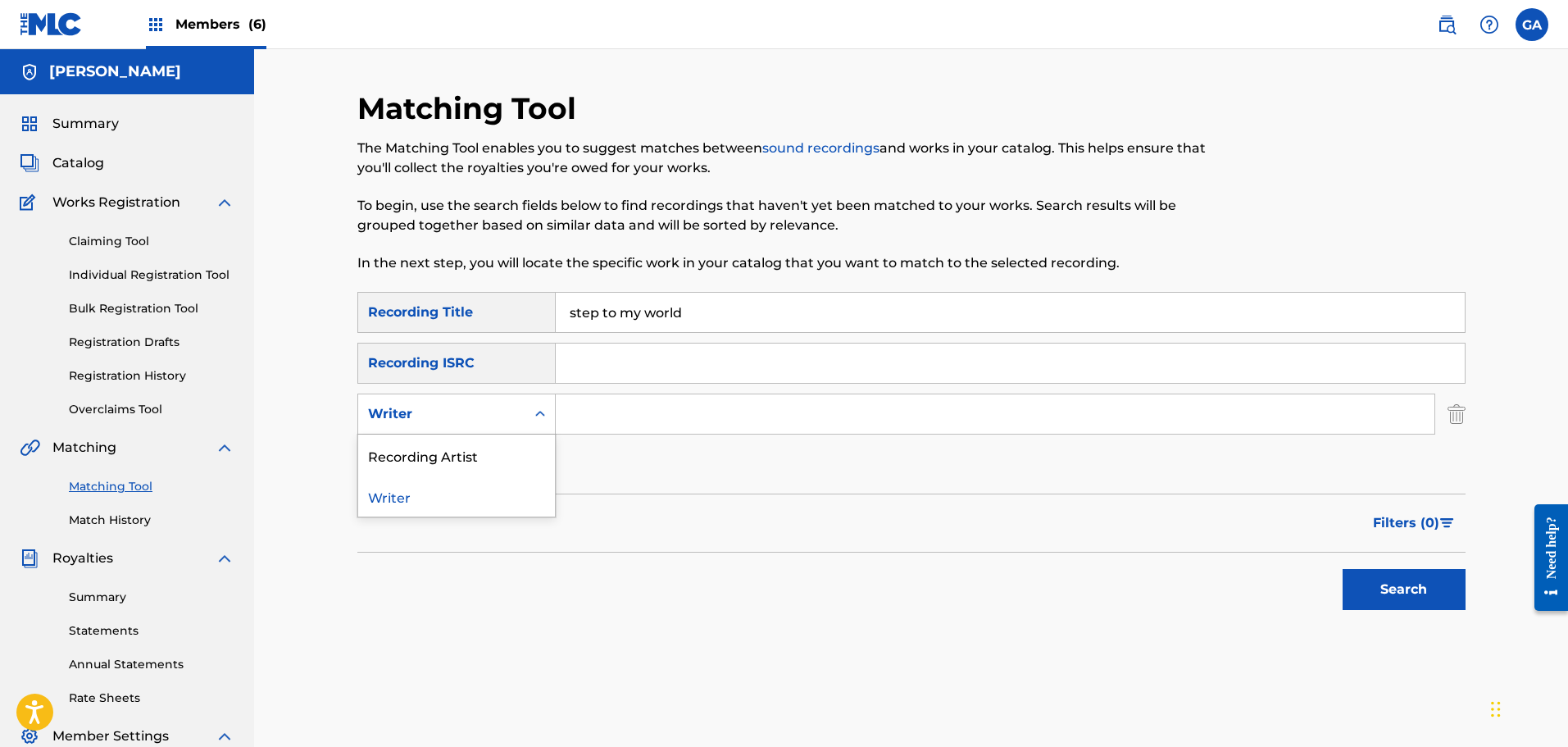
click at [507, 422] on div "Writer" at bounding box center [442, 414] width 148 height 20
click at [474, 451] on div "Recording Artist" at bounding box center [456, 455] width 196 height 41
click at [606, 418] on input "Search Form" at bounding box center [994, 413] width 879 height 39
click at [1343, 568] on button "Search" at bounding box center [1403, 588] width 123 height 41
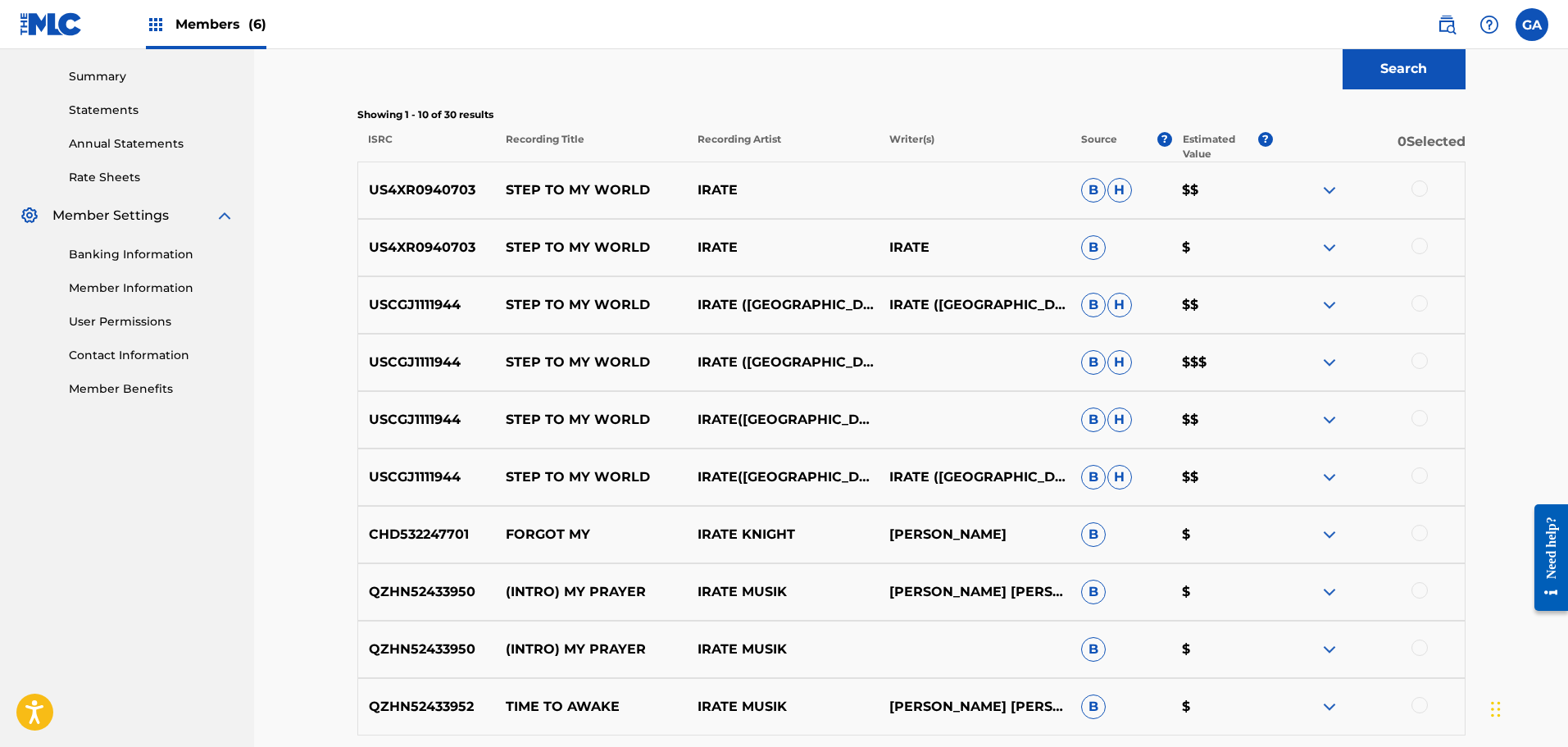
scroll to position [492, 0]
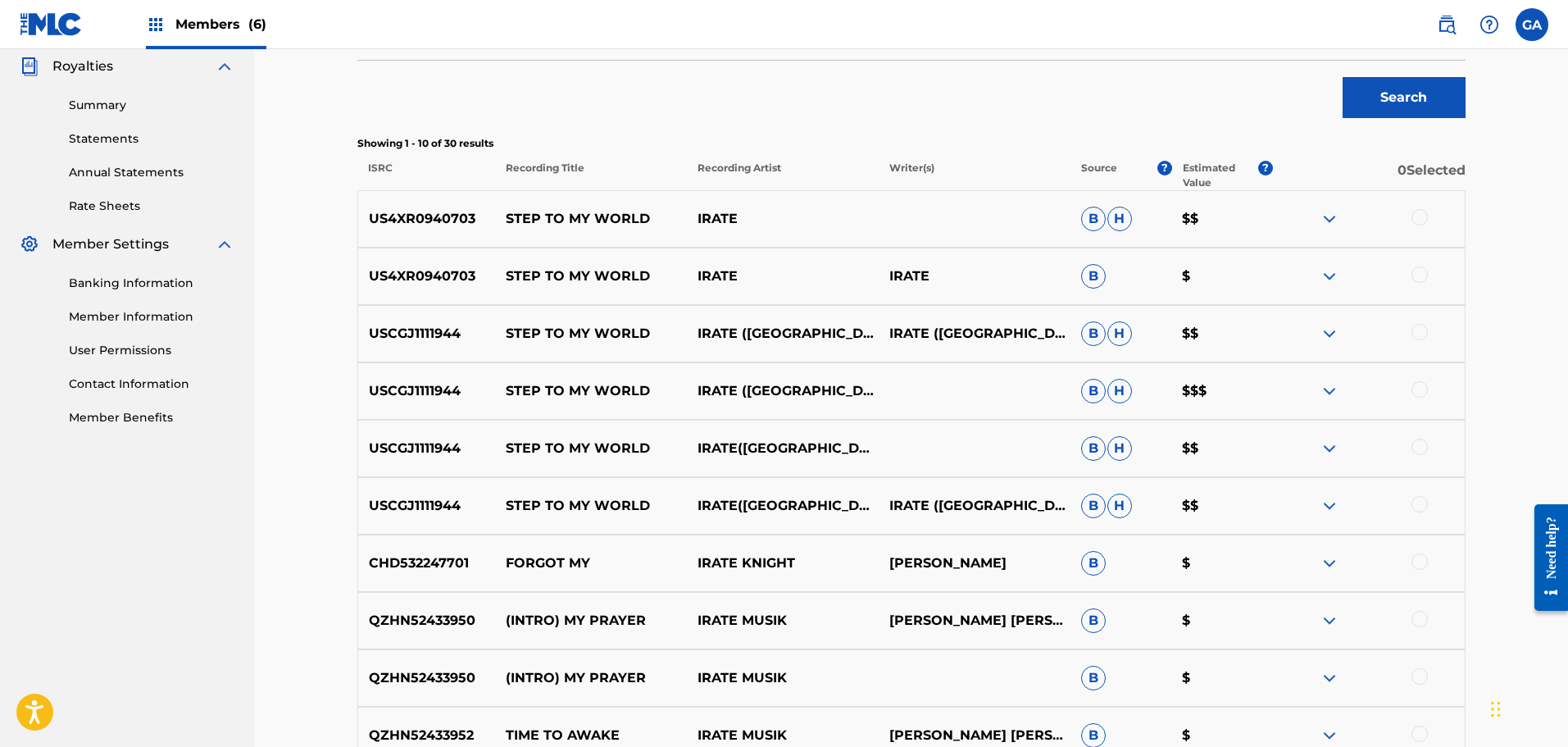
click at [1416, 504] on div at bounding box center [1419, 504] width 16 height 16
click at [1419, 445] on div at bounding box center [1419, 447] width 16 height 16
click at [1416, 392] on div at bounding box center [1419, 389] width 16 height 16
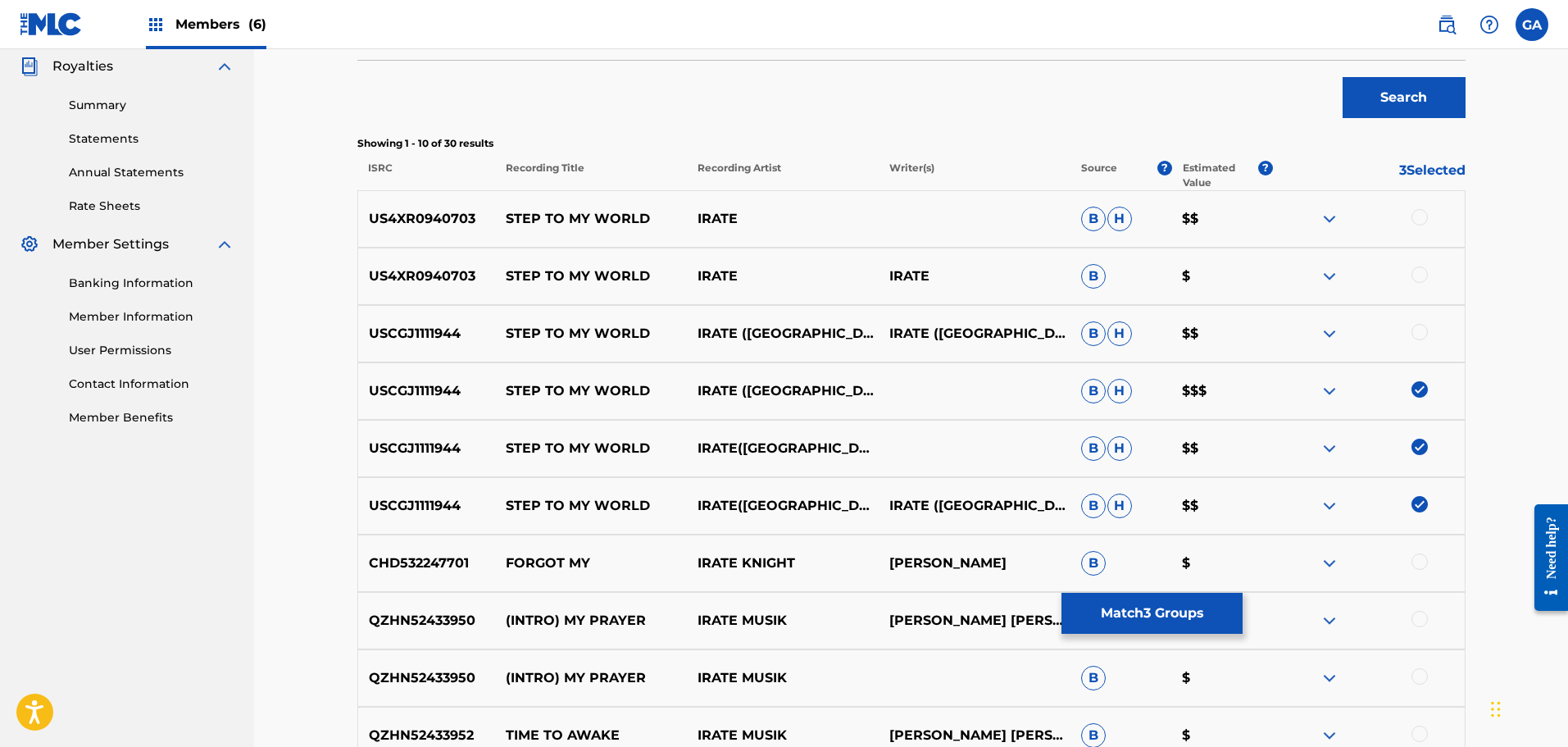
click at [1417, 331] on div at bounding box center [1419, 332] width 16 height 16
click at [1415, 275] on div at bounding box center [1419, 274] width 16 height 16
click at [1417, 215] on div at bounding box center [1419, 217] width 16 height 16
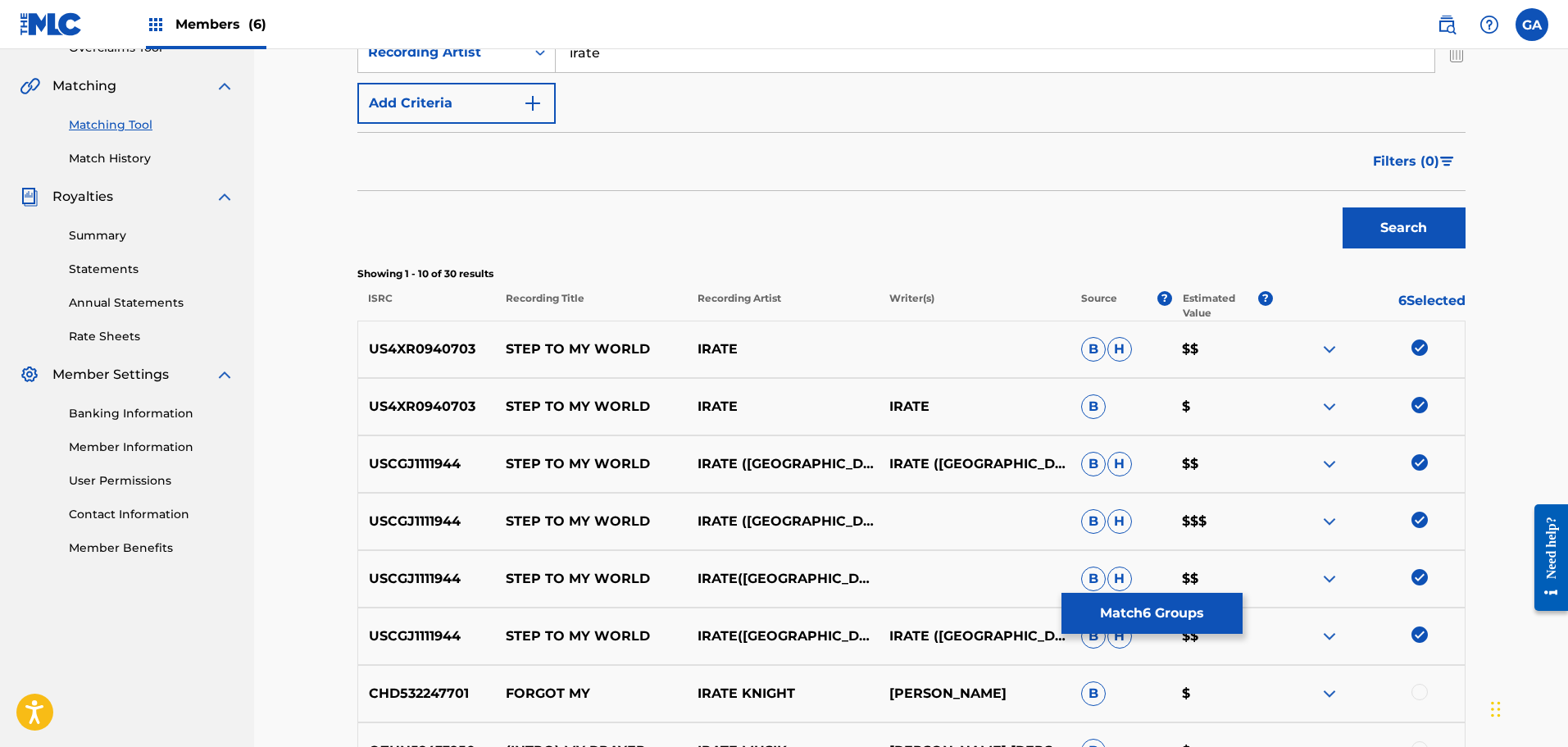
scroll to position [164, 0]
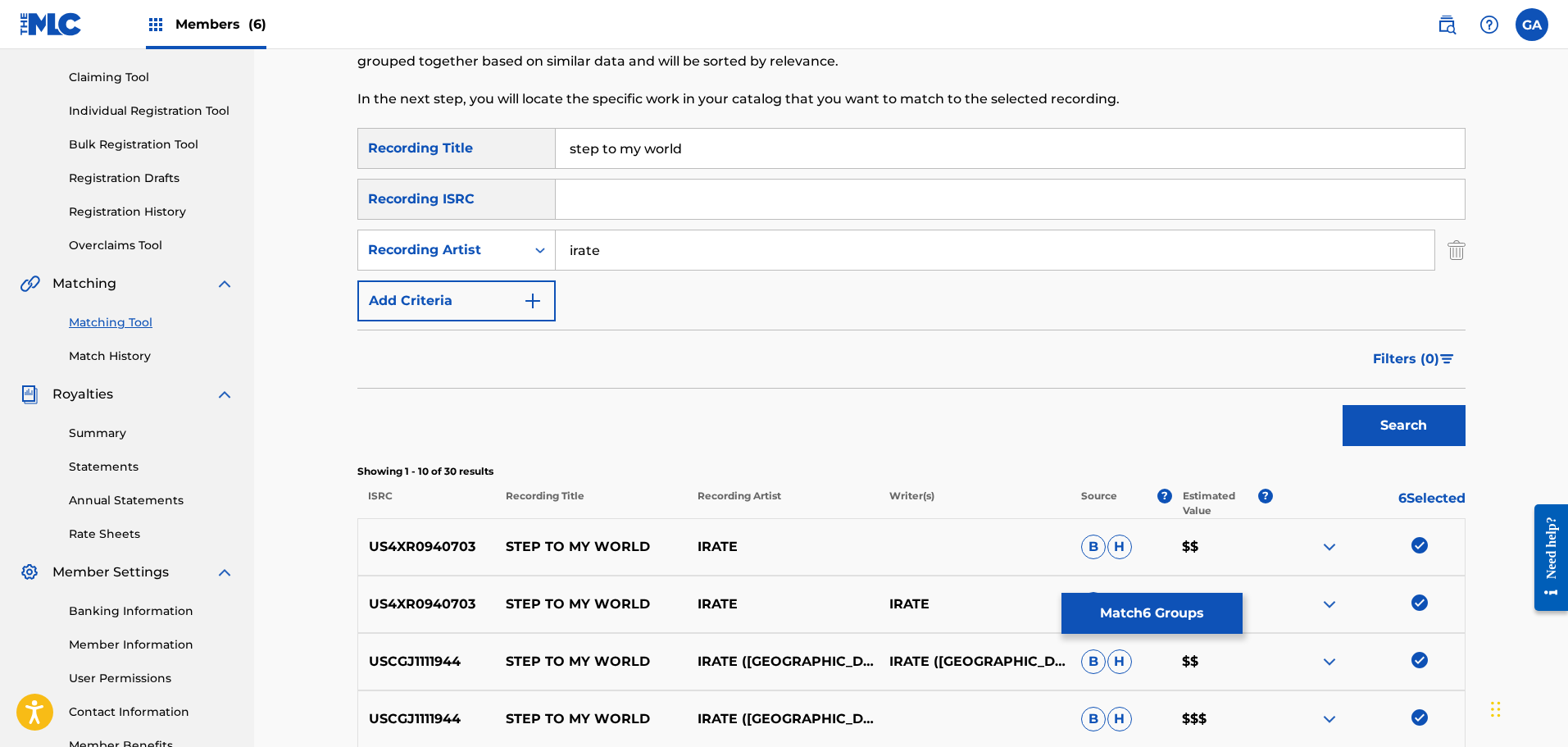
click at [574, 250] on input "irate" at bounding box center [994, 249] width 879 height 39
type input "i.r.a.t.e."
click at [1343, 405] on button "Search" at bounding box center [1403, 425] width 123 height 41
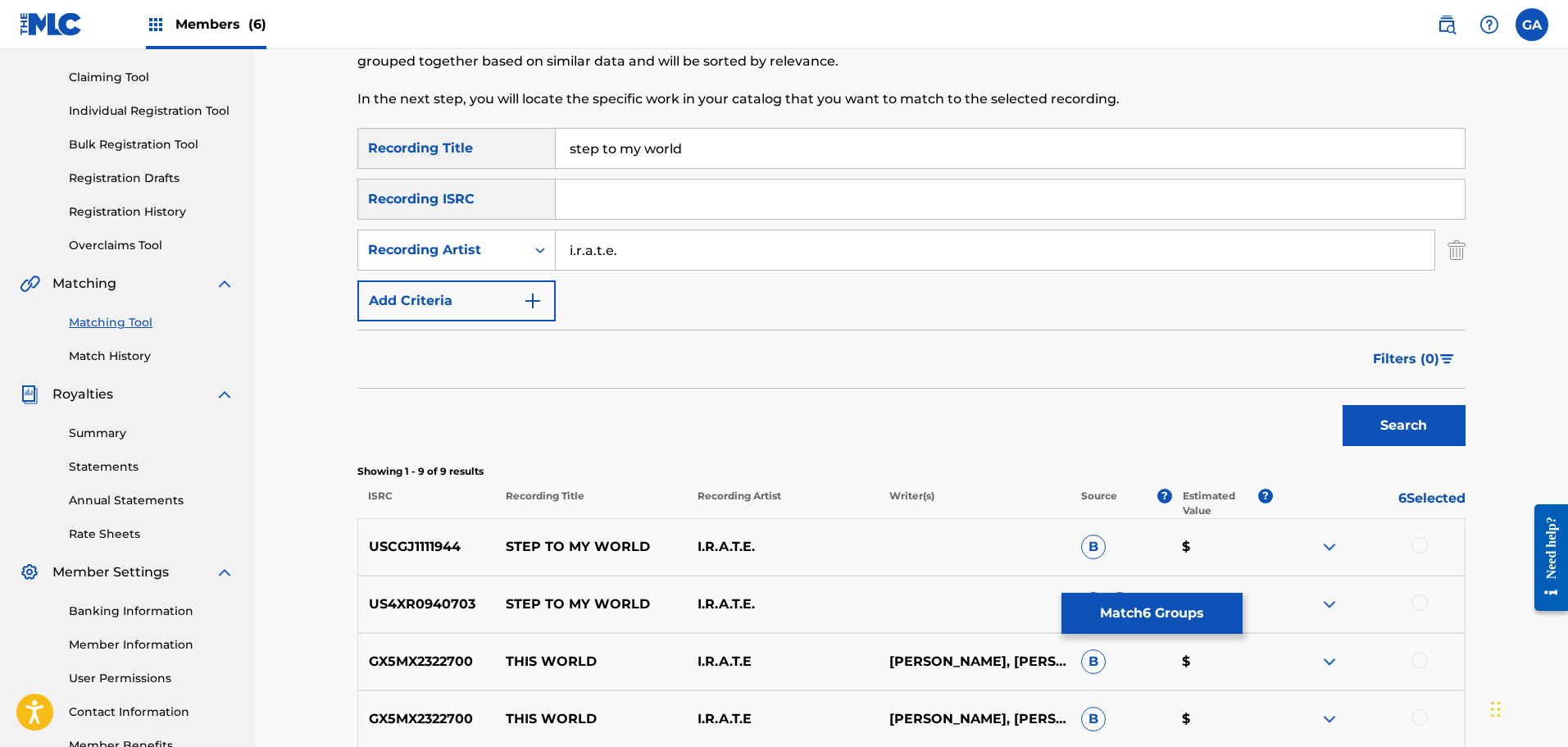
scroll to position [410, 0]
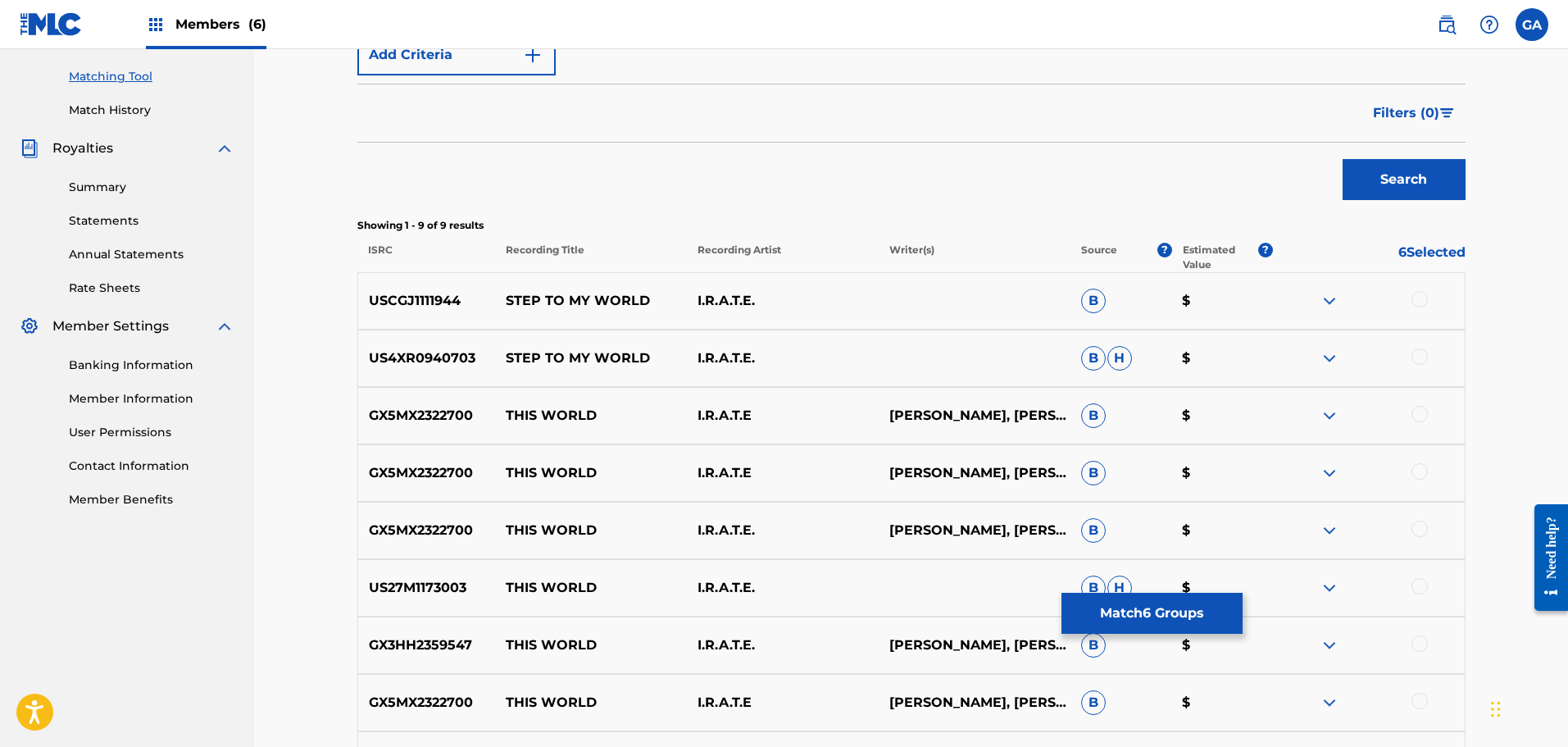
click at [1414, 300] on div at bounding box center [1419, 299] width 16 height 16
click at [1423, 361] on div at bounding box center [1419, 356] width 16 height 16
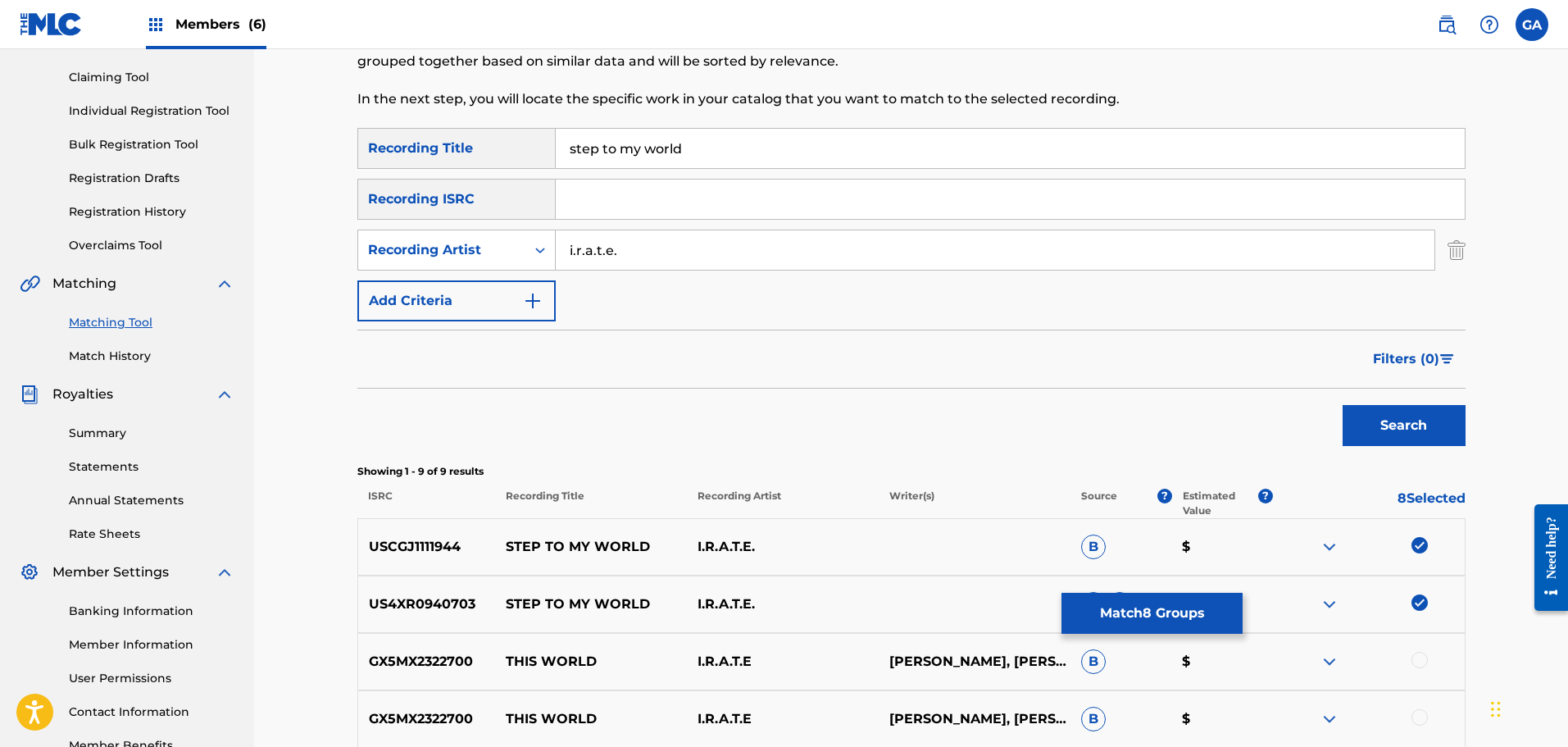
scroll to position [0, 0]
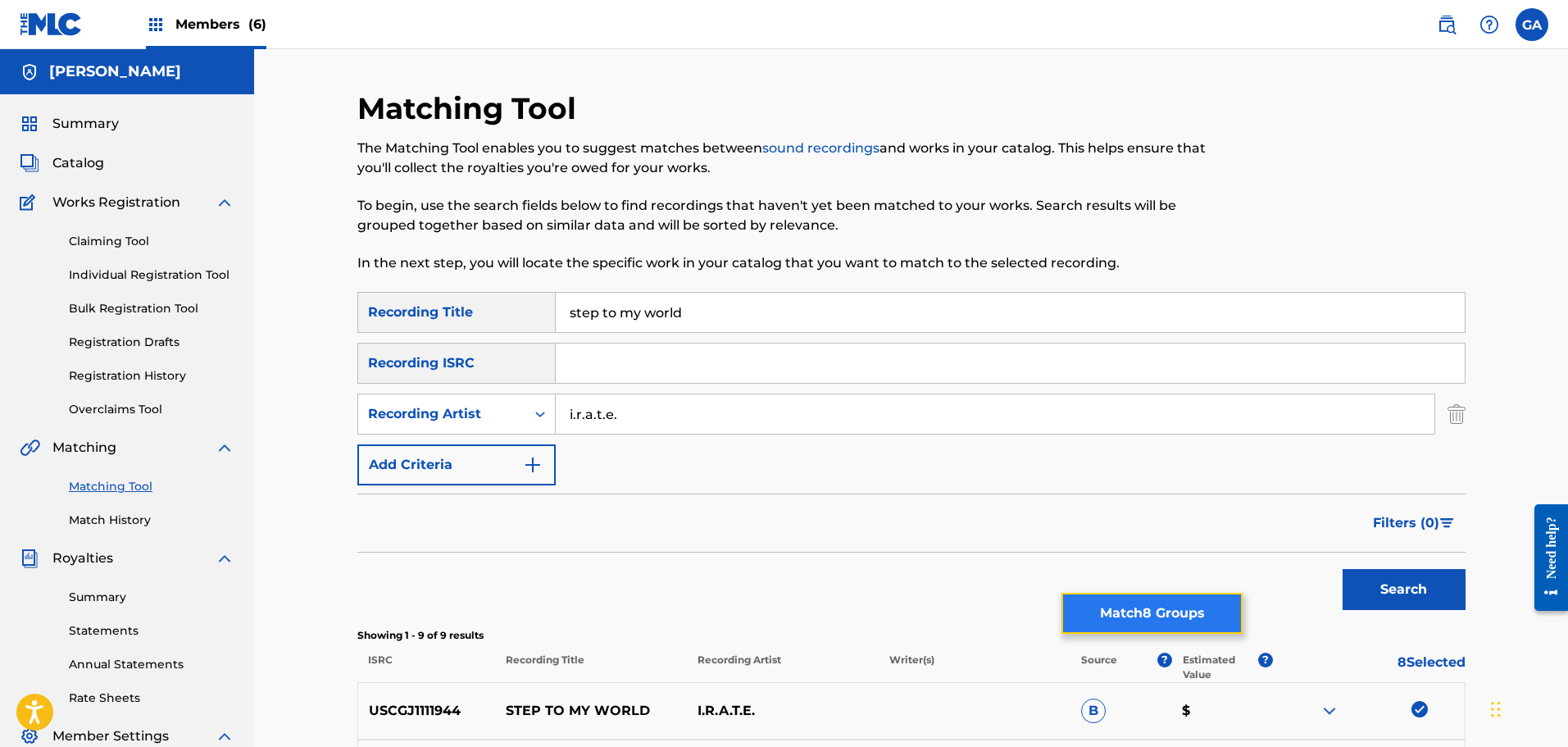
click at [1153, 602] on button "Match 8 Groups" at bounding box center [1152, 612] width 182 height 41
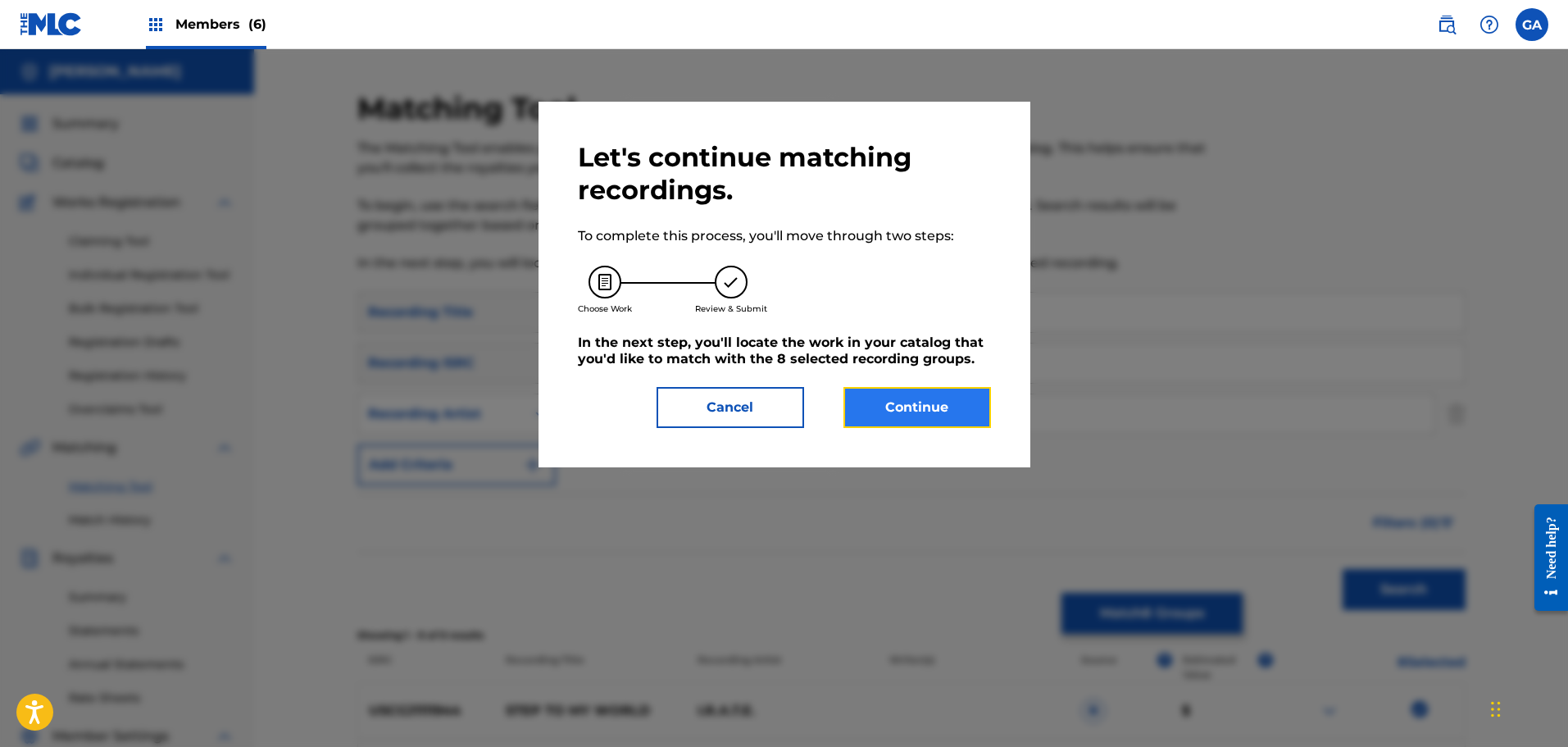
click at [911, 403] on button "Continue" at bounding box center [918, 407] width 148 height 41
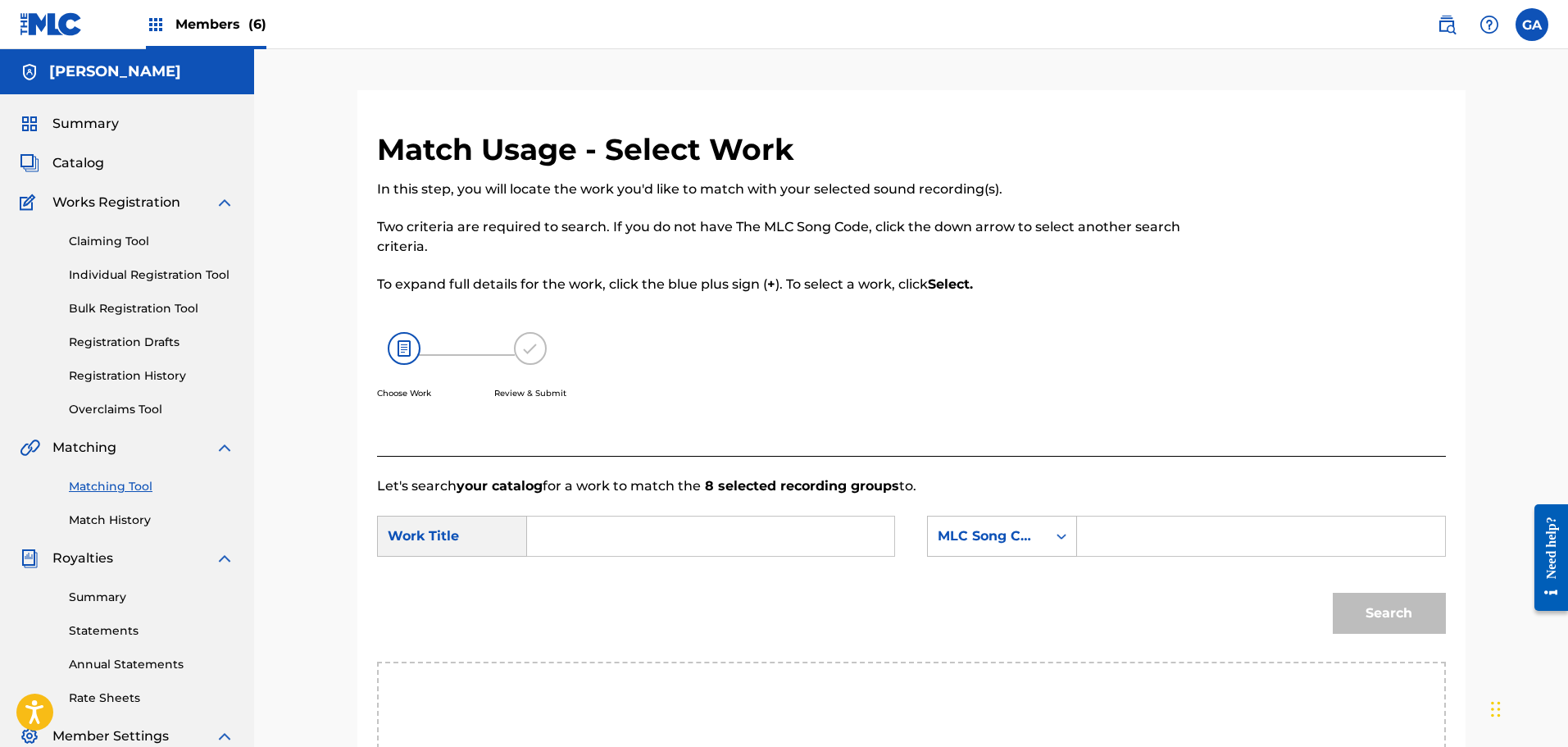
click at [655, 546] on input "Search Form" at bounding box center [710, 536] width 339 height 39
click at [602, 588] on span "y world" at bounding box center [592, 592] width 48 height 16
type input "step to my world"
click at [989, 541] on div "MLC Song Code" at bounding box center [1001, 536] width 150 height 41
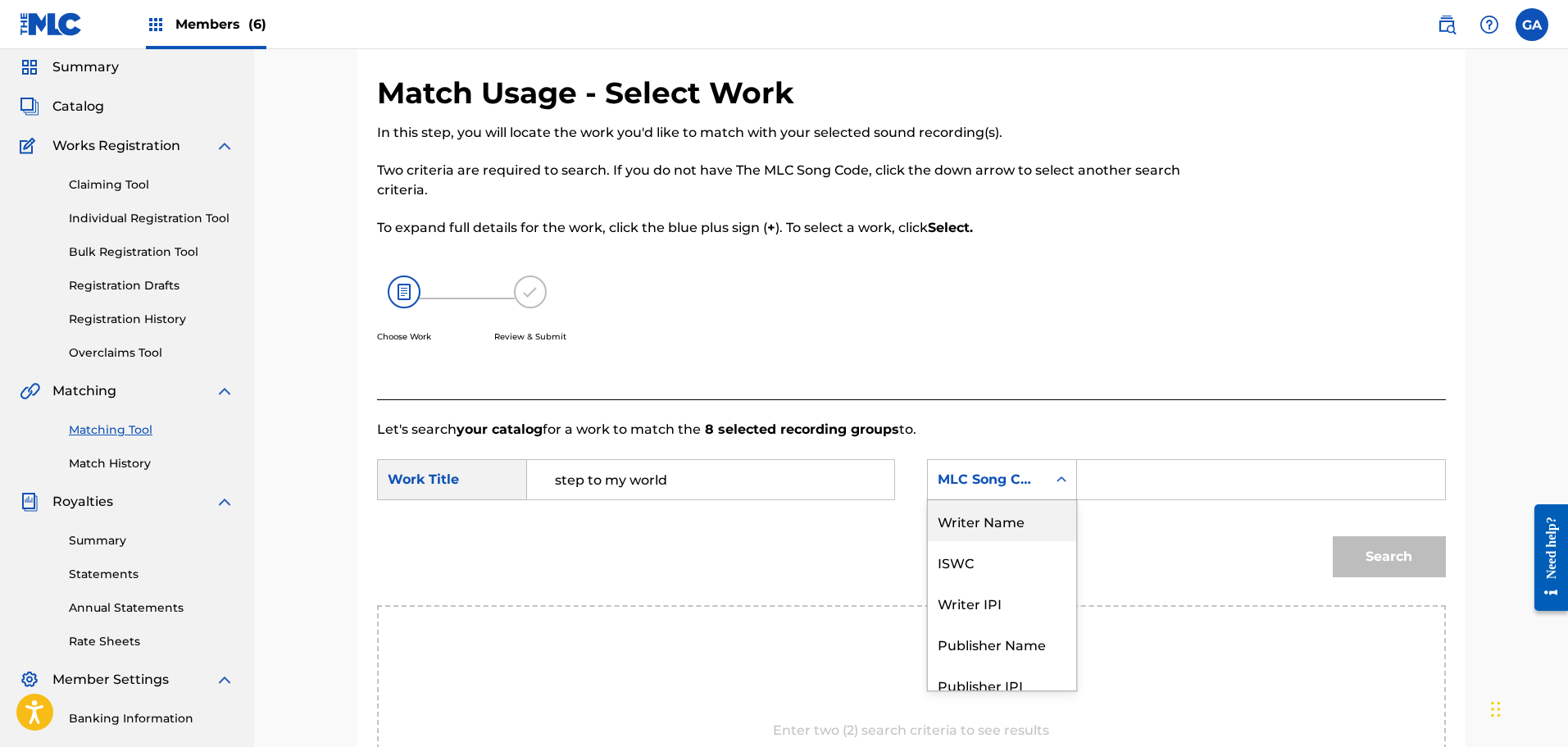
click at [992, 530] on div "Writer Name" at bounding box center [1001, 520] width 149 height 41
click at [1104, 488] on input "Search Form" at bounding box center [1261, 479] width 339 height 39
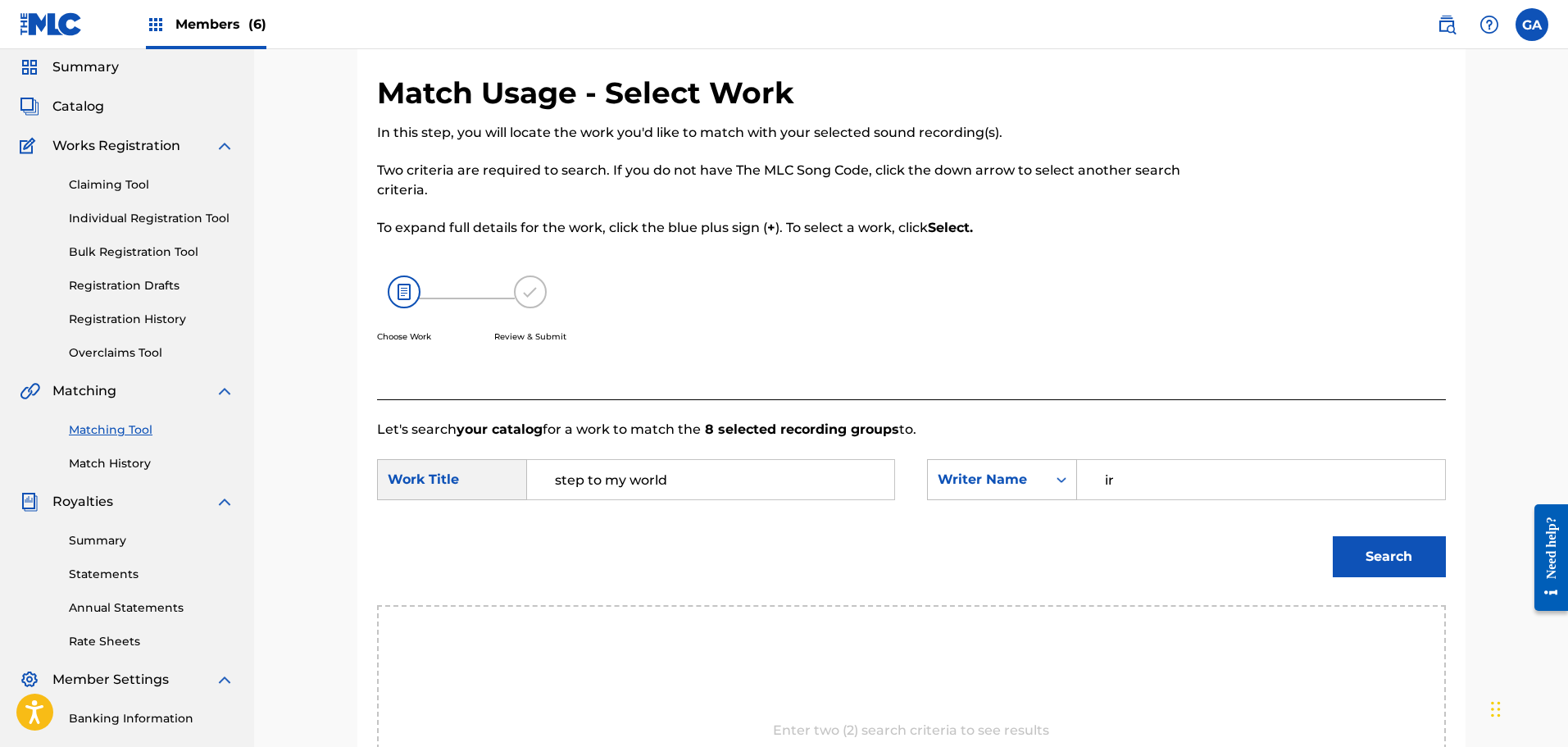
type input "i"
type input "sierra"
click at [1333, 536] on button "Search" at bounding box center [1388, 556] width 113 height 41
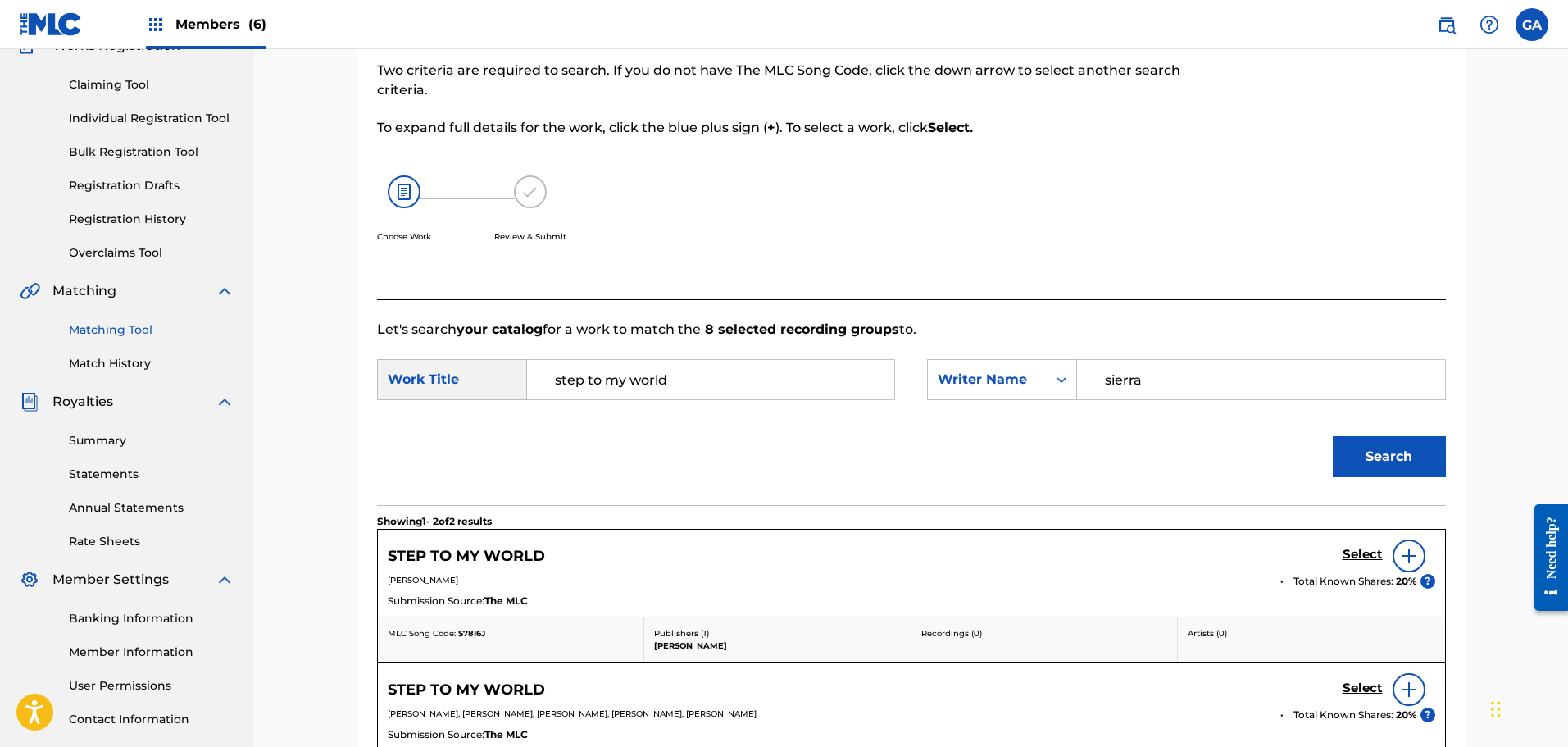
scroll to position [302, 0]
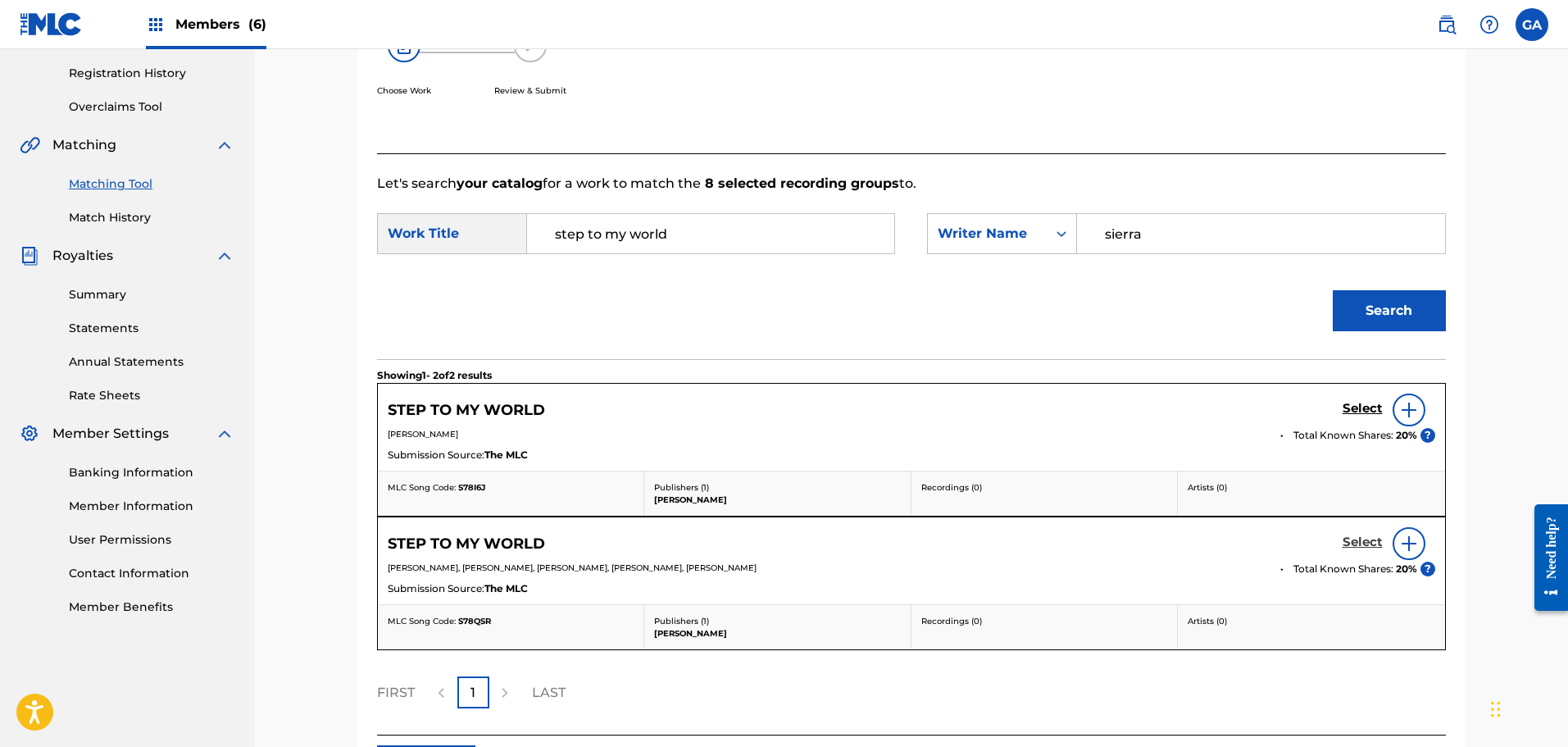
click at [1361, 538] on h5 "Select" at bounding box center [1363, 543] width 40 height 16
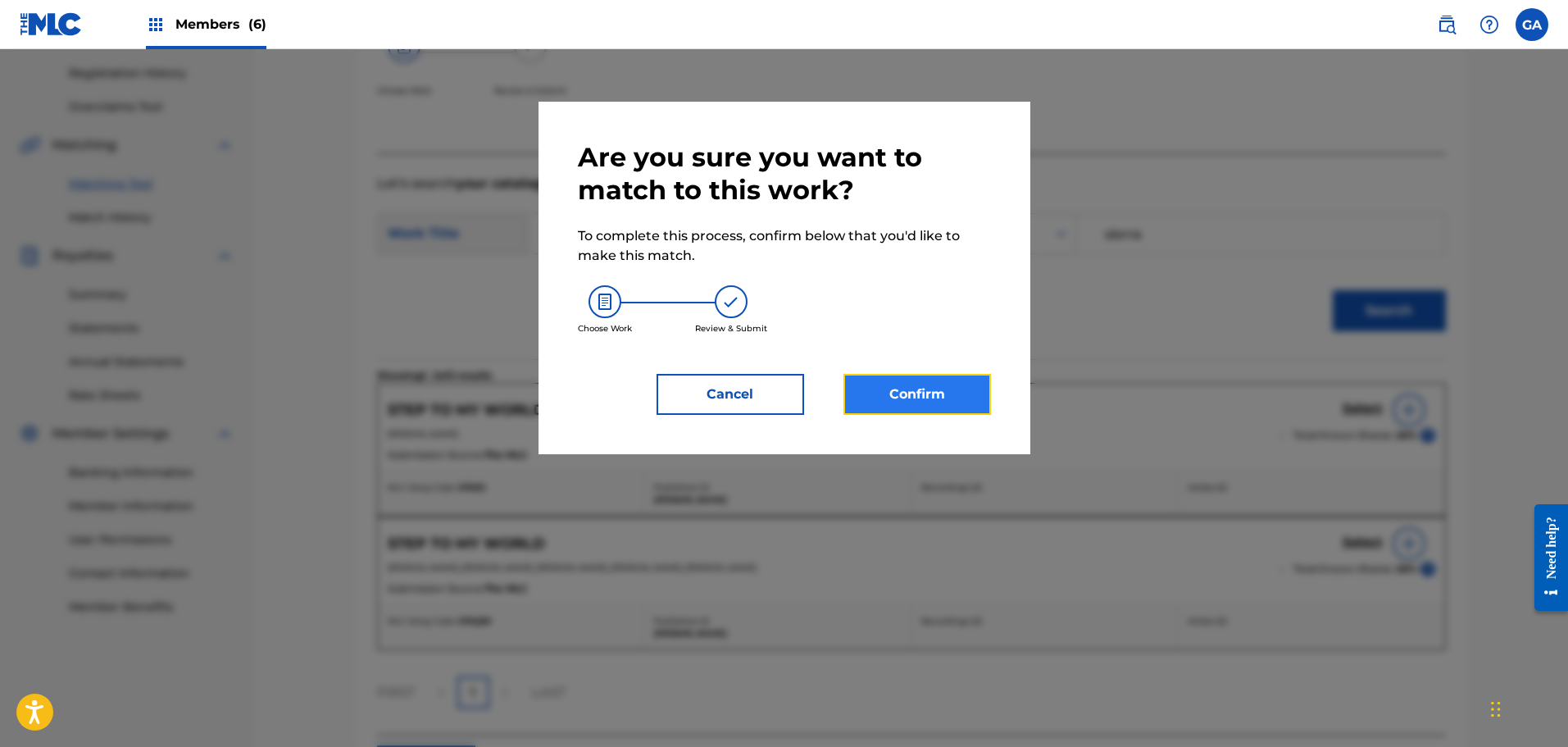
click at [900, 400] on button "Confirm" at bounding box center [918, 394] width 148 height 41
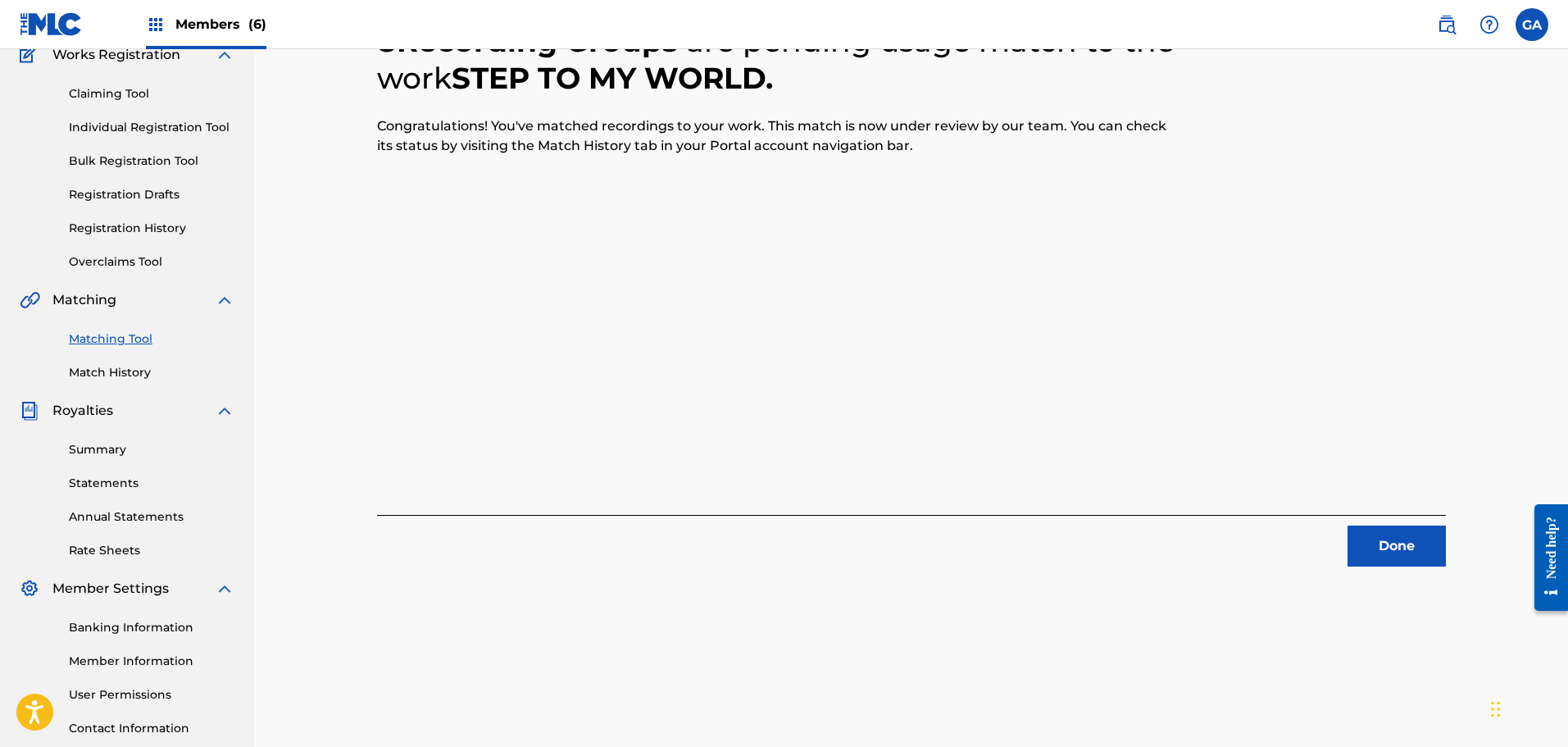
scroll to position [0, 0]
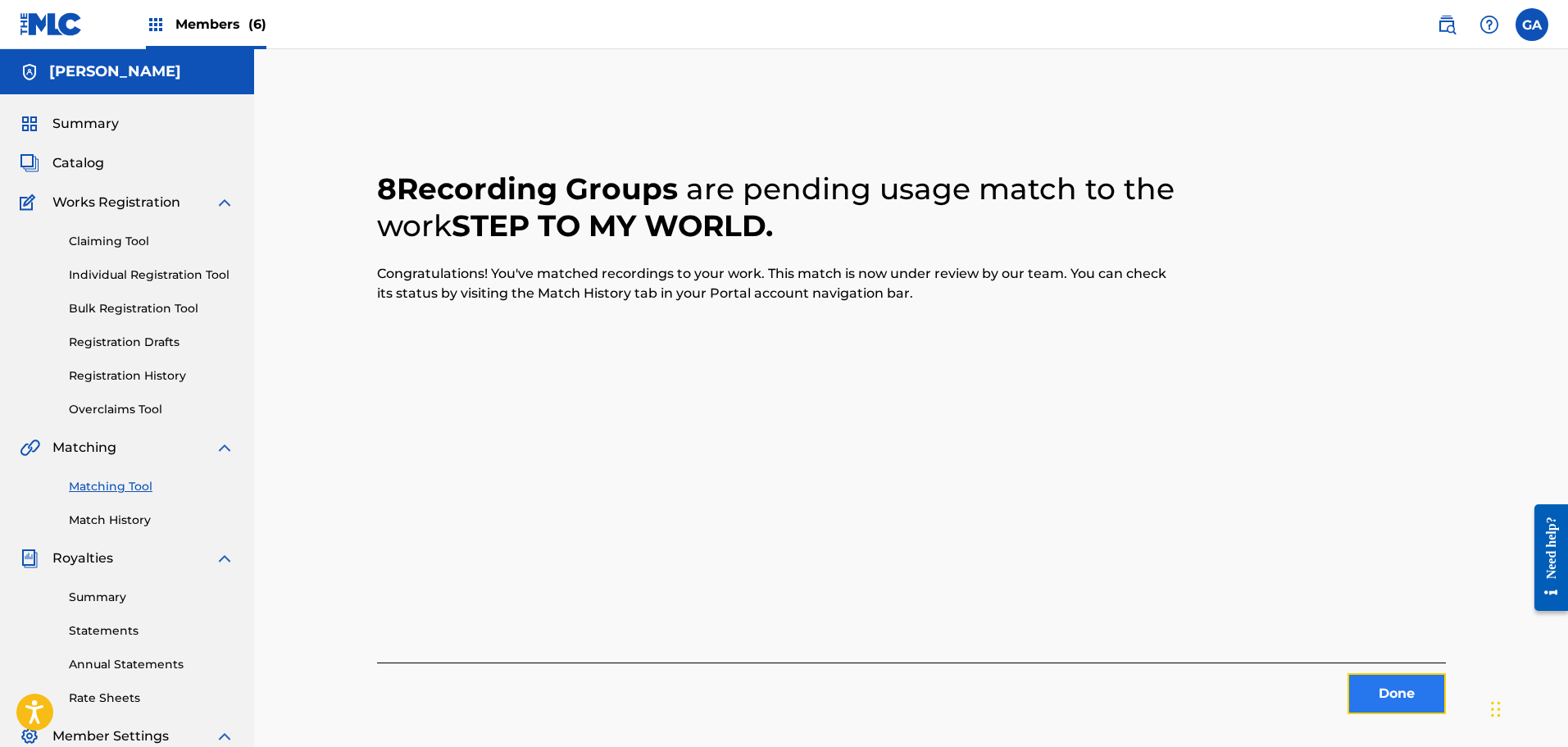
click at [1419, 701] on button "Done" at bounding box center [1396, 693] width 99 height 41
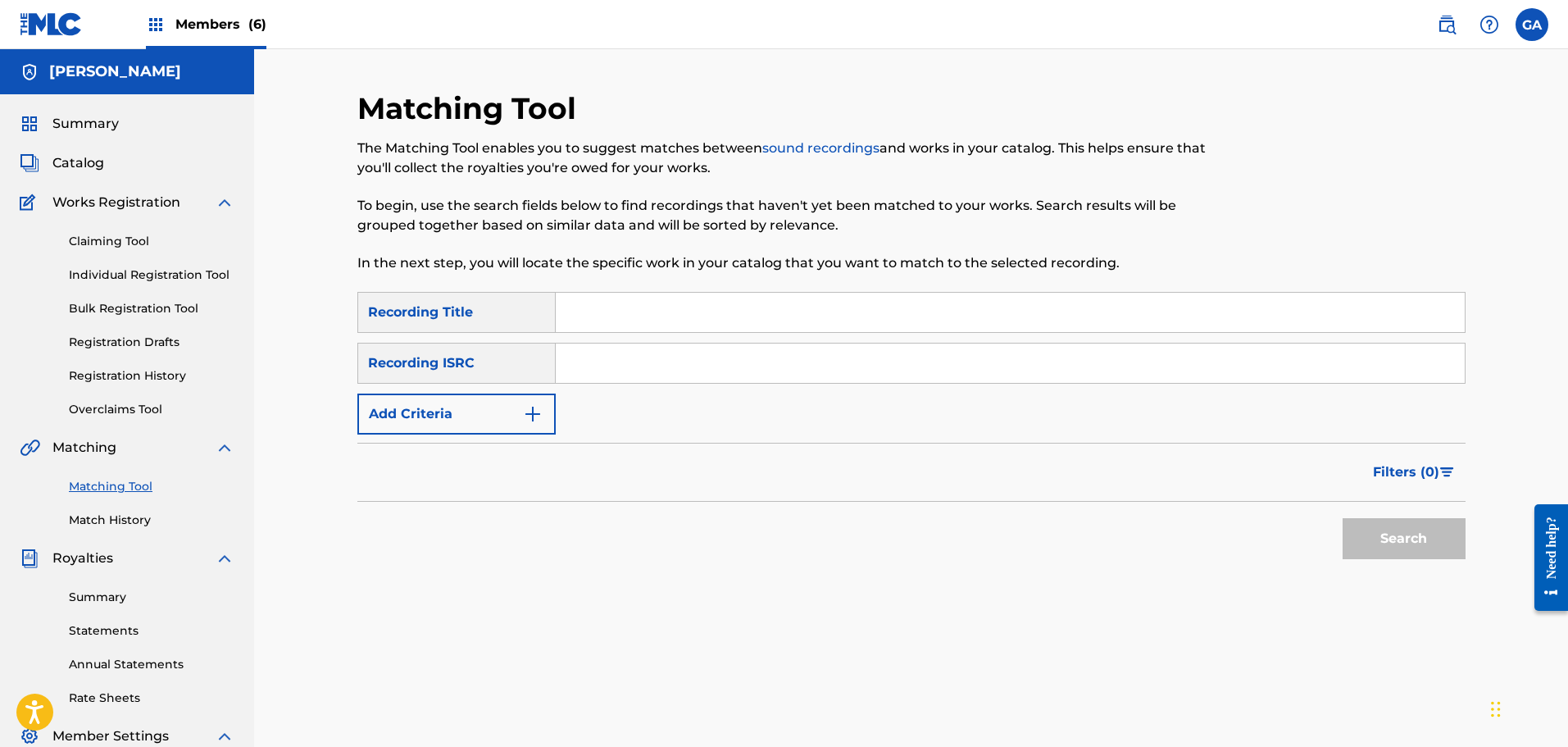
click at [589, 319] on input "Search Form" at bounding box center [1009, 311] width 909 height 39
type input "straight up"
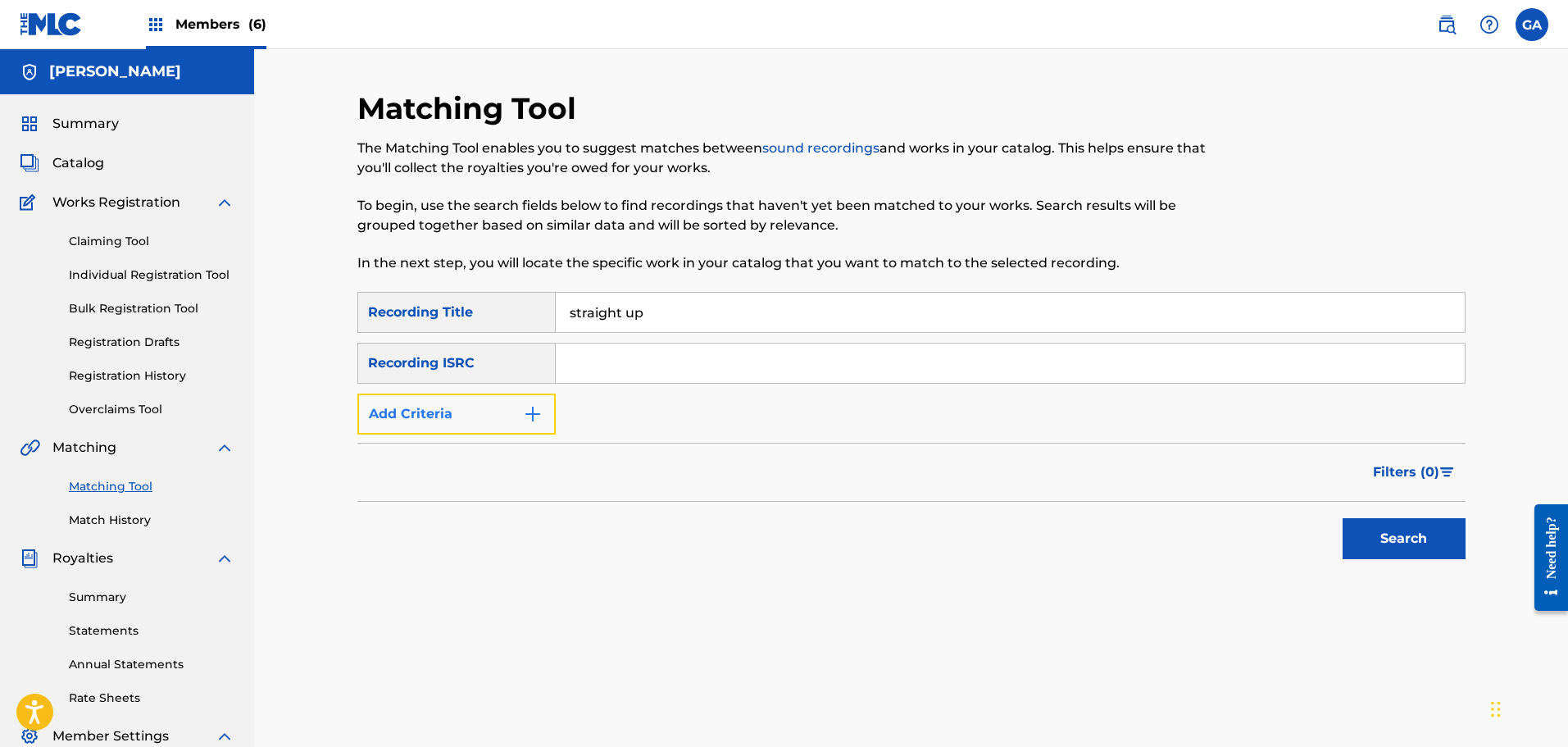
click at [518, 414] on button "Add Criteria" at bounding box center [456, 413] width 198 height 41
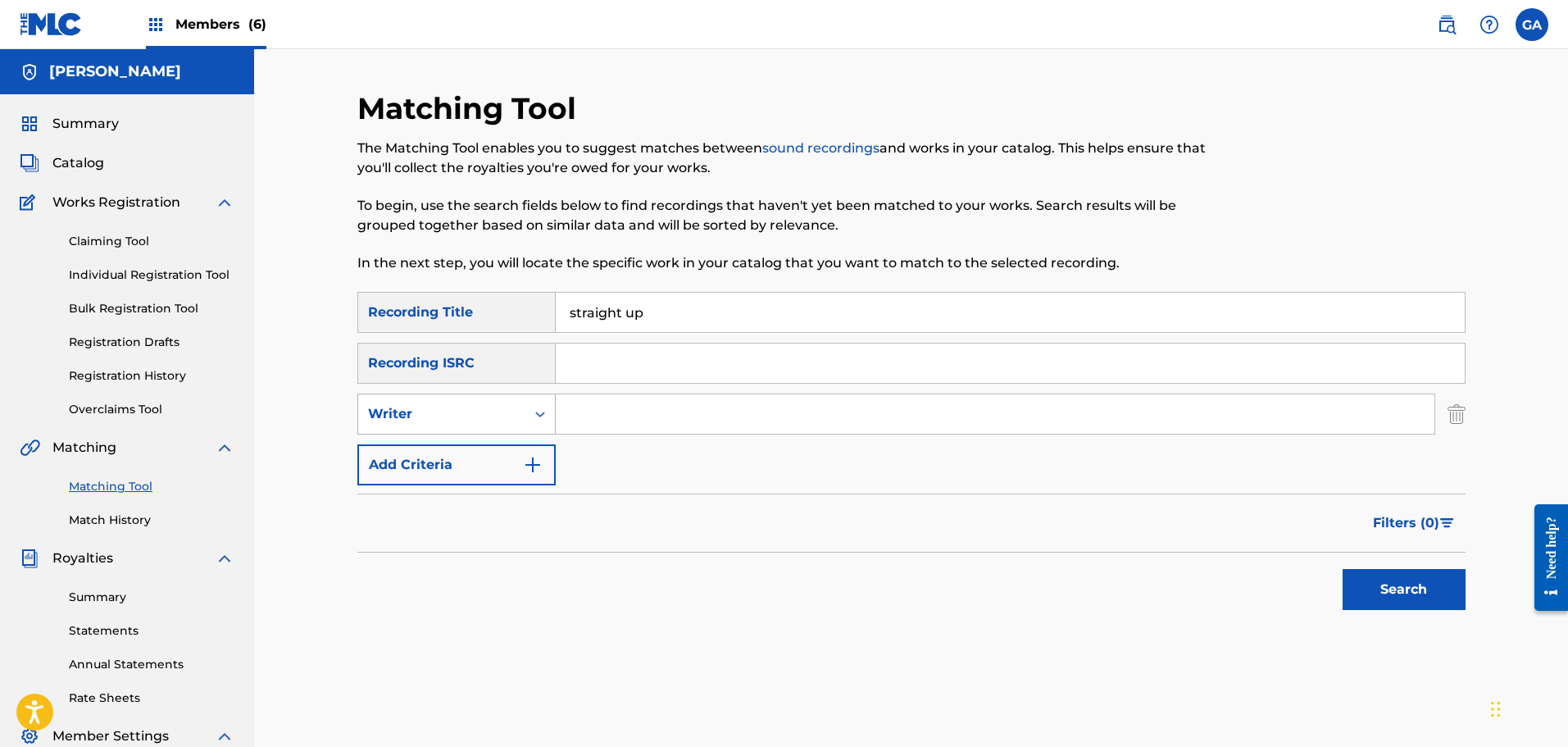
click at [481, 421] on div "Writer" at bounding box center [442, 414] width 148 height 20
click at [456, 447] on div "Recording Artist" at bounding box center [456, 455] width 196 height 41
click at [569, 415] on input "Search Form" at bounding box center [994, 413] width 879 height 39
click at [1343, 568] on button "Search" at bounding box center [1403, 588] width 123 height 41
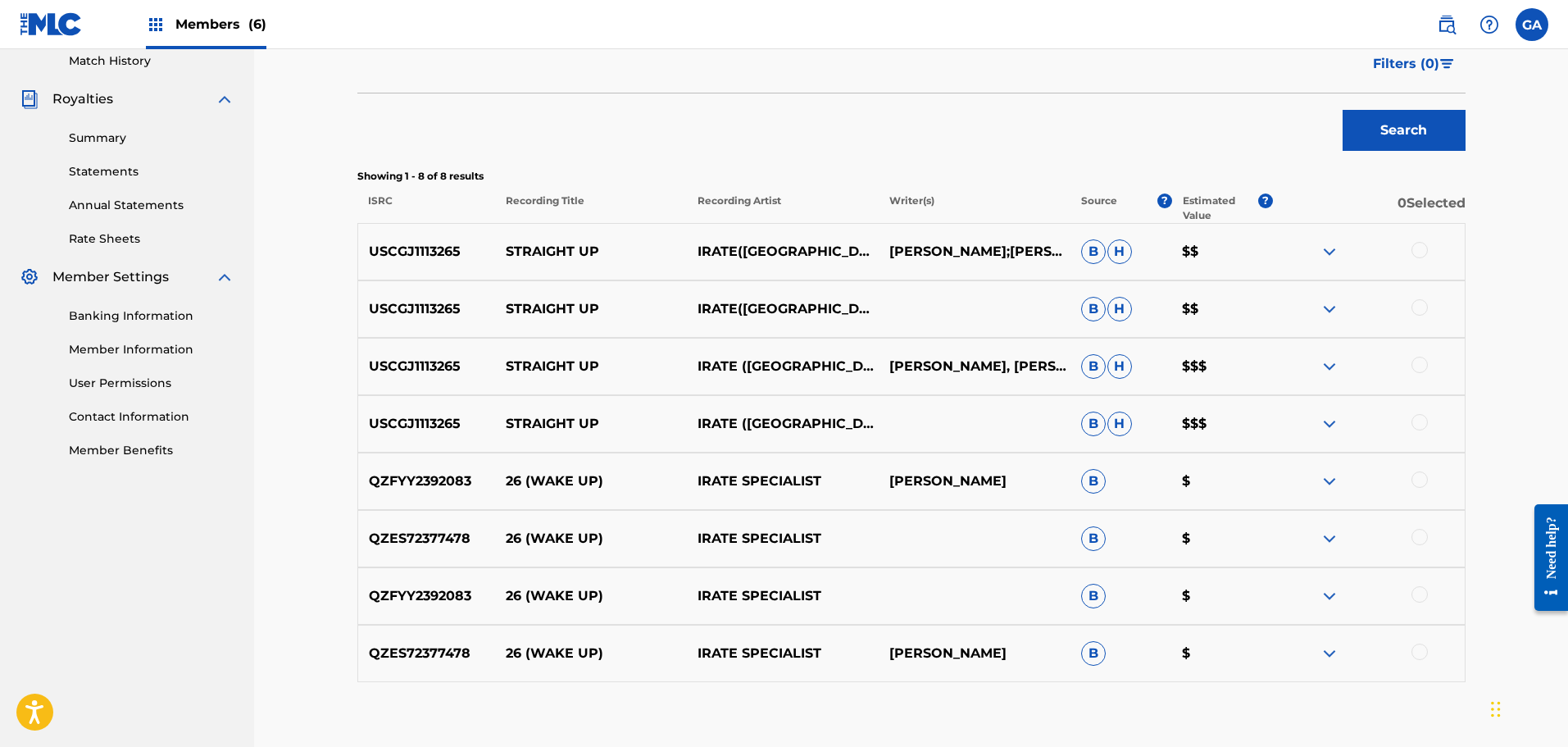
scroll to position [492, 0]
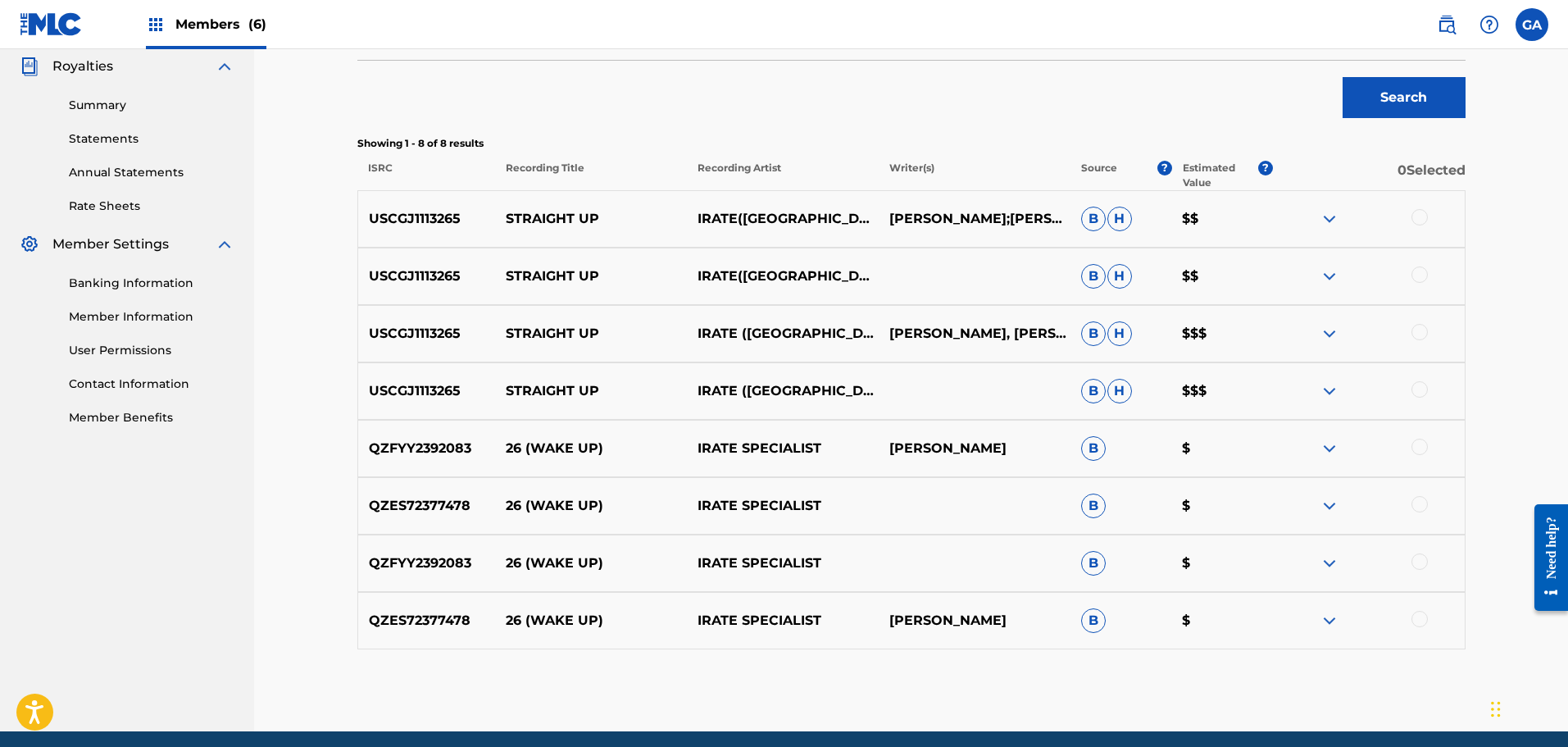
click at [1414, 222] on div at bounding box center [1419, 217] width 16 height 16
click at [1419, 266] on div at bounding box center [1419, 274] width 16 height 16
click at [1417, 332] on div at bounding box center [1419, 332] width 16 height 16
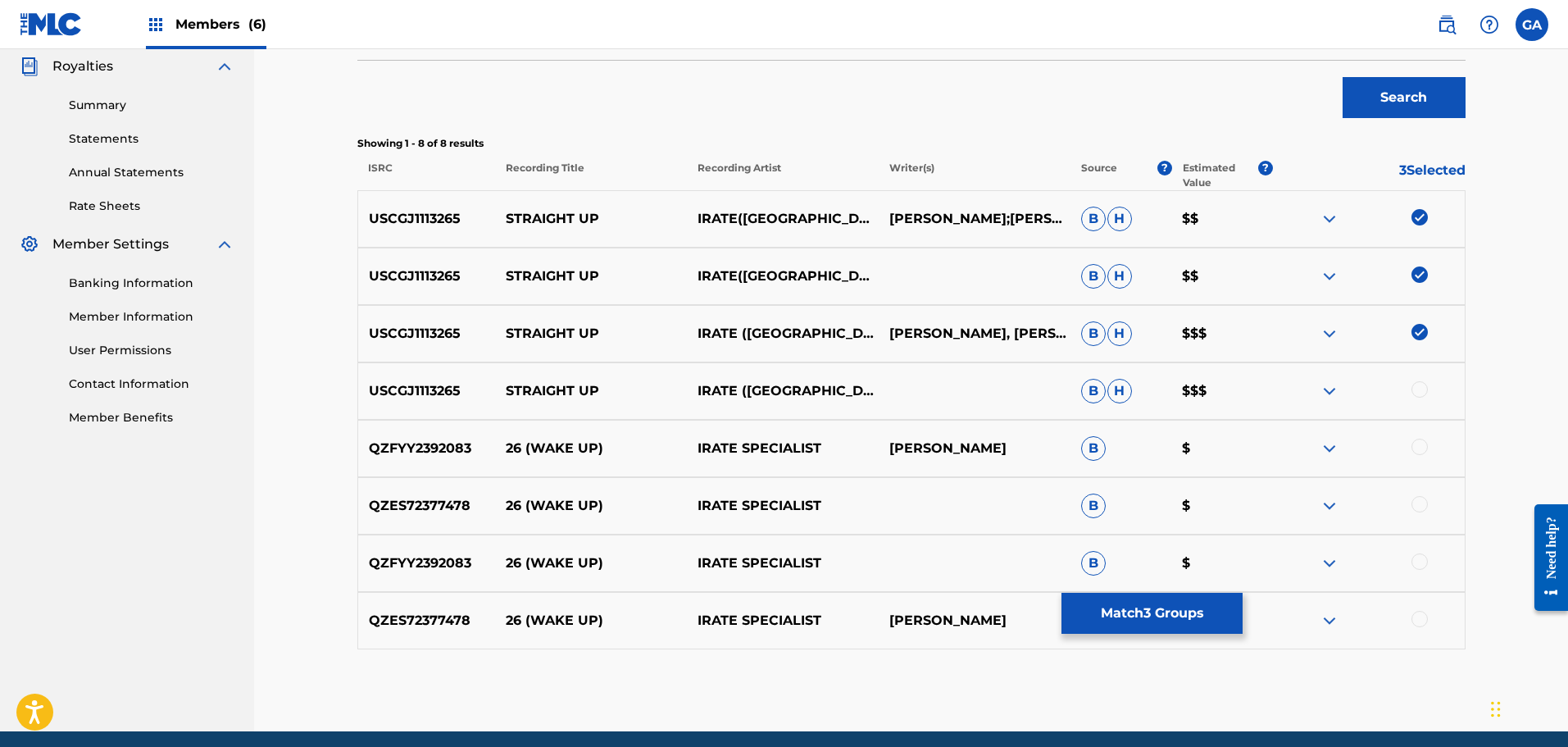
click at [1411, 384] on div at bounding box center [1369, 391] width 192 height 20
click at [1415, 389] on div at bounding box center [1419, 389] width 16 height 16
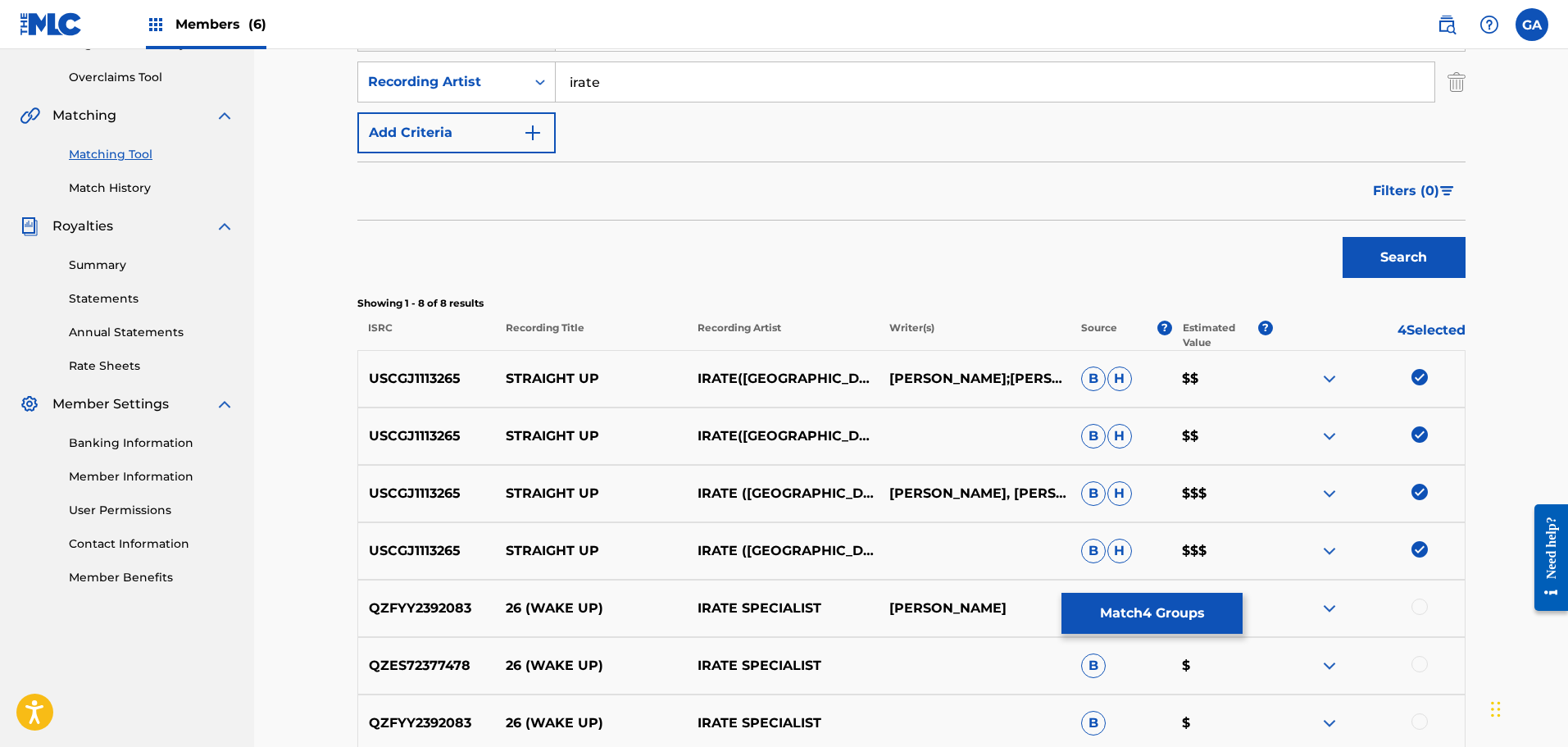
scroll to position [328, 0]
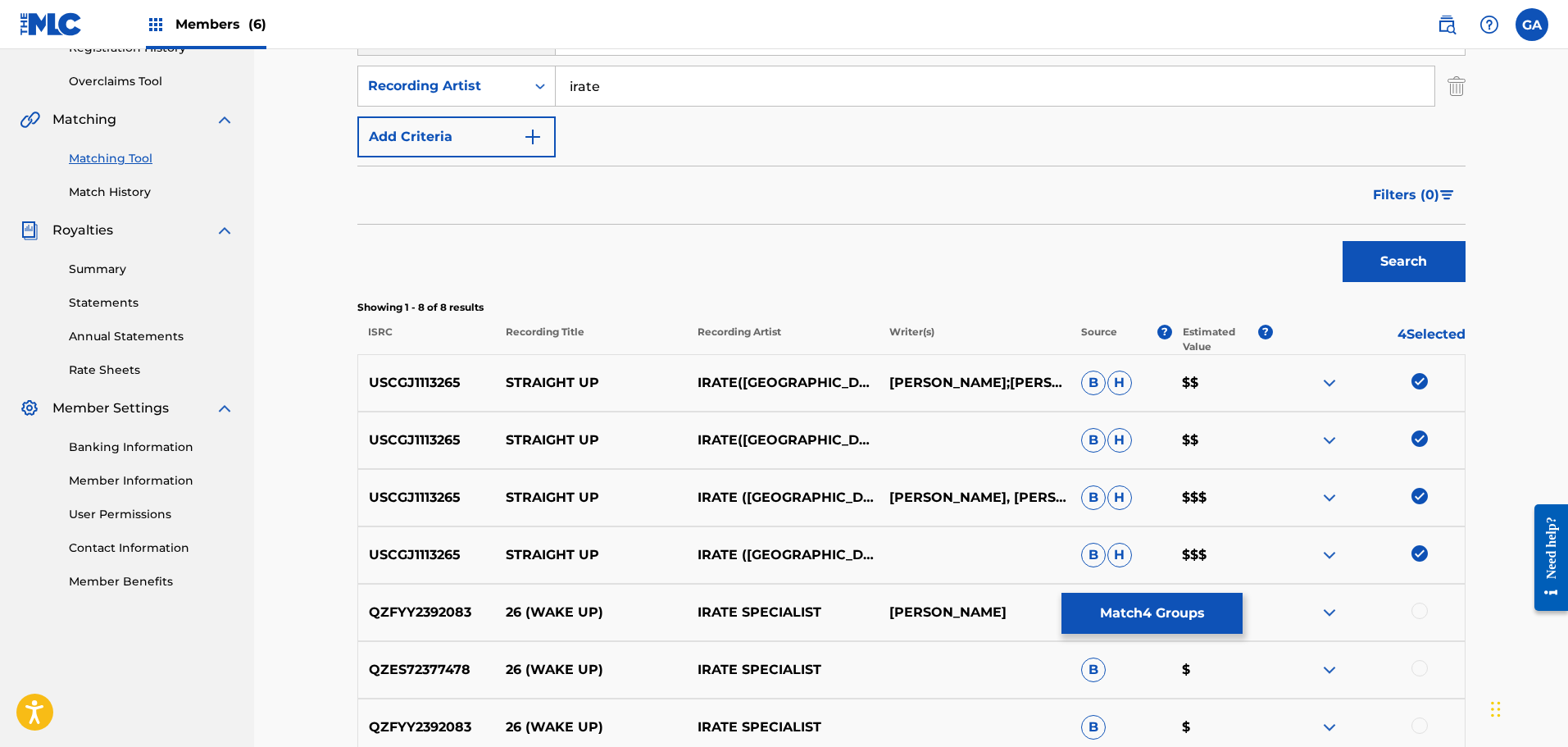
click at [573, 90] on input "irate" at bounding box center [994, 86] width 879 height 39
type input "i.r.a.t.e."
click at [1343, 241] on button "Search" at bounding box center [1403, 261] width 123 height 41
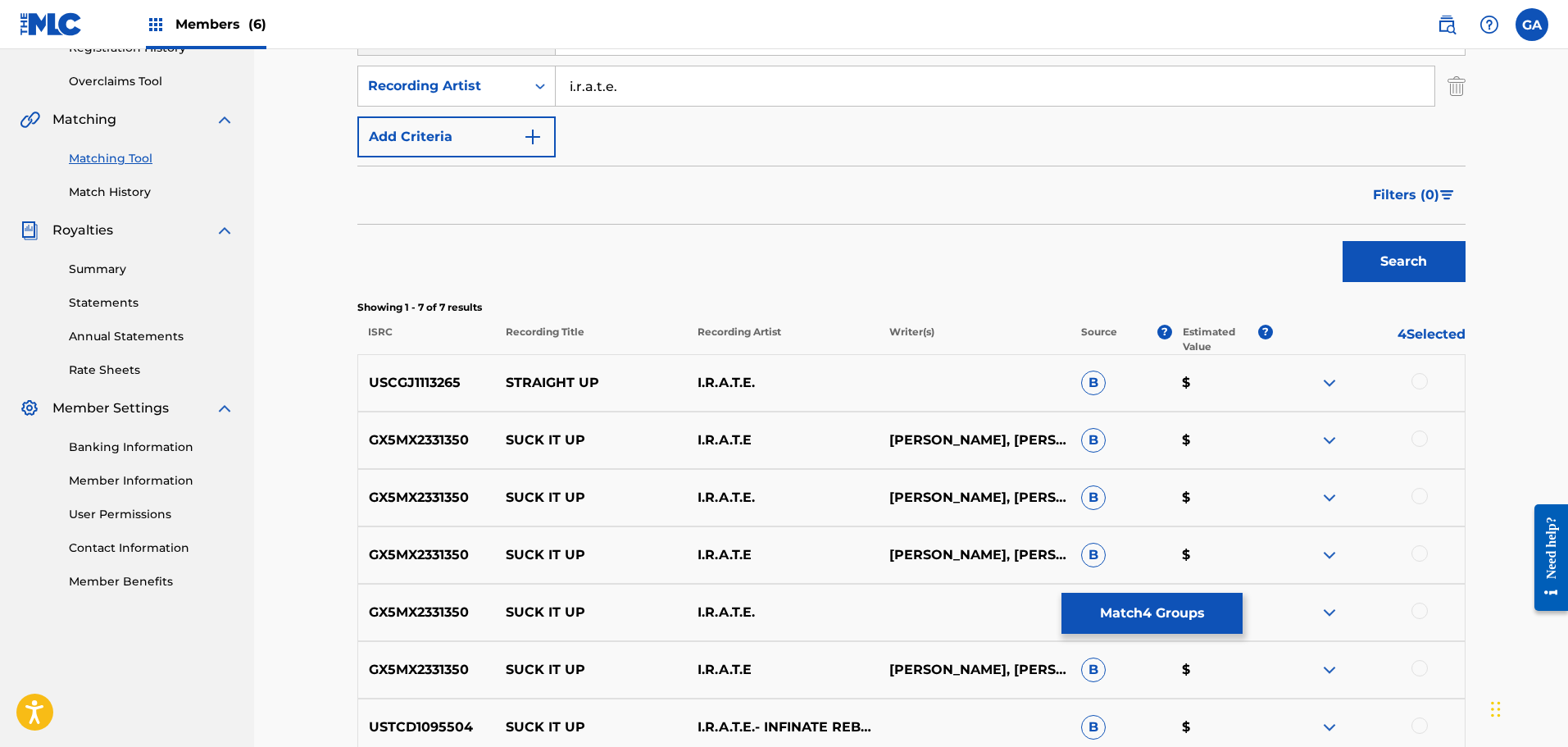
click at [1420, 385] on div at bounding box center [1419, 381] width 16 height 16
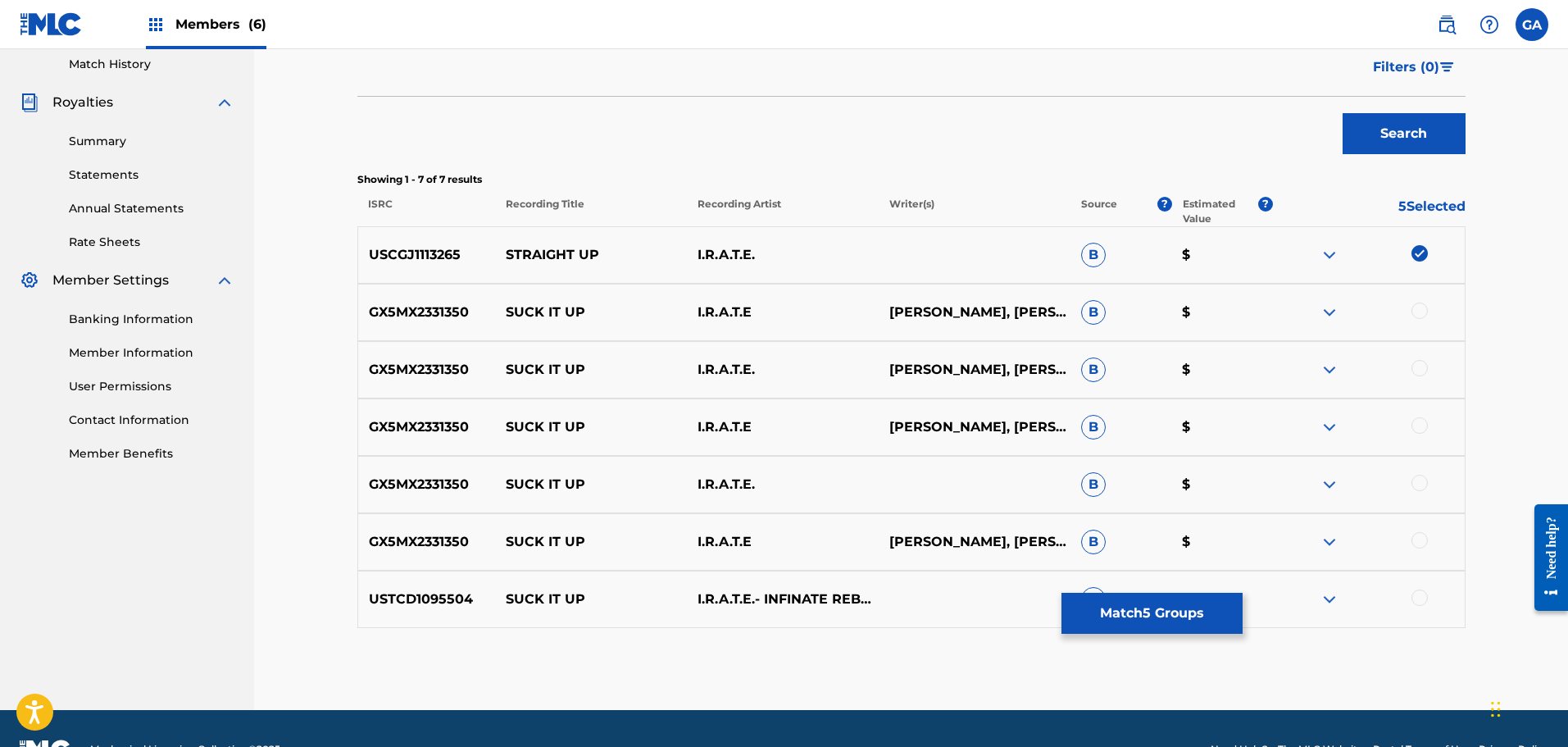
scroll to position [498, 0]
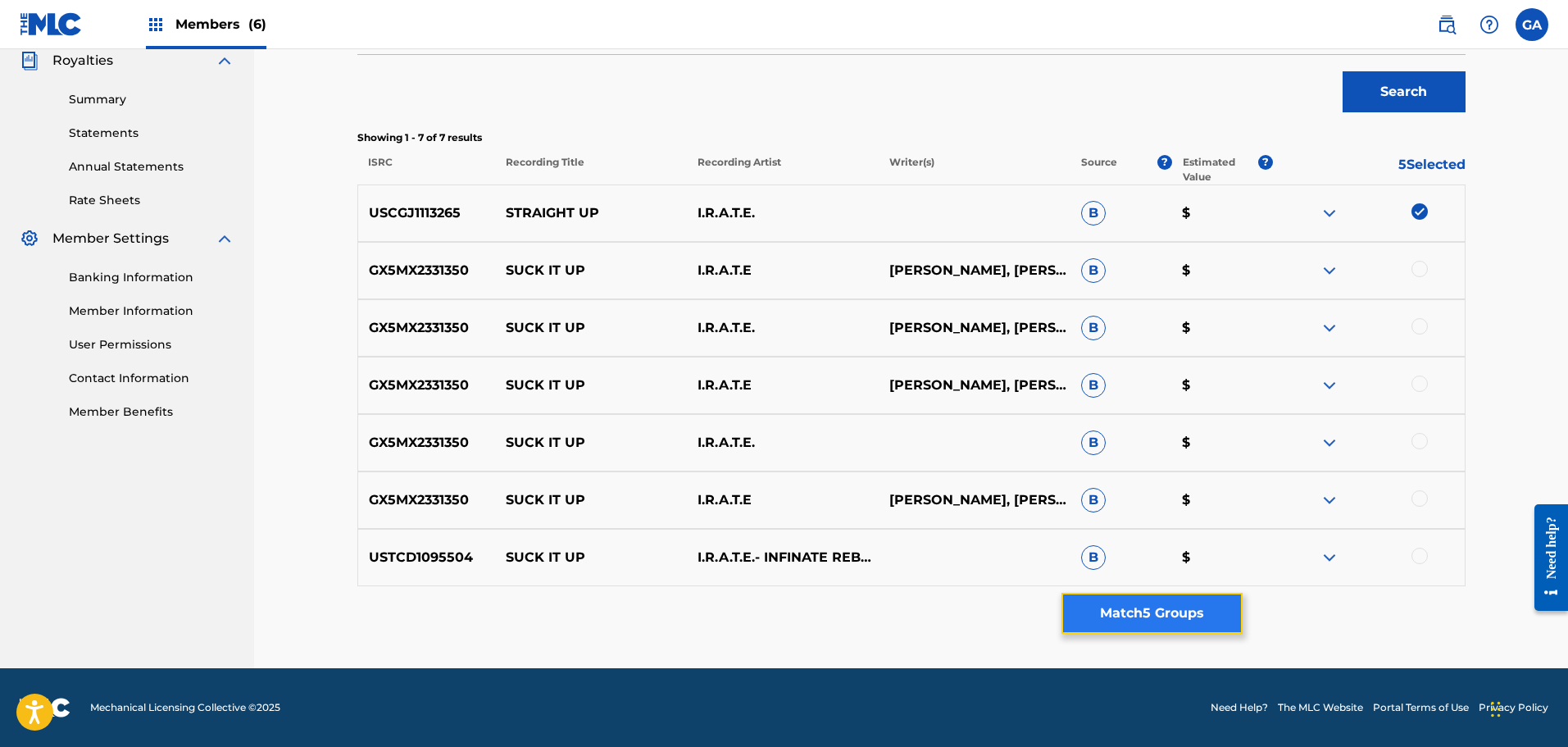
click at [1161, 614] on button "Match 5 Groups" at bounding box center [1152, 612] width 182 height 41
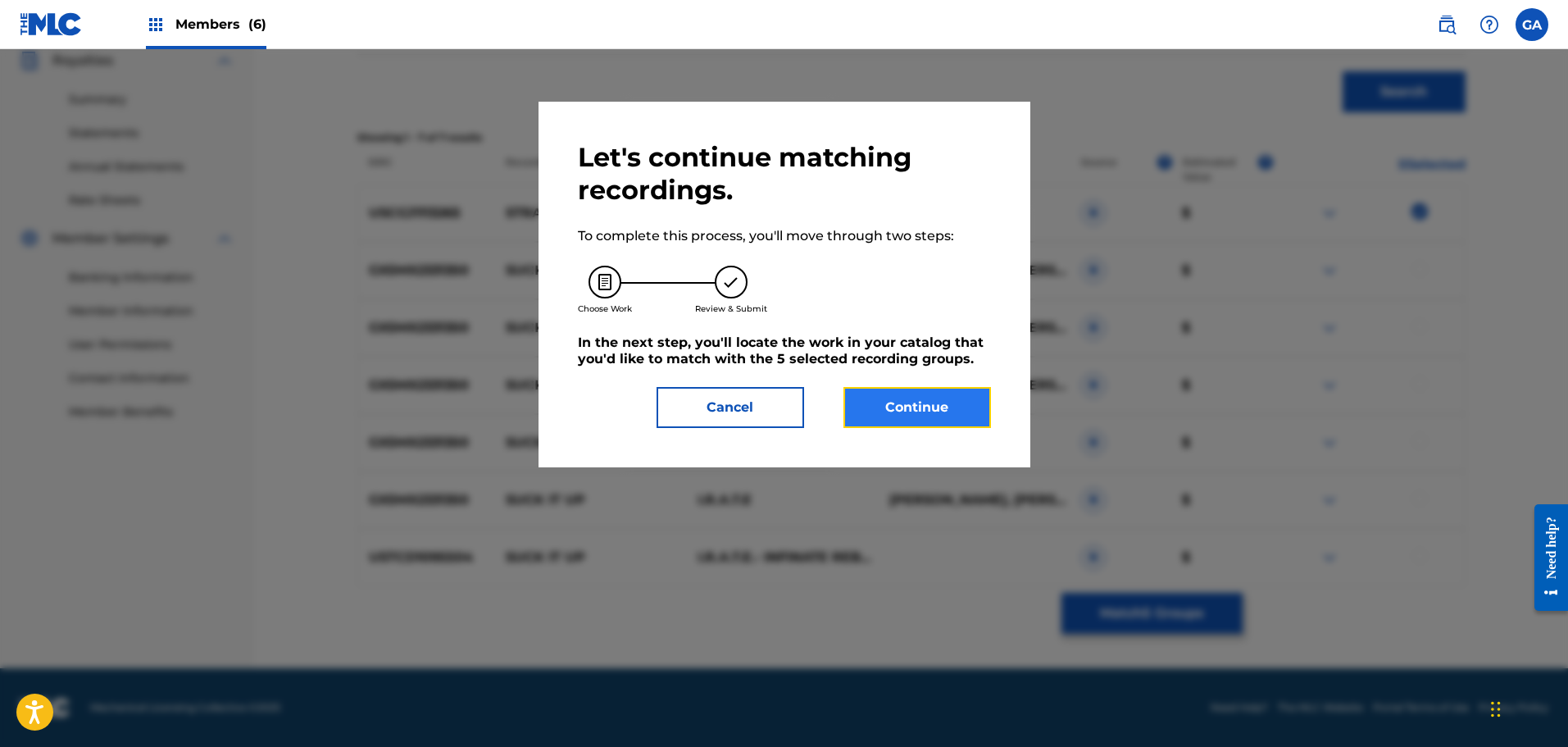
click at [921, 399] on button "Continue" at bounding box center [918, 407] width 148 height 41
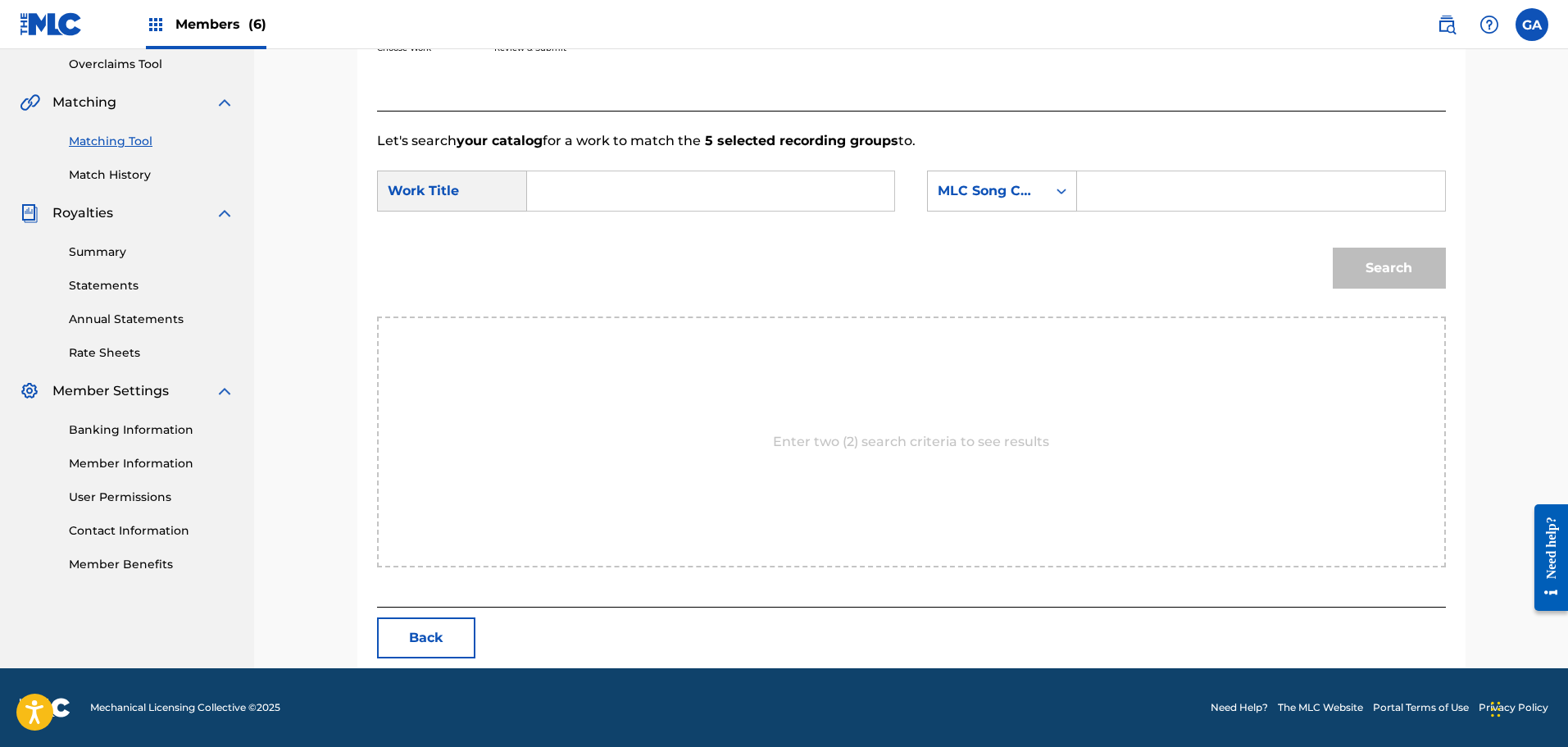
scroll to position [345, 0]
click at [673, 194] on input "Search Form" at bounding box center [710, 190] width 339 height 39
type input "straight up"
click at [1009, 185] on div "MLC Song Code" at bounding box center [986, 191] width 99 height 20
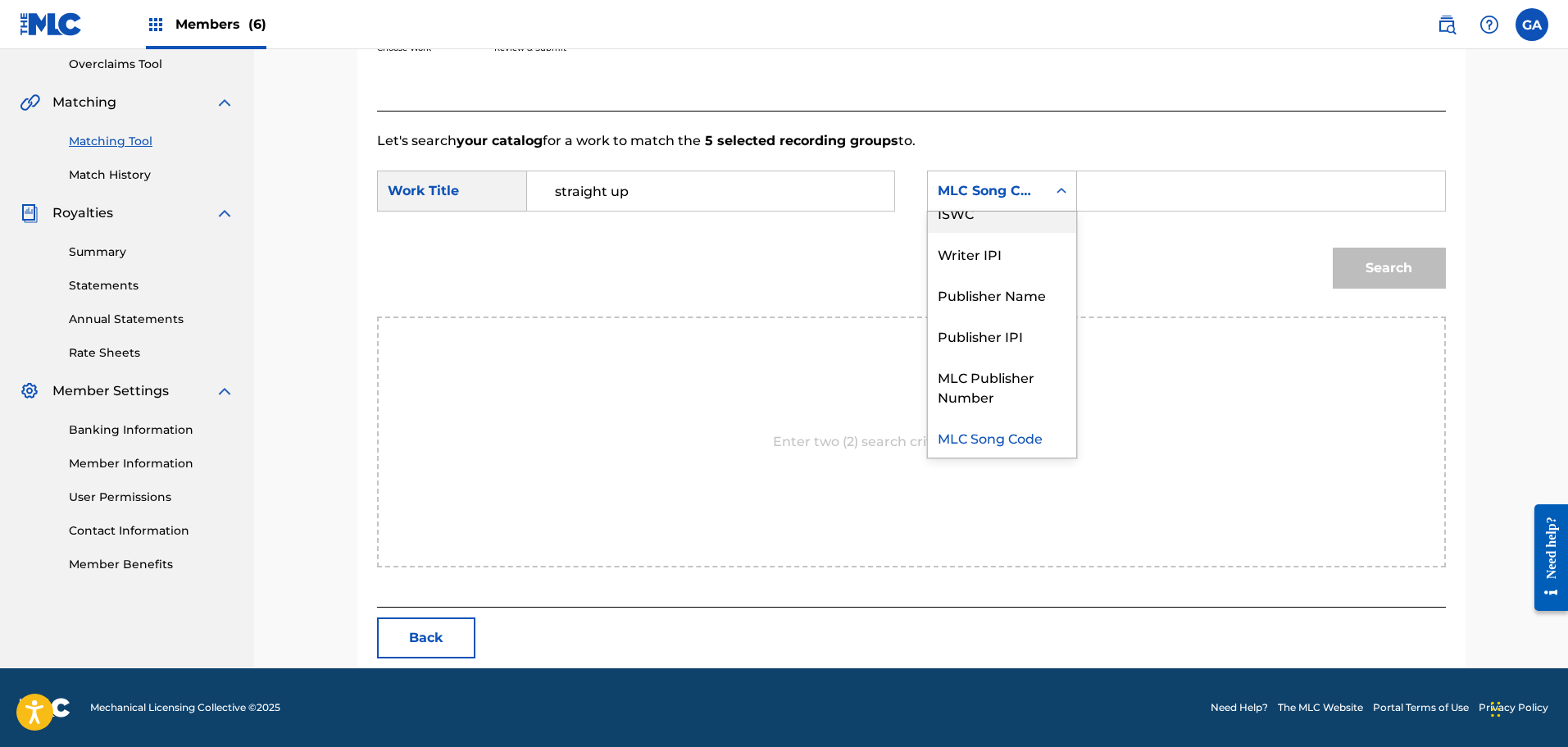
scroll to position [0, 0]
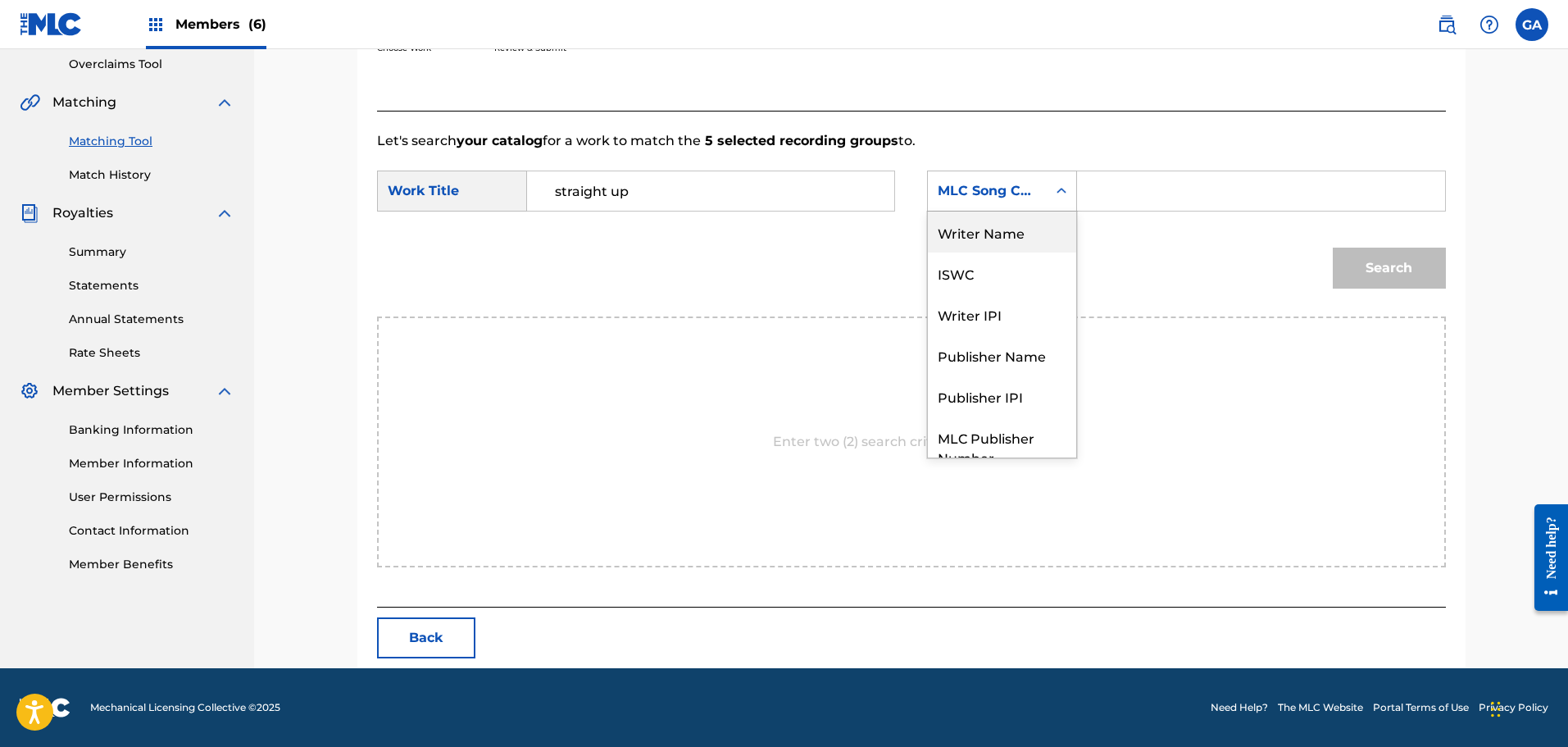
click at [998, 227] on div "Writer Name" at bounding box center [1001, 231] width 149 height 41
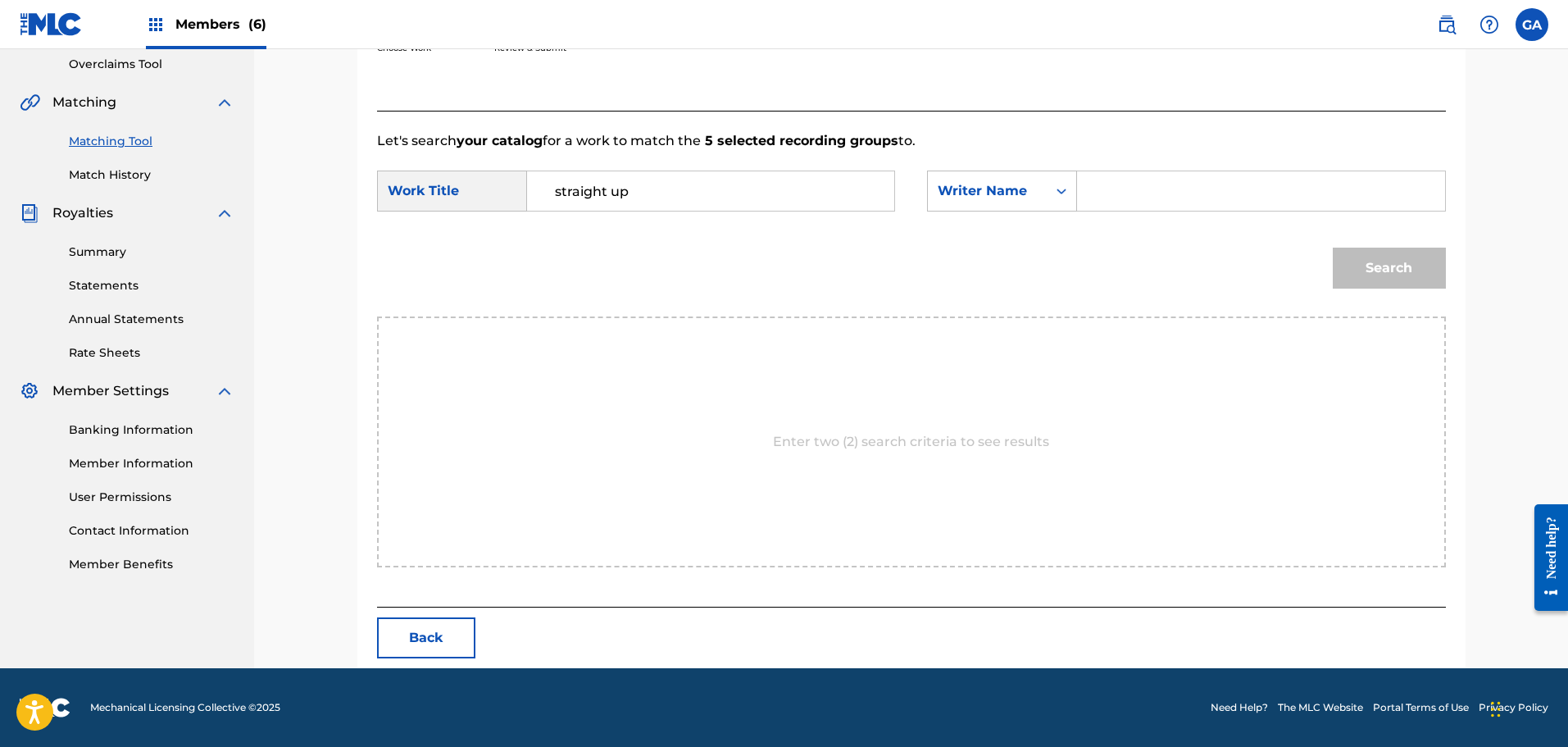
click at [1088, 194] on div "Search Form" at bounding box center [1261, 190] width 368 height 41
click at [1106, 200] on input "Search Form" at bounding box center [1261, 190] width 339 height 39
type input "sierra"
click at [1333, 247] on button "Search" at bounding box center [1388, 267] width 113 height 41
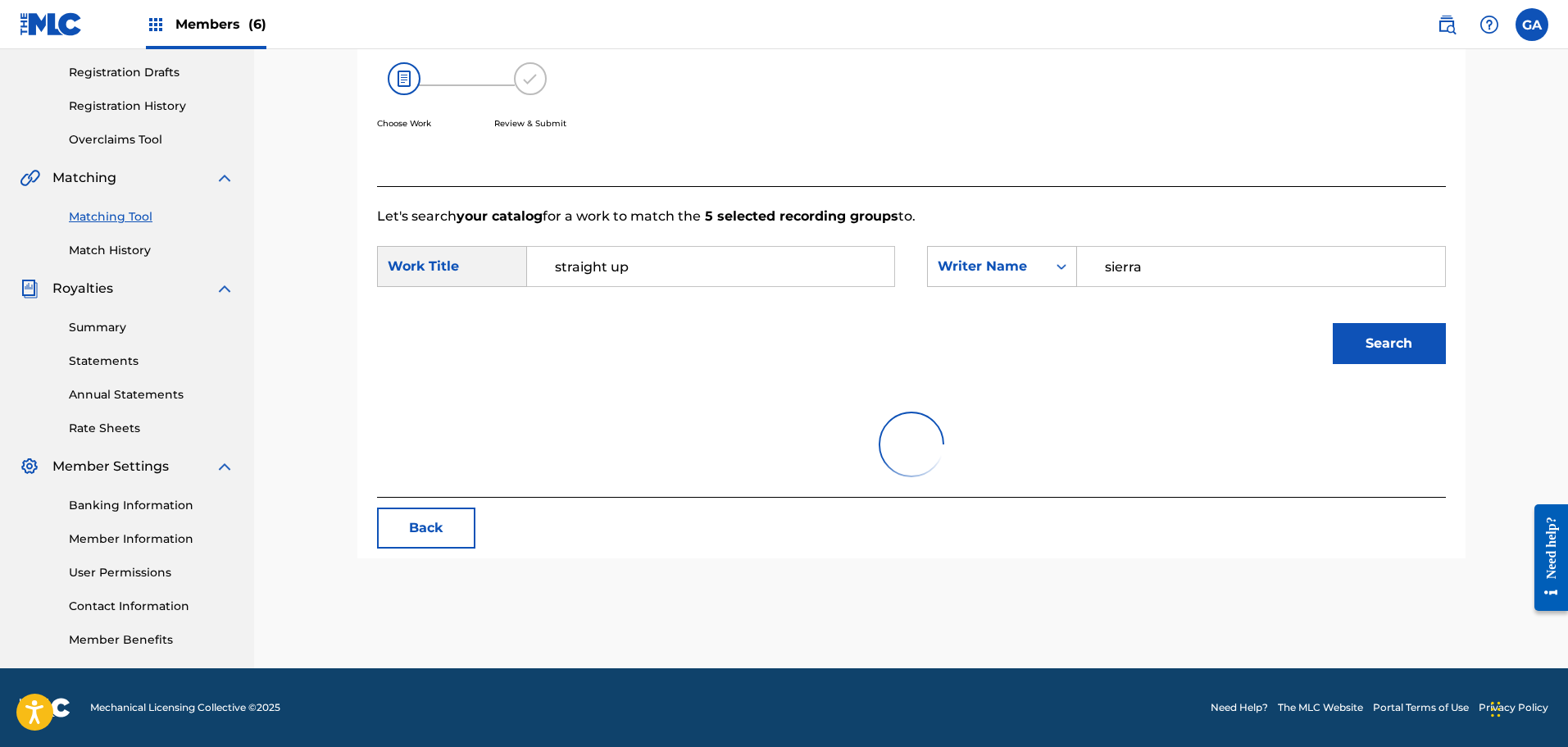
scroll to position [296, 0]
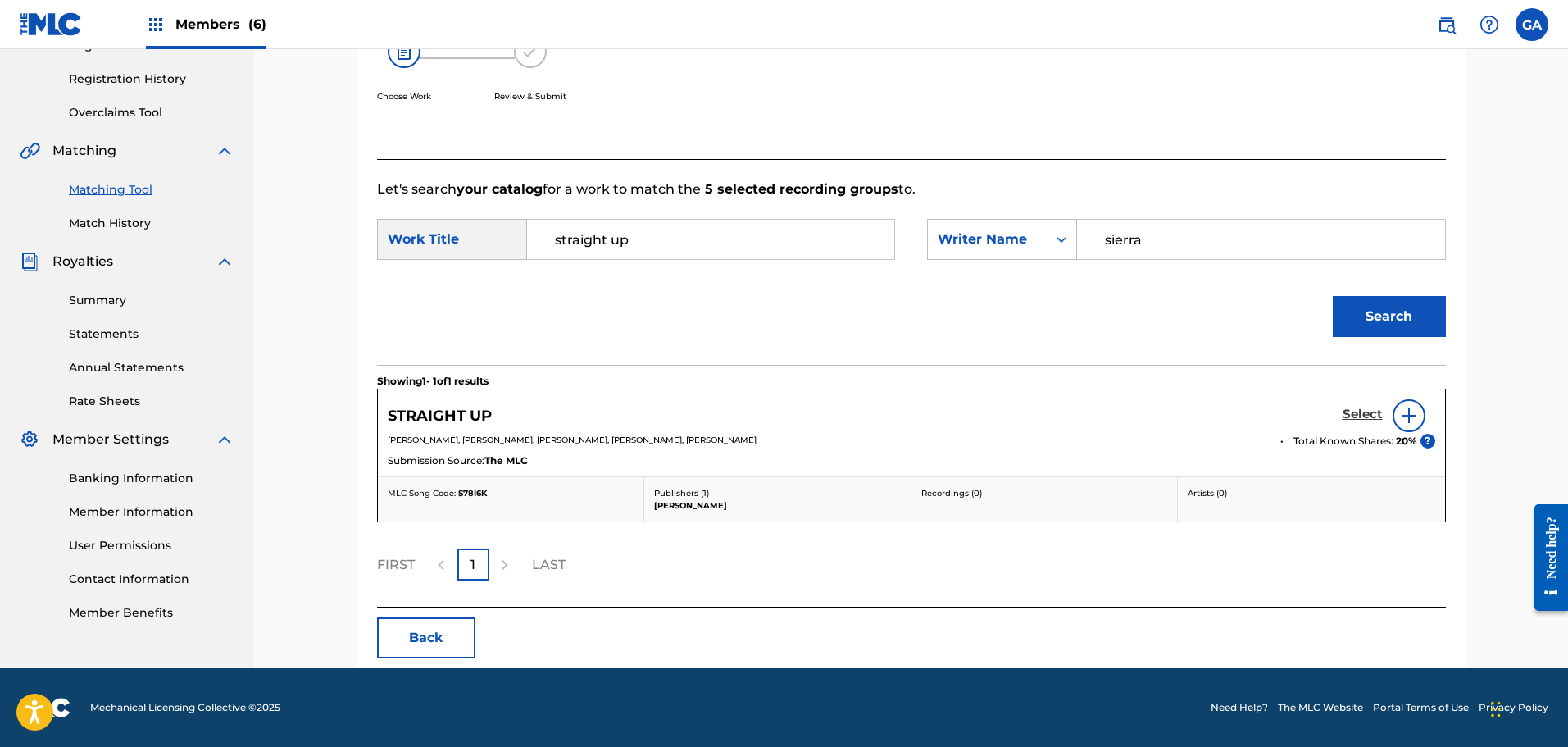
click at [1362, 409] on h5 "Select" at bounding box center [1363, 415] width 40 height 16
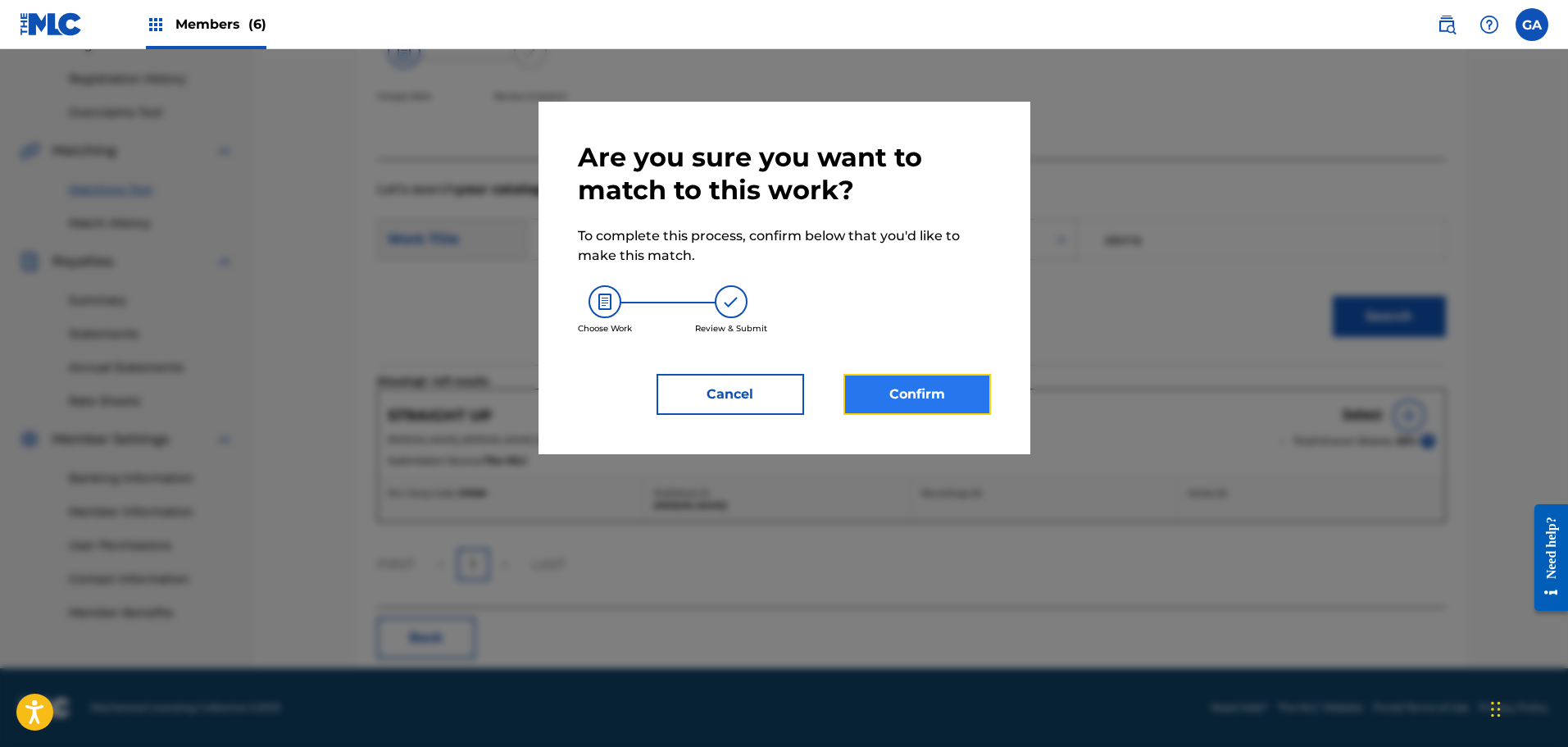
click at [913, 398] on button "Confirm" at bounding box center [918, 394] width 148 height 41
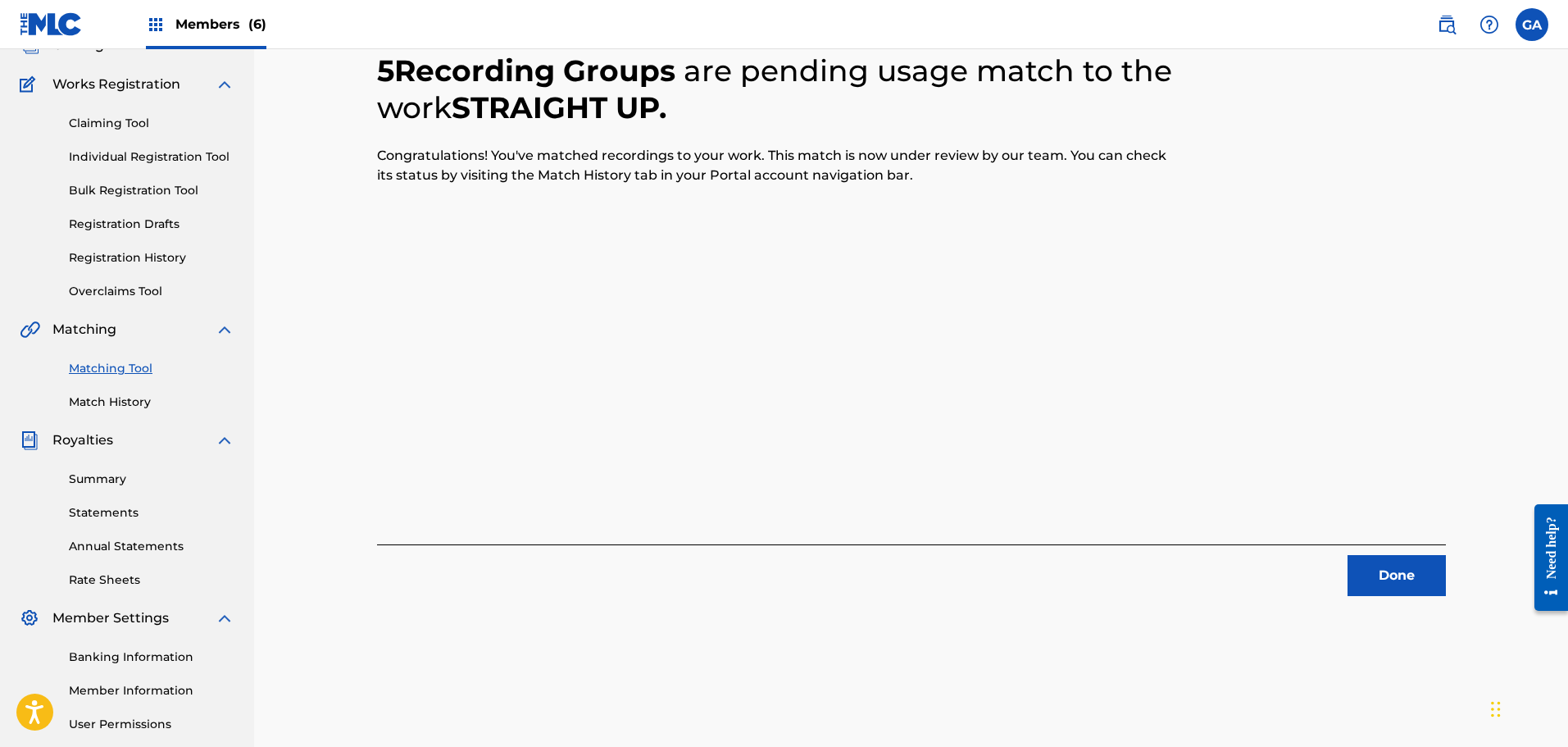
scroll to position [269, 0]
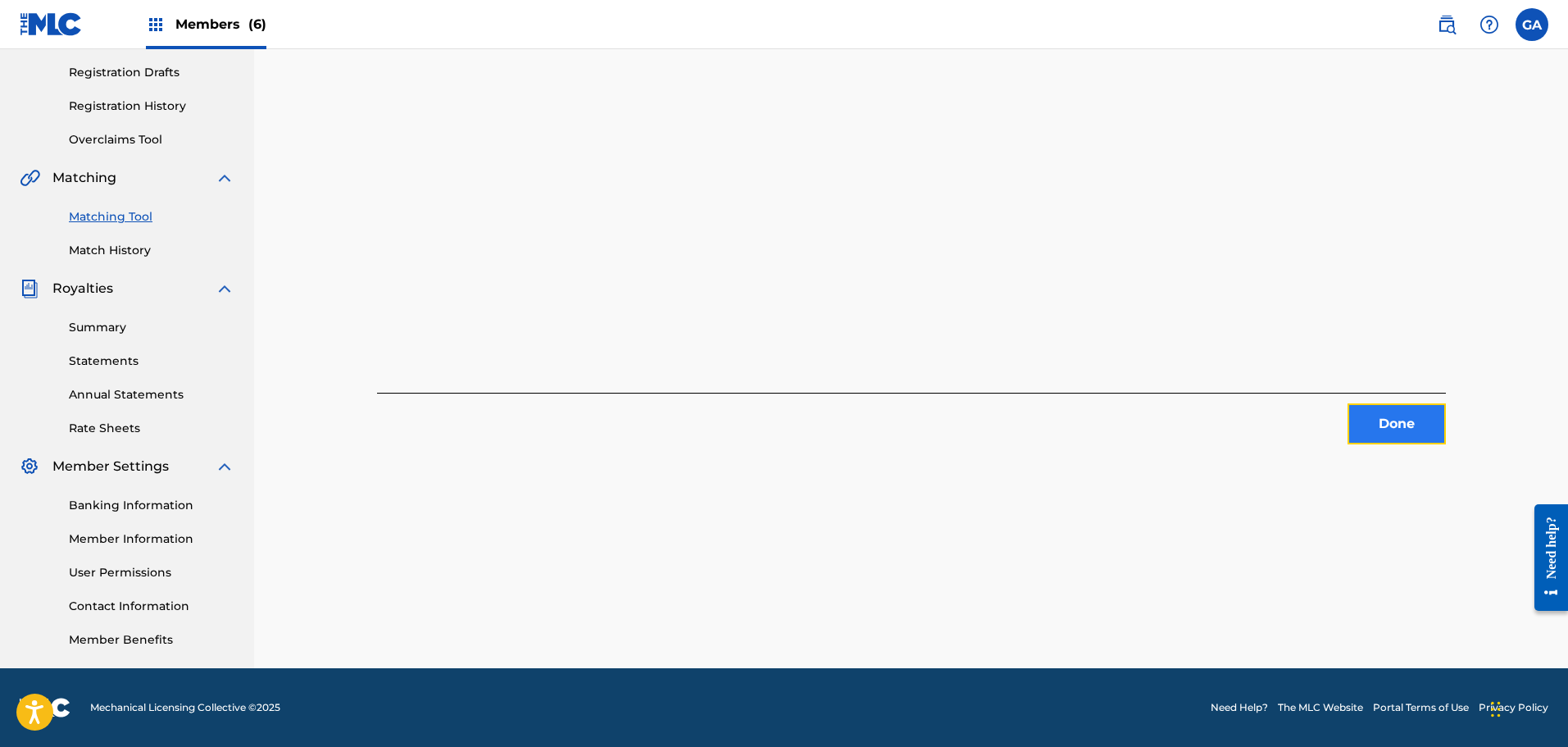
click at [1392, 435] on button "Done" at bounding box center [1396, 423] width 99 height 41
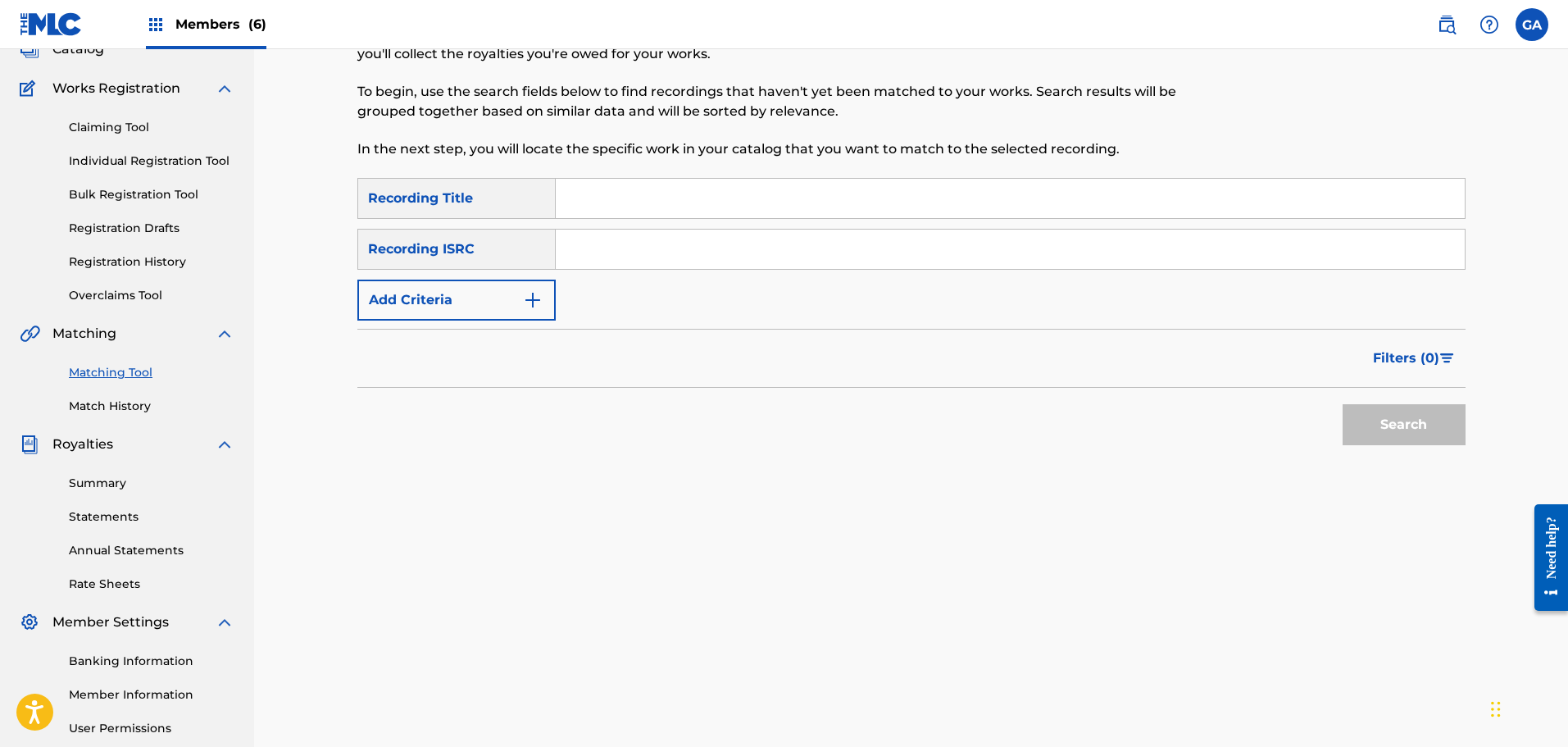
scroll to position [0, 0]
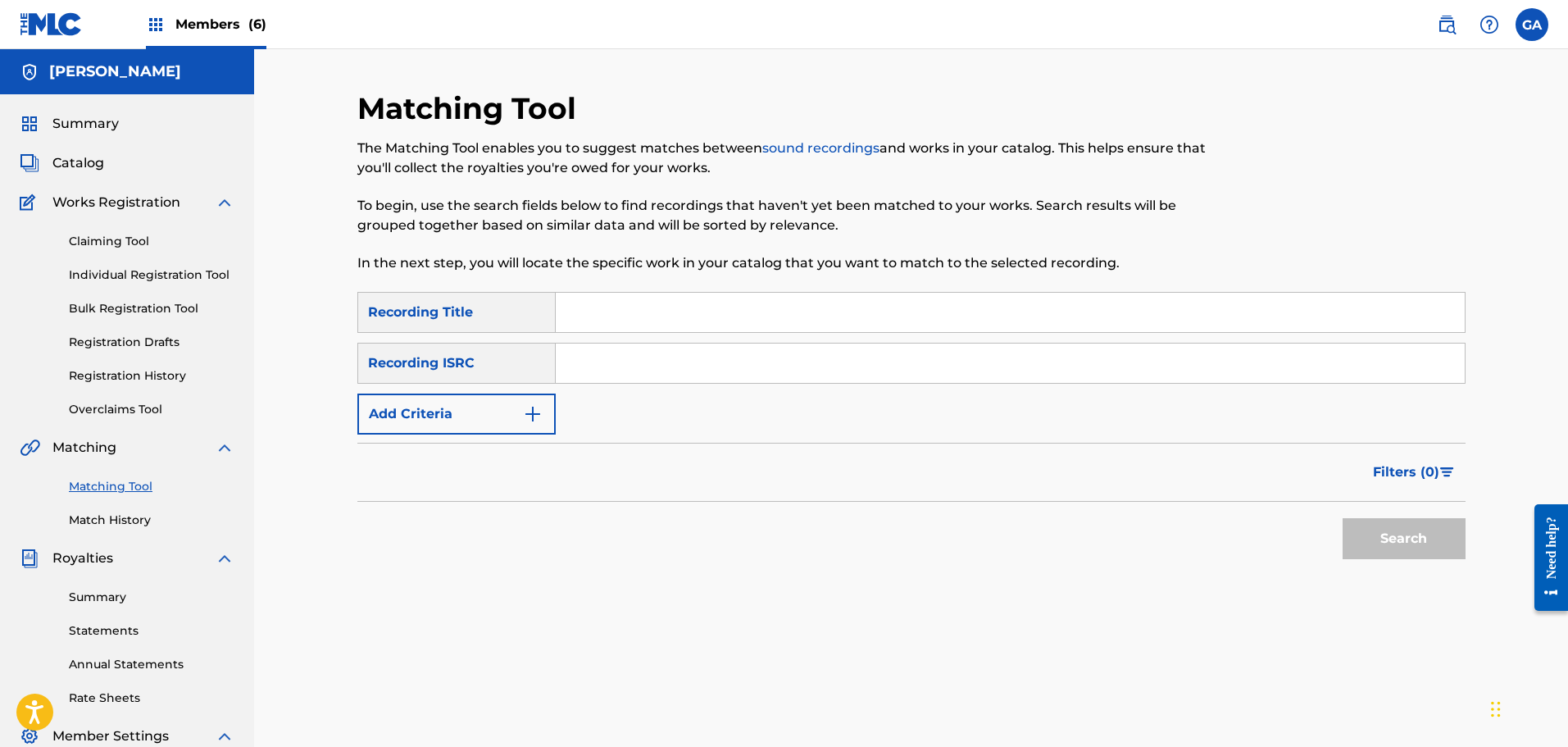
click at [589, 319] on input "Search Form" at bounding box center [1009, 311] width 909 height 39
type input "supremacy"
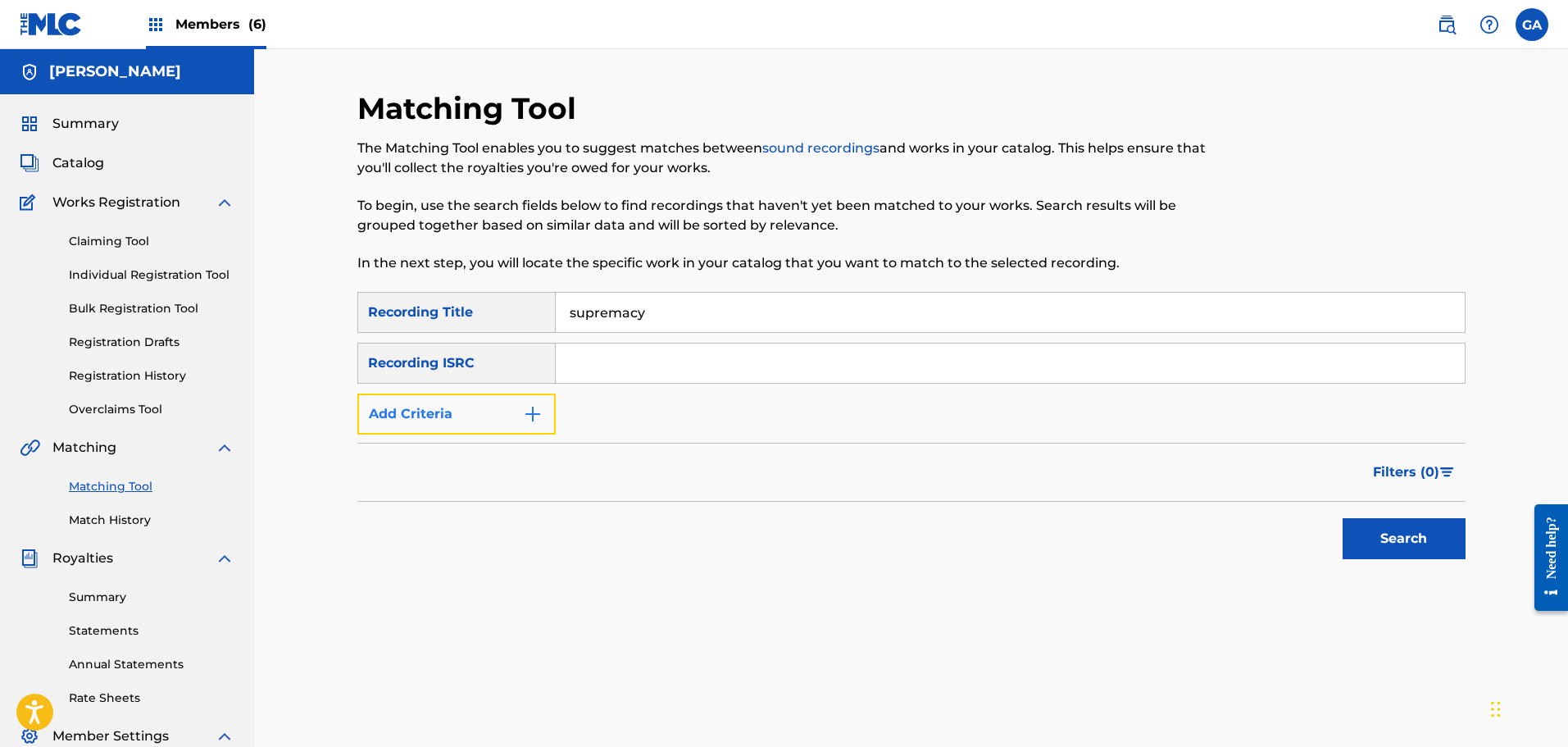
click at [494, 416] on button "Add Criteria" at bounding box center [456, 413] width 198 height 41
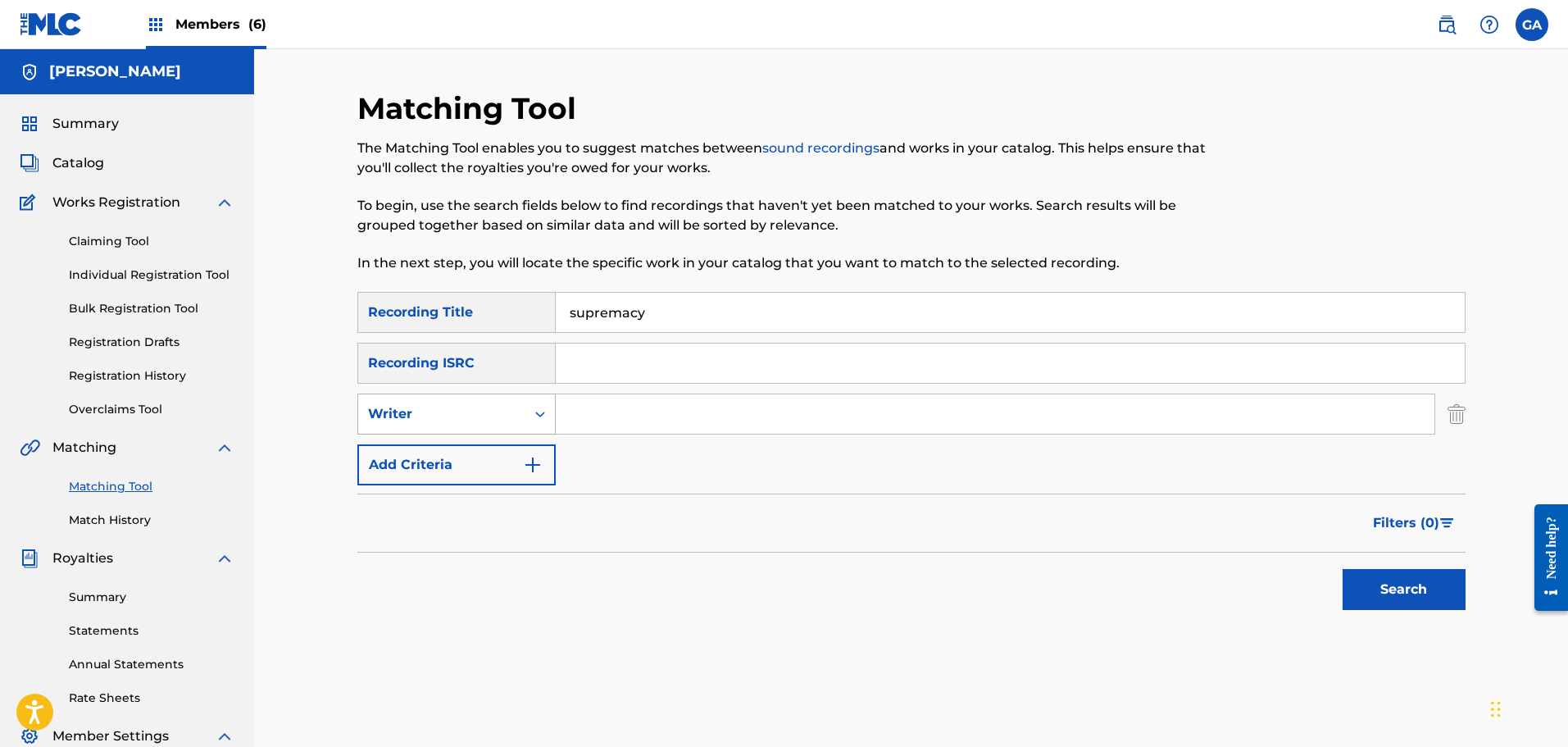
click at [484, 419] on div "Writer" at bounding box center [442, 414] width 148 height 20
click at [463, 451] on div "Recording Artist" at bounding box center [456, 455] width 196 height 41
click at [599, 423] on input "Search Form" at bounding box center [994, 413] width 879 height 39
click at [1343, 568] on button "Search" at bounding box center [1403, 588] width 123 height 41
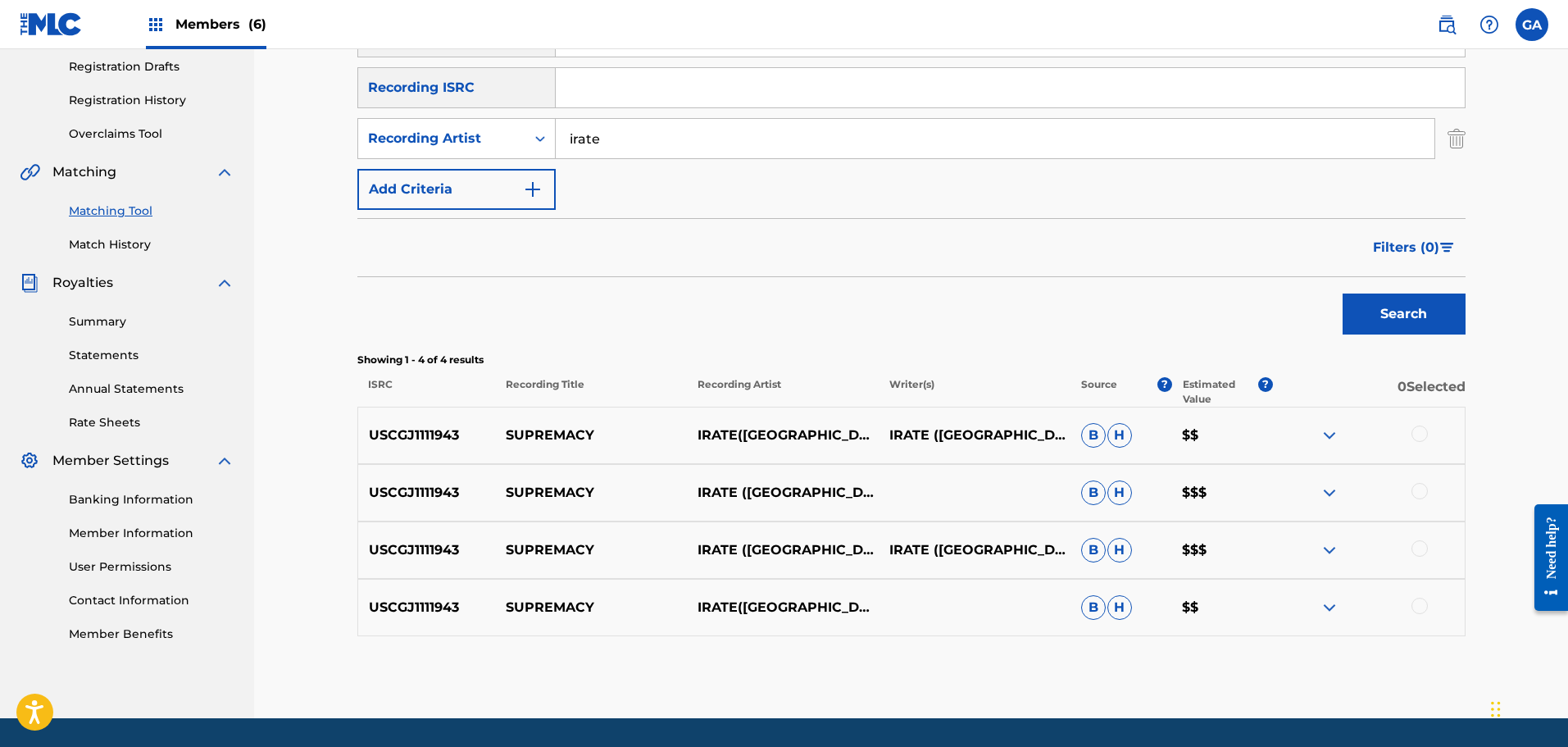
scroll to position [325, 0]
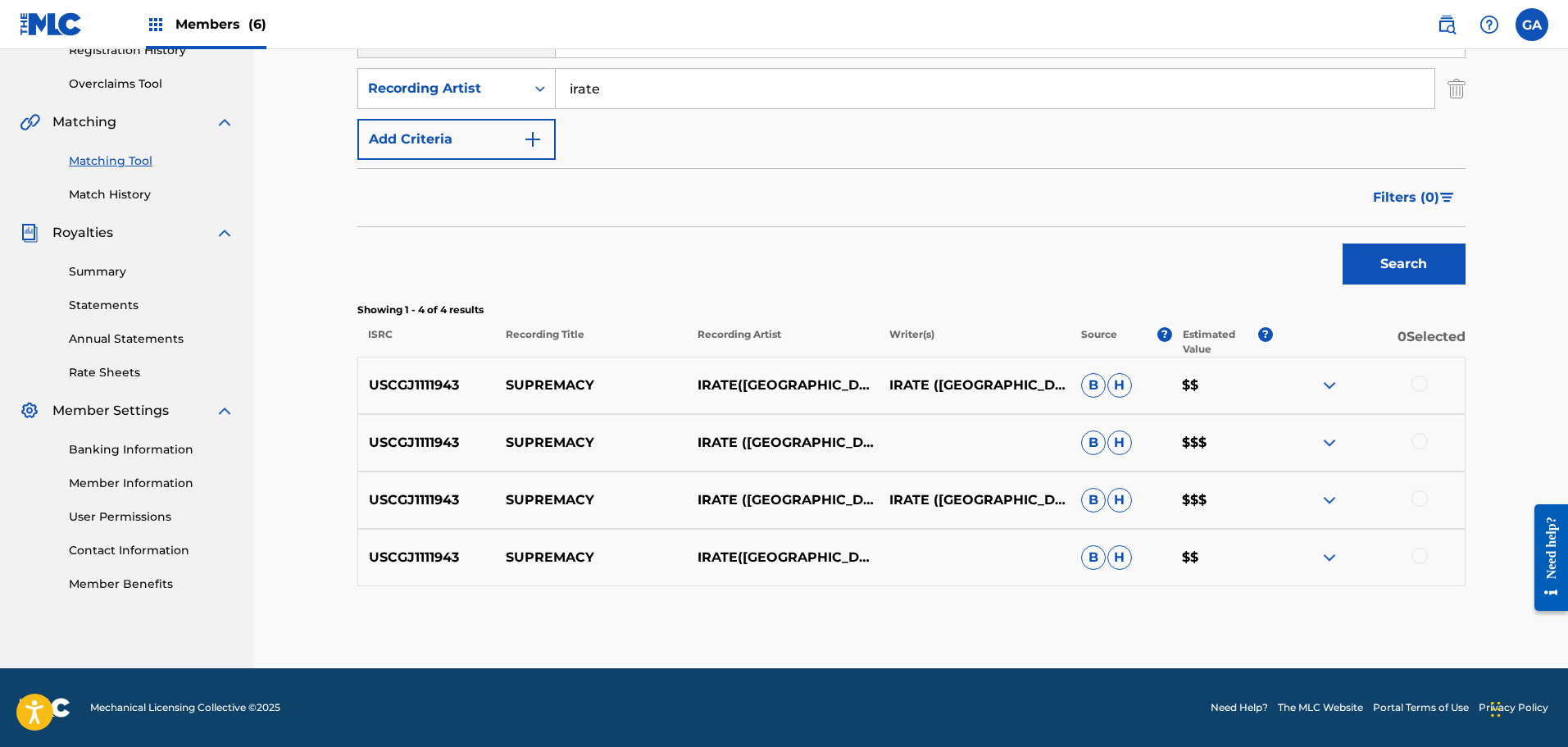
click at [1412, 383] on div at bounding box center [1419, 383] width 16 height 16
click at [1417, 439] on div at bounding box center [1419, 441] width 16 height 16
click at [1417, 503] on div at bounding box center [1419, 498] width 16 height 16
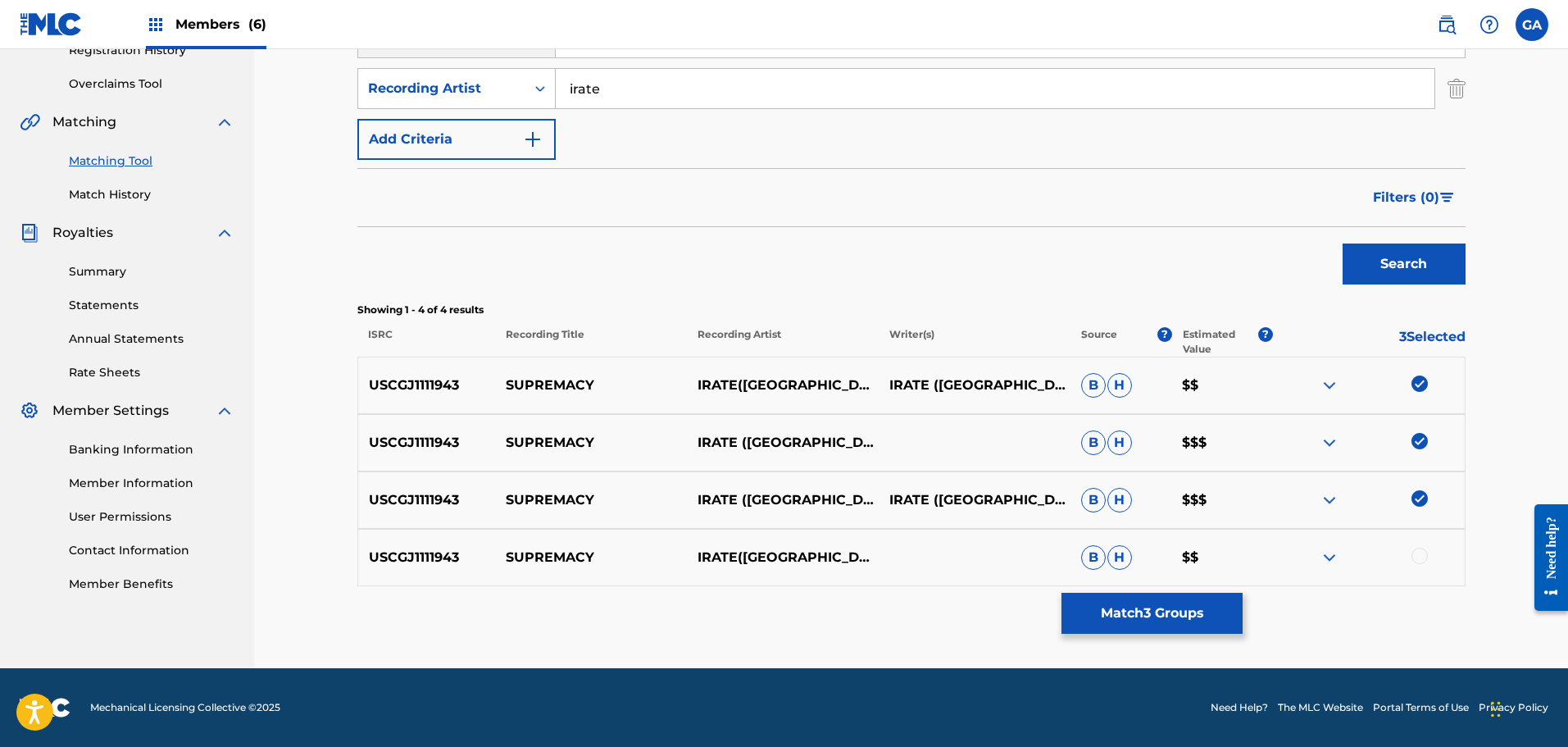
click at [1422, 559] on div at bounding box center [1419, 556] width 16 height 16
click at [572, 90] on input "irate" at bounding box center [994, 88] width 879 height 39
type input "i.r.a.t.e."
click at [1343, 243] on button "Search" at bounding box center [1403, 263] width 123 height 41
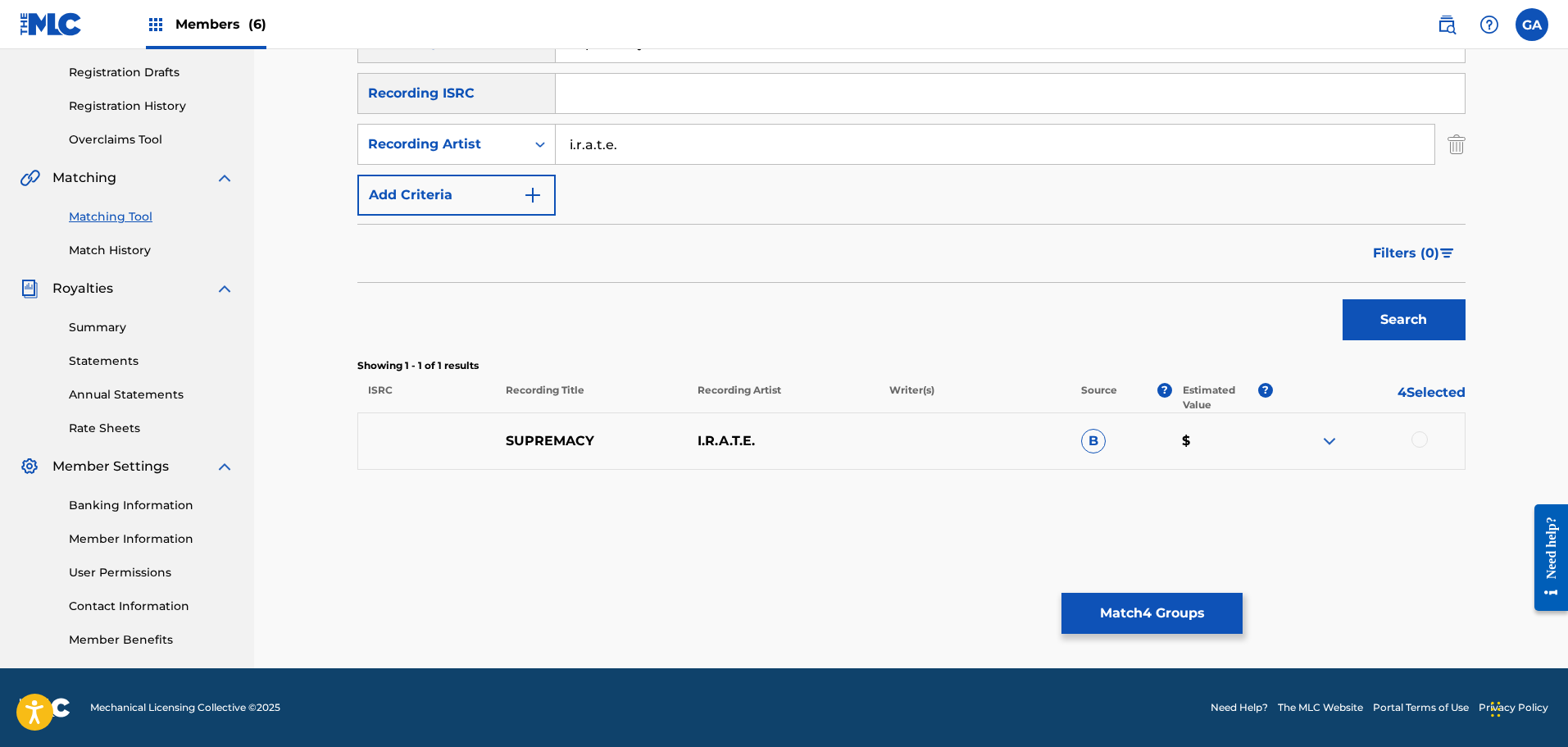
click at [1421, 437] on div at bounding box center [1419, 439] width 16 height 16
click at [1159, 603] on button "Match 5 Groups" at bounding box center [1152, 612] width 182 height 41
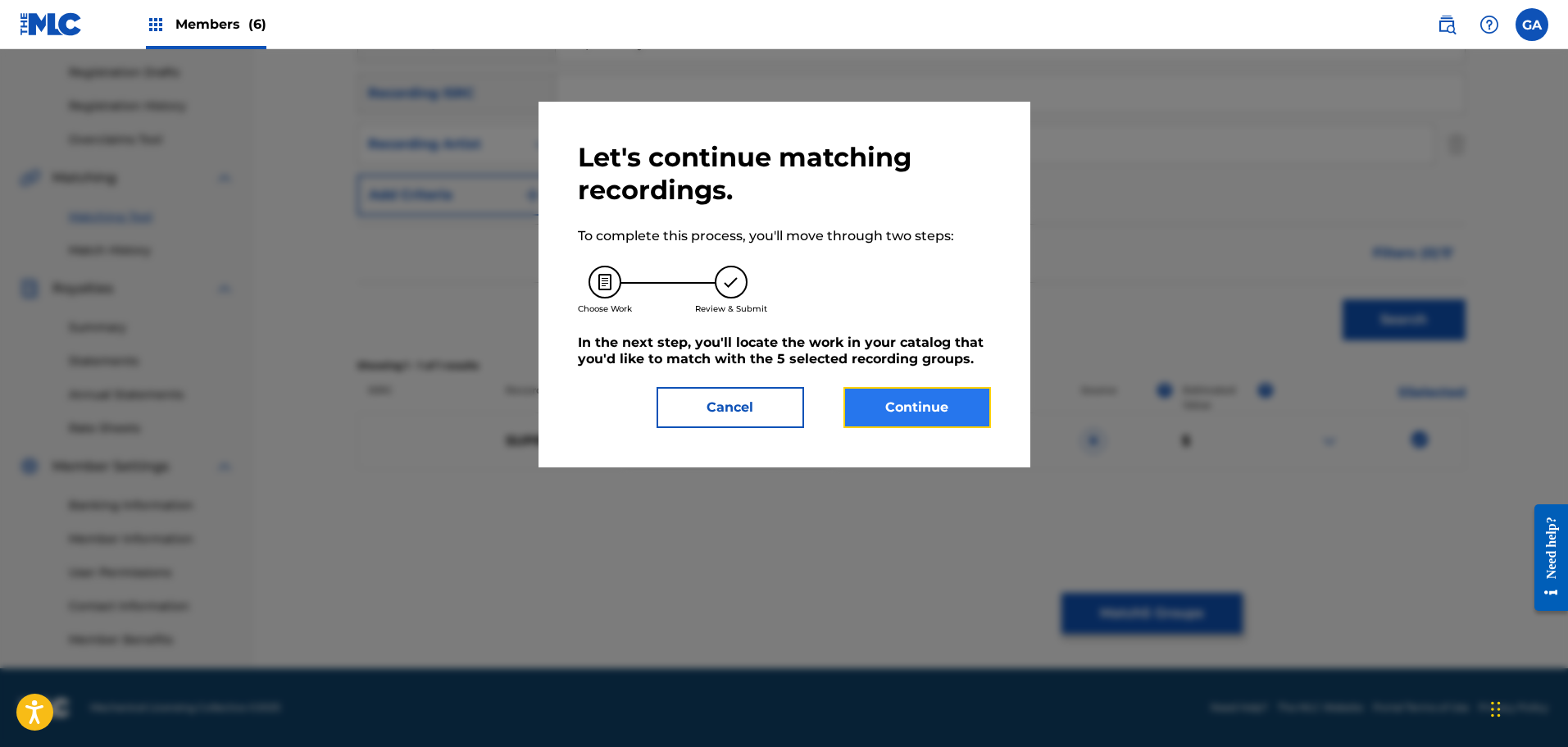
click at [923, 397] on button "Continue" at bounding box center [918, 407] width 148 height 41
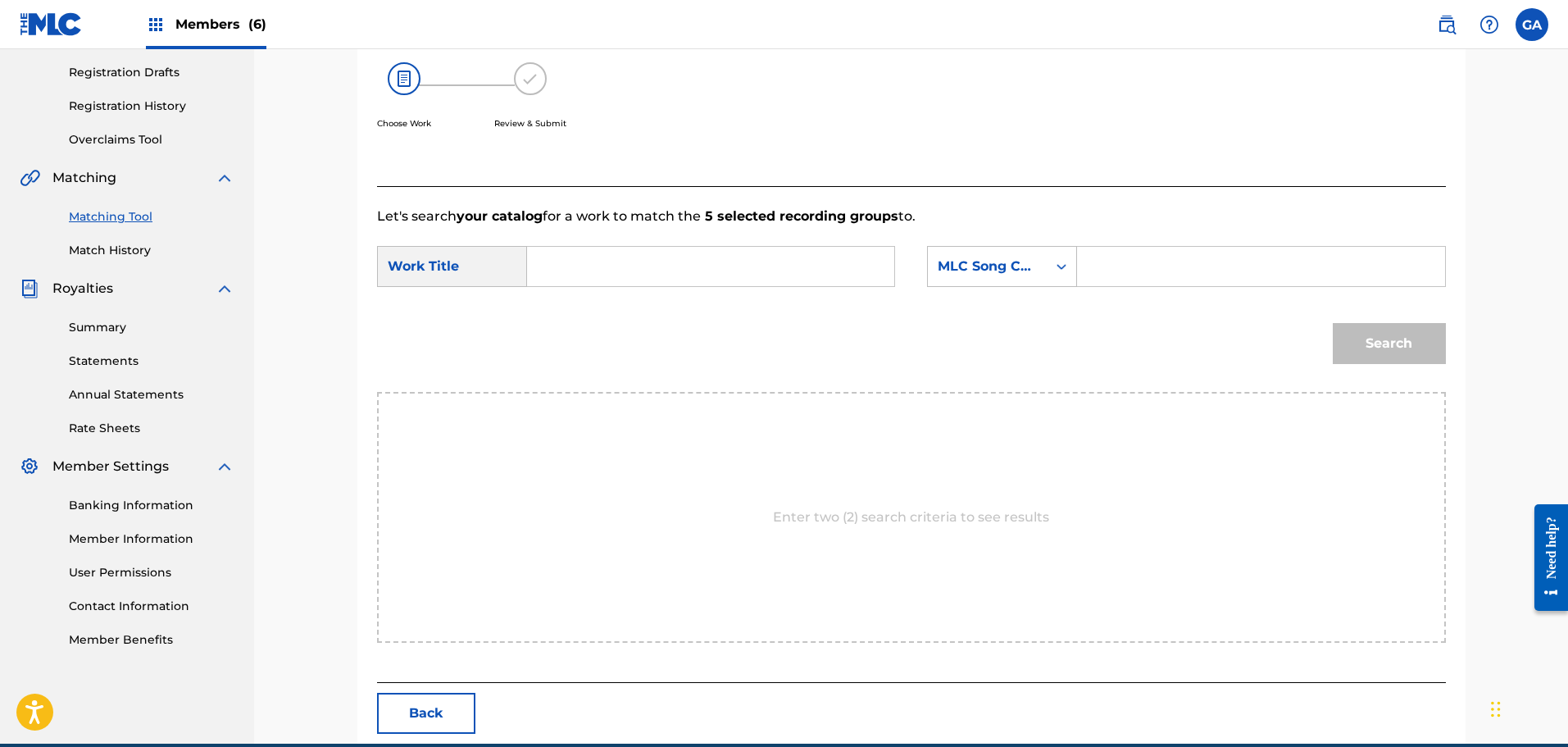
click at [590, 264] on input "Search Form" at bounding box center [710, 265] width 339 height 39
click at [589, 305] on strong "suprem" at bounding box center [581, 303] width 53 height 16
type input "supremacy"
click at [1018, 273] on div "MLC Song Code" at bounding box center [986, 266] width 99 height 20
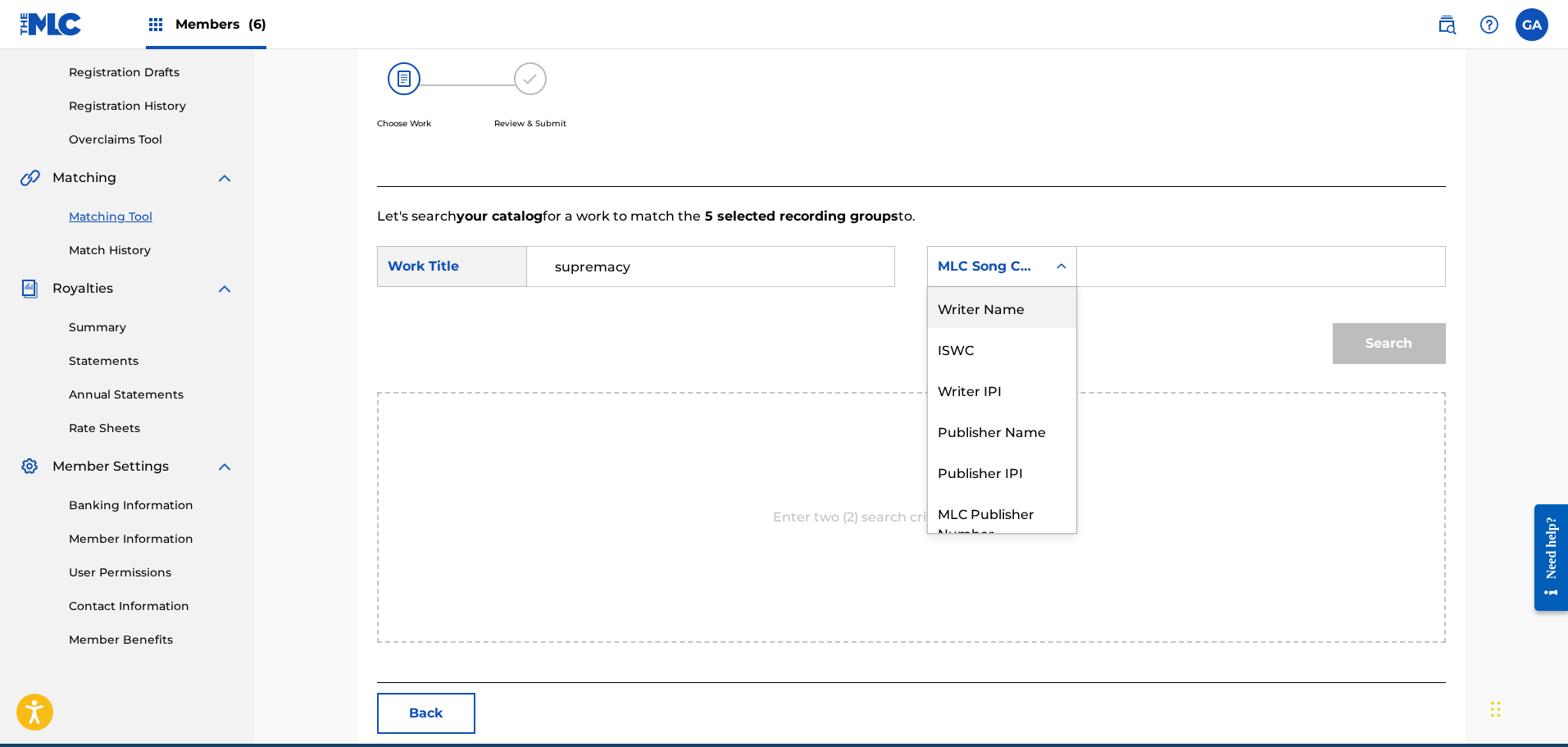
click at [989, 313] on div "Writer Name" at bounding box center [1001, 307] width 149 height 41
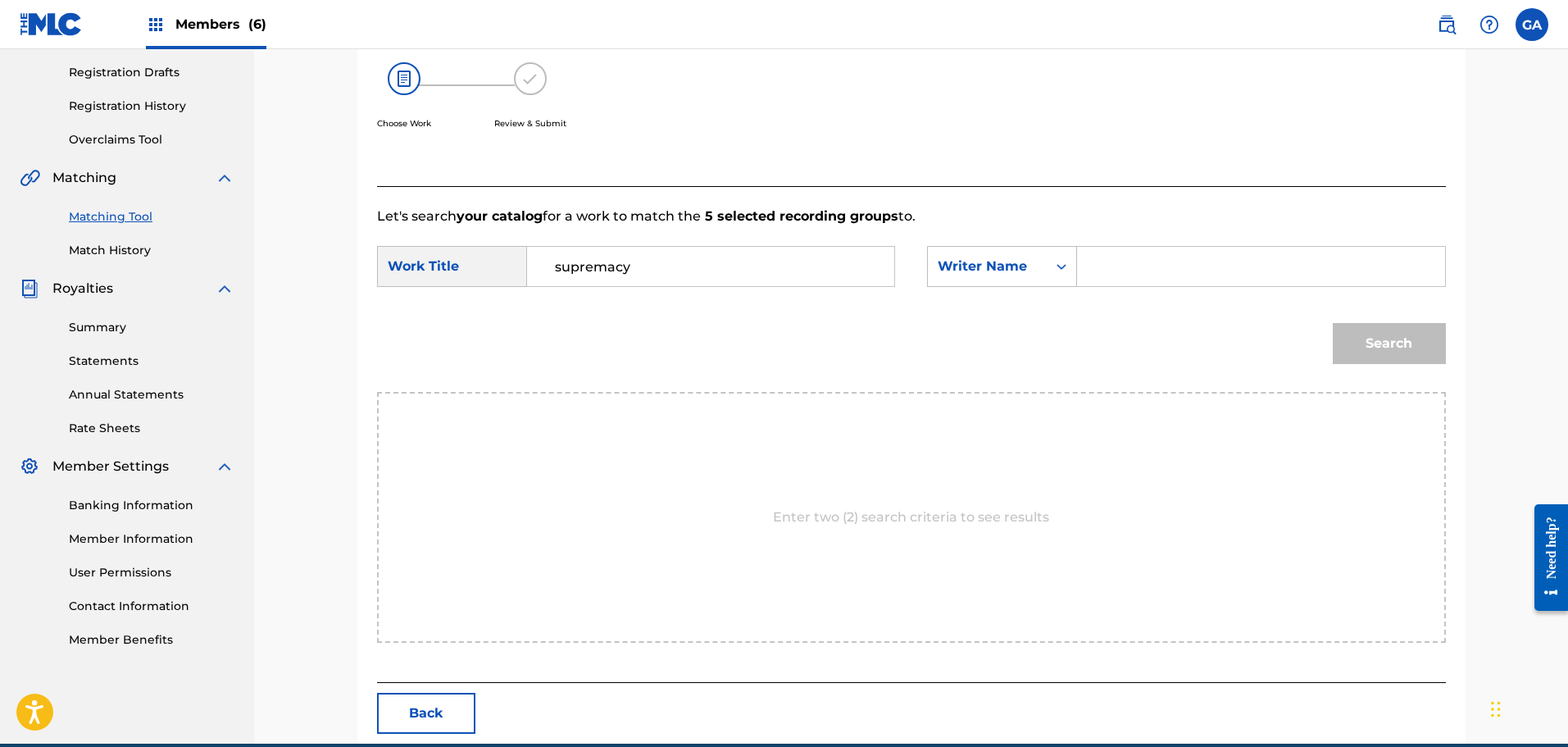
click at [1115, 272] on input "Search Form" at bounding box center [1261, 265] width 339 height 39
click at [1333, 323] on button "Search" at bounding box center [1388, 343] width 113 height 41
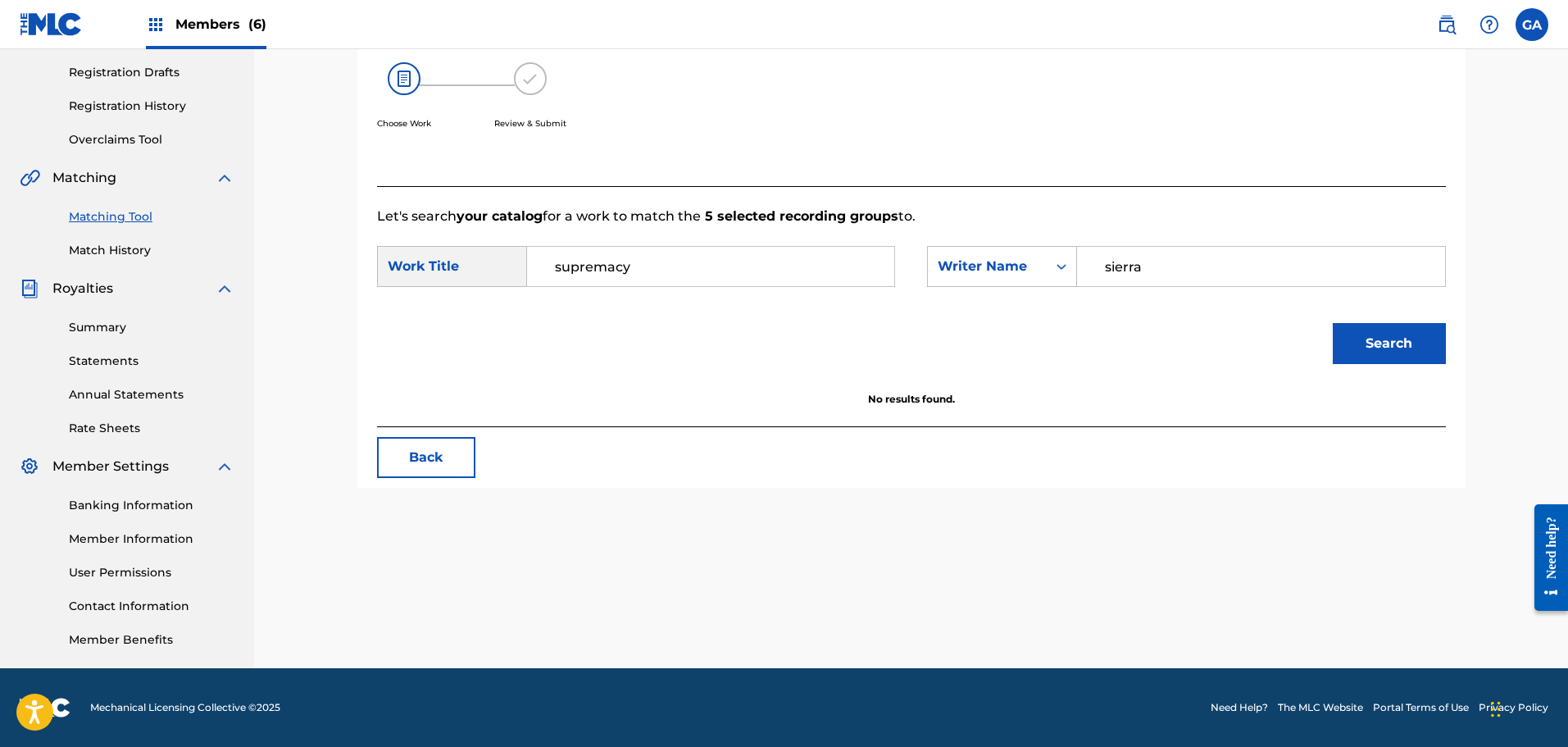
type input "sierra"
click at [1333, 323] on button "Search" at bounding box center [1388, 343] width 113 height 41
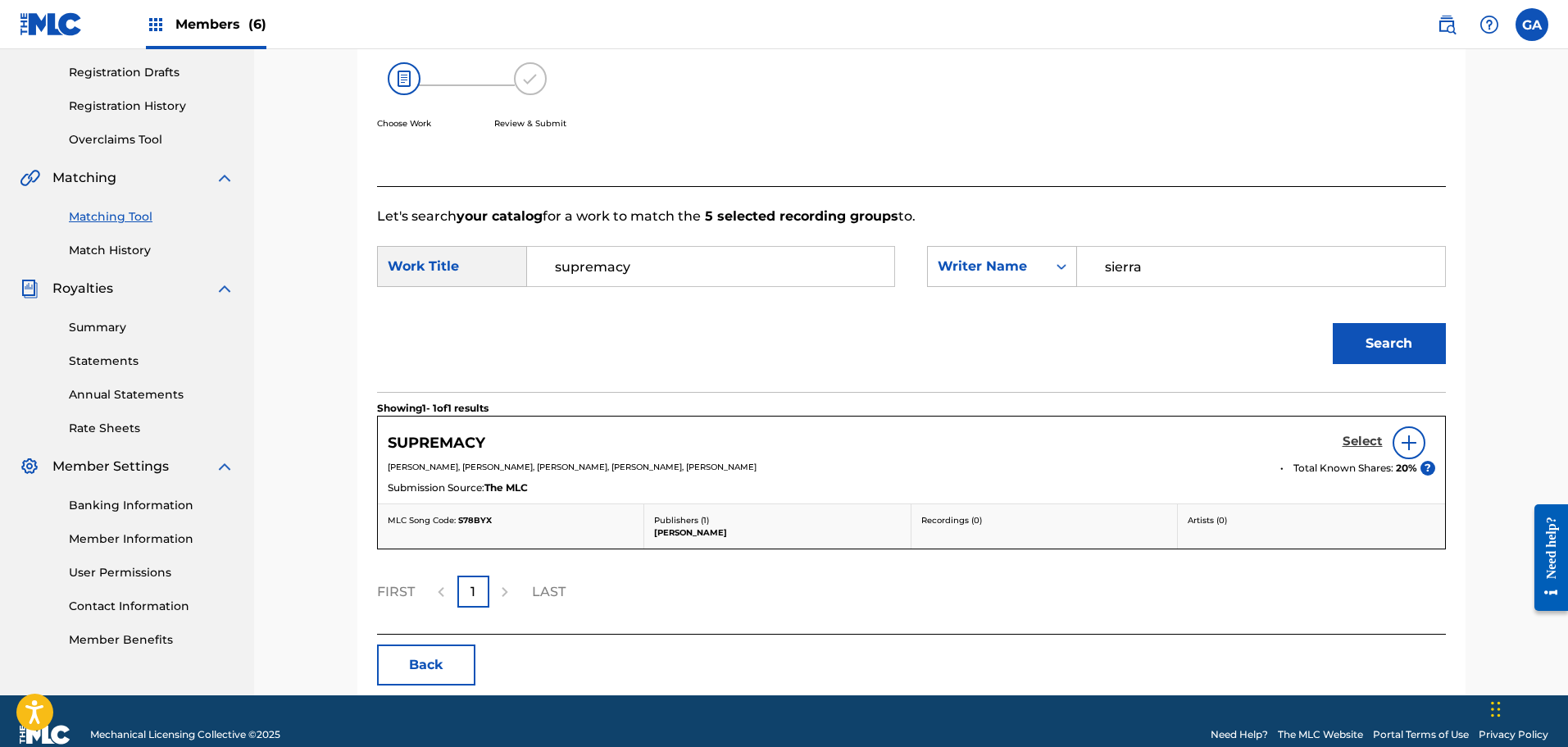
click at [1362, 441] on h5 "Select" at bounding box center [1363, 442] width 40 height 16
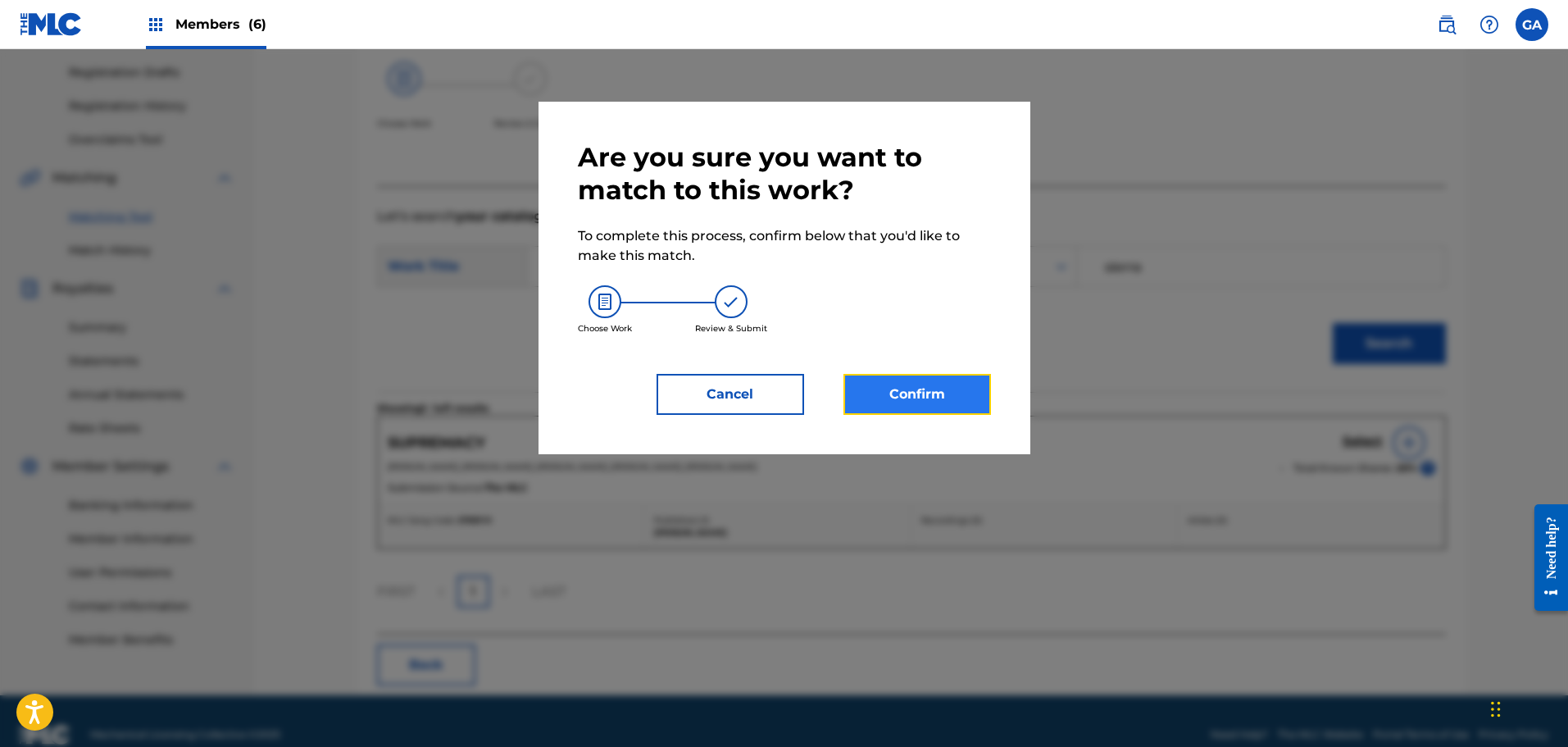
click at [906, 384] on button "Confirm" at bounding box center [918, 394] width 148 height 41
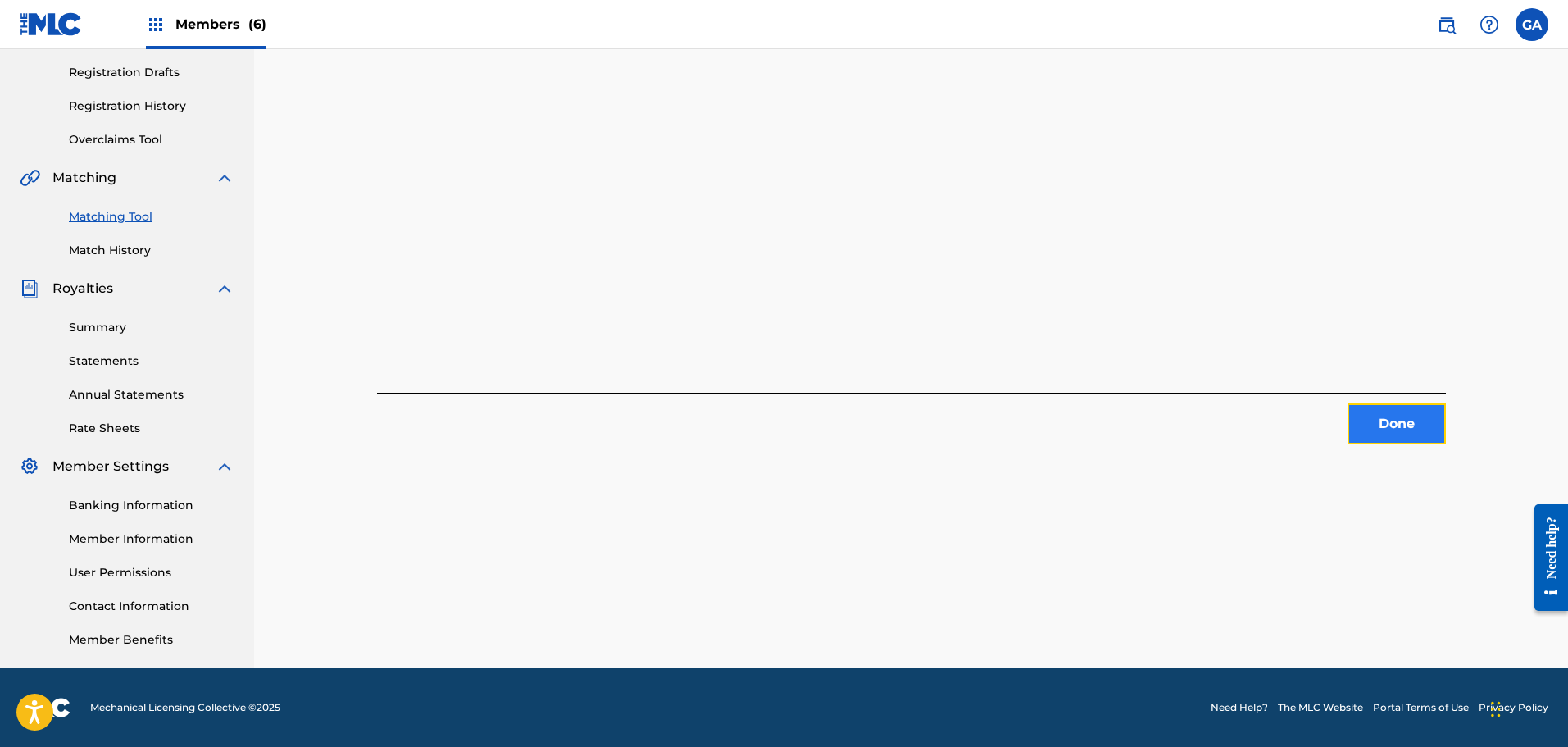
click at [1398, 426] on button "Done" at bounding box center [1396, 423] width 99 height 41
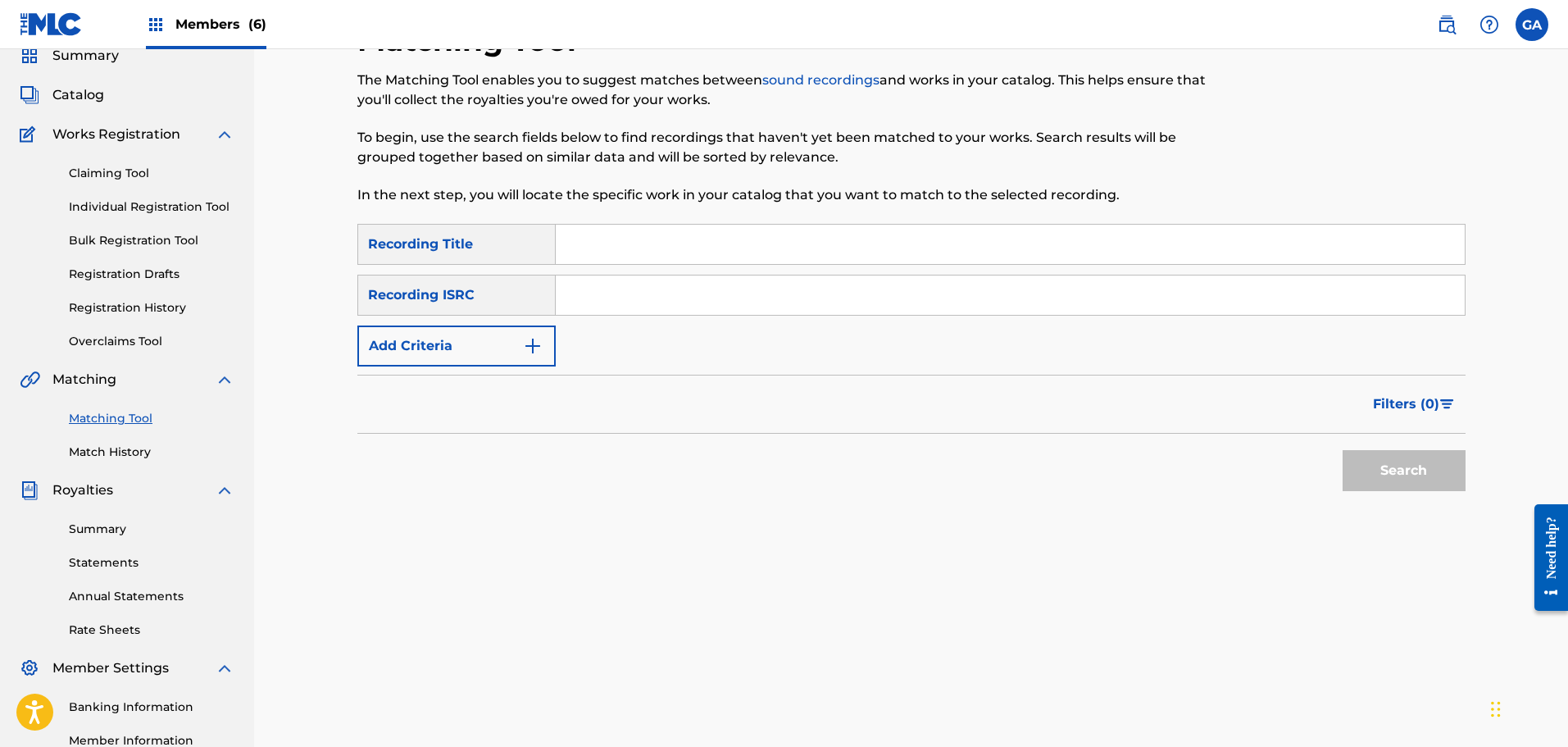
scroll to position [24, 0]
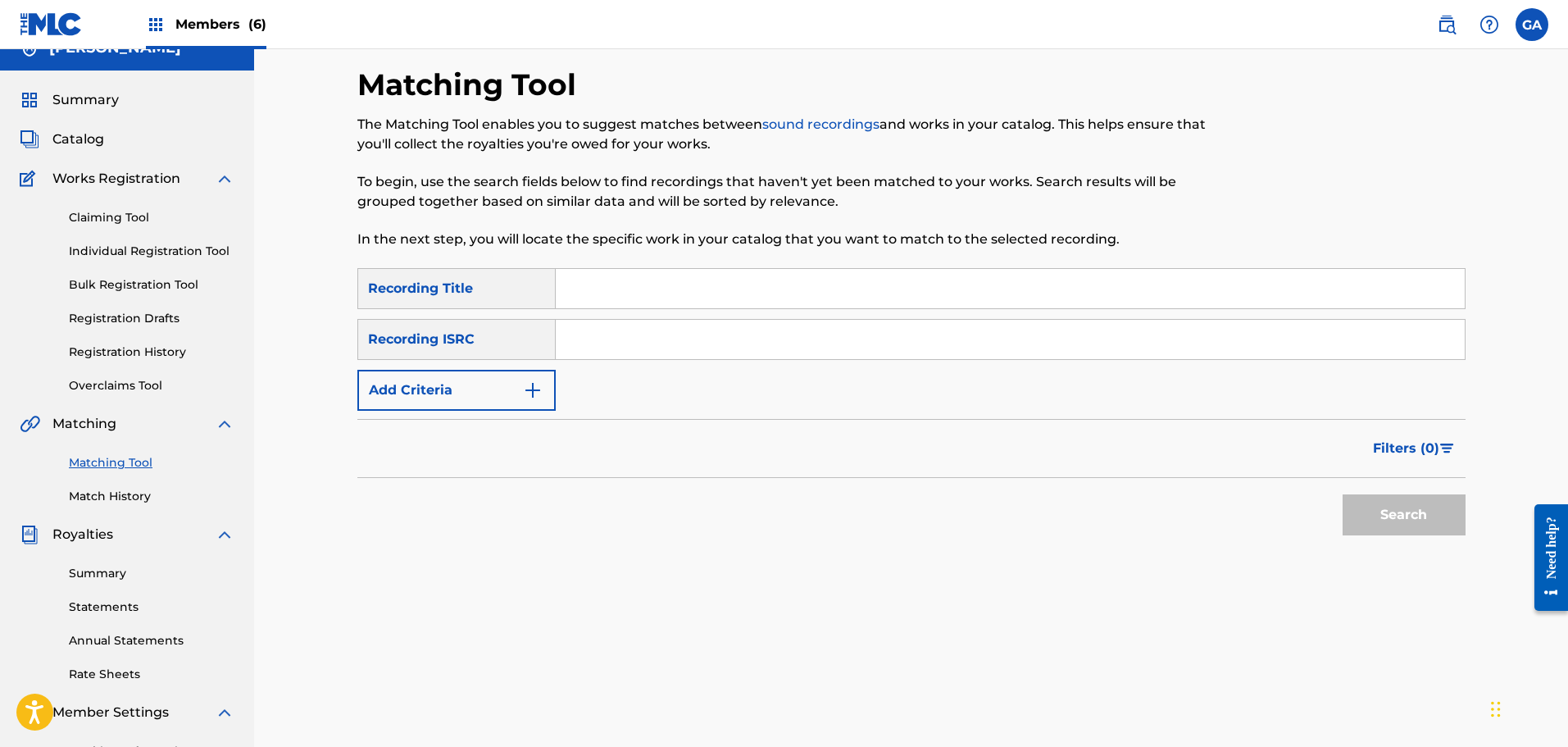
click at [671, 283] on input "Search Form" at bounding box center [1009, 288] width 909 height 39
type input "human condition"
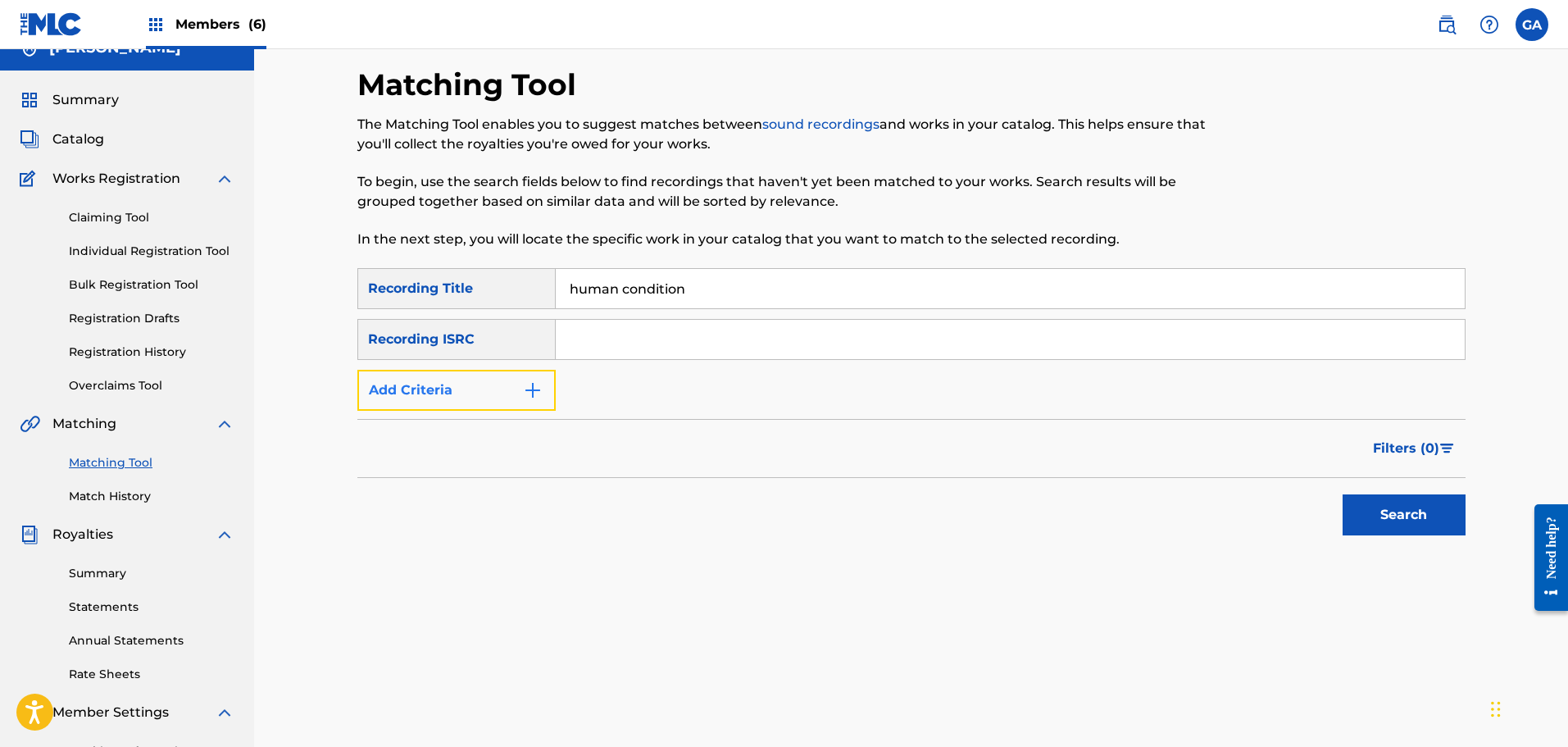
click at [515, 377] on button "Add Criteria" at bounding box center [456, 390] width 198 height 41
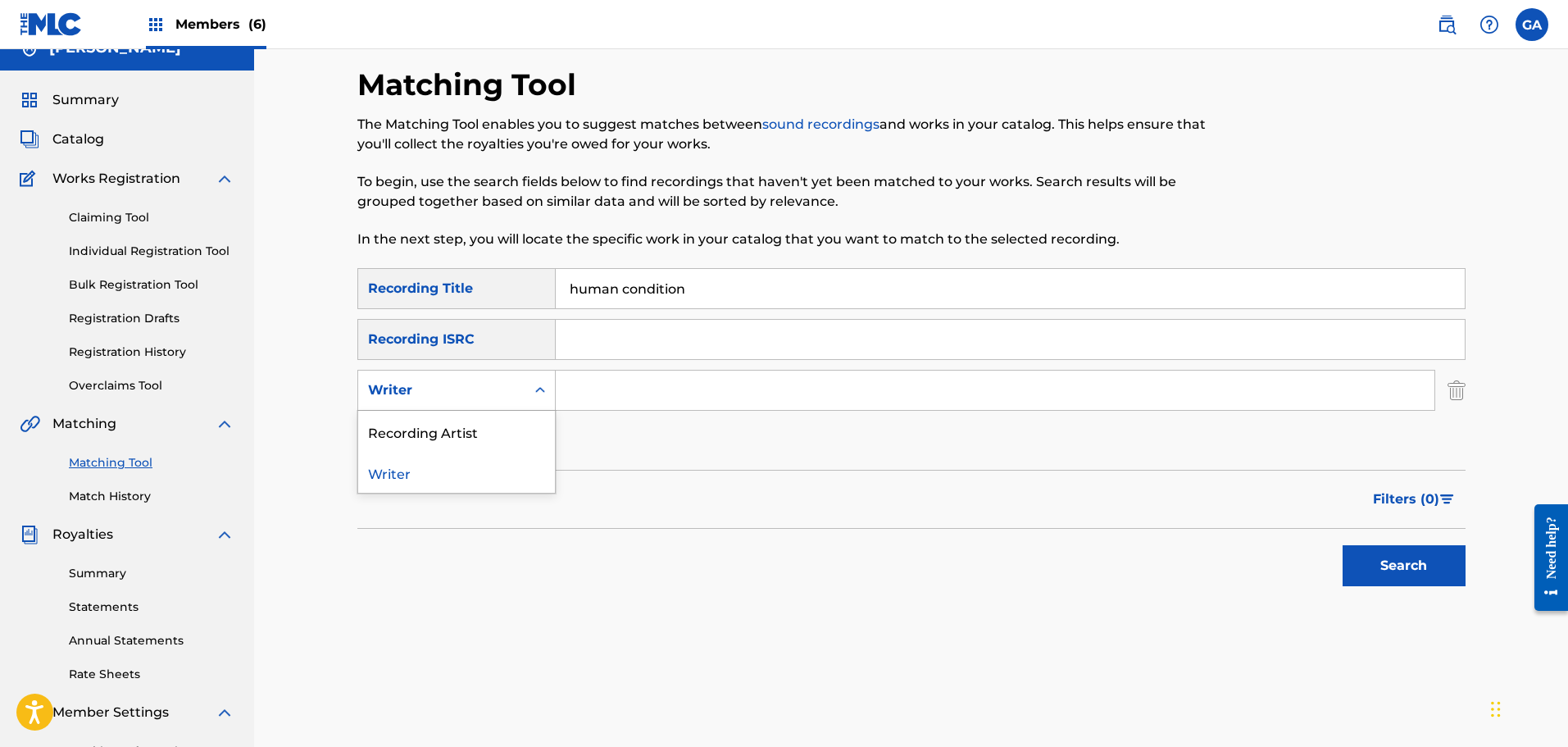
click at [470, 394] on div "Writer" at bounding box center [442, 390] width 148 height 20
click at [451, 426] on div "Recording Artist" at bounding box center [456, 431] width 196 height 41
click at [587, 393] on input "Search Form" at bounding box center [994, 389] width 879 height 39
click at [1343, 545] on button "Search" at bounding box center [1403, 564] width 123 height 41
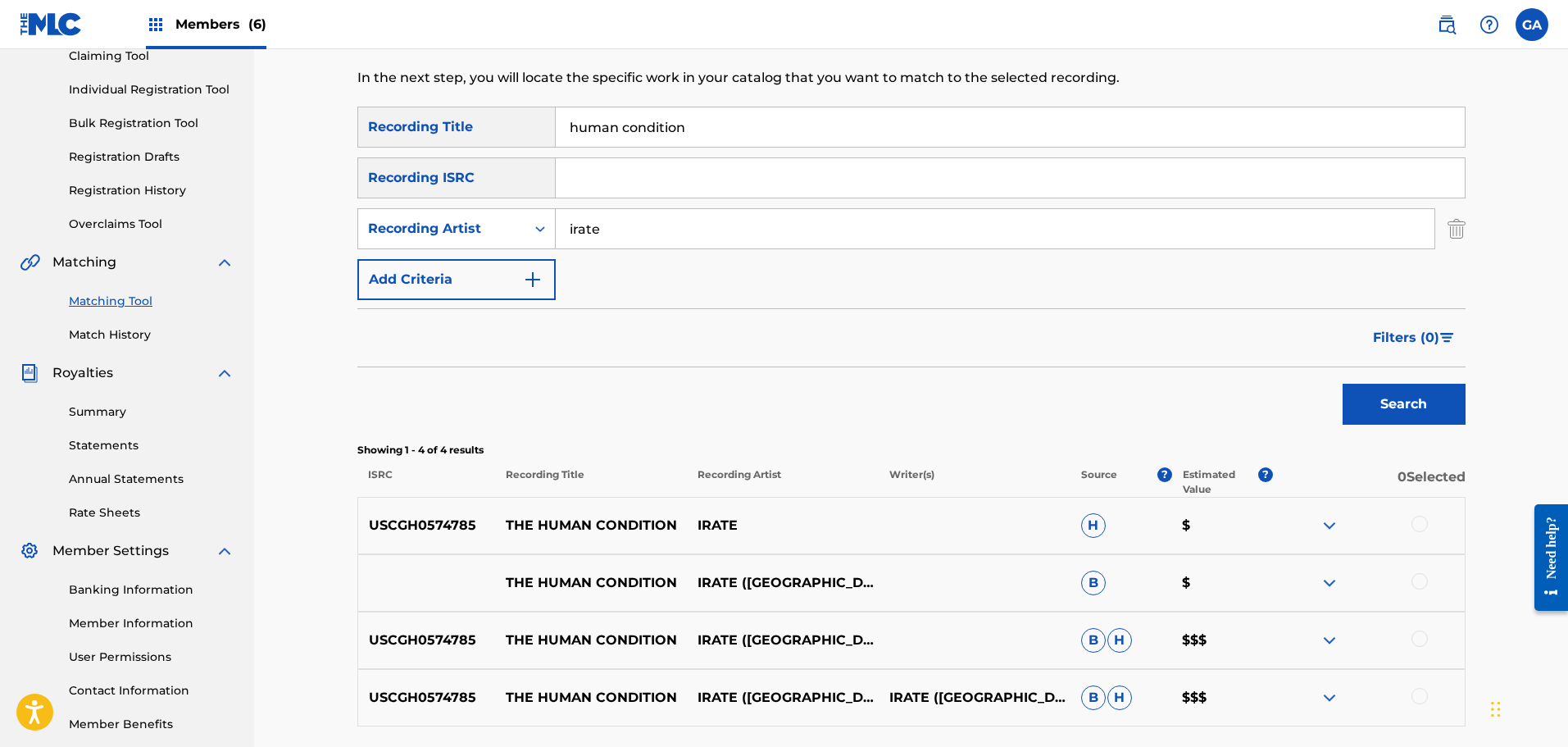
scroll to position [325, 0]
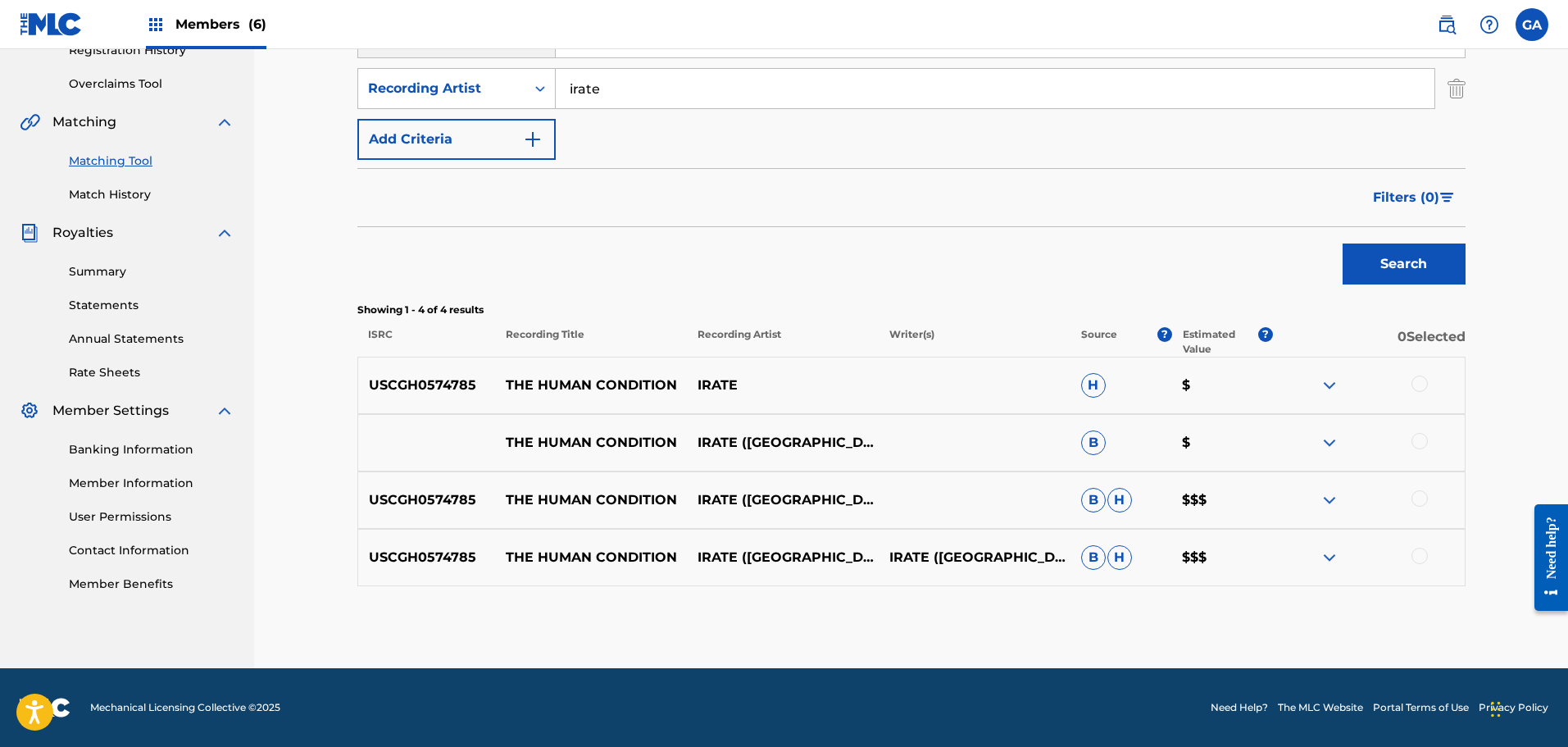
click at [1416, 390] on div at bounding box center [1419, 383] width 16 height 16
click at [1414, 440] on div at bounding box center [1419, 441] width 16 height 16
click at [1418, 493] on div at bounding box center [1419, 498] width 16 height 16
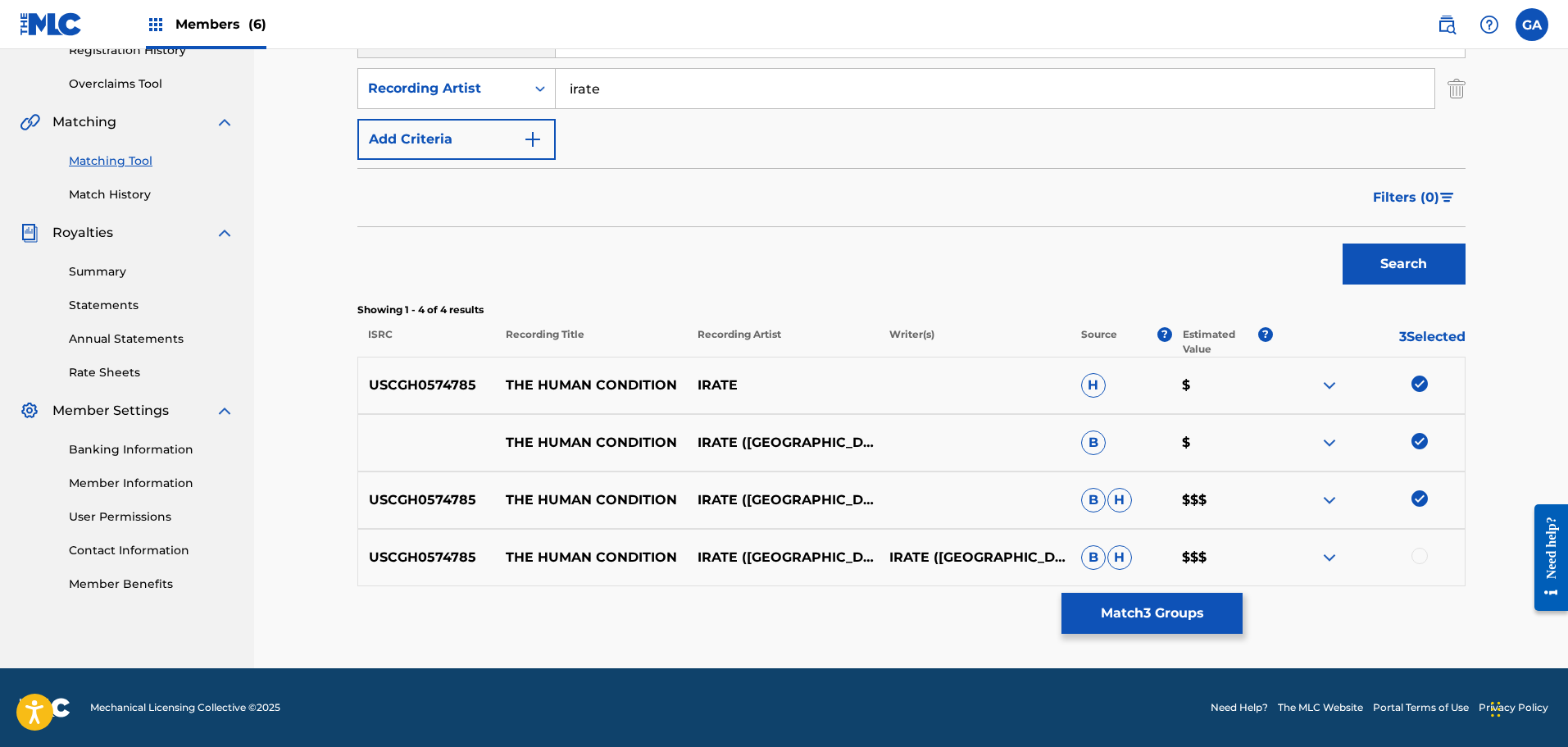
click at [1414, 555] on div at bounding box center [1419, 556] width 16 height 16
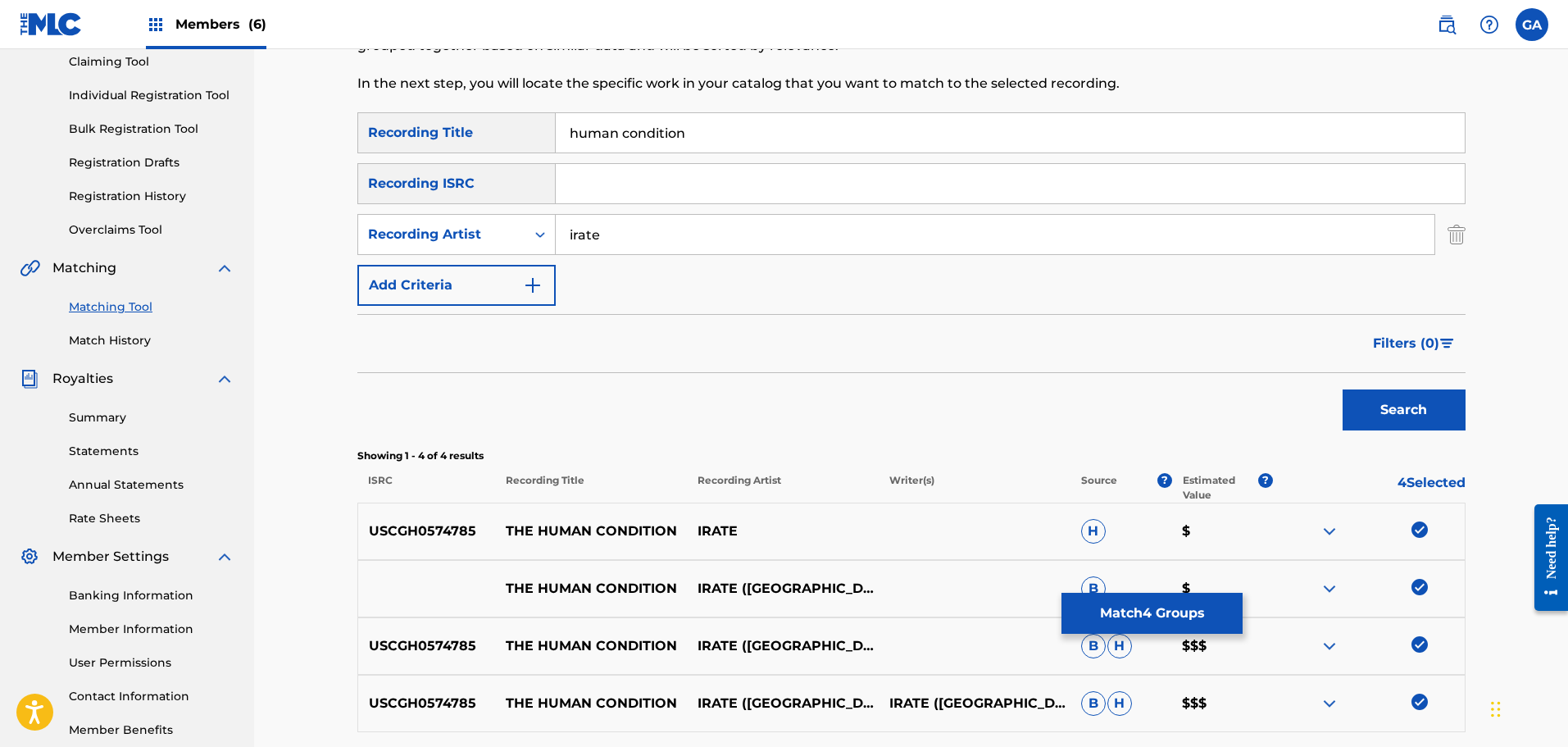
scroll to position [0, 0]
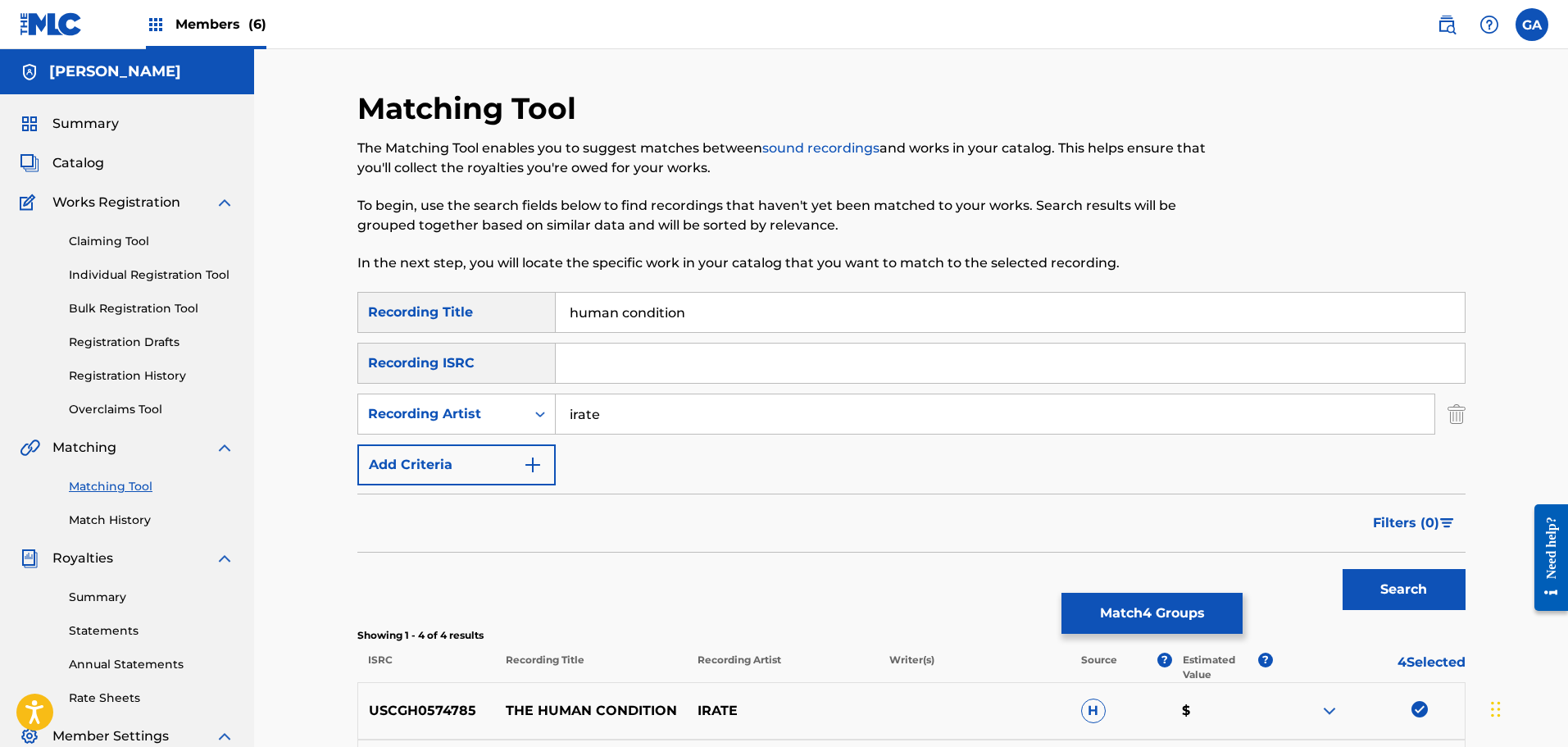
click at [574, 413] on input "irate" at bounding box center [994, 413] width 879 height 39
type input "i.r.a.t.e."
click at [1343, 568] on button "Search" at bounding box center [1403, 588] width 123 height 41
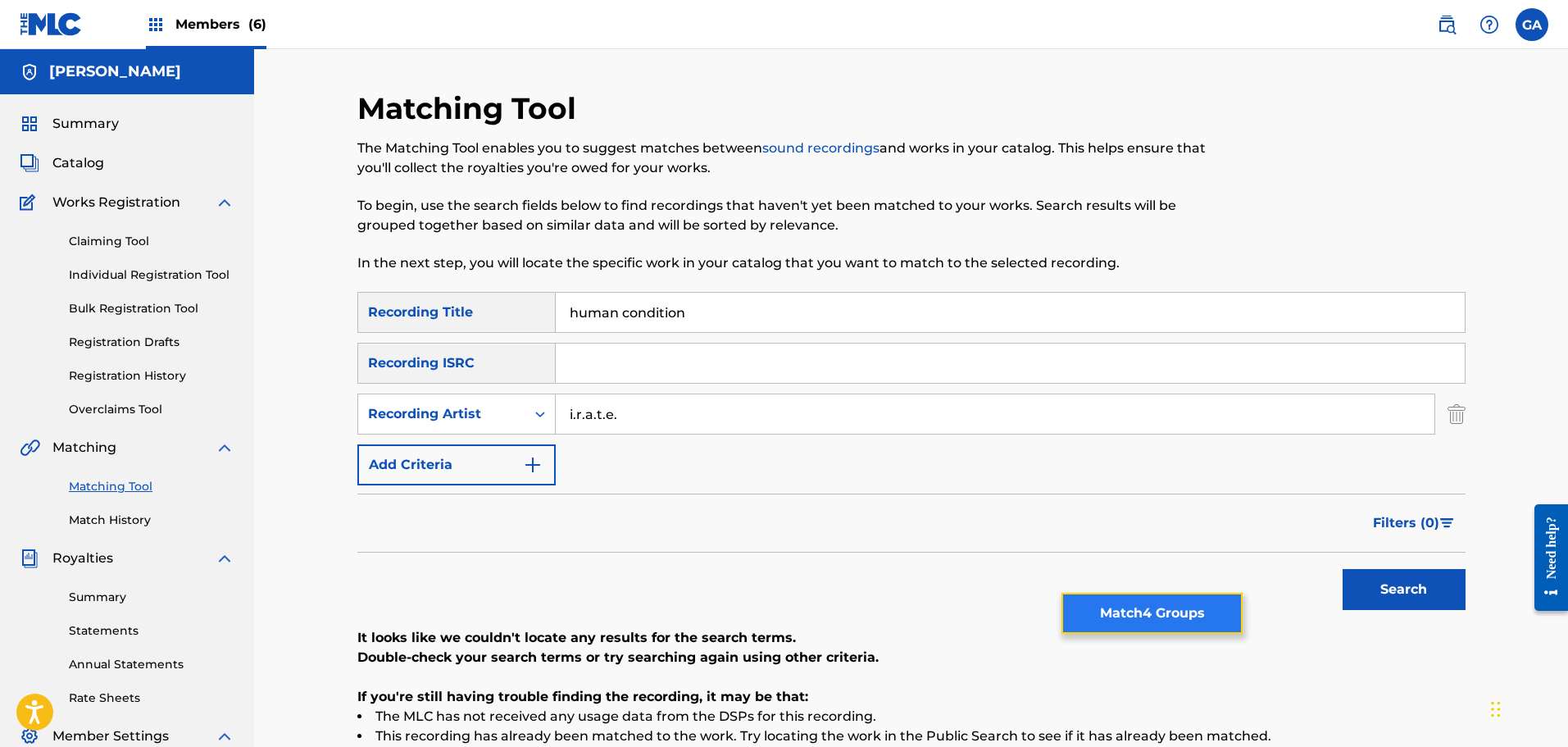
click at [1152, 599] on button "Match 4 Groups" at bounding box center [1152, 612] width 182 height 41
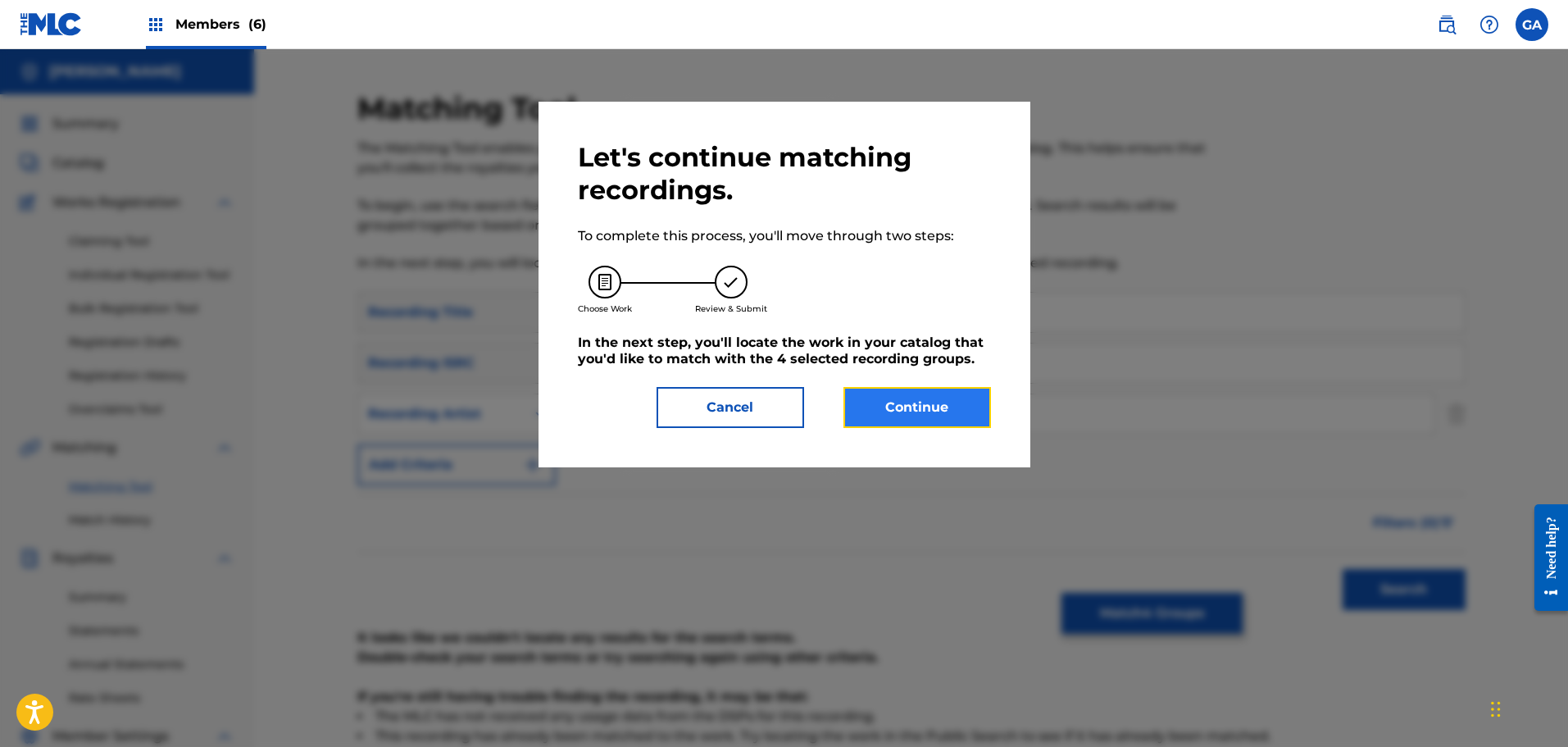
click at [918, 403] on button "Continue" at bounding box center [918, 407] width 148 height 41
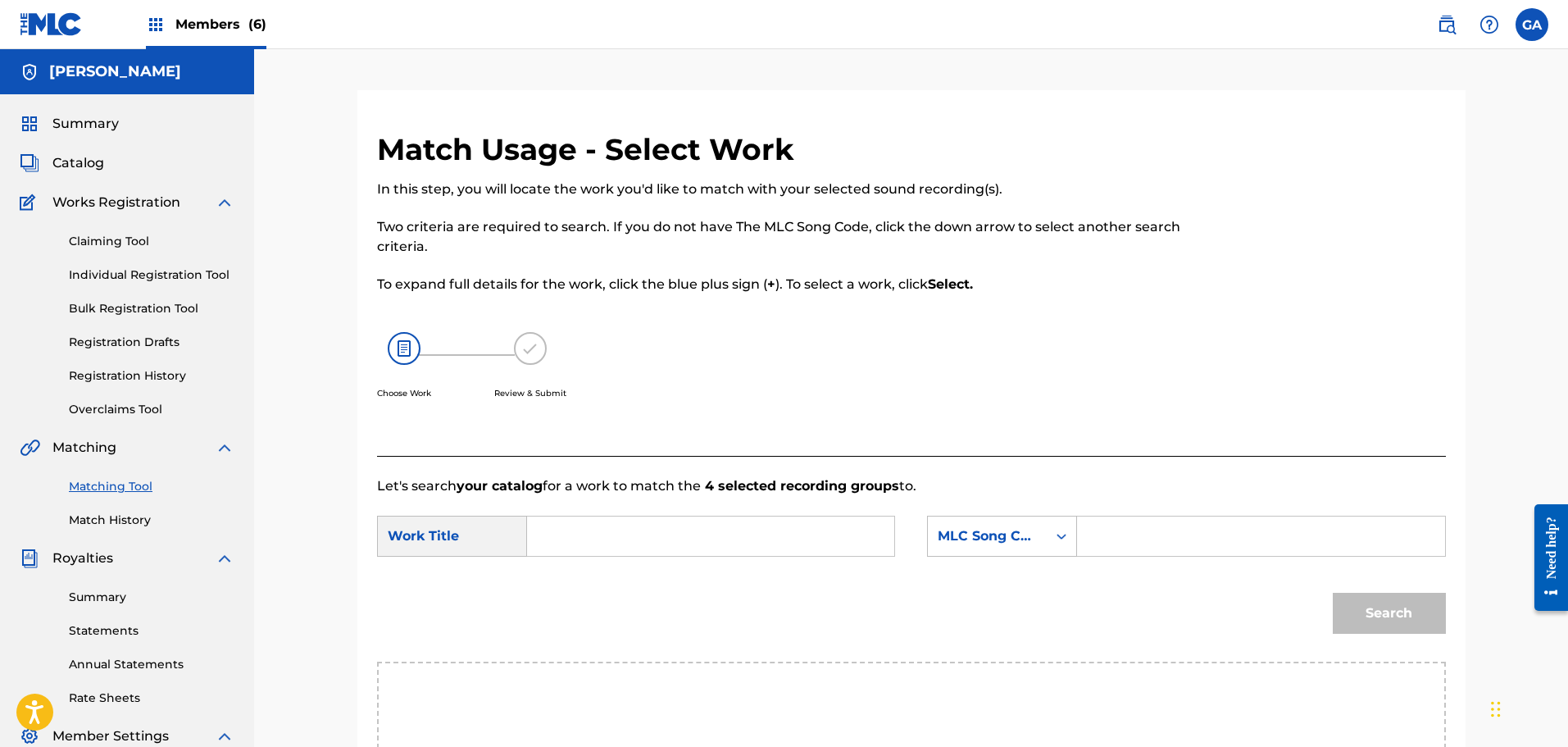
click at [632, 533] on input "Search Form" at bounding box center [710, 536] width 339 height 39
click at [599, 577] on div "the human condition" at bounding box center [587, 573] width 93 height 30
type input "the human condition"
click at [1051, 534] on div "MLC Song Code" at bounding box center [1001, 536] width 150 height 41
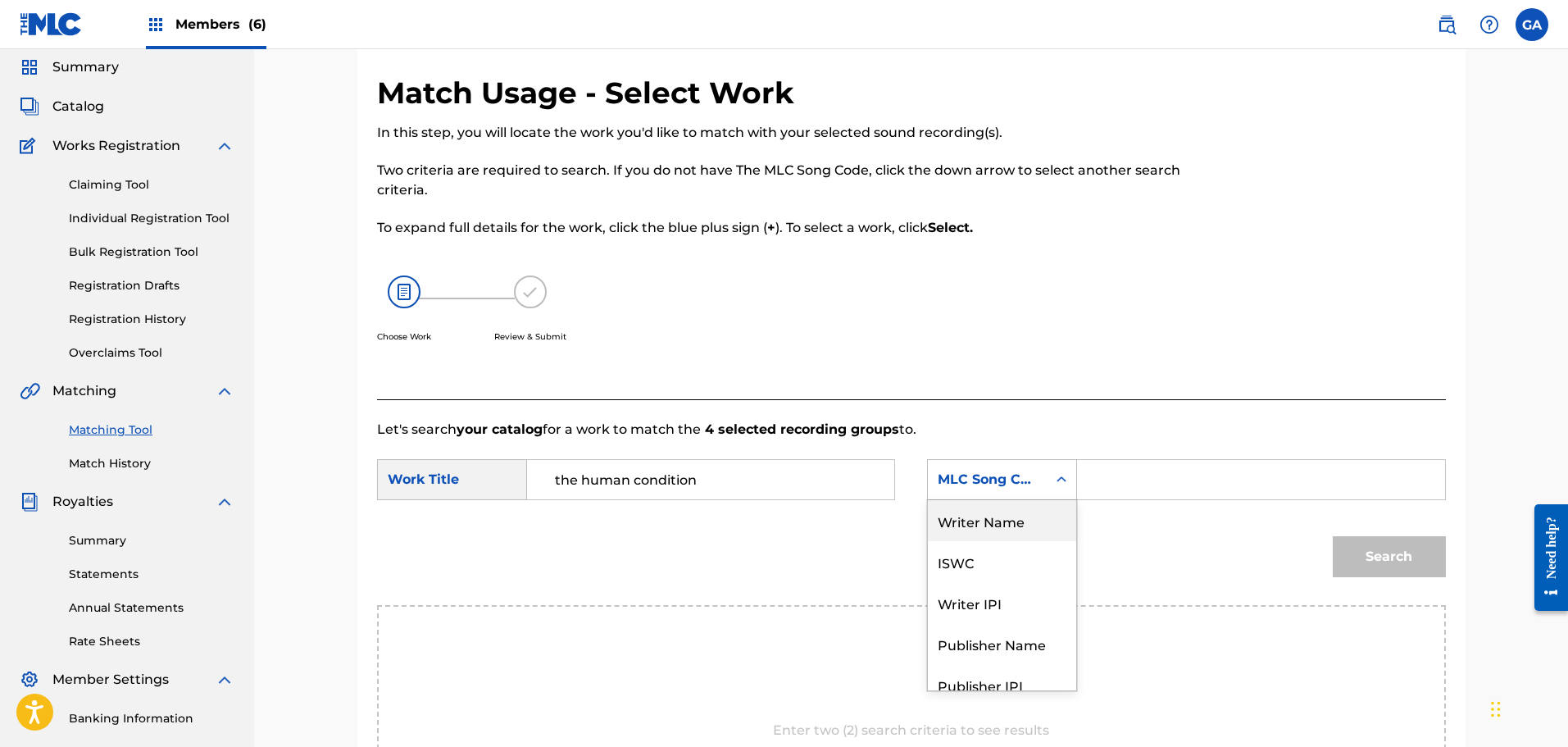
click at [1012, 528] on div "Writer Name" at bounding box center [1001, 520] width 149 height 41
click at [1101, 490] on input "Search Form" at bounding box center [1261, 479] width 339 height 39
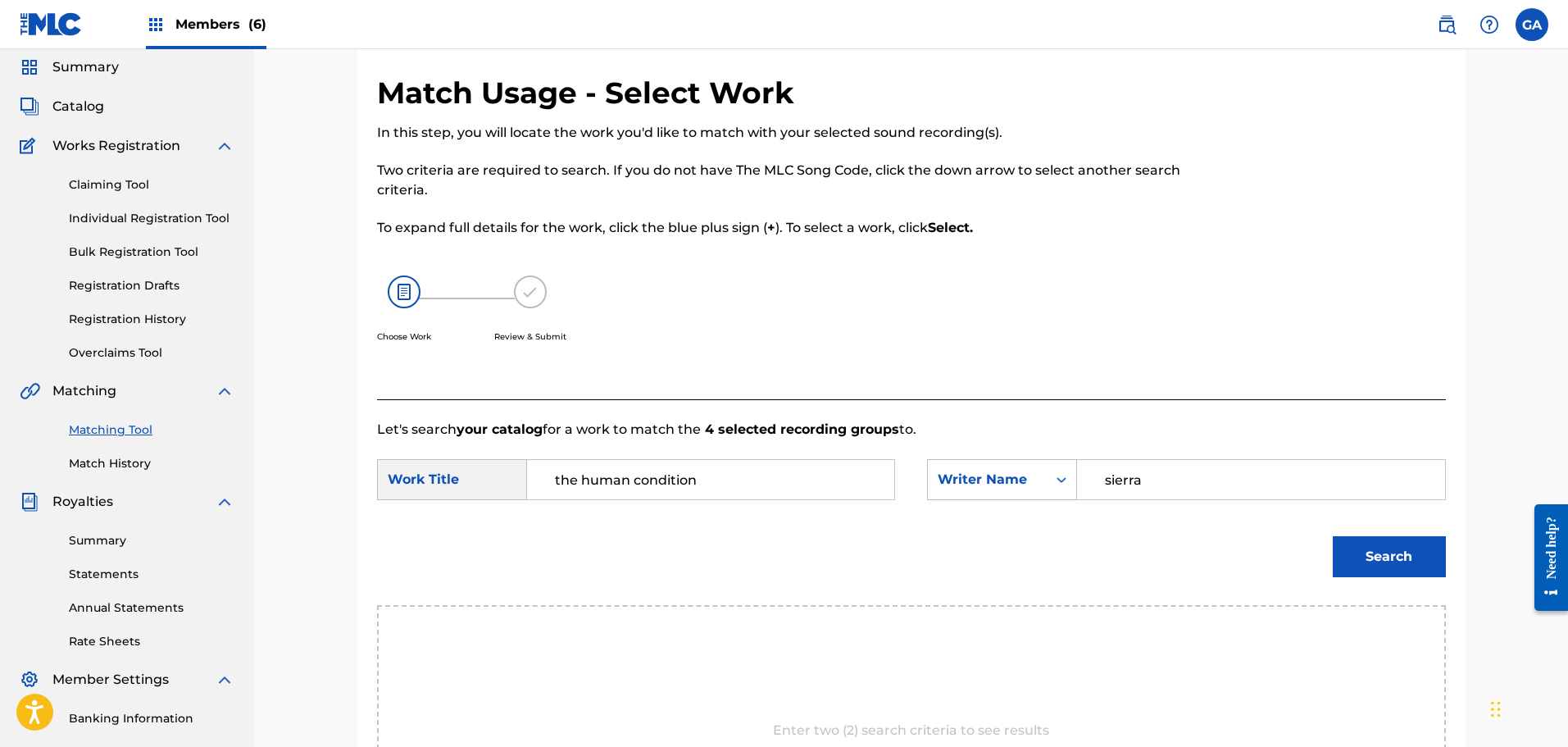
type input "sierra"
click at [1333, 536] on button "Search" at bounding box center [1388, 556] width 113 height 41
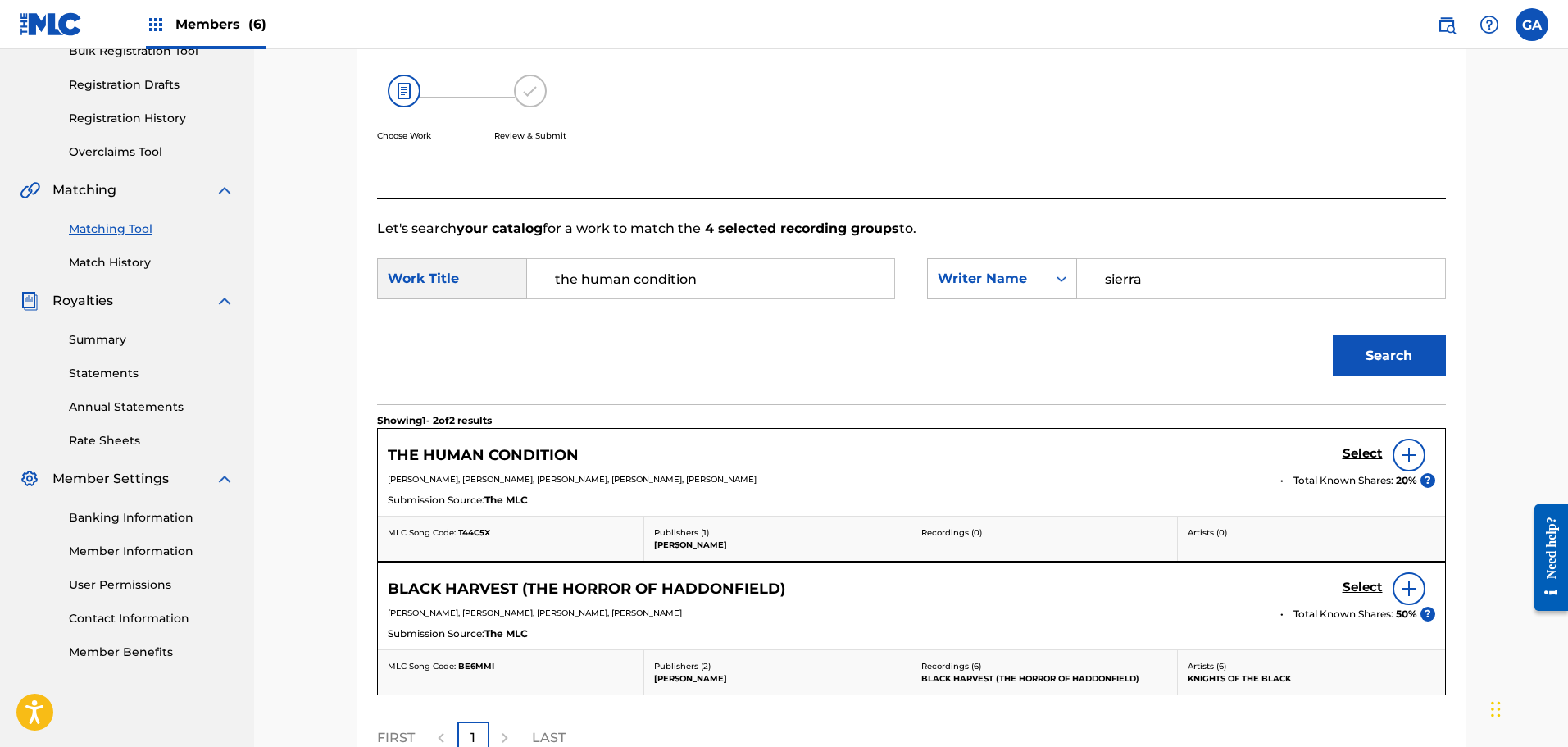
scroll to position [384, 0]
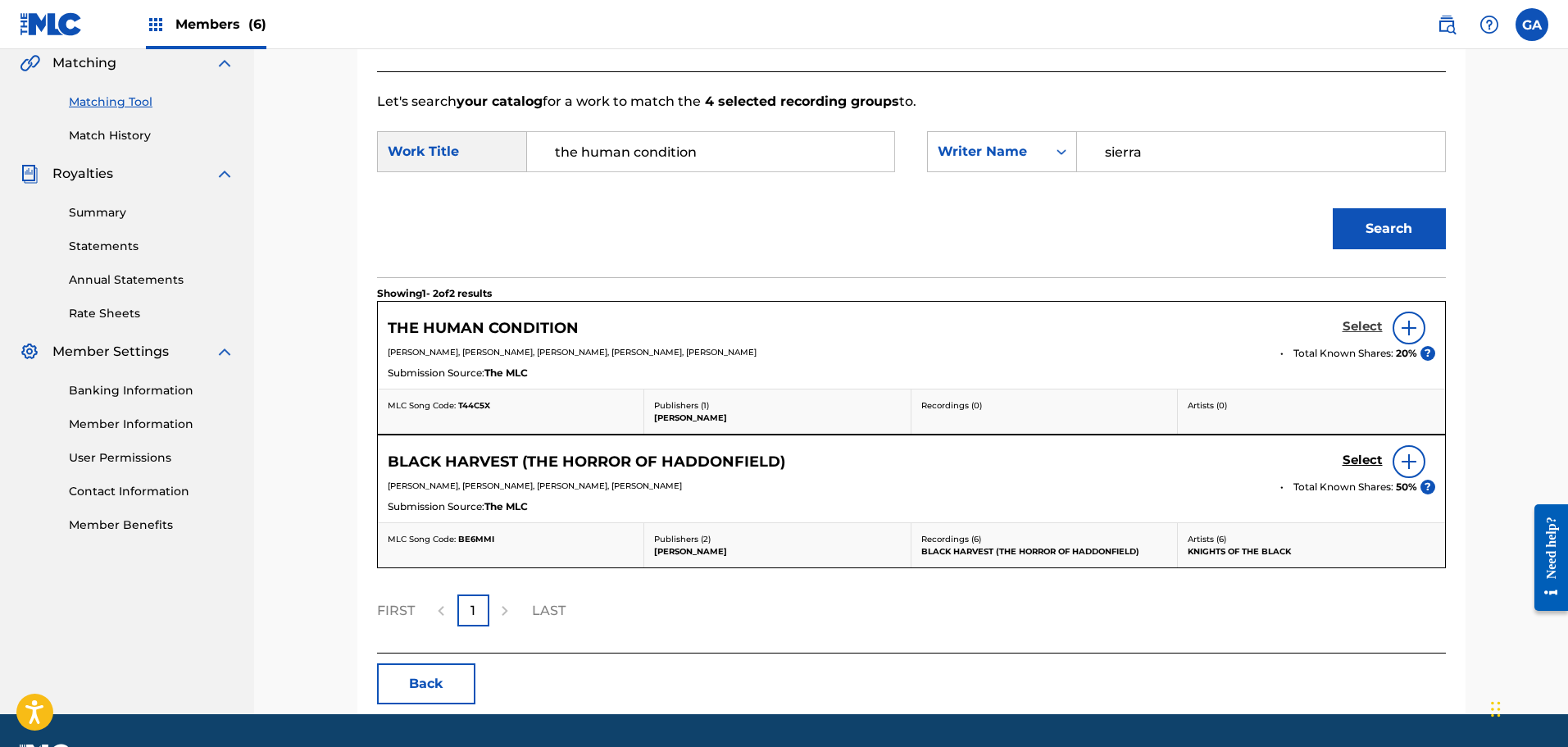
click at [1361, 329] on h5 "Select" at bounding box center [1363, 327] width 40 height 16
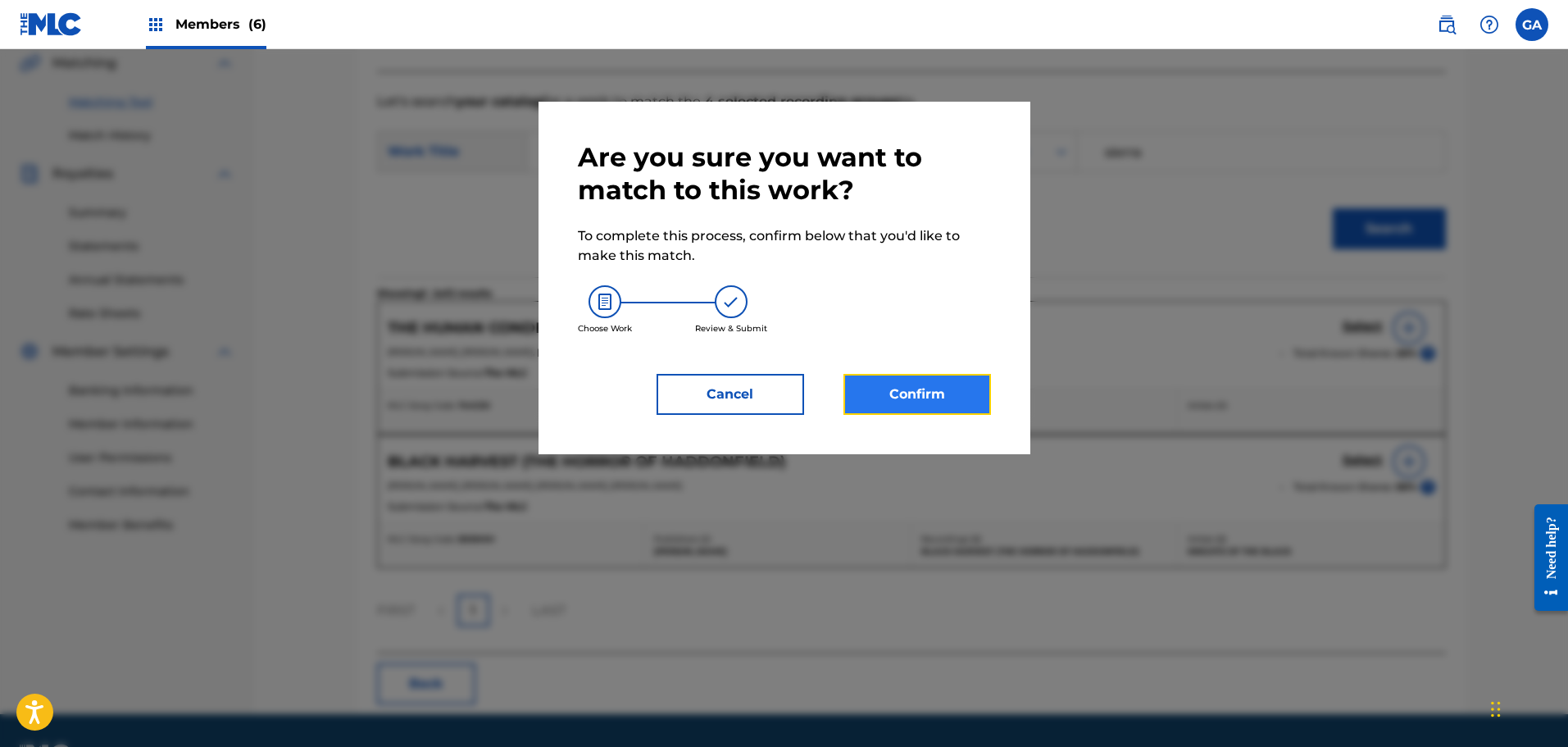
click at [940, 392] on button "Confirm" at bounding box center [918, 394] width 148 height 41
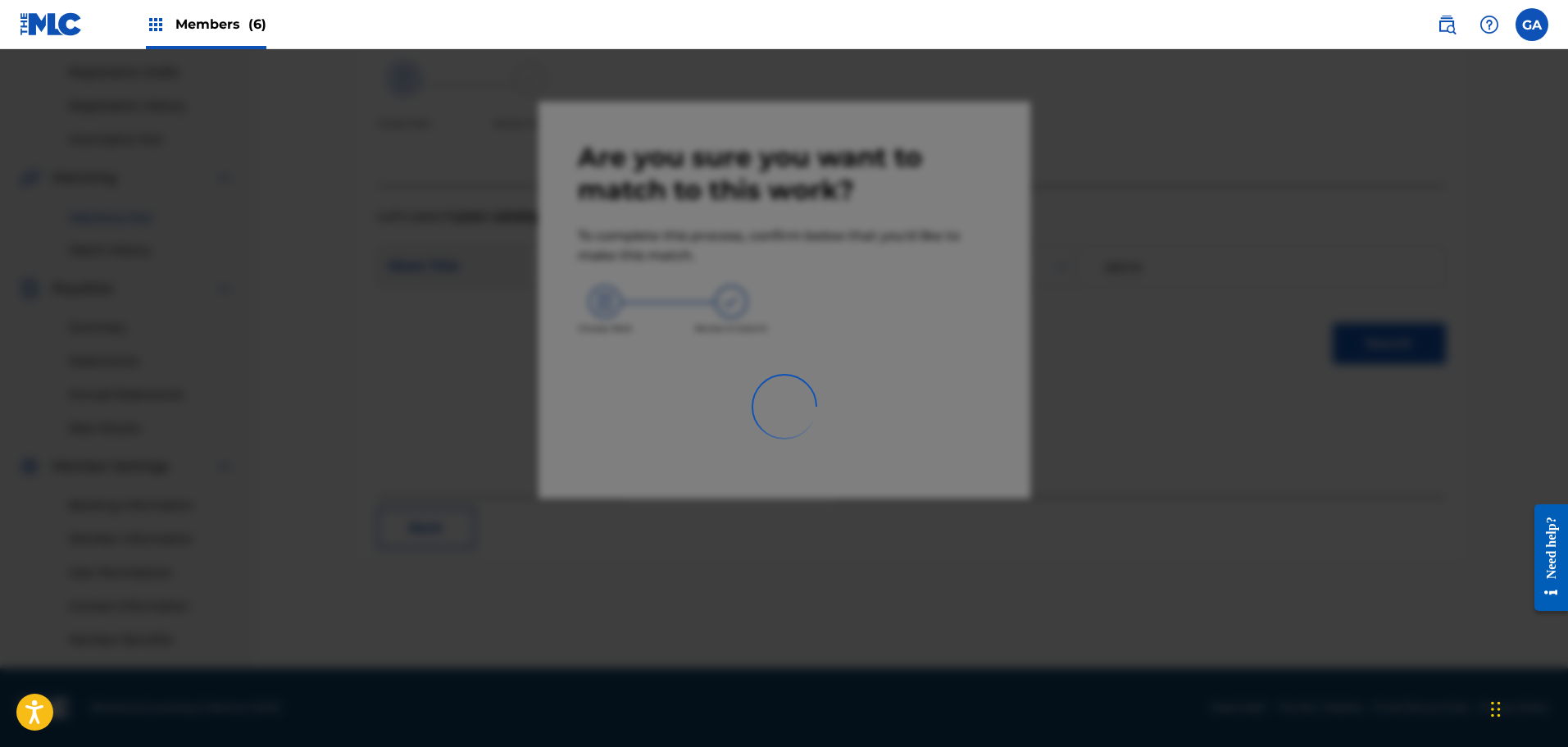
scroll to position [269, 0]
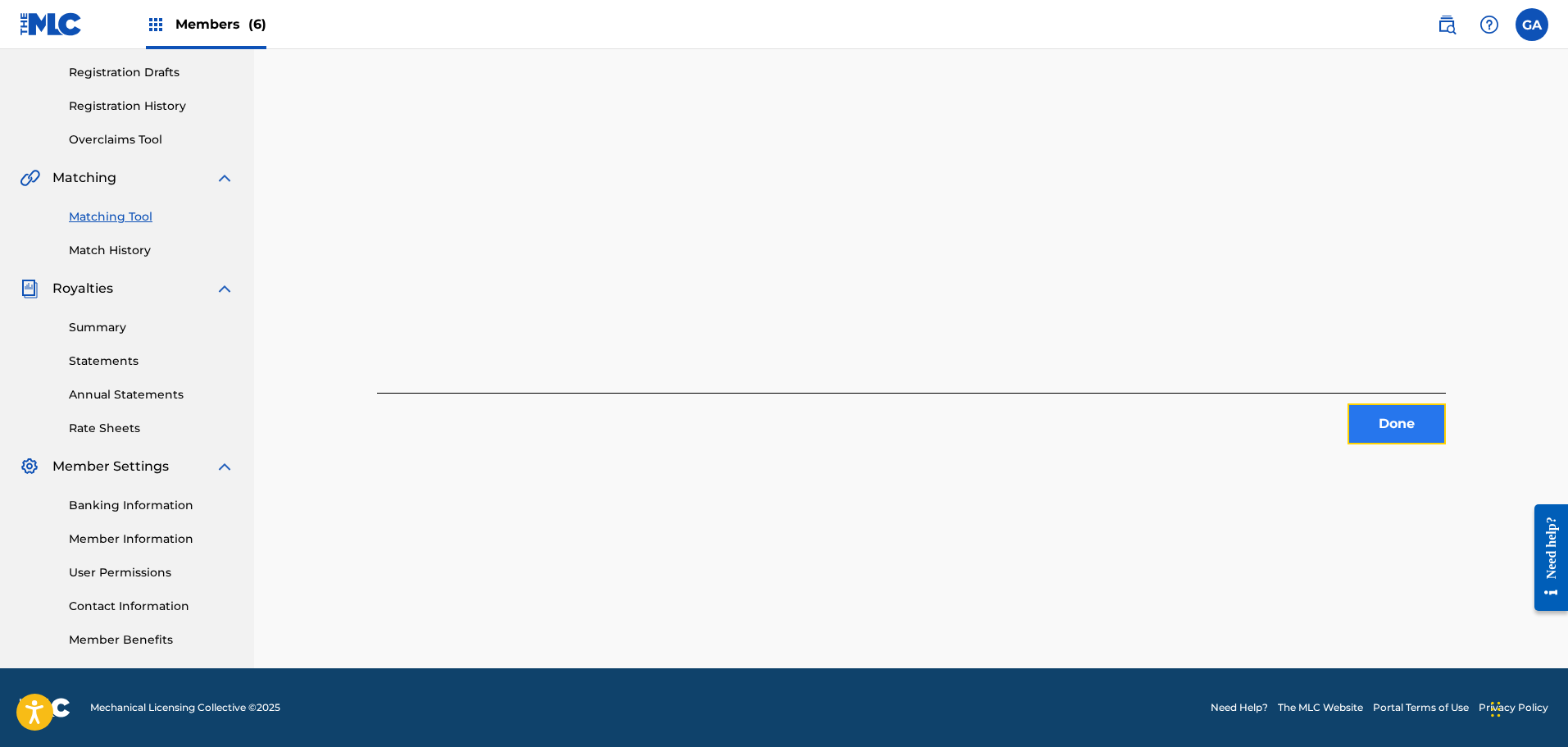
click at [1396, 426] on button "Done" at bounding box center [1396, 423] width 99 height 41
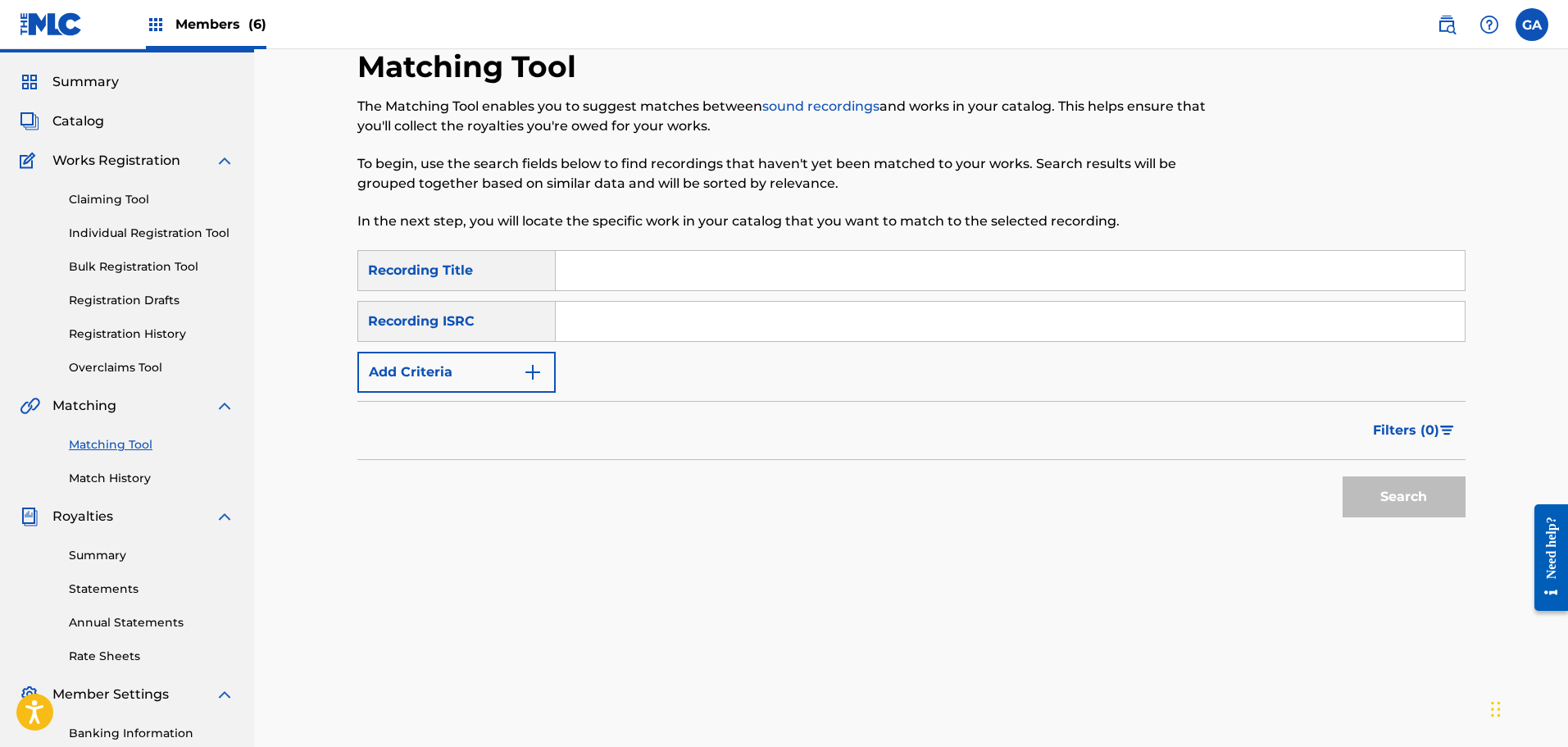
scroll to position [24, 0]
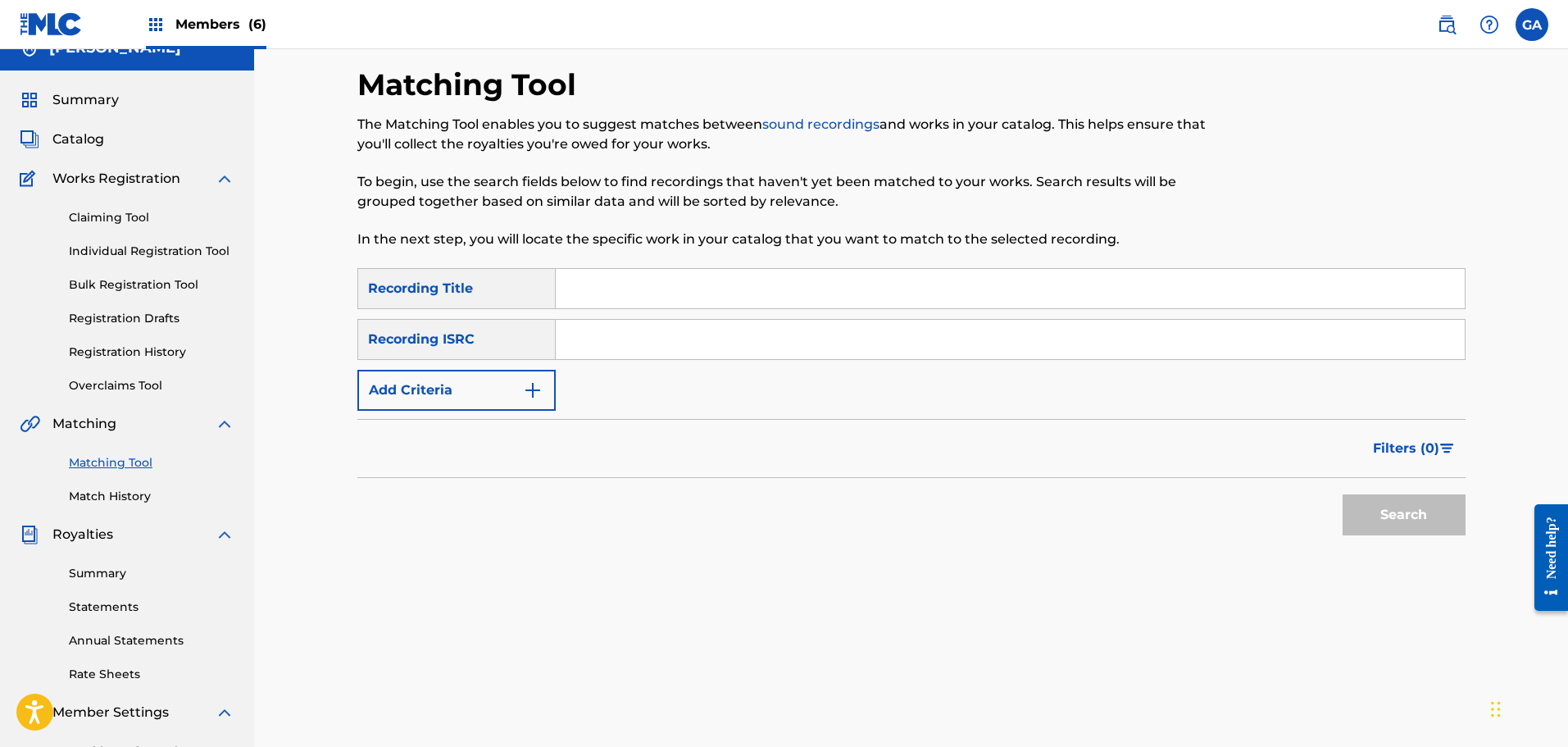
click at [674, 288] on input "Search Form" at bounding box center [1009, 288] width 909 height 39
type input "transcendence"
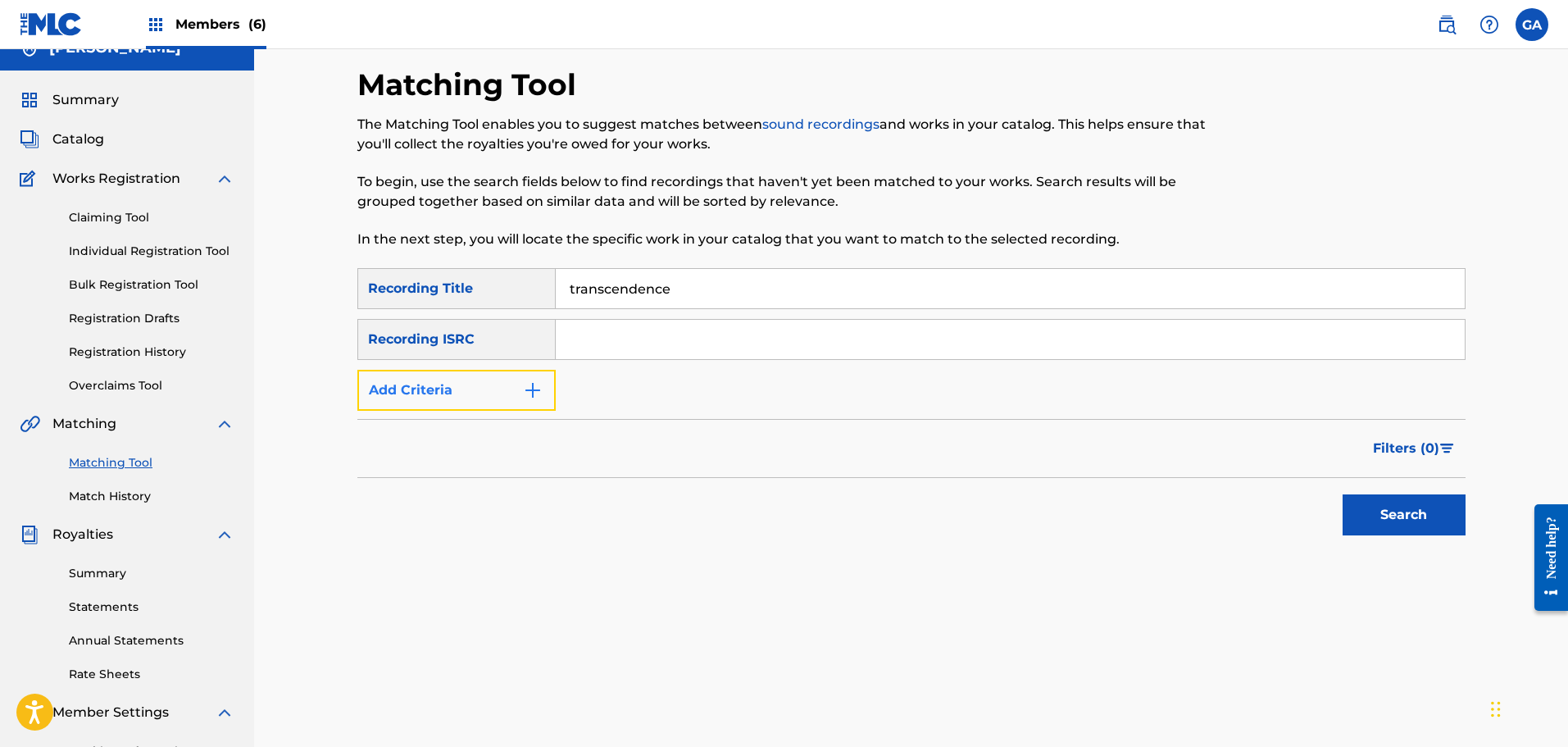
click at [450, 393] on button "Add Criteria" at bounding box center [456, 390] width 198 height 41
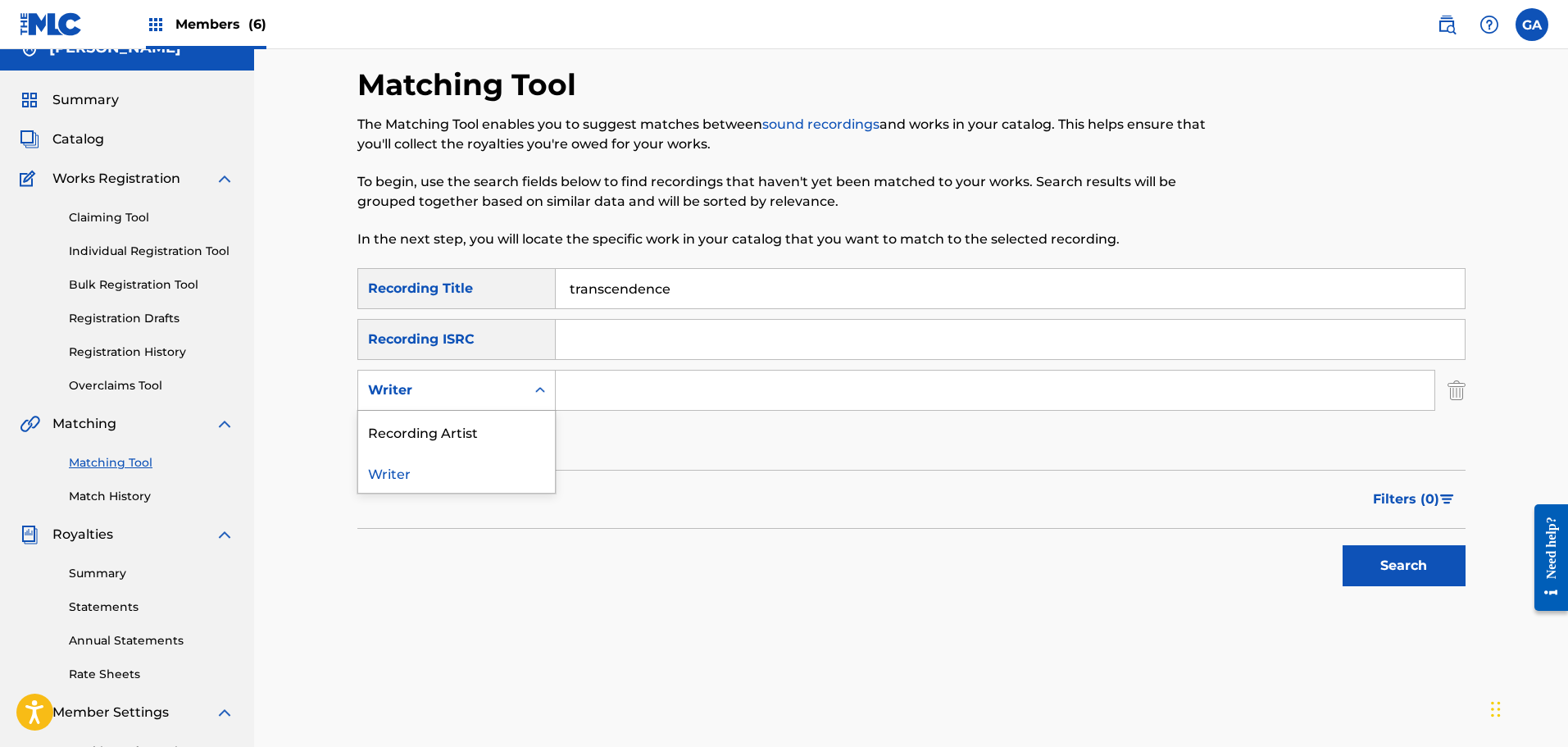
click at [482, 389] on div "Writer" at bounding box center [442, 390] width 148 height 20
click at [439, 429] on div "Recording Artist" at bounding box center [456, 431] width 196 height 41
click at [579, 392] on input "Search Form" at bounding box center [994, 389] width 879 height 39
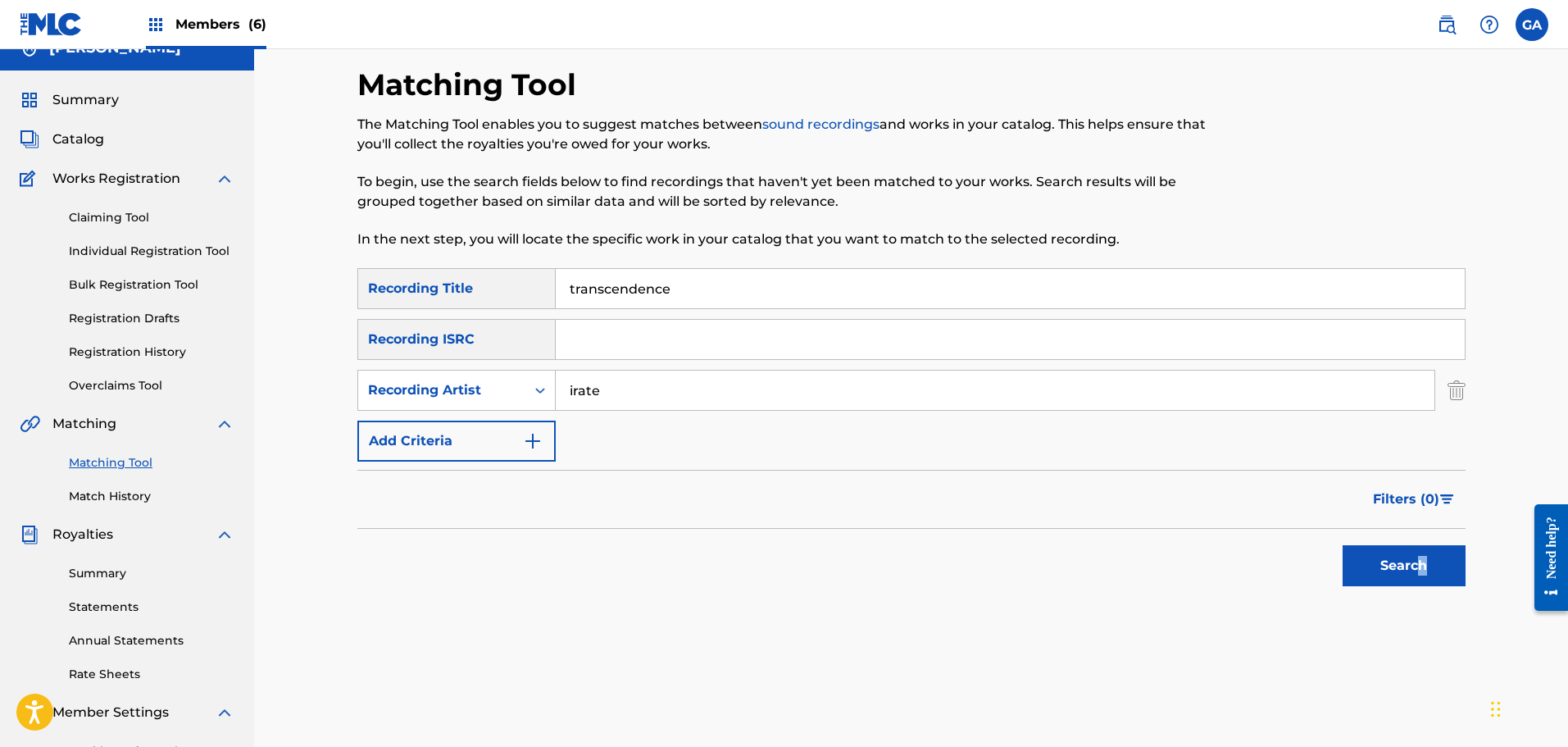
click at [1422, 543] on div "Search" at bounding box center [1399, 561] width 131 height 66
click at [1423, 560] on button "Search" at bounding box center [1403, 564] width 123 height 41
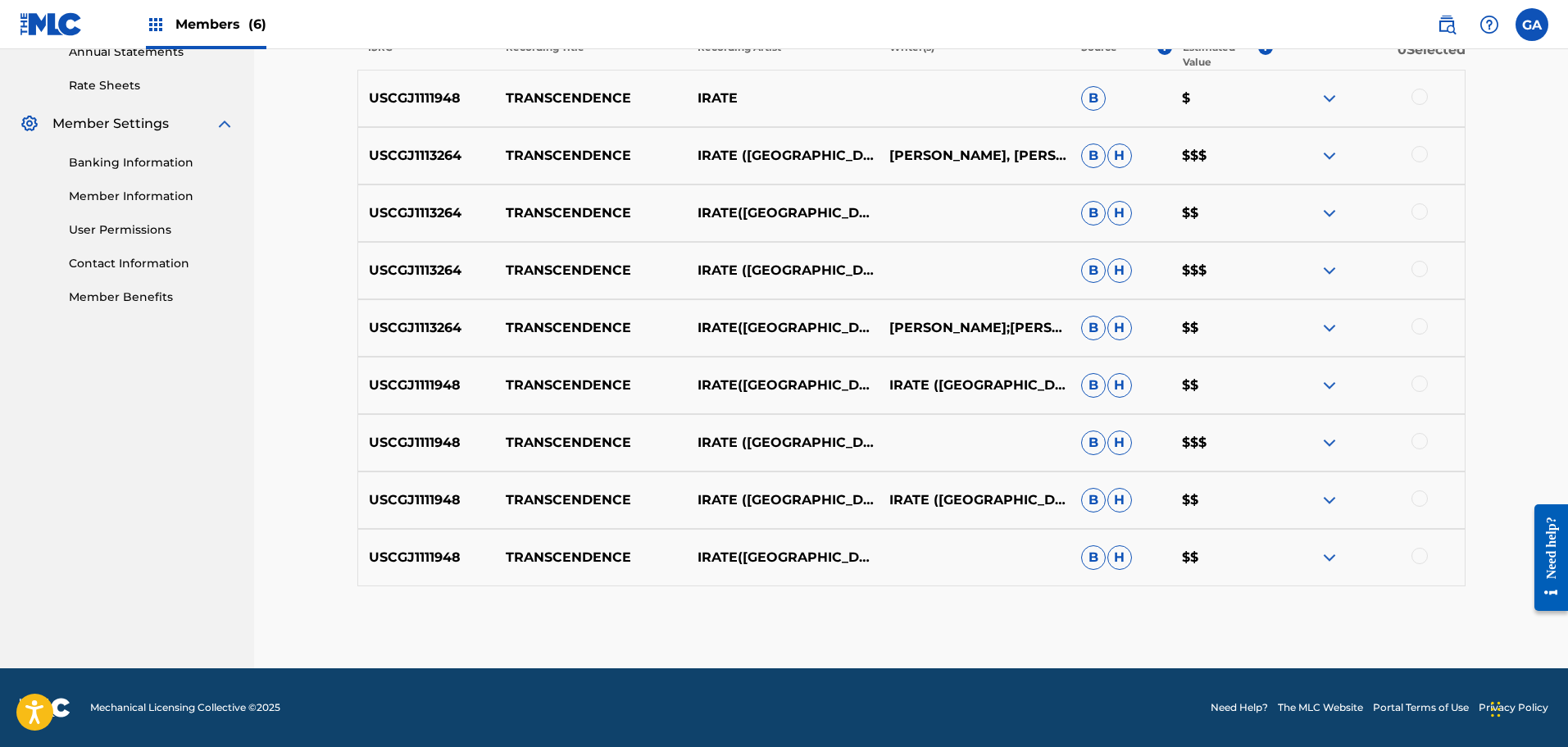
scroll to position [531, 0]
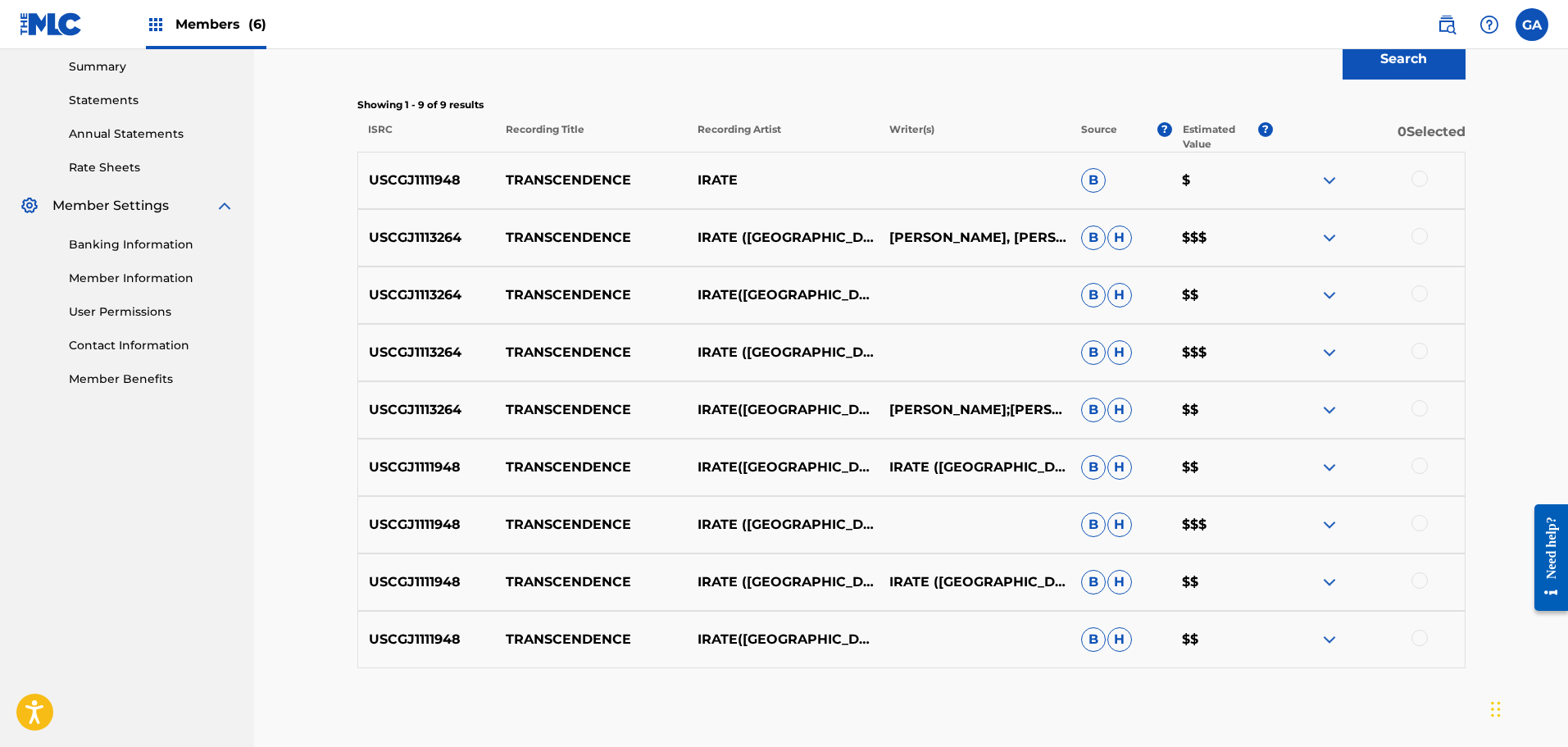
click at [1422, 182] on div at bounding box center [1419, 179] width 16 height 16
click at [1421, 238] on div at bounding box center [1419, 235] width 16 height 16
click at [1421, 287] on div at bounding box center [1419, 293] width 16 height 16
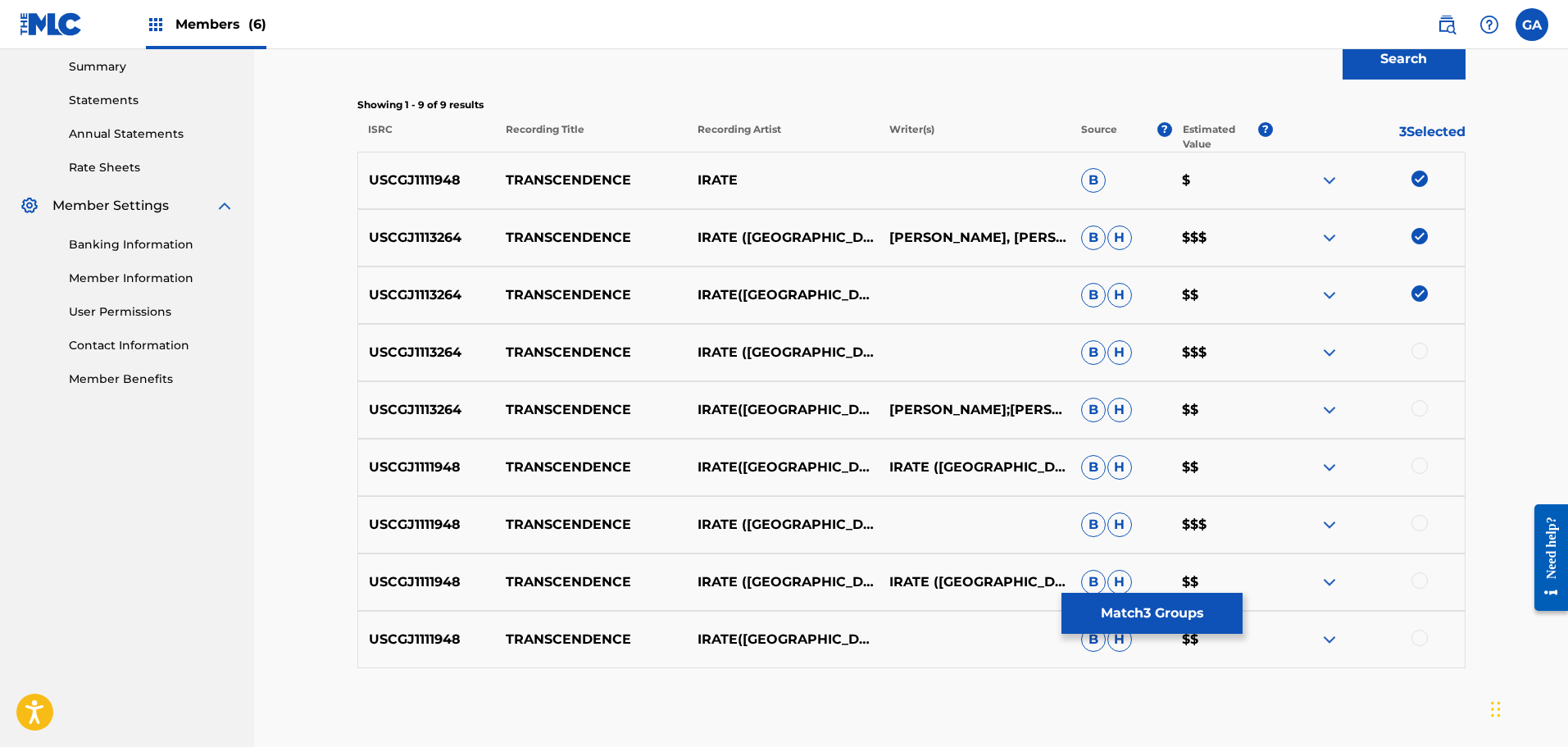
click at [1420, 344] on div at bounding box center [1419, 351] width 16 height 16
click at [1419, 415] on div at bounding box center [1419, 408] width 16 height 16
click at [1409, 466] on div at bounding box center [1369, 468] width 192 height 20
click at [1414, 466] on div at bounding box center [1419, 466] width 16 height 16
click at [1418, 522] on div at bounding box center [1419, 523] width 16 height 16
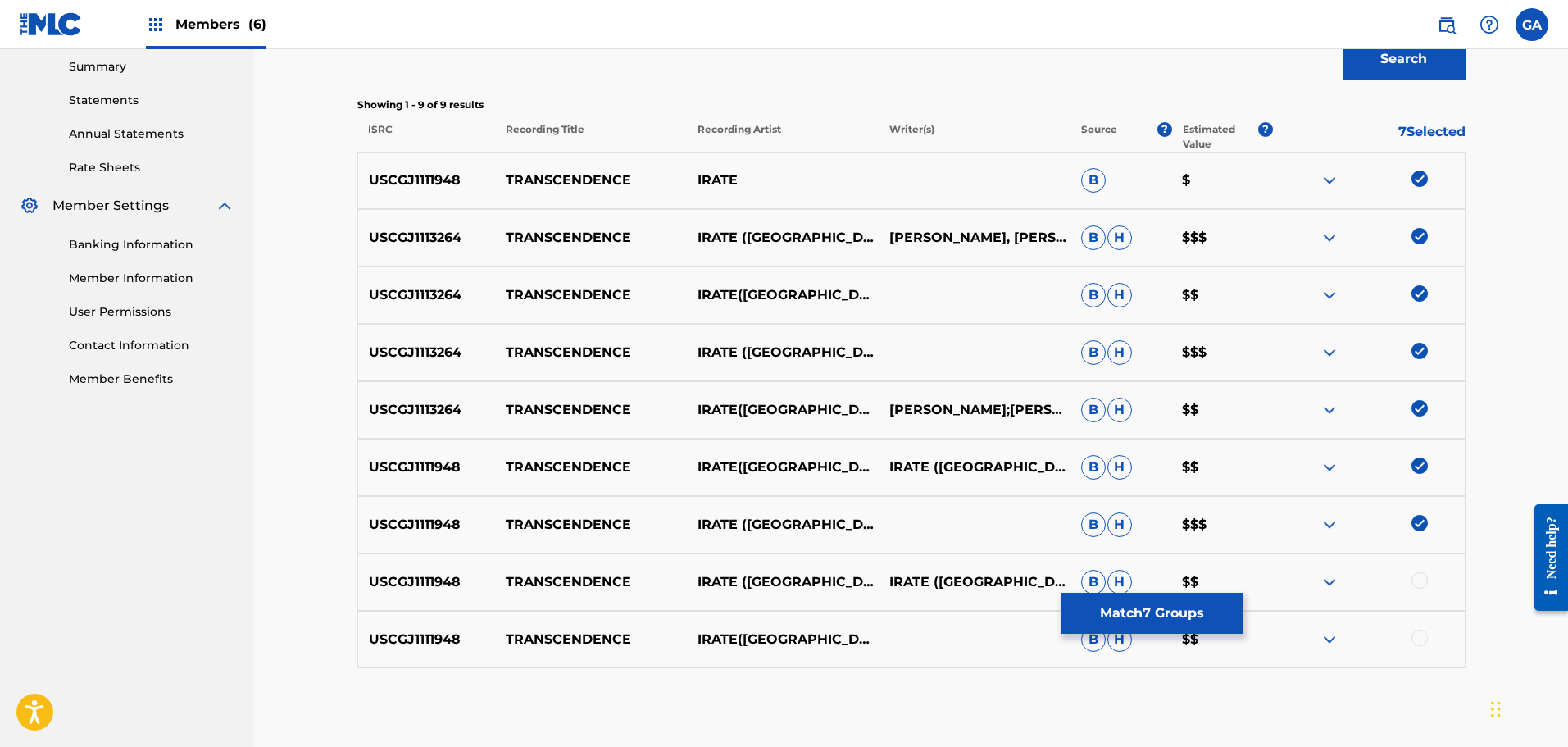
click at [1420, 581] on div at bounding box center [1419, 580] width 16 height 16
click at [1419, 646] on div at bounding box center [1369, 639] width 192 height 20
click at [1419, 641] on div at bounding box center [1419, 637] width 16 height 16
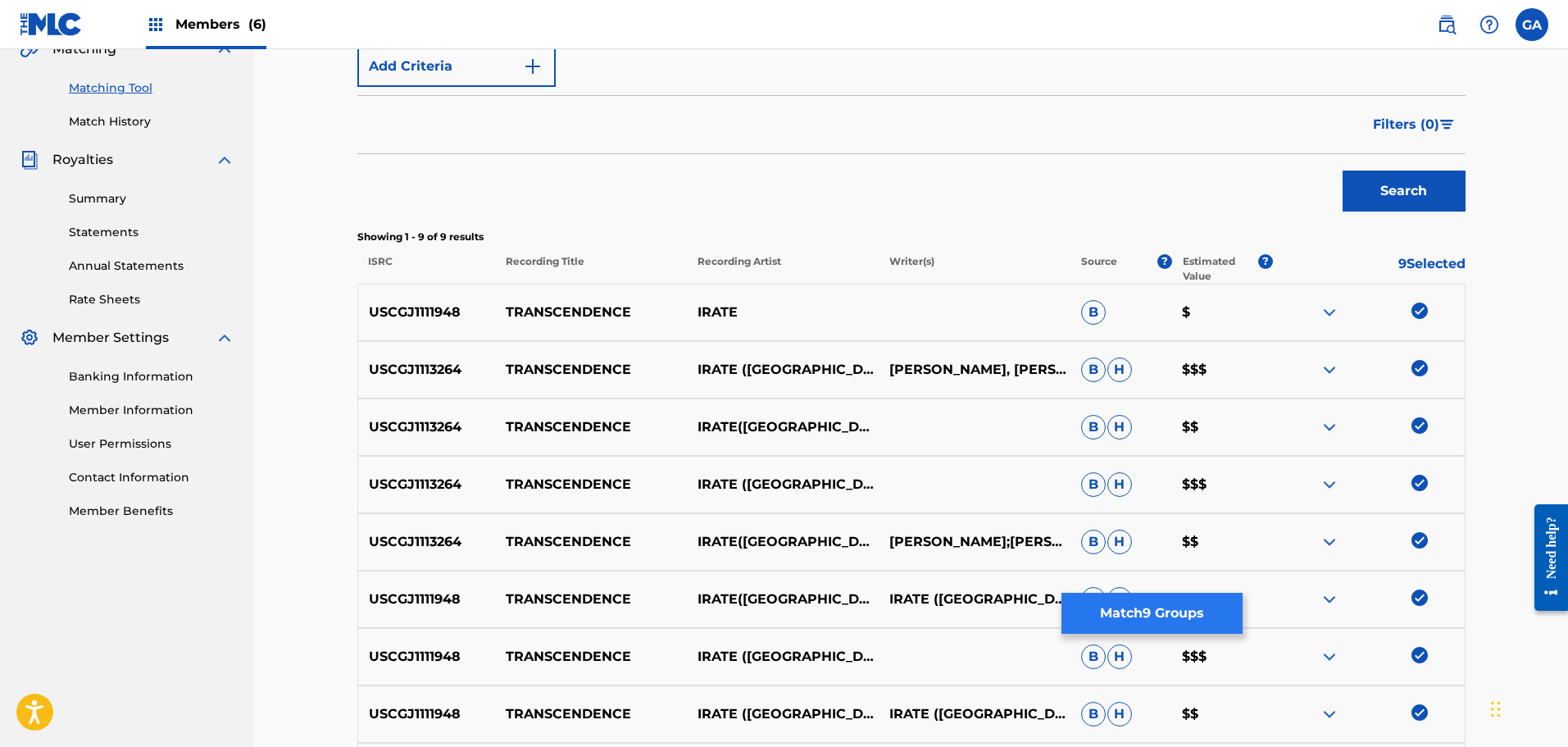
scroll to position [121, 0]
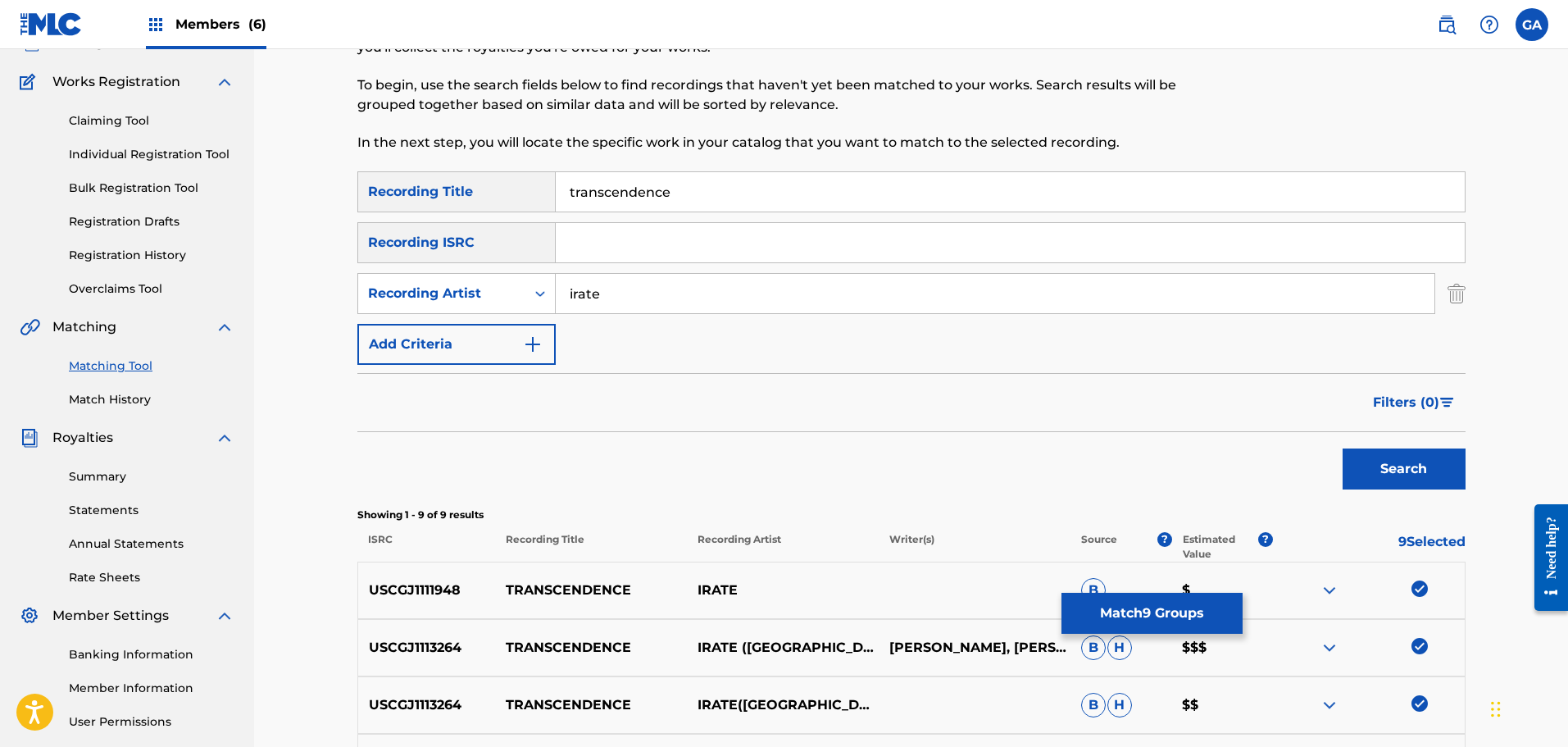
click at [575, 293] on input "irate" at bounding box center [994, 292] width 879 height 39
type input "i.r.a.t.e."
click at [1343, 449] on button "Search" at bounding box center [1403, 469] width 123 height 41
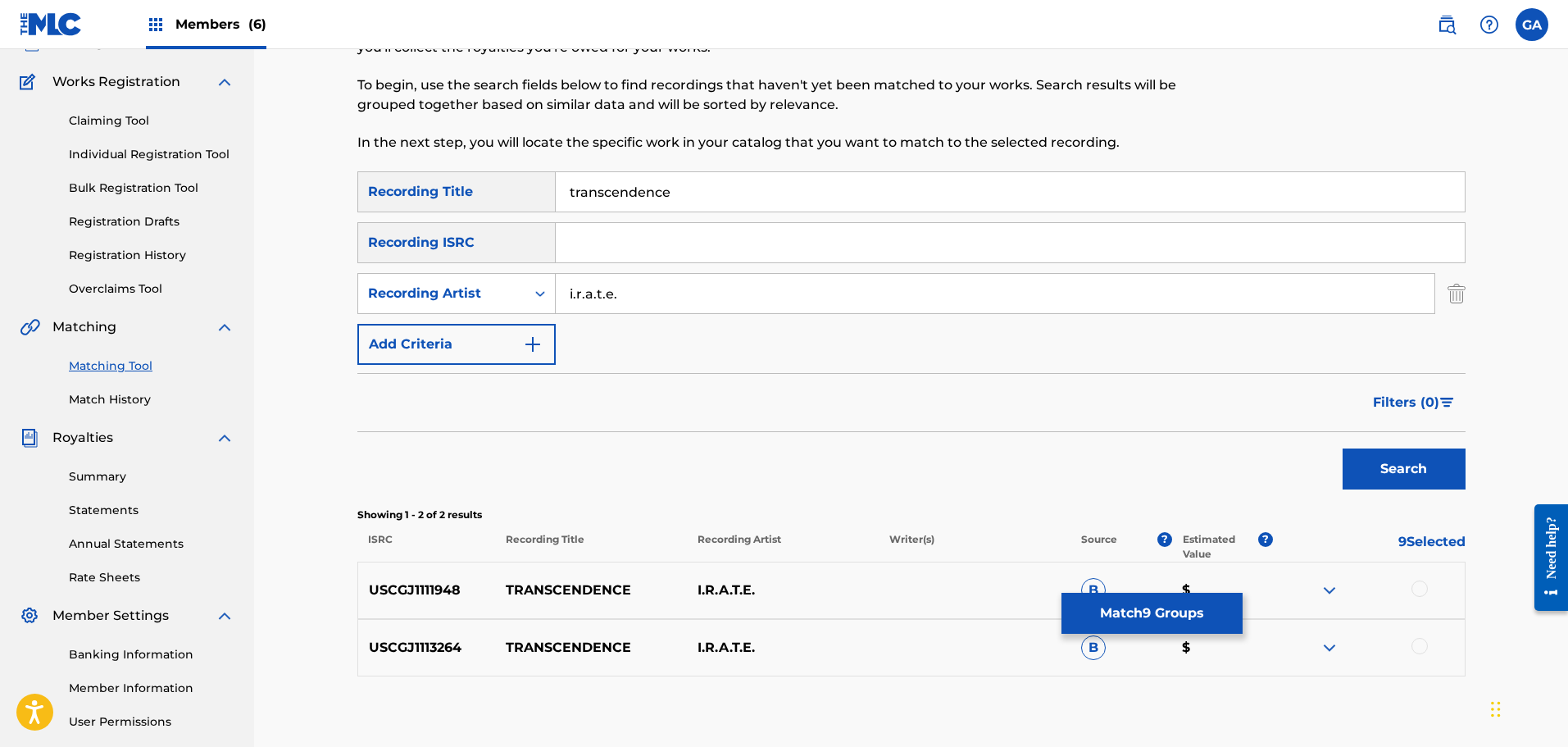
click at [1424, 586] on div at bounding box center [1419, 588] width 16 height 16
click at [1419, 646] on div at bounding box center [1419, 645] width 16 height 16
click at [1154, 609] on button "Match 11 Groups" at bounding box center [1152, 612] width 182 height 41
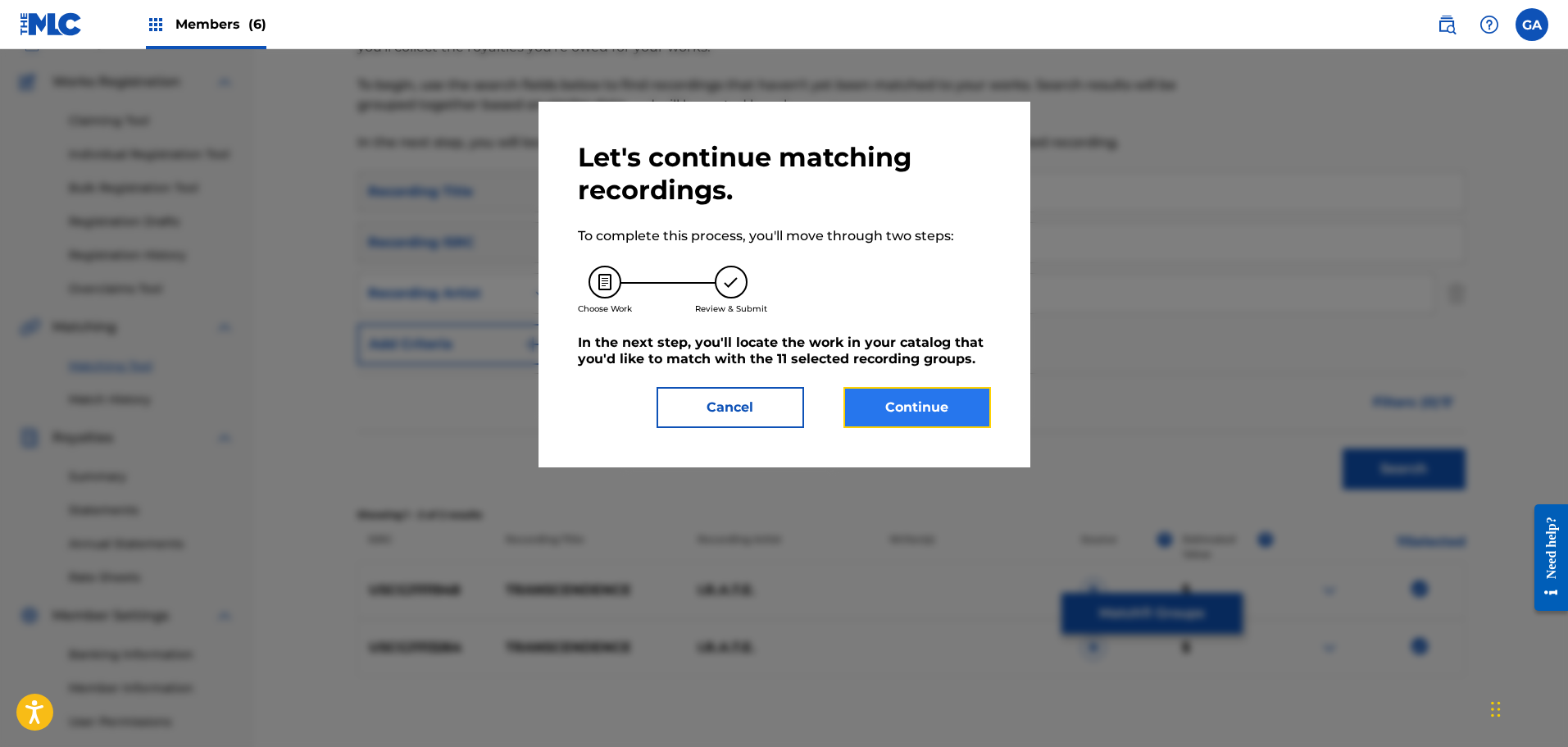
click at [910, 413] on button "Continue" at bounding box center [918, 407] width 148 height 41
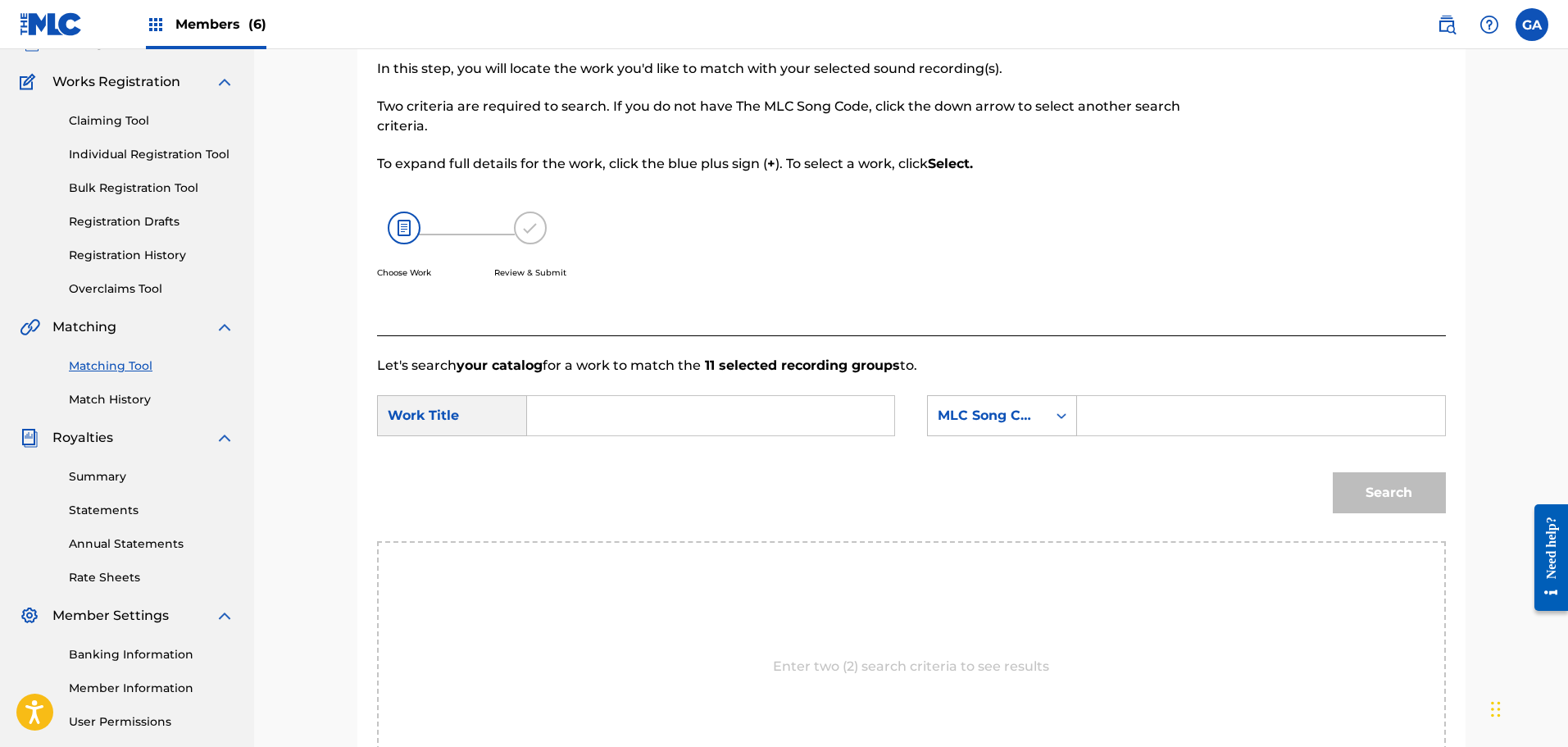
click at [629, 410] on input "Search Form" at bounding box center [710, 415] width 339 height 39
type input "transcendence"
click at [1014, 411] on div "MLC Song Code" at bounding box center [986, 416] width 99 height 20
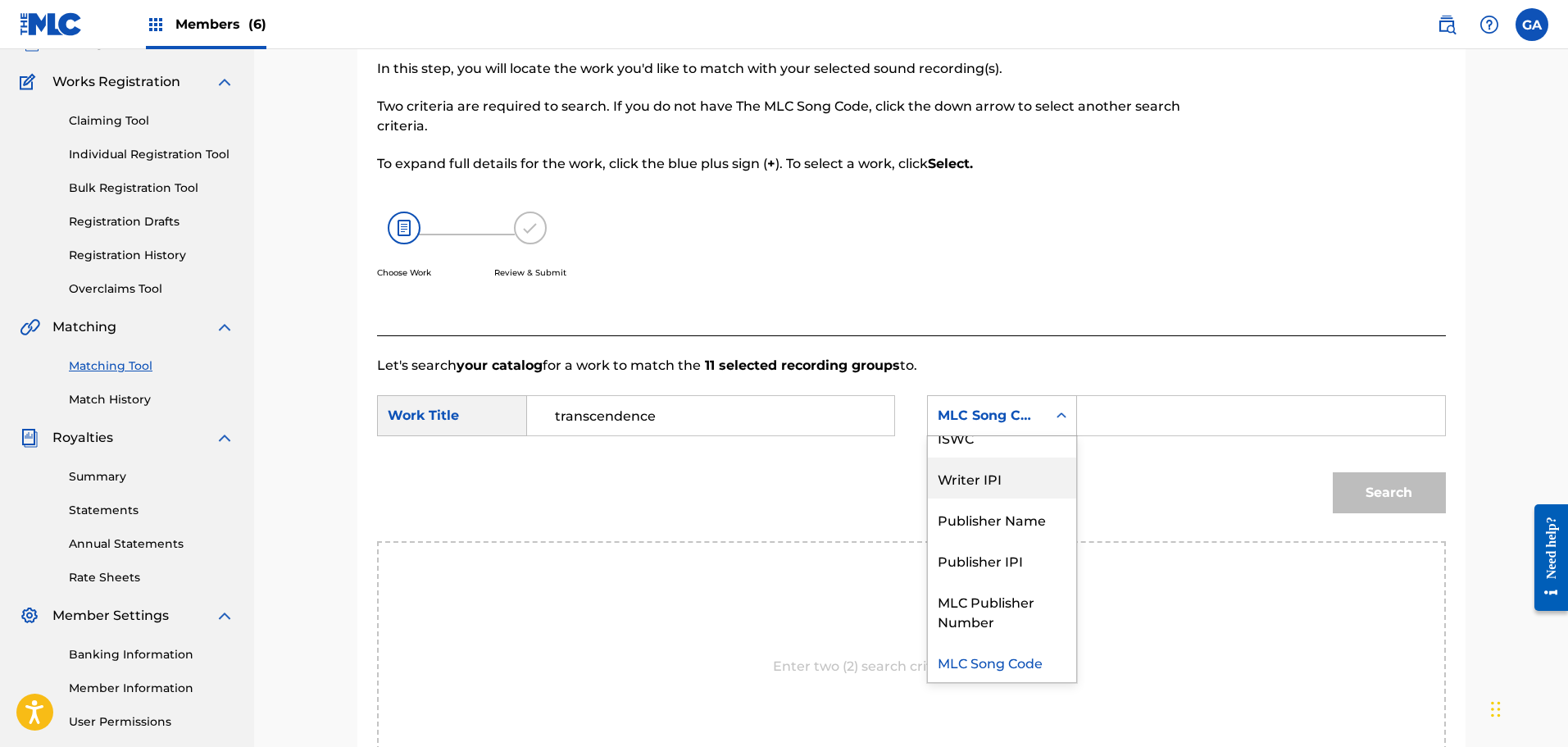
scroll to position [0, 0]
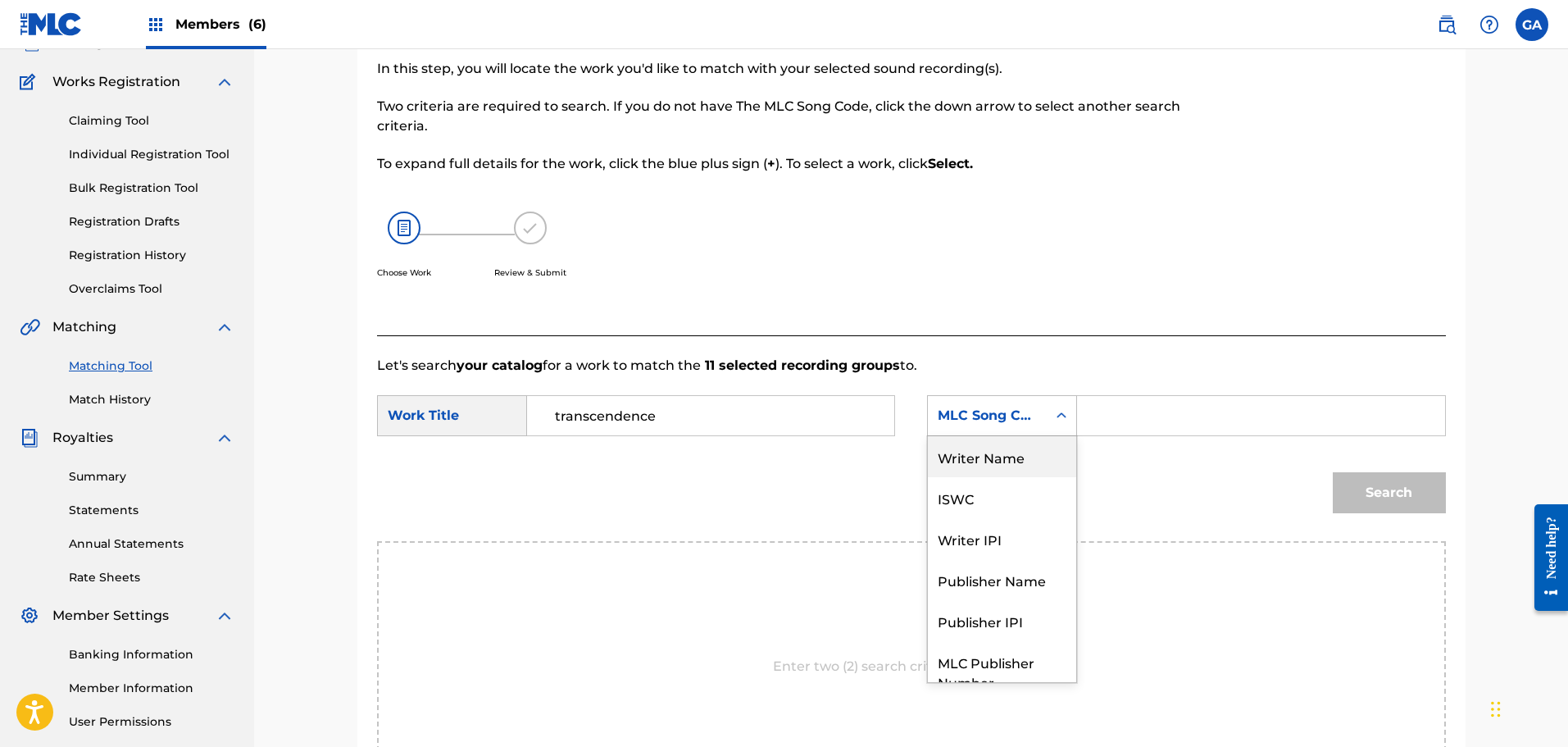
click at [1021, 459] on div "Writer Name" at bounding box center [1001, 456] width 149 height 41
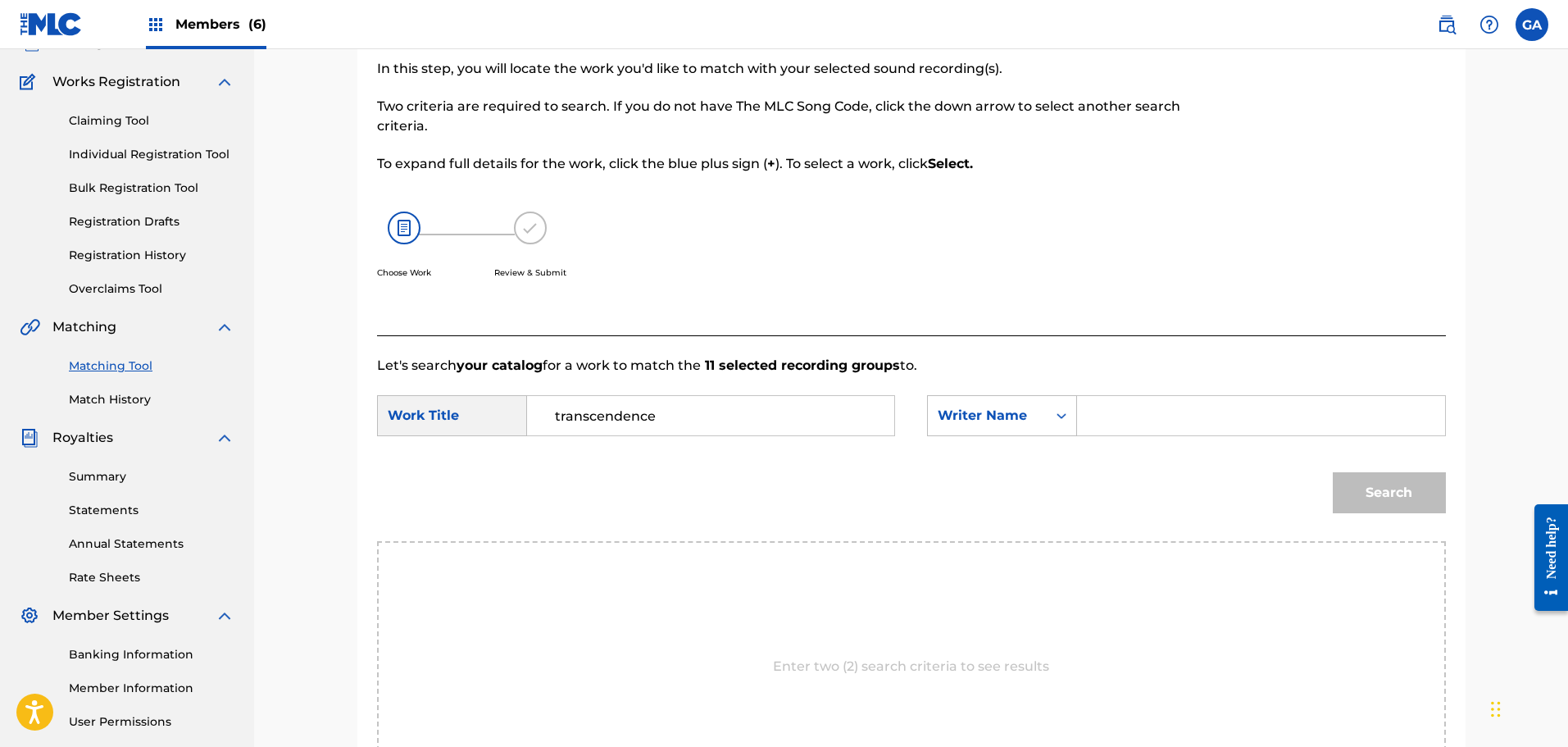
click at [1118, 410] on input "Search Form" at bounding box center [1261, 415] width 339 height 39
type input "sierra"
click at [1333, 472] on button "Search" at bounding box center [1388, 492] width 113 height 41
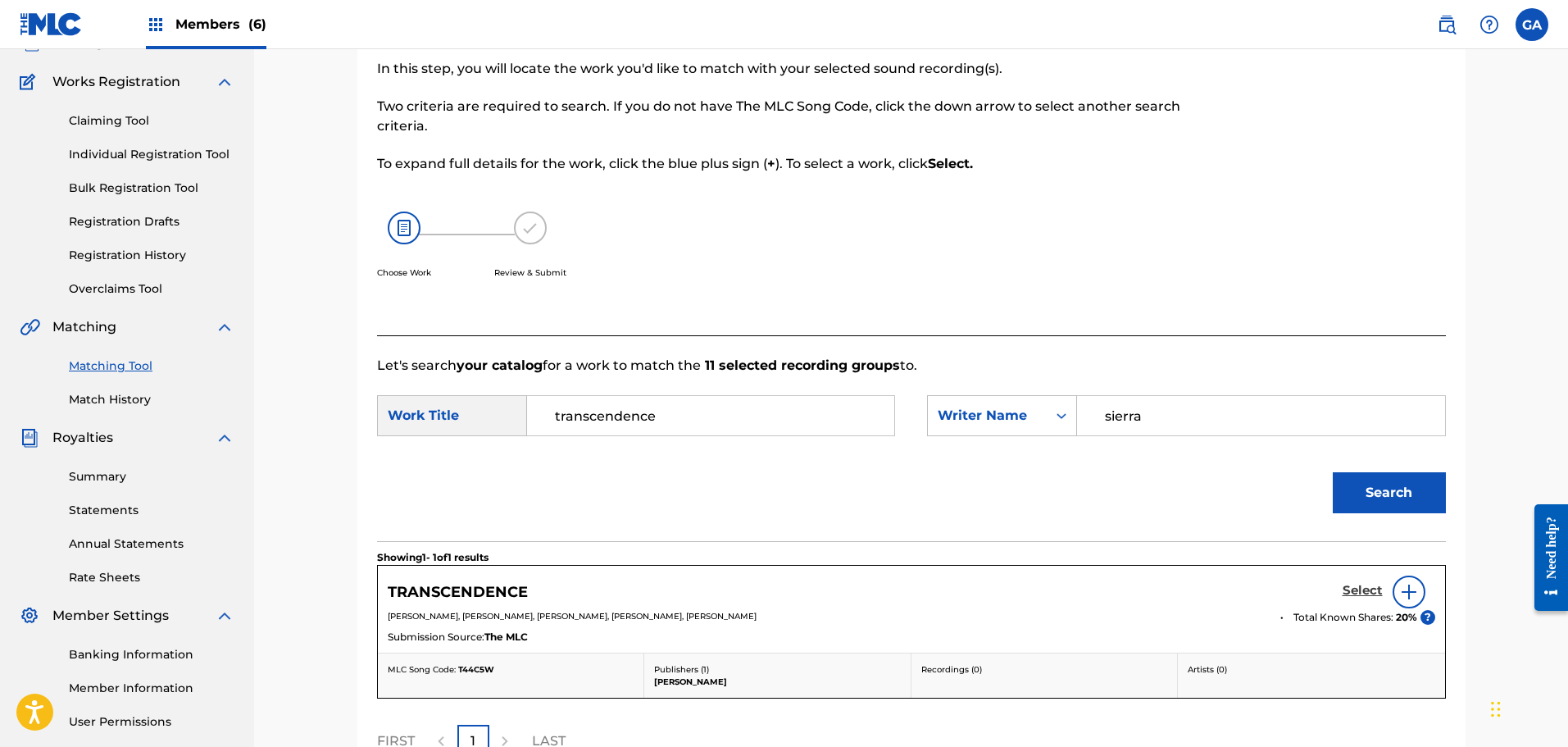
click at [1355, 585] on h5 "Select" at bounding box center [1363, 590] width 40 height 16
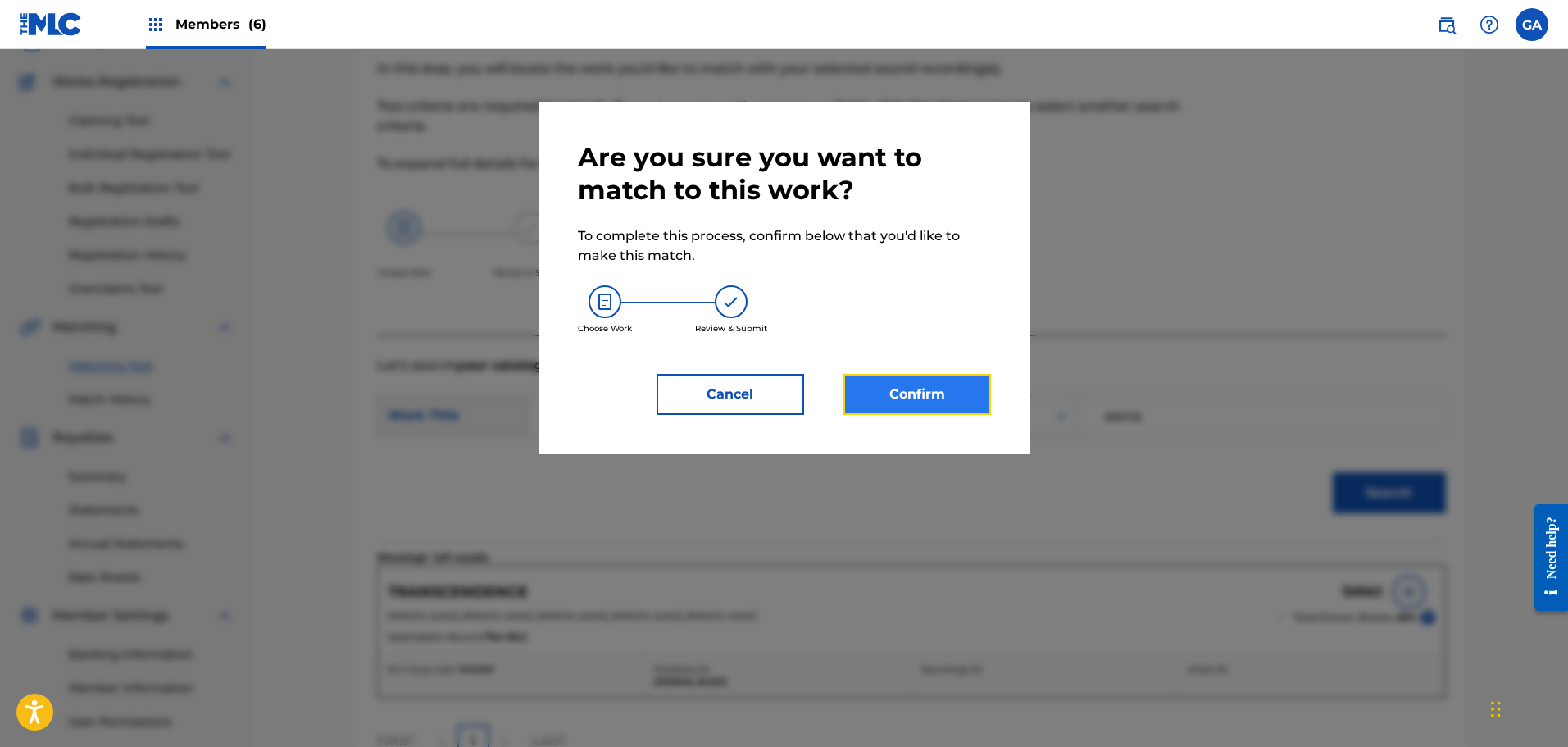
click at [904, 387] on button "Confirm" at bounding box center [918, 394] width 148 height 41
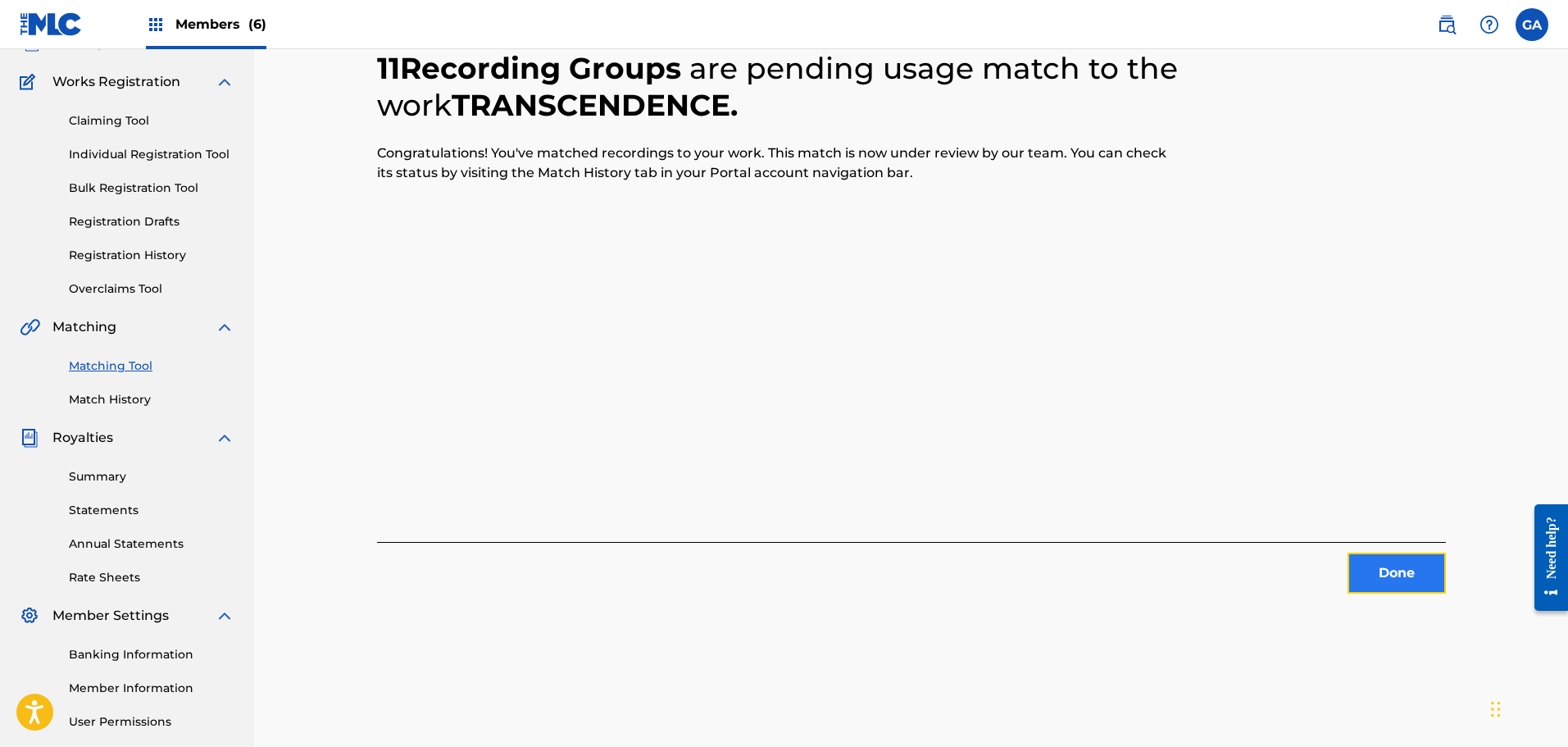
click at [1429, 565] on button "Done" at bounding box center [1396, 572] width 99 height 41
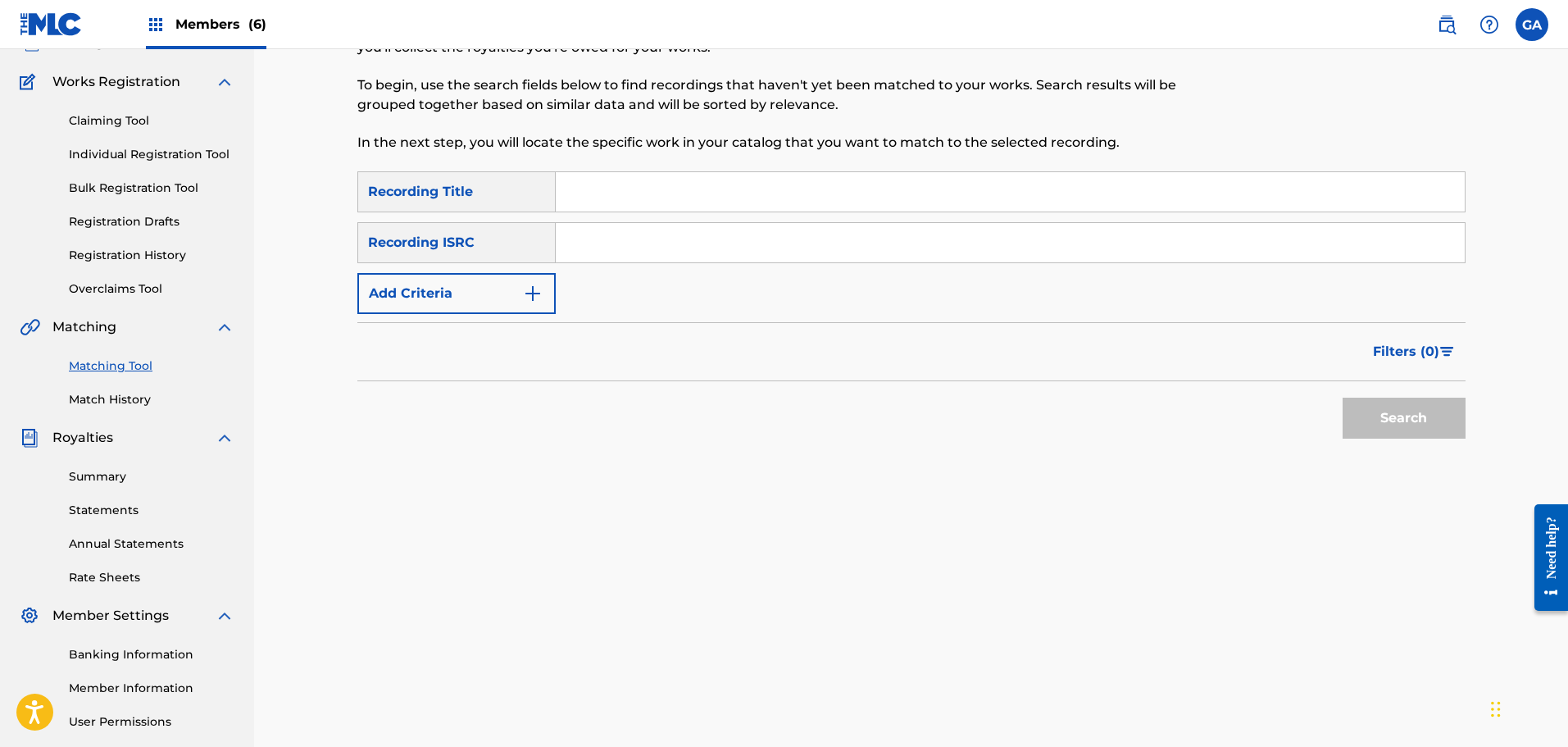
click at [632, 200] on input "Search Form" at bounding box center [1009, 191] width 909 height 39
type input "vendetta"
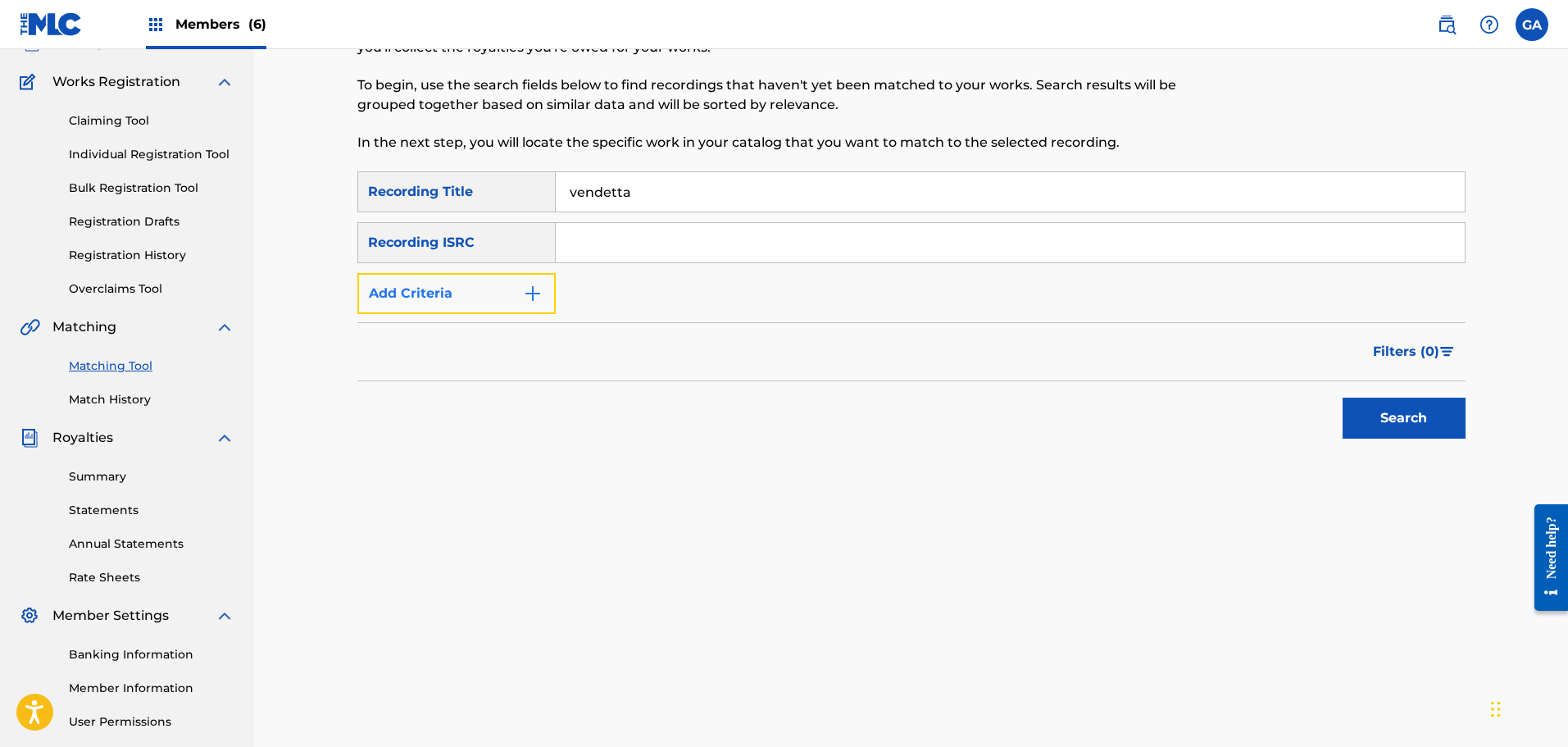
click at [495, 292] on button "Add Criteria" at bounding box center [456, 293] width 198 height 41
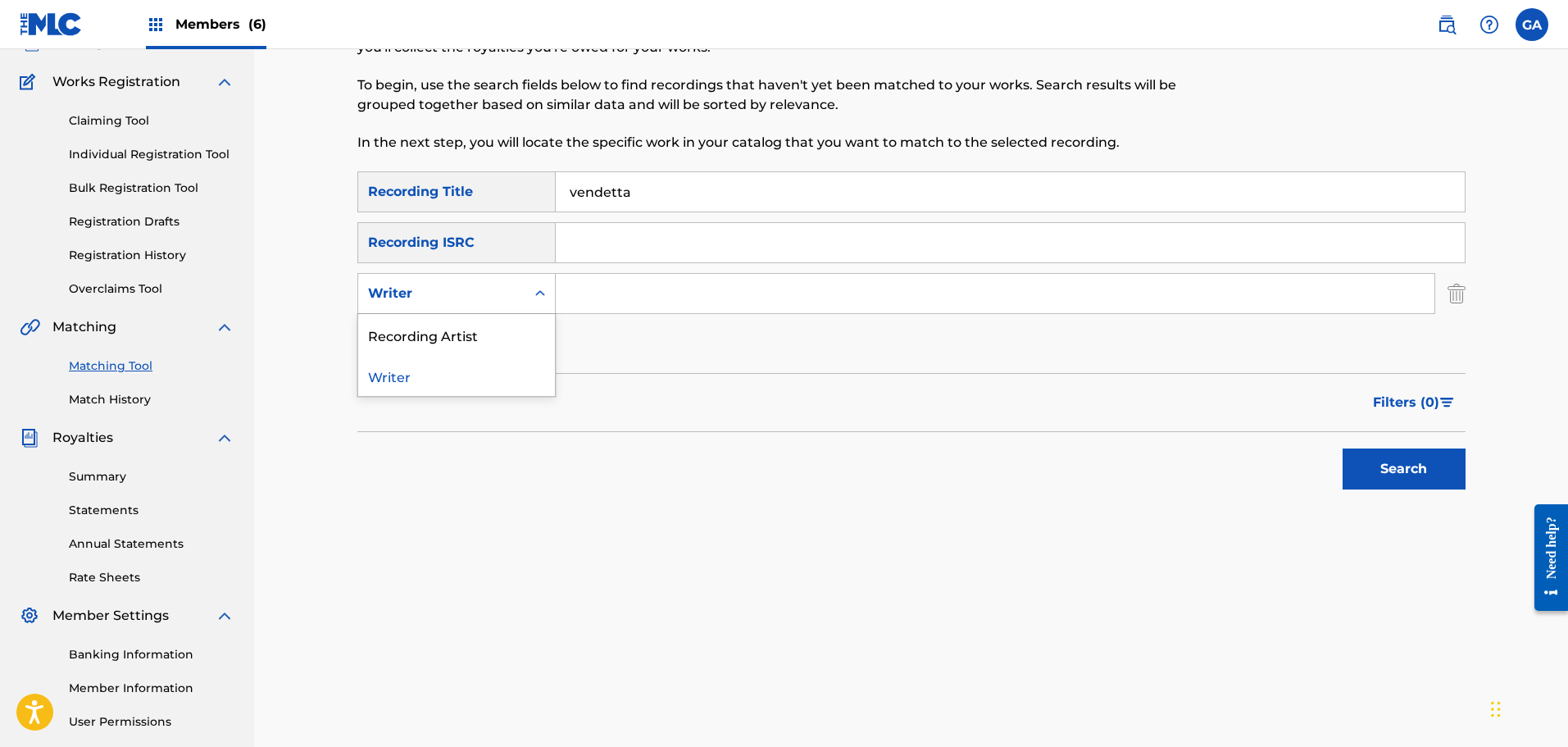
click at [478, 291] on div "Writer" at bounding box center [442, 293] width 148 height 20
click at [453, 326] on div "Recording Artist" at bounding box center [456, 334] width 196 height 41
click at [581, 298] on input "Search Form" at bounding box center [994, 292] width 879 height 39
click at [1343, 449] on button "Search" at bounding box center [1403, 469] width 123 height 41
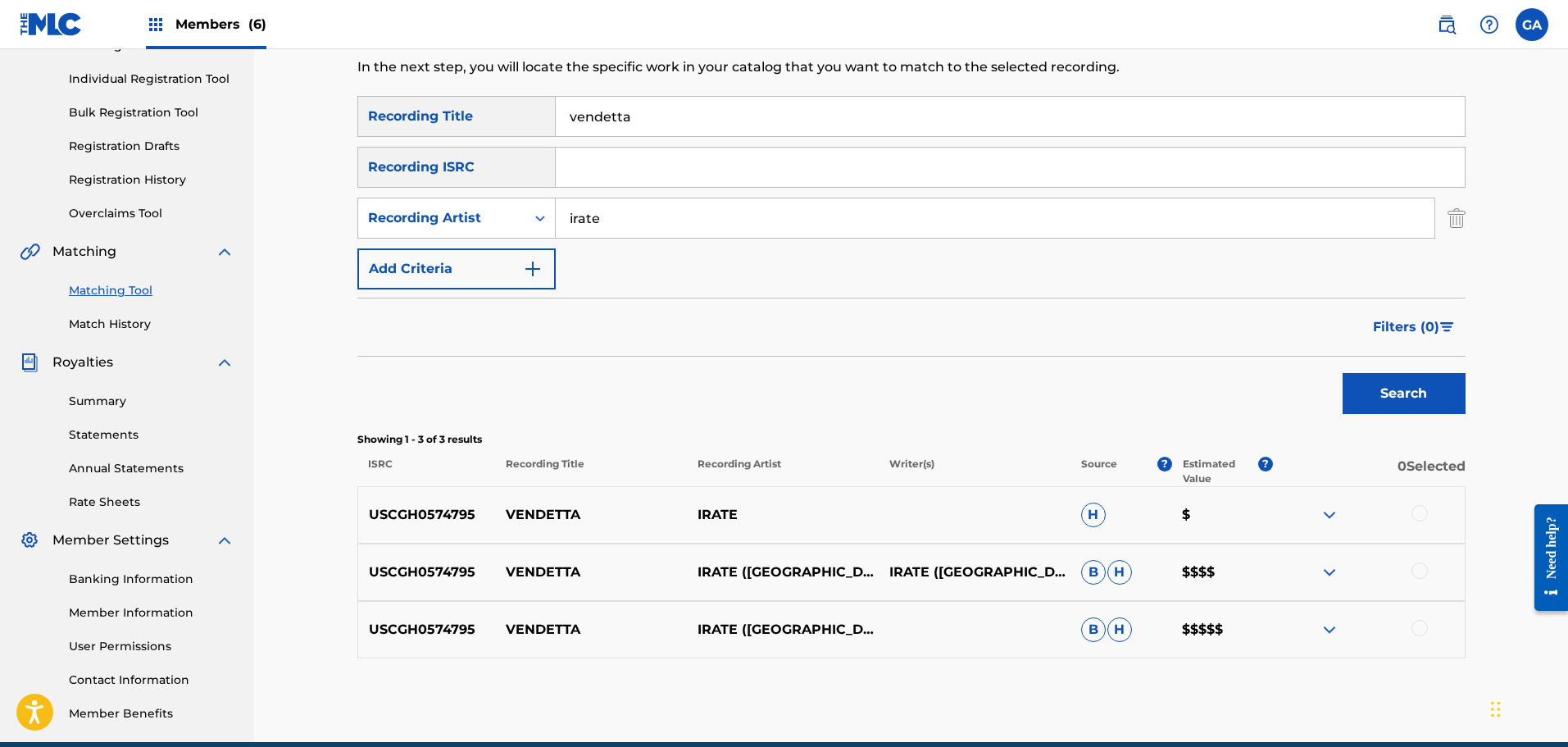
scroll to position [269, 0]
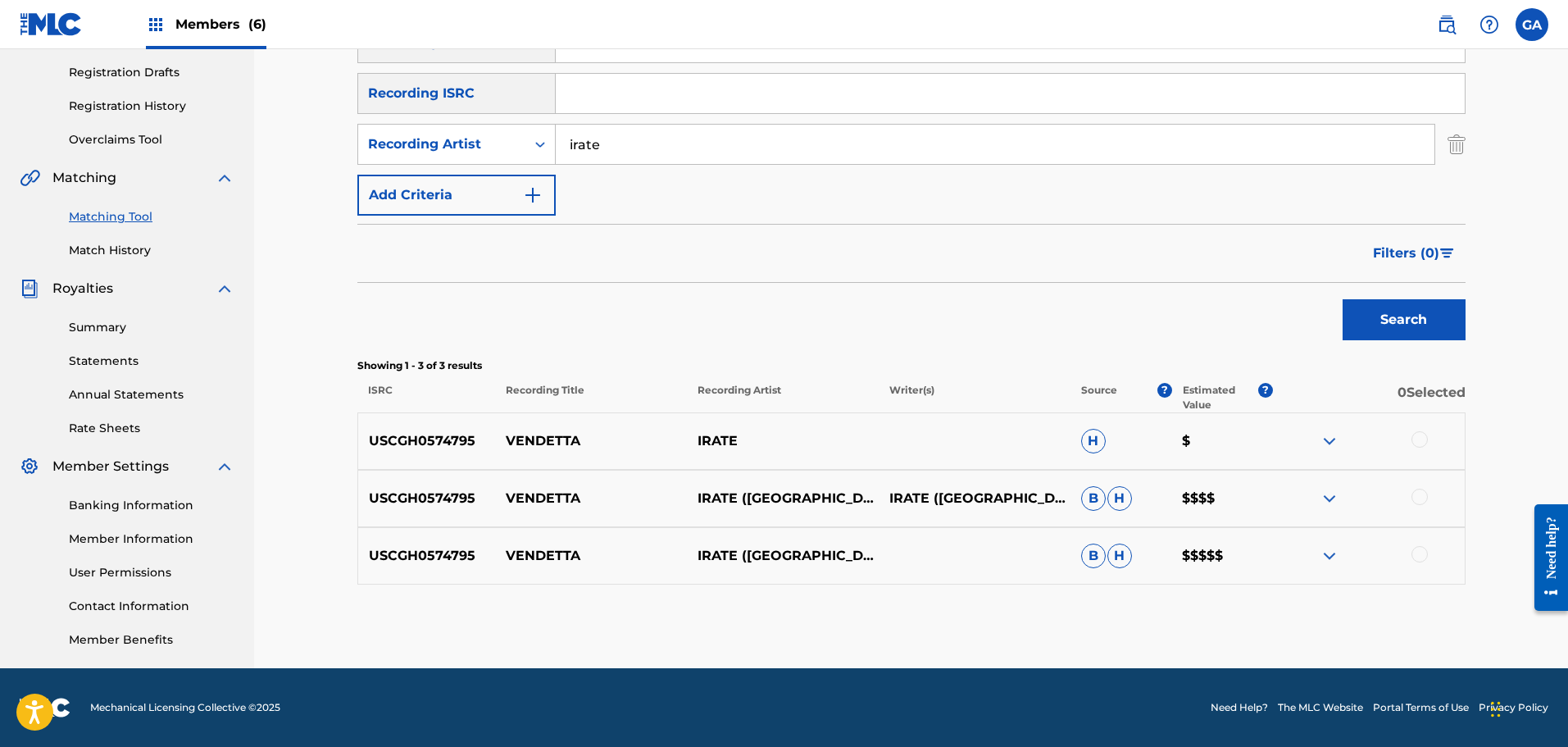
click at [1421, 441] on div at bounding box center [1419, 439] width 16 height 16
click at [1415, 486] on div "USCGH0574795 VENDETTA IRATE ([GEOGRAPHIC_DATA]) IRATE ([GEOGRAPHIC_DATA]) B H $…" at bounding box center [911, 499] width 1108 height 58
click at [1422, 495] on div at bounding box center [1419, 497] width 16 height 16
click at [1416, 559] on div at bounding box center [1419, 554] width 16 height 16
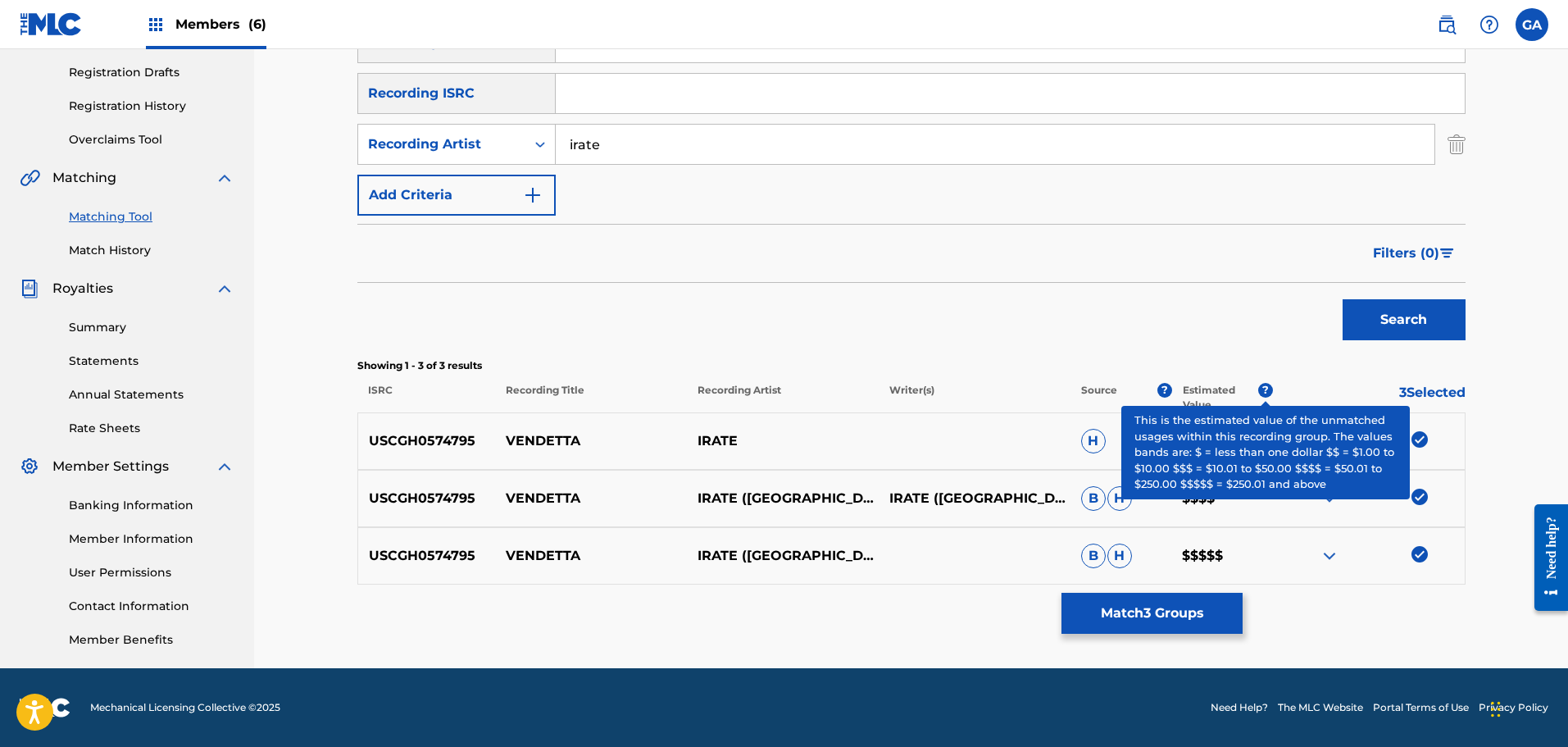
click at [1259, 388] on span "?" at bounding box center [1265, 390] width 15 height 15
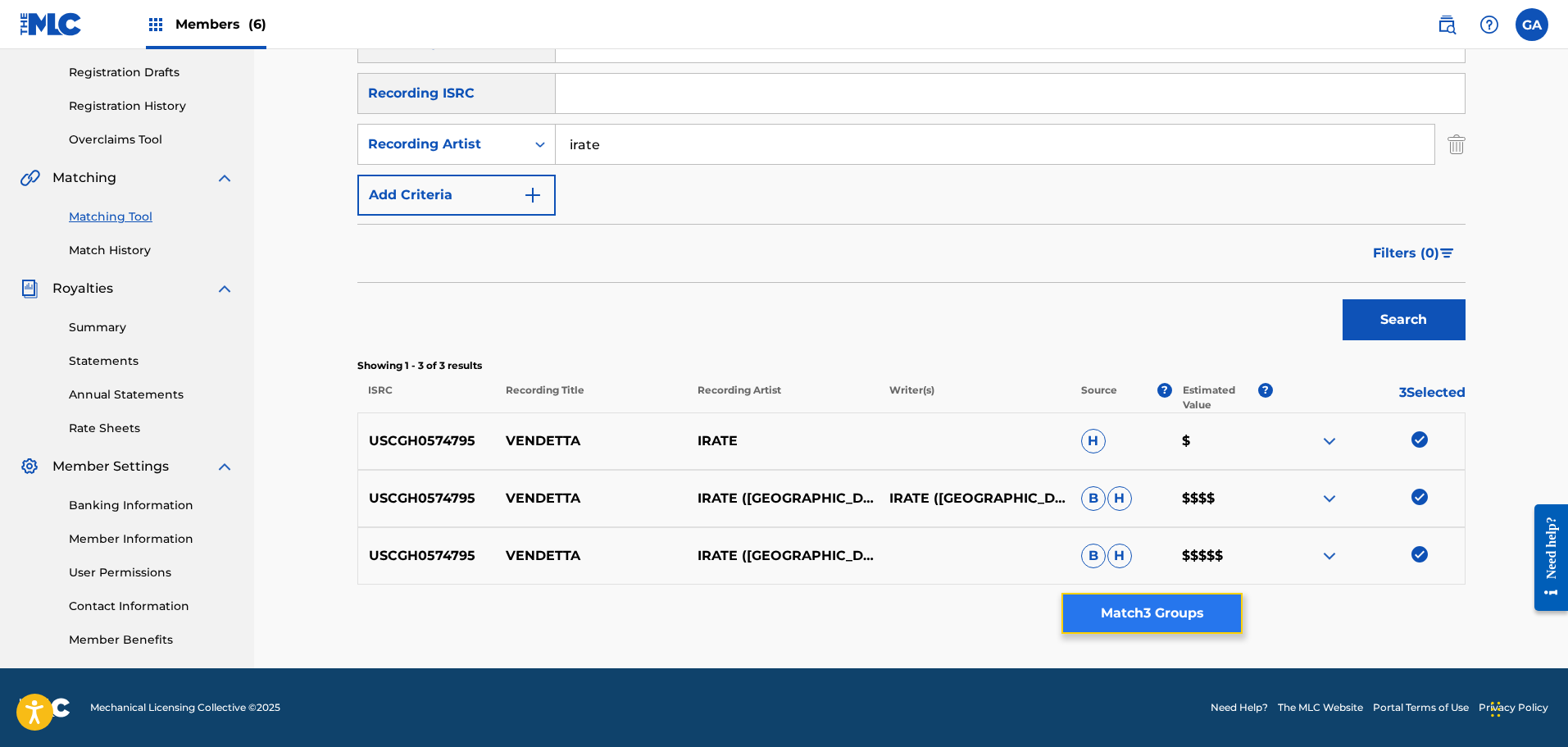
click at [1184, 615] on button "Match 3 Groups" at bounding box center [1152, 612] width 182 height 41
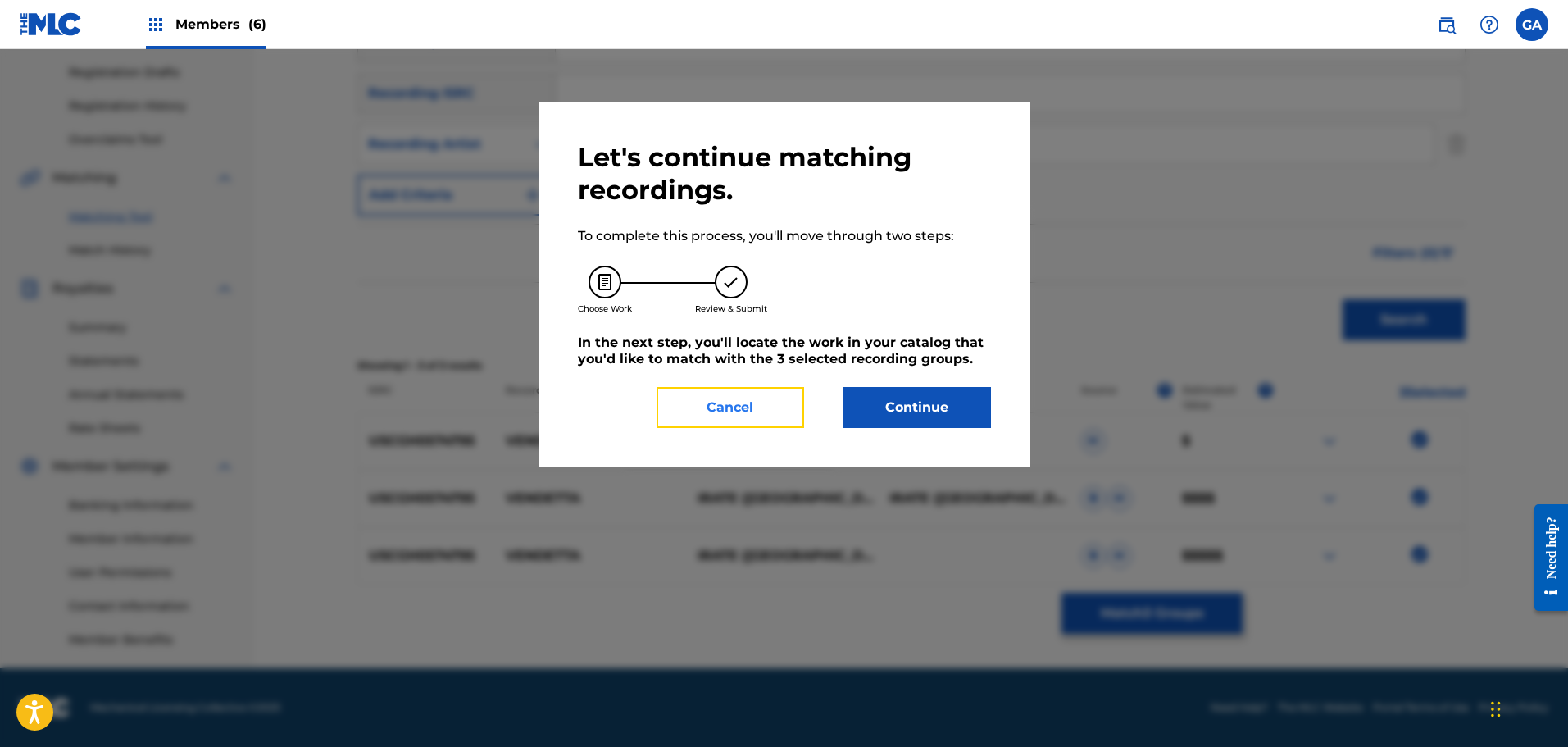
click at [675, 401] on button "Cancel" at bounding box center [730, 407] width 148 height 41
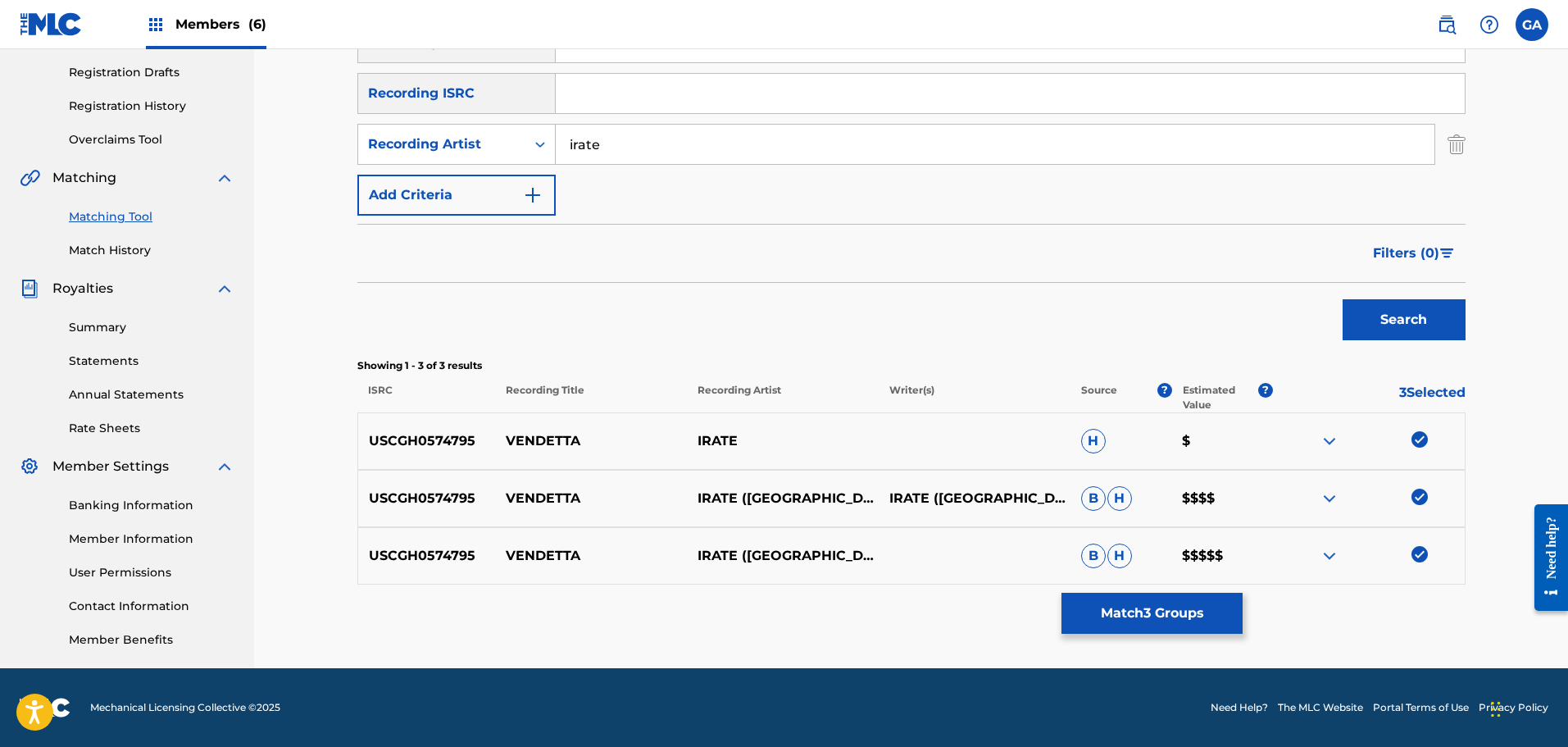
click at [573, 150] on input "irate" at bounding box center [994, 144] width 879 height 39
type input "i.r.a.t.e."
click at [1343, 299] on button "Search" at bounding box center [1403, 319] width 123 height 41
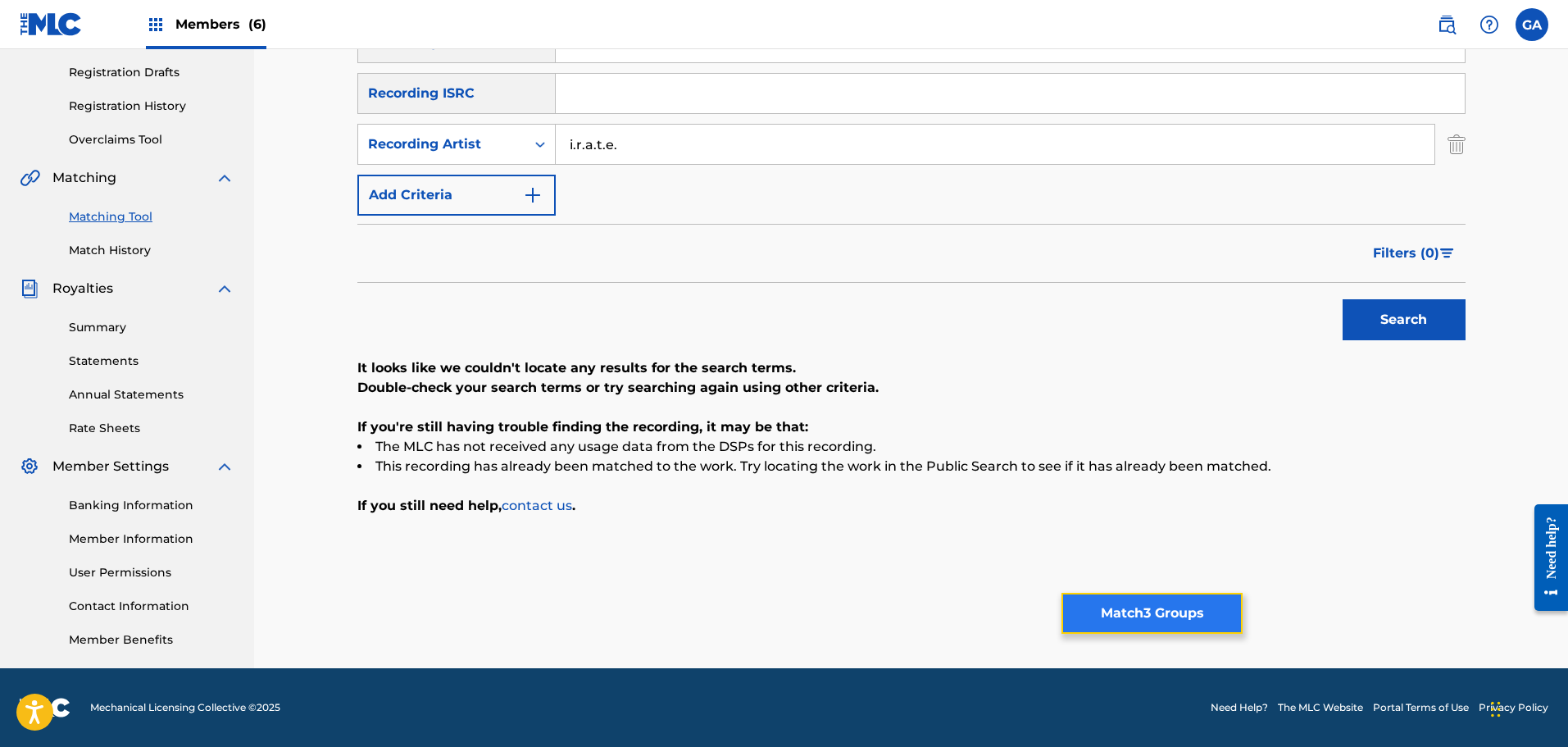
click at [1183, 593] on button "Match 3 Groups" at bounding box center [1152, 612] width 182 height 41
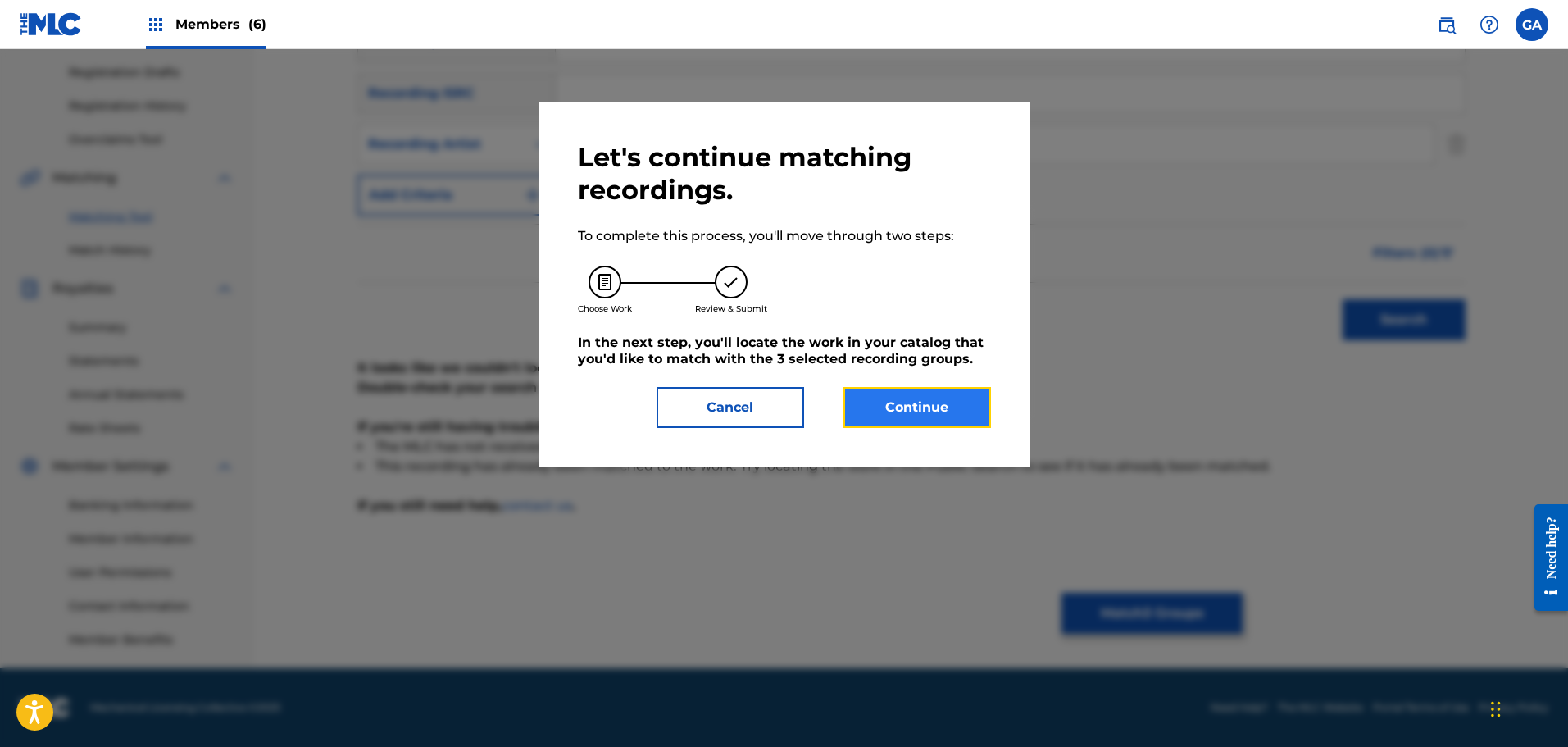
click at [937, 407] on button "Continue" at bounding box center [918, 407] width 148 height 41
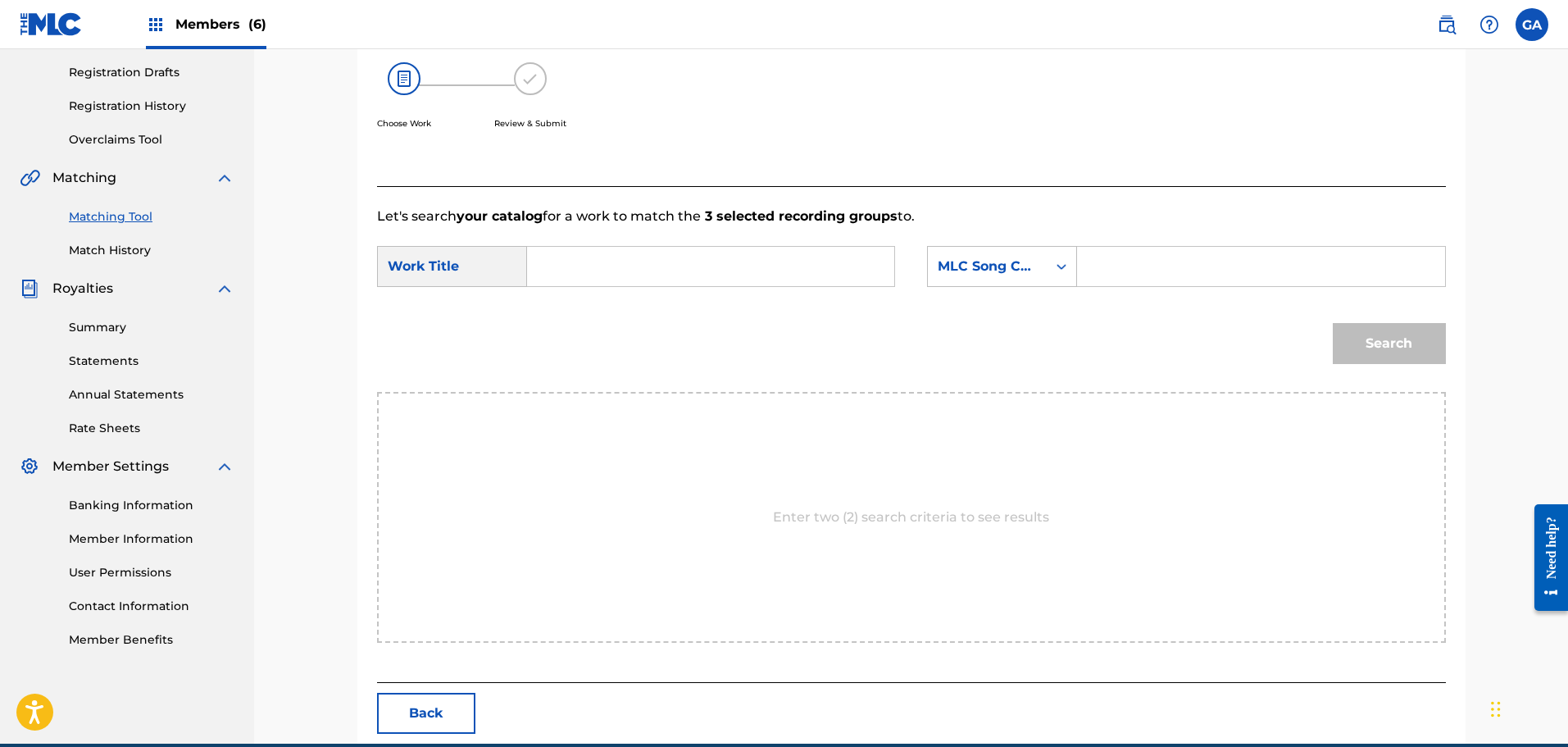
click at [654, 252] on input "Search Form" at bounding box center [710, 265] width 339 height 39
type input "vendetta"
click at [987, 274] on div "MLC Song Code" at bounding box center [986, 266] width 99 height 20
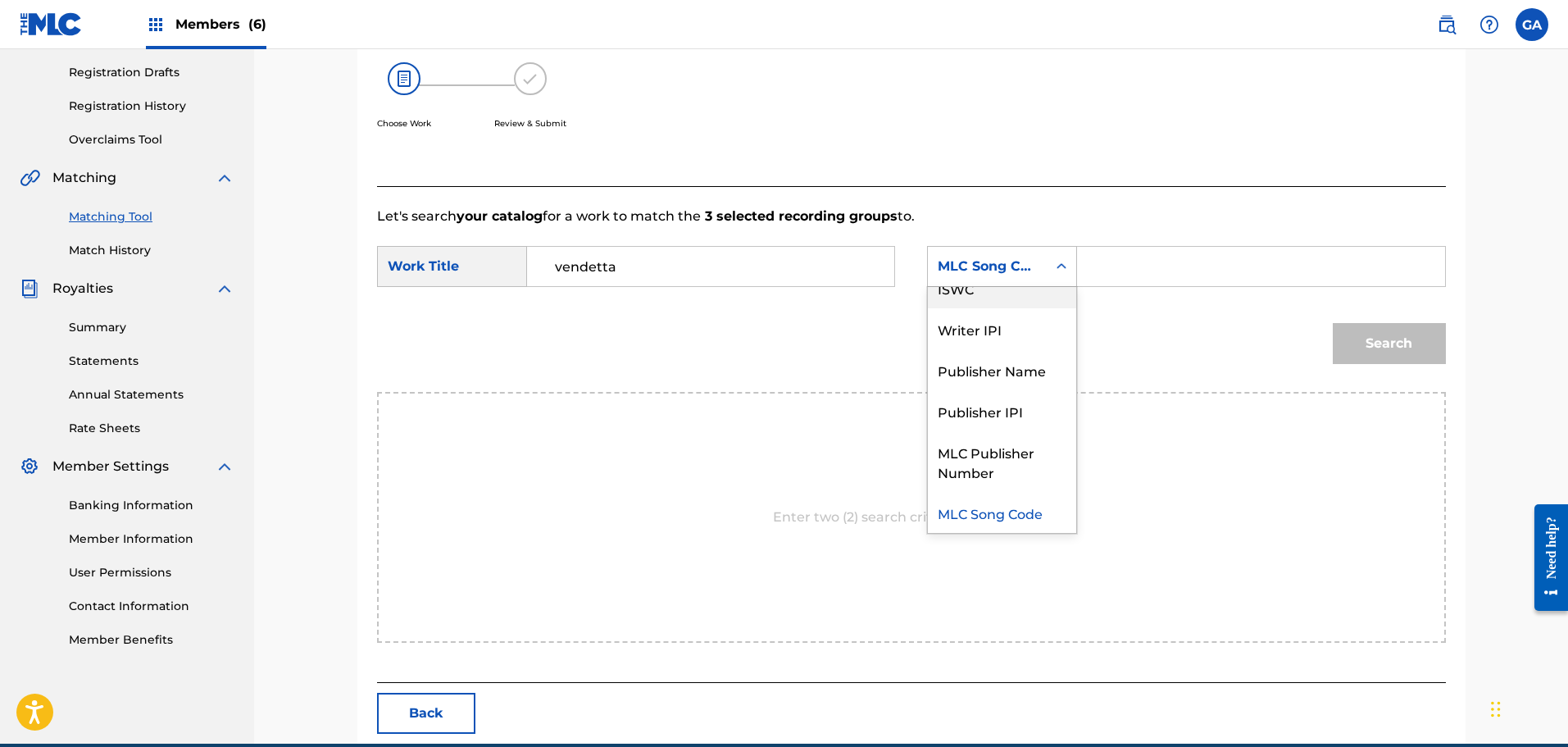
scroll to position [0, 0]
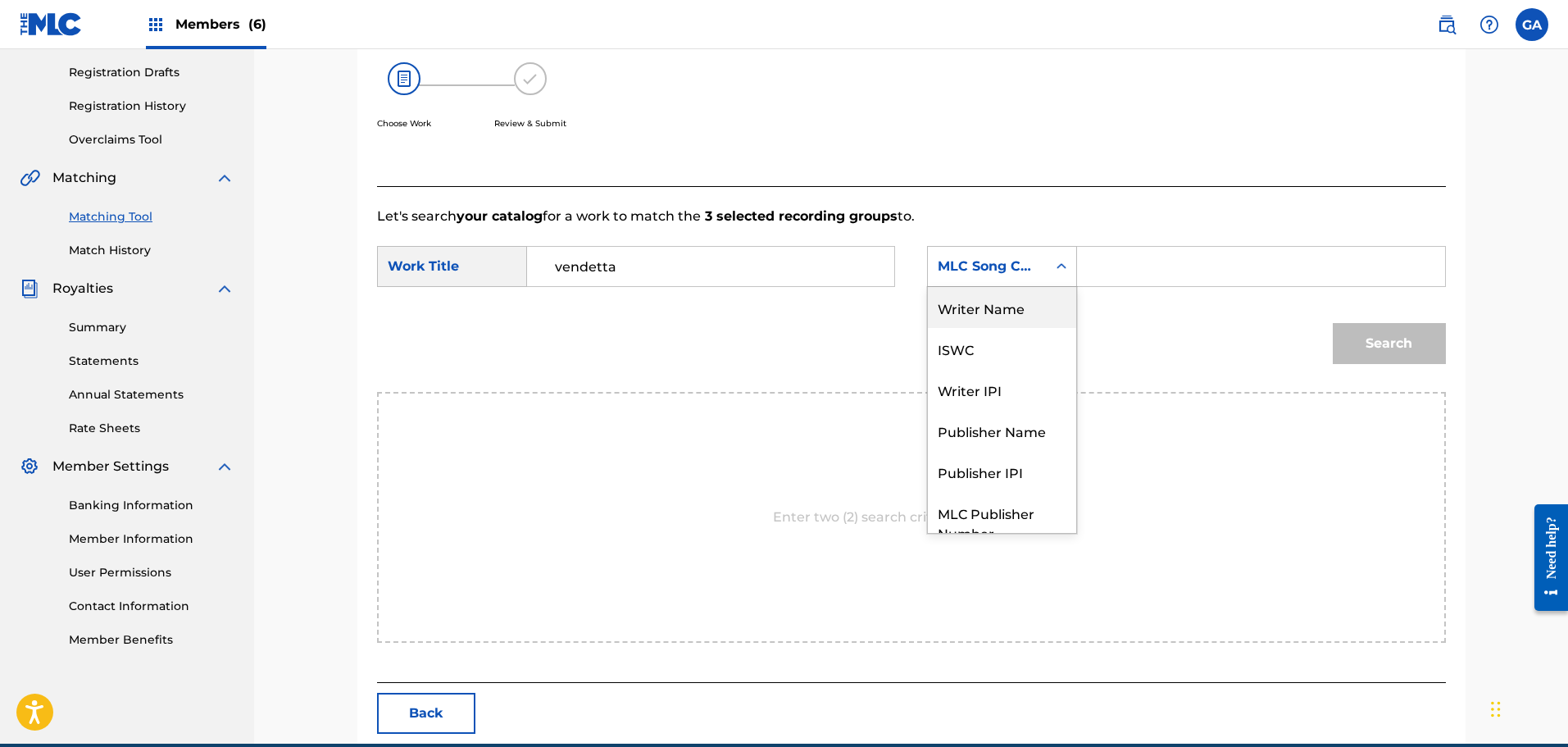
click at [988, 299] on div "Writer Name" at bounding box center [1001, 307] width 149 height 41
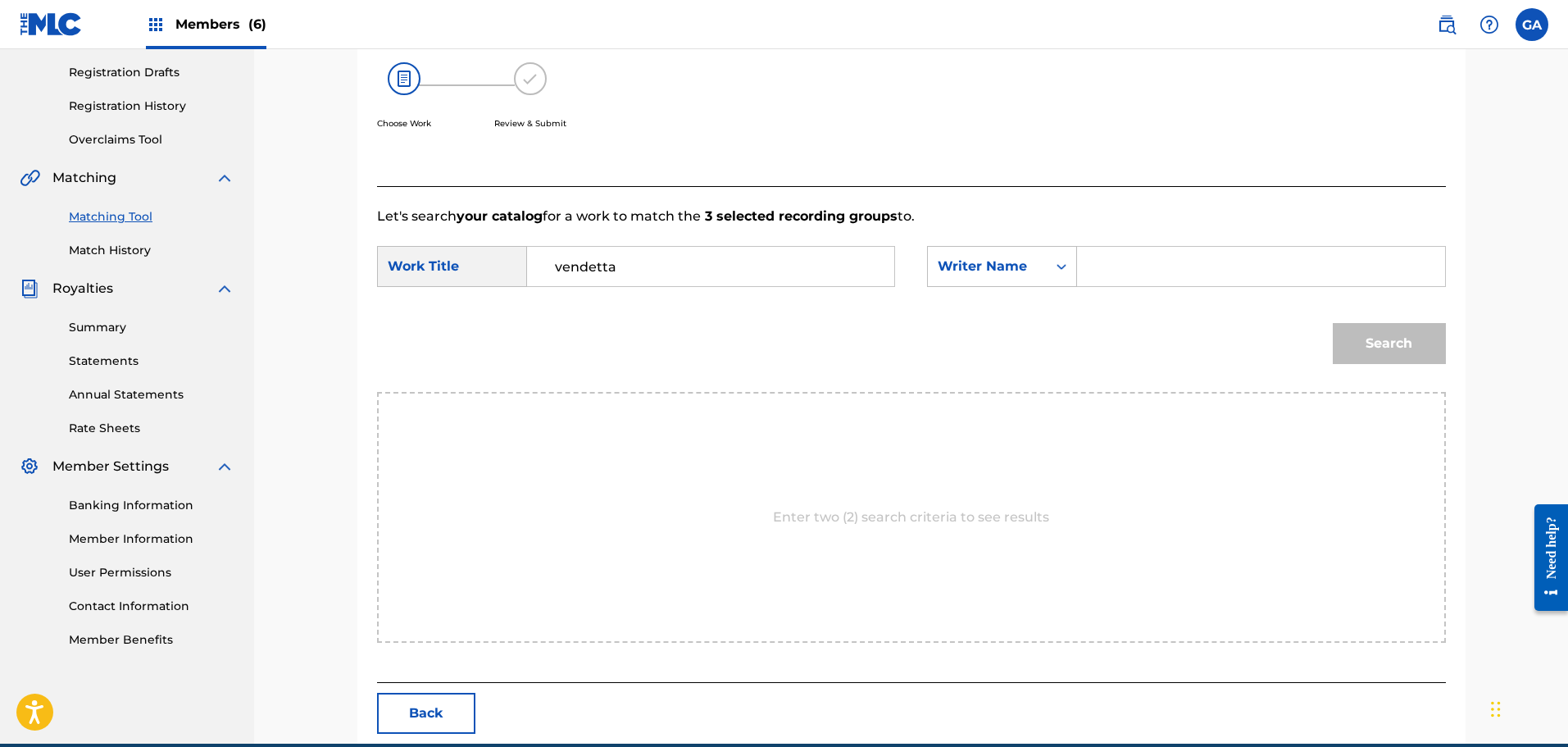
click at [1098, 261] on input "Search Form" at bounding box center [1261, 265] width 339 height 39
click at [1333, 323] on button "Search" at bounding box center [1388, 343] width 113 height 41
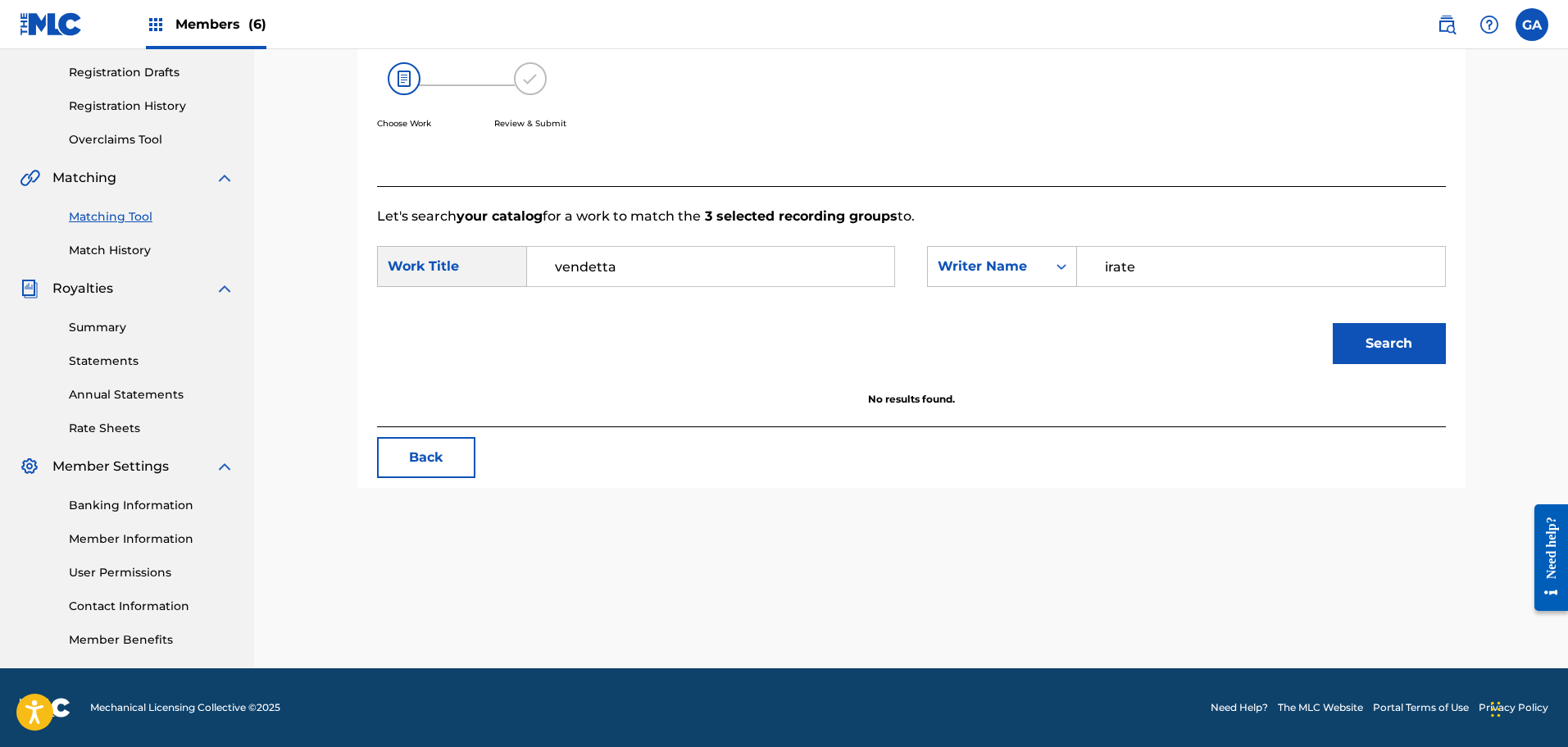
click at [1098, 264] on input "irate" at bounding box center [1261, 265] width 339 height 39
type input "sierra"
click at [1333, 323] on button "Search" at bounding box center [1388, 343] width 113 height 41
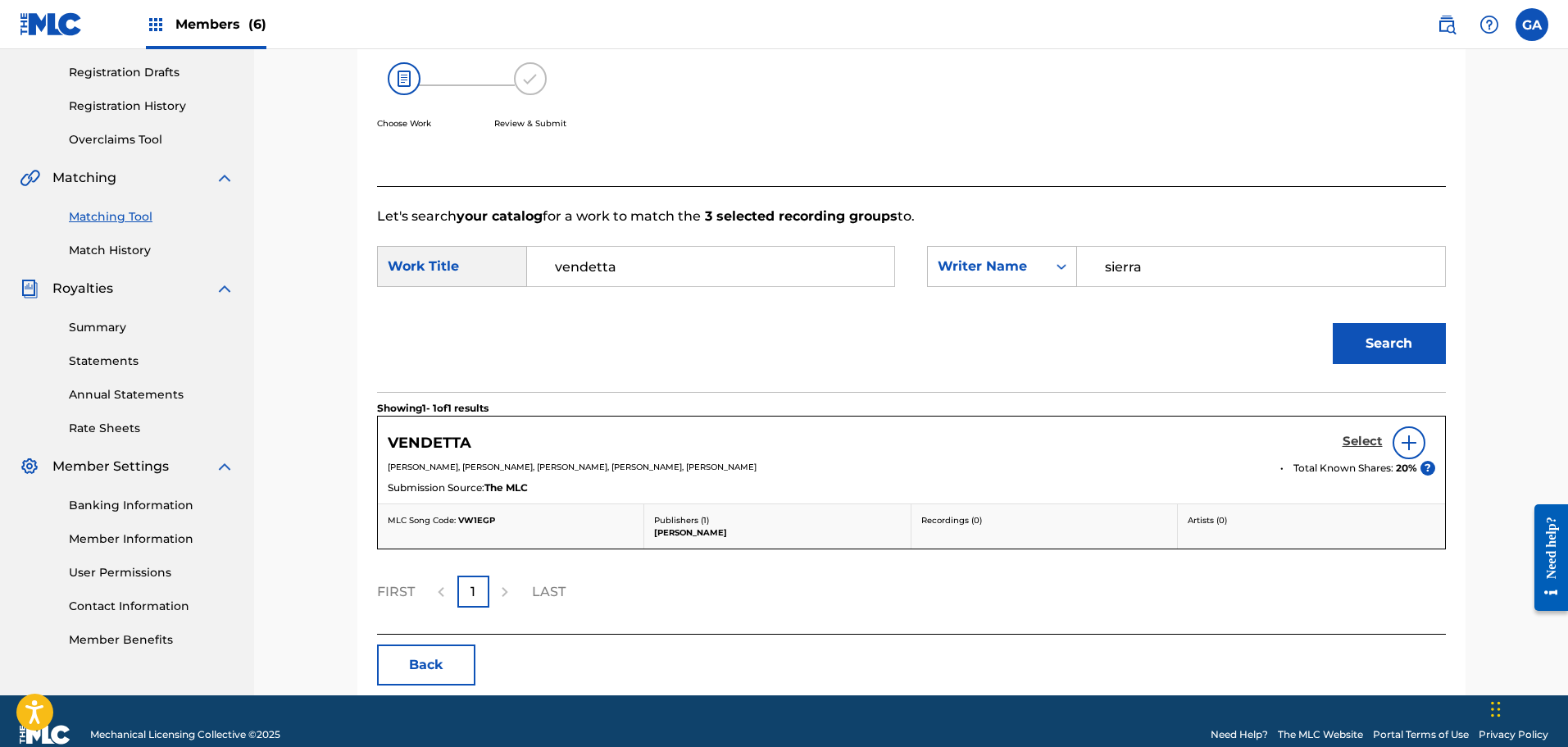
click at [1360, 437] on h5 "Select" at bounding box center [1363, 442] width 40 height 16
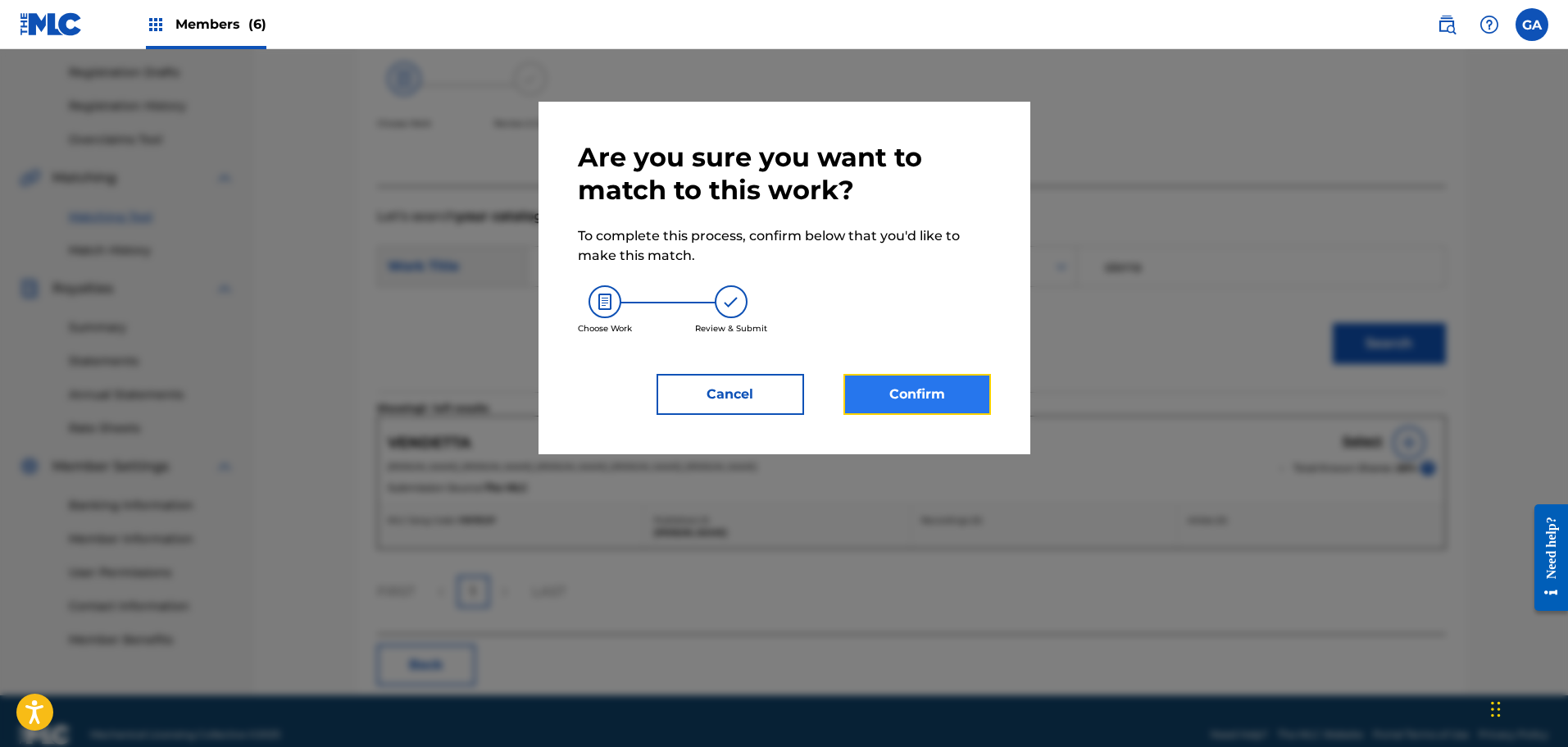
click at [896, 381] on button "Confirm" at bounding box center [918, 394] width 148 height 41
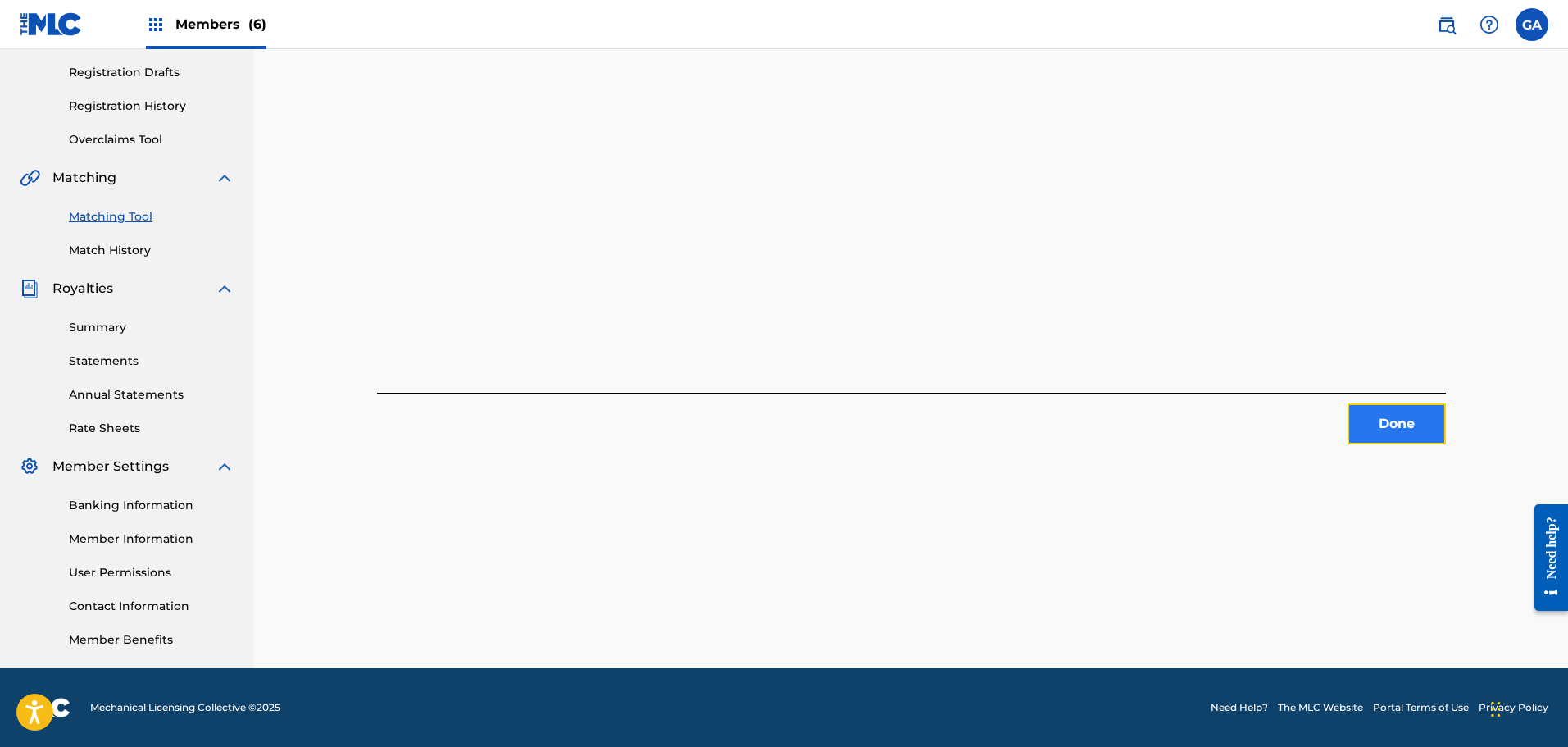
click at [1373, 420] on button "Done" at bounding box center [1396, 423] width 99 height 41
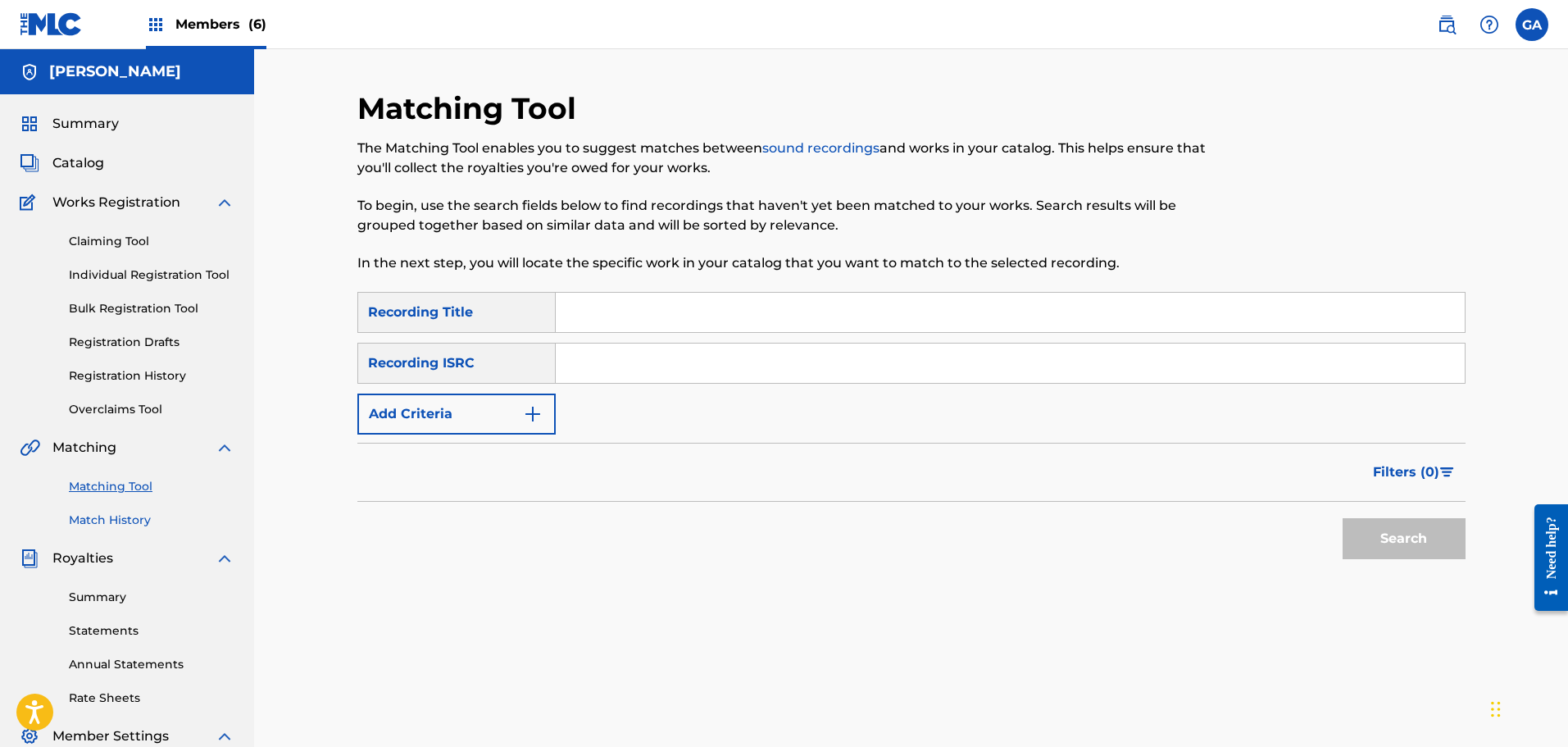
click at [122, 521] on link "Match History" at bounding box center [152, 520] width 166 height 17
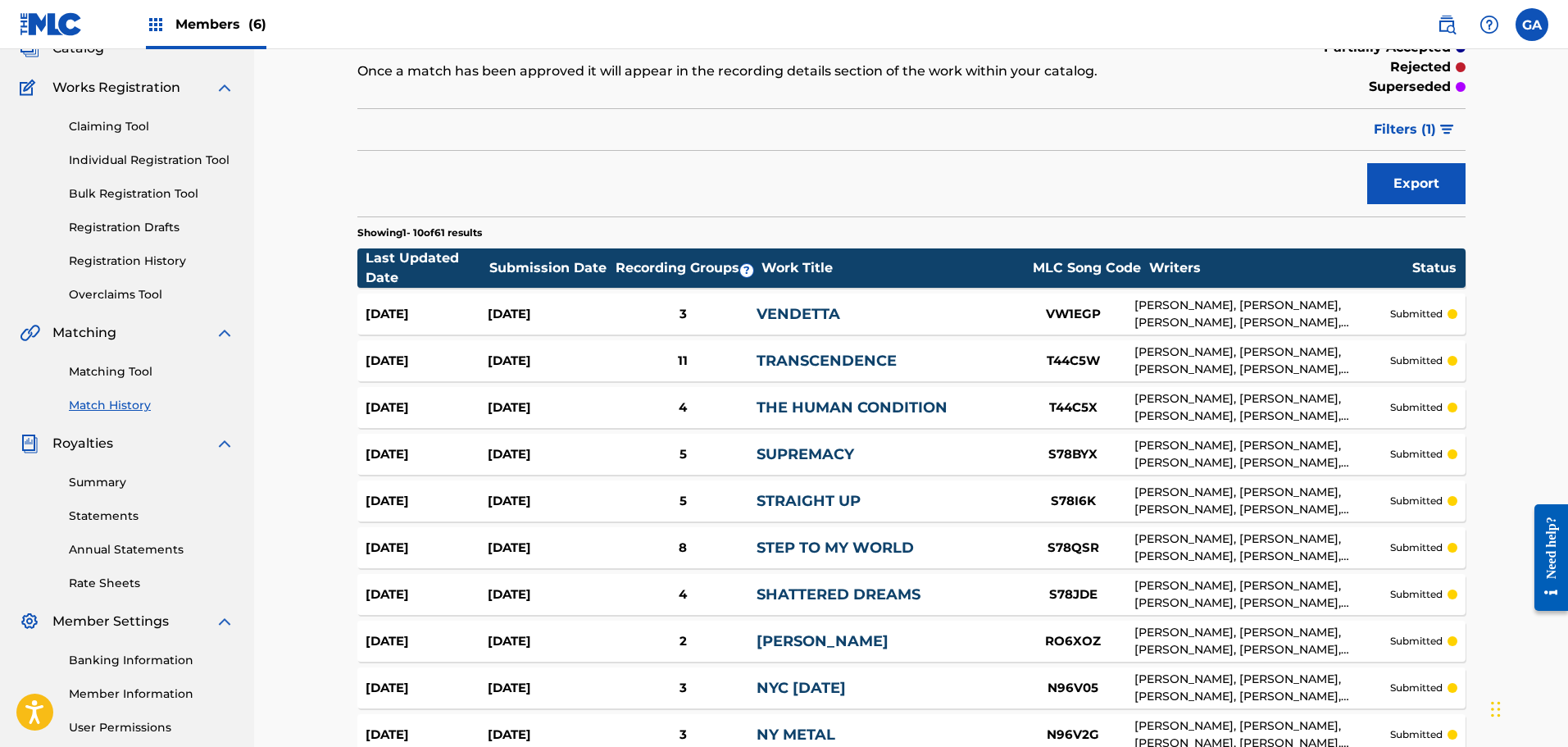
scroll to position [286, 0]
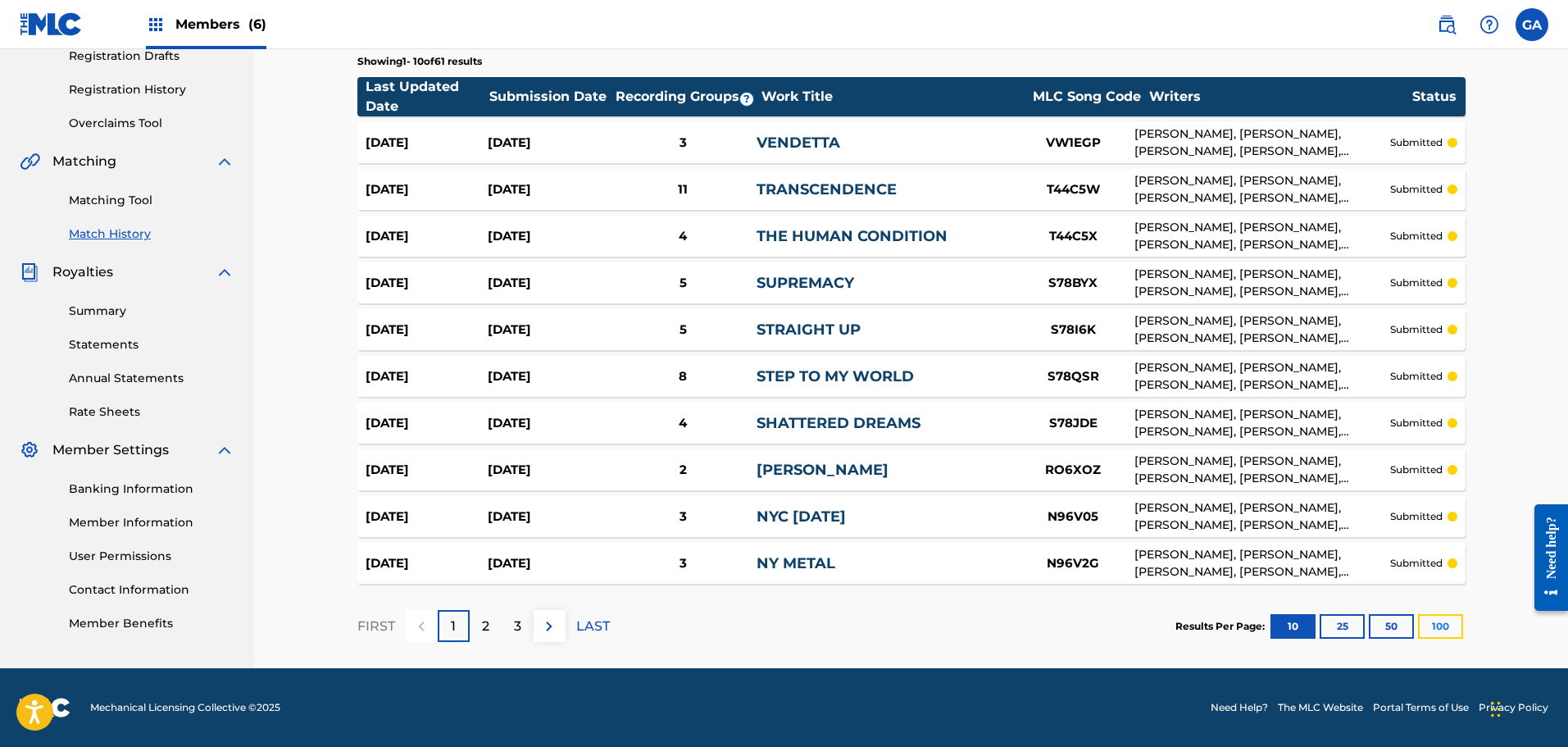
click at [1432, 617] on button "100" at bounding box center [1440, 626] width 45 height 25
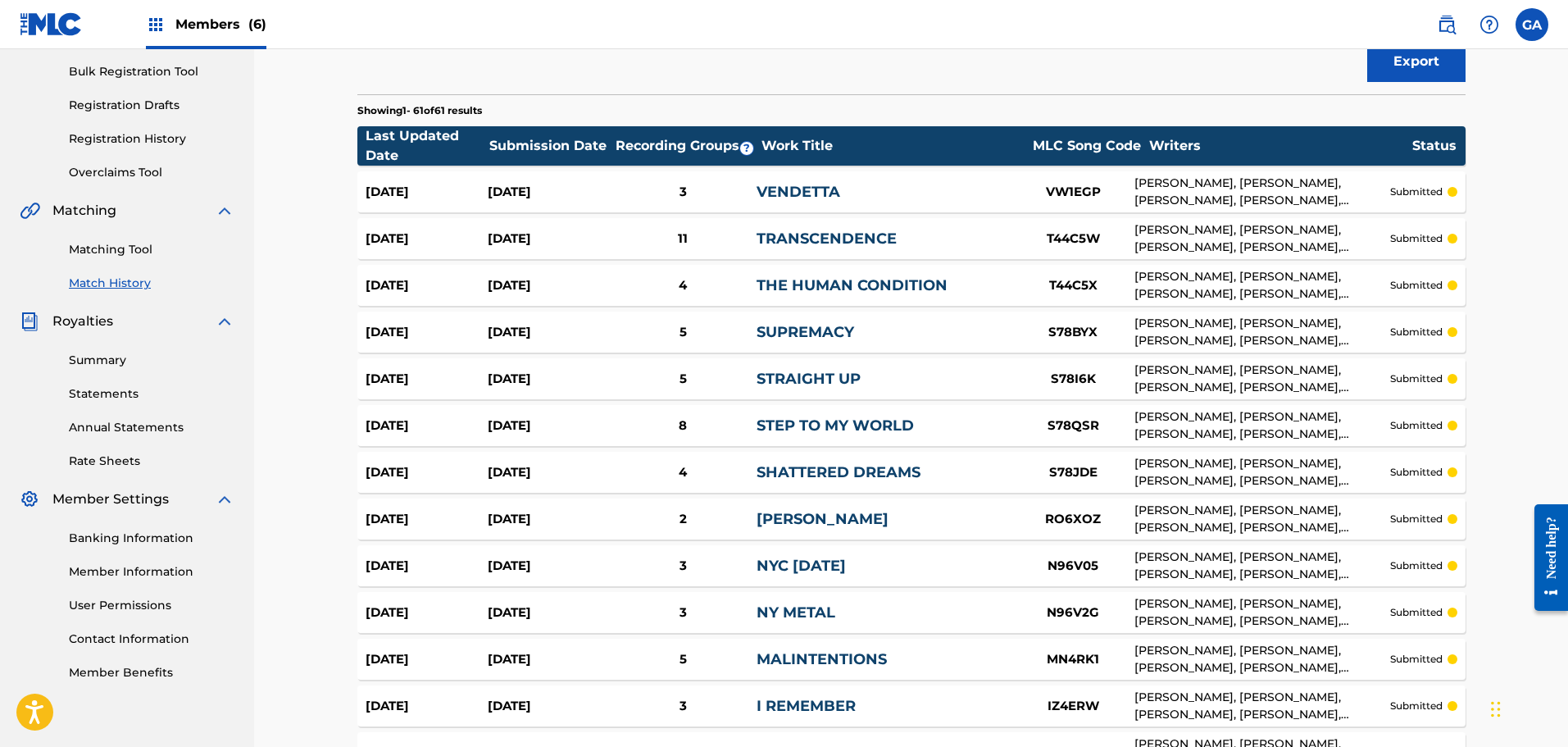
scroll to position [0, 0]
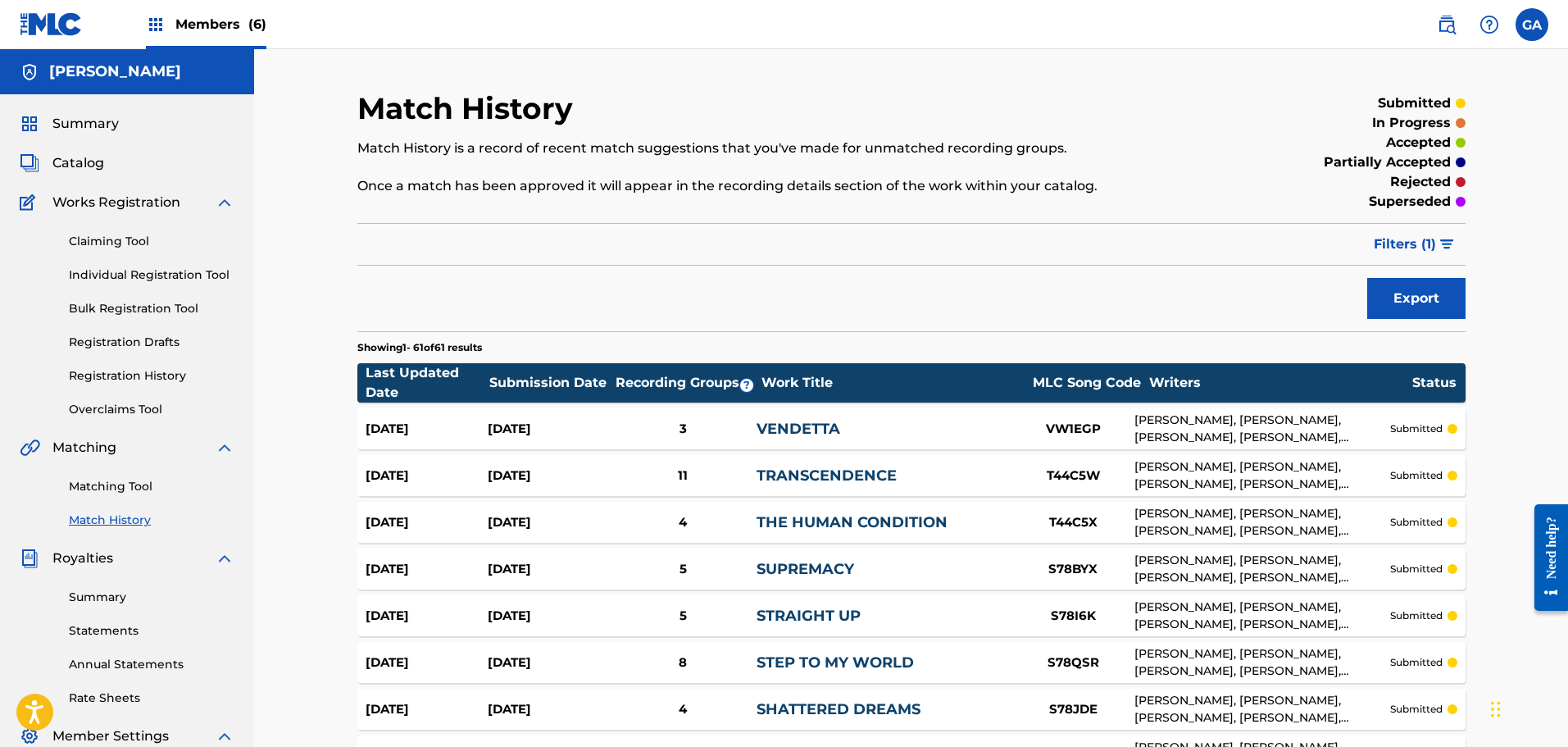
click at [56, 113] on div "Summary Catalog Works Registration Claiming Tool Individual Registration Tool B…" at bounding box center [127, 517] width 254 height 844
click at [66, 117] on span "Summary" at bounding box center [86, 124] width 67 height 20
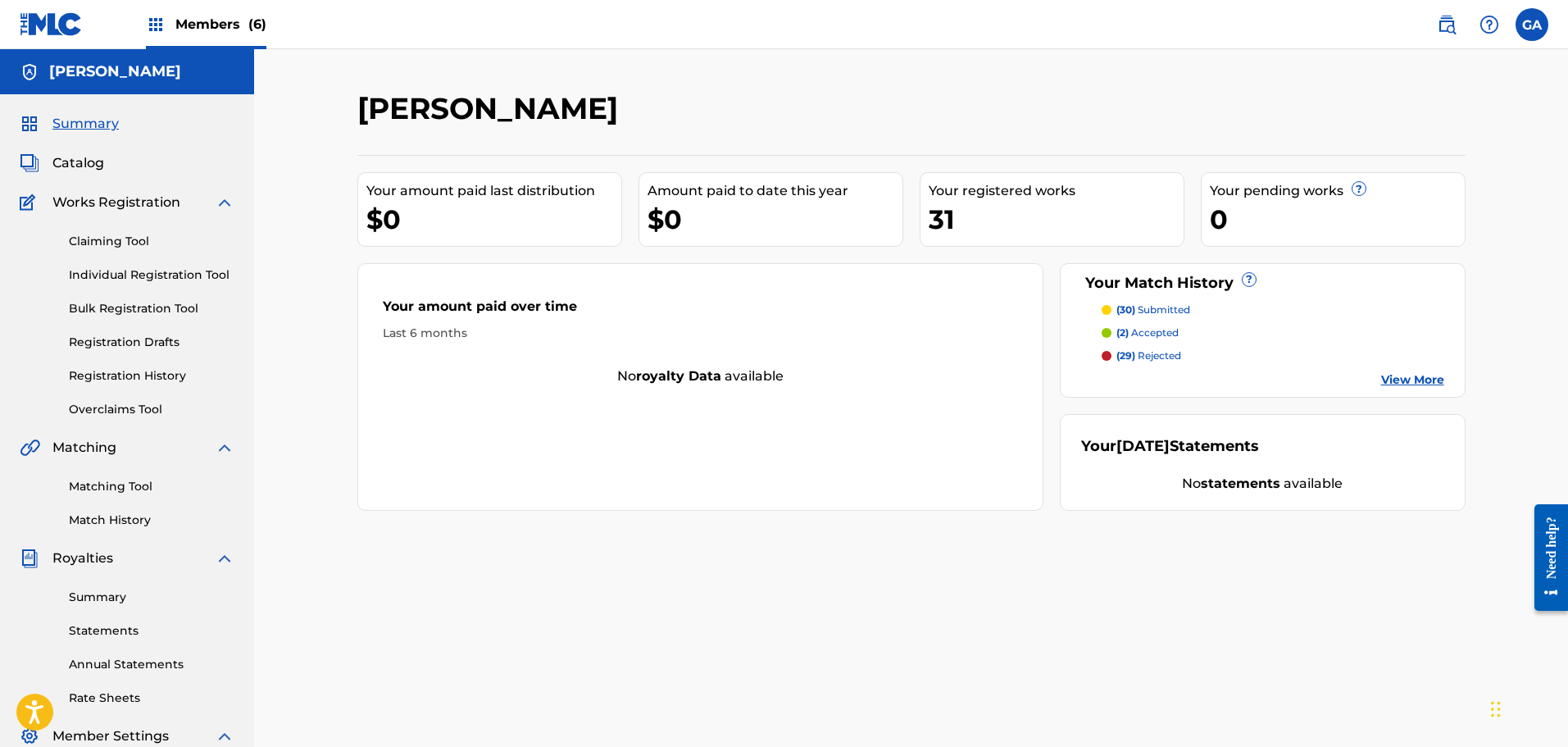
click at [1142, 330] on p "(2) accepted" at bounding box center [1147, 332] width 62 height 15
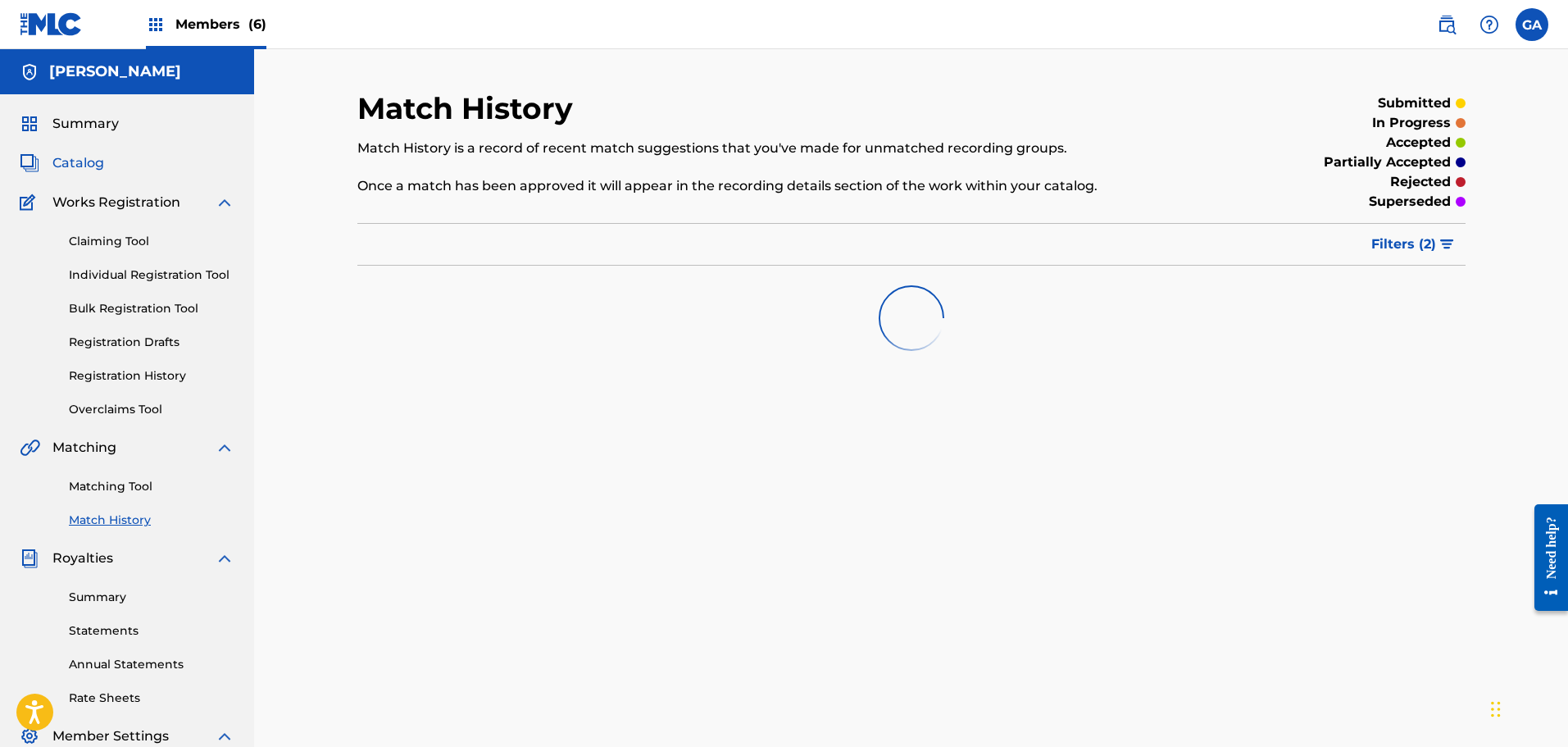
click at [75, 172] on span "Catalog" at bounding box center [79, 164] width 52 height 20
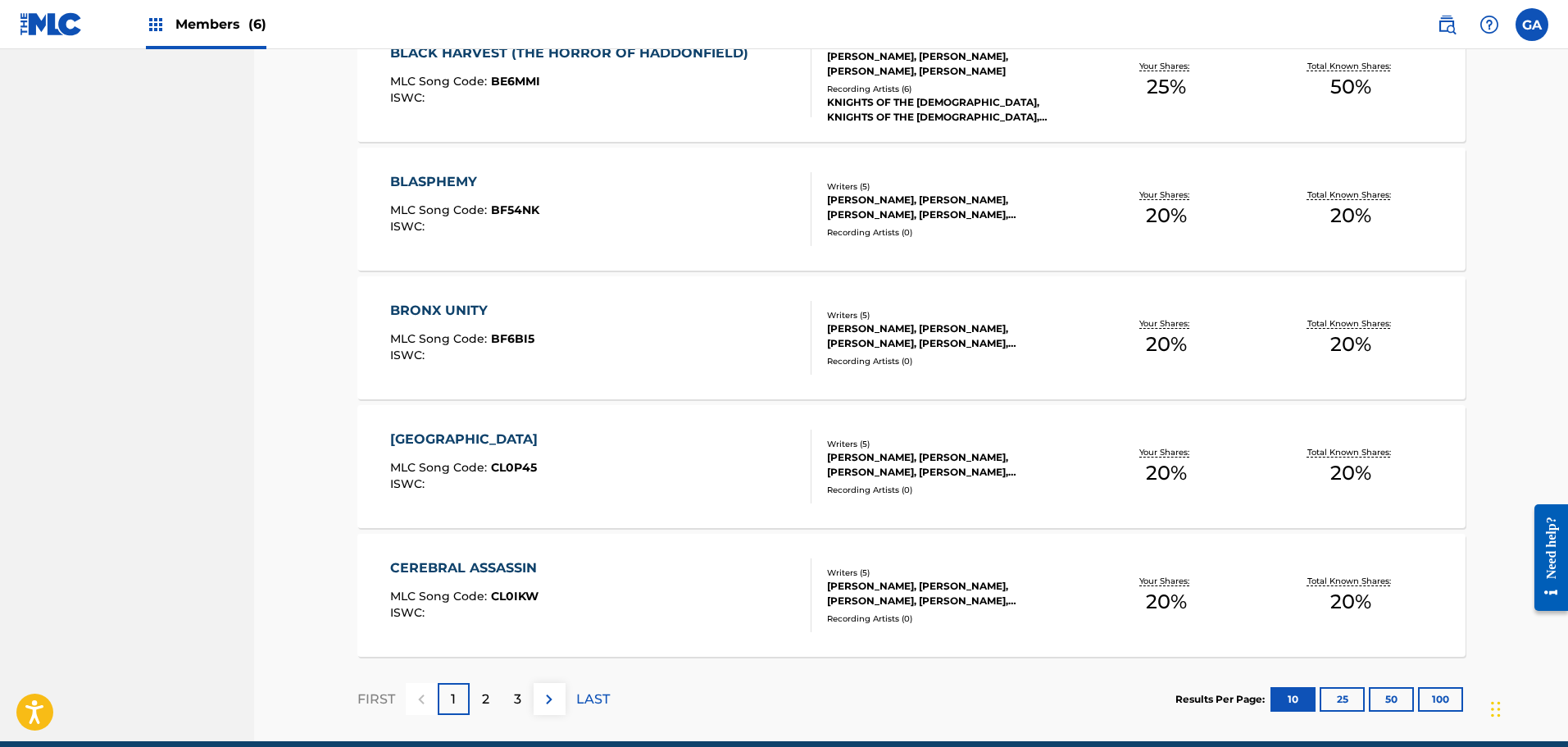
scroll to position [1129, 0]
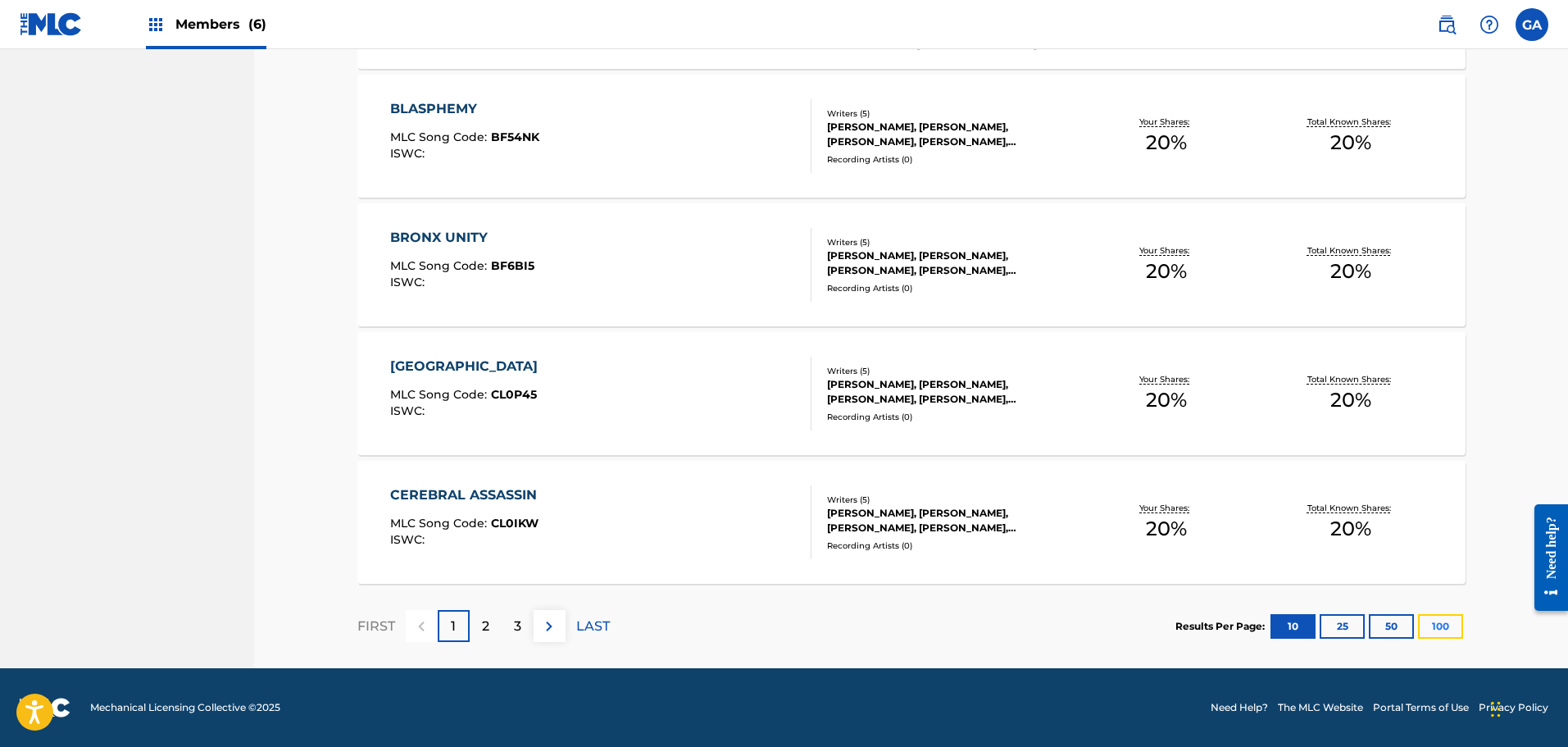
click at [1442, 623] on button "100" at bounding box center [1440, 626] width 45 height 25
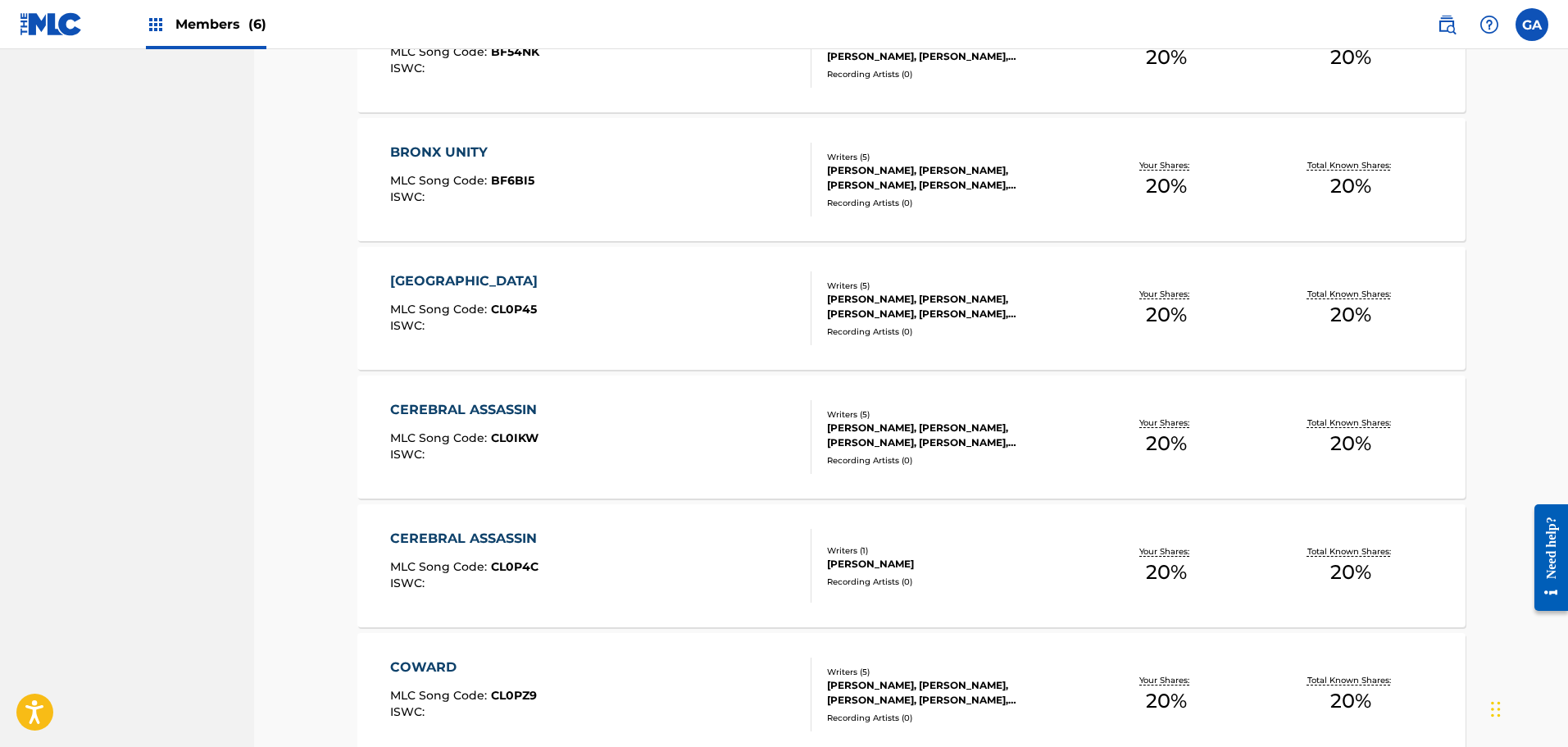
scroll to position [1230, 0]
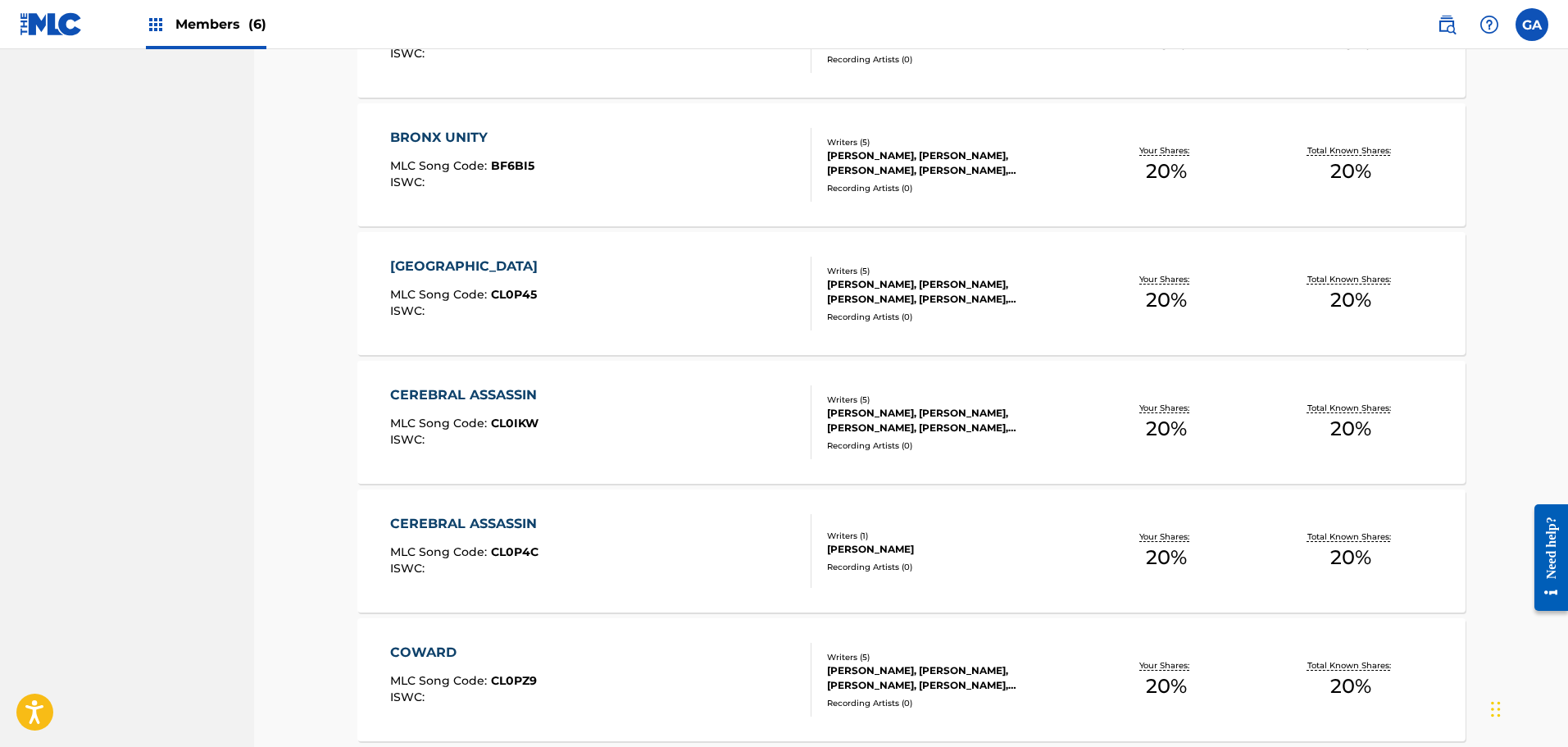
click at [529, 523] on div "CEREBRAL ASSASSIN" at bounding box center [467, 524] width 155 height 20
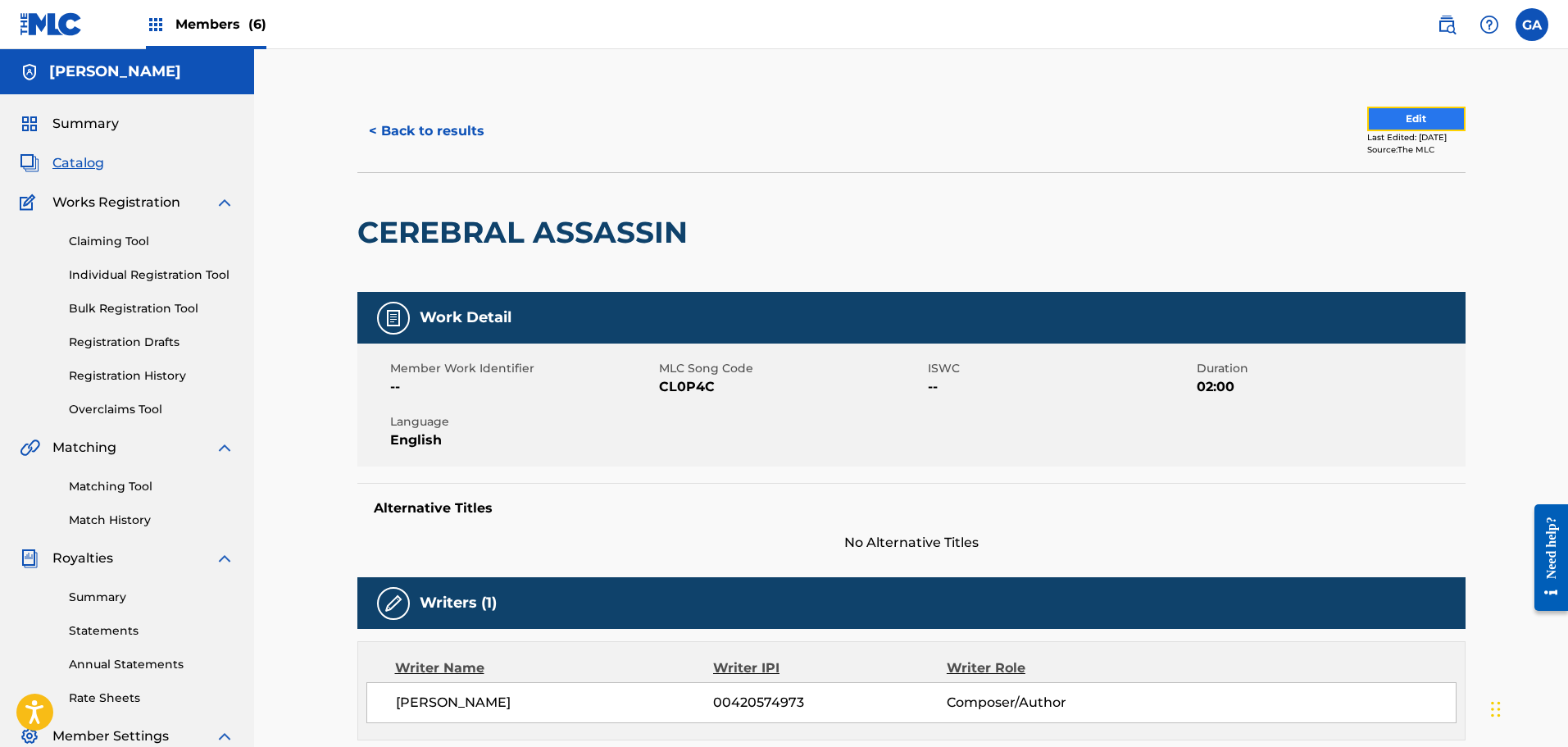
click at [1381, 120] on button "Edit" at bounding box center [1416, 119] width 99 height 25
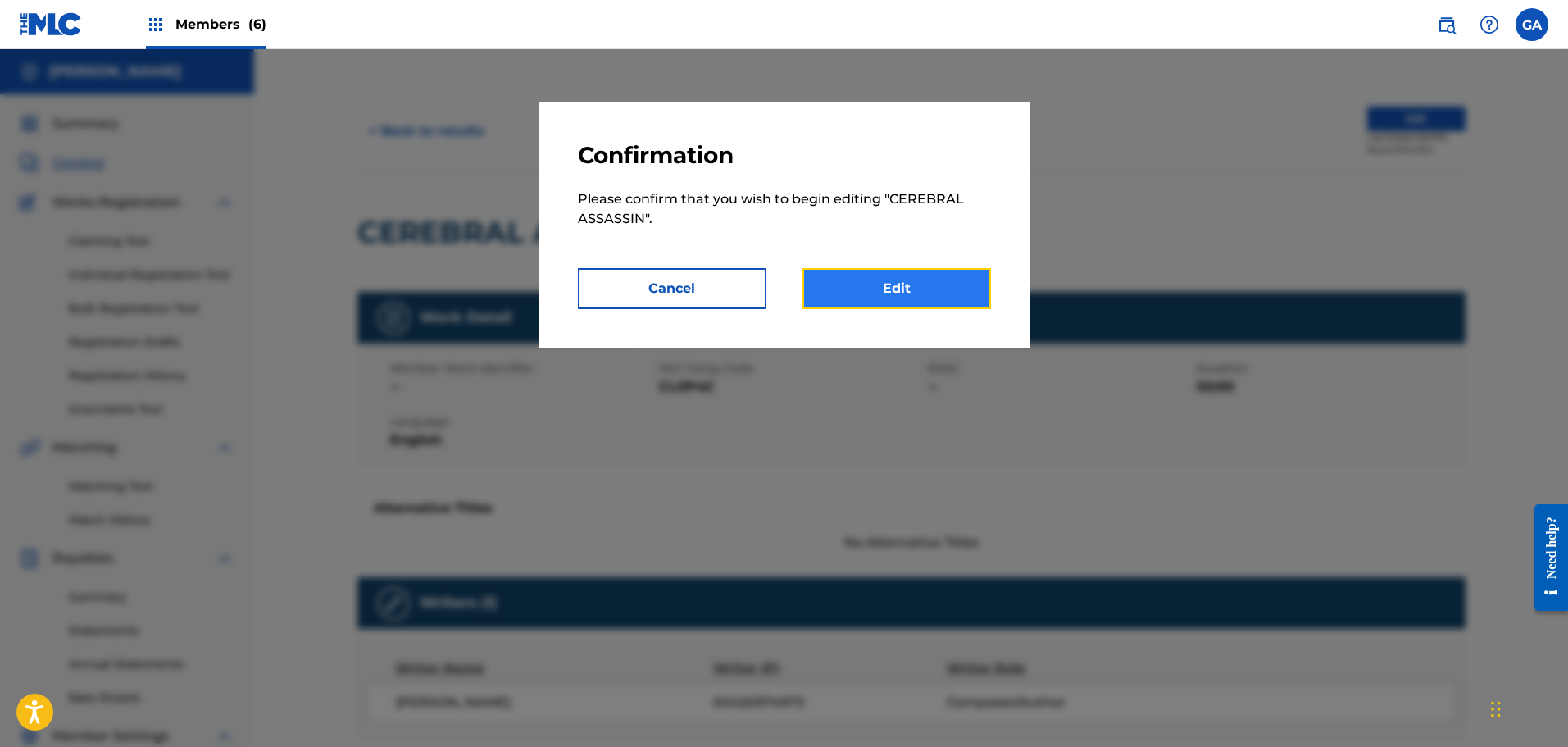
click at [909, 278] on link "Edit" at bounding box center [897, 288] width 189 height 41
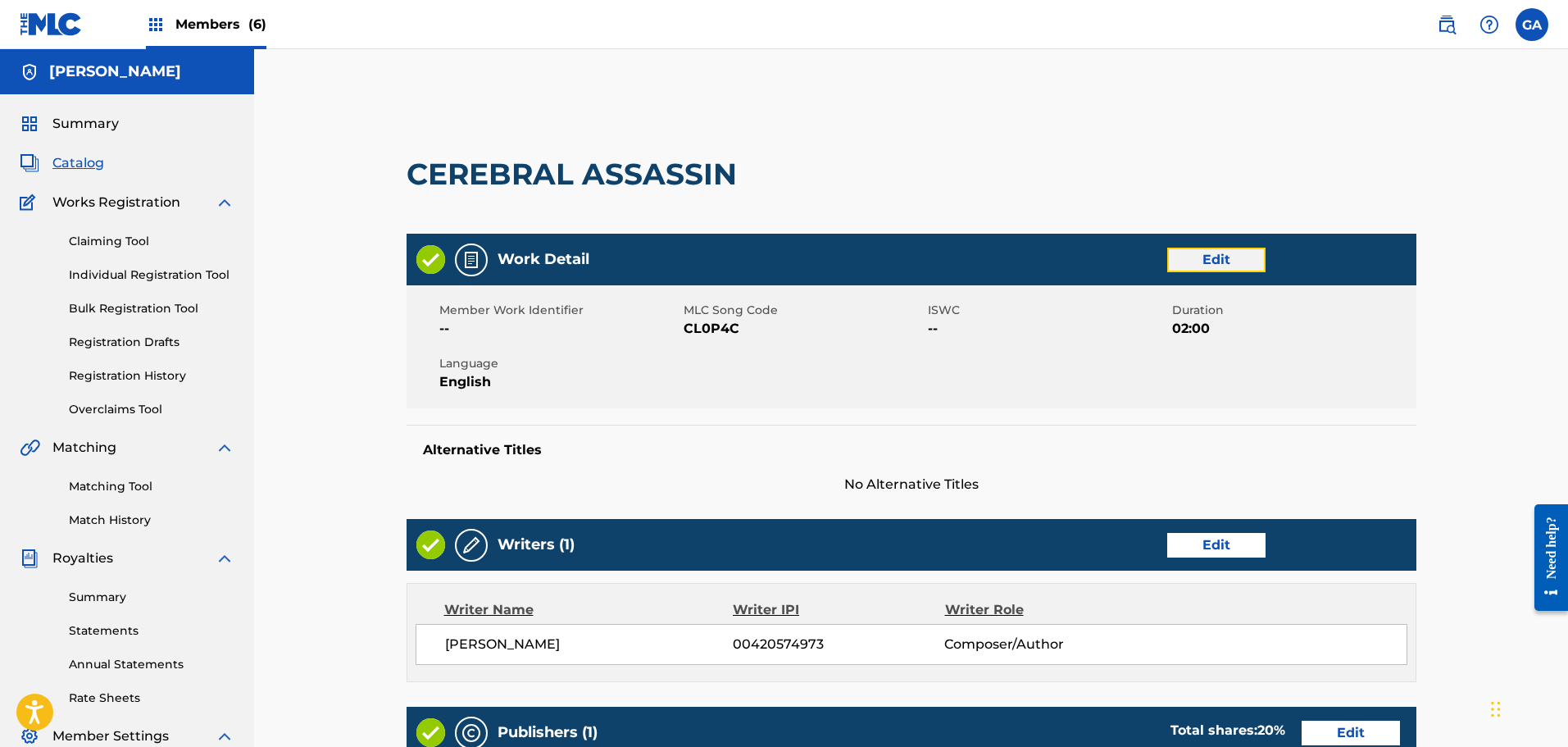
click at [1213, 262] on link "Edit" at bounding box center [1216, 259] width 99 height 25
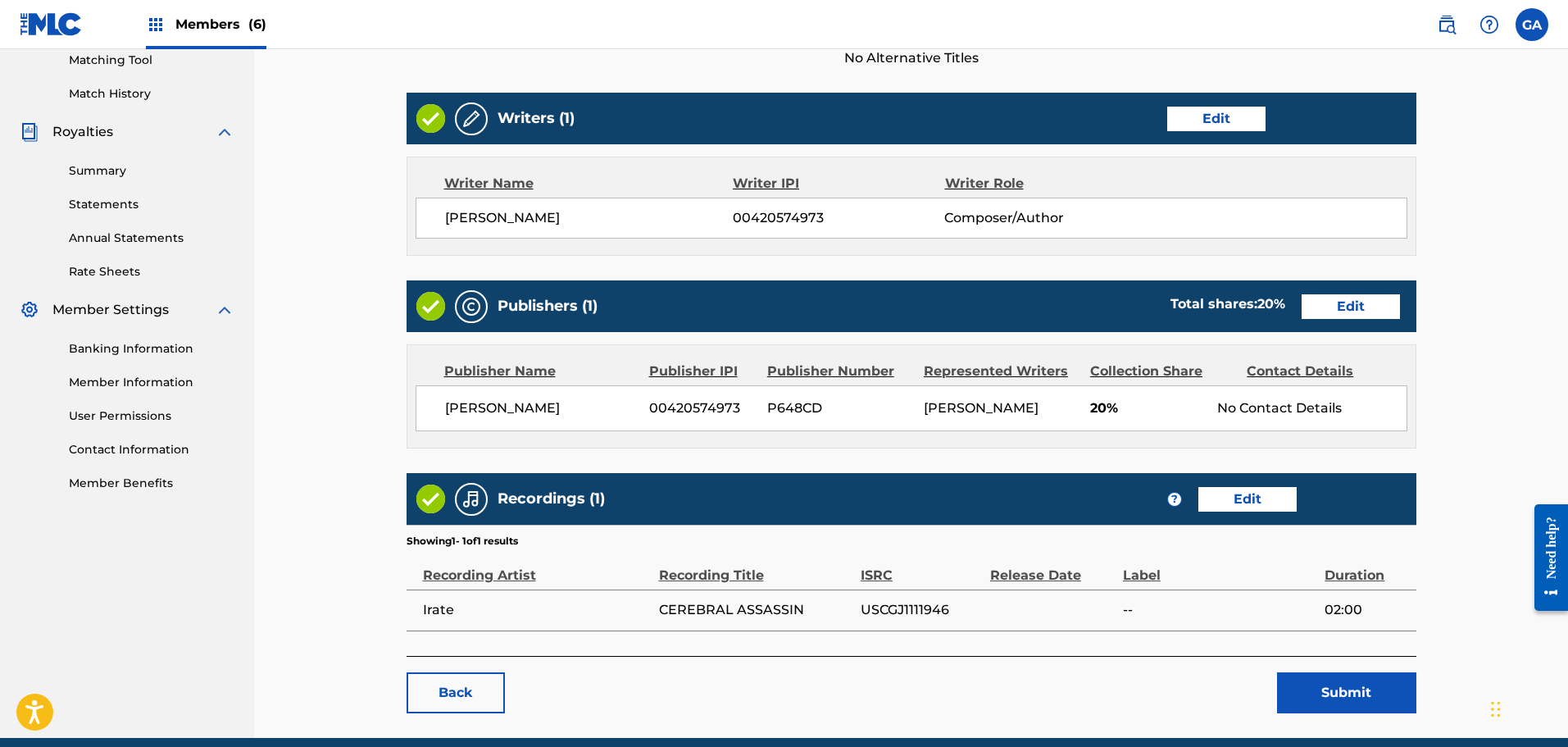
scroll to position [332, 0]
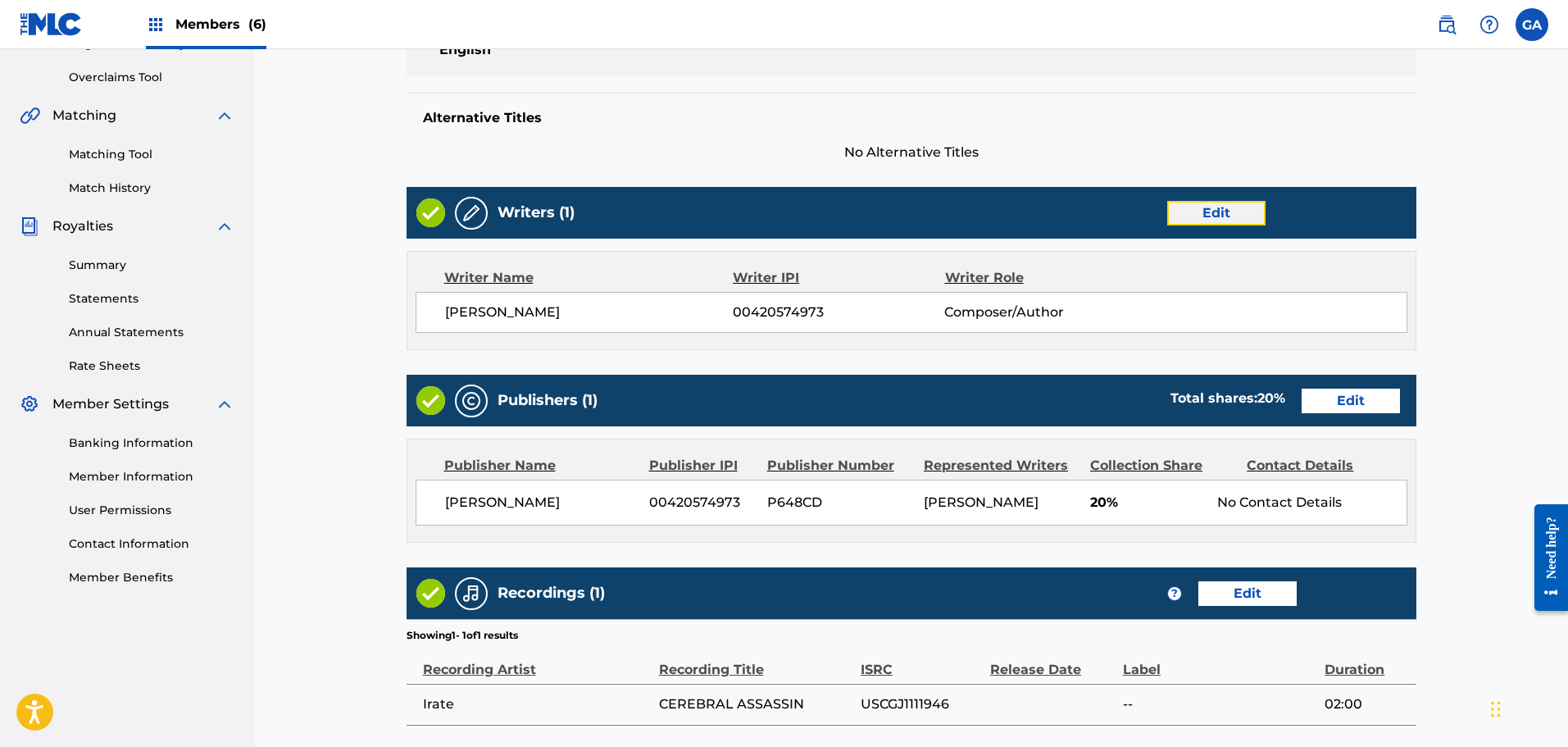
click at [1221, 210] on link "Edit" at bounding box center [1216, 212] width 99 height 25
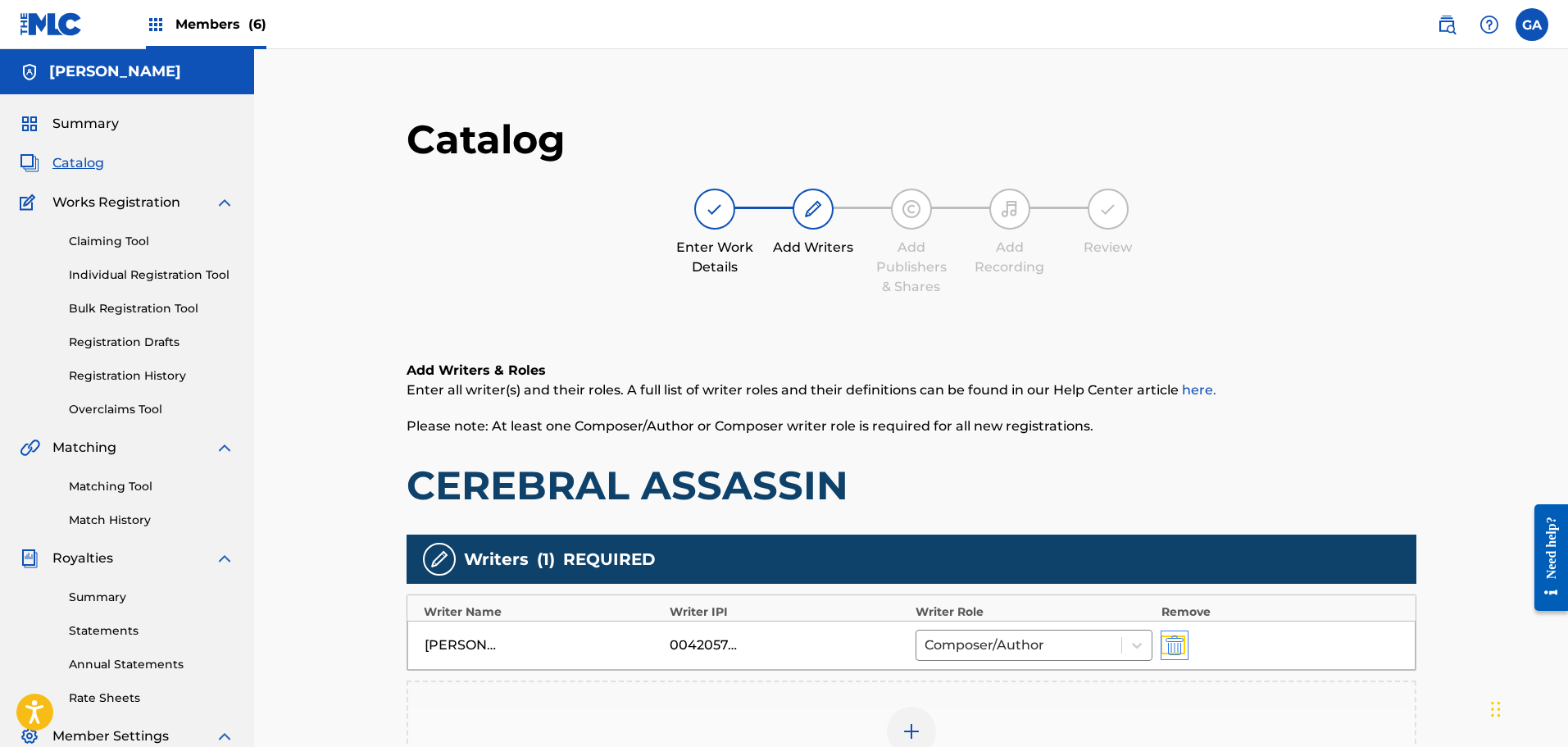
click at [1178, 643] on img "submit" at bounding box center [1175, 645] width 18 height 20
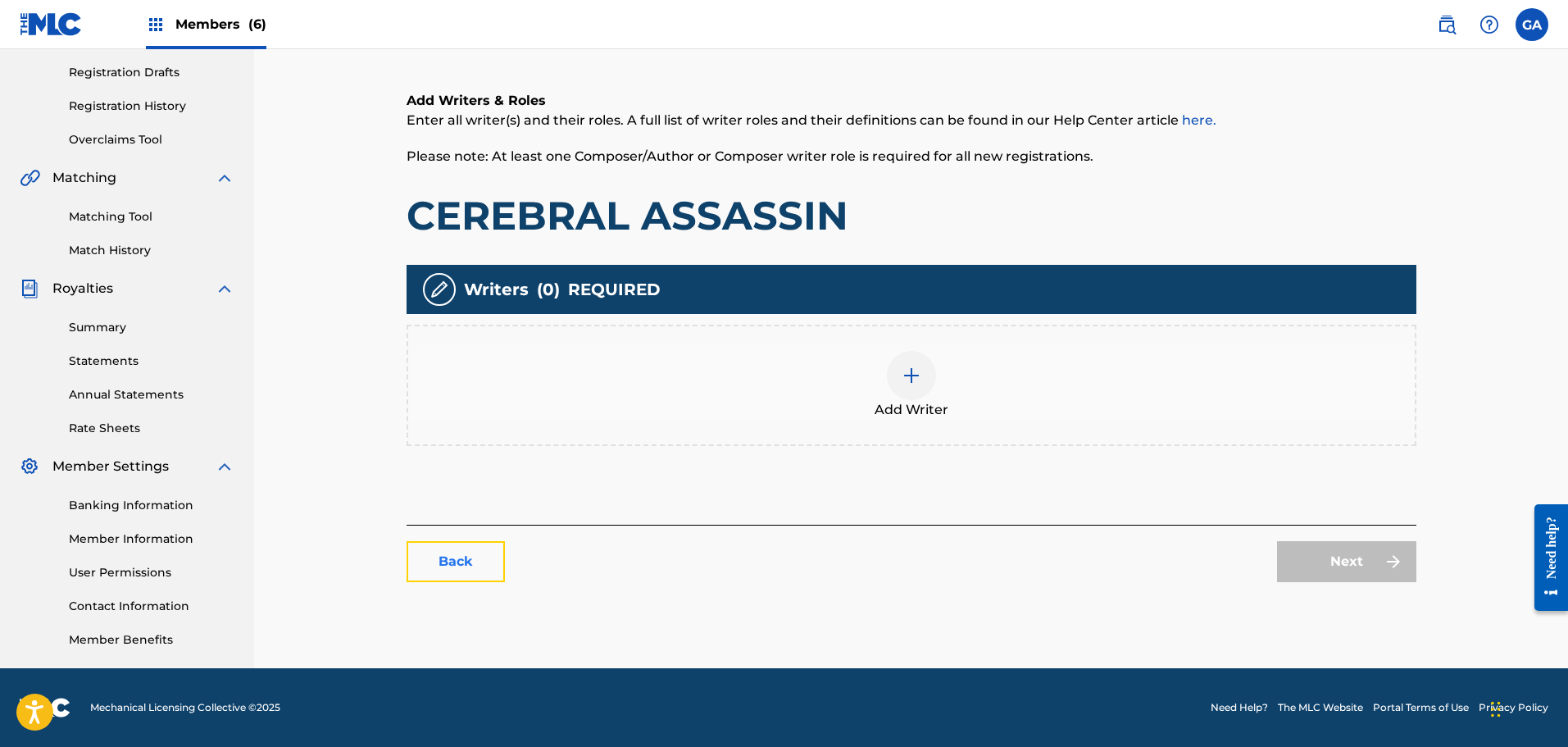
click at [459, 559] on link "Back" at bounding box center [456, 560] width 99 height 41
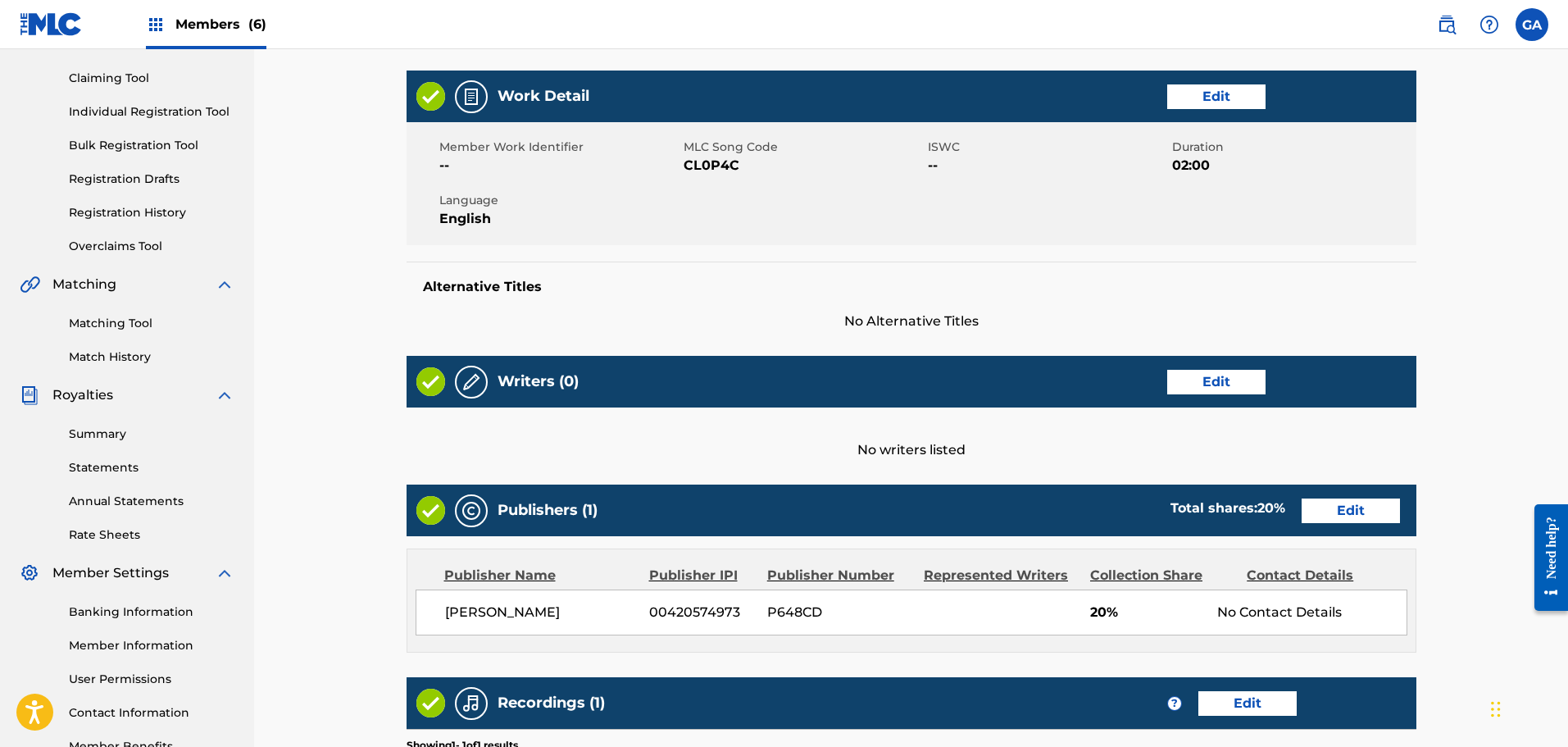
scroll to position [164, 0]
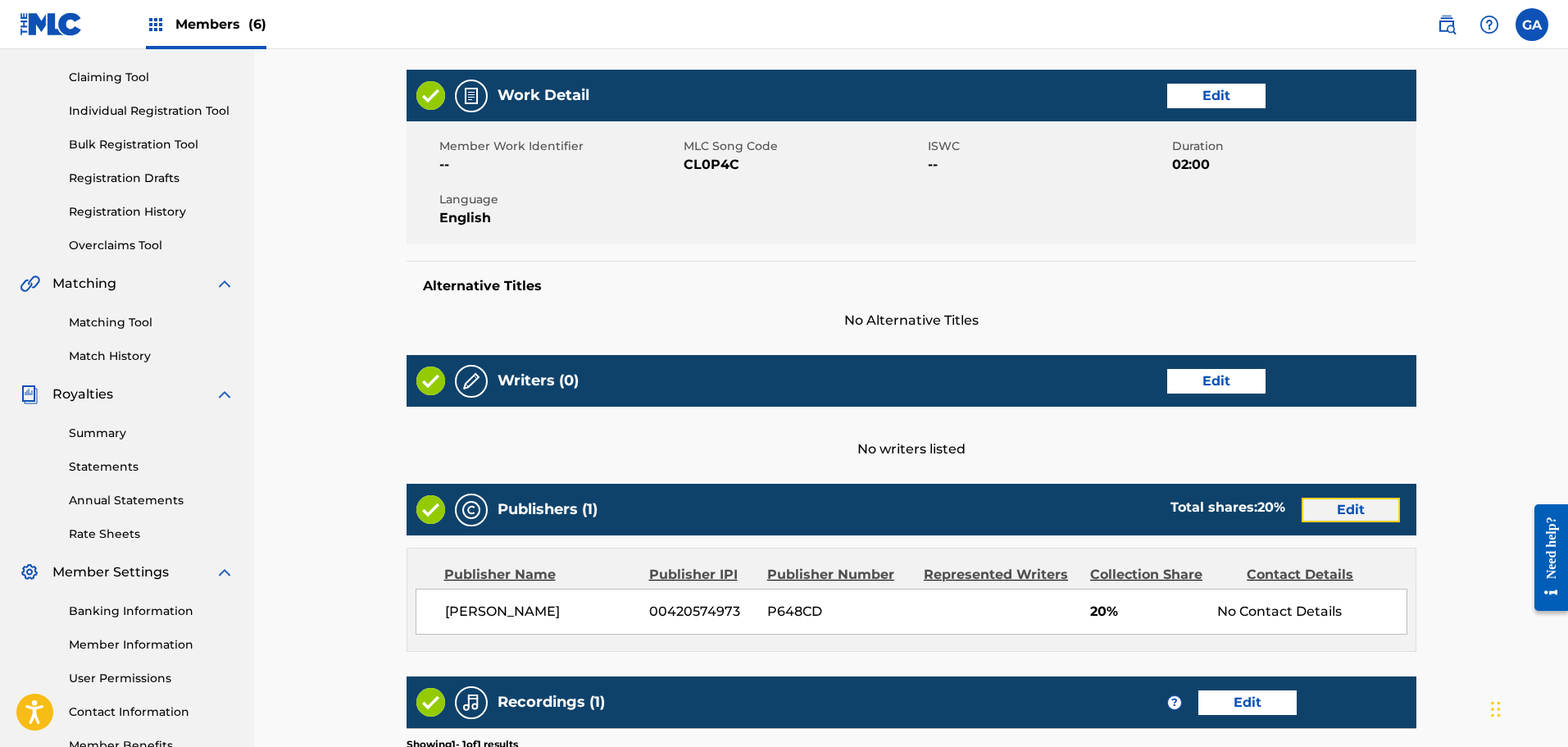
click at [1357, 515] on link "Edit" at bounding box center [1351, 510] width 99 height 25
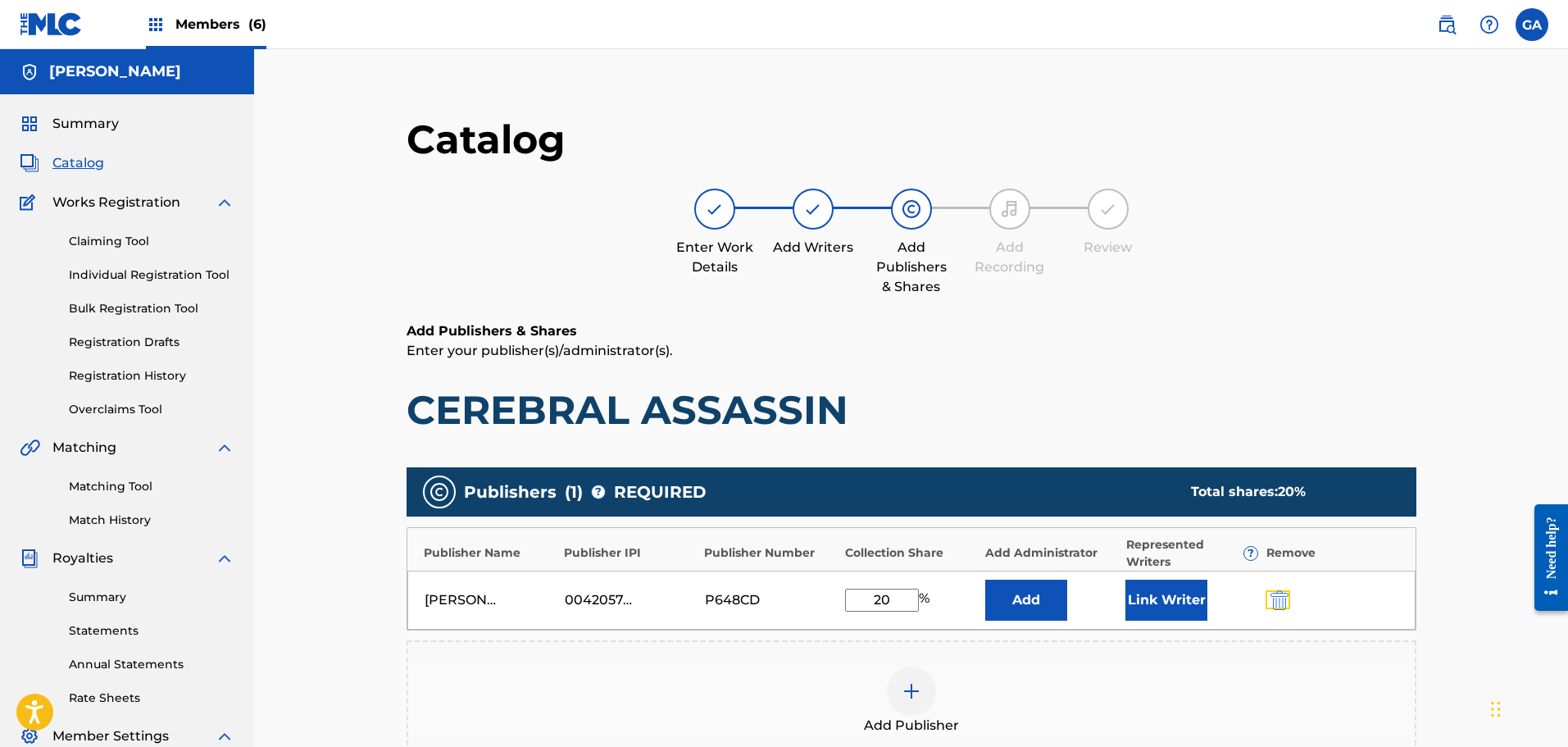
click at [1267, 603] on button "submit" at bounding box center [1278, 599] width 25 height 19
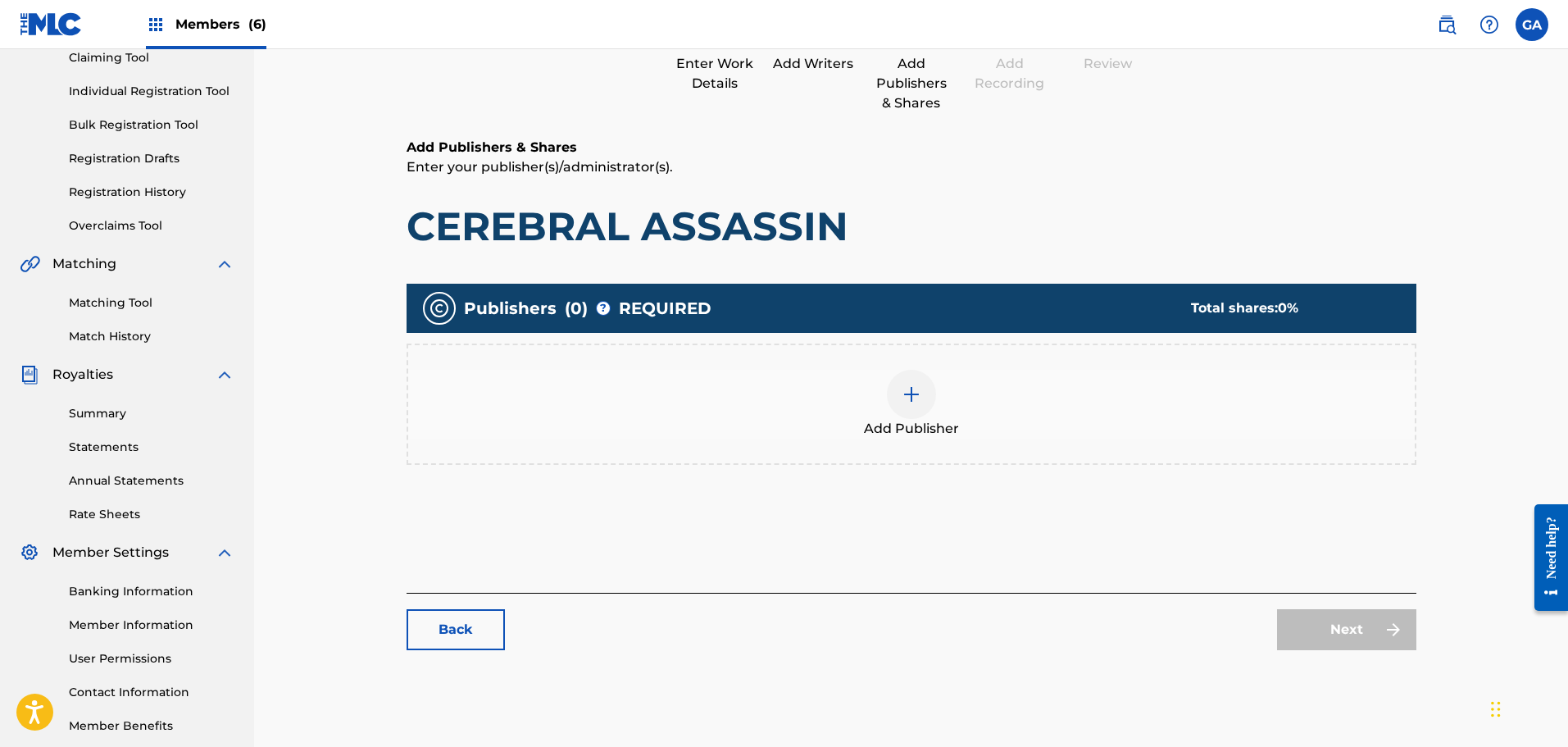
scroll to position [269, 0]
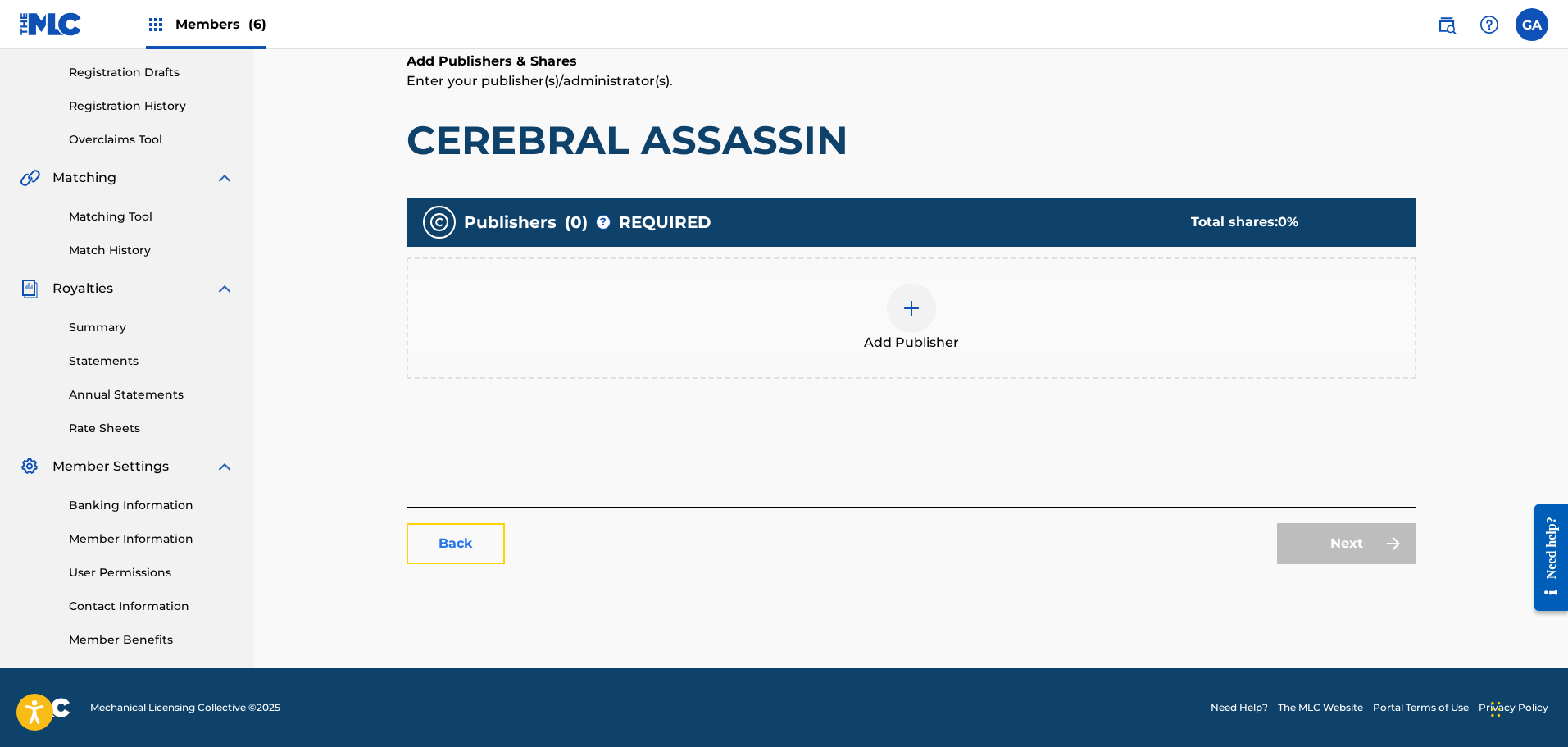
click at [456, 539] on link "Back" at bounding box center [456, 543] width 99 height 41
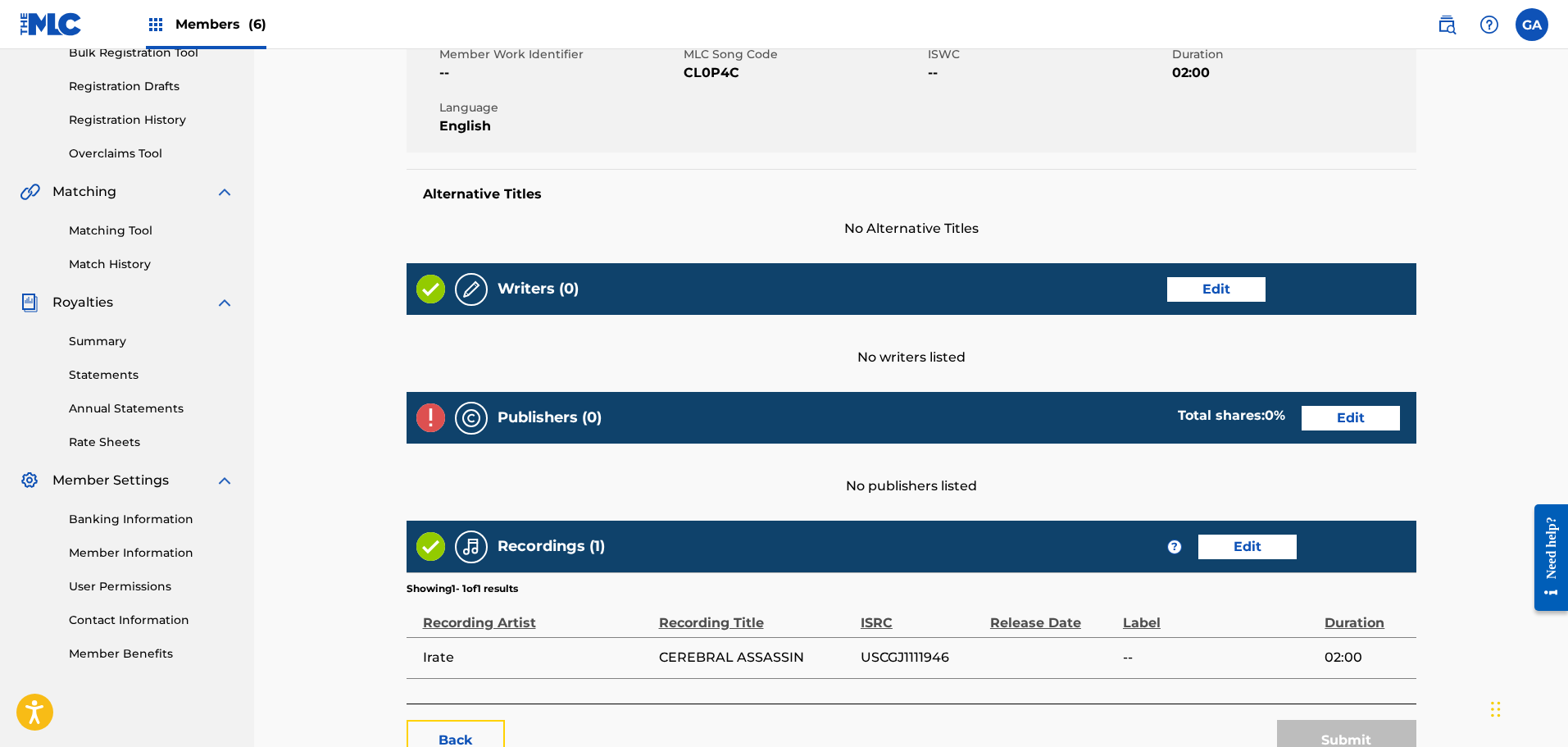
scroll to position [373, 0]
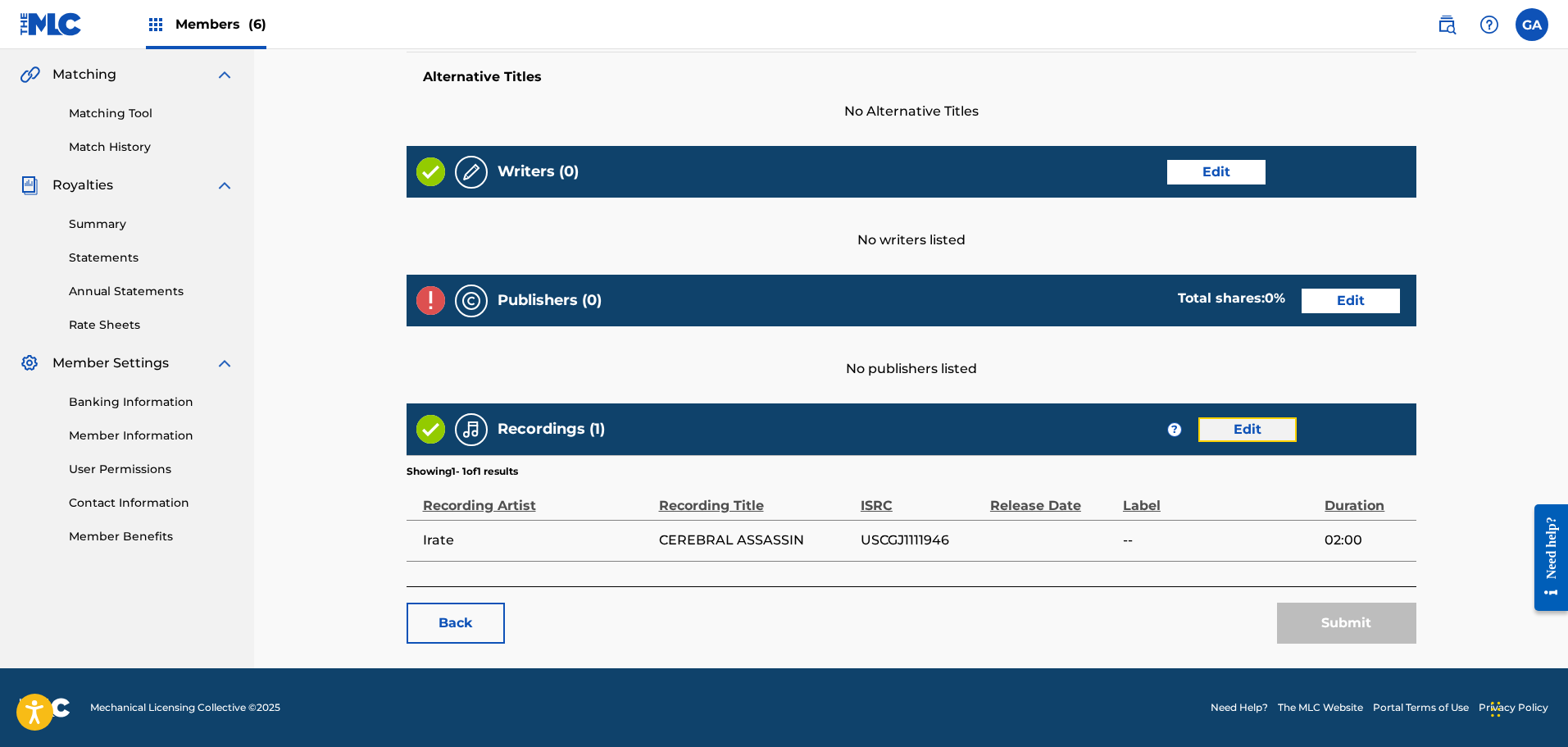
click at [1230, 423] on link "Edit" at bounding box center [1247, 429] width 99 height 25
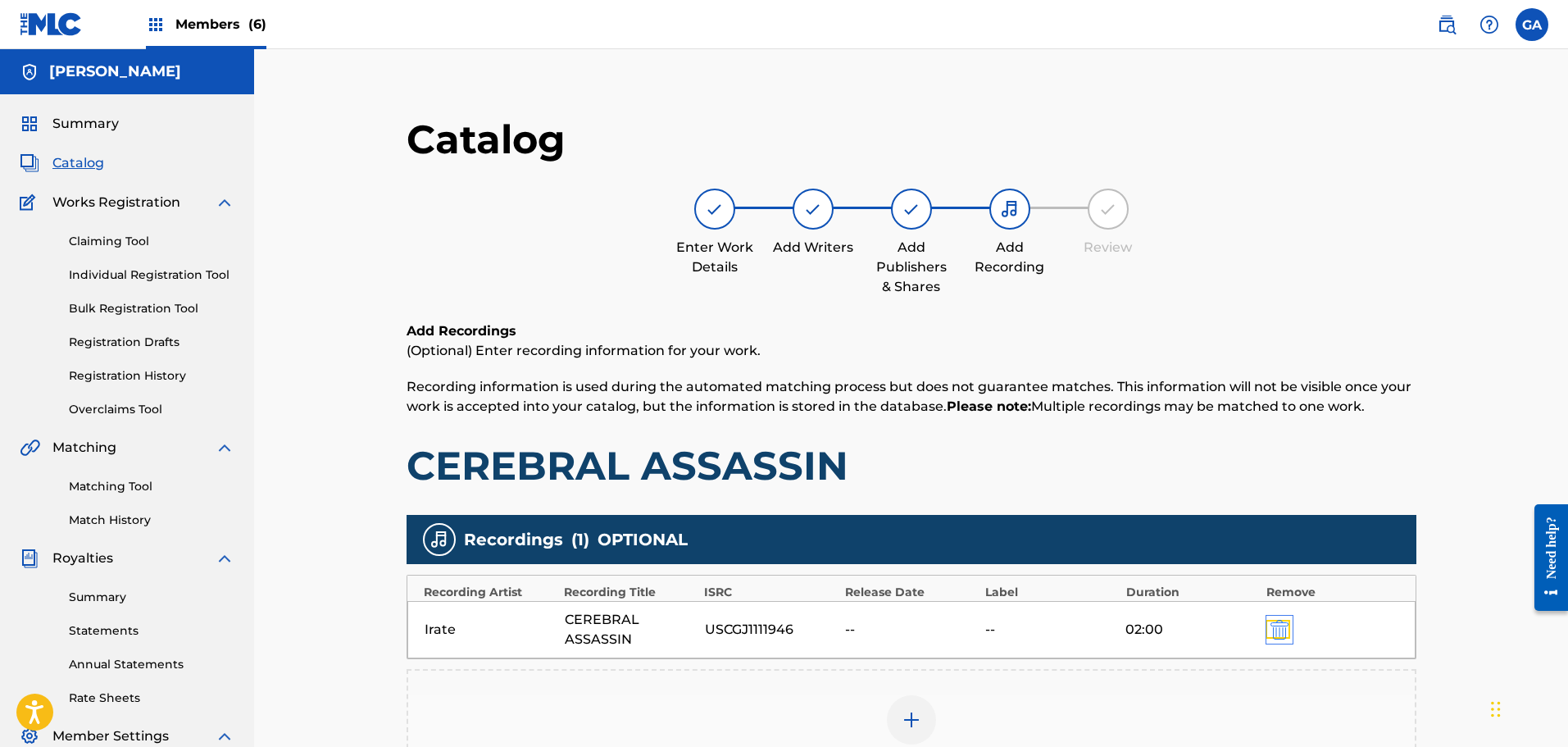
click at [1281, 632] on img "submit" at bounding box center [1280, 629] width 18 height 20
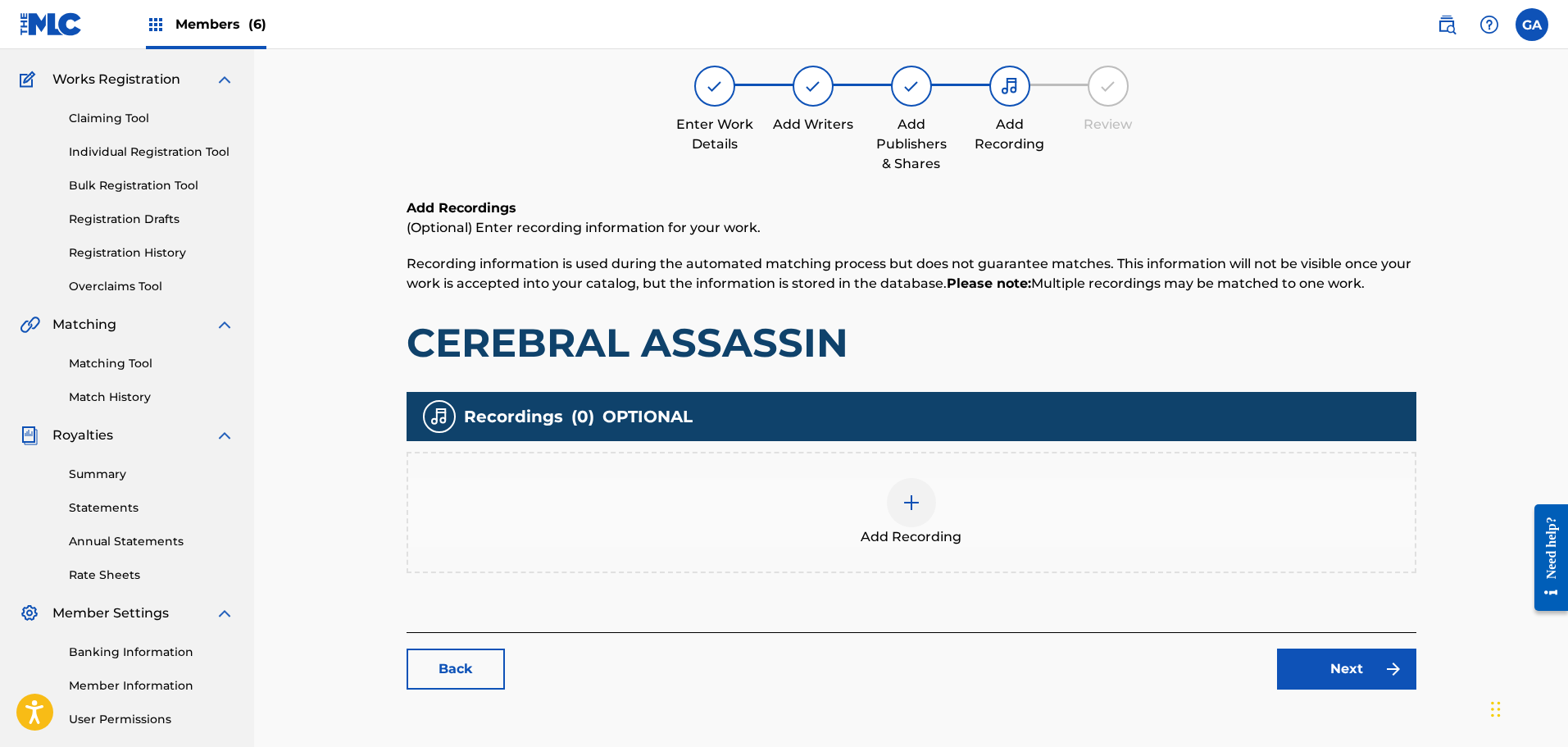
scroll to position [269, 0]
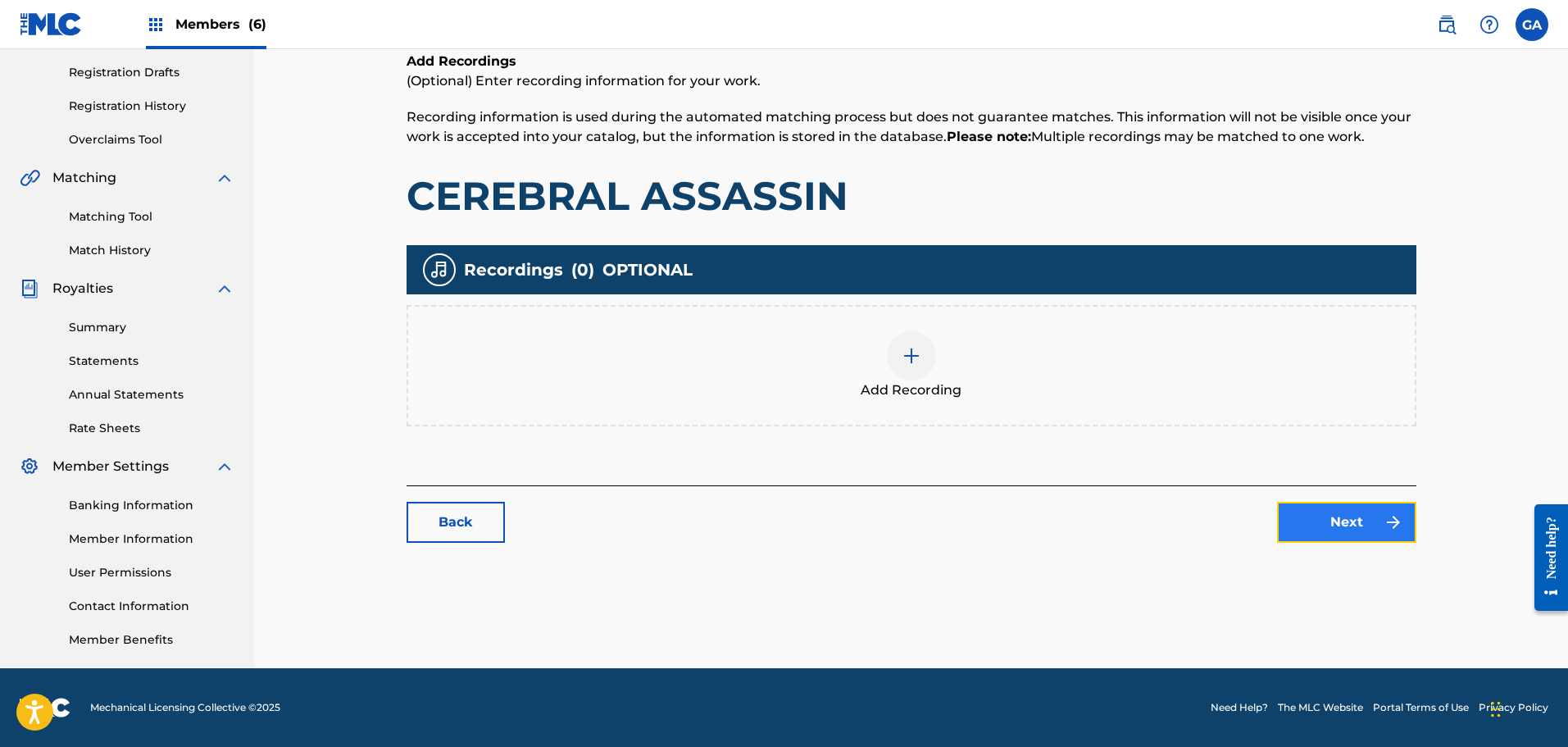
click at [1379, 527] on link "Next" at bounding box center [1347, 522] width 140 height 41
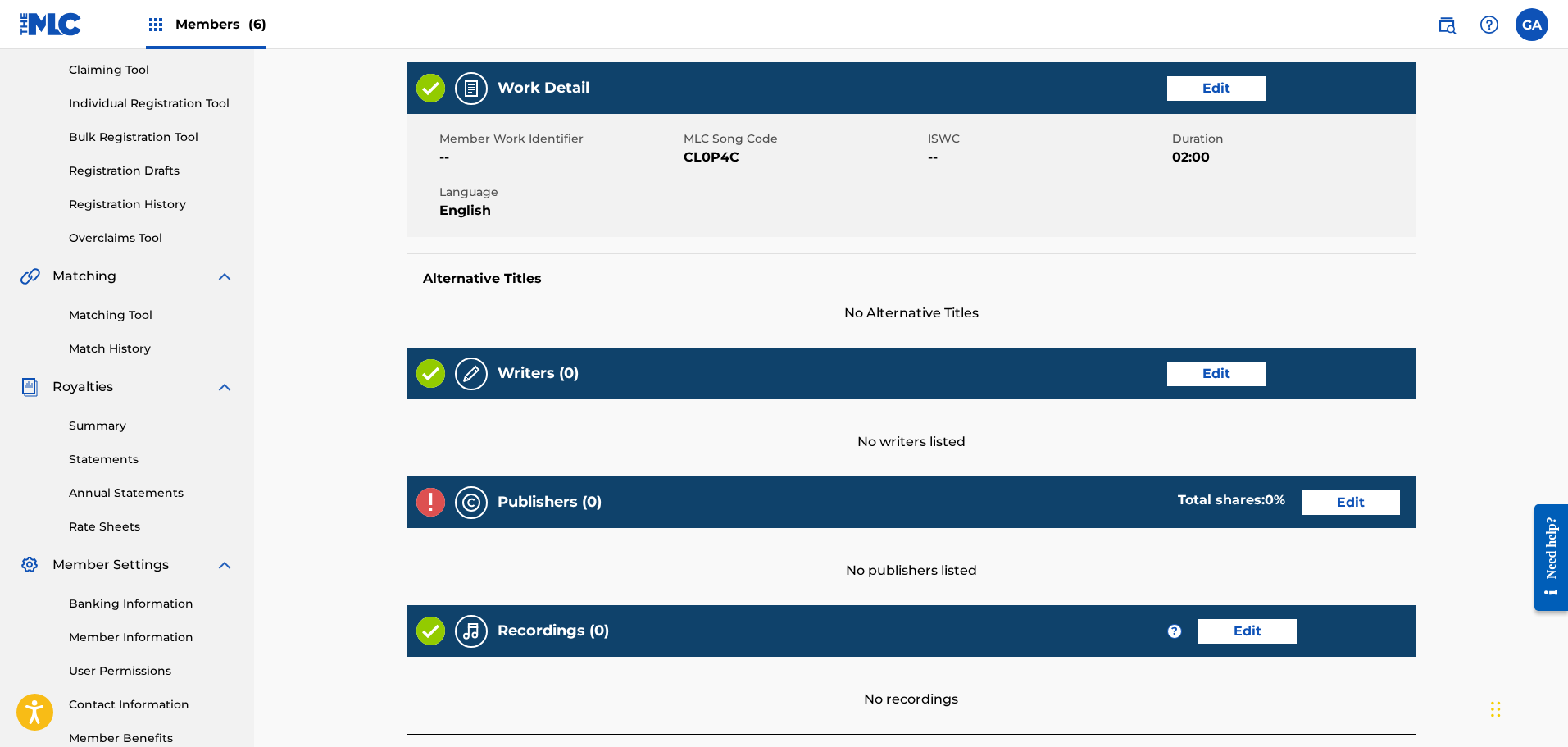
scroll to position [319, 0]
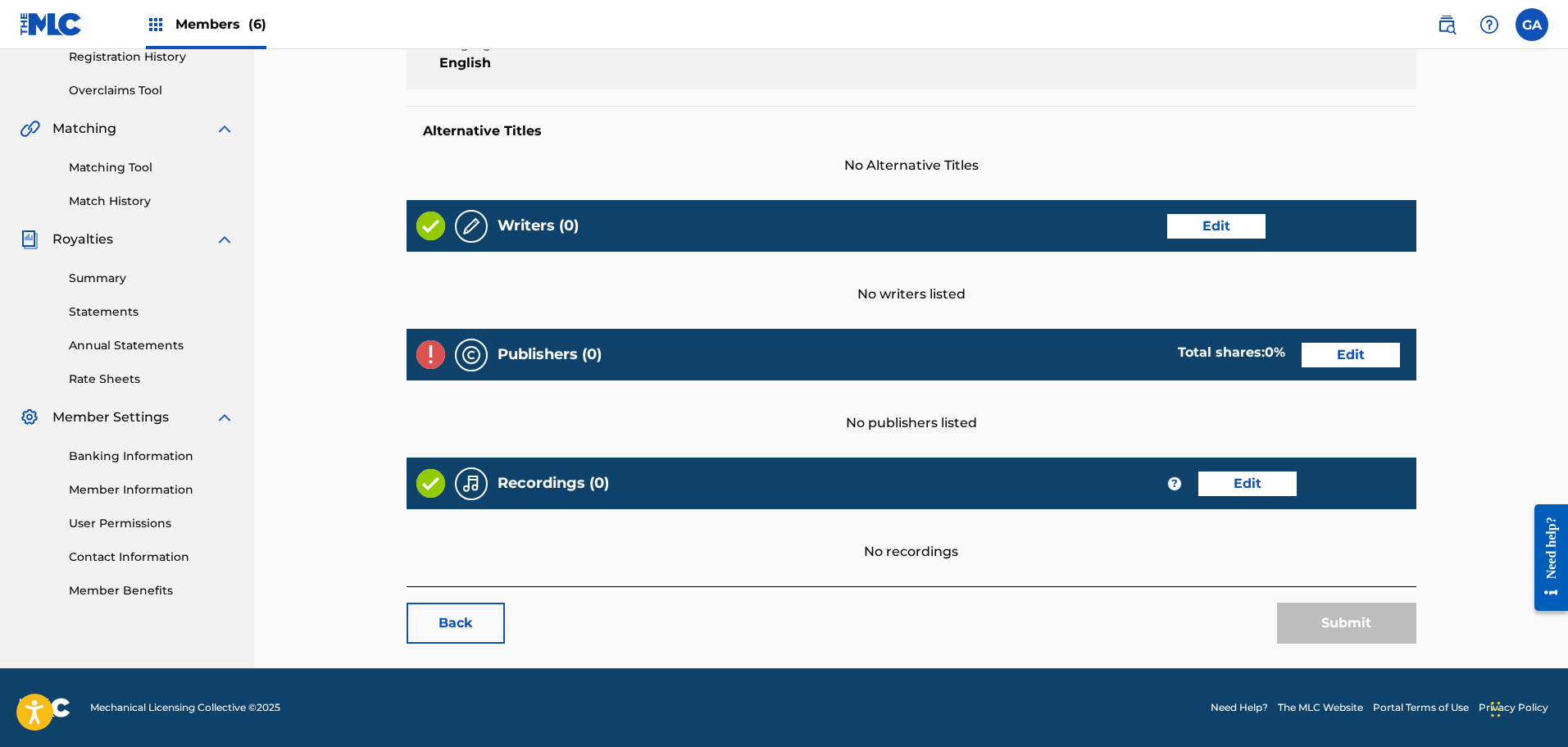
click at [1360, 627] on div "Submit" at bounding box center [1347, 622] width 140 height 41
click at [1363, 609] on div "Submit" at bounding box center [1347, 622] width 140 height 41
click at [1361, 623] on div "Submit" at bounding box center [1347, 622] width 140 height 41
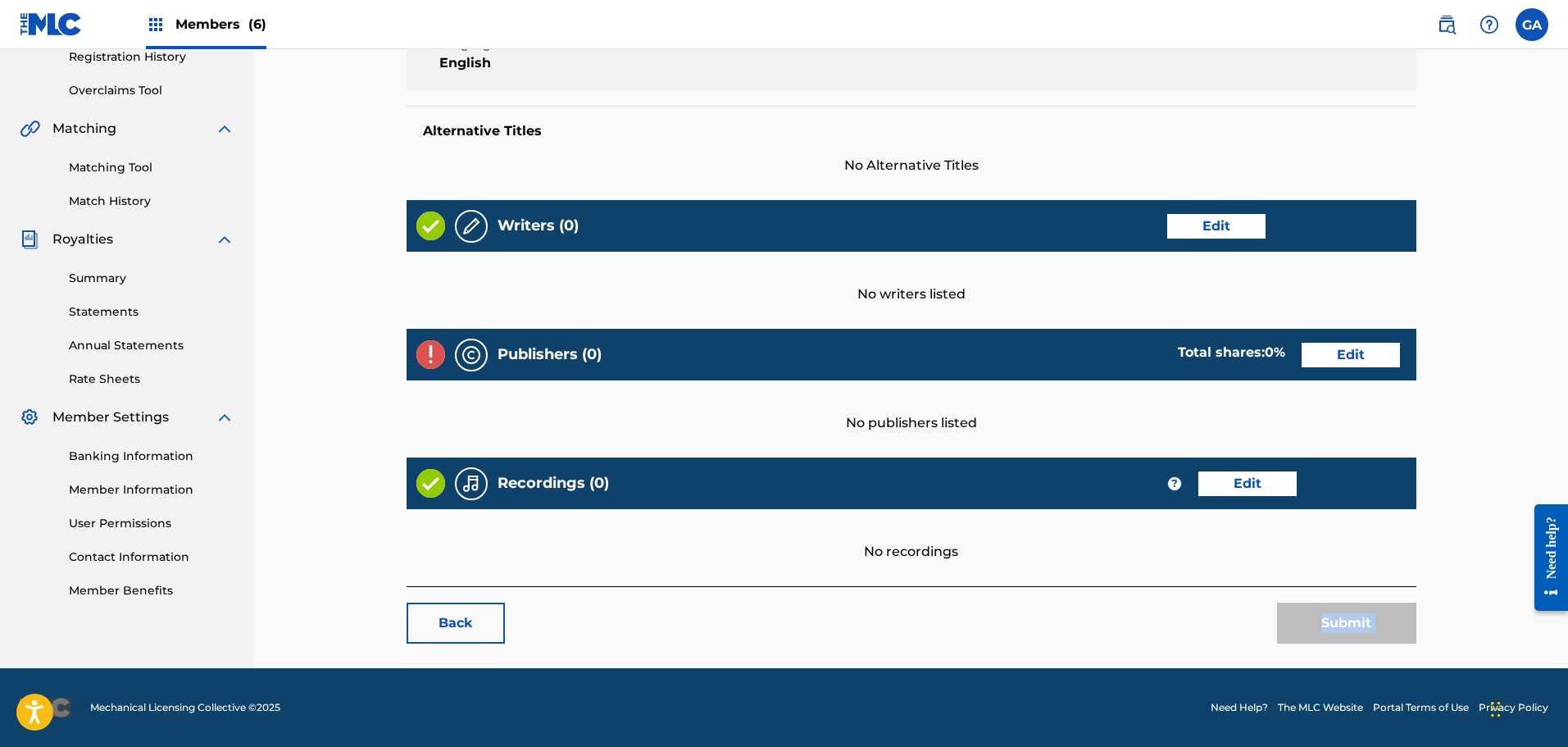
click at [1361, 623] on div "Submit" at bounding box center [1347, 622] width 140 height 41
click at [1270, 609] on div "Submit" at bounding box center [1337, 622] width 159 height 41
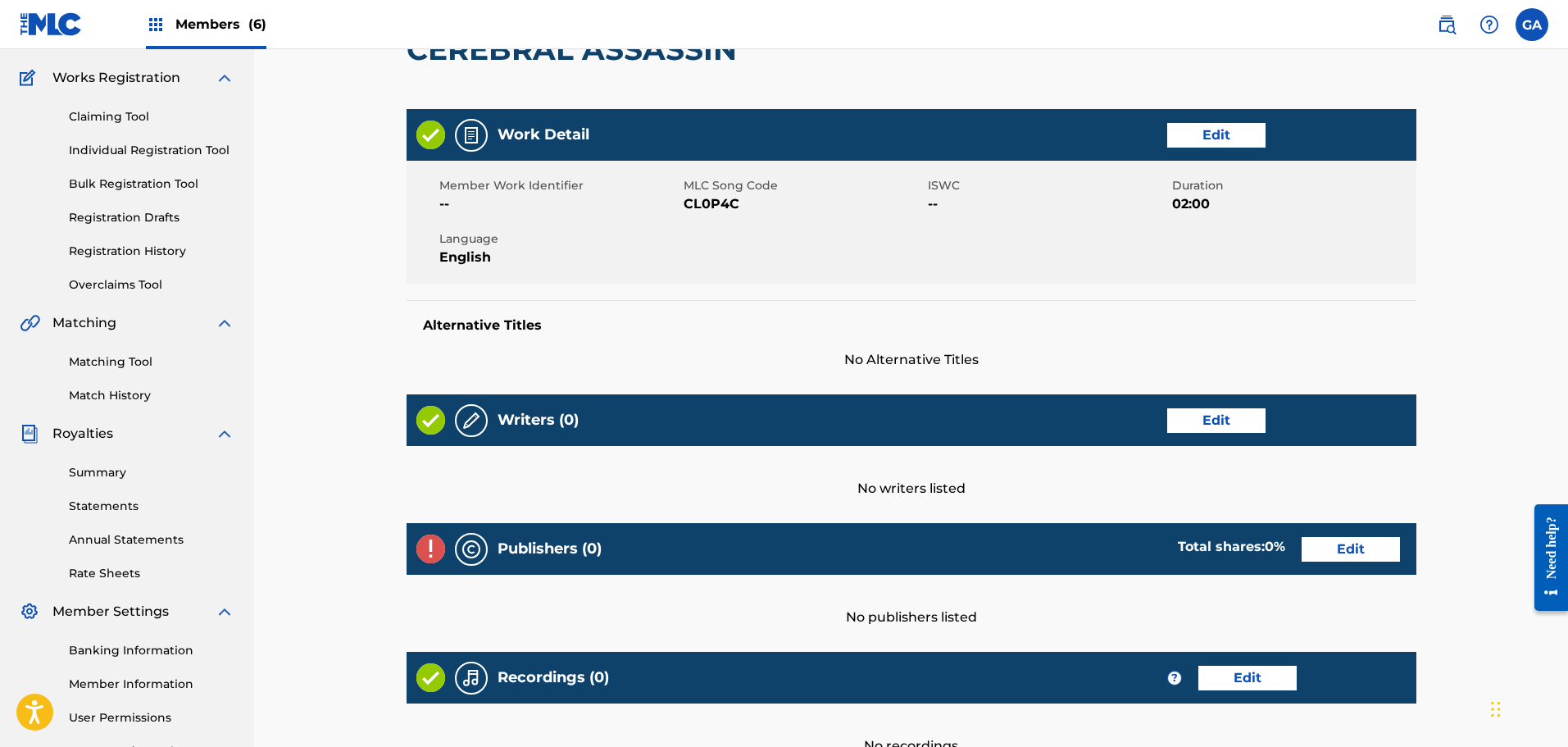
scroll to position [0, 0]
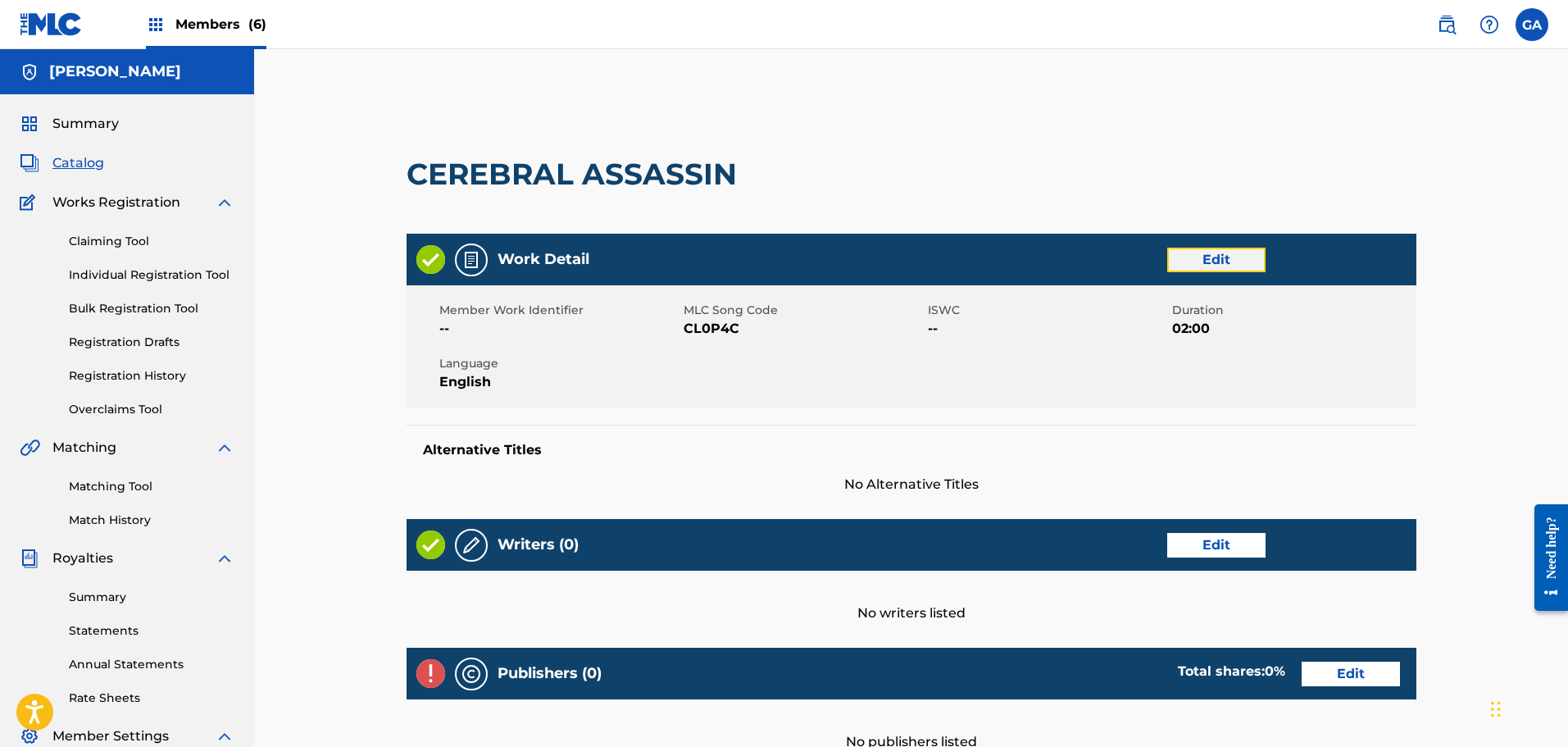
click at [1232, 262] on link "Edit" at bounding box center [1216, 259] width 99 height 25
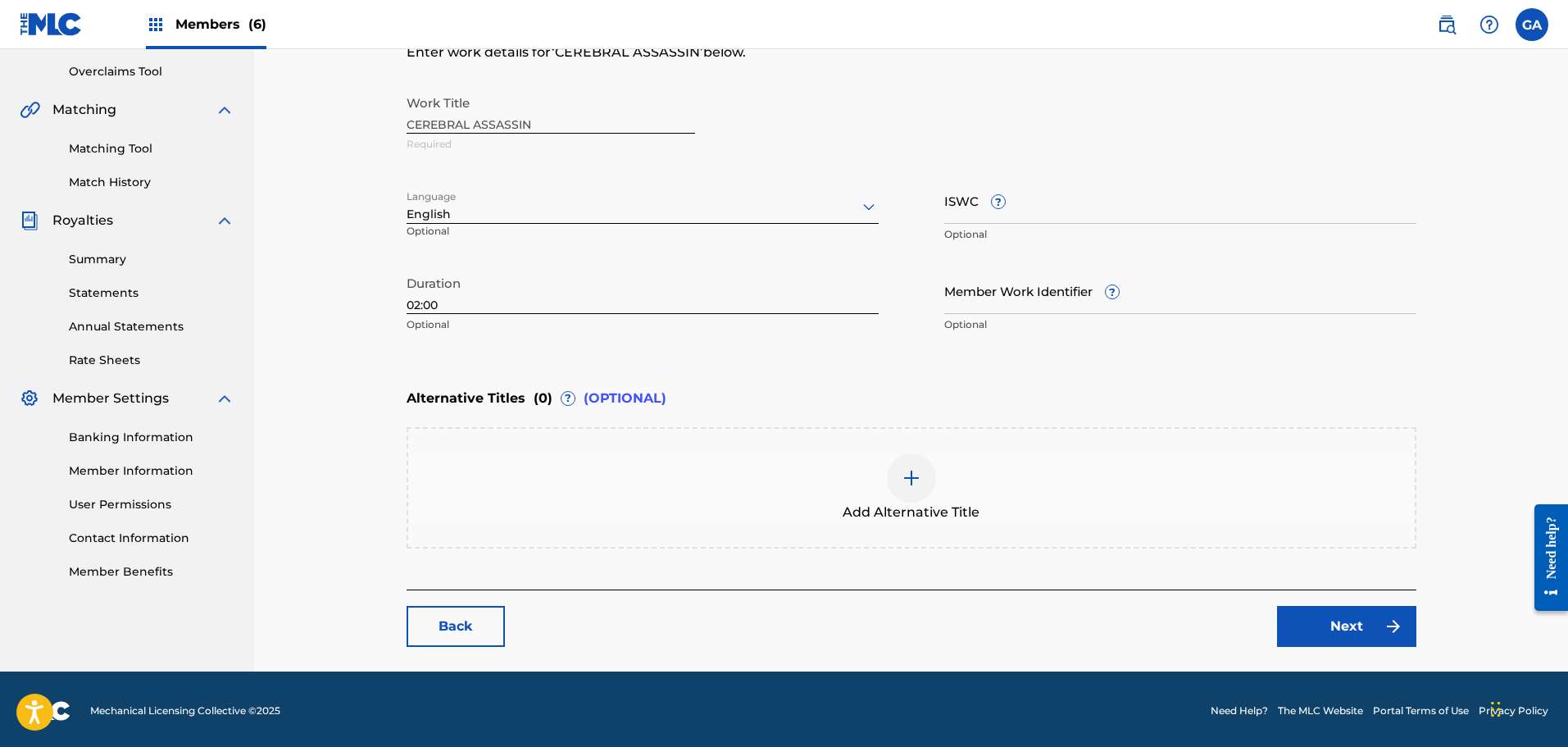
scroll to position [341, 0]
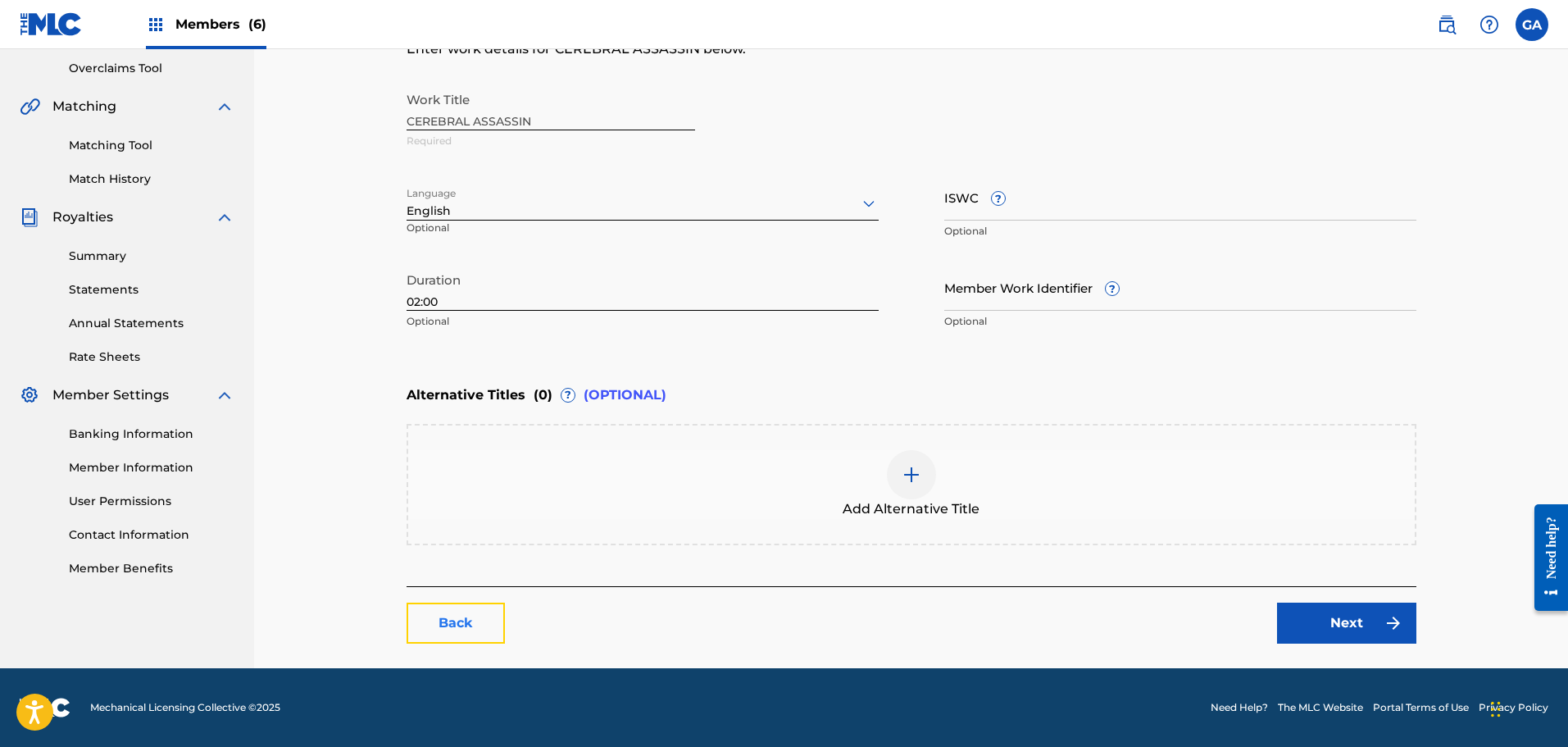
click at [453, 624] on link "Back" at bounding box center [456, 622] width 99 height 41
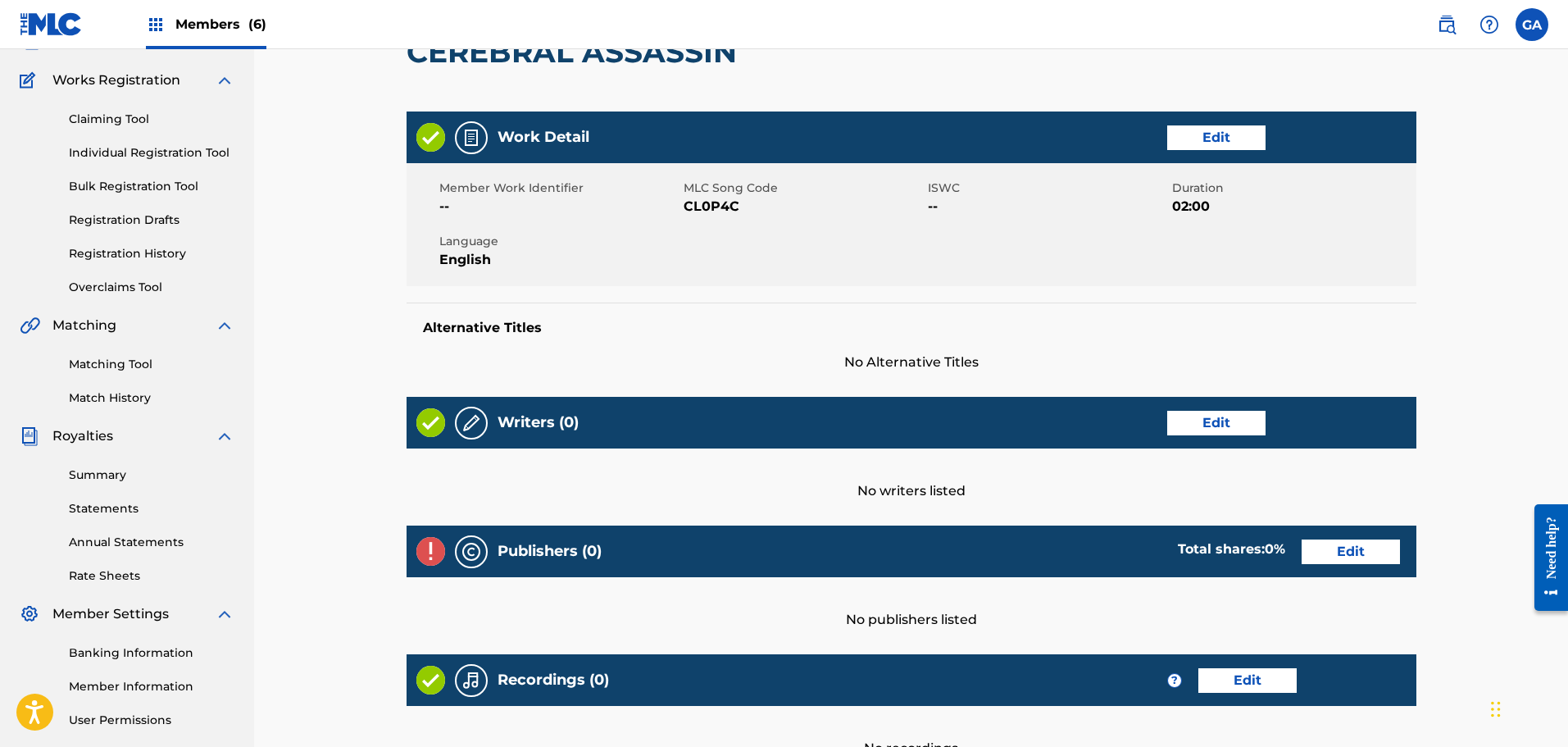
scroll to position [319, 0]
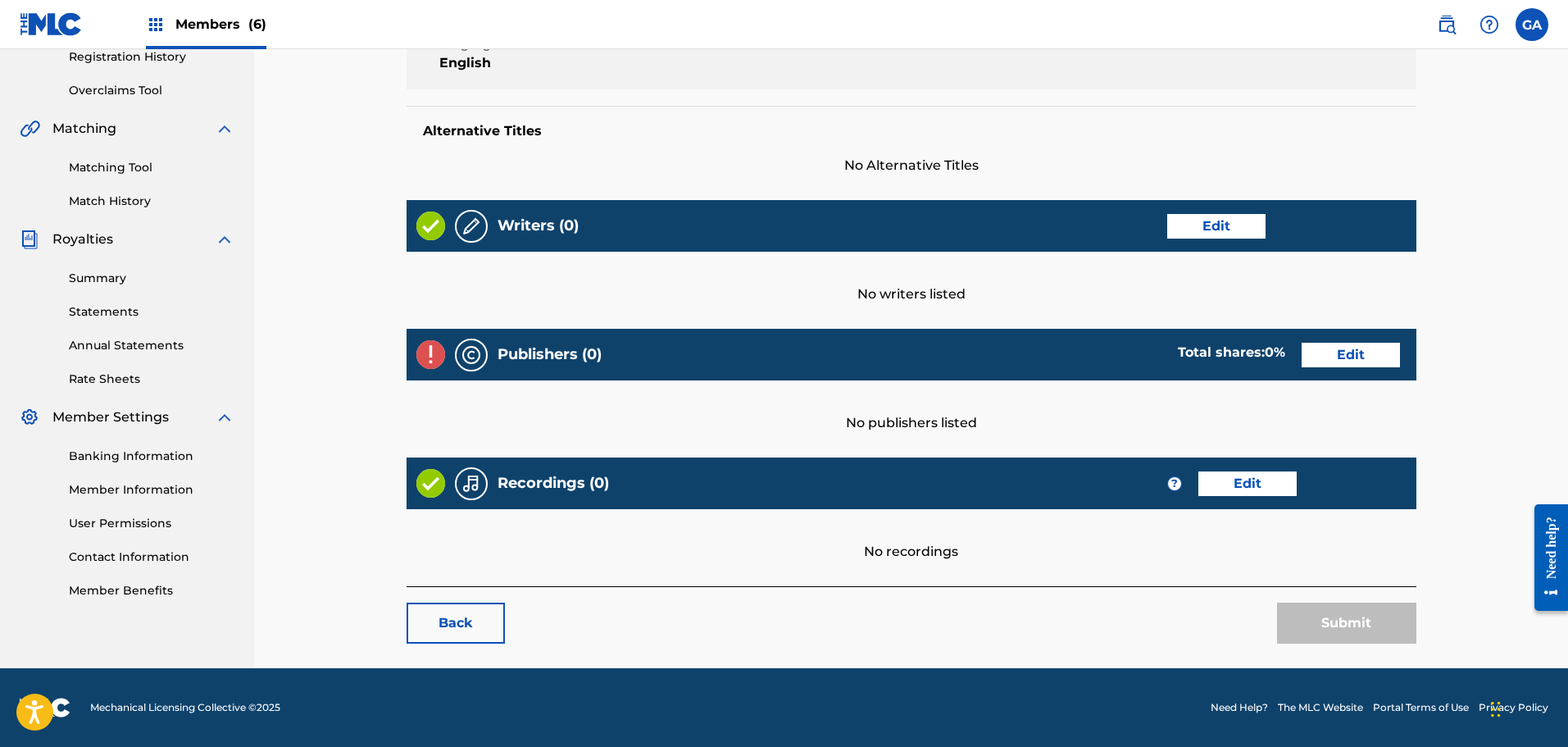
click at [1309, 622] on div "Submit" at bounding box center [1347, 622] width 140 height 41
click at [483, 610] on link "Back" at bounding box center [456, 622] width 99 height 41
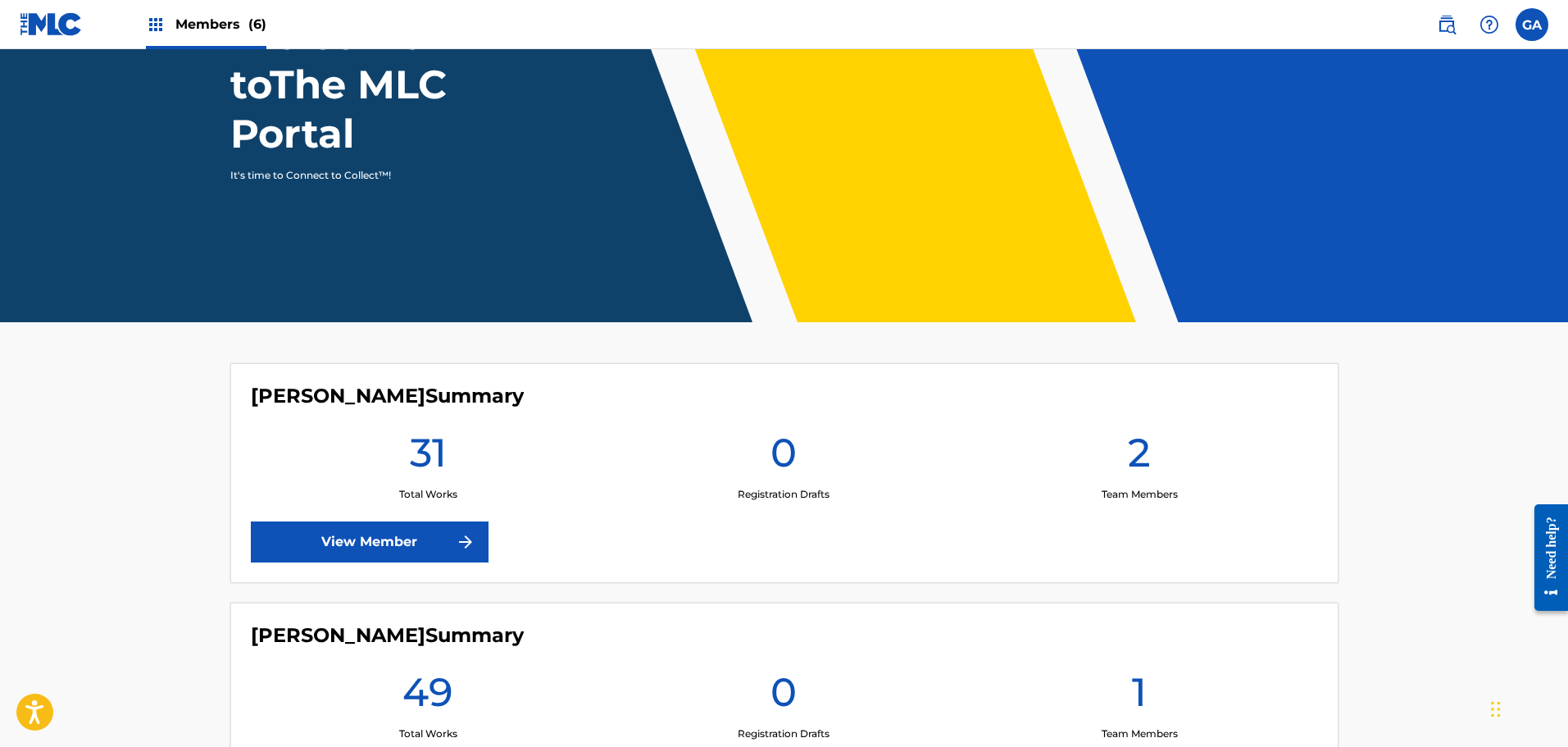
scroll to position [328, 0]
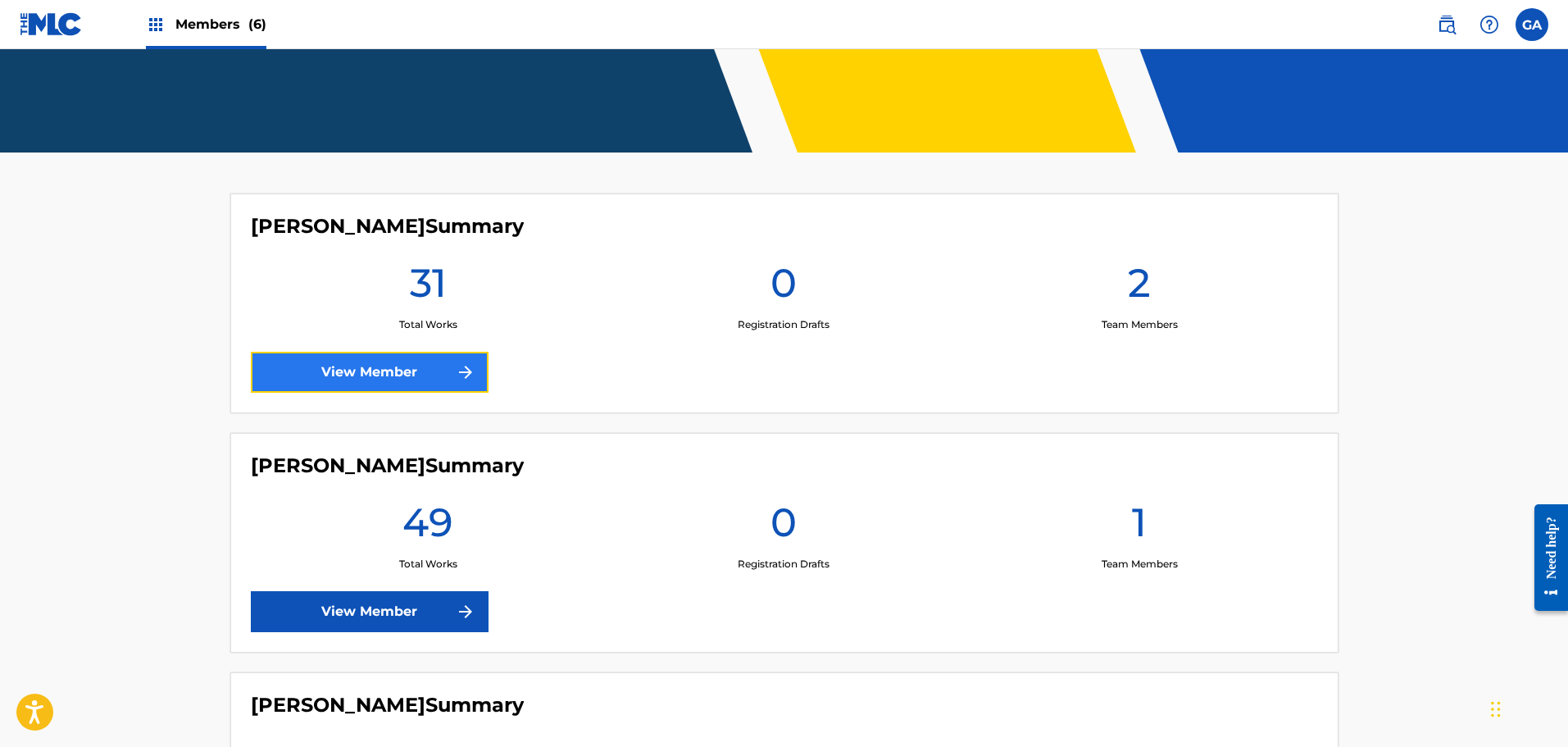
click at [459, 364] on img at bounding box center [466, 372] width 20 height 20
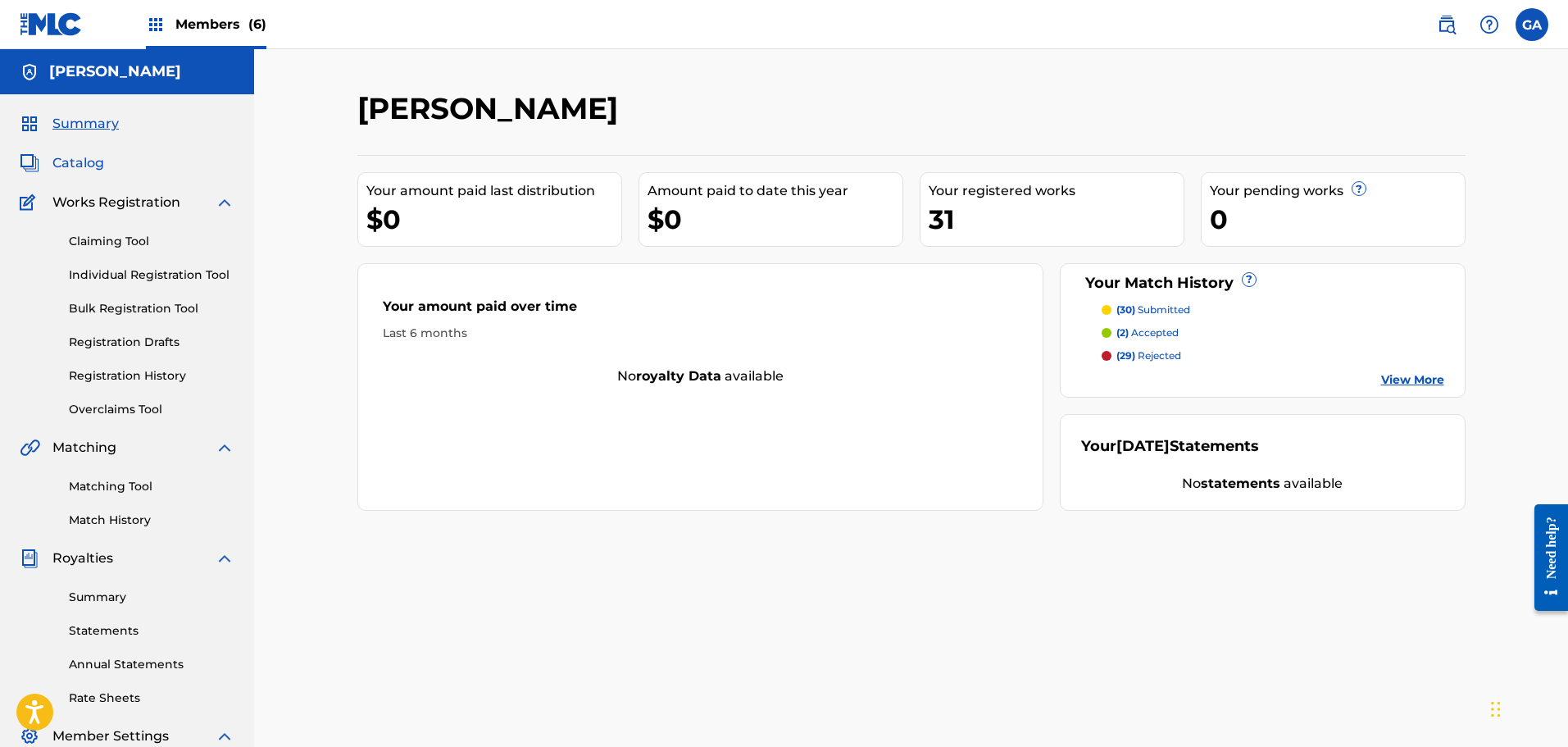
click at [70, 159] on span "Catalog" at bounding box center [79, 164] width 52 height 20
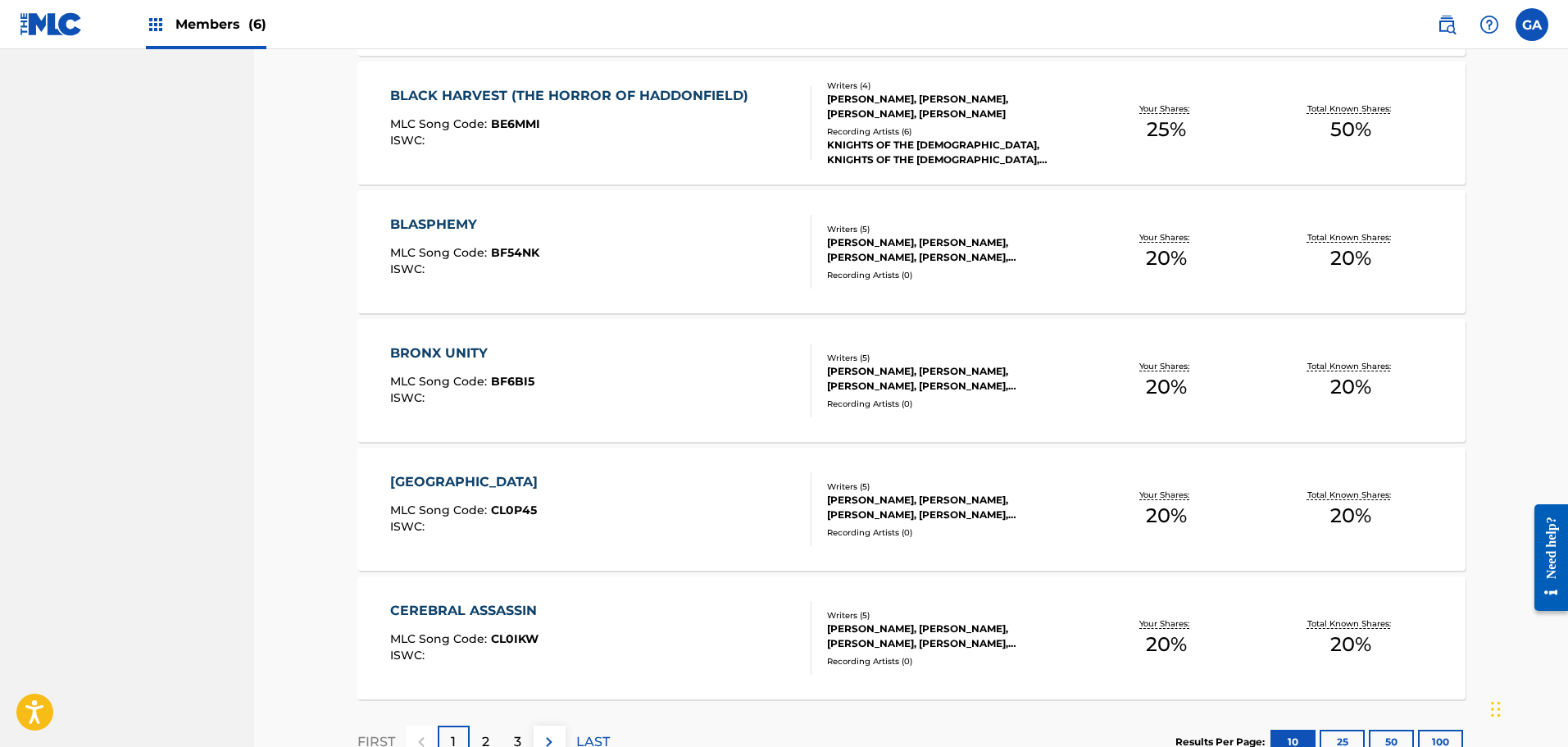
scroll to position [1129, 0]
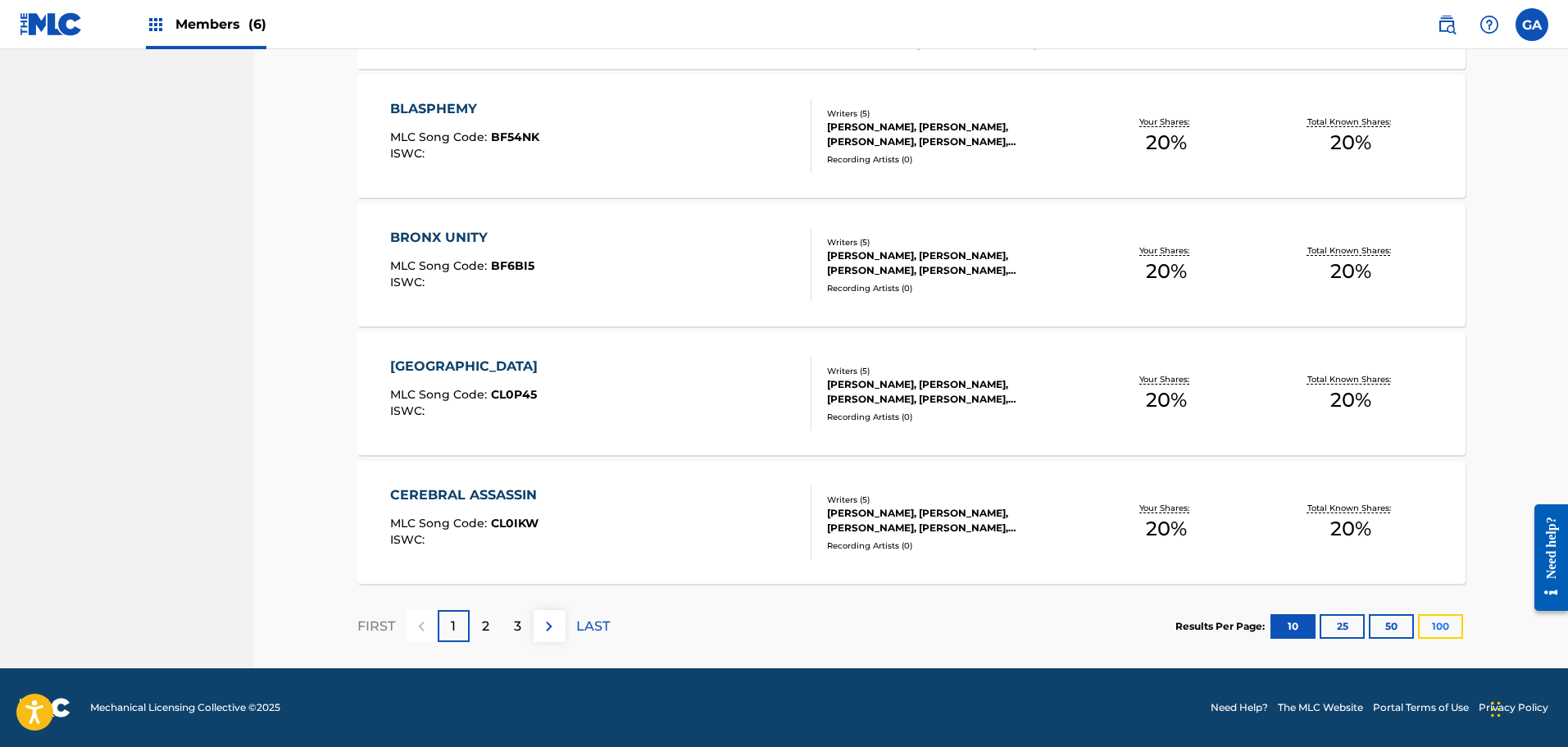
click at [1435, 617] on button "100" at bounding box center [1440, 626] width 45 height 25
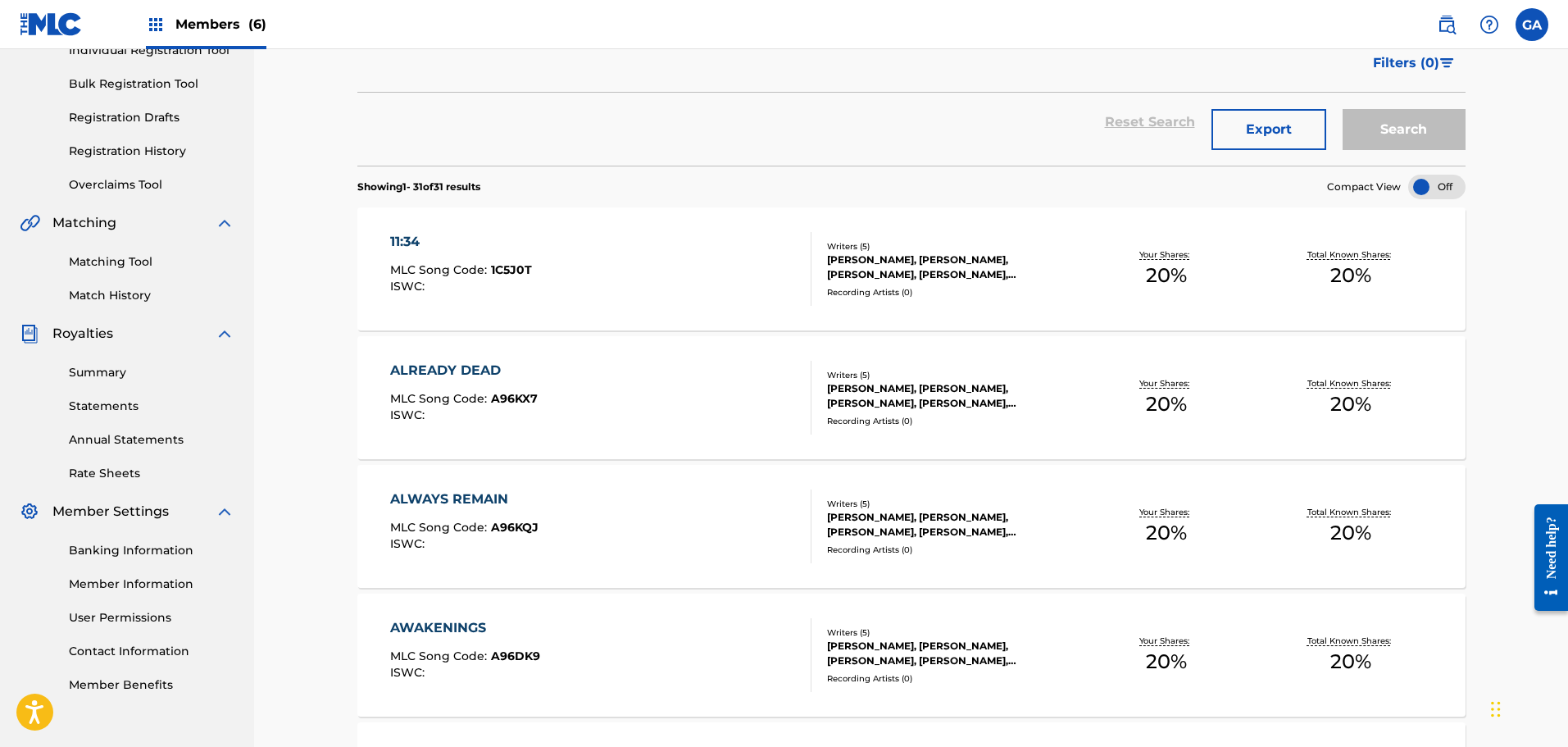
scroll to position [0, 0]
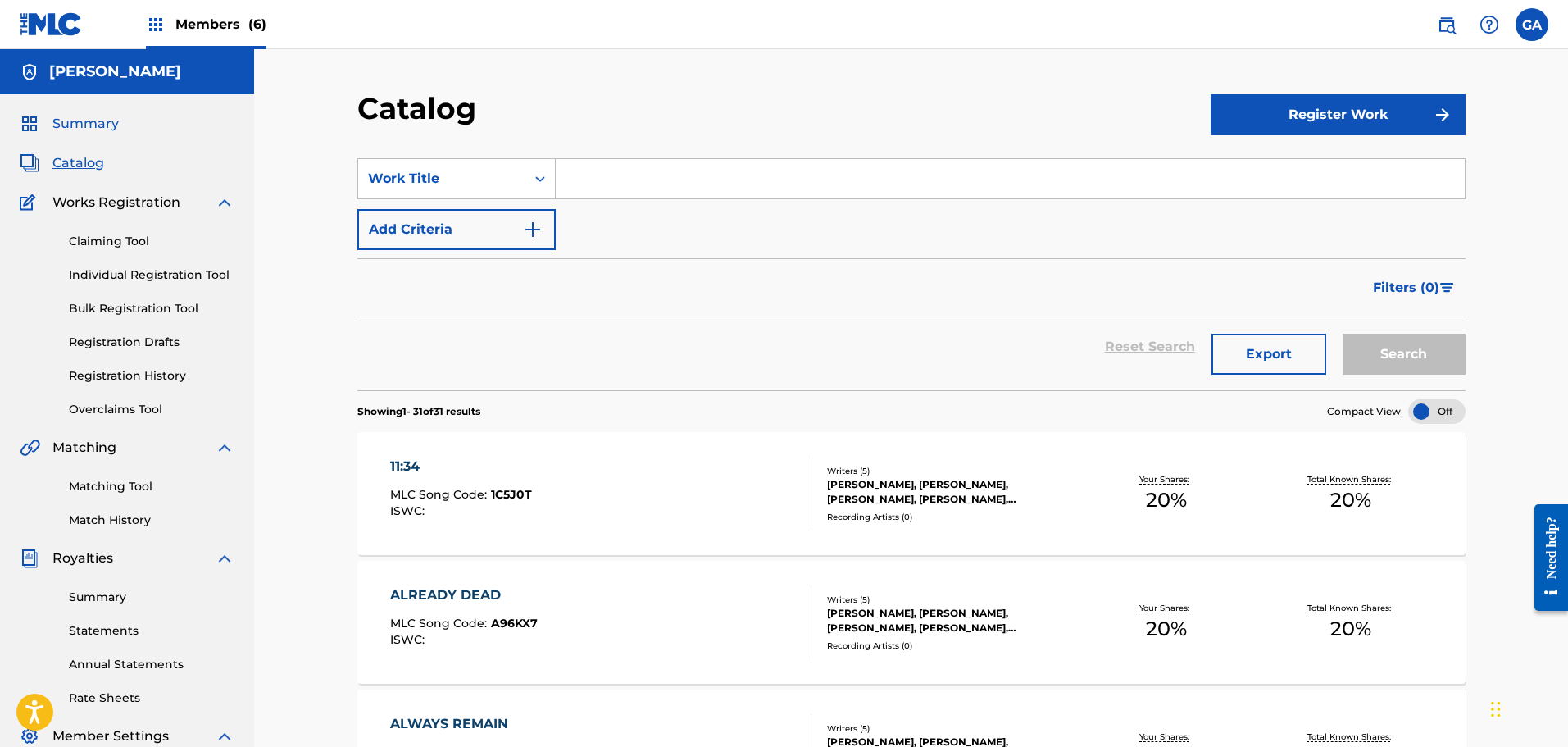
click at [85, 122] on span "Summary" at bounding box center [86, 124] width 67 height 20
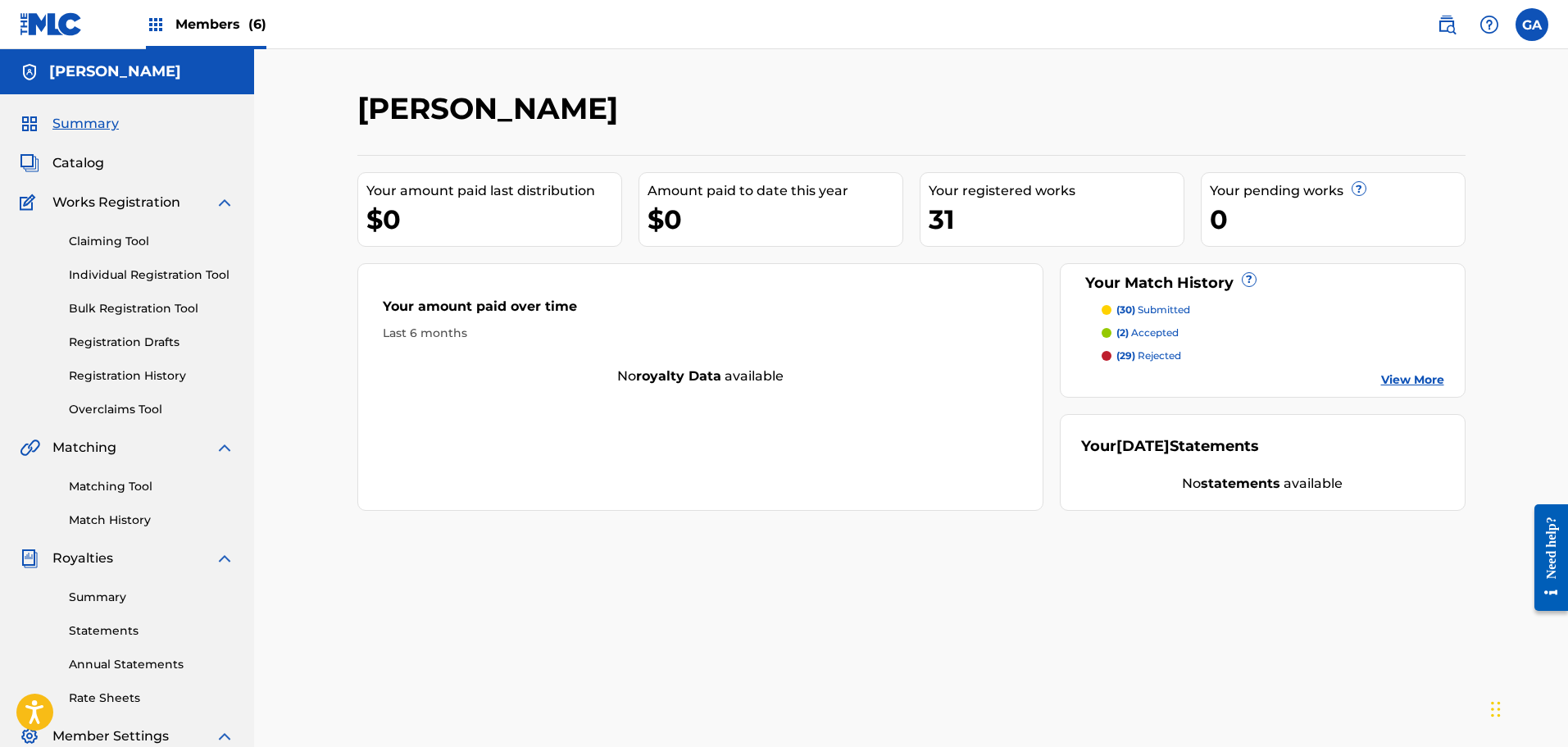
click at [217, 26] on span "Members (6)" at bounding box center [220, 24] width 91 height 19
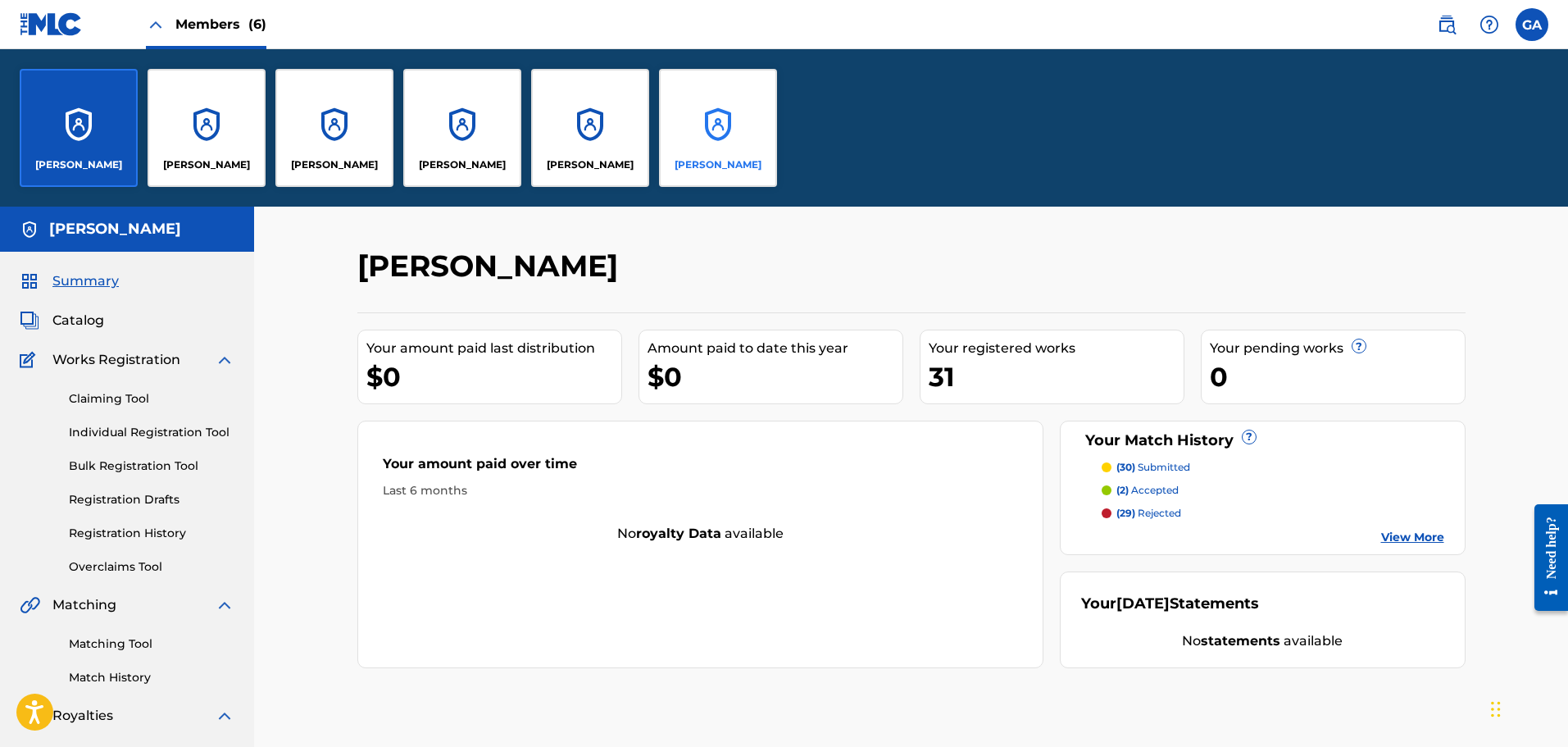
click at [716, 151] on div "[PERSON_NAME]" at bounding box center [718, 128] width 118 height 118
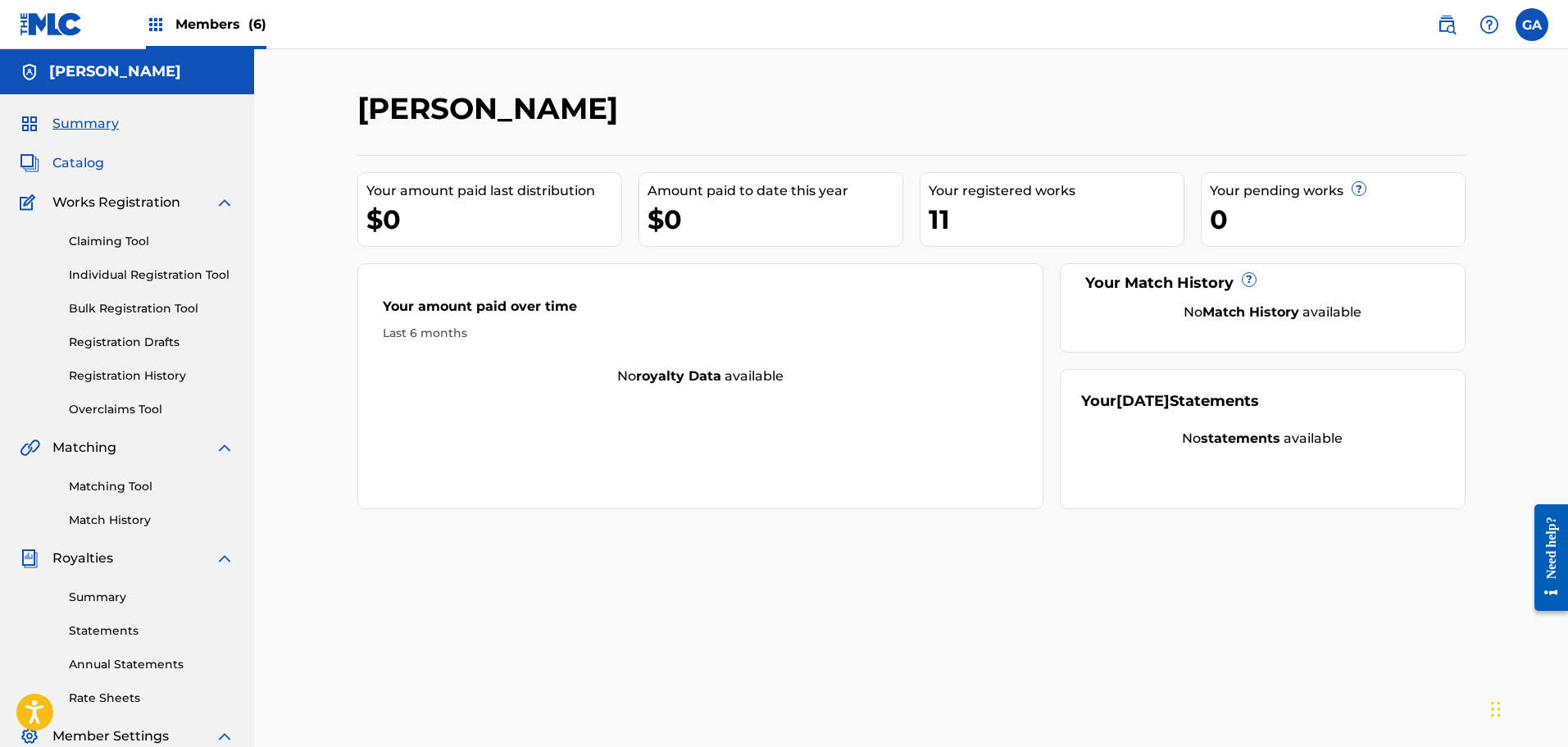
click at [93, 163] on span "Catalog" at bounding box center [79, 164] width 52 height 20
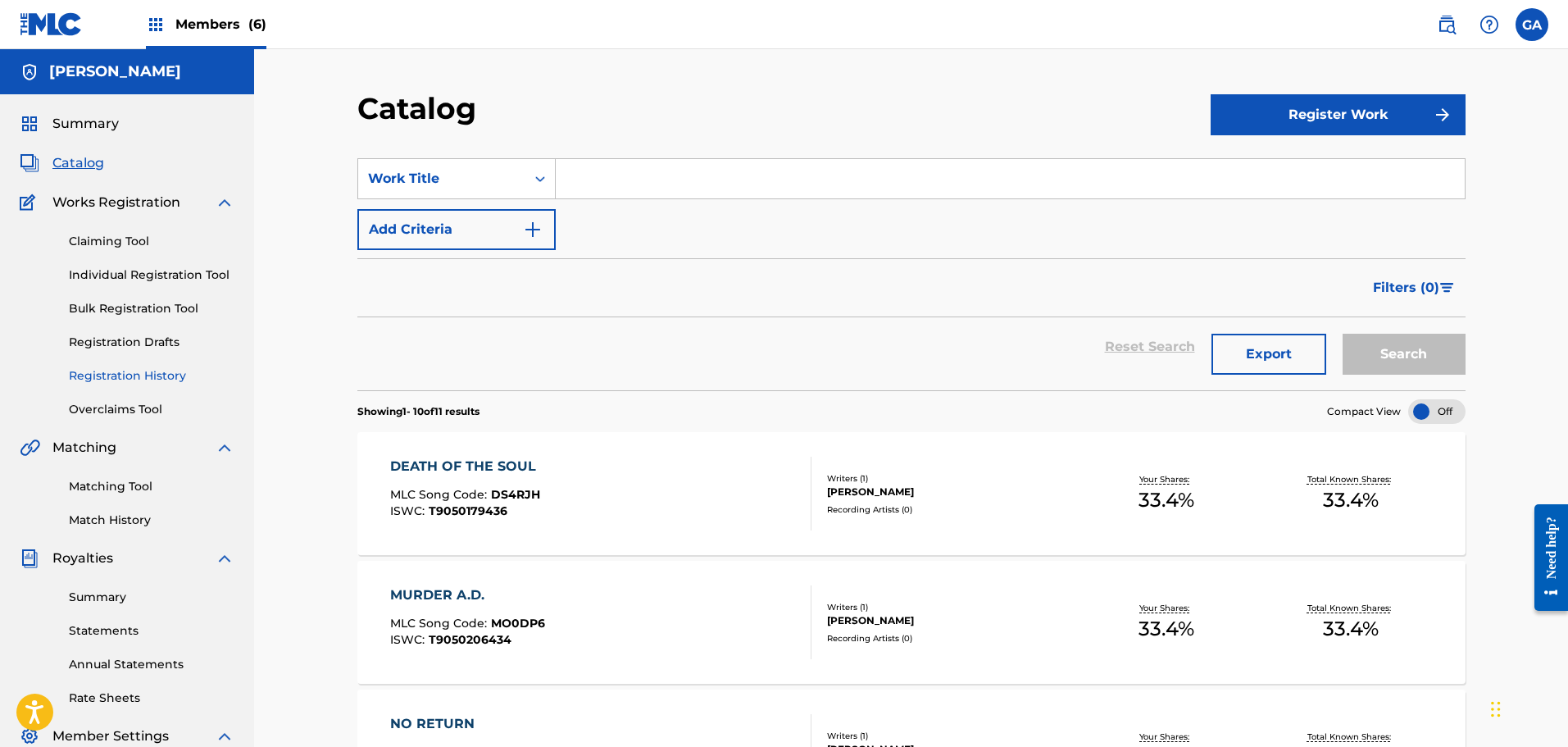
click at [171, 370] on link "Registration History" at bounding box center [152, 375] width 166 height 17
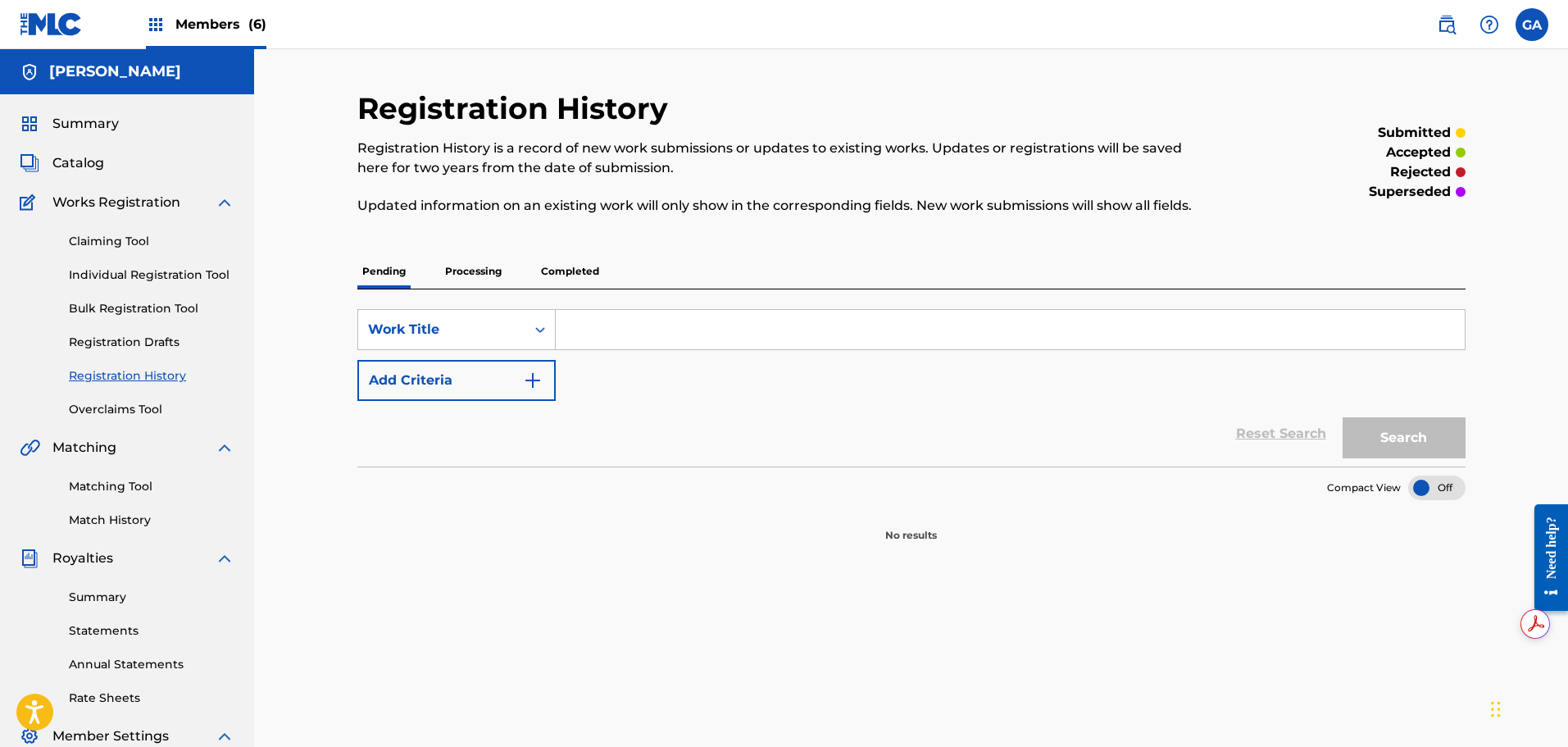
click at [467, 274] on p "Processing" at bounding box center [473, 271] width 67 height 35
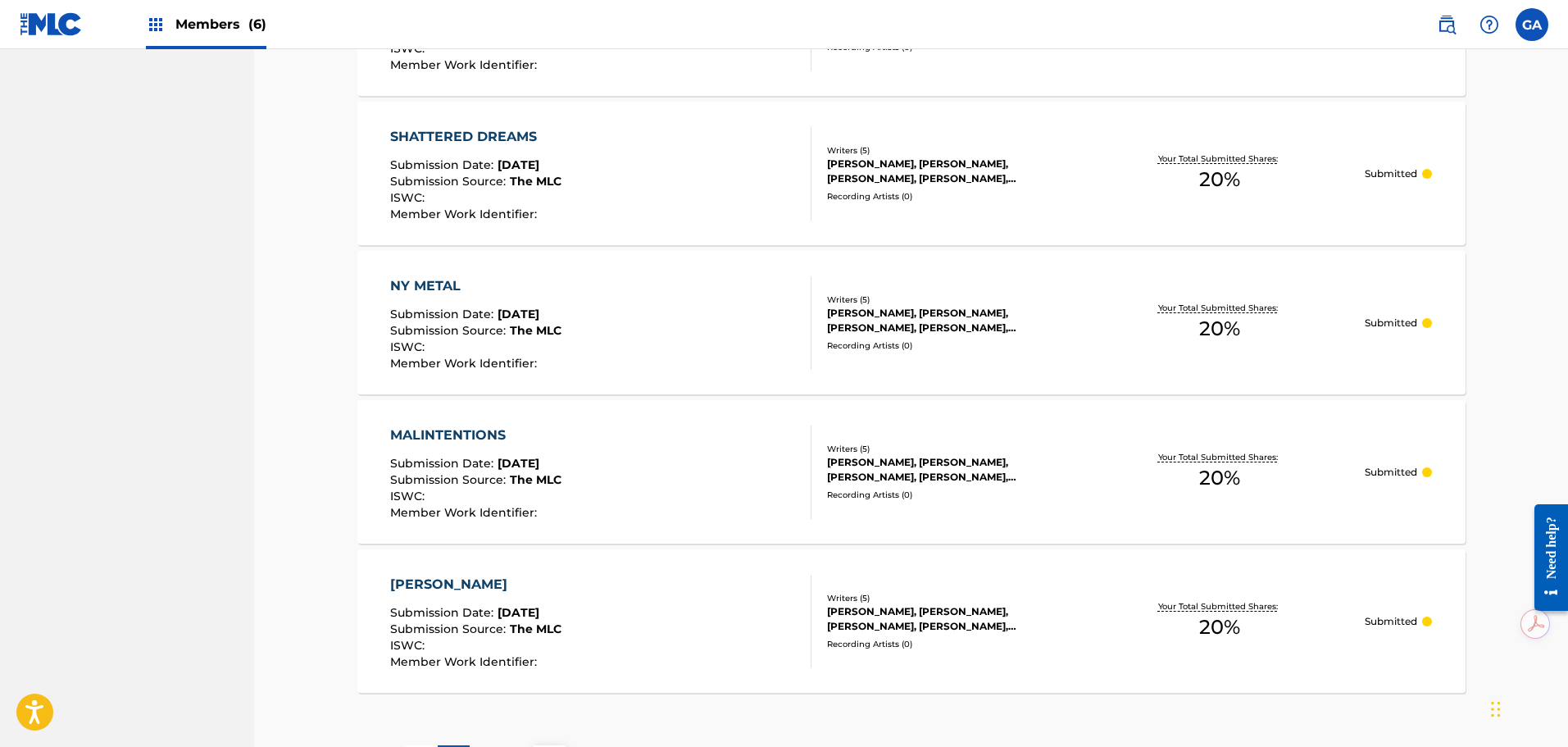
scroll to position [1437, 0]
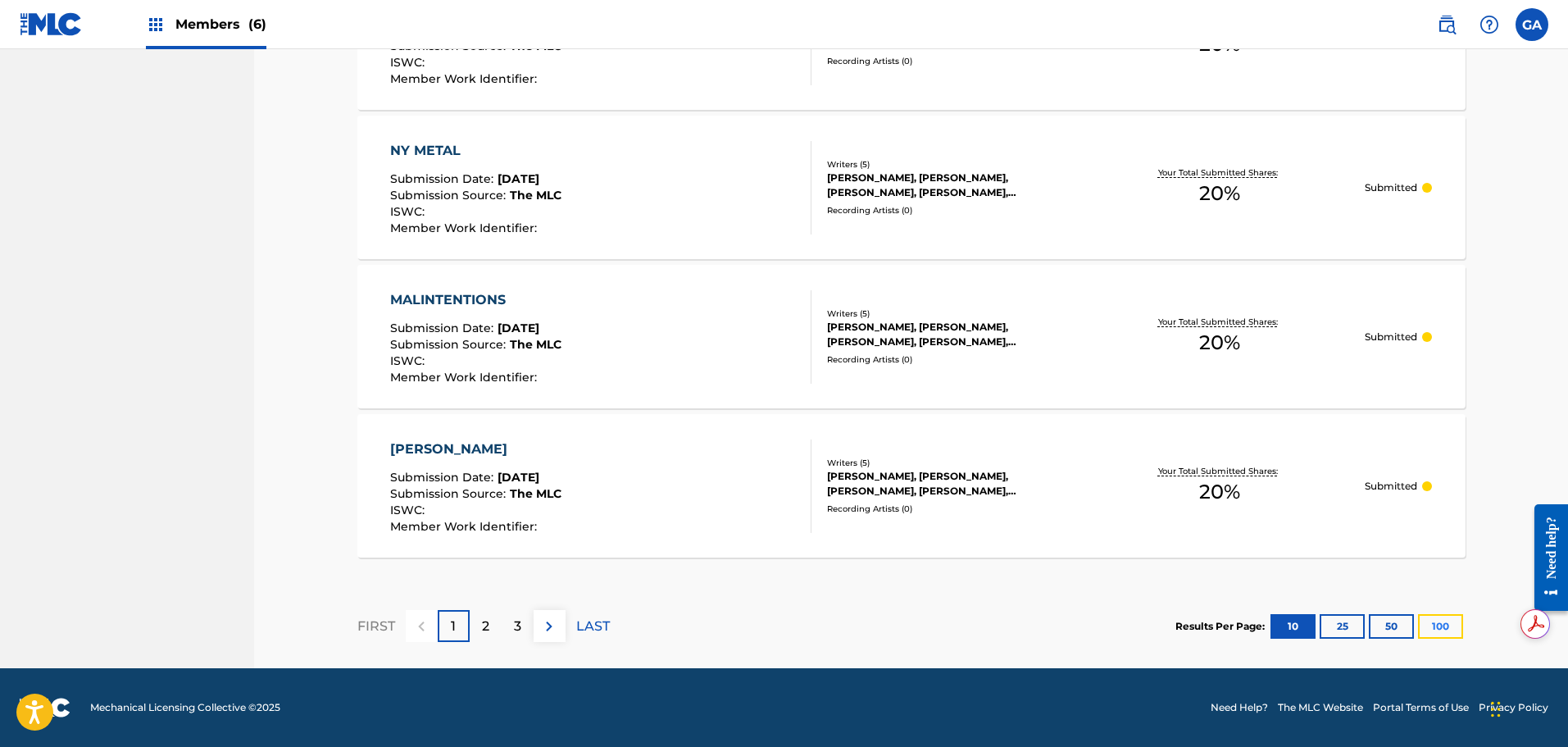
click at [1451, 629] on button "100" at bounding box center [1440, 626] width 45 height 25
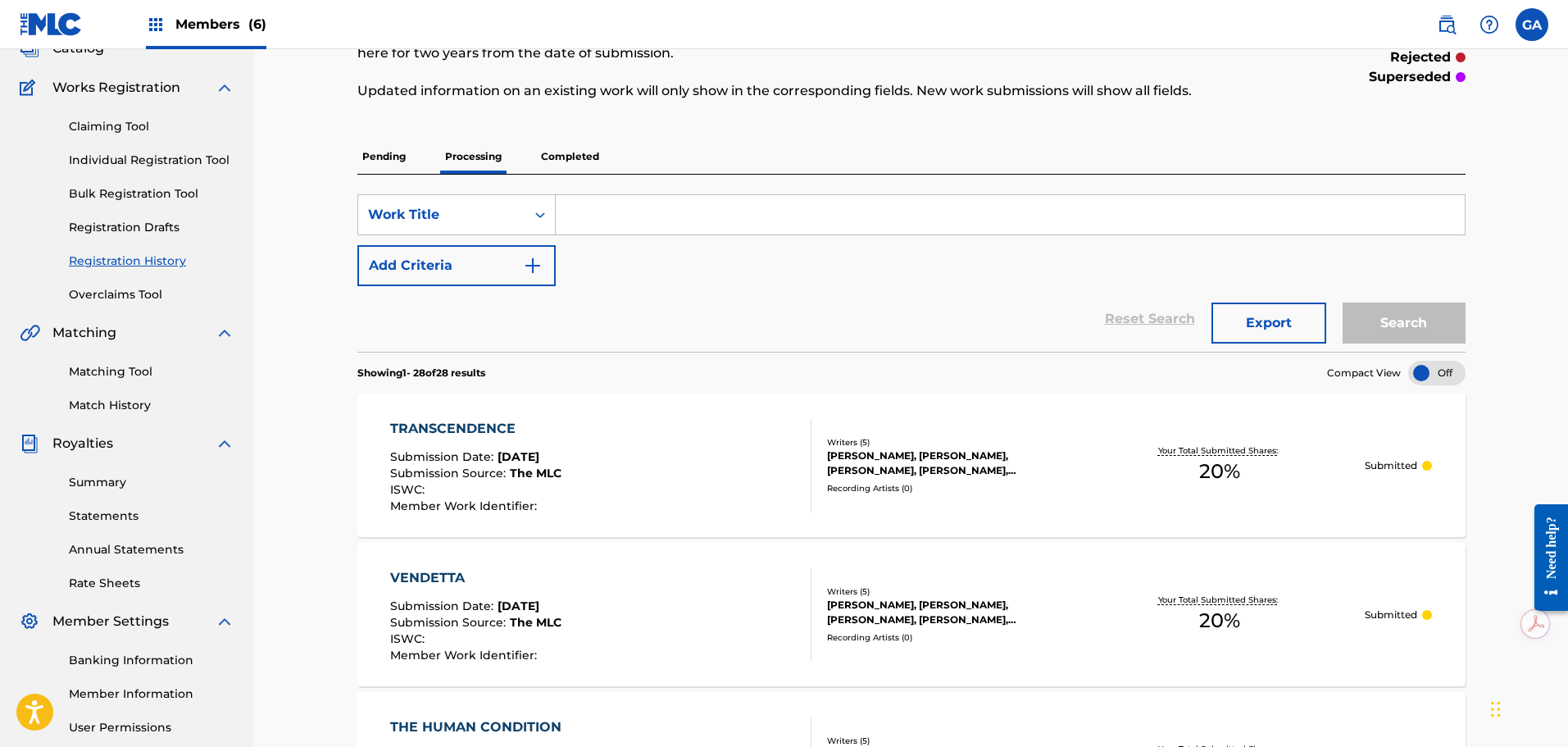
scroll to position [0, 0]
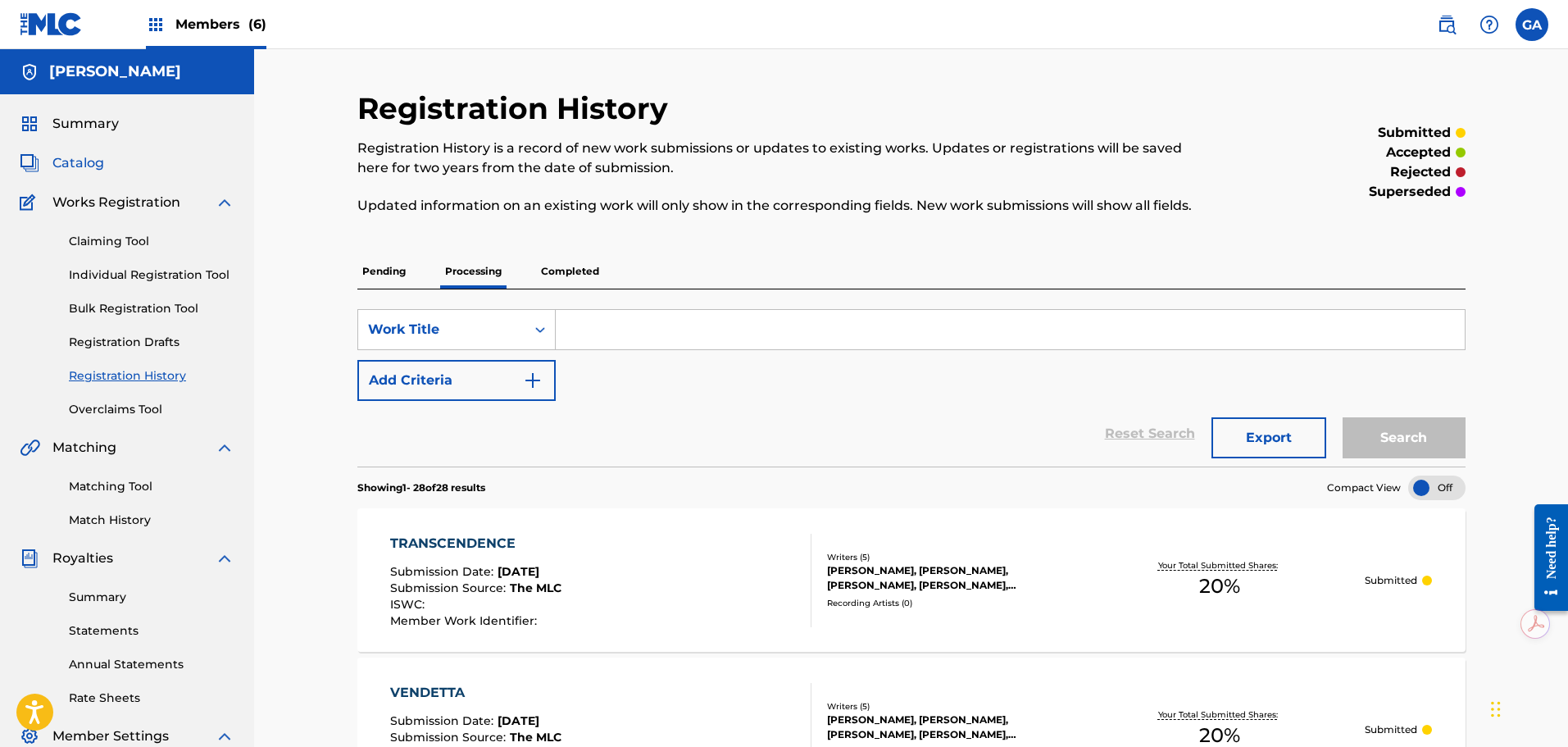
click at [99, 163] on span "Catalog" at bounding box center [79, 164] width 52 height 20
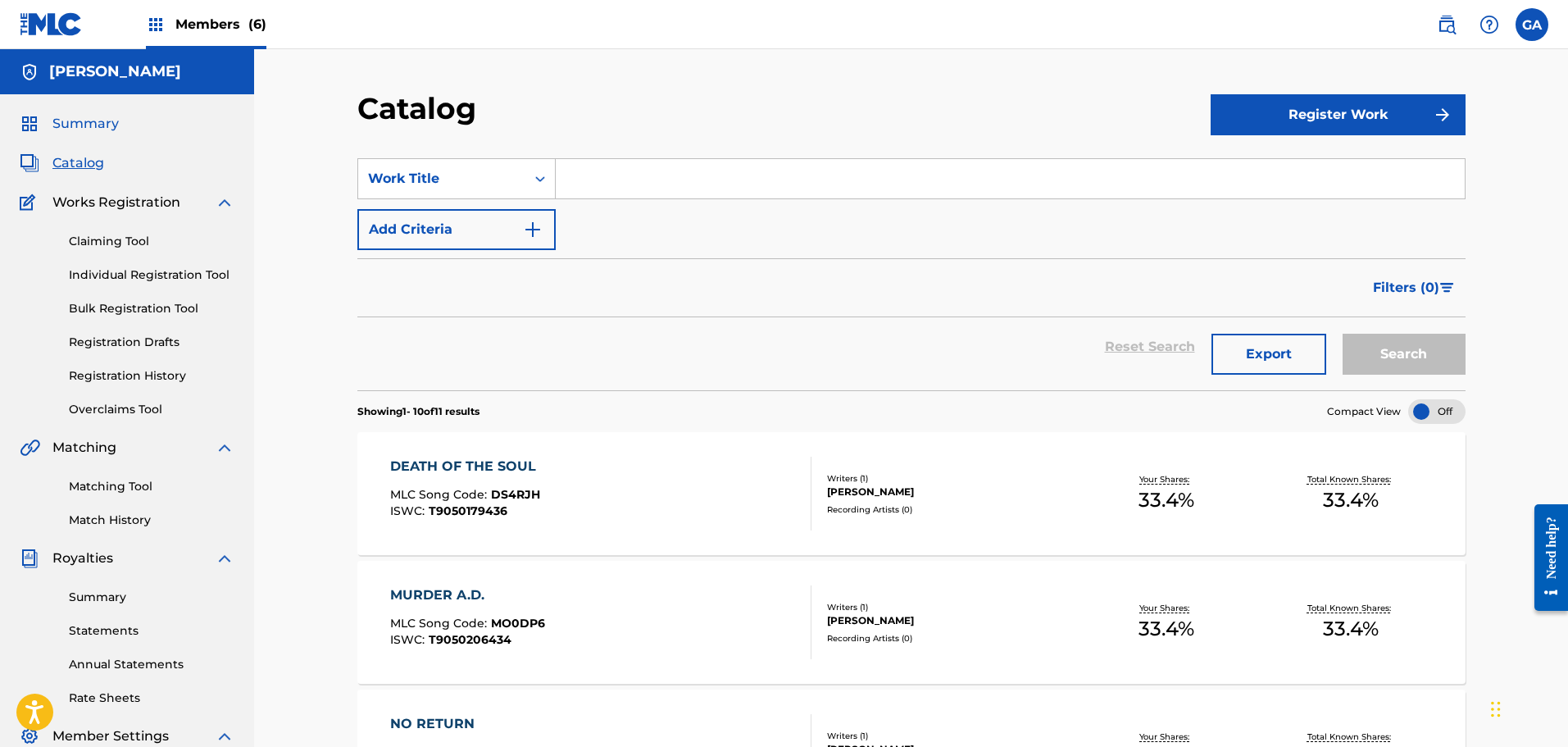
click at [62, 123] on span "Summary" at bounding box center [86, 124] width 67 height 20
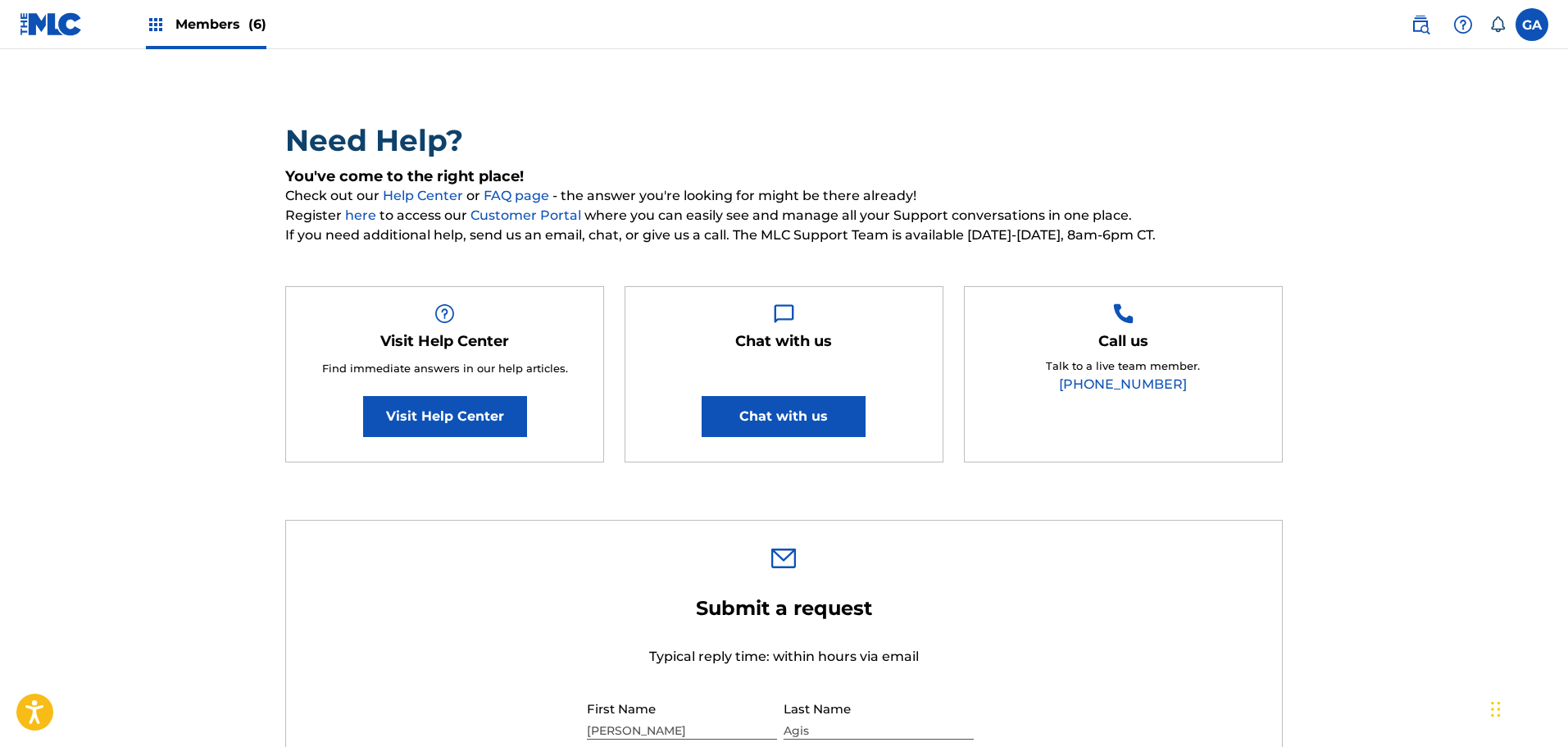
scroll to position [164, 0]
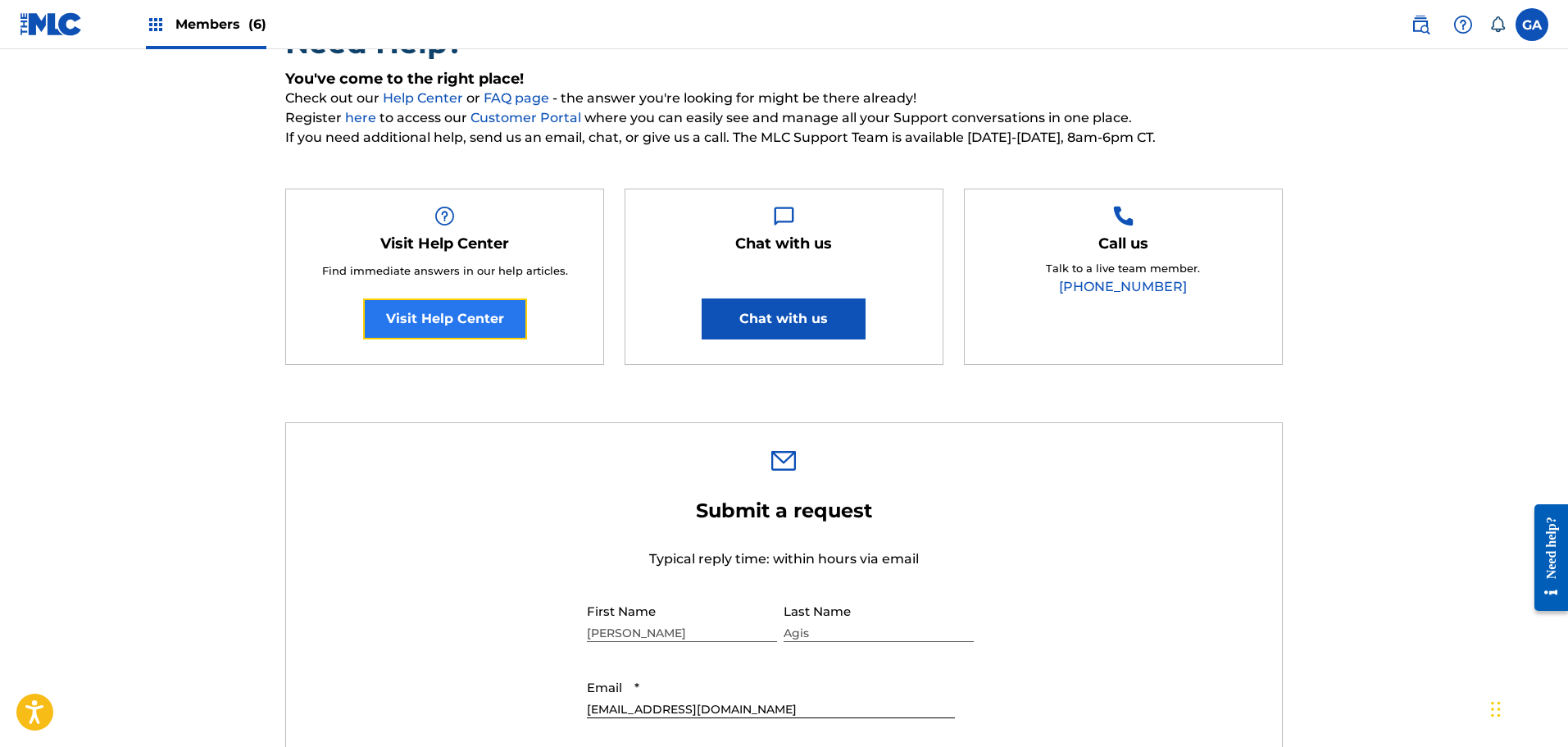
click at [452, 309] on link "Visit Help Center" at bounding box center [445, 318] width 164 height 41
